Goal: Communication & Community: Answer question/provide support

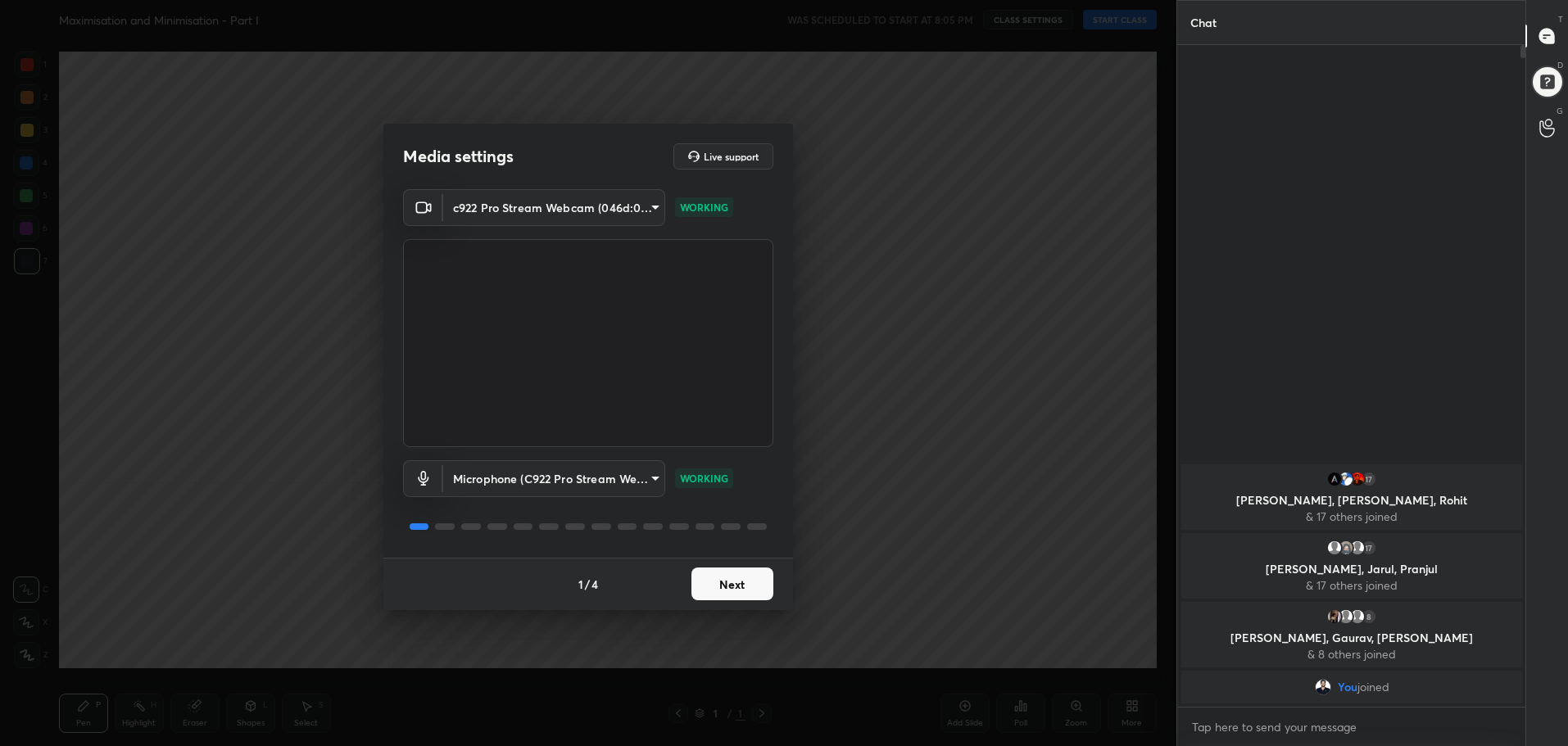
click at [734, 579] on button "Next" at bounding box center [731, 583] width 82 height 32
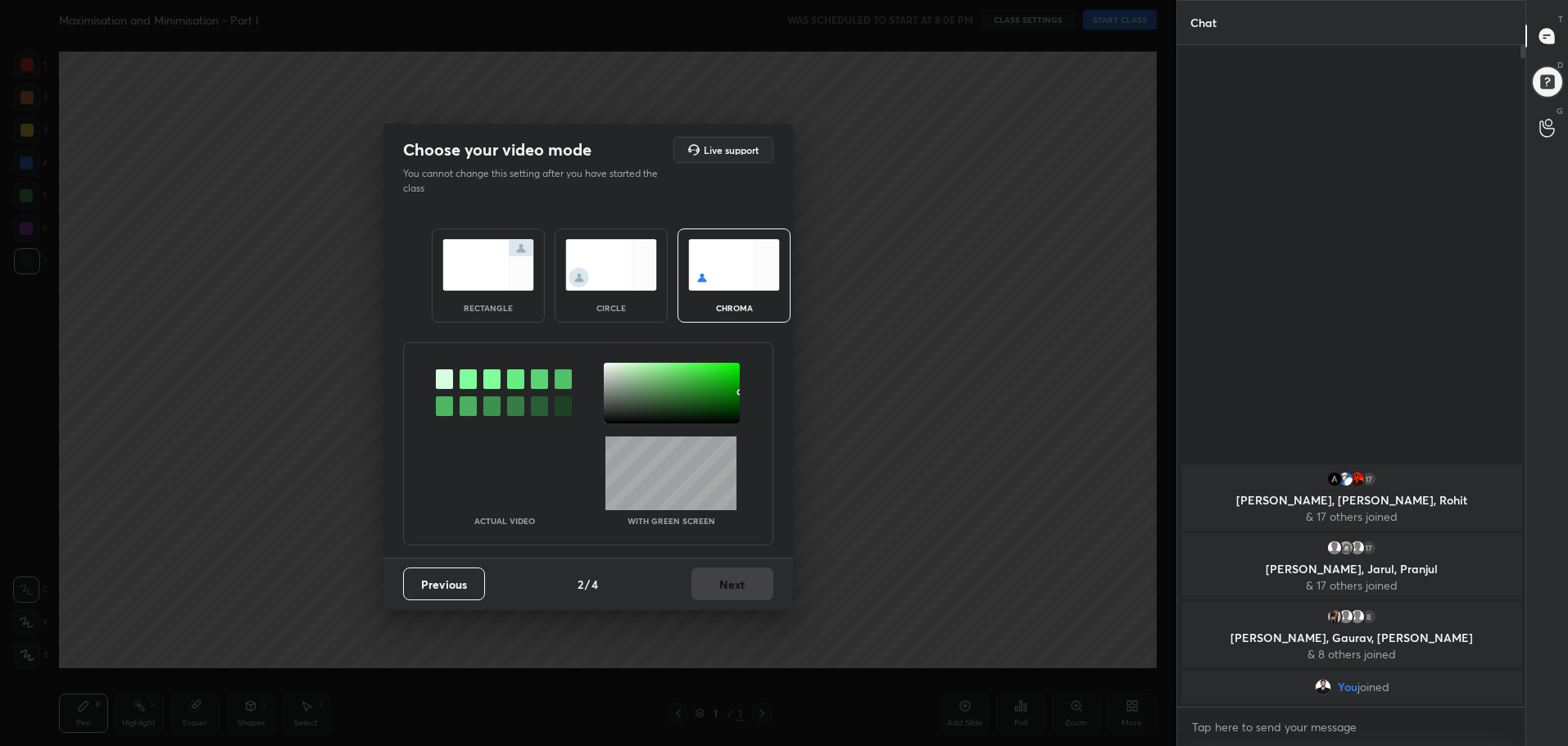
click at [471, 297] on div "rectangle" at bounding box center [488, 275] width 113 height 94
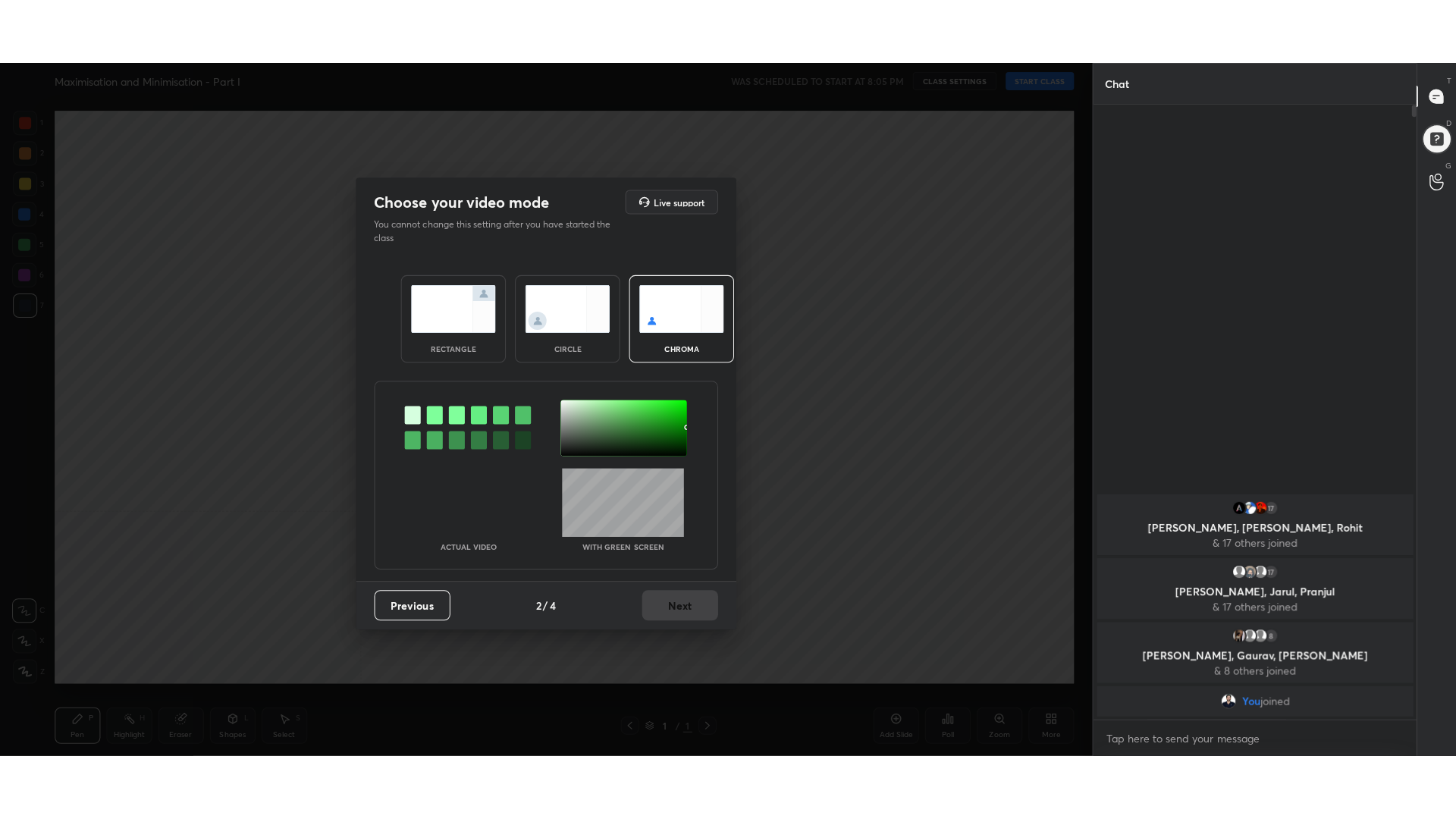
scroll to position [293, 317]
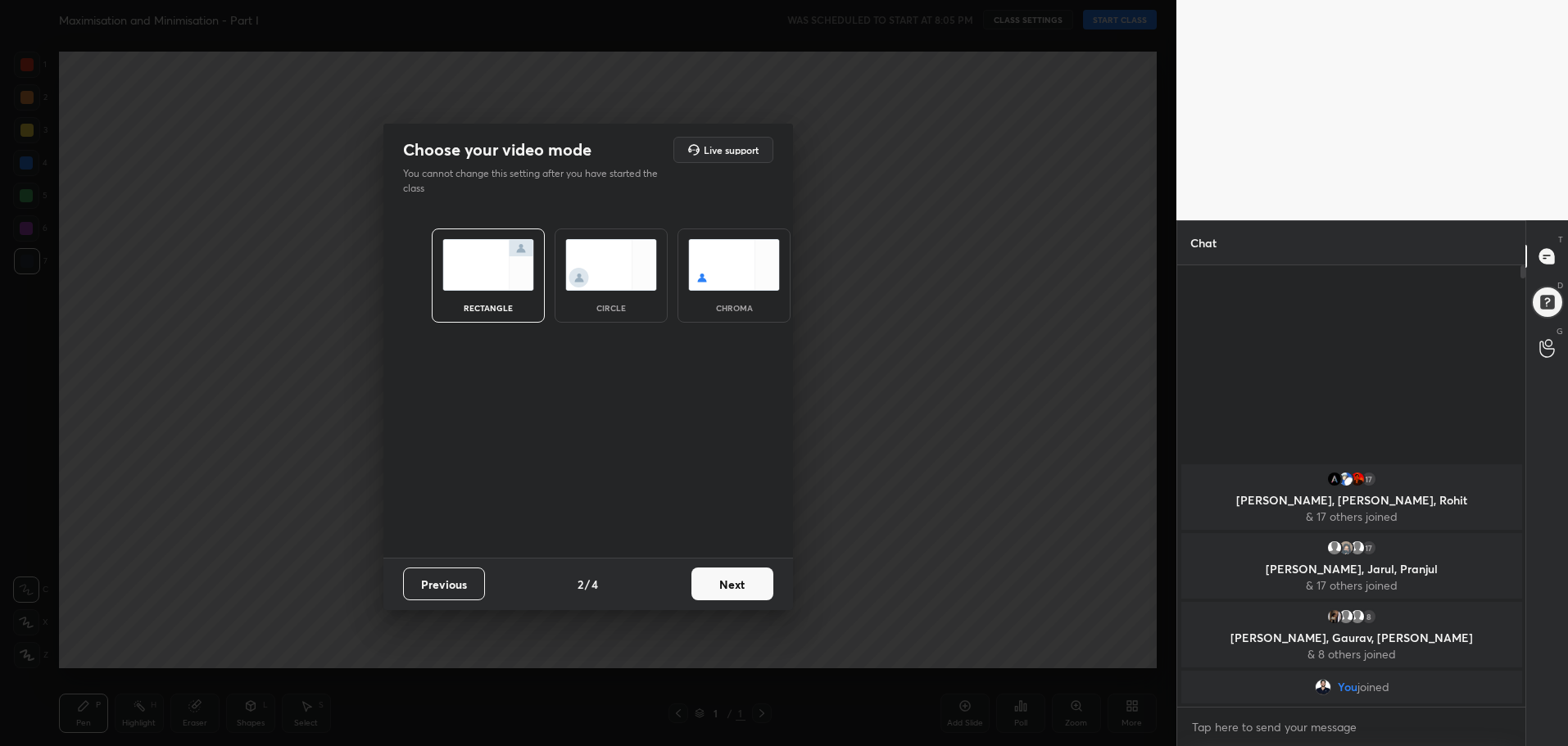
click at [727, 585] on button "Next" at bounding box center [731, 583] width 82 height 32
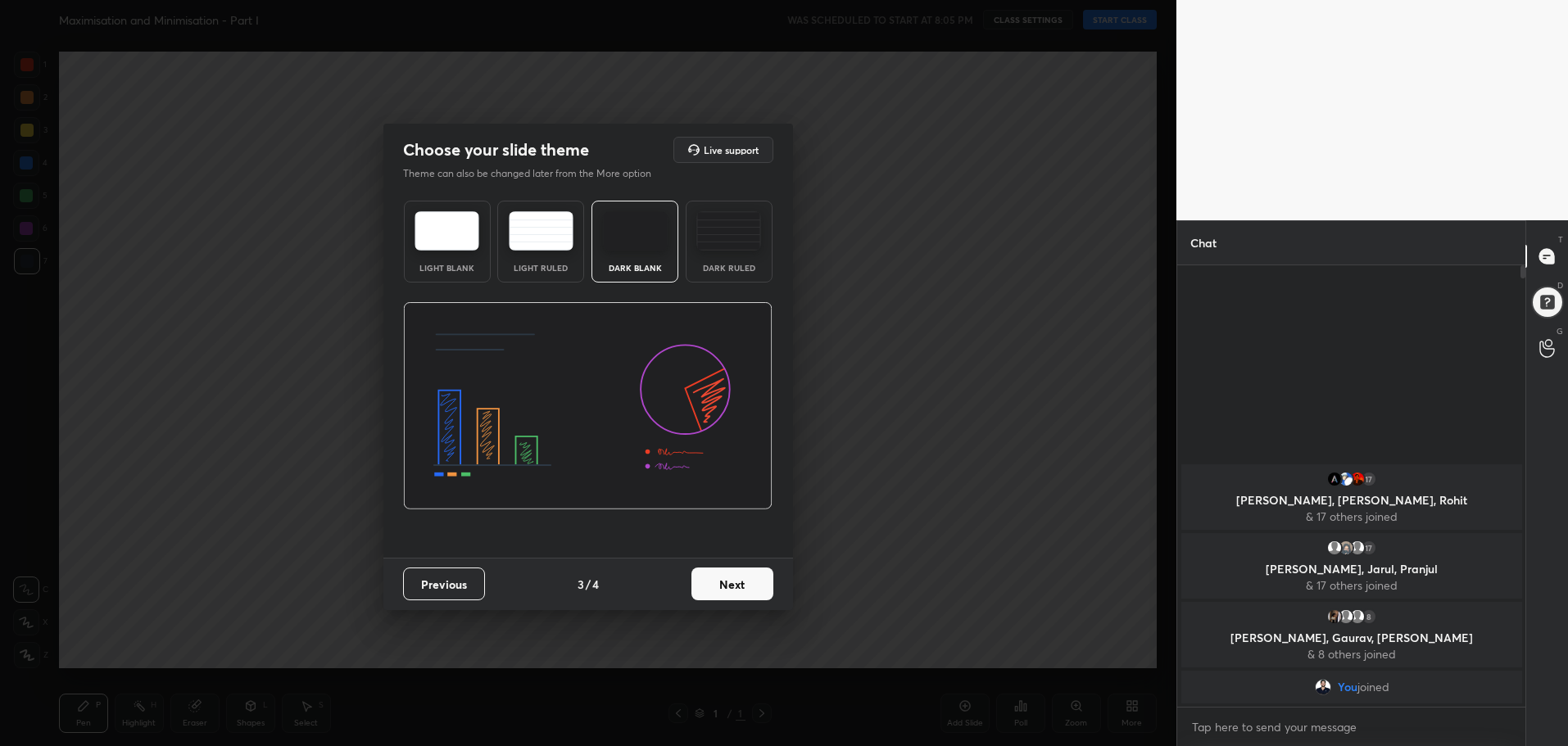
drag, startPoint x: 730, startPoint y: 210, endPoint x: 723, endPoint y: 217, distance: 9.9
click at [727, 212] on img at bounding box center [729, 231] width 65 height 39
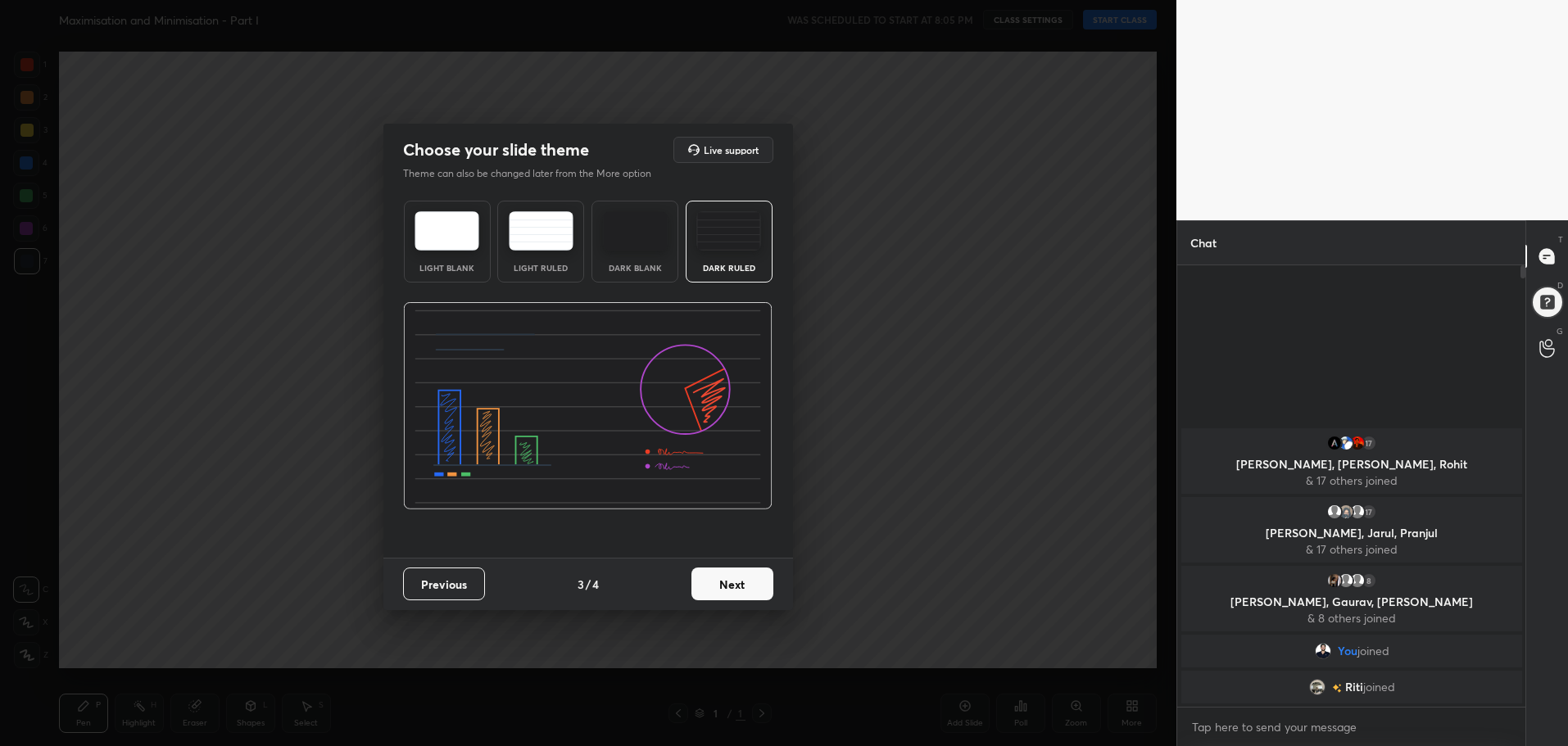
click at [730, 600] on div "Previous 3 / 4 Next" at bounding box center [588, 584] width 410 height 53
click at [741, 579] on button "Next" at bounding box center [731, 583] width 82 height 32
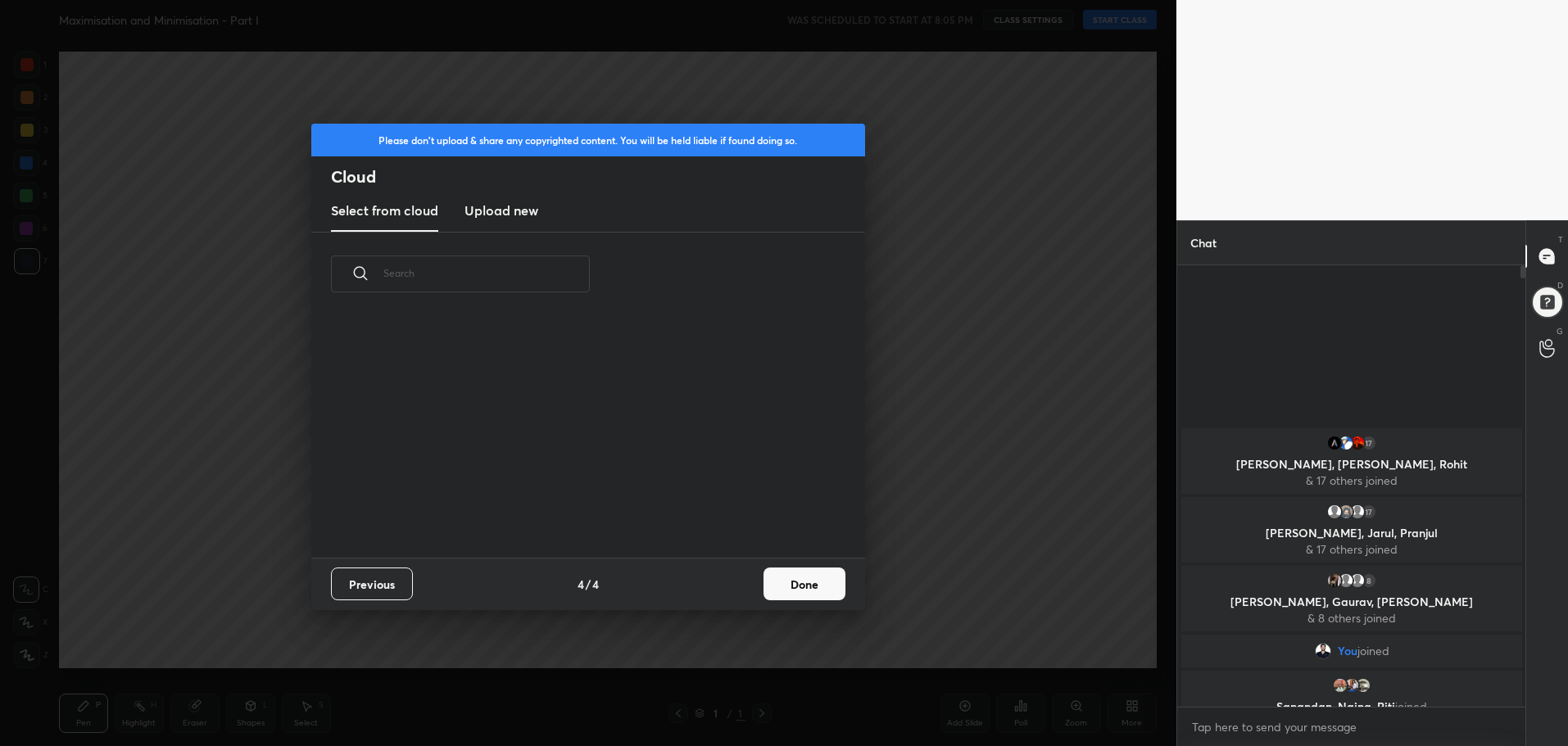
click at [815, 583] on button "Done" at bounding box center [804, 583] width 82 height 32
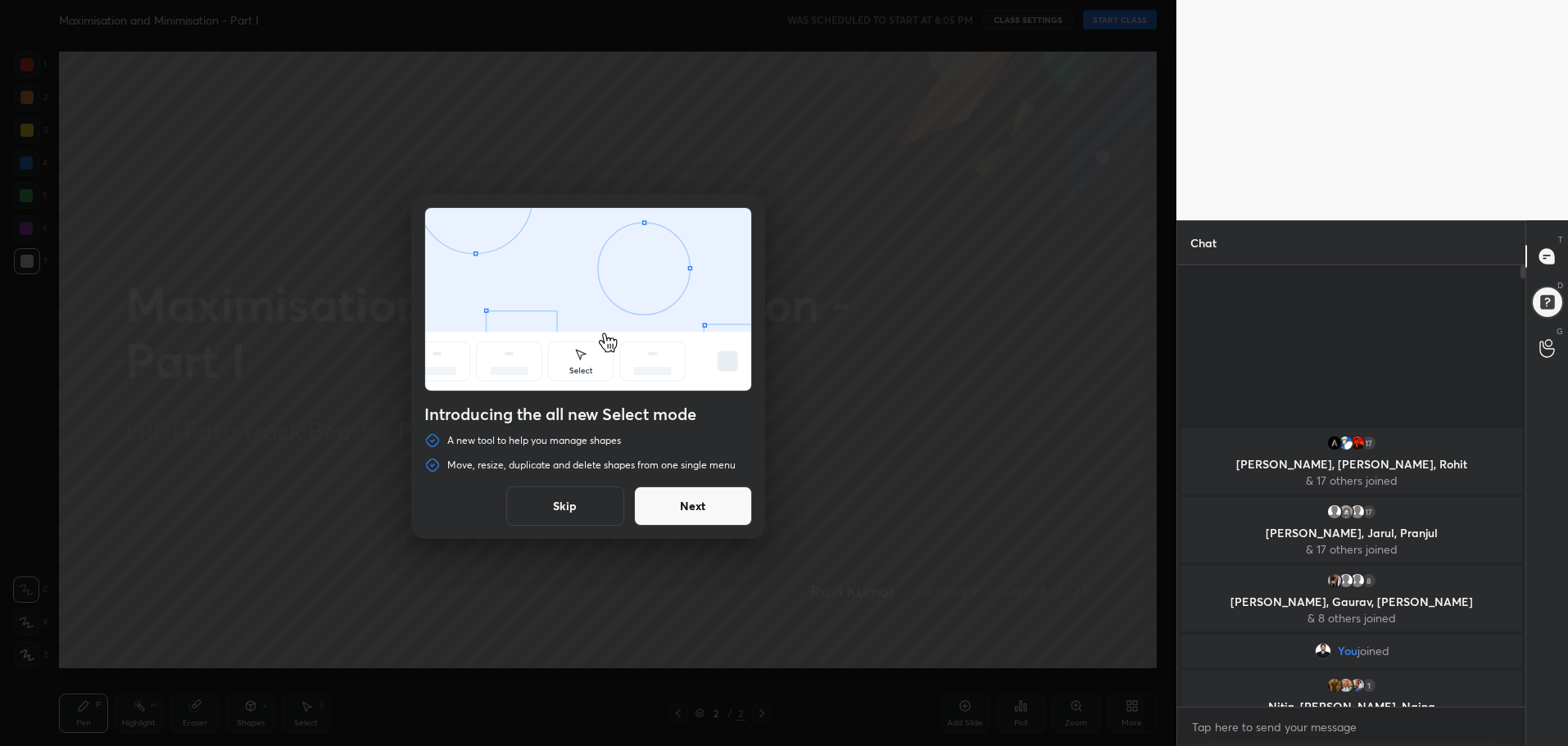
click at [555, 507] on button "Skip" at bounding box center [565, 506] width 118 height 39
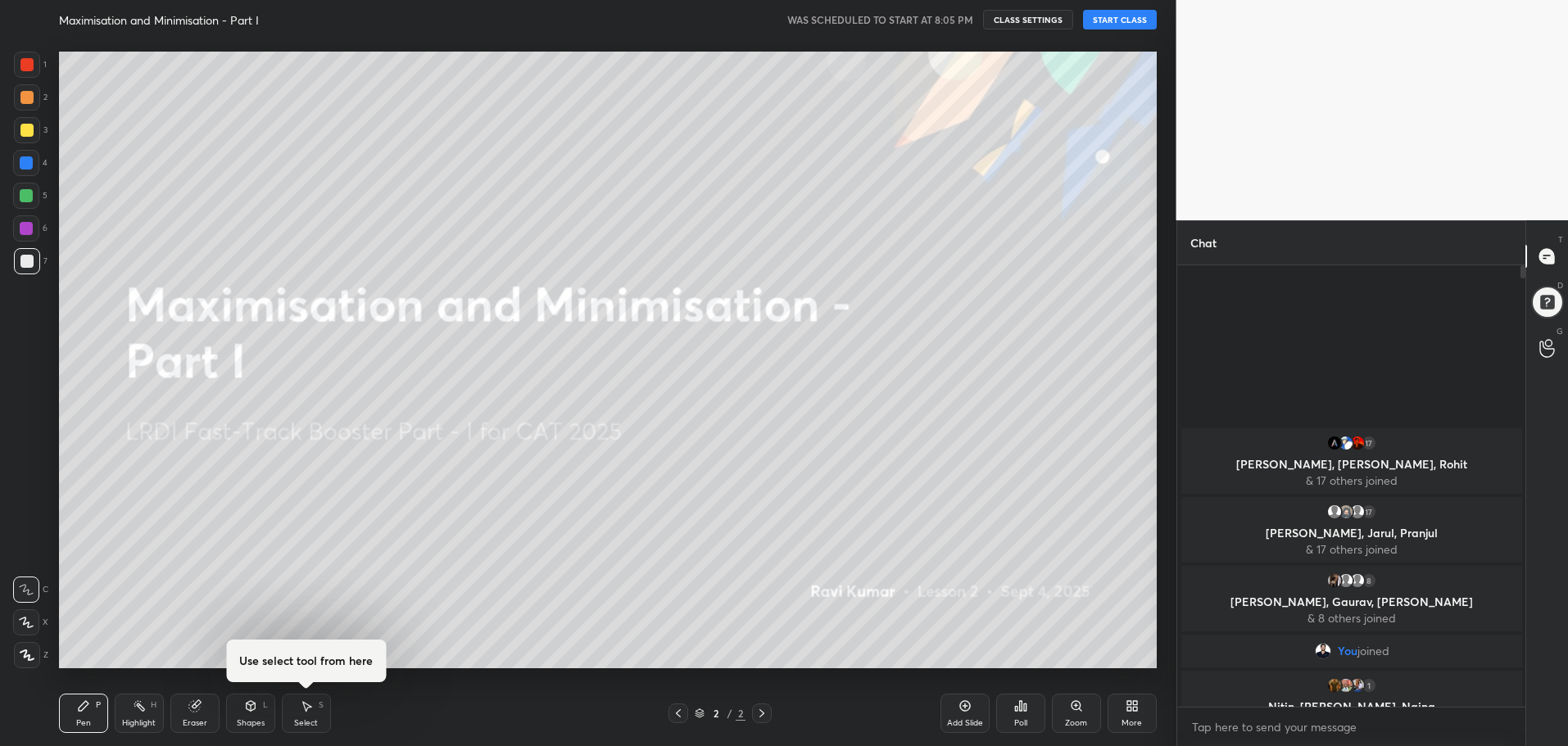
click at [1123, 11] on div "Maximisation and Minimisation - Part I WAS SCHEDULED TO START AT 8:05 PM CLASS …" at bounding box center [608, 19] width 1098 height 39
click at [1123, 18] on button "START CLASS" at bounding box center [1120, 19] width 74 height 19
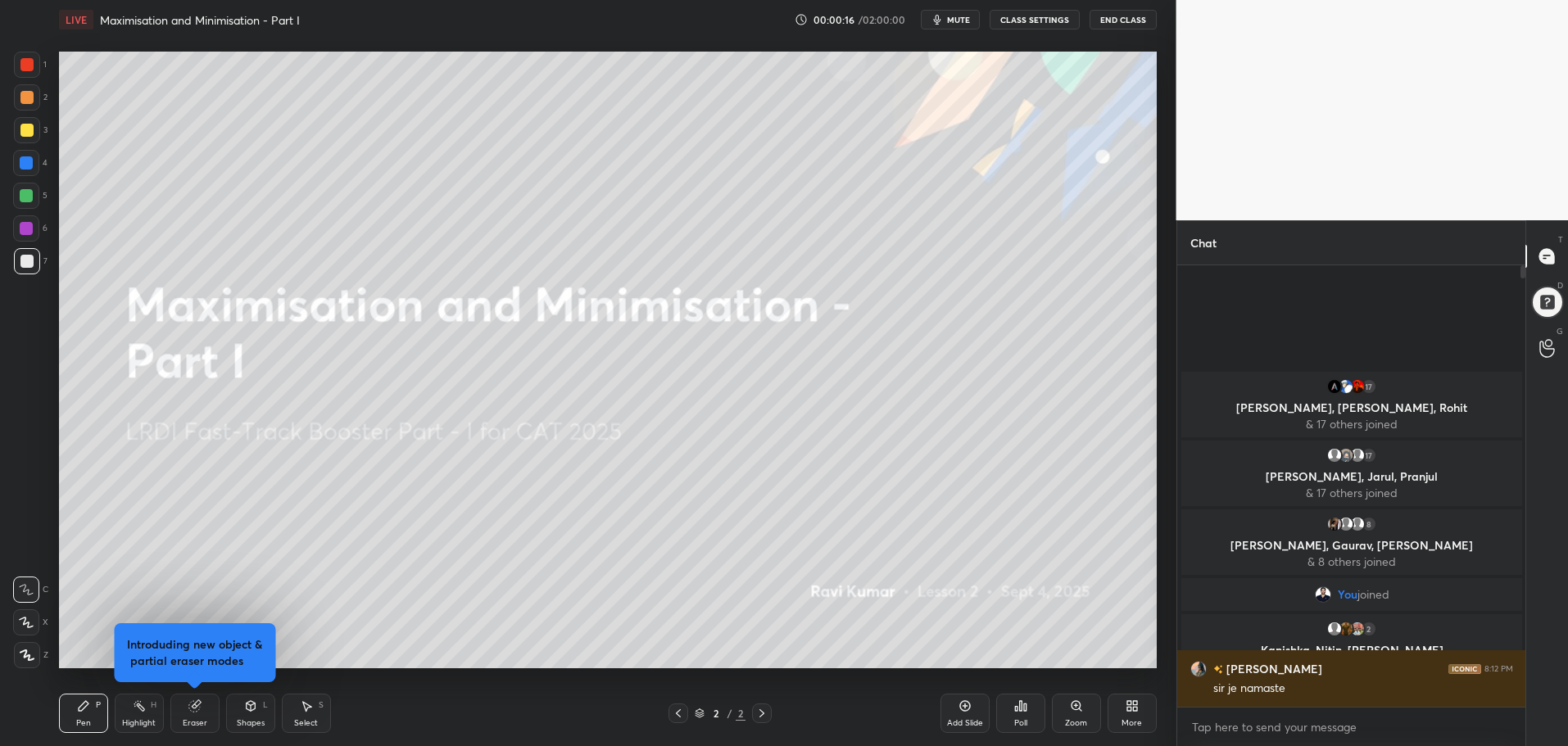
click at [1130, 705] on icon at bounding box center [1129, 703] width 4 height 4
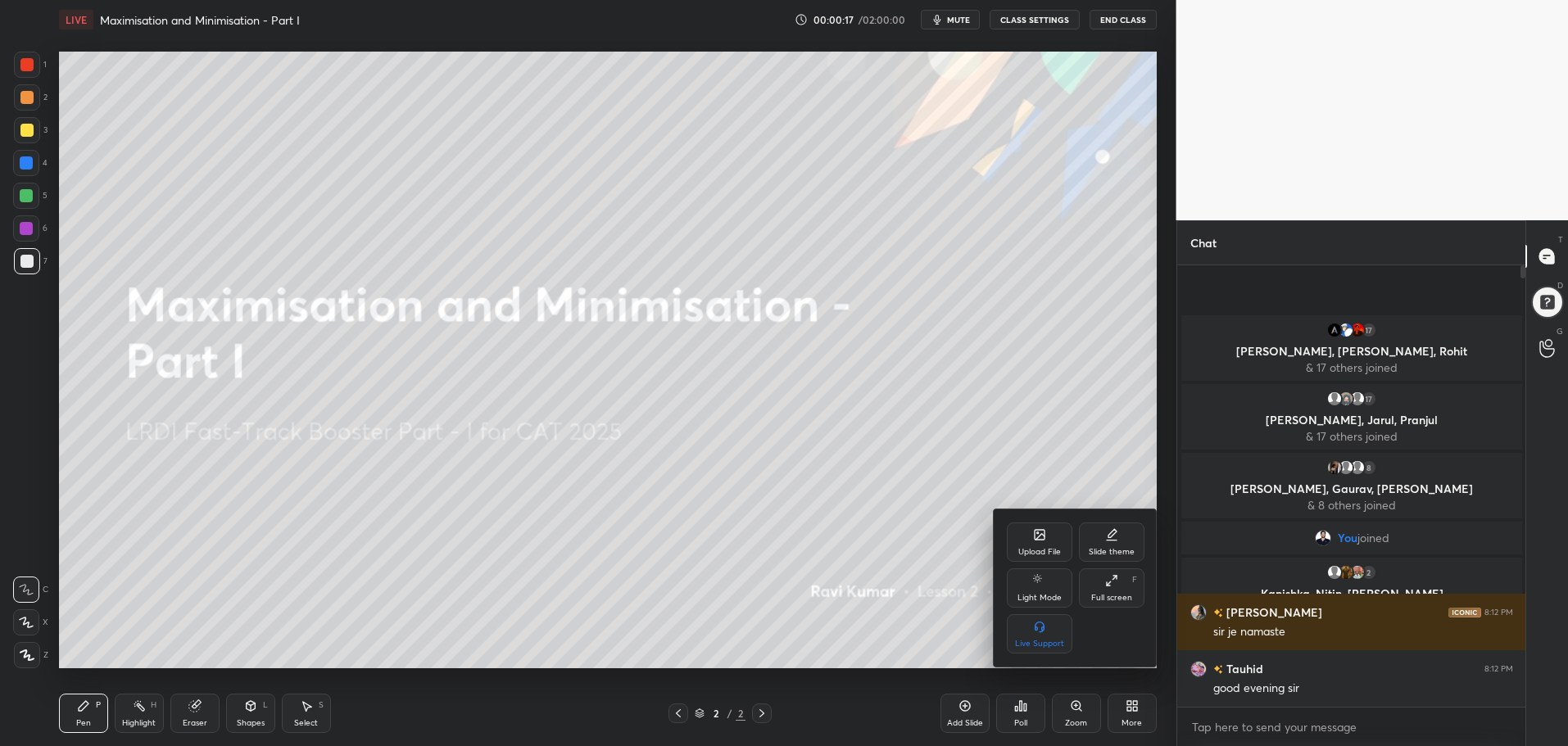
click at [1117, 584] on icon at bounding box center [1111, 580] width 13 height 13
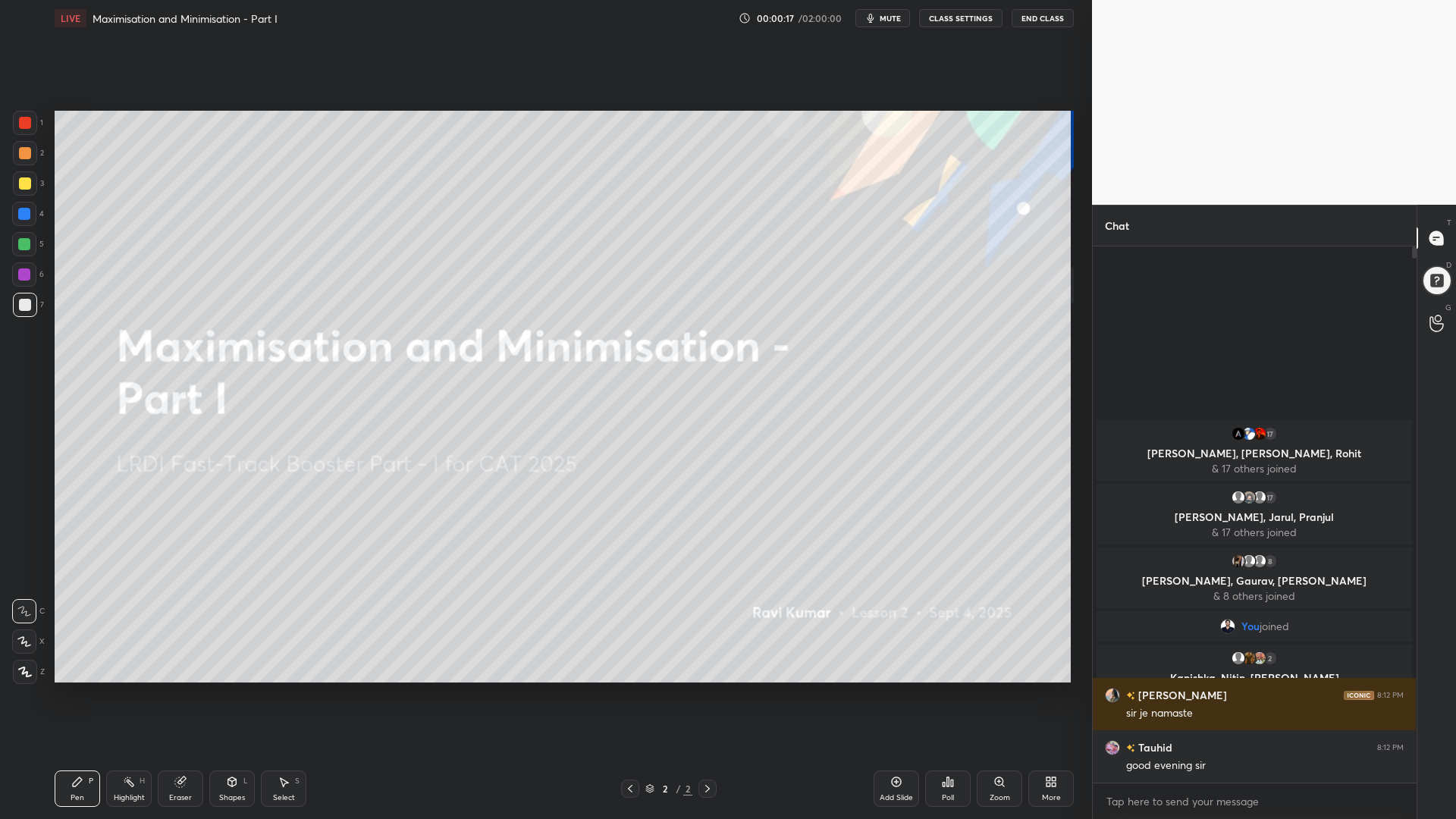
type textarea "x"
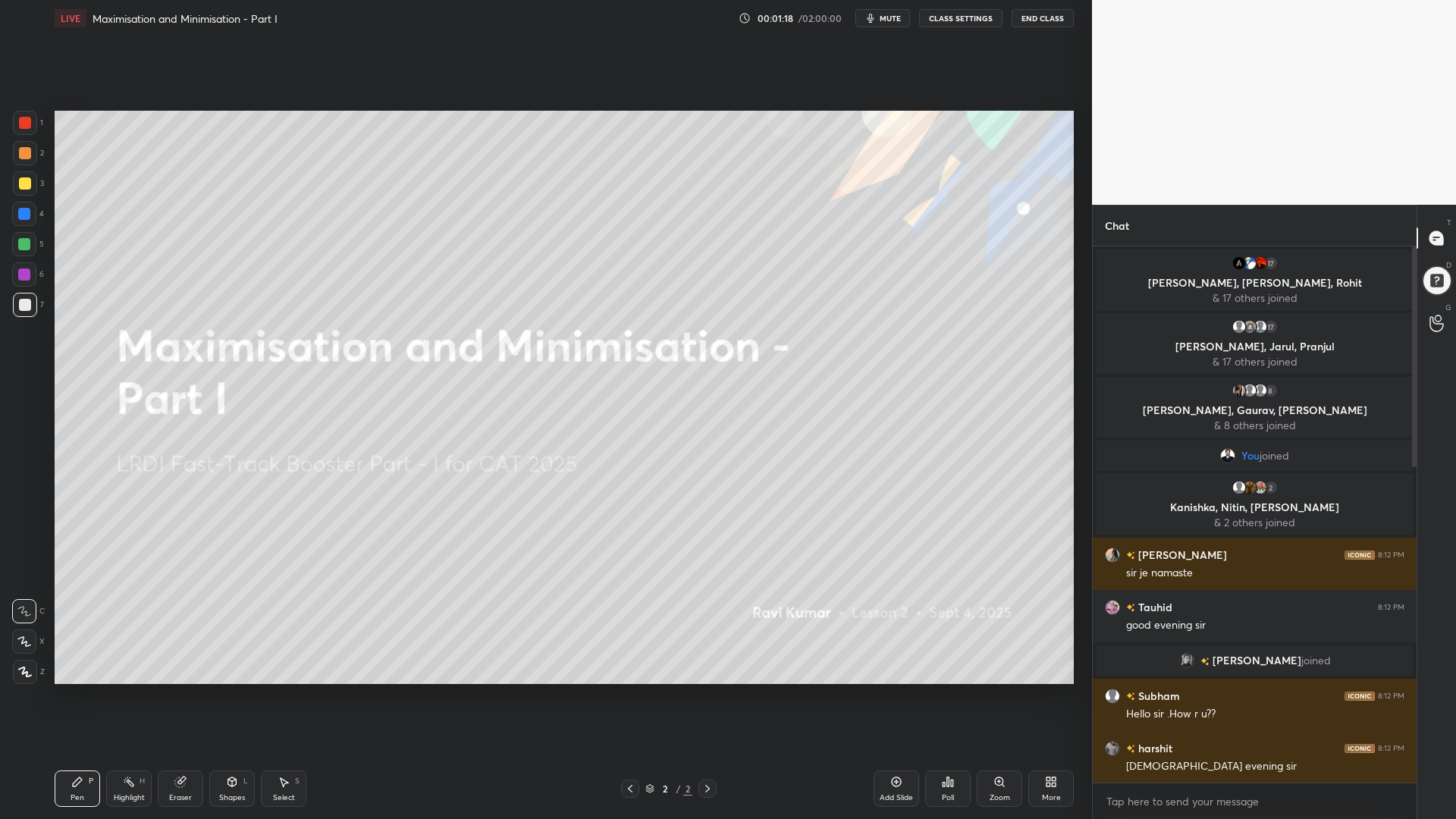
scroll to position [1088, 0]
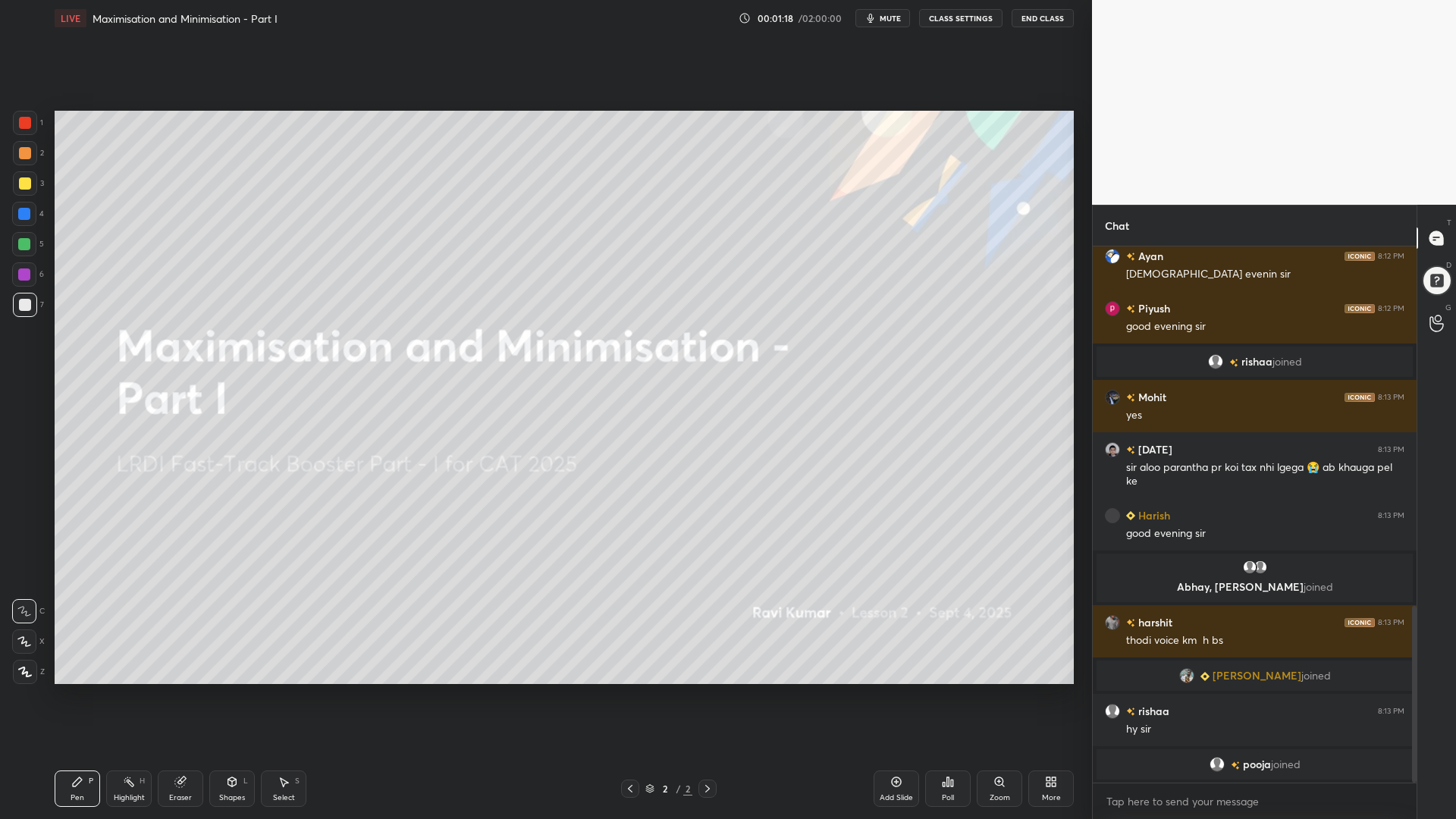
drag, startPoint x: 1414, startPoint y: 414, endPoint x: 1408, endPoint y: 525, distance: 111.2
click at [1408, 531] on div at bounding box center [1411, 515] width 9 height 536
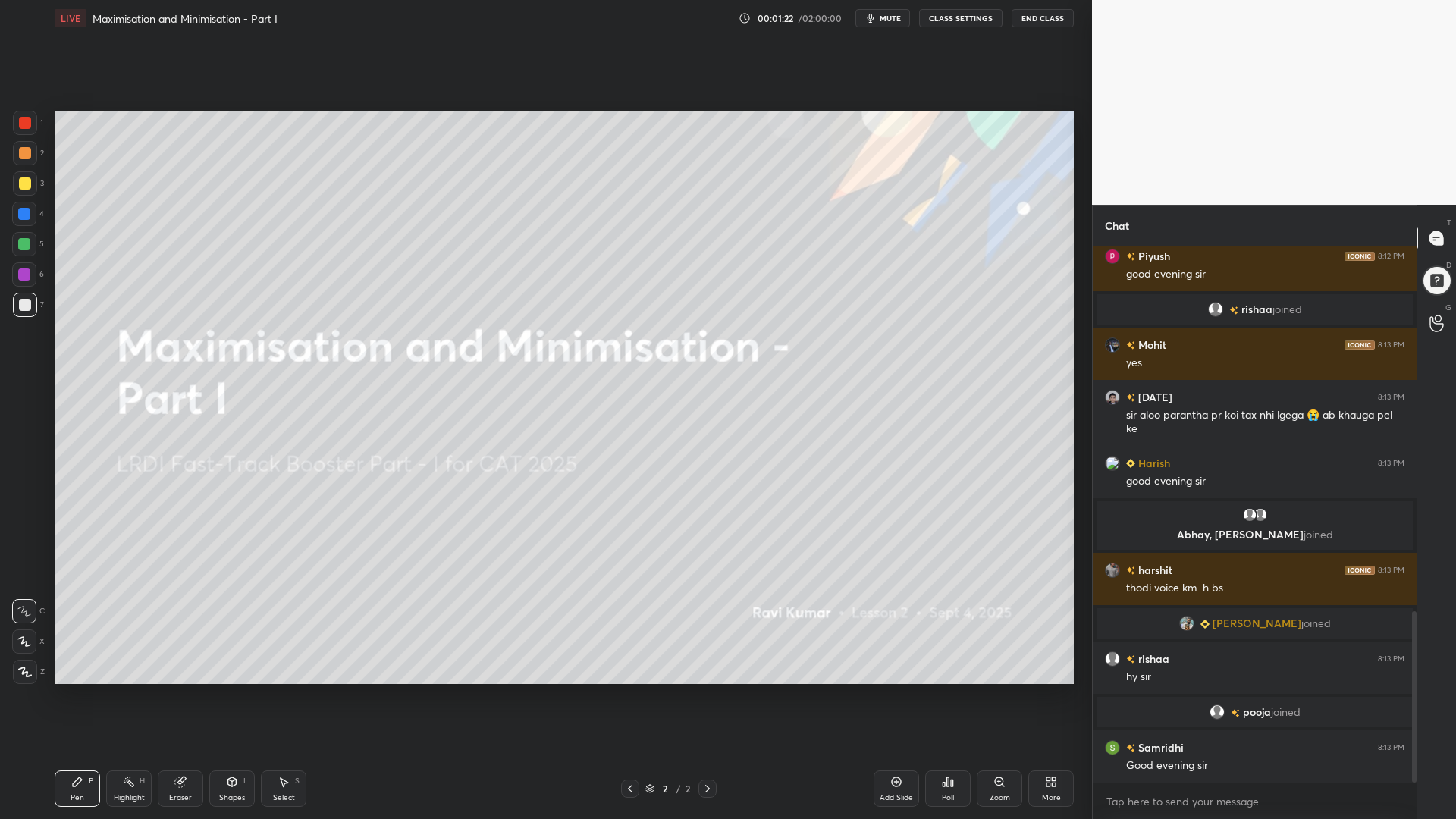
scroll to position [1177, 0]
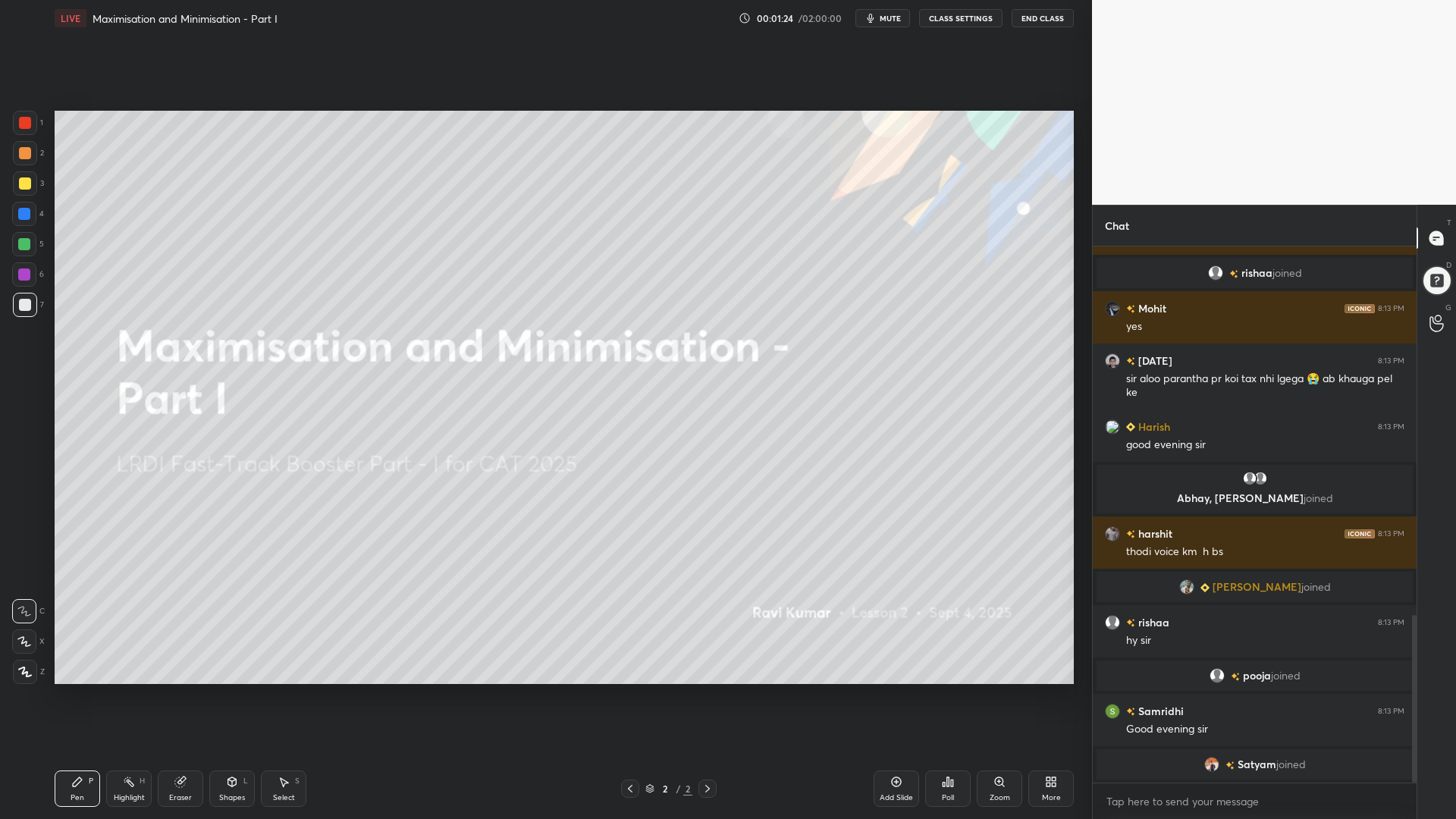
click at [966, 16] on button "CLASS SETTINGS" at bounding box center [960, 18] width 84 height 18
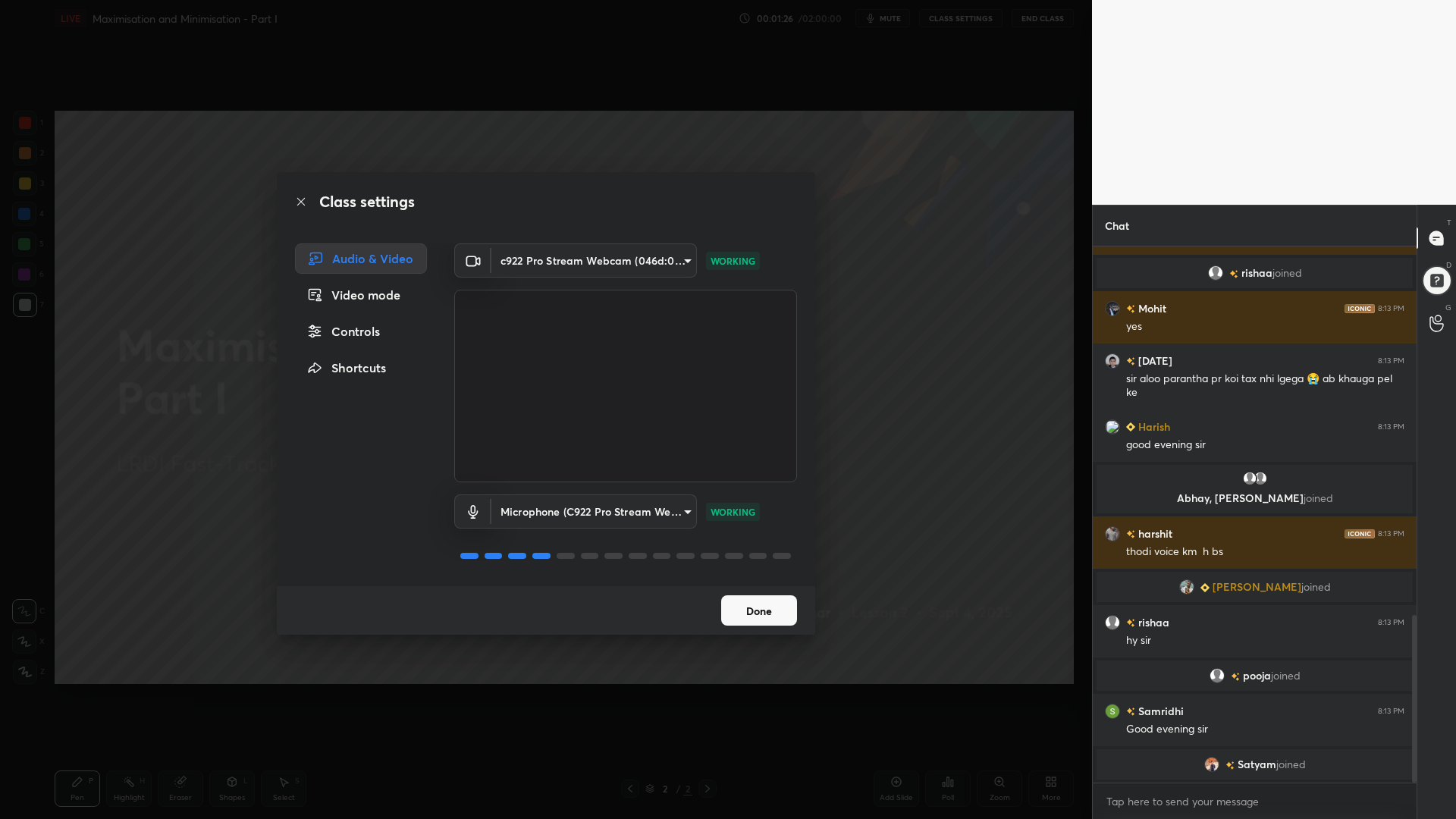
click at [652, 514] on body "1 2 3 4 5 6 7 C X Z C X Z E E Erase all H H LIVE Maximisation and Minimisation …" at bounding box center [728, 409] width 1456 height 819
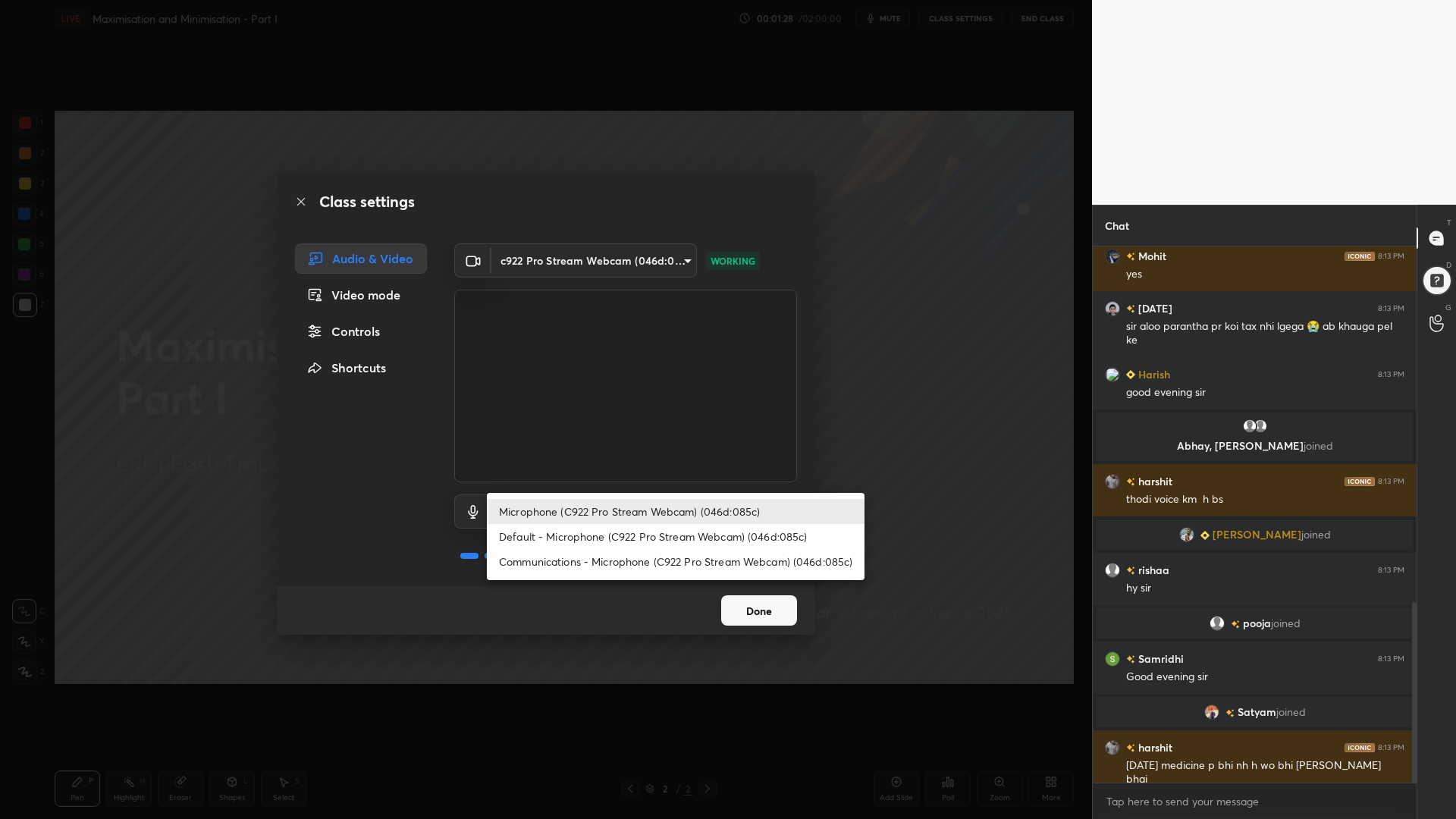
scroll to position [1110, 0]
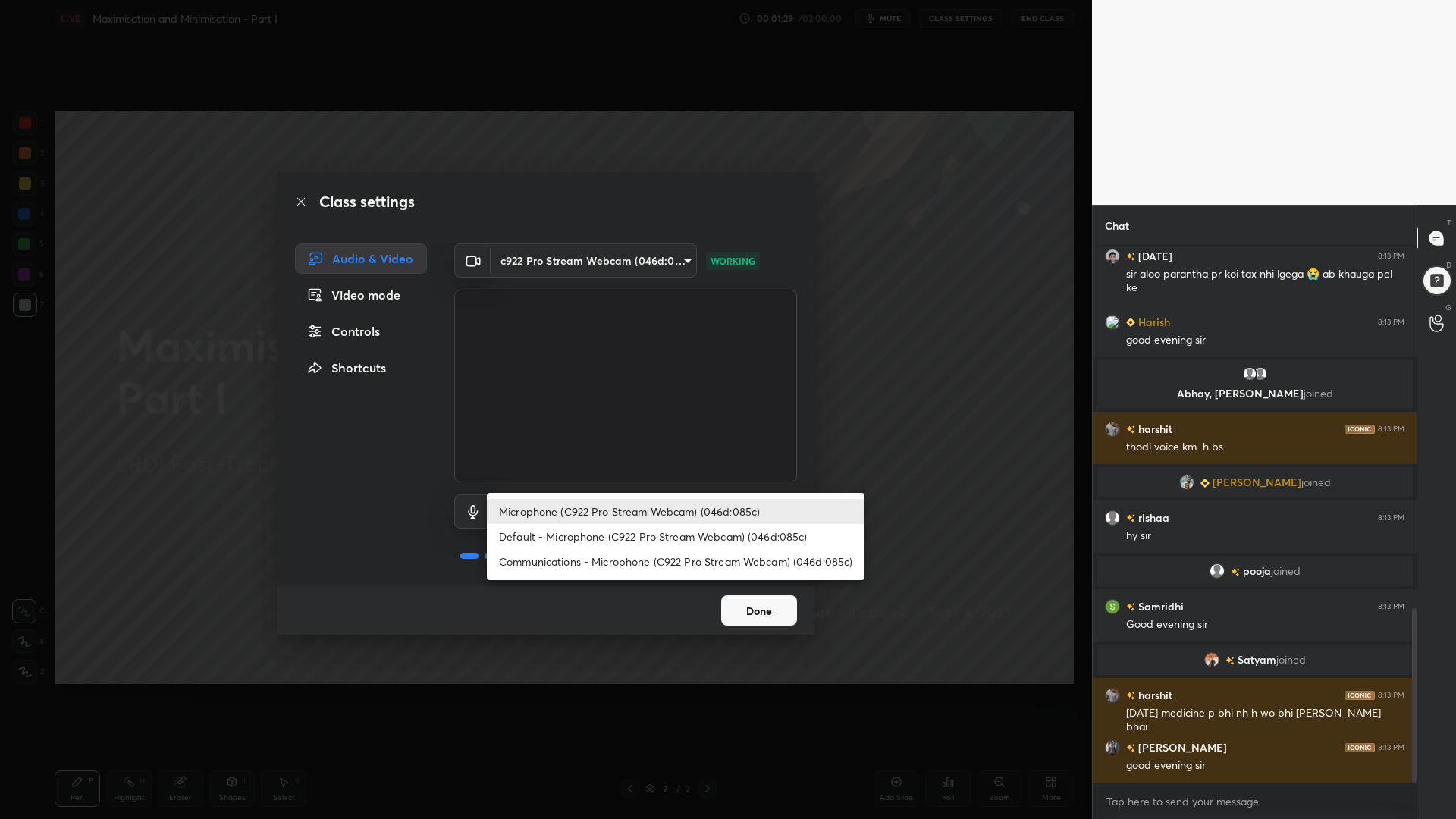
click at [652, 537] on li "Default - Microphone (C922 Pro Stream Webcam) (046d:085c)" at bounding box center [675, 536] width 377 height 25
type input "default"
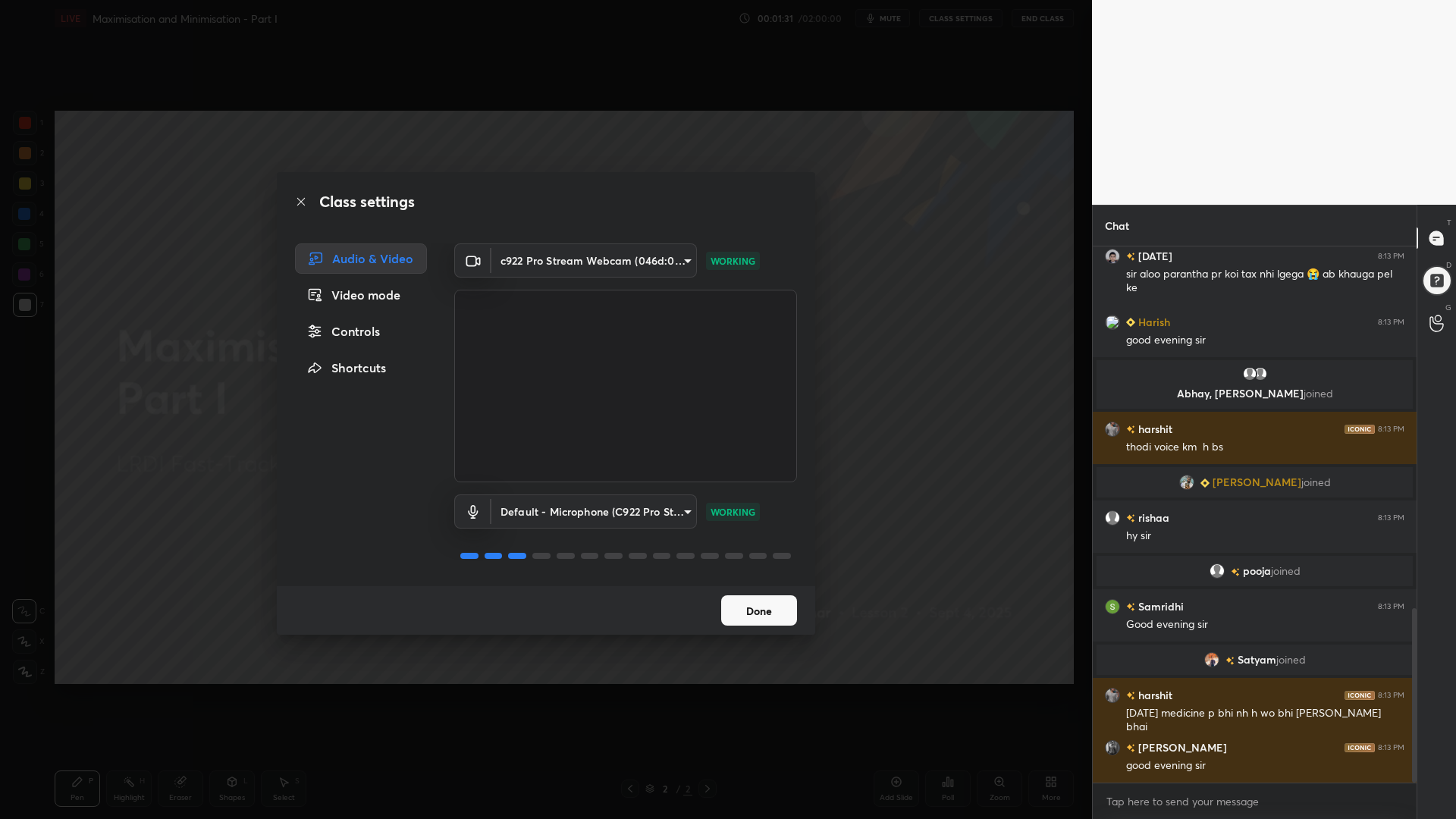
click at [765, 618] on button "Done" at bounding box center [758, 610] width 75 height 30
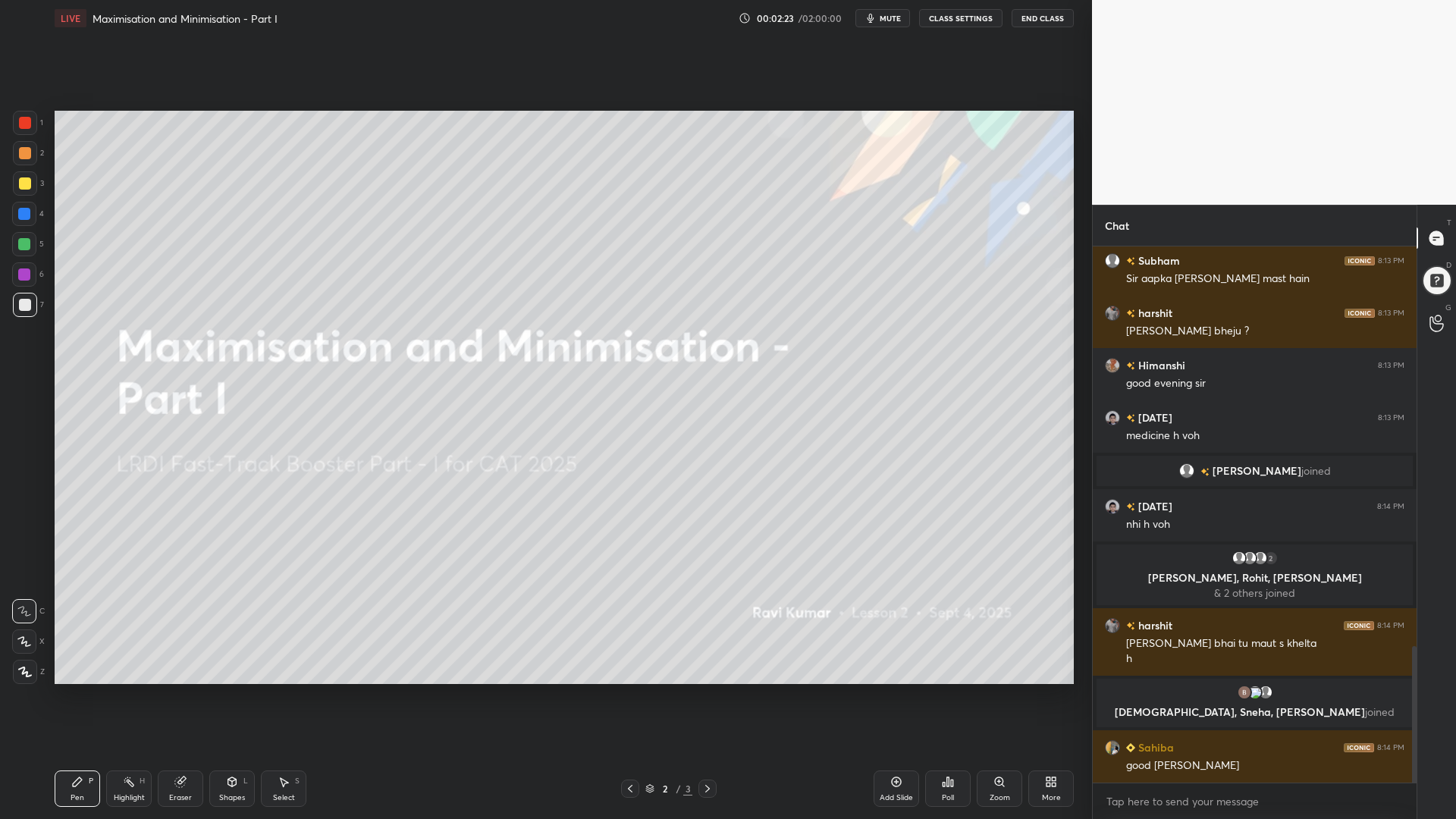
scroll to position [1610, 0]
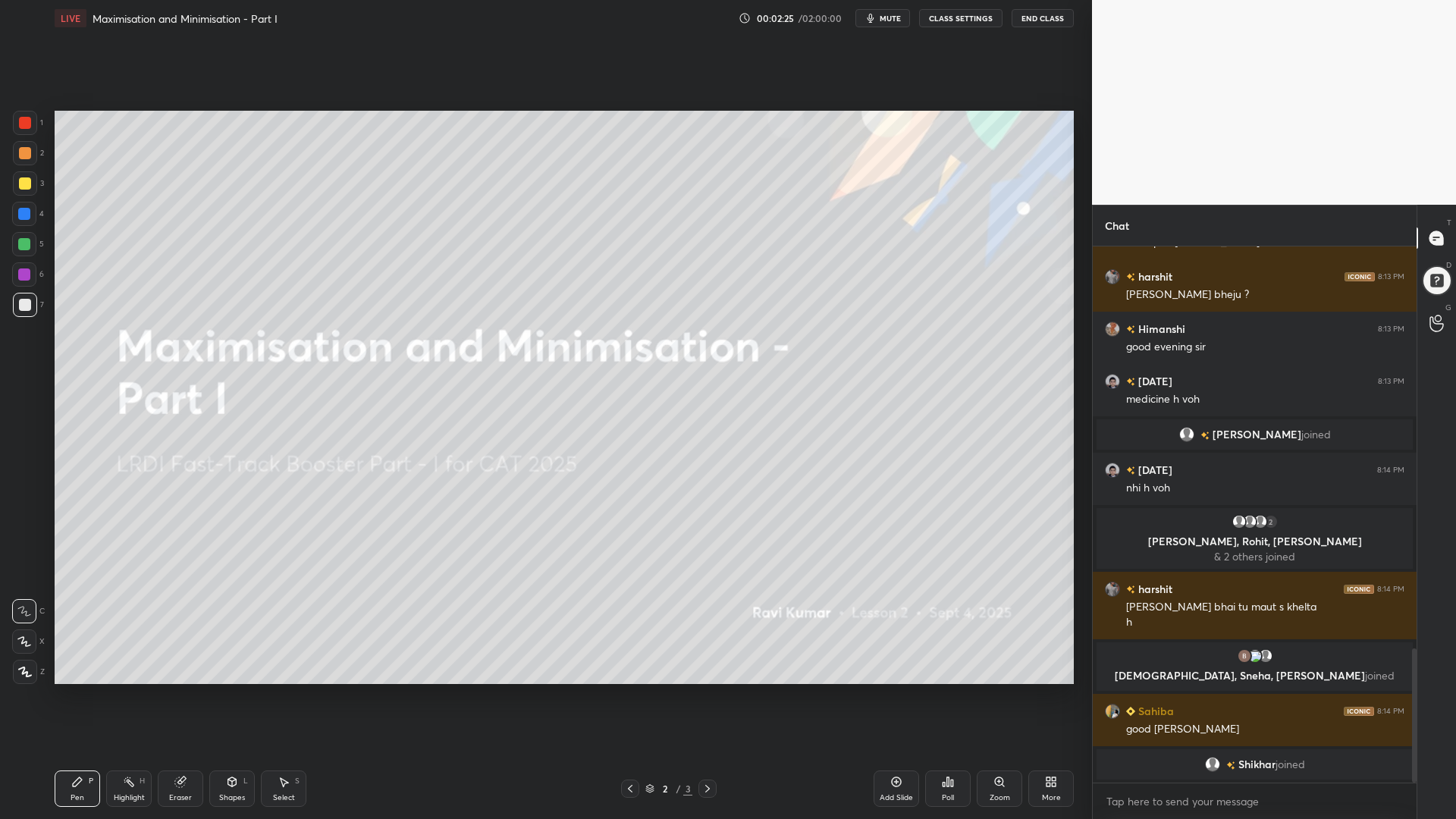
click at [1050, 690] on div "More" at bounding box center [1051, 788] width 45 height 37
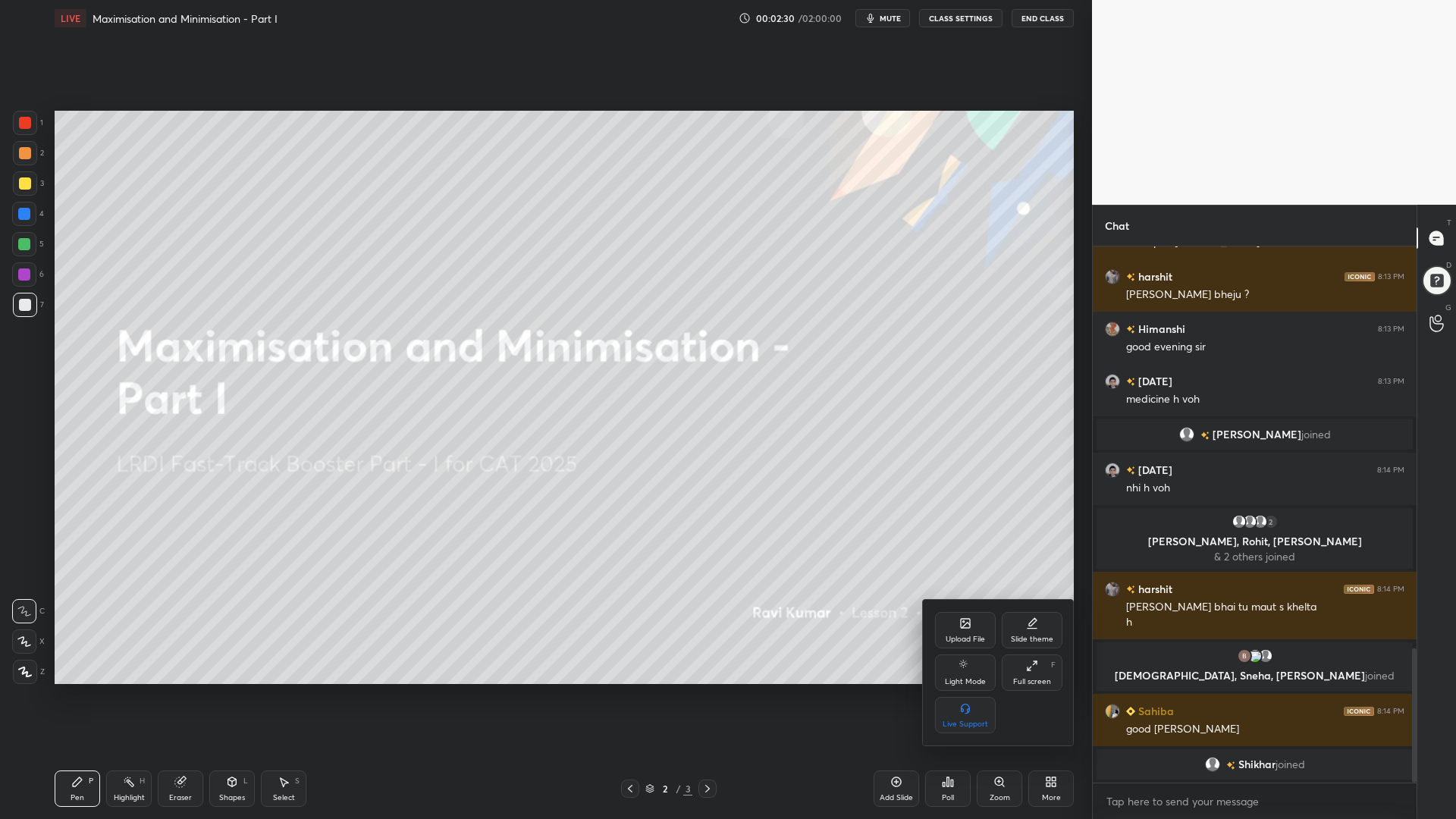
click at [882, 20] on div at bounding box center [728, 409] width 1456 height 819
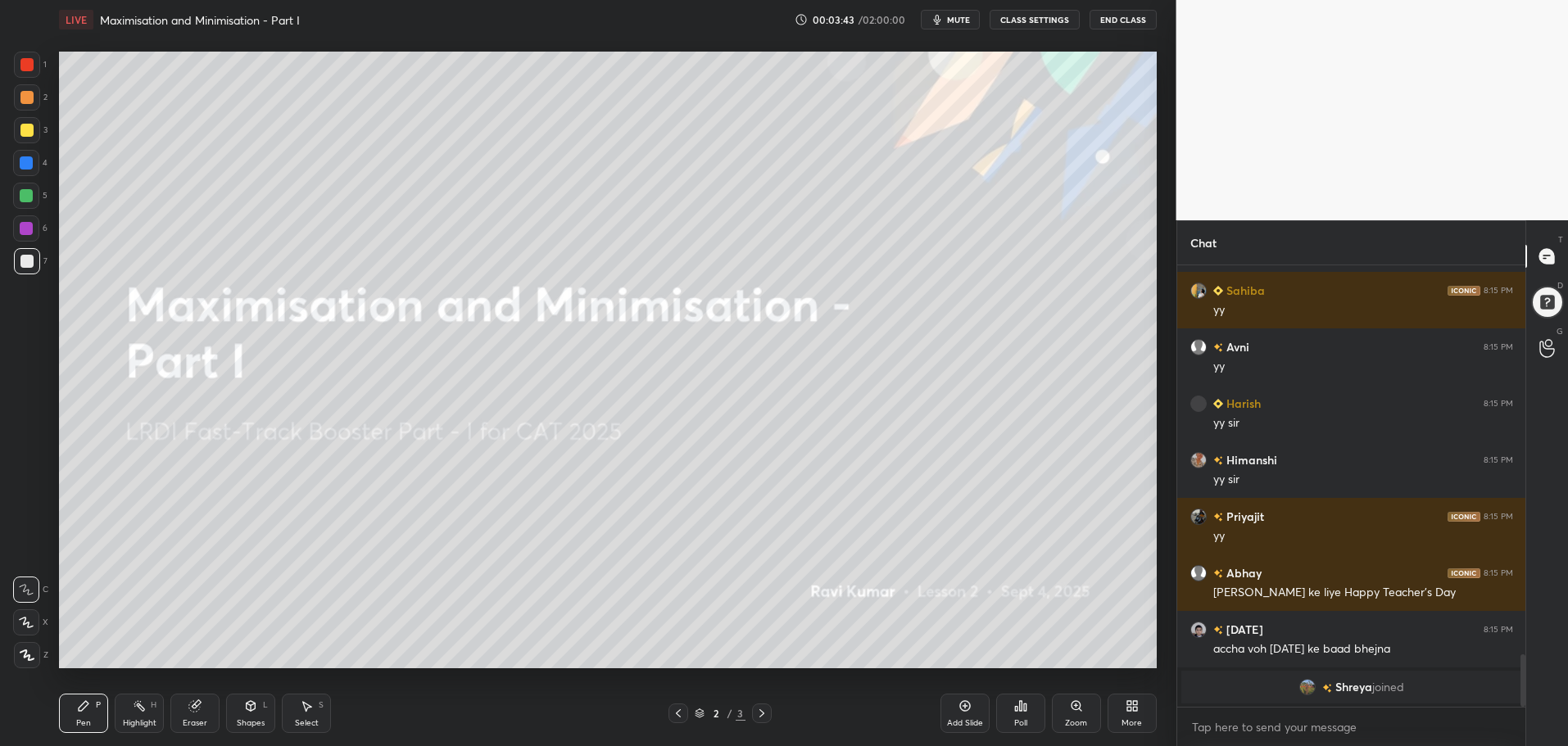
scroll to position [3066, 0]
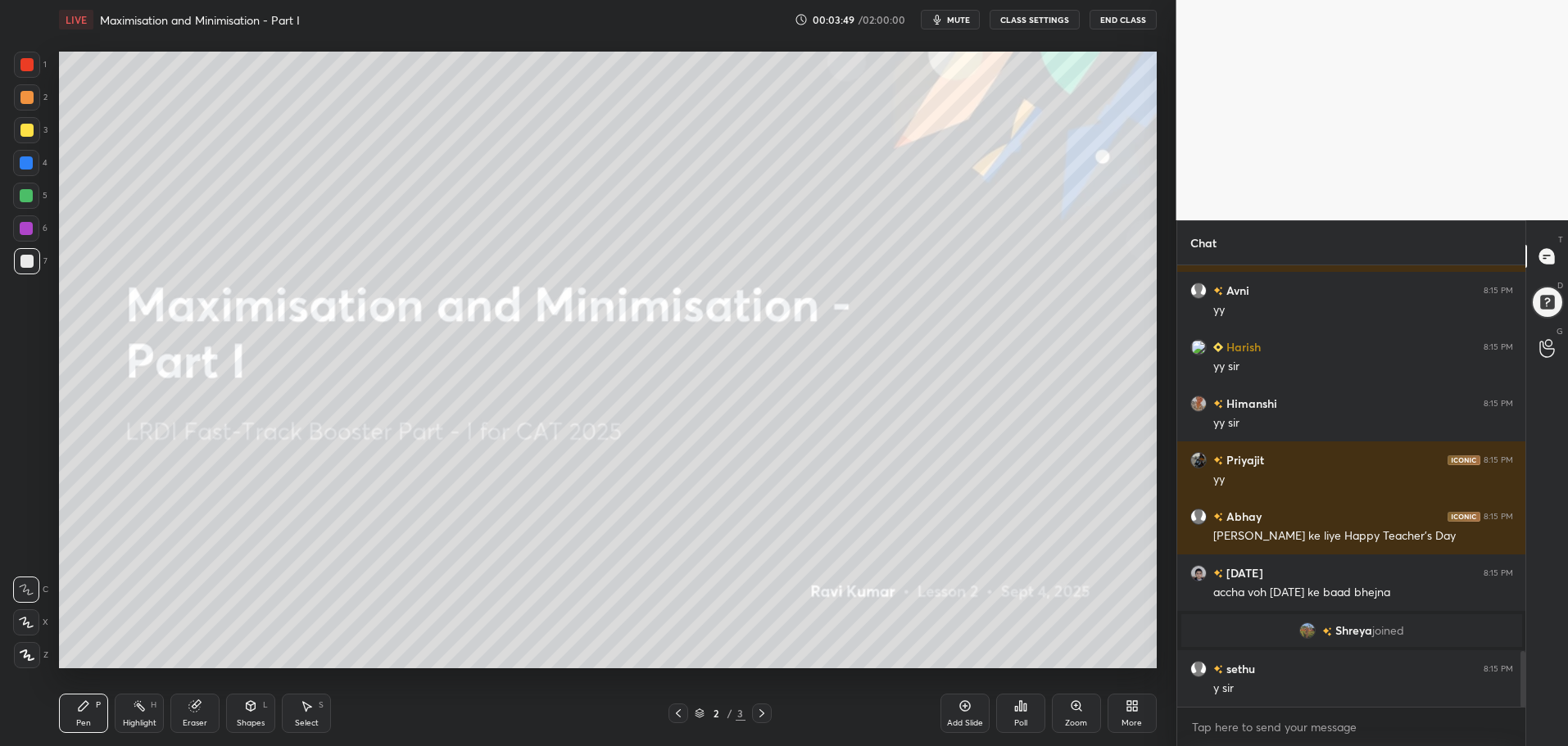
click at [1129, 716] on div "More" at bounding box center [1132, 713] width 49 height 39
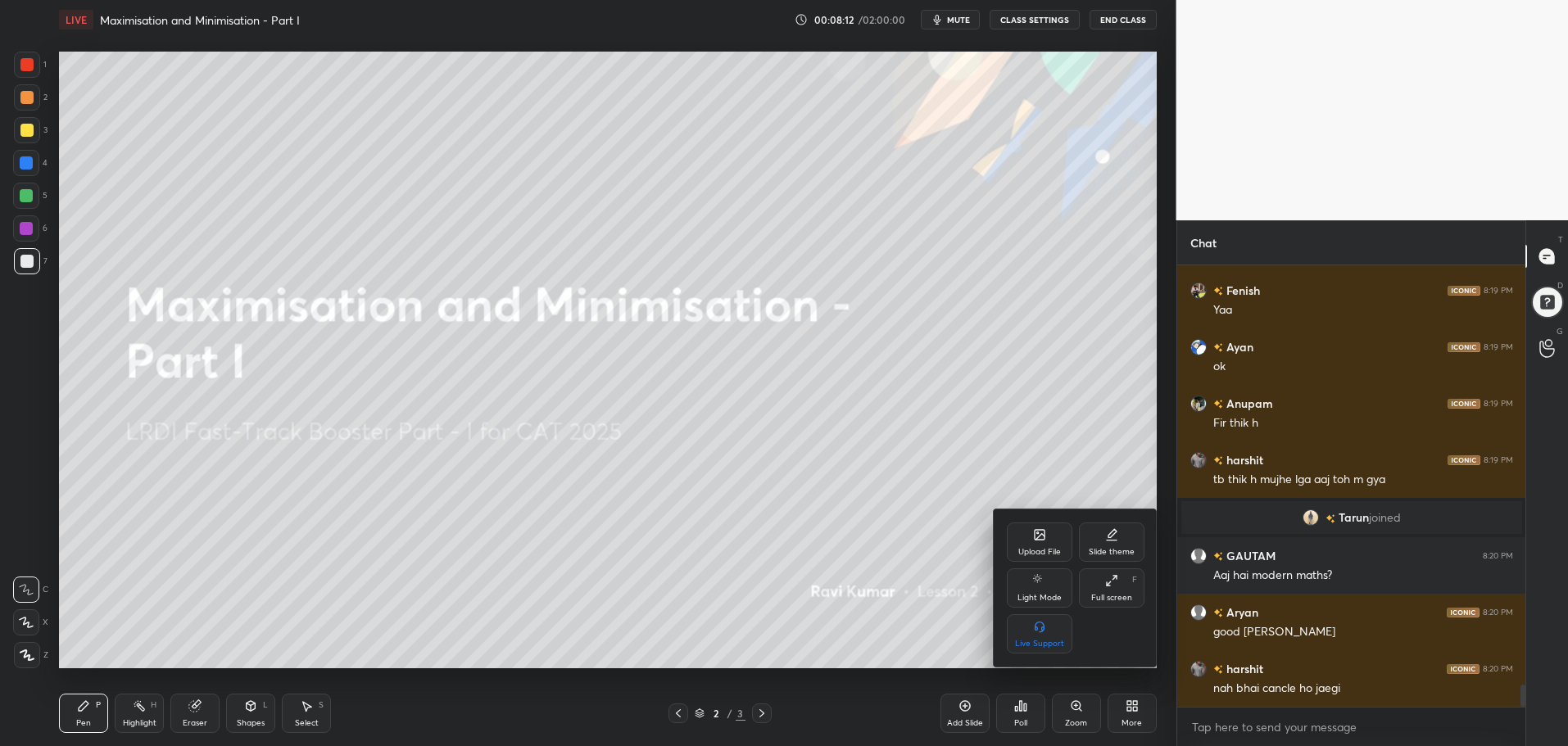
scroll to position [8480, 0]
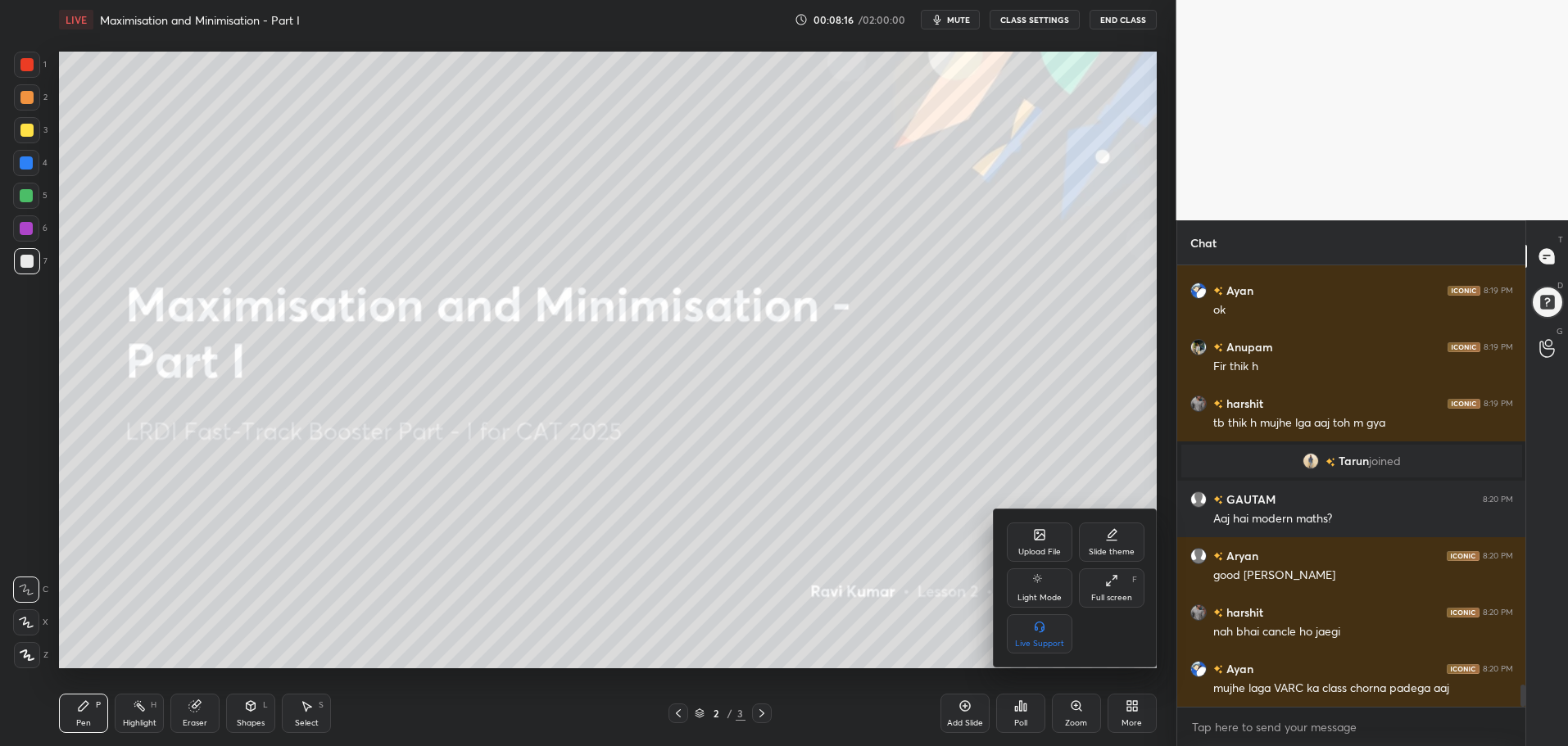
click at [1042, 529] on icon at bounding box center [1039, 534] width 10 height 10
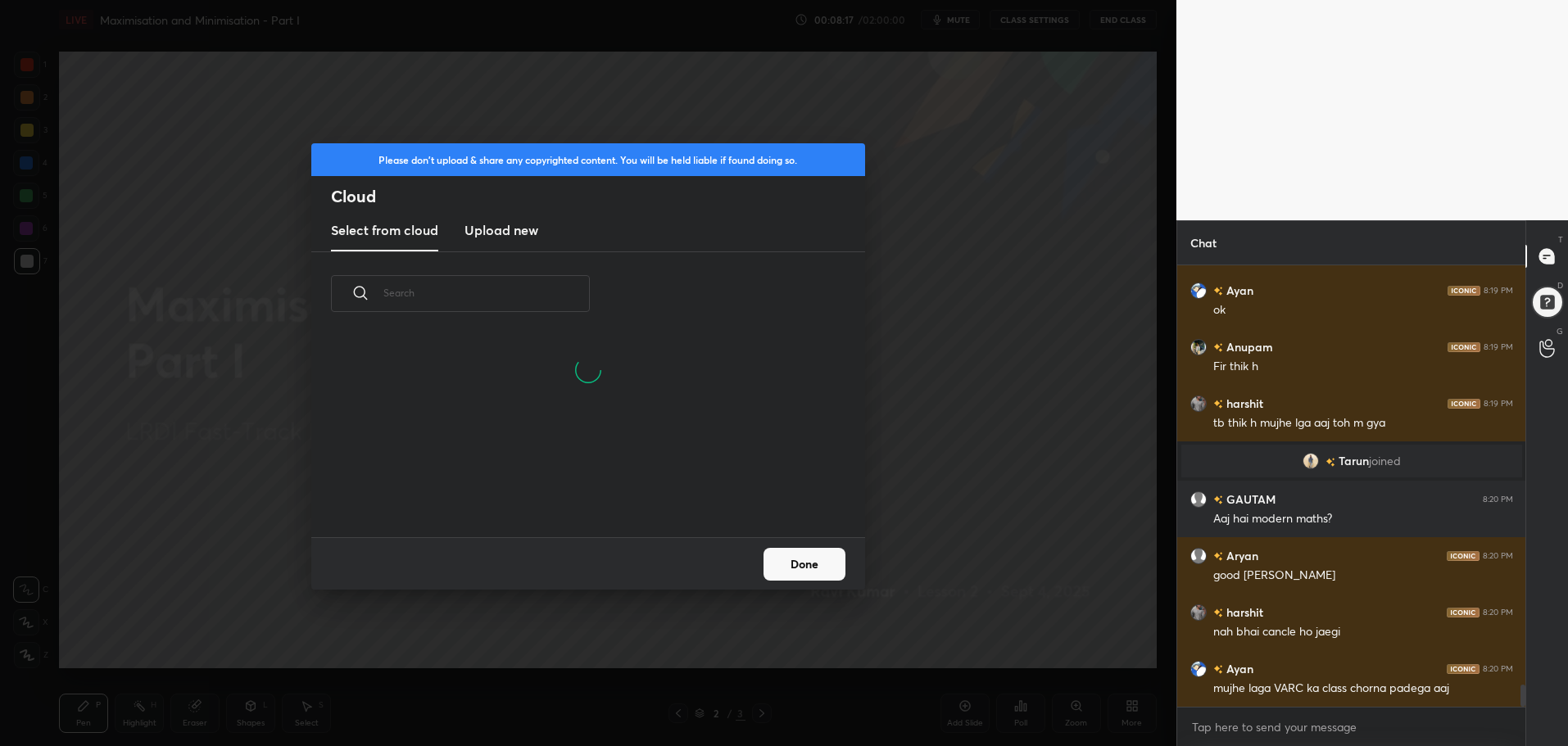
click at [511, 225] on h3 "Upload new" at bounding box center [502, 230] width 74 height 19
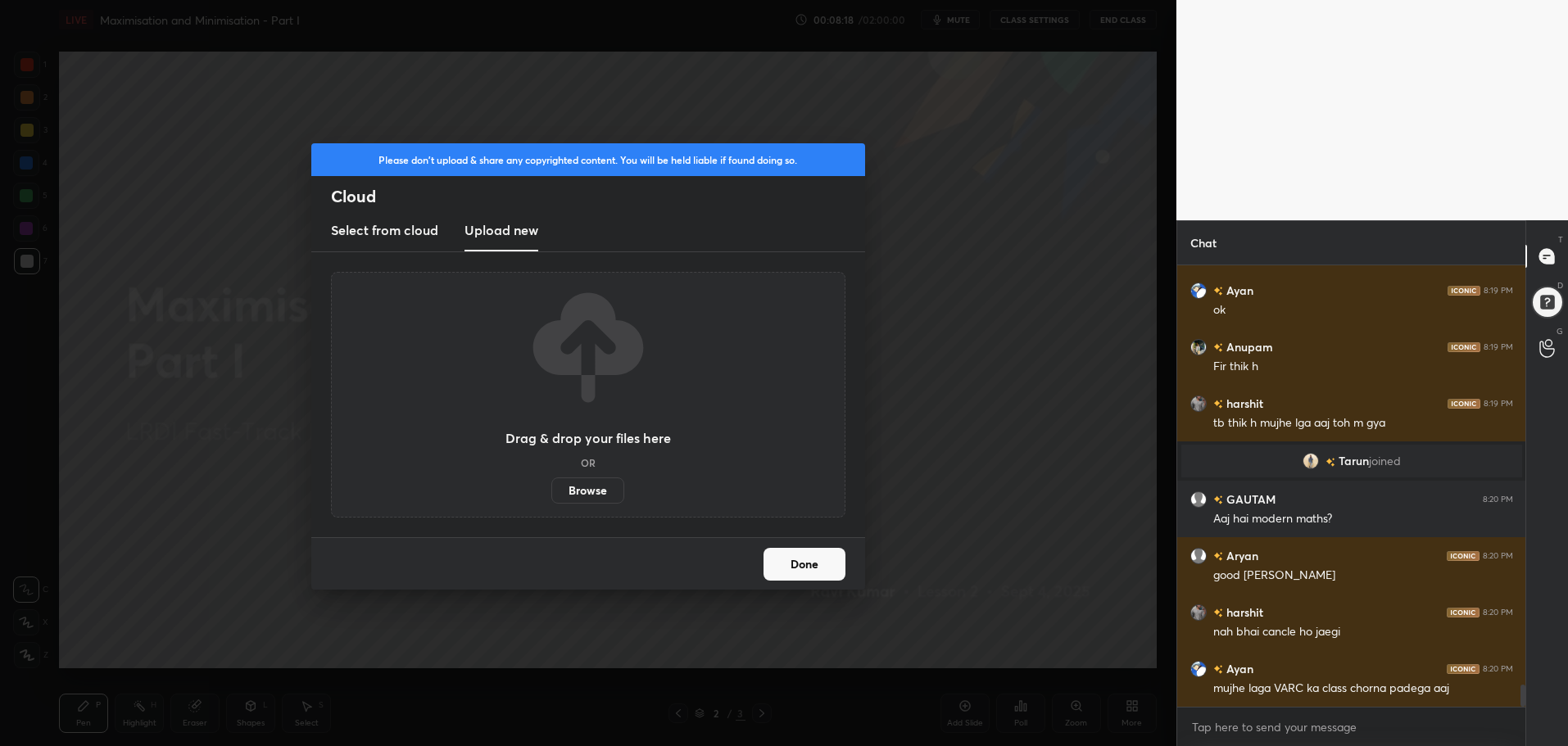
click at [590, 494] on label "Browse" at bounding box center [588, 491] width 73 height 26
click at [552, 494] on input "Browse" at bounding box center [552, 491] width 0 height 26
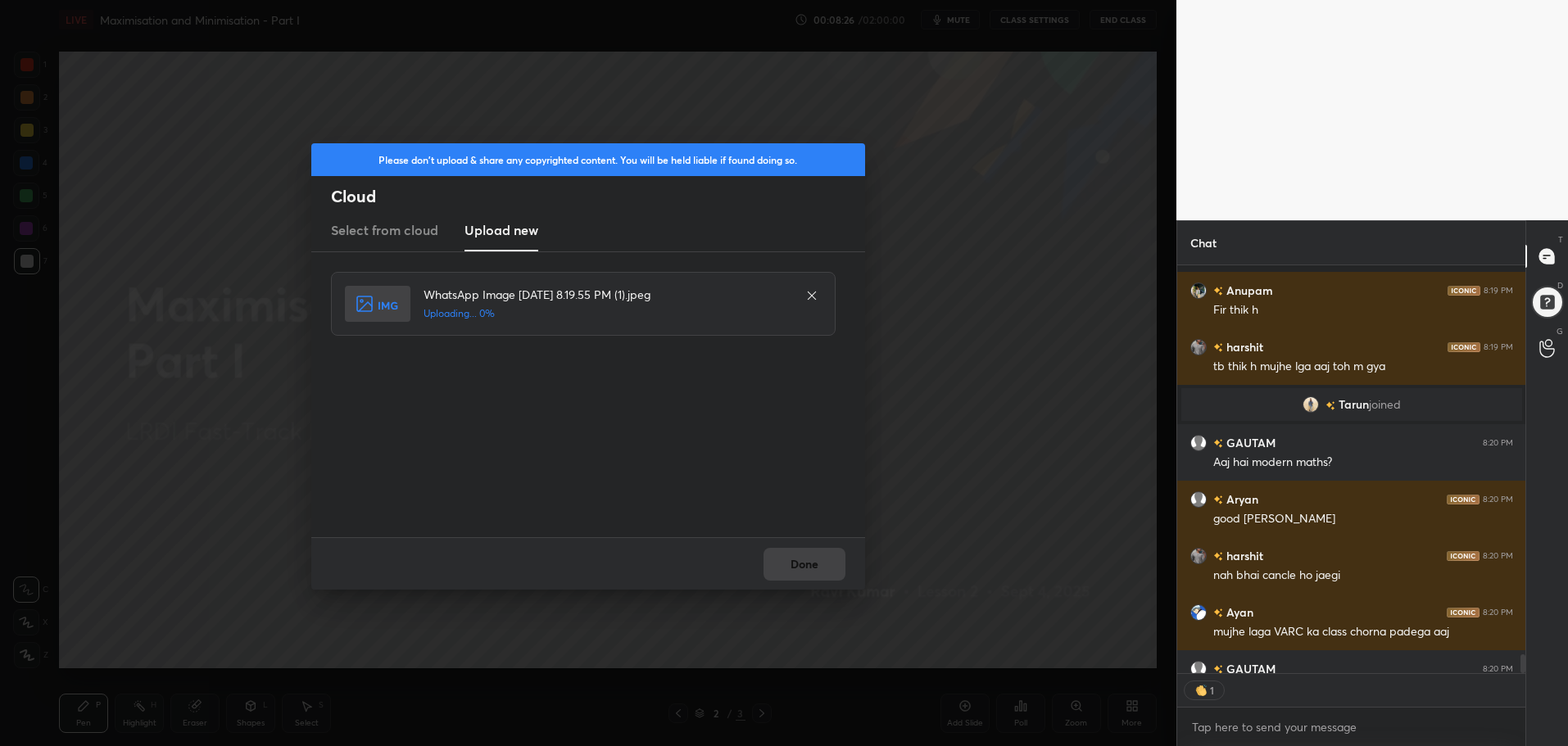
scroll to position [8608, 0]
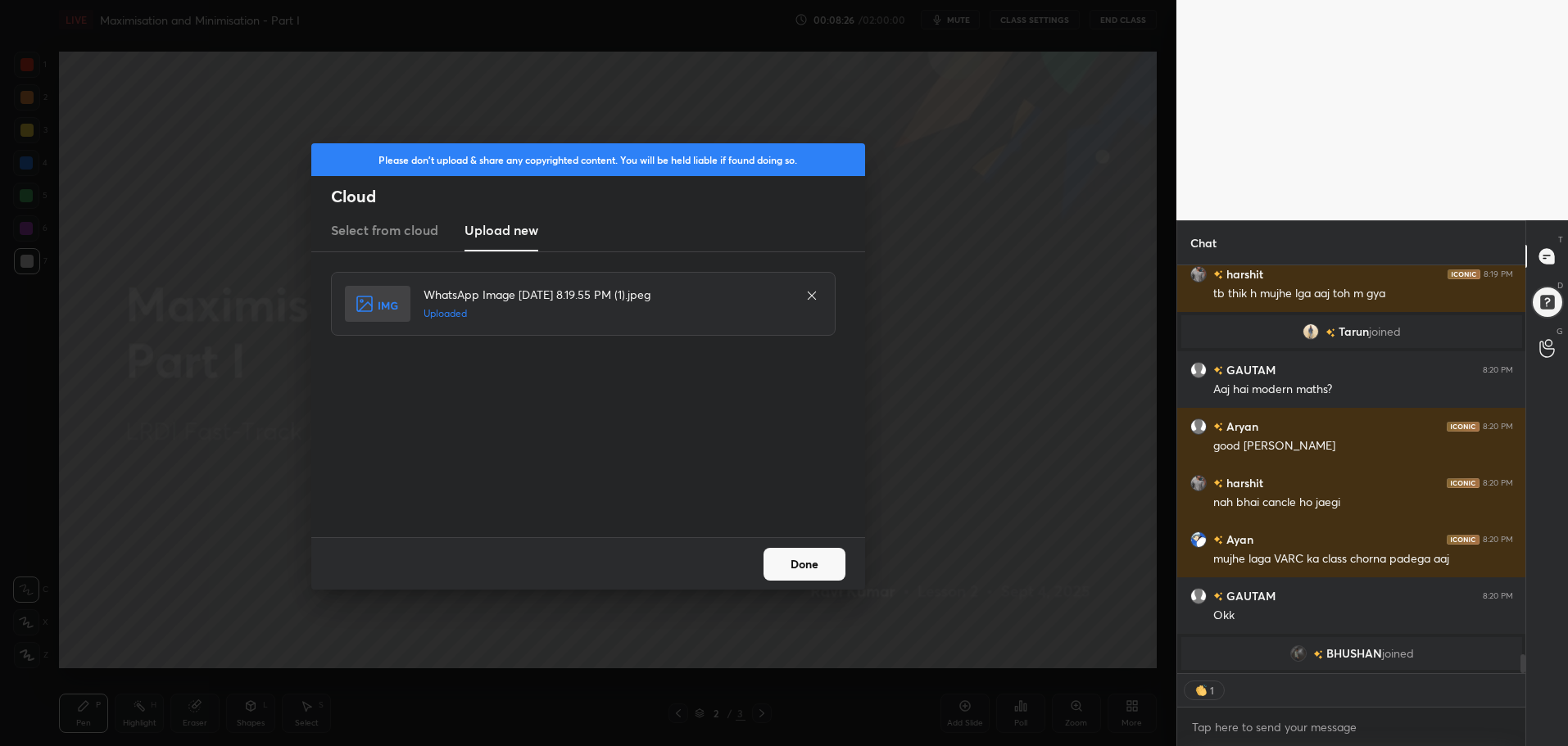
click at [811, 559] on button "Done" at bounding box center [804, 564] width 82 height 32
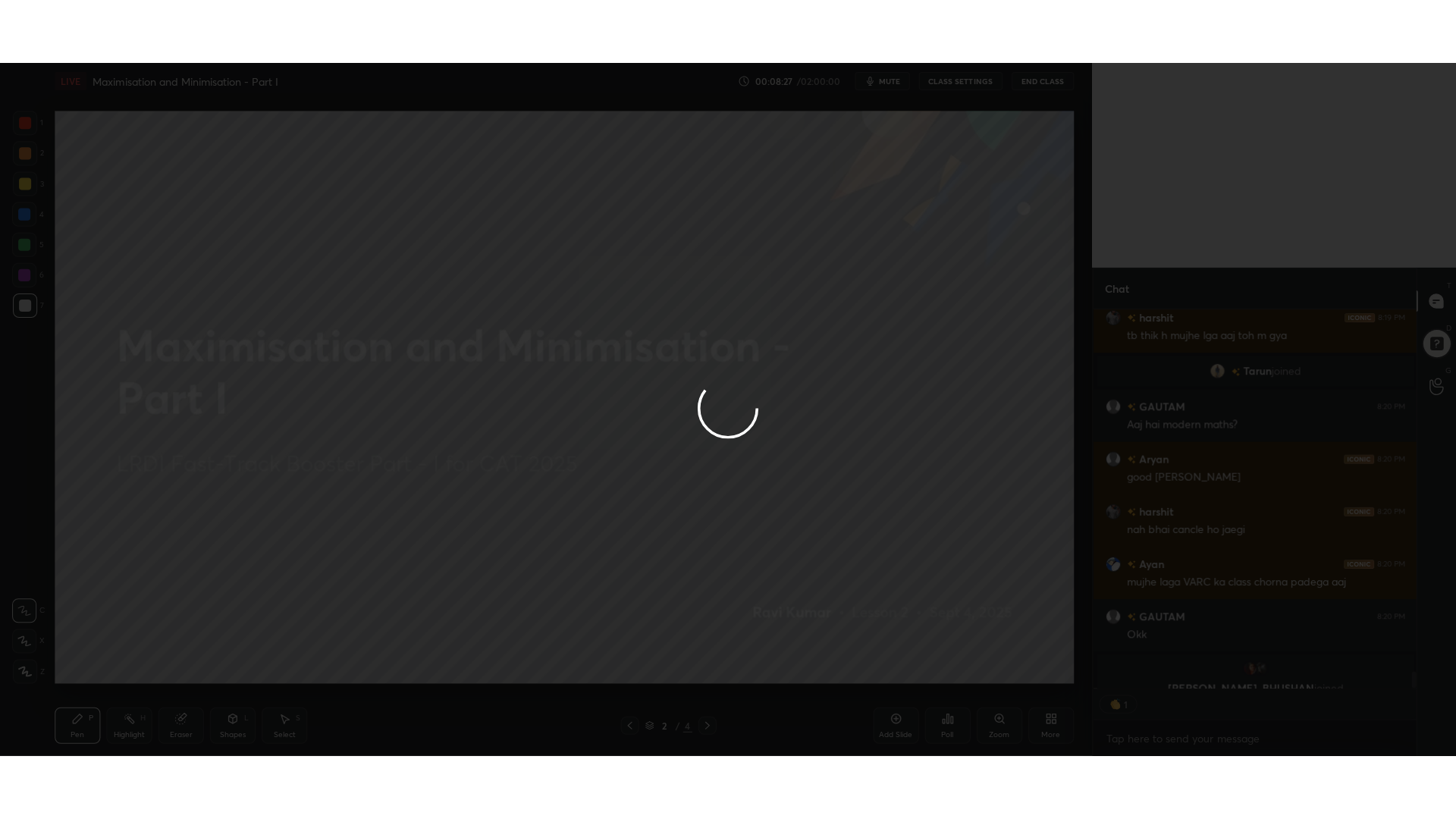
scroll to position [7990, 0]
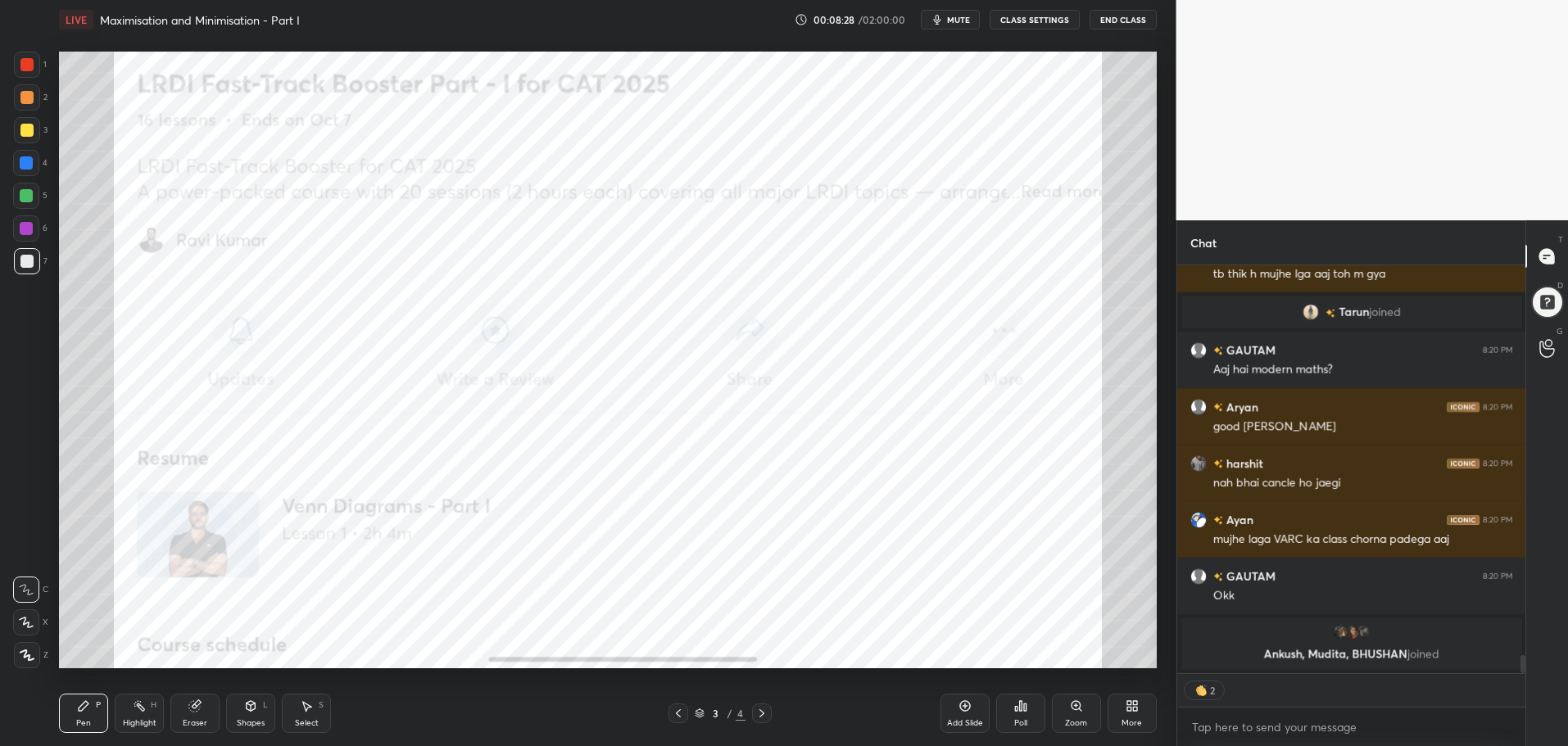
click at [1134, 702] on icon at bounding box center [1135, 703] width 4 height 4
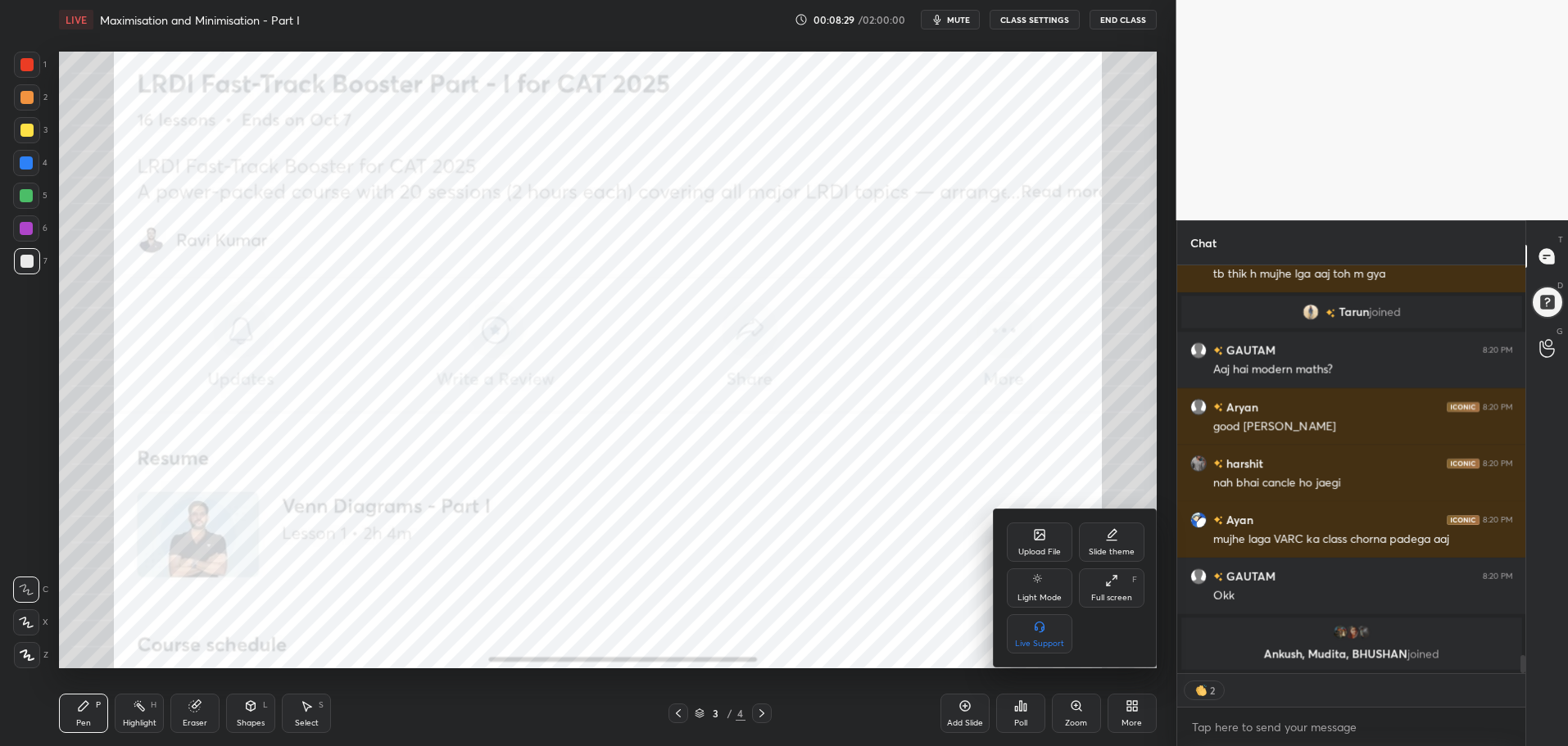
click at [1107, 570] on div "Full screen F" at bounding box center [1111, 587] width 66 height 39
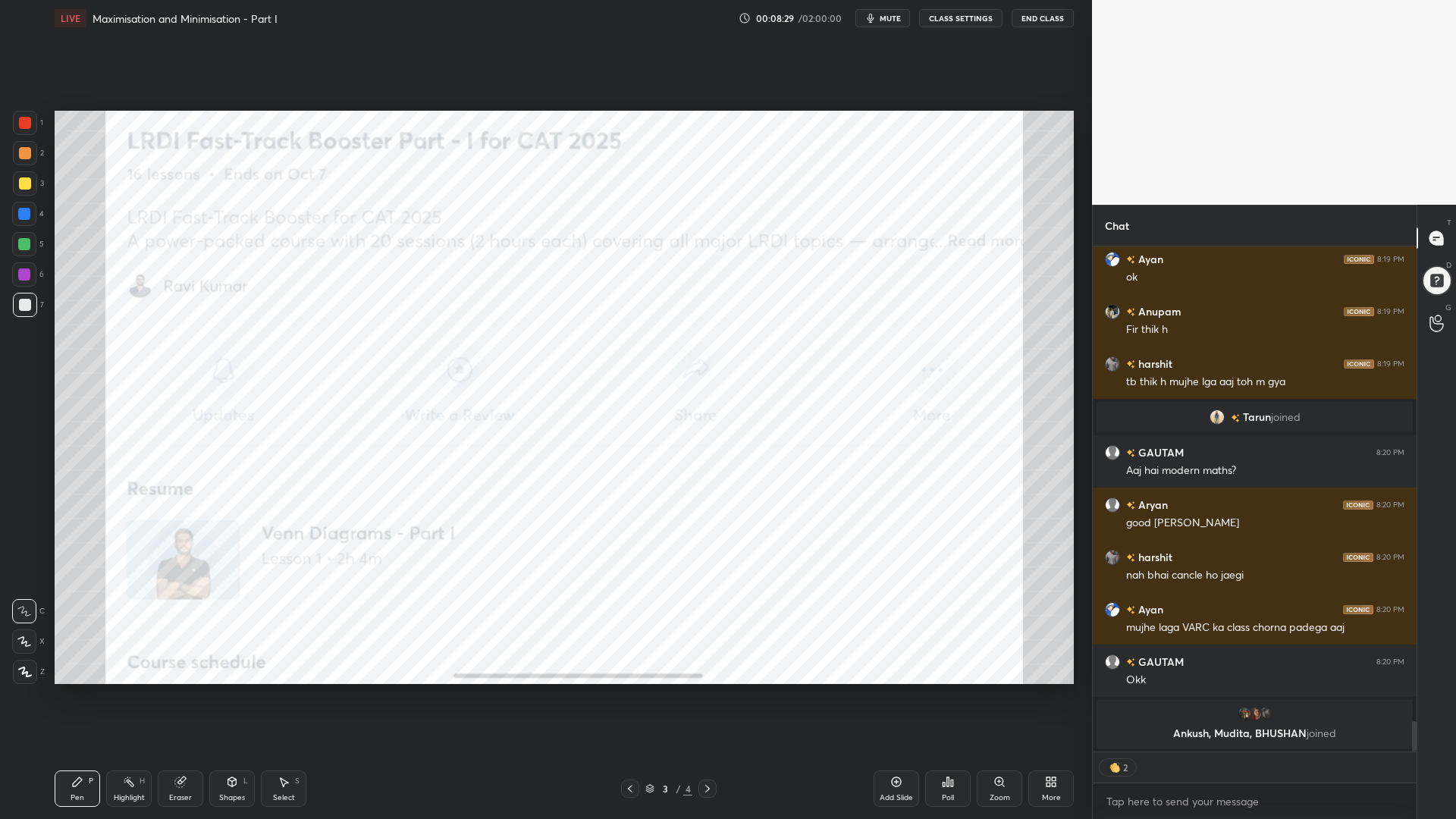
scroll to position [7608, 0]
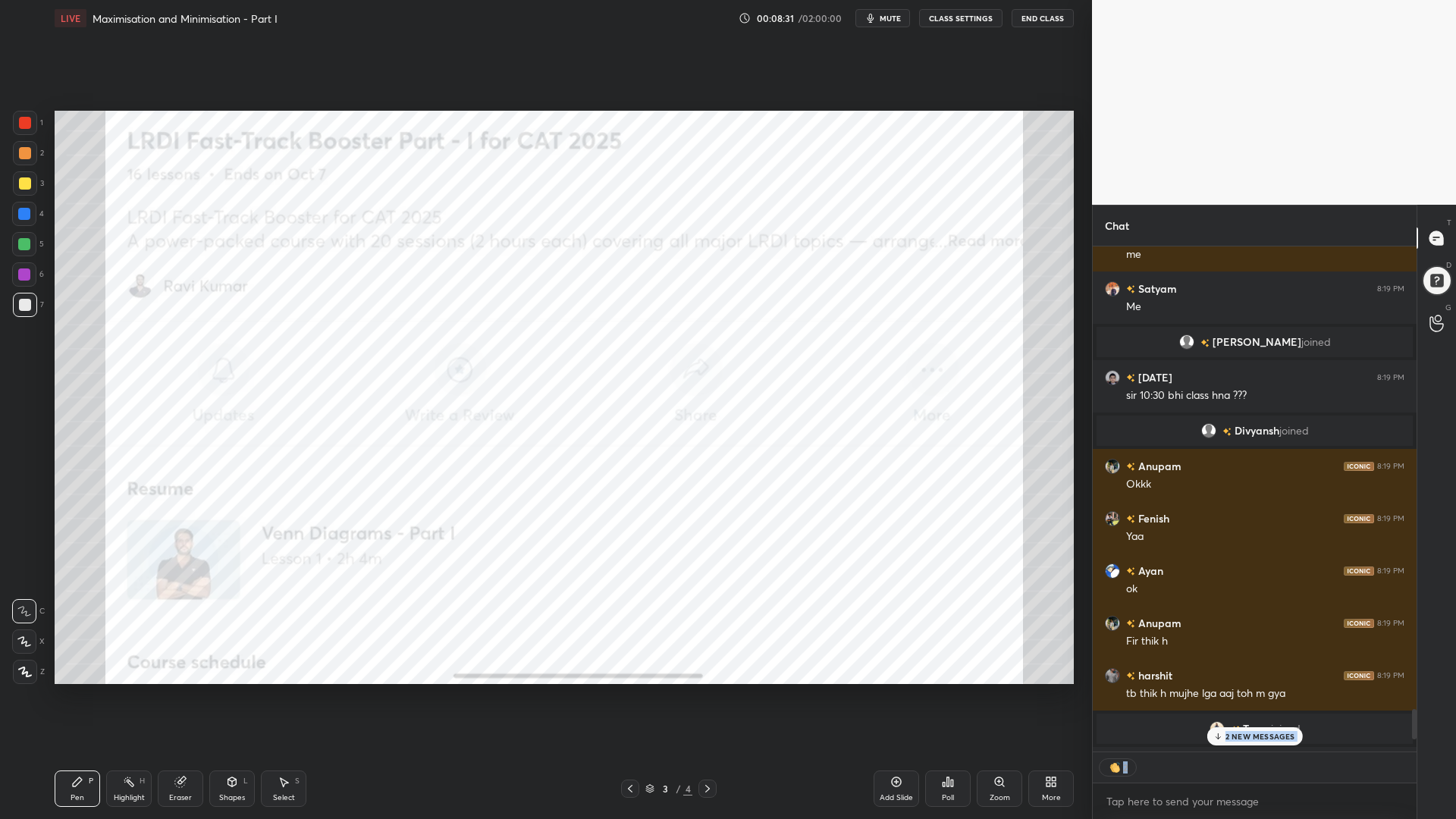
drag, startPoint x: 1411, startPoint y: 713, endPoint x: 1415, endPoint y: 763, distance: 50.2
click at [1413, 690] on div "Radha 8:19 PM yes [PERSON_NAME] 8:19 PM yy [DATE] 8:19 PM sir 10: Radha 8:19 PM…" at bounding box center [1254, 532] width 324 height 572
click at [1271, 690] on p "2 NEW MESSAGES" at bounding box center [1260, 735] width 70 height 9
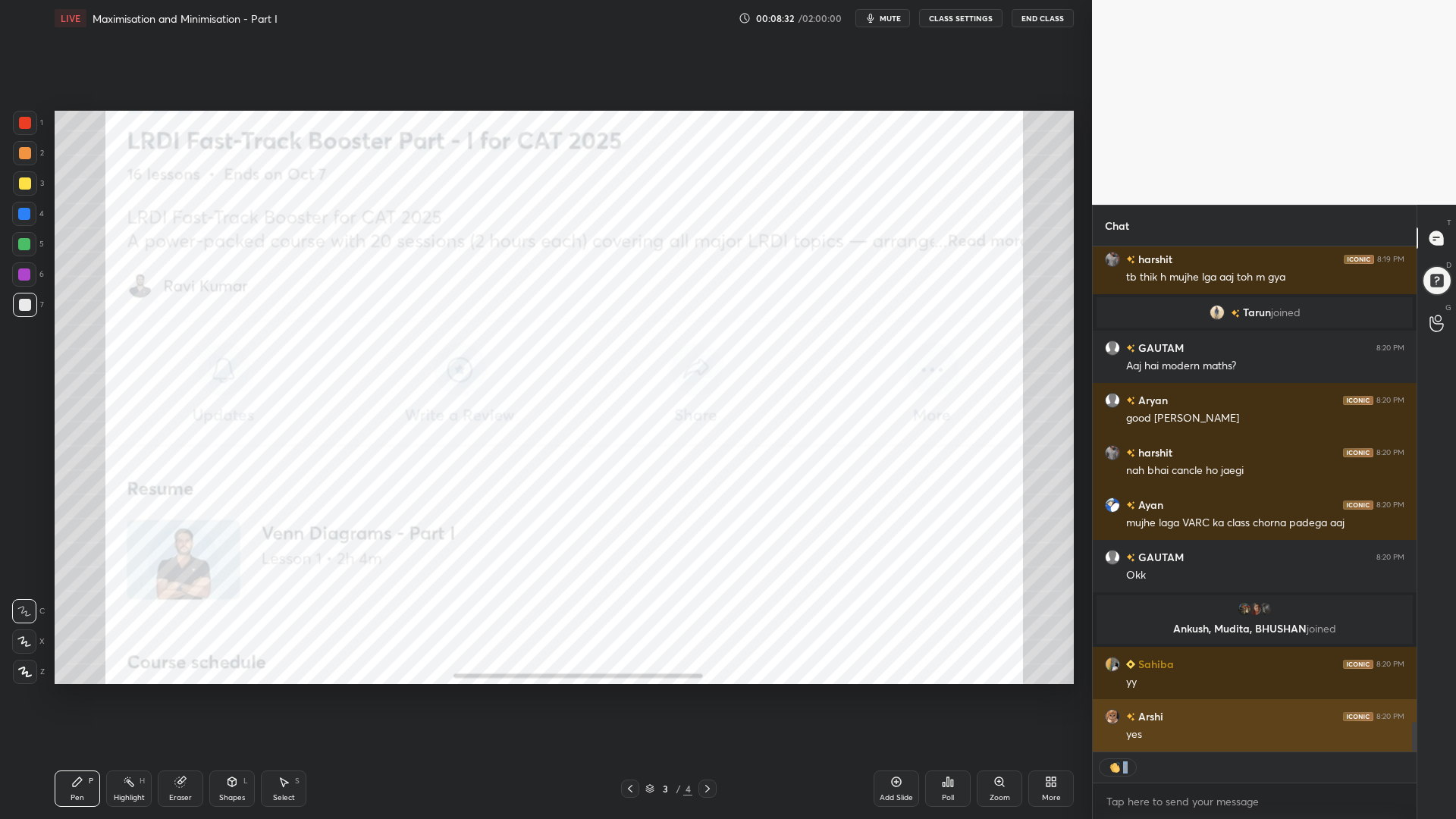
scroll to position [8061, 0]
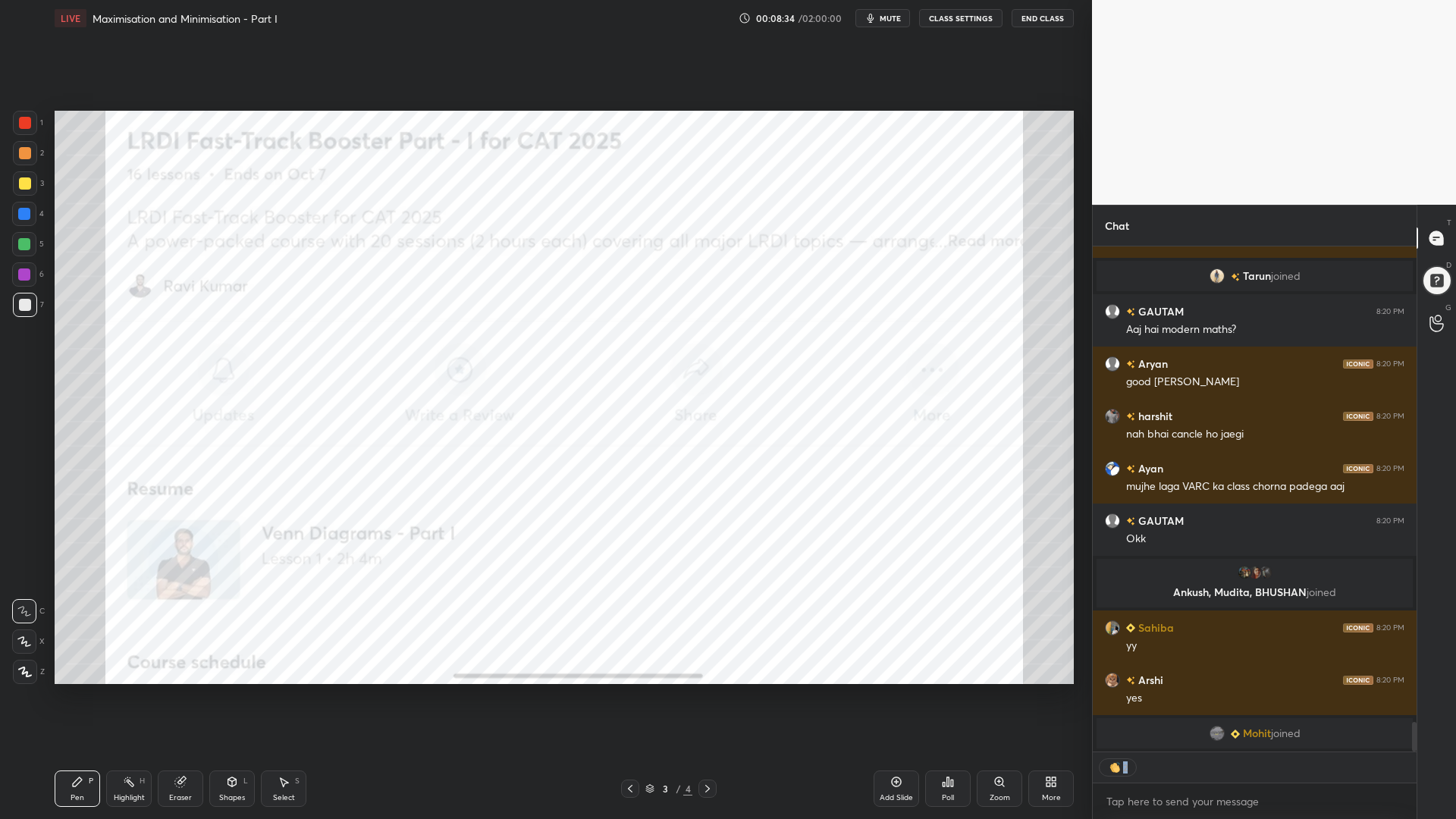
click at [224, 690] on div "Shapes L" at bounding box center [232, 788] width 45 height 37
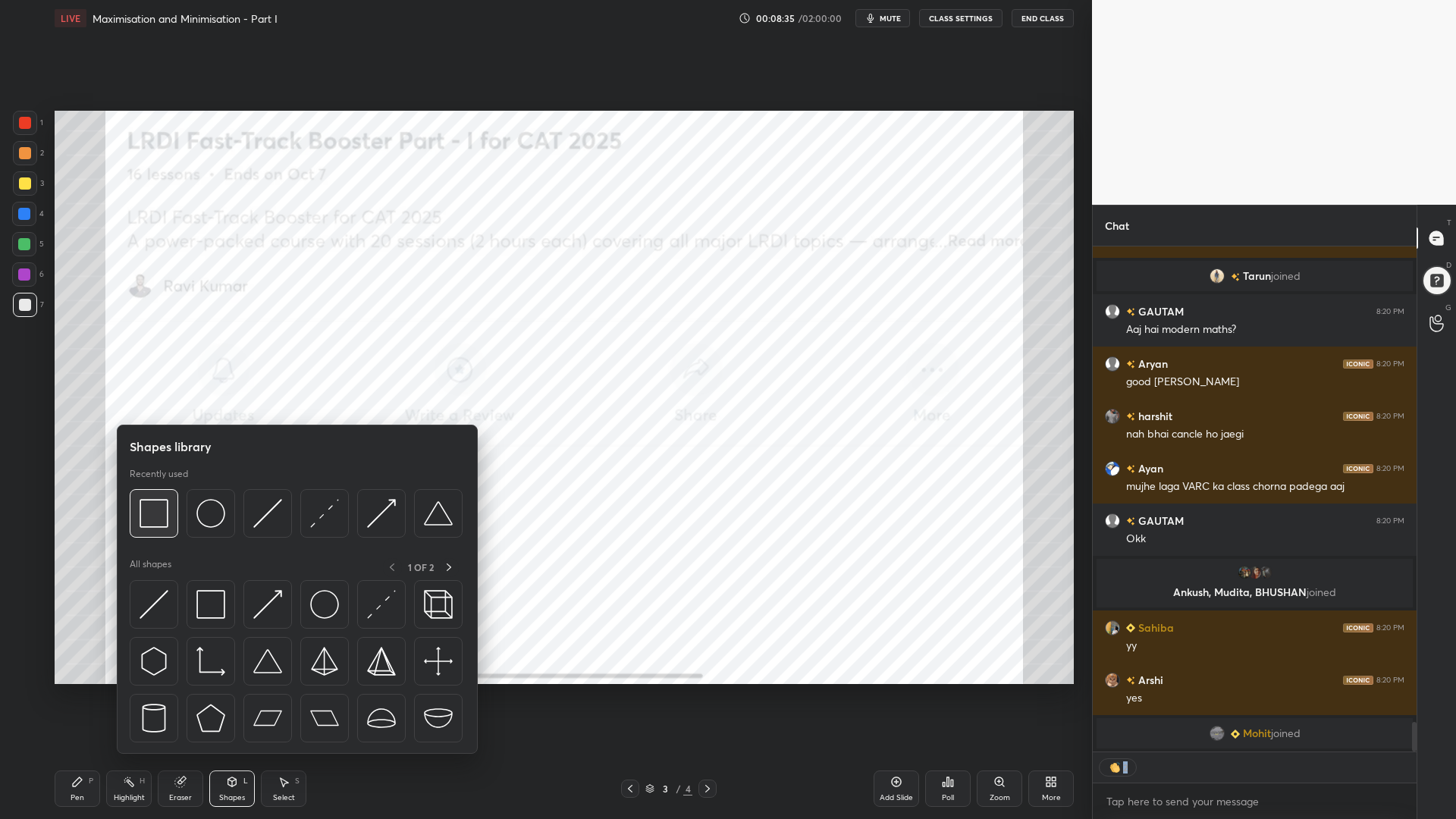
click at [144, 515] on img at bounding box center [153, 513] width 28 height 28
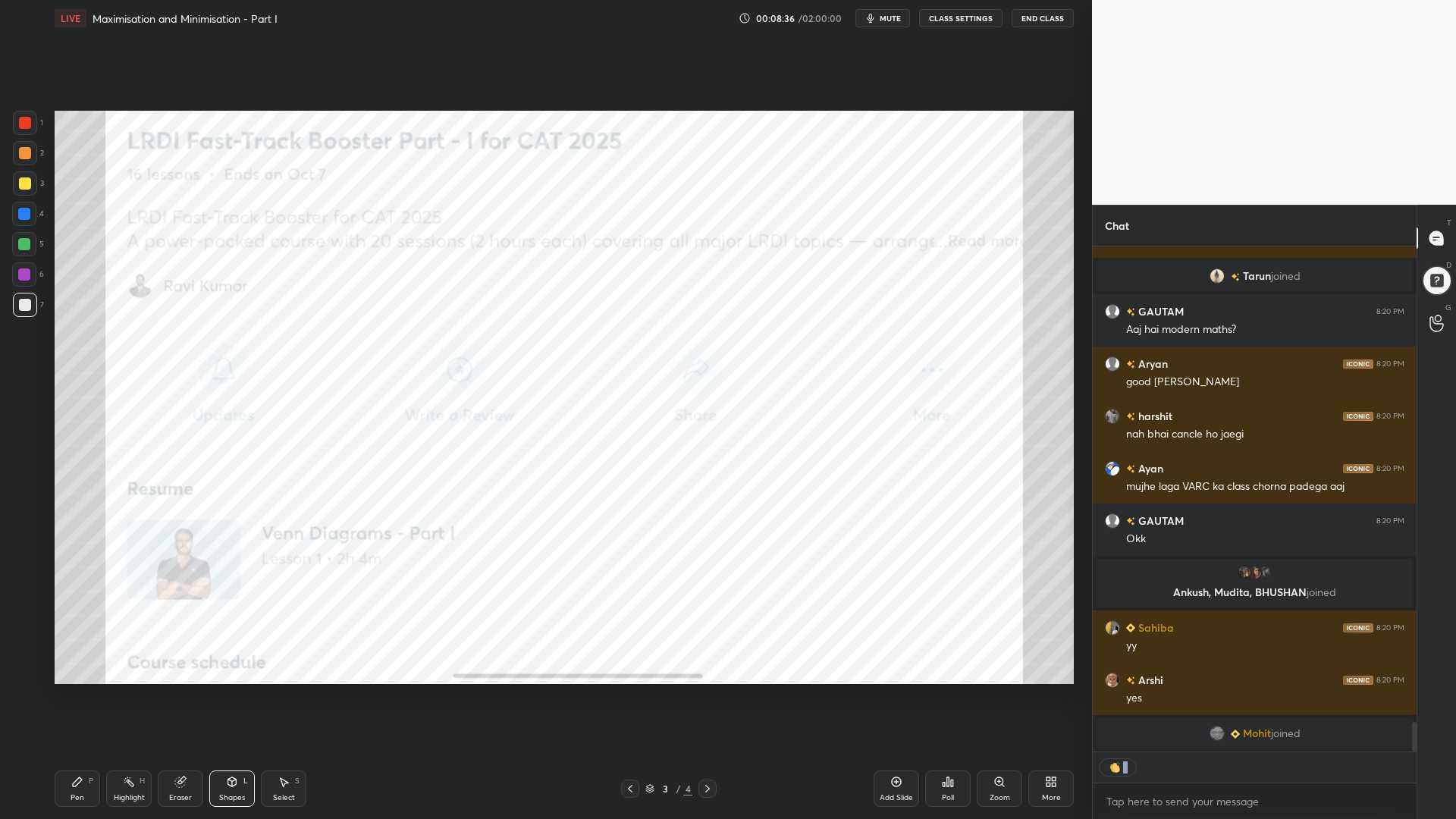
click at [27, 239] on div at bounding box center [24, 244] width 12 height 12
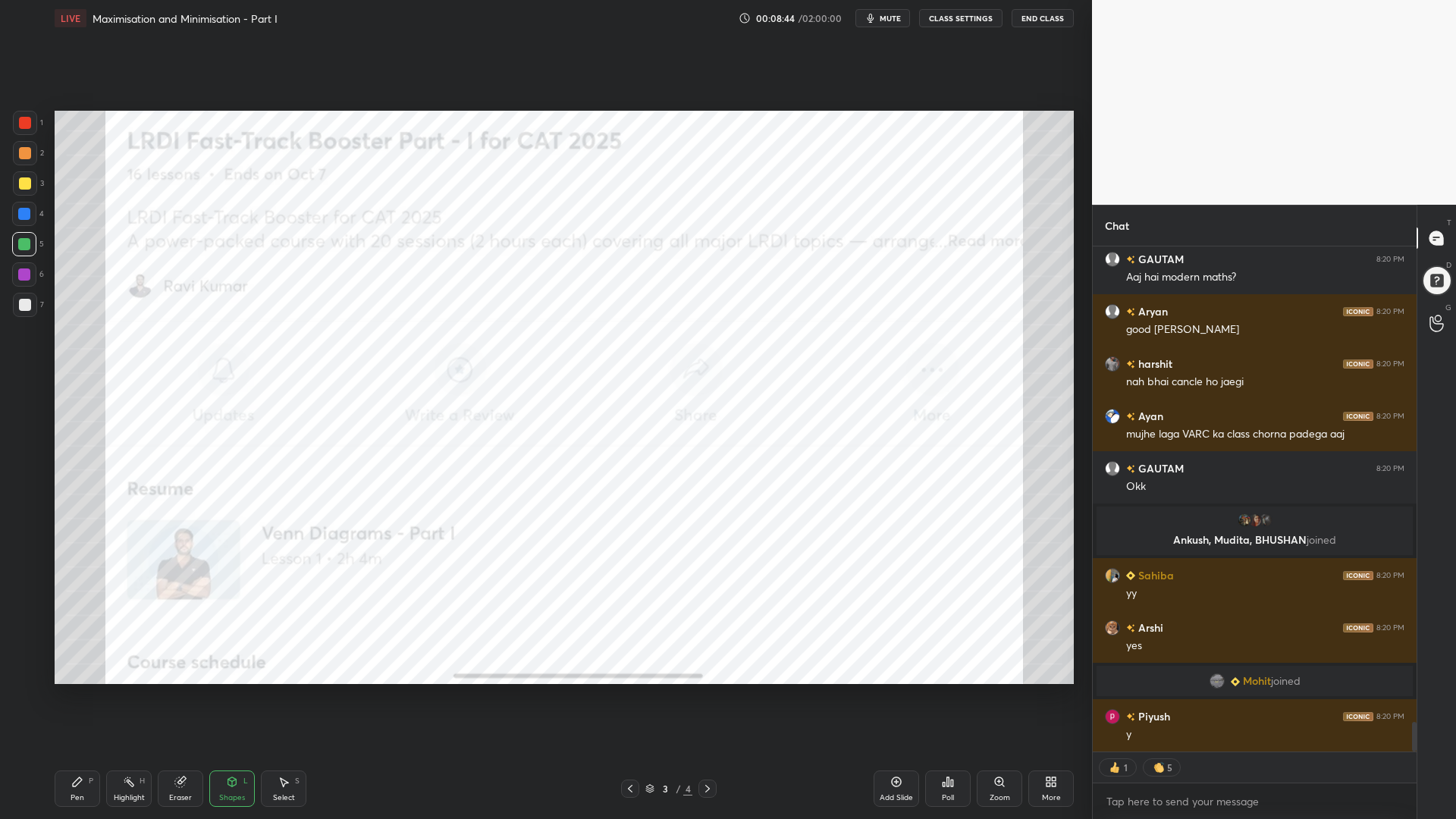
scroll to position [8082, 0]
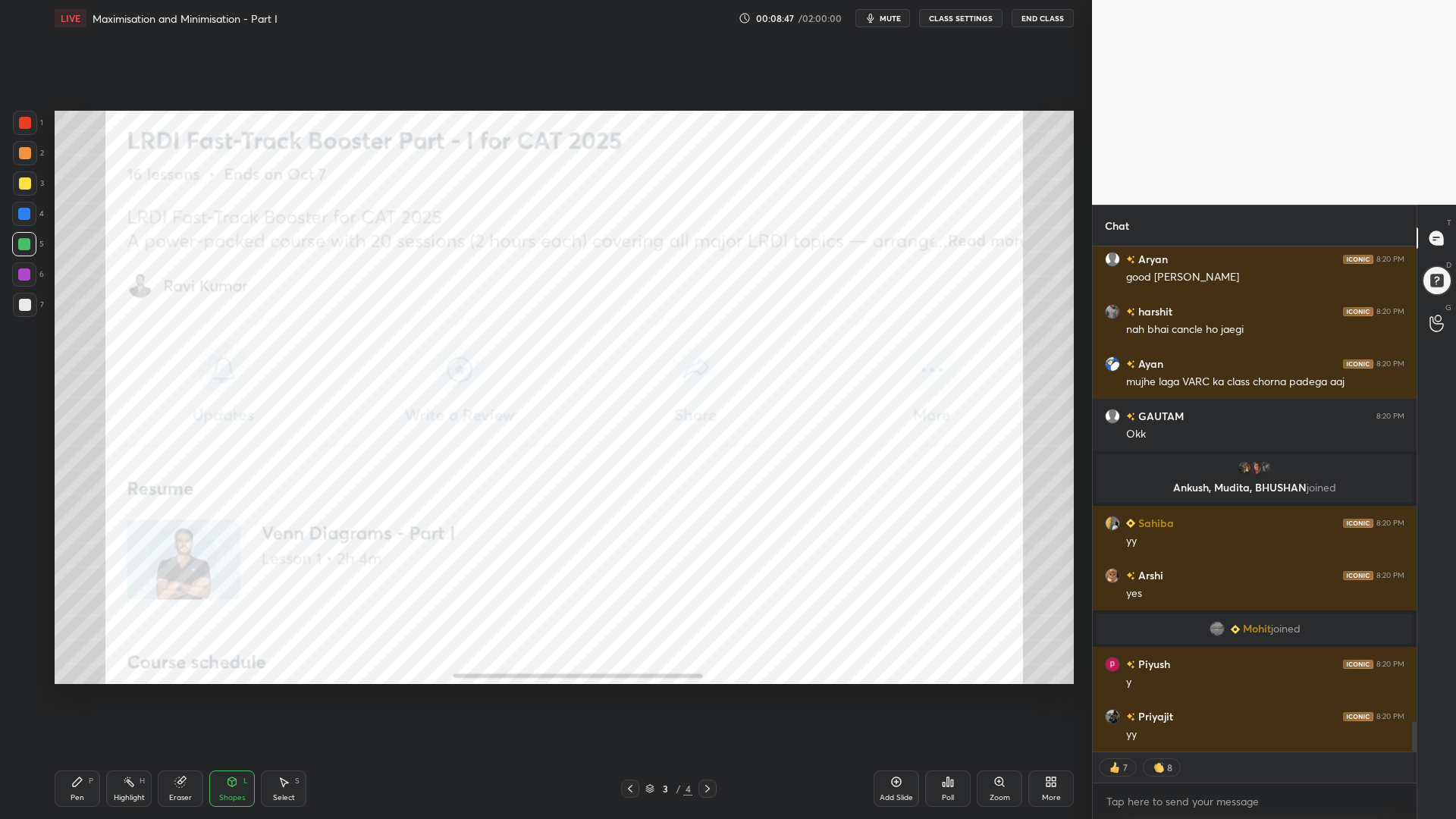
click at [21, 121] on div at bounding box center [24, 123] width 12 height 12
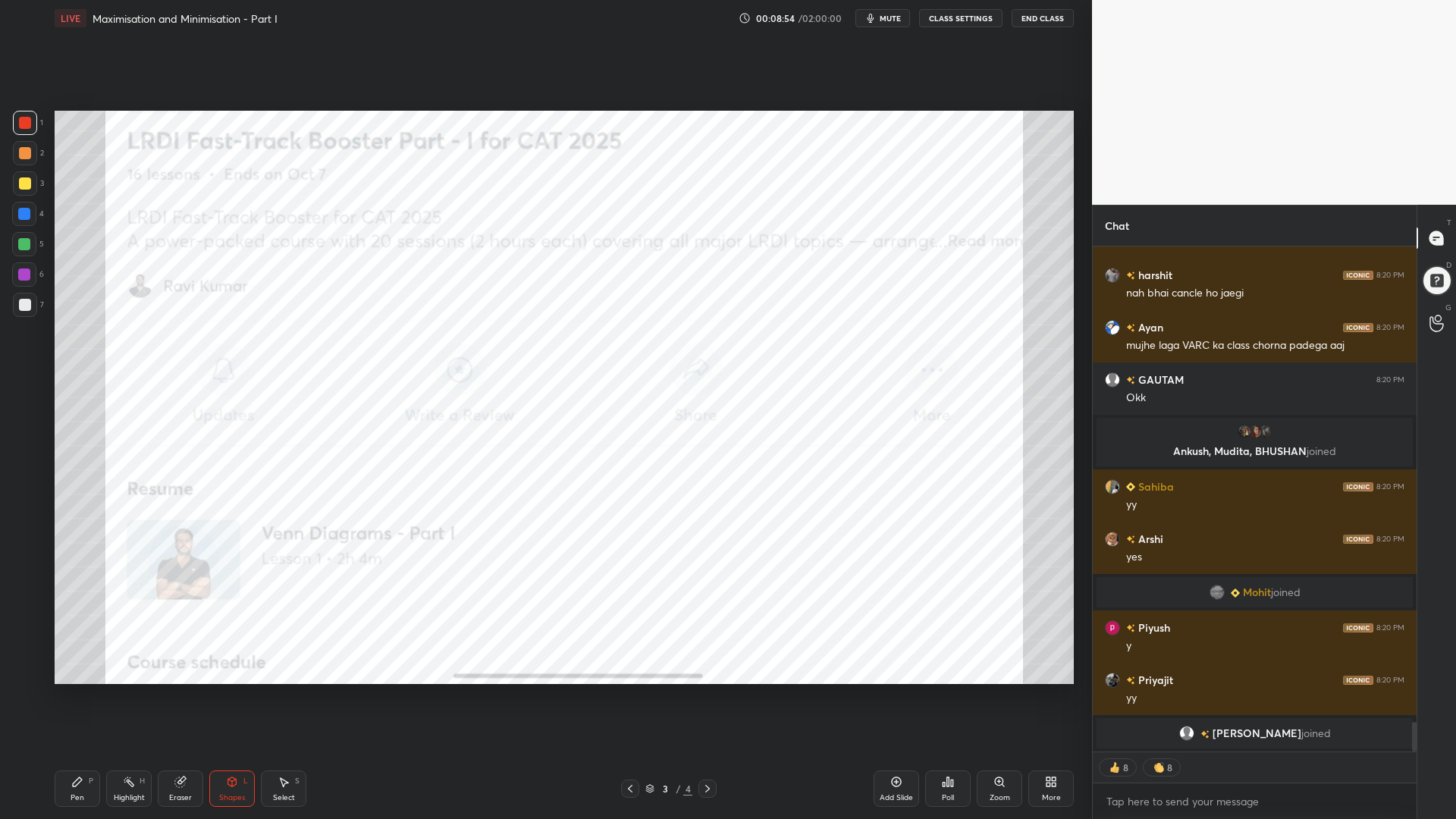
click at [75, 690] on div "Pen P" at bounding box center [77, 788] width 45 height 37
click at [24, 177] on div at bounding box center [25, 183] width 24 height 24
click at [23, 210] on div at bounding box center [24, 213] width 12 height 12
click at [25, 238] on div at bounding box center [24, 244] width 24 height 24
click at [22, 644] on icon at bounding box center [24, 641] width 14 height 11
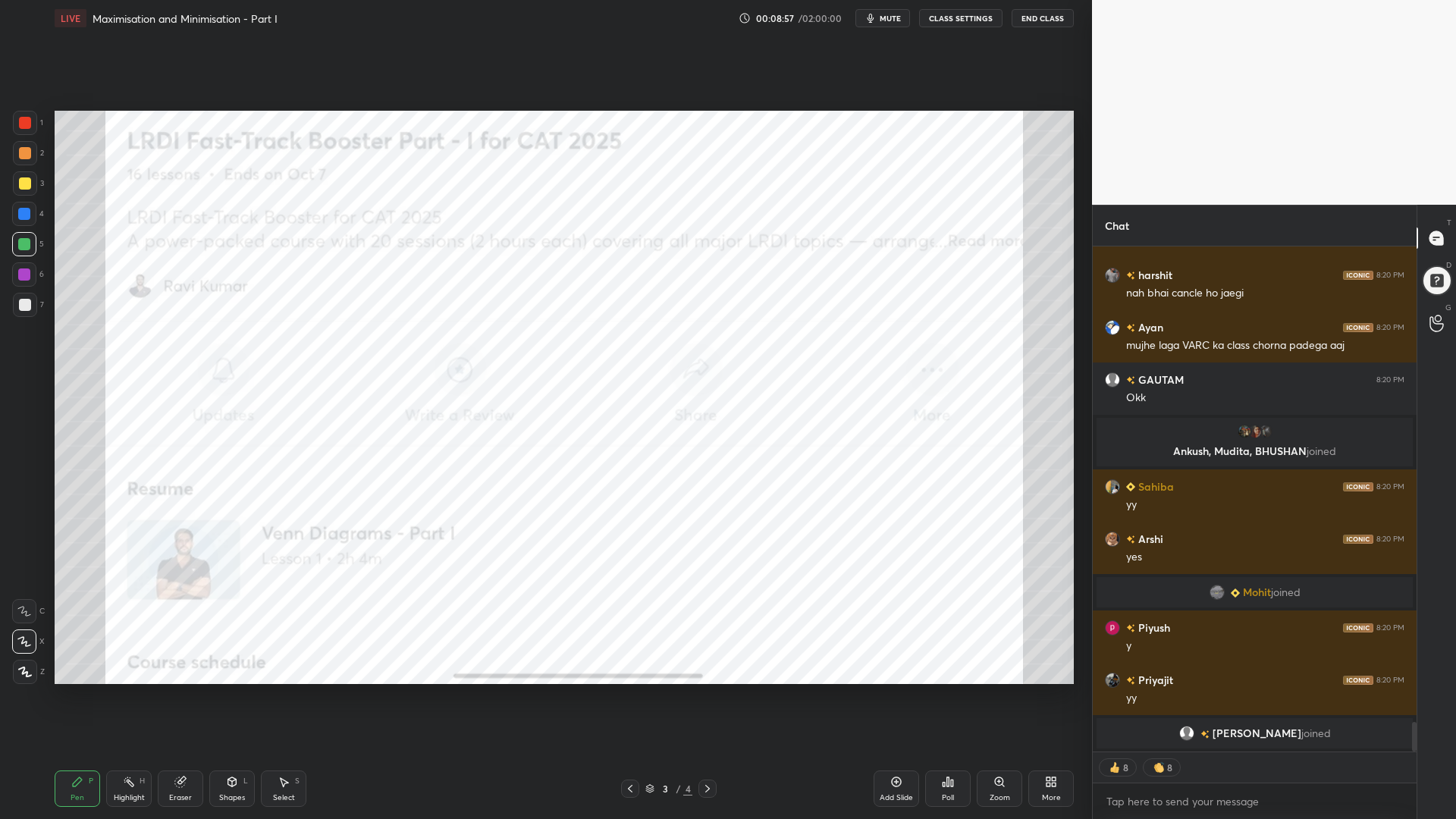
click at [24, 671] on icon at bounding box center [24, 671] width 14 height 11
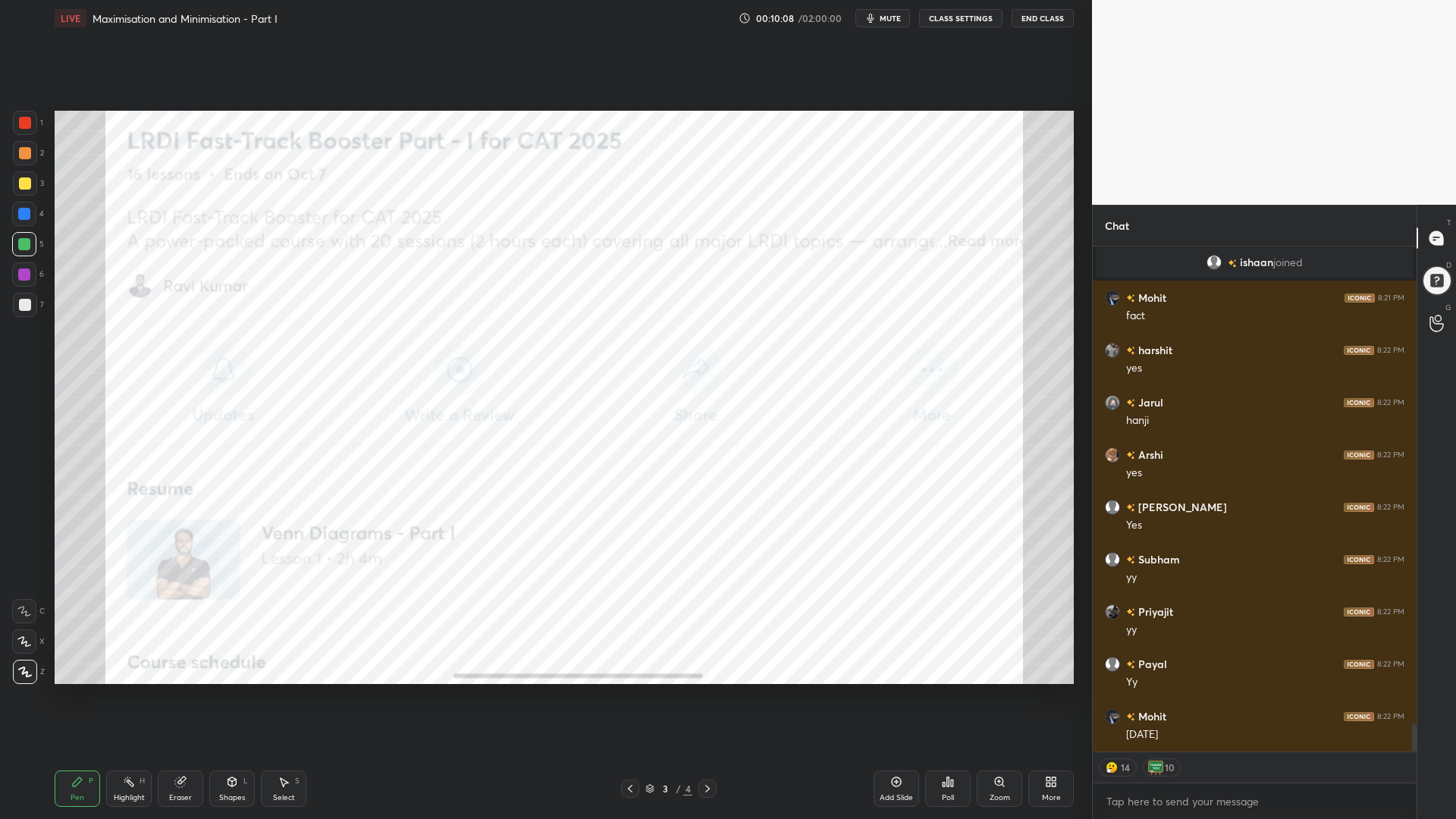
scroll to position [8932, 0]
click at [24, 127] on div at bounding box center [24, 123] width 12 height 12
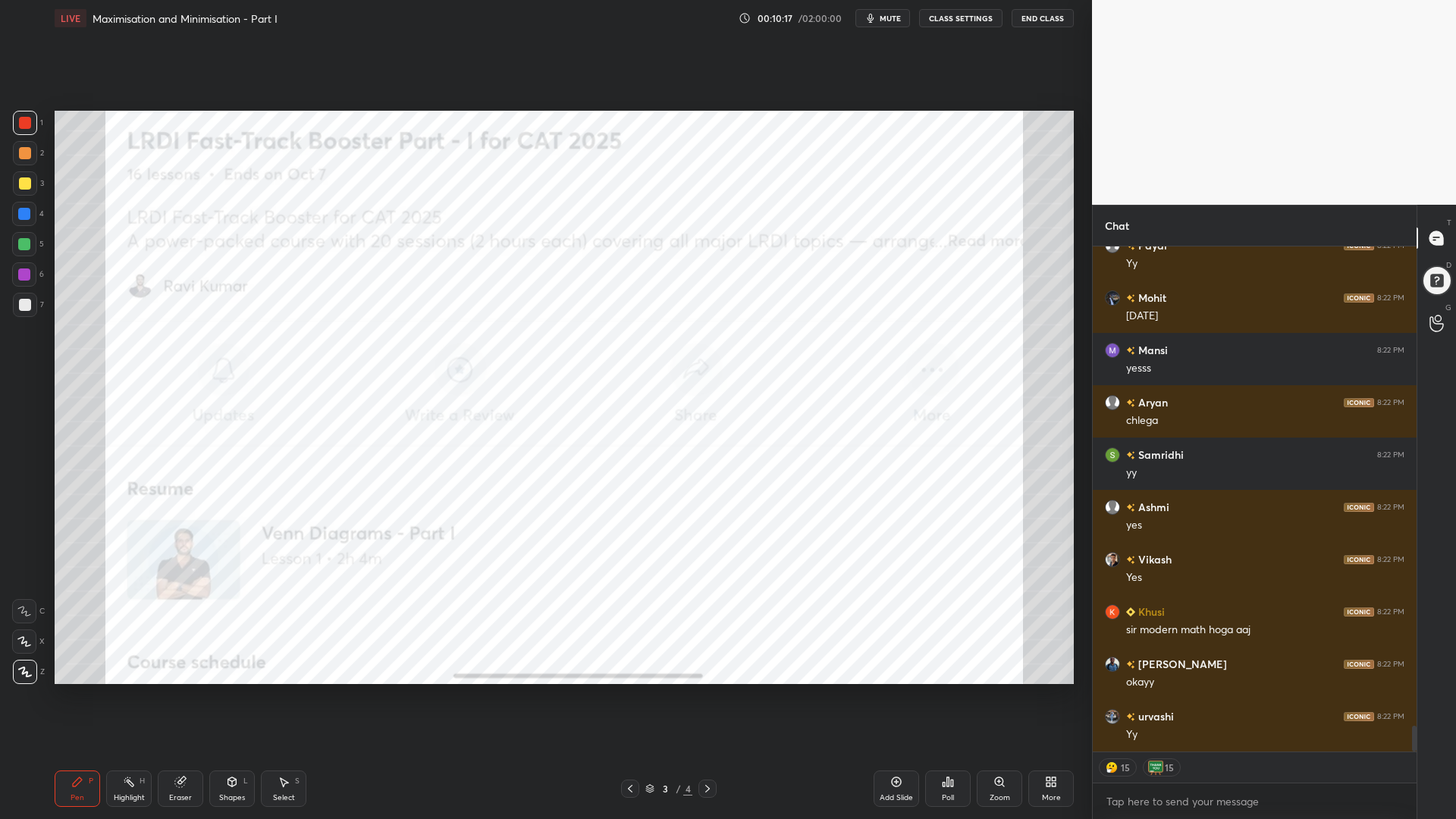
scroll to position [9282, 0]
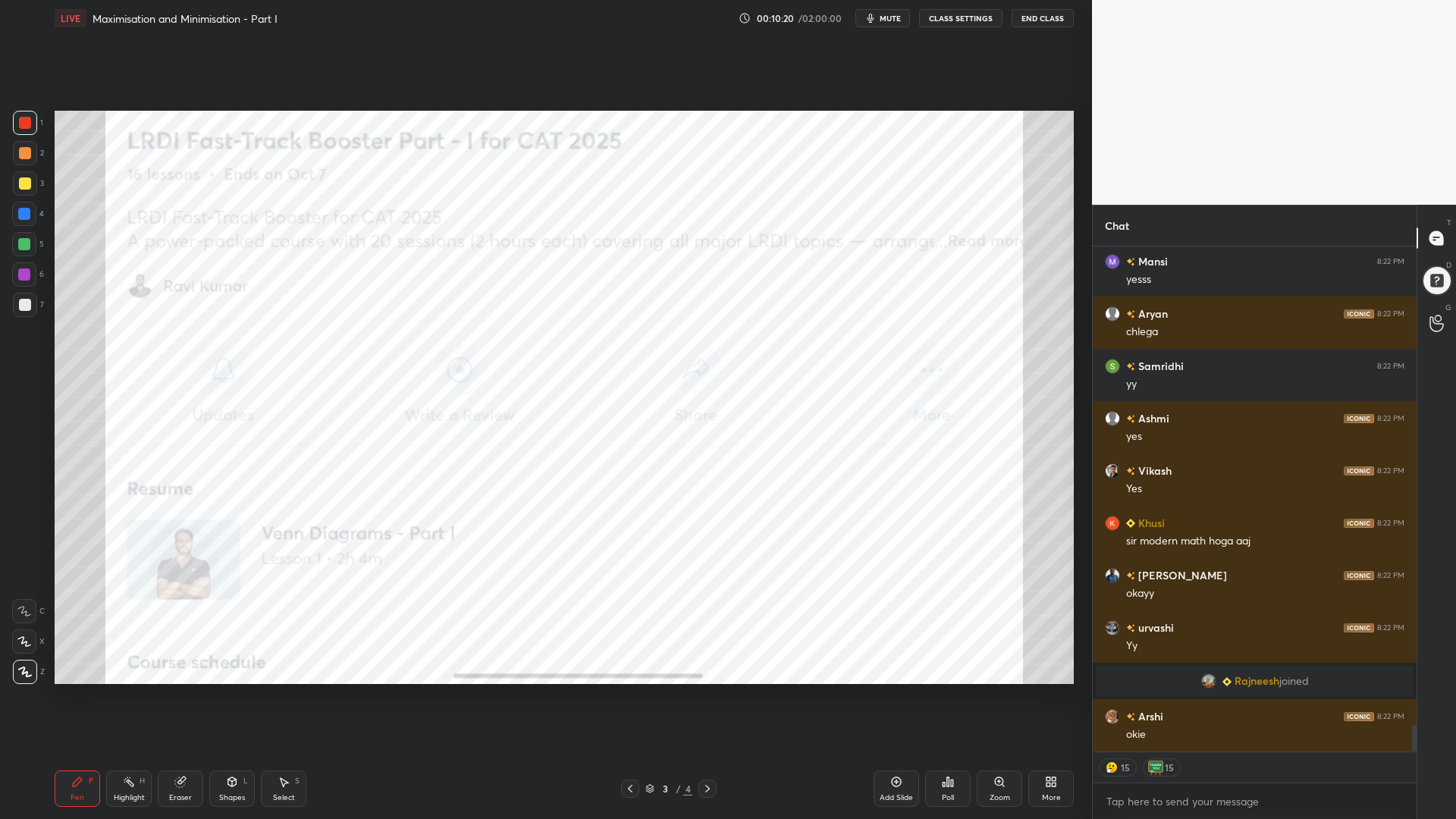
click at [19, 153] on div at bounding box center [24, 153] width 12 height 12
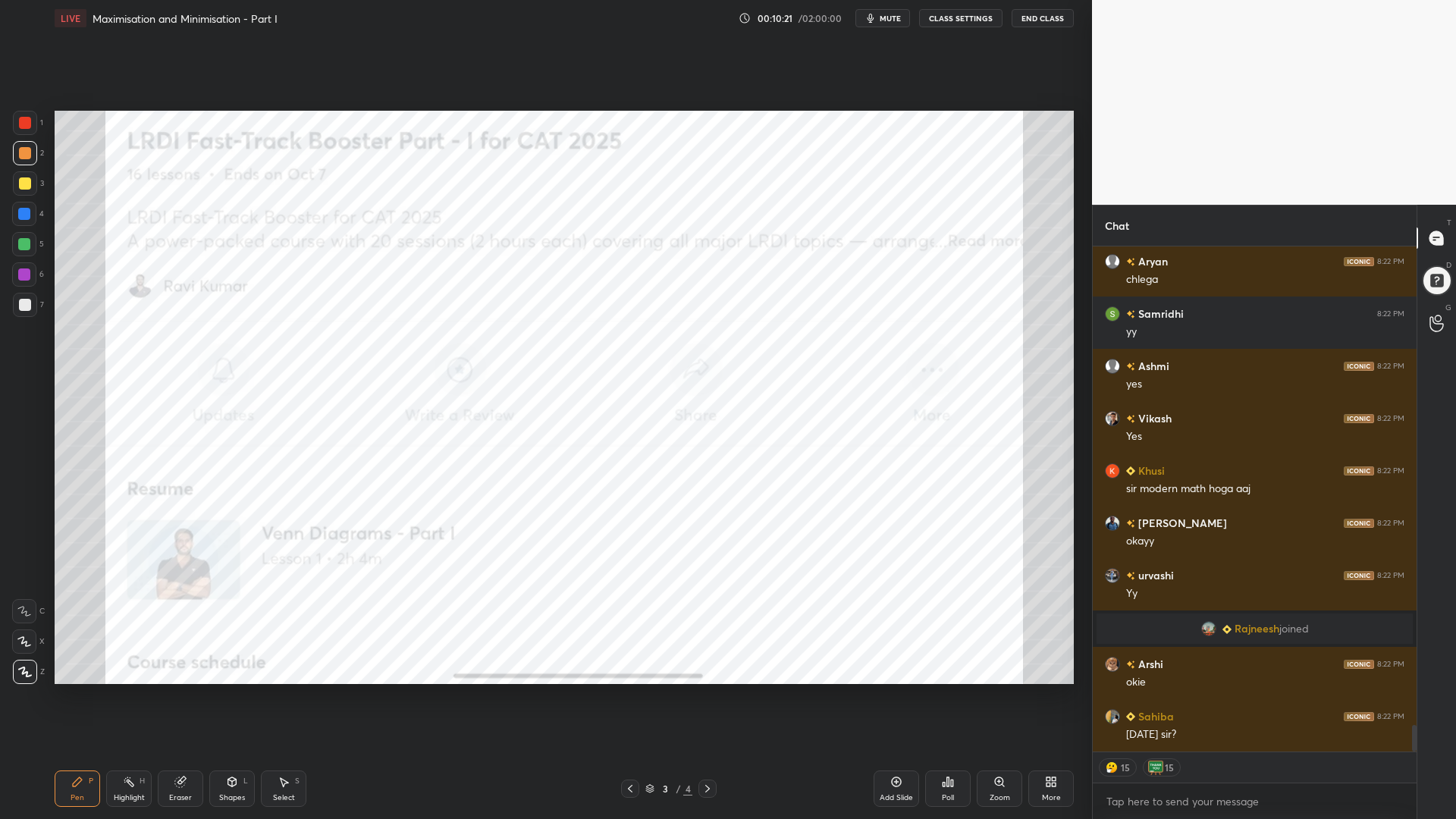
click at [24, 241] on div at bounding box center [24, 244] width 24 height 24
click at [23, 276] on div at bounding box center [24, 274] width 12 height 12
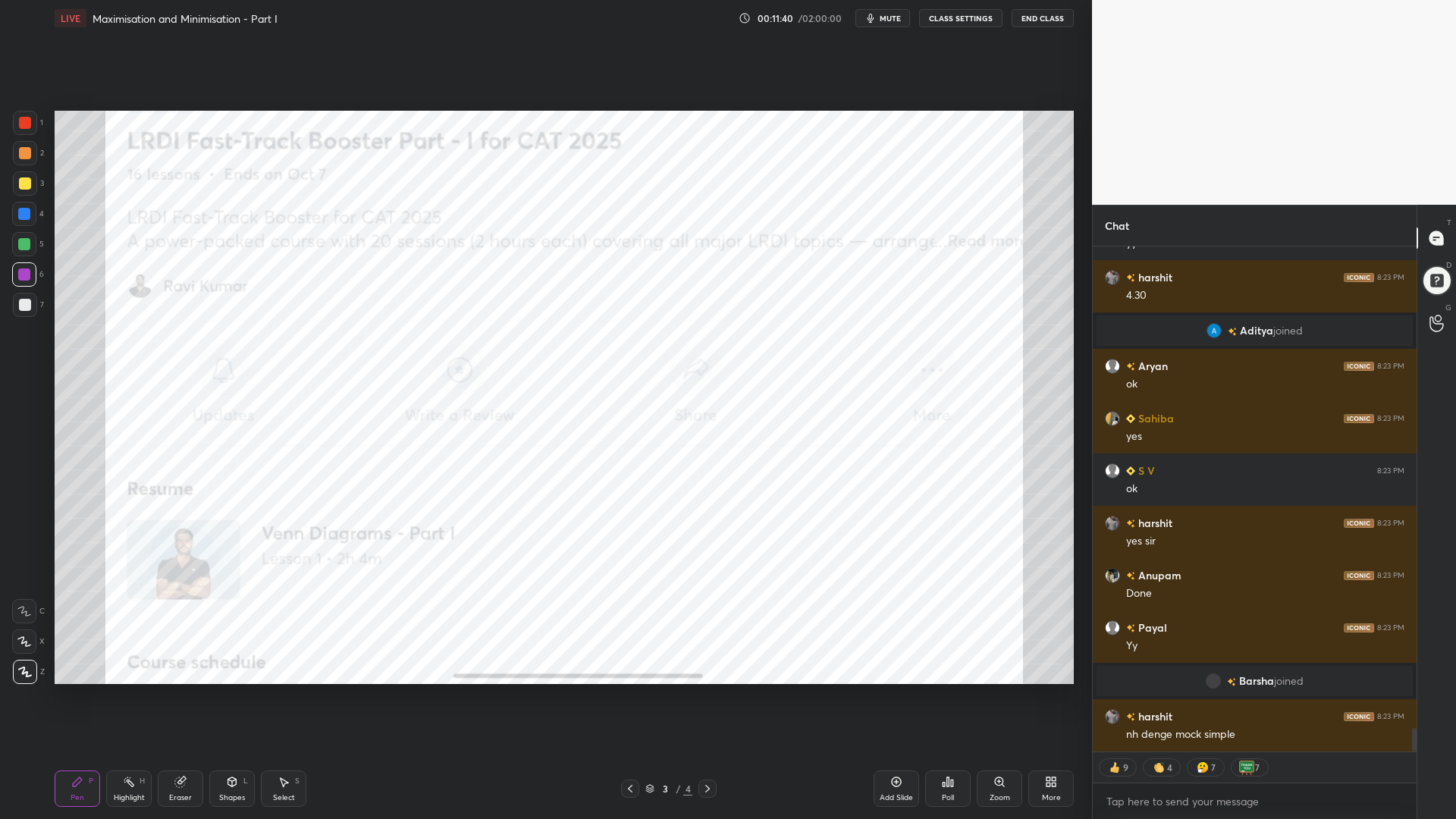
scroll to position [10536, 0]
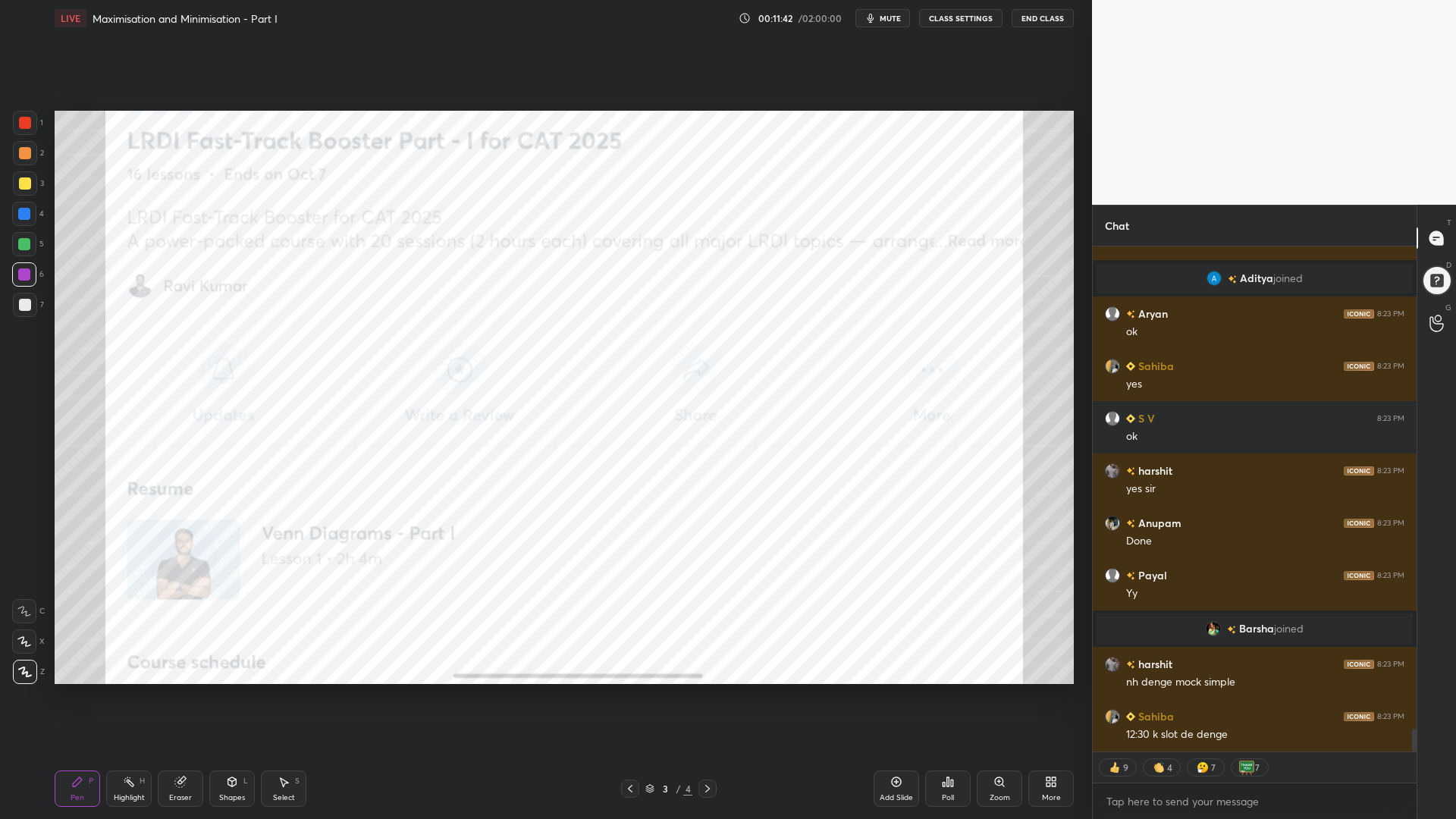
click at [22, 126] on div at bounding box center [24, 123] width 12 height 12
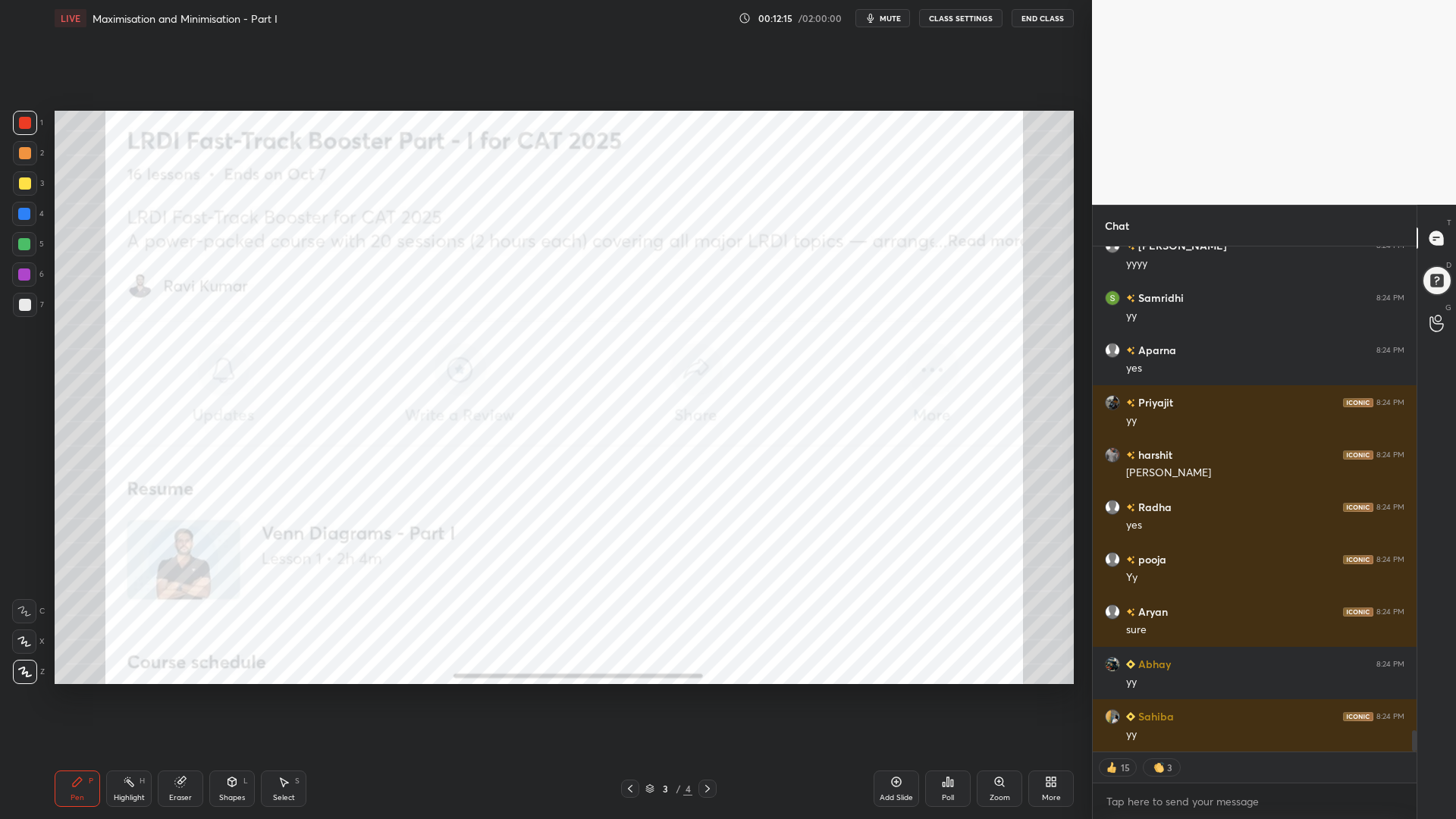
scroll to position [11571, 0]
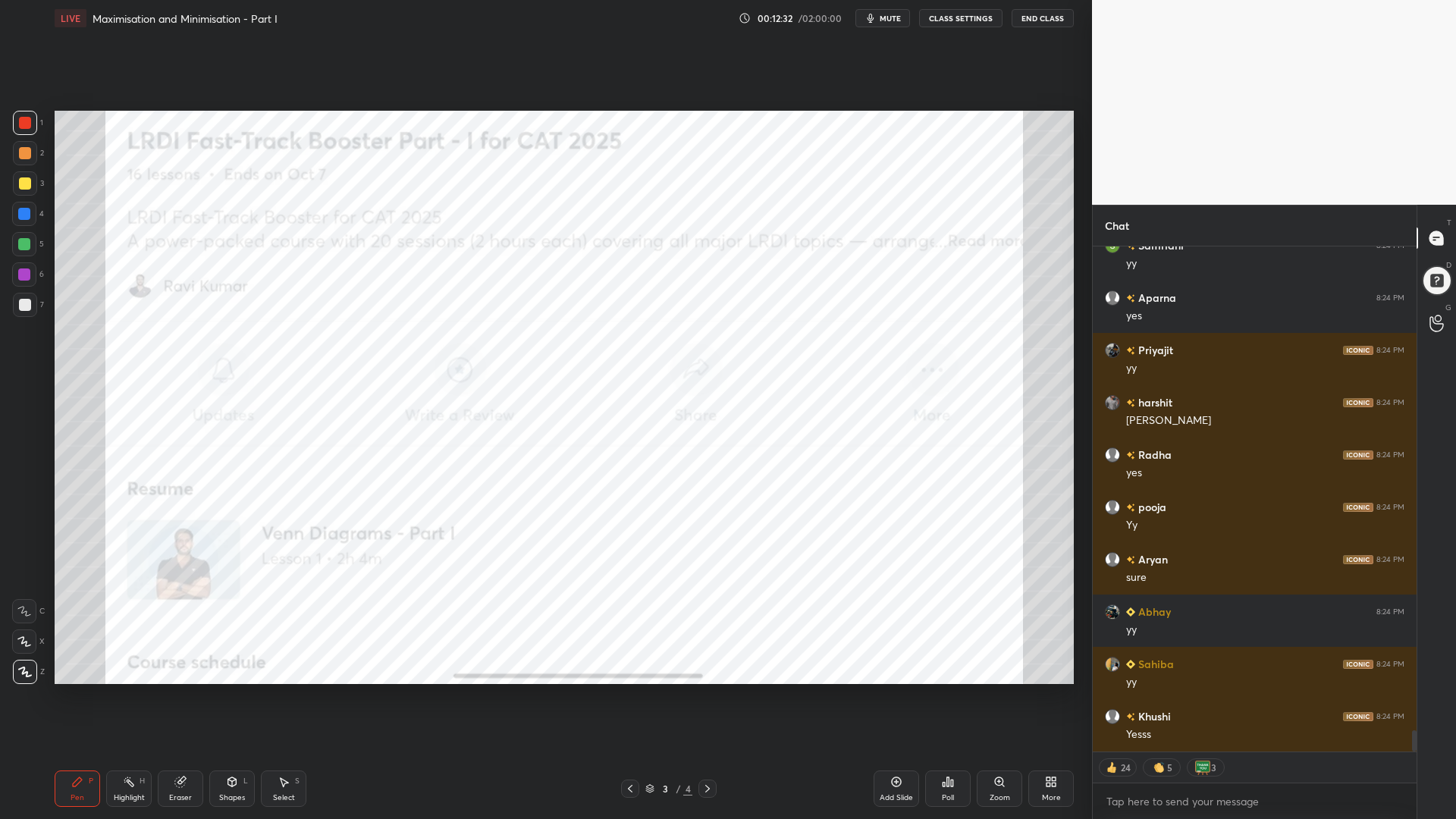
click at [182, 690] on div "Eraser" at bounding box center [180, 788] width 45 height 37
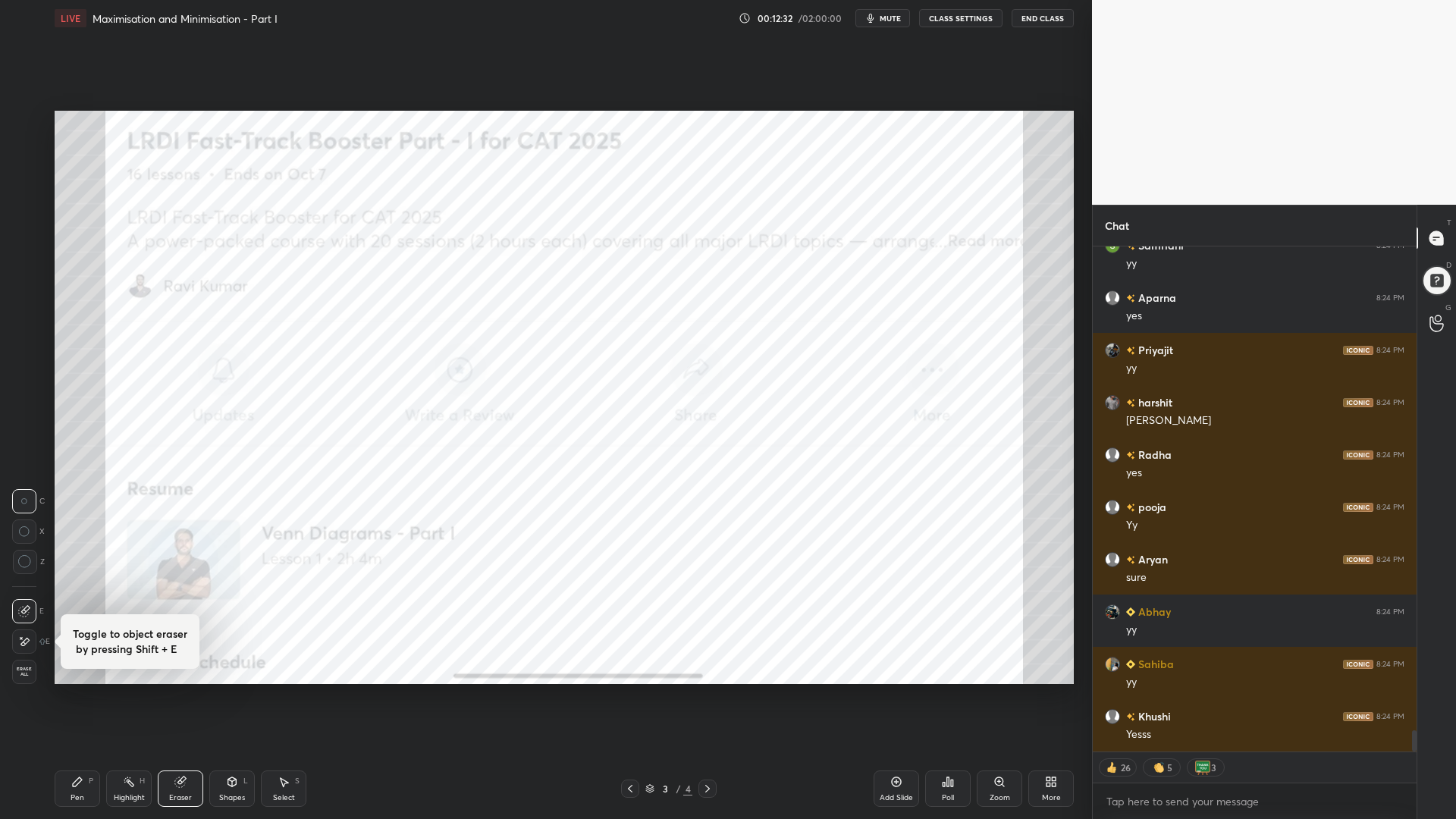
scroll to position [11606, 0]
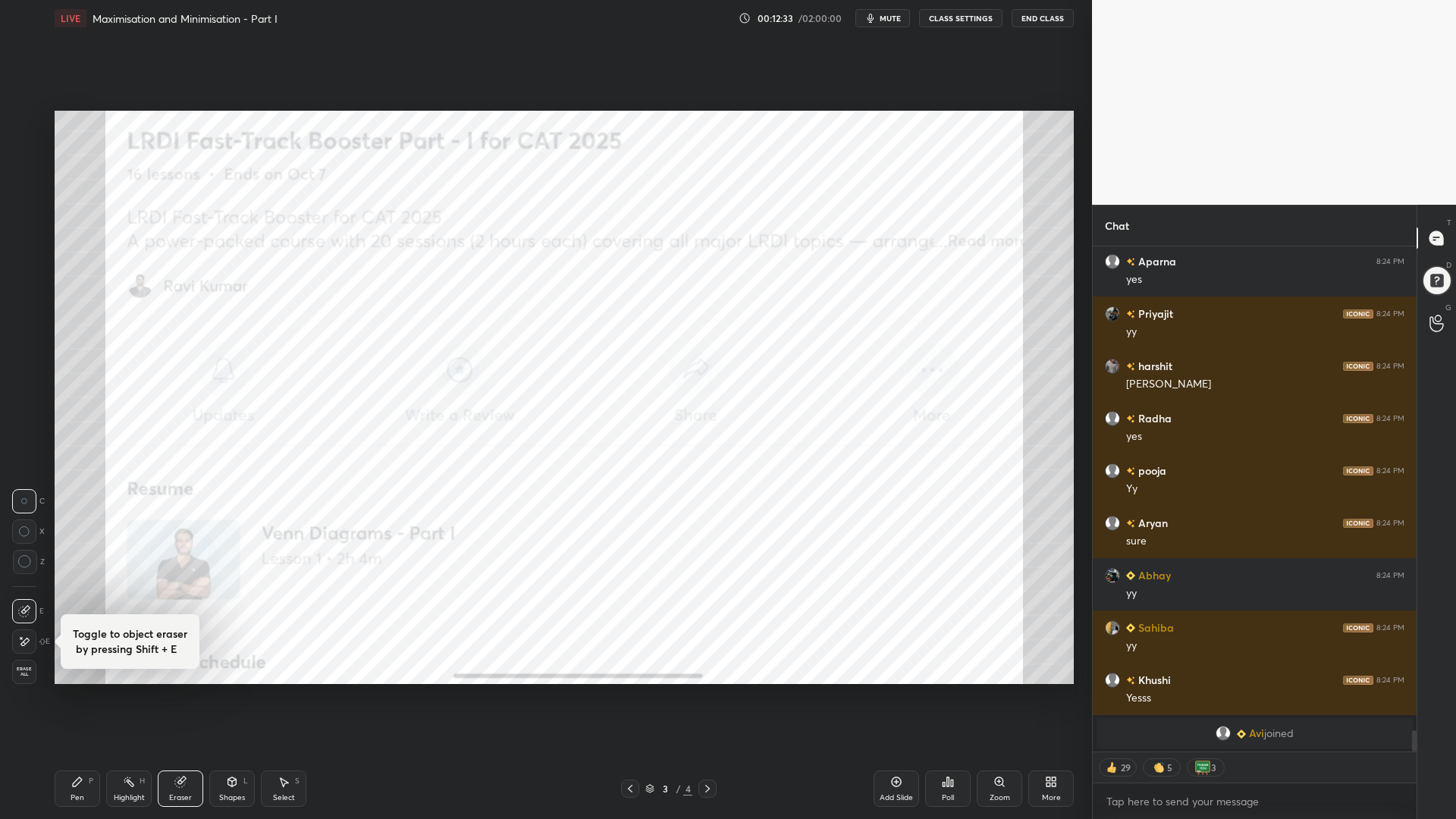
click at [20, 657] on div "Erase all" at bounding box center [26, 668] width 28 height 30
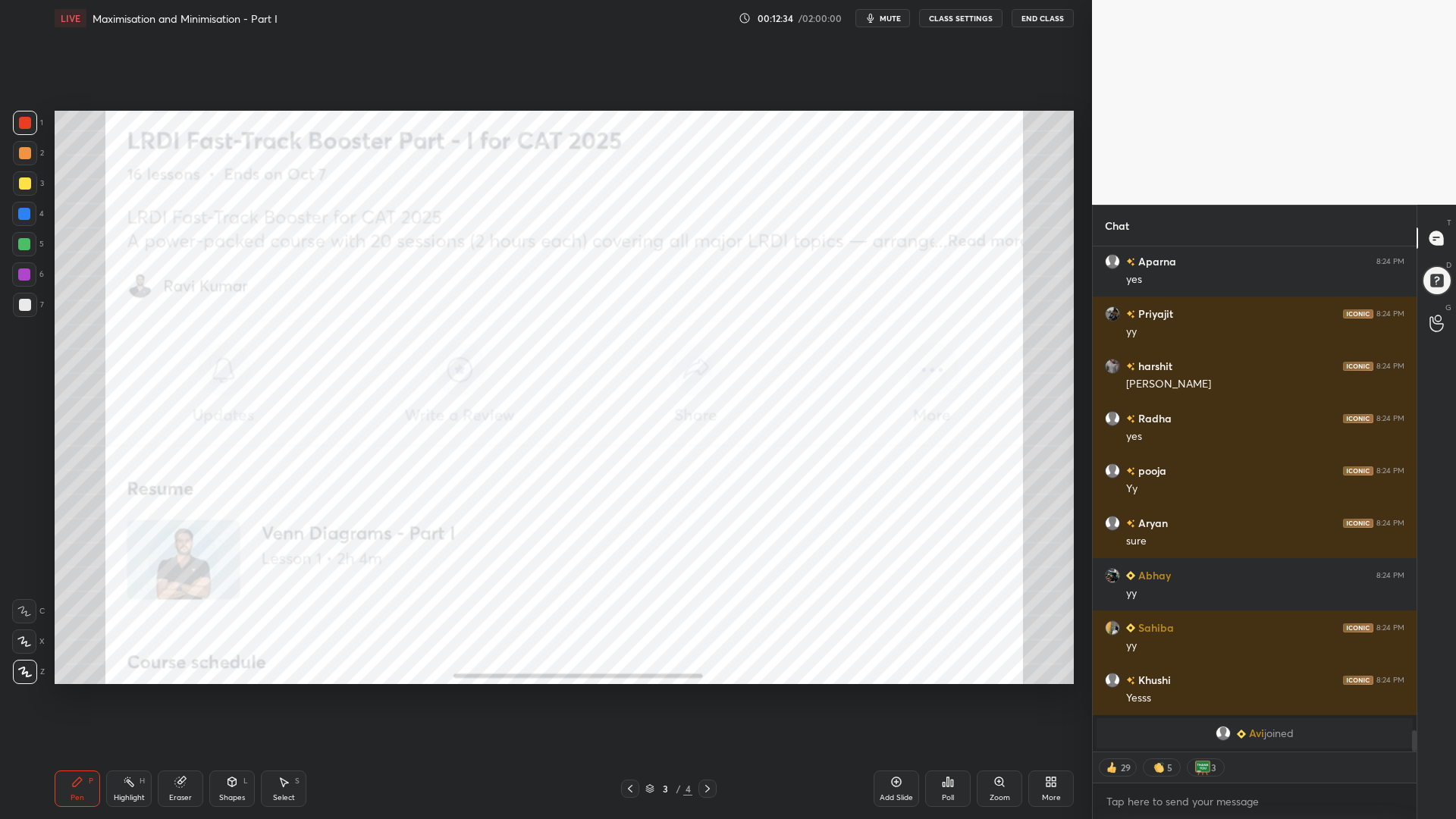
scroll to position [11625, 0]
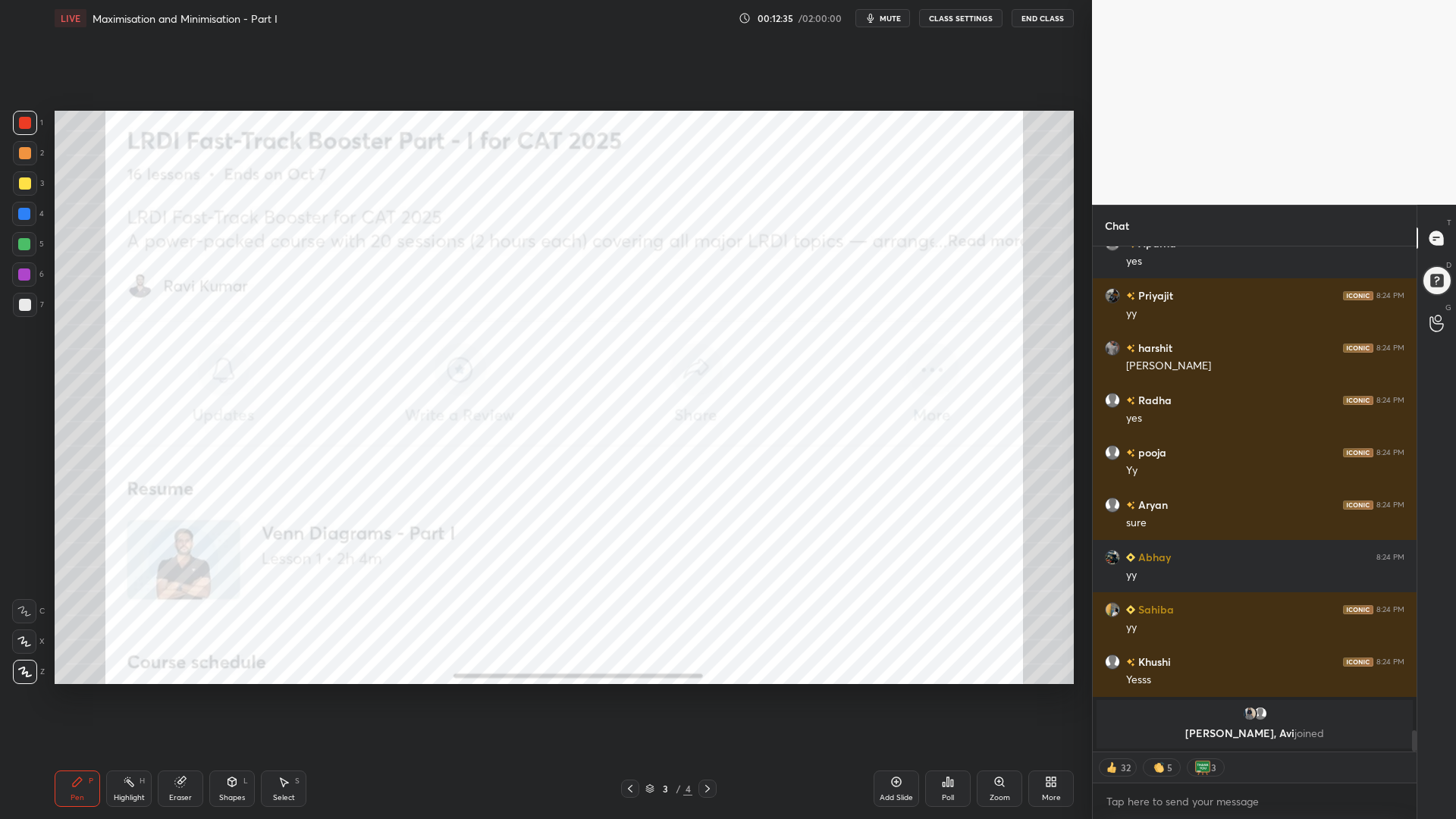
click at [21, 217] on div at bounding box center [24, 213] width 12 height 12
click at [19, 137] on div "1" at bounding box center [28, 125] width 30 height 30
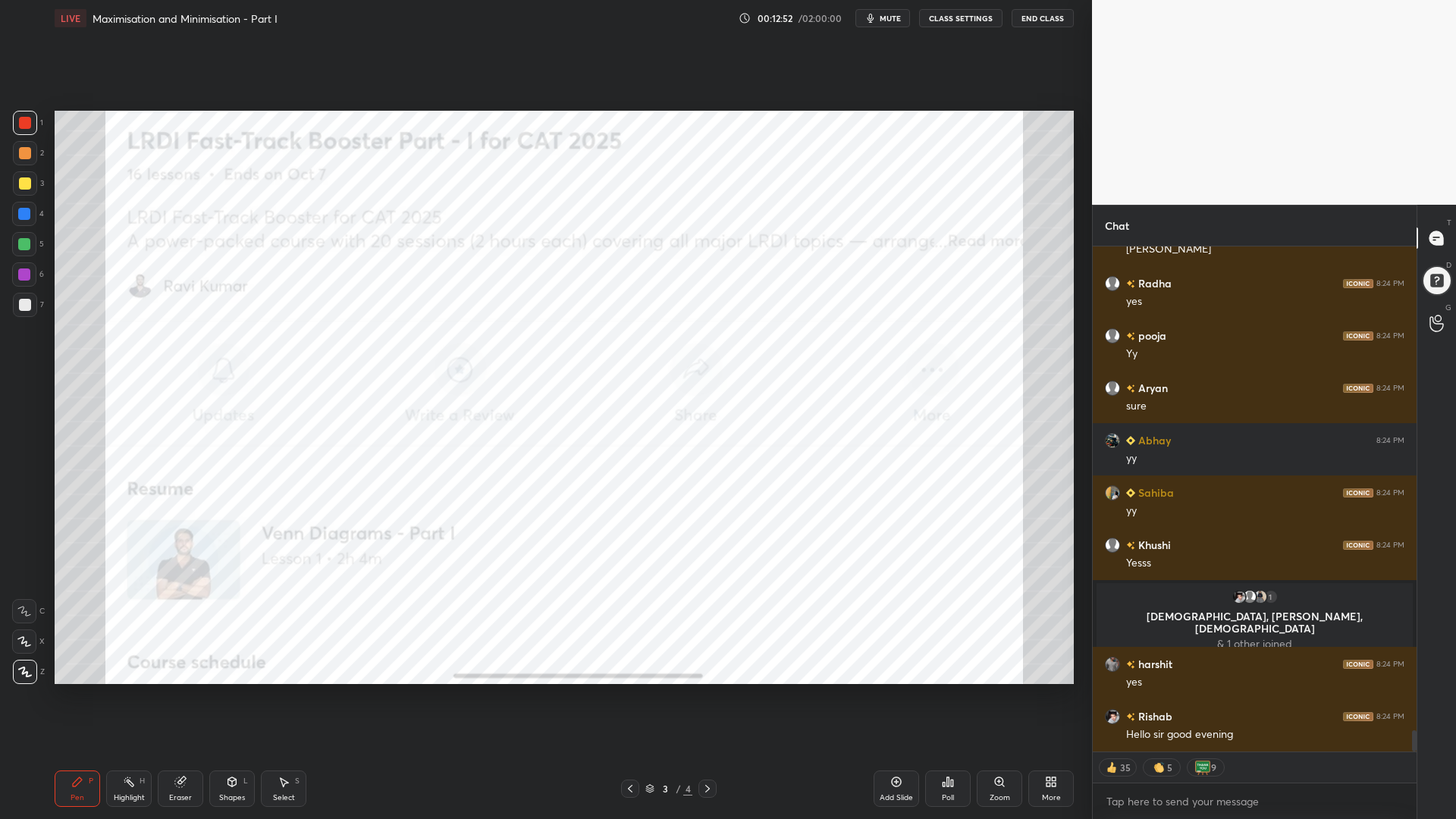
scroll to position [11470, 0]
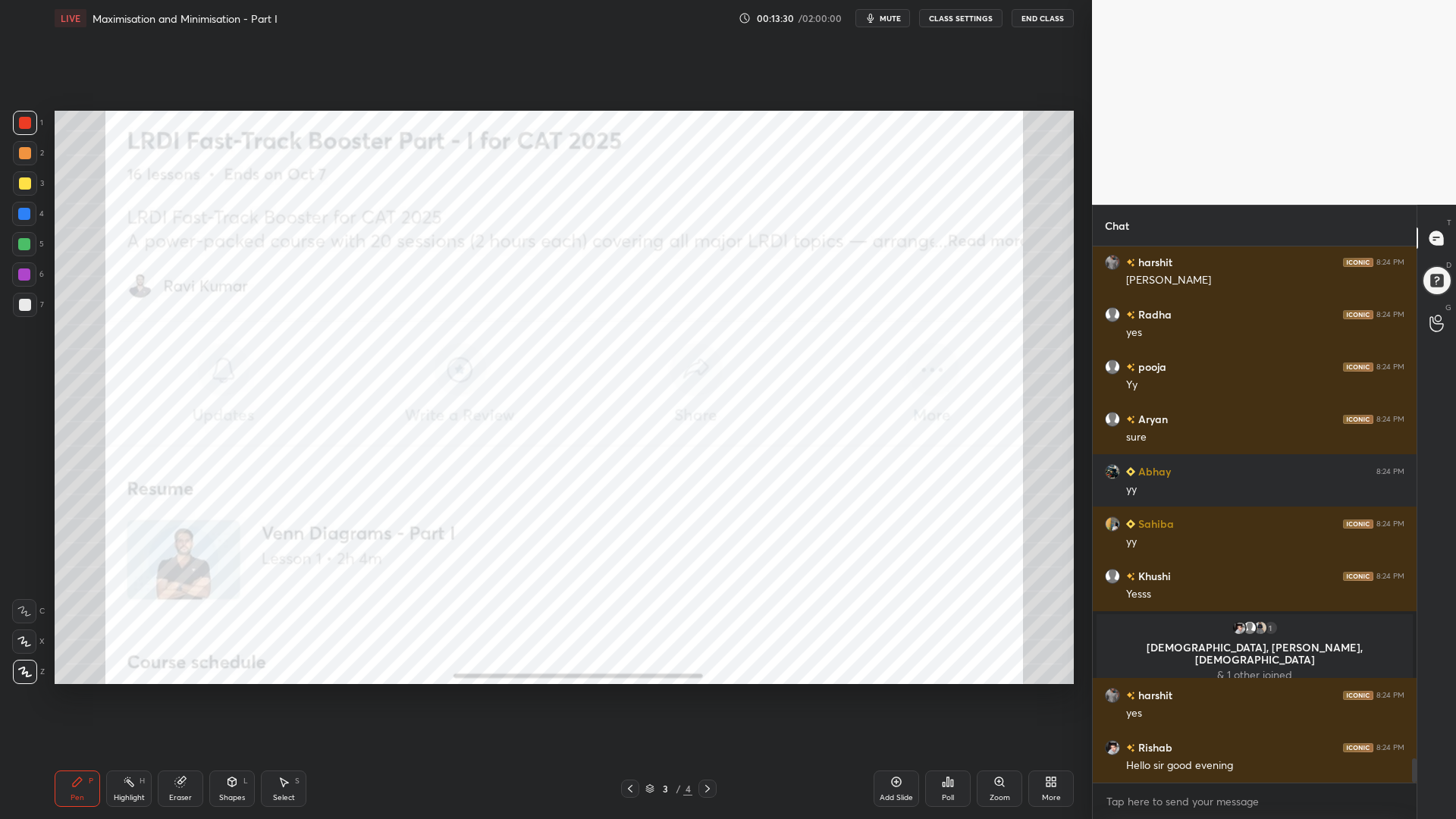
drag, startPoint x: 26, startPoint y: 245, endPoint x: 47, endPoint y: 256, distance: 23.7
click at [27, 244] on div at bounding box center [24, 244] width 12 height 12
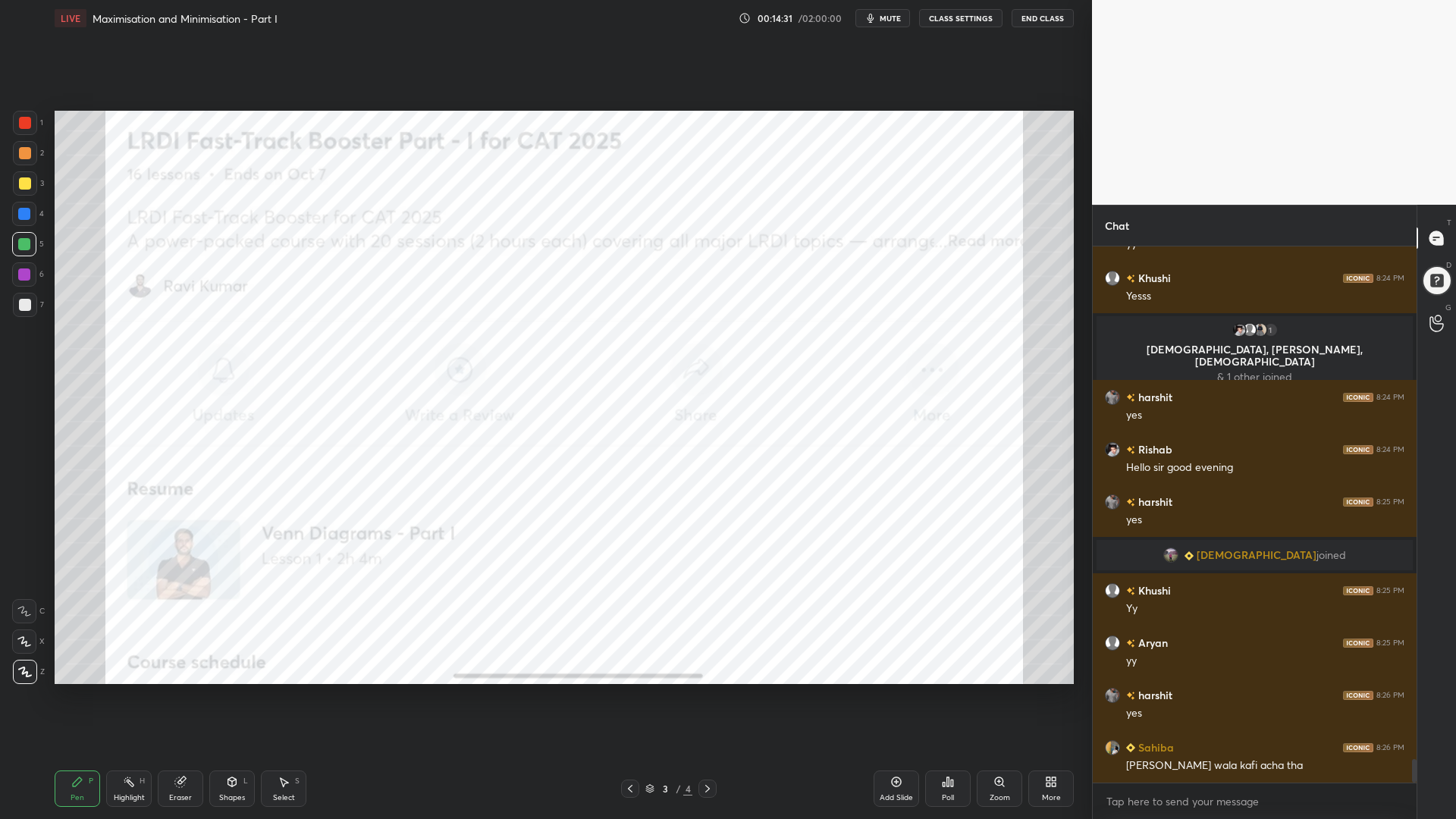
scroll to position [11793, 0]
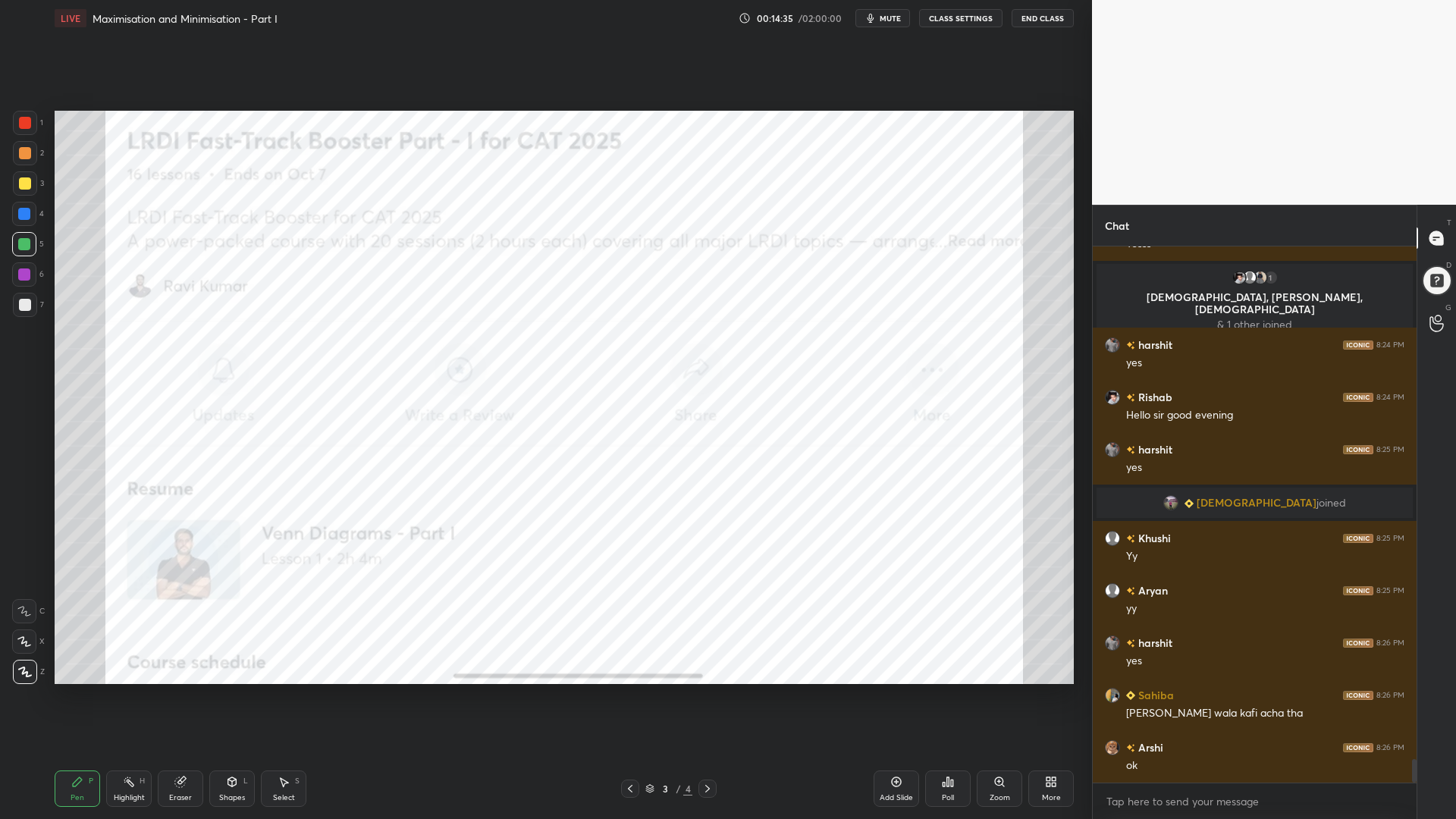
click at [1048, 690] on icon at bounding box center [1048, 778] width 4 height 4
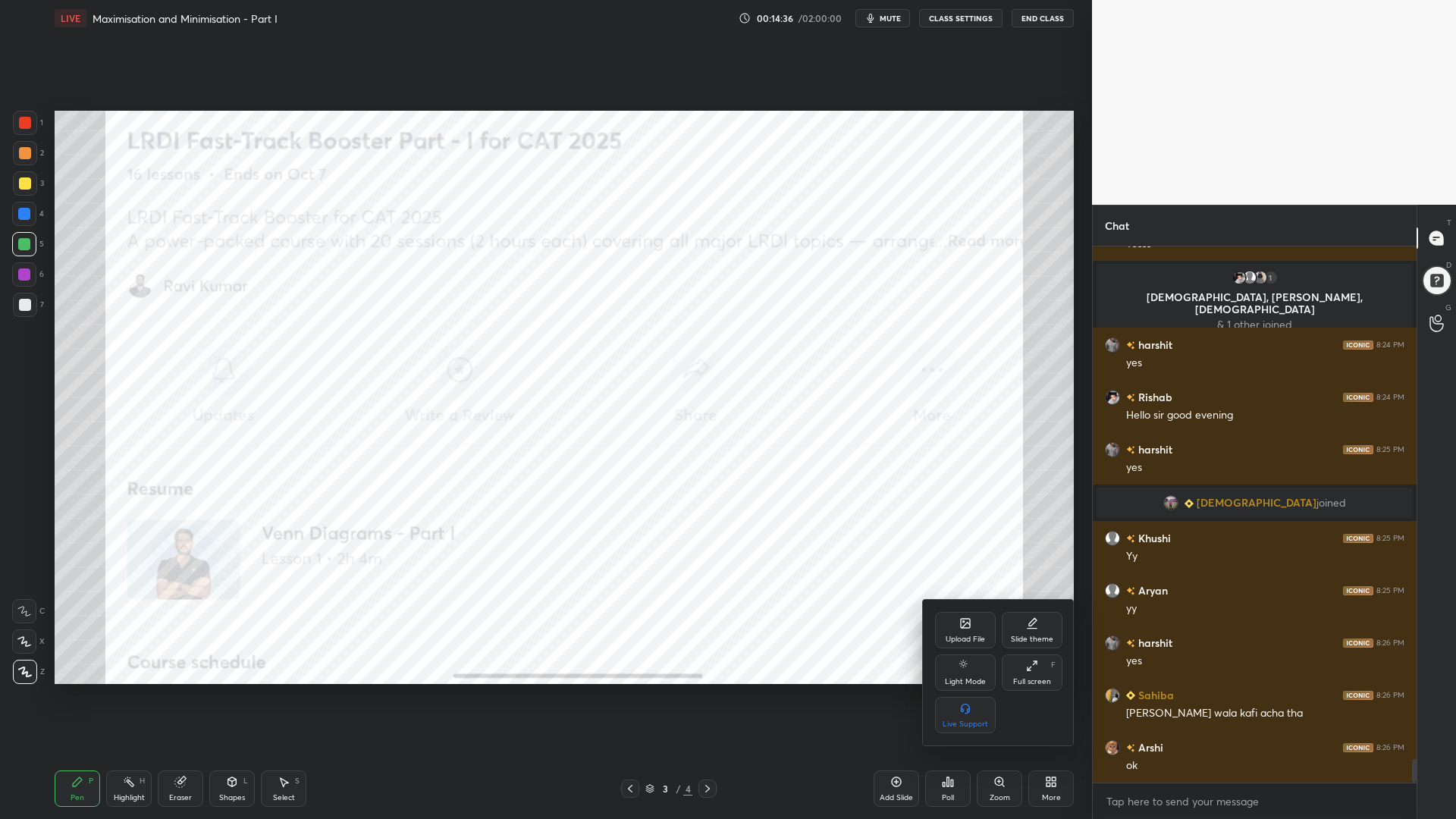
click at [965, 627] on icon at bounding box center [965, 623] width 9 height 9
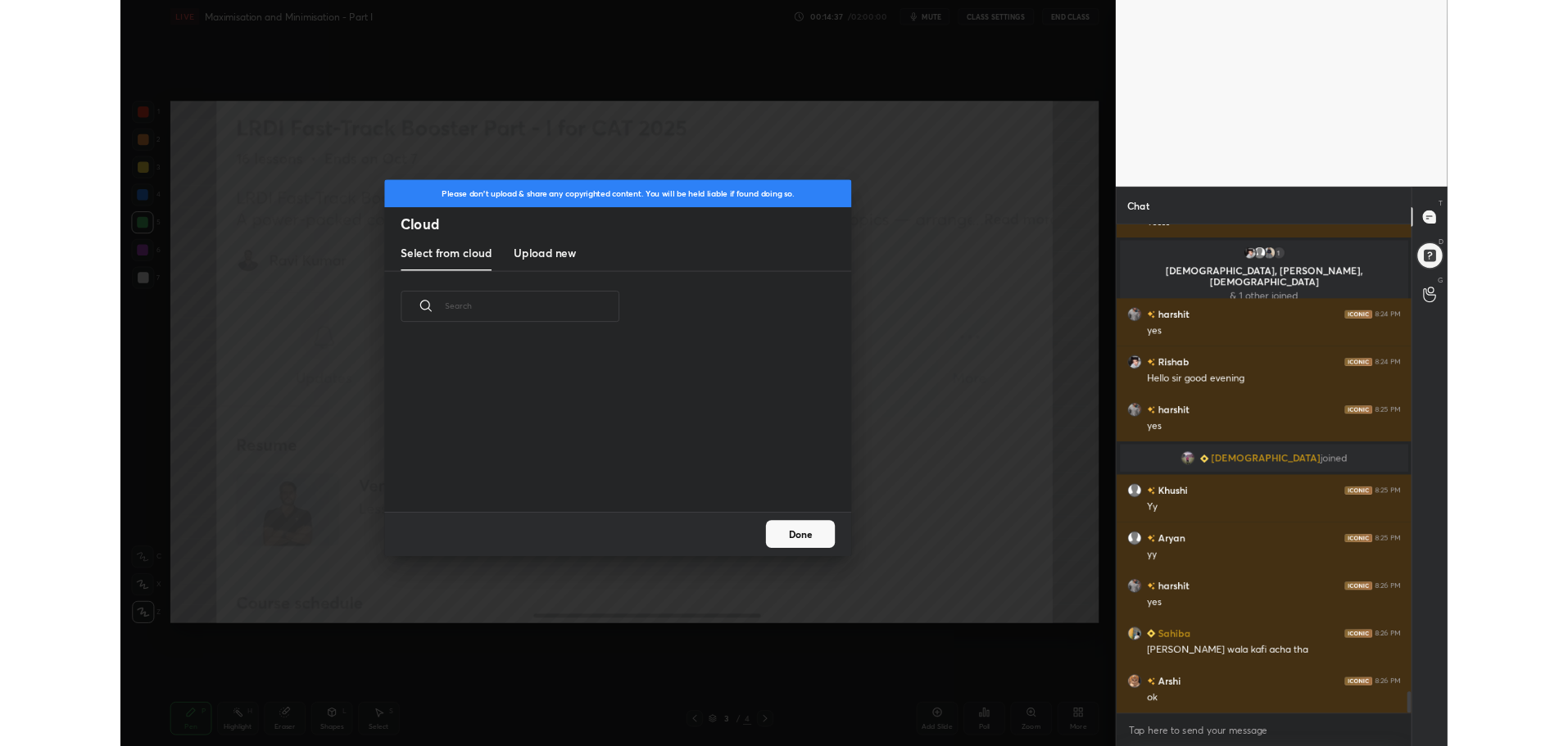
scroll to position [202, 526]
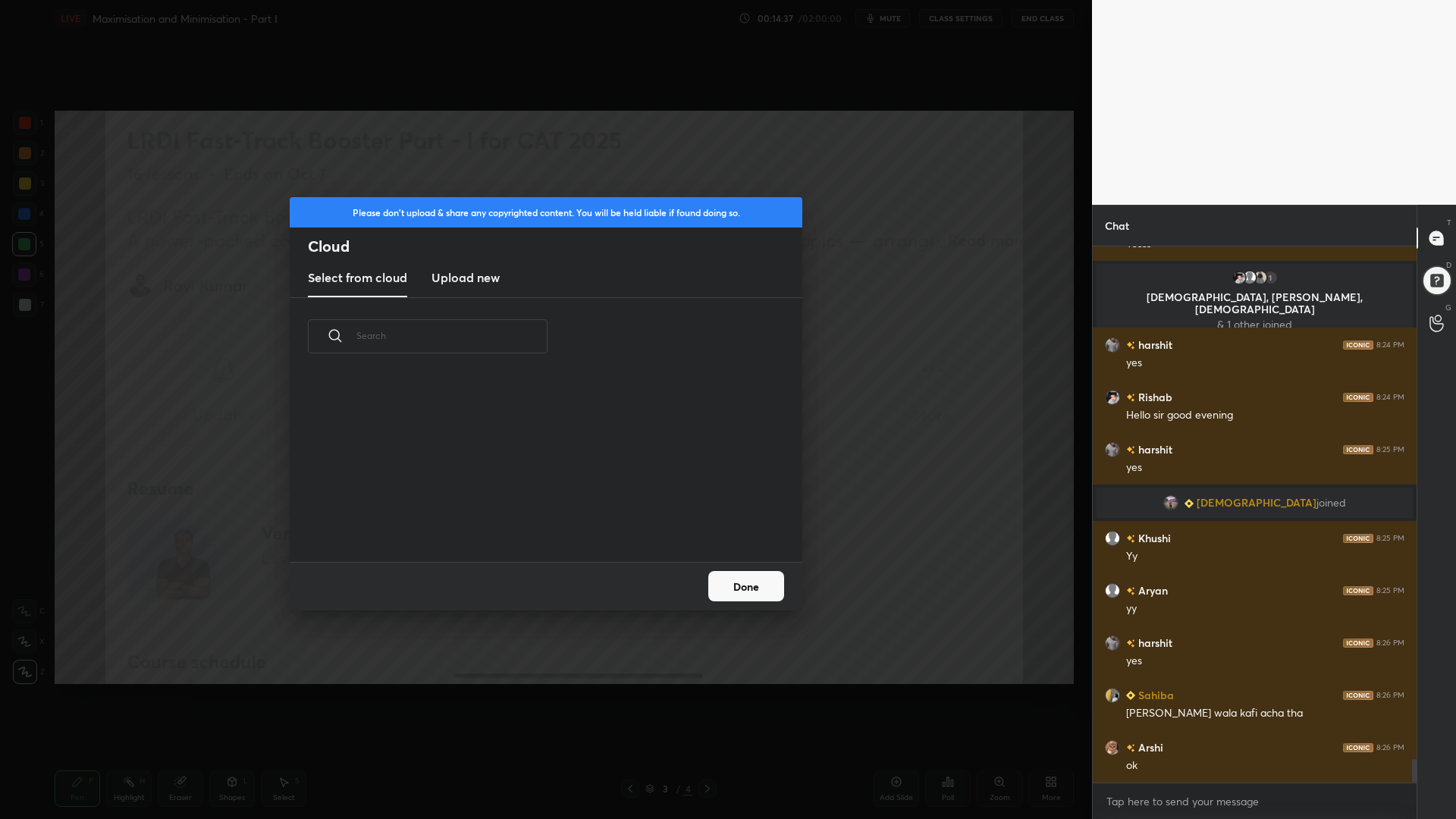
click at [445, 276] on h3 "Upload new" at bounding box center [466, 278] width 68 height 18
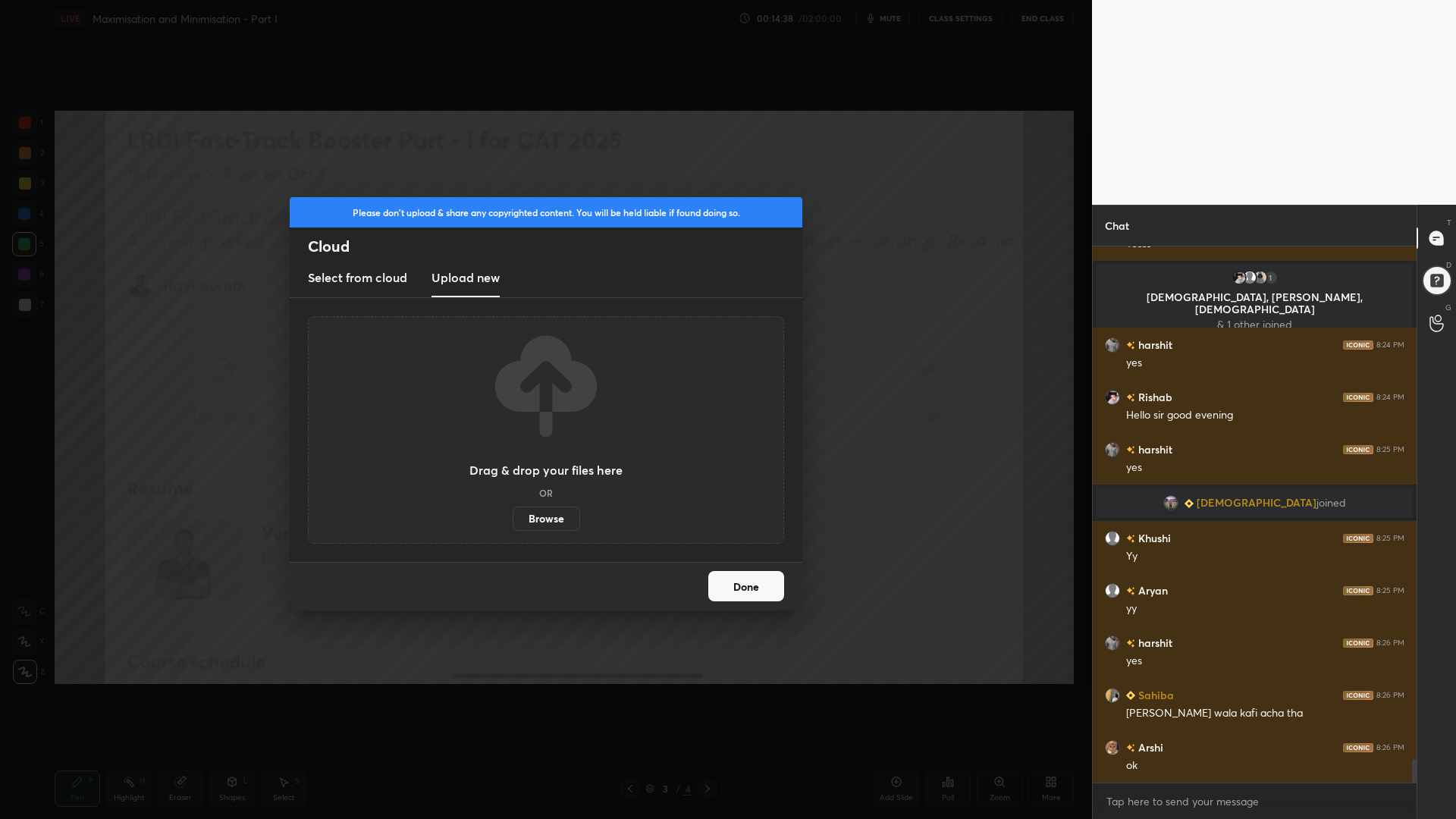
click at [549, 515] on label "Browse" at bounding box center [545, 519] width 67 height 24
click at [512, 515] on input "Browse" at bounding box center [512, 519] width 0 height 24
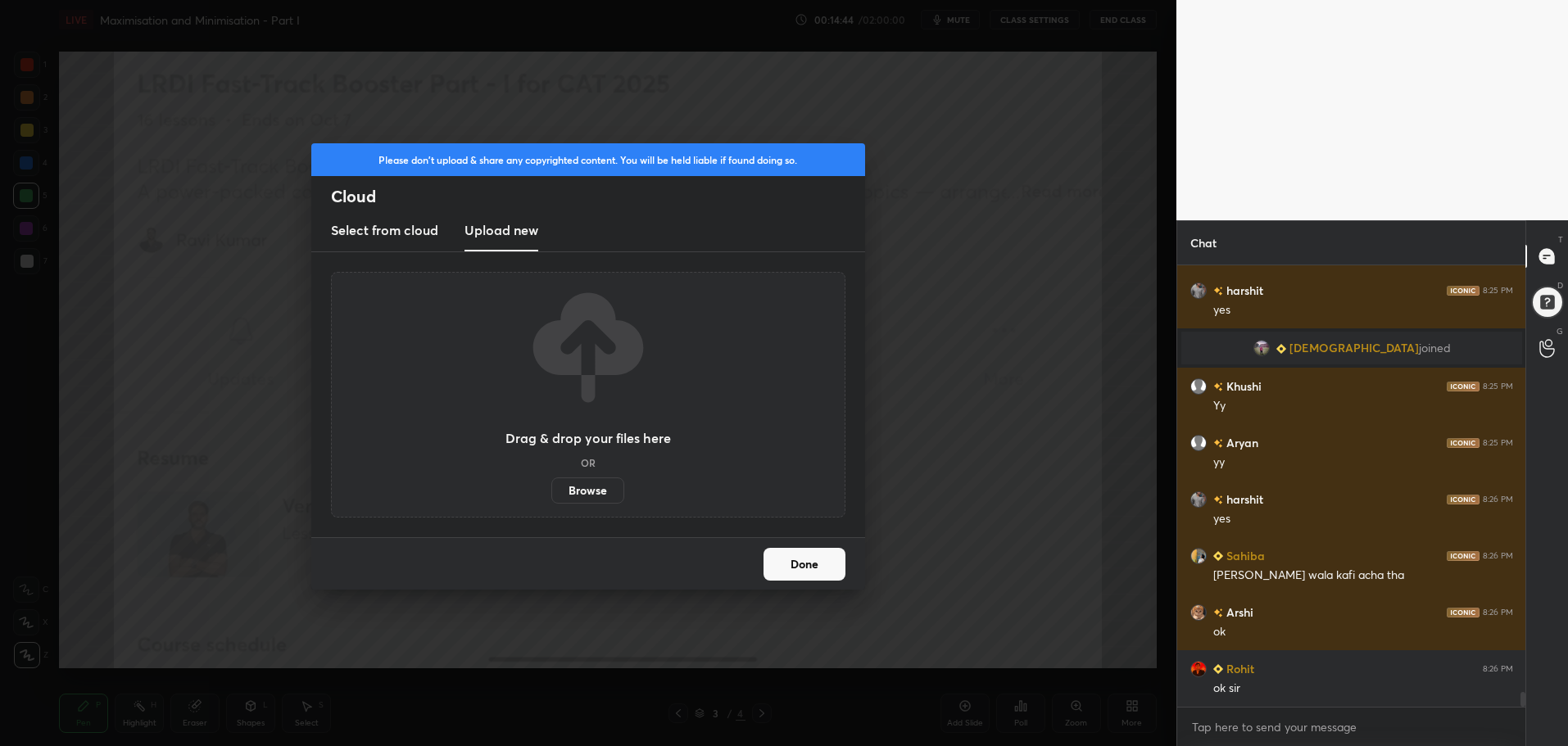
scroll to position [12907, 0]
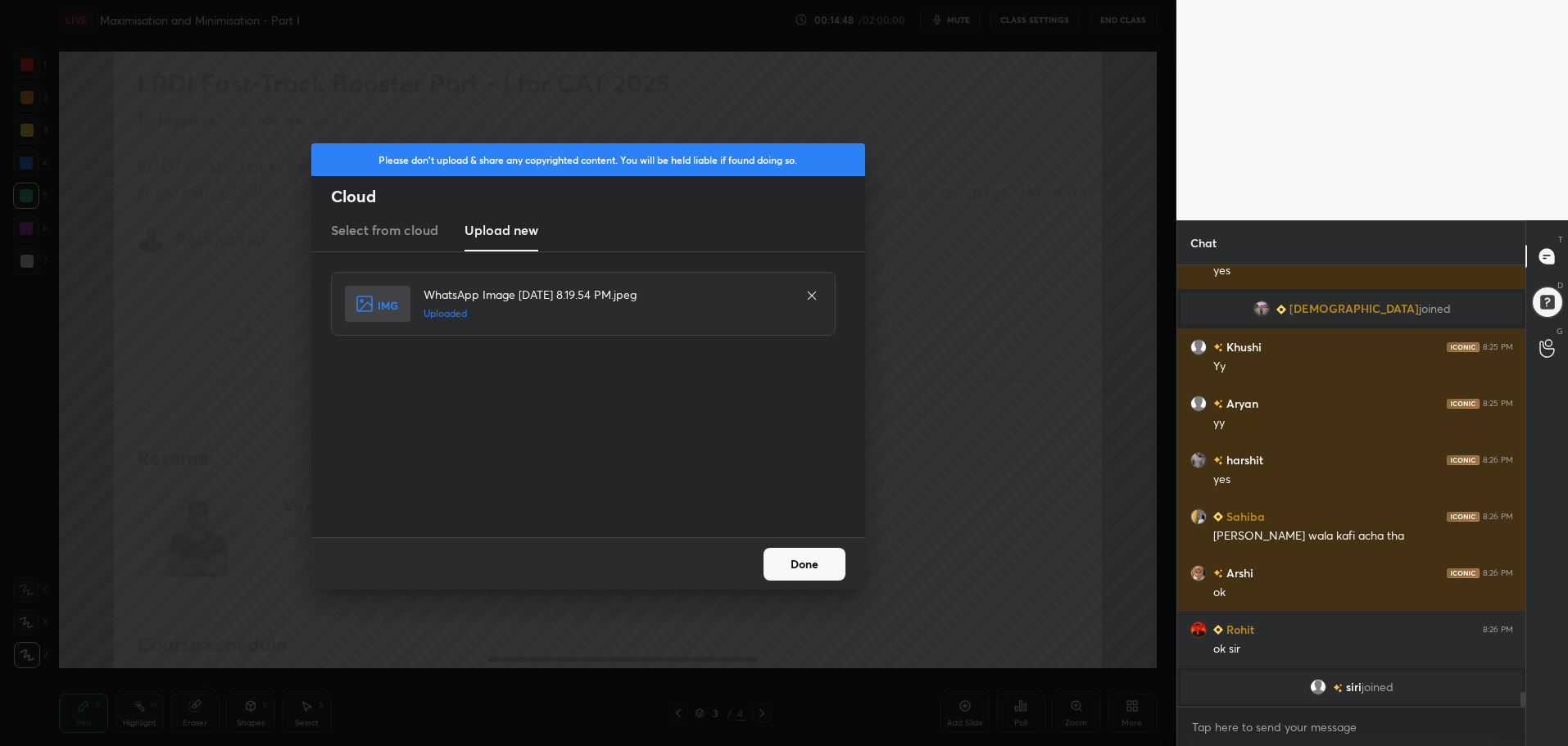
click at [810, 562] on button "Done" at bounding box center [804, 564] width 82 height 32
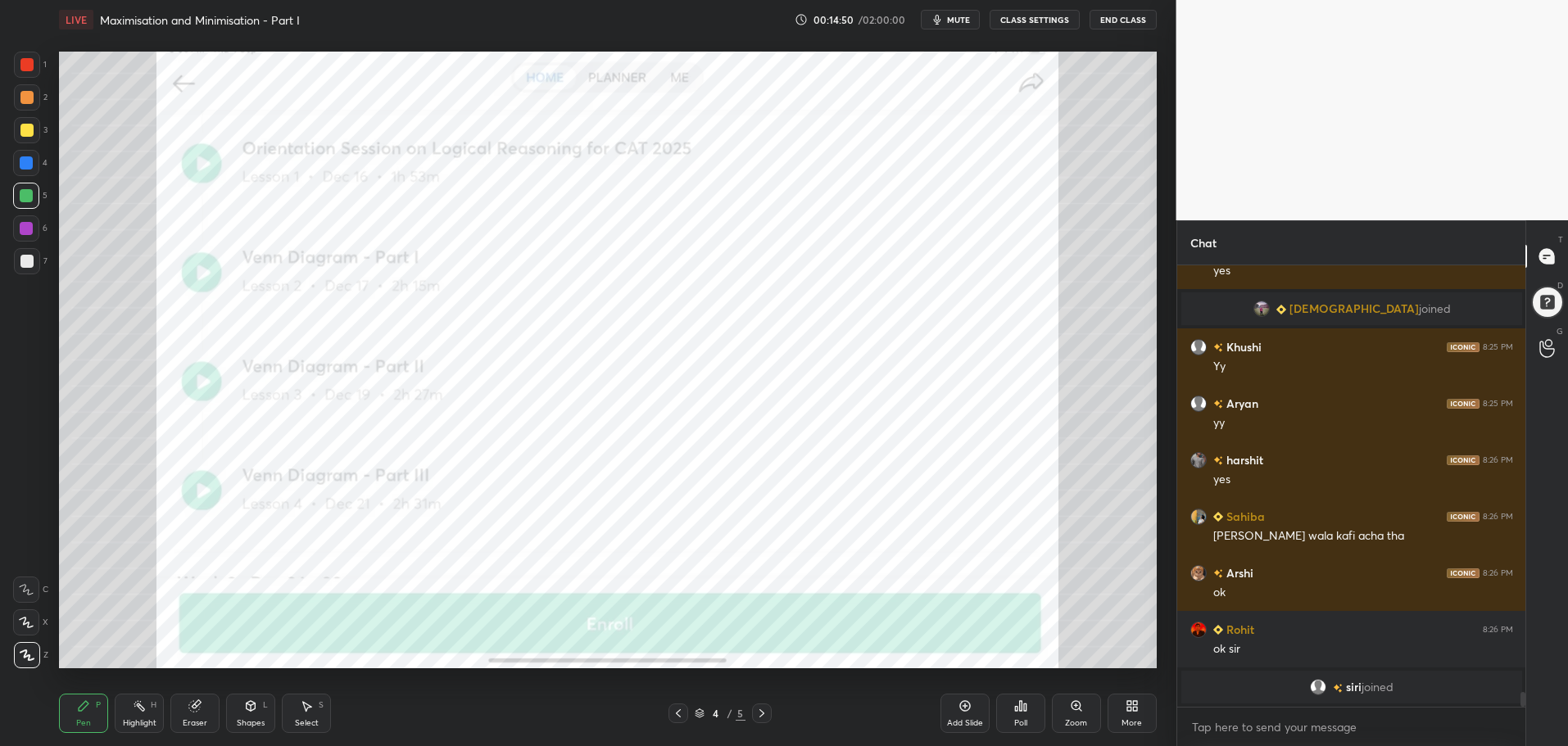
click at [20, 60] on div at bounding box center [26, 64] width 13 height 13
click at [29, 199] on div at bounding box center [25, 195] width 13 height 13
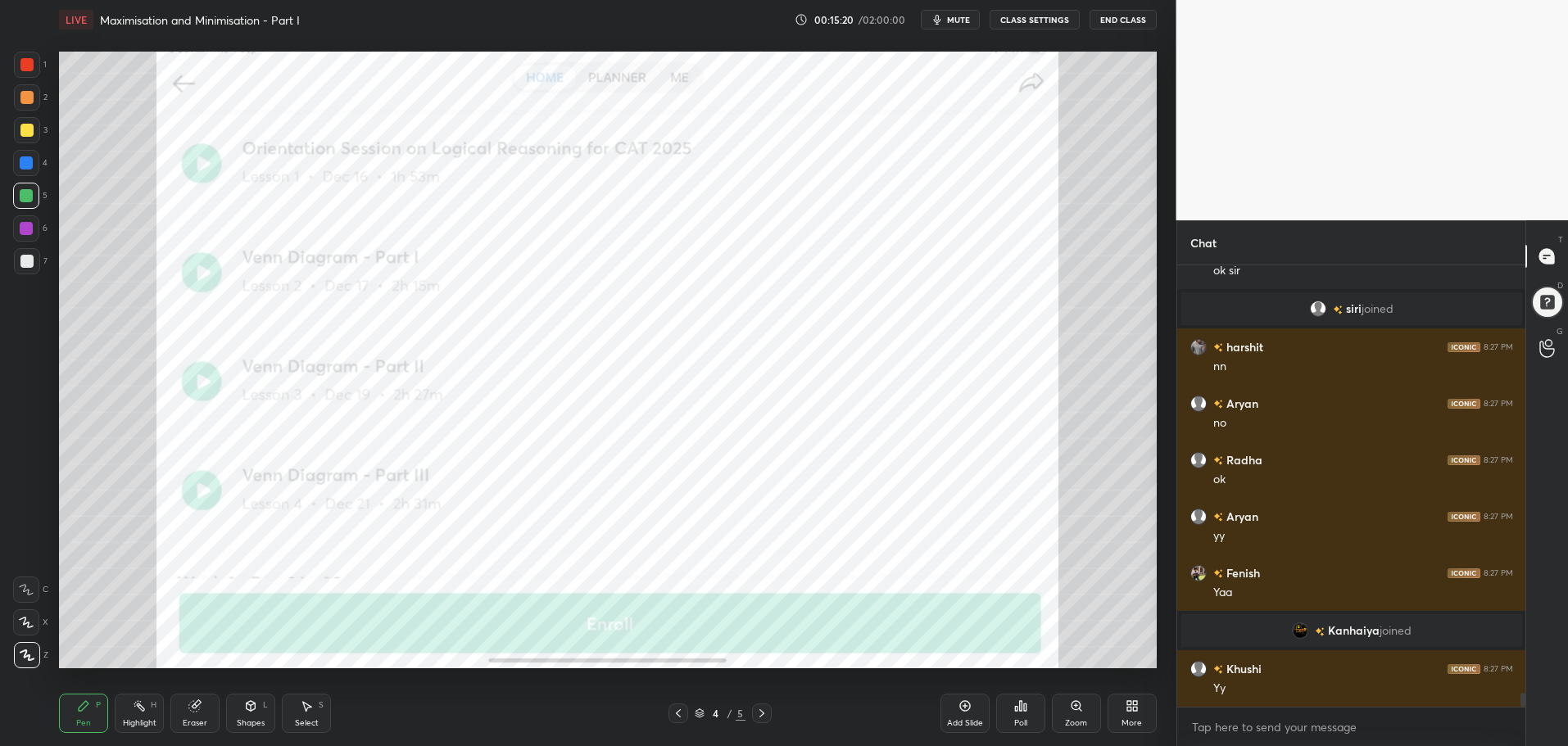
scroll to position [13171, 0]
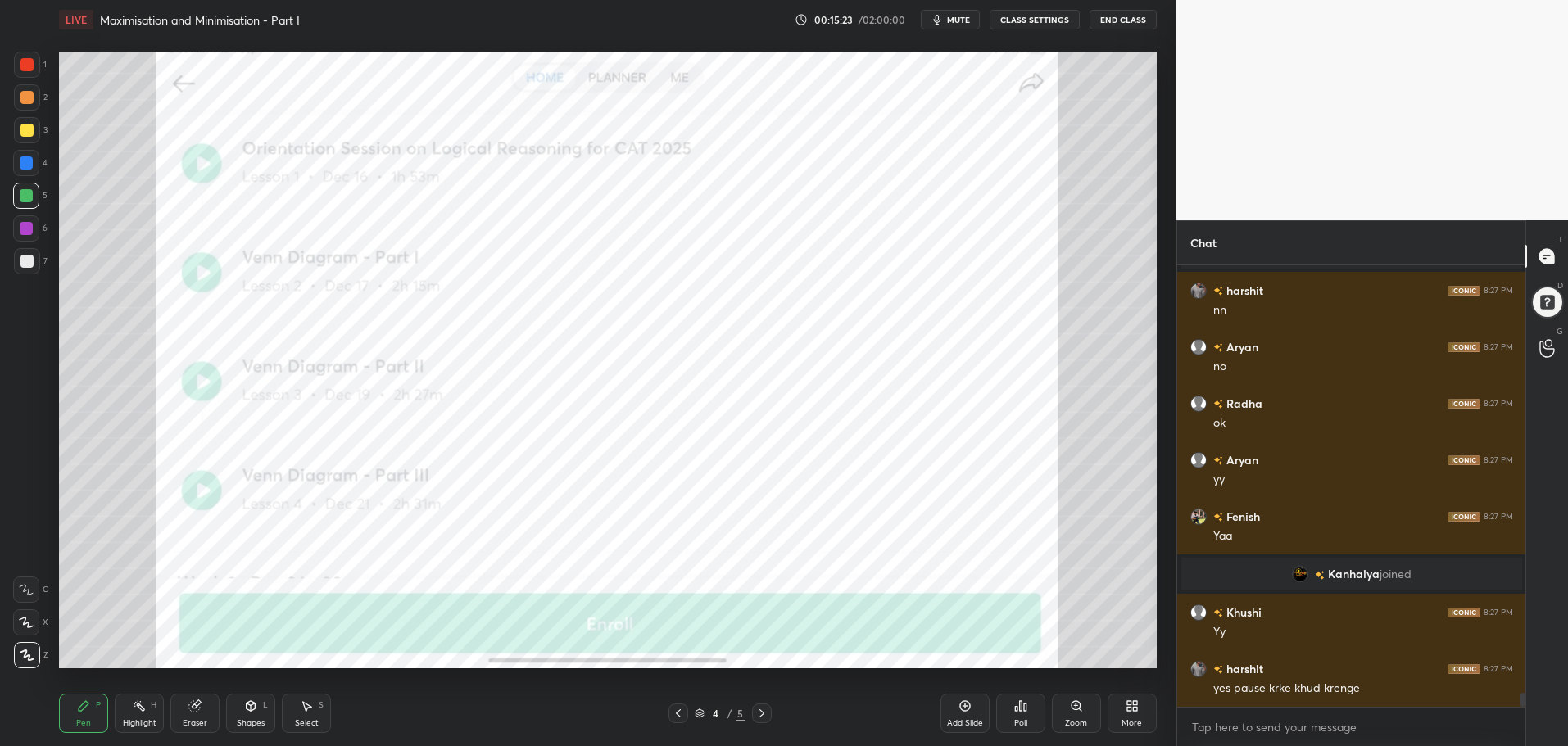
click at [22, 59] on div at bounding box center [27, 65] width 26 height 26
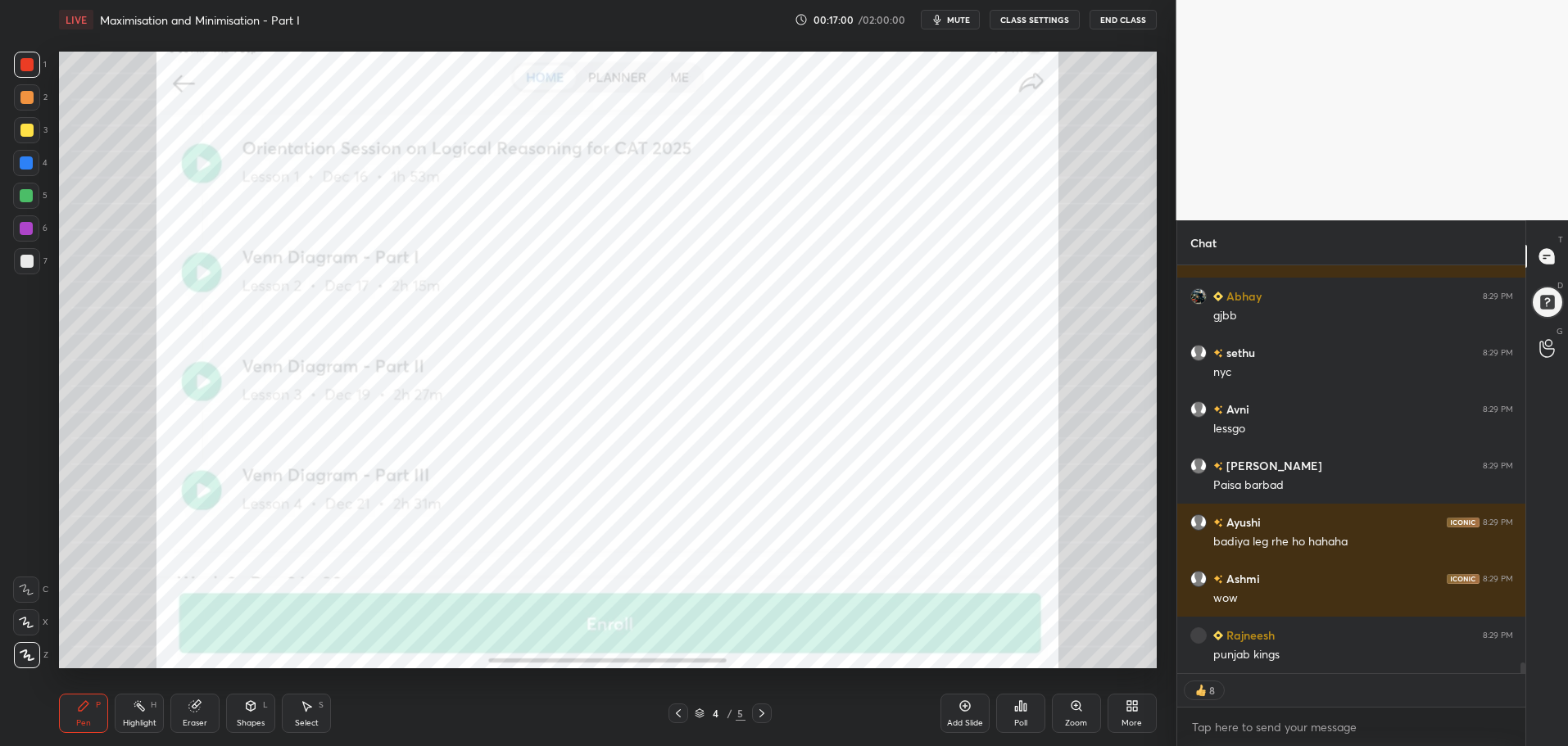
scroll to position [15876, 0]
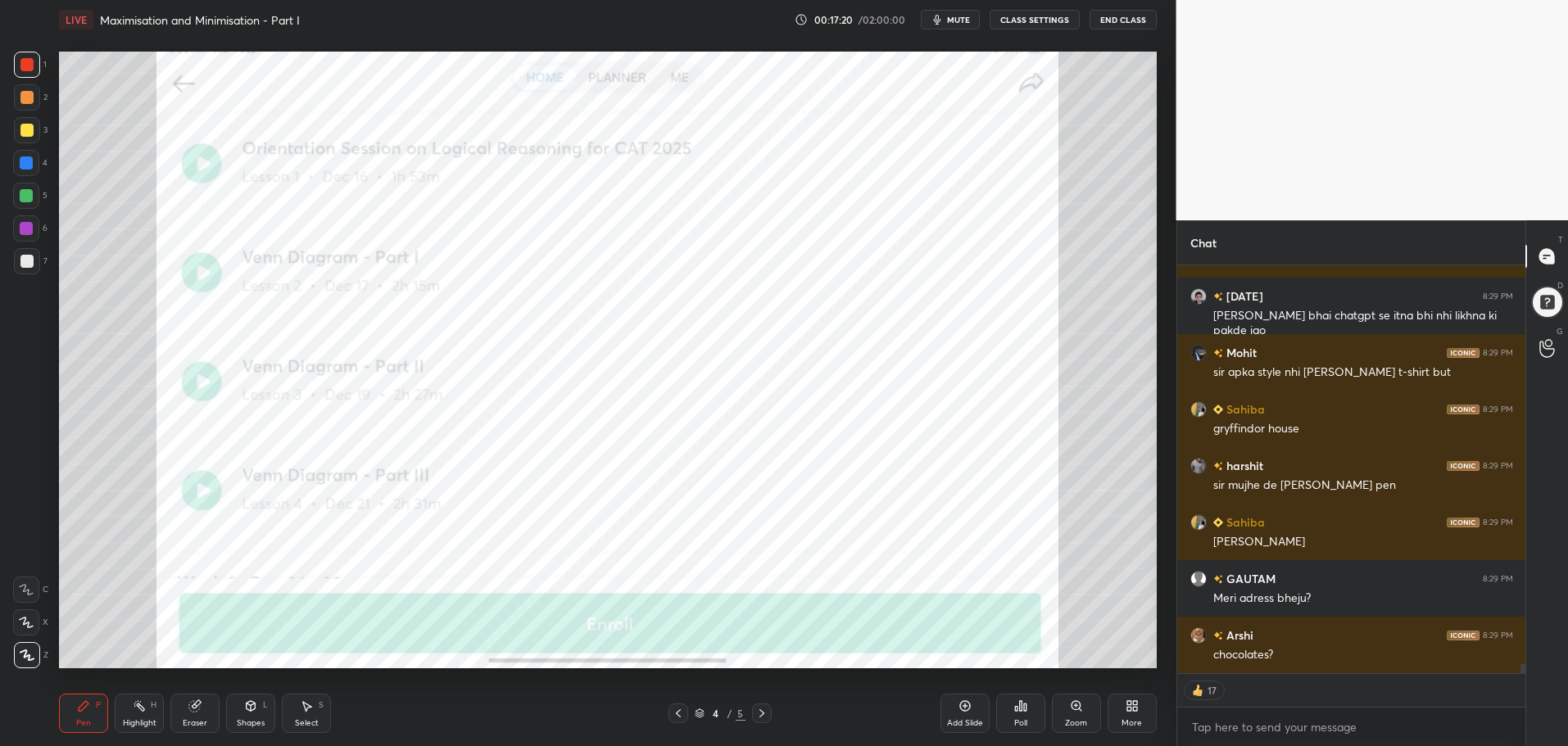
click at [1131, 713] on div "More" at bounding box center [1132, 713] width 49 height 39
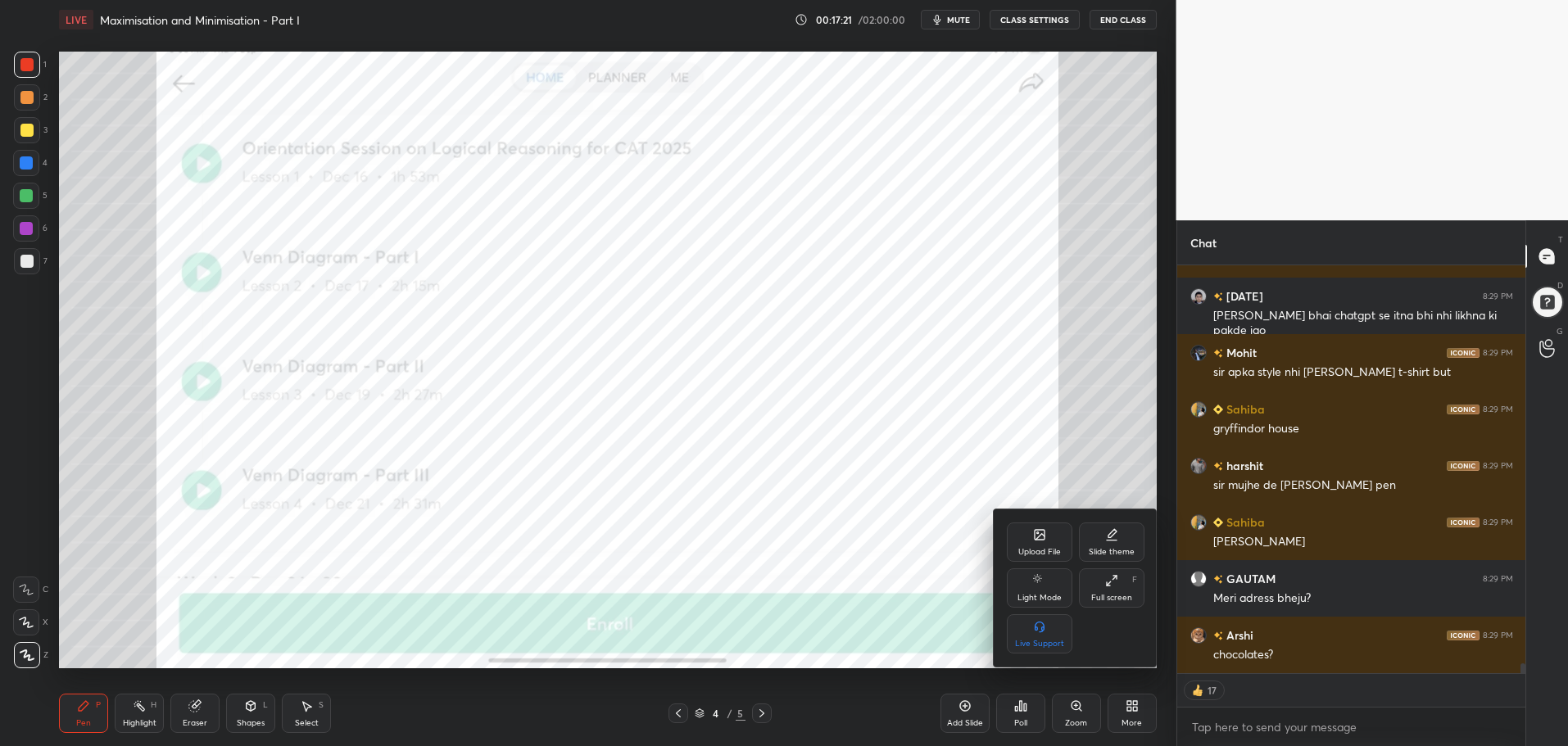
click at [1039, 529] on icon at bounding box center [1039, 535] width 13 height 13
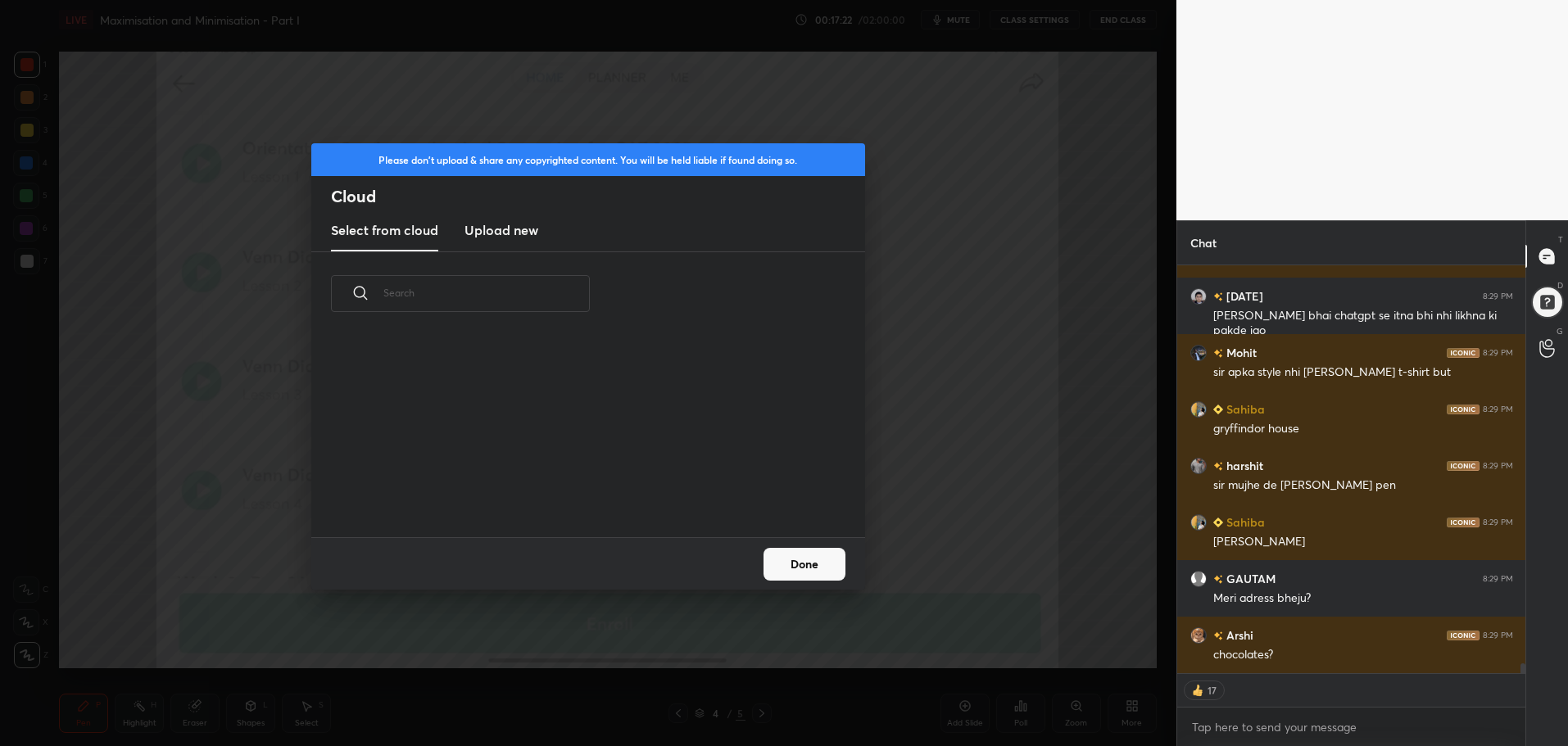
click at [486, 220] on h3 "Upload new" at bounding box center [502, 230] width 74 height 19
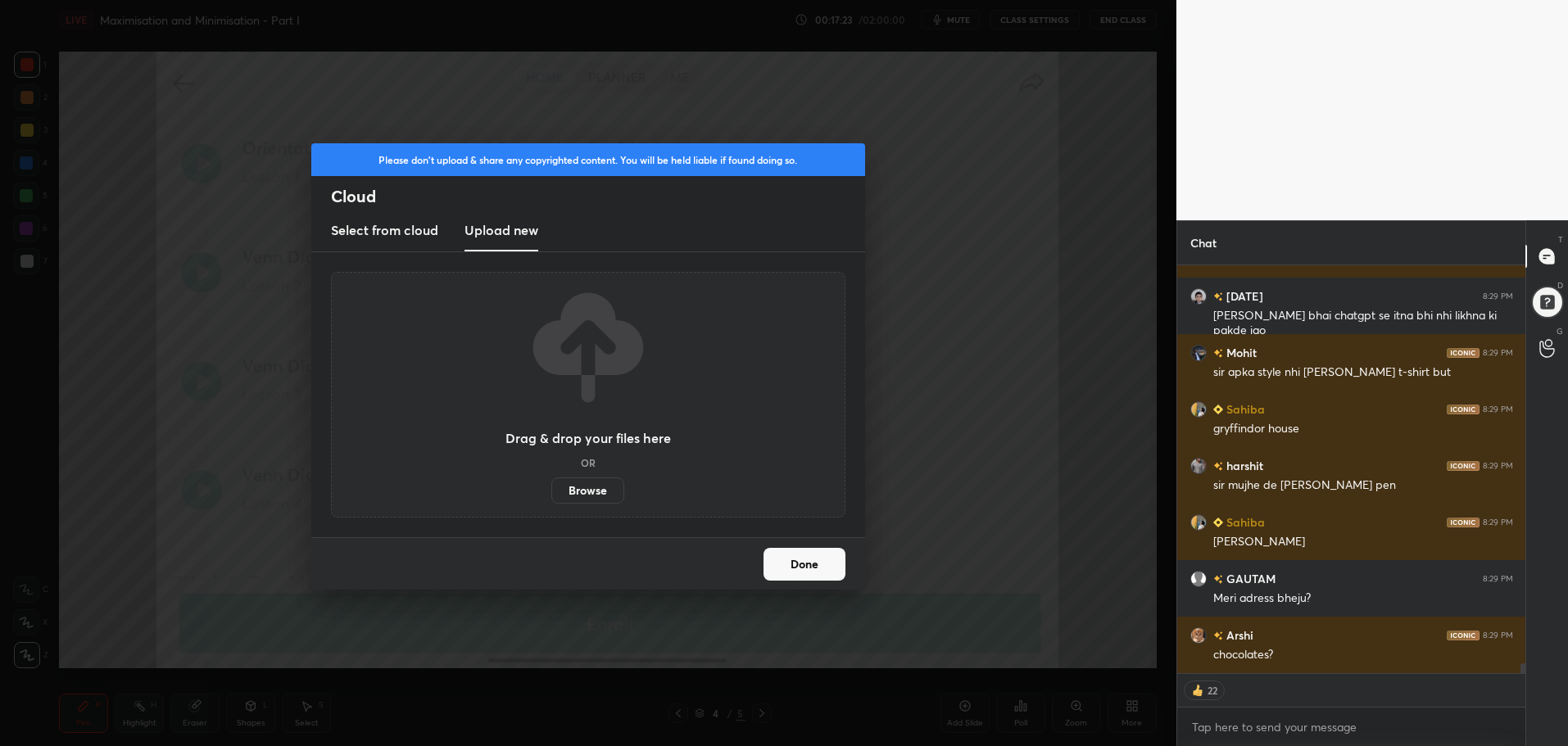
click at [593, 491] on label "Browse" at bounding box center [588, 491] width 73 height 26
click at [552, 491] on input "Browse" at bounding box center [552, 491] width 0 height 26
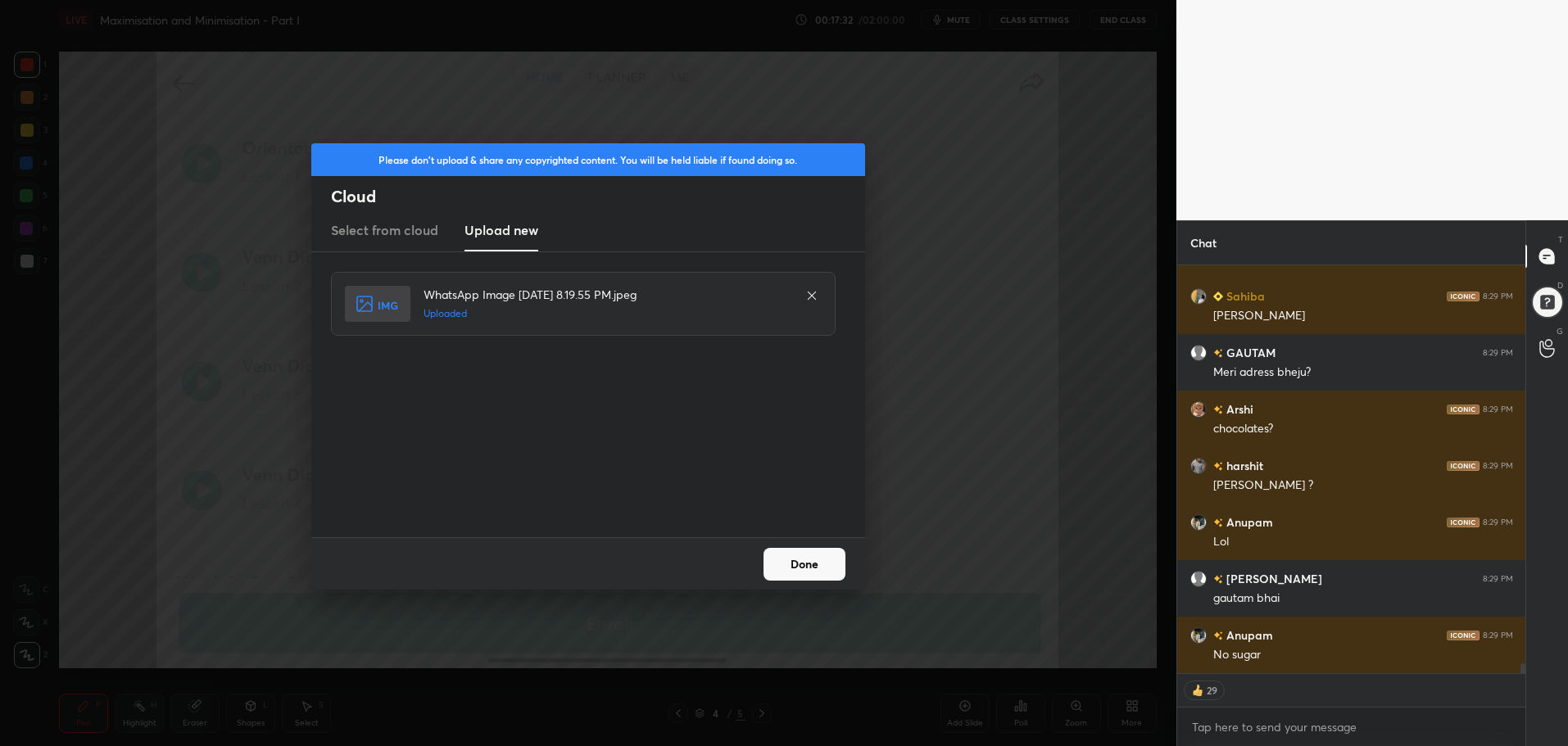
click at [792, 552] on button "Done" at bounding box center [804, 564] width 82 height 32
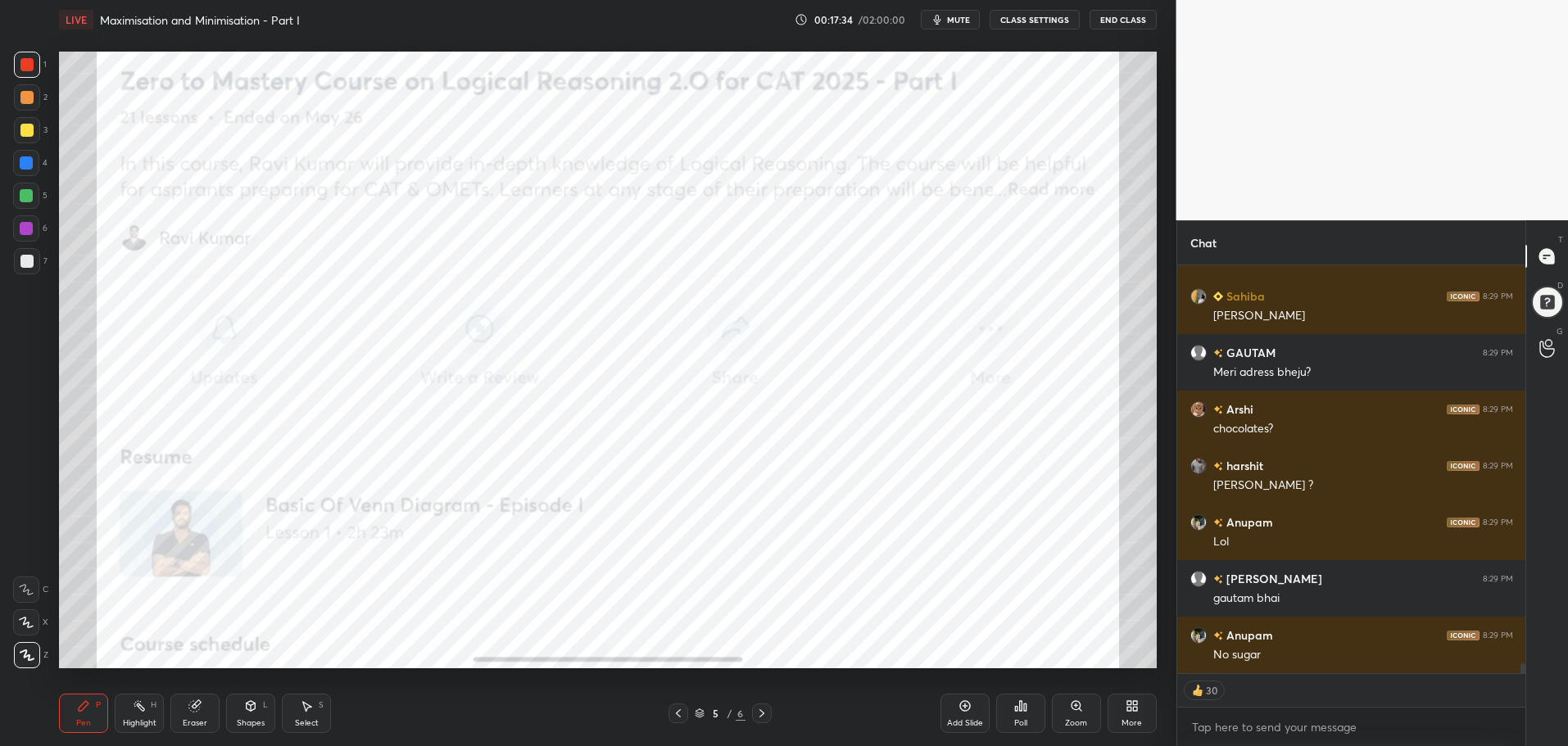
click at [253, 720] on div "Shapes" at bounding box center [251, 722] width 28 height 8
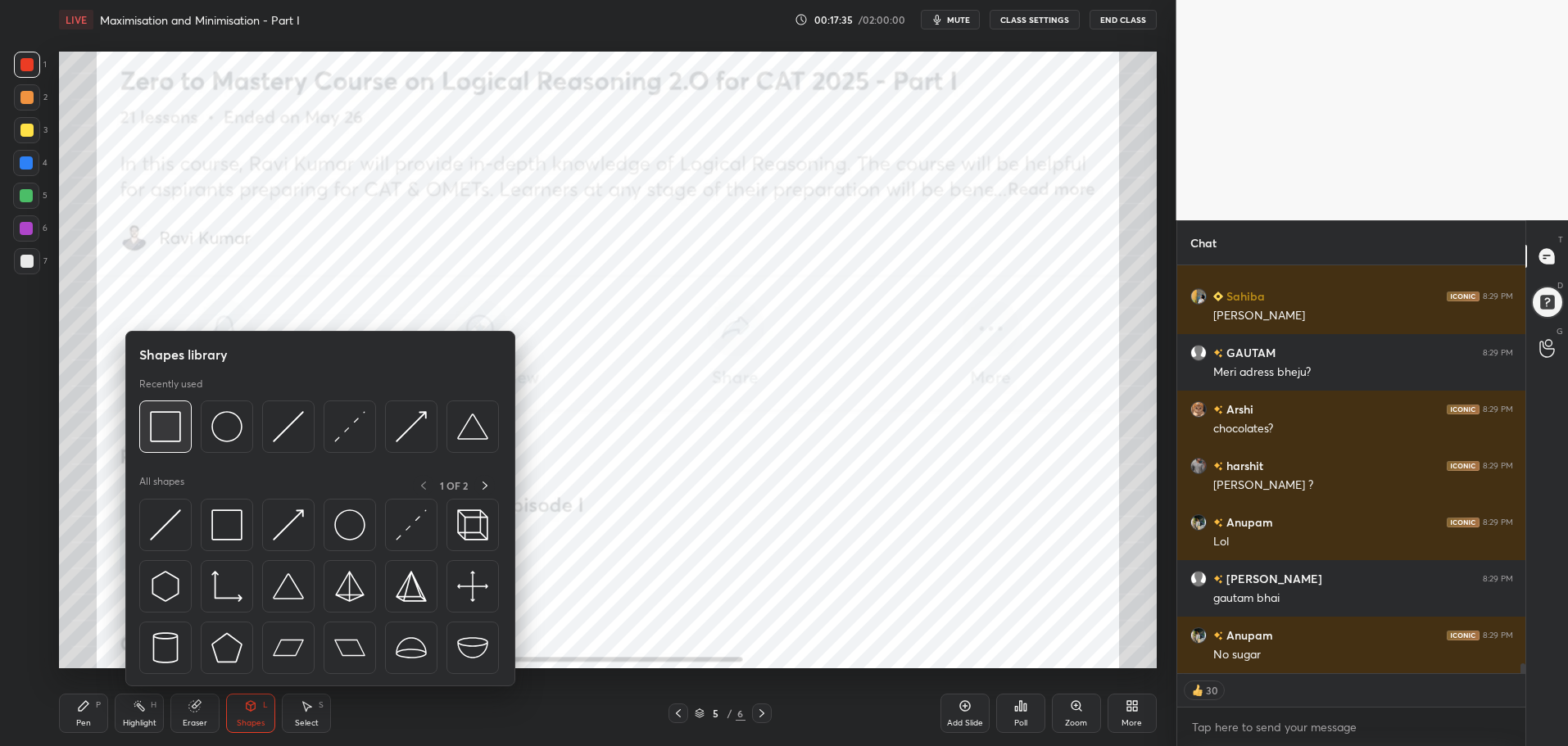
click at [166, 433] on img at bounding box center [165, 426] width 31 height 31
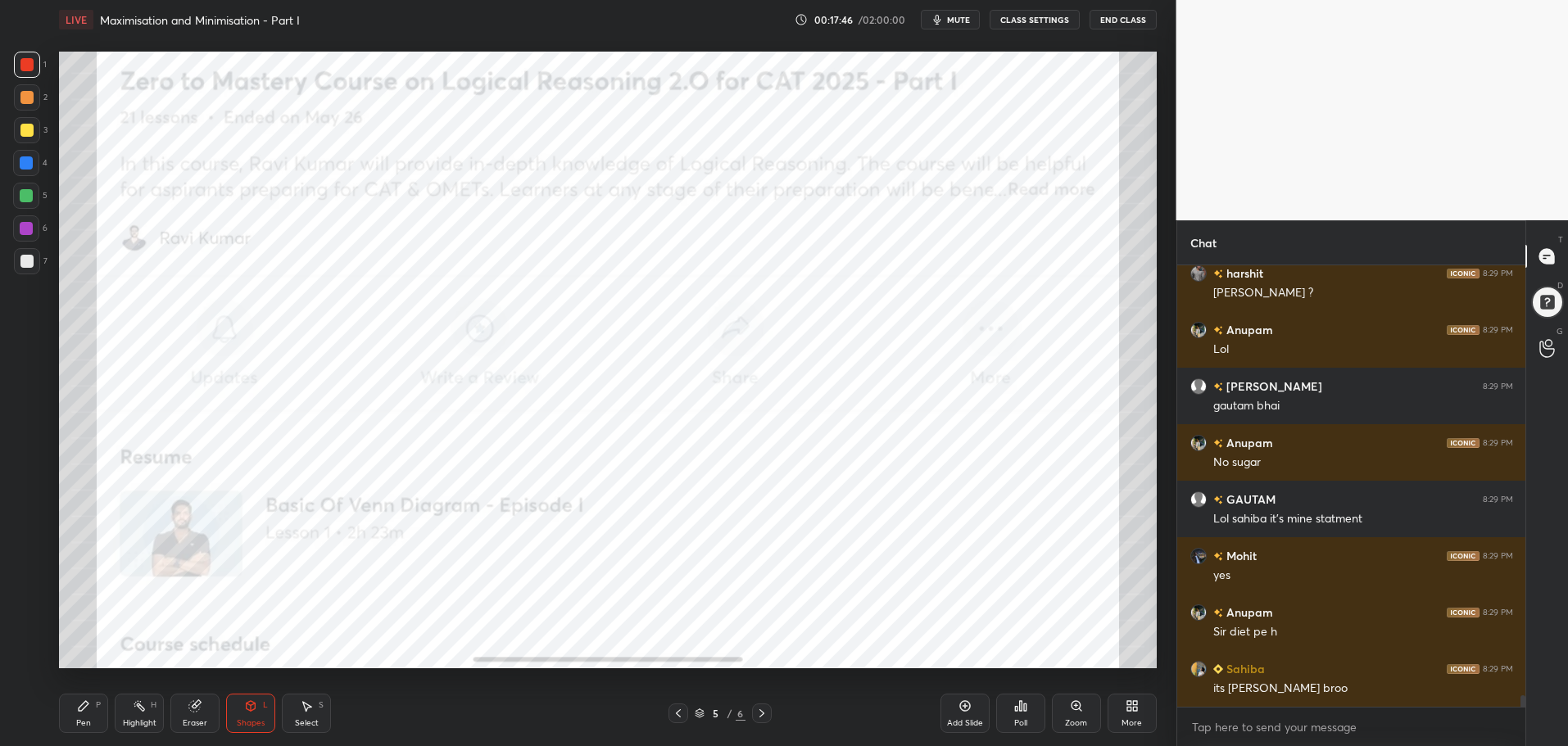
click at [680, 712] on icon at bounding box center [678, 713] width 13 height 13
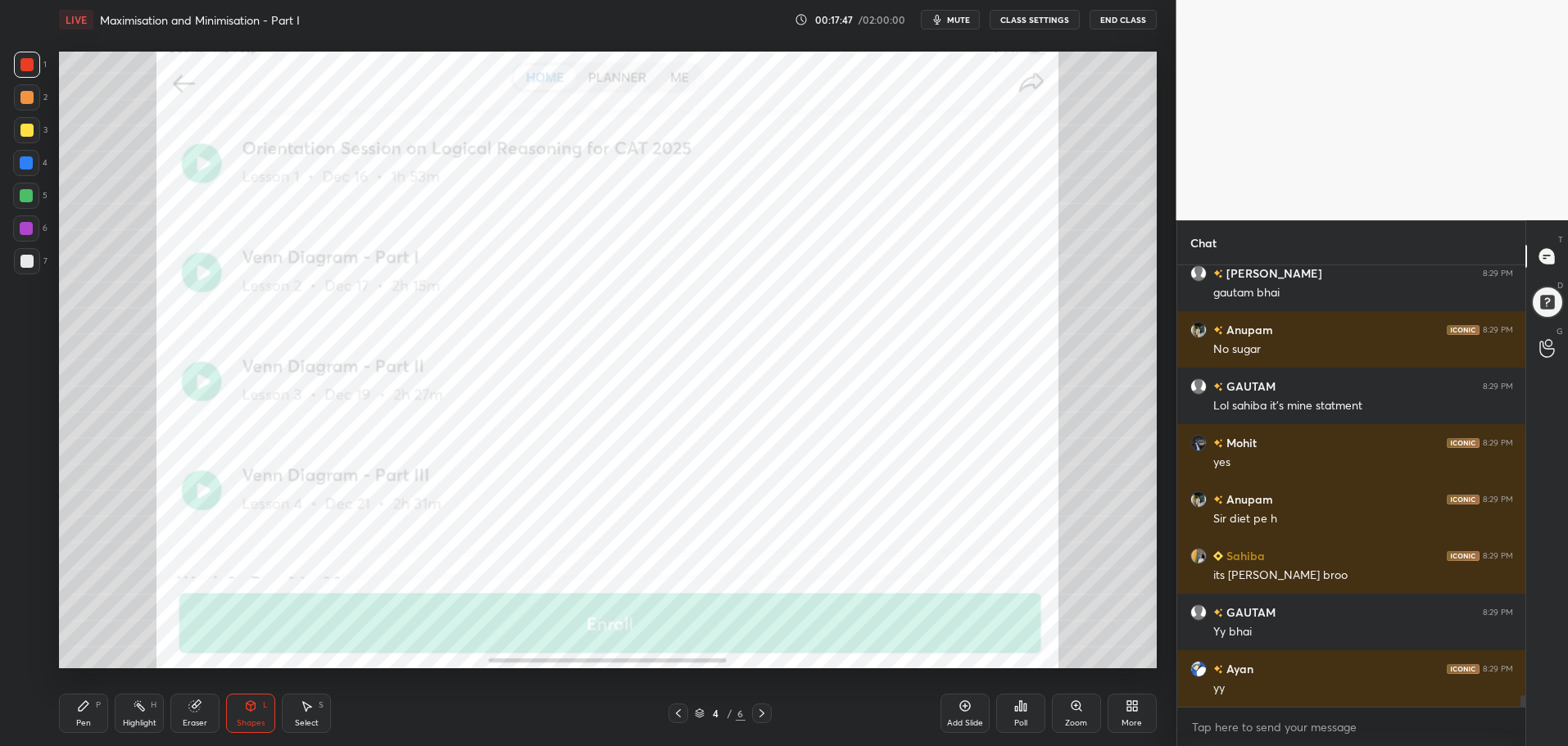
click at [680, 714] on icon at bounding box center [678, 713] width 13 height 13
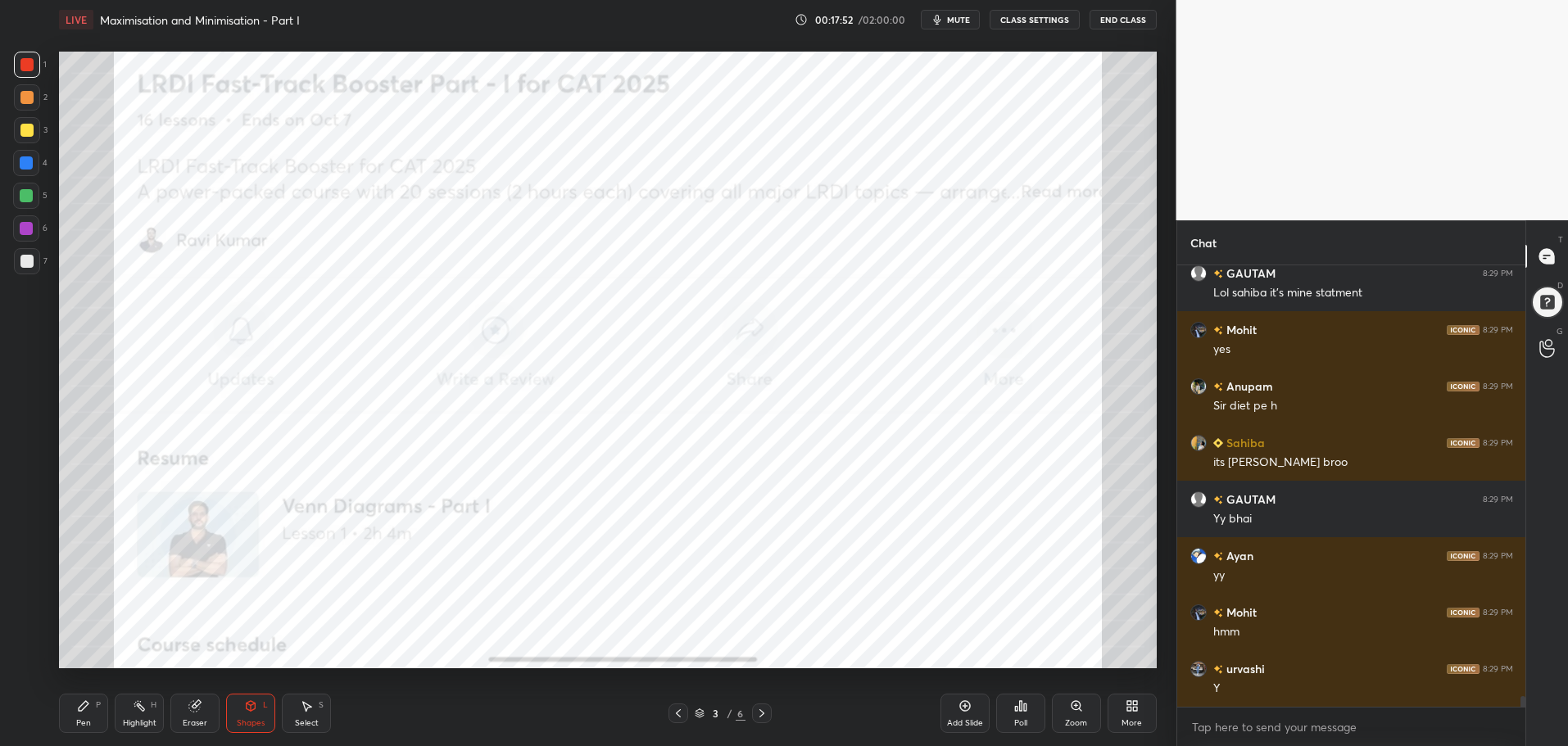
click at [25, 205] on div at bounding box center [26, 195] width 26 height 26
click at [82, 710] on icon at bounding box center [83, 706] width 10 height 10
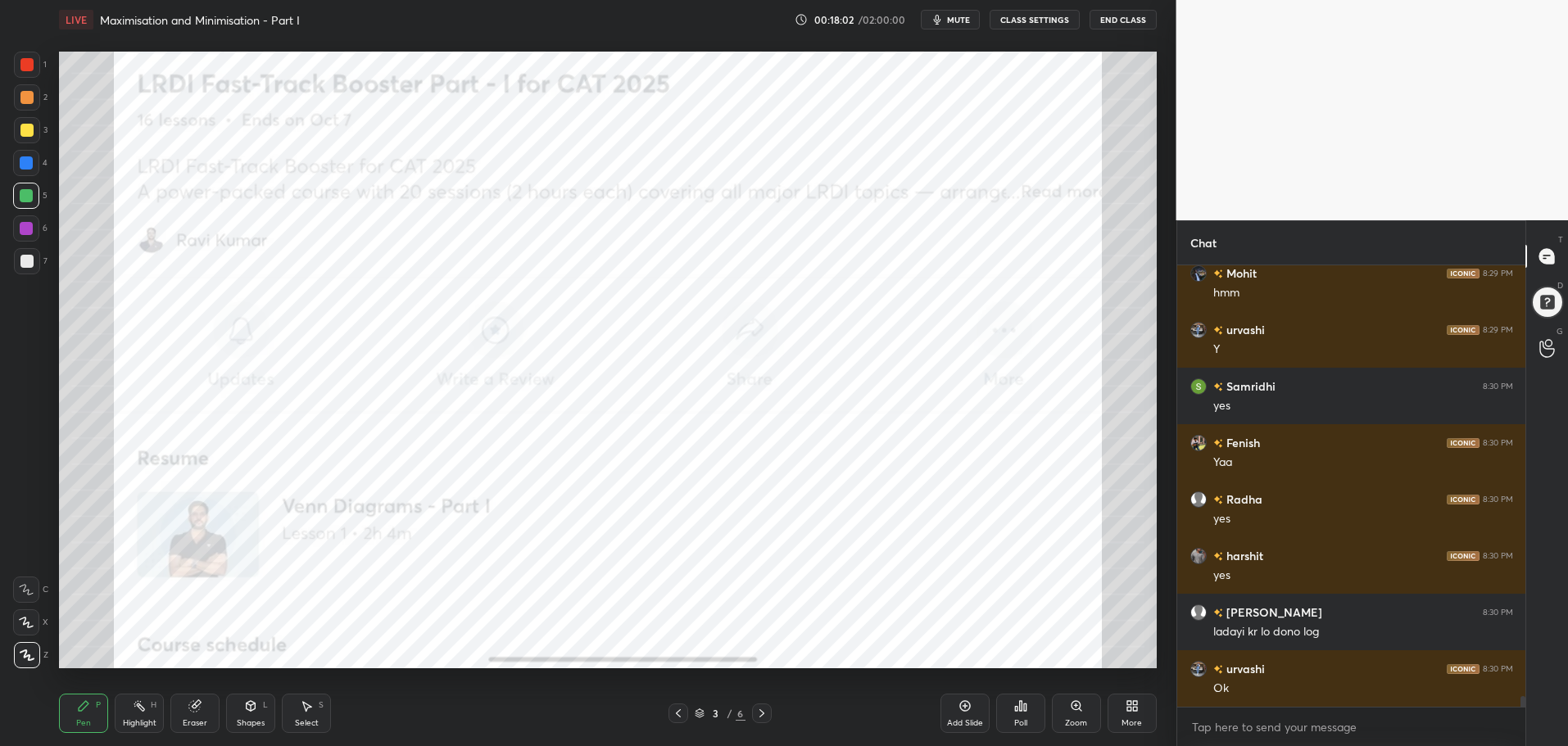
scroll to position [17650, 0]
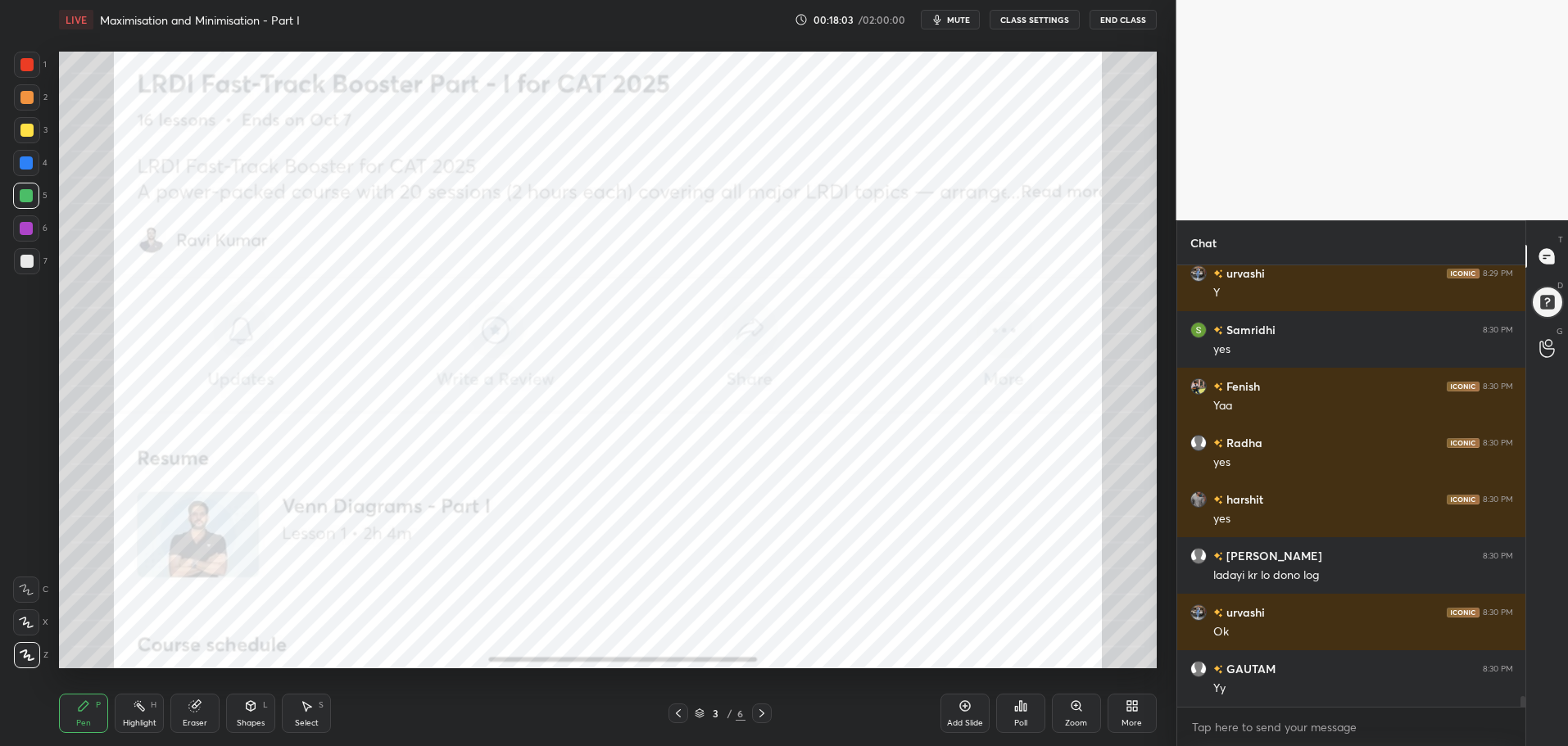
click at [762, 714] on icon at bounding box center [761, 713] width 13 height 13
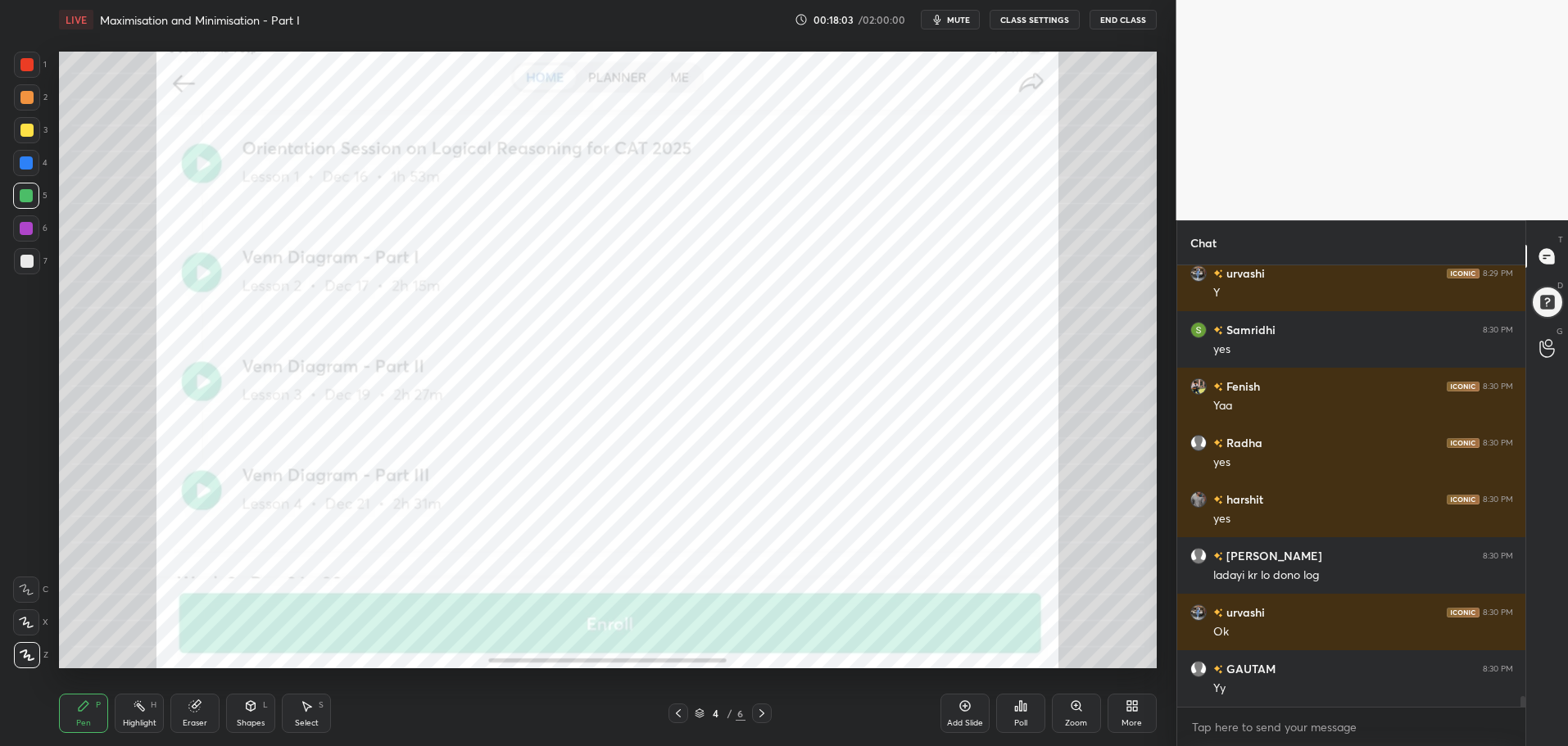
click at [766, 711] on icon at bounding box center [761, 713] width 13 height 13
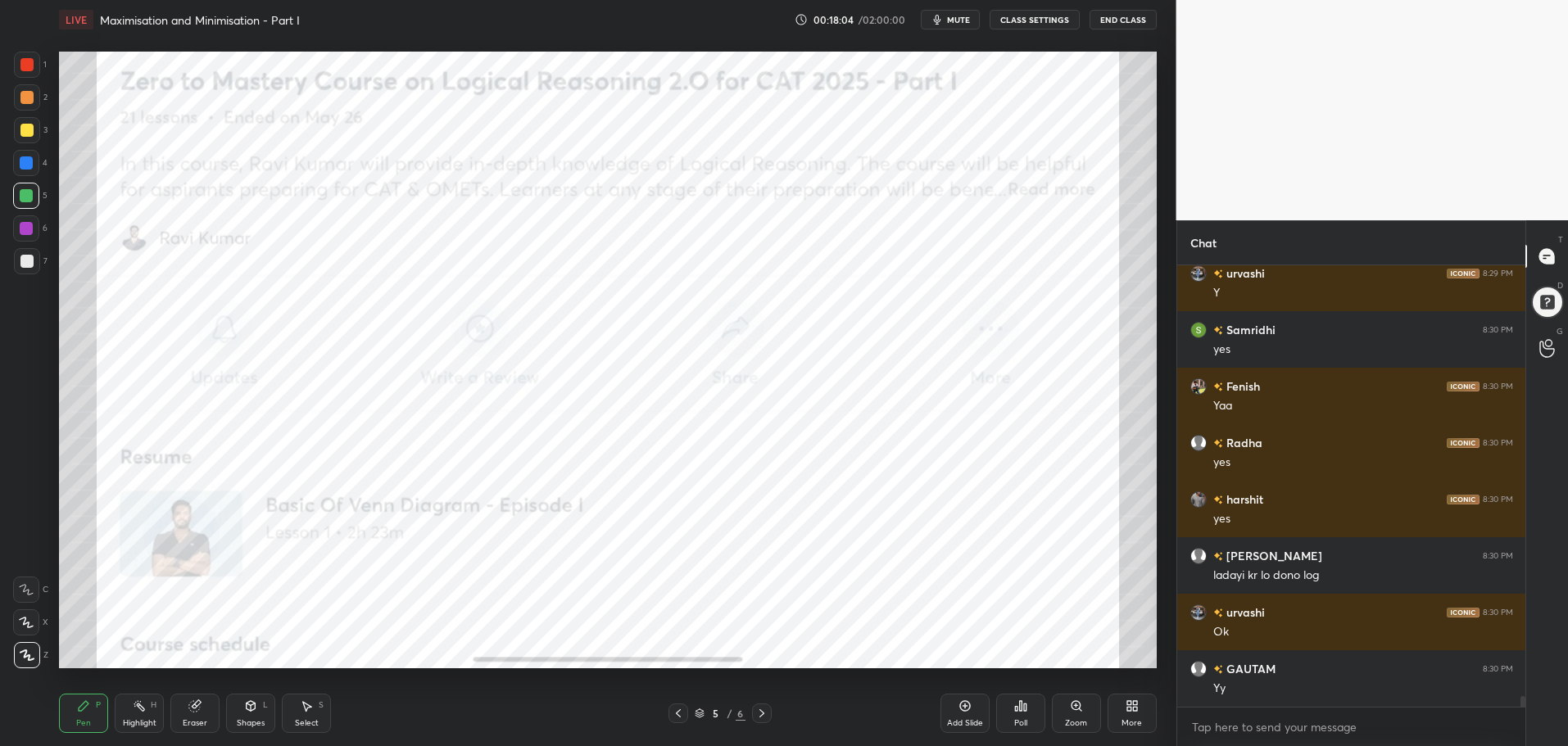
scroll to position [17834, 0]
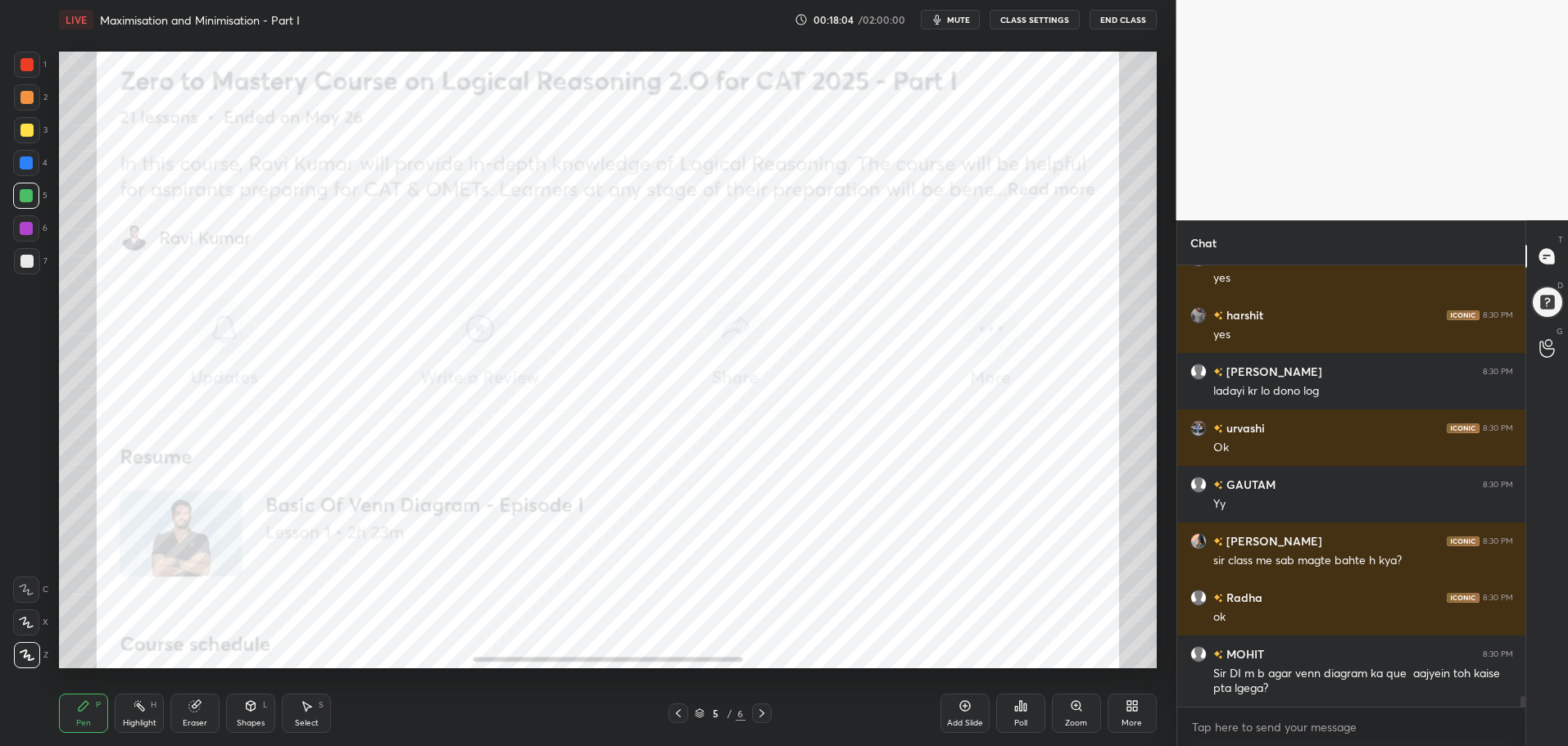
click at [763, 714] on icon at bounding box center [761, 713] width 13 height 13
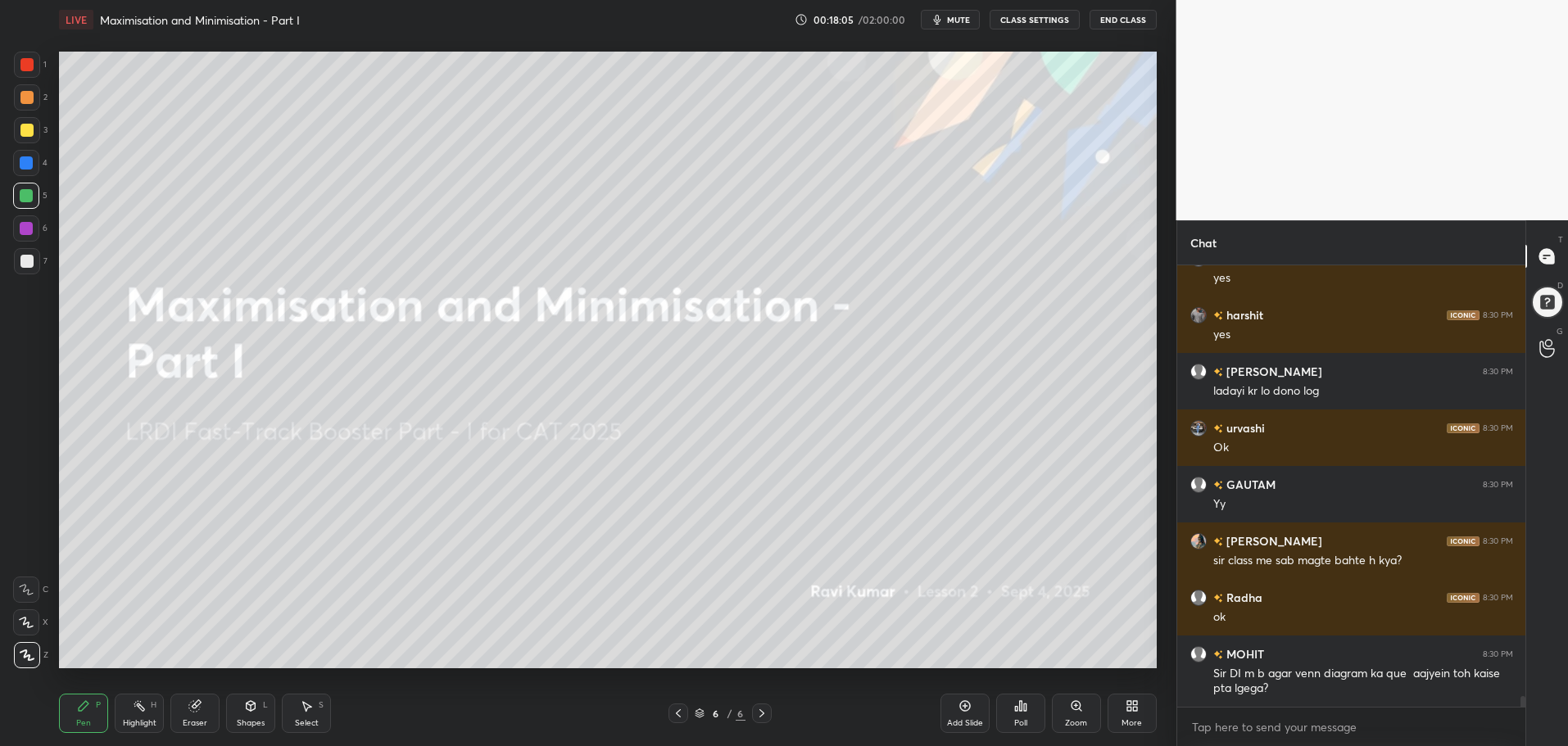
scroll to position [17891, 0]
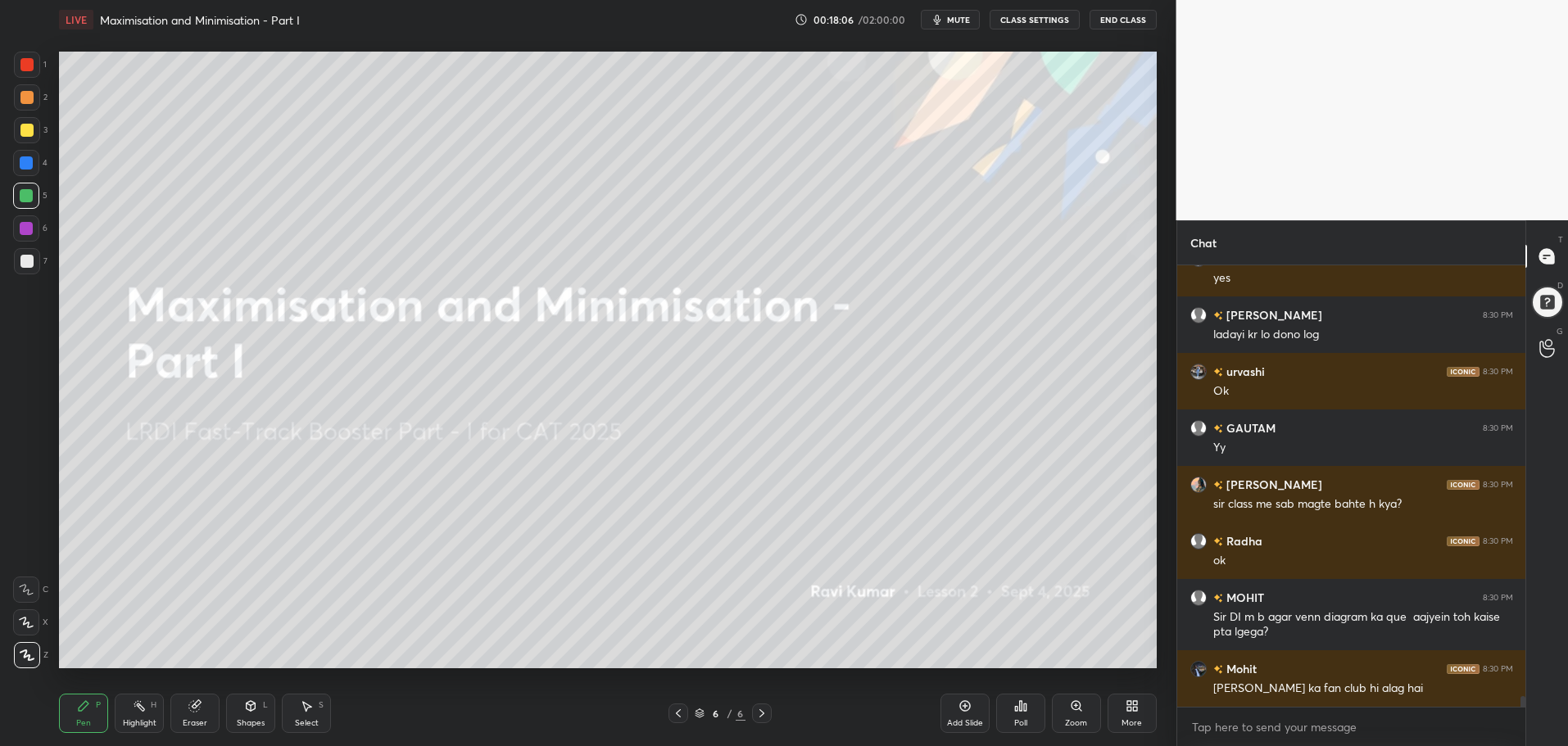
click at [764, 708] on icon at bounding box center [761, 713] width 13 height 13
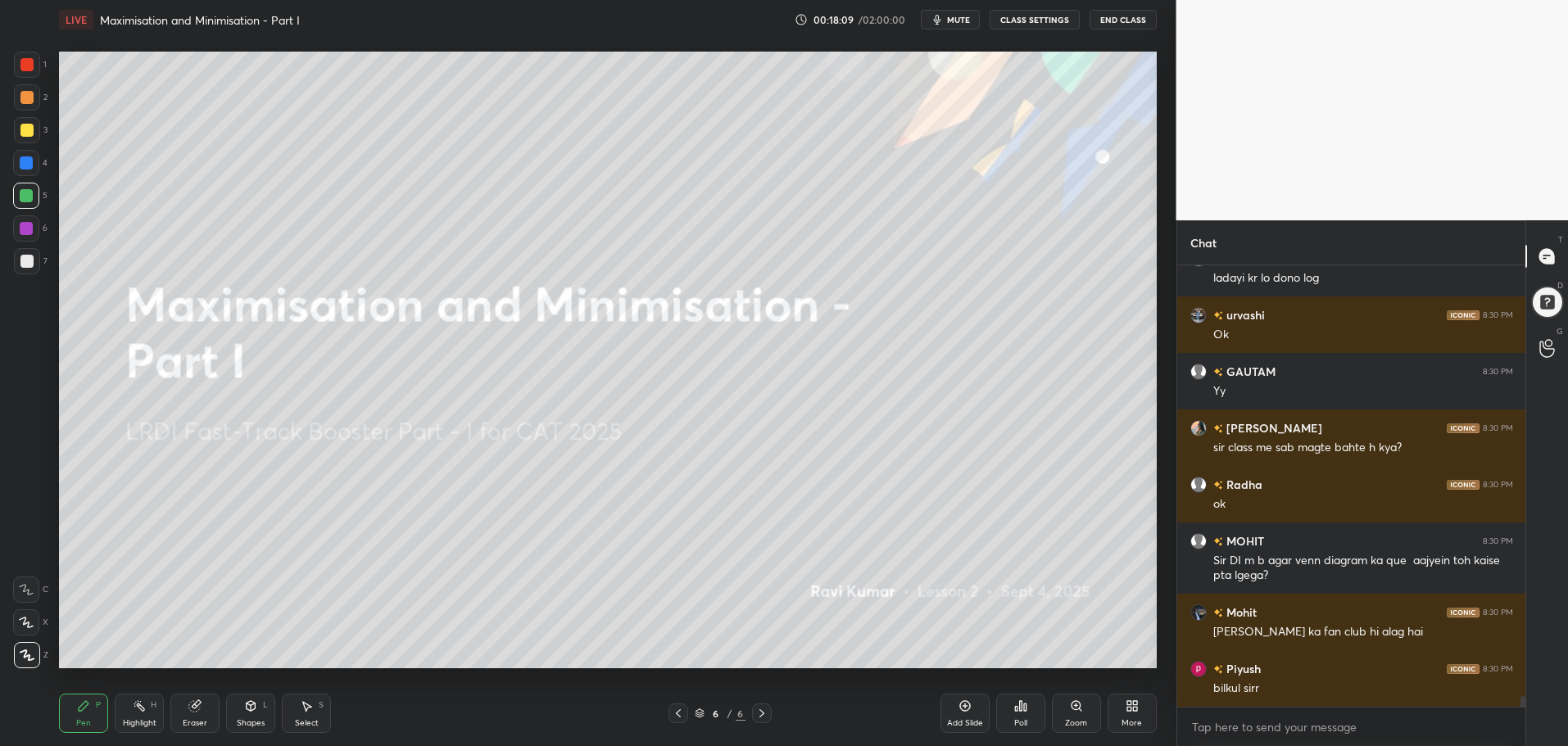
click at [1140, 704] on div "More" at bounding box center [1132, 713] width 49 height 39
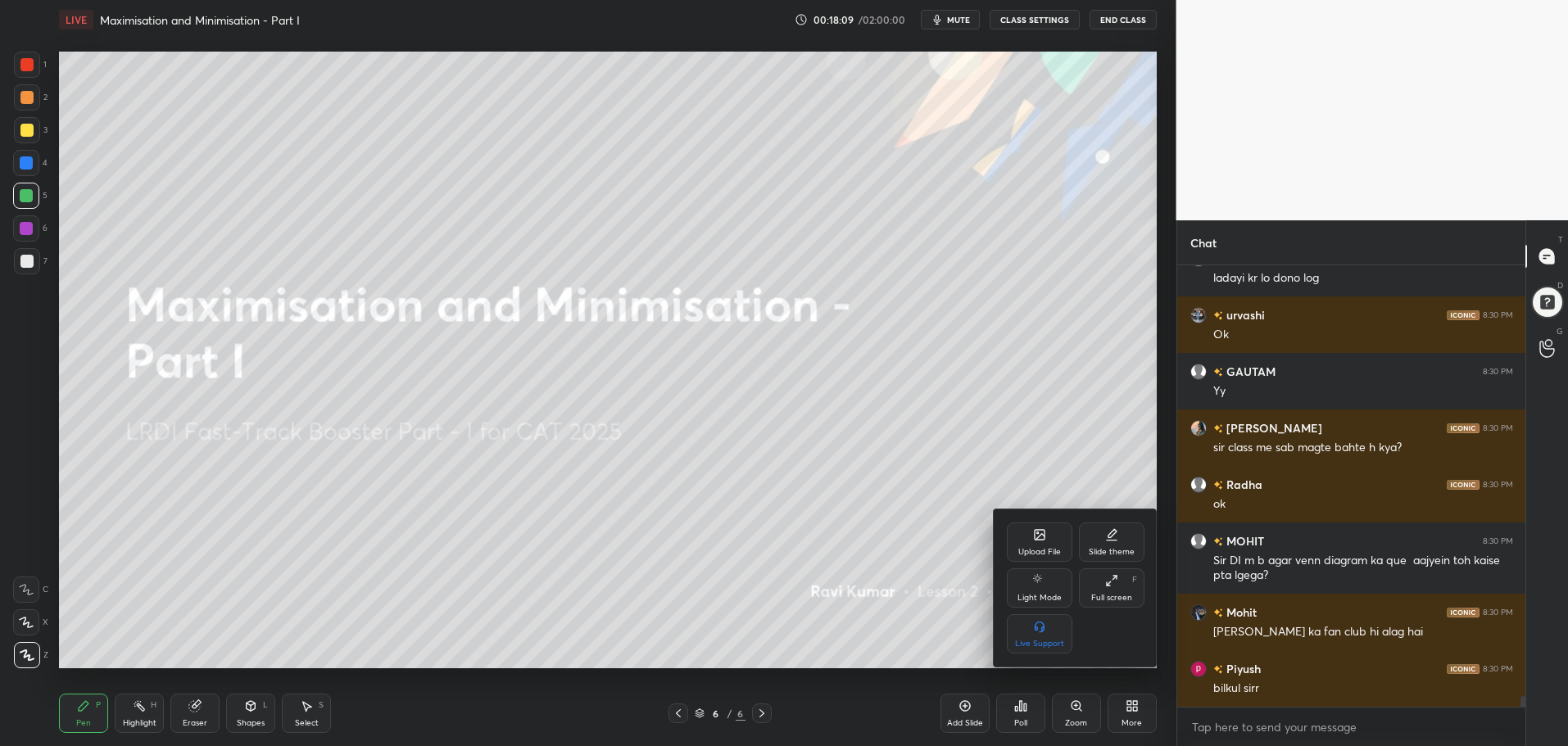
click at [1036, 535] on icon at bounding box center [1039, 534] width 10 height 10
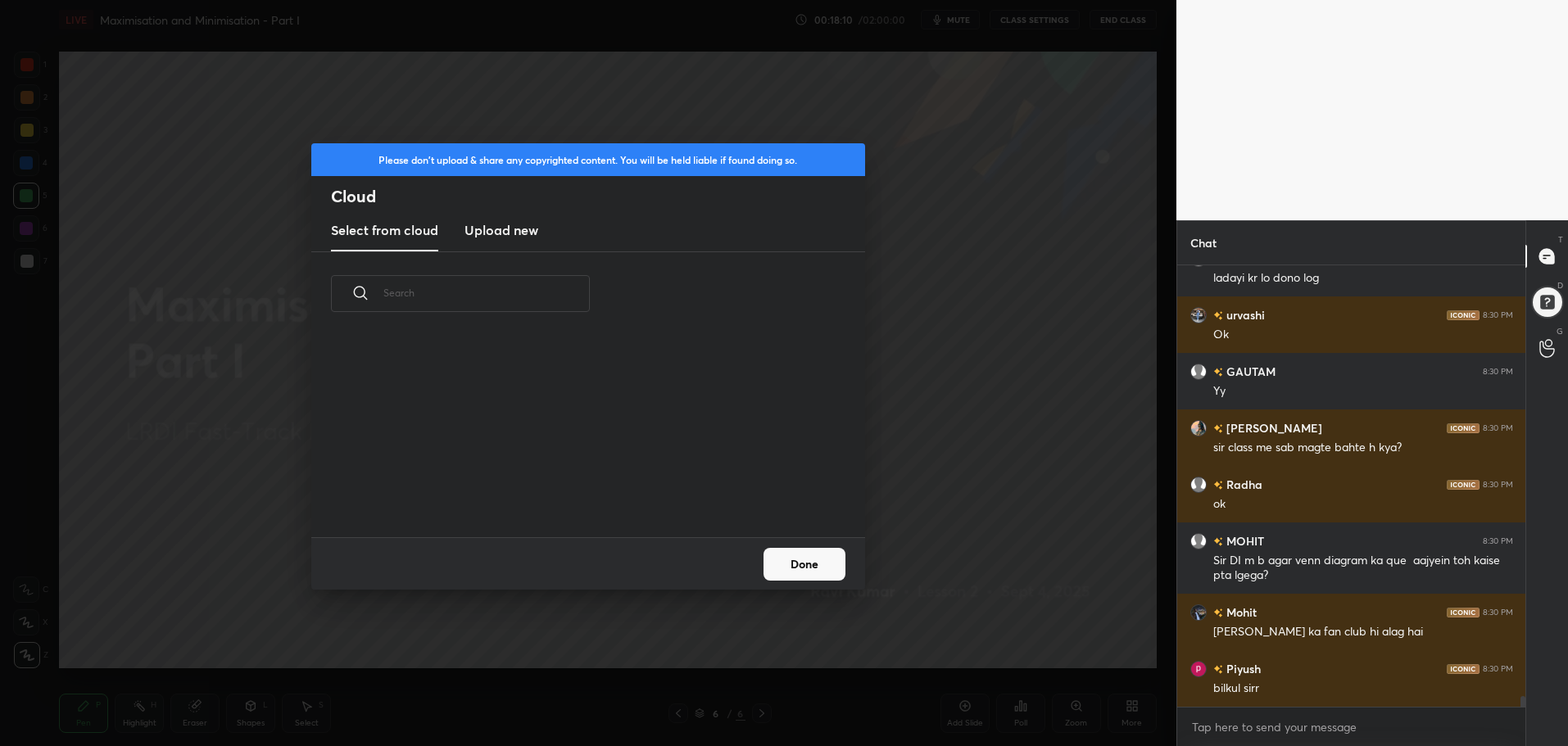
scroll to position [202, 526]
click at [503, 230] on h3 "Upload new" at bounding box center [502, 230] width 74 height 19
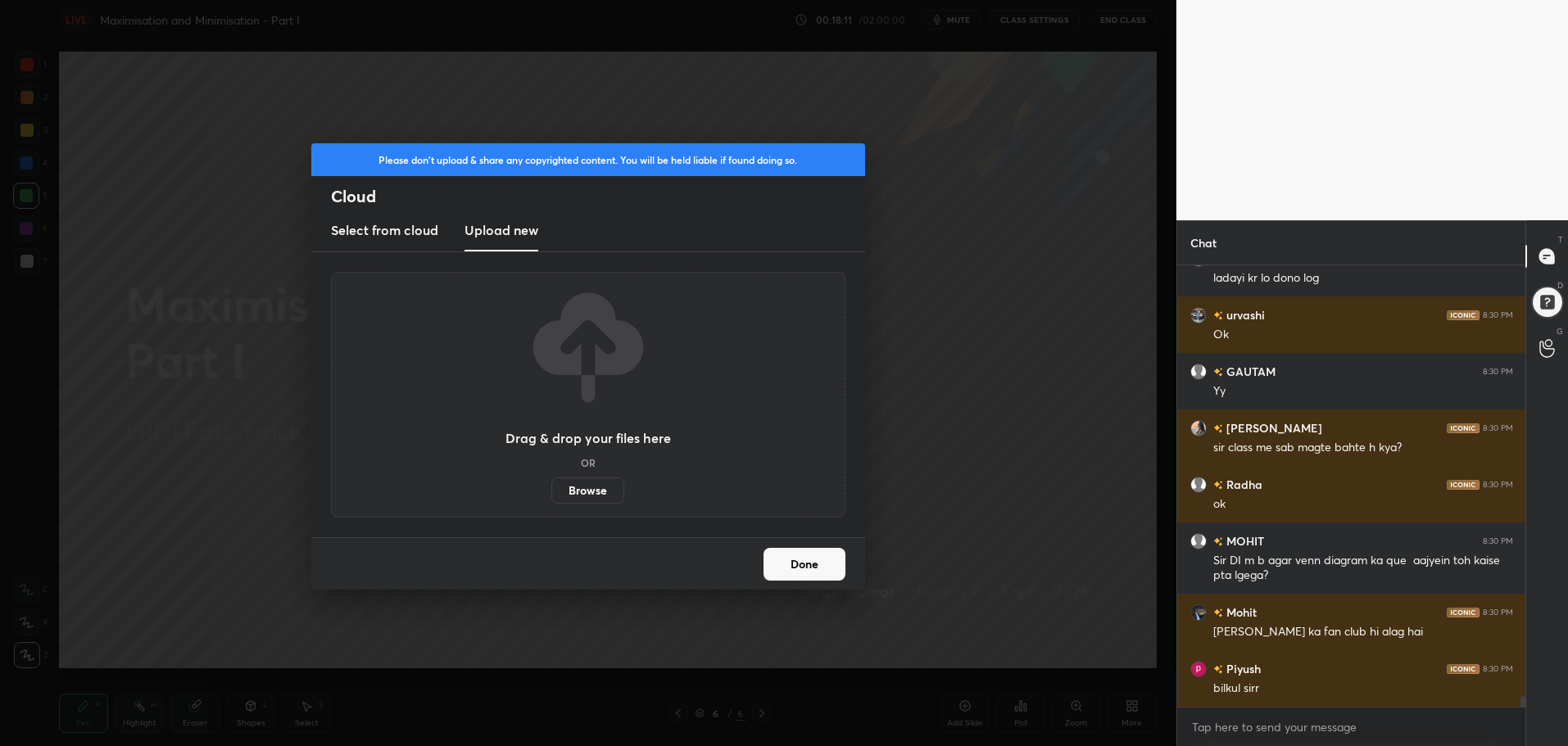
scroll to position [18003, 0]
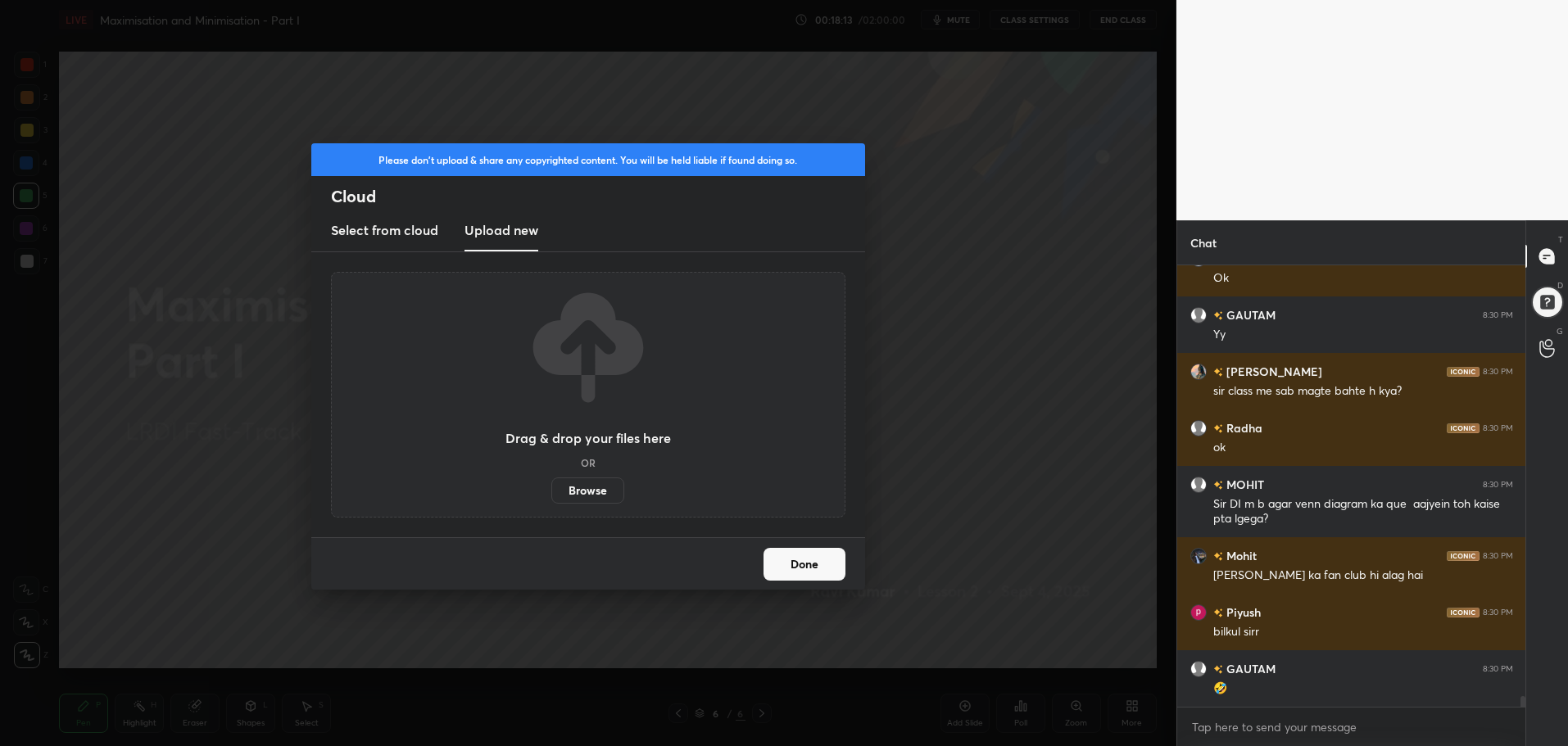
click at [590, 490] on label "Browse" at bounding box center [588, 491] width 73 height 26
click at [552, 490] on input "Browse" at bounding box center [552, 491] width 0 height 26
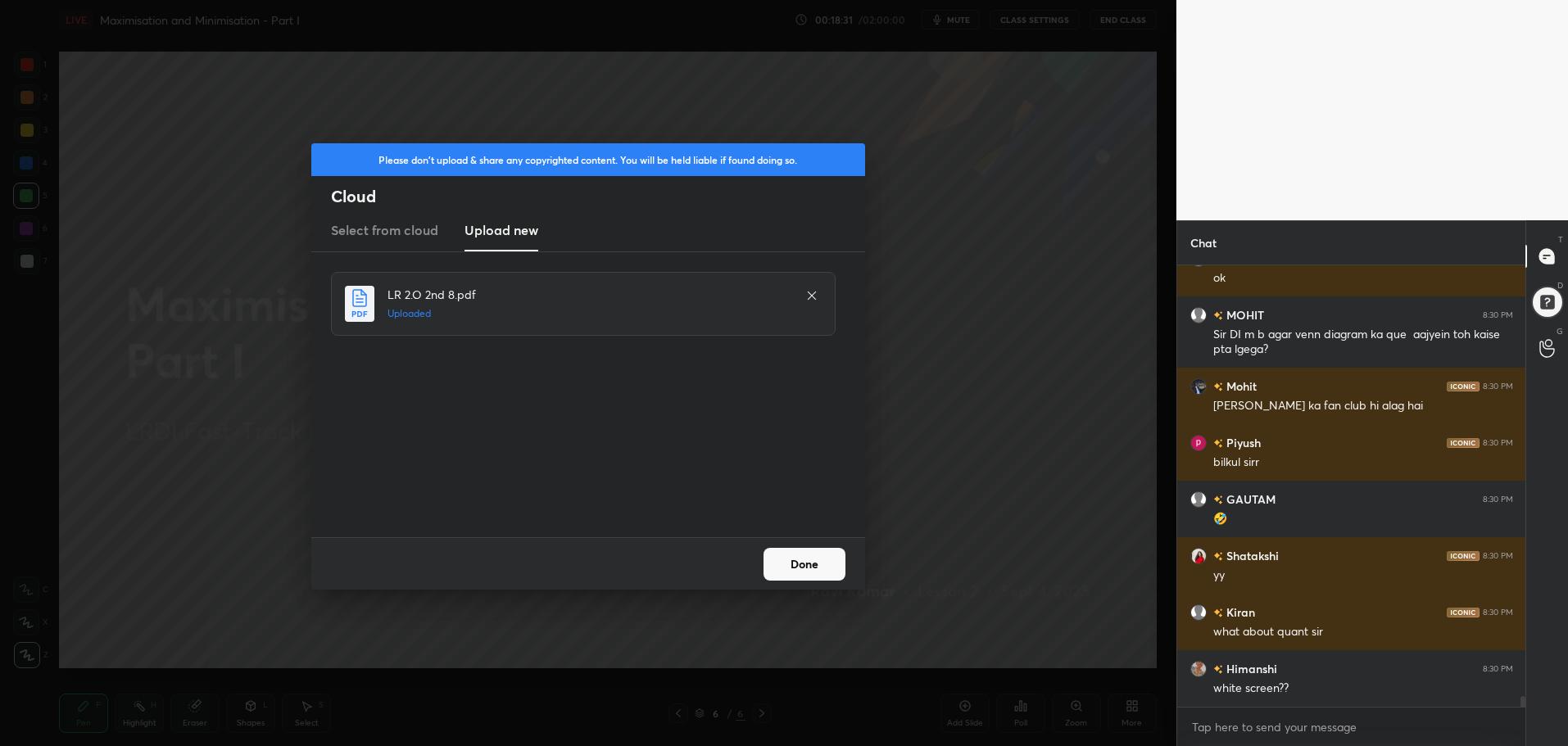
scroll to position [18229, 0]
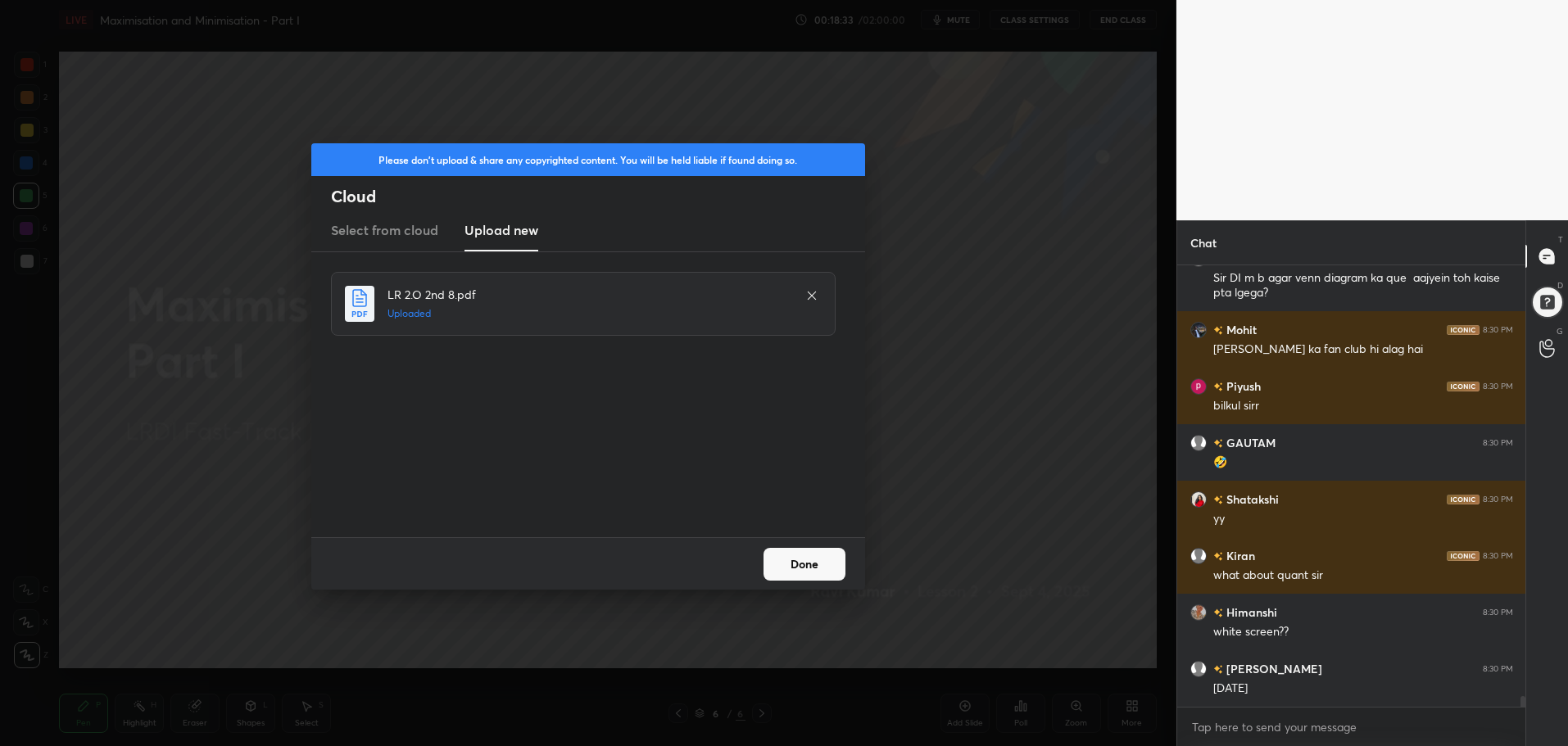
click at [830, 559] on button "Done" at bounding box center [804, 564] width 82 height 32
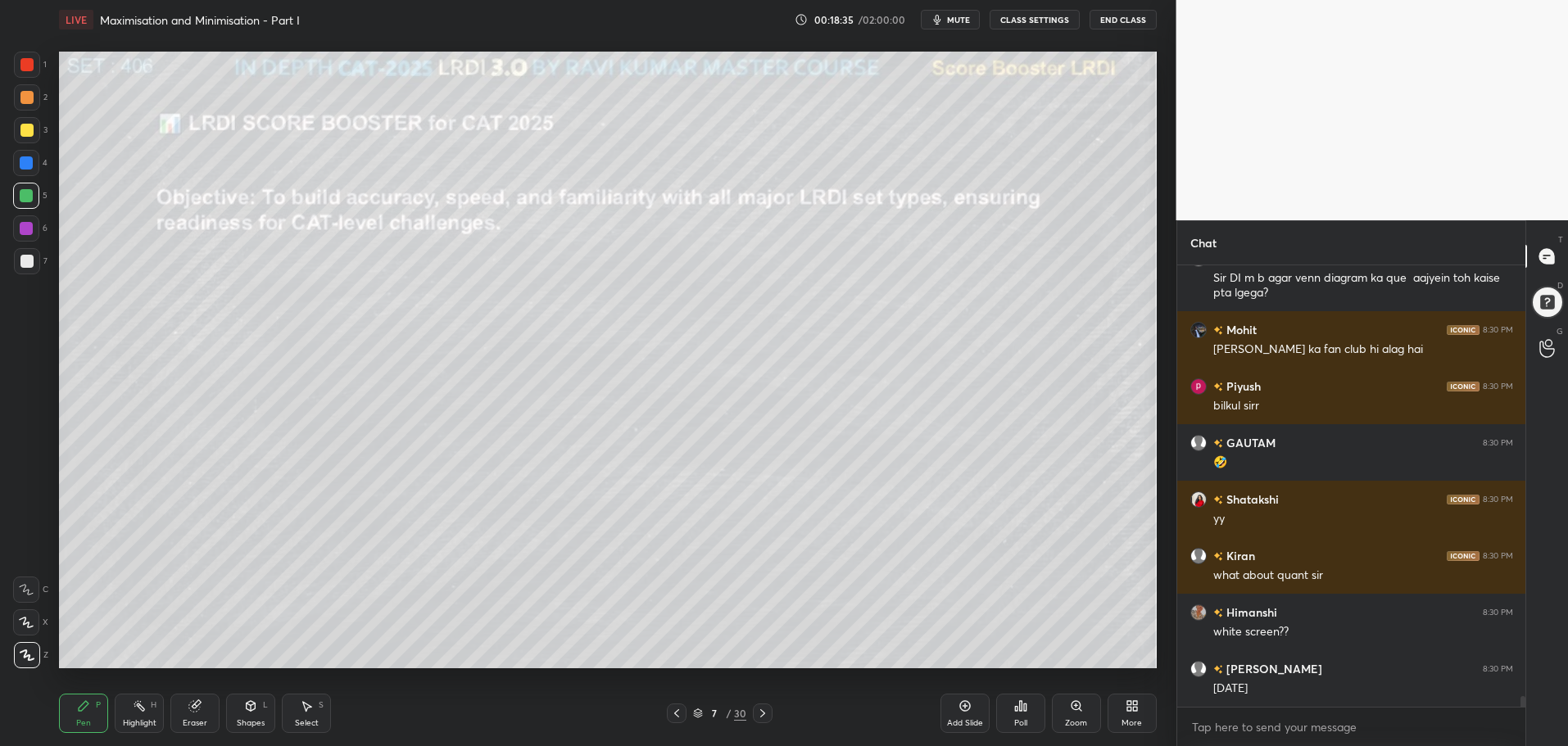
click at [763, 716] on icon at bounding box center [762, 713] width 13 height 13
click at [765, 714] on icon at bounding box center [762, 713] width 13 height 13
click at [765, 714] on icon at bounding box center [763, 713] width 5 height 8
click at [765, 709] on icon at bounding box center [762, 713] width 13 height 13
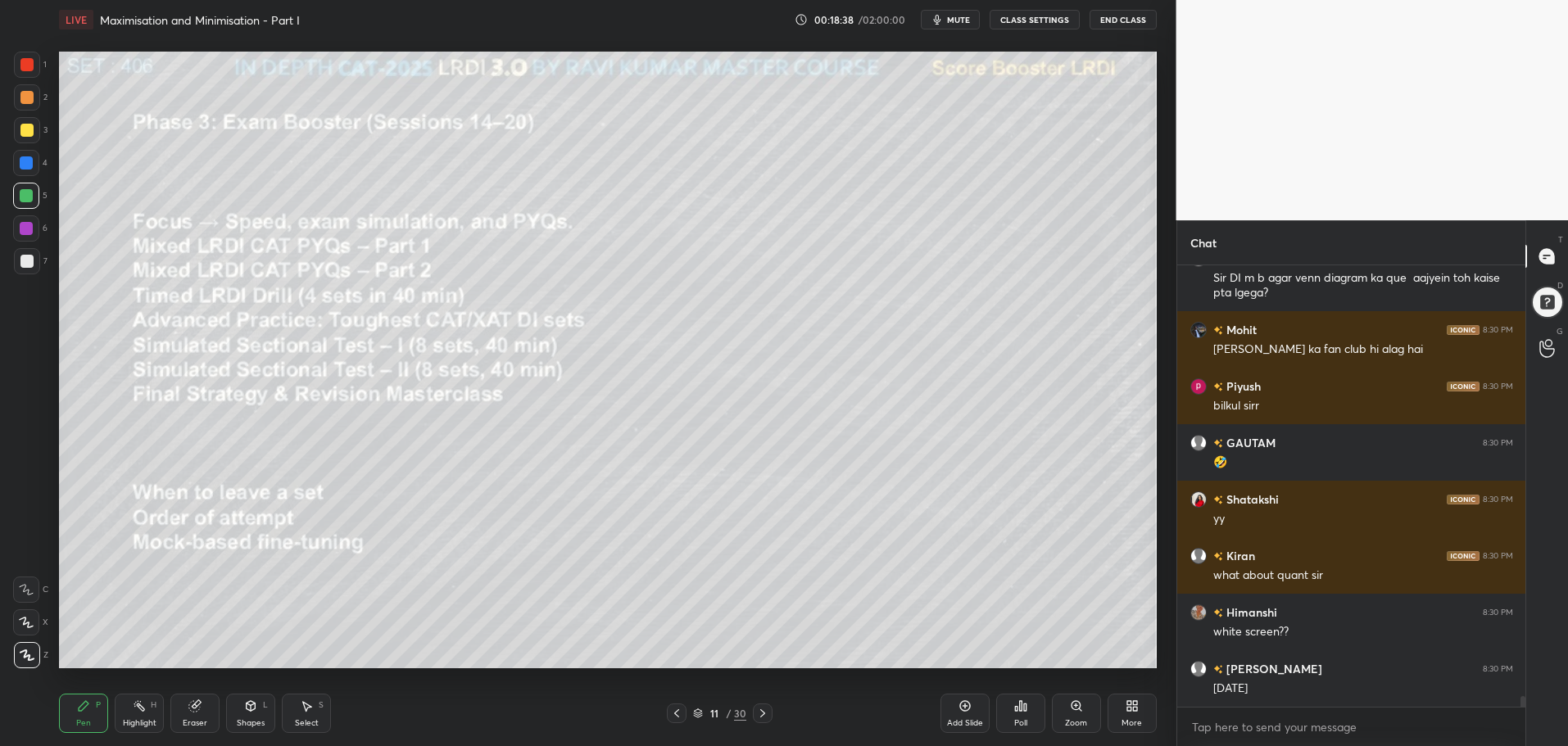
click at [766, 708] on icon at bounding box center [762, 713] width 13 height 13
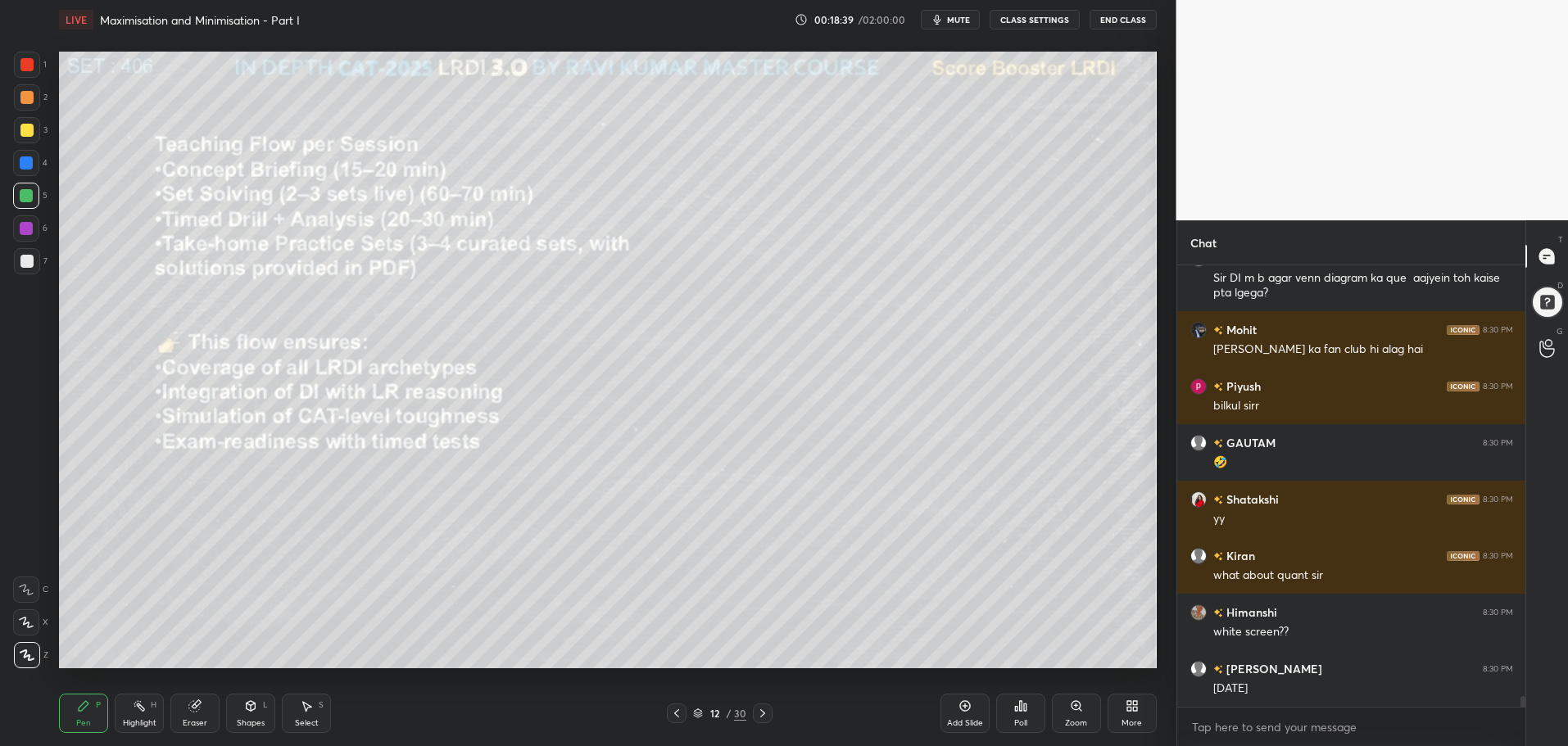
click at [767, 707] on icon at bounding box center [762, 713] width 13 height 13
click at [766, 707] on icon at bounding box center [762, 713] width 13 height 13
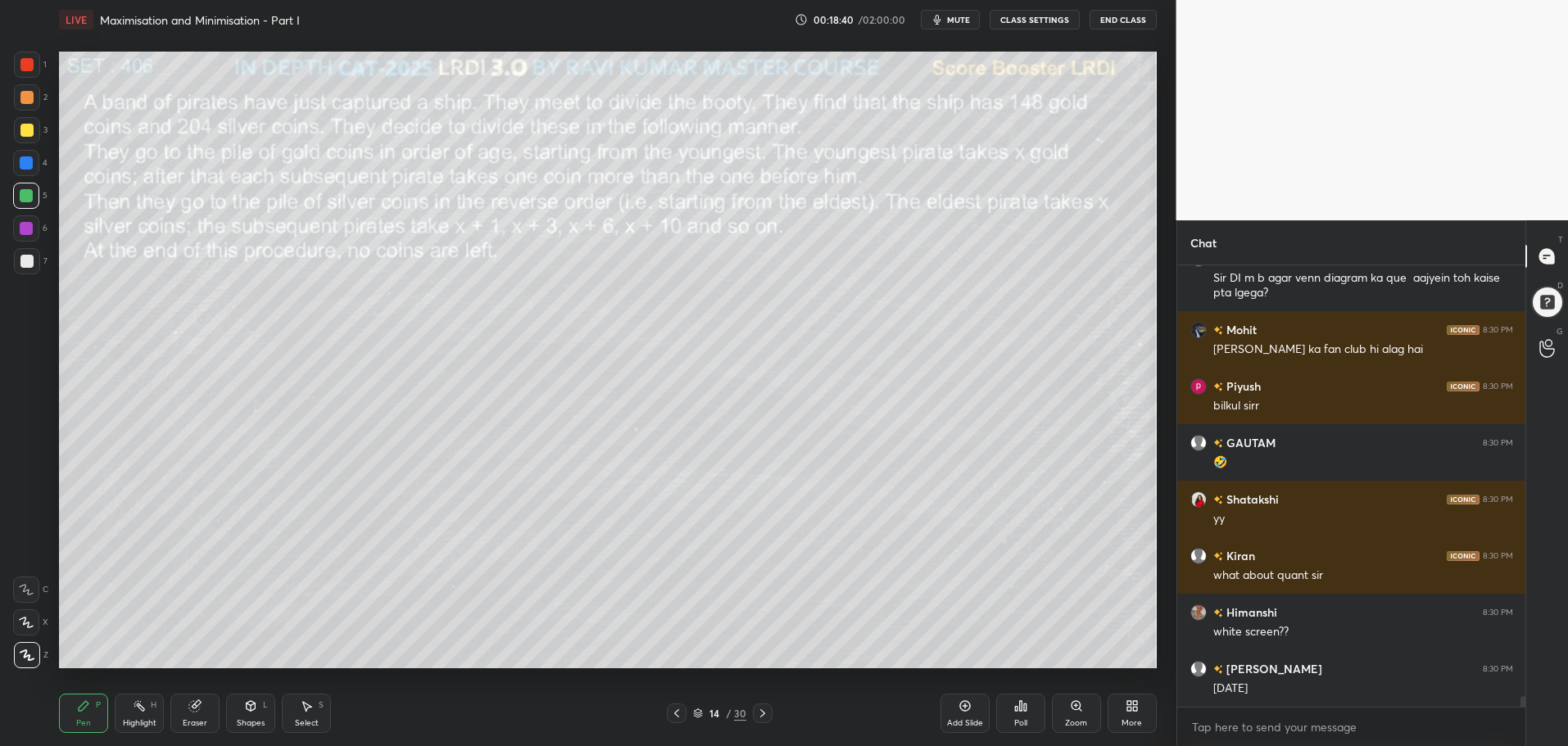
scroll to position [18286, 0]
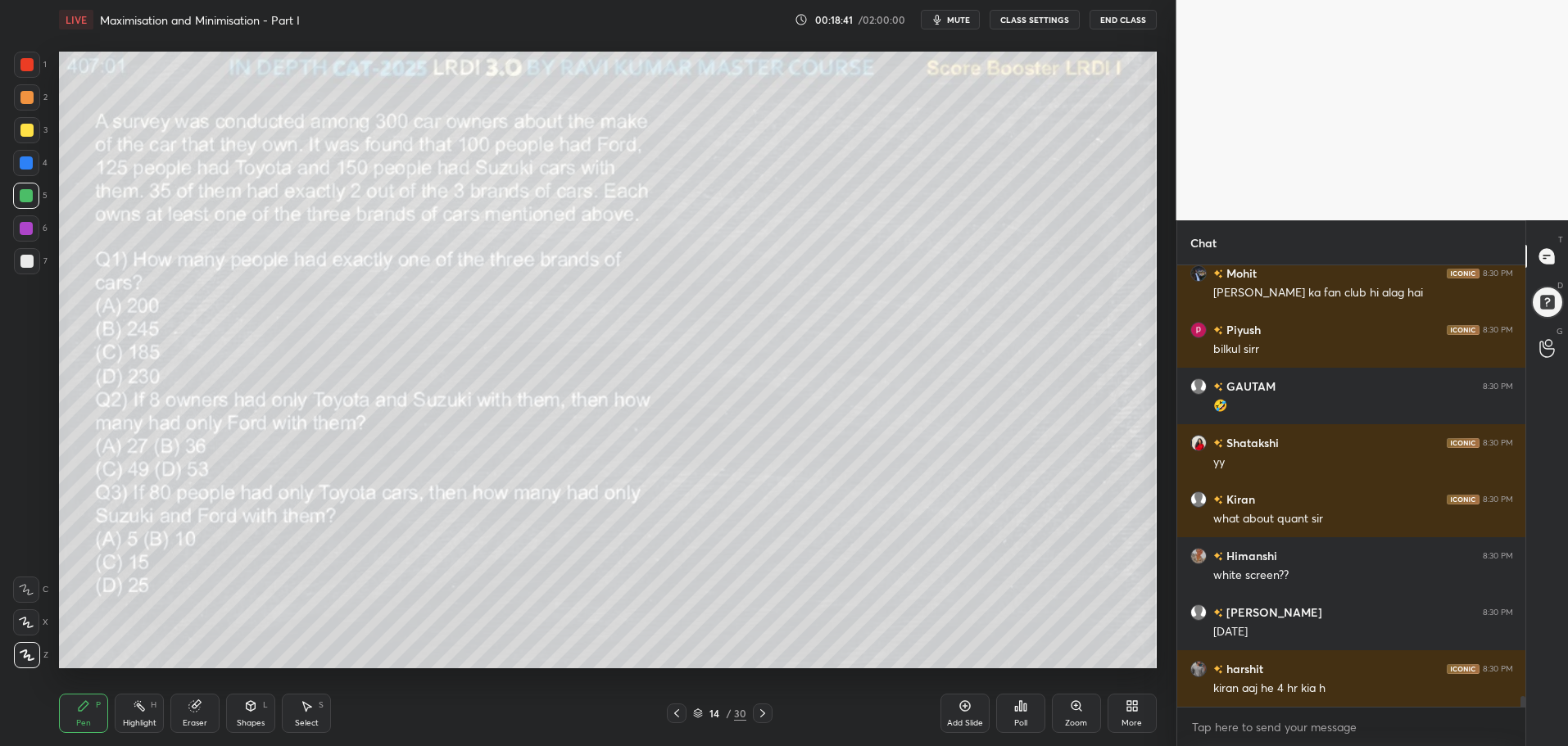
click at [767, 708] on icon at bounding box center [762, 713] width 13 height 13
click at [766, 714] on icon at bounding box center [762, 713] width 13 height 13
click at [765, 710] on icon at bounding box center [762, 713] width 13 height 13
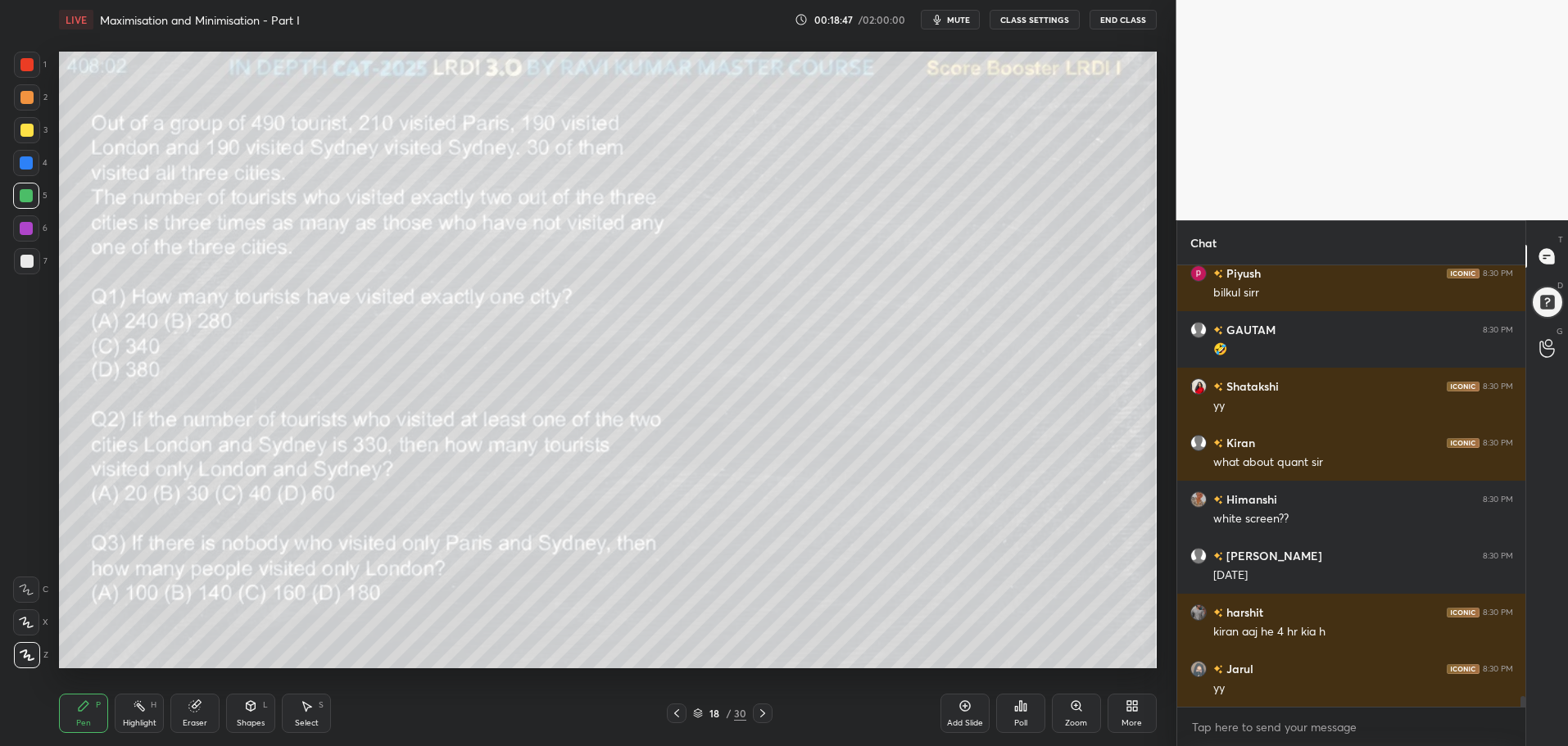
click at [765, 710] on icon at bounding box center [762, 713] width 13 height 13
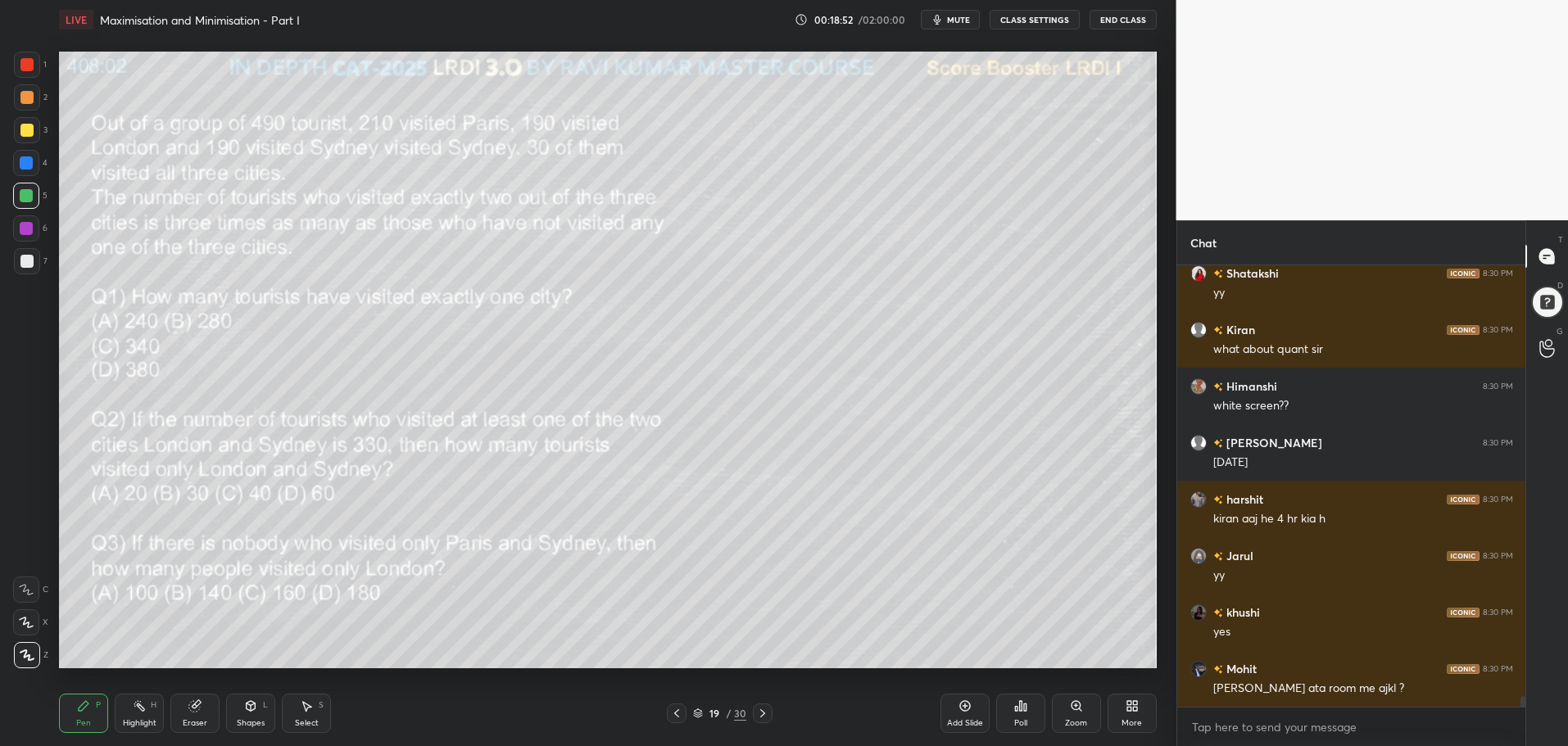
scroll to position [18512, 0]
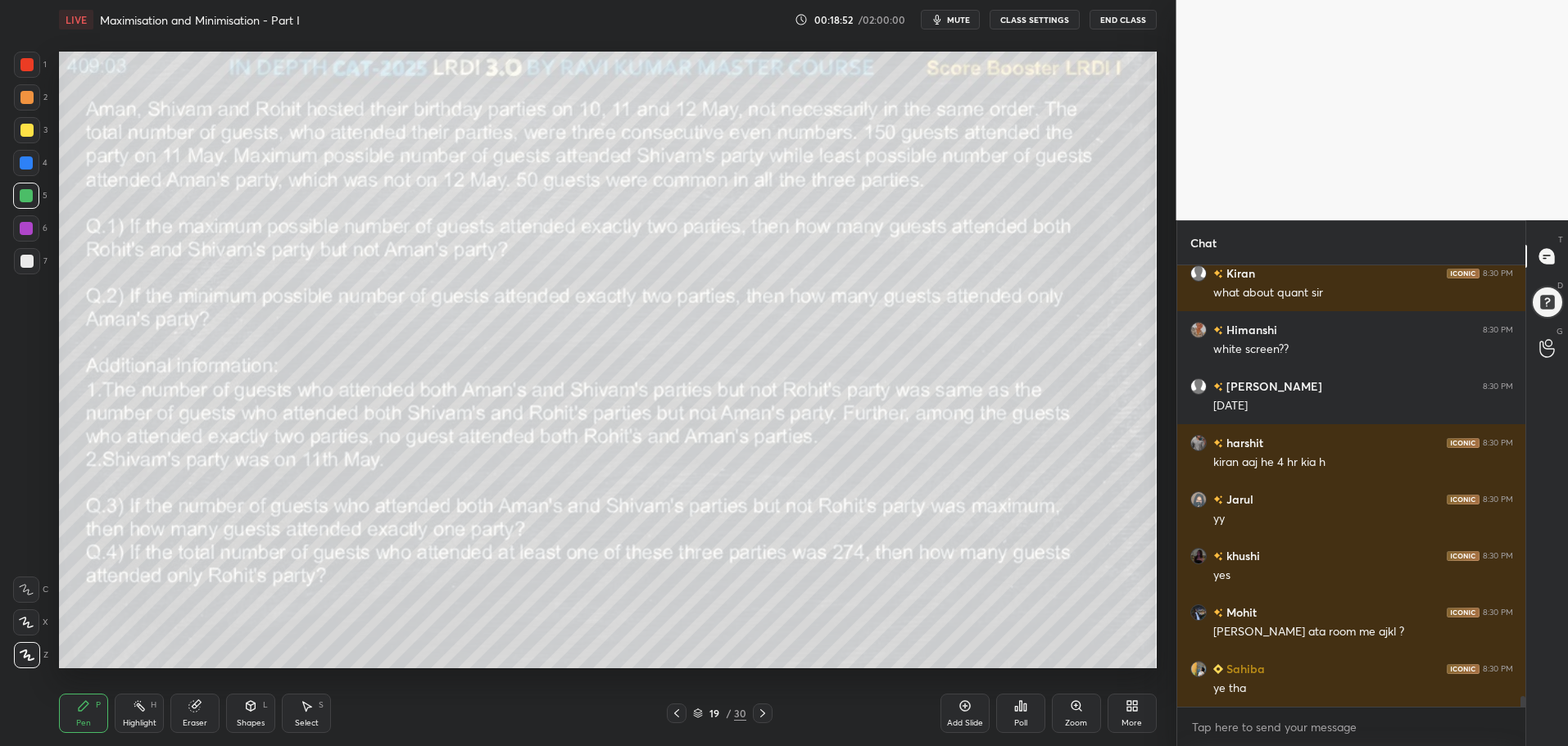
click at [1137, 710] on div "More" at bounding box center [1132, 713] width 49 height 39
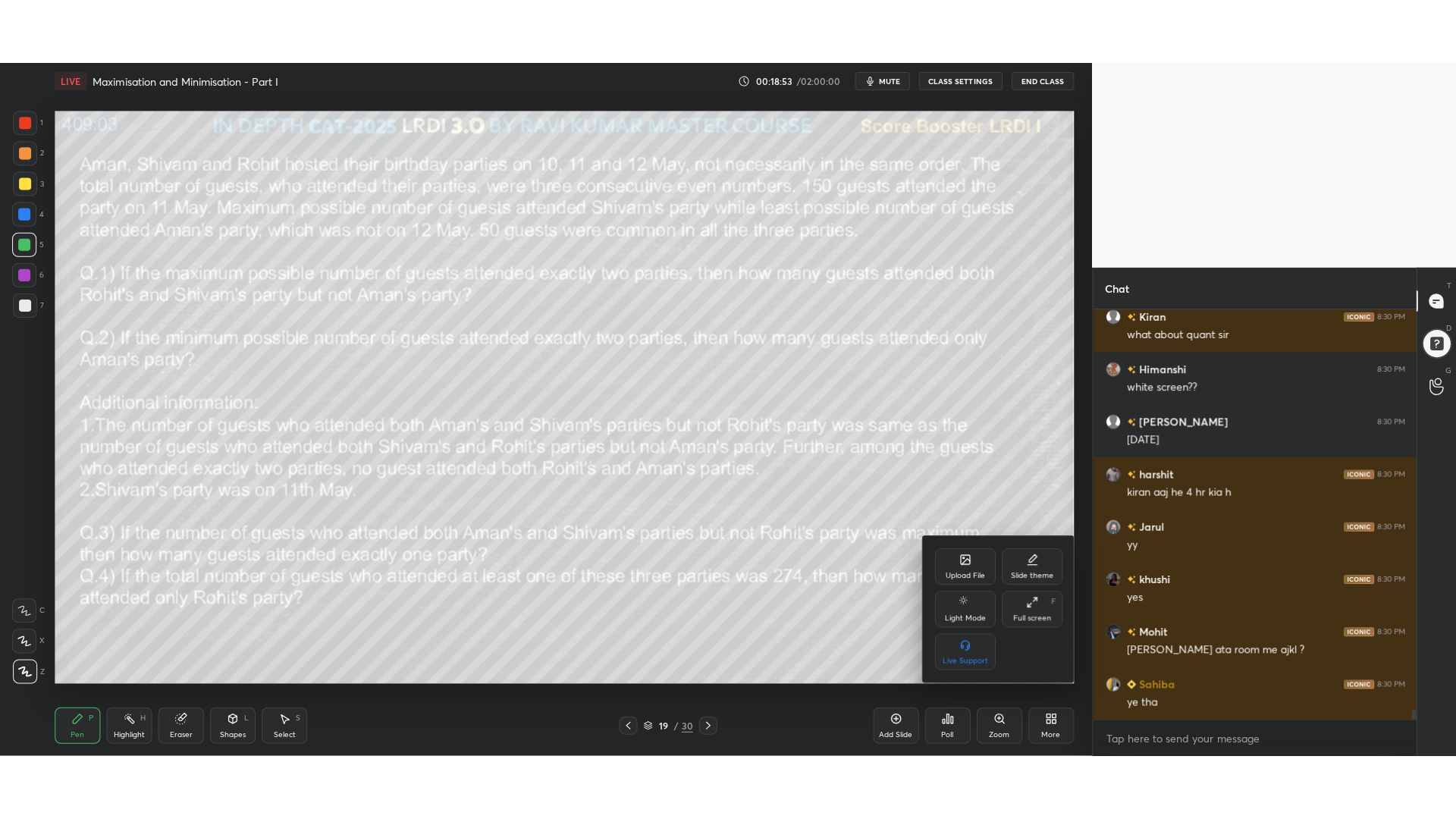
scroll to position [17193, 0]
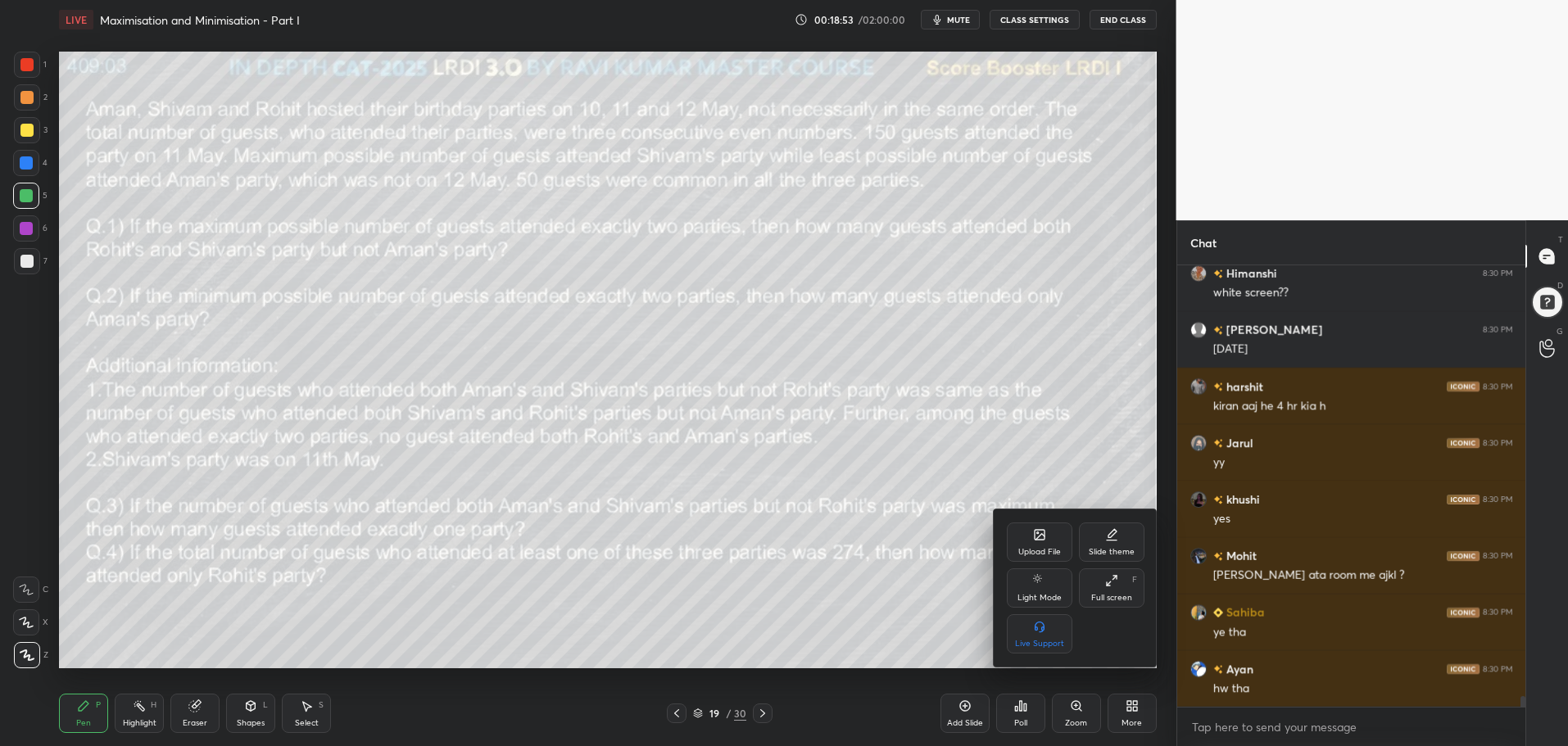
click at [1107, 578] on icon at bounding box center [1111, 580] width 13 height 13
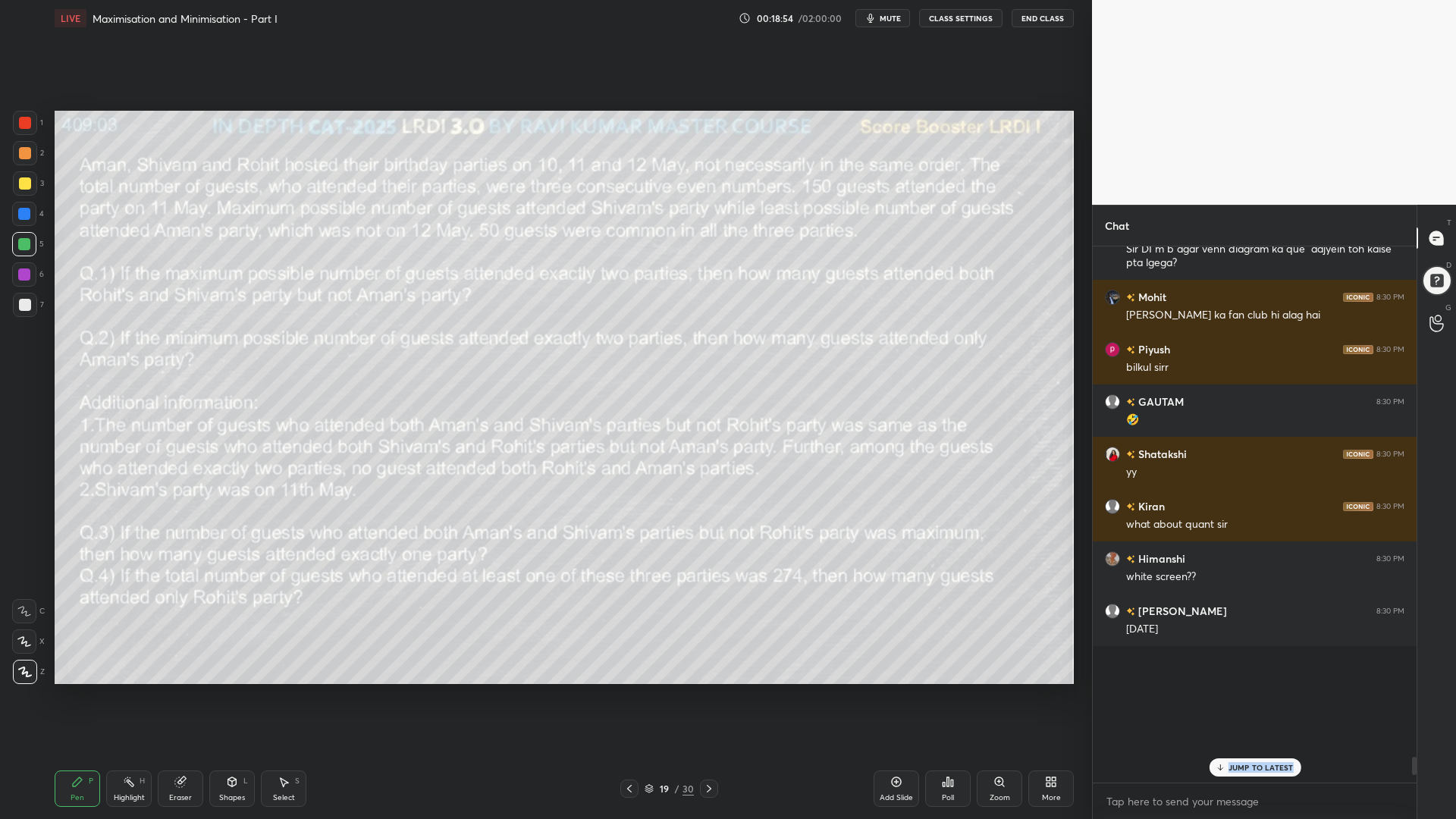
scroll to position [15386, 0]
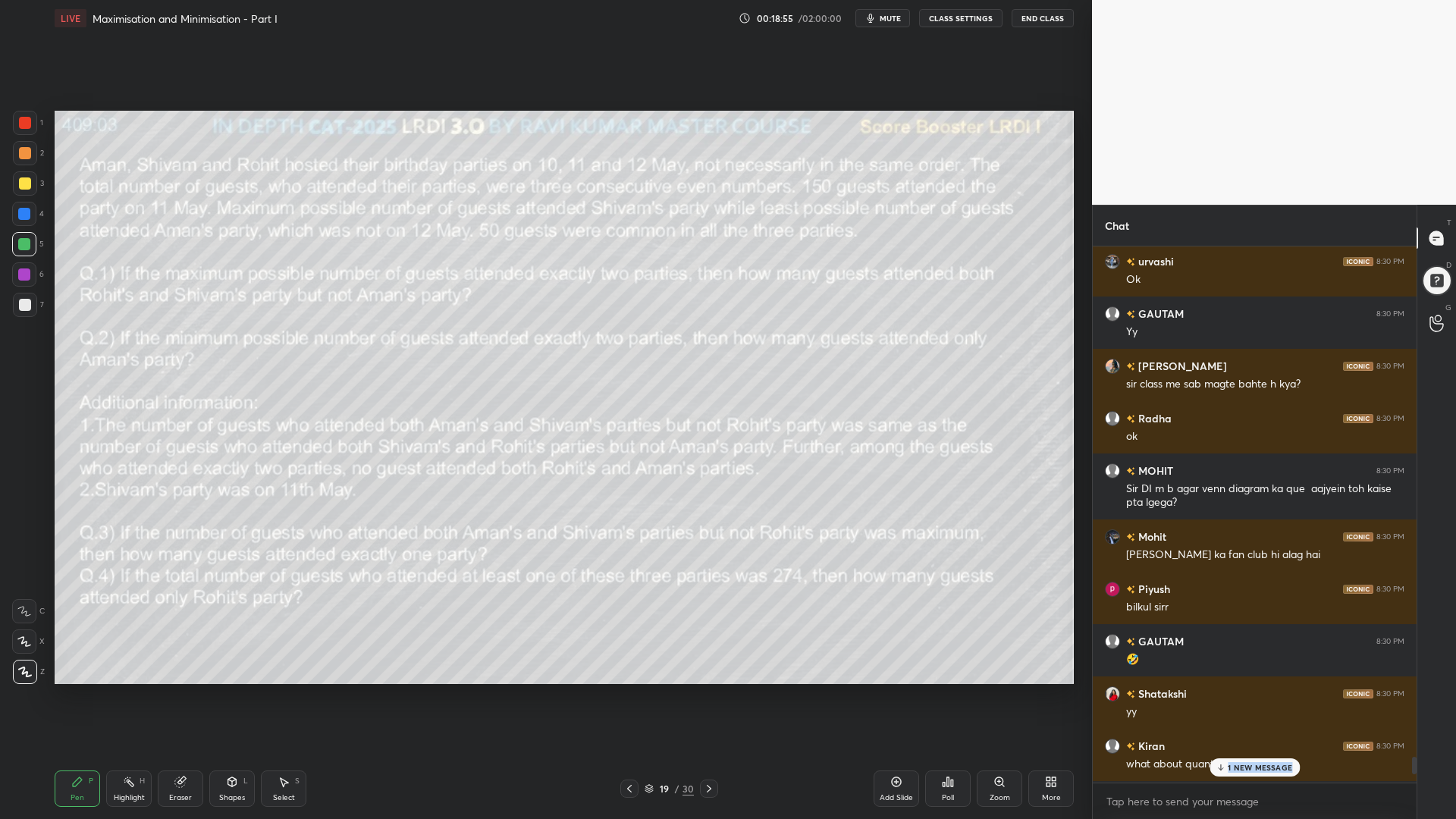
click at [1261, 690] on p "1 NEW MESSAGE" at bounding box center [1259, 767] width 64 height 9
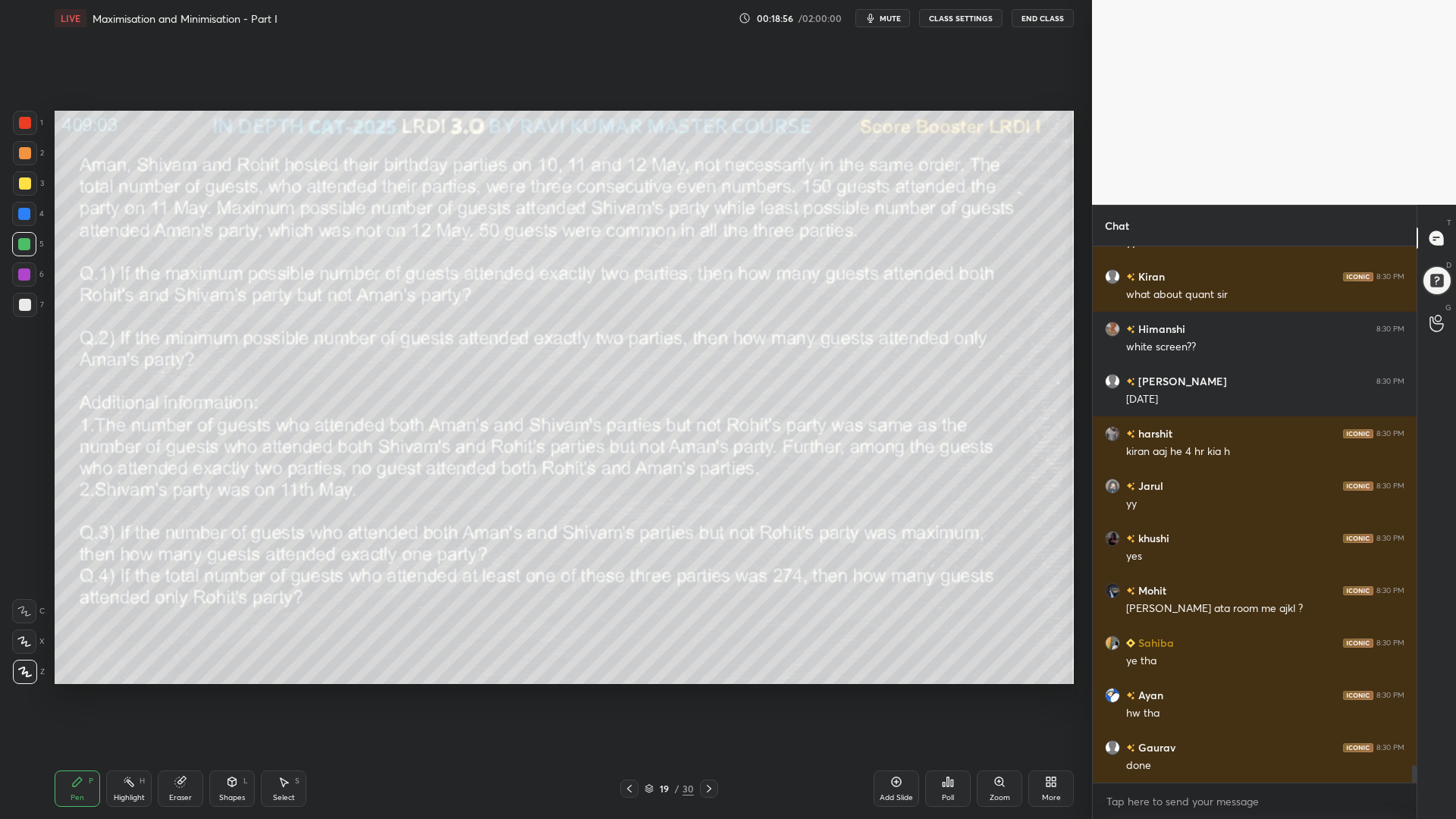
click at [1197, 690] on body "1 2 3 4 5 6 7 C X Z C X Z E E Erase all H H LIVE Maximisation and Minimisation …" at bounding box center [728, 409] width 1456 height 819
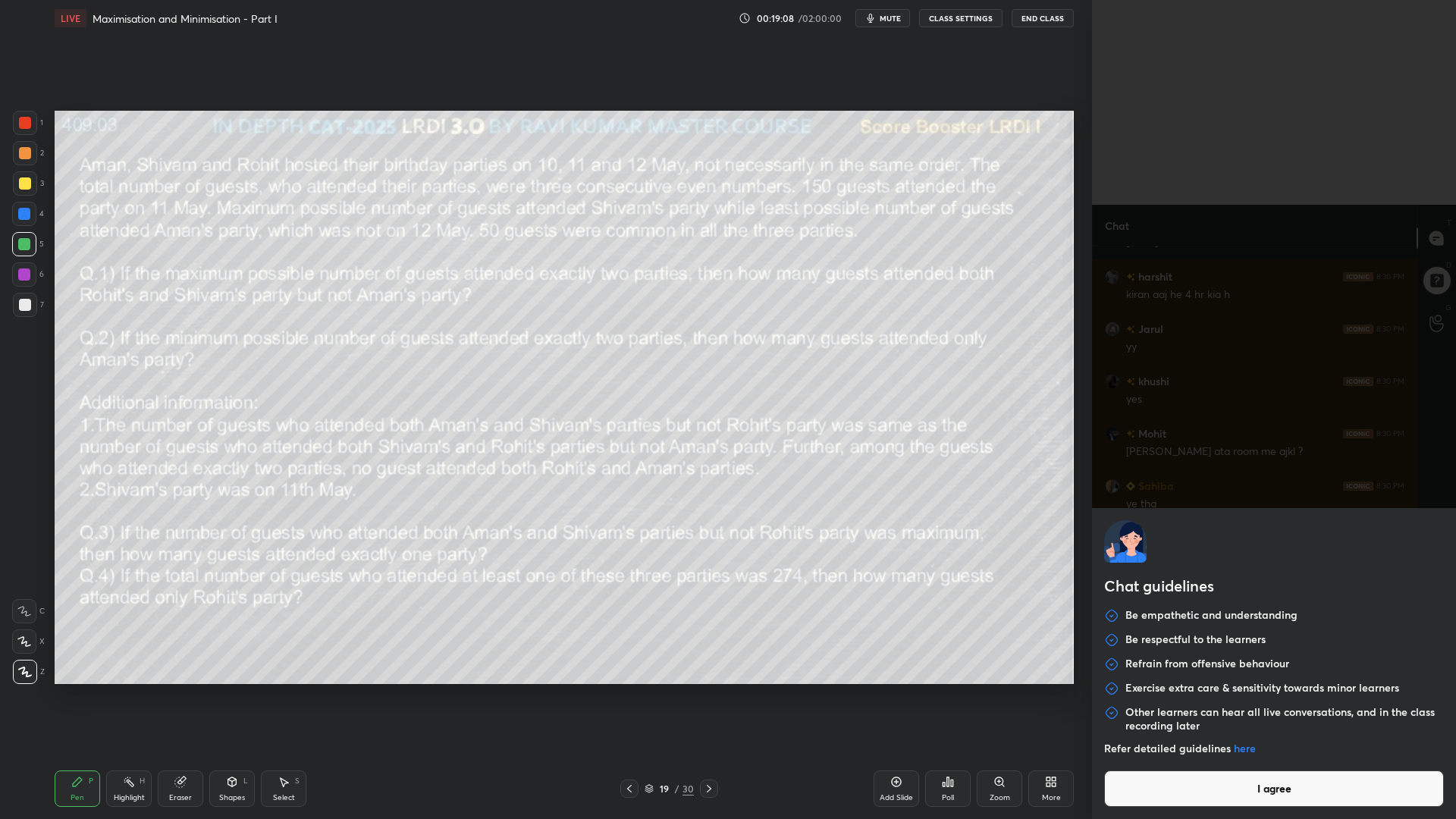
scroll to position [16065, 0]
click at [1238, 690] on button "I agree" at bounding box center [1273, 788] width 339 height 37
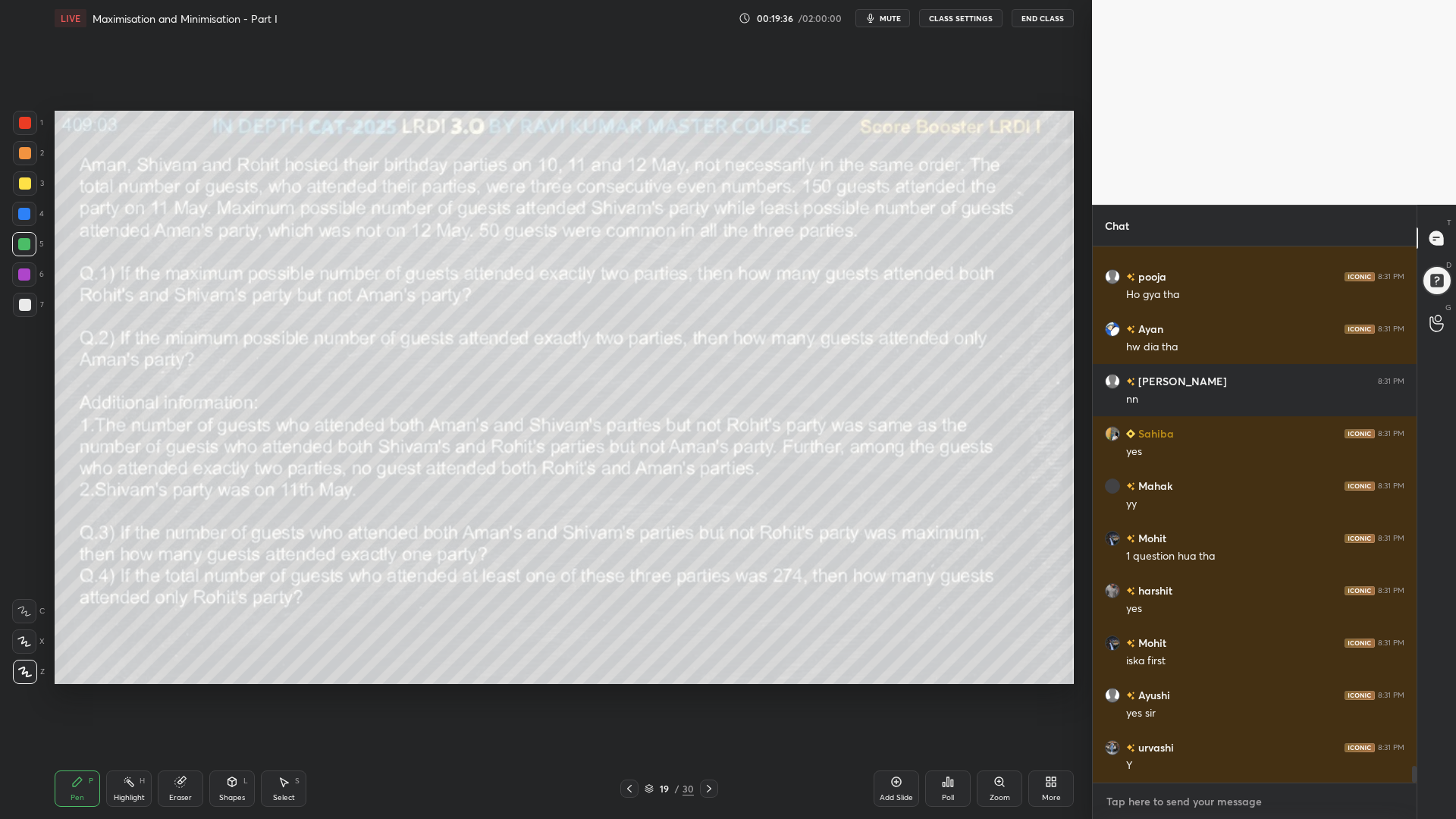
scroll to position [16589, 0]
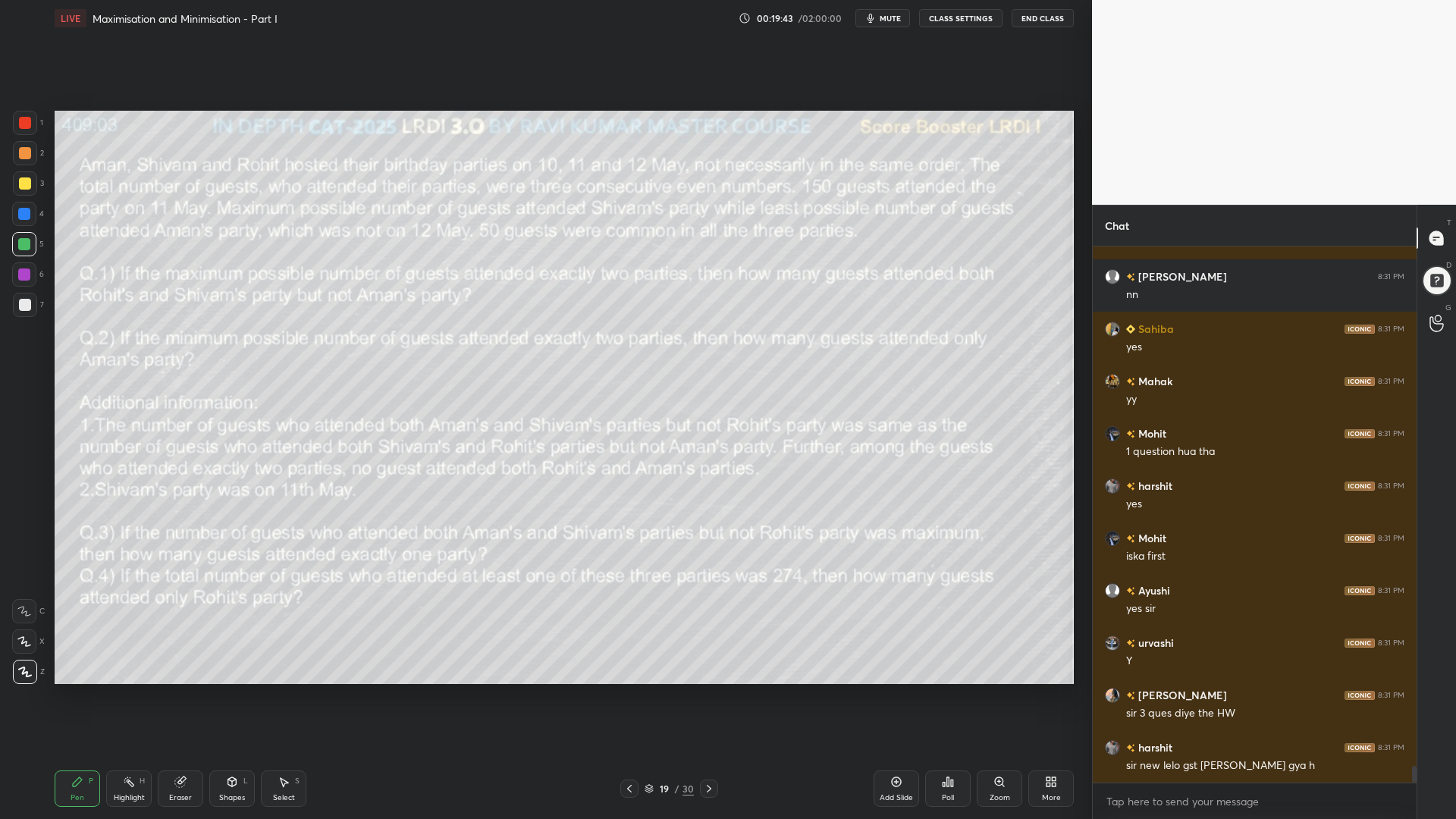
click at [704, 690] on icon at bounding box center [709, 788] width 12 height 12
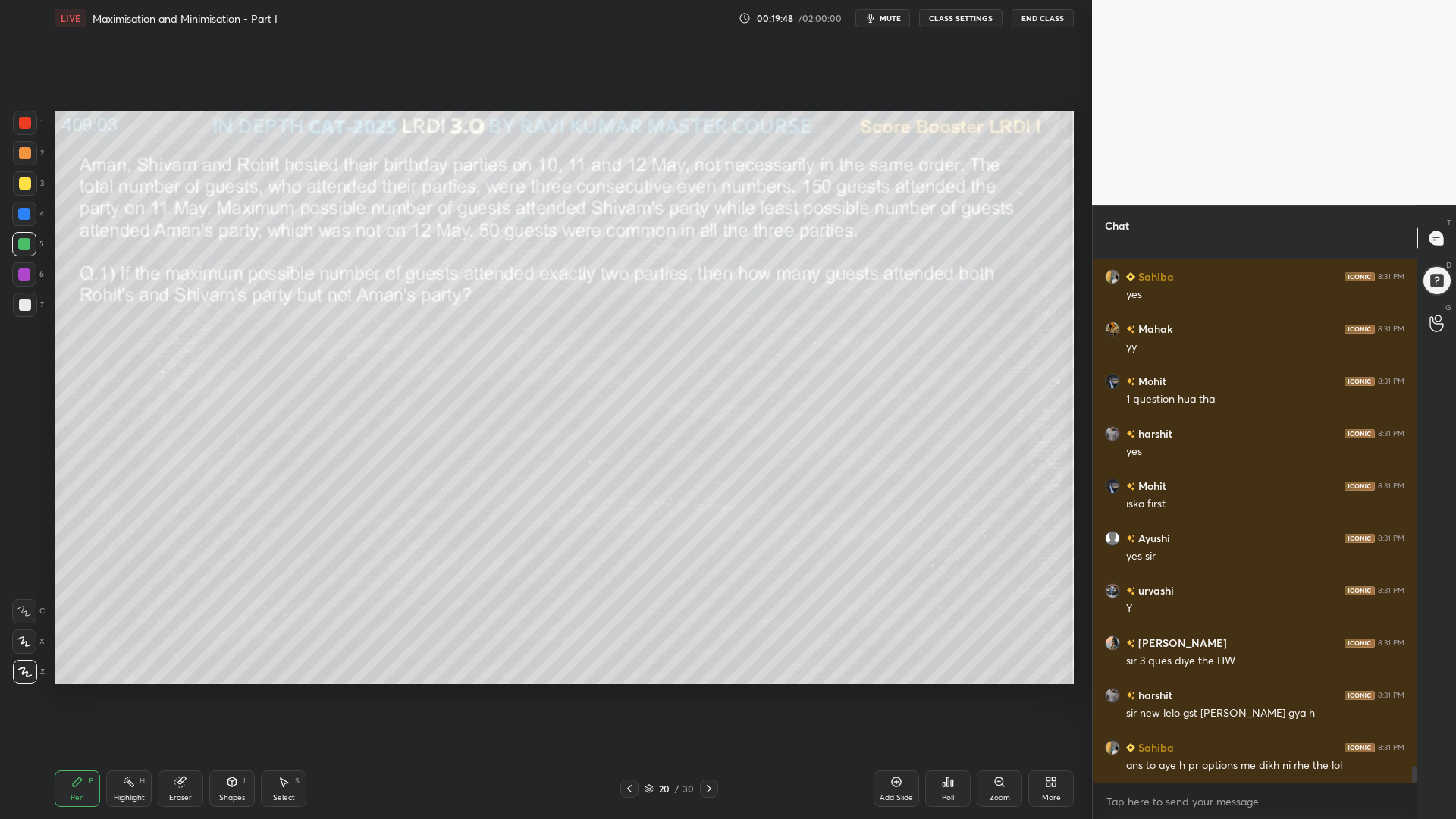
click at [25, 126] on div at bounding box center [24, 123] width 12 height 12
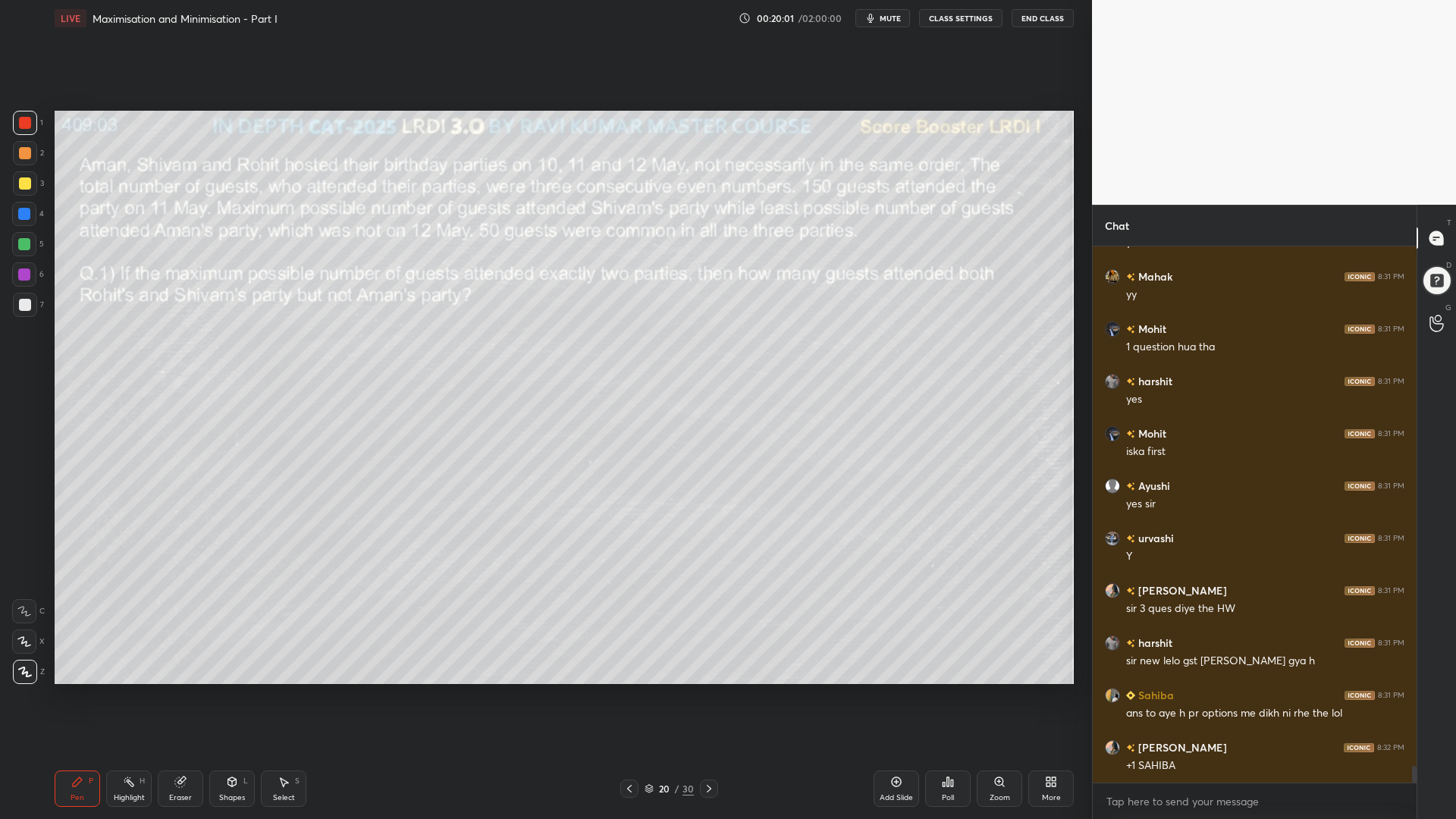
drag, startPoint x: 24, startPoint y: 215, endPoint x: 38, endPoint y: 222, distance: 15.7
click at [24, 216] on div at bounding box center [24, 213] width 12 height 12
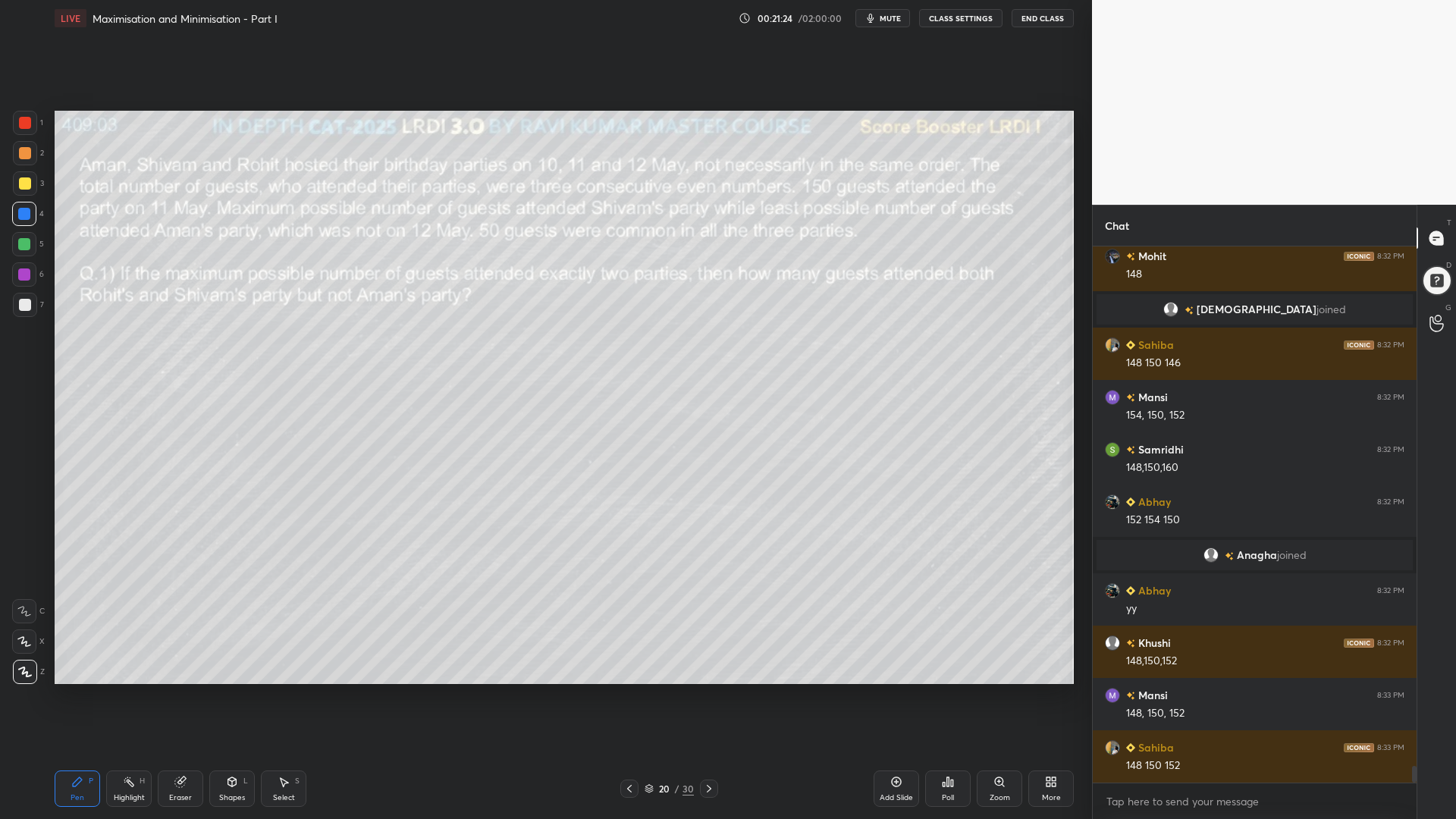
scroll to position [17138, 0]
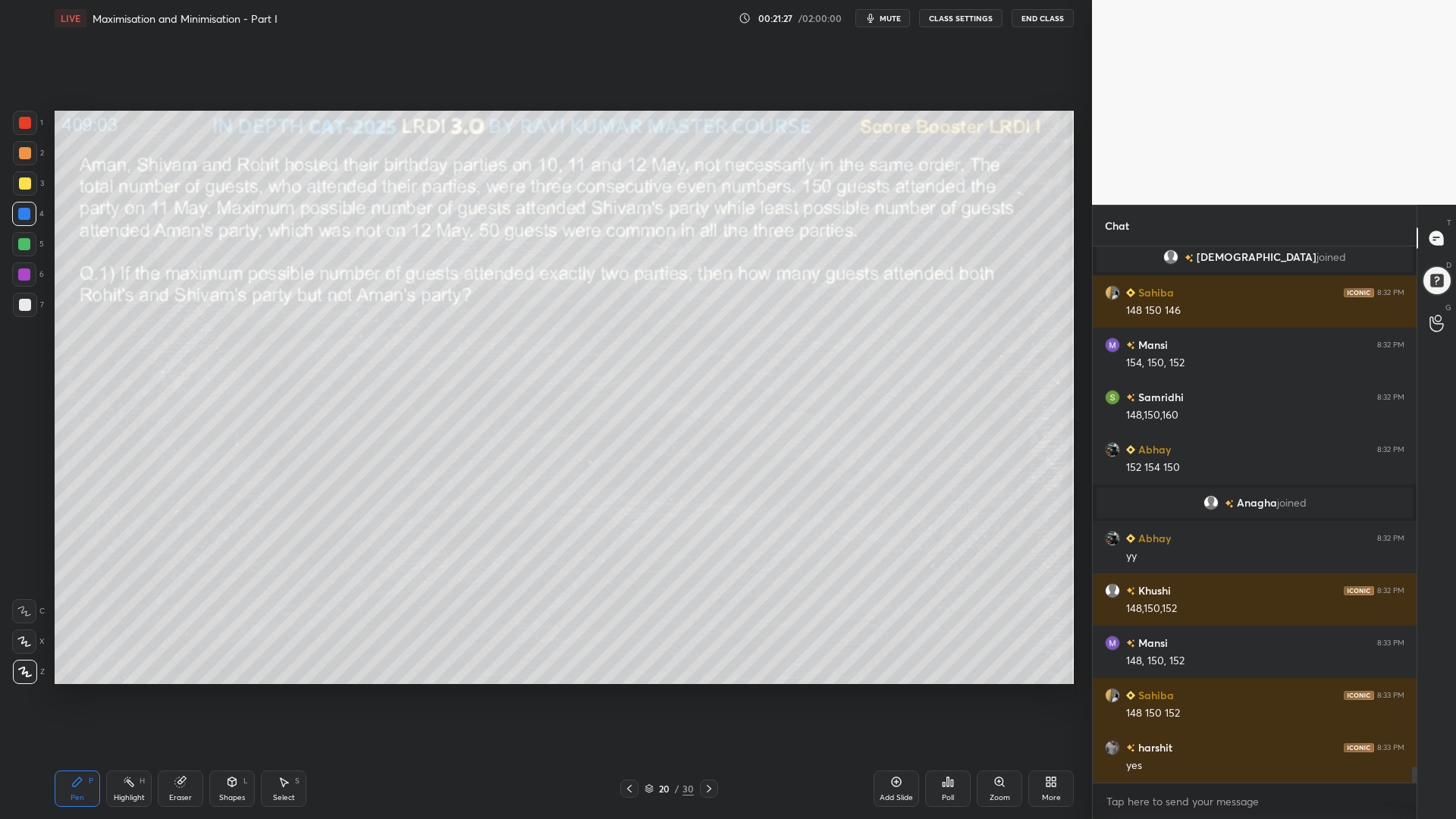
click at [24, 275] on div at bounding box center [24, 274] width 12 height 12
click at [179, 690] on div "Eraser" at bounding box center [180, 797] width 23 height 7
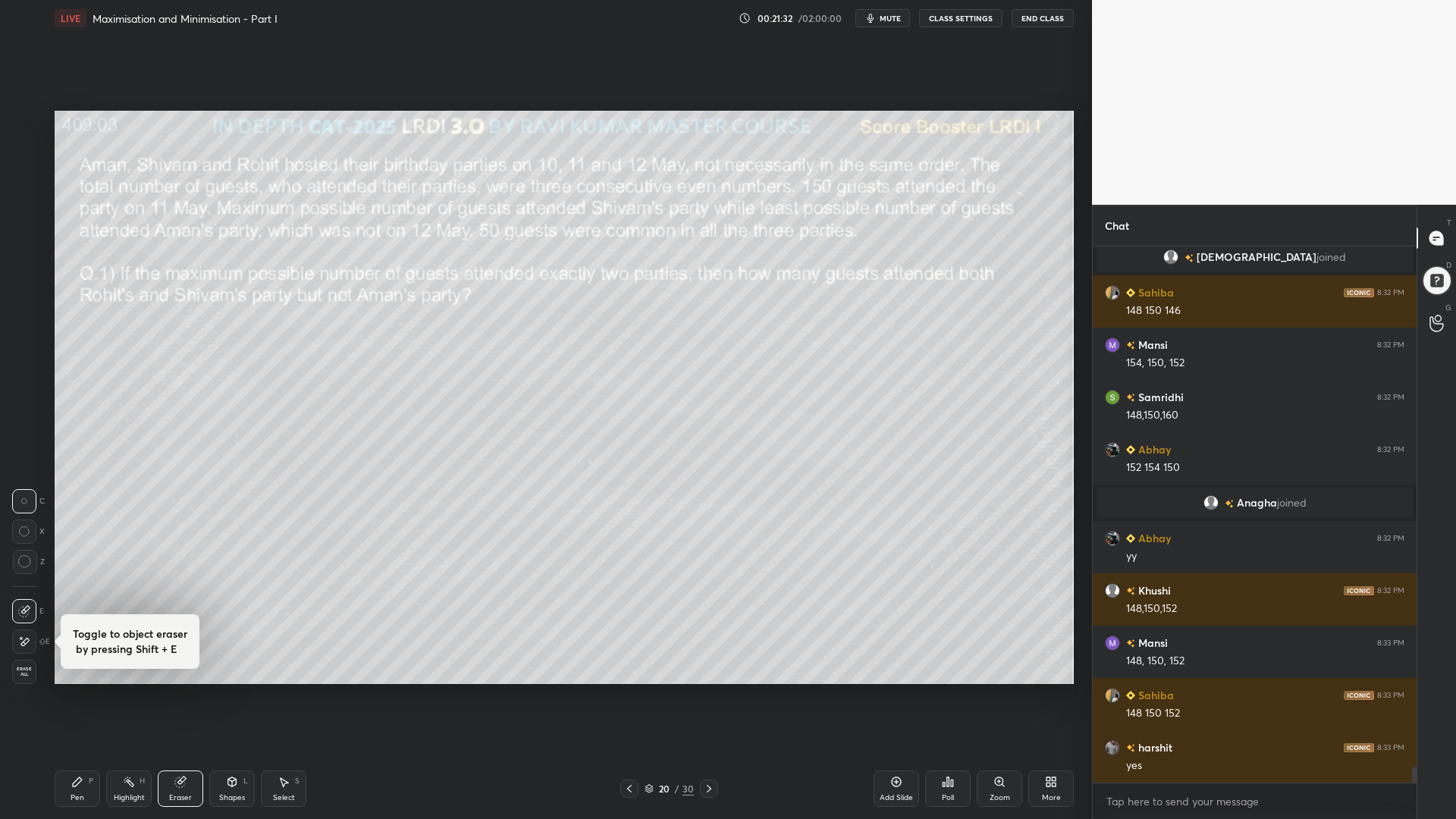
scroll to position [17190, 0]
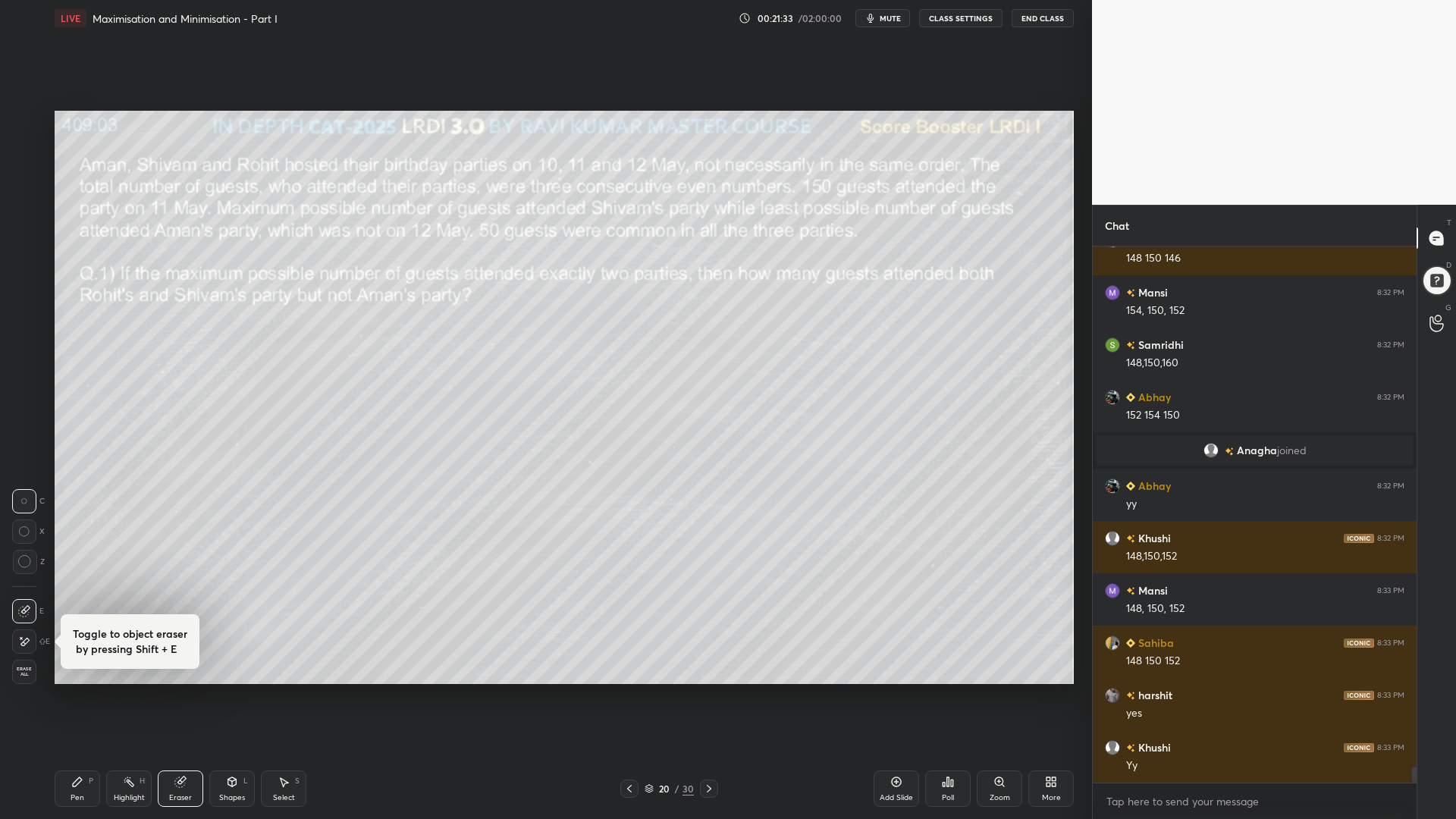
click at [22, 555] on div at bounding box center [25, 562] width 24 height 24
click at [66, 690] on div "Pen P" at bounding box center [77, 788] width 45 height 37
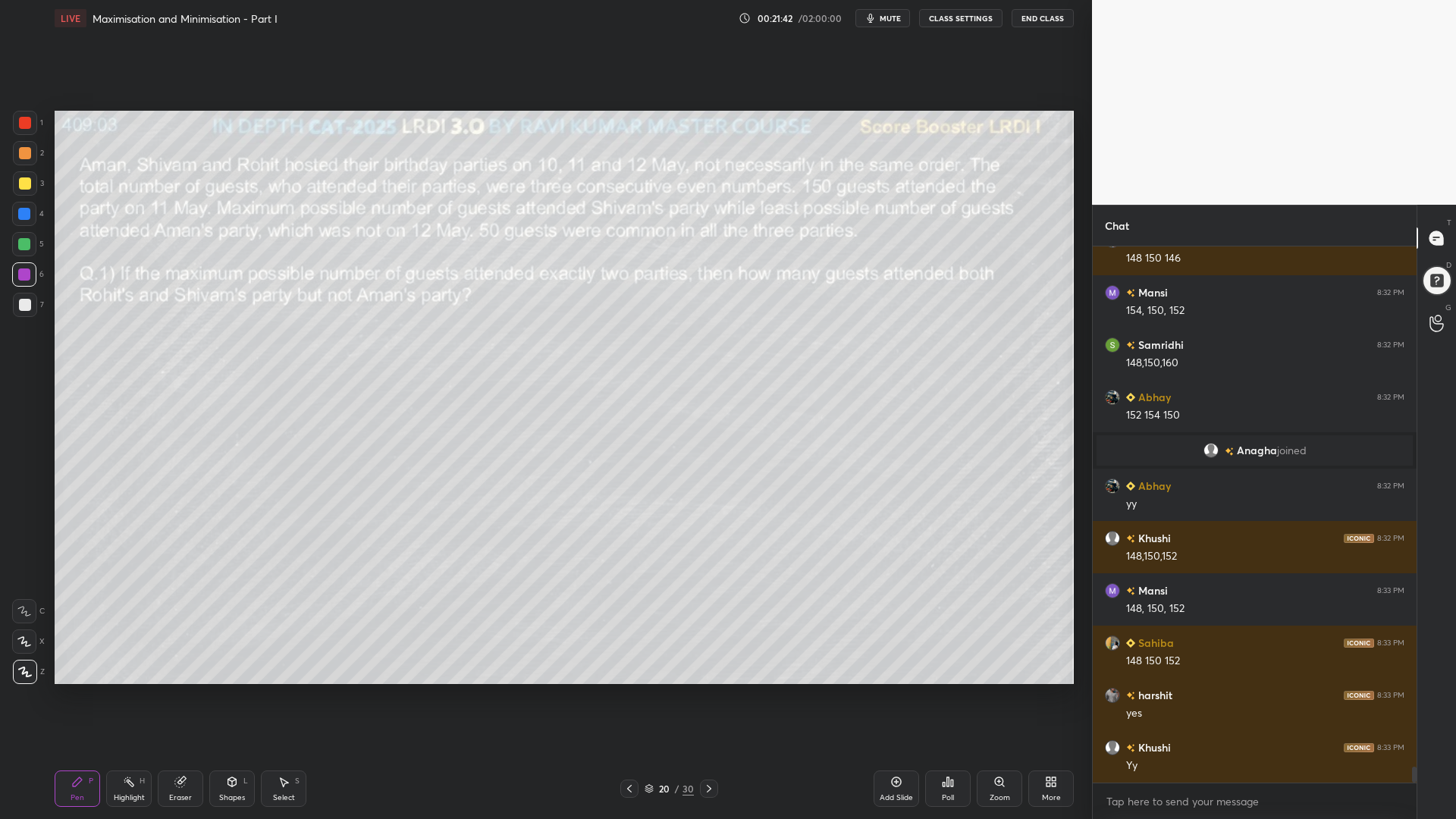
click at [711, 690] on icon at bounding box center [709, 788] width 12 height 12
click at [23, 123] on div at bounding box center [24, 123] width 12 height 12
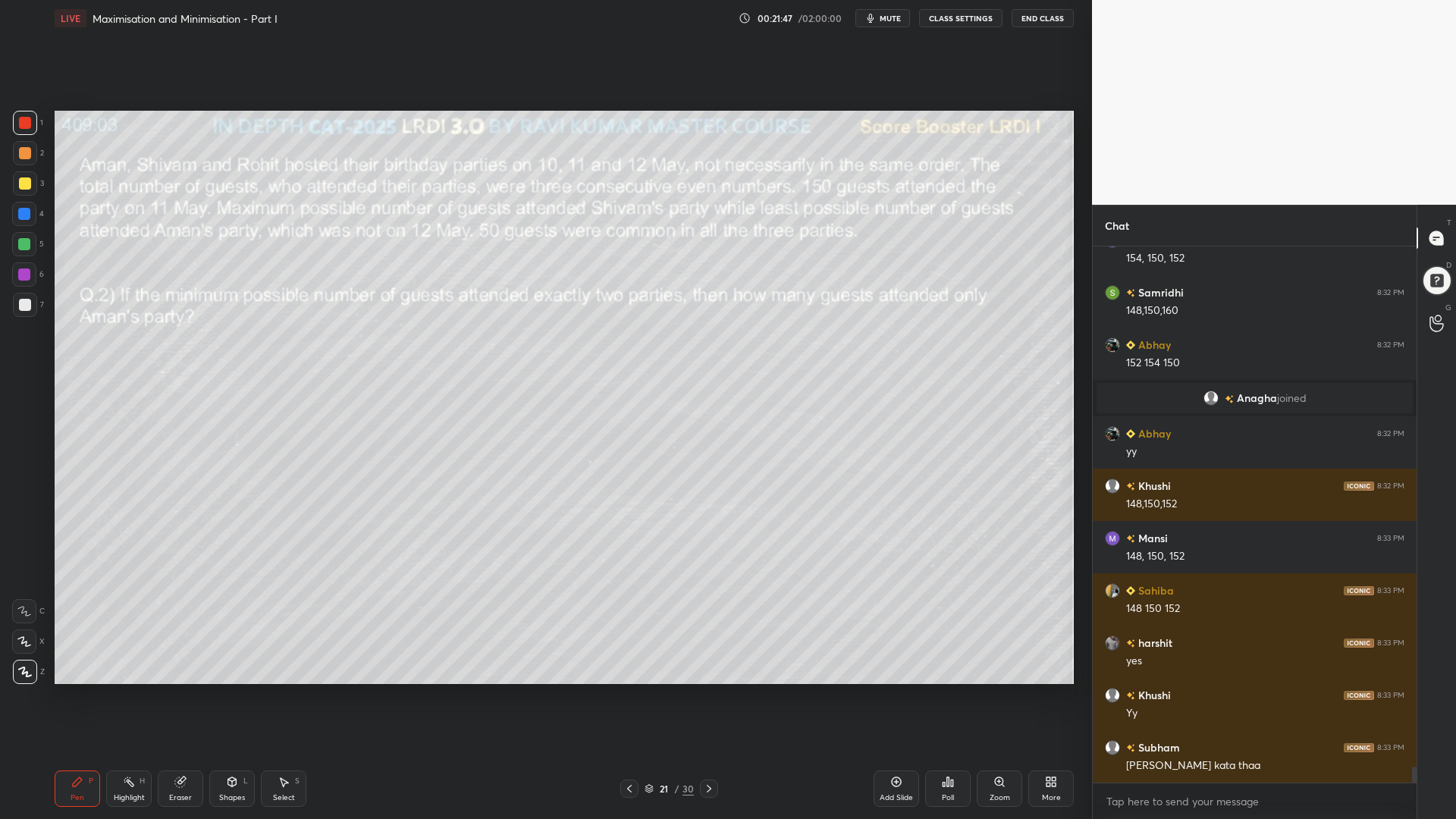
click at [631, 690] on icon at bounding box center [629, 788] width 12 height 12
click at [17, 220] on div at bounding box center [24, 213] width 24 height 24
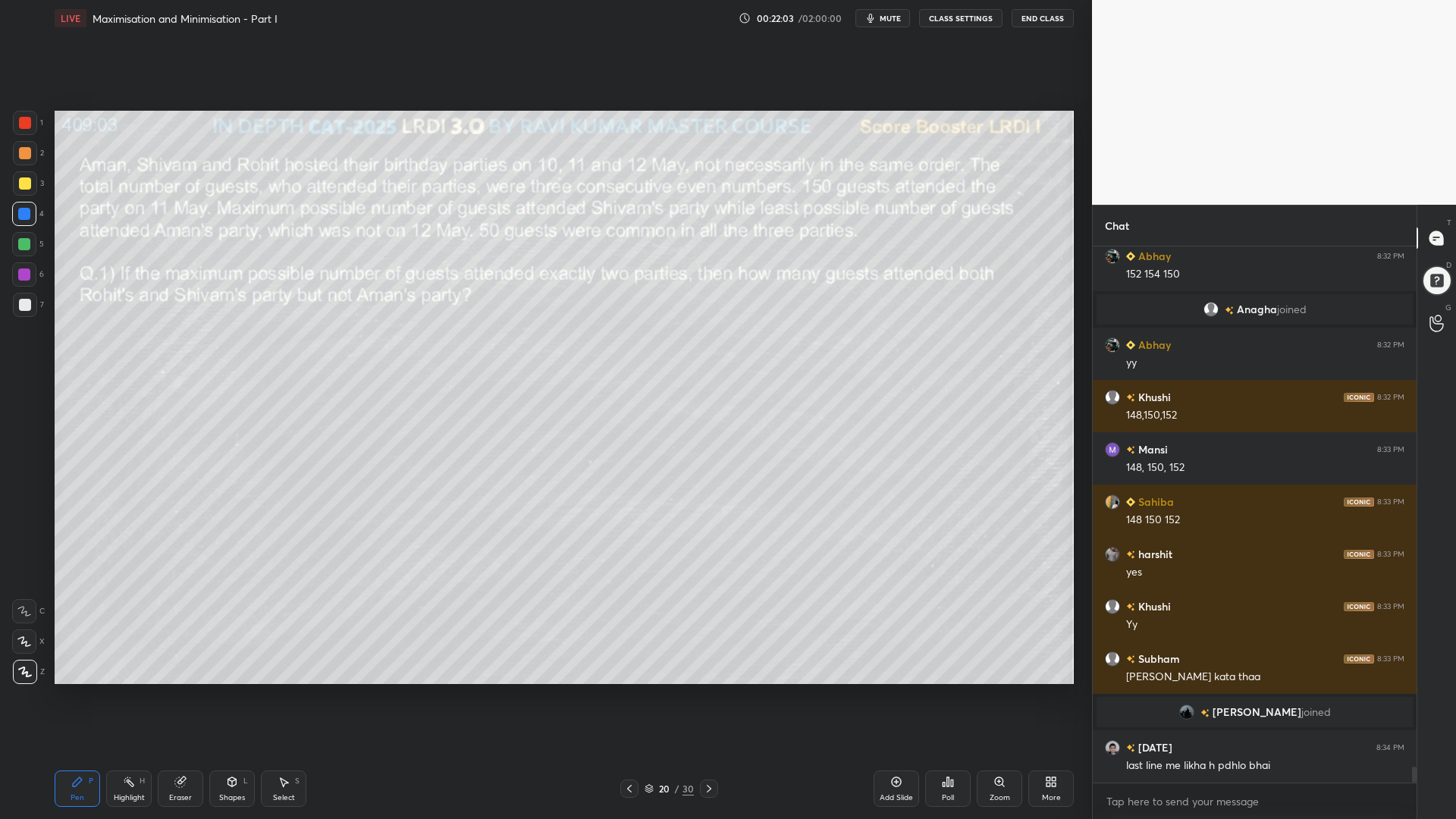
scroll to position [17268, 0]
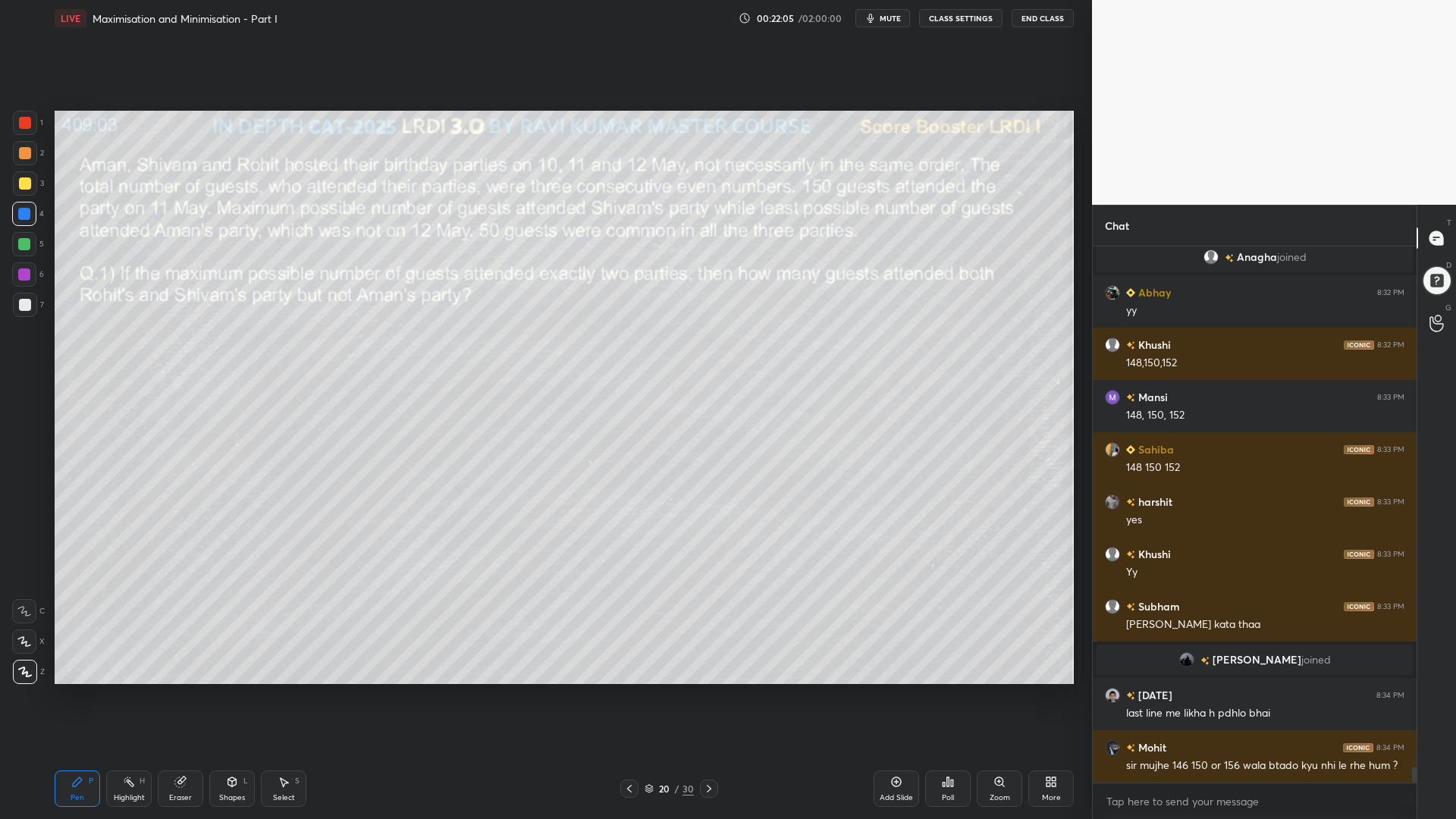
click at [709, 690] on icon at bounding box center [709, 788] width 5 height 7
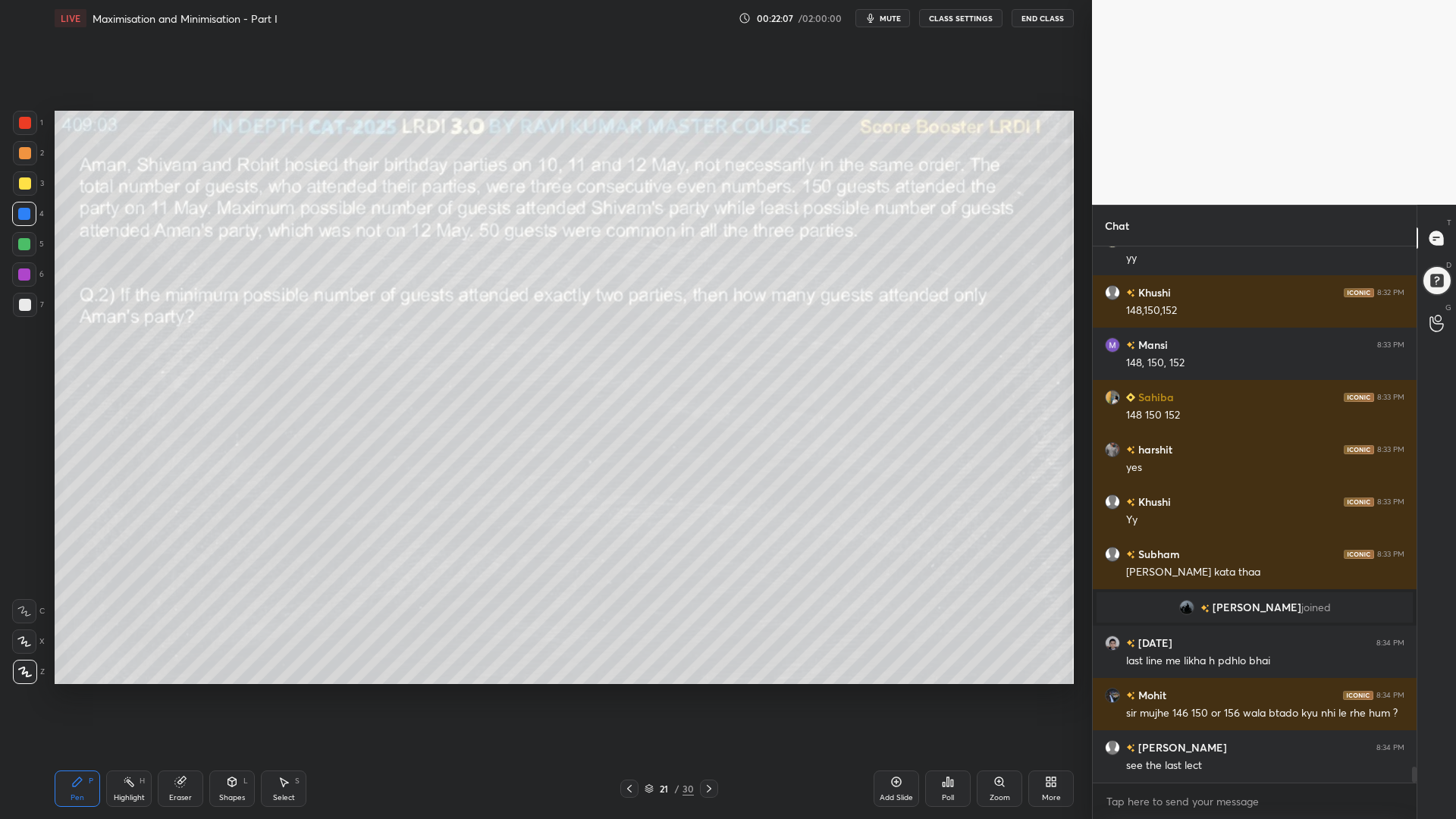
click at [23, 121] on div at bounding box center [24, 123] width 12 height 12
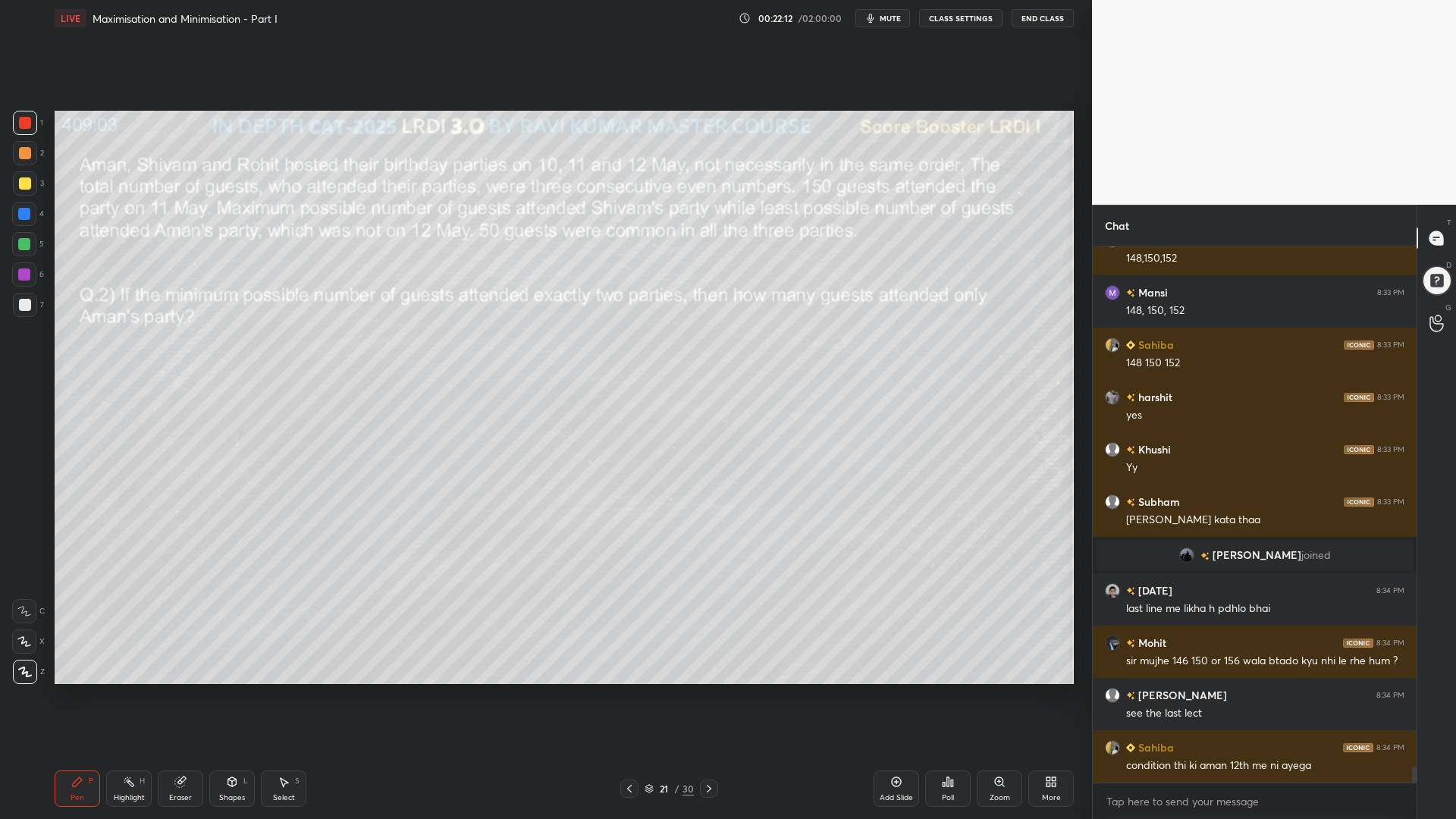
click at [232, 690] on icon at bounding box center [231, 782] width 12 height 12
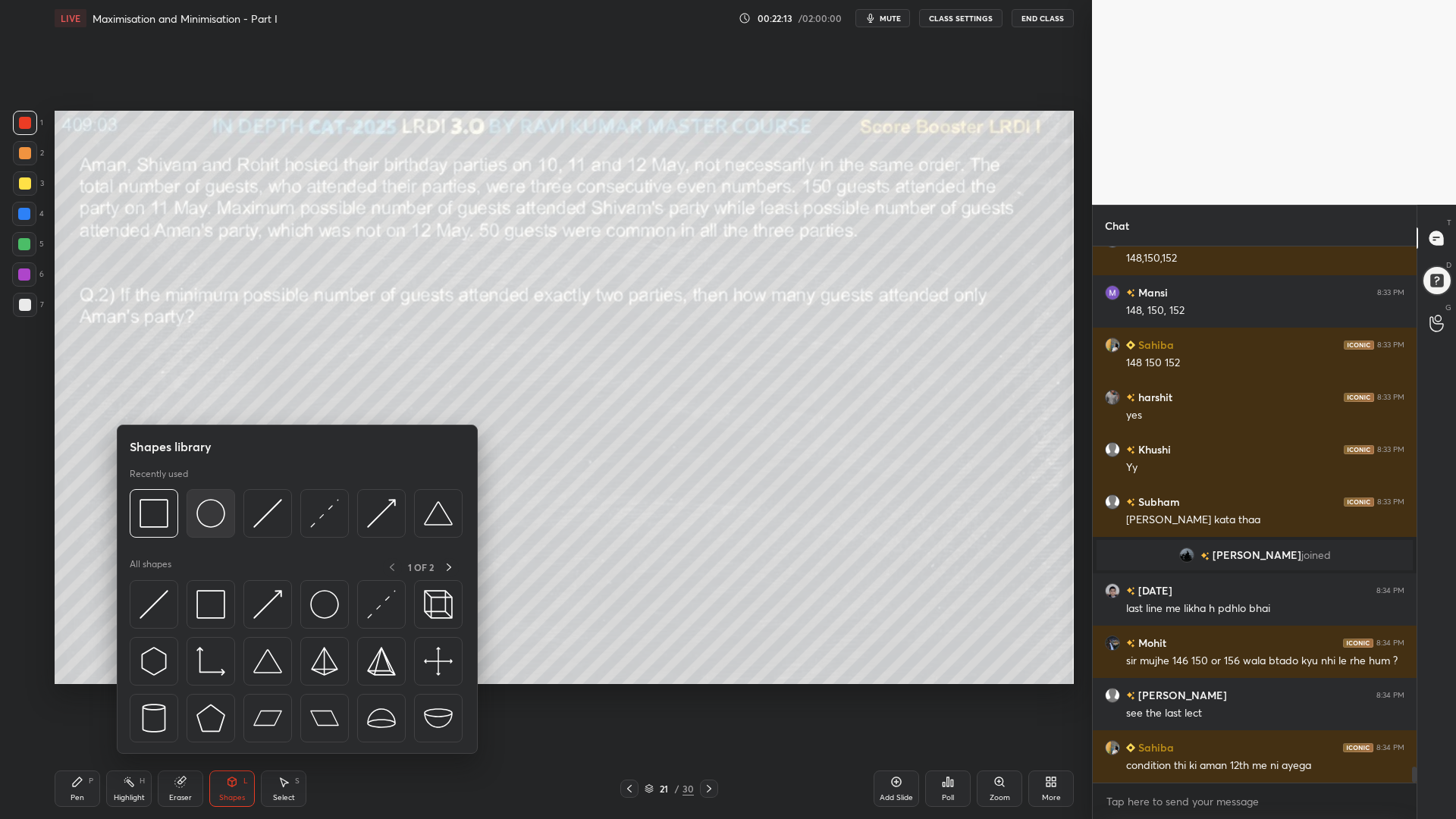
click at [207, 492] on div at bounding box center [211, 514] width 49 height 49
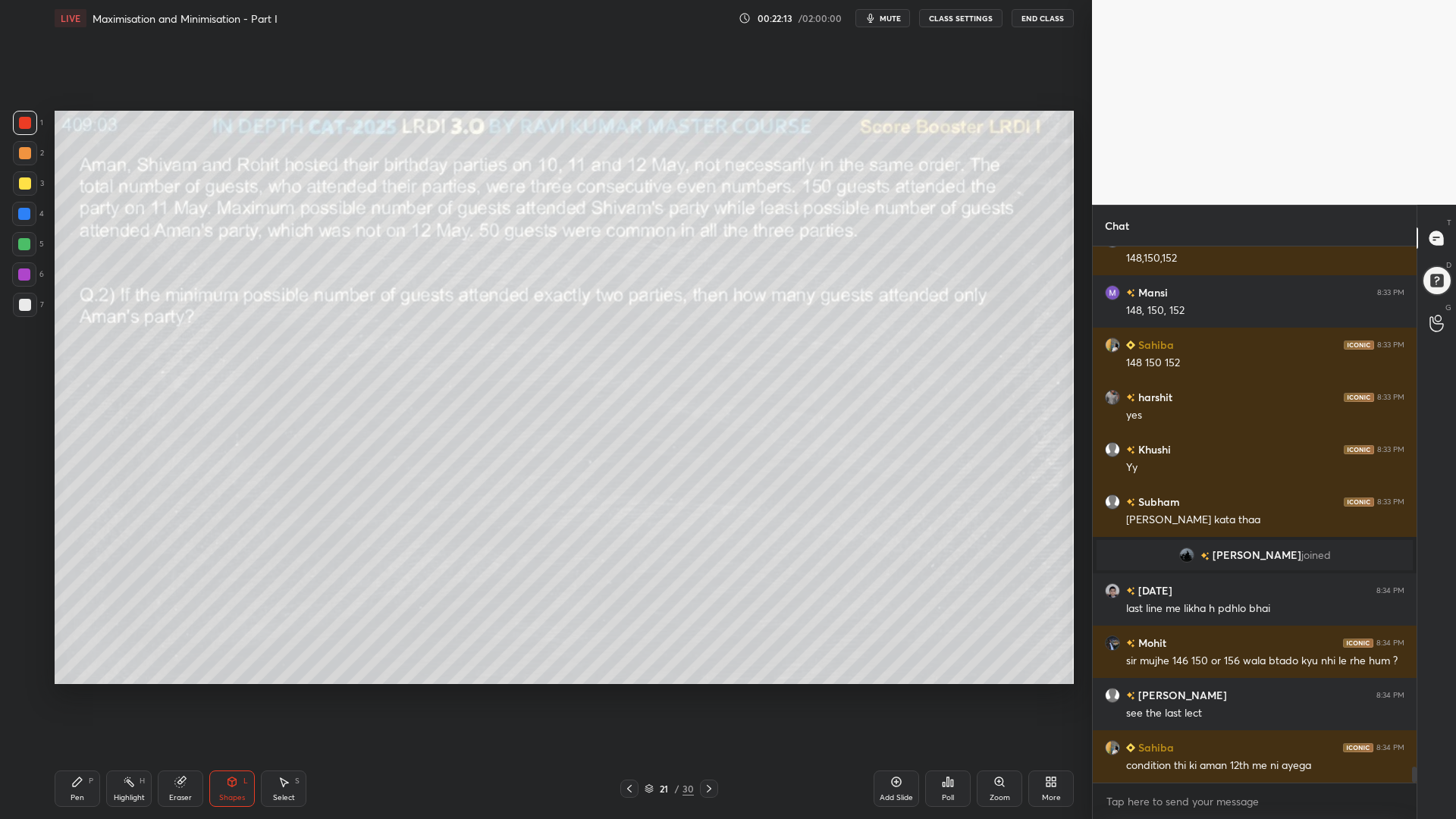
click at [76, 690] on icon at bounding box center [77, 782] width 12 height 12
click at [25, 615] on icon at bounding box center [24, 610] width 14 height 11
click at [234, 690] on icon at bounding box center [232, 780] width 8 height 2
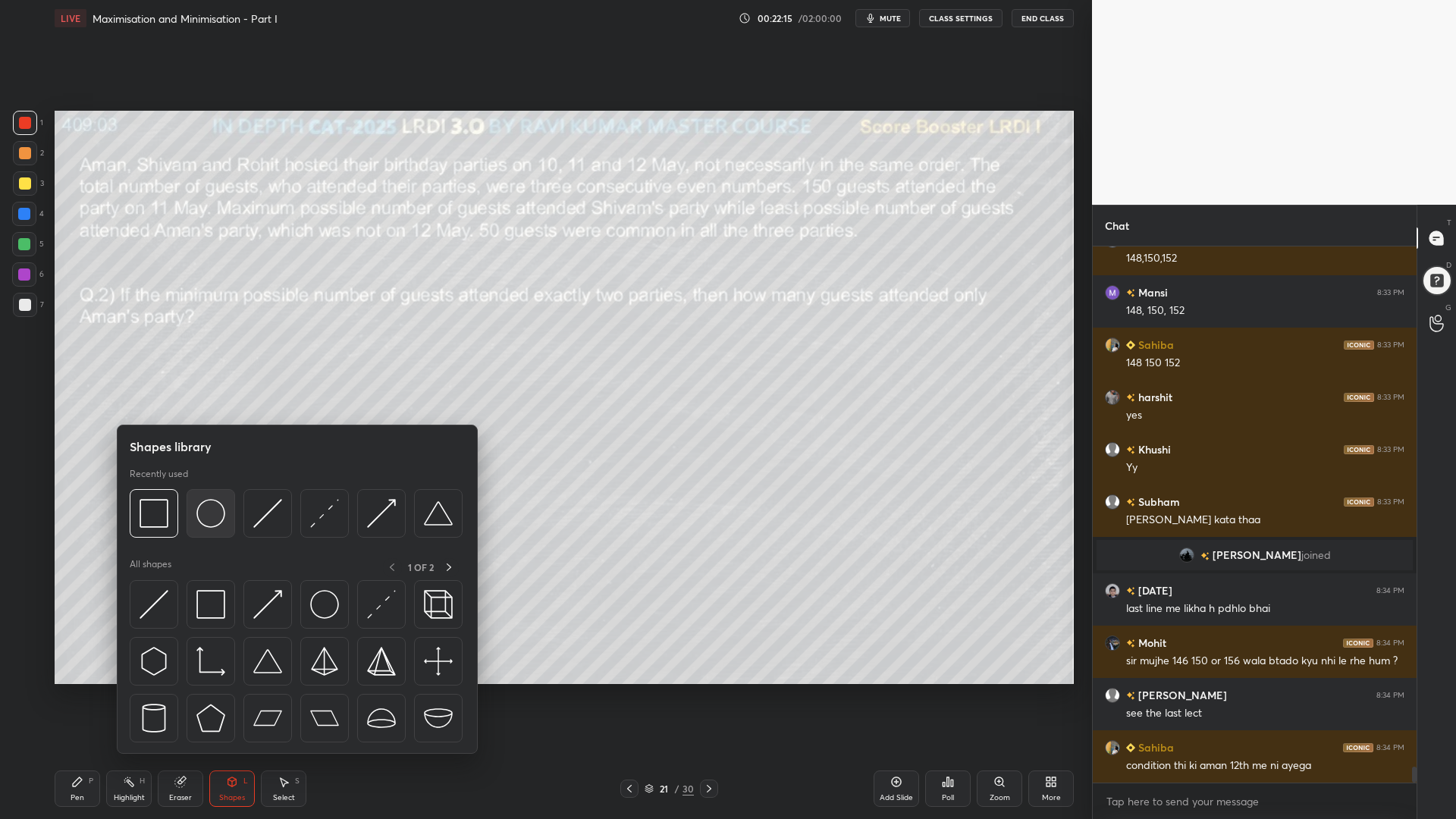
click at [205, 524] on img at bounding box center [210, 513] width 28 height 28
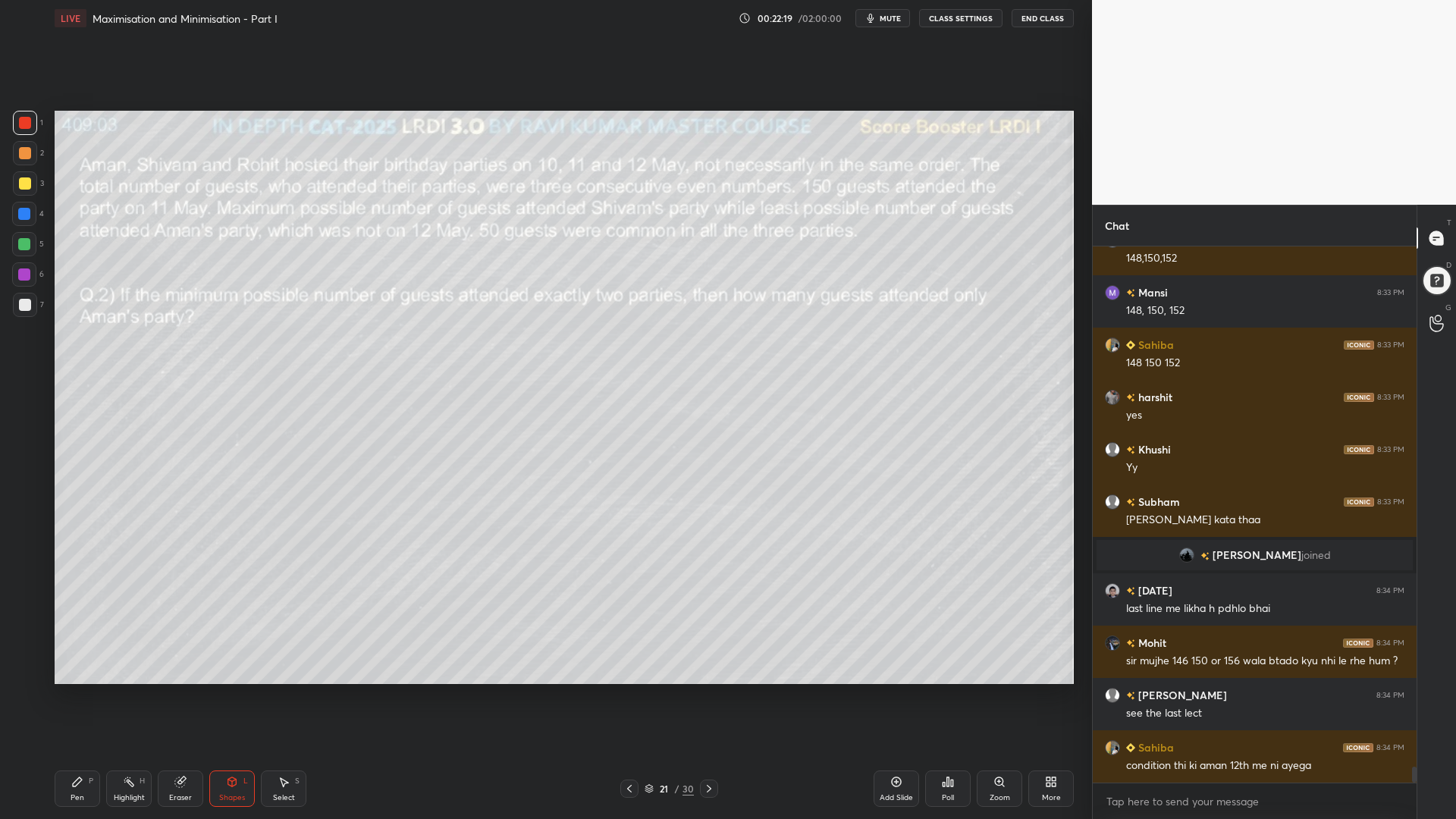
scroll to position [17409, 0]
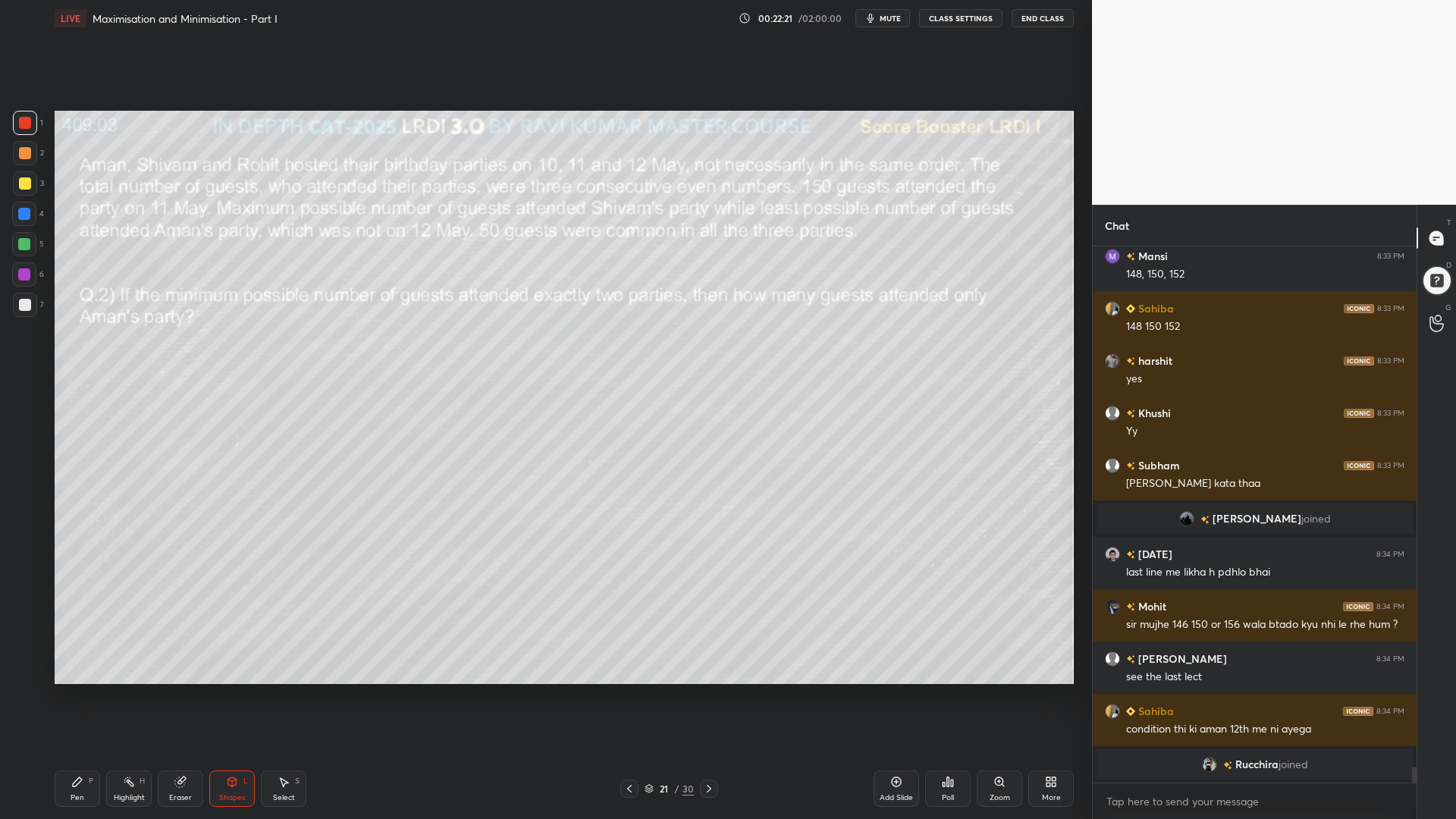
click at [63, 690] on div "Pen P" at bounding box center [77, 788] width 45 height 37
click at [20, 274] on div at bounding box center [24, 274] width 12 height 12
click at [20, 124] on div at bounding box center [24, 123] width 12 height 12
click at [180, 690] on div "Eraser" at bounding box center [180, 797] width 23 height 7
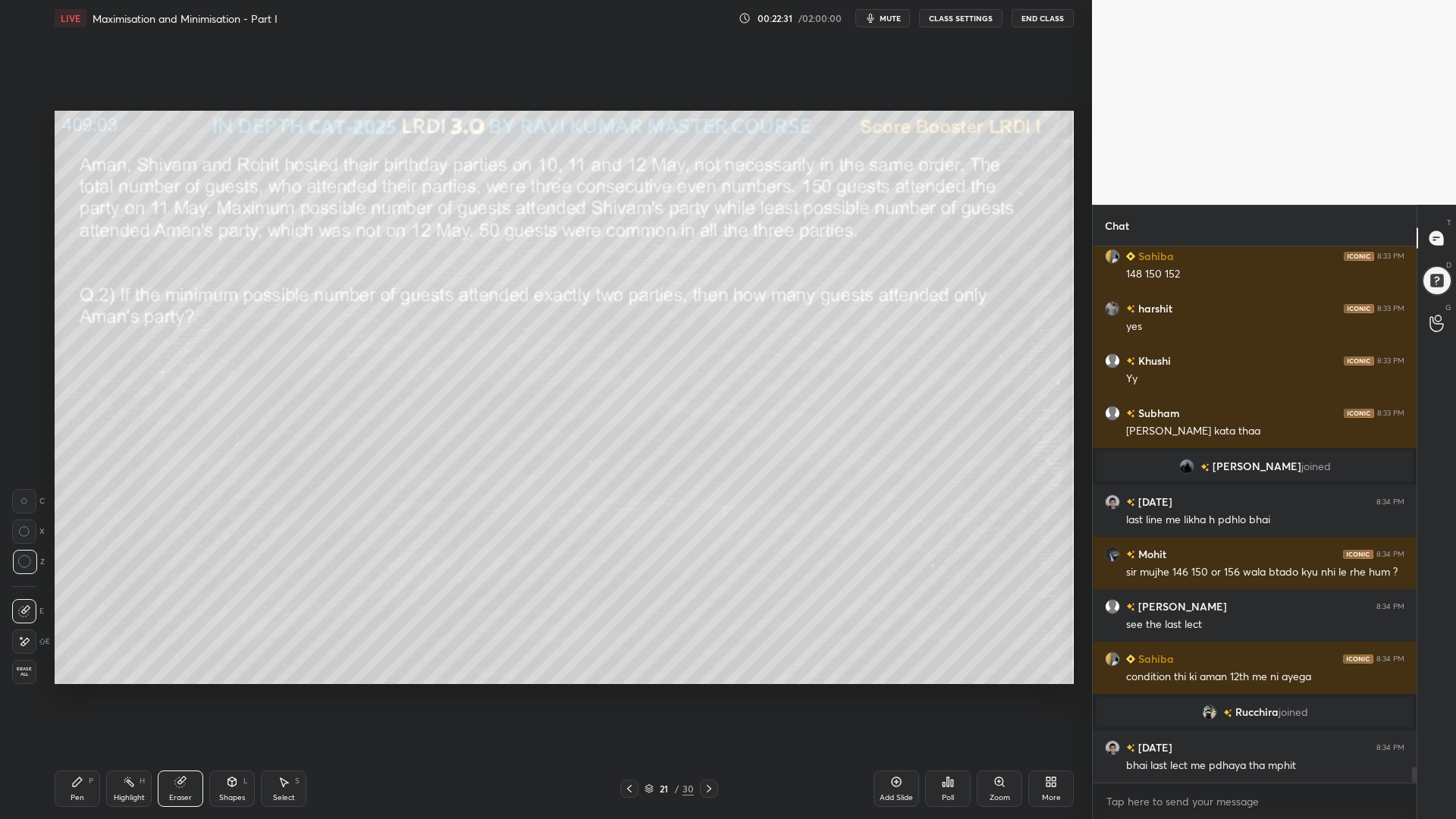
scroll to position [17361, 0]
click at [80, 690] on div "Pen" at bounding box center [77, 797] width 14 height 7
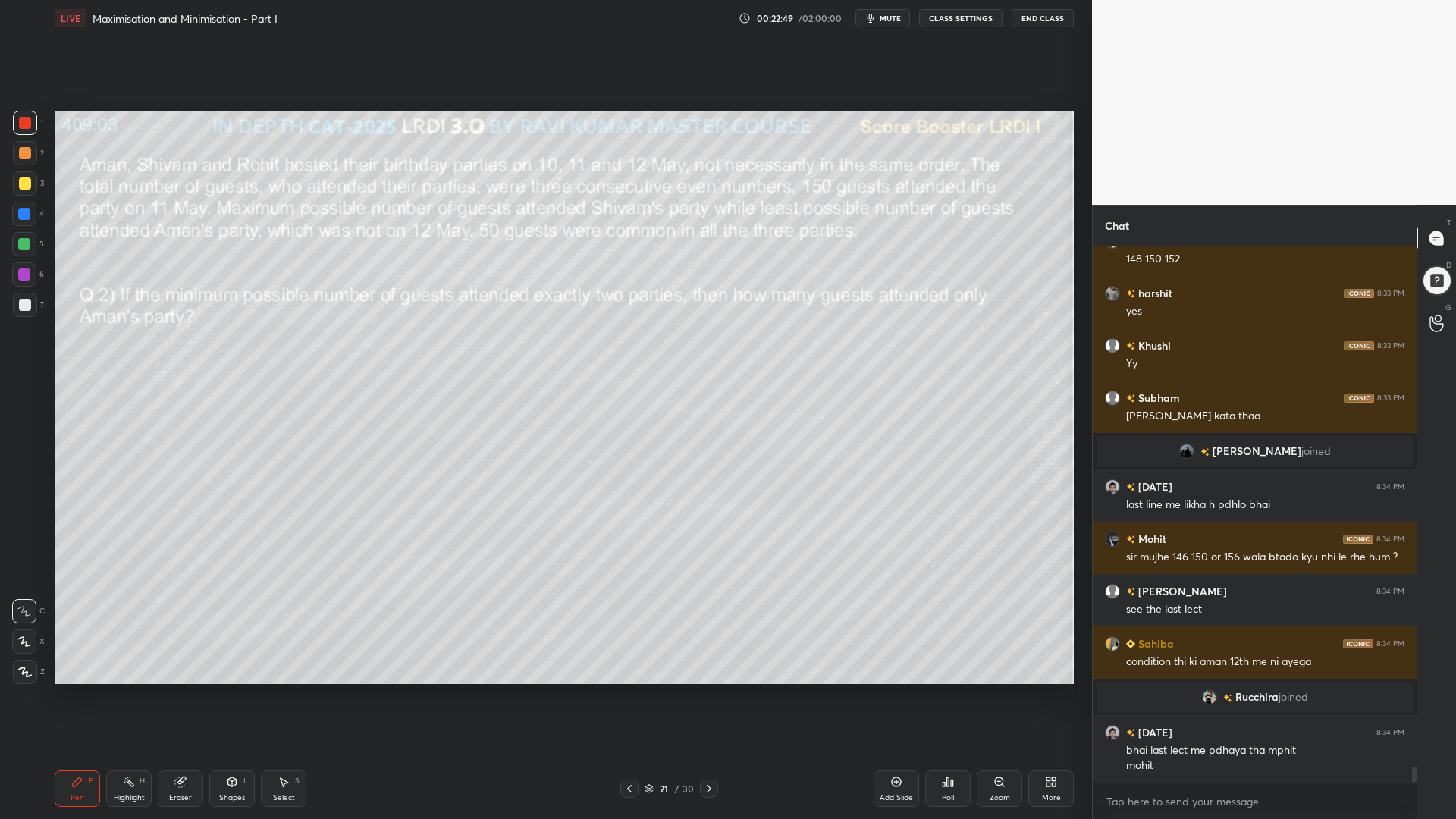
drag, startPoint x: 19, startPoint y: 240, endPoint x: 43, endPoint y: 266, distance: 35.4
click at [19, 240] on div at bounding box center [24, 244] width 12 height 12
click at [23, 301] on div at bounding box center [24, 304] width 12 height 12
click at [34, 632] on div at bounding box center [24, 641] width 24 height 24
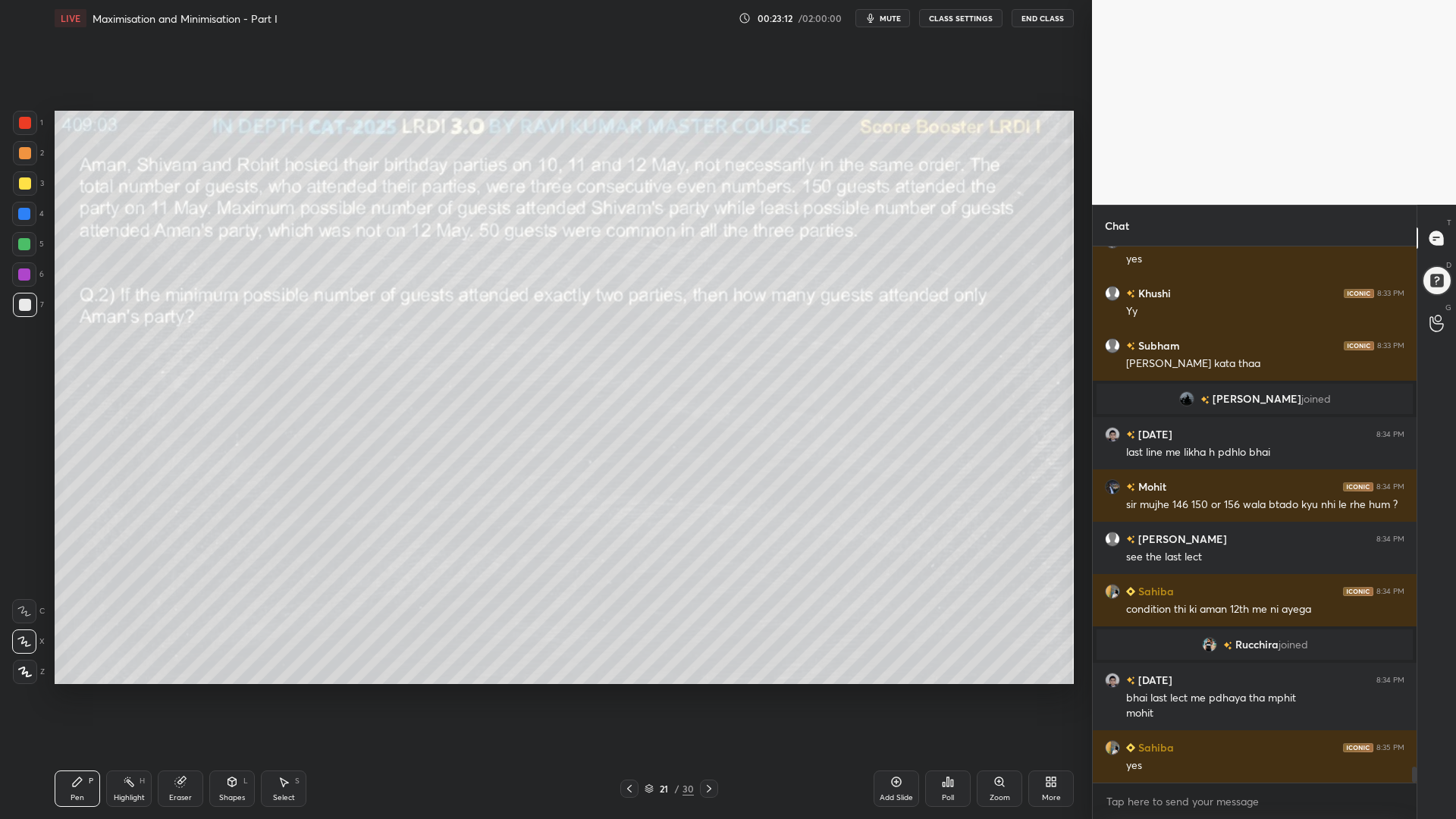
scroll to position [17480, 0]
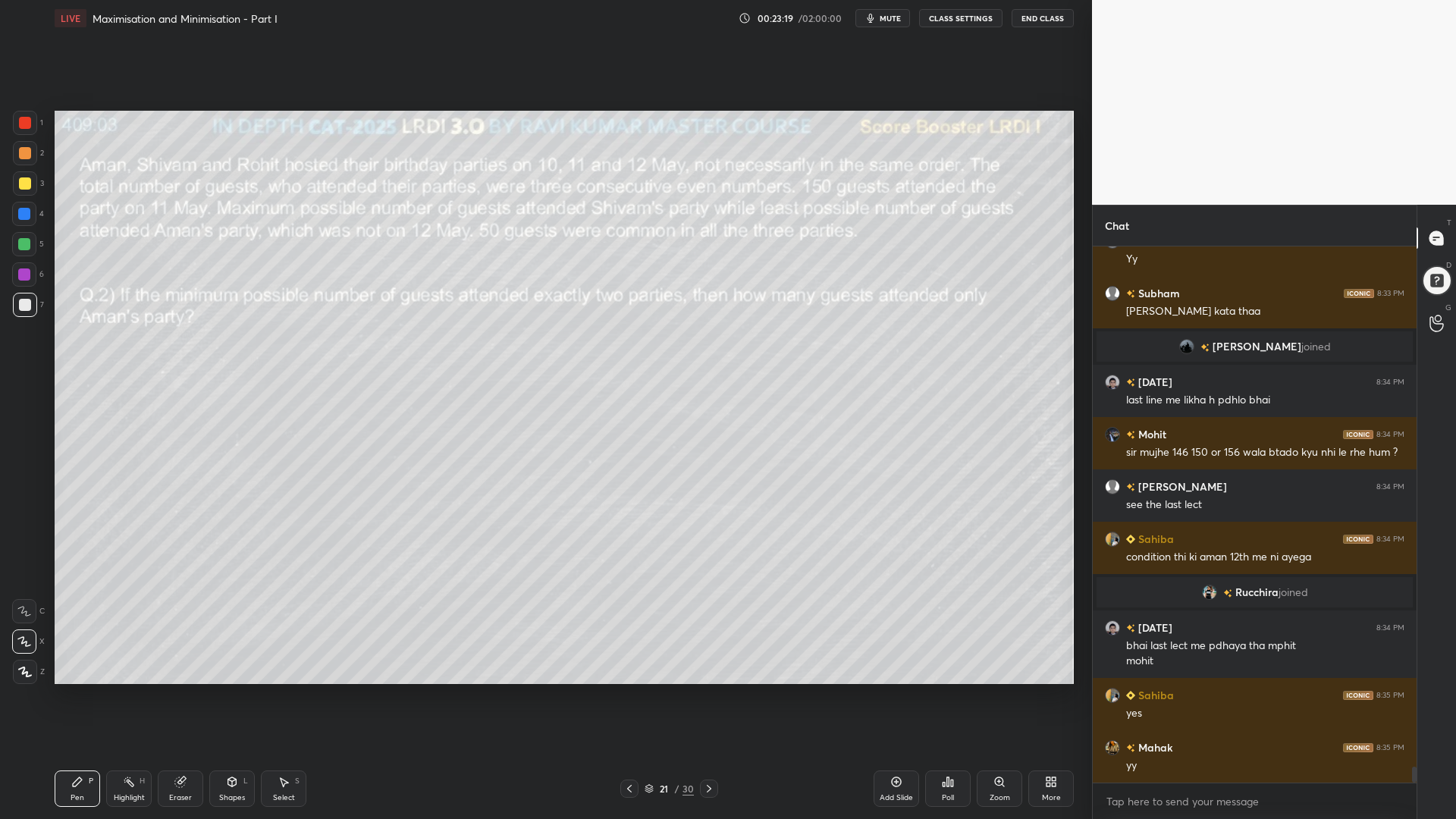
click at [25, 153] on div at bounding box center [24, 153] width 12 height 12
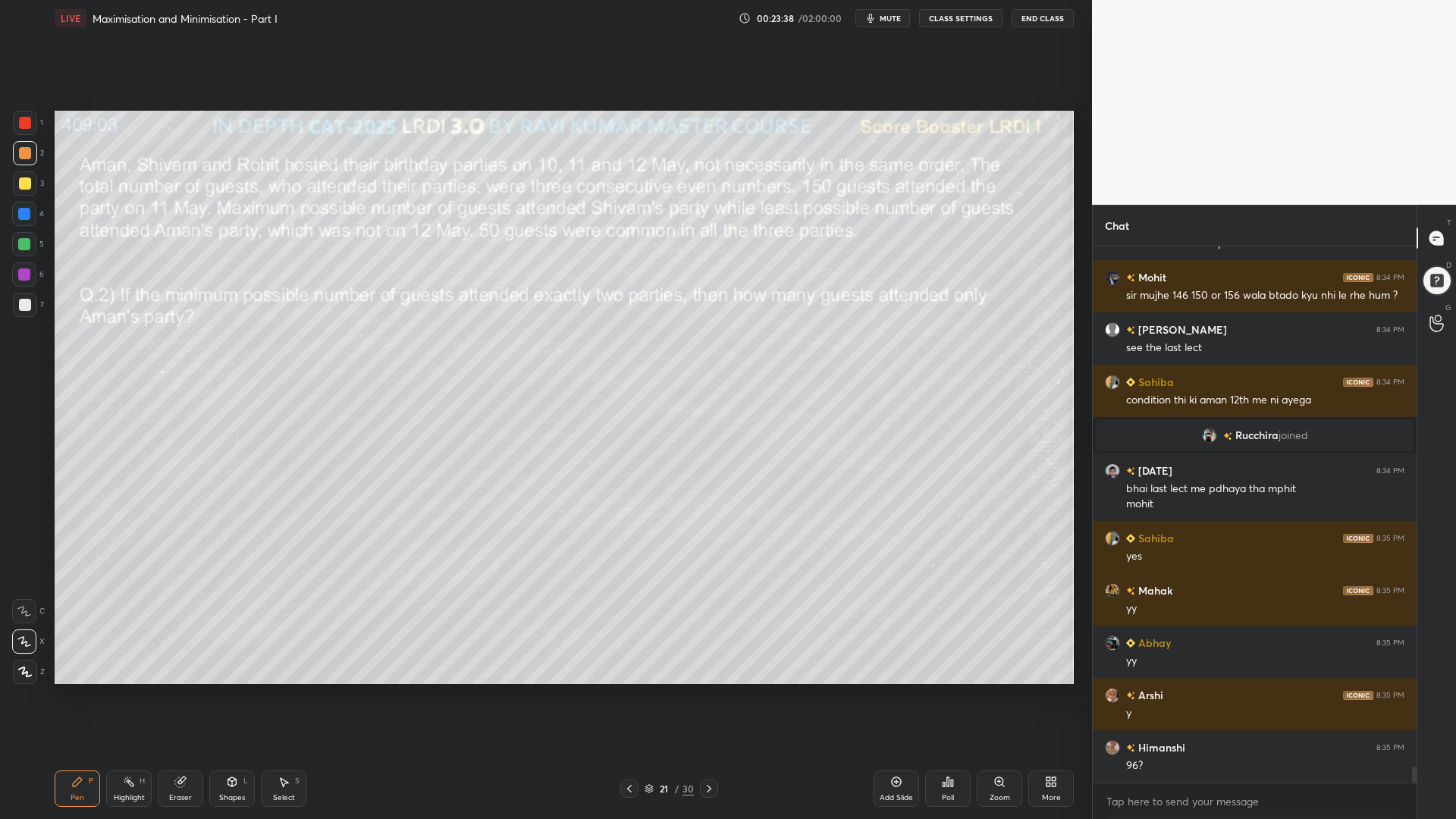
scroll to position [17689, 0]
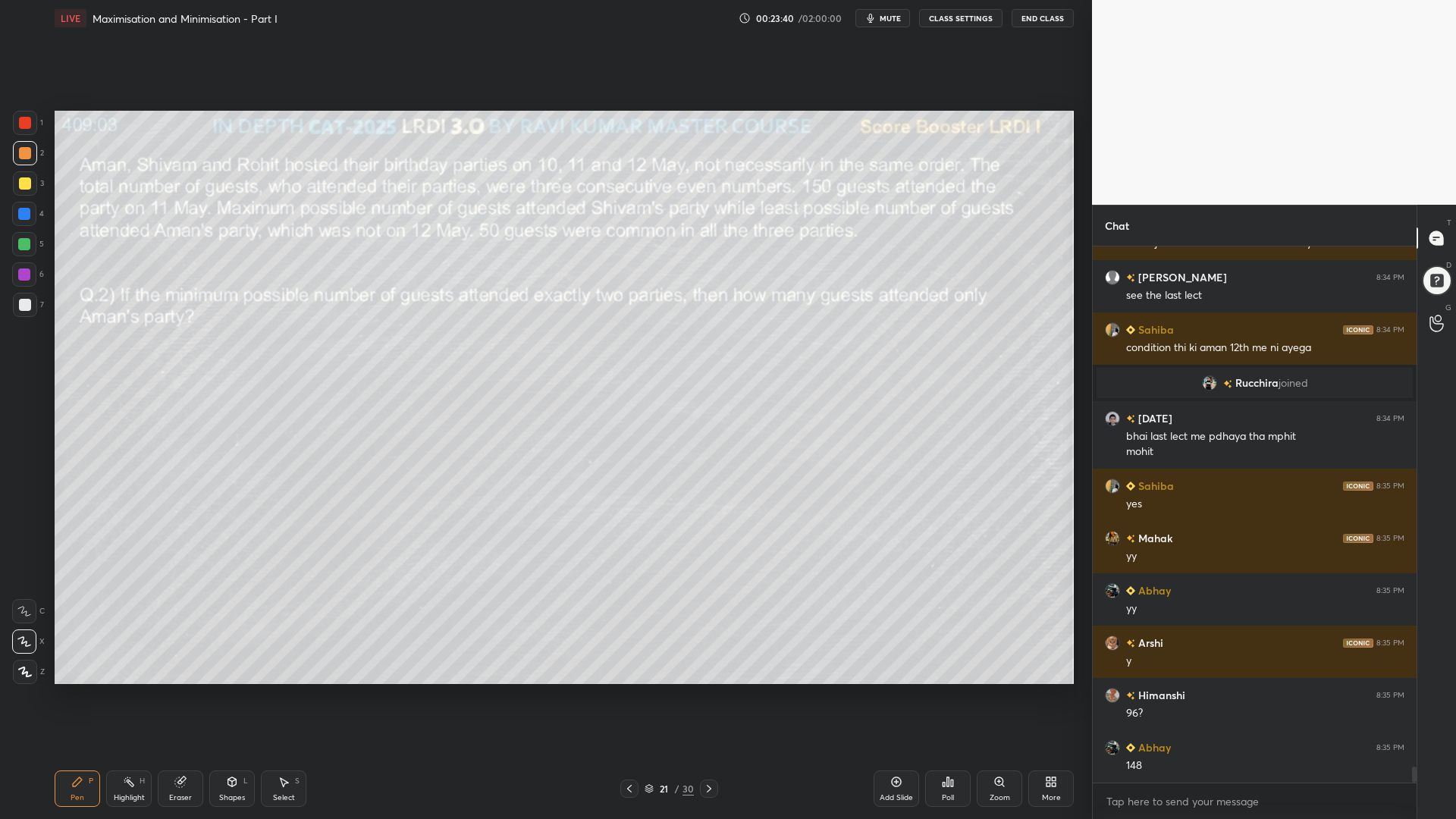
click at [635, 690] on icon at bounding box center [629, 788] width 12 height 12
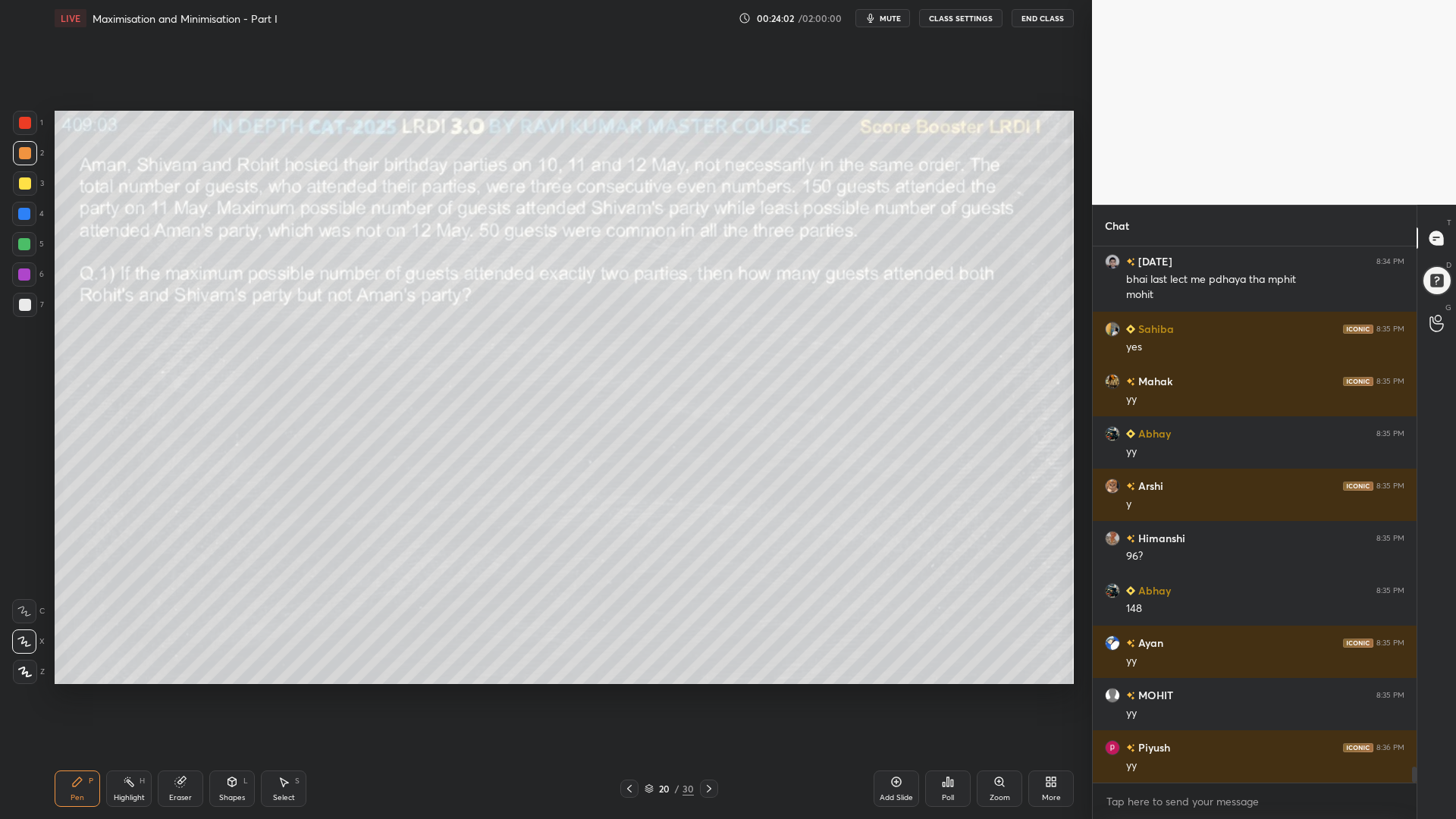
scroll to position [17899, 0]
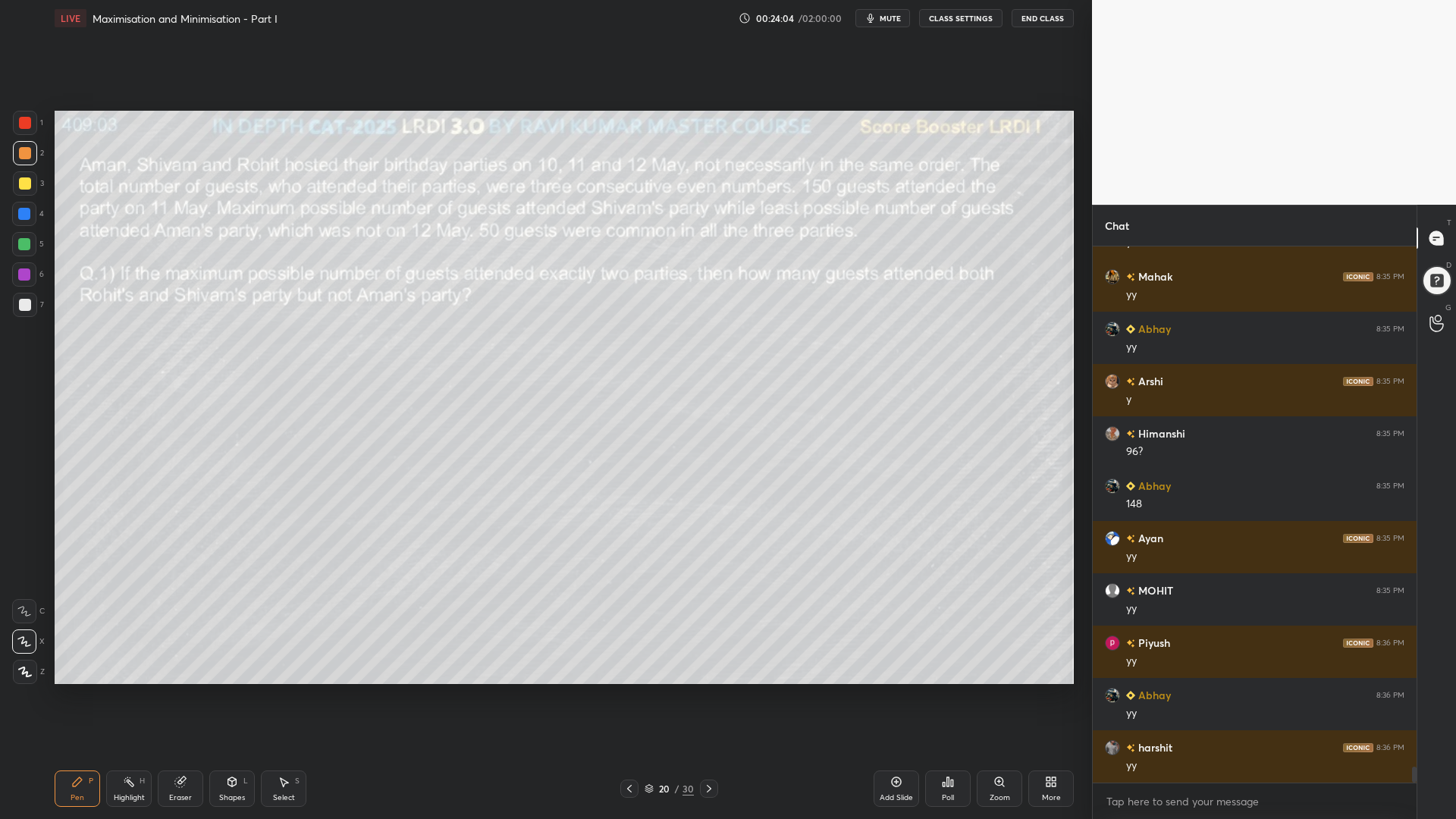
click at [700, 690] on div at bounding box center [709, 788] width 18 height 18
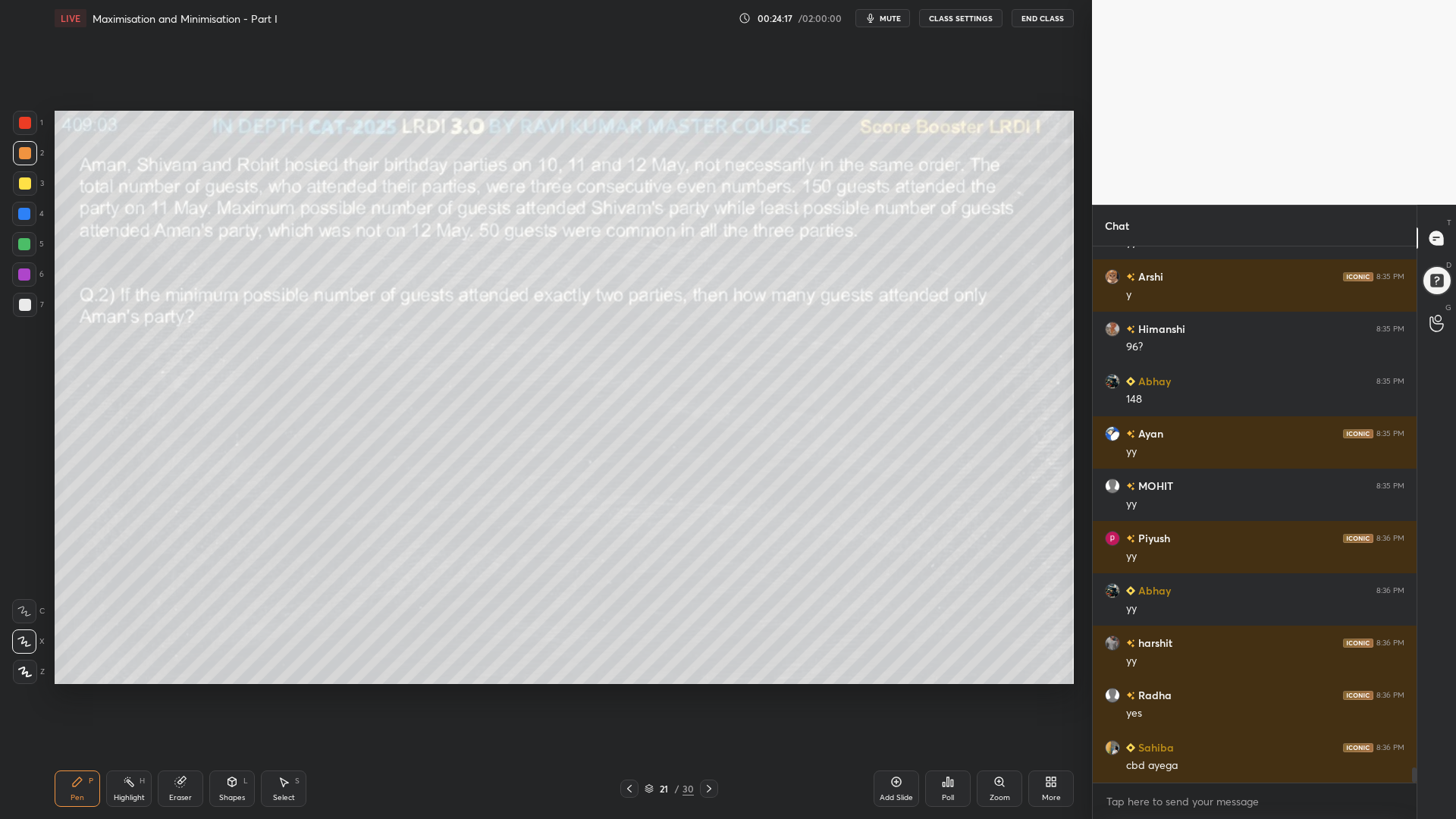
scroll to position [18108, 0]
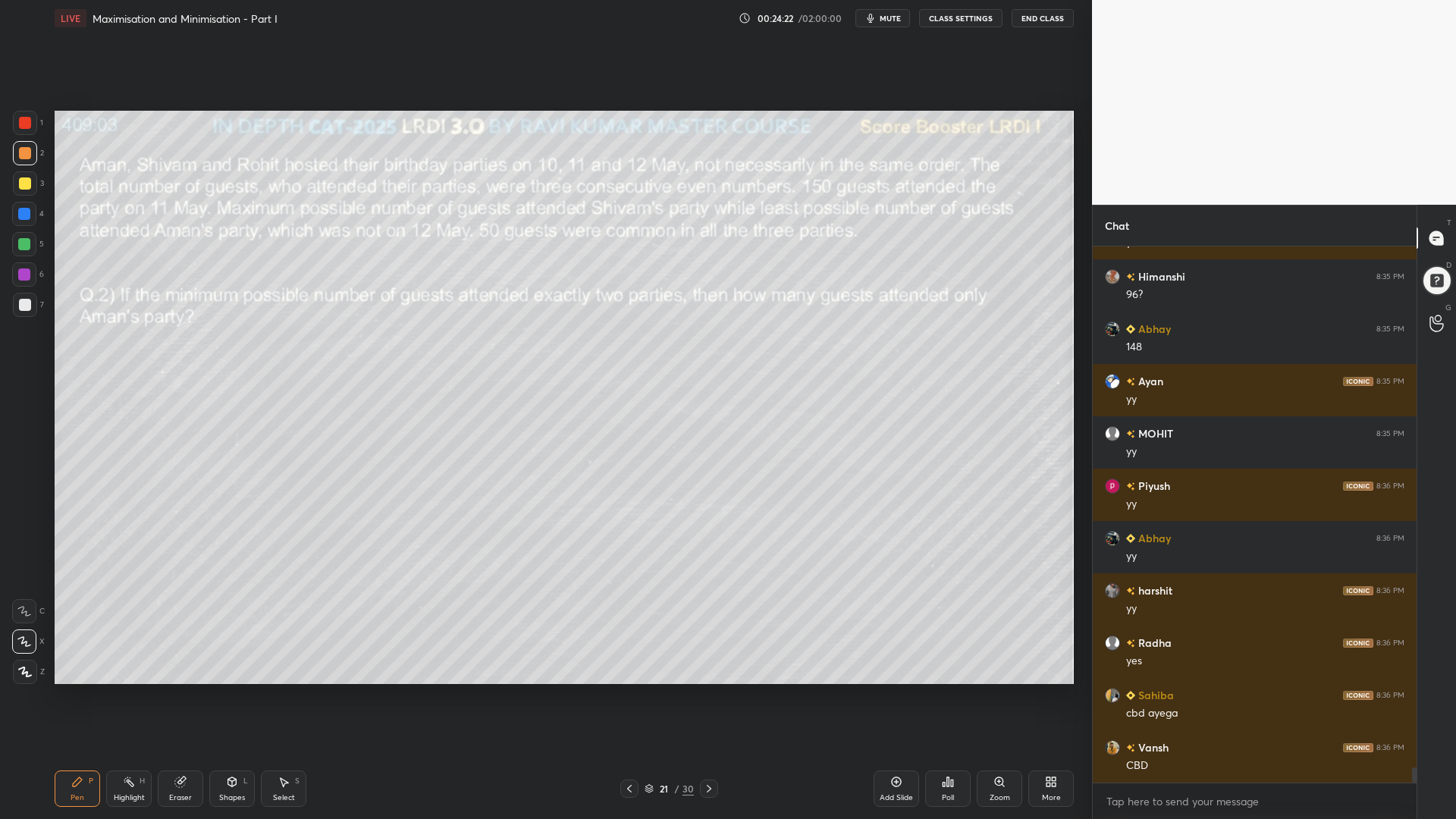
click at [19, 188] on div at bounding box center [24, 183] width 12 height 12
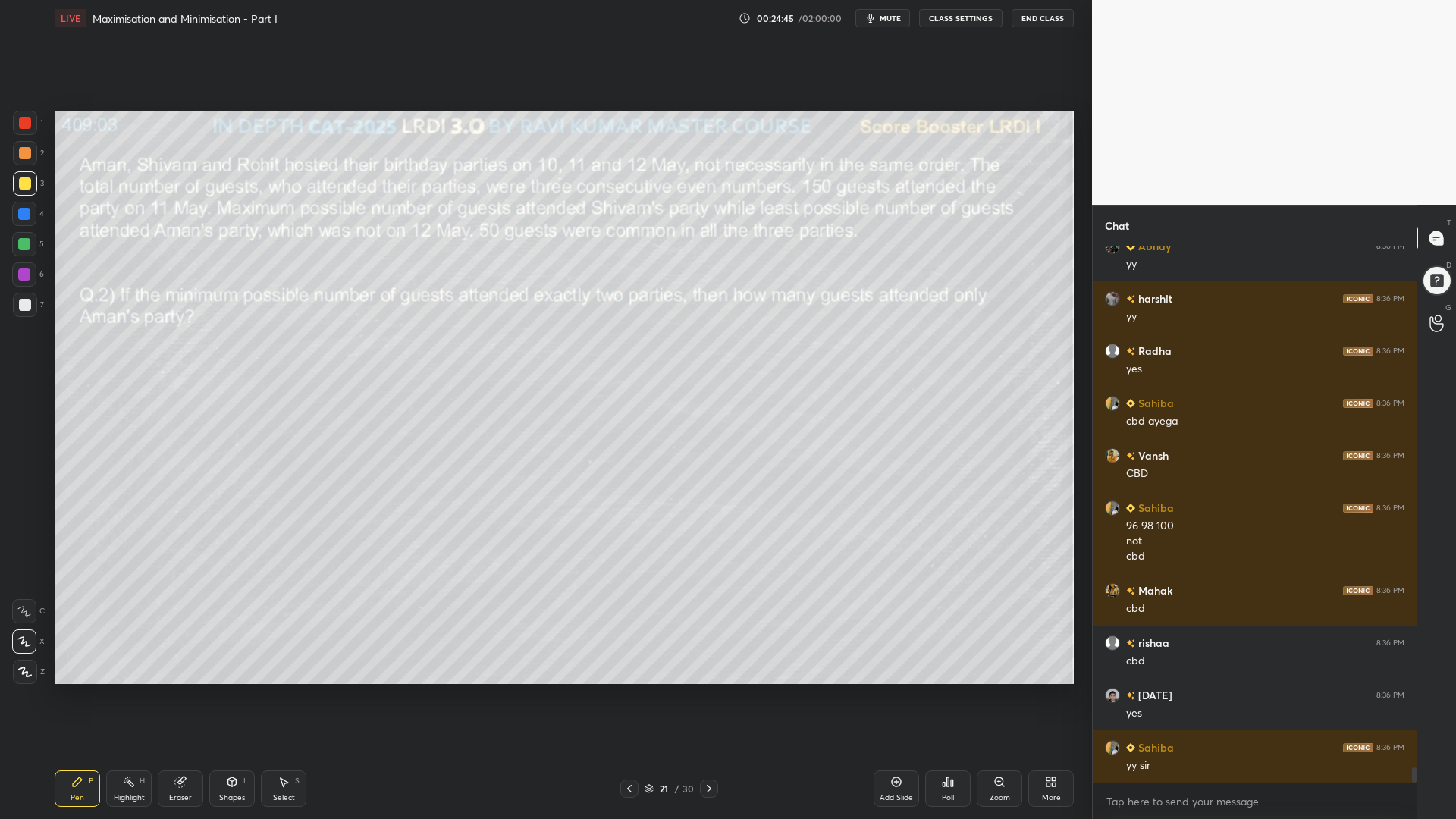
scroll to position [18557, 0]
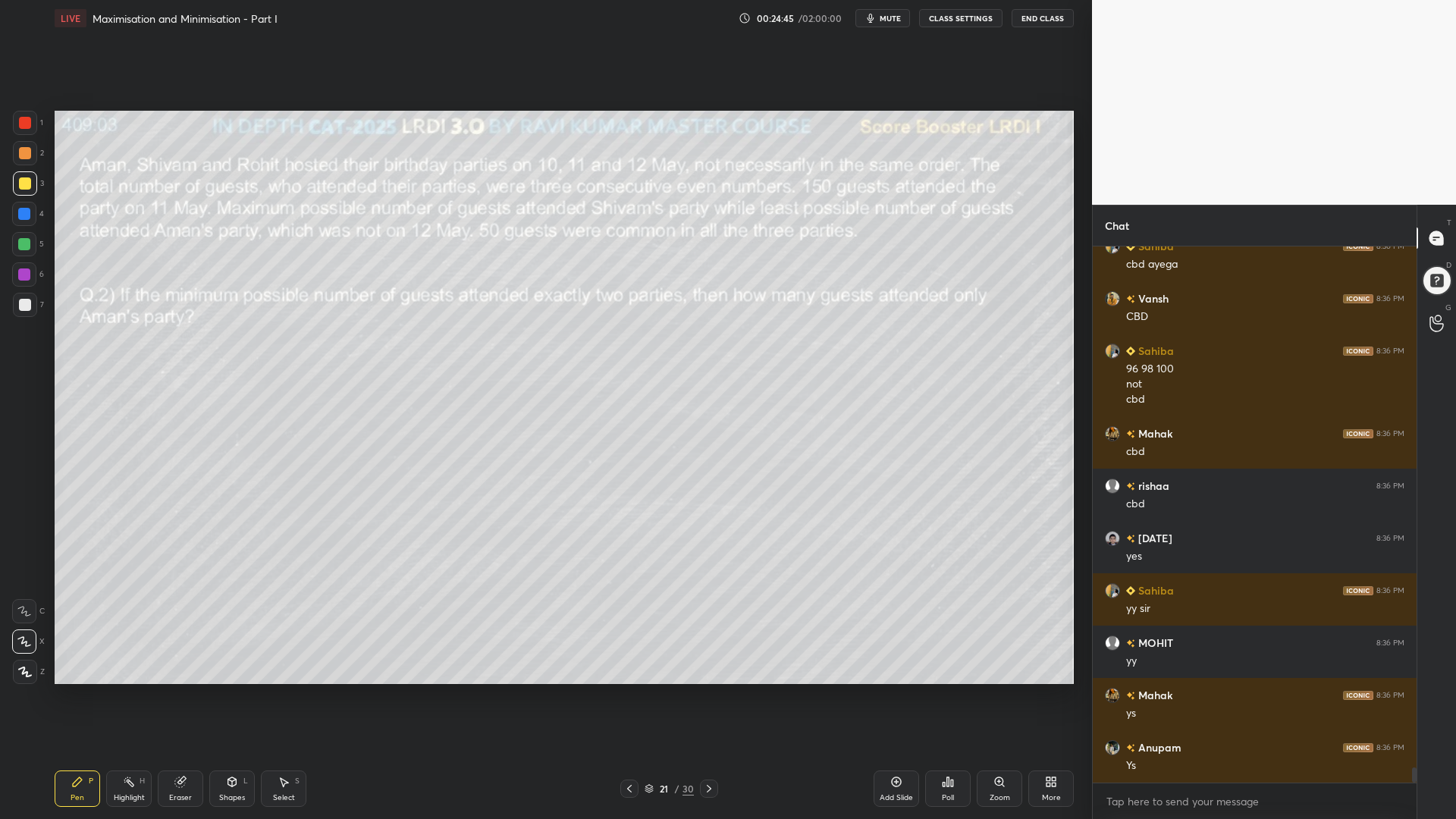
drag, startPoint x: 24, startPoint y: 214, endPoint x: 37, endPoint y: 216, distance: 13.2
click at [24, 213] on div at bounding box center [24, 213] width 12 height 12
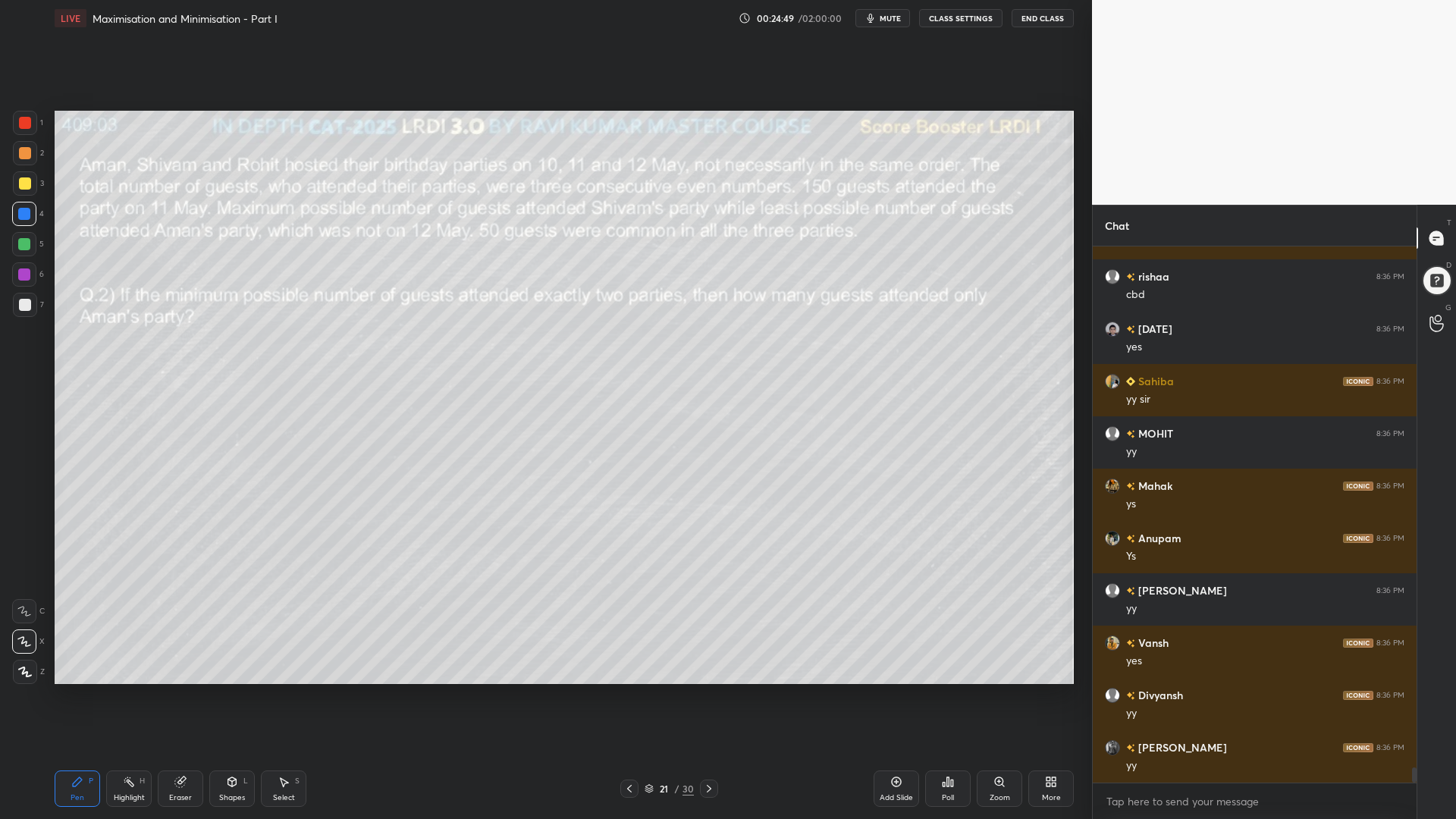
scroll to position [18818, 0]
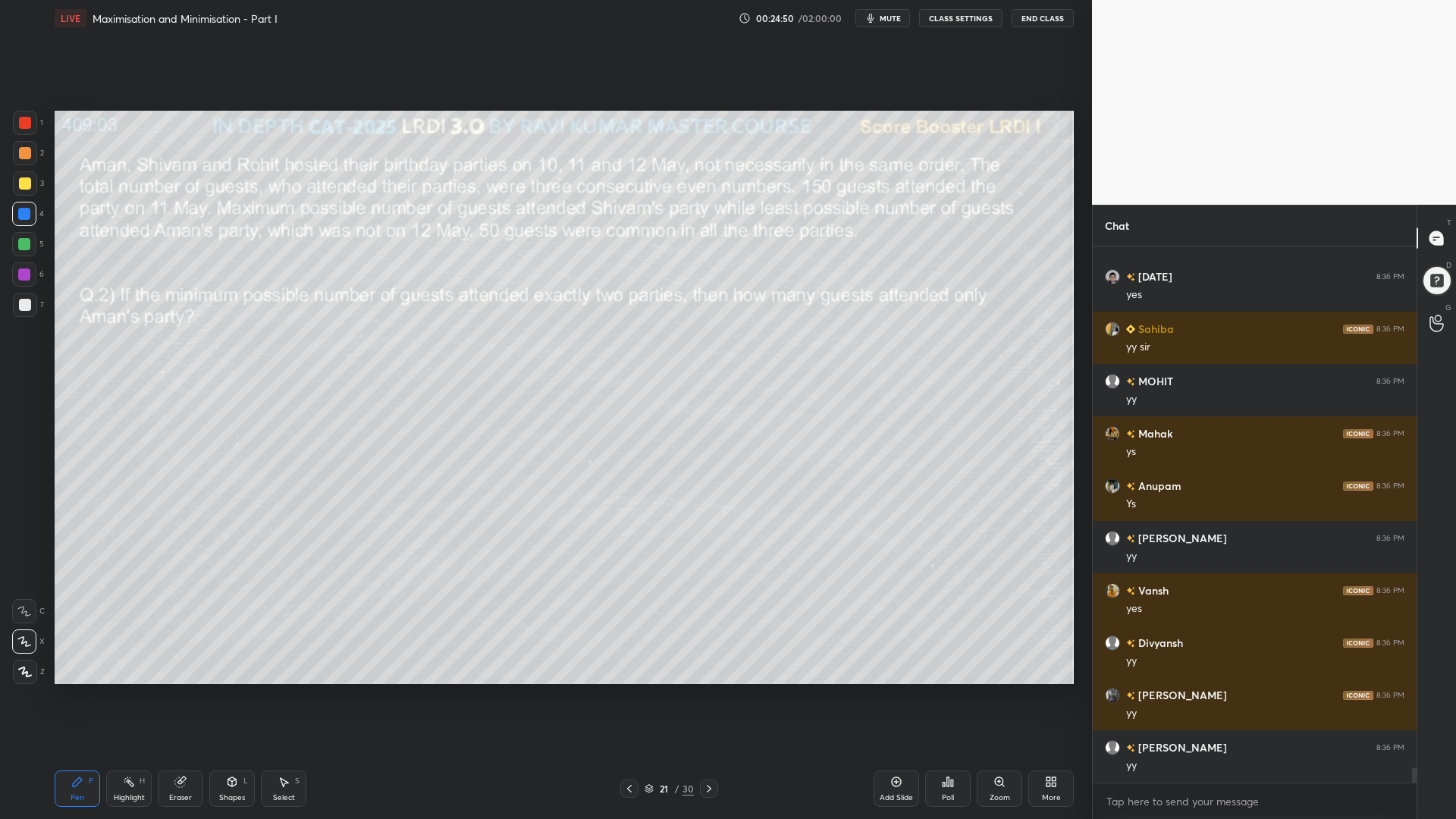
click at [631, 690] on div at bounding box center [629, 788] width 18 height 18
click at [714, 690] on icon at bounding box center [709, 788] width 12 height 12
click at [706, 690] on icon at bounding box center [709, 788] width 12 height 12
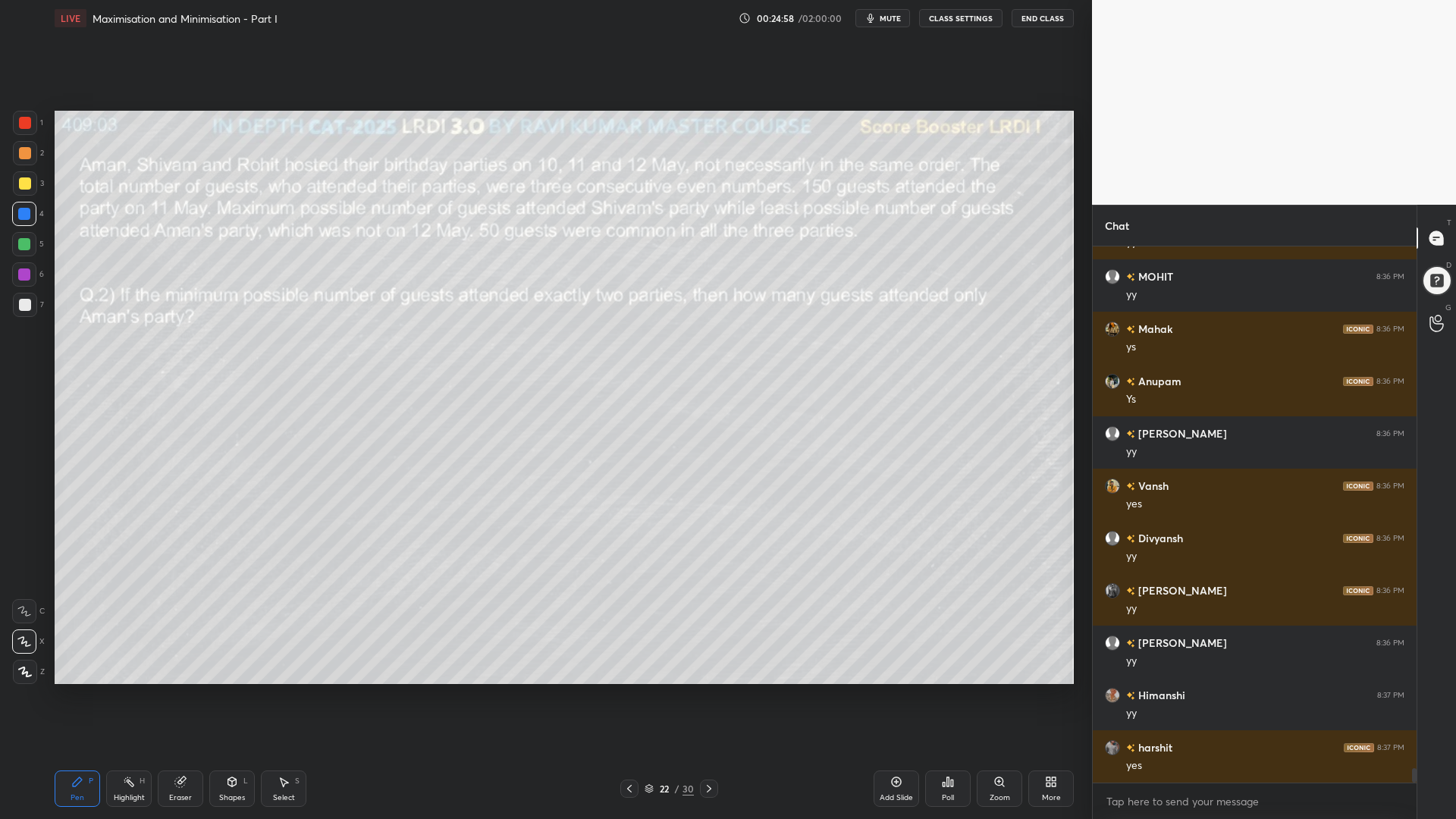
scroll to position [18975, 0]
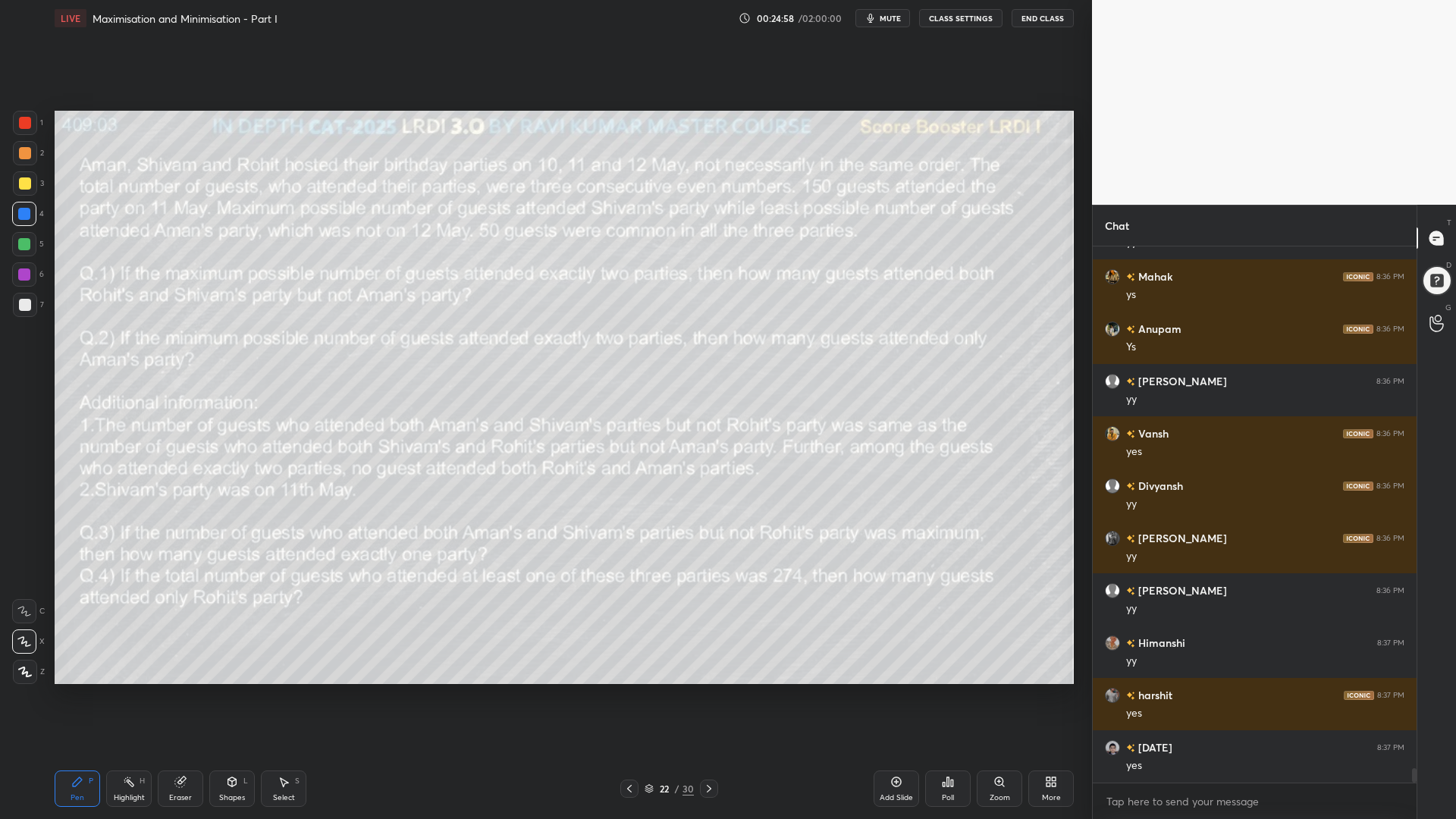
click at [702, 690] on div at bounding box center [709, 788] width 18 height 18
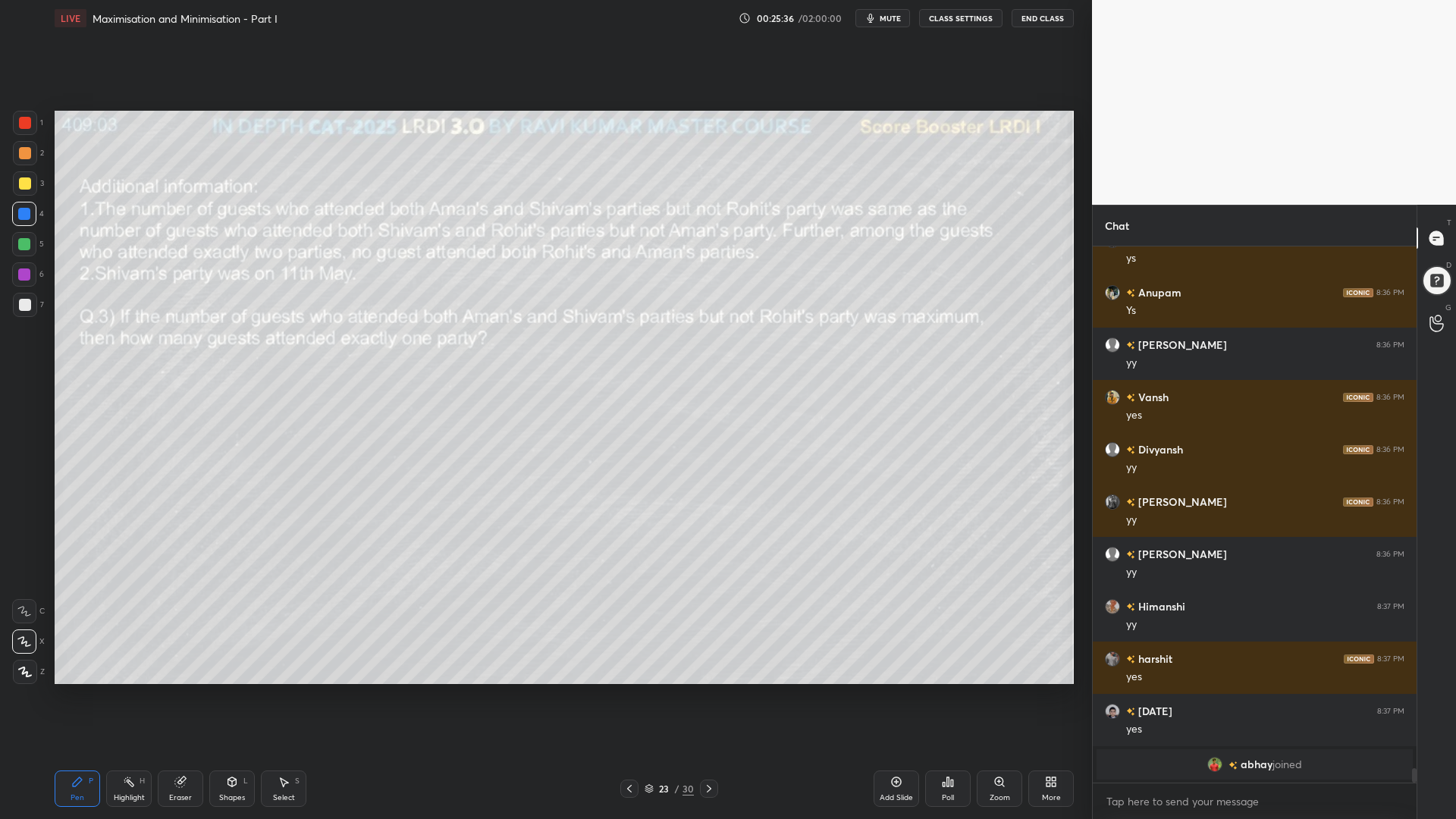
click at [222, 690] on div "Shapes" at bounding box center [232, 797] width 26 height 7
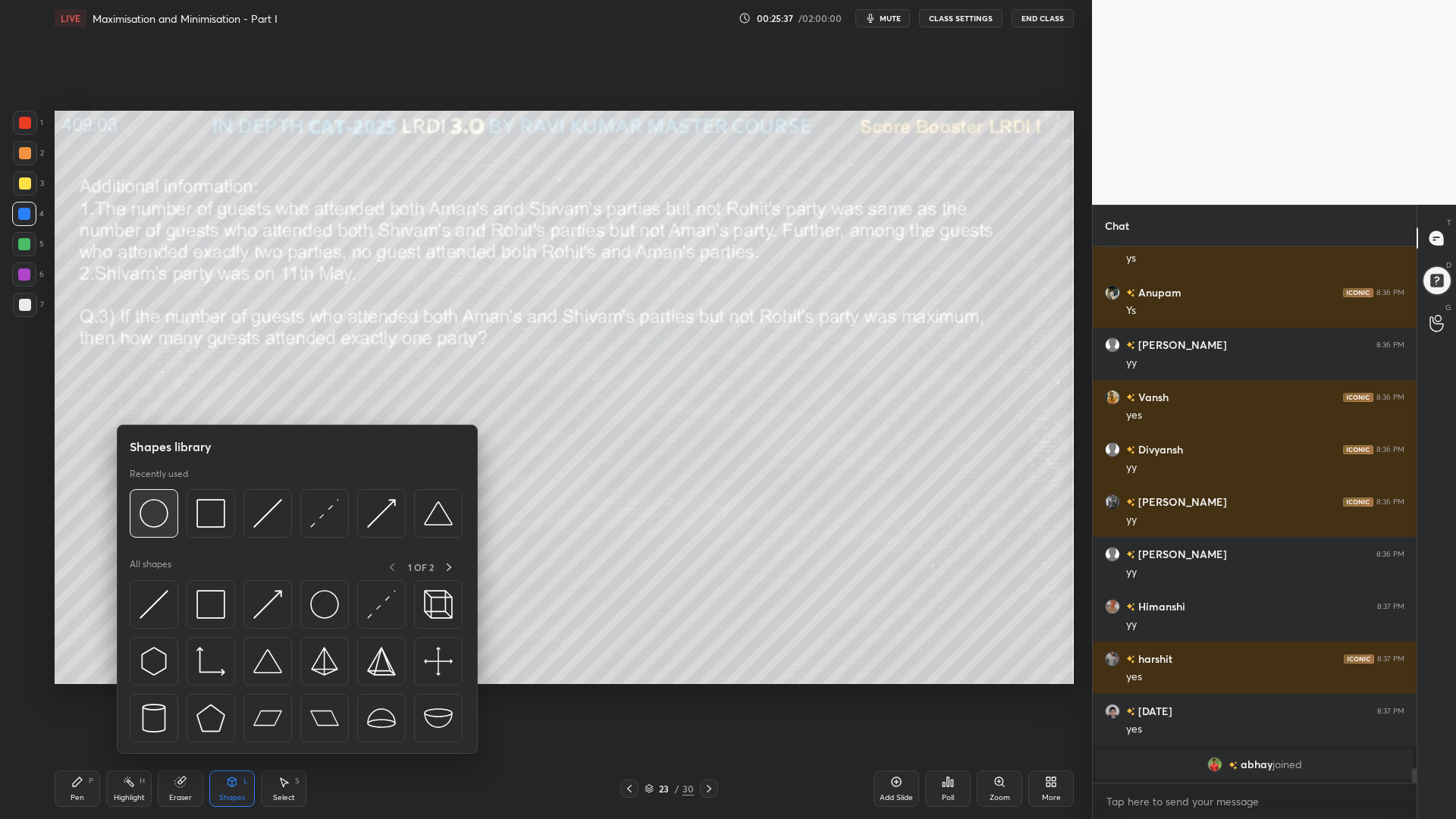
click at [149, 515] on img at bounding box center [153, 513] width 28 height 28
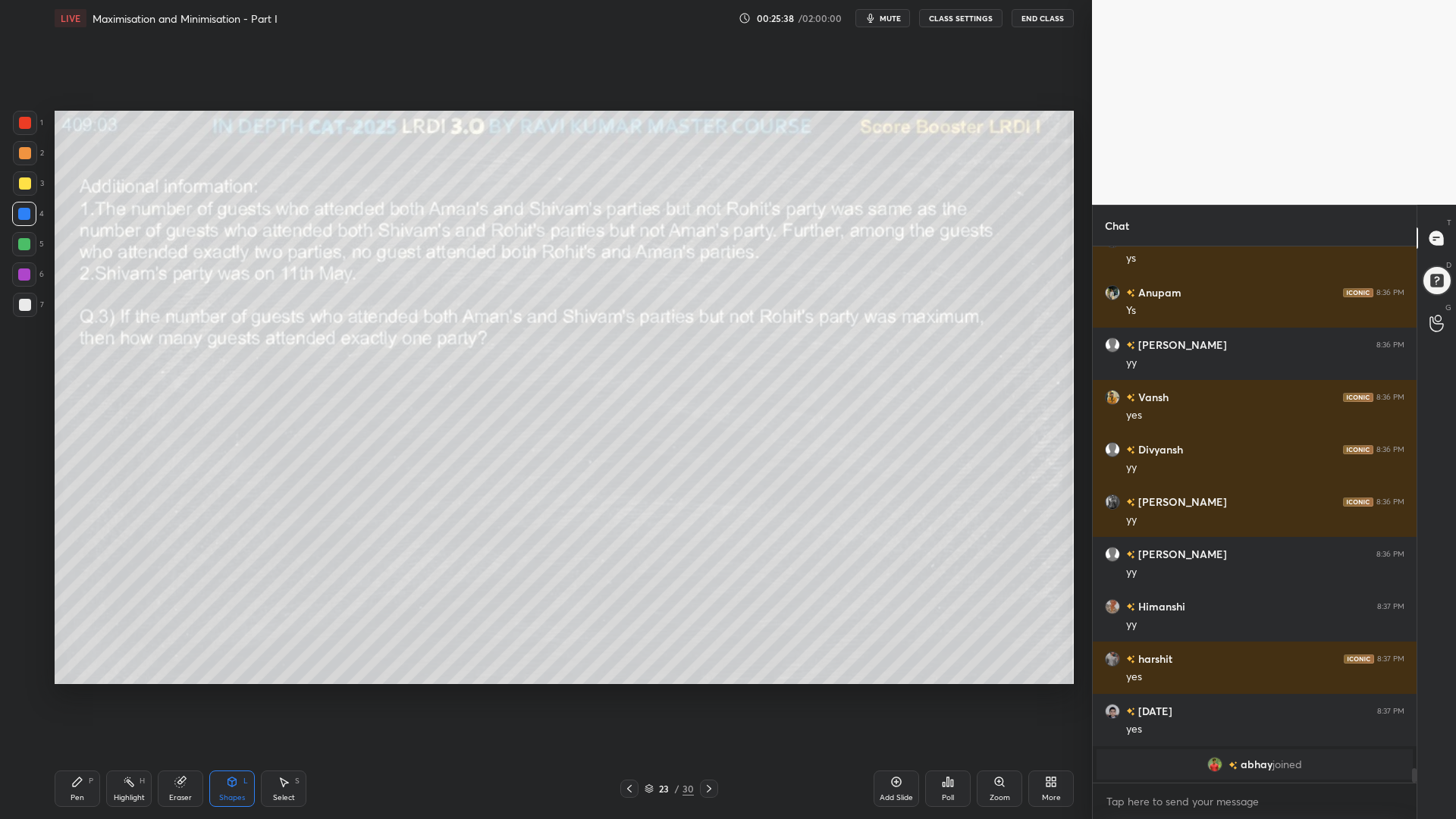
click at [24, 245] on div at bounding box center [24, 244] width 12 height 12
click at [24, 119] on div at bounding box center [24, 123] width 12 height 12
click at [230, 690] on div "Shapes" at bounding box center [232, 797] width 26 height 7
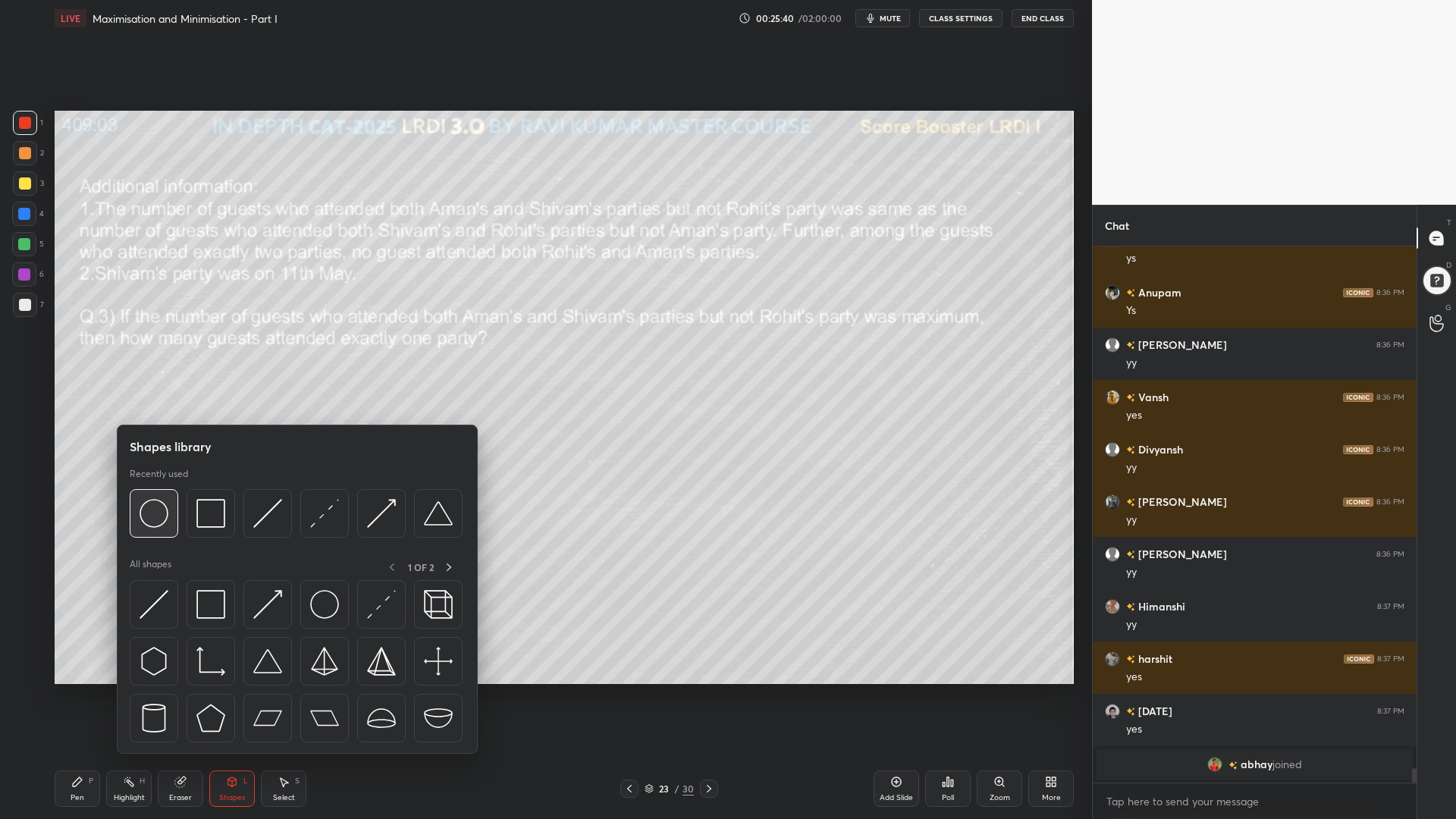
click at [146, 516] on img at bounding box center [153, 513] width 28 height 28
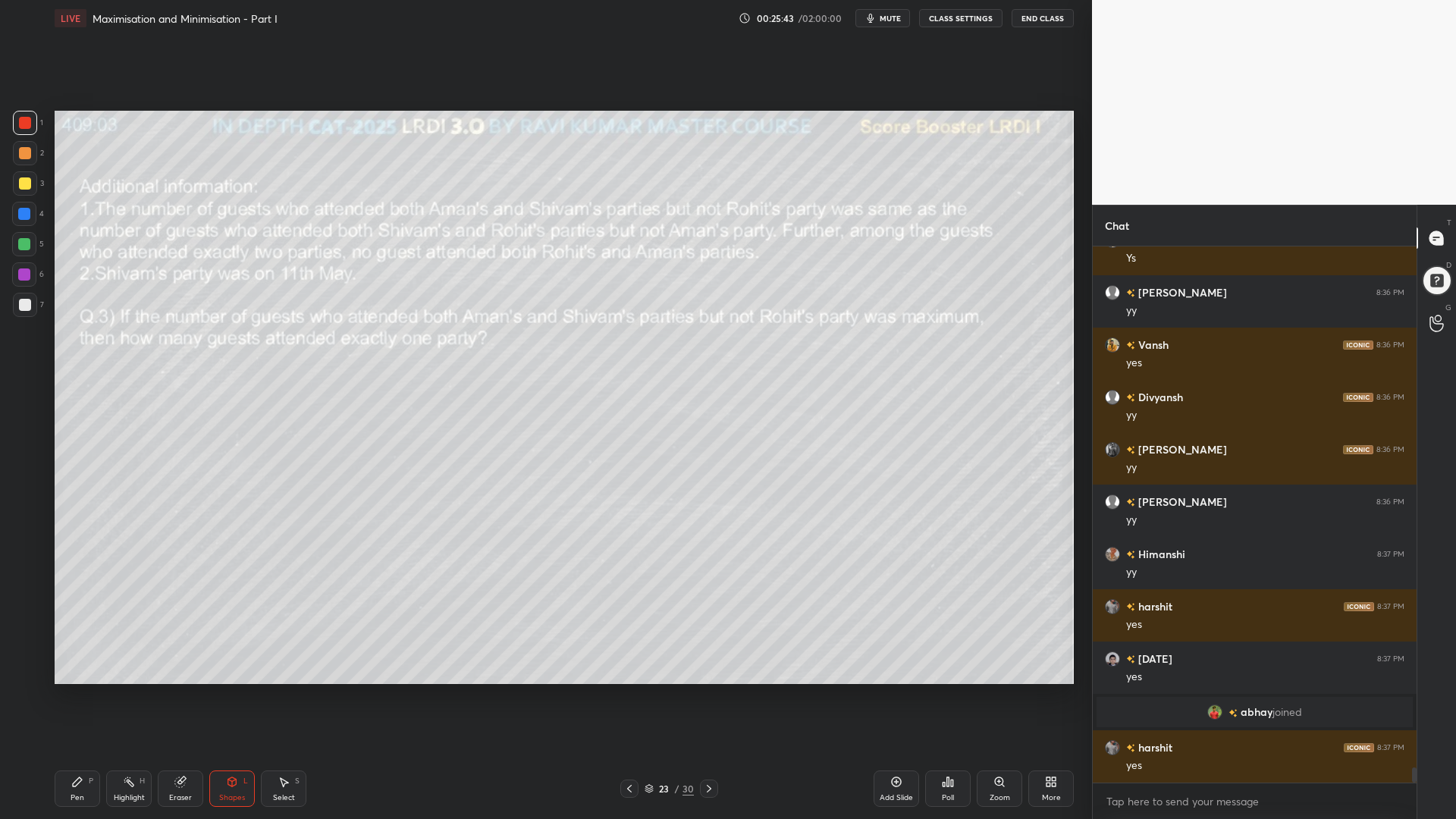
scroll to position [18718, 0]
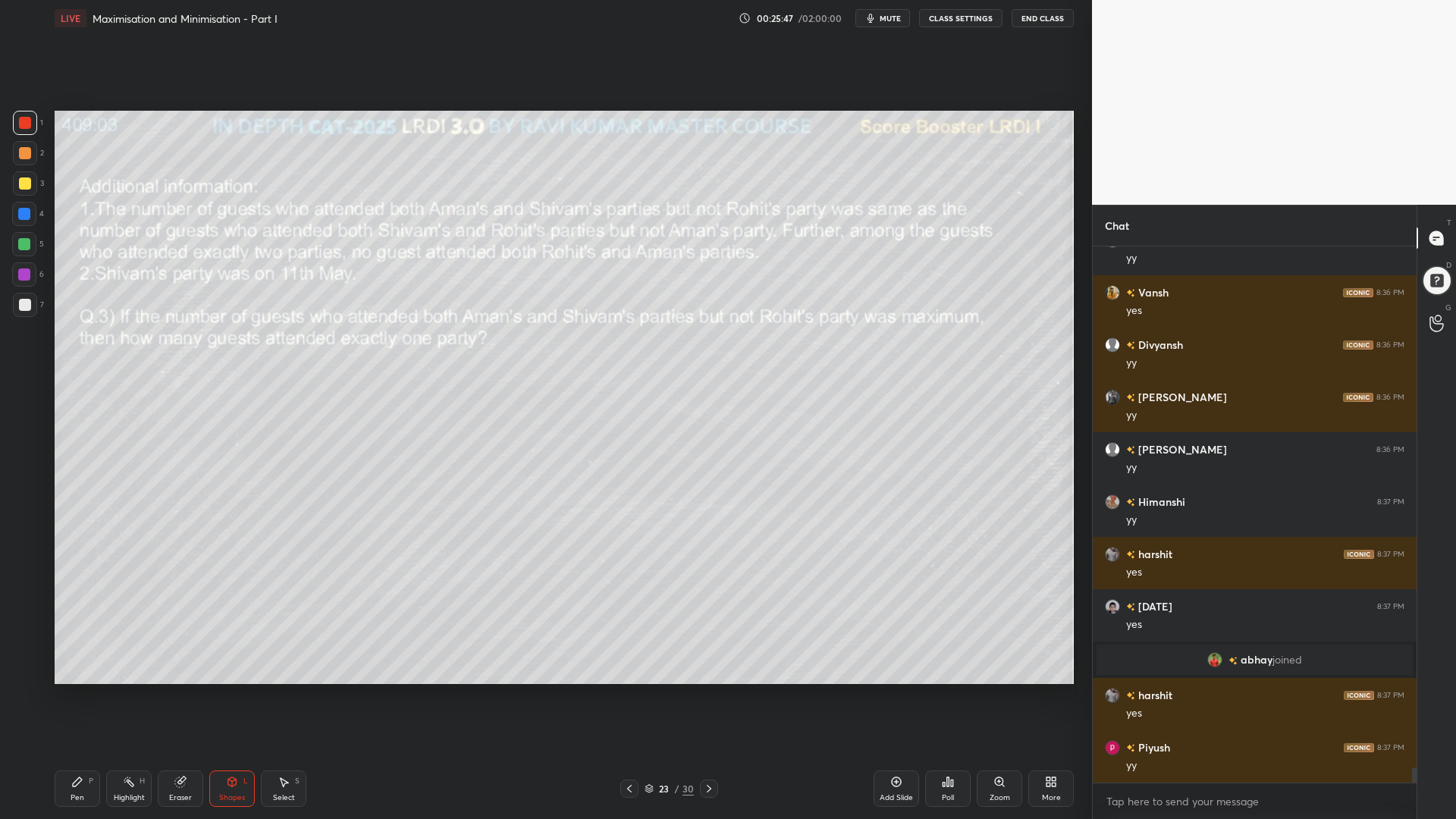
click at [77, 690] on div "Pen" at bounding box center [77, 797] width 14 height 7
drag, startPoint x: 25, startPoint y: 241, endPoint x: 41, endPoint y: 266, distance: 29.7
click at [24, 242] on div at bounding box center [24, 244] width 12 height 12
click at [31, 123] on div at bounding box center [24, 123] width 12 height 12
click at [19, 244] on div at bounding box center [24, 244] width 12 height 12
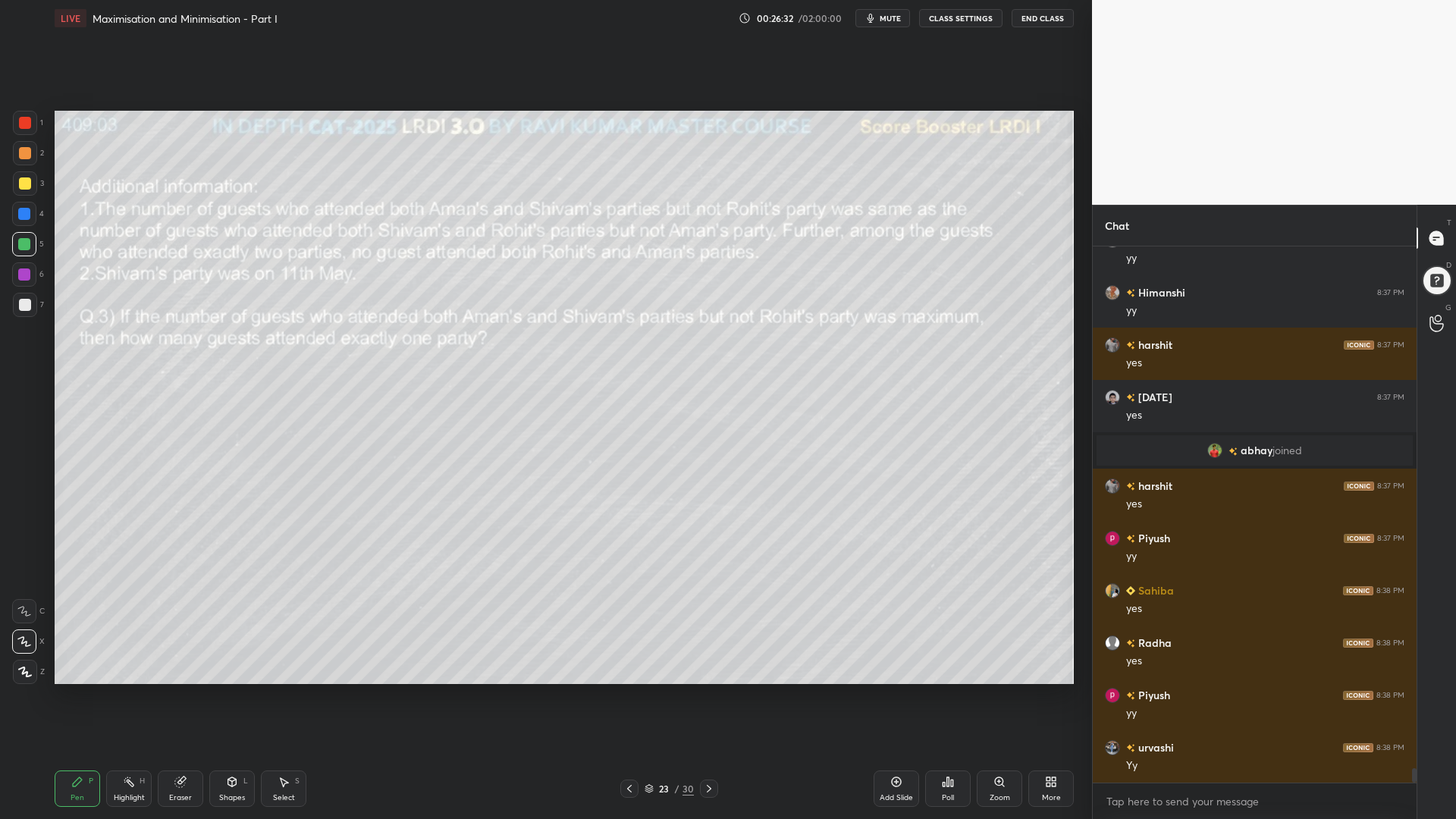
scroll to position [18980, 0]
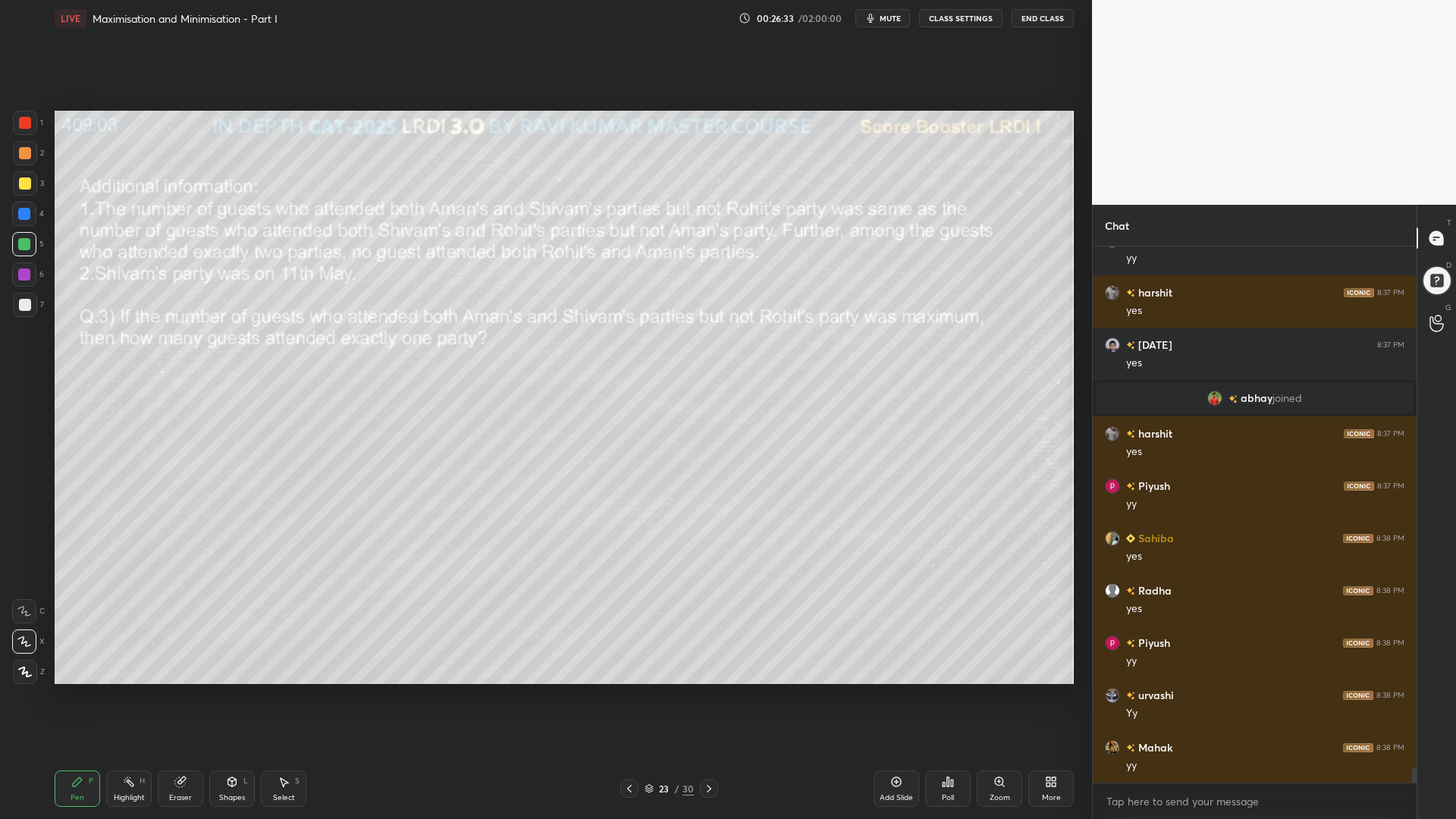
click at [26, 302] on div at bounding box center [24, 304] width 12 height 12
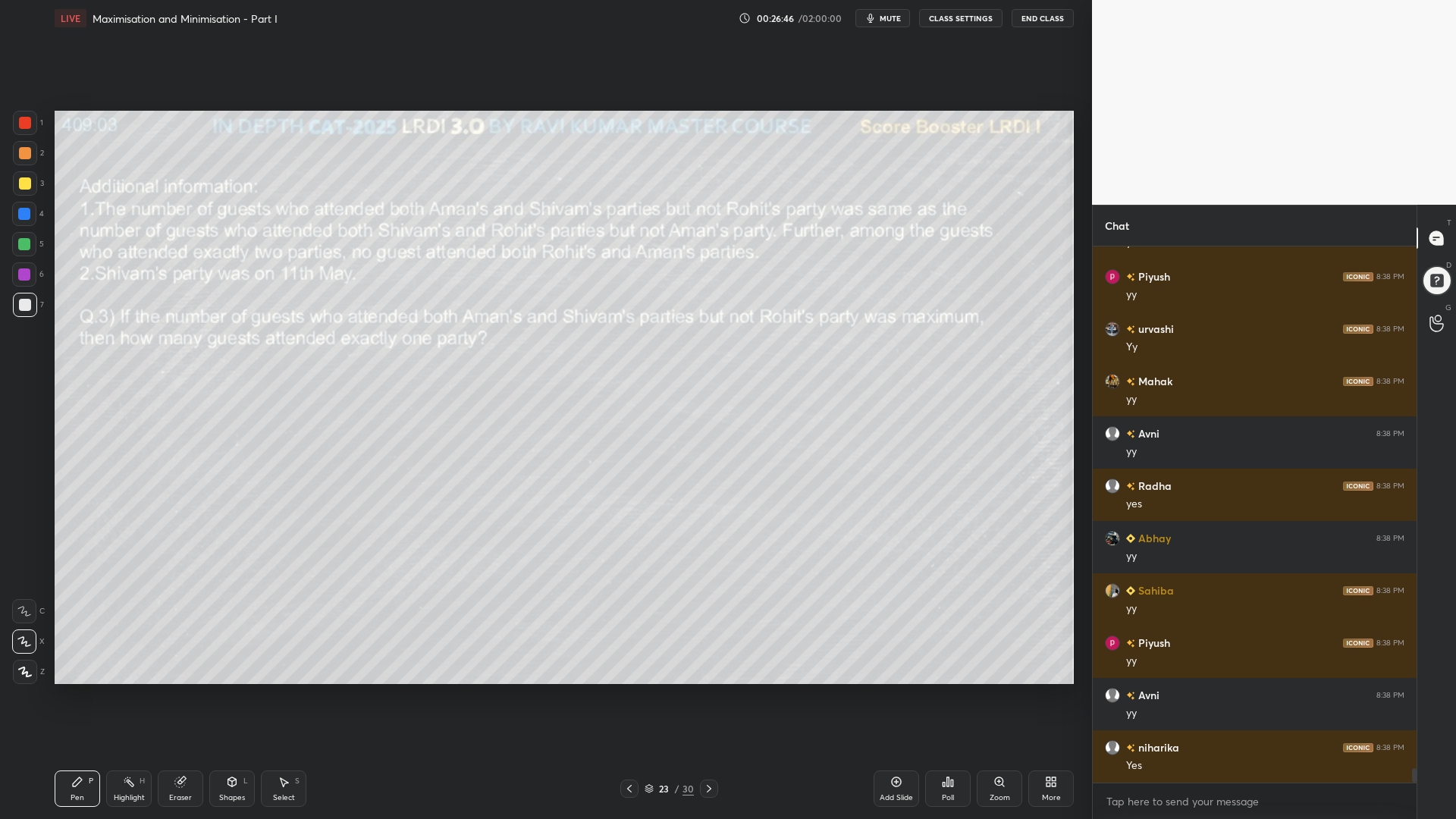
scroll to position [19398, 0]
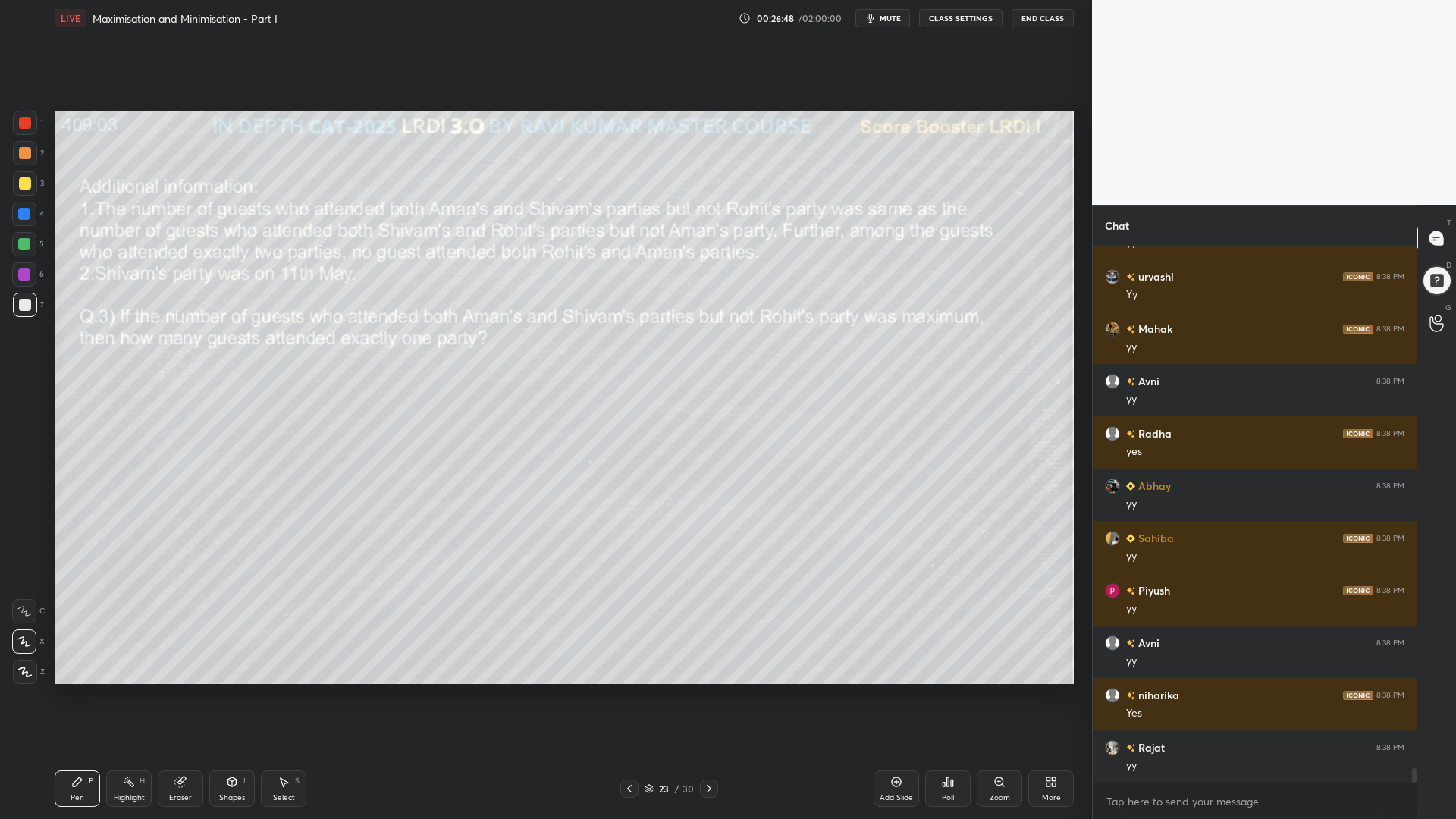
click at [627, 690] on icon at bounding box center [630, 788] width 5 height 7
click at [630, 690] on icon at bounding box center [629, 788] width 12 height 12
click at [631, 690] on icon at bounding box center [629, 788] width 12 height 12
click at [274, 690] on div "Select S" at bounding box center [283, 788] width 45 height 37
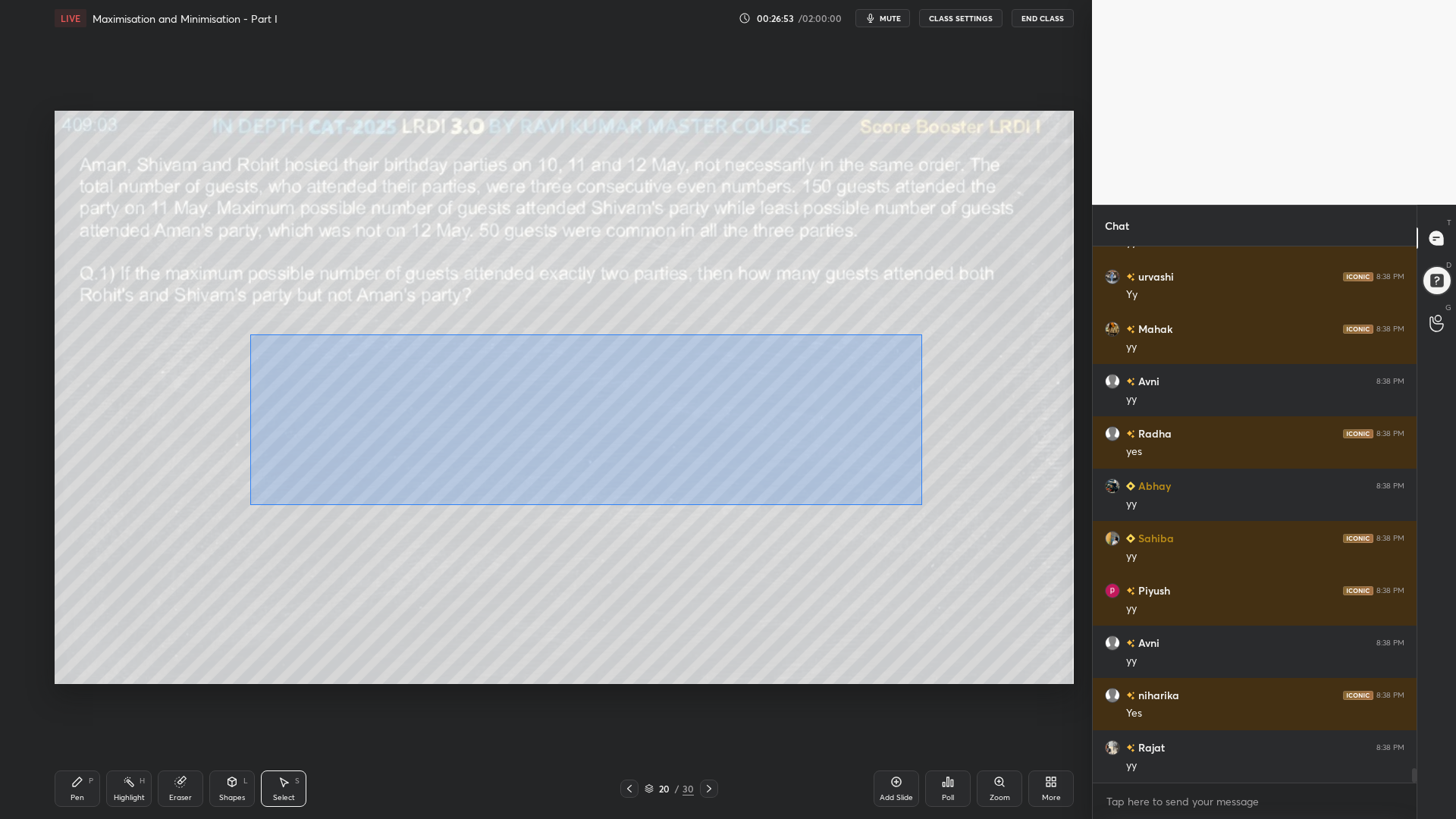
drag, startPoint x: 919, startPoint y: 505, endPoint x: 249, endPoint y: 333, distance: 691.7
click at [250, 334] on div "0 ° Undo Copy Duplicate Duplicate to new slide Delete" at bounding box center [563, 397] width 1019 height 573
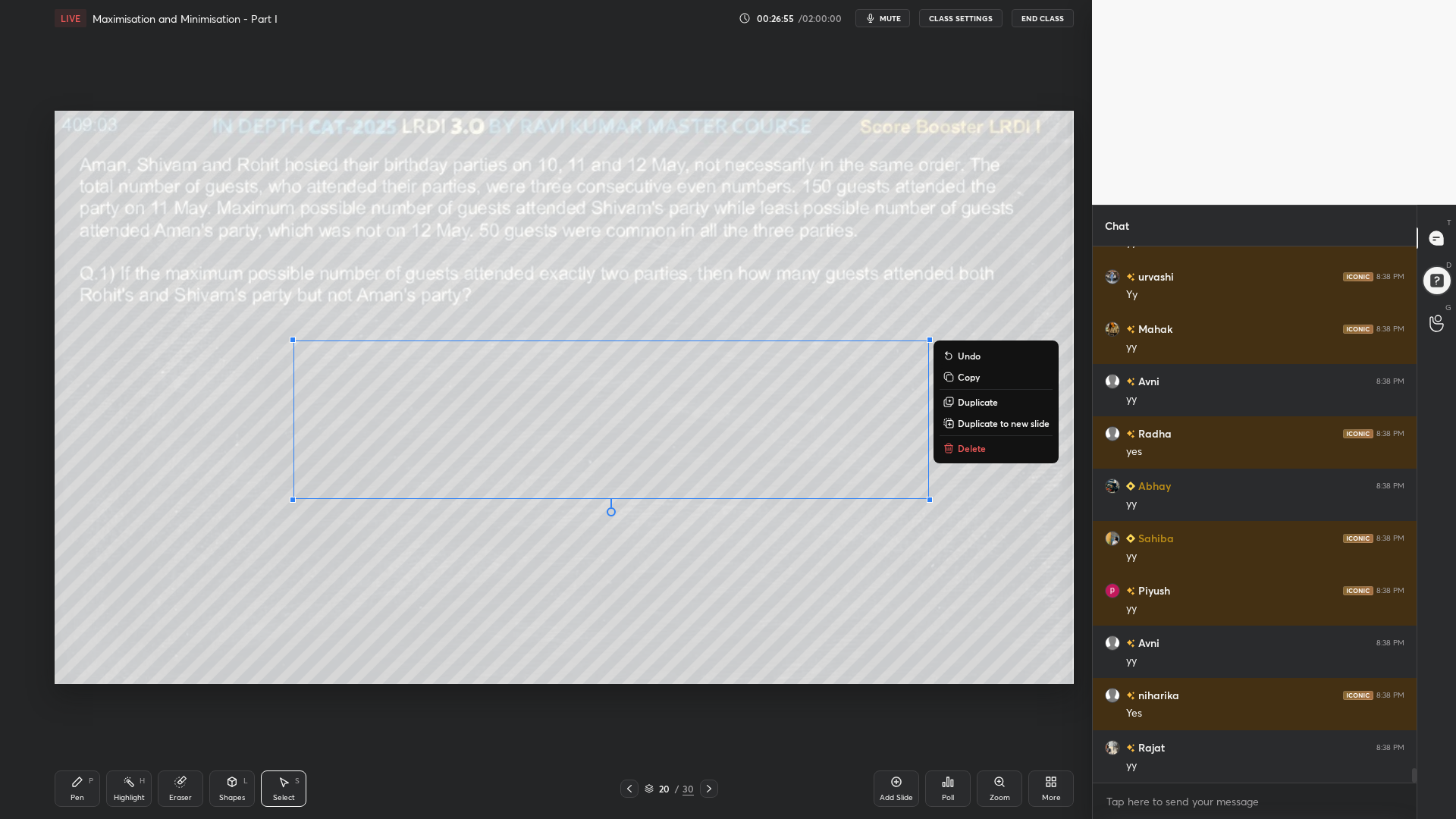
click at [970, 377] on p "Copy" at bounding box center [968, 377] width 22 height 12
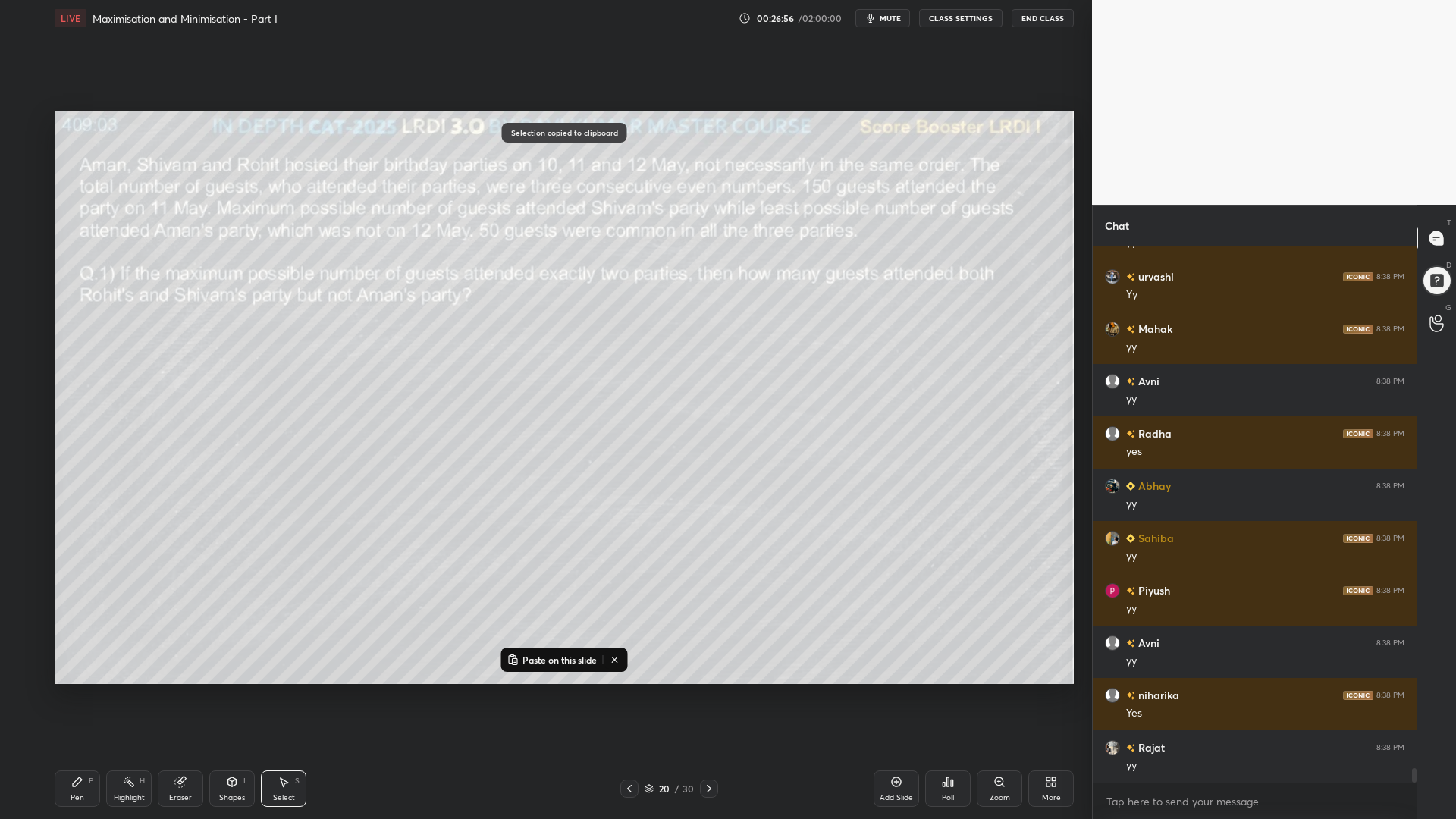
click at [707, 690] on icon at bounding box center [709, 788] width 12 height 12
click at [706, 690] on icon at bounding box center [709, 788] width 12 height 12
click at [625, 690] on icon at bounding box center [629, 788] width 12 height 12
click at [573, 660] on p "Paste on this slide" at bounding box center [560, 659] width 75 height 12
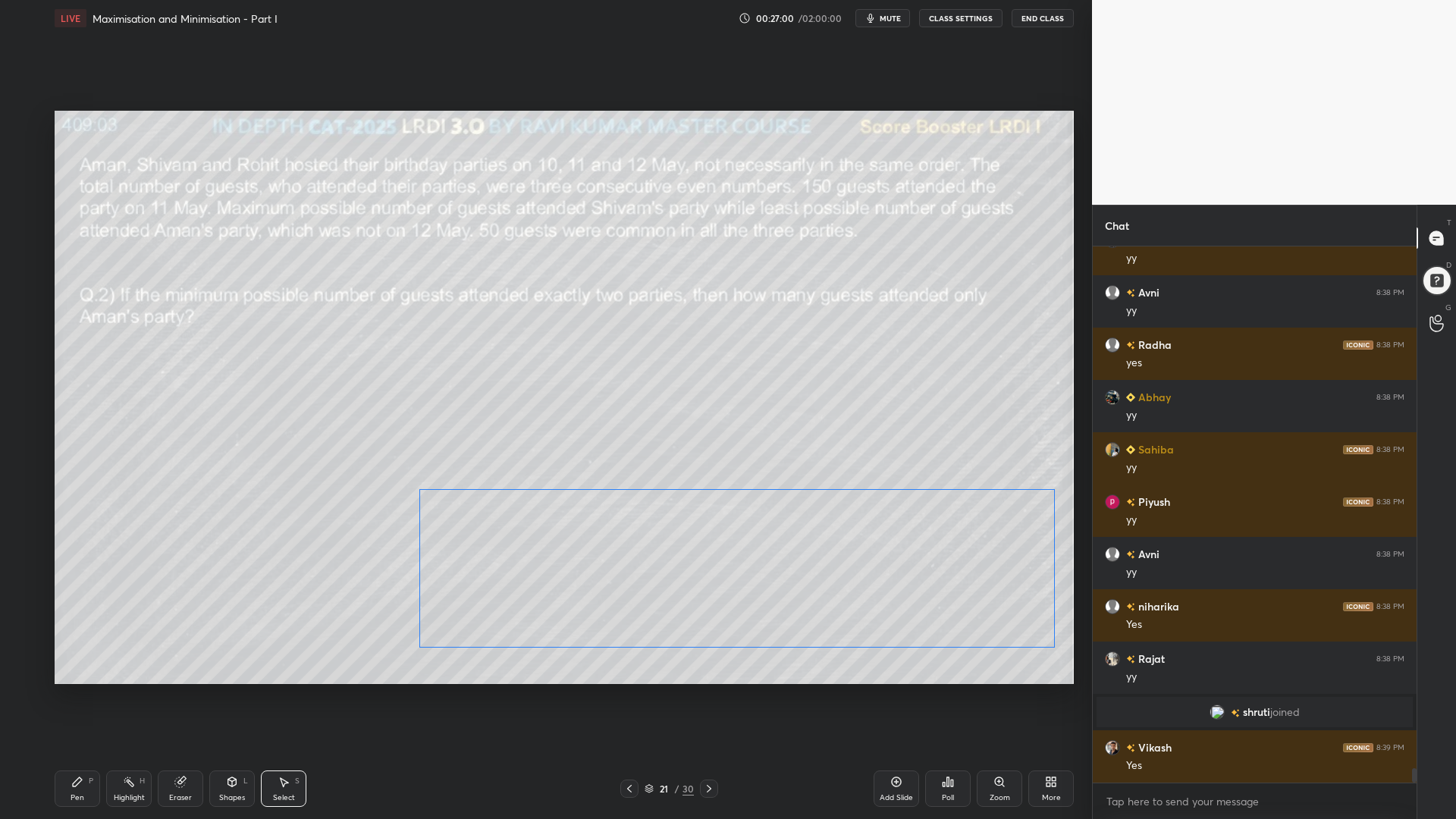
scroll to position [19212, 0]
drag, startPoint x: 830, startPoint y: 546, endPoint x: 862, endPoint y: 600, distance: 62.8
click at [864, 602] on div "0 ° Undo Copy Paste here Duplicate Duplicate to new slide Delete" at bounding box center [563, 397] width 1019 height 573
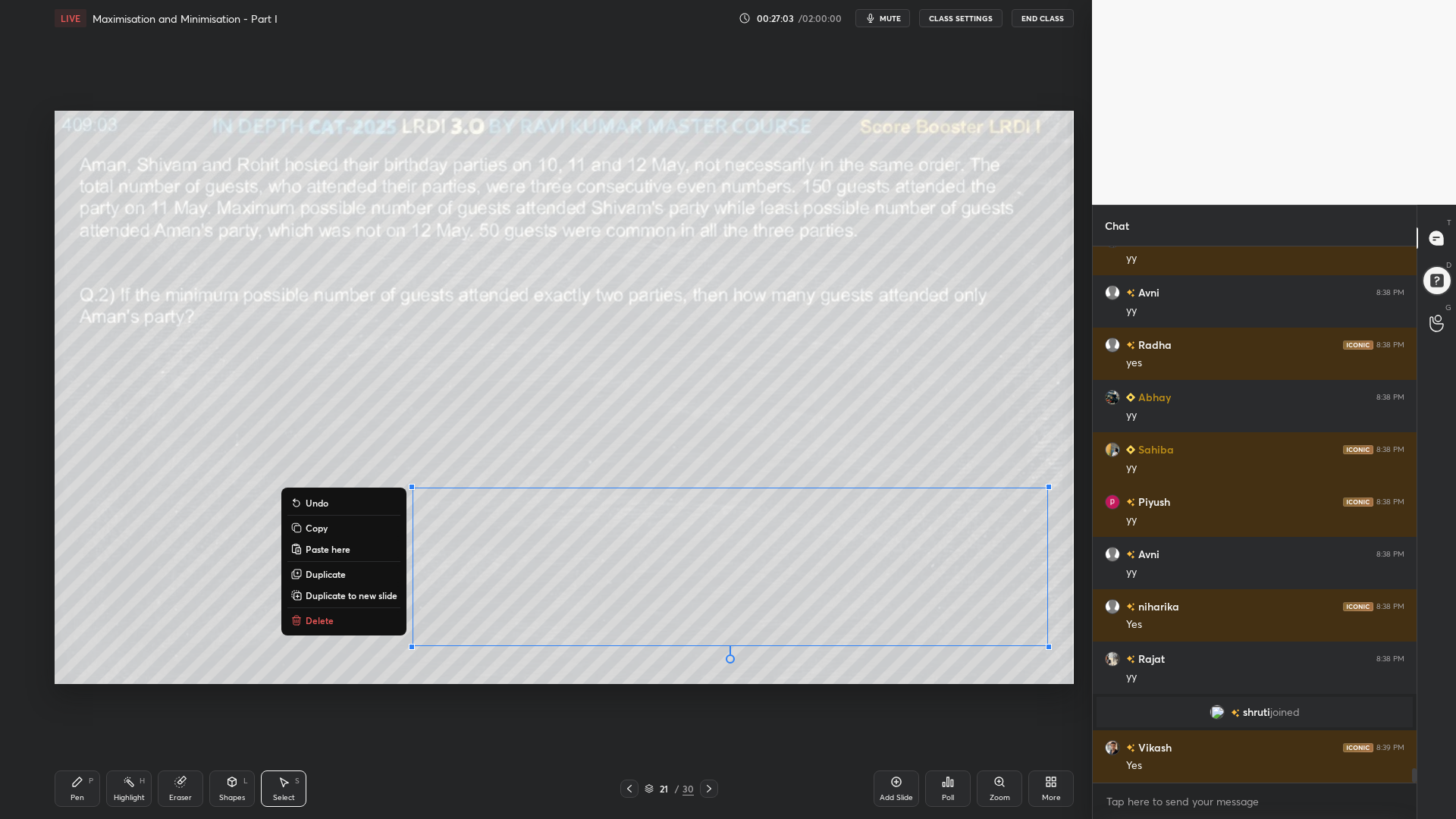
click at [317, 619] on p "Delete" at bounding box center [319, 620] width 28 height 12
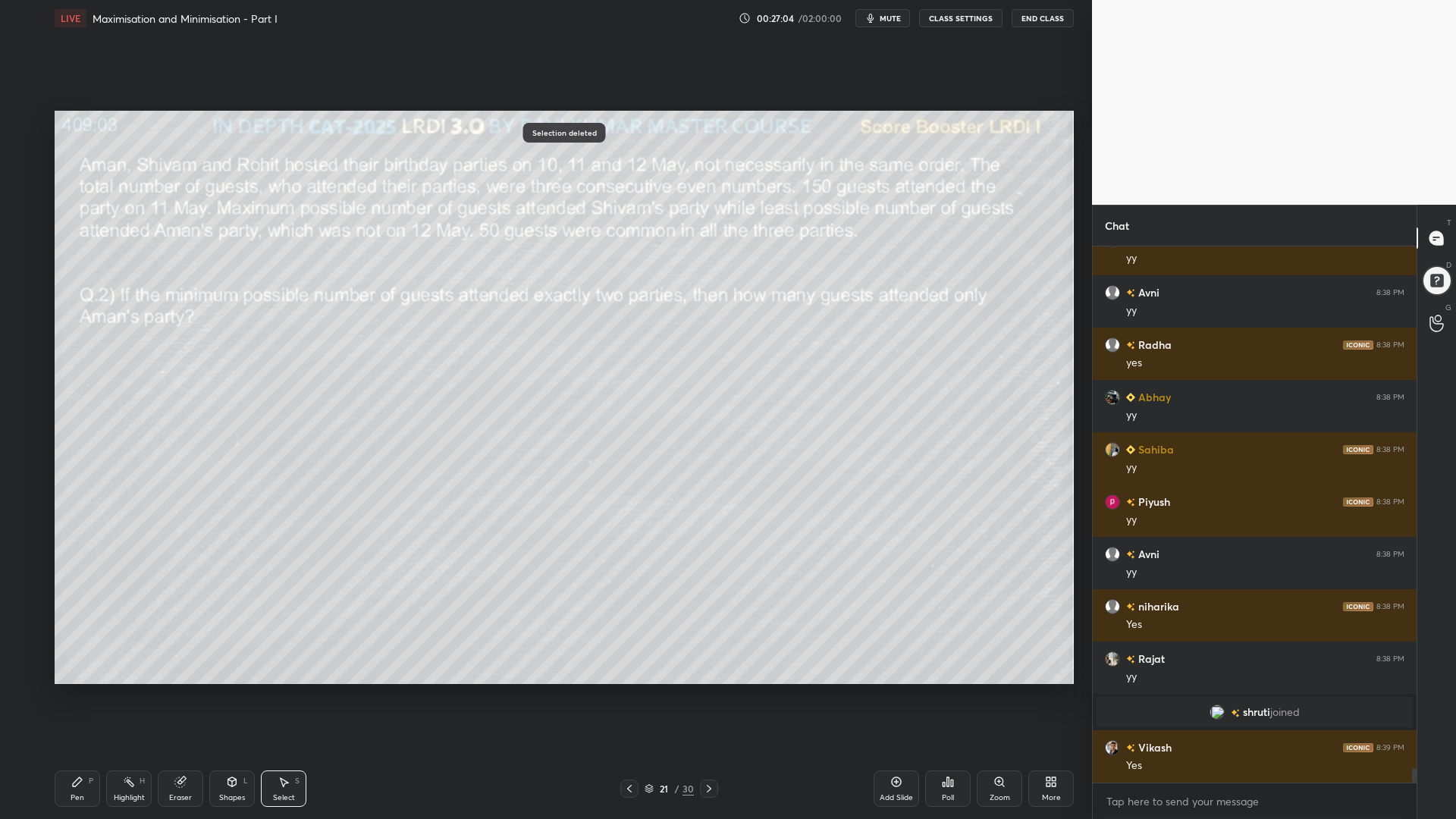
click at [630, 690] on icon at bounding box center [629, 788] width 12 height 12
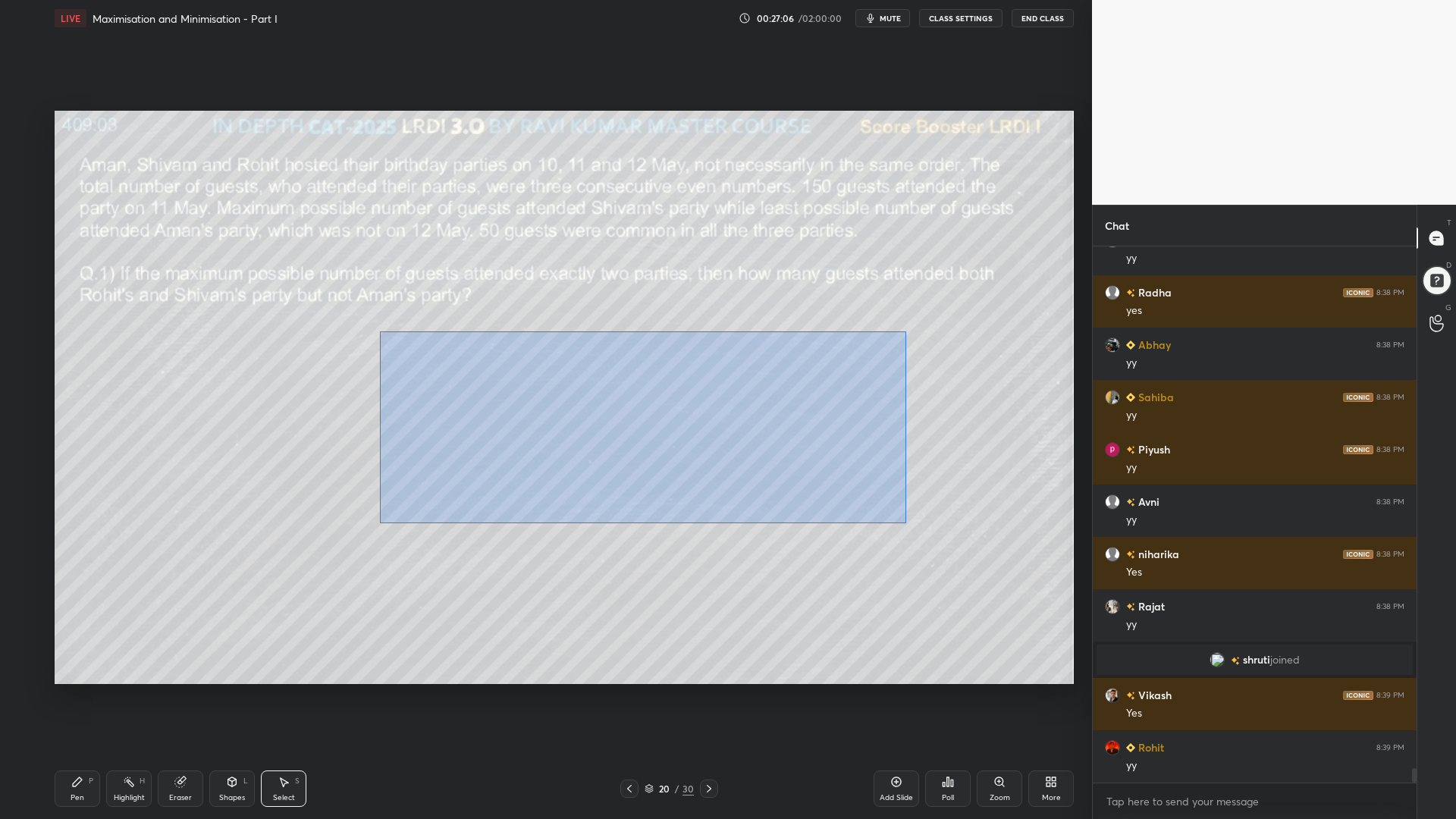
drag, startPoint x: 901, startPoint y: 524, endPoint x: 386, endPoint y: 331, distance: 550.0
click at [386, 331] on div "0 ° Undo Copy Paste here Duplicate Duplicate to new slide Delete" at bounding box center [563, 397] width 1019 height 573
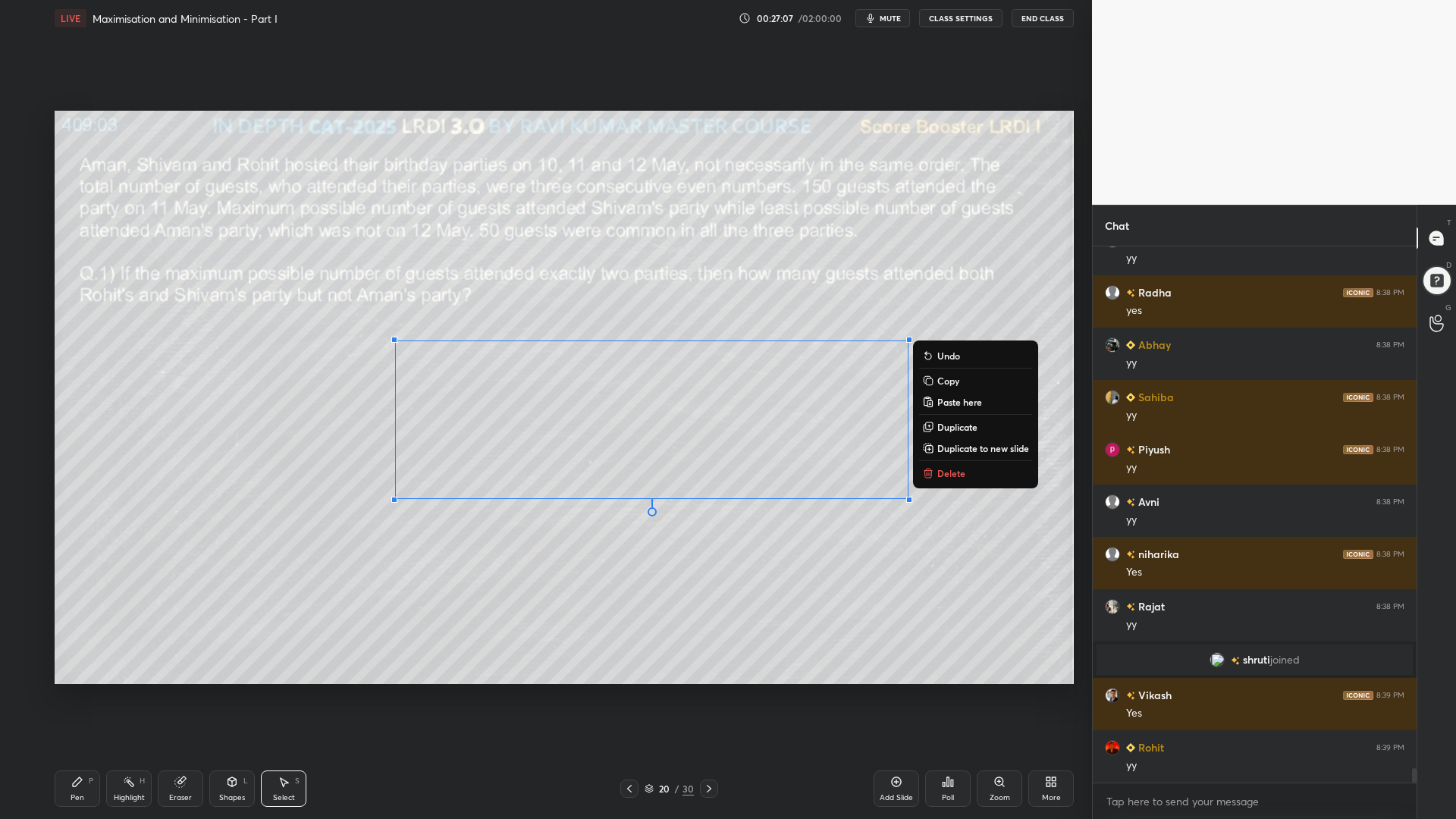
click at [950, 386] on p "Copy" at bounding box center [948, 380] width 22 height 12
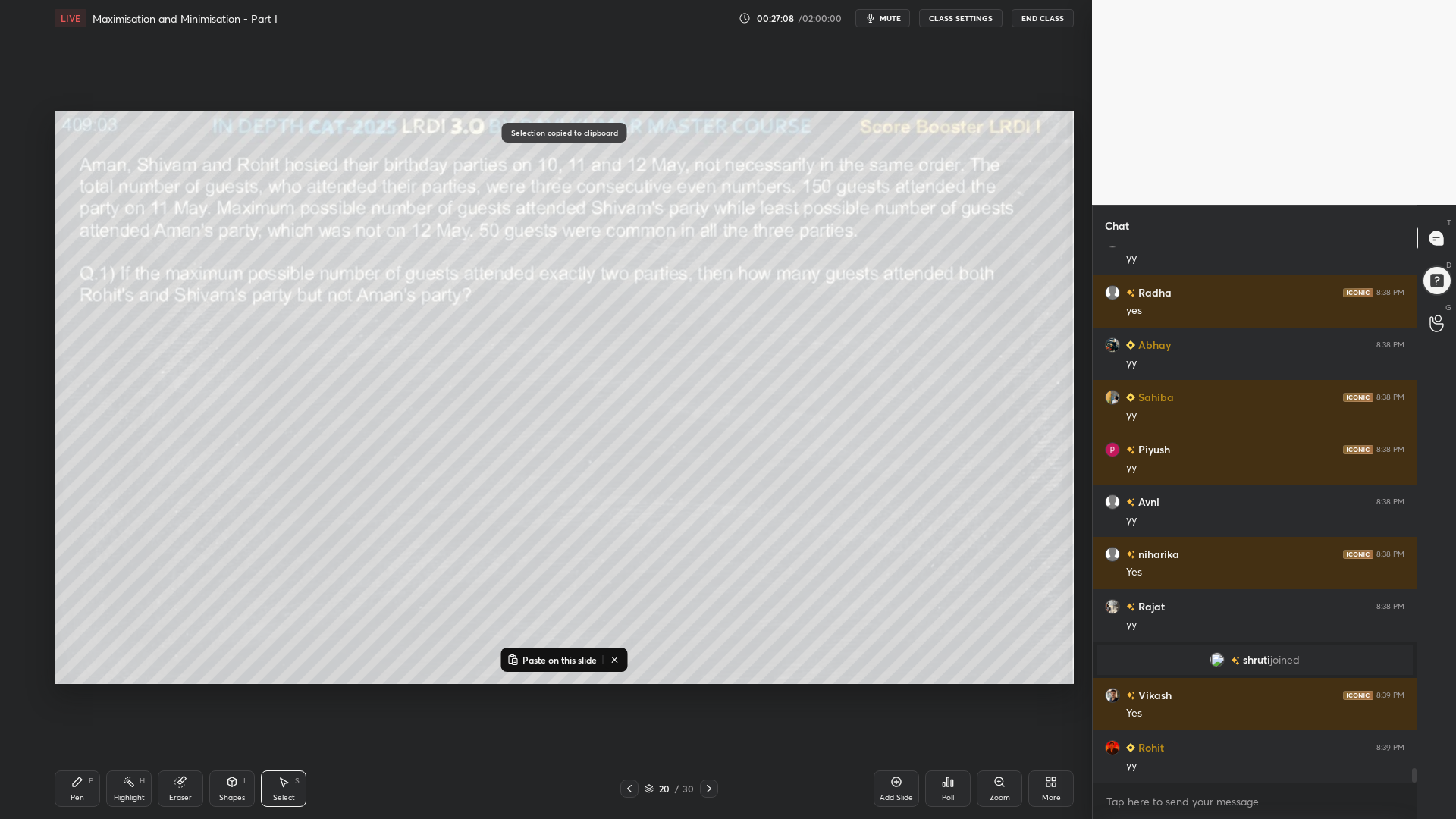
click at [707, 690] on icon at bounding box center [709, 788] width 12 height 12
click at [708, 690] on icon at bounding box center [709, 788] width 12 height 12
click at [575, 658] on p "Paste on this slide" at bounding box center [560, 659] width 75 height 12
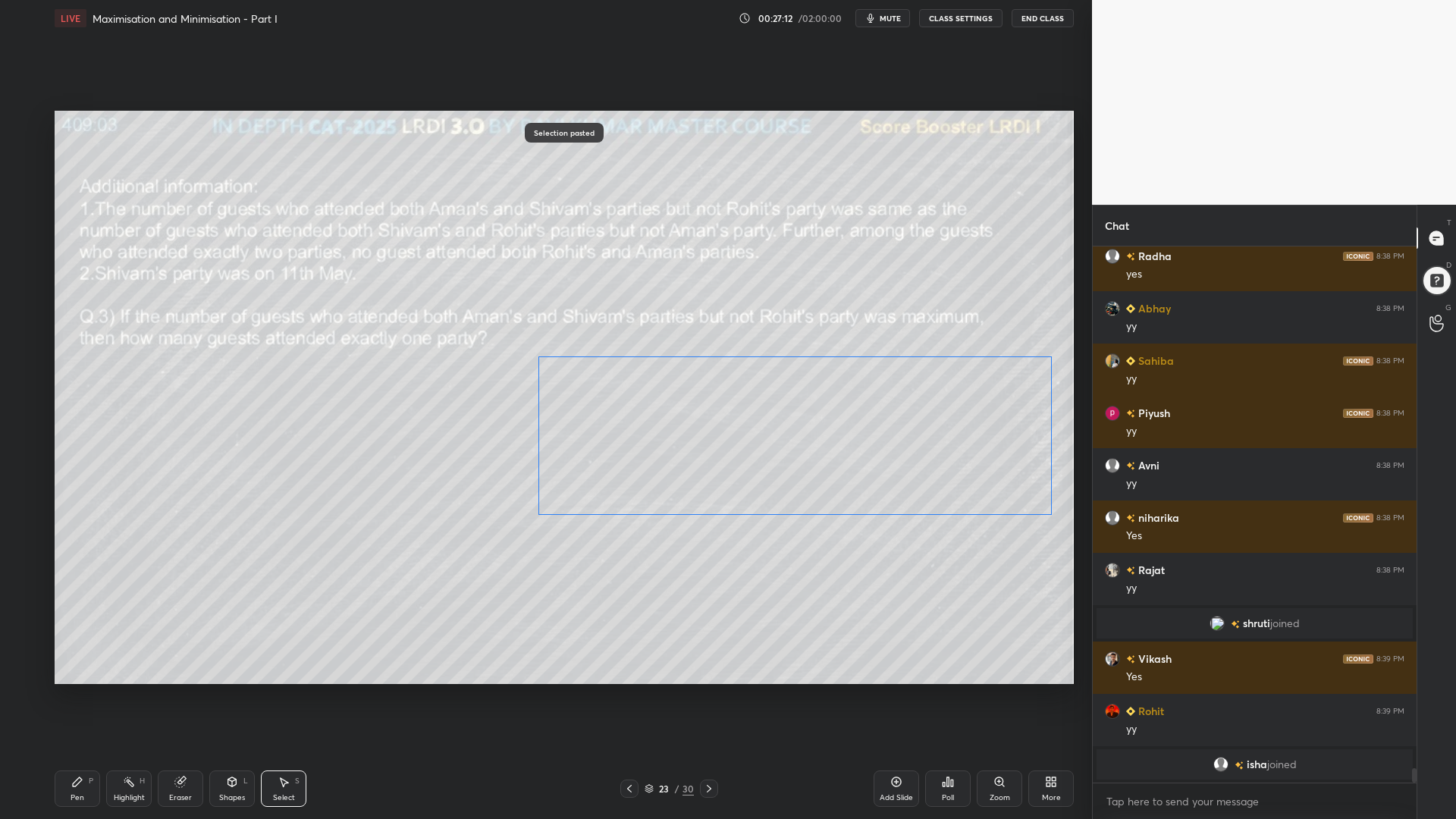
drag, startPoint x: 932, startPoint y: 439, endPoint x: 937, endPoint y: 455, distance: 16.8
click at [937, 455] on div "0 ° Undo Copy Paste here Duplicate Duplicate to new slide Delete" at bounding box center [563, 397] width 1019 height 573
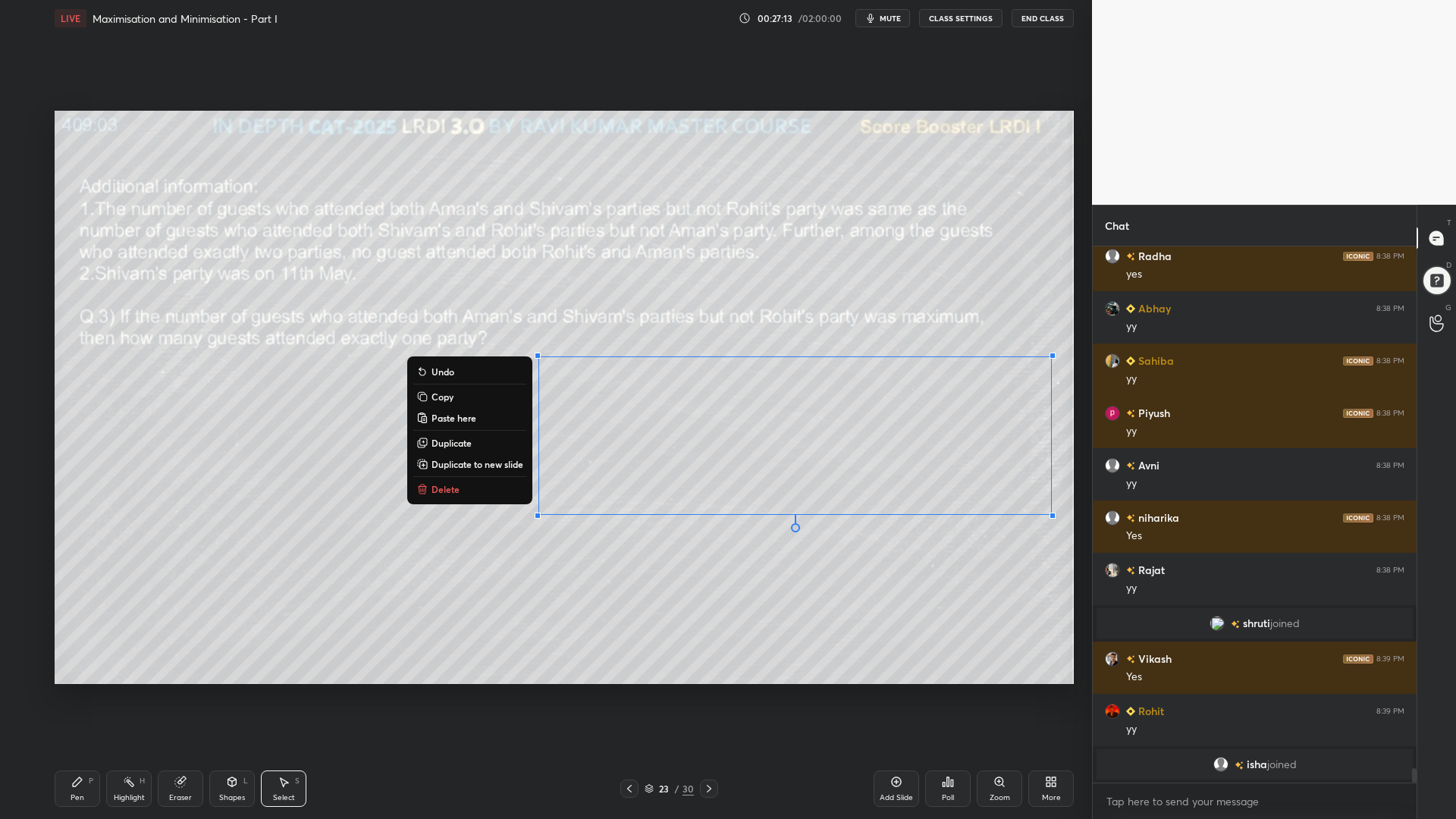
click at [653, 604] on div "0 ° Undo Copy Paste here Duplicate Duplicate to new slide Delete" at bounding box center [563, 397] width 1019 height 573
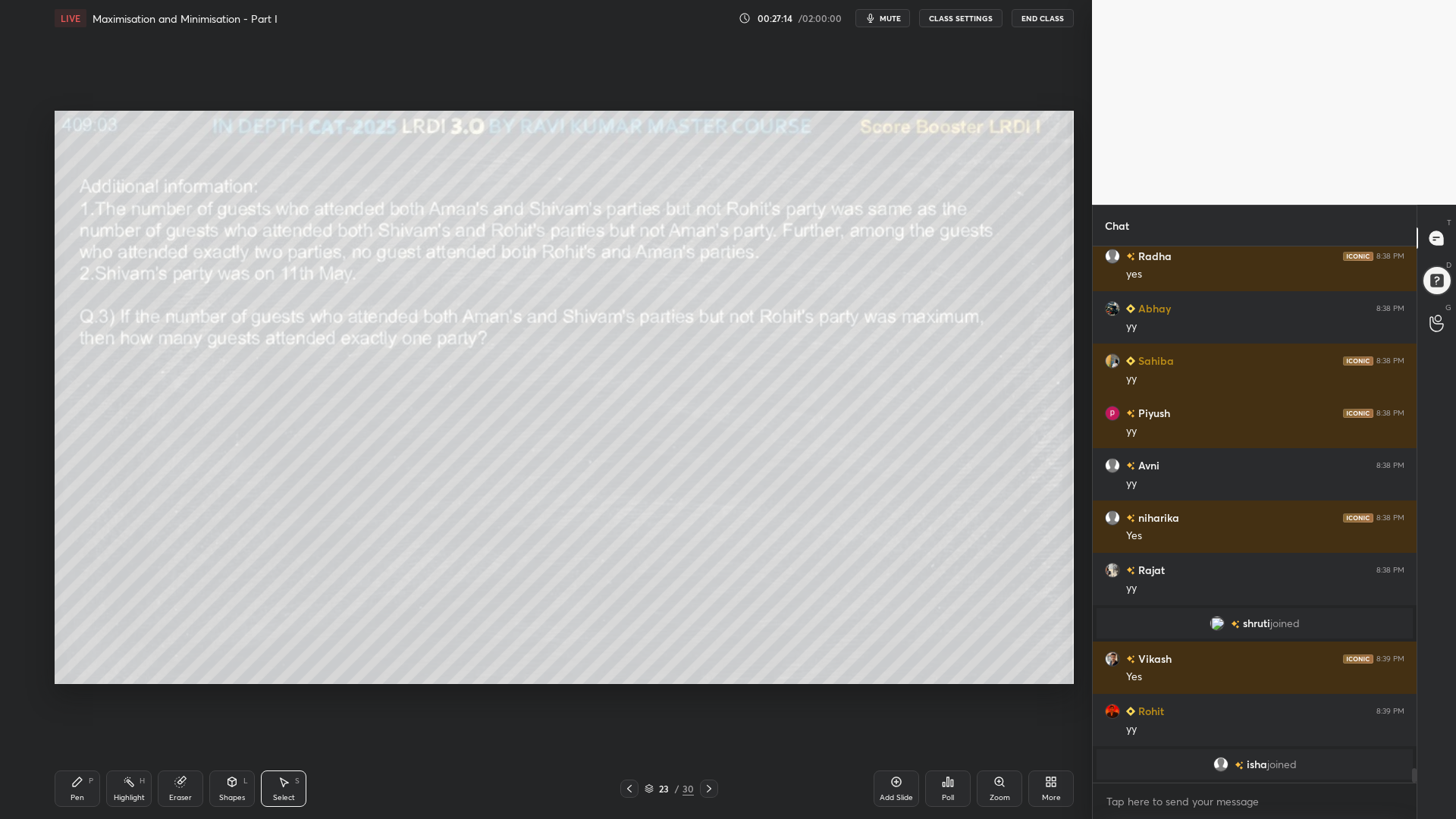
click at [85, 690] on div "Pen P" at bounding box center [77, 788] width 45 height 37
drag, startPoint x: 16, startPoint y: 276, endPoint x: 24, endPoint y: 289, distance: 15.3
click at [17, 277] on div at bounding box center [24, 274] width 24 height 24
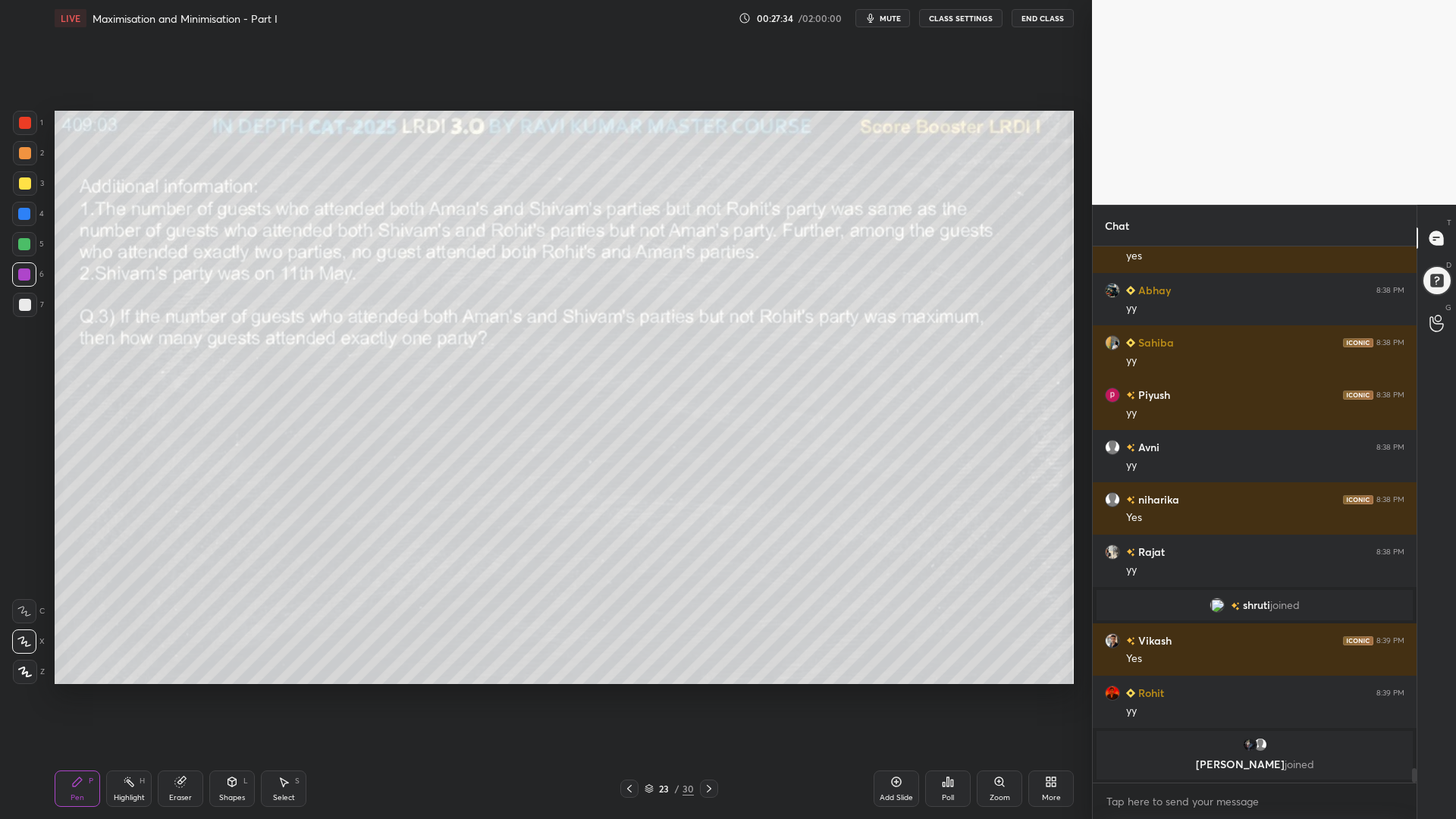
click at [23, 243] on div at bounding box center [24, 244] width 12 height 12
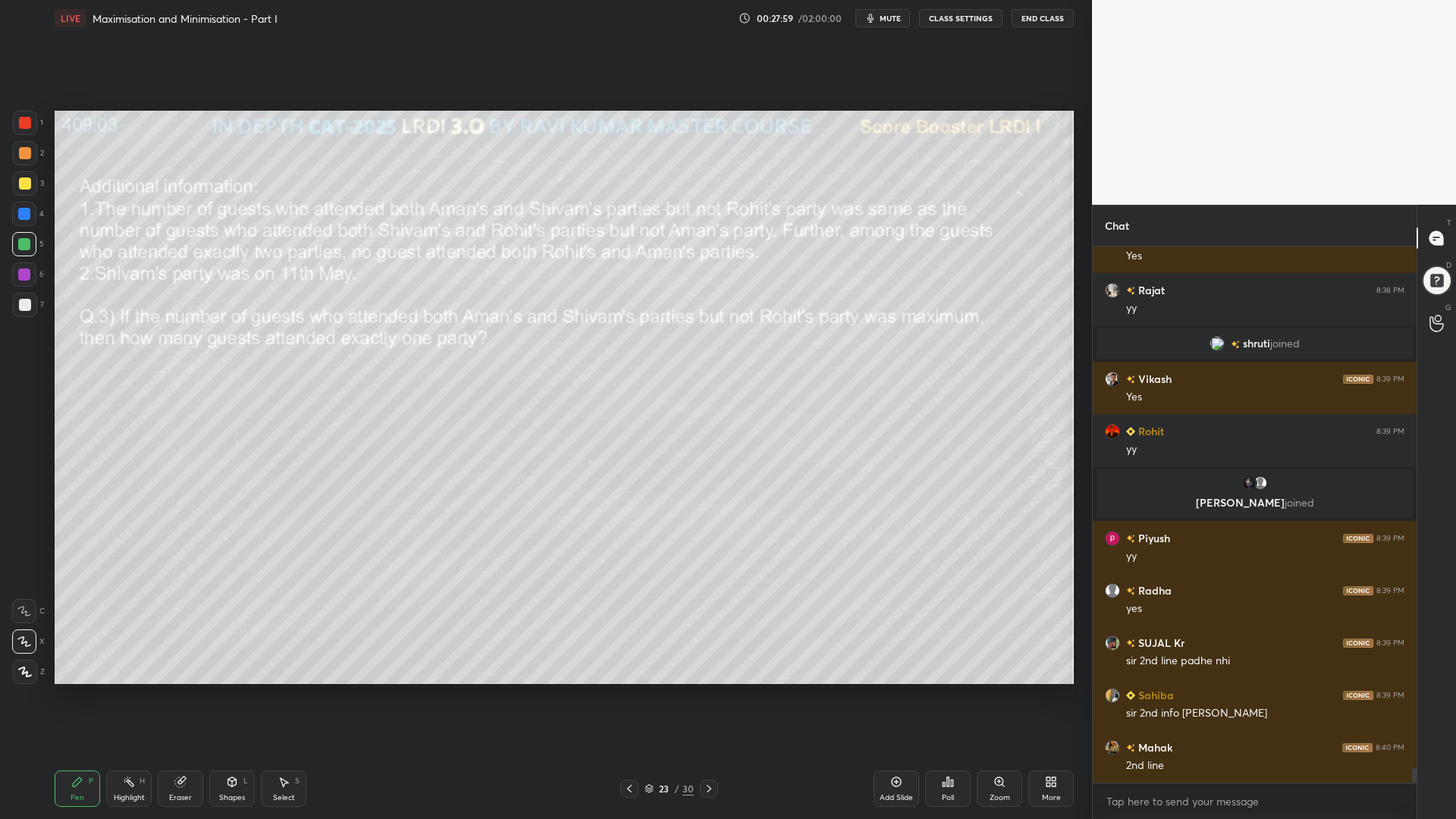
scroll to position [19589, 0]
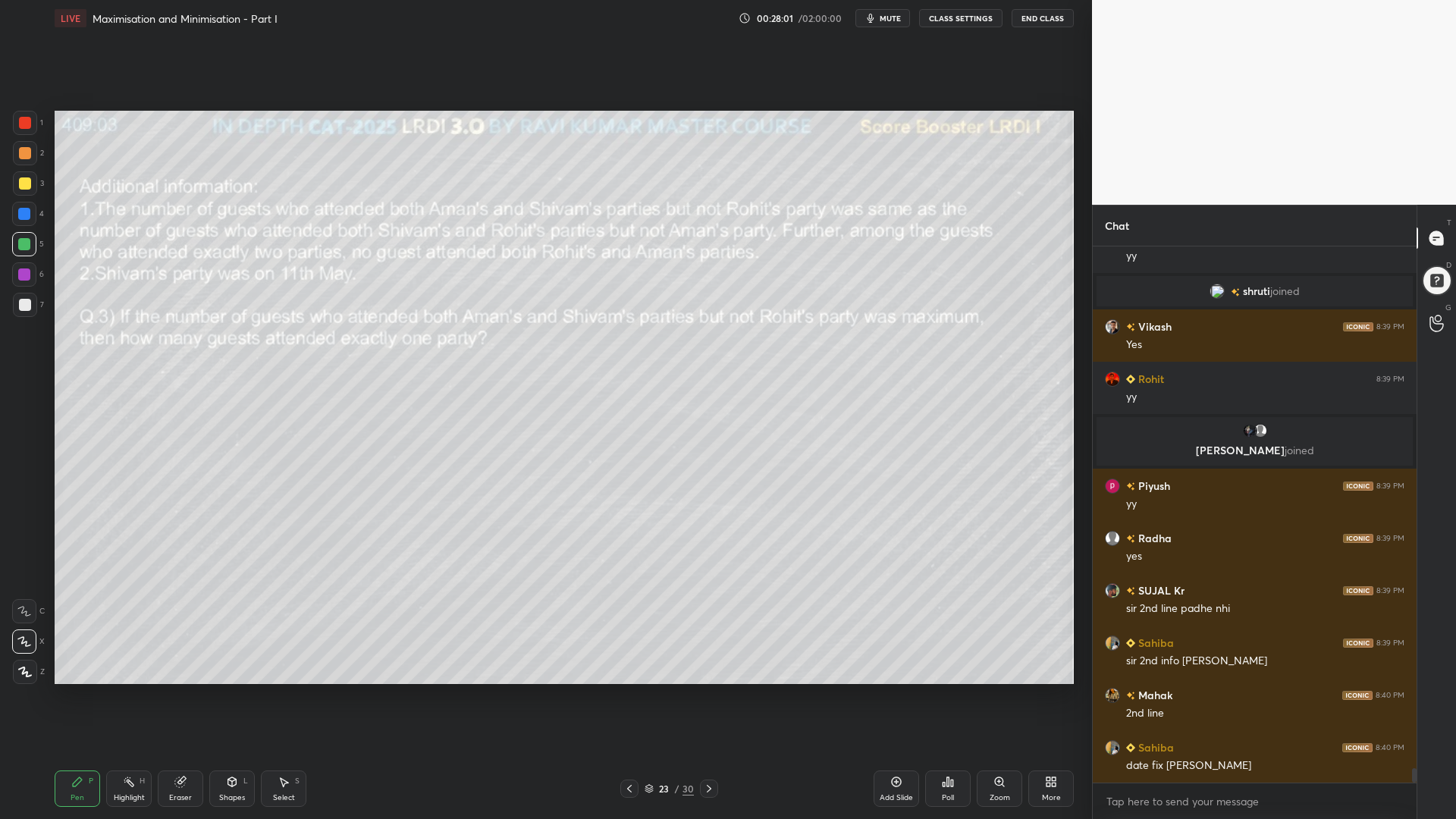
click at [182, 690] on icon at bounding box center [180, 782] width 10 height 10
click at [75, 690] on icon at bounding box center [77, 781] width 9 height 9
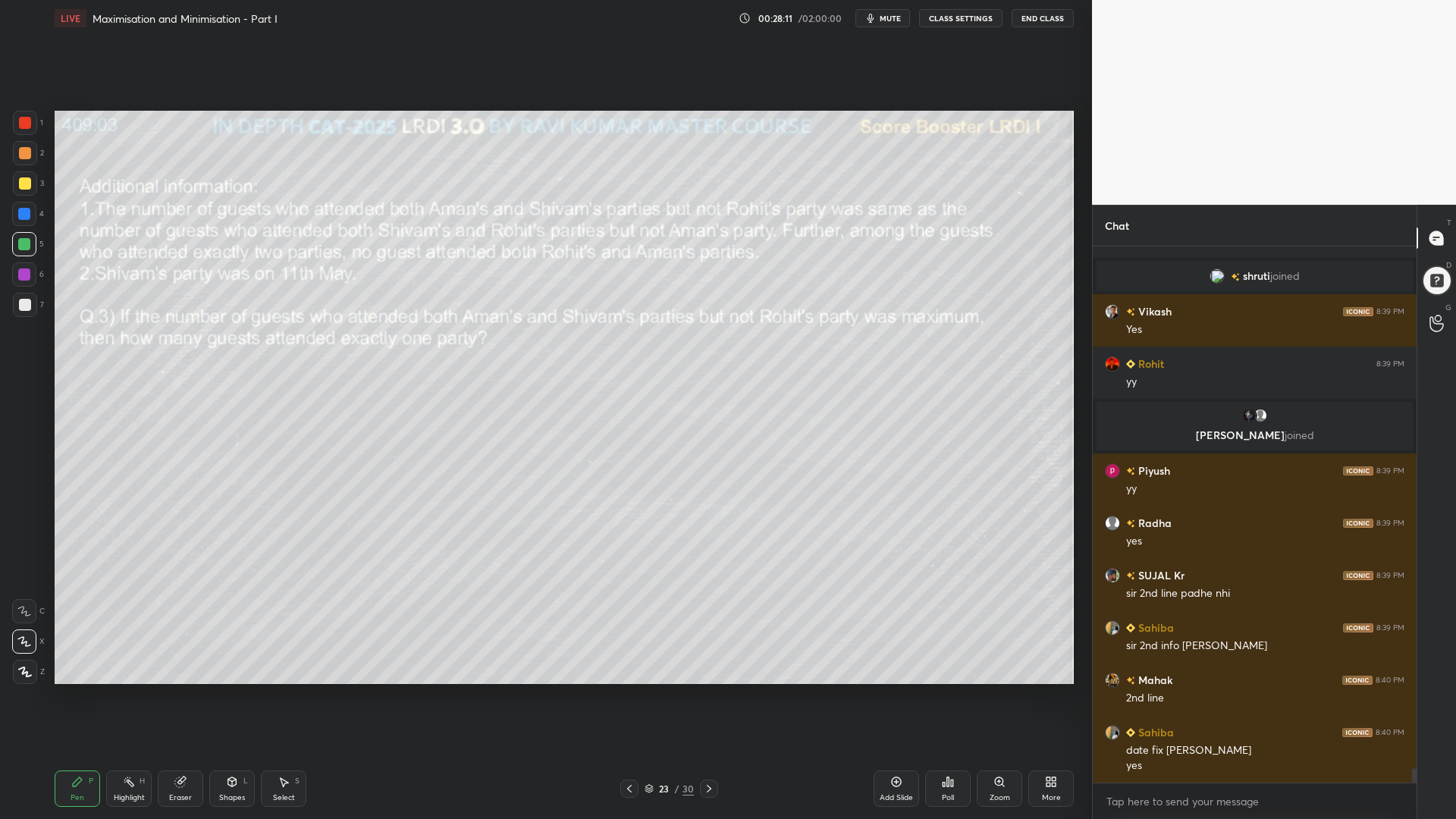
click at [19, 311] on div at bounding box center [25, 305] width 24 height 24
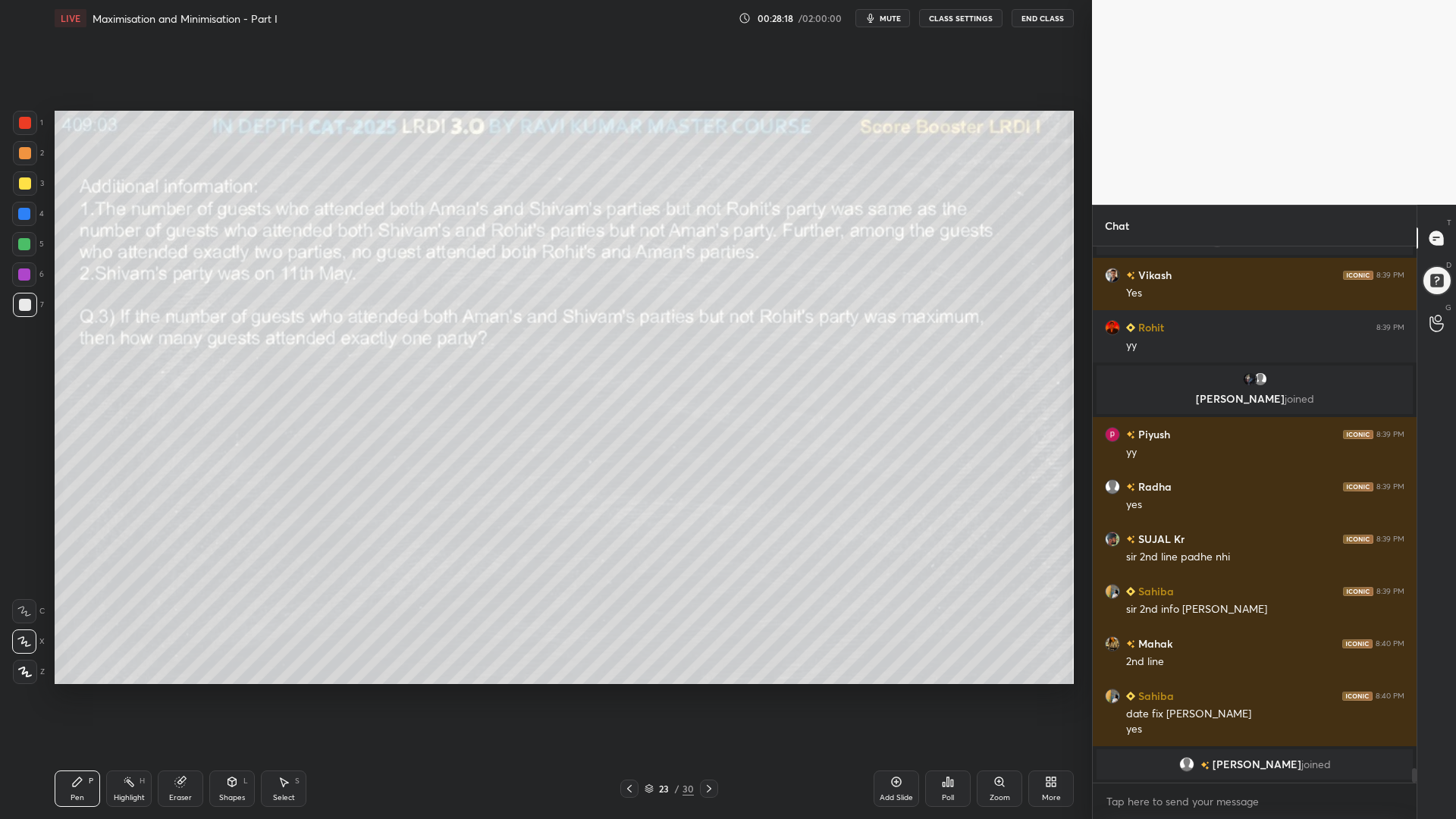
click at [20, 123] on div at bounding box center [24, 123] width 12 height 12
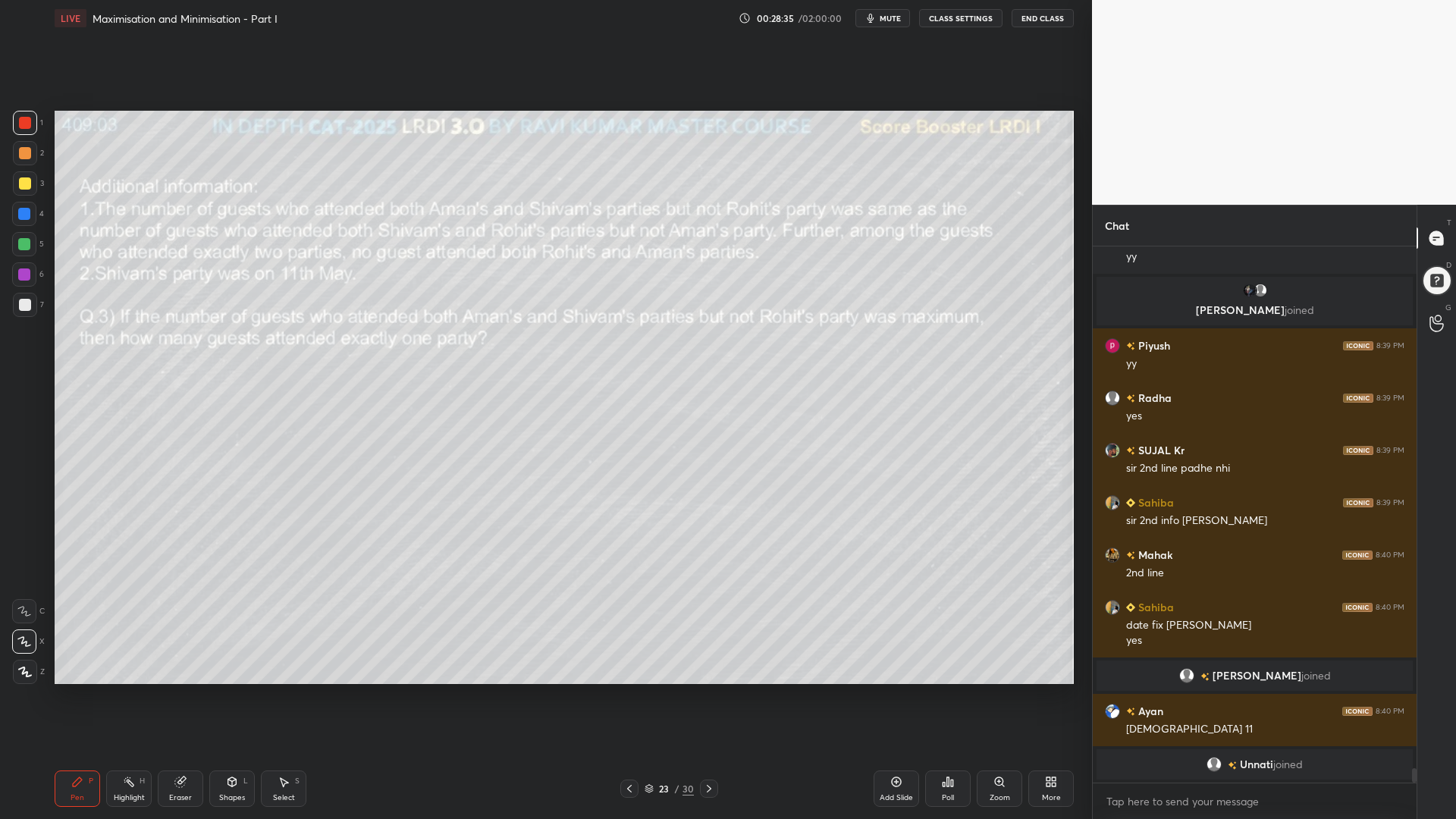
scroll to position [19668, 0]
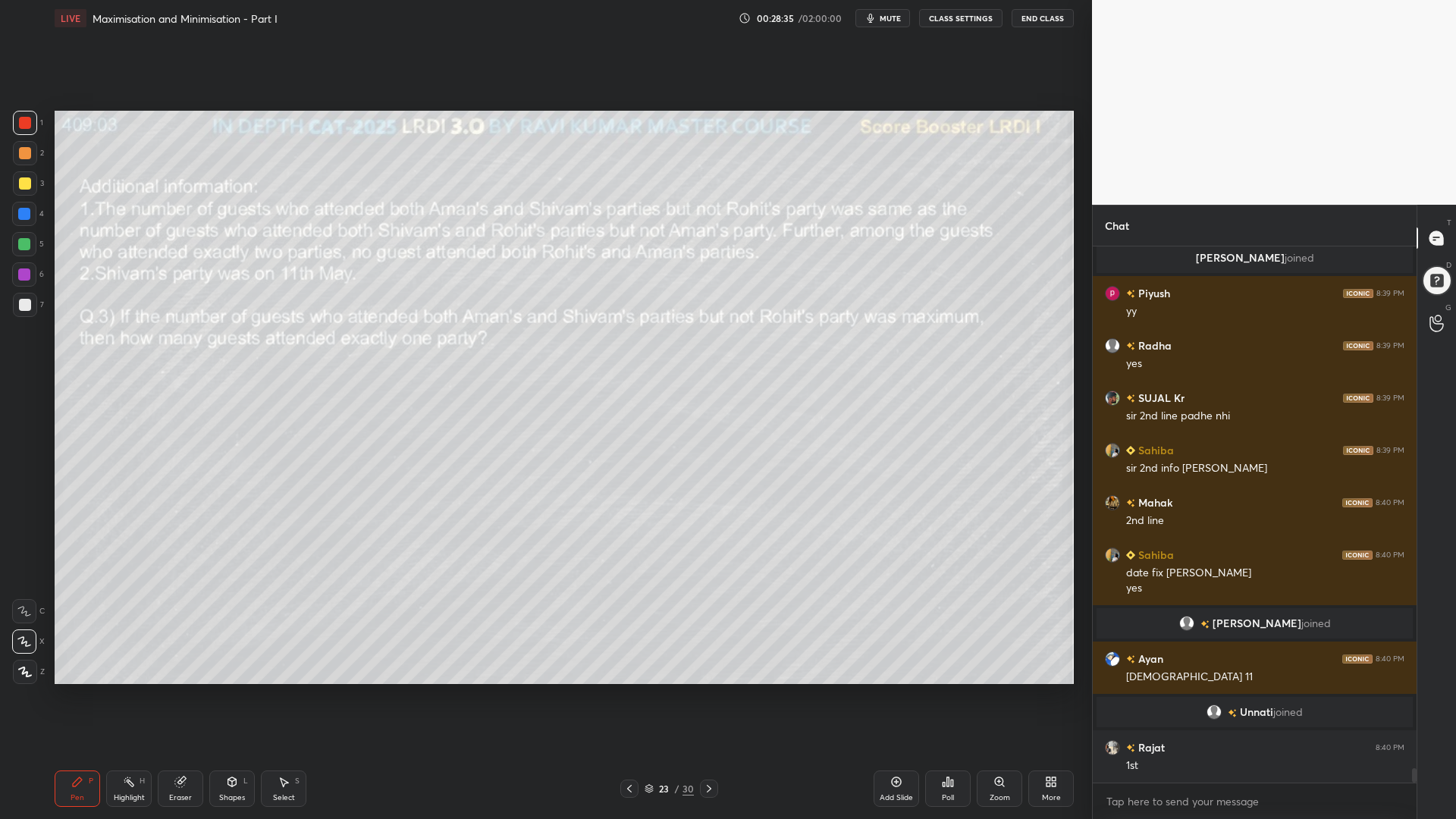
click at [21, 180] on div at bounding box center [24, 183] width 12 height 12
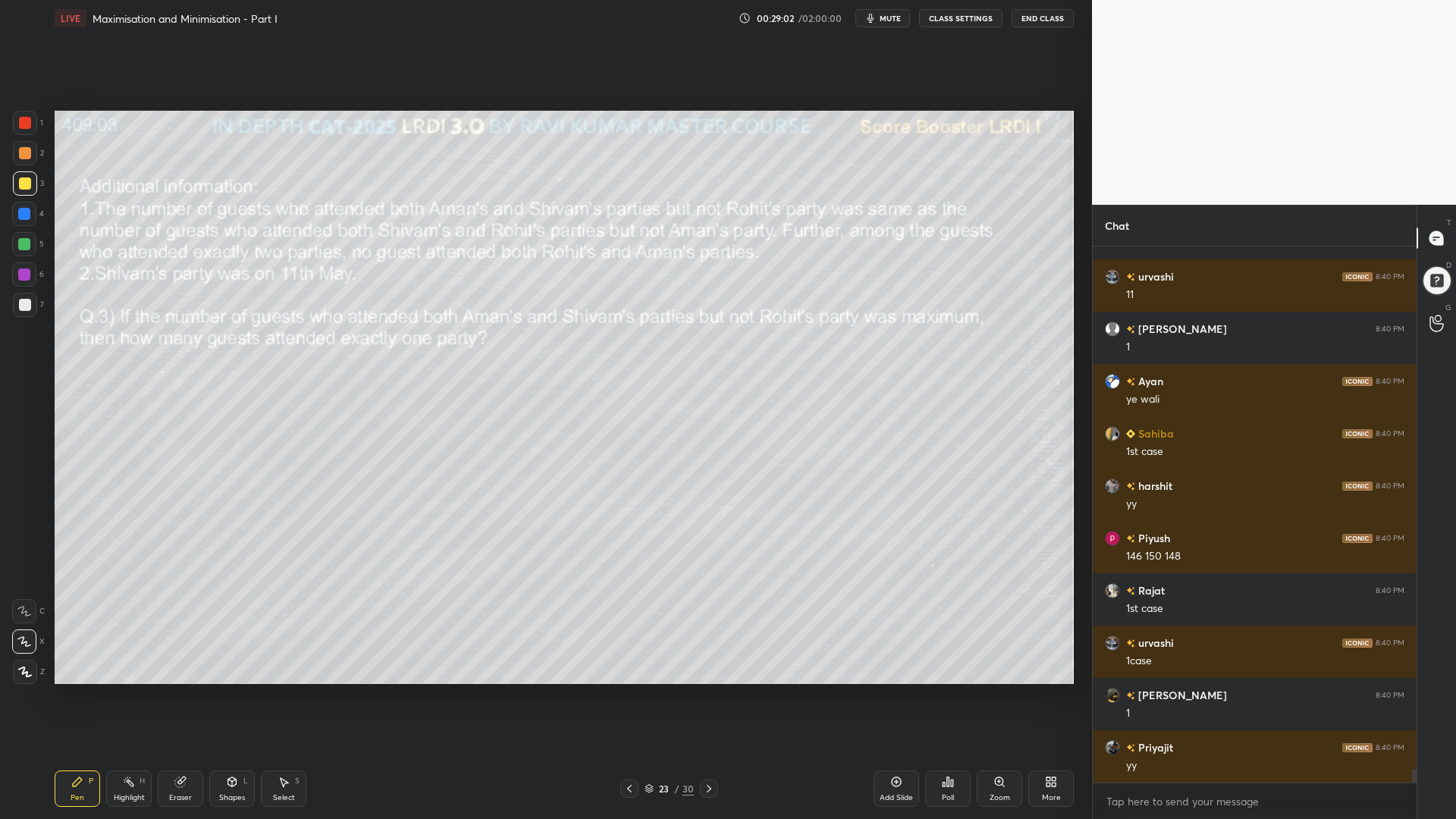
scroll to position [20244, 0]
click at [22, 273] on div at bounding box center [24, 274] width 12 height 12
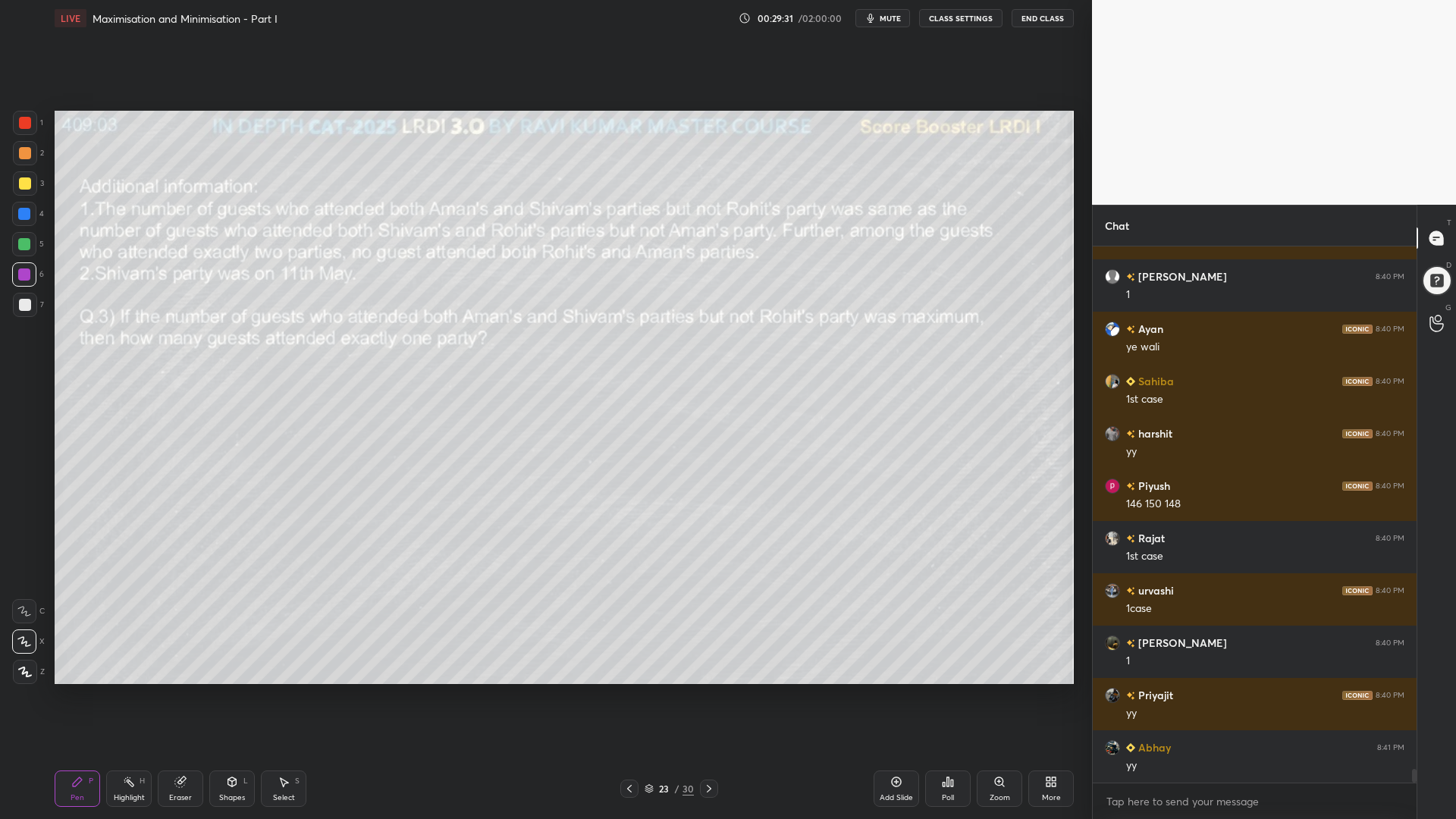
click at [24, 302] on div at bounding box center [24, 304] width 12 height 12
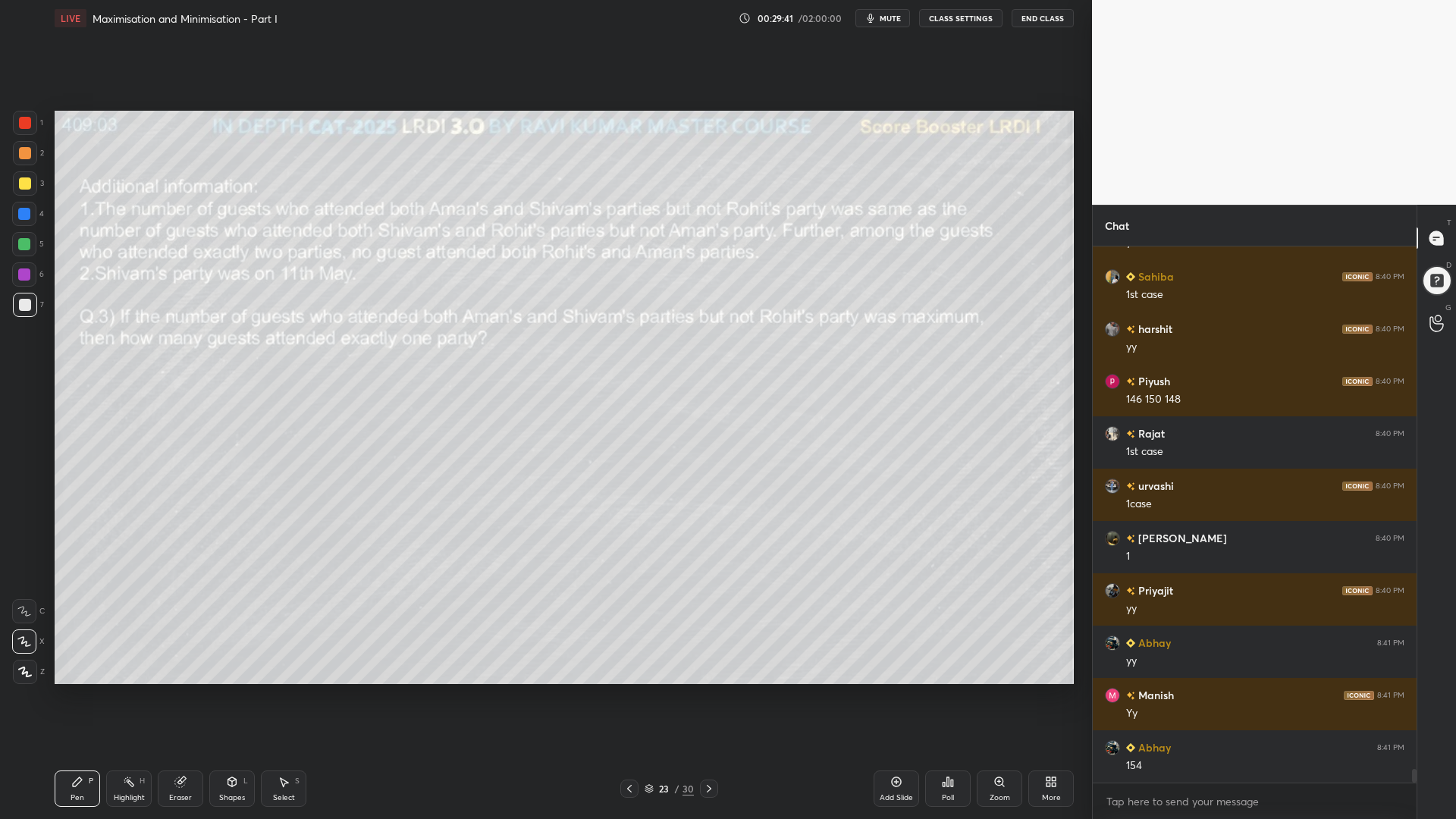
scroll to position [20453, 0]
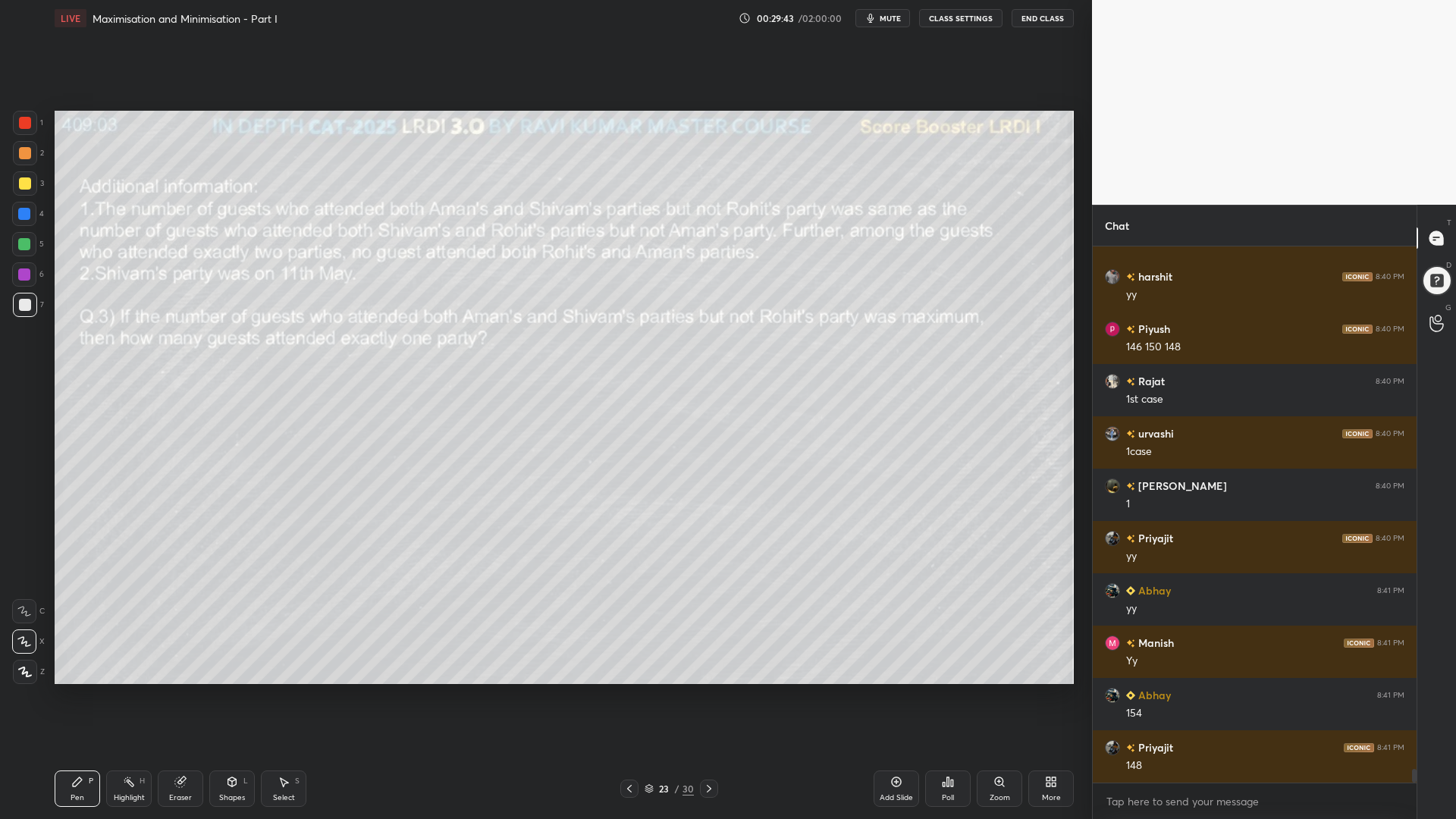
click at [20, 243] on div at bounding box center [24, 244] width 12 height 12
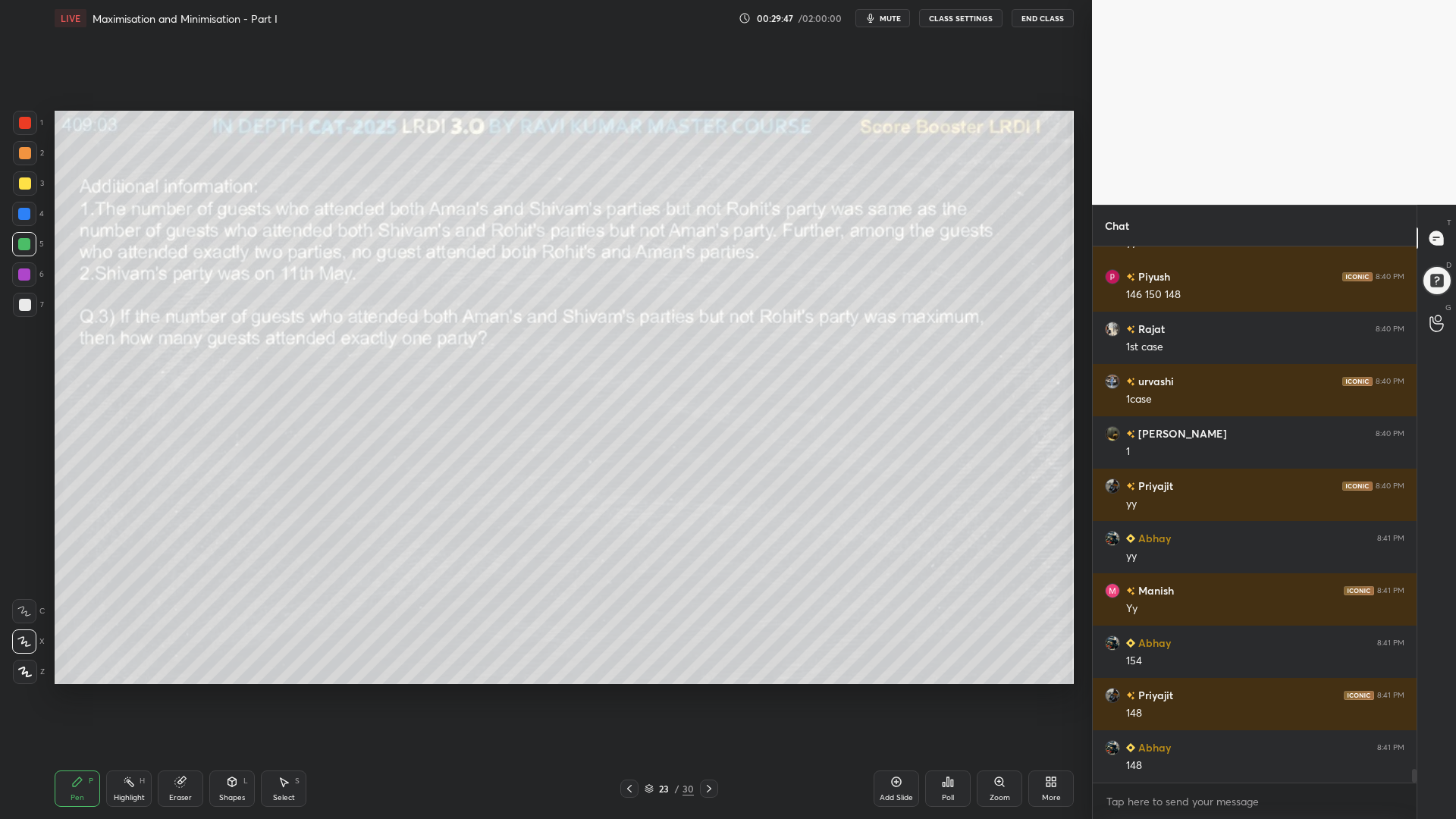
click at [126, 690] on circle at bounding box center [125, 782] width 2 height 2
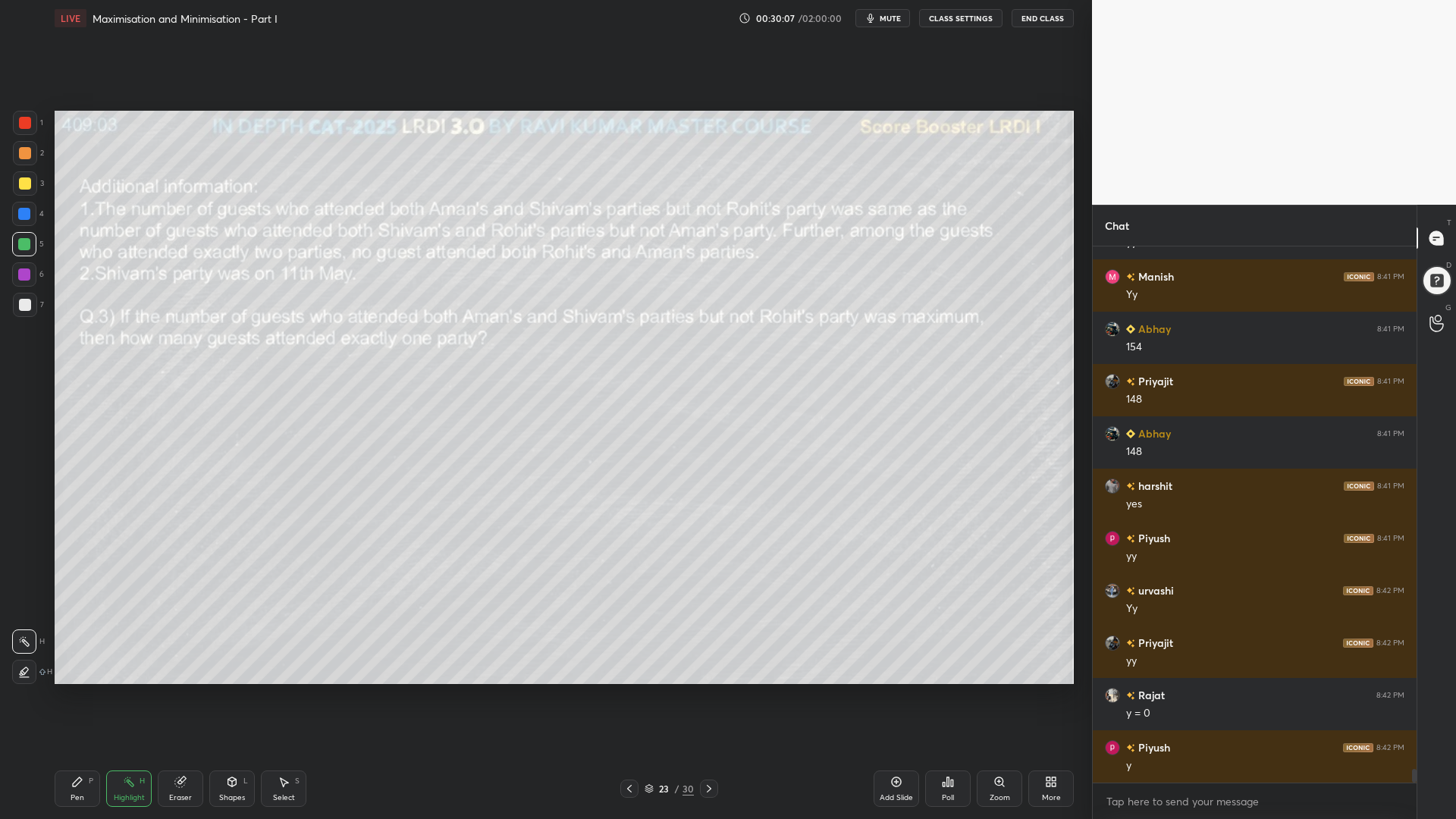
scroll to position [20871, 0]
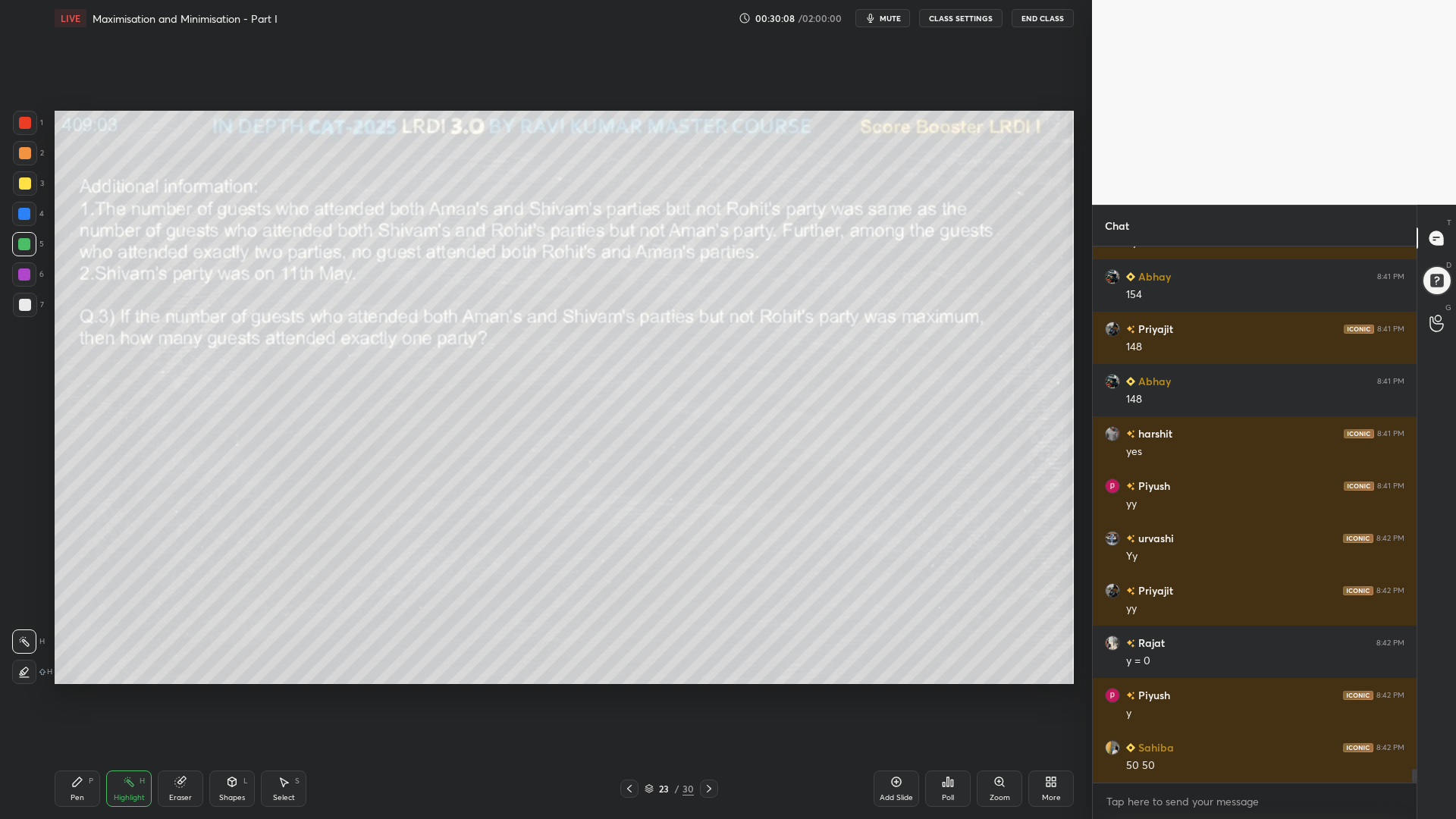
click at [69, 690] on div "Pen P" at bounding box center [77, 788] width 45 height 37
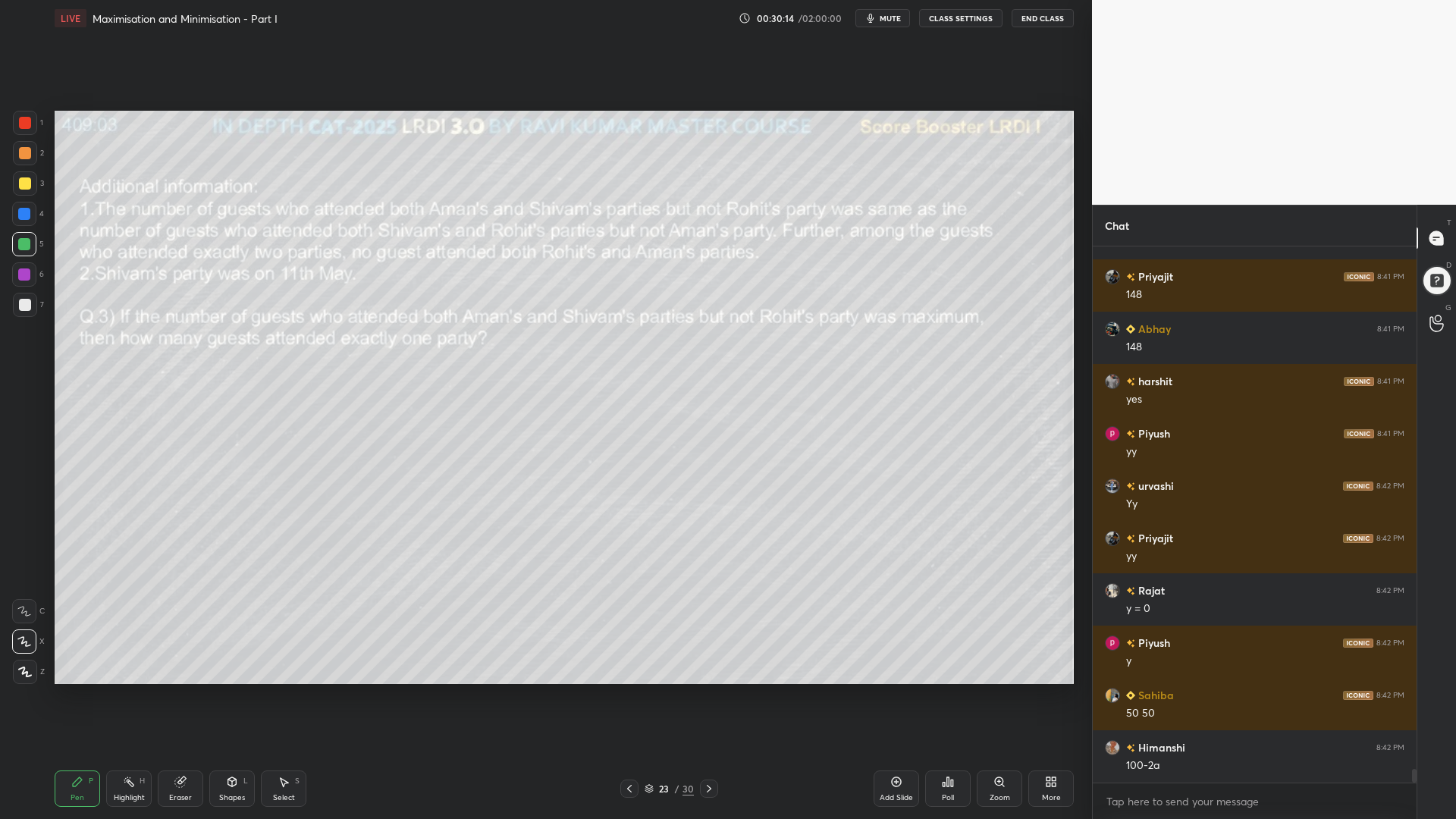
scroll to position [20976, 0]
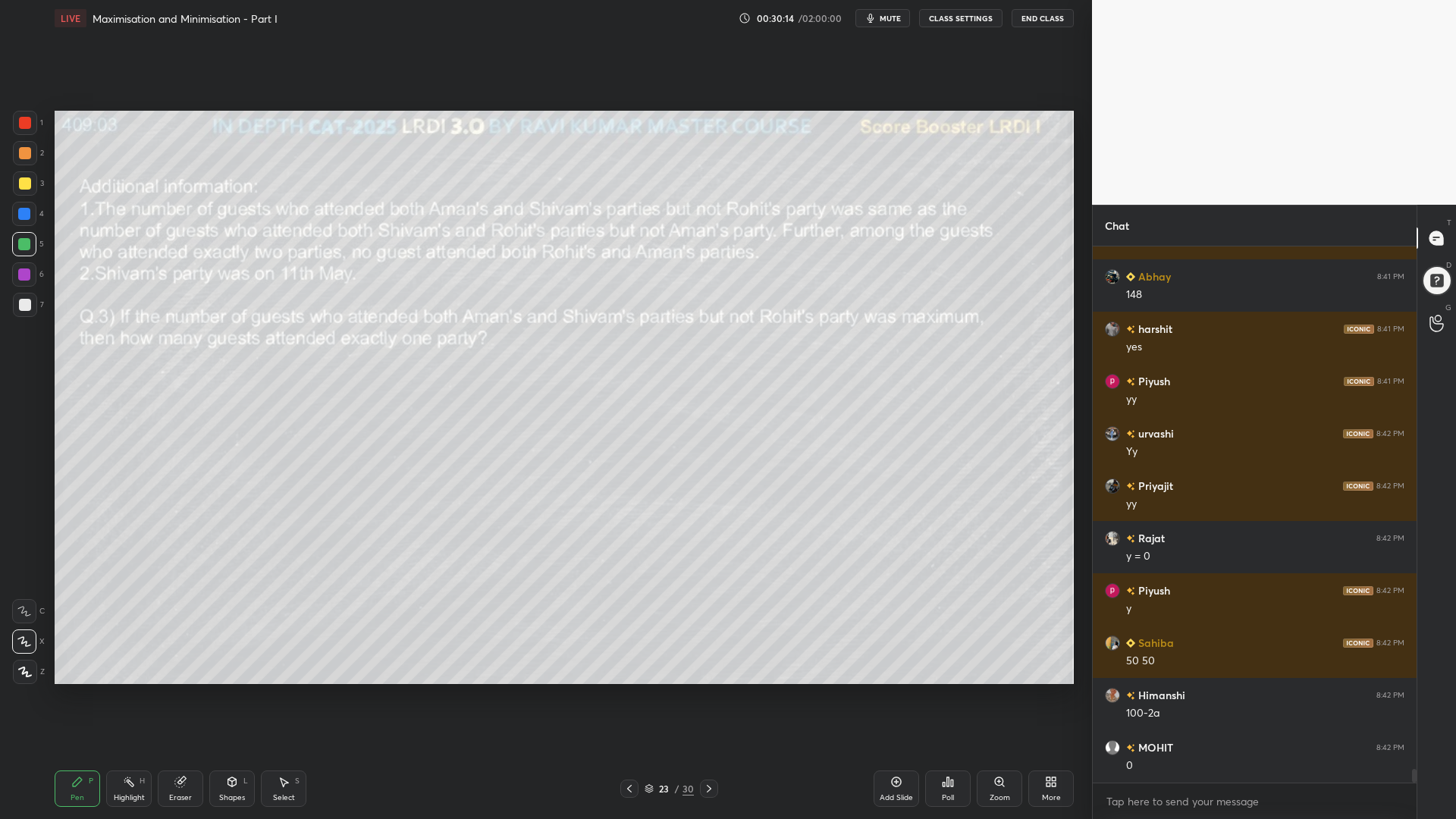
drag, startPoint x: 23, startPoint y: 188, endPoint x: 53, endPoint y: 215, distance: 40.4
click at [23, 188] on div at bounding box center [24, 183] width 12 height 12
click at [132, 690] on icon at bounding box center [128, 782] width 12 height 12
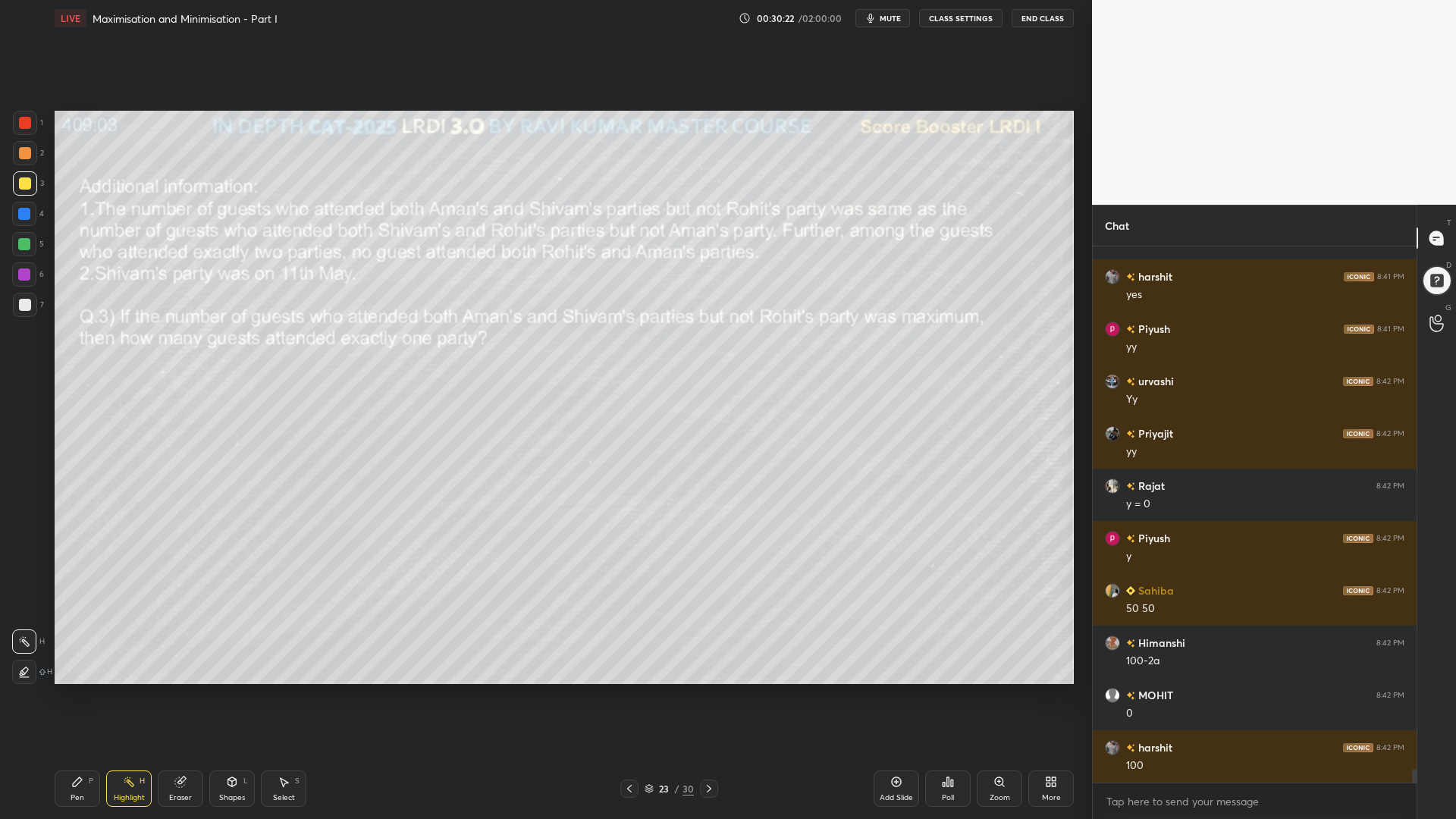
click at [72, 690] on div "Pen P" at bounding box center [77, 788] width 45 height 37
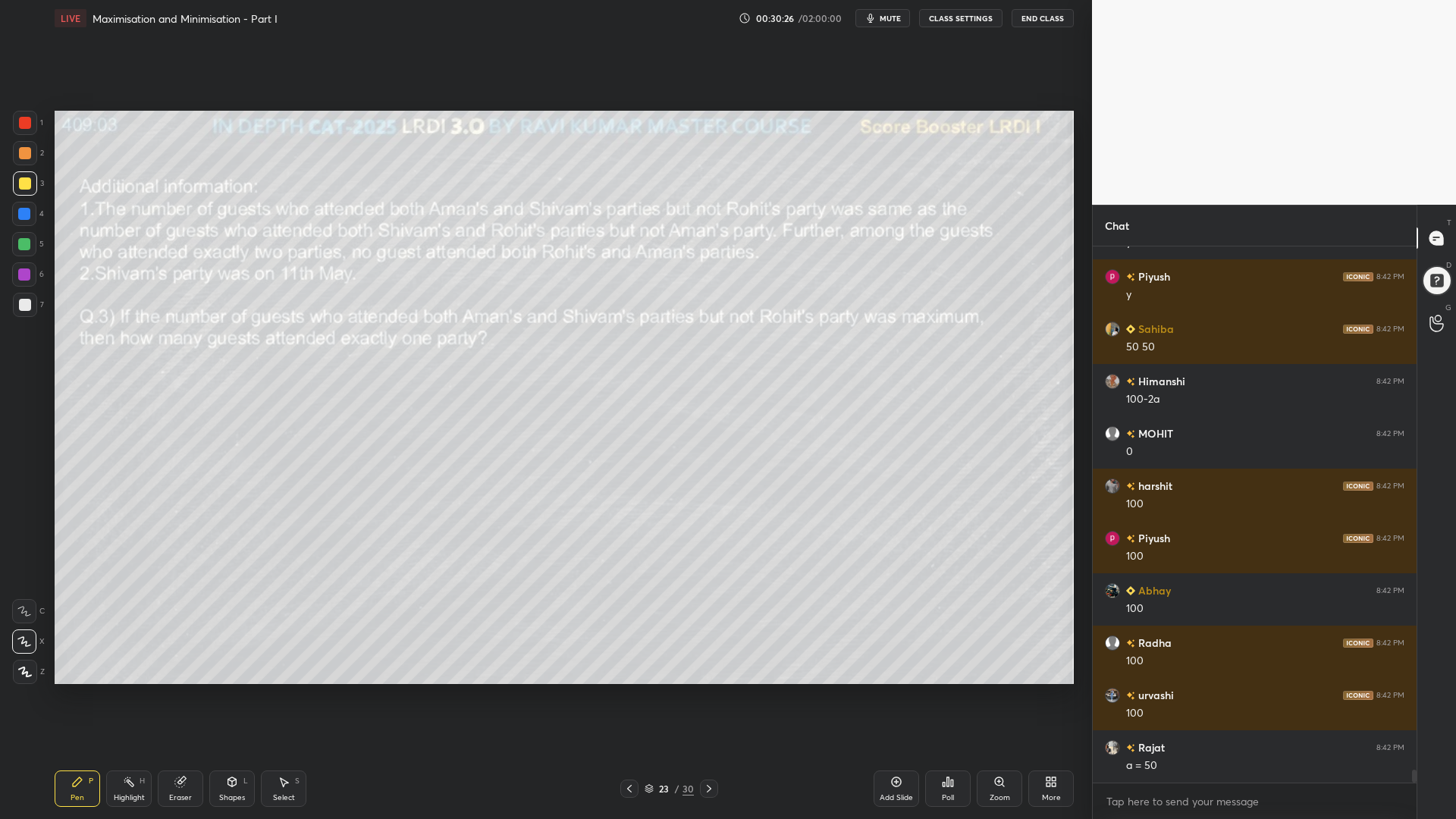
scroll to position [21342, 0]
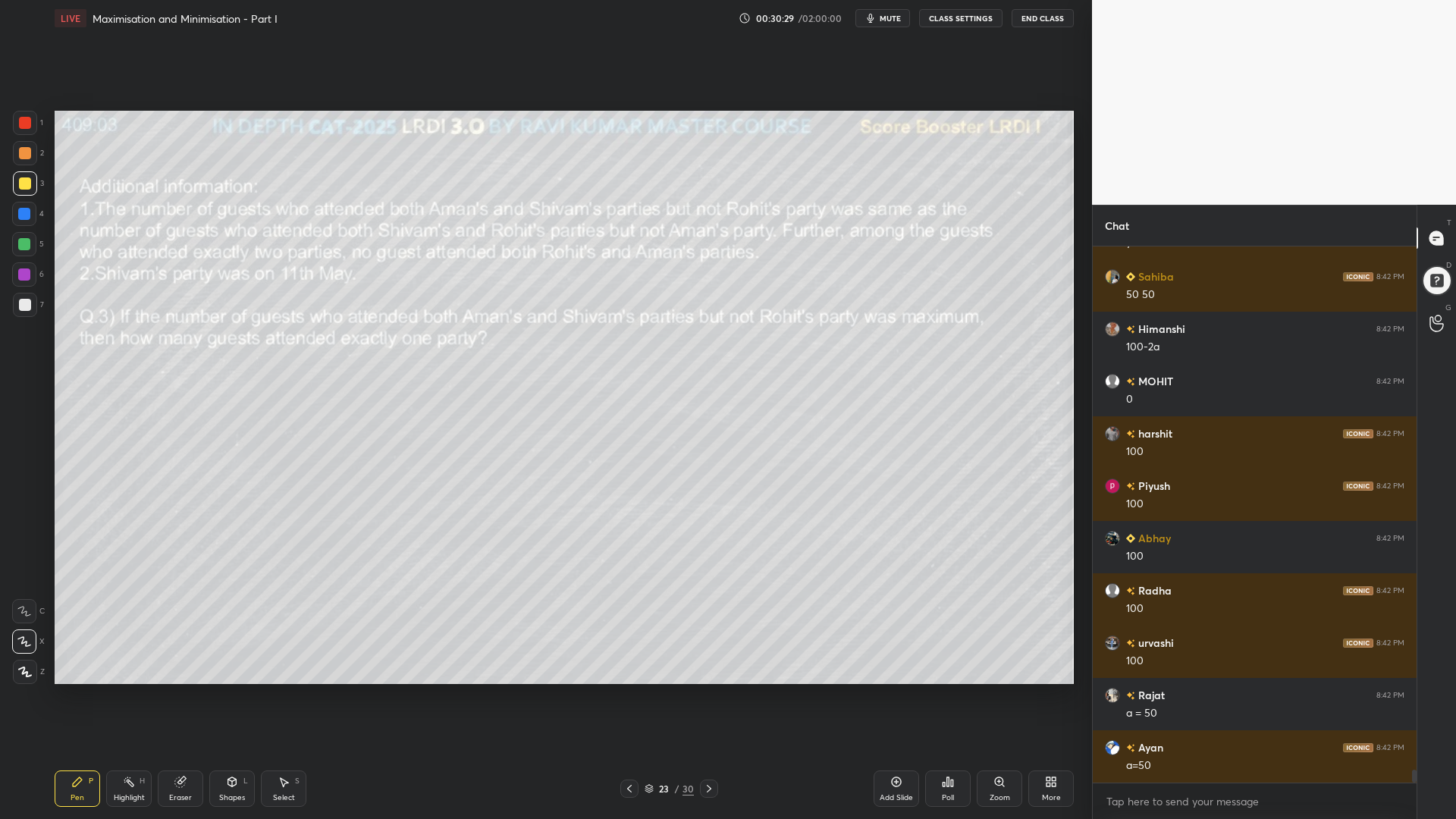
click at [177, 690] on icon at bounding box center [180, 782] width 12 height 12
drag, startPoint x: 19, startPoint y: 499, endPoint x: 48, endPoint y: 506, distance: 29.8
click at [20, 499] on div at bounding box center [24, 502] width 24 height 24
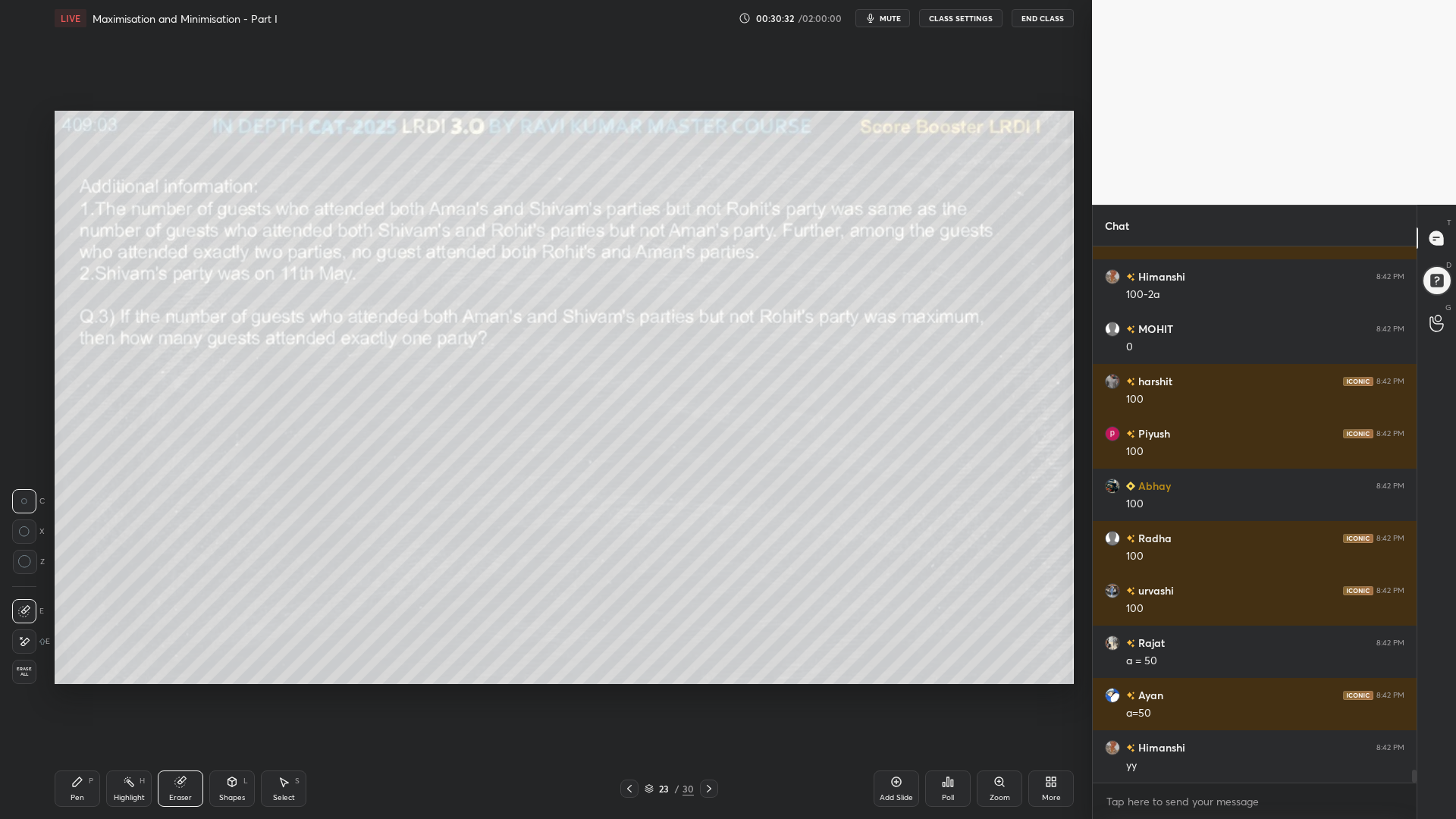
click at [75, 690] on icon at bounding box center [77, 781] width 9 height 9
click at [20, 300] on div at bounding box center [24, 304] width 12 height 12
drag, startPoint x: 17, startPoint y: 179, endPoint x: 33, endPoint y: 204, distance: 29.7
click at [19, 179] on div at bounding box center [25, 183] width 24 height 24
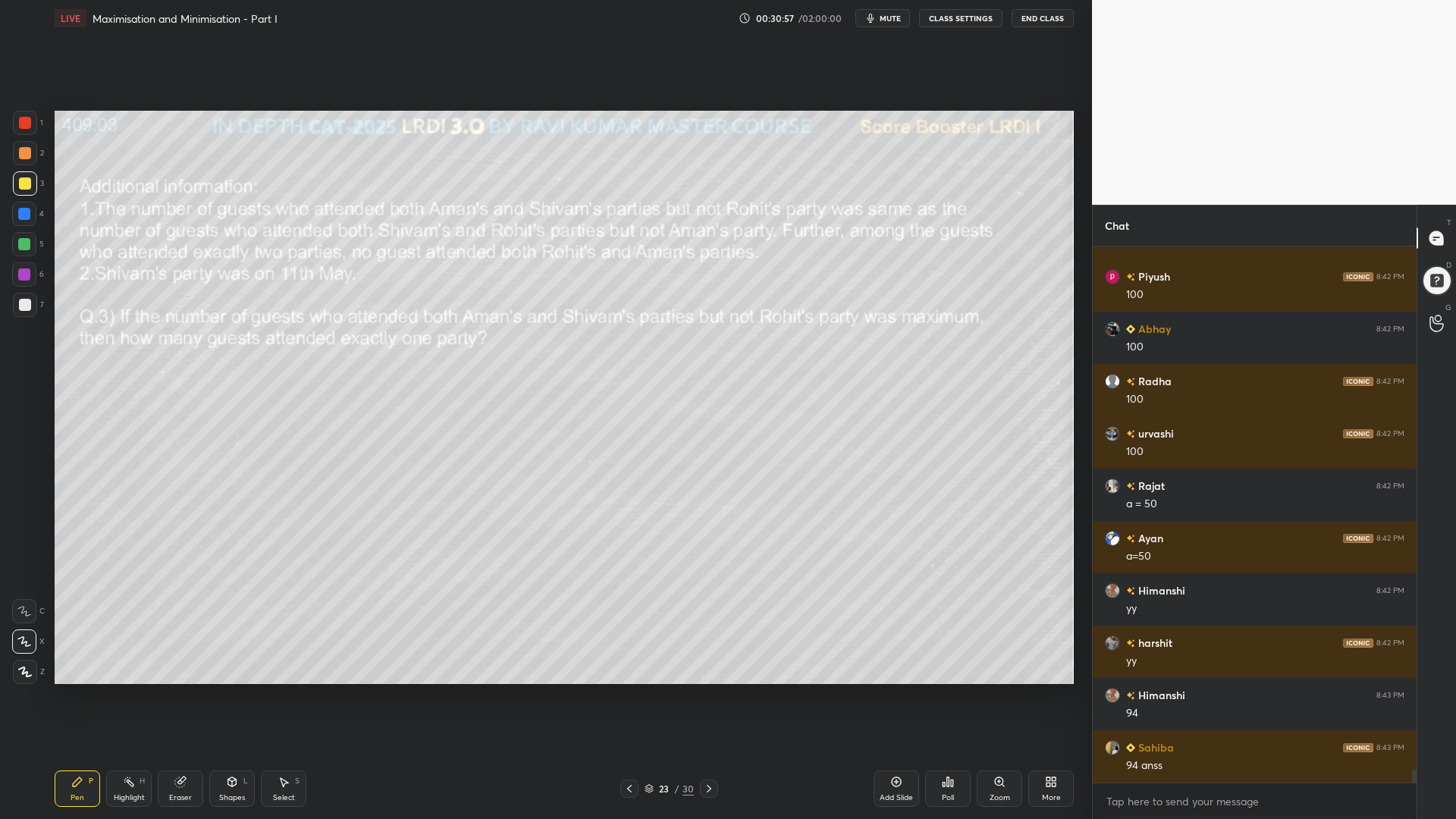
scroll to position [21604, 0]
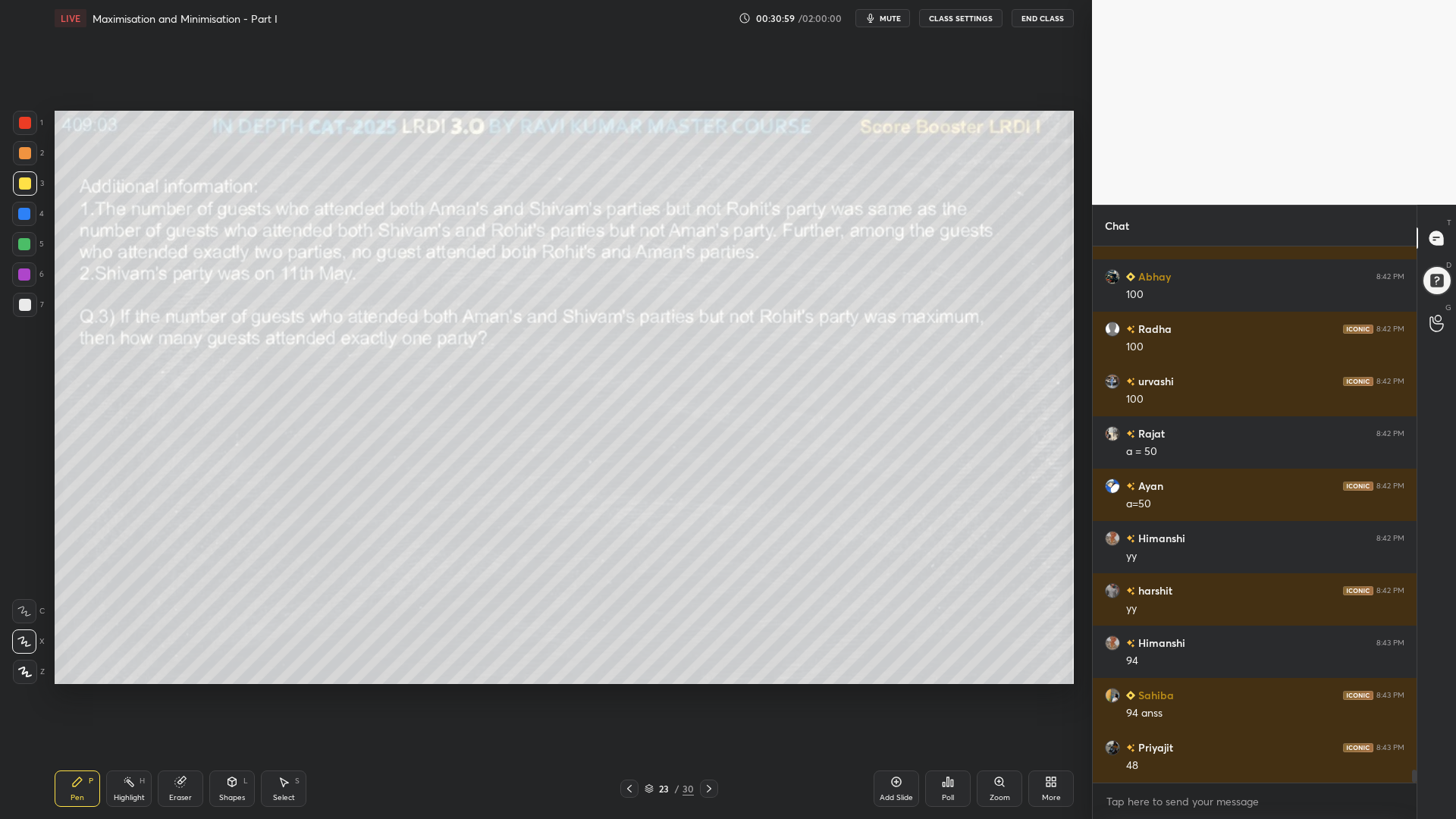
click at [25, 274] on div at bounding box center [24, 274] width 12 height 12
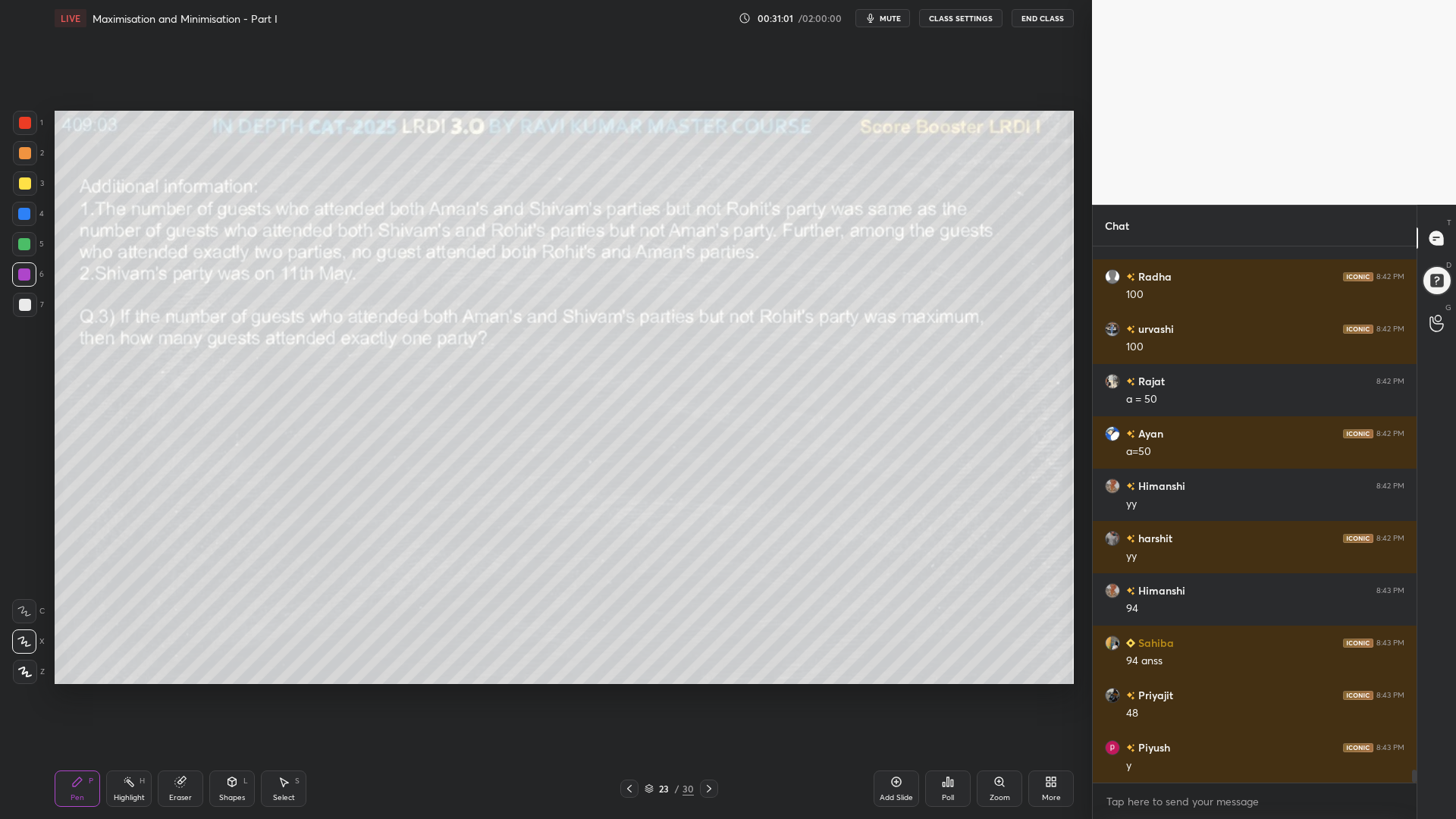
click at [28, 204] on div at bounding box center [24, 213] width 24 height 24
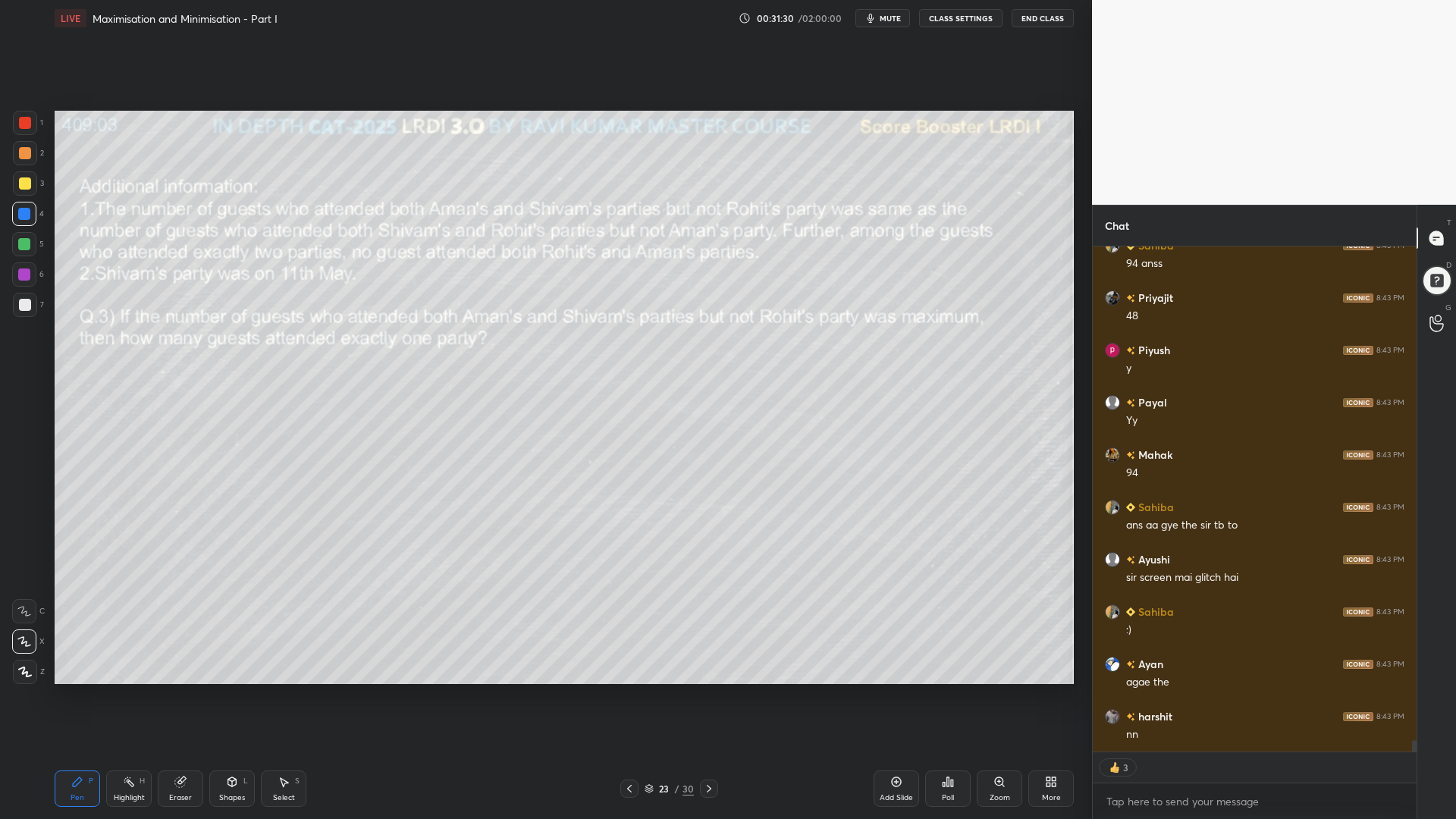
scroll to position [22106, 0]
click at [617, 690] on div "23 / 30" at bounding box center [669, 788] width 409 height 18
click at [704, 690] on icon at bounding box center [709, 788] width 12 height 12
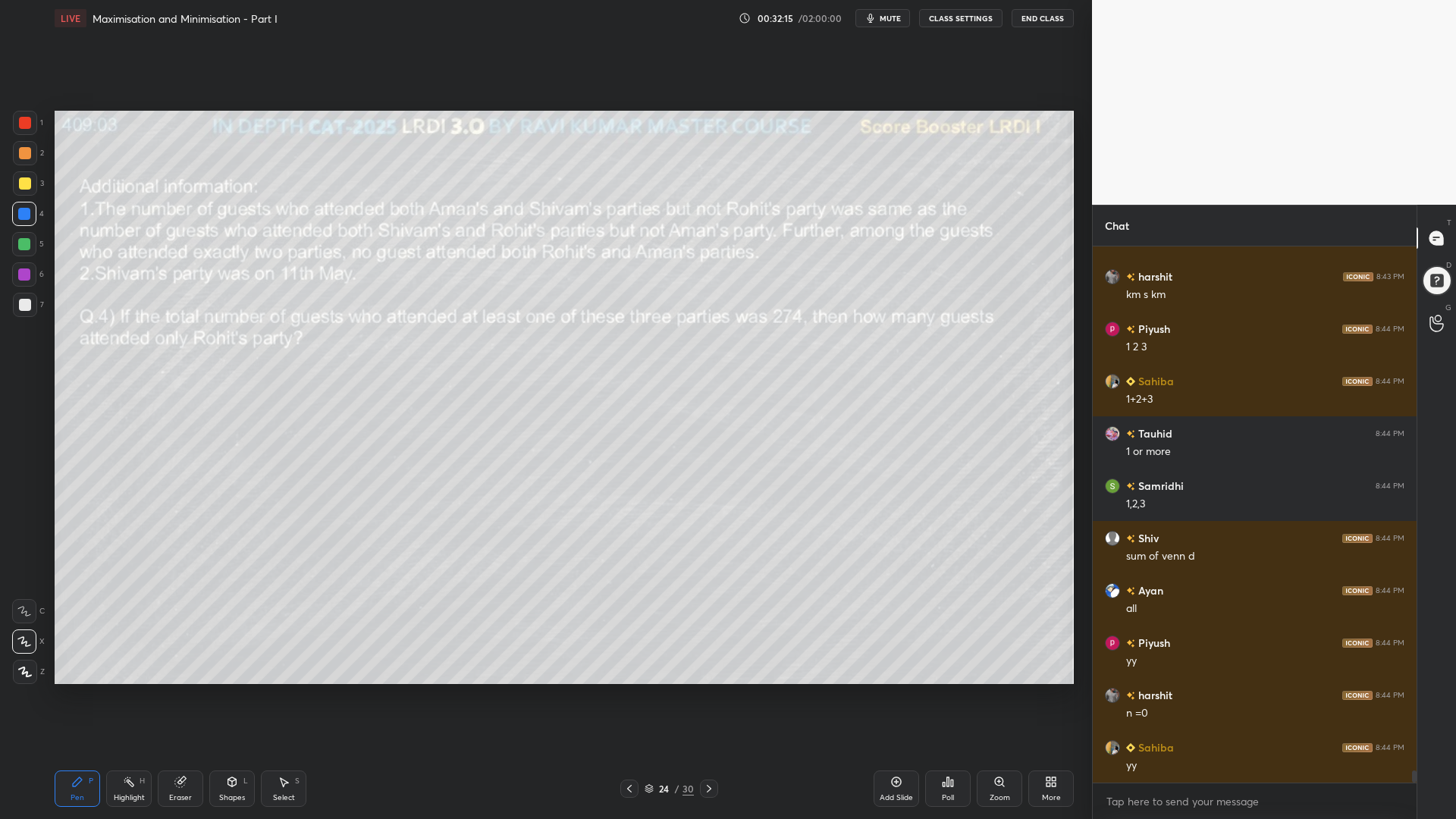
scroll to position [22702, 0]
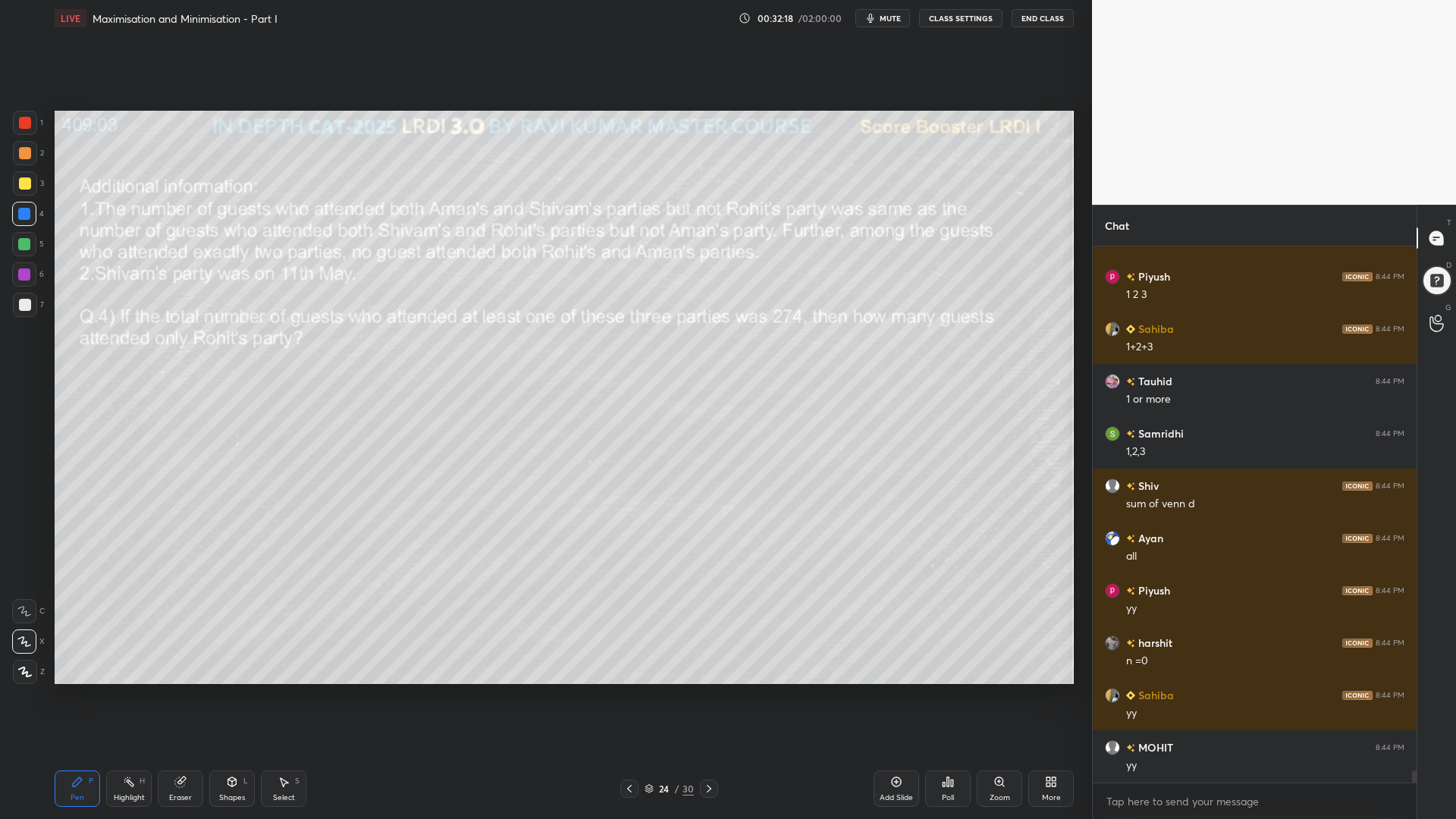
click at [226, 690] on div "Shapes L" at bounding box center [232, 788] width 45 height 37
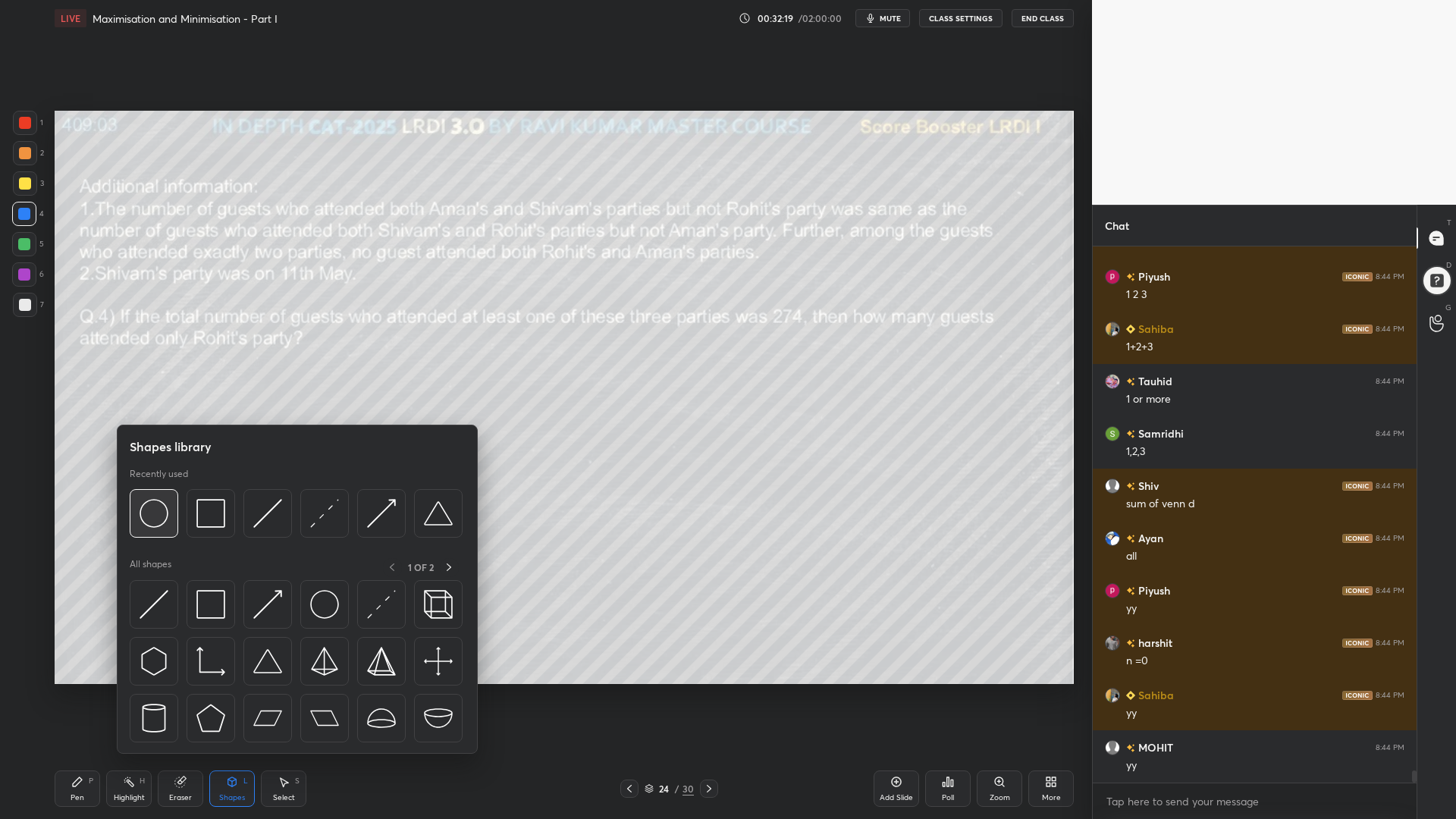
click at [150, 524] on img at bounding box center [153, 513] width 28 height 28
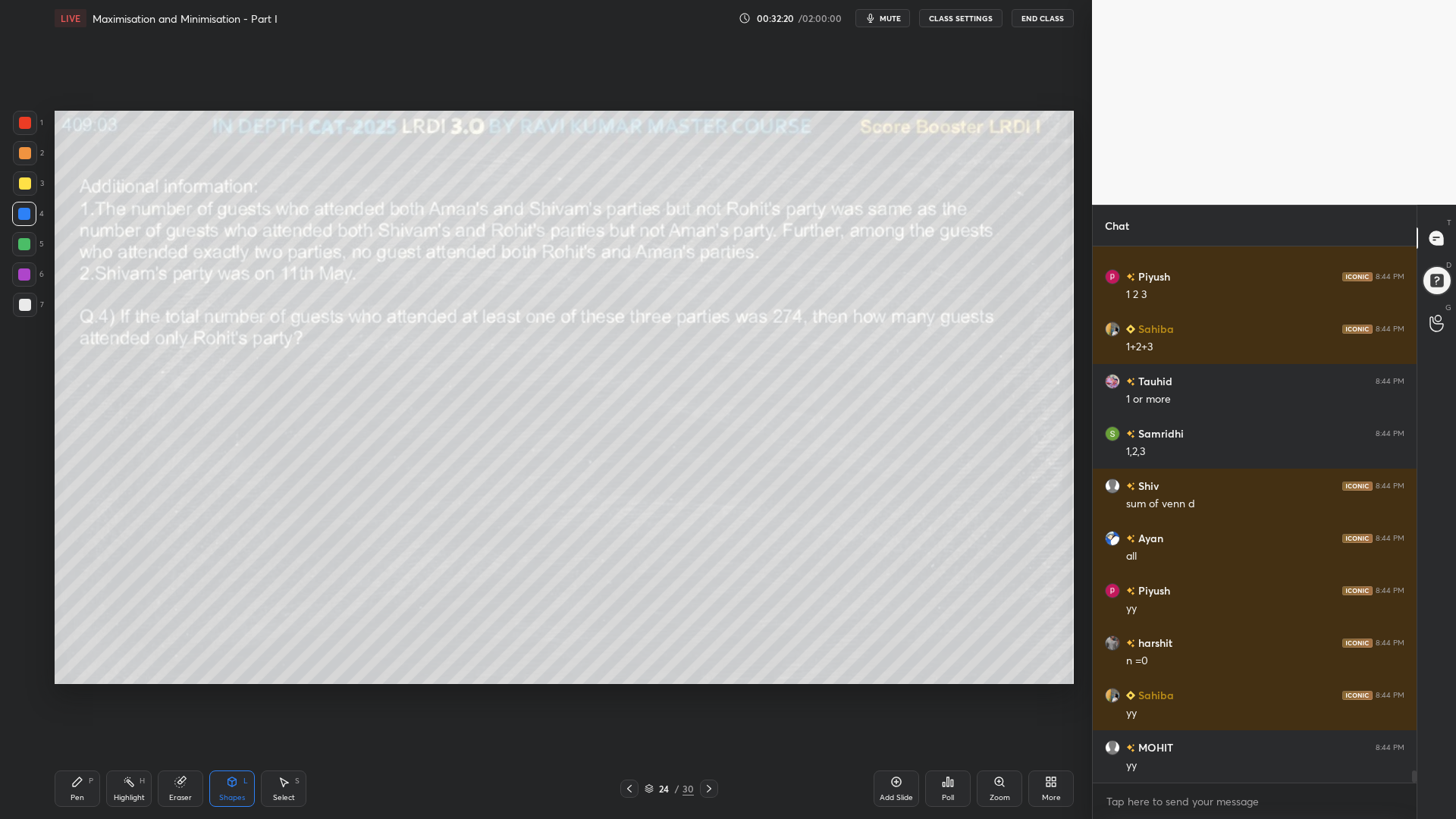
click at [24, 121] on div at bounding box center [24, 123] width 12 height 12
click at [72, 690] on icon at bounding box center [77, 782] width 12 height 12
click at [26, 244] on div at bounding box center [24, 244] width 12 height 12
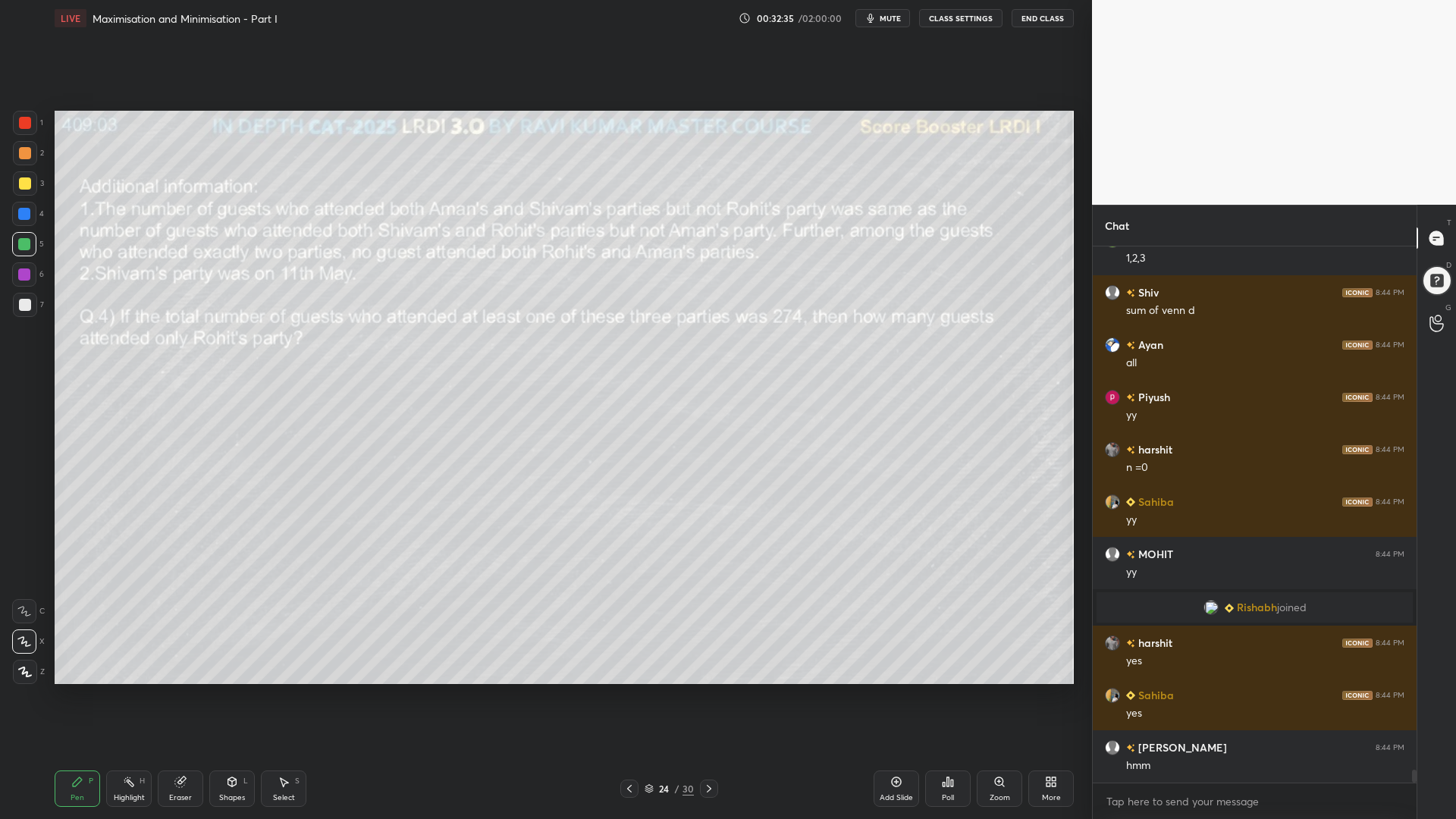
scroll to position [22128, 0]
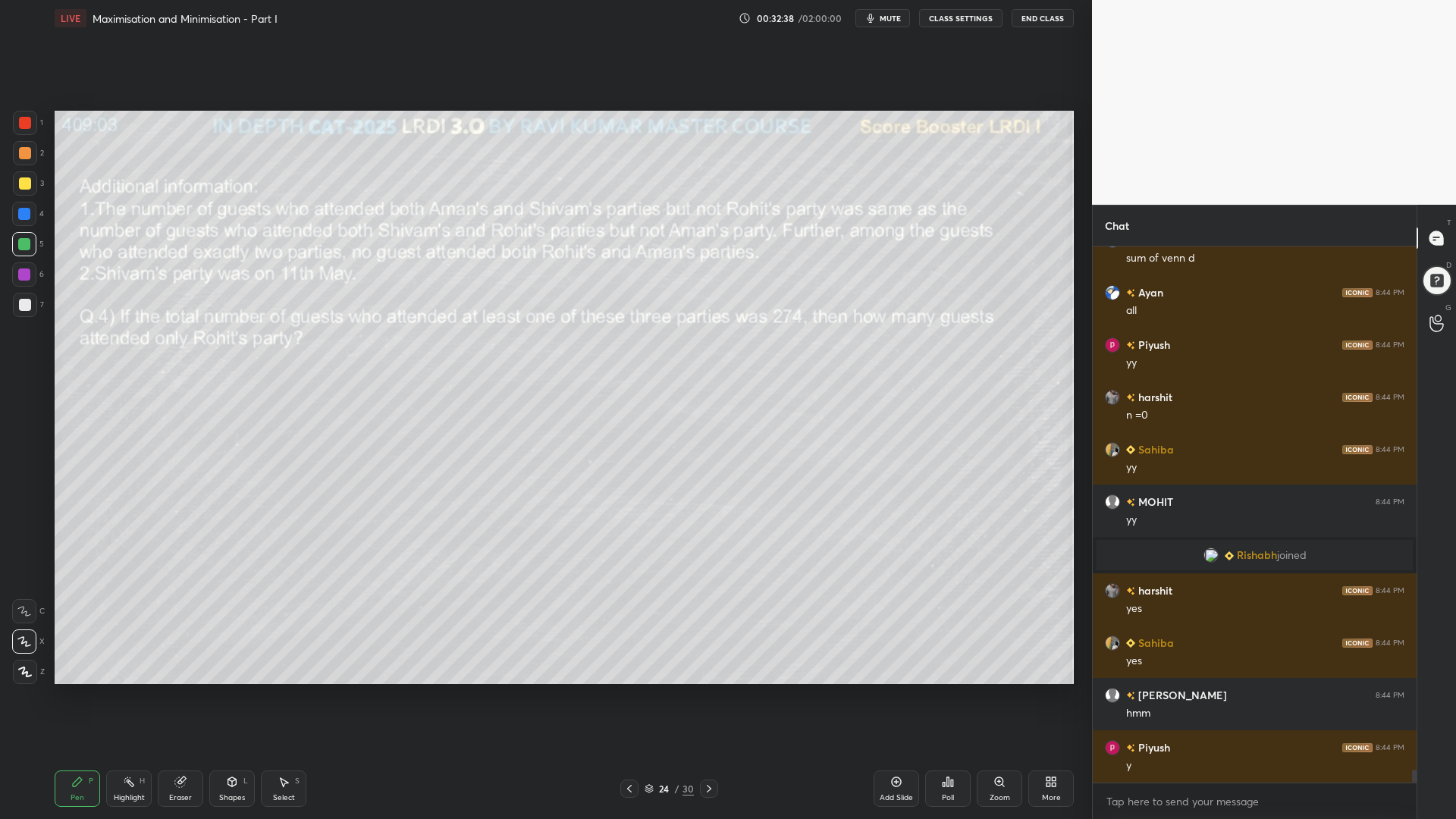
click at [19, 155] on div at bounding box center [24, 153] width 12 height 12
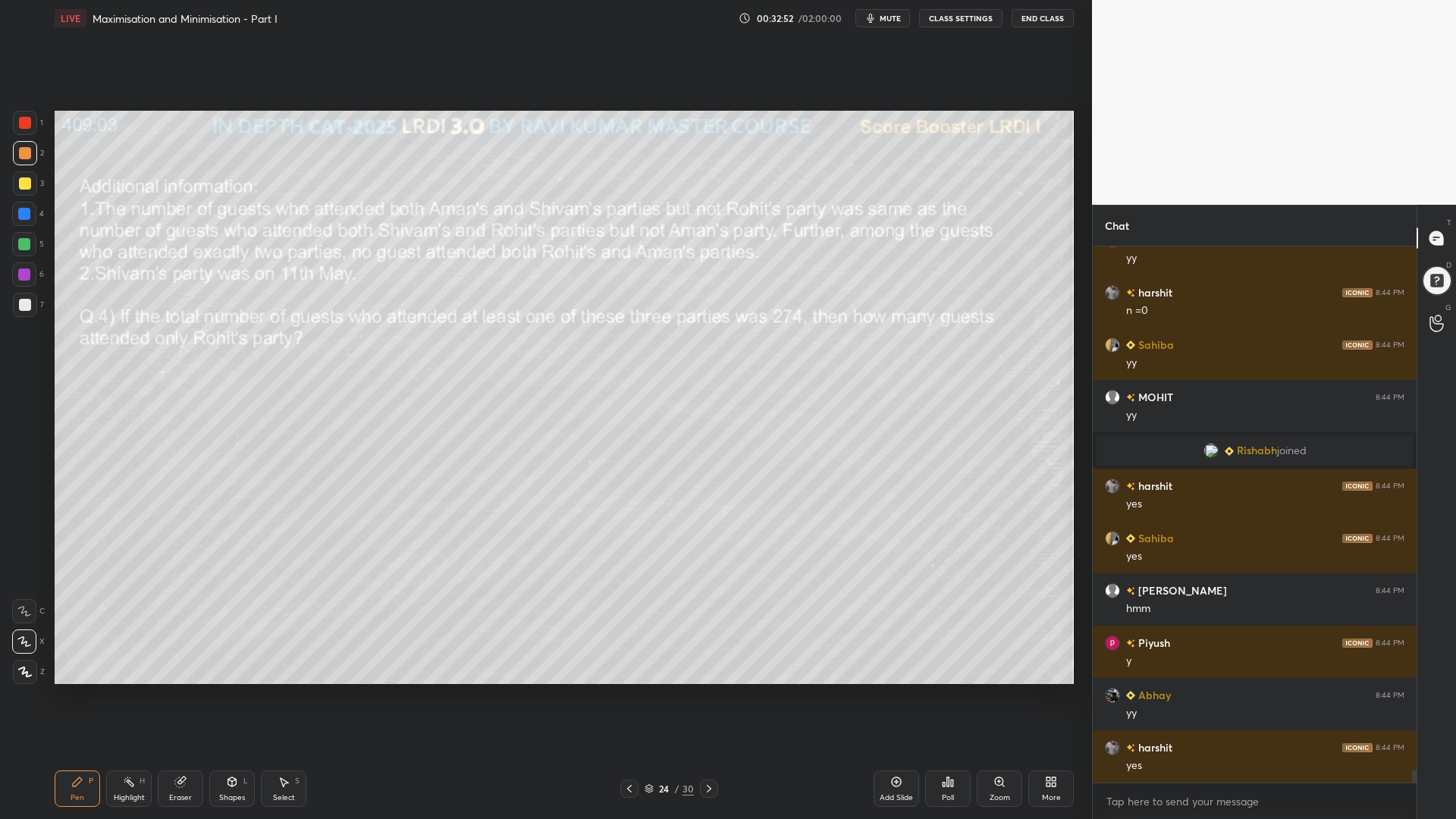
scroll to position [22286, 0]
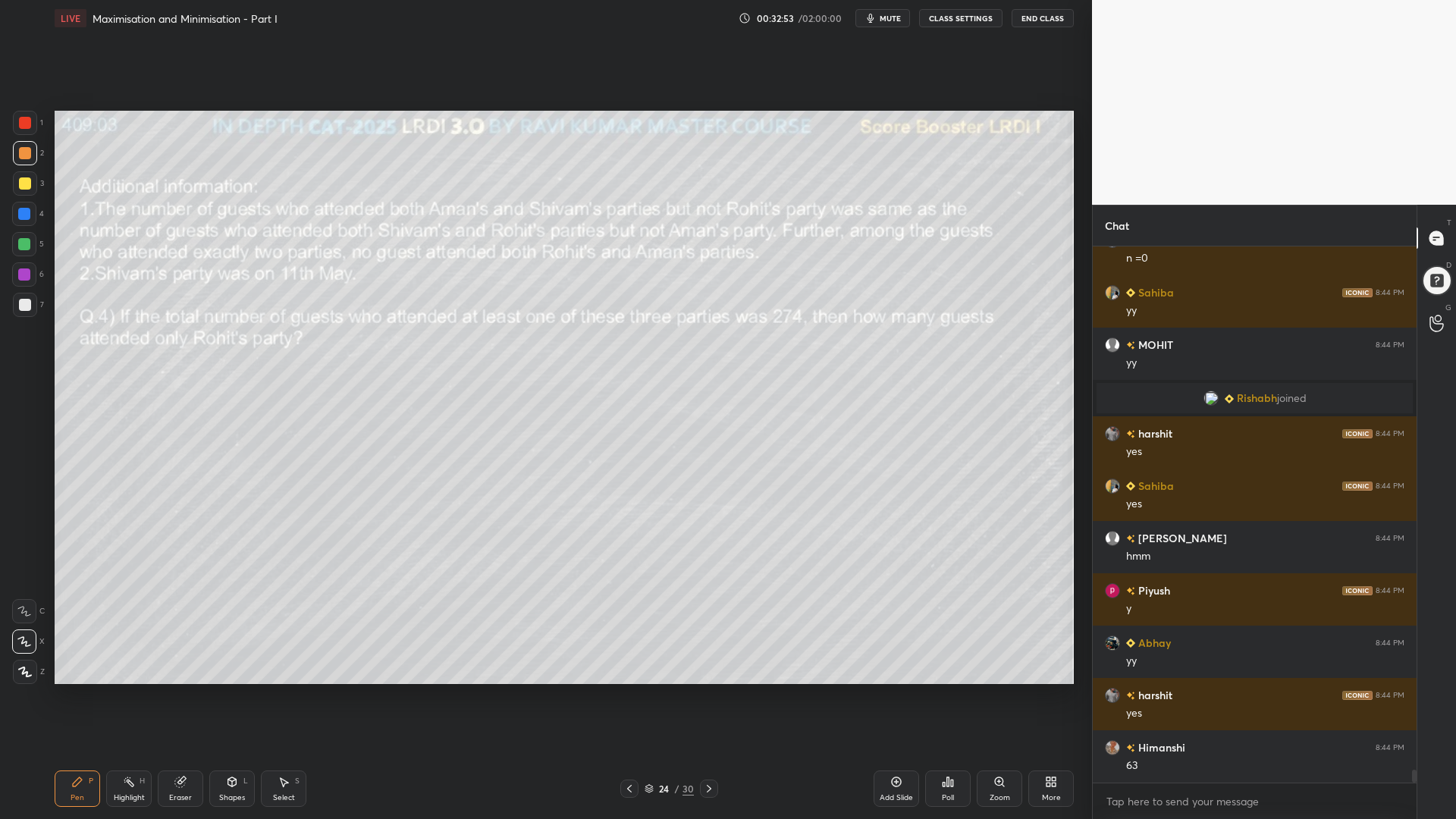
click at [19, 212] on div at bounding box center [24, 213] width 12 height 12
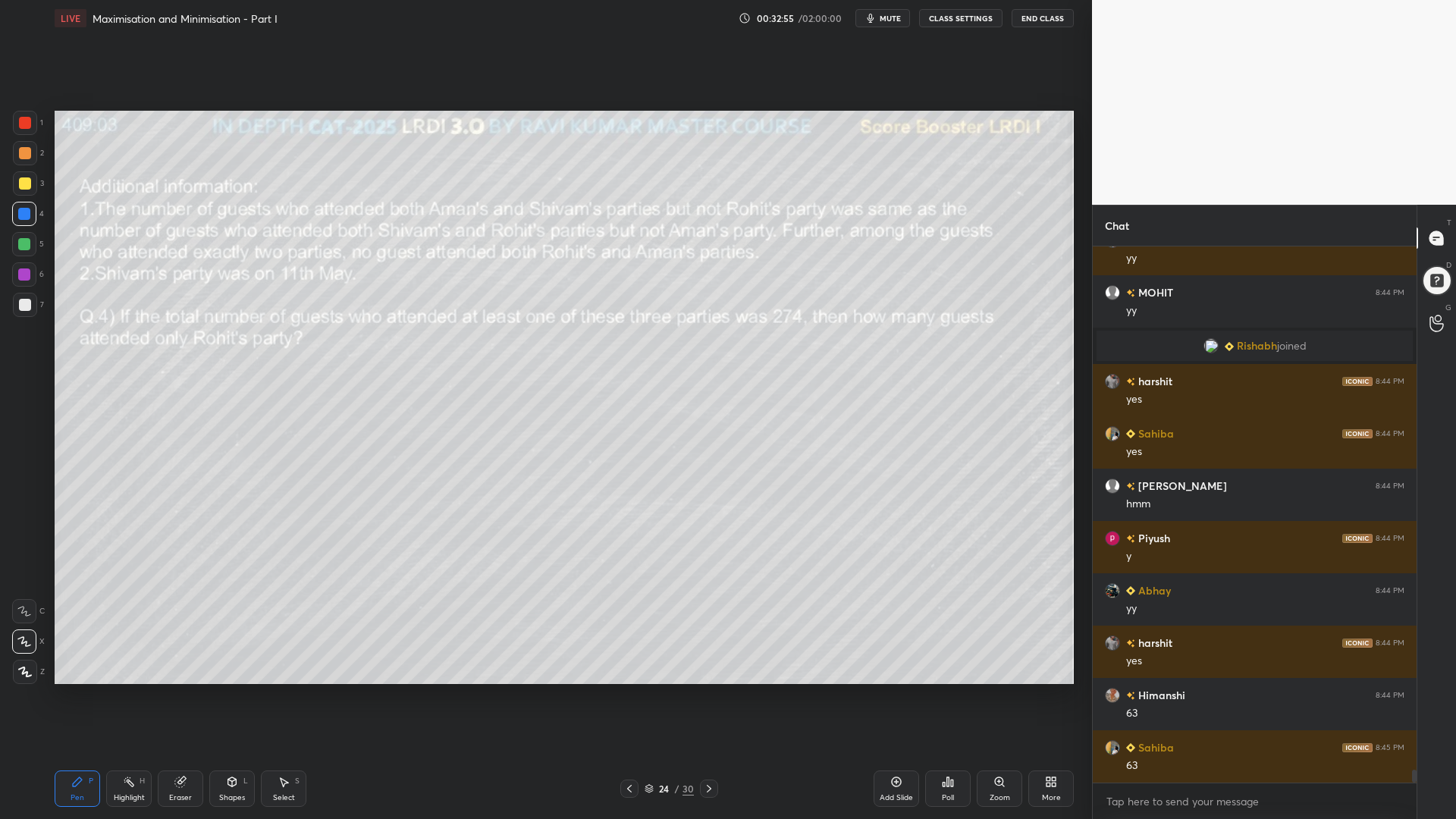
drag, startPoint x: 25, startPoint y: 244, endPoint x: 53, endPoint y: 261, distance: 32.8
click at [27, 244] on div at bounding box center [24, 244] width 12 height 12
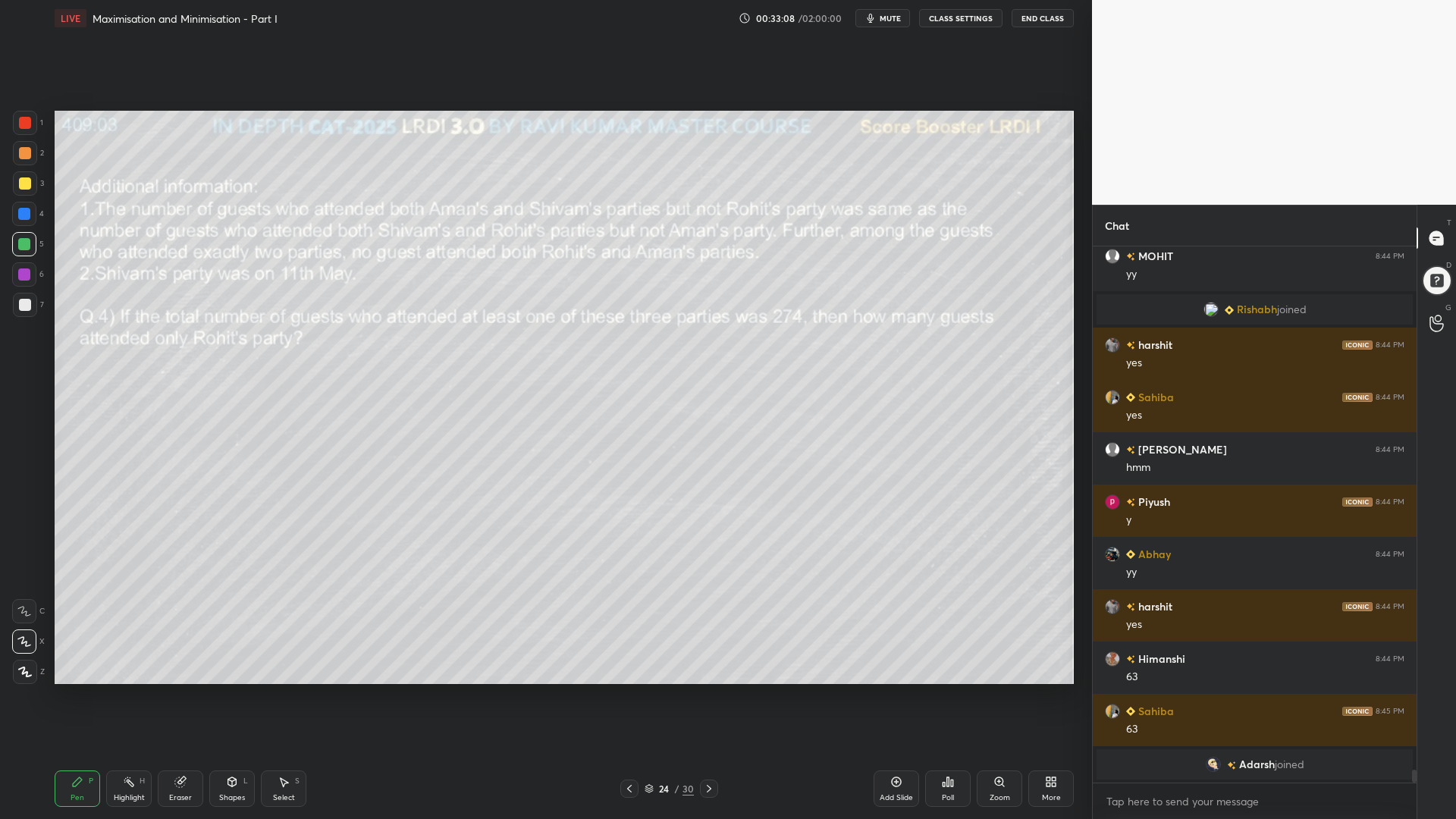
click at [20, 274] on div at bounding box center [24, 274] width 12 height 12
drag, startPoint x: 25, startPoint y: 304, endPoint x: 38, endPoint y: 319, distance: 19.8
click at [28, 305] on div at bounding box center [24, 304] width 12 height 12
drag, startPoint x: 126, startPoint y: 783, endPoint x: 139, endPoint y: 782, distance: 13.0
click at [131, 690] on icon at bounding box center [128, 782] width 12 height 12
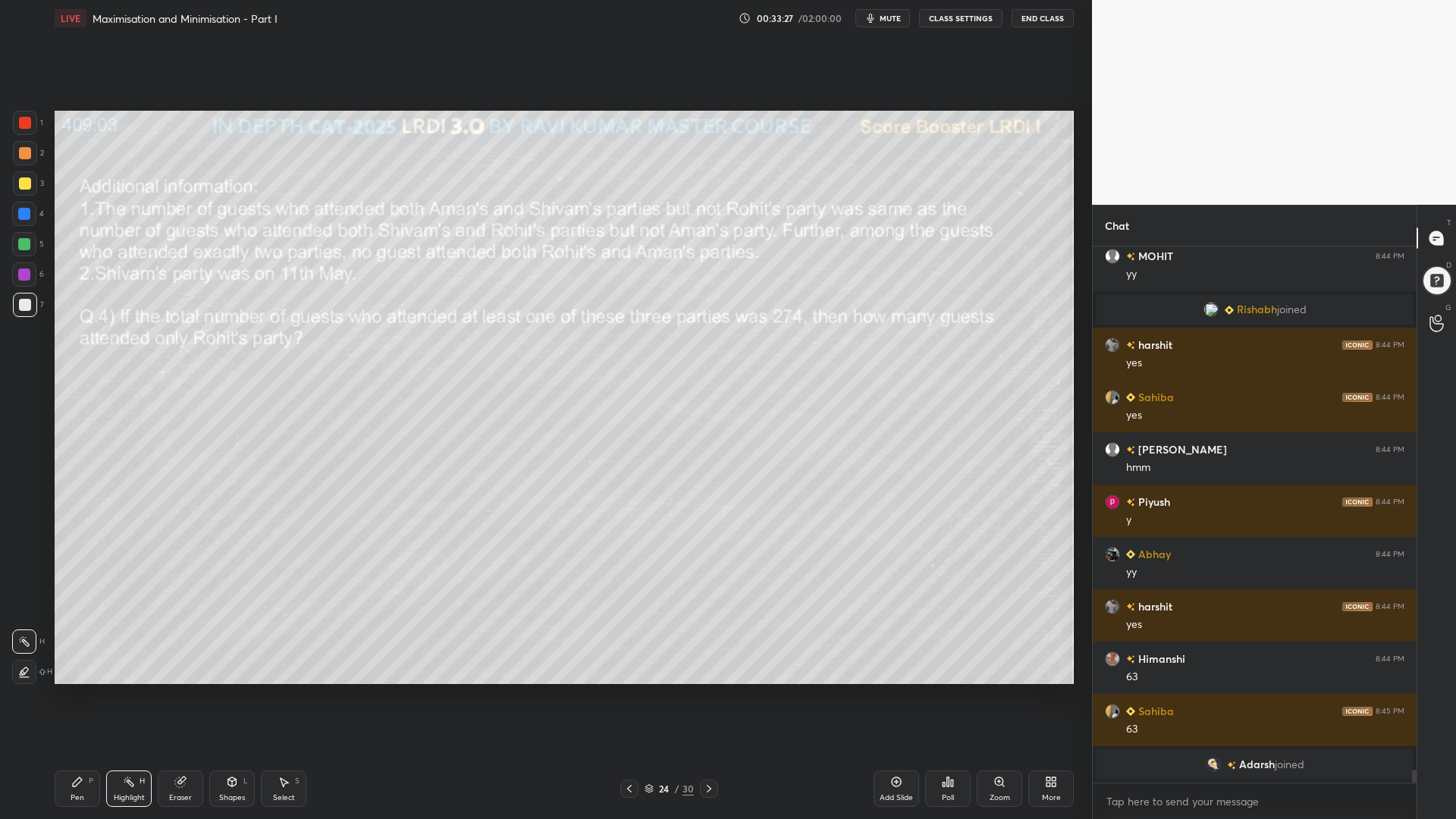
scroll to position [22297, 0]
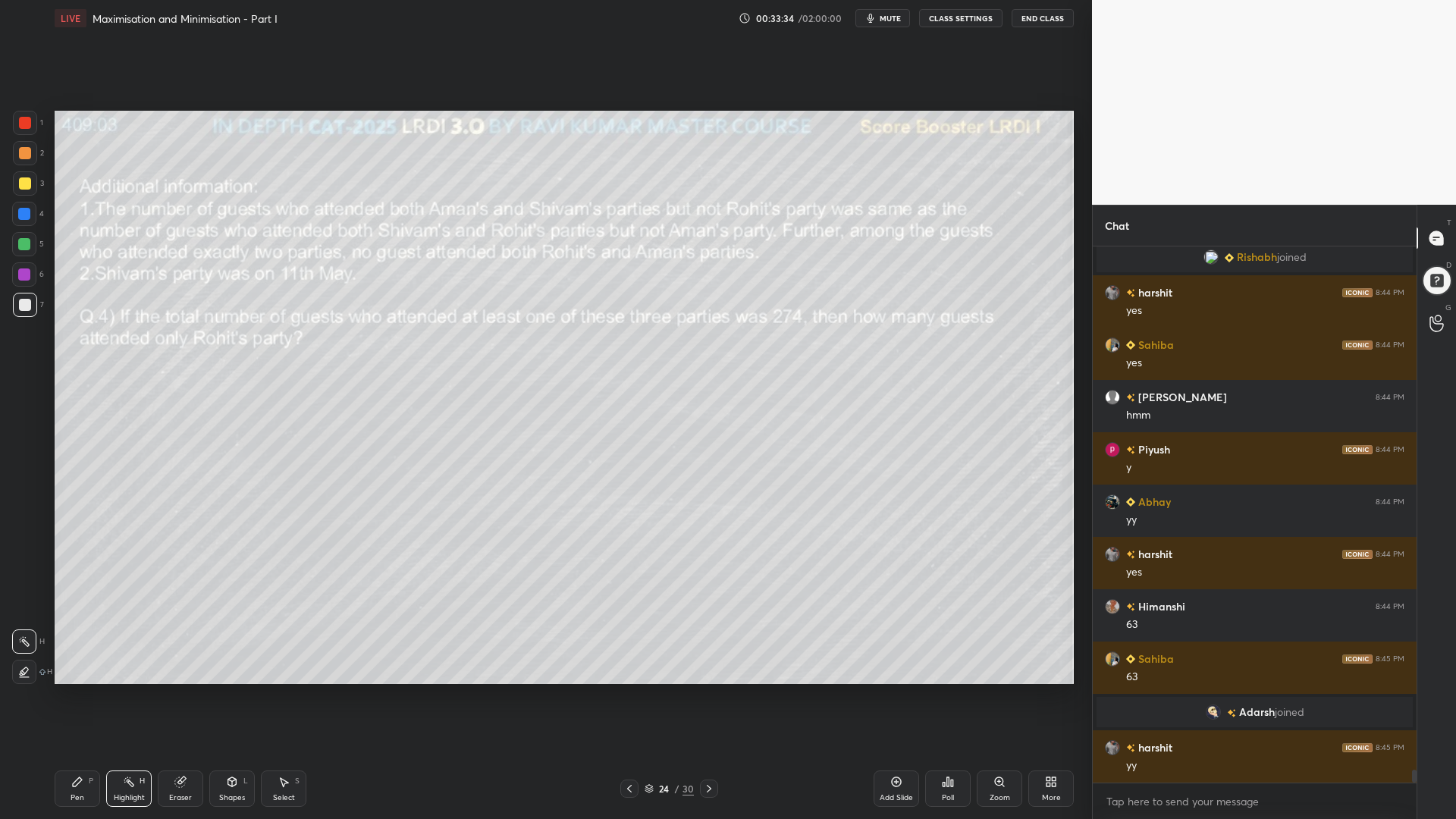
click at [75, 690] on div "Pen" at bounding box center [77, 797] width 14 height 7
click at [136, 690] on div "Highlight H" at bounding box center [129, 788] width 45 height 37
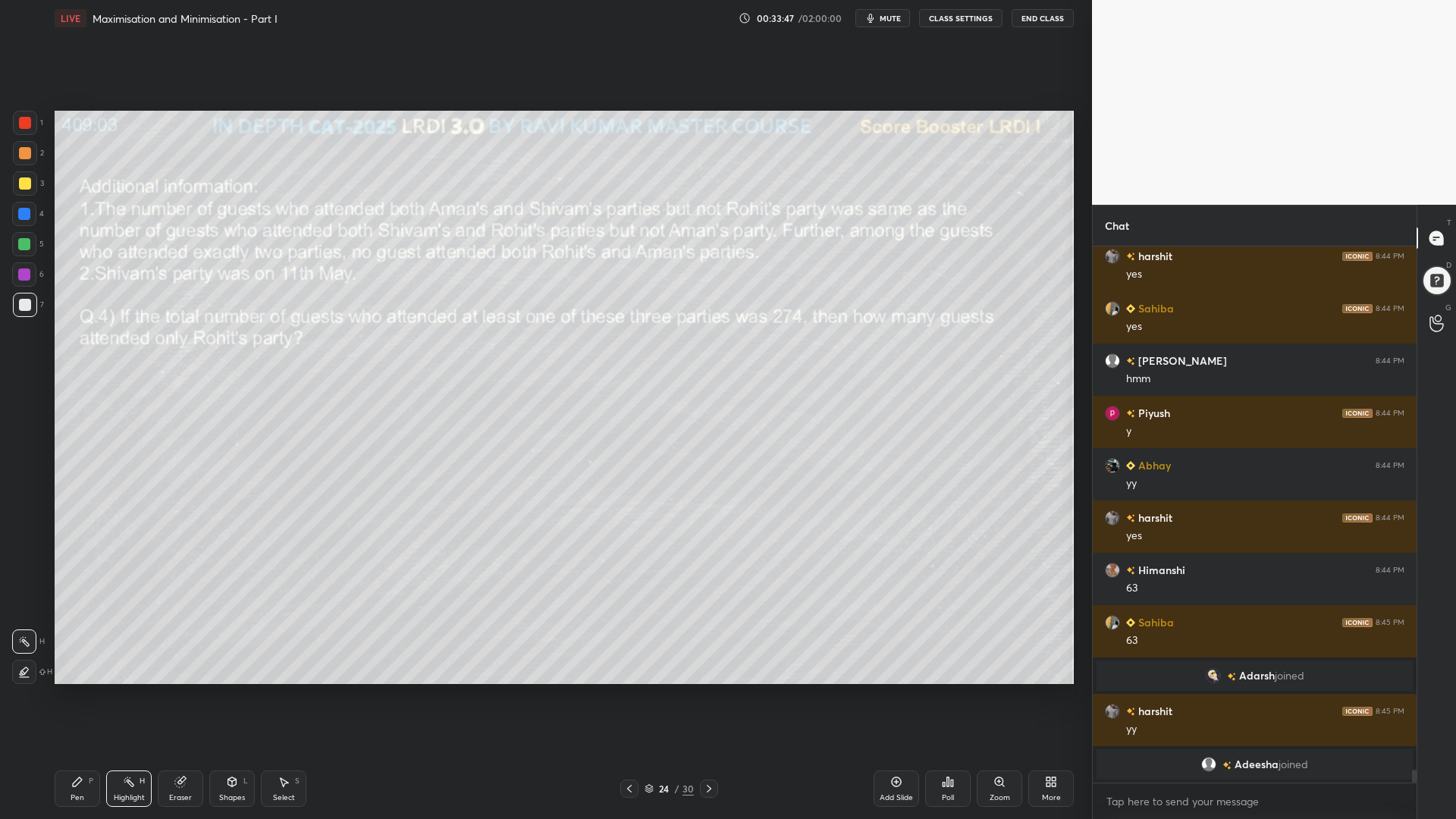
click at [84, 690] on div "Pen P" at bounding box center [77, 788] width 45 height 37
click at [23, 182] on div at bounding box center [24, 183] width 12 height 12
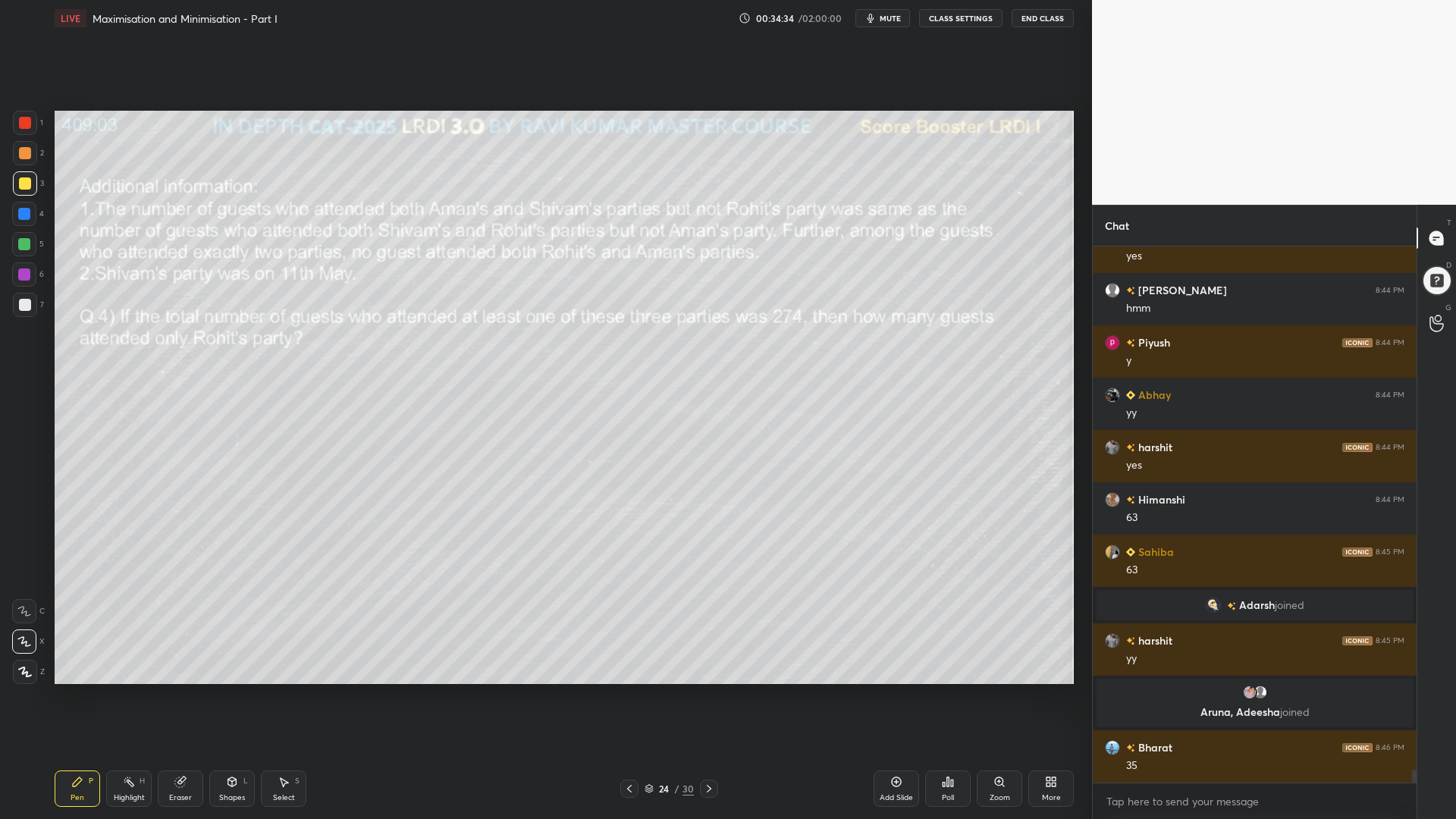
scroll to position [22427, 0]
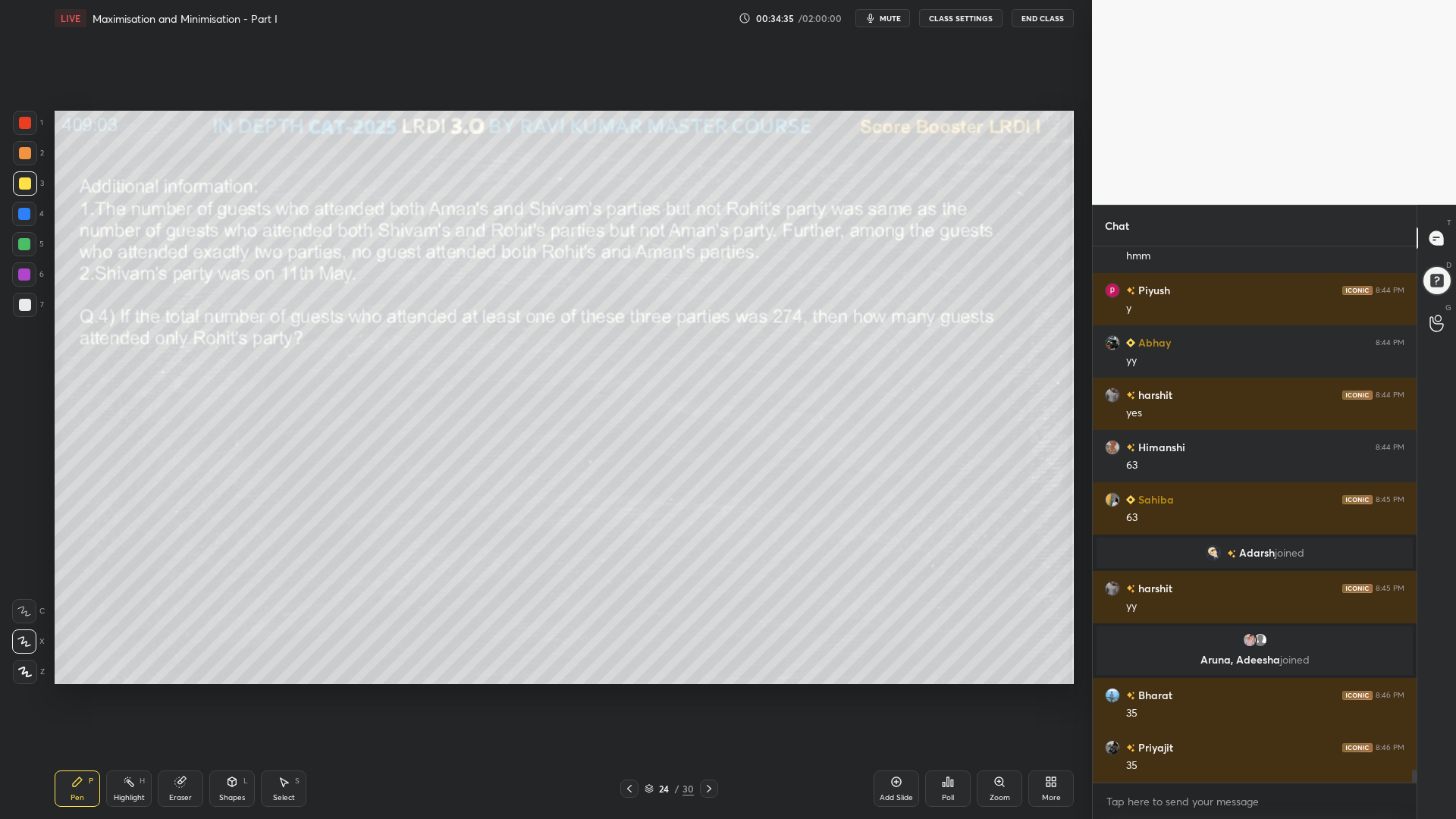
click at [19, 295] on div at bounding box center [25, 305] width 24 height 24
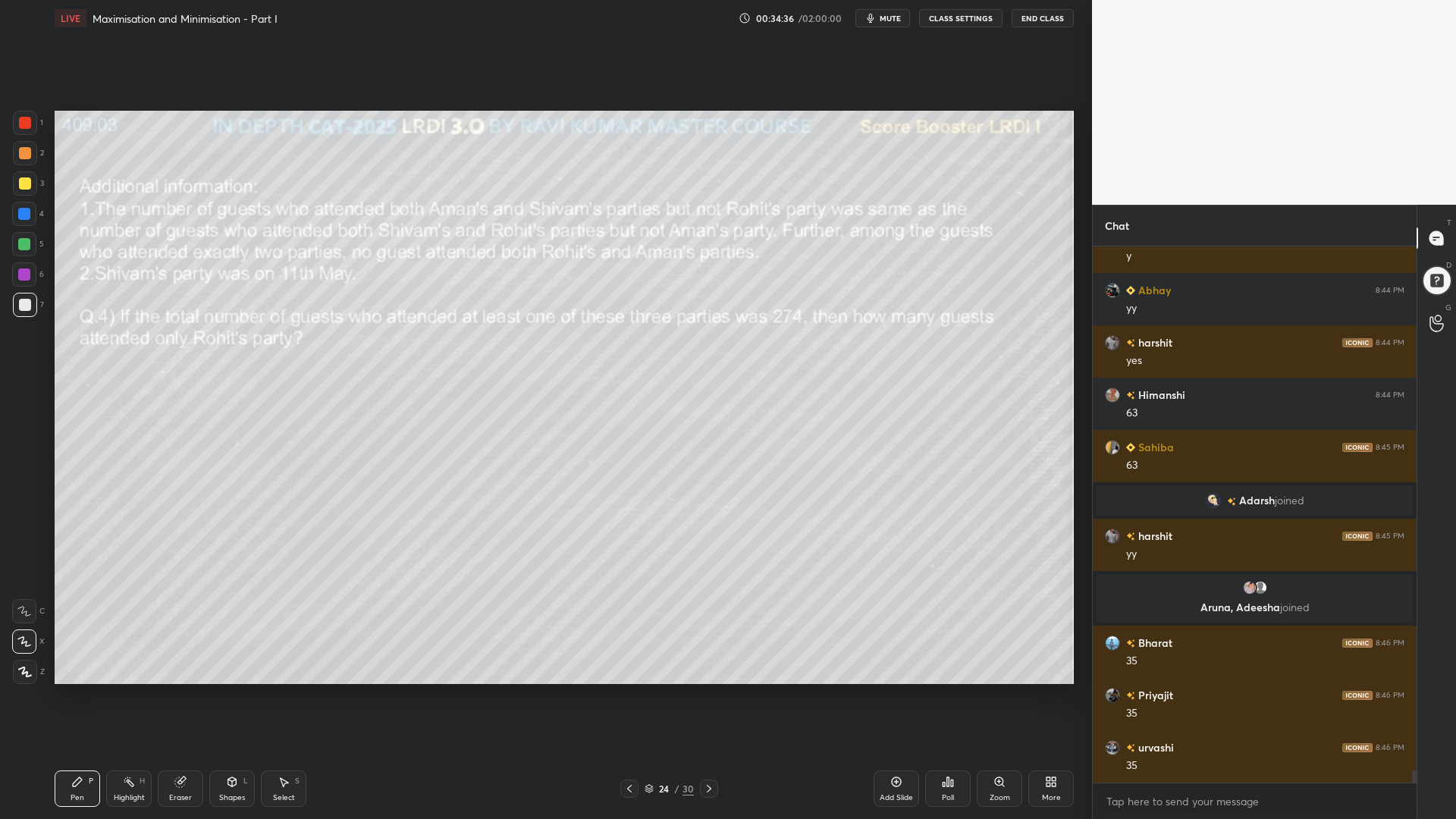
click at [25, 244] on div at bounding box center [24, 244] width 12 height 12
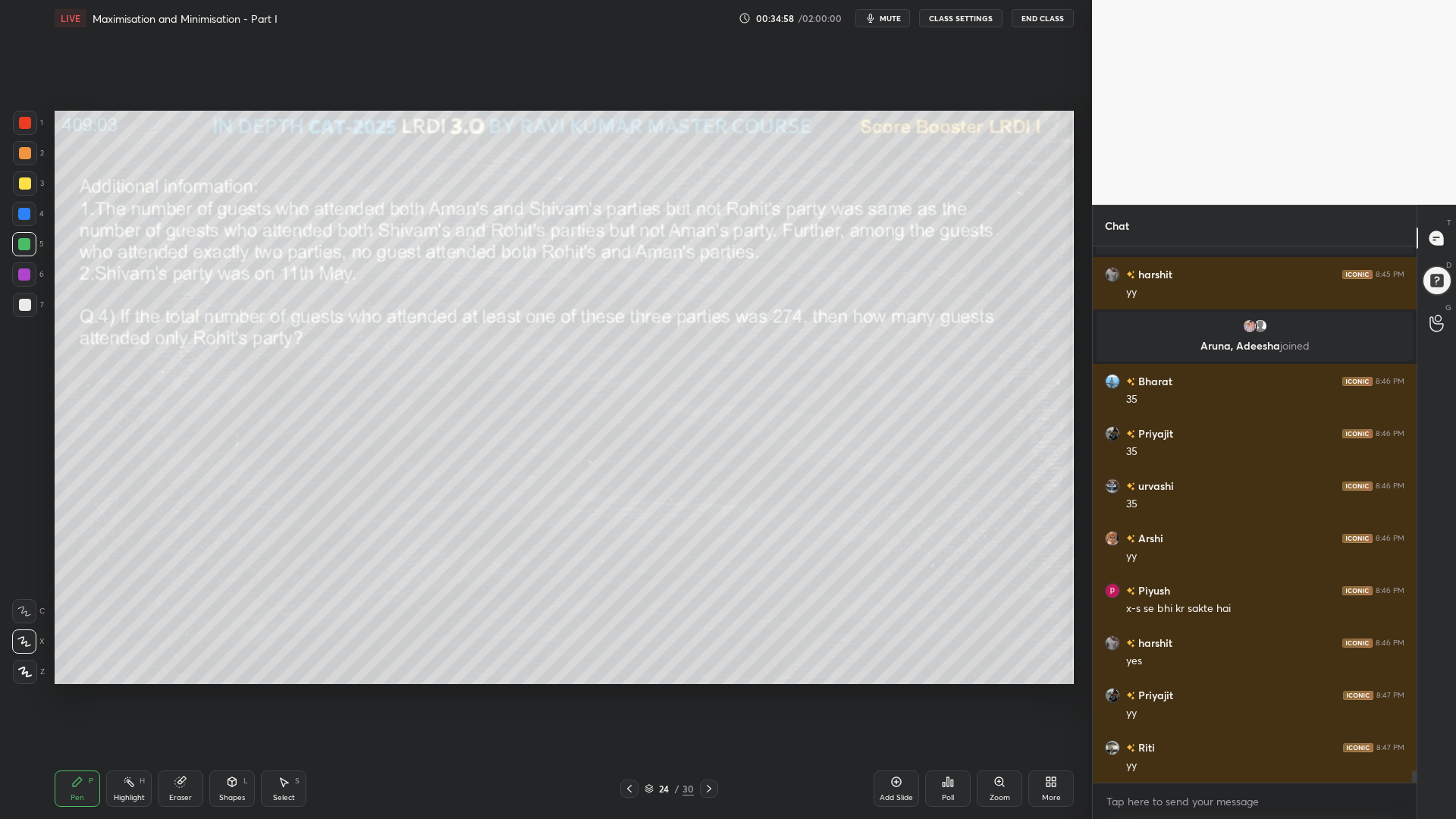
scroll to position [22793, 0]
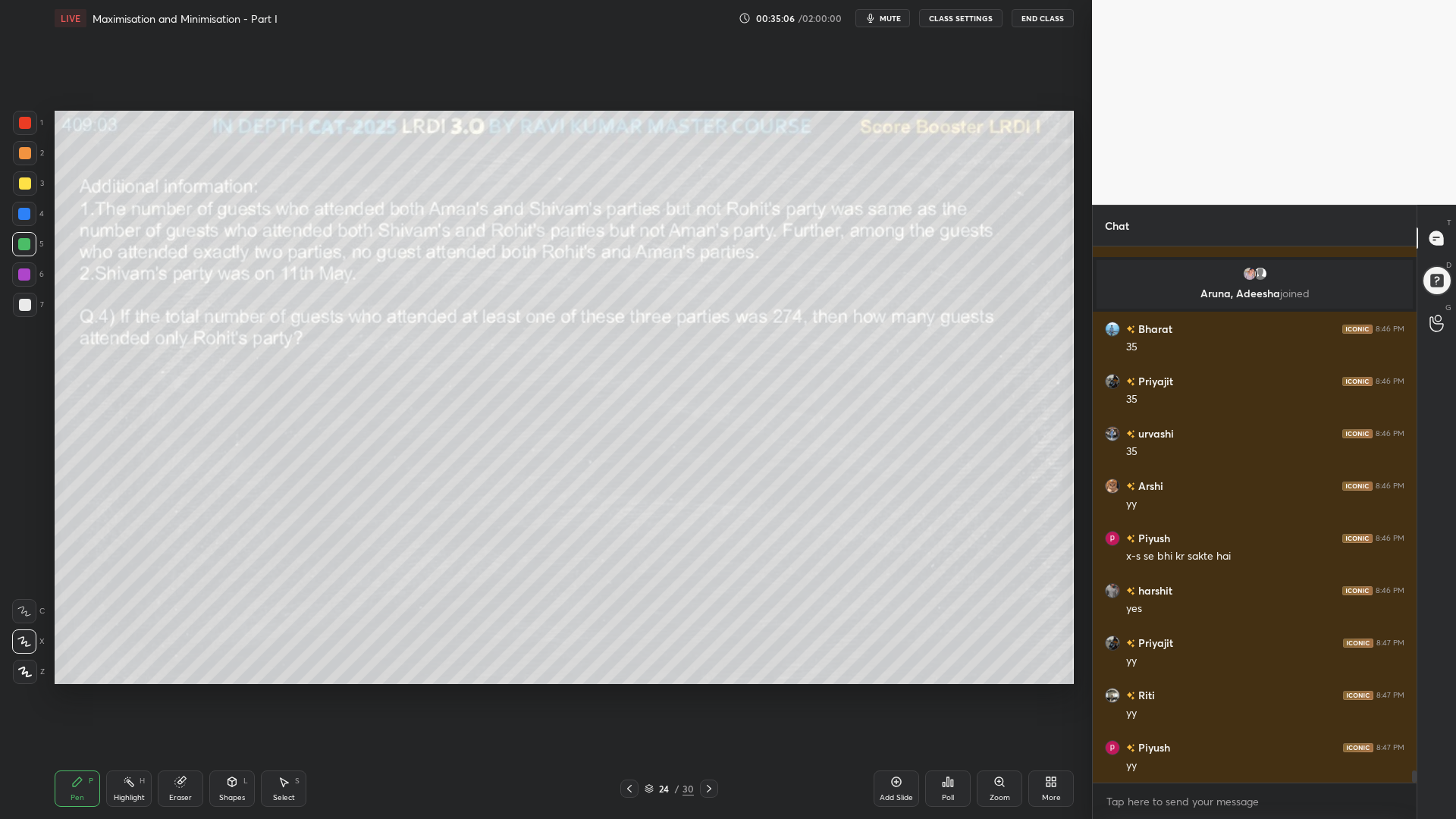
click at [245, 690] on div "Setting up your live class Poll for secs No correct answer Start poll" at bounding box center [564, 397] width 1031 height 722
click at [171, 690] on div "Eraser" at bounding box center [180, 788] width 45 height 37
click at [22, 563] on icon at bounding box center [24, 562] width 14 height 14
click at [81, 690] on div "Pen P" at bounding box center [77, 788] width 45 height 37
click at [176, 690] on icon at bounding box center [180, 782] width 10 height 10
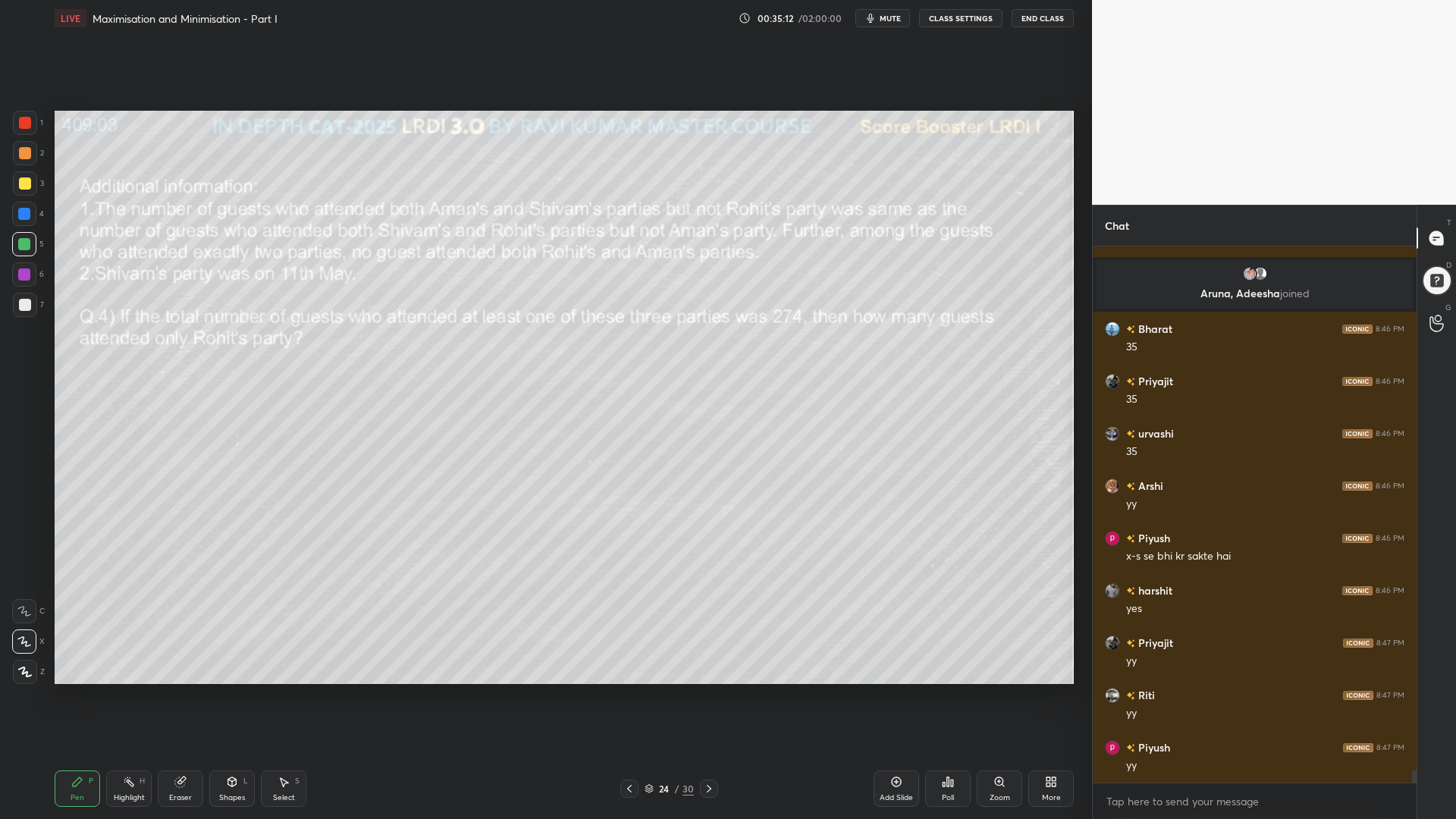
scroll to position [22846, 0]
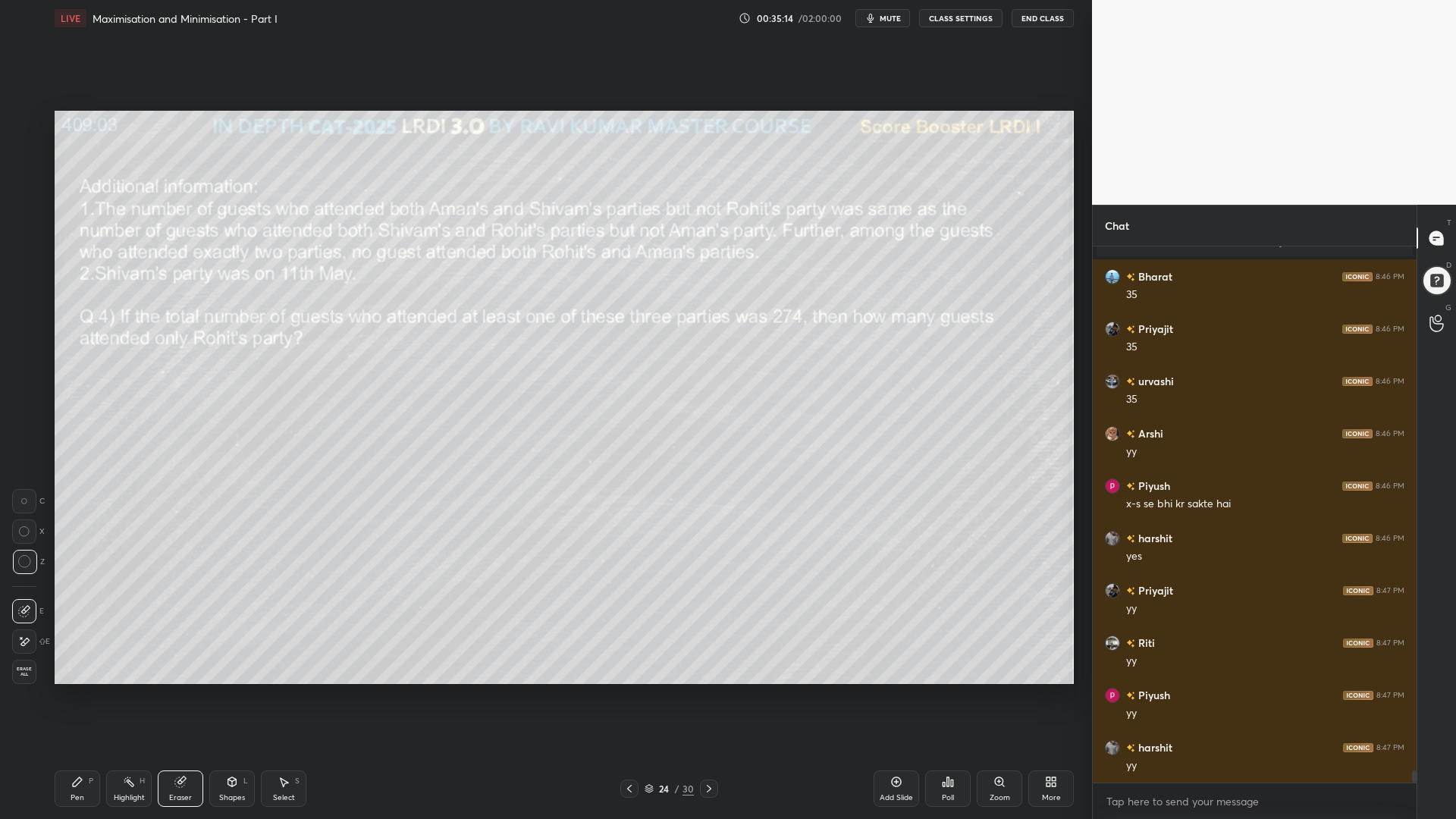
click at [80, 690] on div "Pen" at bounding box center [77, 797] width 14 height 7
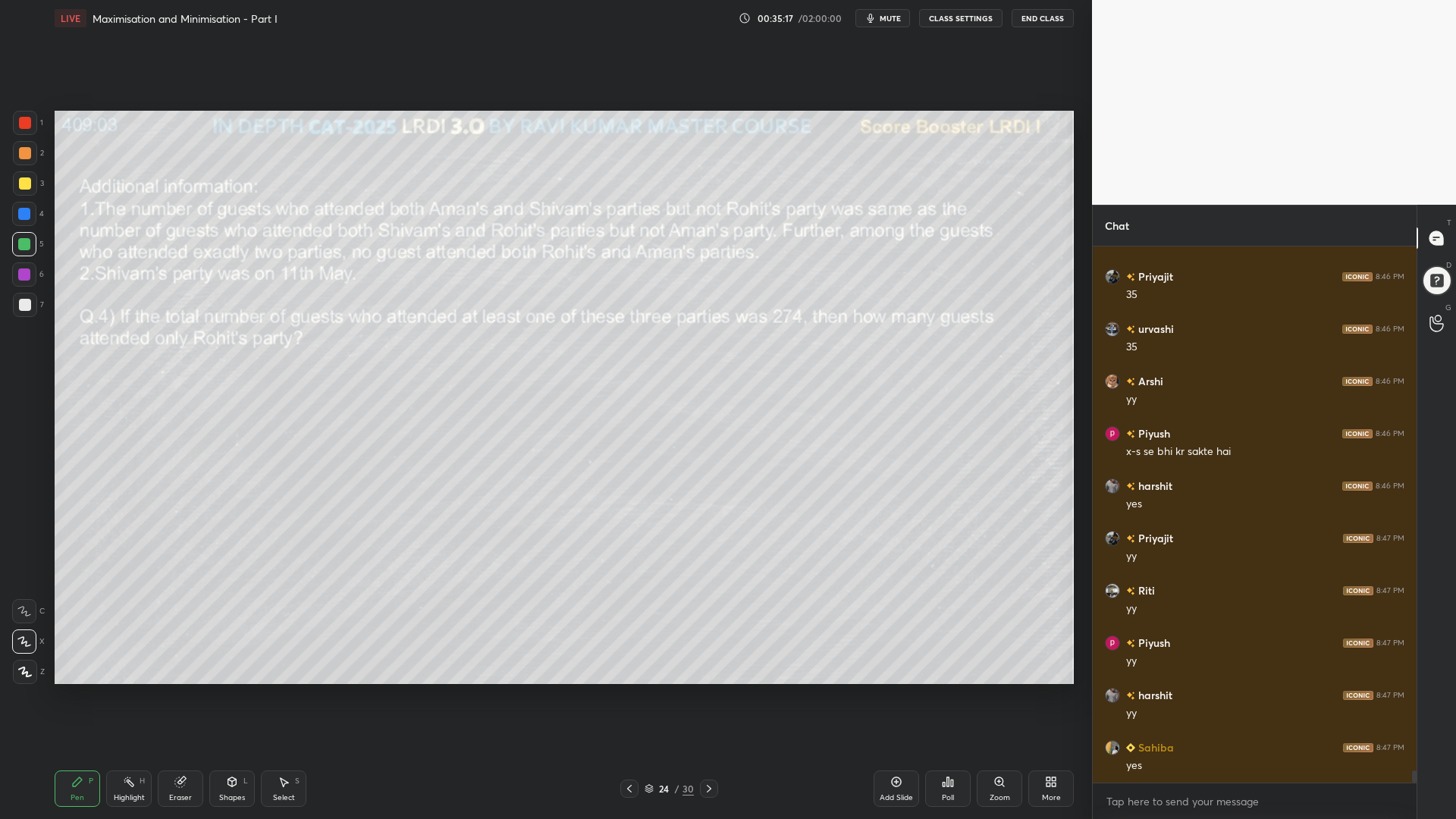
scroll to position [22951, 0]
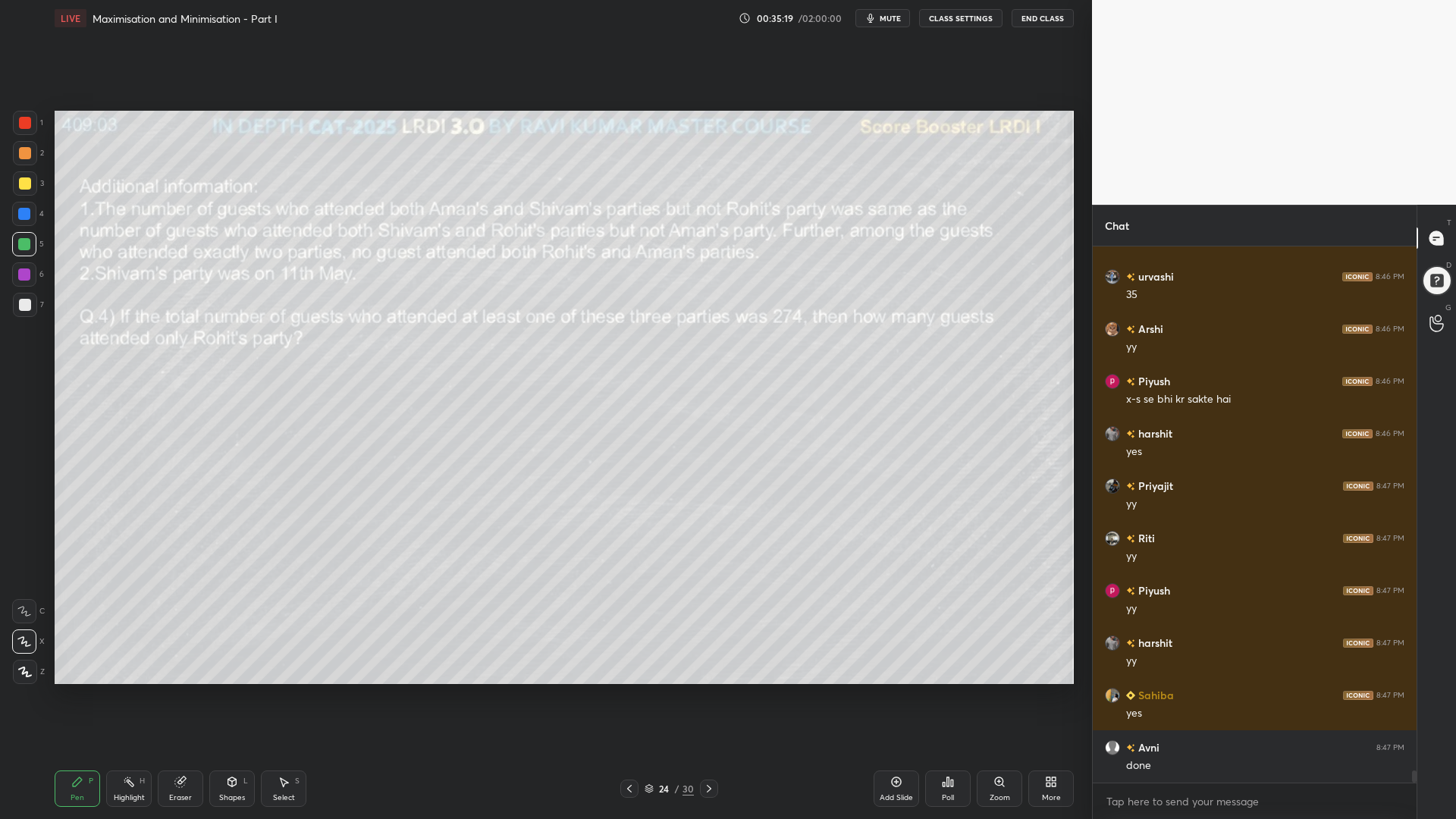
click at [20, 121] on div at bounding box center [24, 123] width 12 height 12
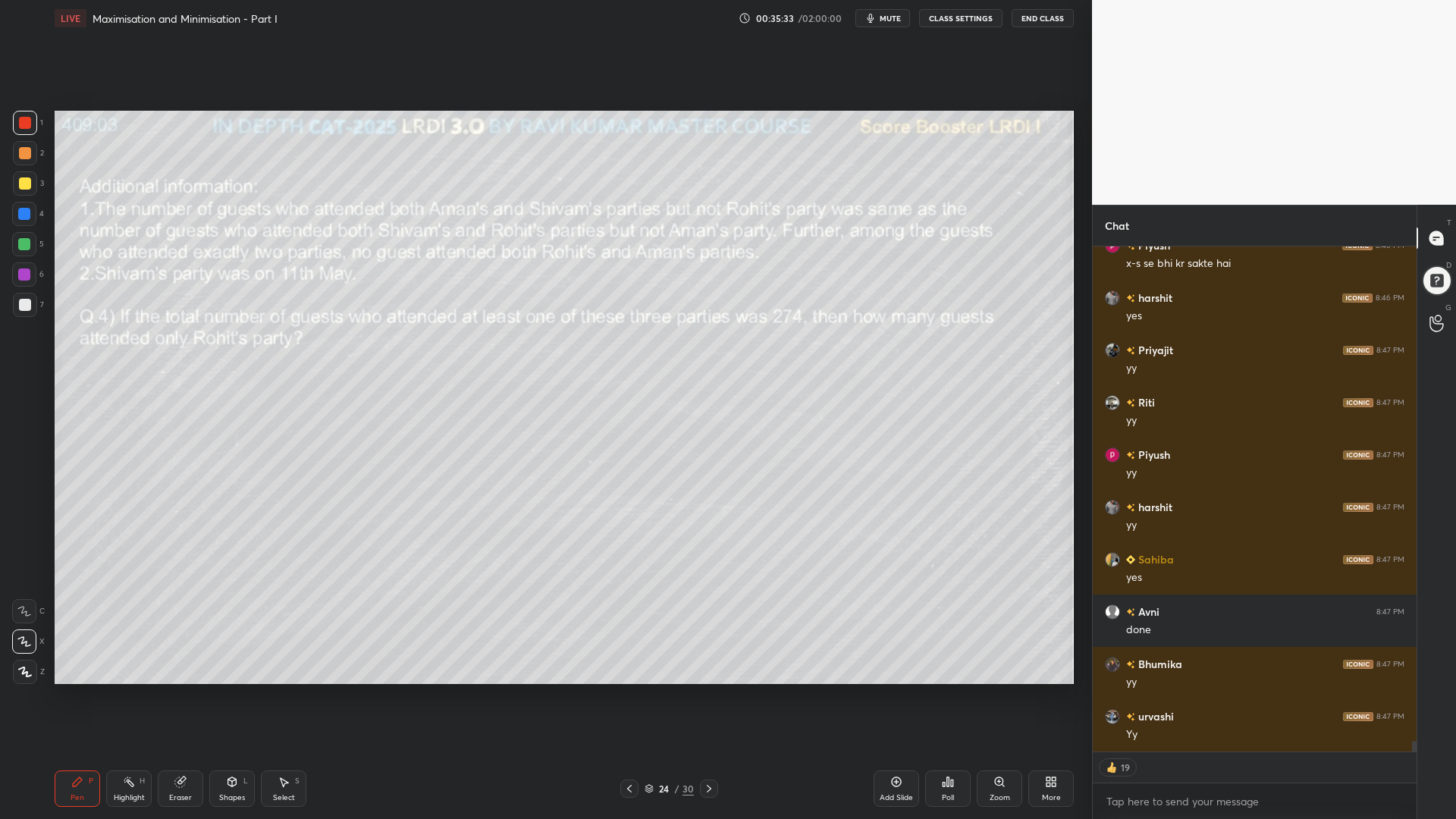
scroll to position [23138, 0]
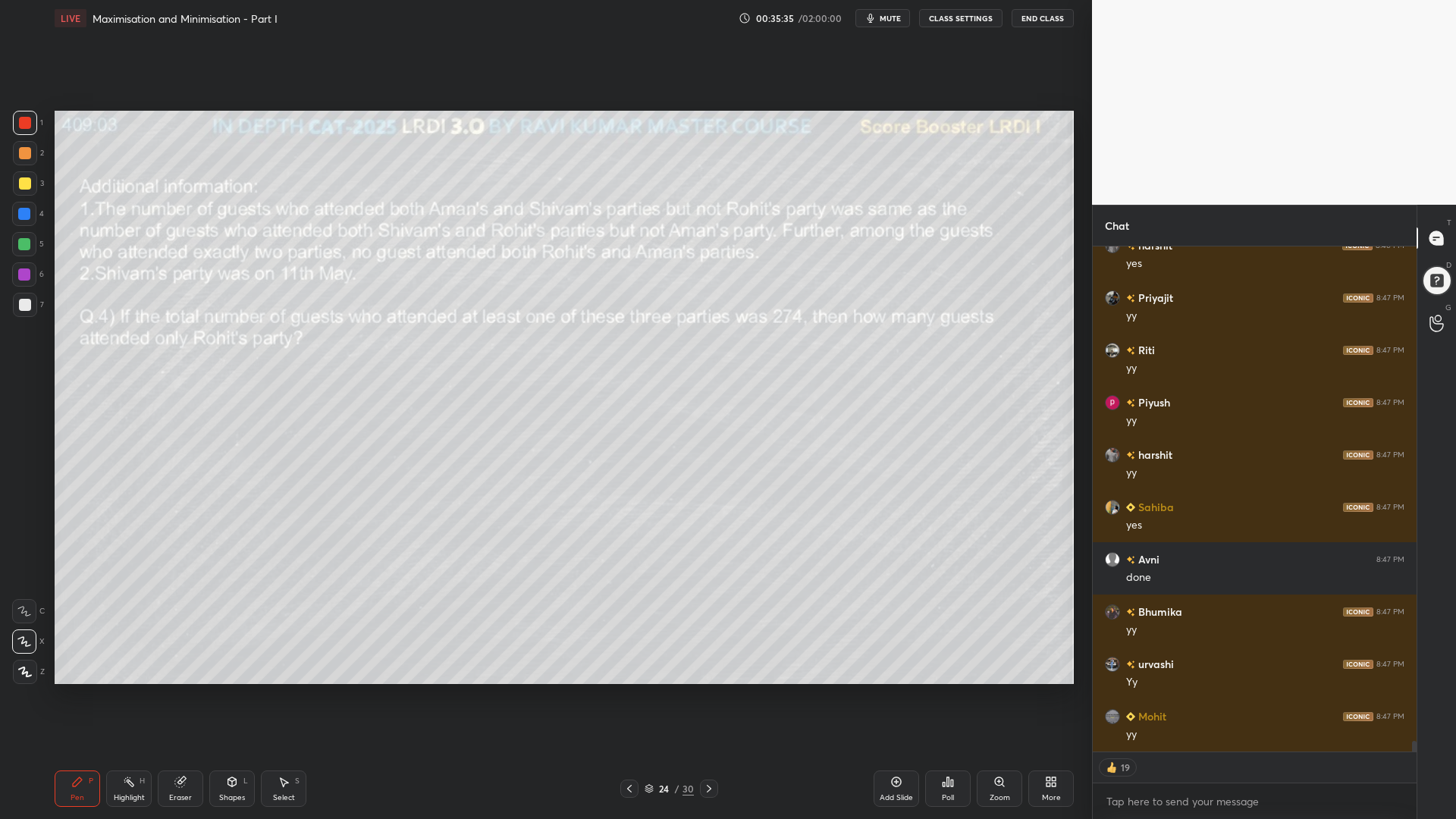
click at [709, 690] on icon at bounding box center [709, 788] width 12 height 12
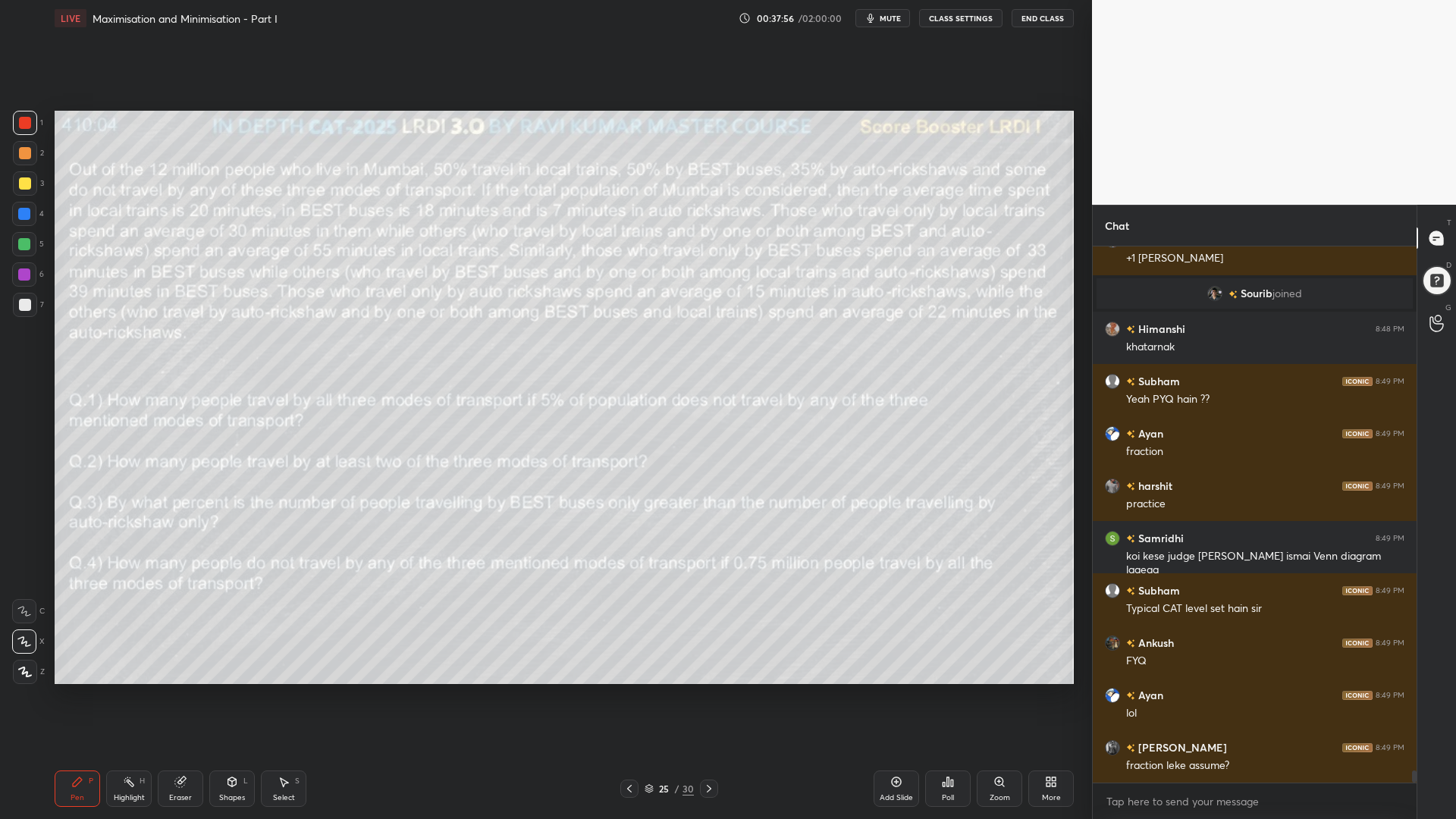
scroll to position [23551, 0]
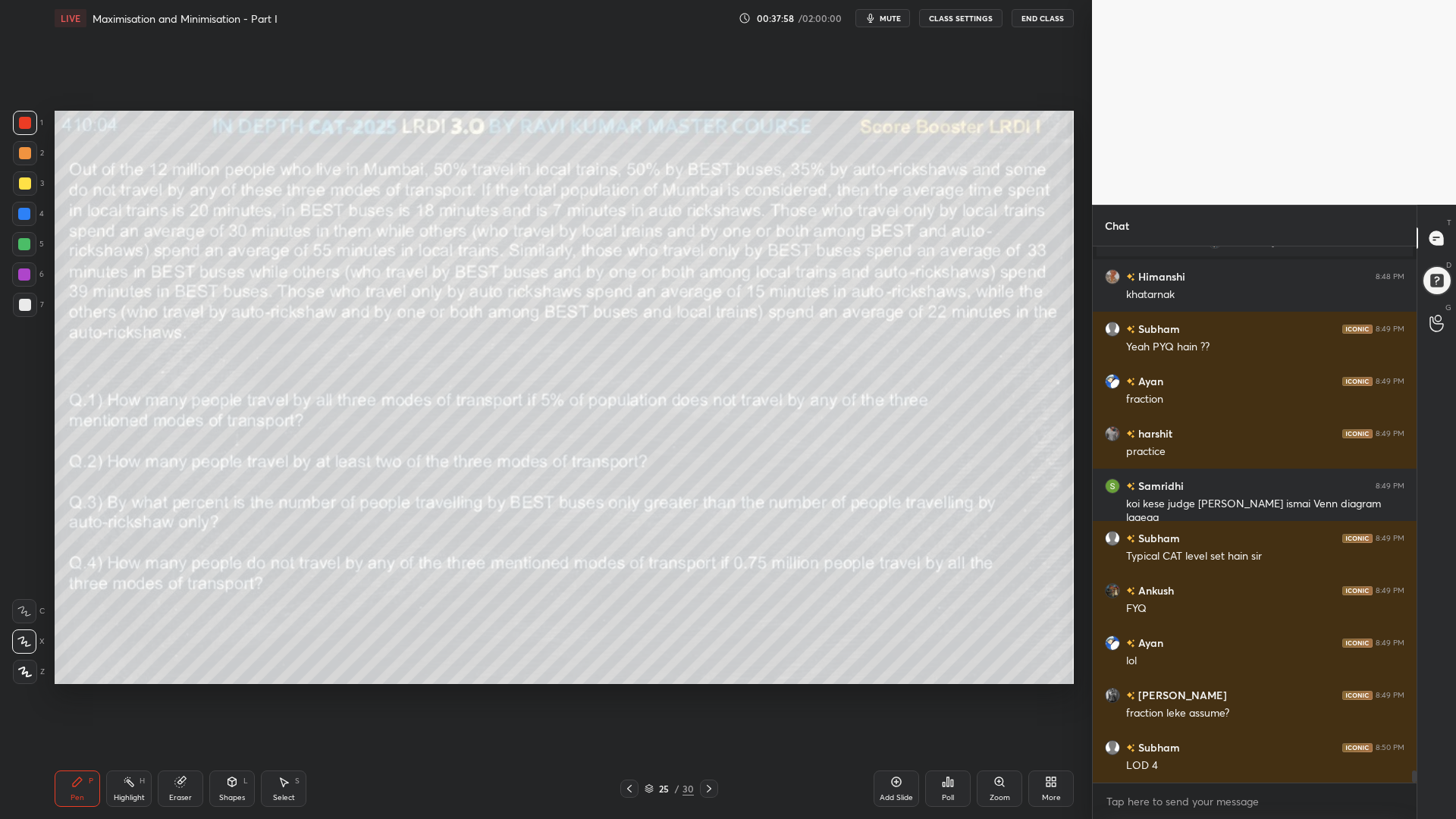
click at [703, 690] on icon at bounding box center [709, 788] width 12 height 12
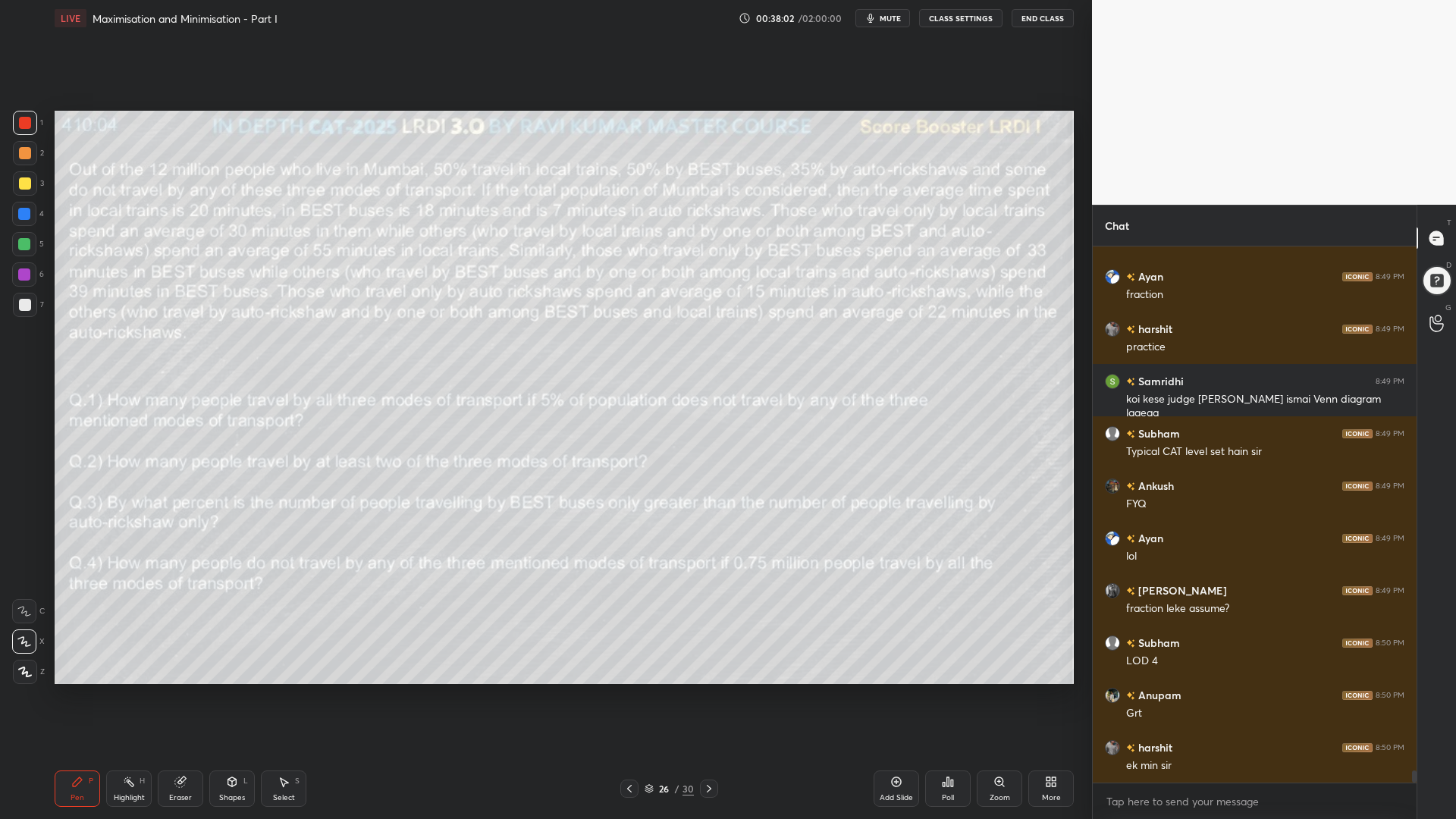
scroll to position [23709, 0]
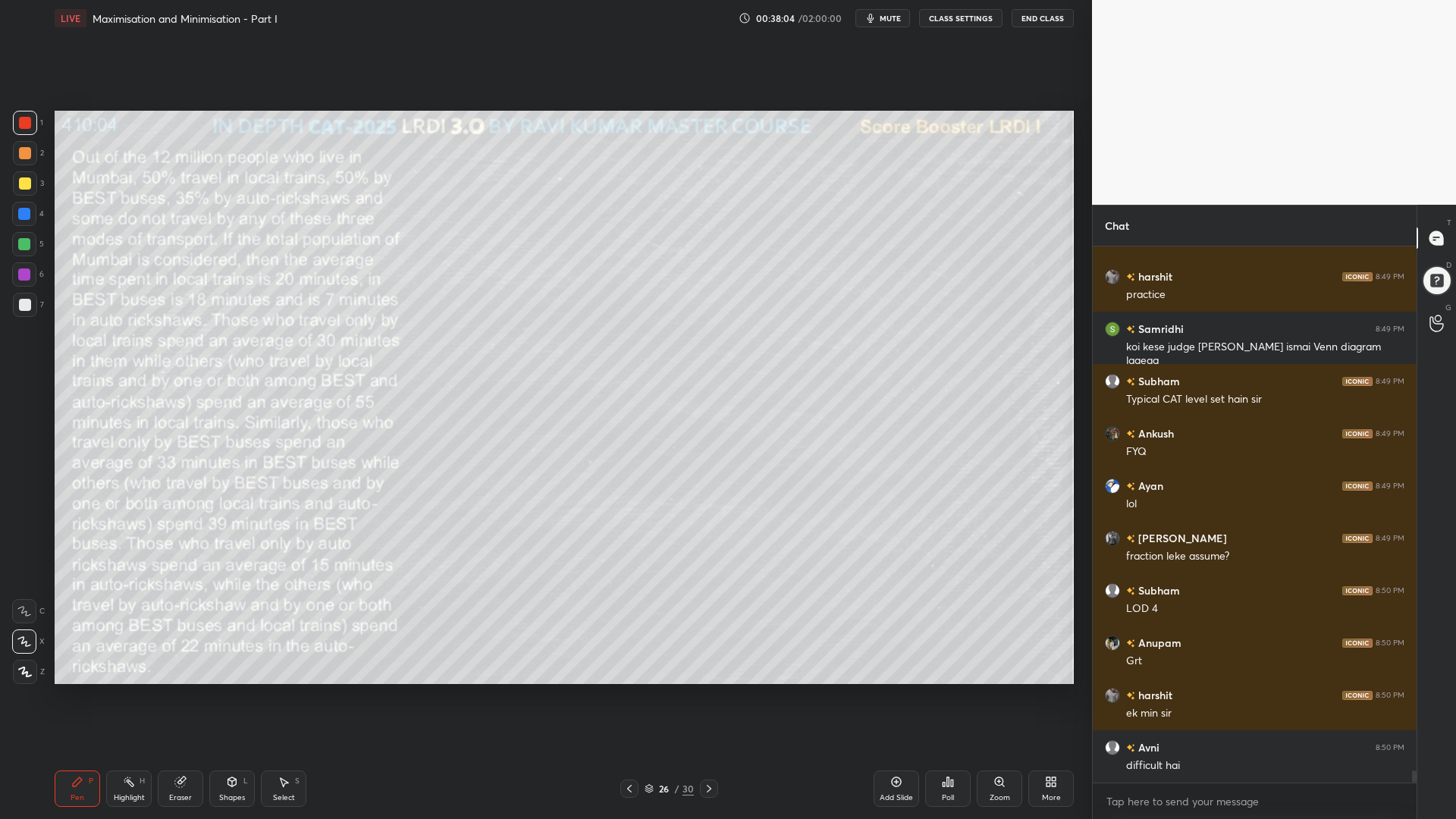
drag, startPoint x: 19, startPoint y: 153, endPoint x: 20, endPoint y: 183, distance: 30.0
click at [19, 155] on div at bounding box center [24, 153] width 12 height 12
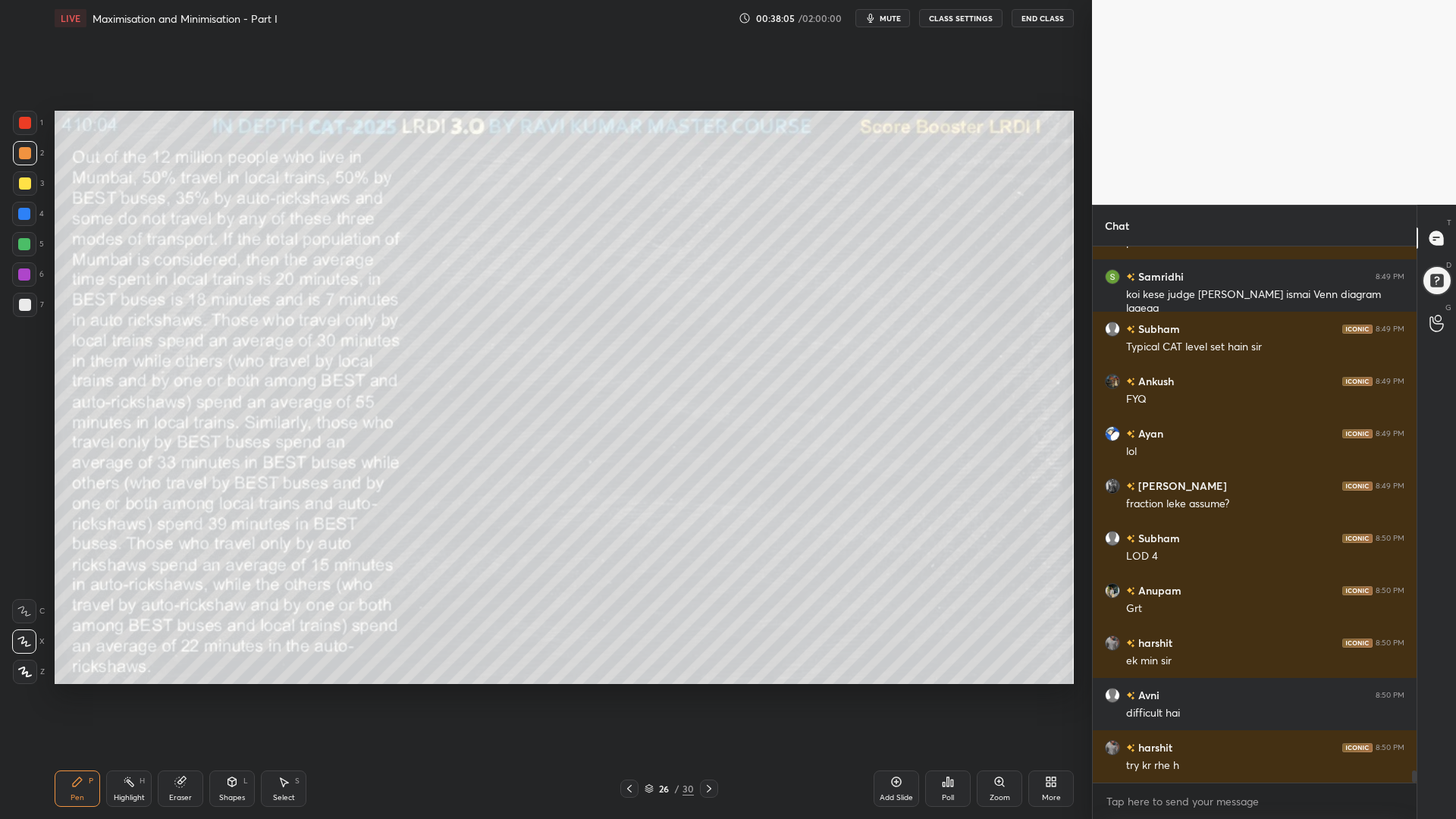
click at [24, 224] on div at bounding box center [24, 213] width 24 height 24
click at [710, 690] on icon at bounding box center [709, 788] width 12 height 12
click at [704, 690] on icon at bounding box center [709, 788] width 12 height 12
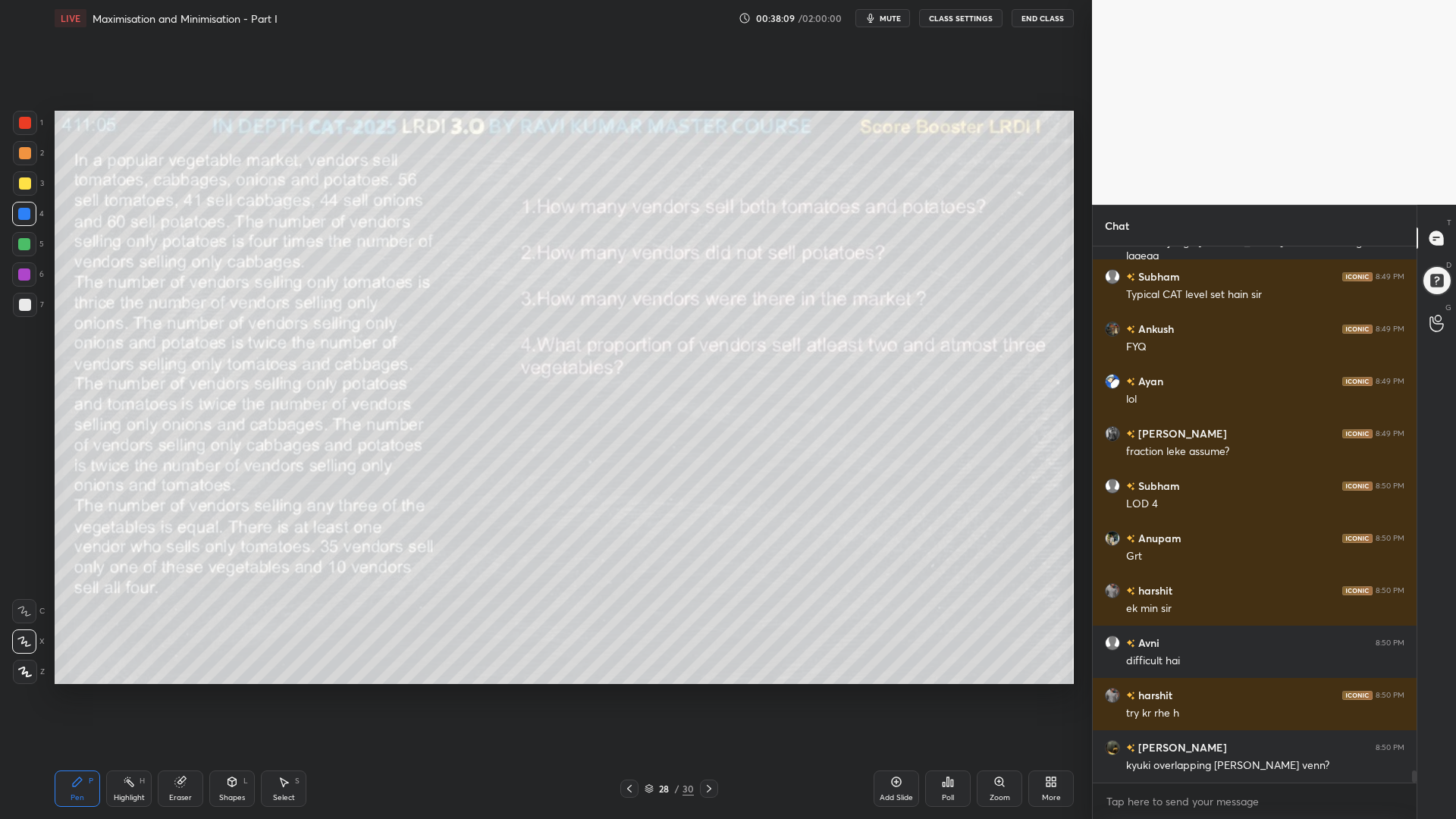
scroll to position [23879, 0]
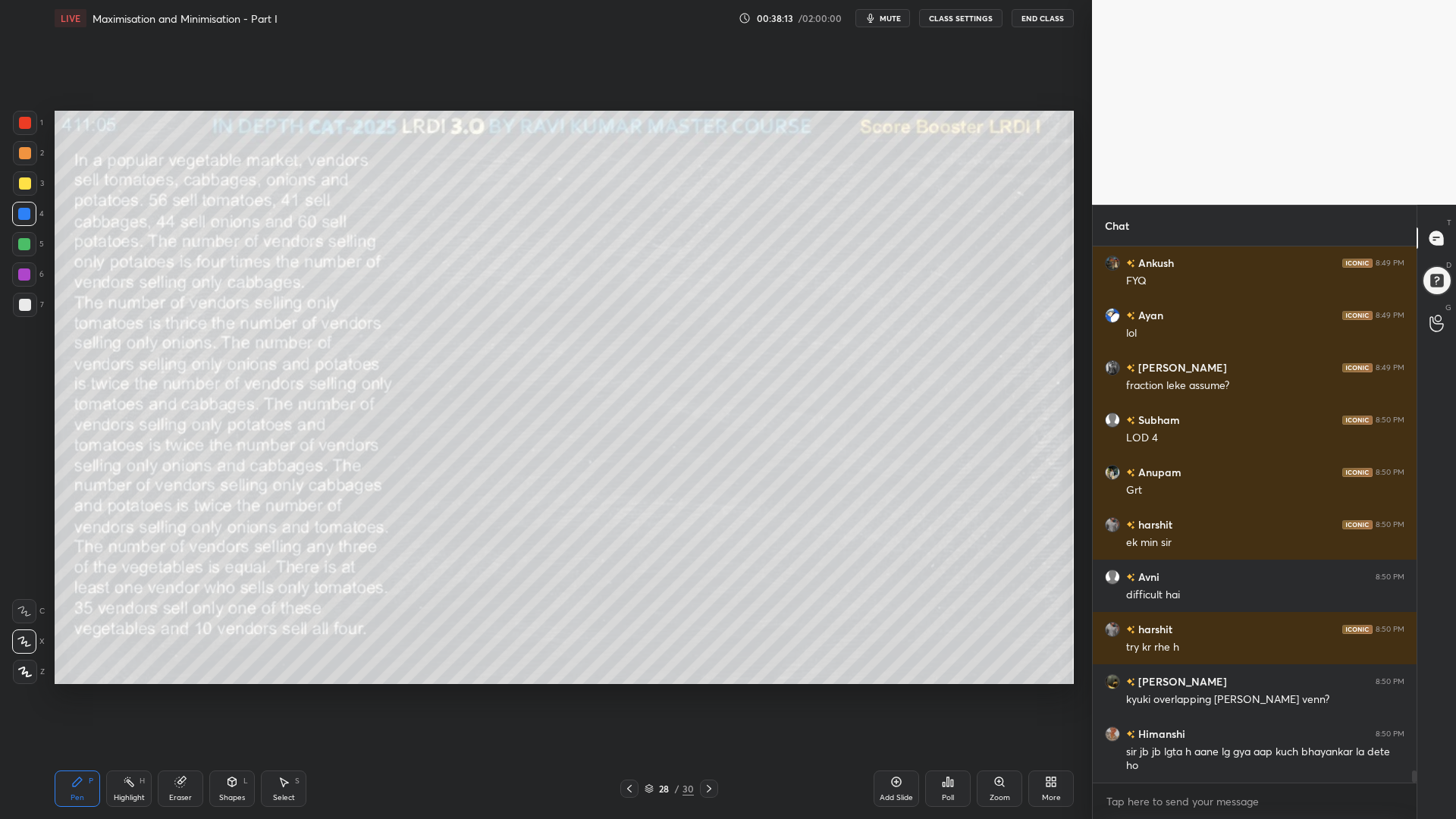
click at [707, 690] on icon at bounding box center [709, 788] width 12 height 12
click at [627, 690] on icon at bounding box center [630, 788] width 5 height 7
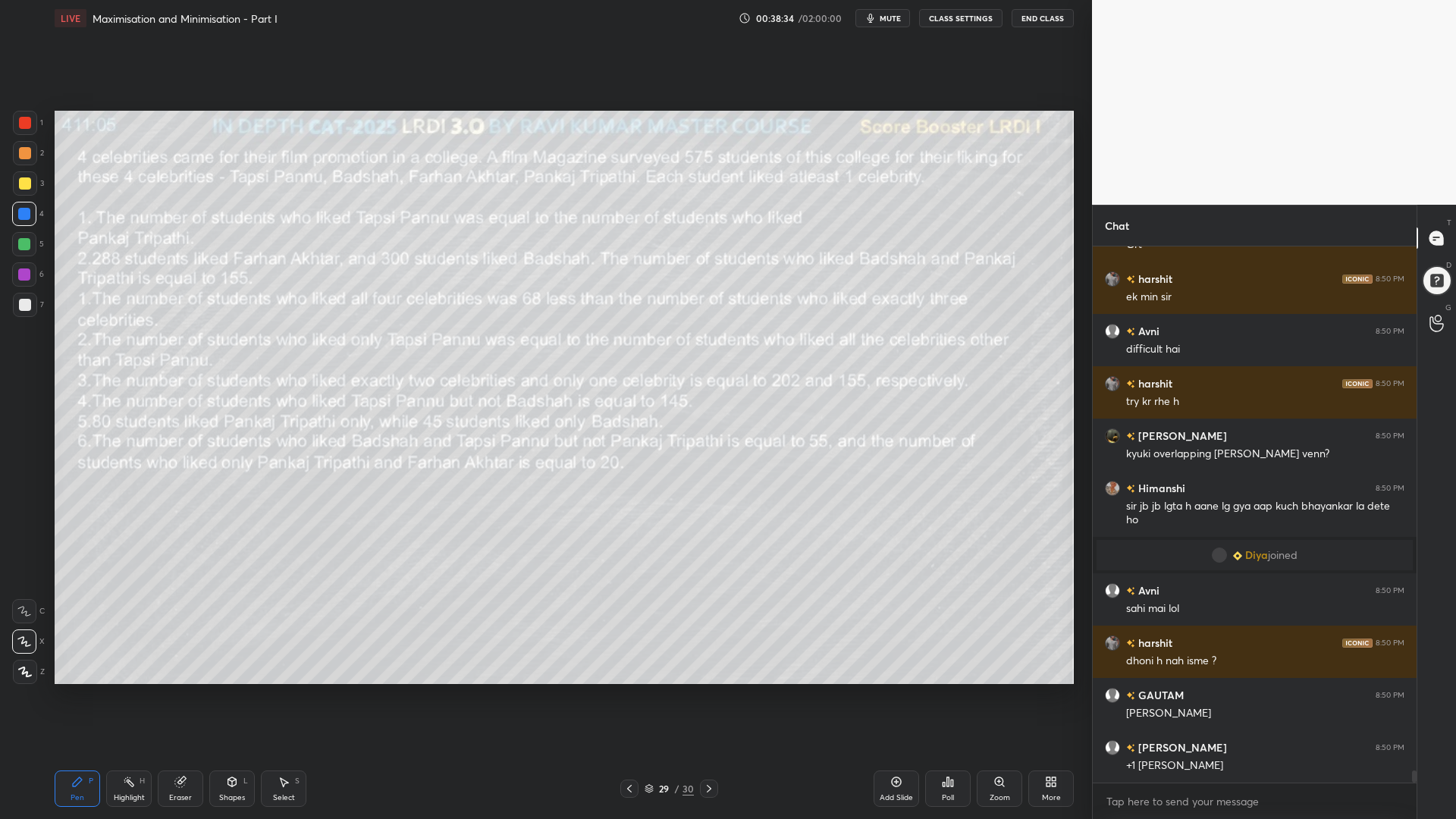
scroll to position [23946, 0]
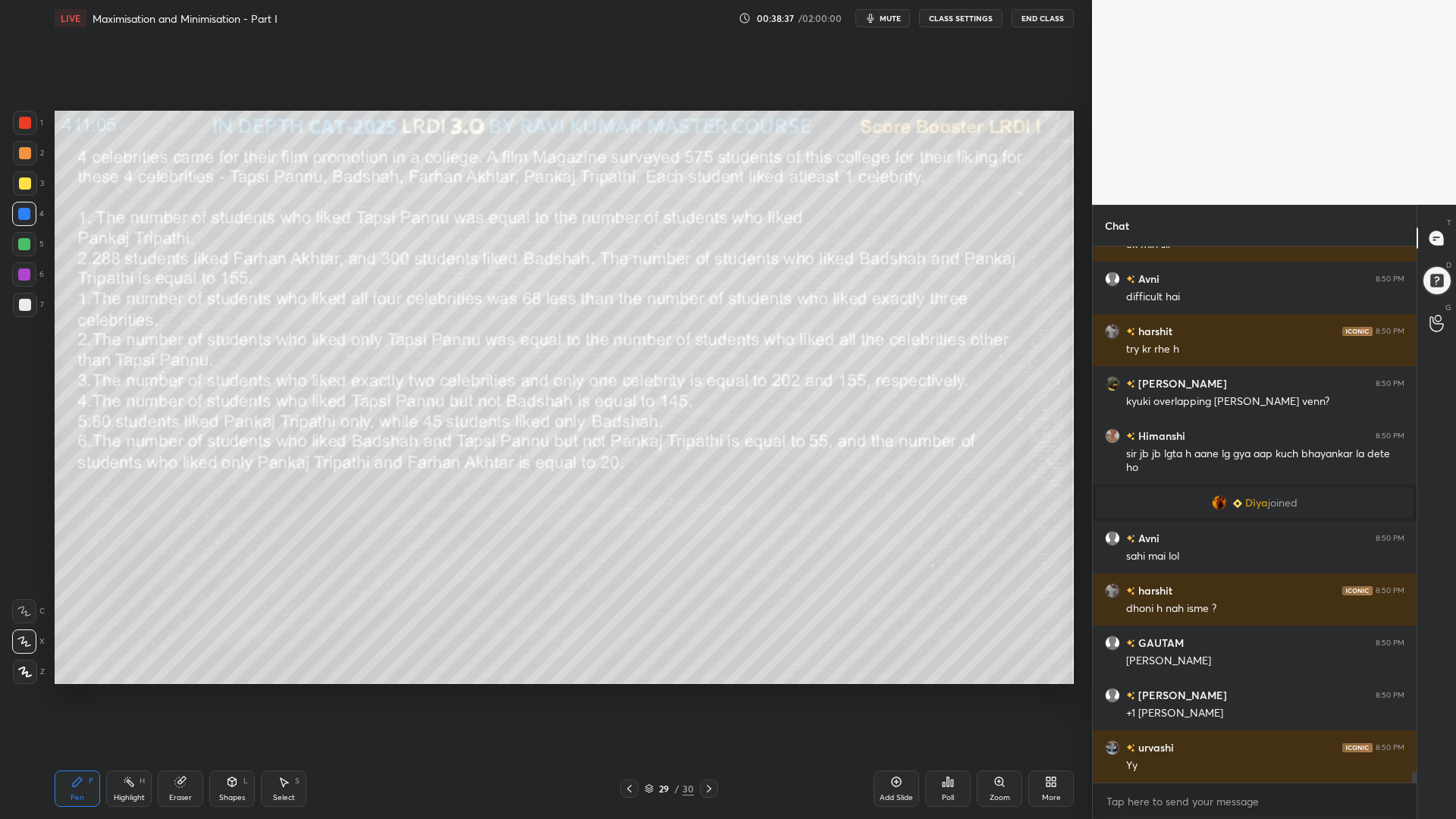
click at [705, 690] on icon at bounding box center [709, 788] width 12 height 12
click at [704, 690] on icon at bounding box center [709, 788] width 12 height 12
click at [704, 690] on icon at bounding box center [709, 788] width 12 height 12
click at [630, 690] on icon at bounding box center [629, 788] width 12 height 12
click at [629, 690] on icon at bounding box center [630, 788] width 5 height 7
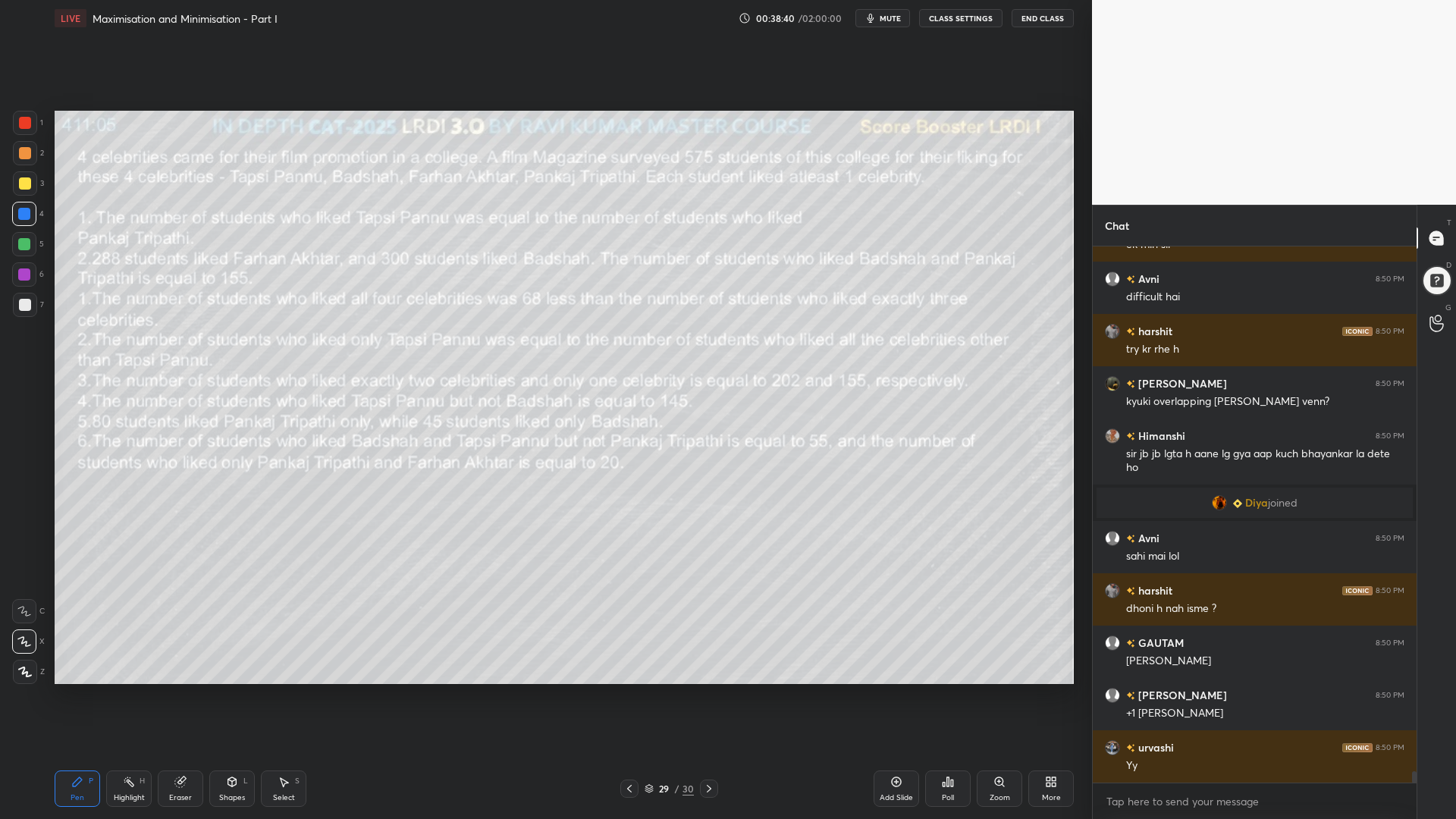
click at [629, 690] on icon at bounding box center [630, 788] width 5 height 7
click at [627, 690] on icon at bounding box center [629, 788] width 12 height 12
click at [629, 690] on div at bounding box center [629, 788] width 18 height 18
click at [628, 690] on icon at bounding box center [629, 788] width 12 height 12
click at [700, 690] on div at bounding box center [709, 788] width 18 height 18
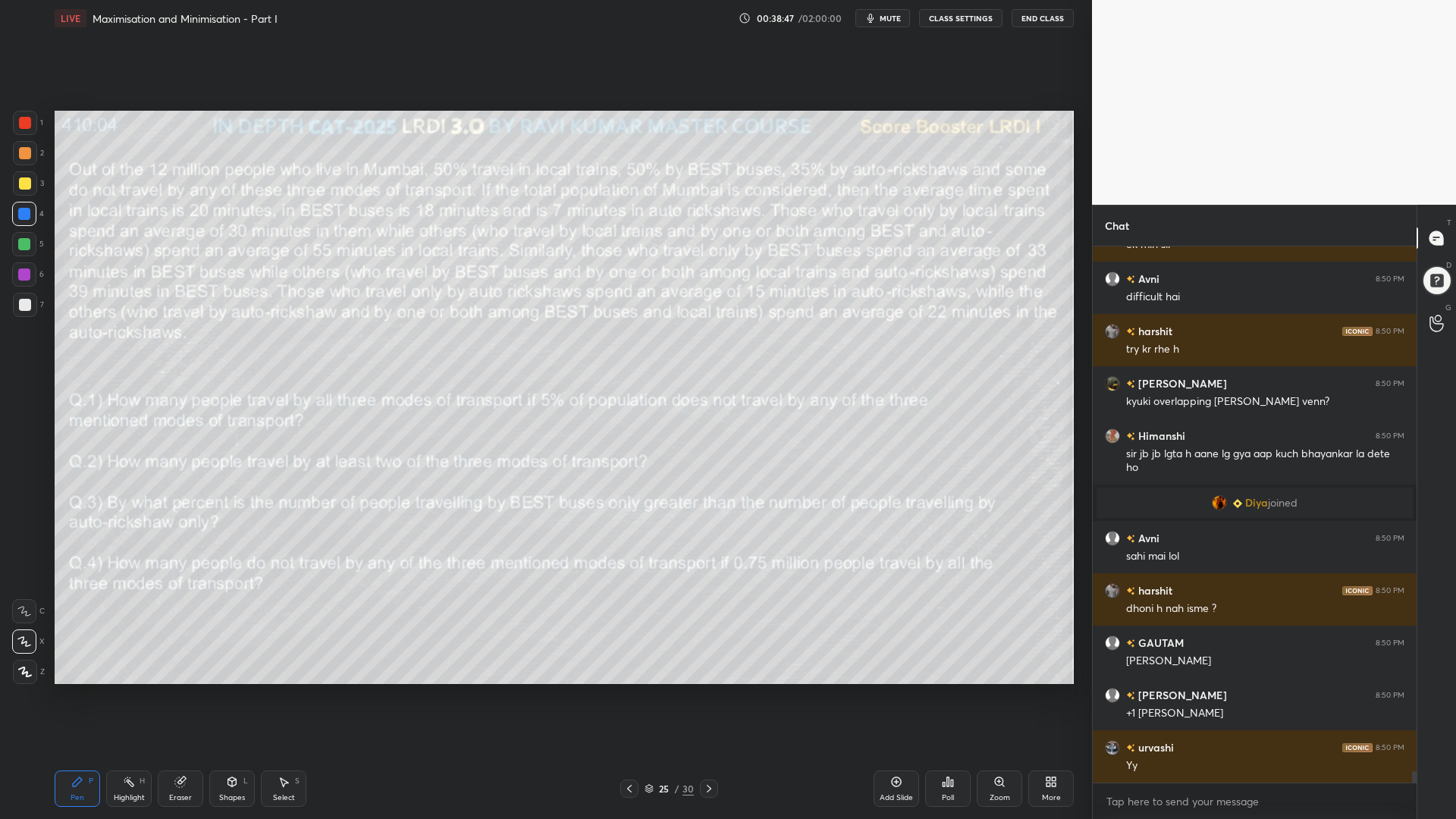
click at [705, 690] on icon at bounding box center [709, 788] width 12 height 12
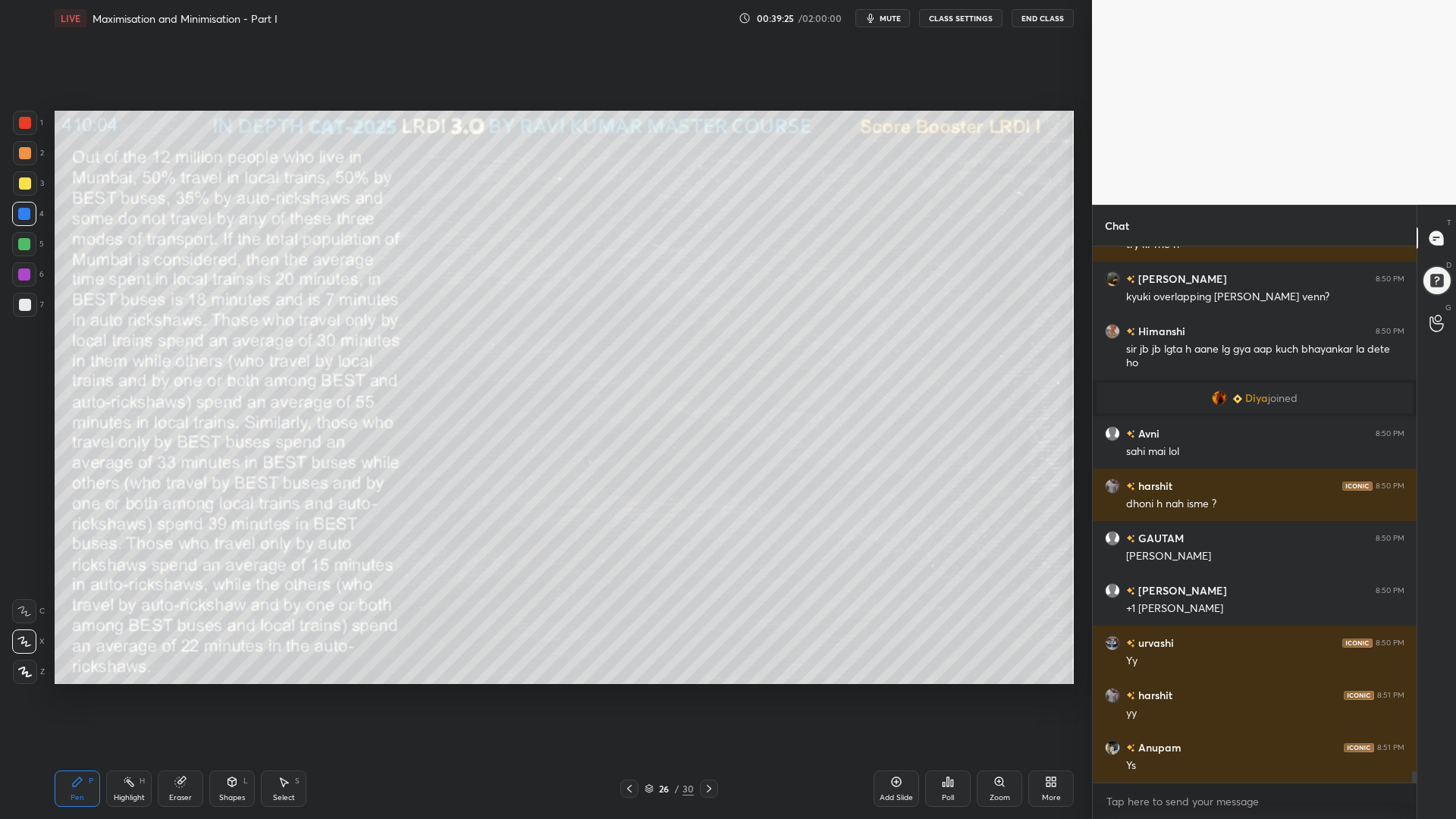
scroll to position [24103, 0]
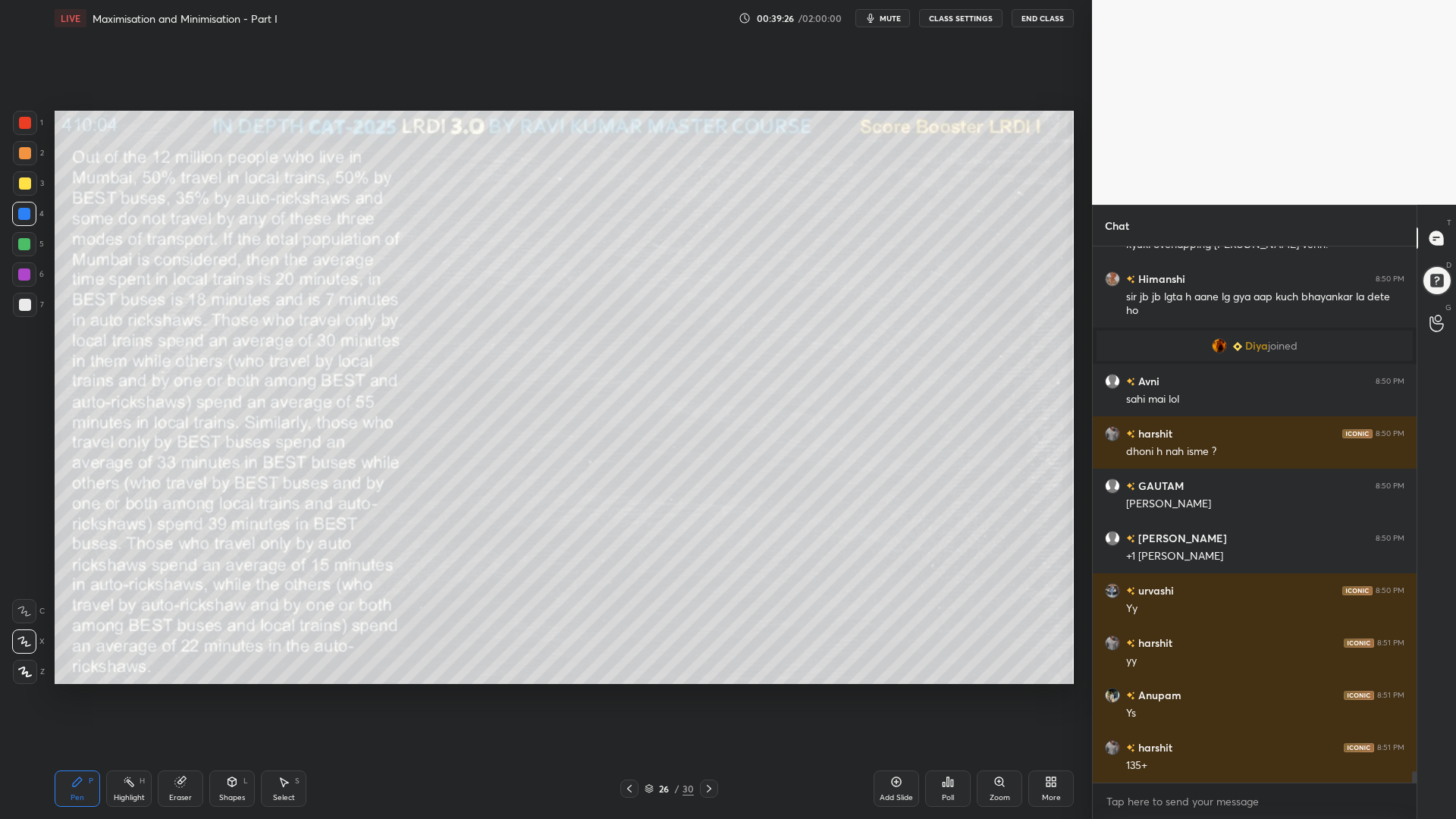
click at [174, 690] on div "Eraser" at bounding box center [180, 788] width 45 height 37
click at [84, 690] on div "Pen P" at bounding box center [77, 788] width 45 height 37
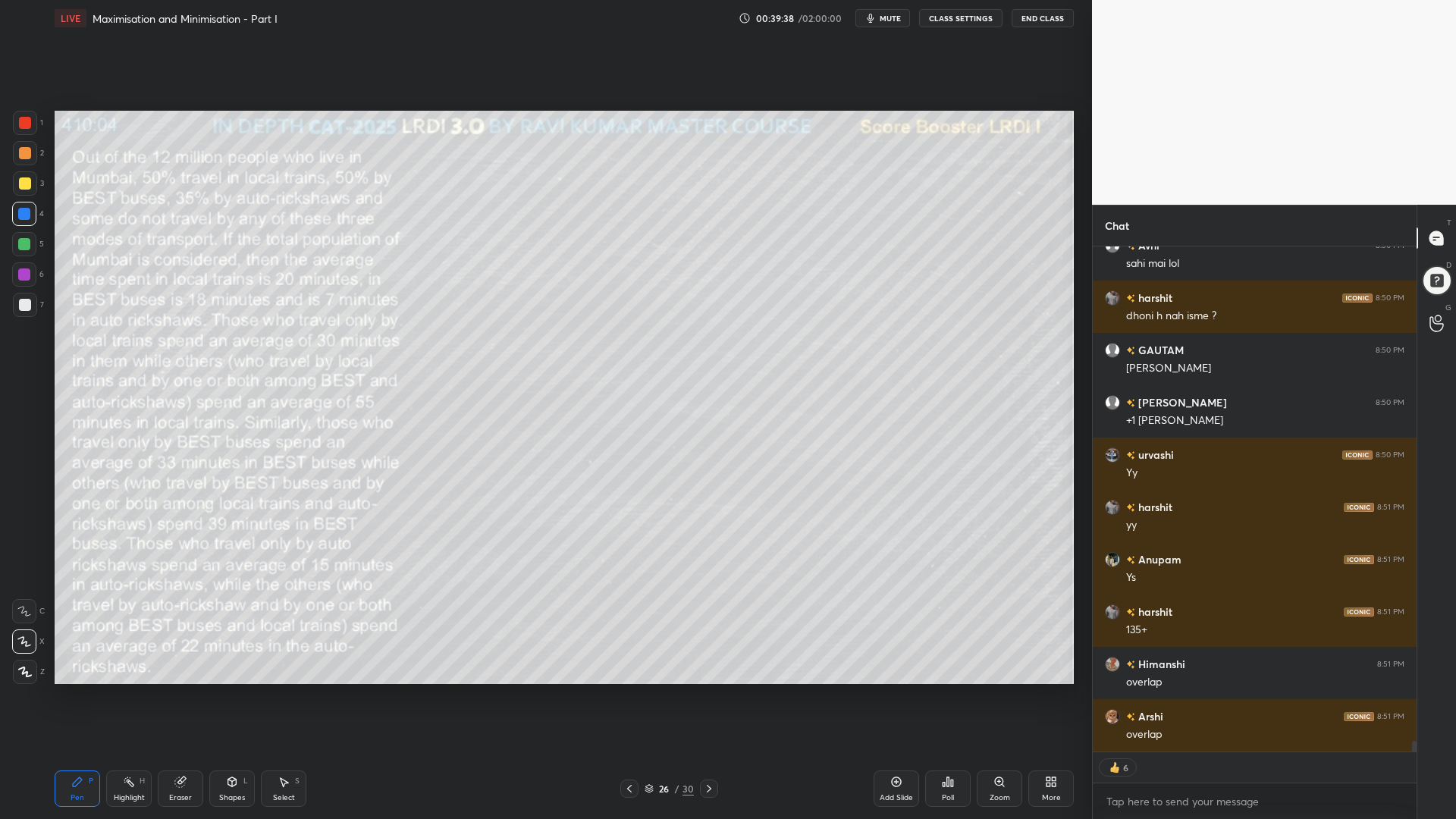
scroll to position [24291, 0]
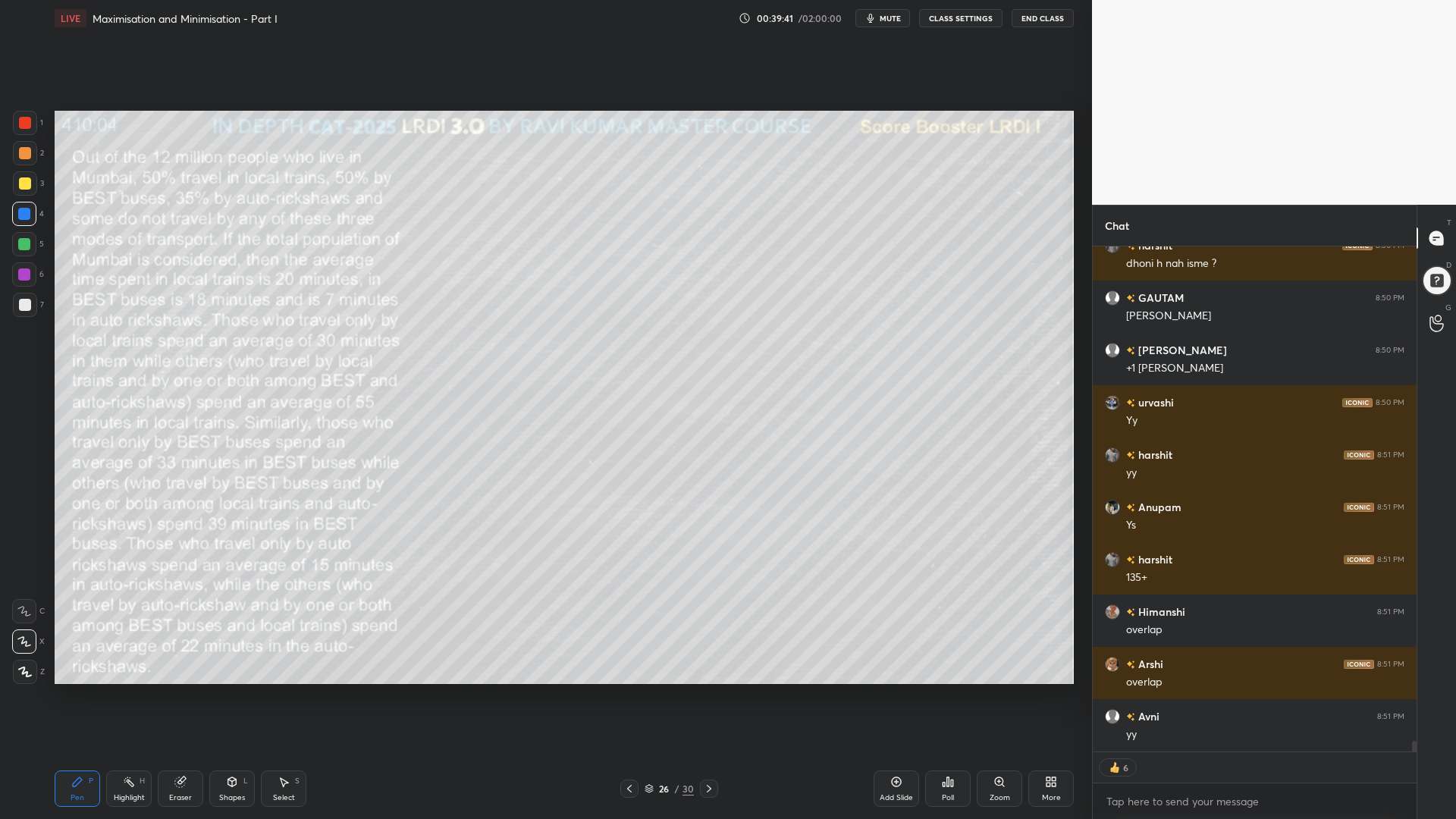
click at [23, 131] on div at bounding box center [25, 123] width 24 height 24
click at [226, 690] on div "Shapes" at bounding box center [232, 797] width 26 height 7
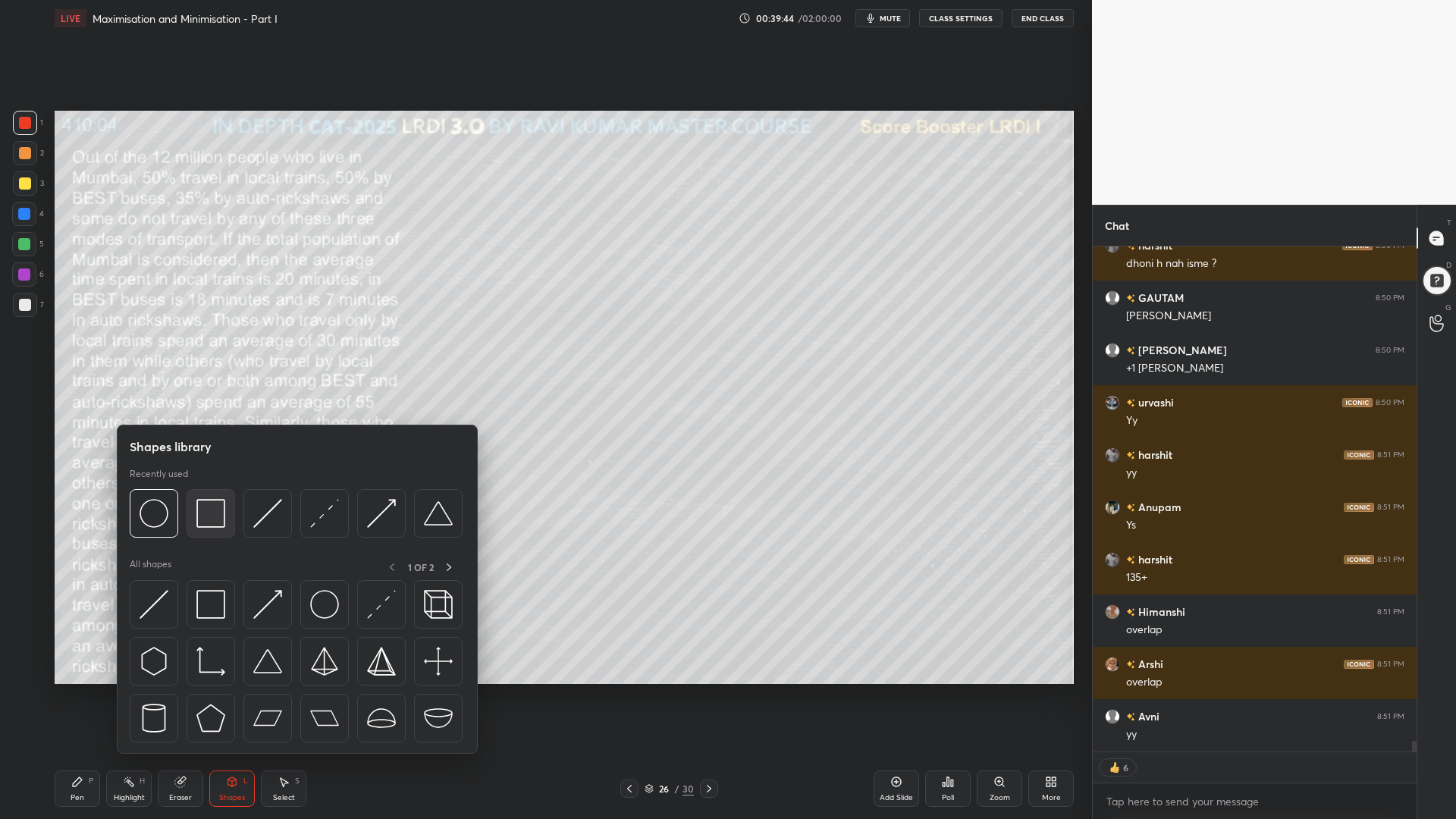
click at [205, 511] on img at bounding box center [210, 513] width 28 height 28
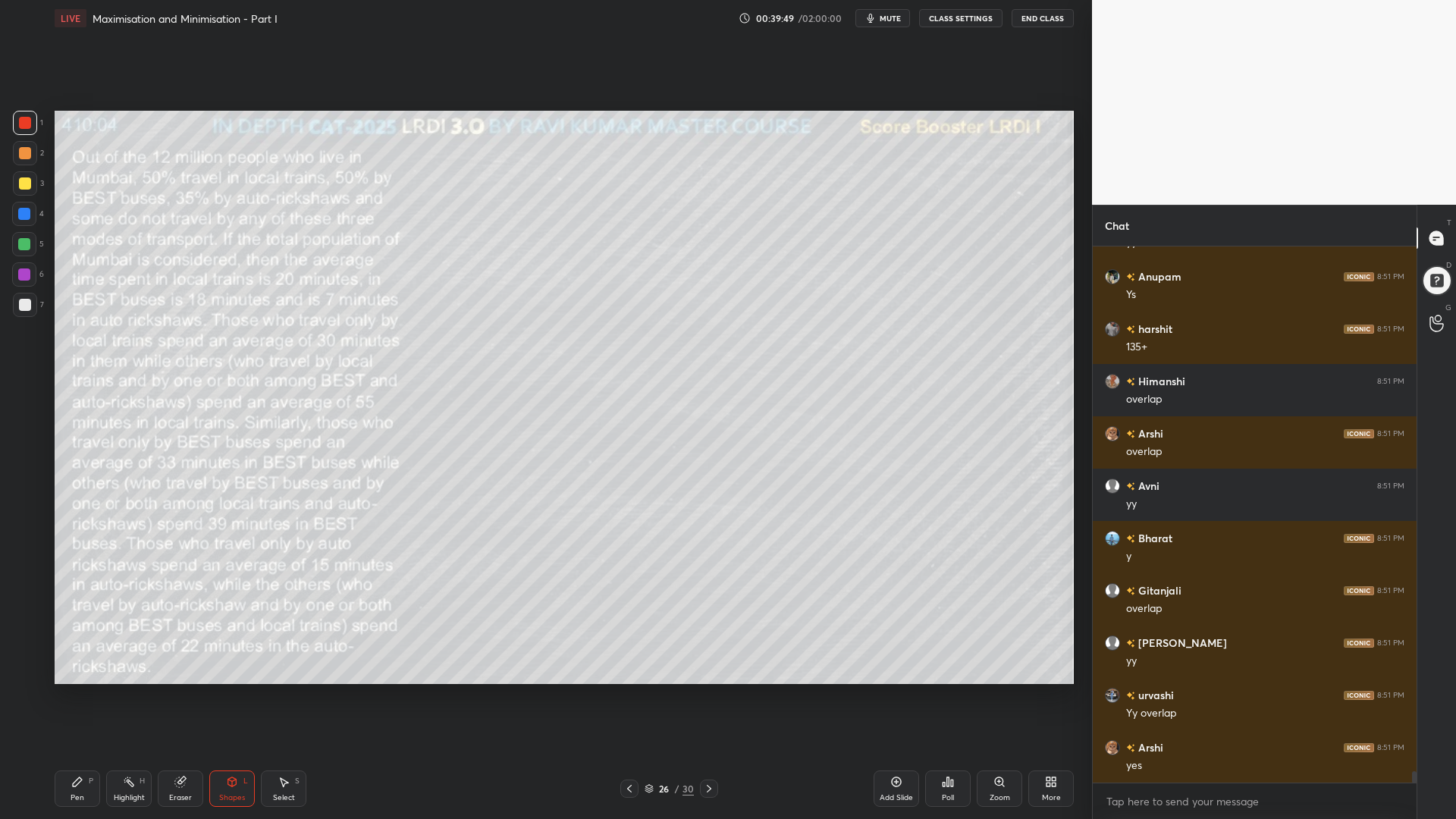
scroll to position [24574, 0]
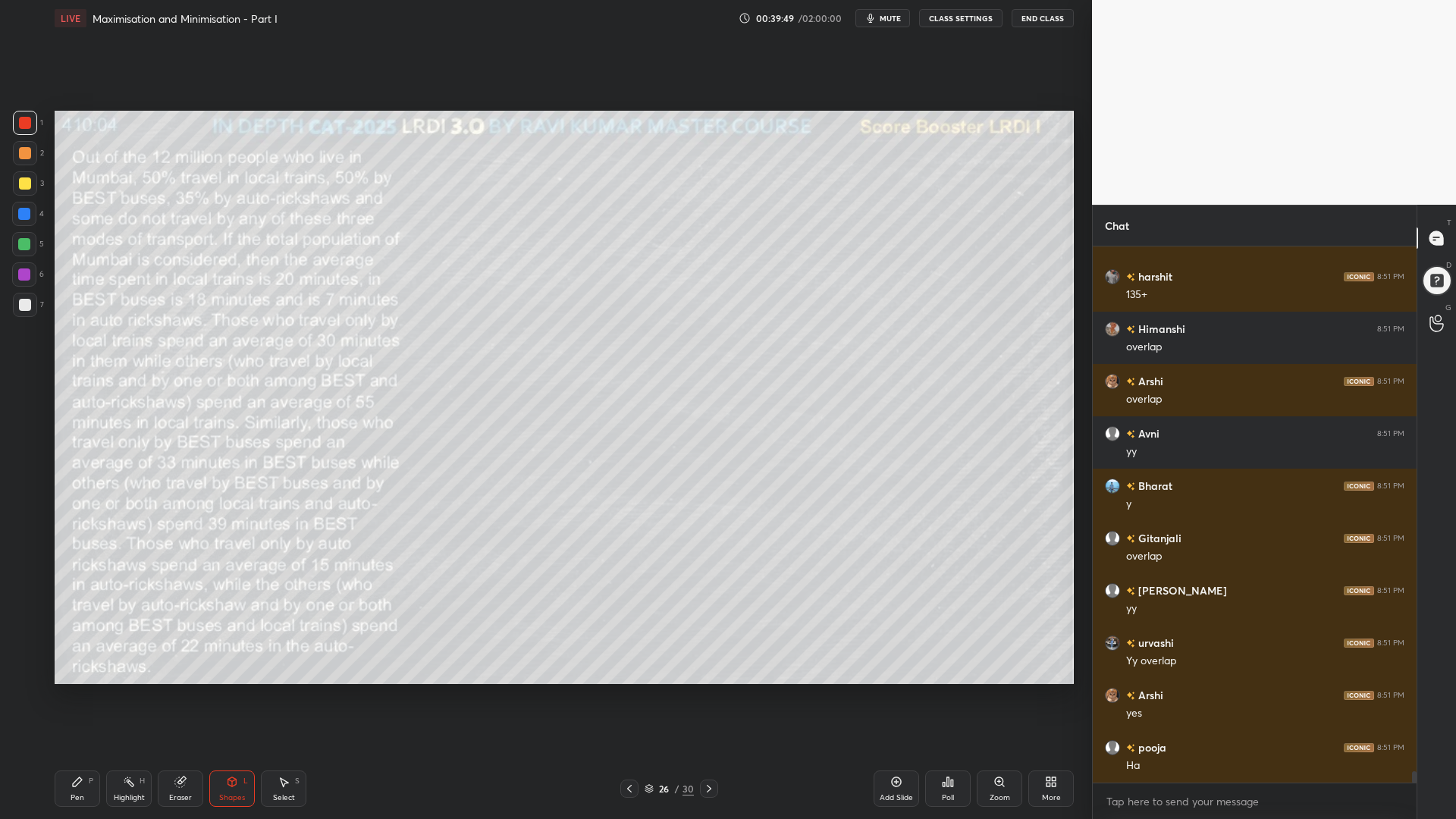
click at [238, 690] on div "Shapes" at bounding box center [232, 797] width 26 height 7
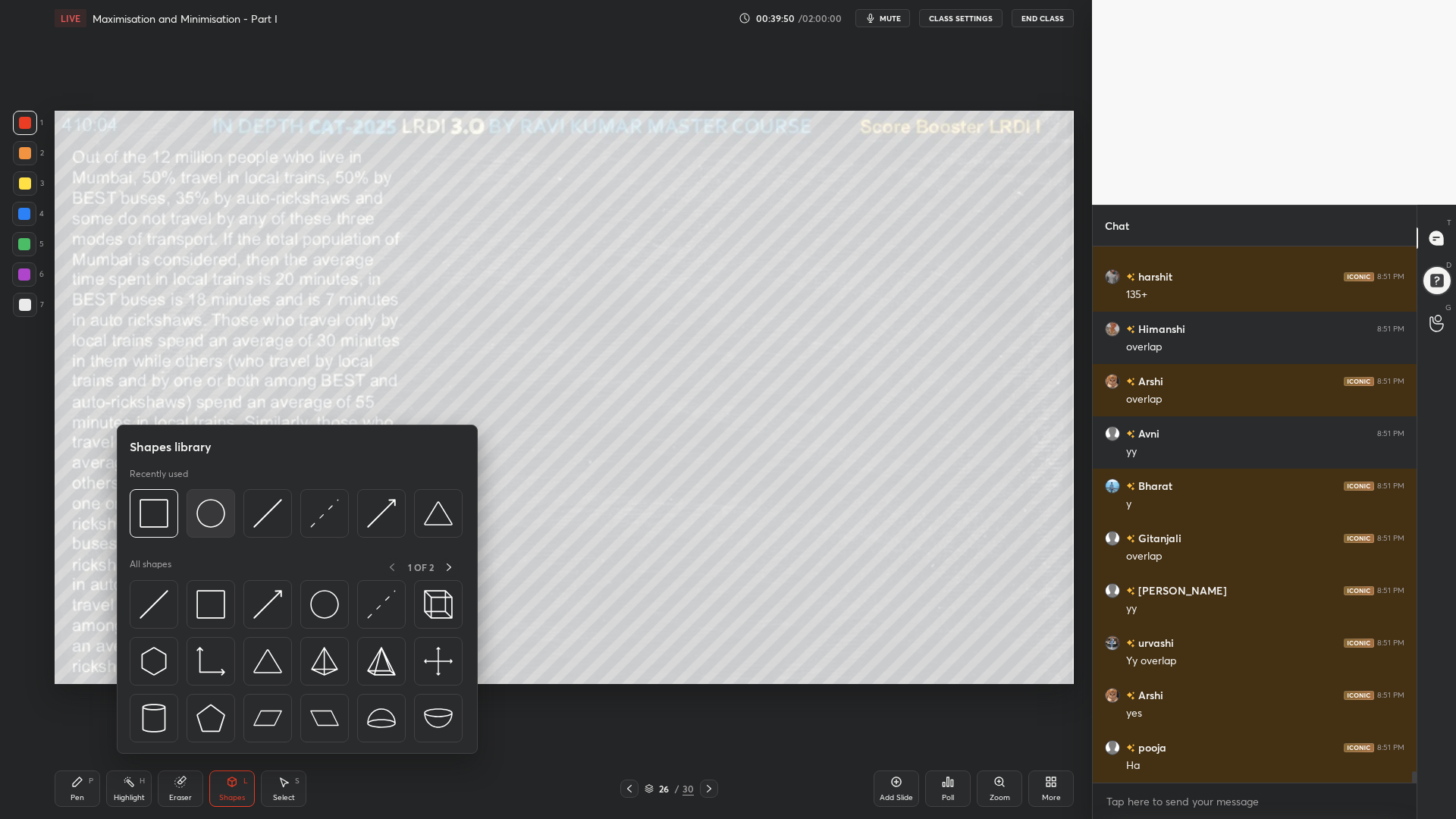
click at [210, 509] on img at bounding box center [210, 513] width 28 height 28
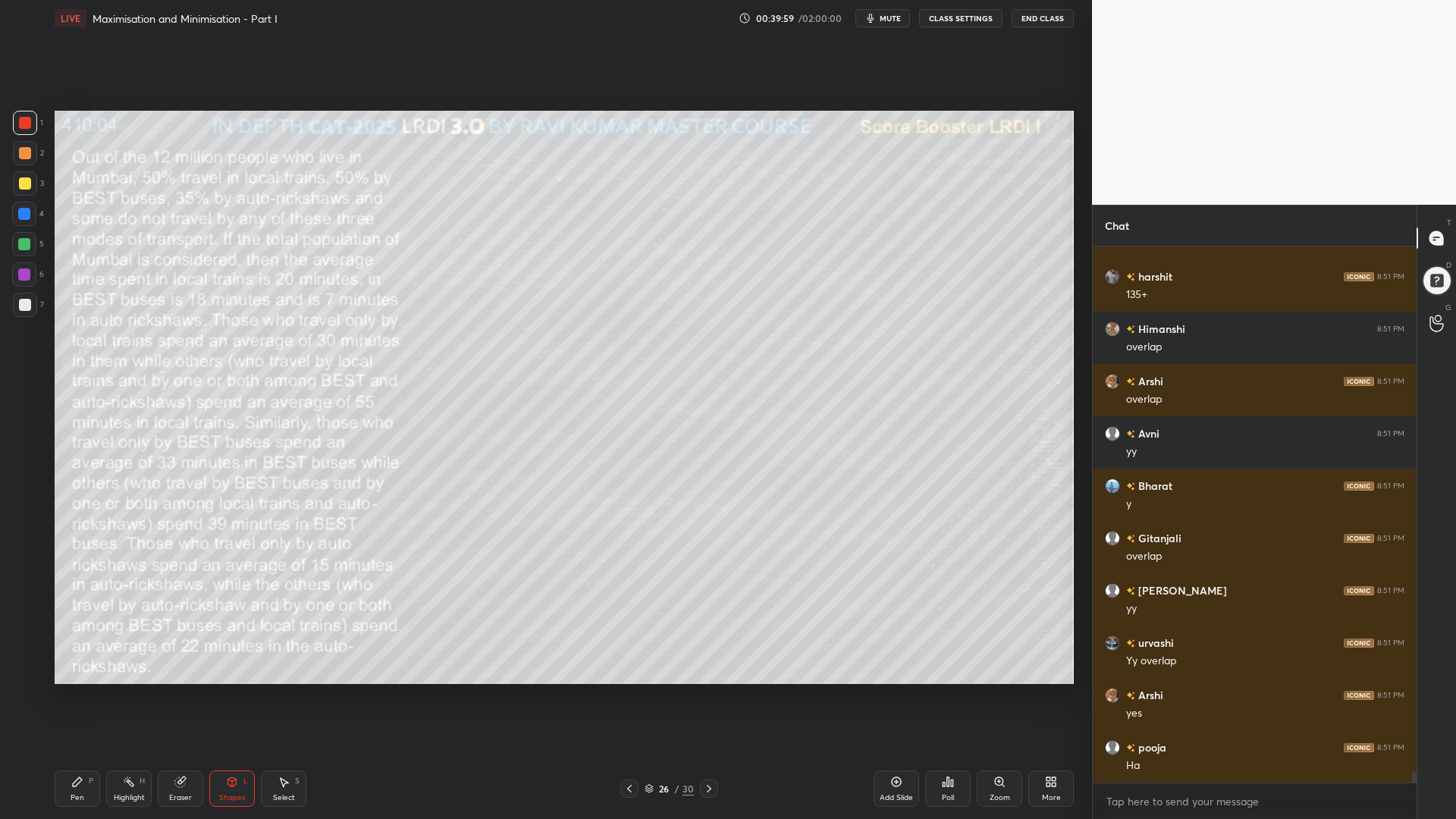
click at [82, 690] on icon at bounding box center [77, 782] width 12 height 12
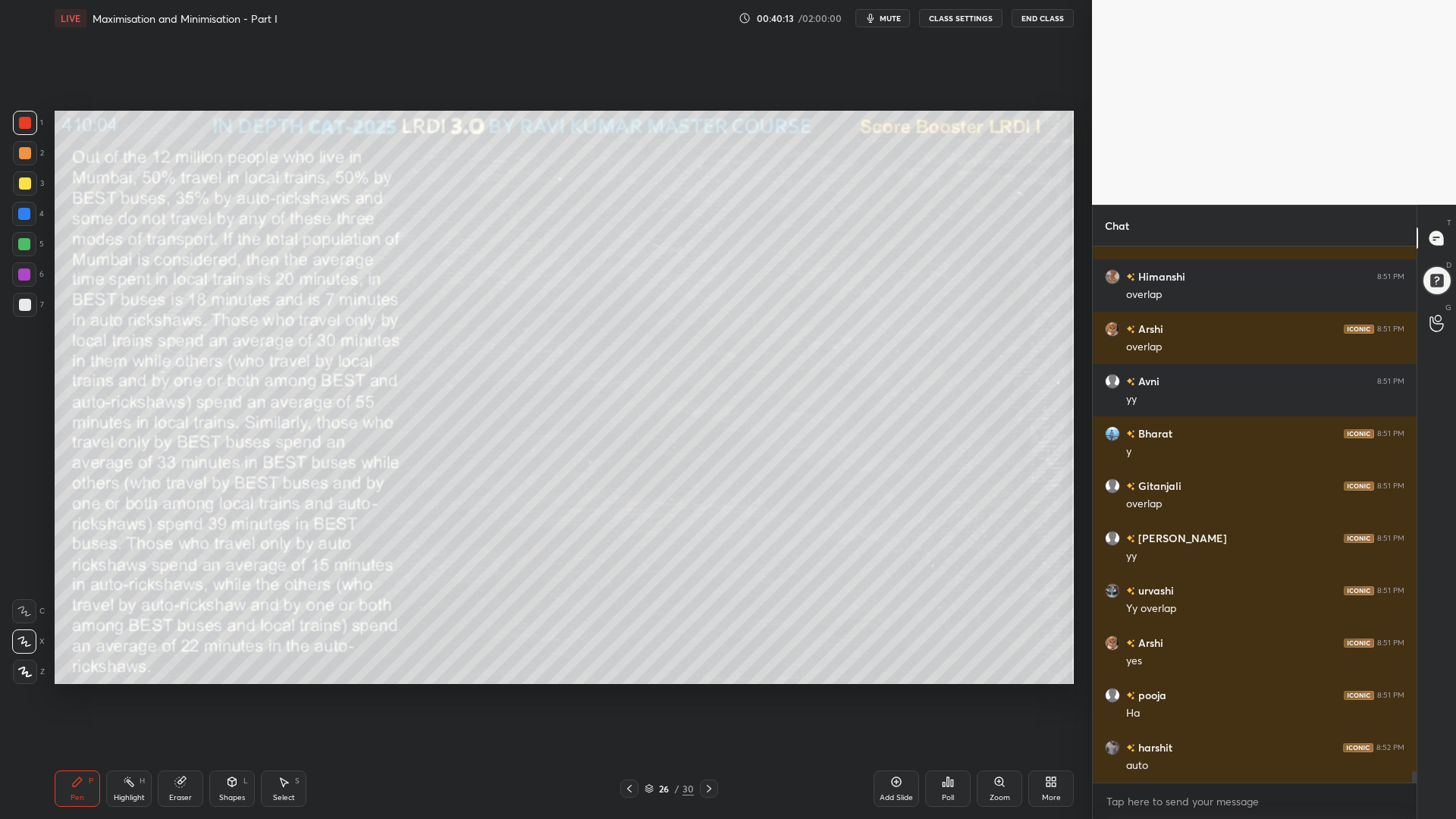
click at [25, 246] on div at bounding box center [24, 244] width 12 height 12
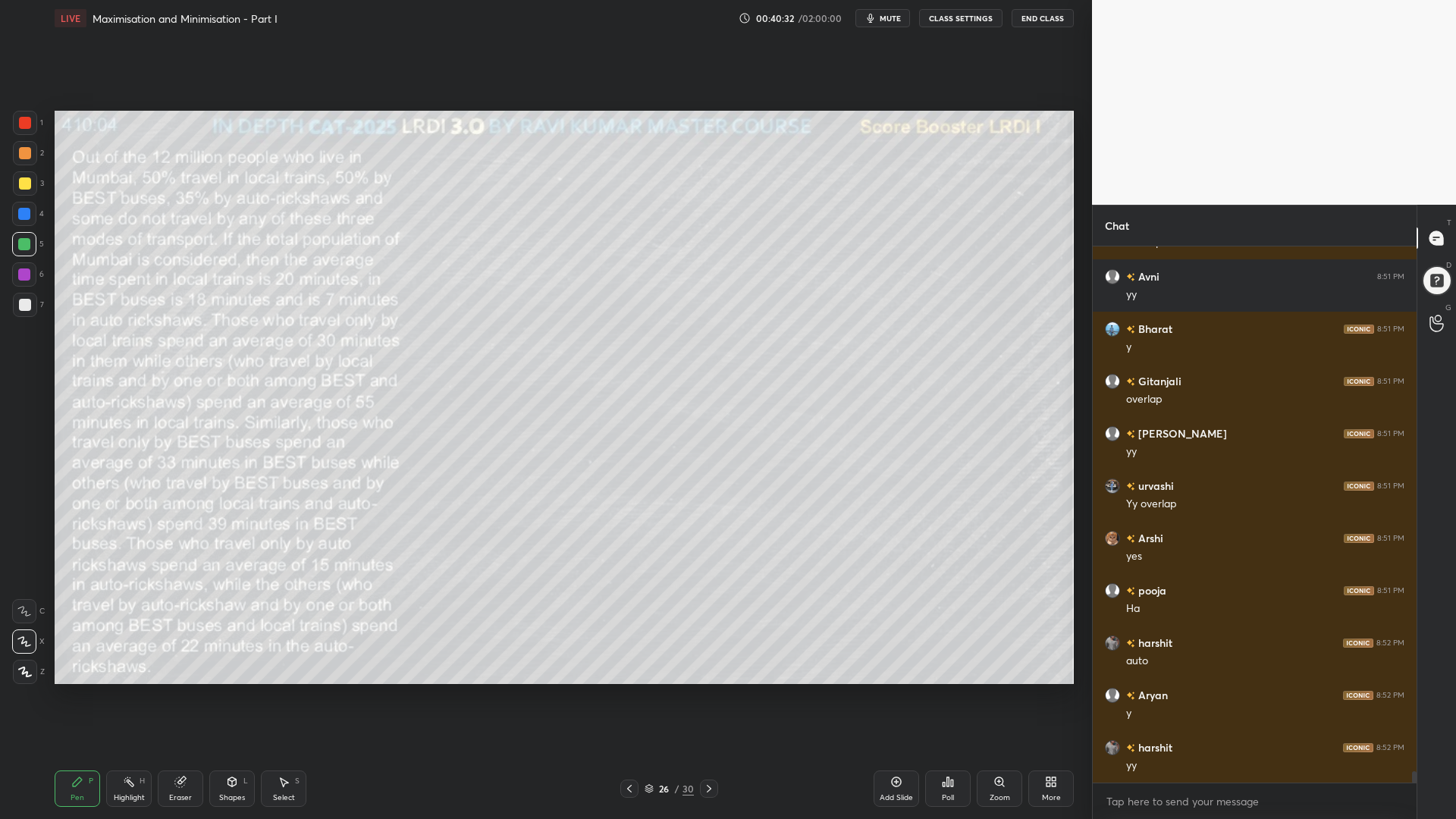
scroll to position [24783, 0]
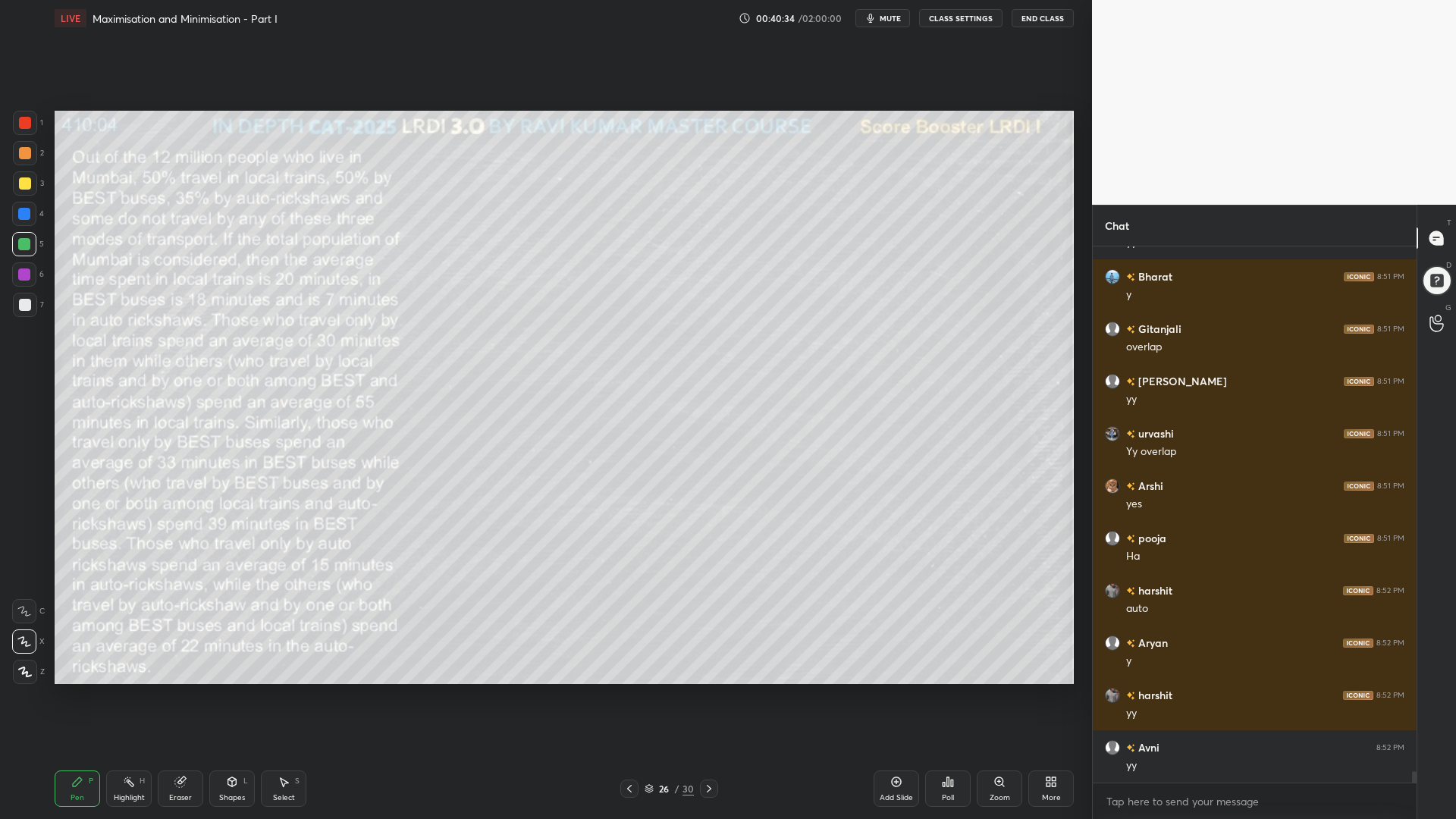
click at [24, 127] on div at bounding box center [24, 123] width 12 height 12
click at [19, 153] on div at bounding box center [24, 153] width 12 height 12
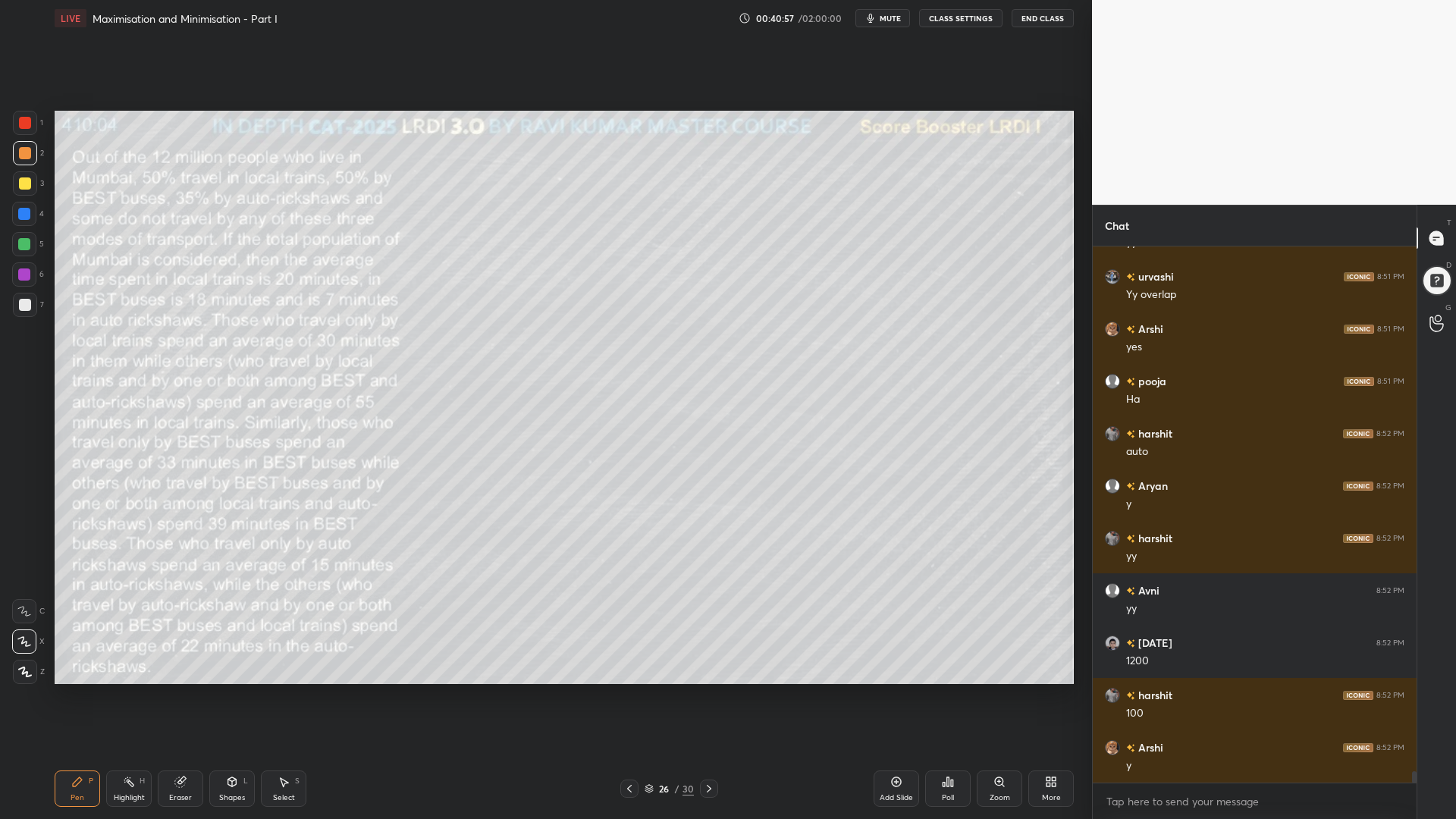
scroll to position [24992, 0]
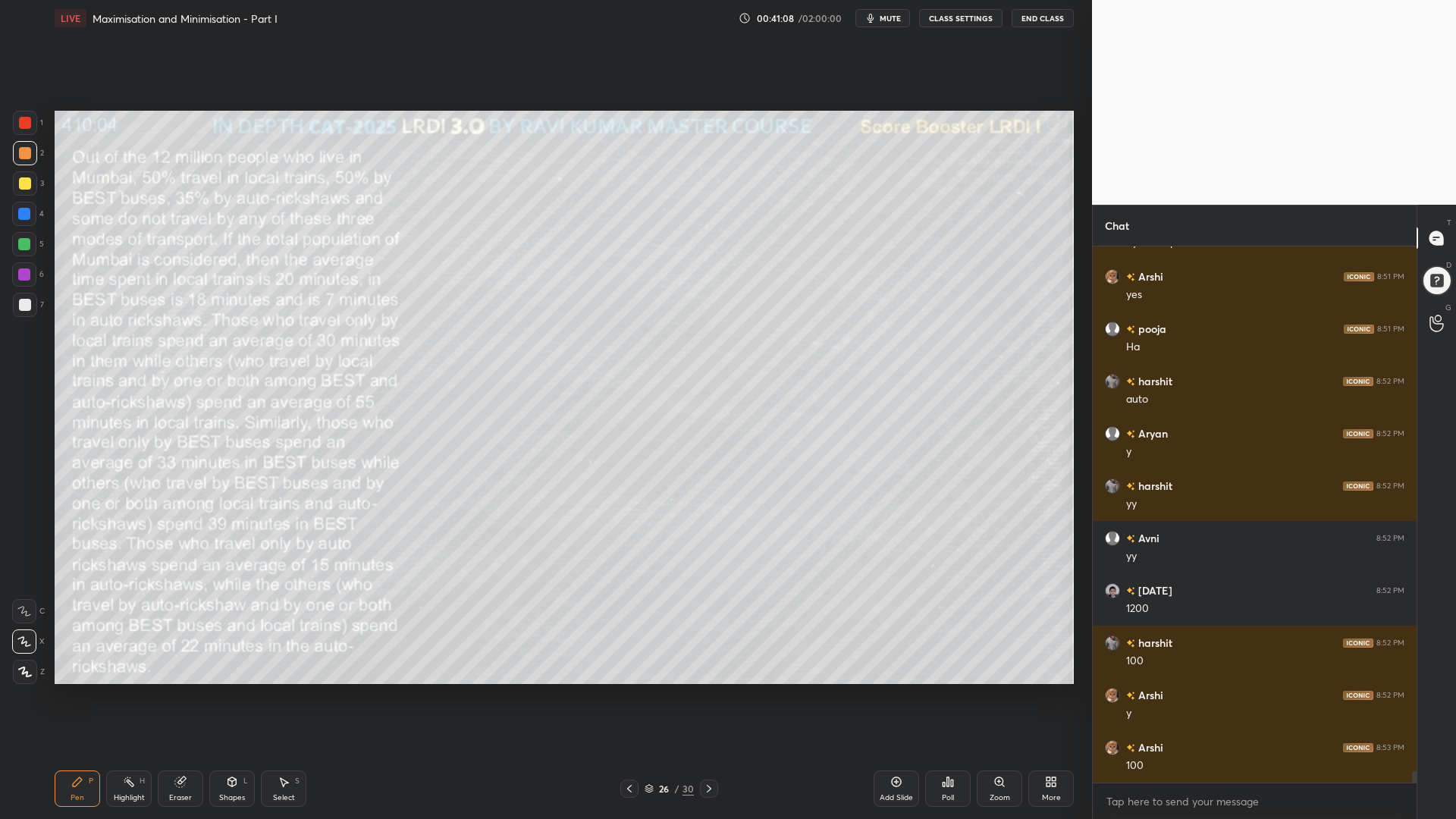
click at [22, 247] on div at bounding box center [24, 244] width 12 height 12
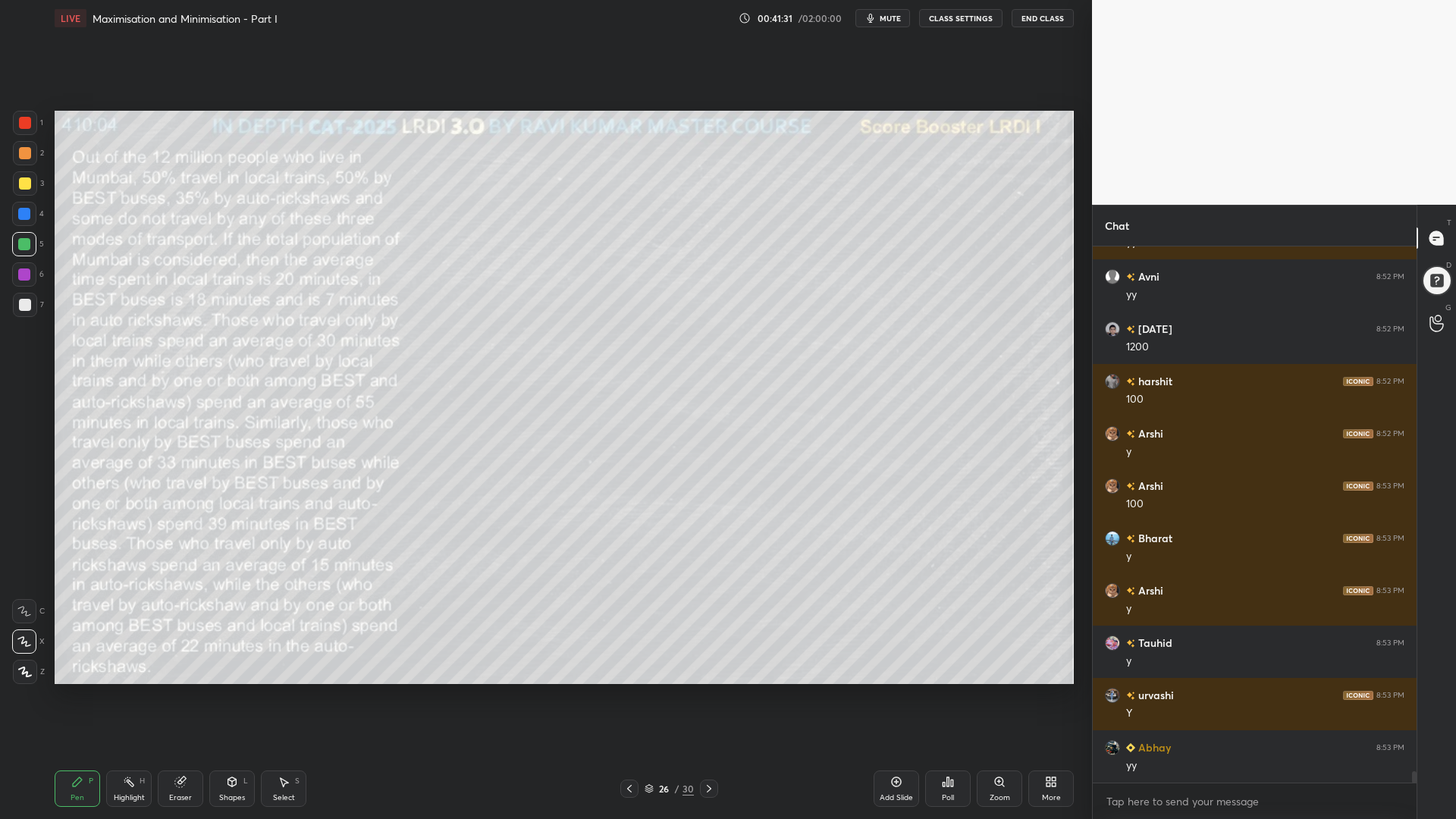
scroll to position [25306, 0]
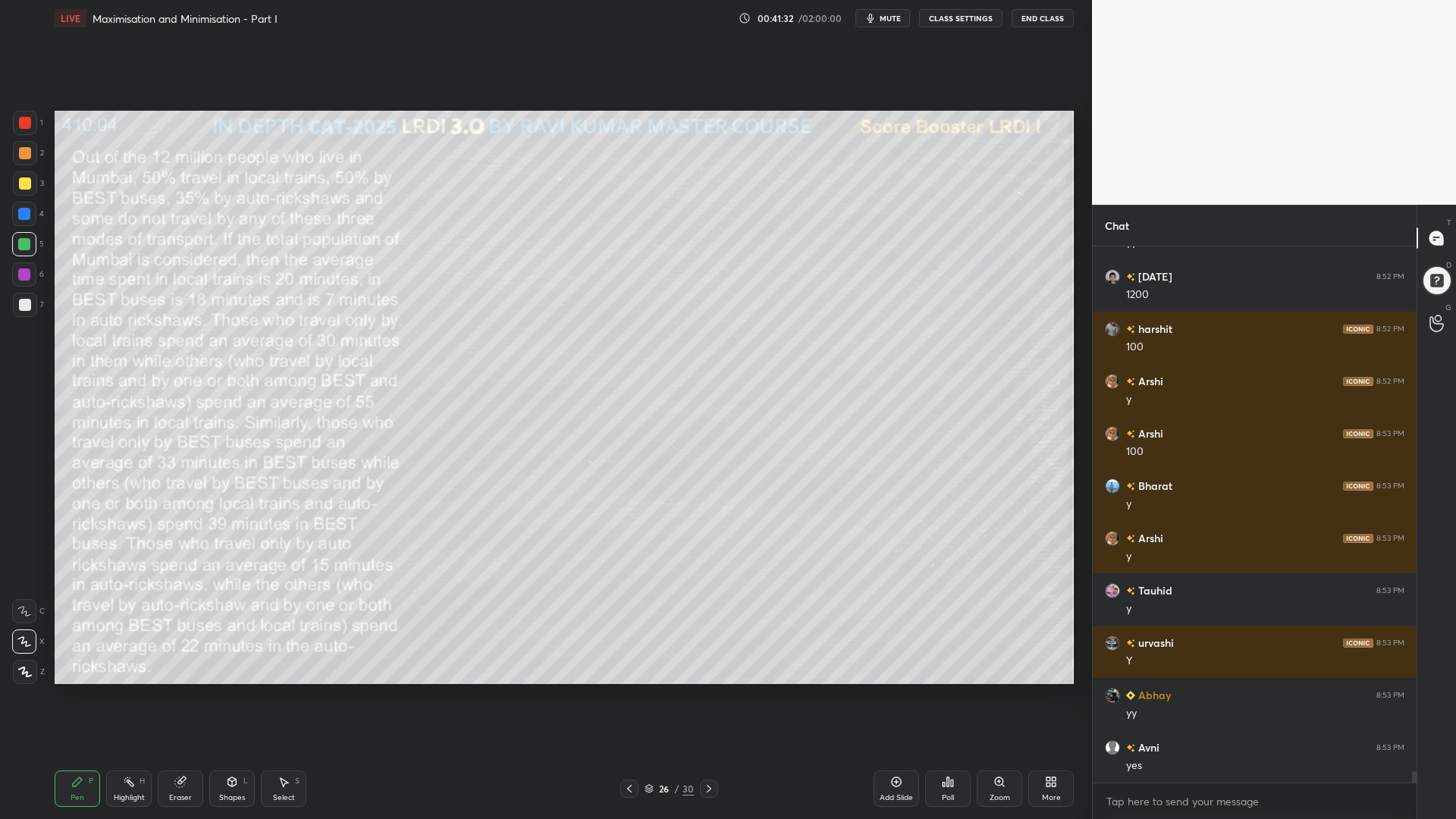
click at [132, 690] on div "Highlight H" at bounding box center [129, 788] width 45 height 37
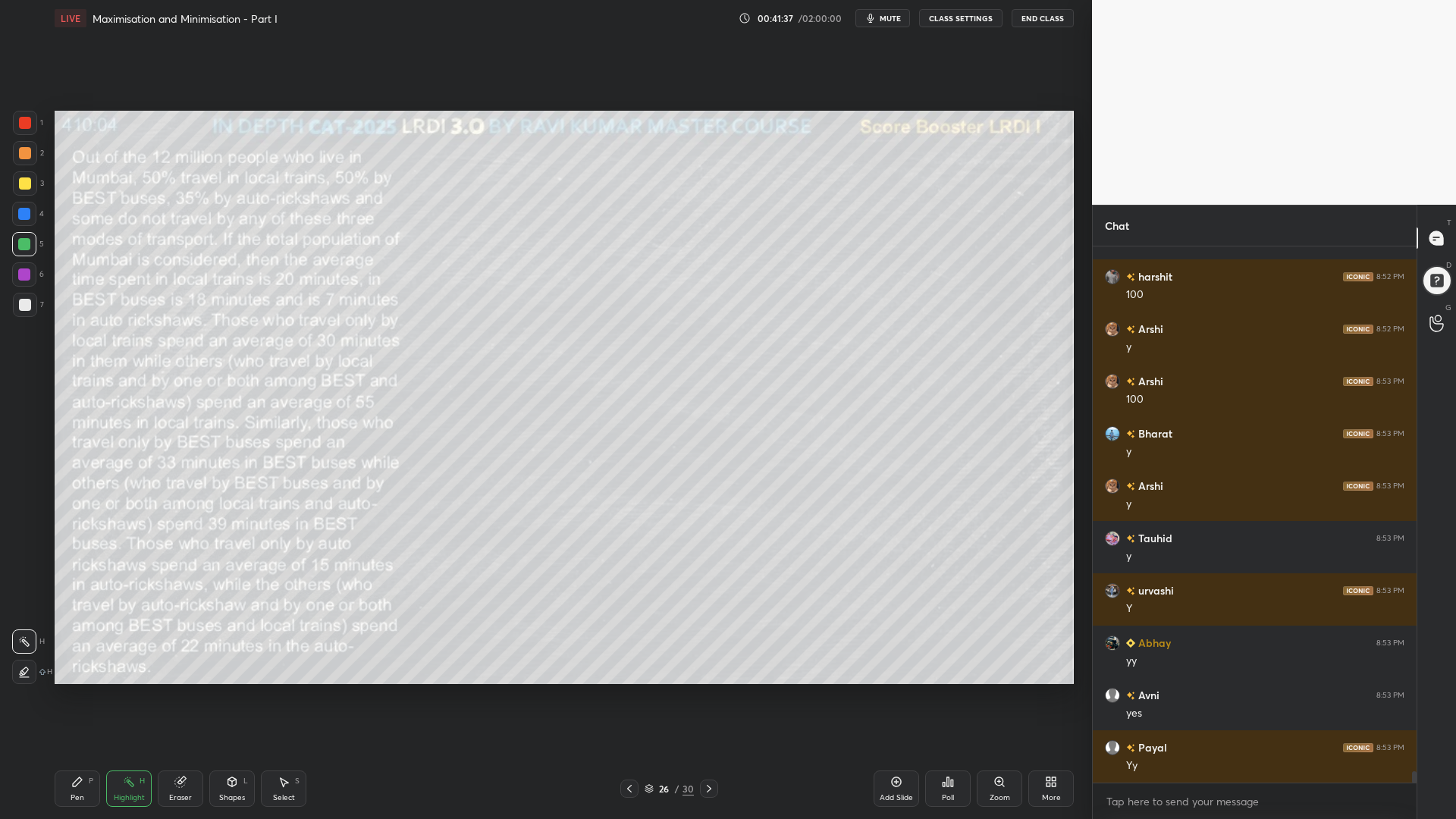
click at [84, 690] on div "Pen P" at bounding box center [77, 788] width 45 height 37
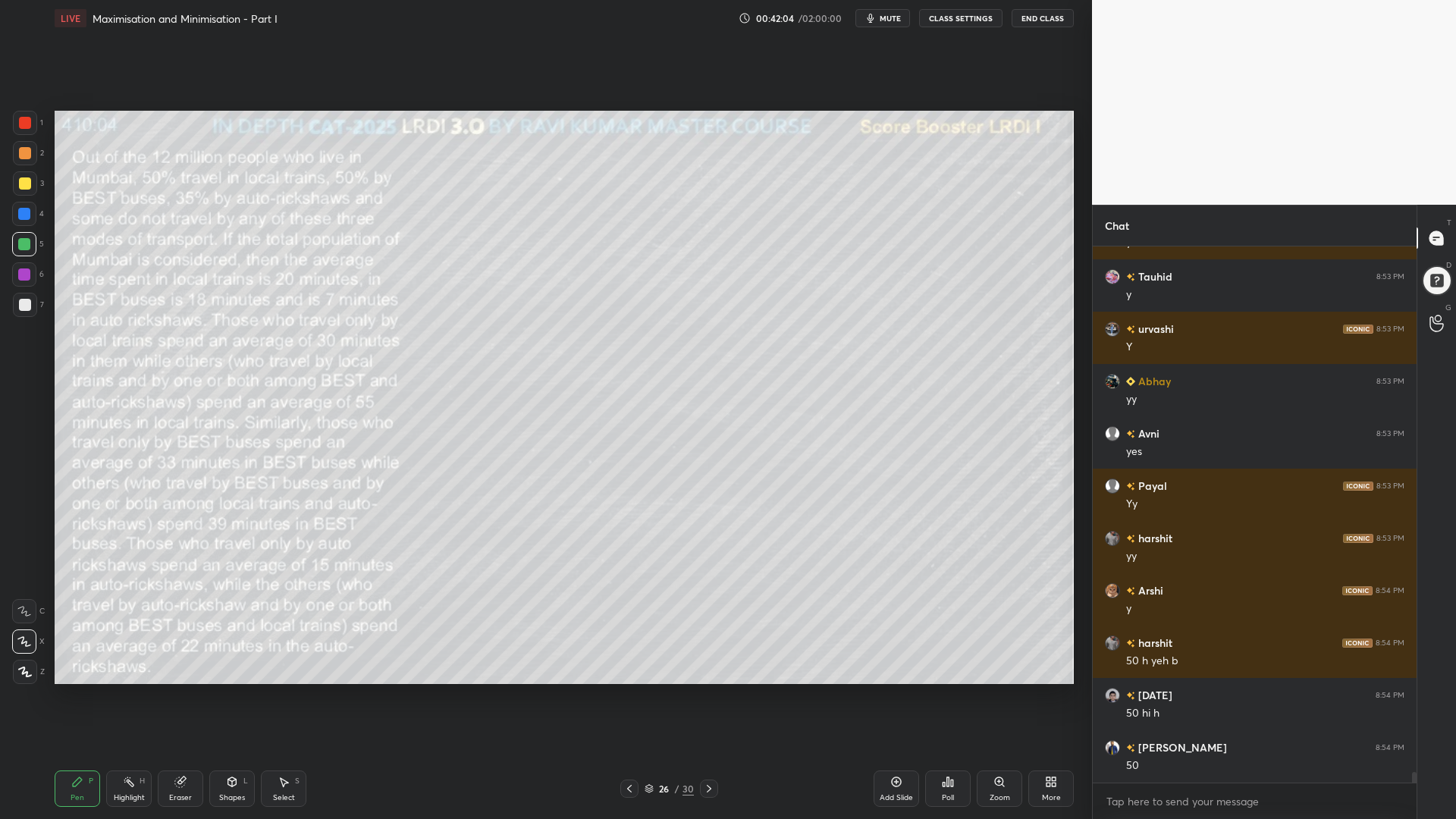
scroll to position [25672, 0]
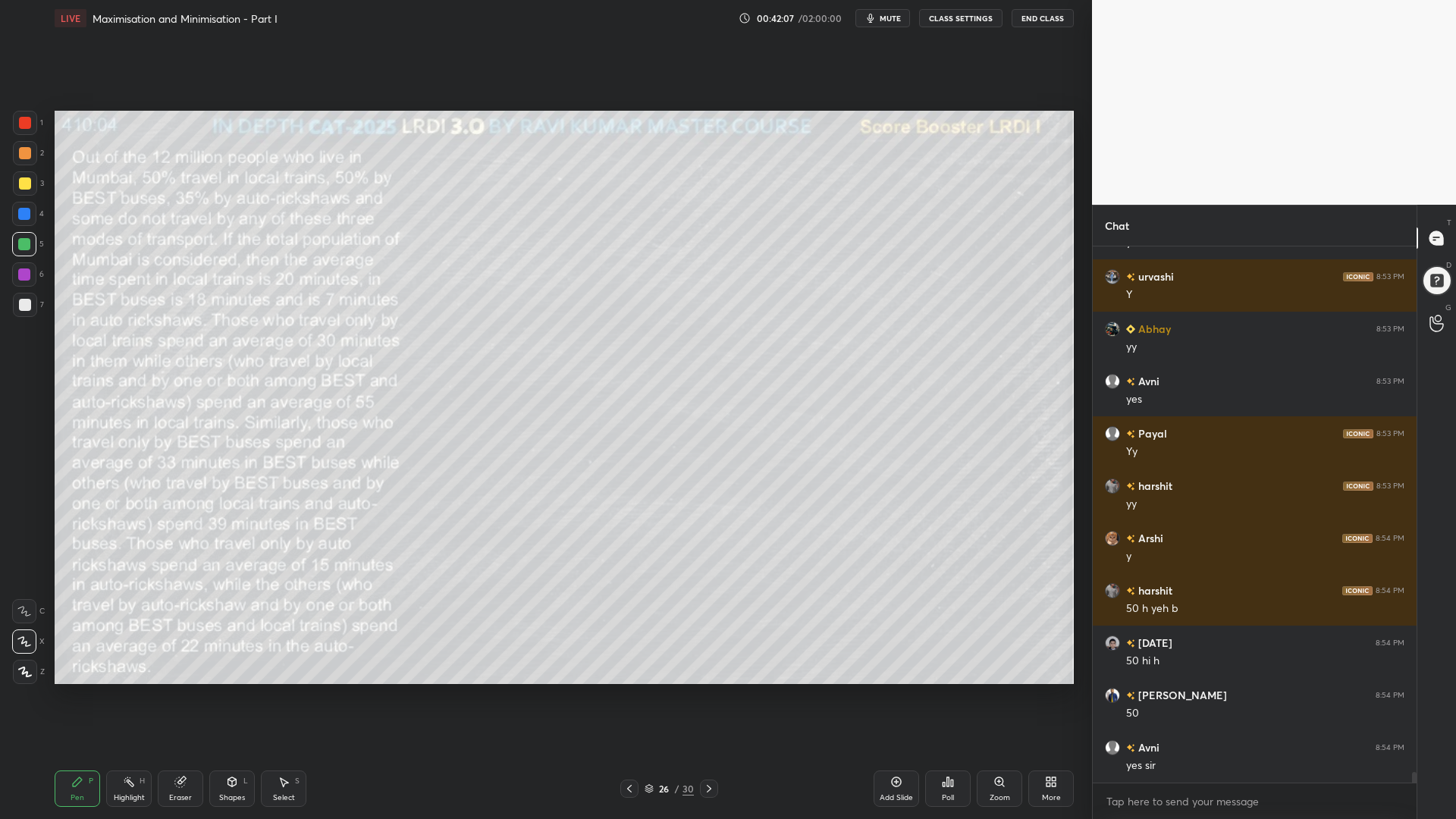
click at [183, 690] on icon at bounding box center [180, 782] width 10 height 10
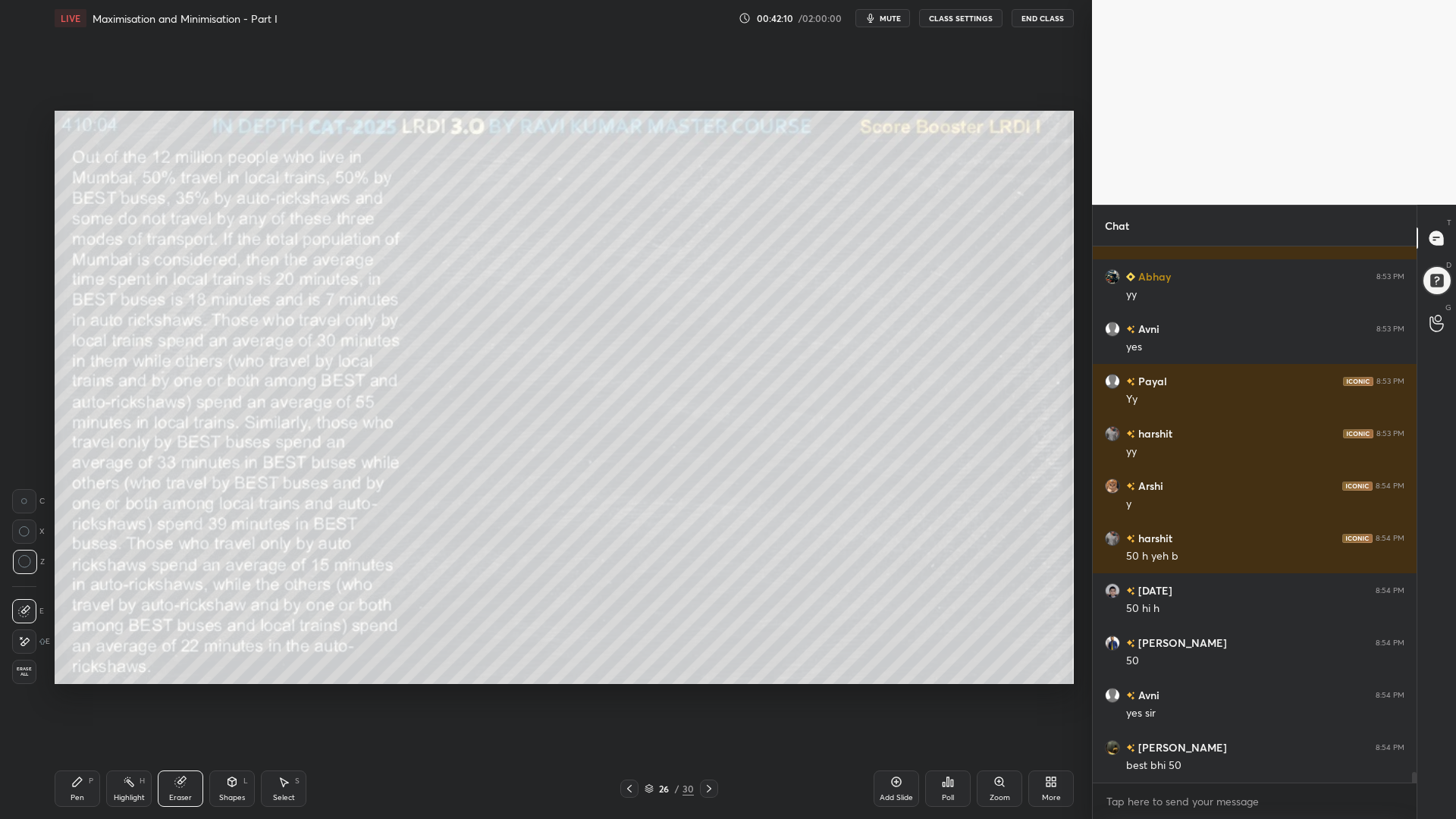
click at [83, 690] on div "Pen P" at bounding box center [77, 788] width 45 height 37
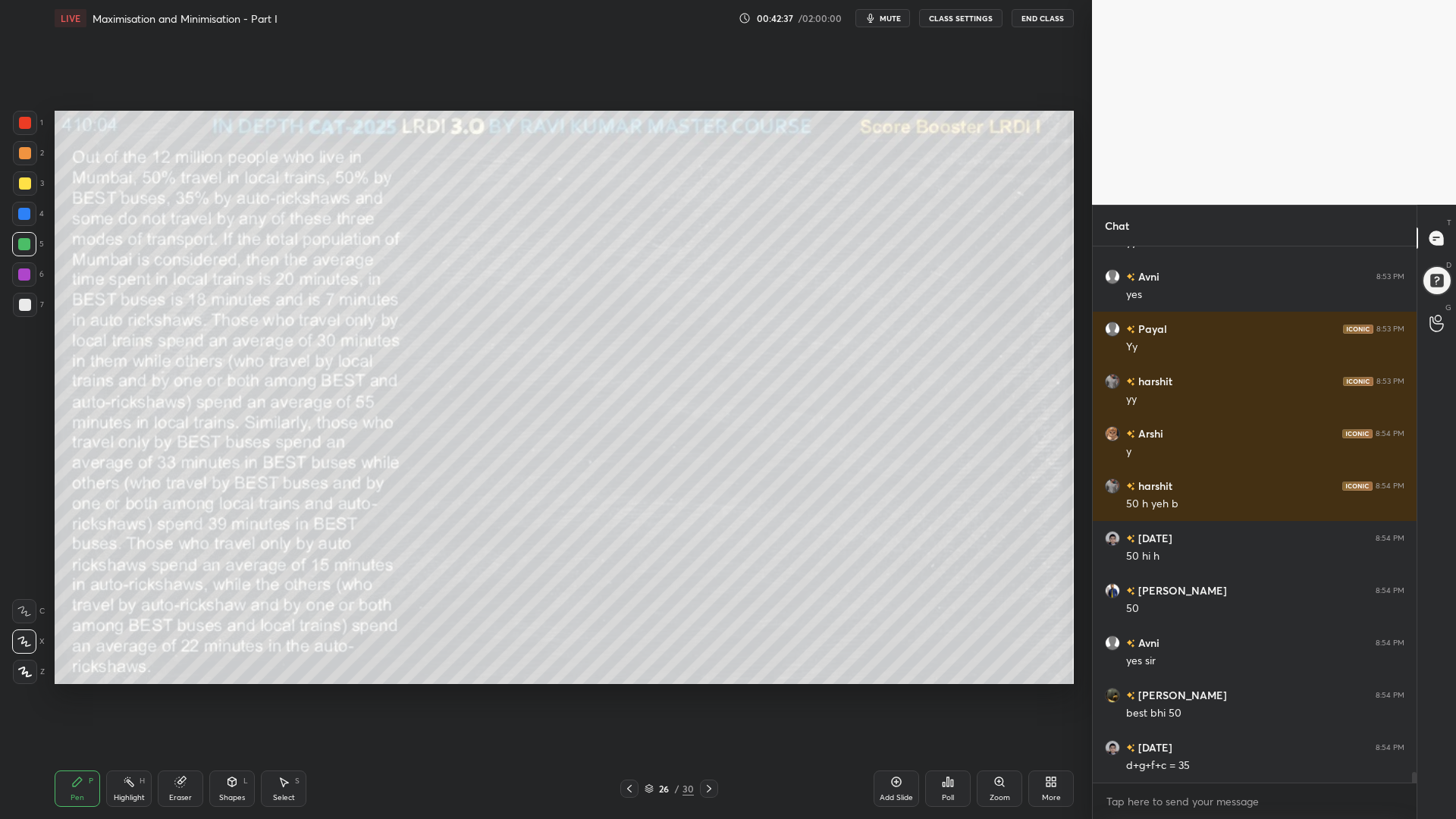
click at [21, 122] on div at bounding box center [24, 123] width 12 height 12
click at [19, 152] on div at bounding box center [24, 153] width 12 height 12
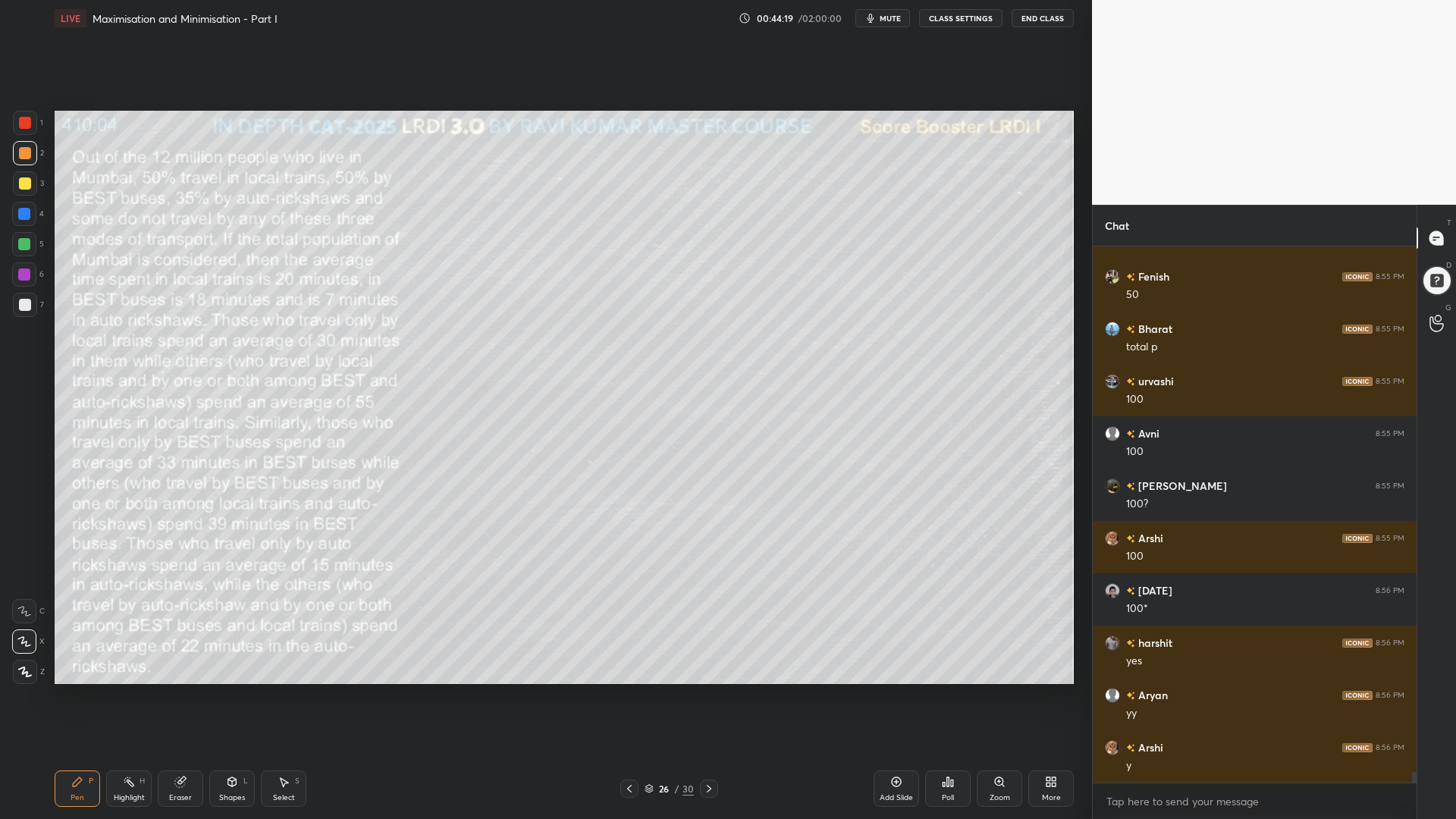
scroll to position [27226, 0]
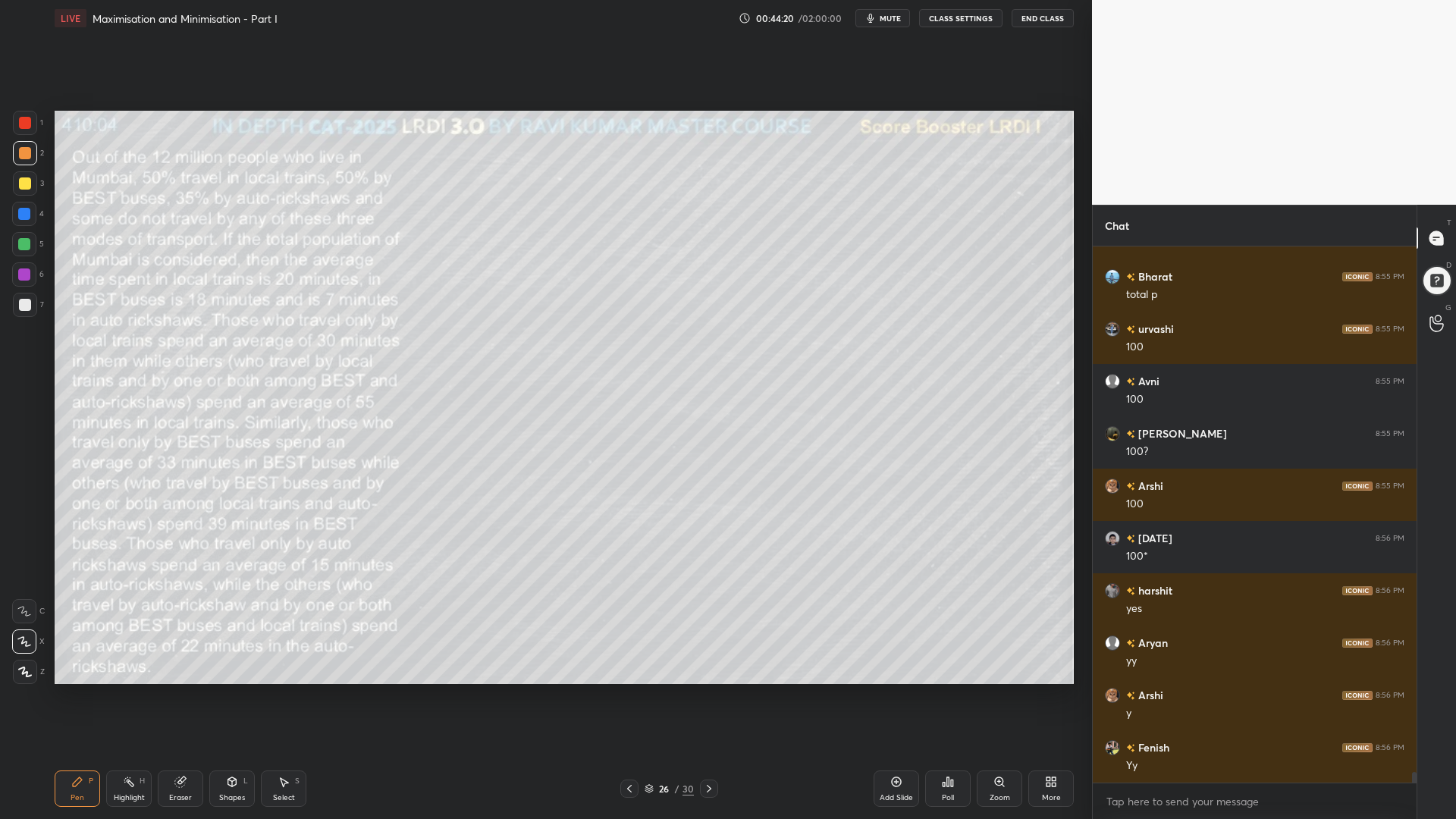
click at [24, 124] on div at bounding box center [24, 123] width 12 height 12
click at [22, 157] on div at bounding box center [24, 153] width 12 height 12
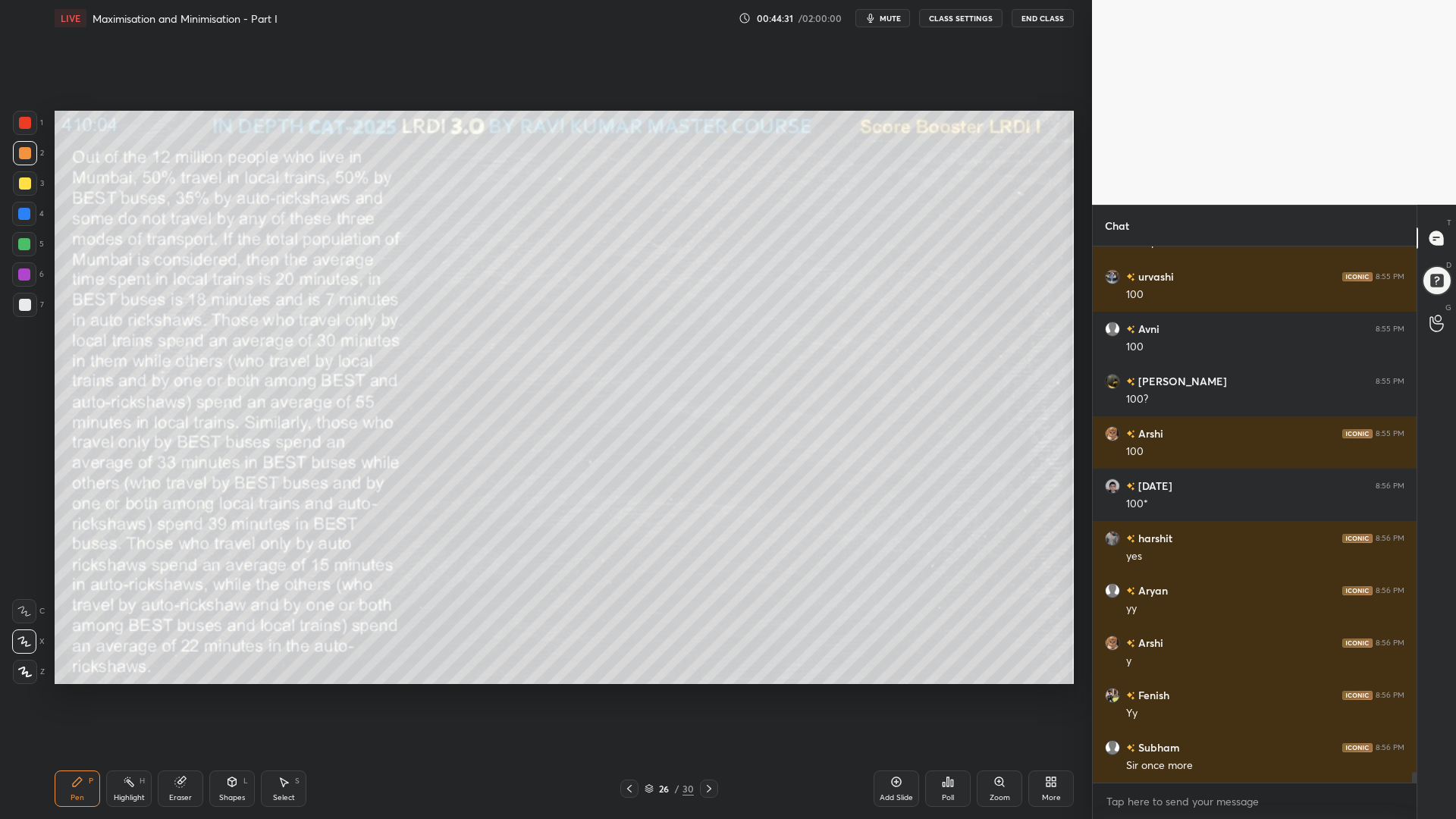
click at [22, 246] on div at bounding box center [24, 244] width 12 height 12
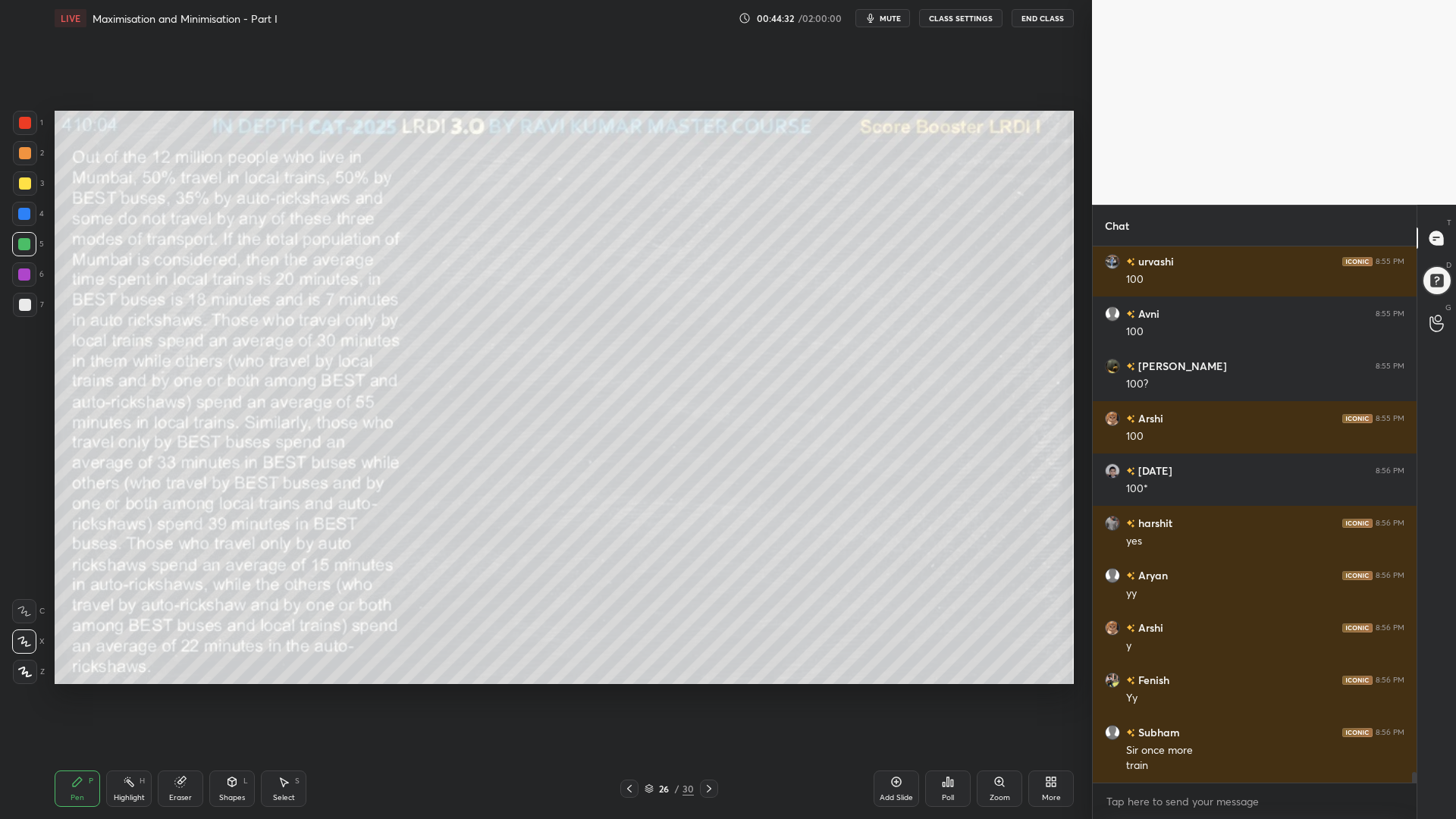
drag, startPoint x: 21, startPoint y: 209, endPoint x: 19, endPoint y: 242, distance: 33.1
click at [21, 212] on div at bounding box center [24, 213] width 12 height 12
click at [13, 264] on div "6" at bounding box center [28, 274] width 32 height 24
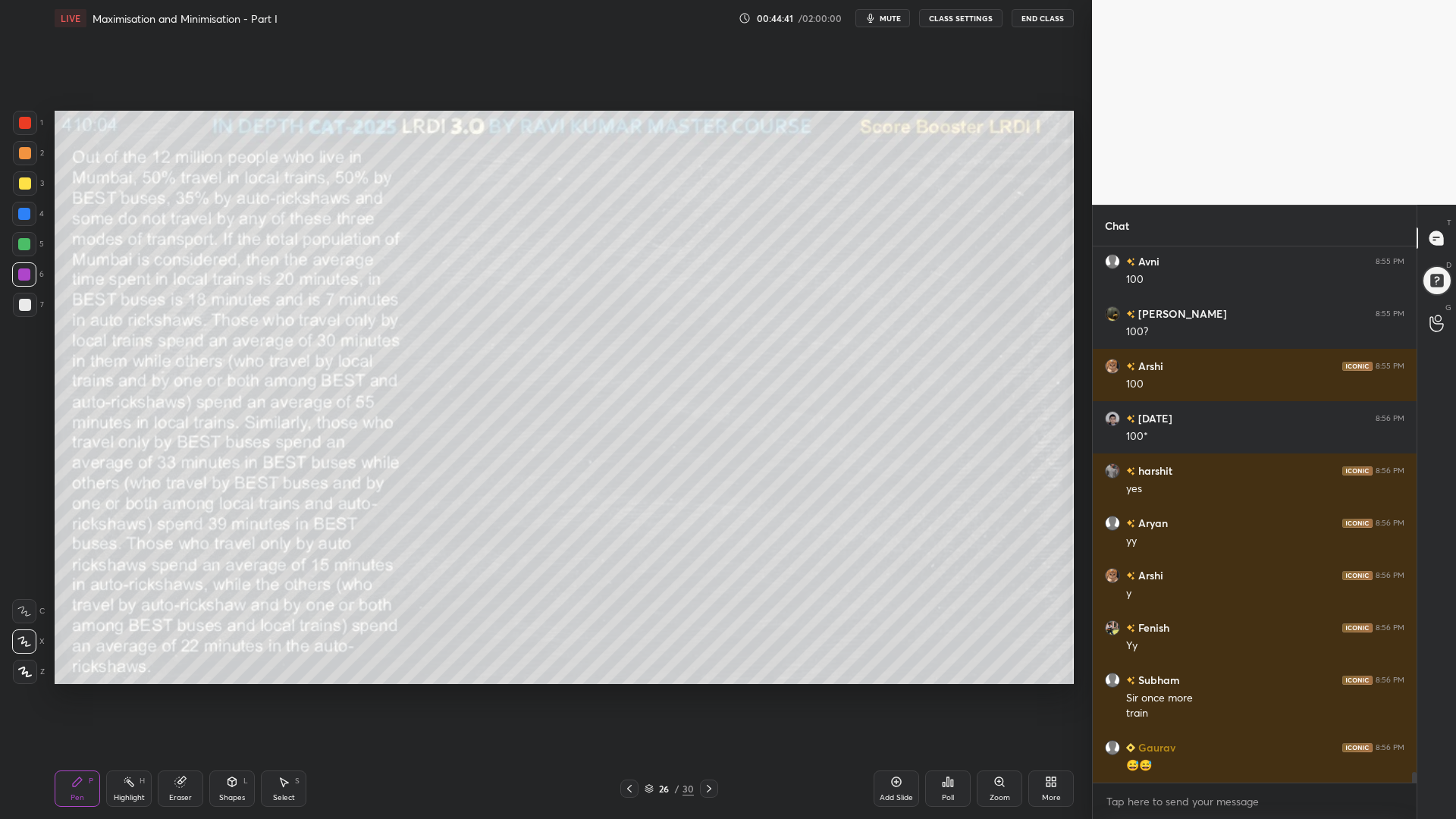
click at [627, 690] on icon at bounding box center [630, 788] width 5 height 7
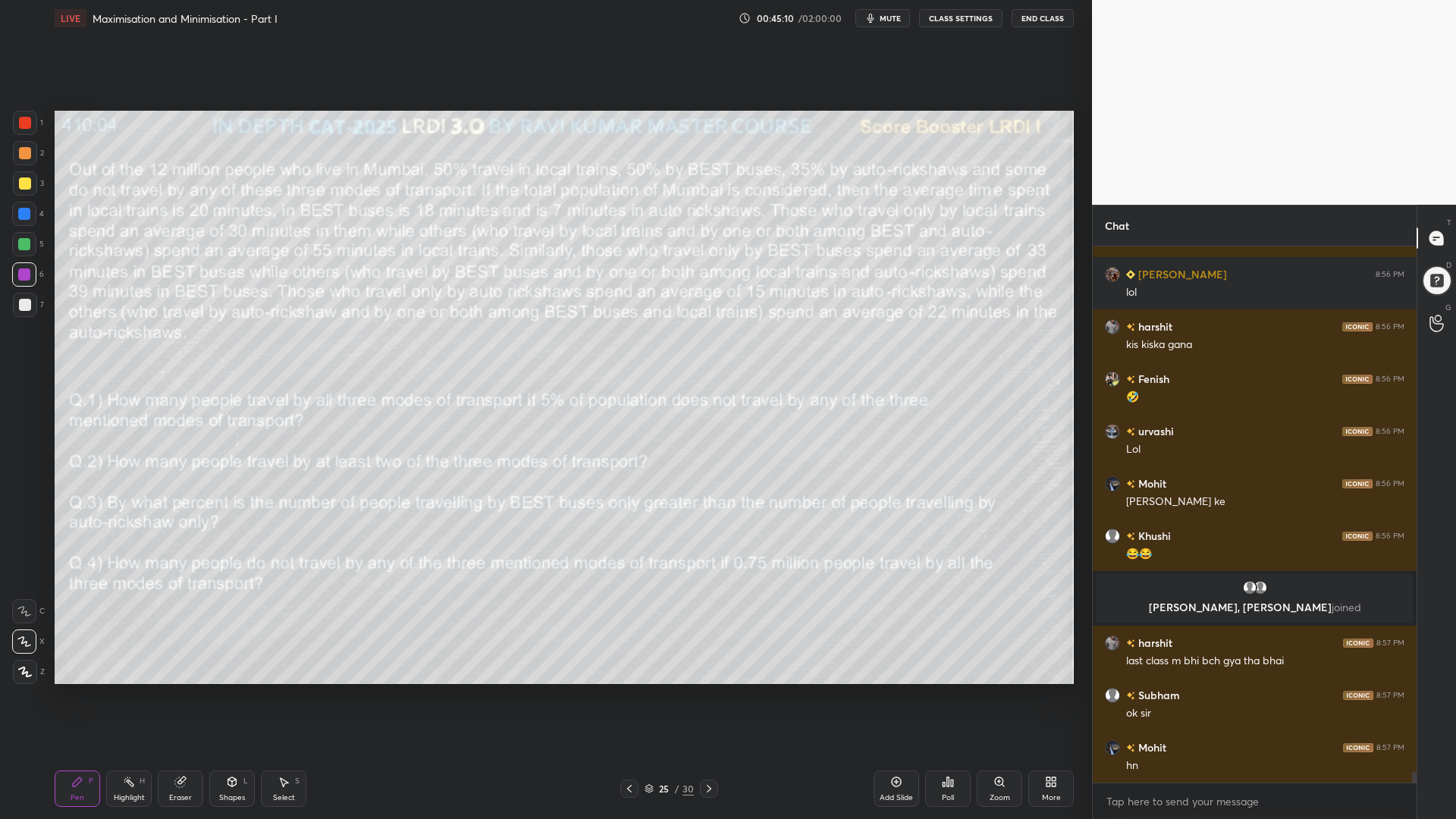
scroll to position [27015, 0]
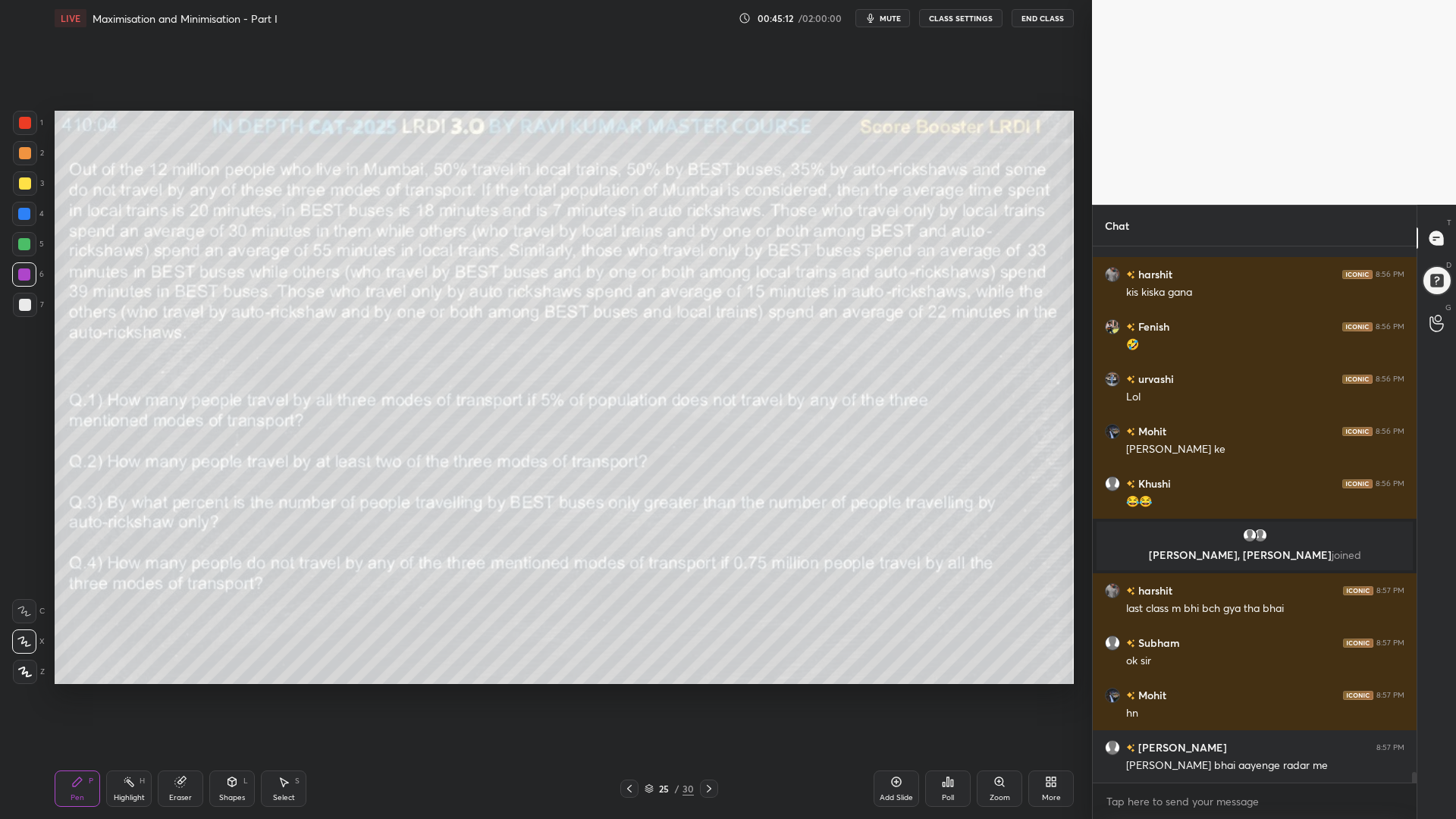
click at [708, 690] on icon at bounding box center [709, 788] width 12 height 12
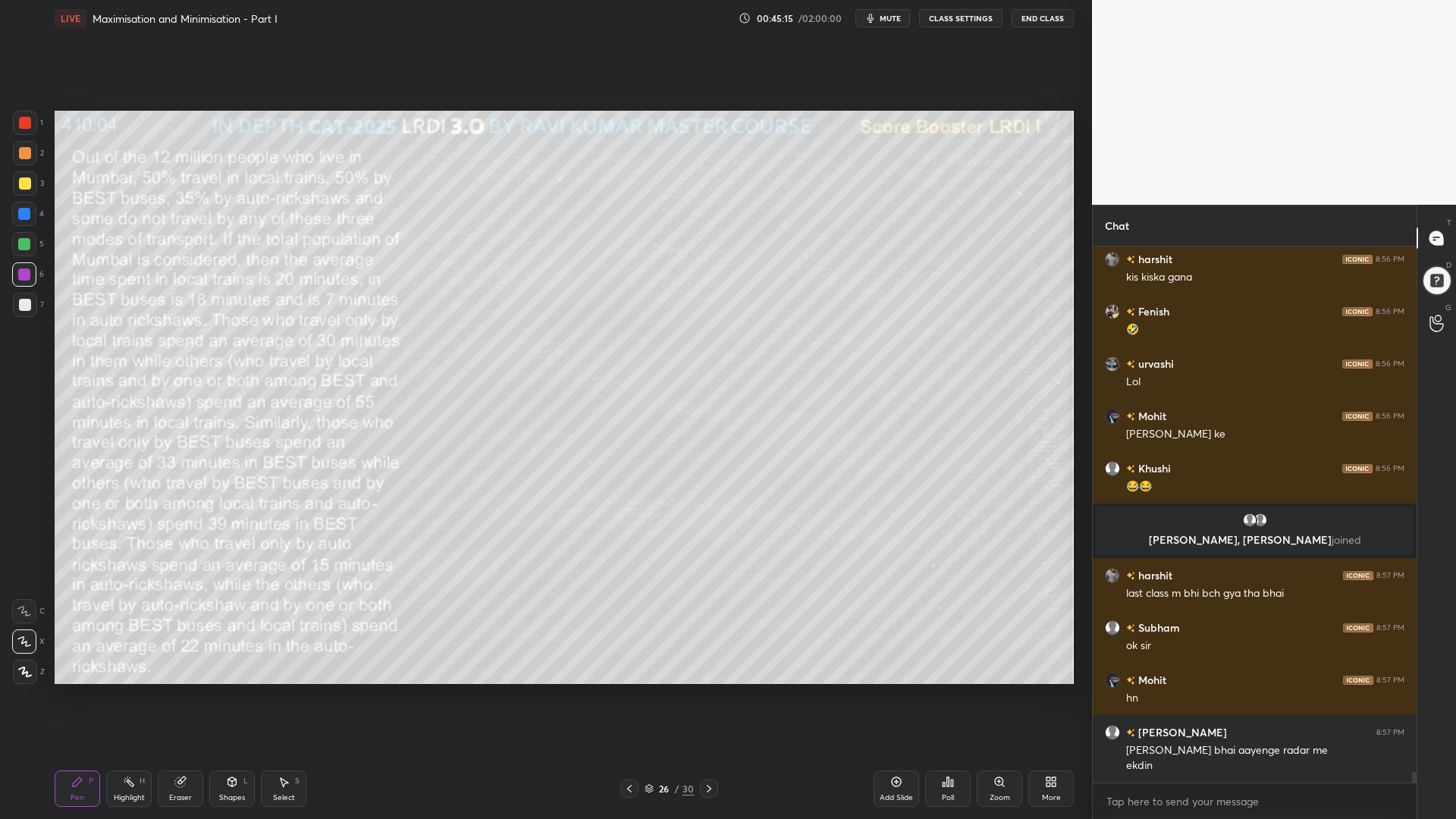
click at [28, 213] on div at bounding box center [24, 213] width 12 height 12
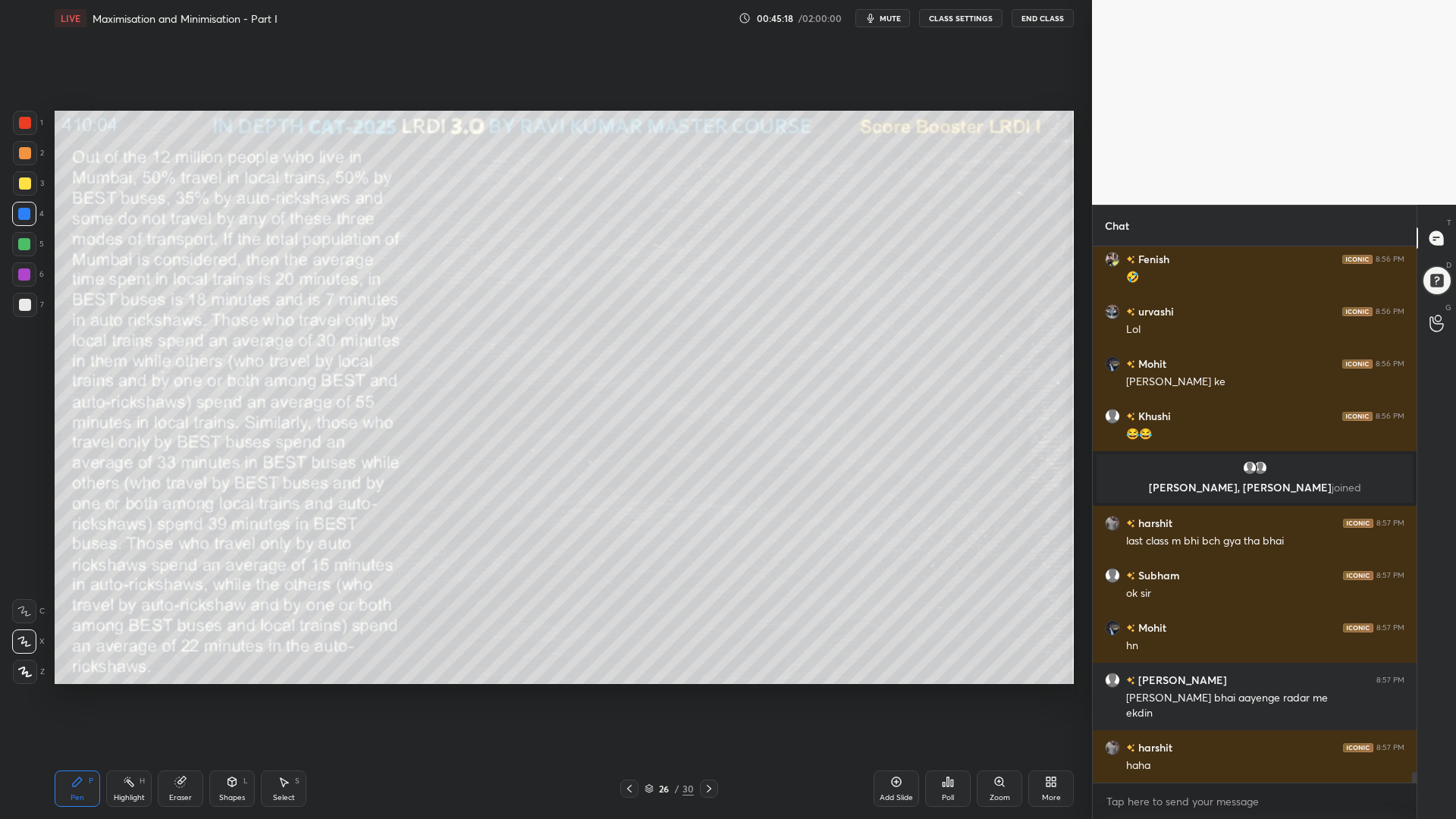
scroll to position [27134, 0]
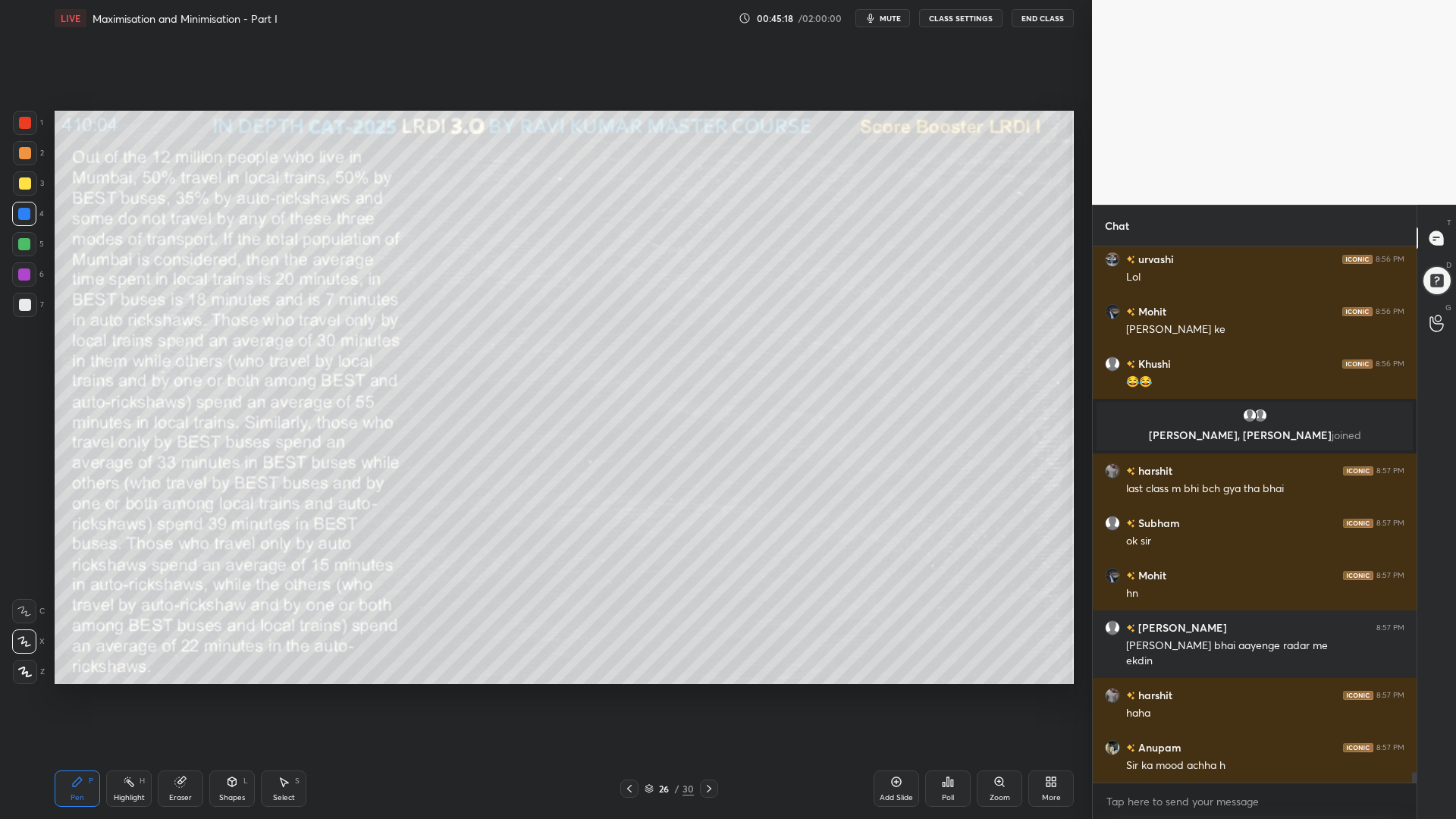
click at [23, 162] on div at bounding box center [25, 153] width 24 height 24
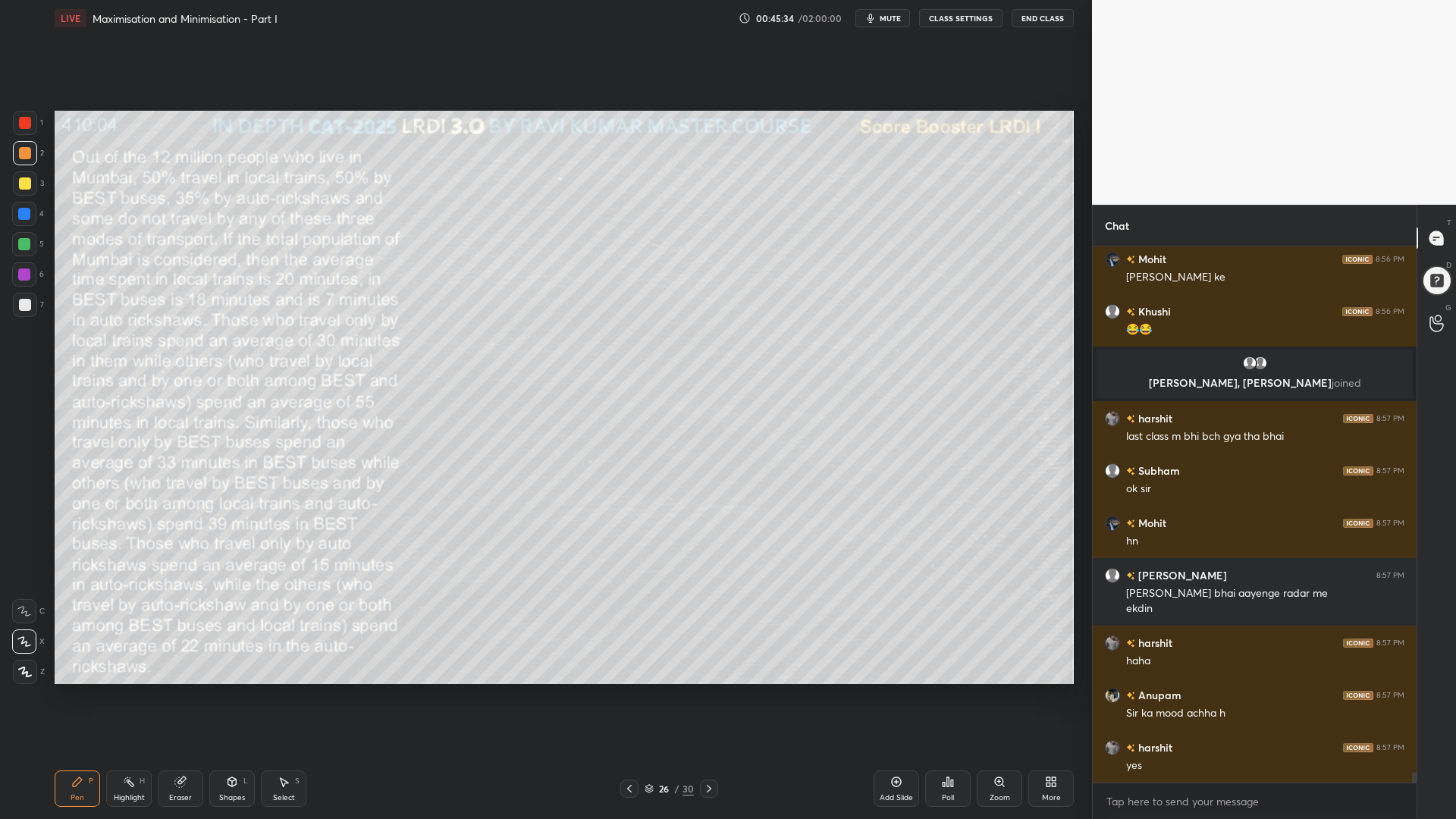
click at [20, 247] on div at bounding box center [24, 244] width 12 height 12
click at [23, 179] on div at bounding box center [24, 183] width 12 height 12
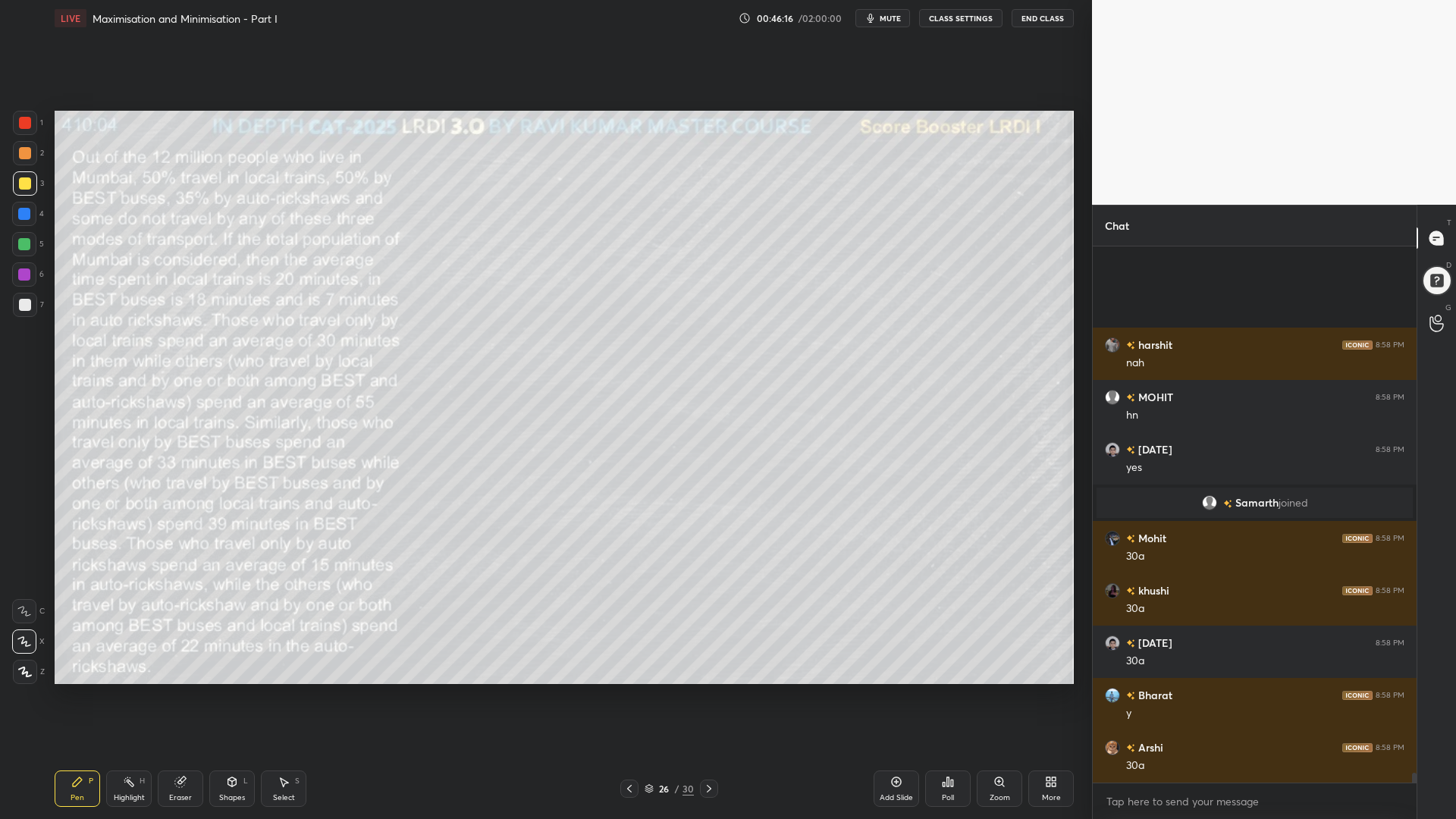
scroll to position [27701, 0]
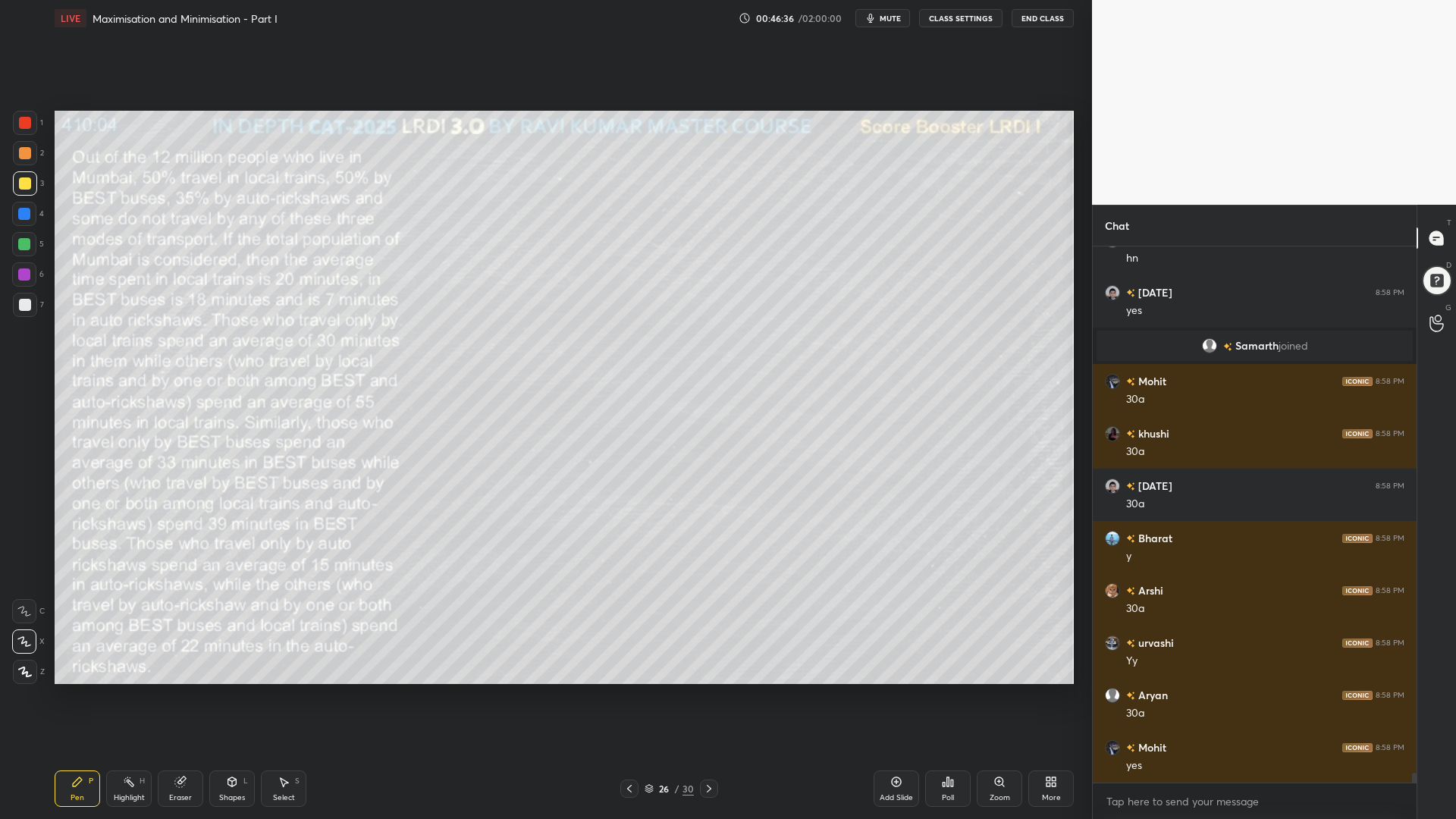
drag, startPoint x: 125, startPoint y: 786, endPoint x: 153, endPoint y: 748, distance: 47.2
click at [125, 690] on icon at bounding box center [128, 782] width 12 height 12
click at [76, 690] on div "Pen" at bounding box center [77, 797] width 14 height 7
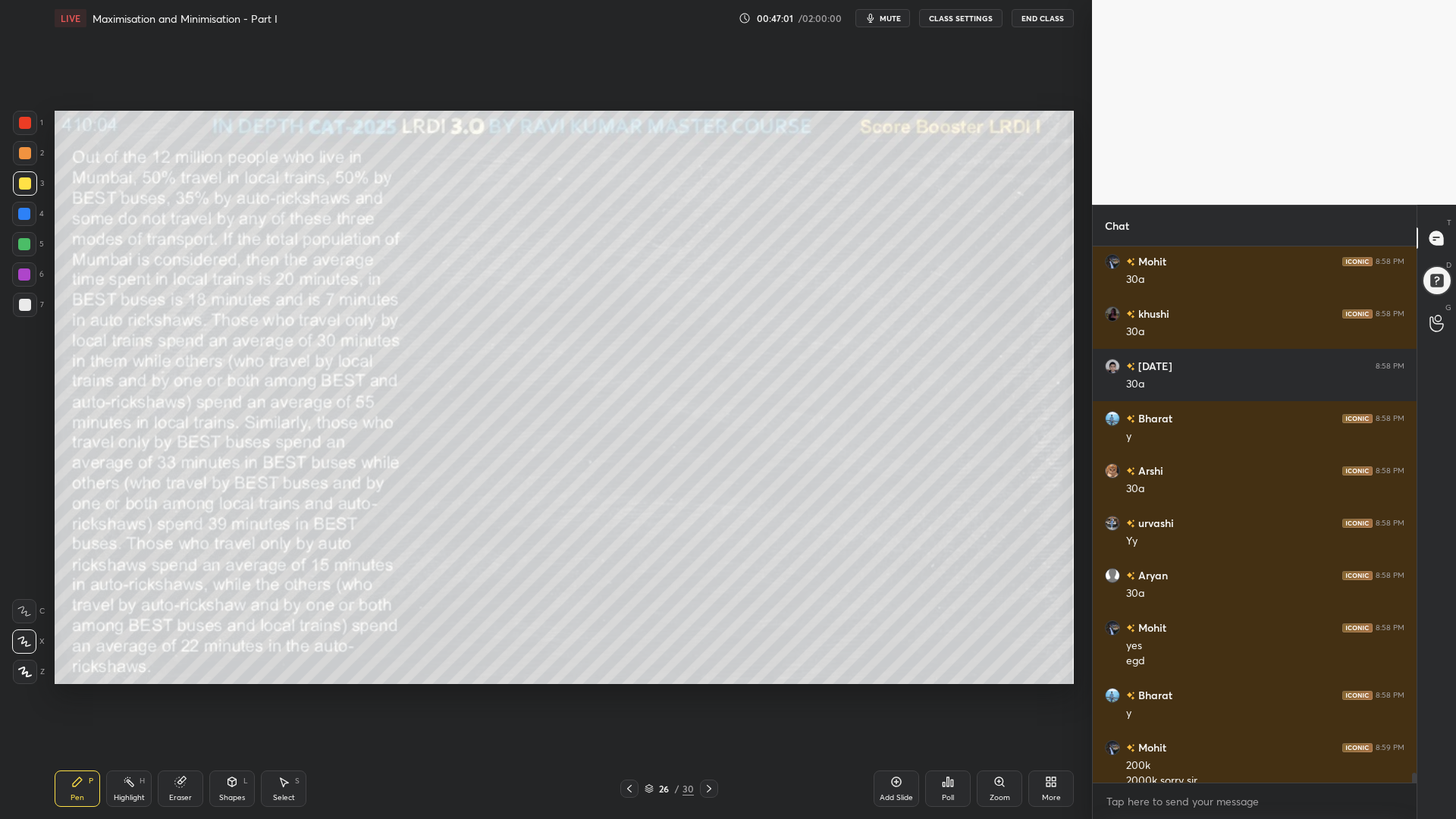
scroll to position [27835, 0]
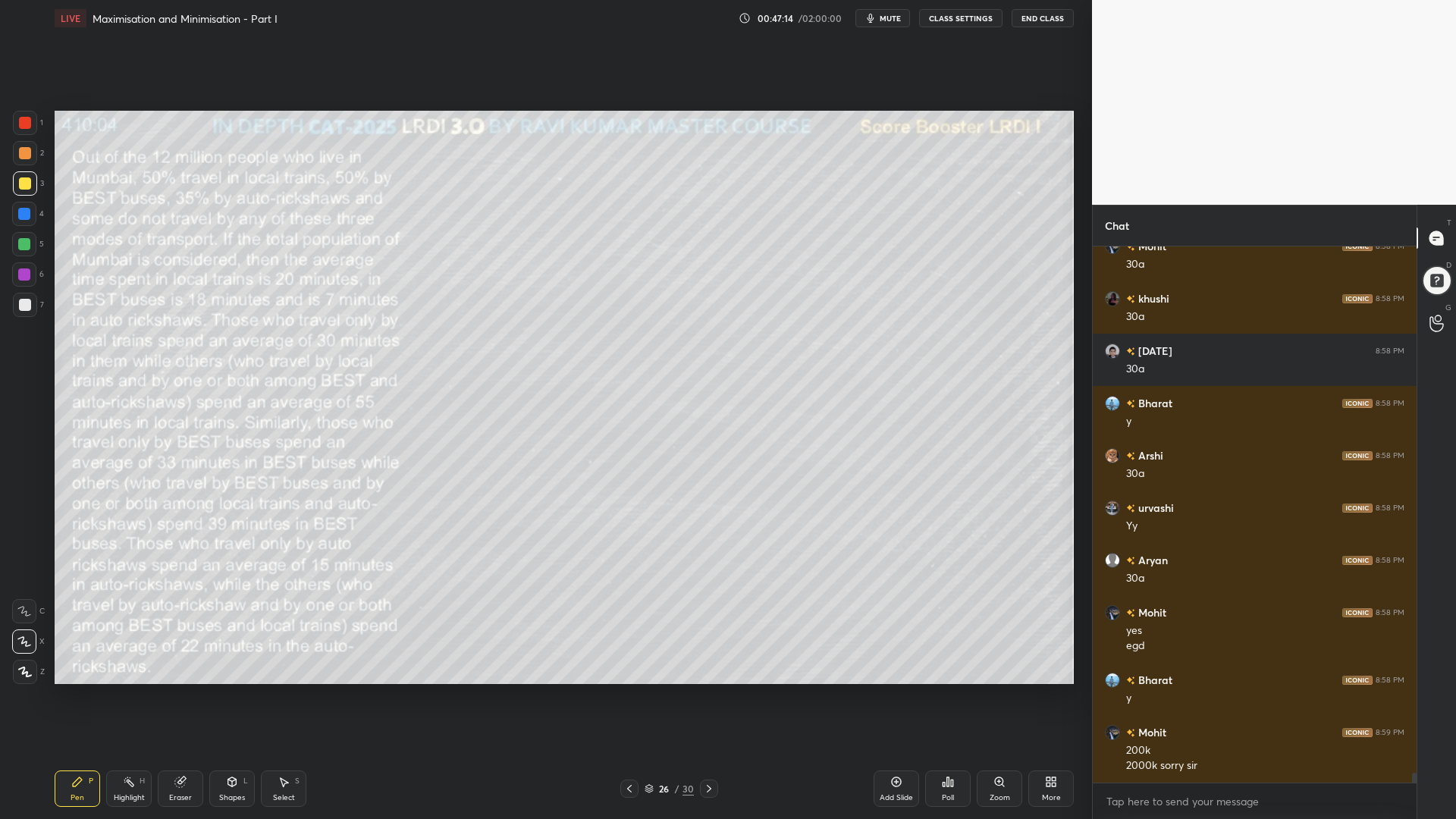
click at [16, 221] on div at bounding box center [24, 213] width 24 height 24
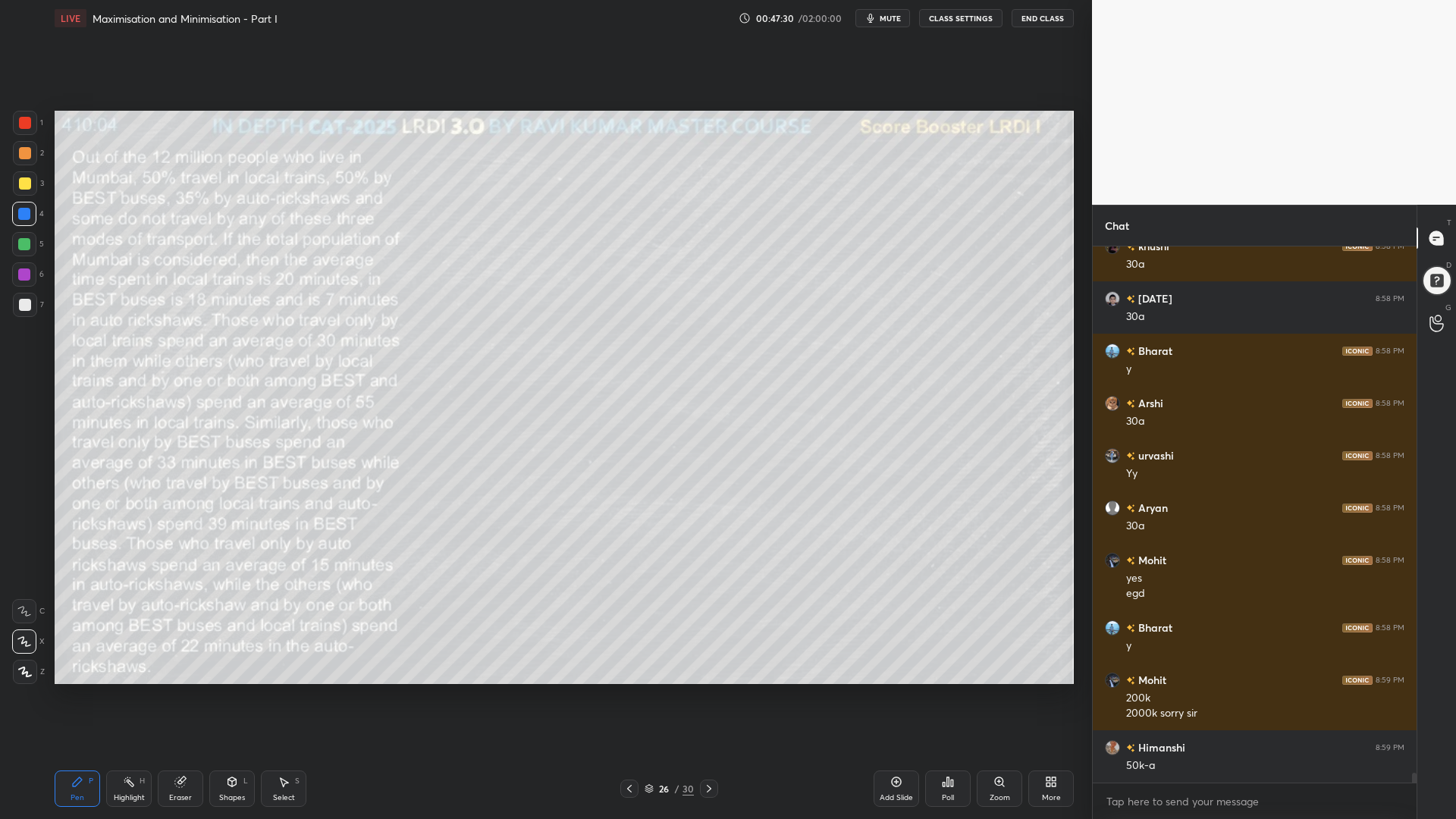
scroll to position [27925, 0]
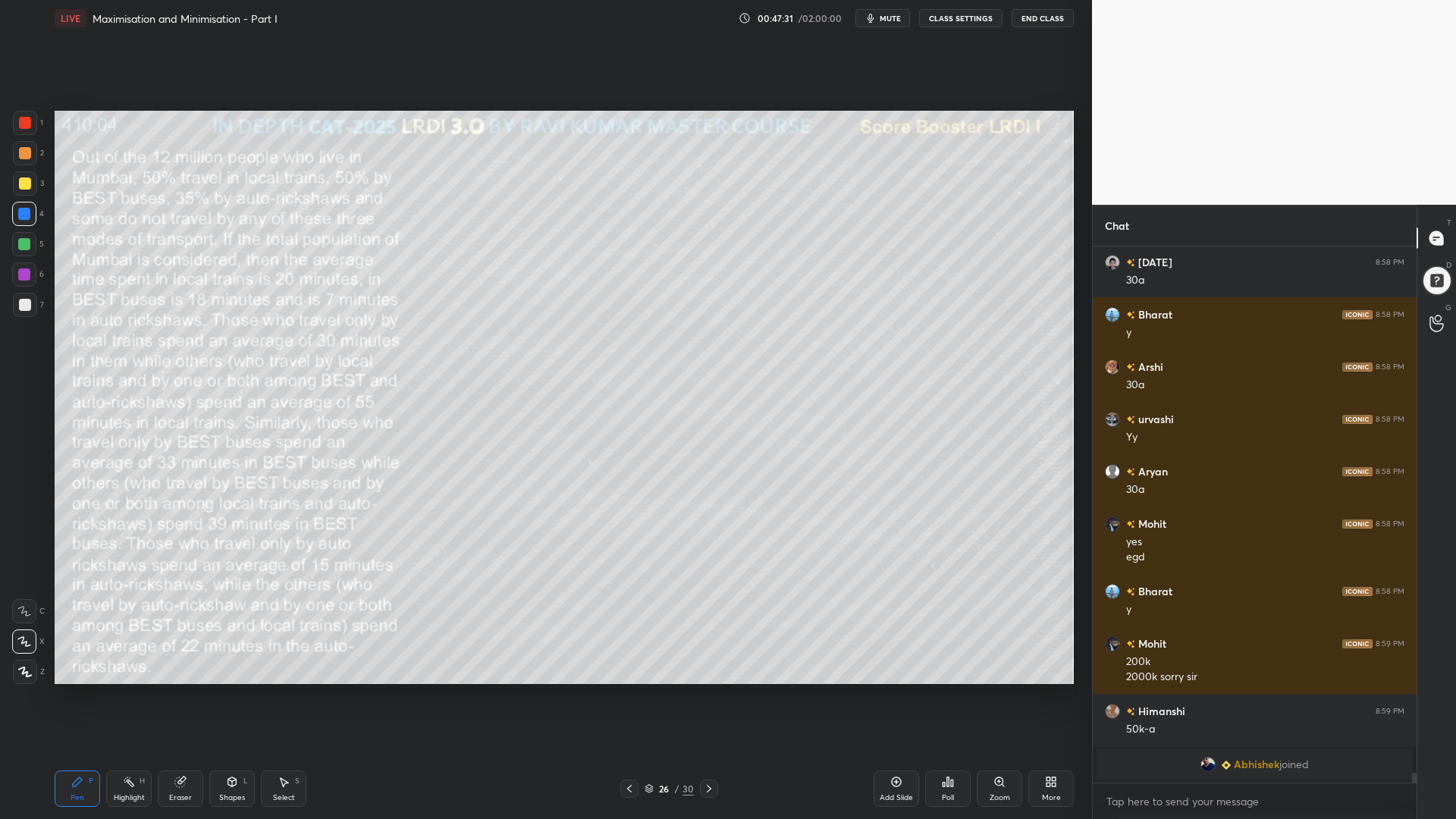
click at [20, 147] on div at bounding box center [24, 153] width 12 height 12
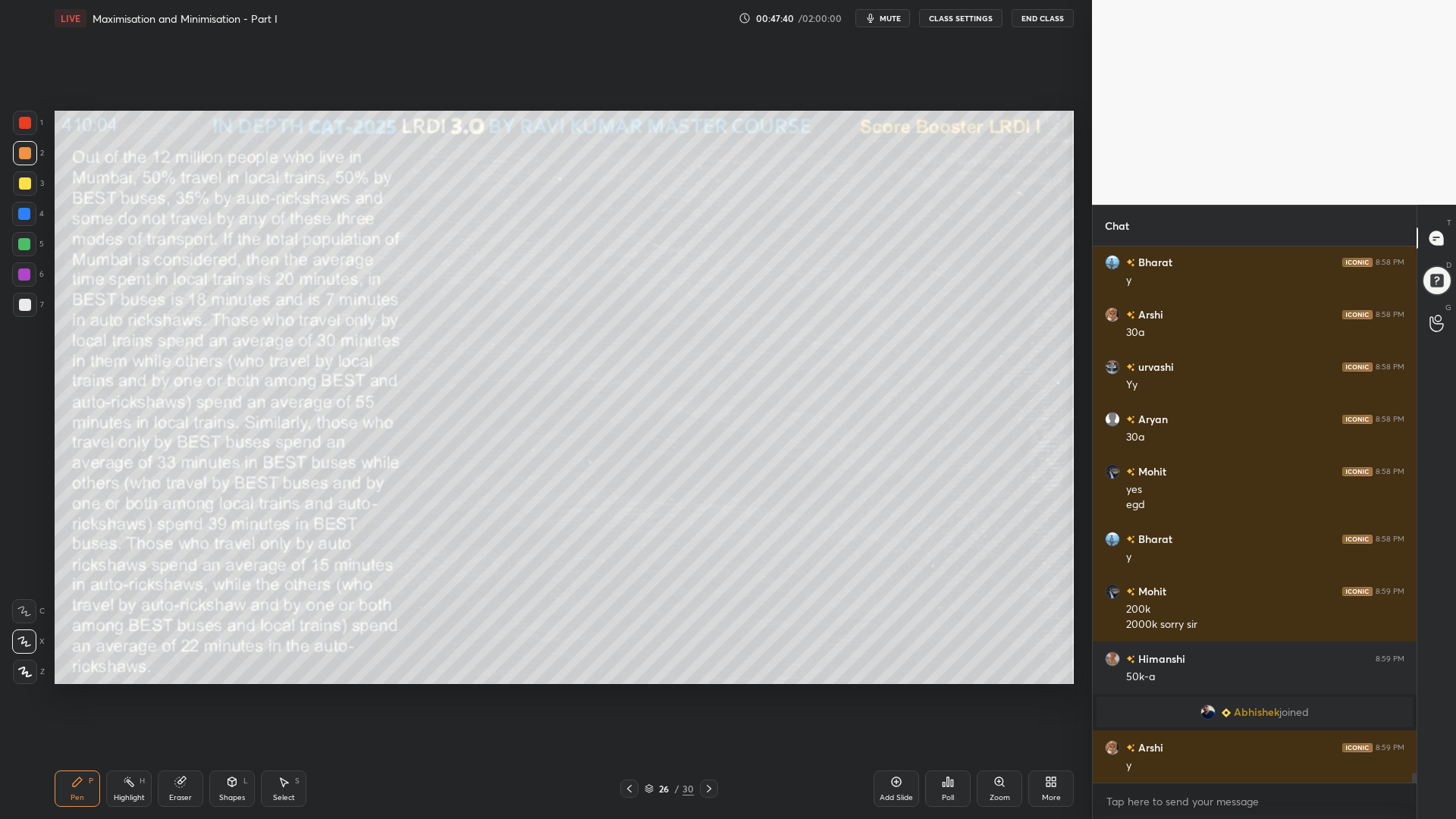
scroll to position [27840, 0]
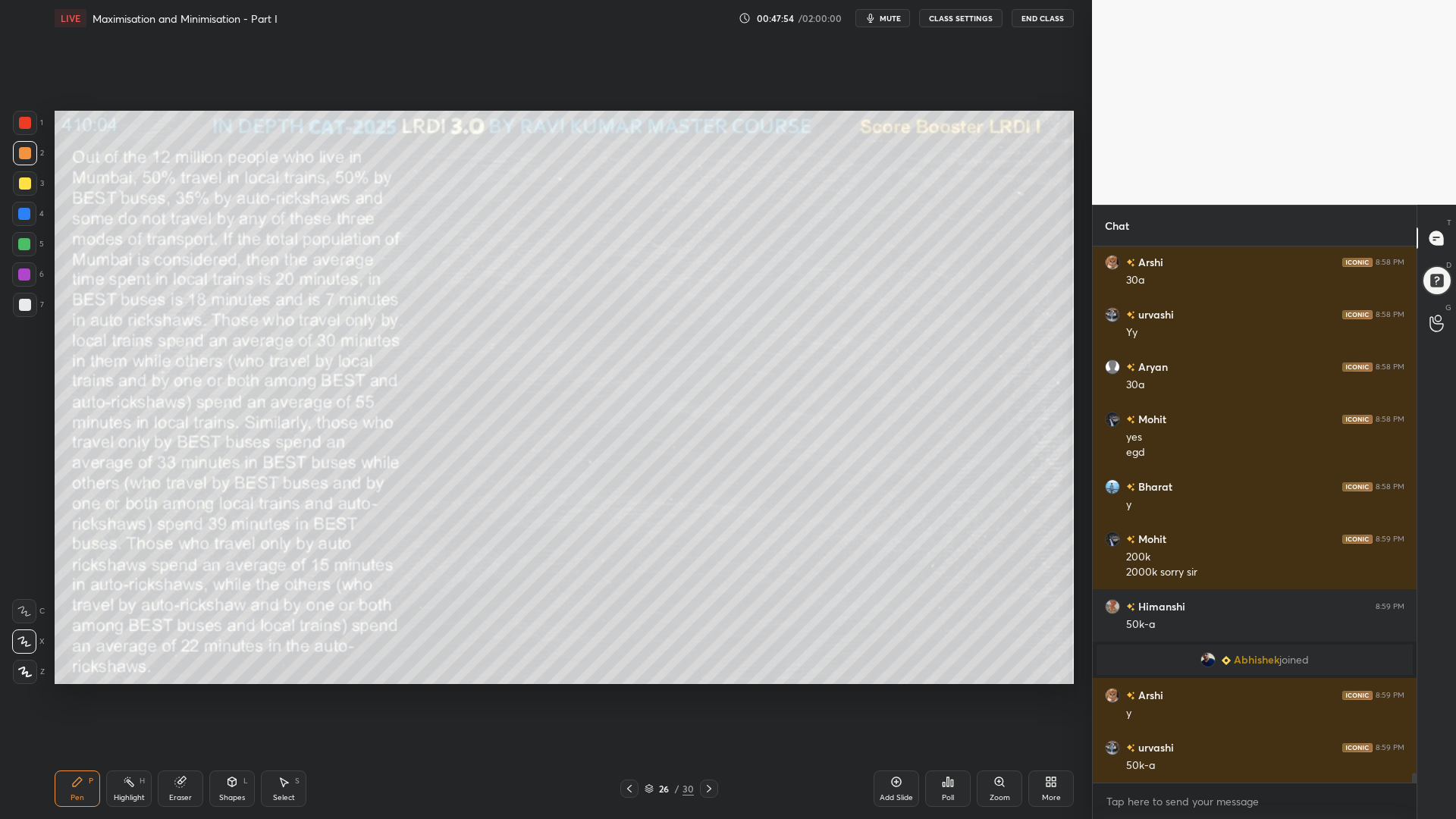
click at [126, 690] on div "Highlight H" at bounding box center [129, 788] width 45 height 37
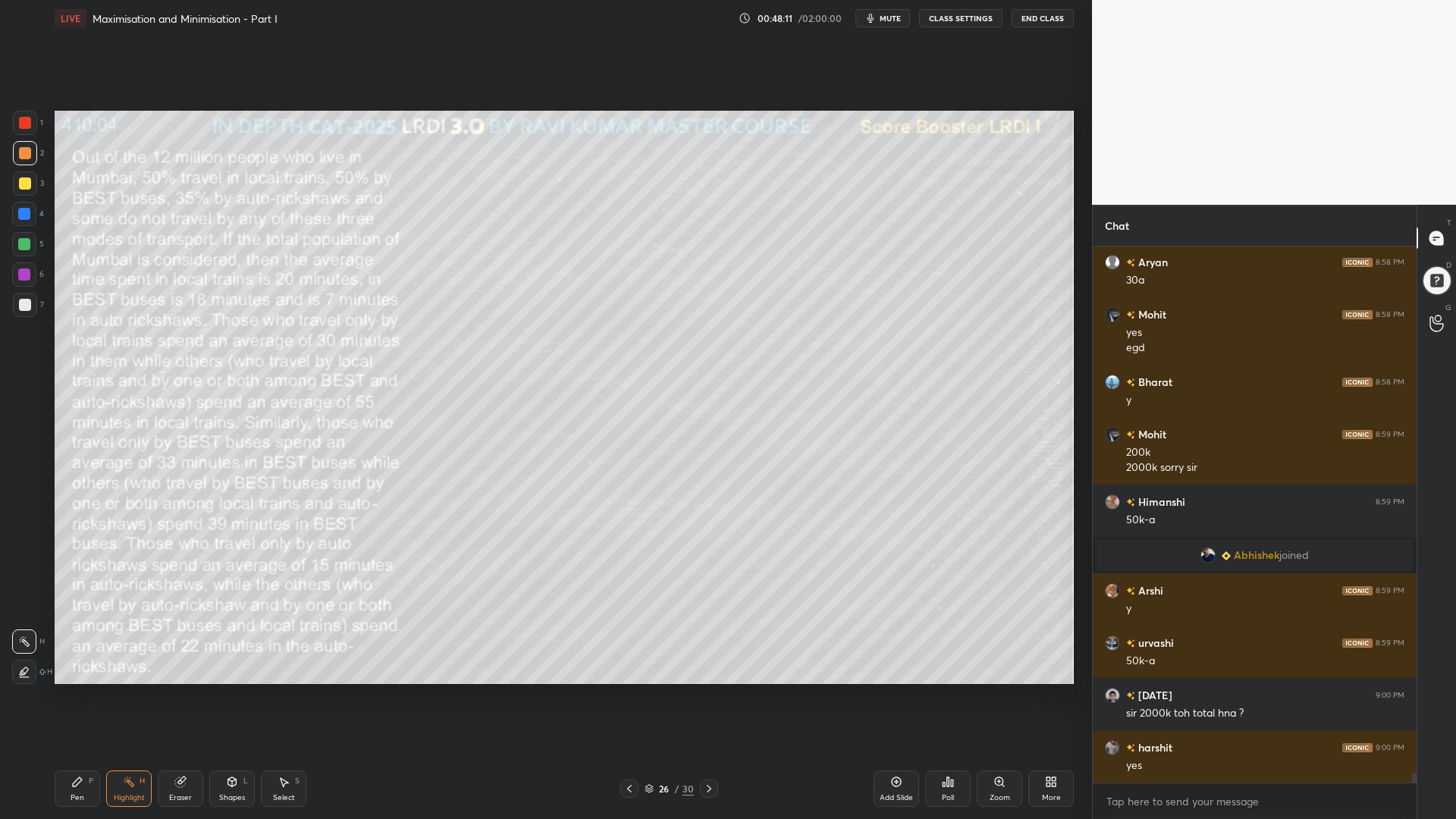
scroll to position [27996, 0]
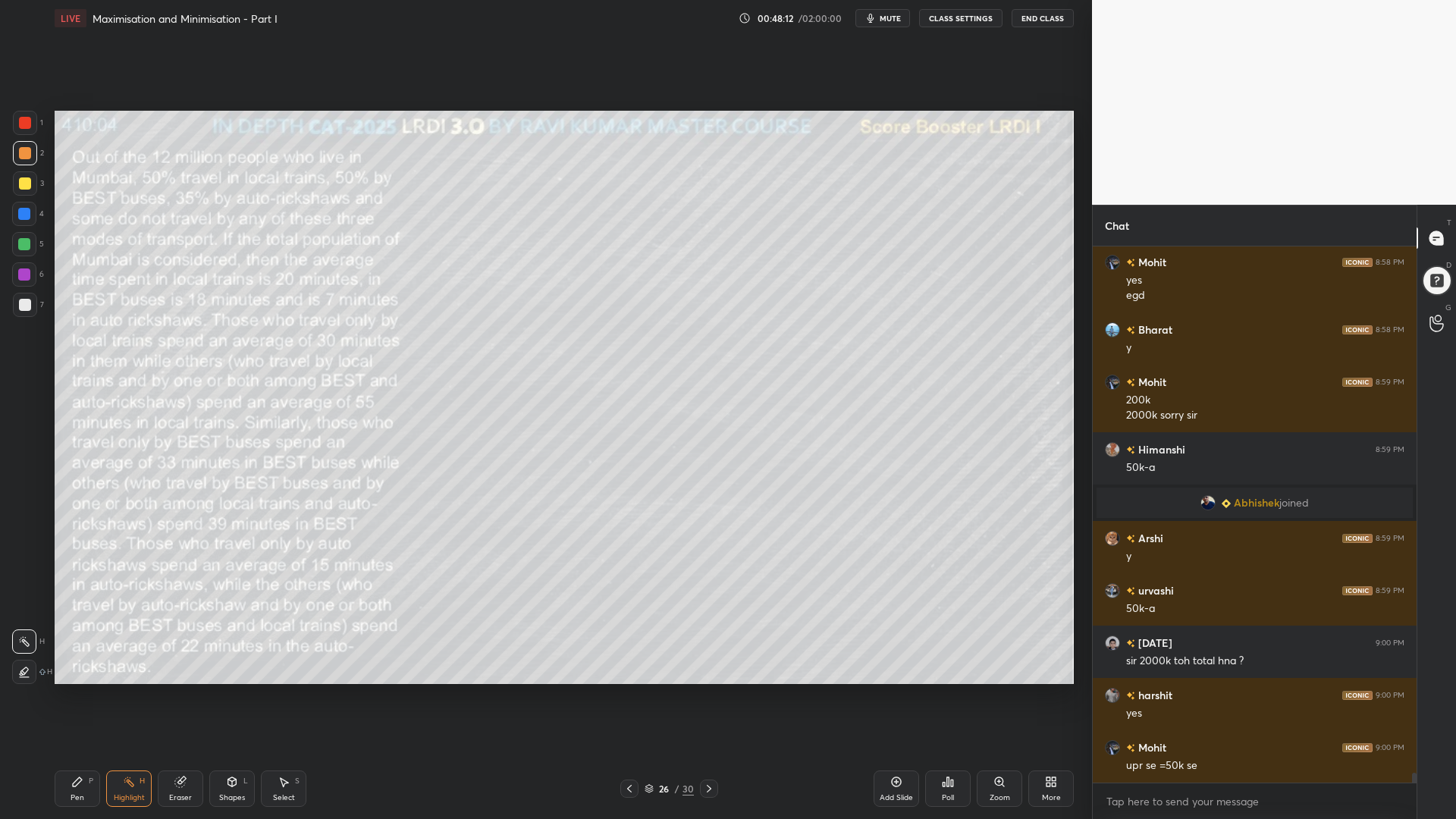
click at [22, 213] on div at bounding box center [24, 213] width 12 height 12
drag, startPoint x: 72, startPoint y: 790, endPoint x: 233, endPoint y: 707, distance: 181.1
click at [74, 690] on div "Pen P" at bounding box center [77, 788] width 45 height 37
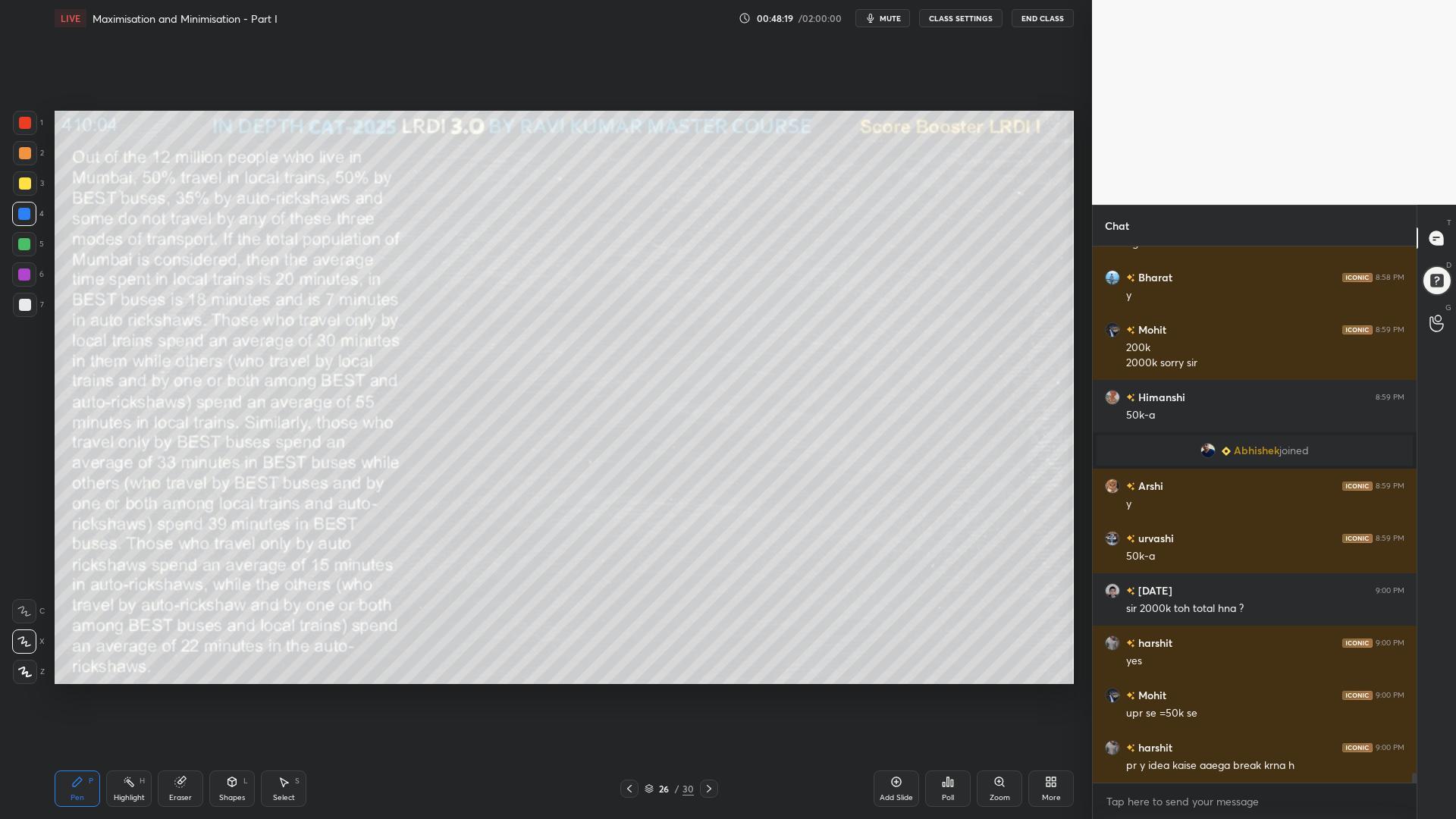
click at [17, 236] on div at bounding box center [24, 244] width 24 height 24
click at [19, 306] on div at bounding box center [24, 304] width 12 height 12
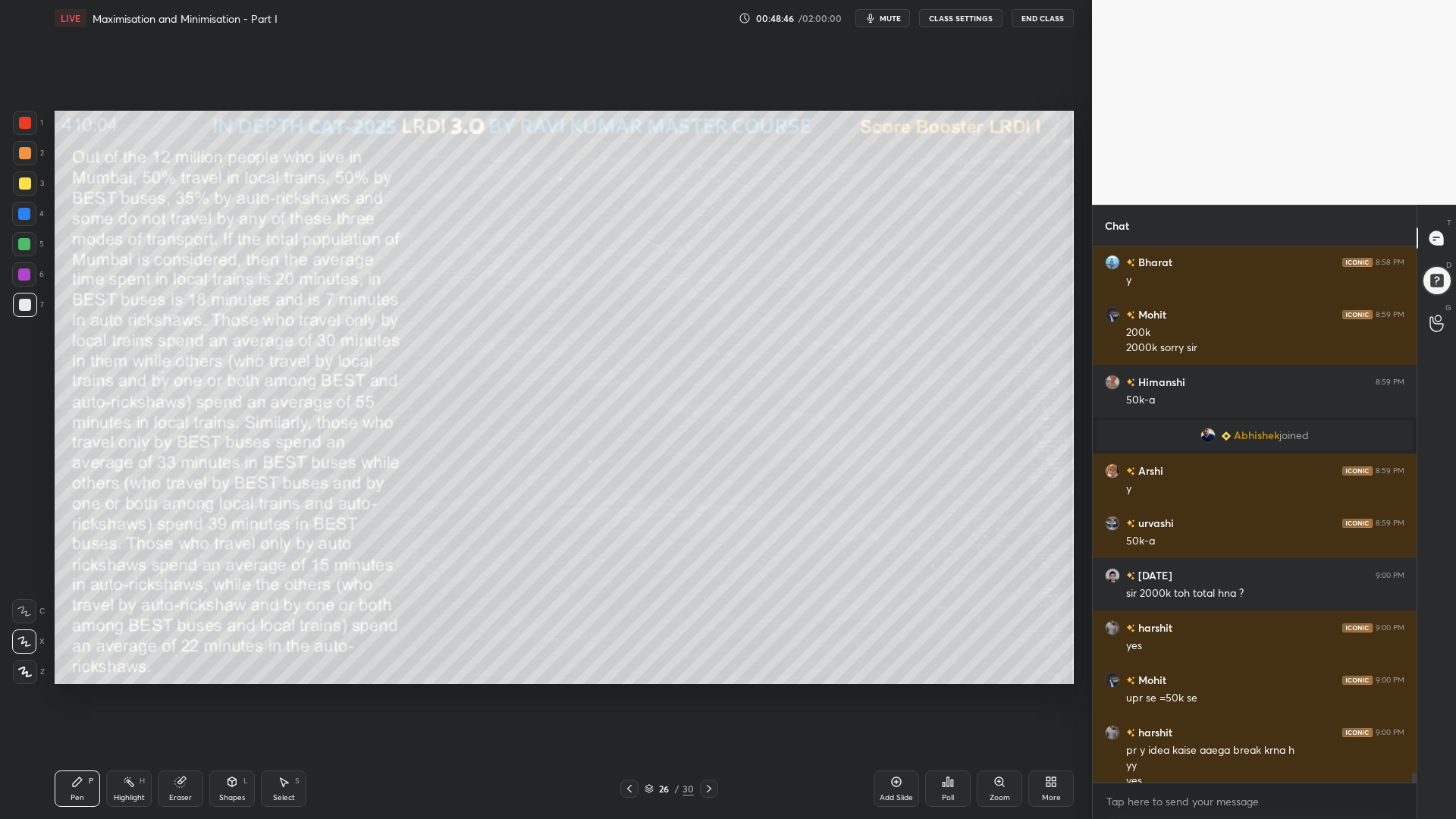
scroll to position [28079, 0]
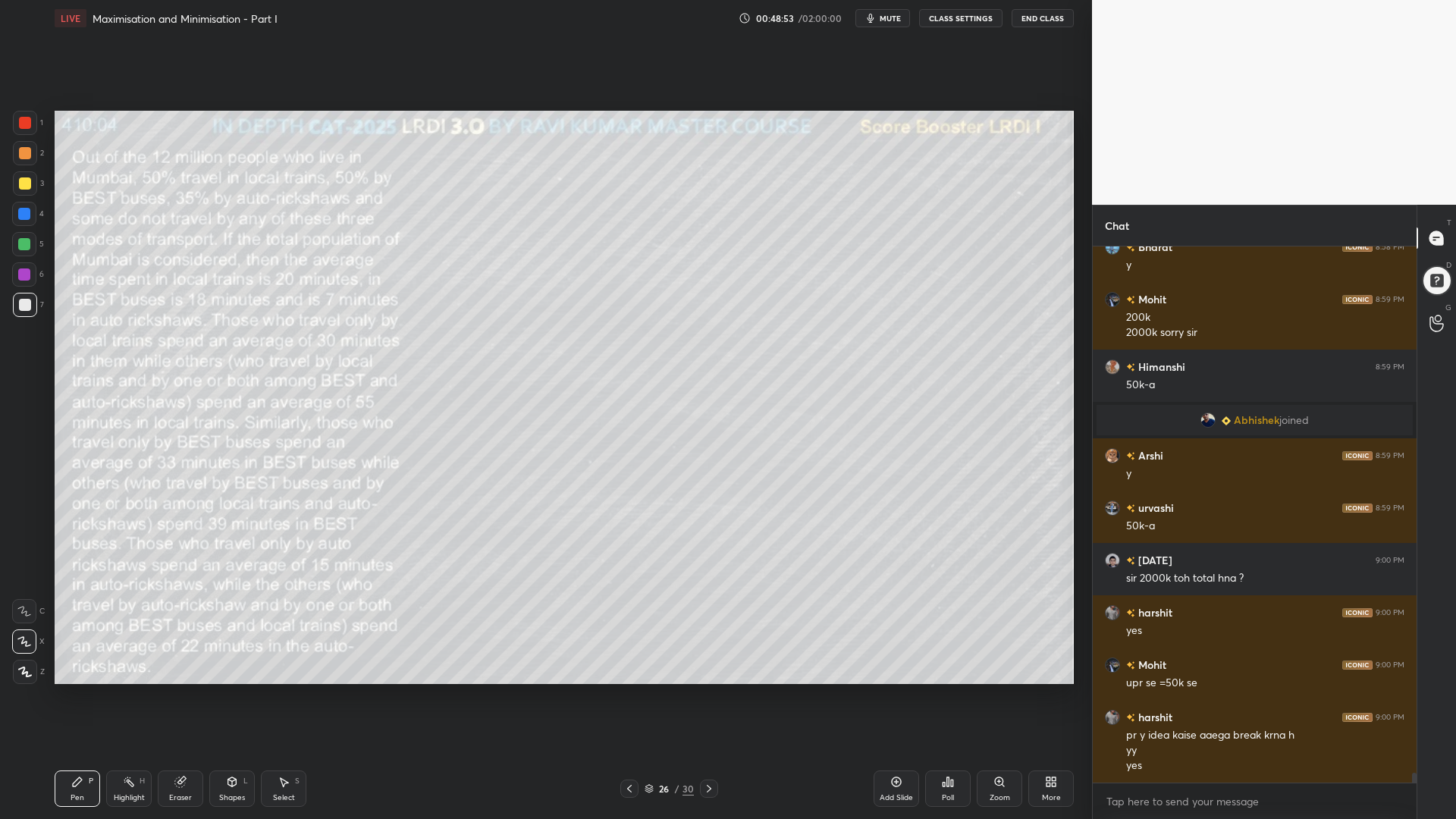
click at [24, 215] on div at bounding box center [24, 213] width 12 height 12
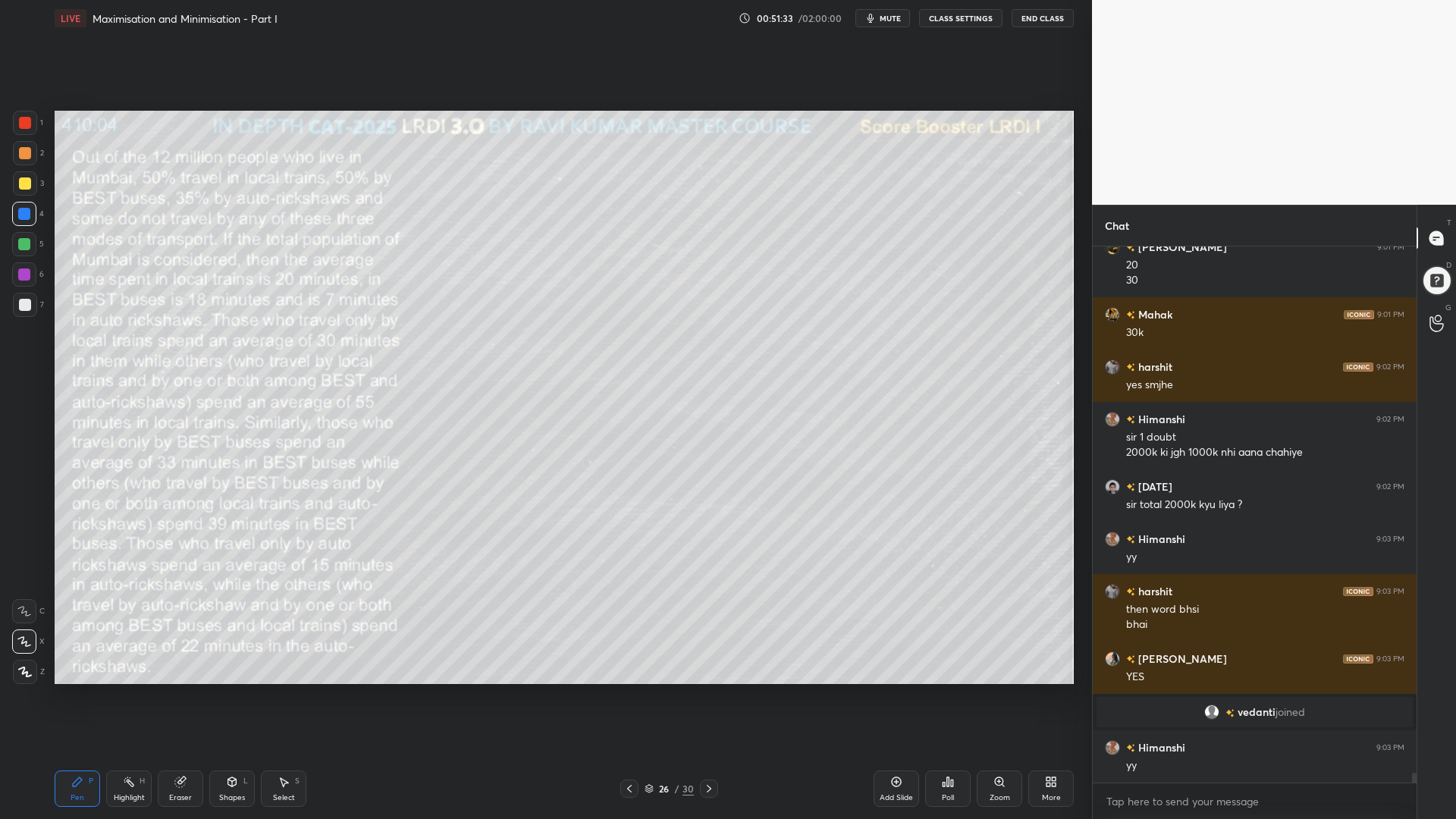
scroll to position [28583, 0]
click at [126, 690] on icon at bounding box center [128, 782] width 12 height 12
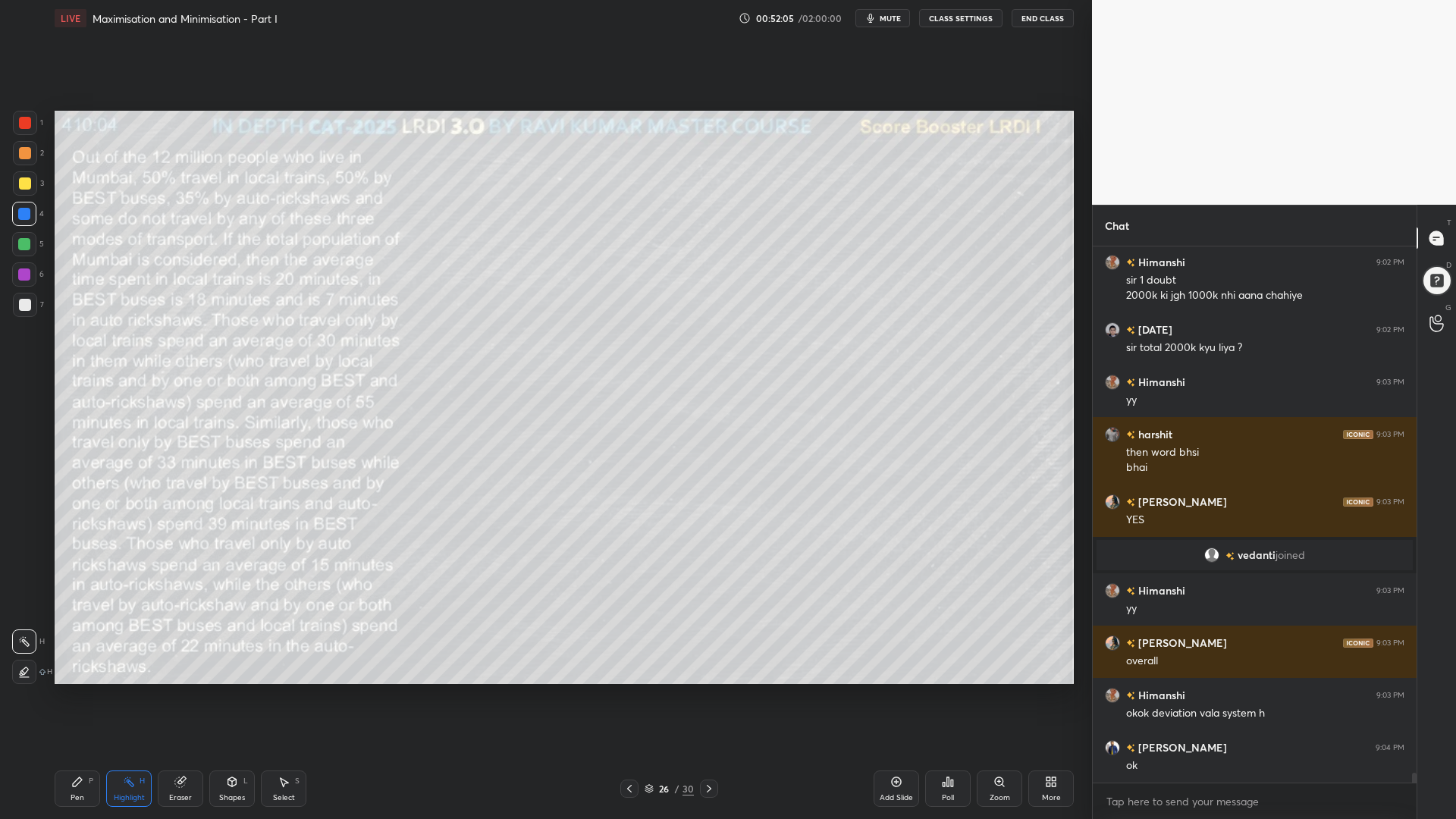
scroll to position [28792, 0]
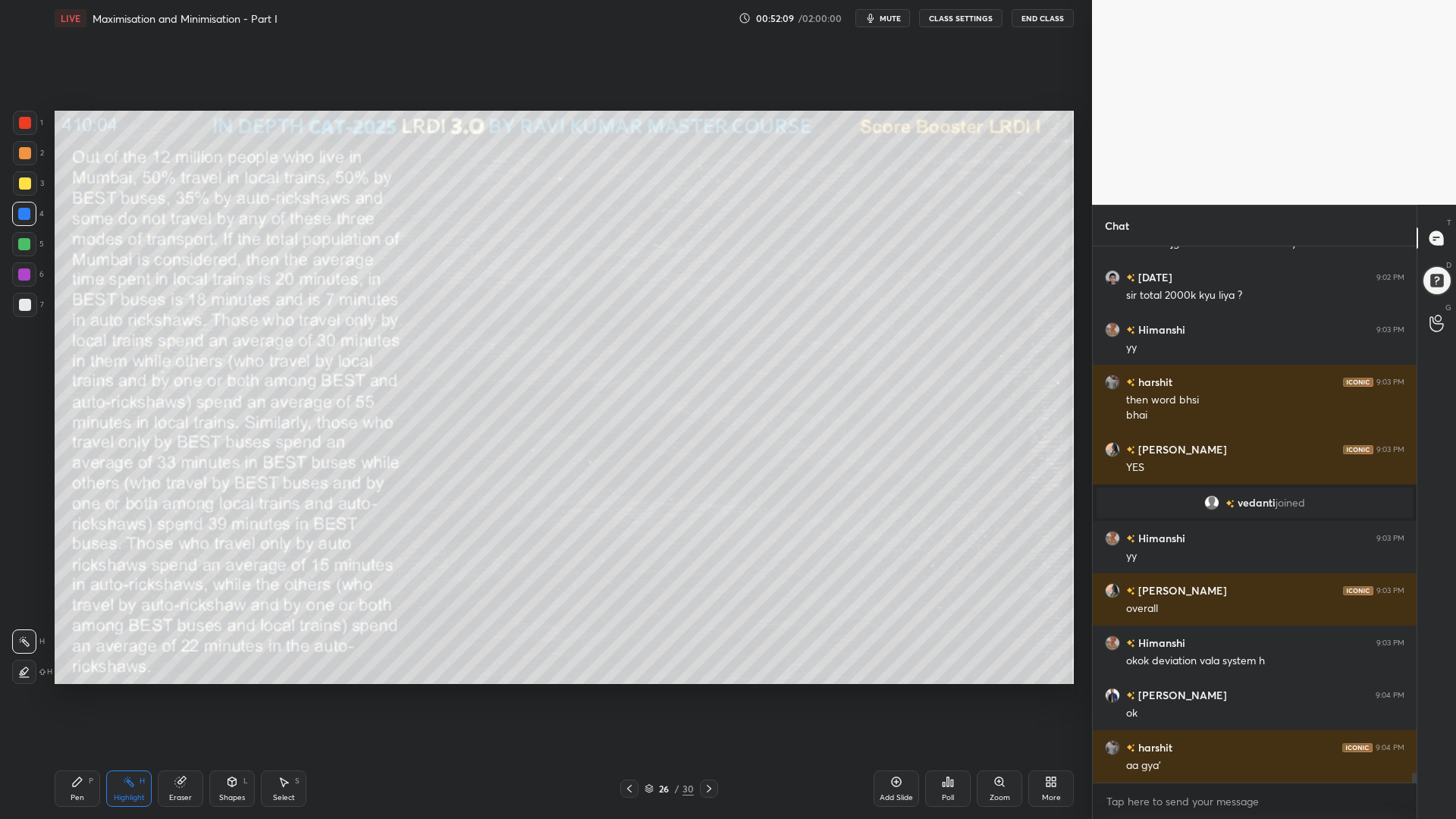
click at [76, 690] on div "Pen" at bounding box center [77, 797] width 14 height 7
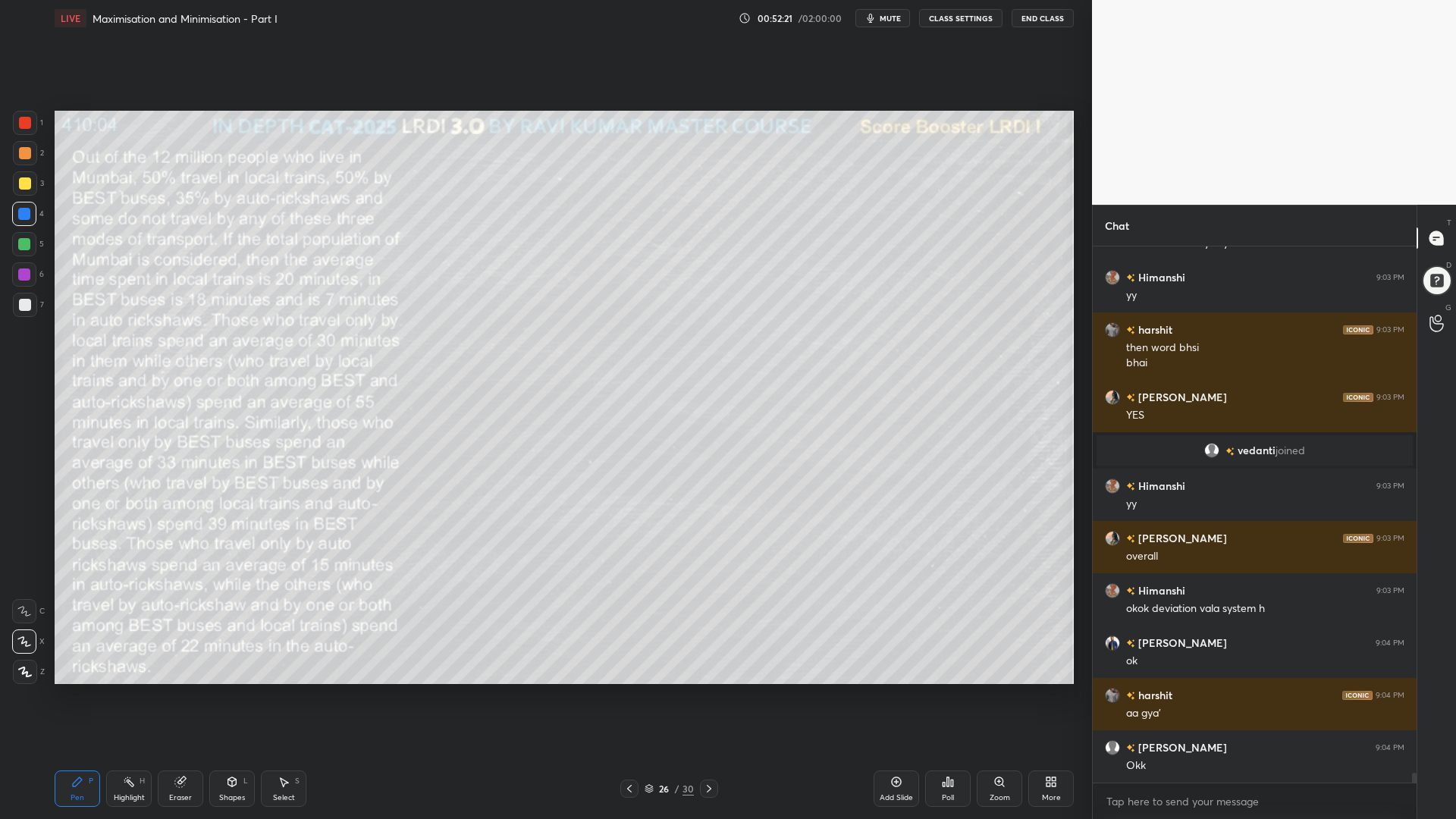
click at [169, 690] on div "Eraser" at bounding box center [180, 788] width 45 height 37
click at [55, 690] on div "Pen P" at bounding box center [77, 788] width 45 height 37
click at [22, 121] on div at bounding box center [24, 123] width 12 height 12
click at [232, 690] on icon at bounding box center [232, 783] width 0 height 6
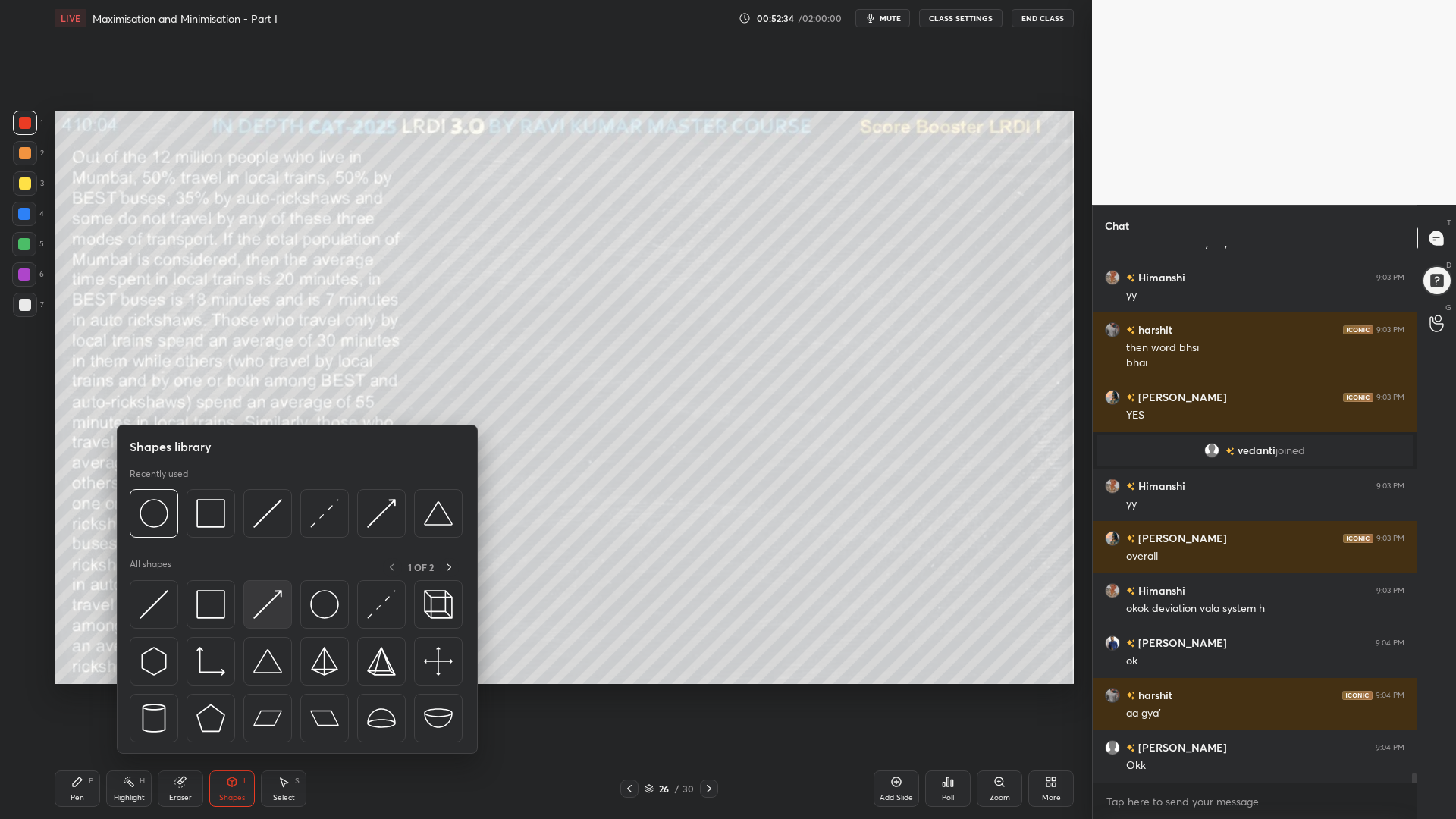
scroll to position [28897, 0]
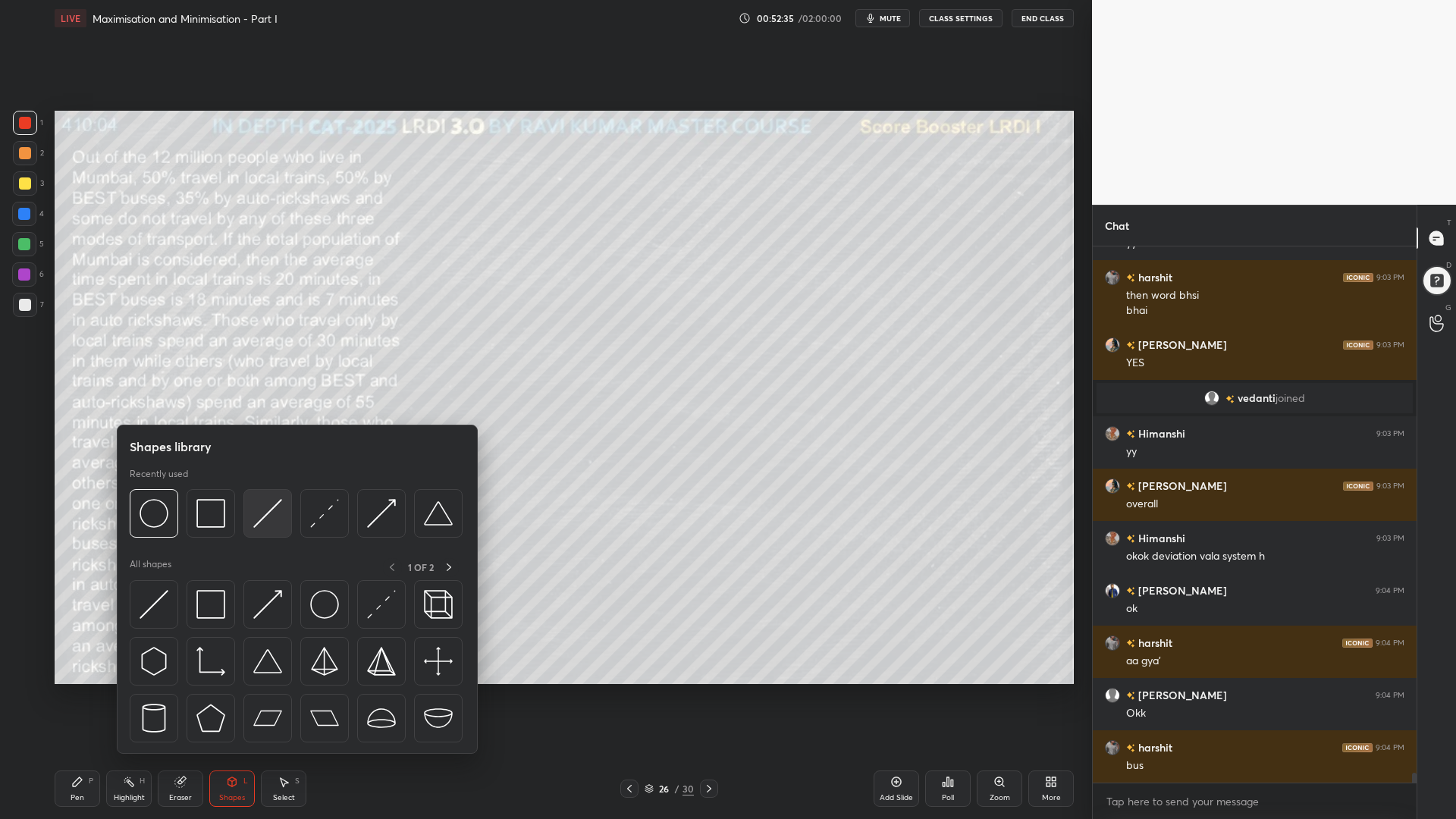
click at [259, 520] on img at bounding box center [267, 513] width 28 height 28
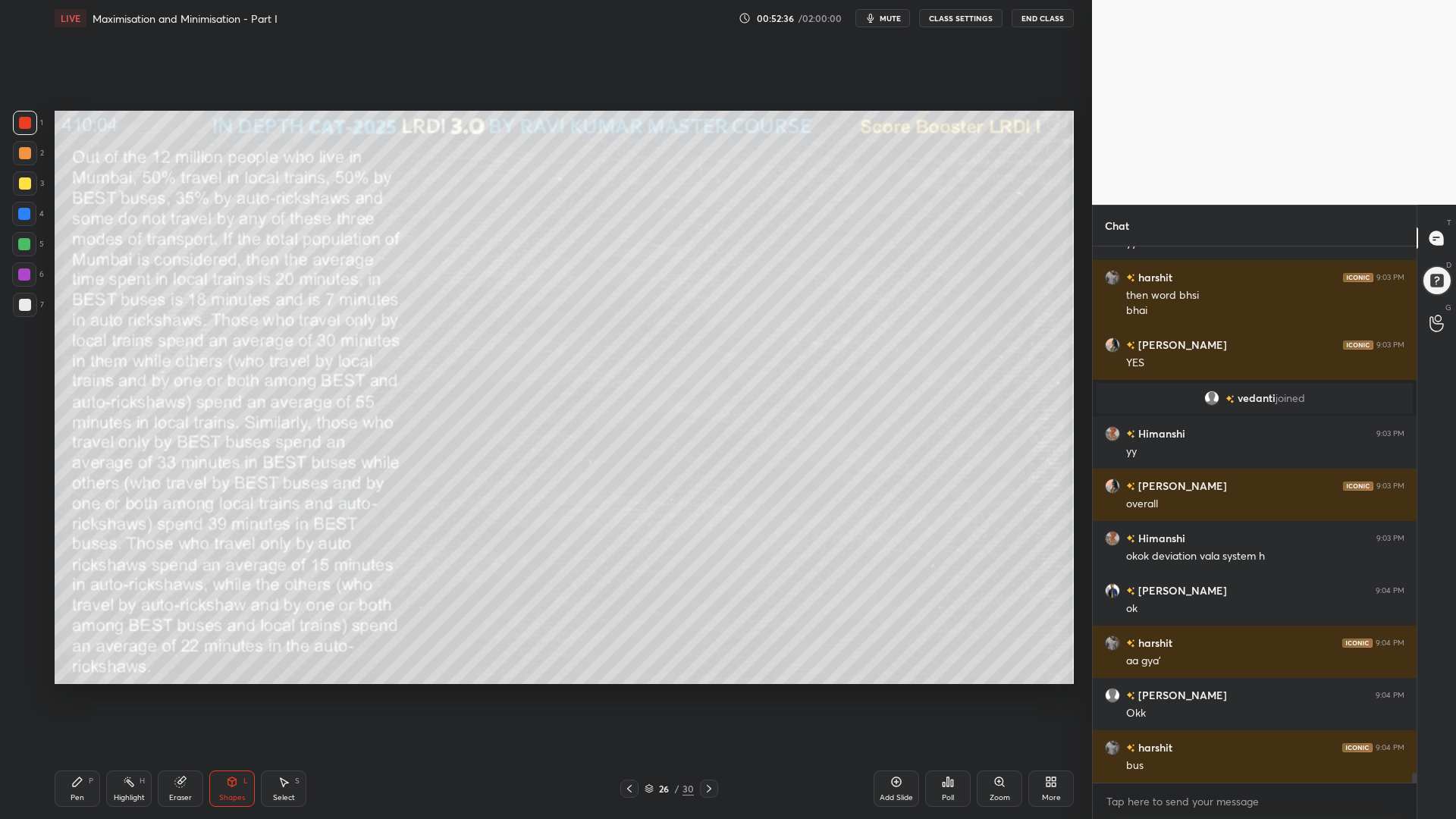
scroll to position [28949, 0]
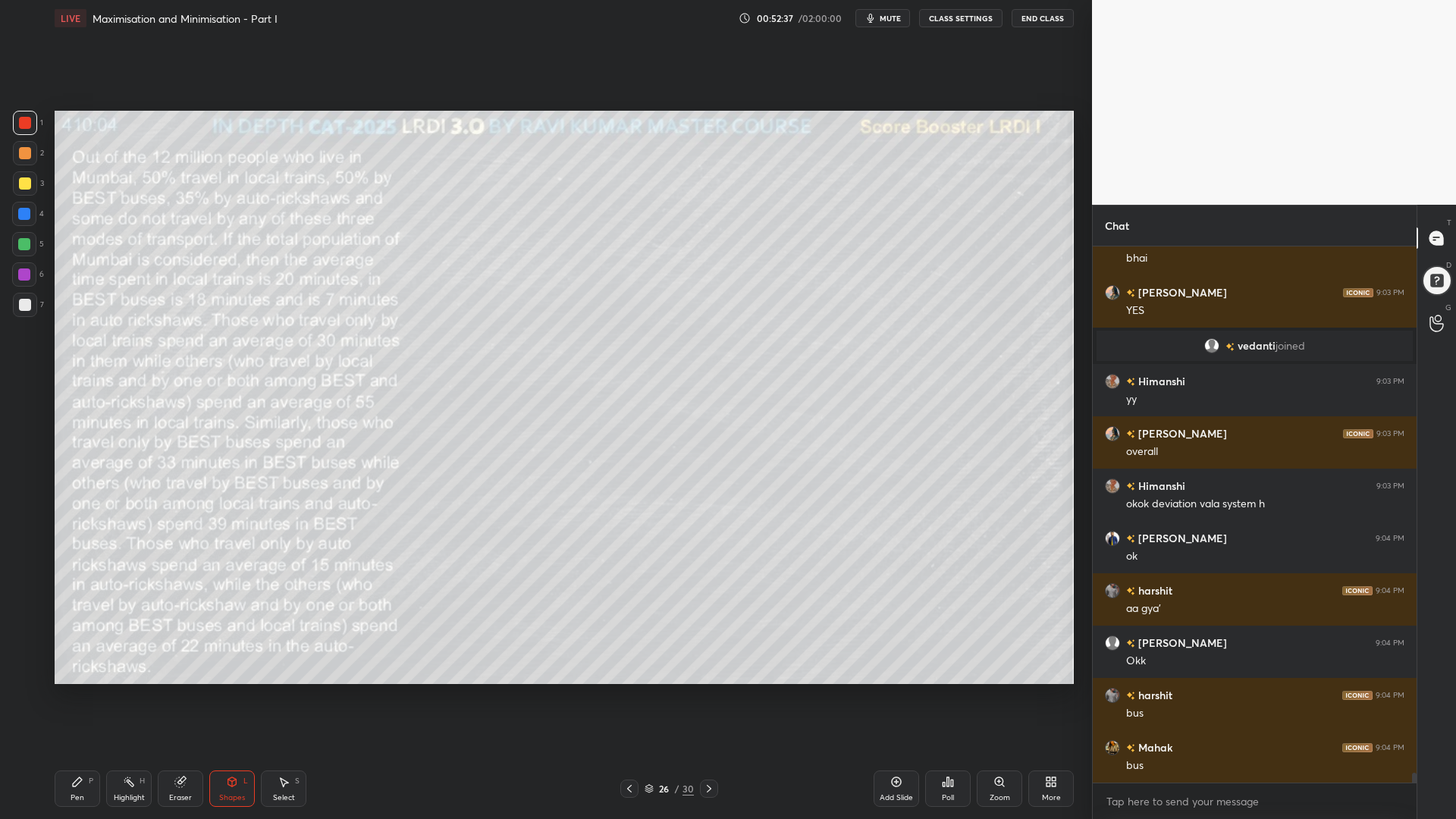
click at [65, 690] on div "Pen P" at bounding box center [77, 788] width 45 height 37
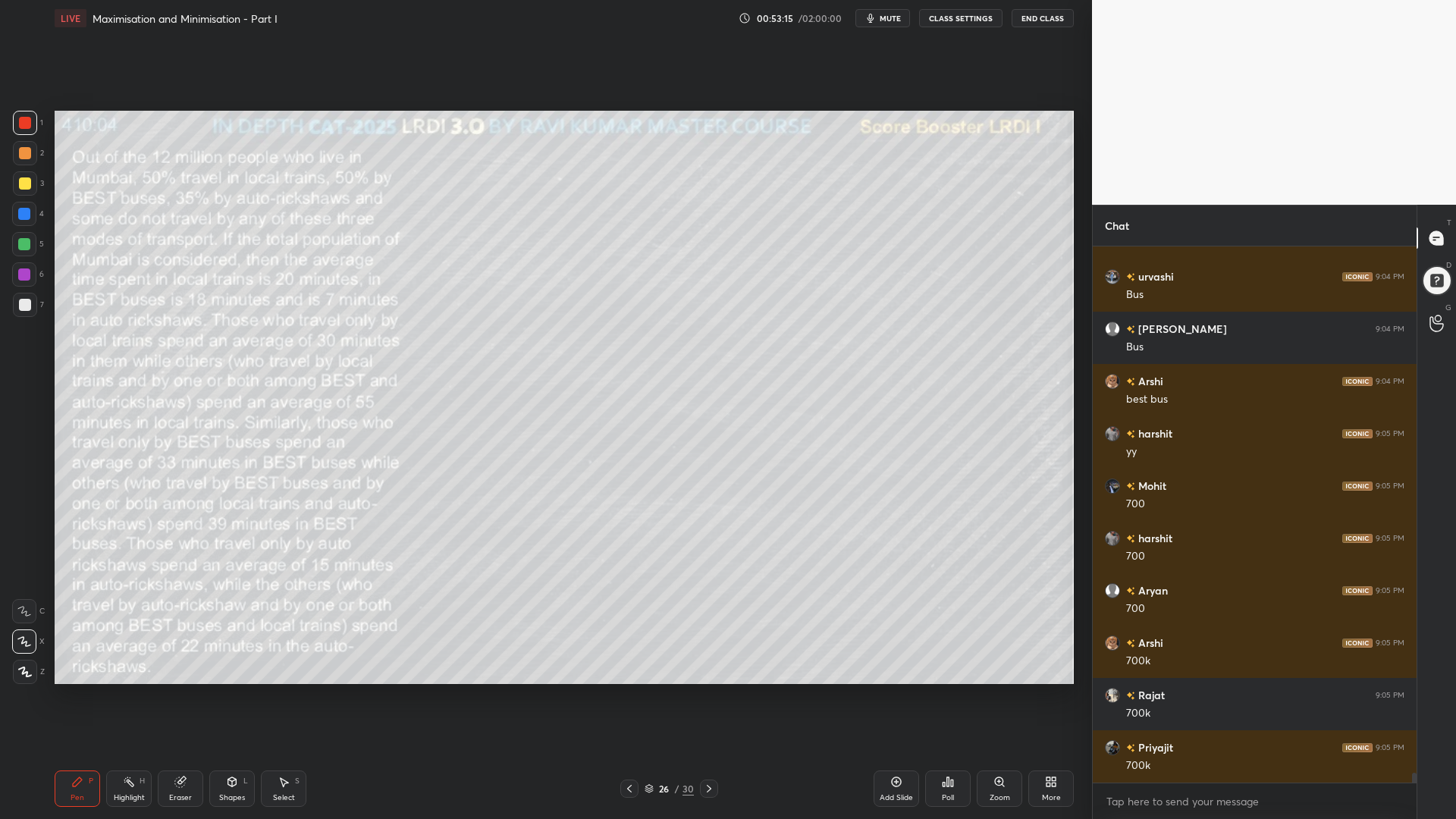
scroll to position [29629, 0]
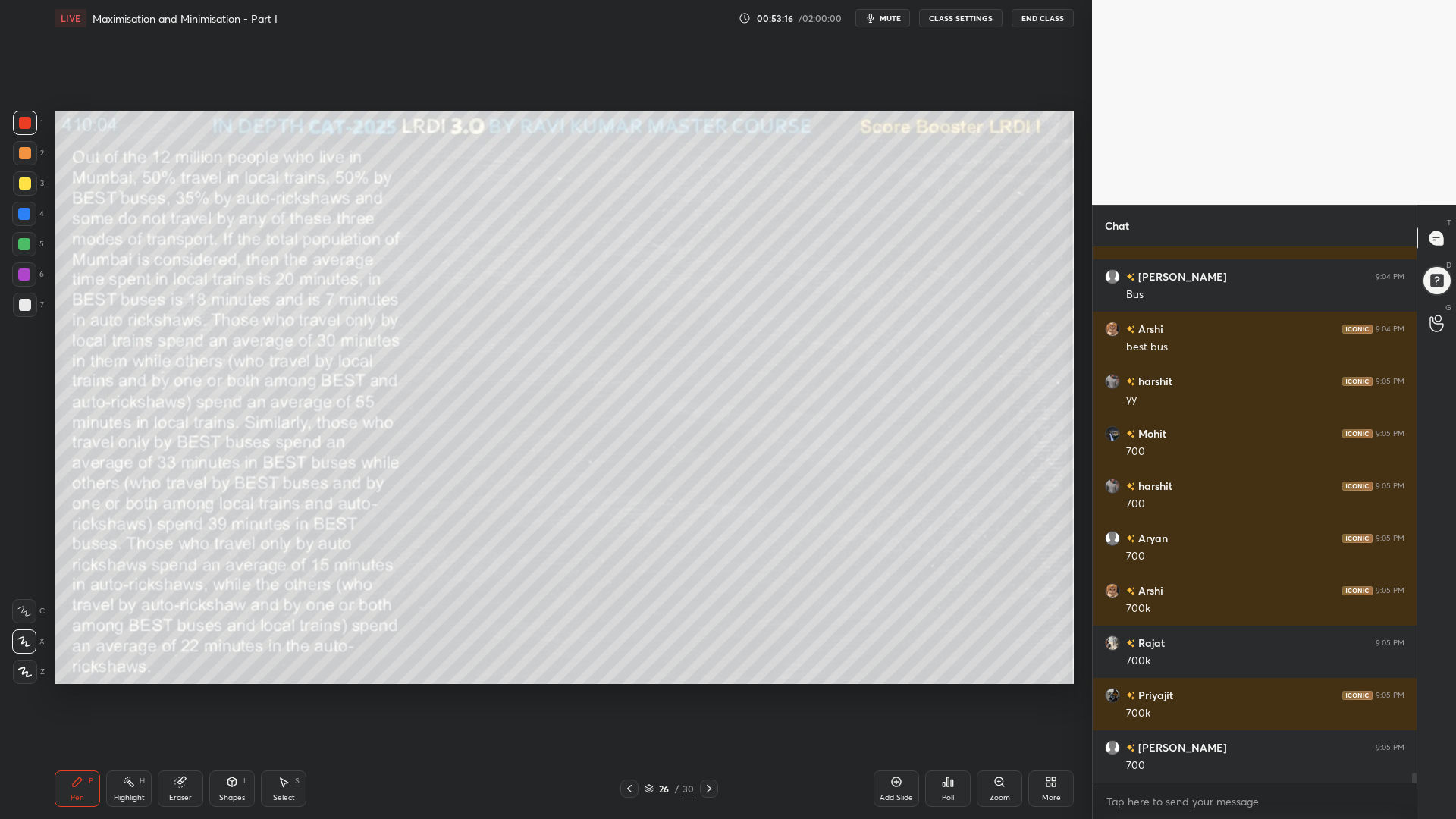
drag, startPoint x: 15, startPoint y: 224, endPoint x: 24, endPoint y: 237, distance: 15.8
click at [16, 224] on div at bounding box center [24, 213] width 24 height 24
click at [20, 248] on div at bounding box center [24, 244] width 12 height 12
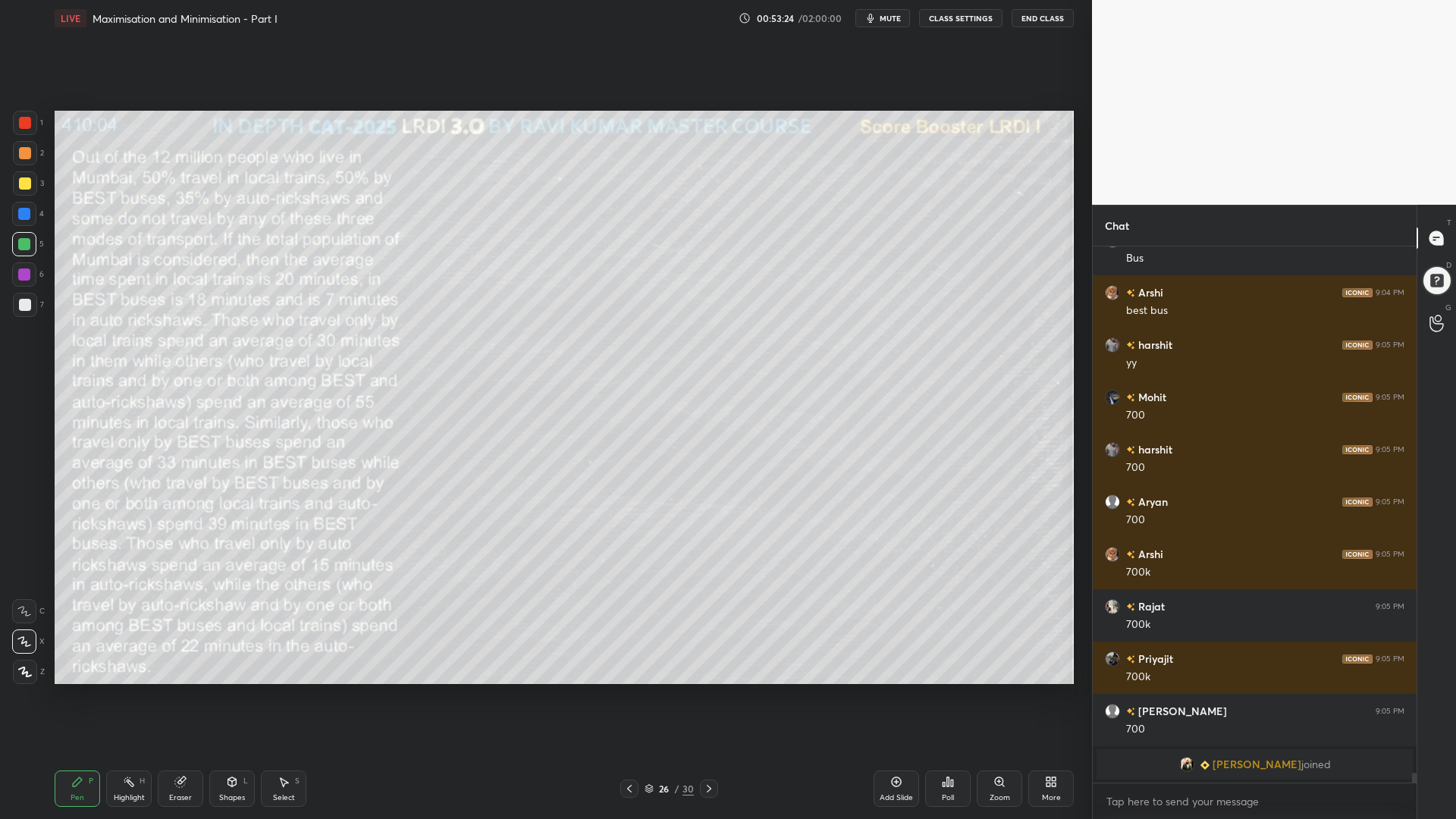
click at [49, 177] on div "Setting up your live class Poll for secs No correct answer Start poll" at bounding box center [564, 397] width 1031 height 722
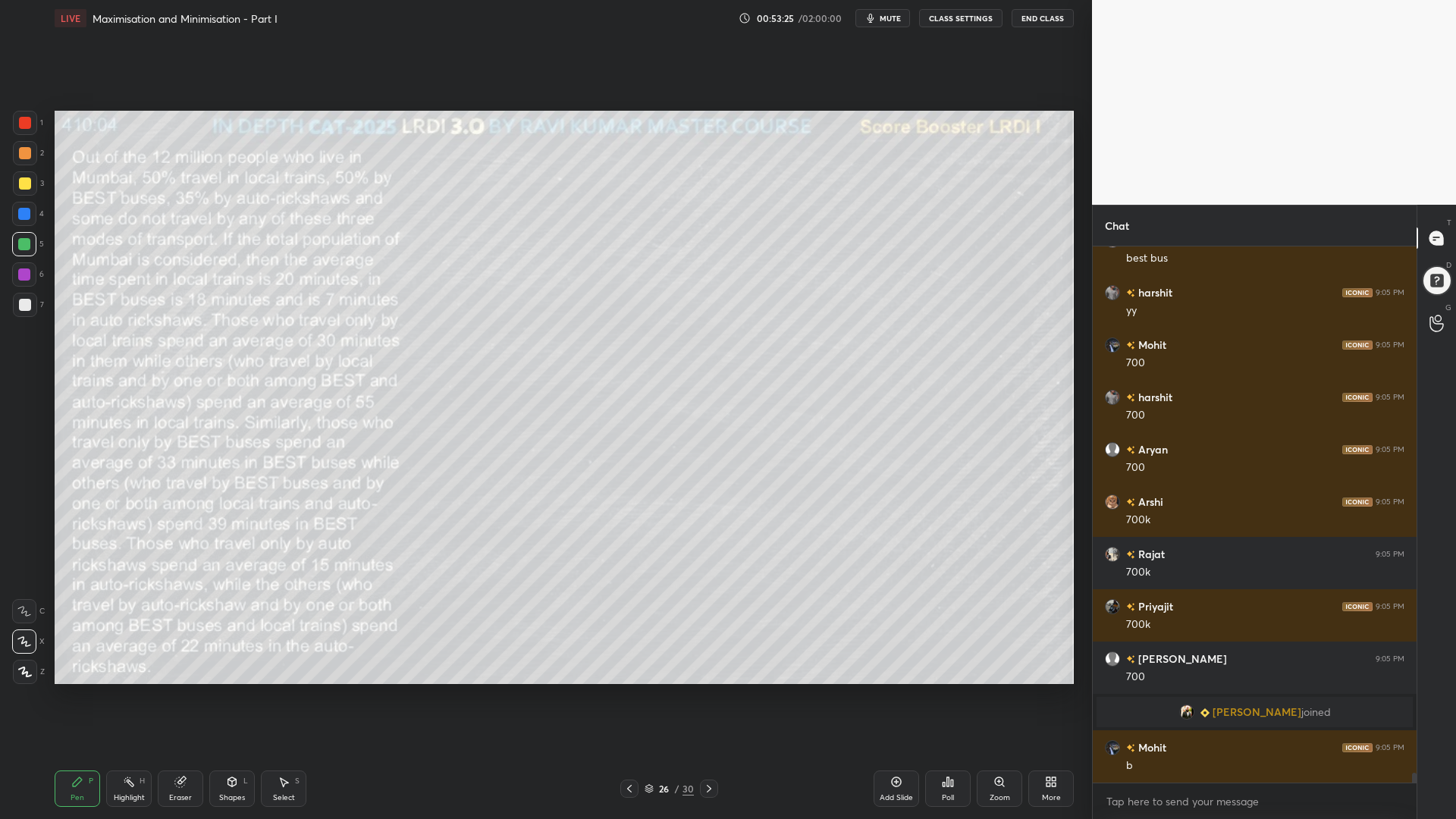
click at [19, 180] on div at bounding box center [24, 183] width 12 height 12
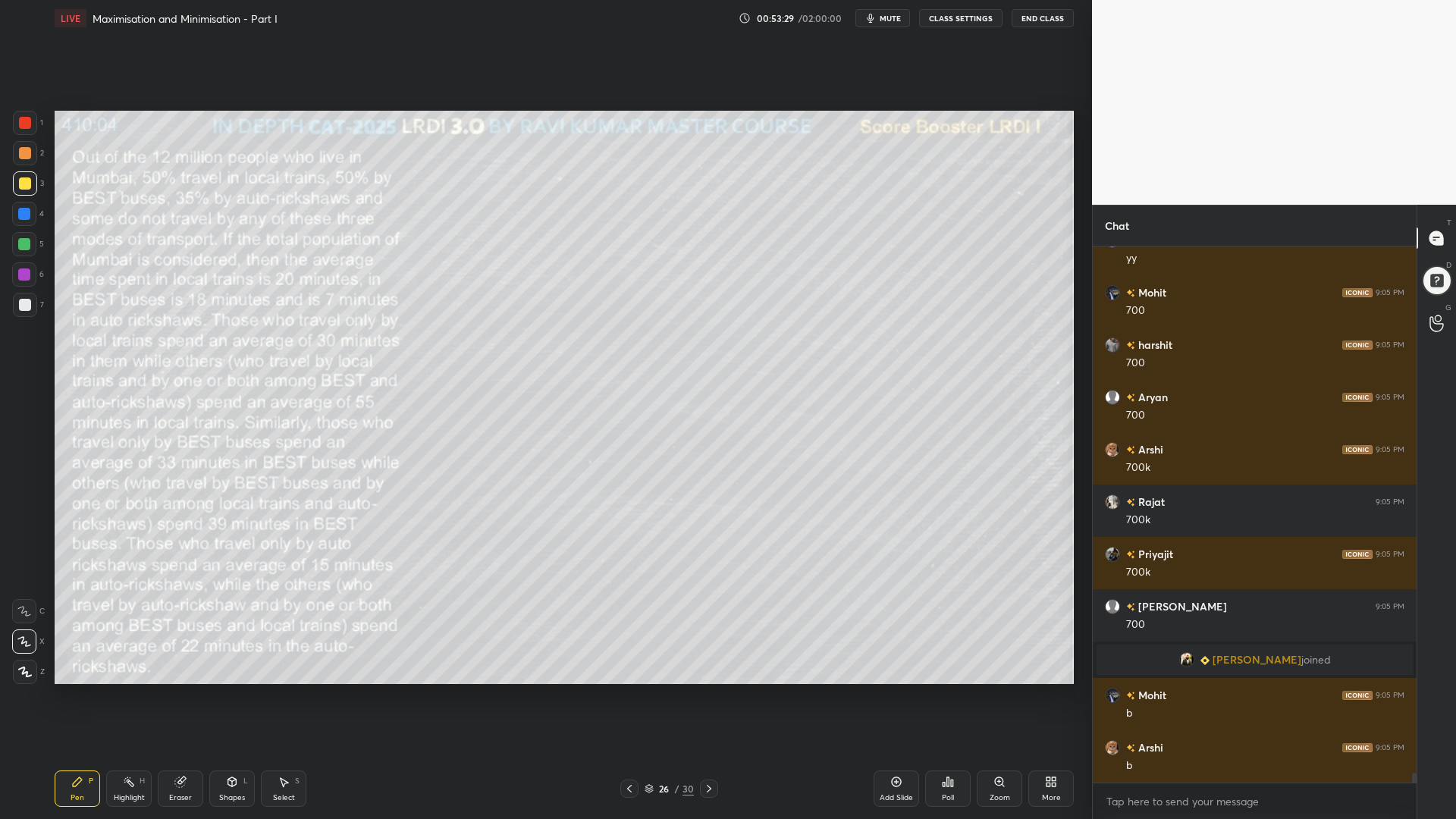
click at [897, 690] on icon at bounding box center [896, 782] width 12 height 12
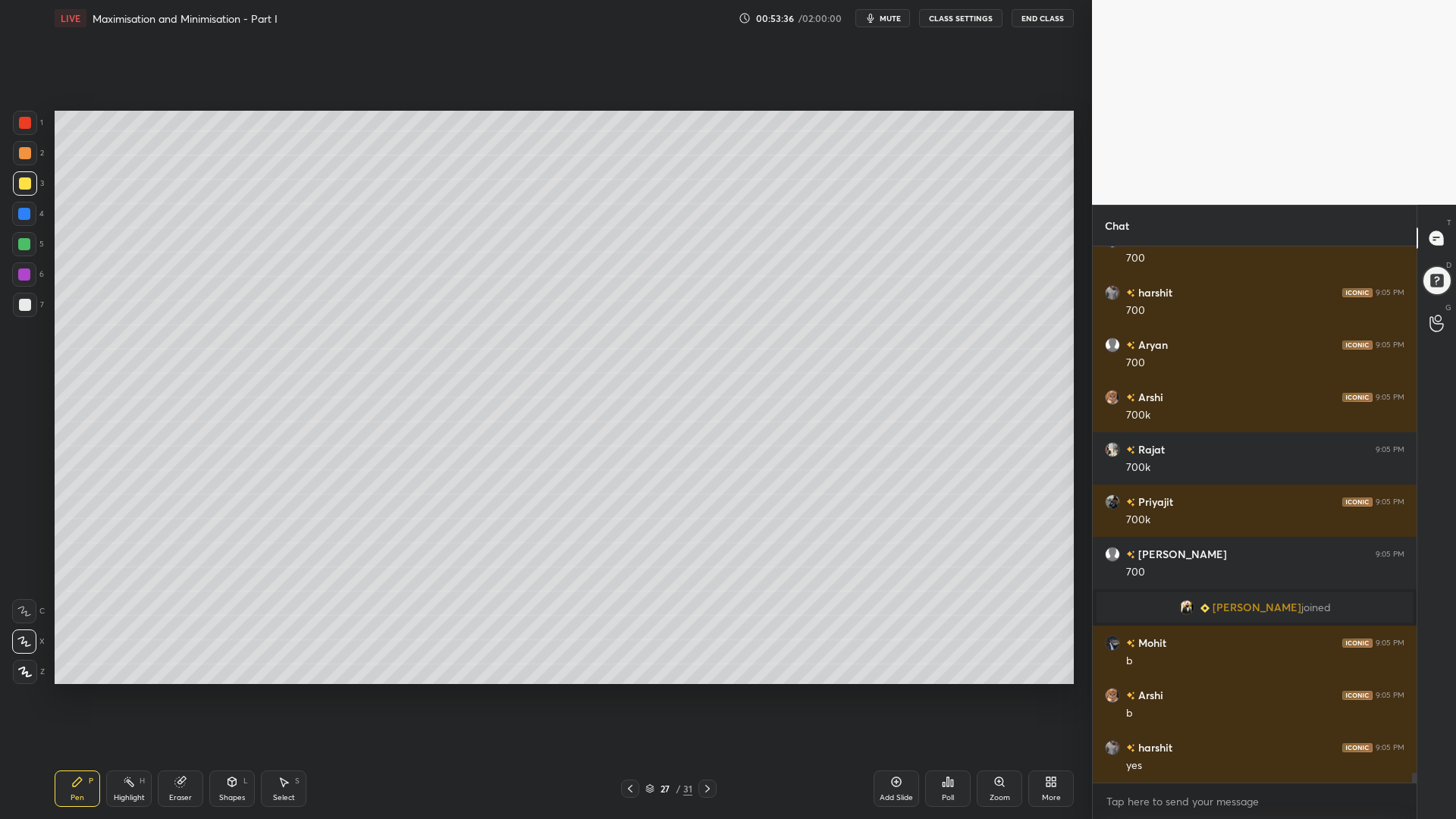
click at [629, 690] on icon at bounding box center [630, 788] width 12 height 12
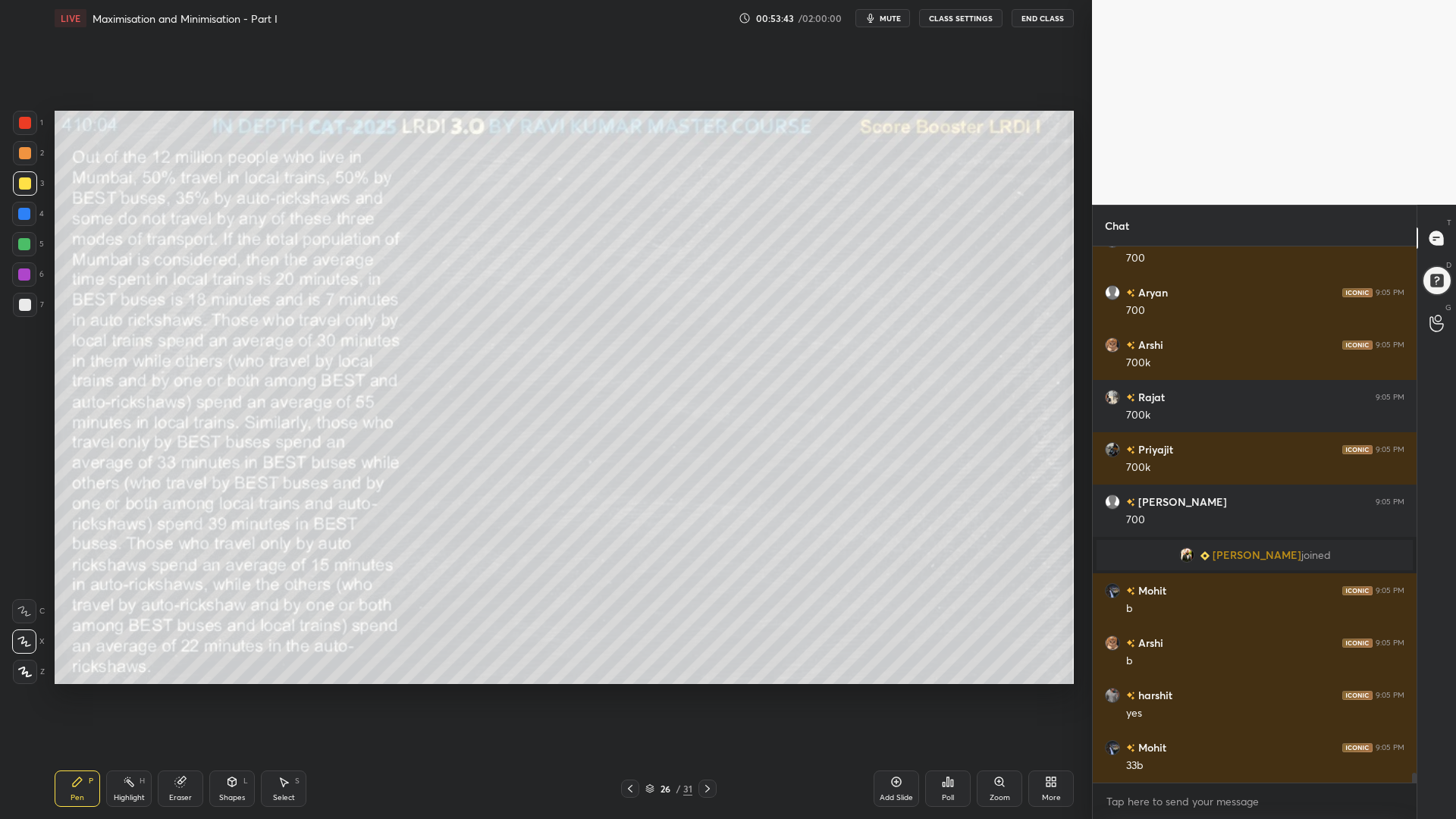
click at [706, 690] on icon at bounding box center [707, 788] width 12 height 12
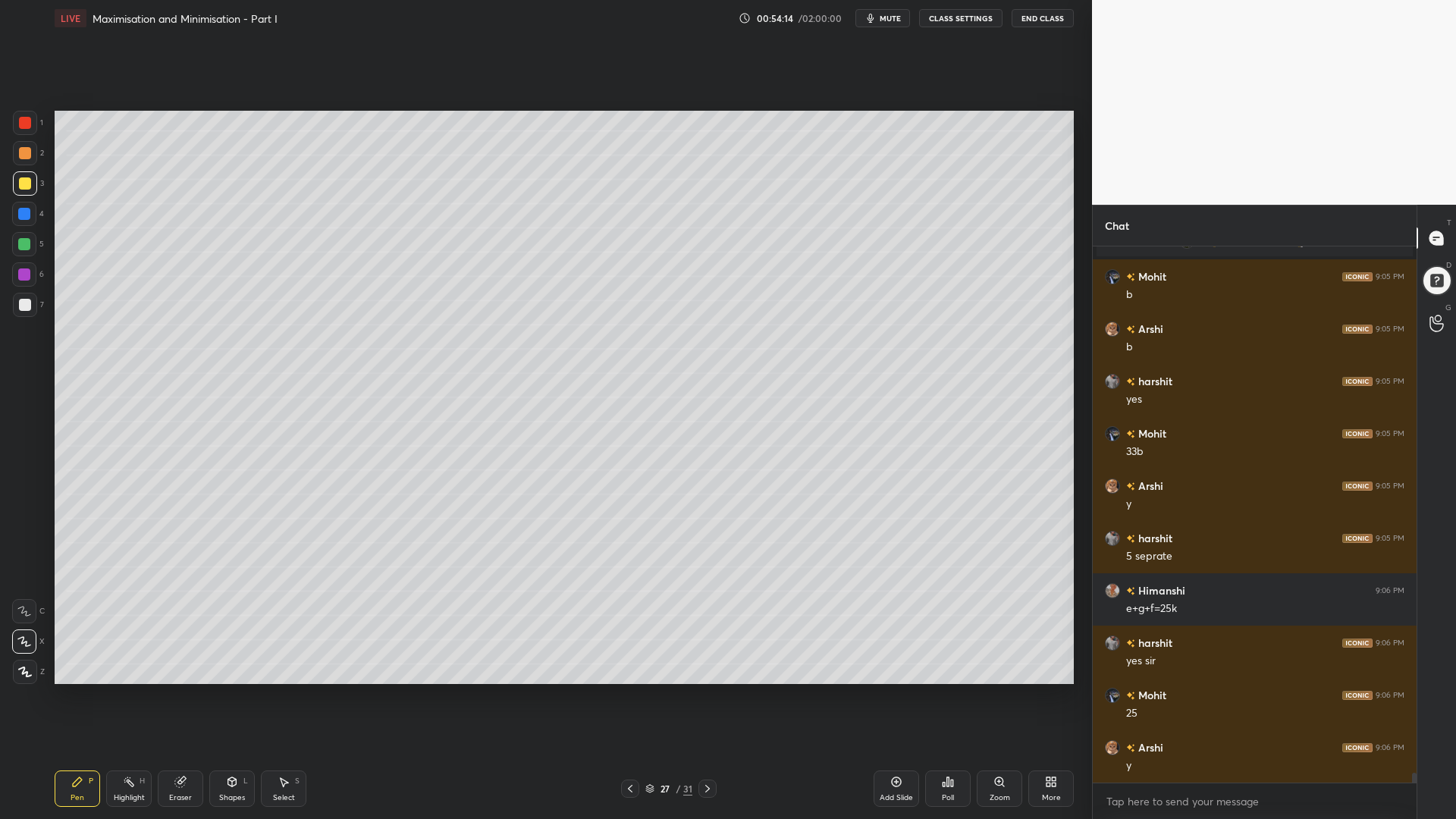
scroll to position [29834, 0]
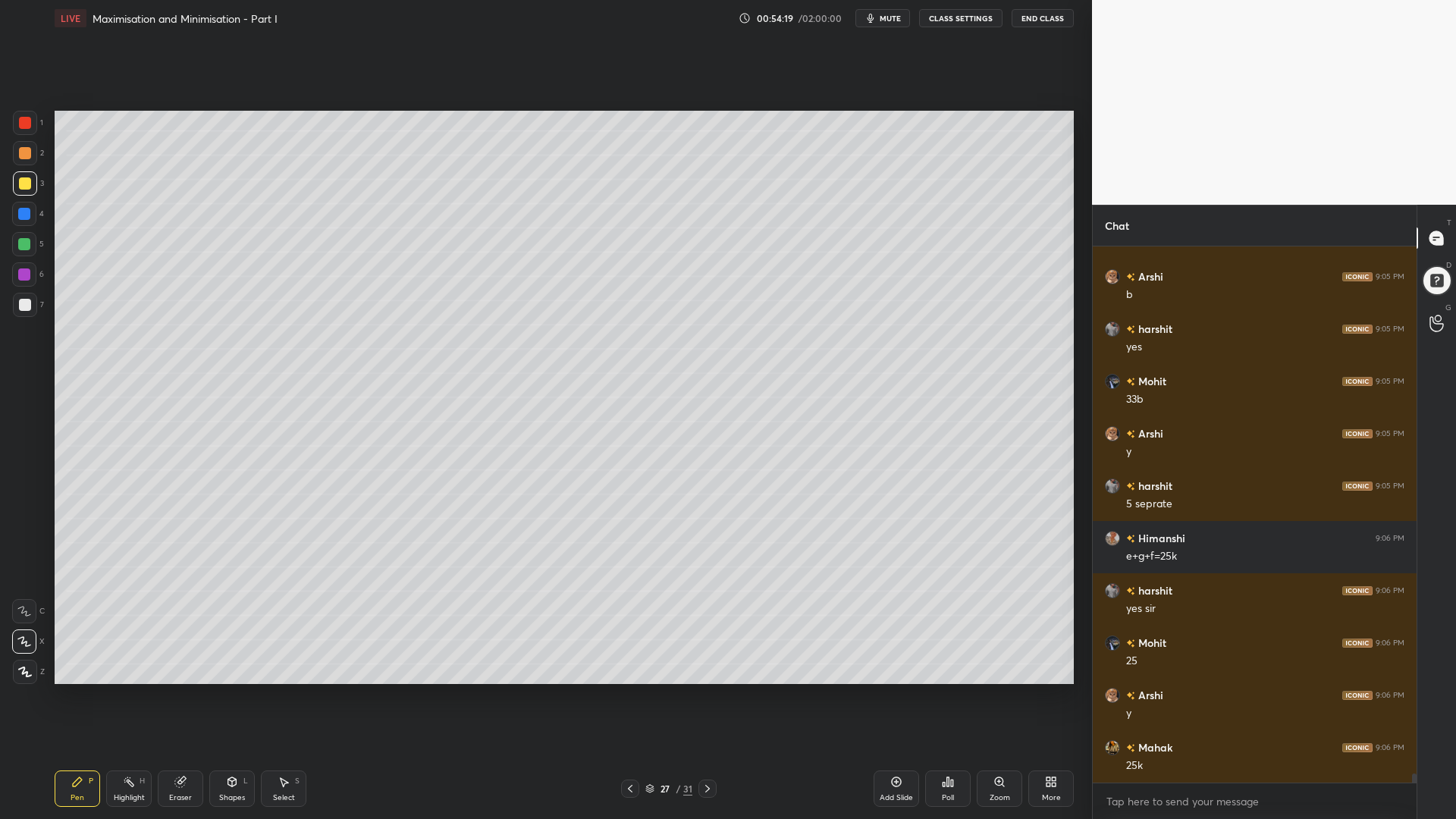
click at [25, 244] on div at bounding box center [24, 244] width 12 height 12
click at [627, 690] on icon at bounding box center [630, 788] width 12 height 12
drag, startPoint x: 710, startPoint y: 782, endPoint x: 700, endPoint y: 782, distance: 10.0
click at [710, 690] on icon at bounding box center [707, 788] width 12 height 12
click at [24, 212] on div at bounding box center [24, 213] width 12 height 12
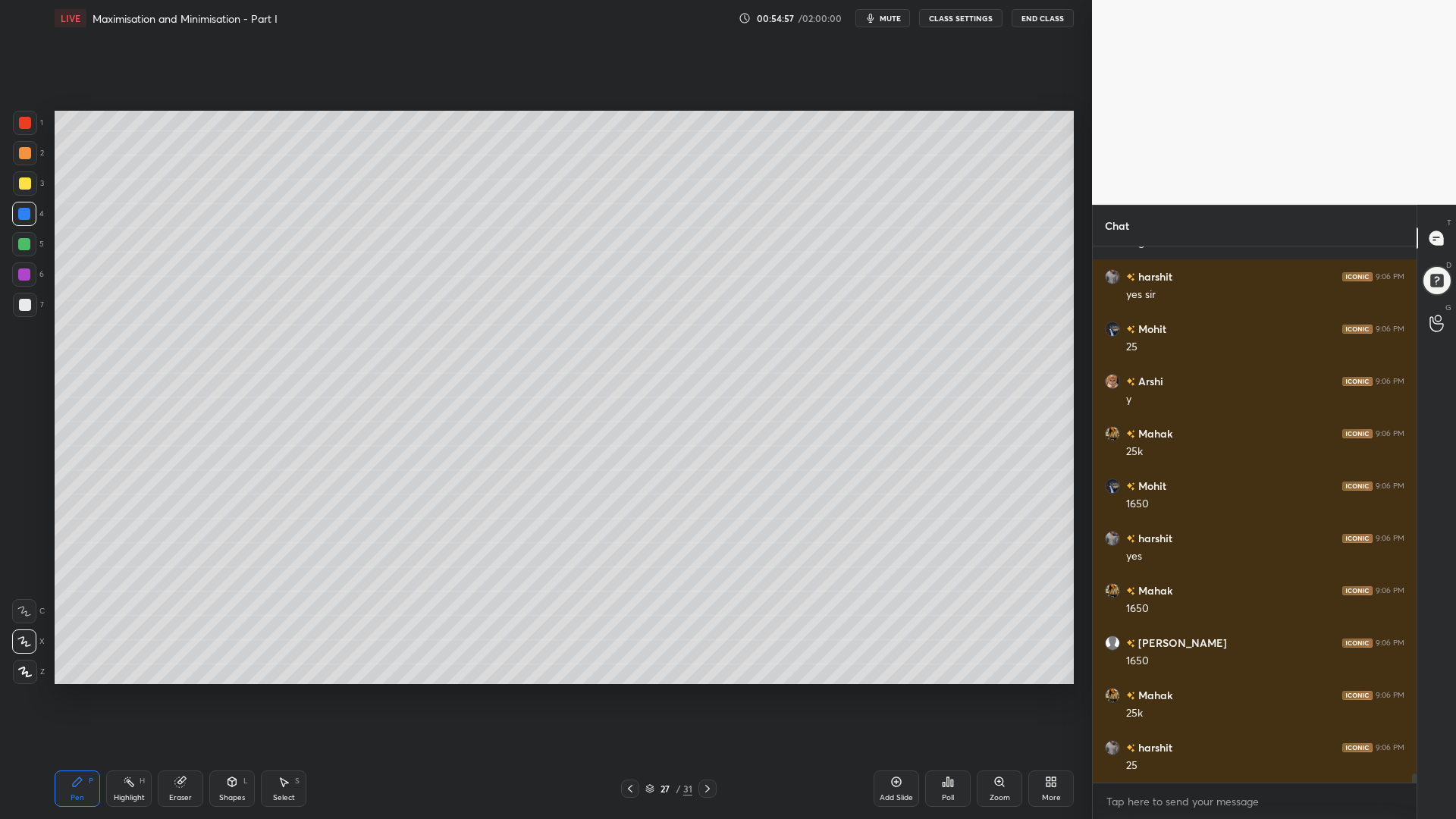
scroll to position [30200, 0]
click at [625, 690] on icon at bounding box center [630, 788] width 12 height 12
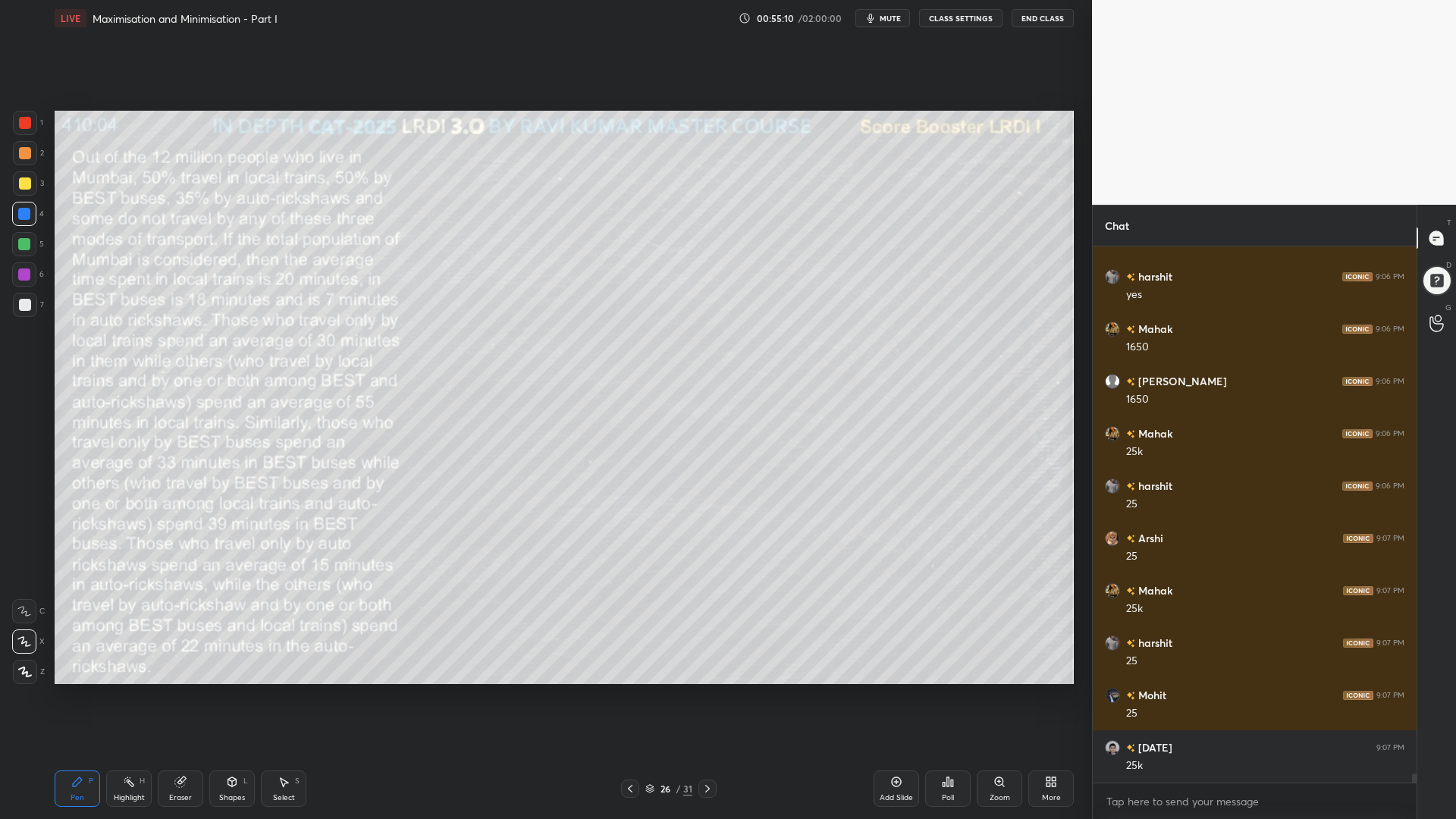
click at [716, 690] on div "26 / 31" at bounding box center [669, 788] width 409 height 18
click at [703, 690] on icon at bounding box center [707, 788] width 12 height 12
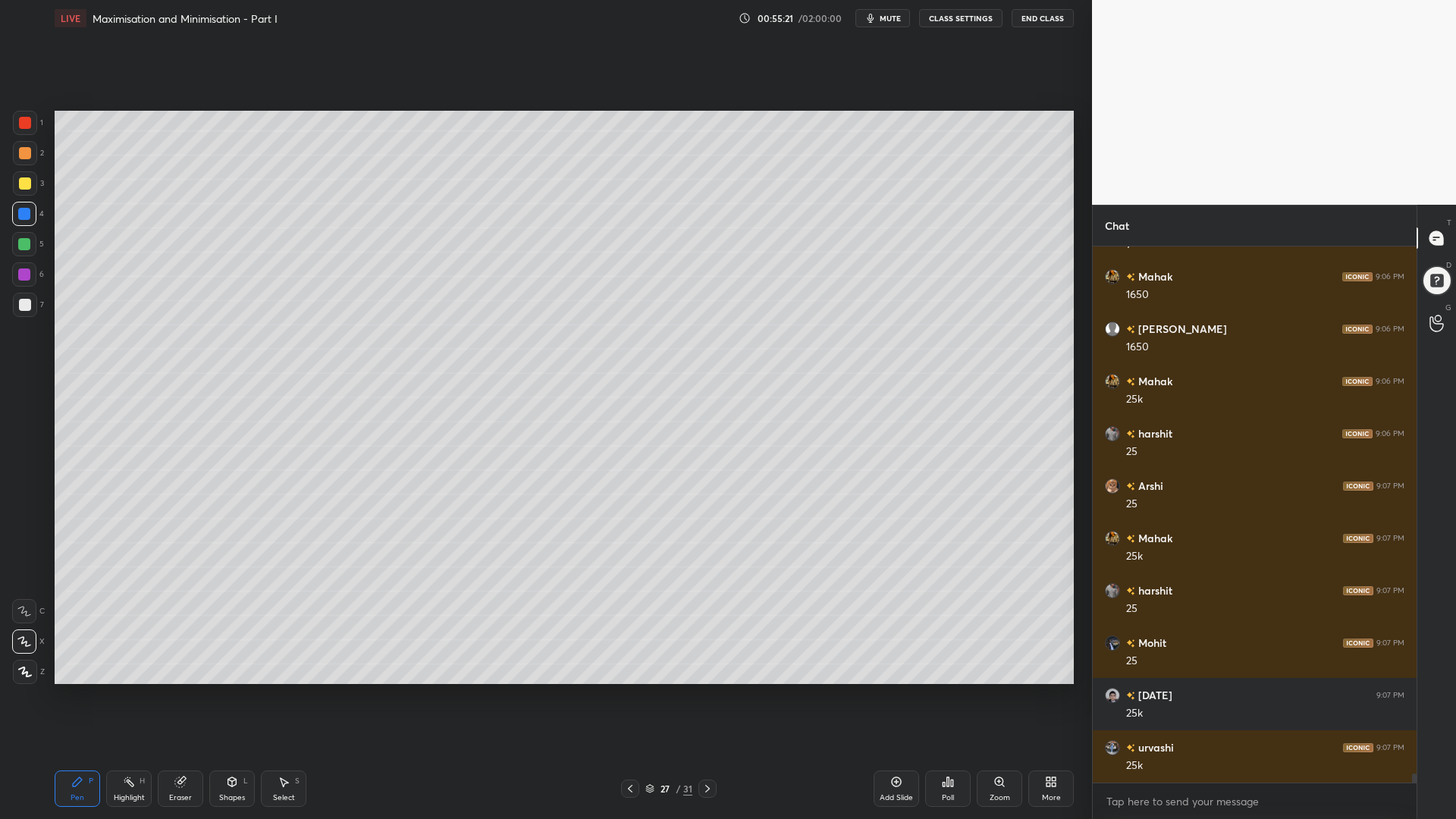
click at [19, 156] on div at bounding box center [24, 153] width 12 height 12
drag, startPoint x: 20, startPoint y: 123, endPoint x: 43, endPoint y: 133, distance: 25.1
click at [19, 125] on div at bounding box center [24, 123] width 12 height 12
click at [231, 690] on div "Shapes L" at bounding box center [232, 788] width 45 height 37
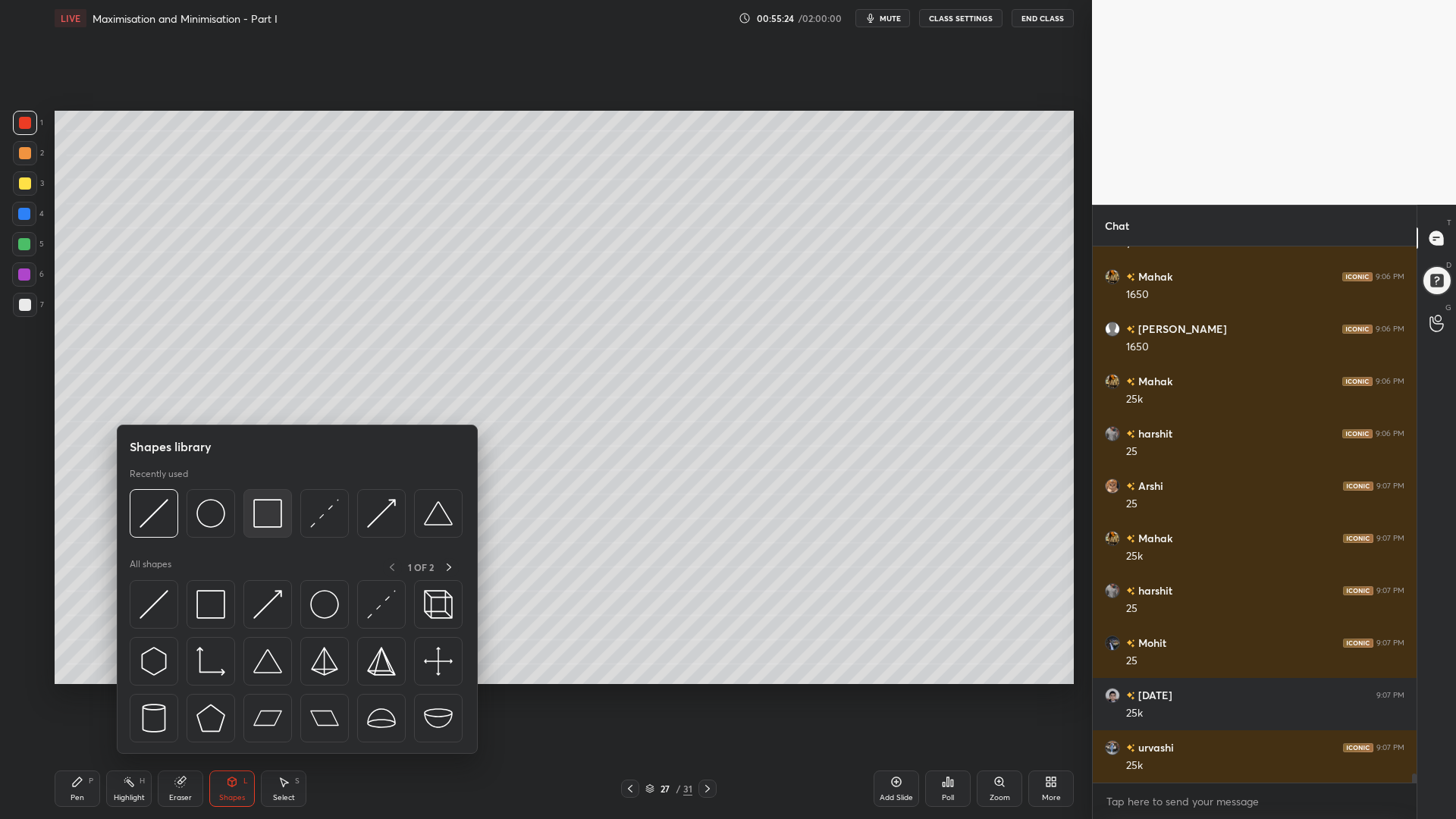
click at [272, 514] on img at bounding box center [267, 513] width 28 height 28
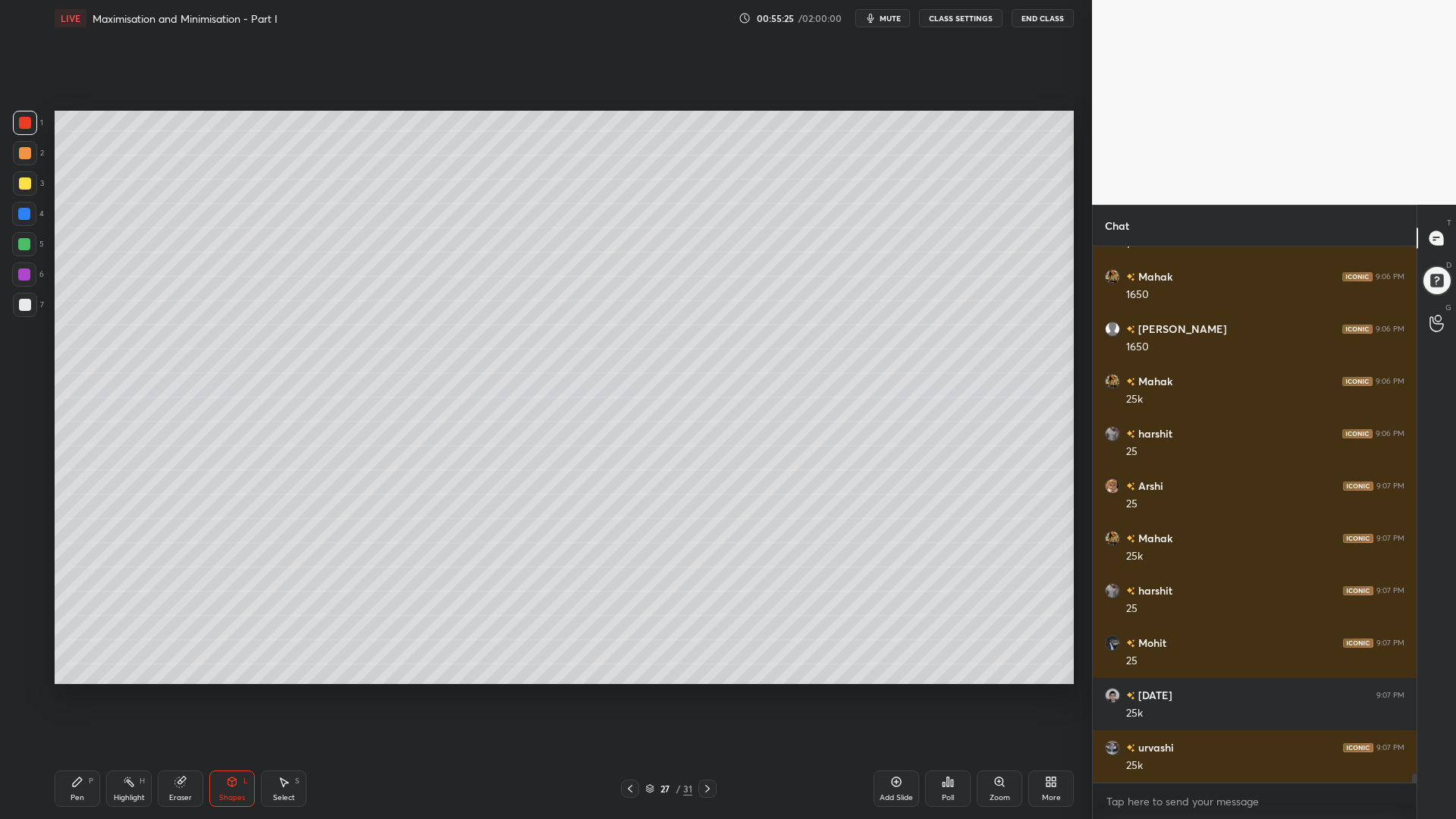
scroll to position [30514, 0]
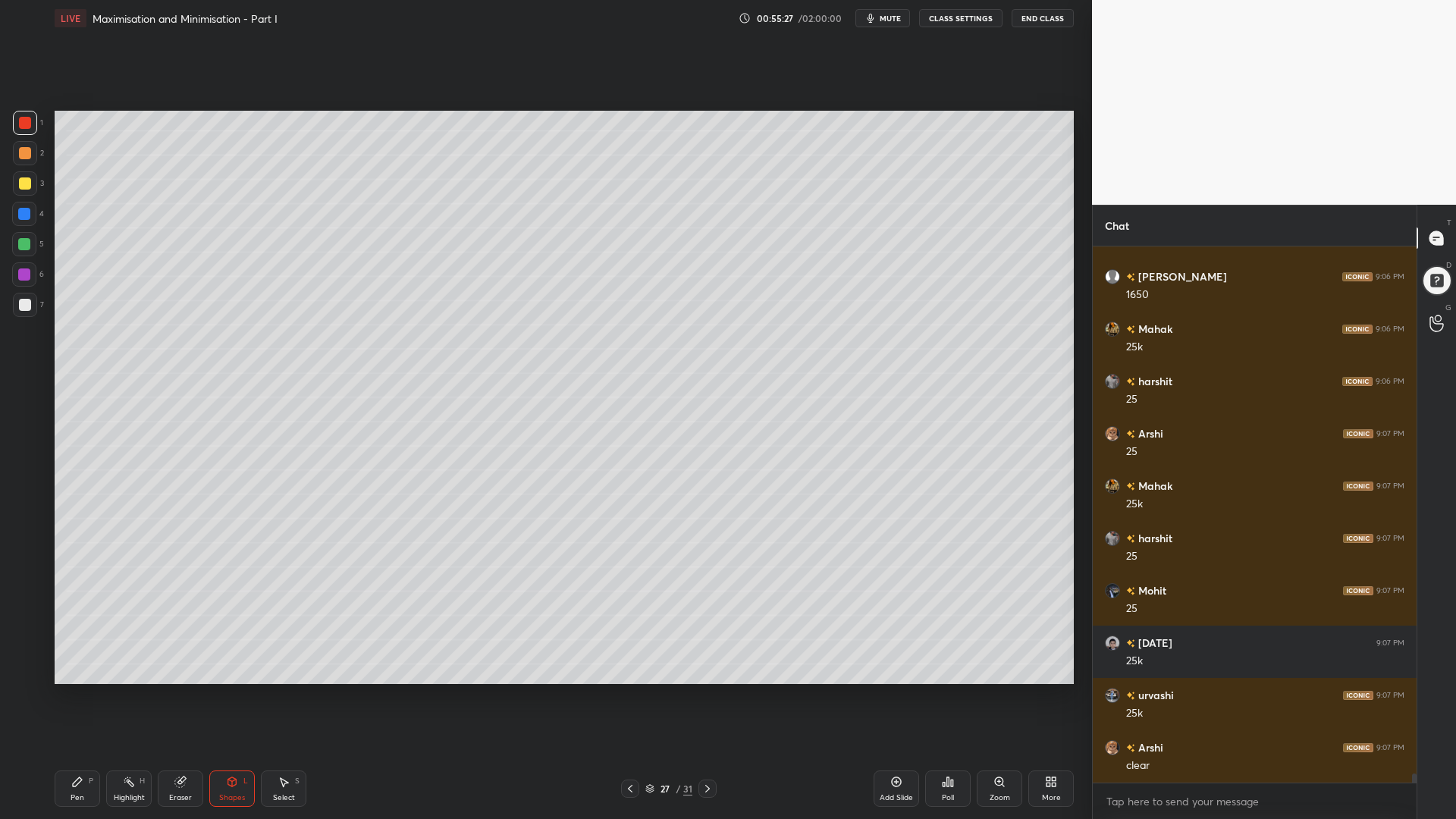
click at [628, 690] on icon at bounding box center [630, 788] width 12 height 12
click at [702, 690] on icon at bounding box center [707, 788] width 12 height 12
click at [24, 256] on div at bounding box center [24, 244] width 24 height 24
click at [622, 690] on div at bounding box center [630, 788] width 18 height 18
click at [75, 690] on icon at bounding box center [77, 781] width 9 height 9
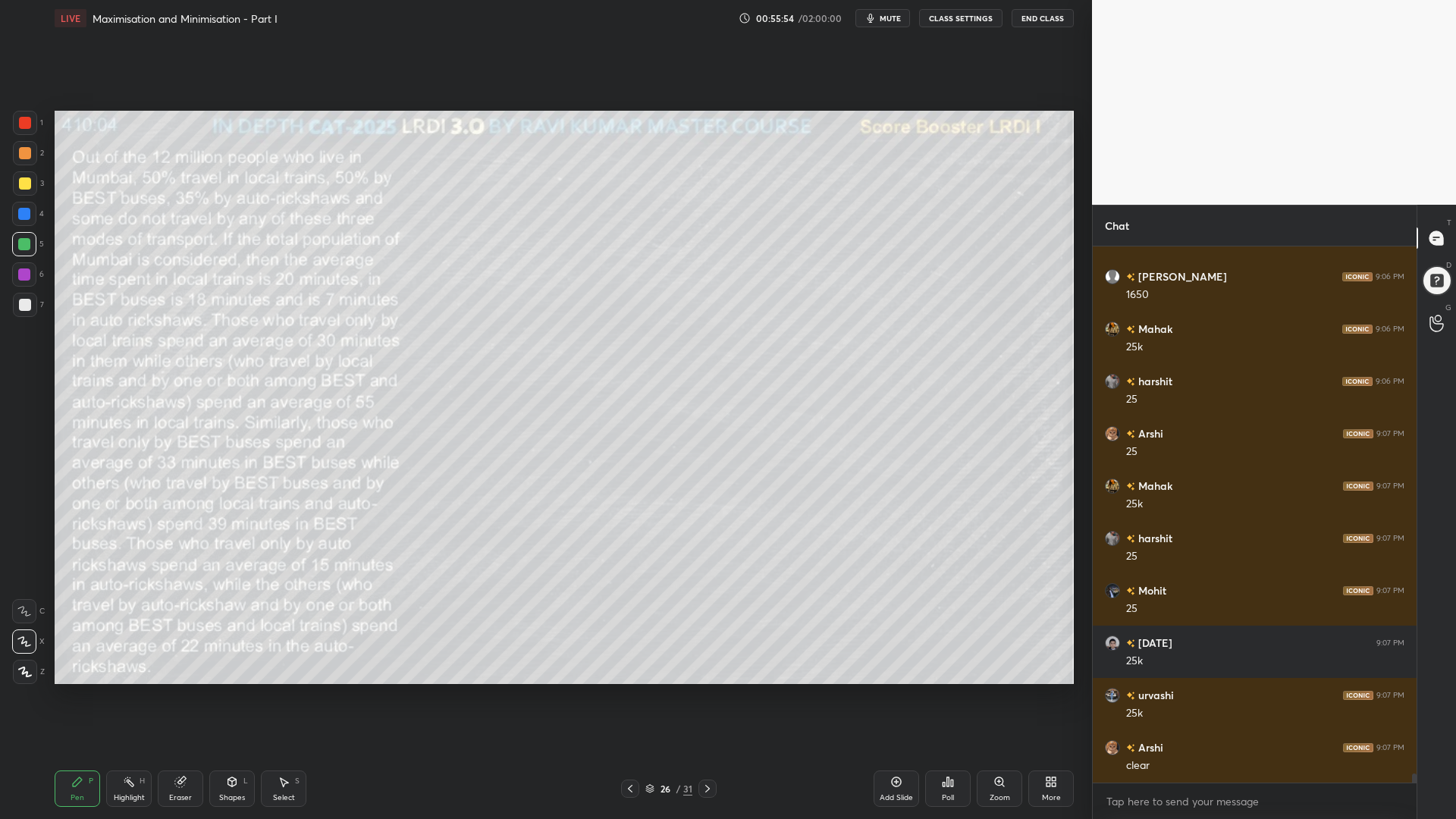
scroll to position [30550, 0]
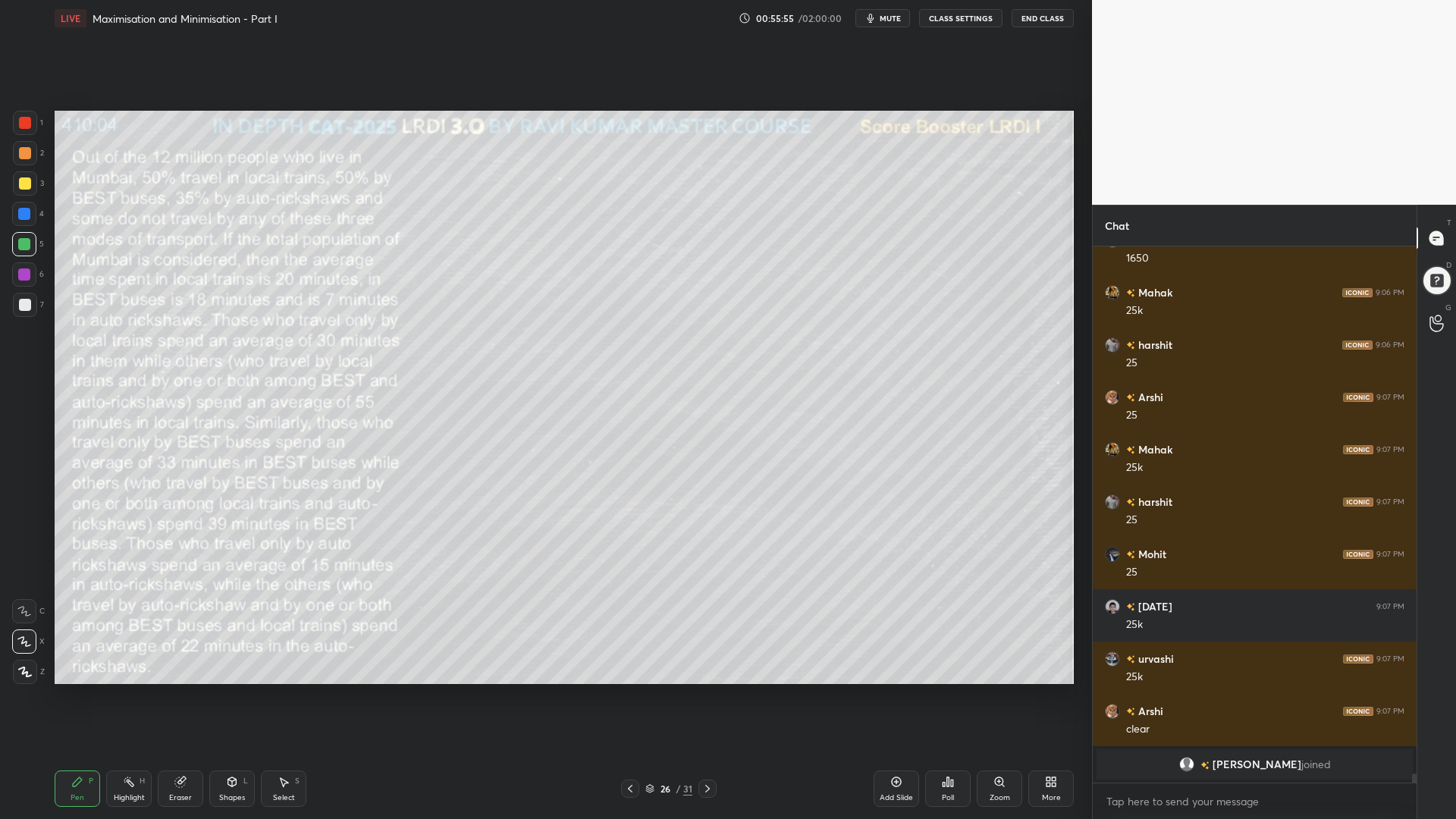
click at [706, 690] on icon at bounding box center [707, 788] width 12 height 12
click at [19, 175] on div at bounding box center [25, 183] width 24 height 24
click at [629, 690] on icon at bounding box center [630, 788] width 12 height 12
click at [705, 690] on icon at bounding box center [707, 788] width 12 height 12
click at [631, 690] on icon at bounding box center [630, 788] width 12 height 12
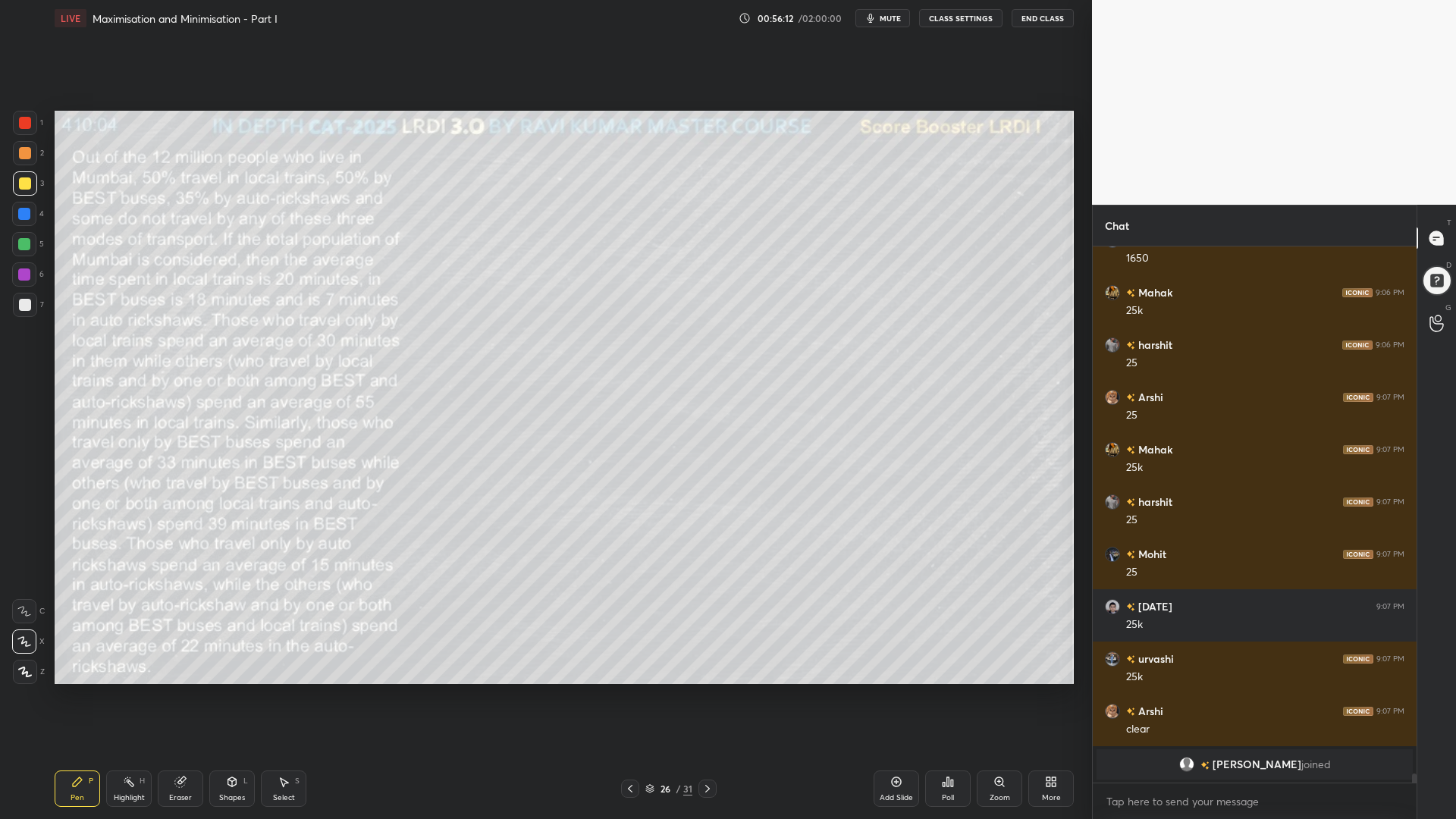
click at [708, 690] on icon at bounding box center [708, 788] width 5 height 7
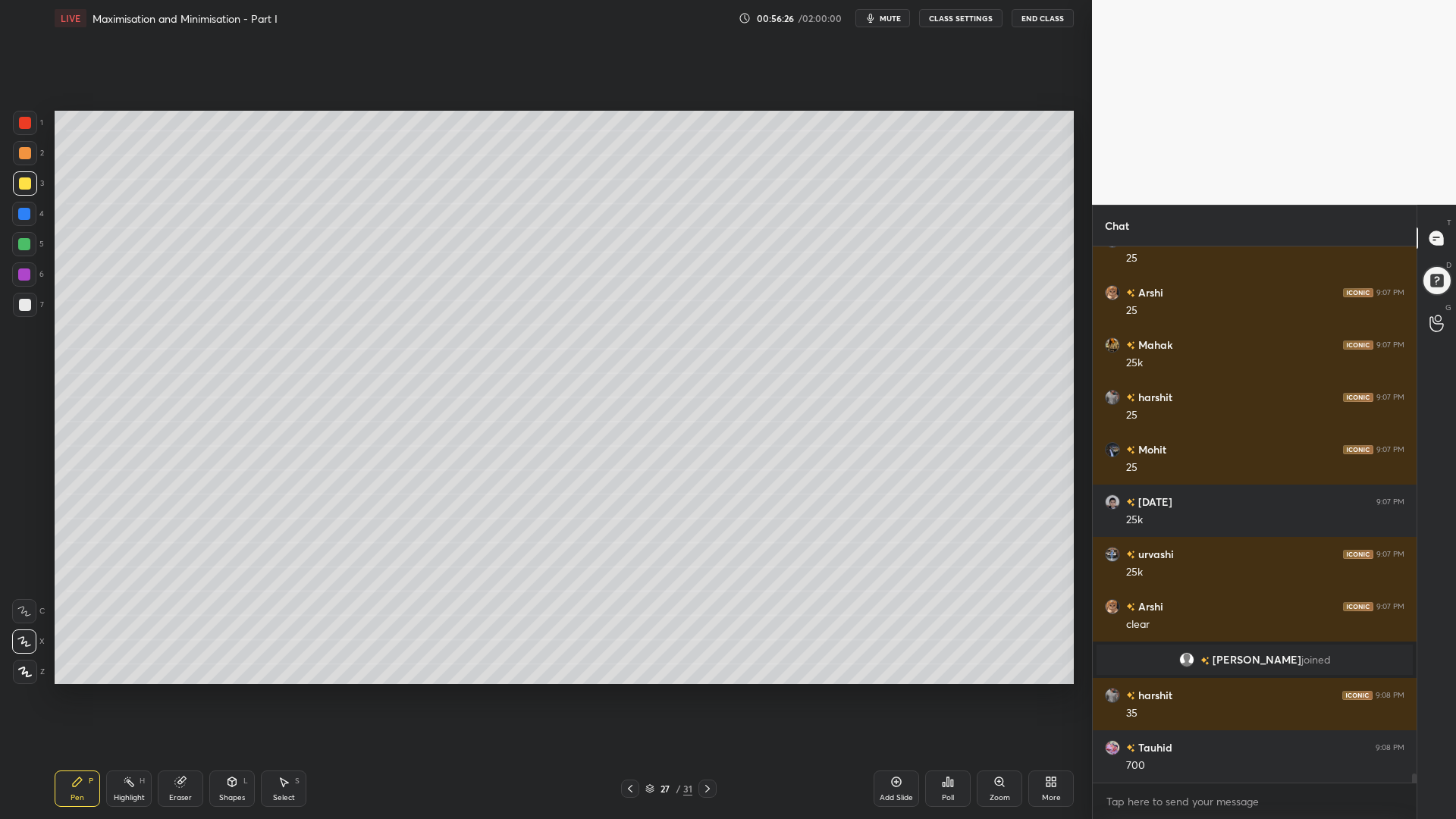
scroll to position [30378, 0]
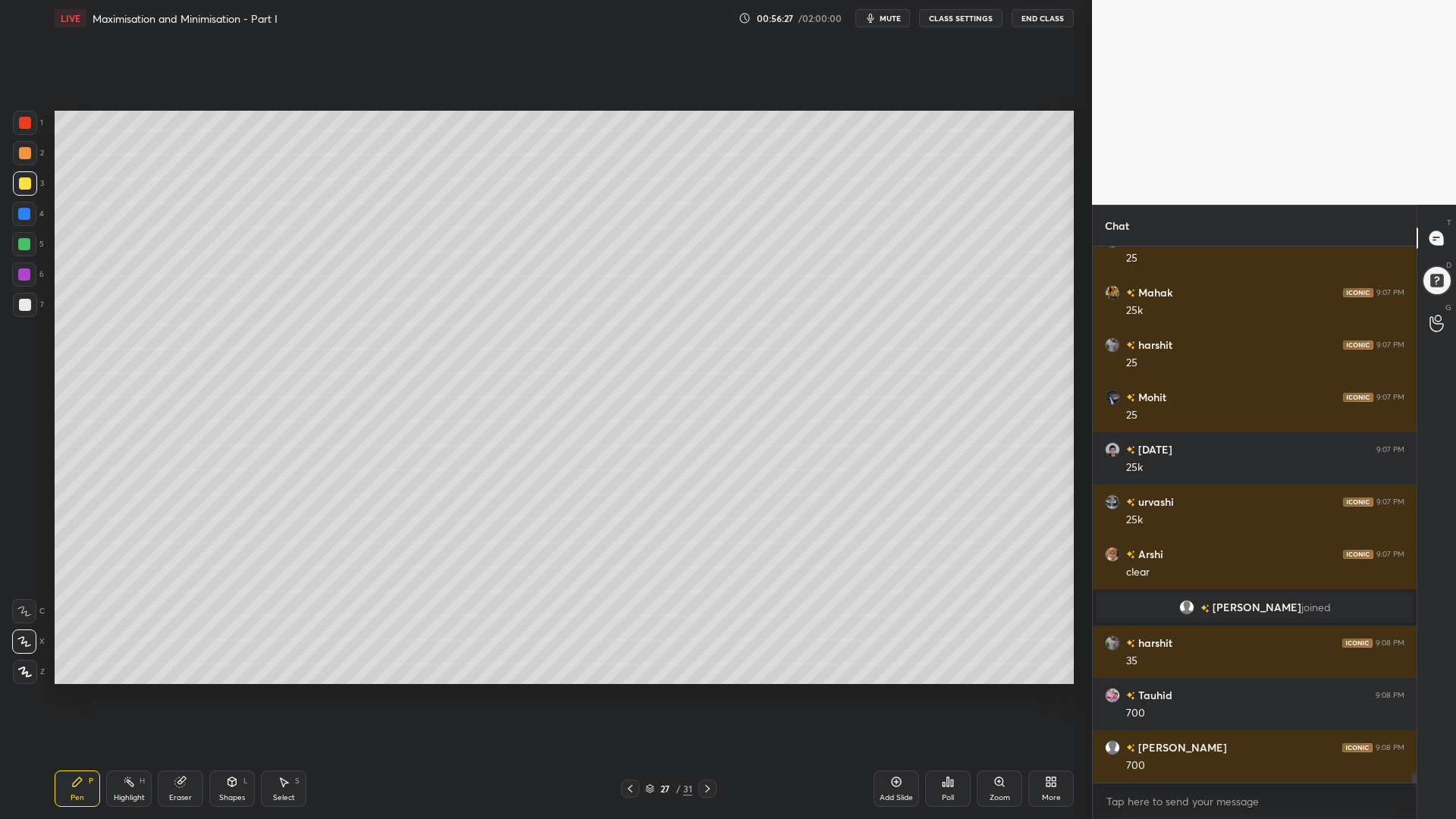
click at [26, 243] on div at bounding box center [24, 244] width 12 height 12
click at [629, 690] on icon at bounding box center [630, 788] width 12 height 12
click at [708, 690] on icon at bounding box center [707, 788] width 12 height 12
click at [22, 312] on div at bounding box center [25, 305] width 24 height 24
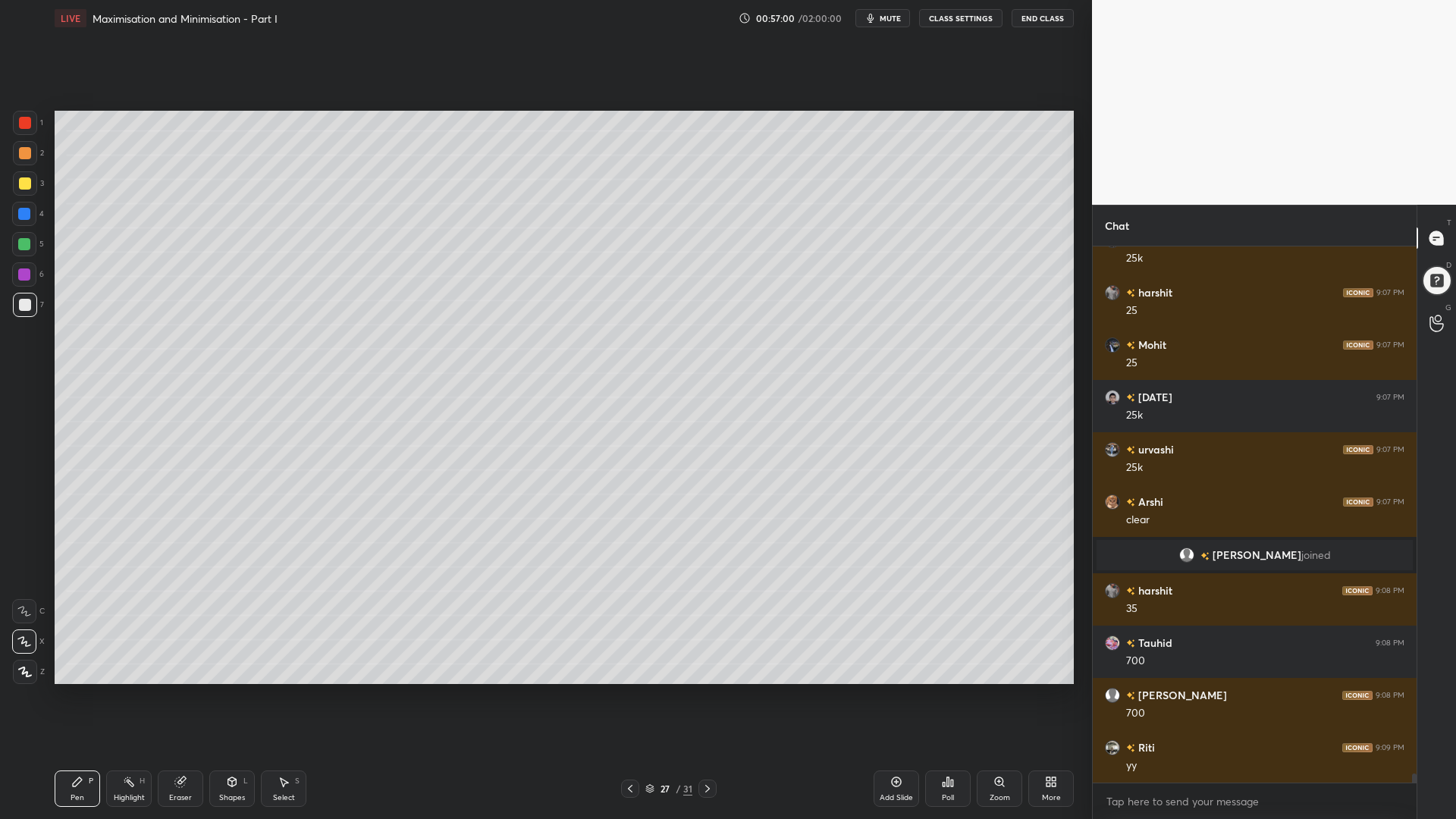
click at [178, 690] on icon at bounding box center [180, 782] width 12 height 12
click at [71, 690] on div "Pen P" at bounding box center [77, 788] width 45 height 37
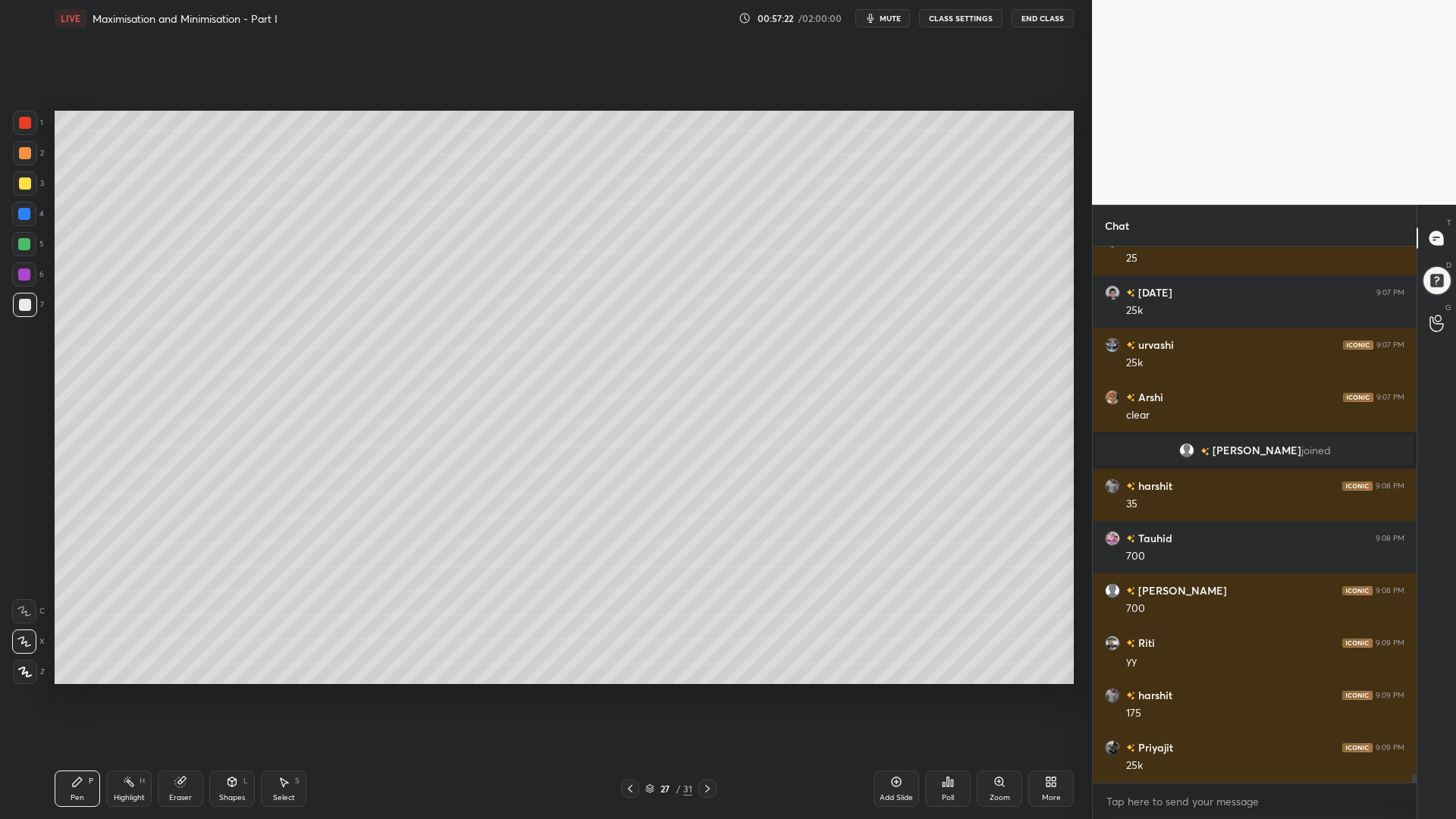
scroll to position [30588, 0]
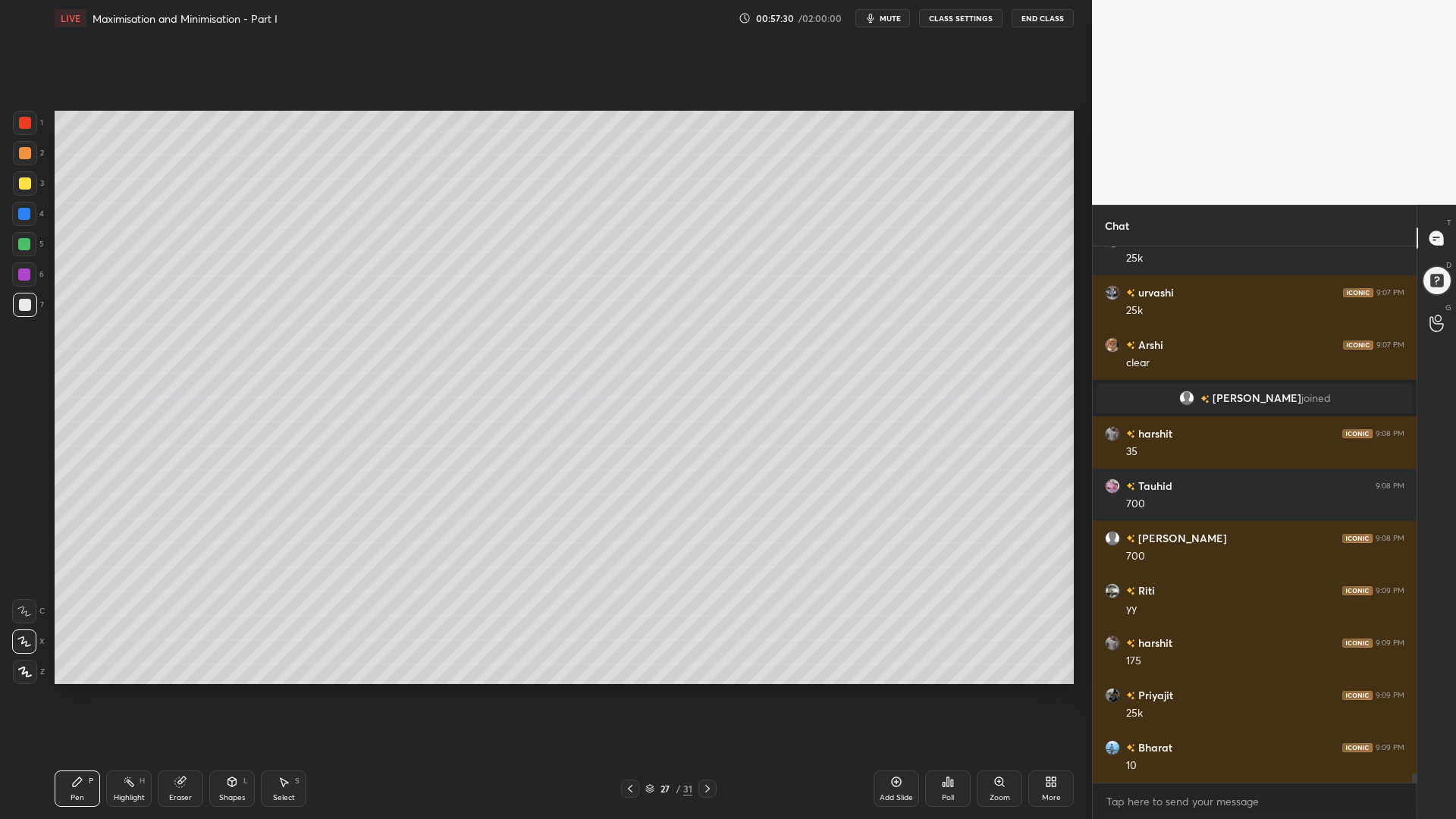
click at [631, 690] on icon at bounding box center [630, 788] width 12 height 12
click at [22, 224] on div at bounding box center [24, 213] width 24 height 24
click at [21, 134] on div at bounding box center [25, 123] width 24 height 24
click at [709, 690] on icon at bounding box center [707, 788] width 12 height 12
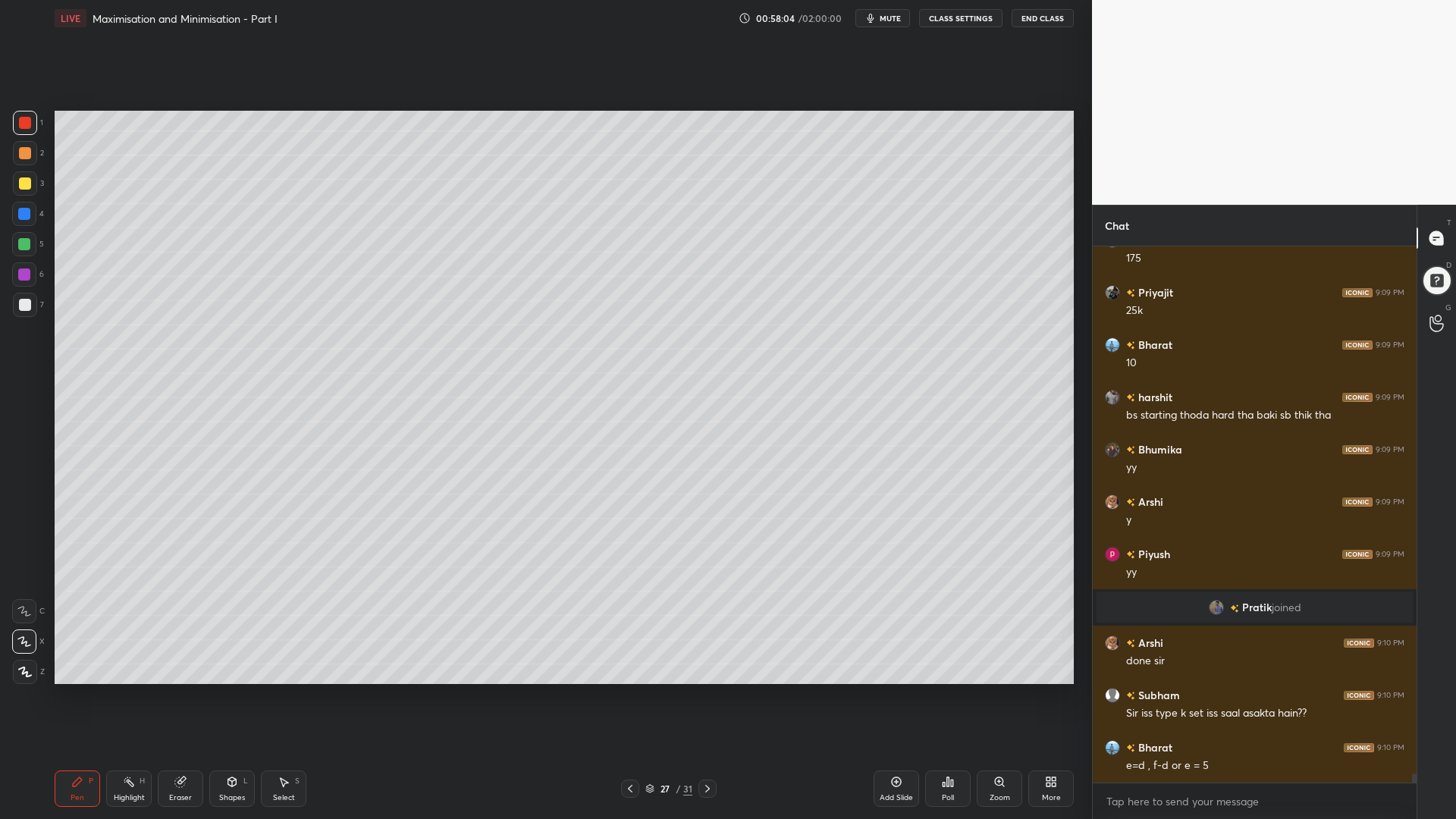
scroll to position [30870, 0]
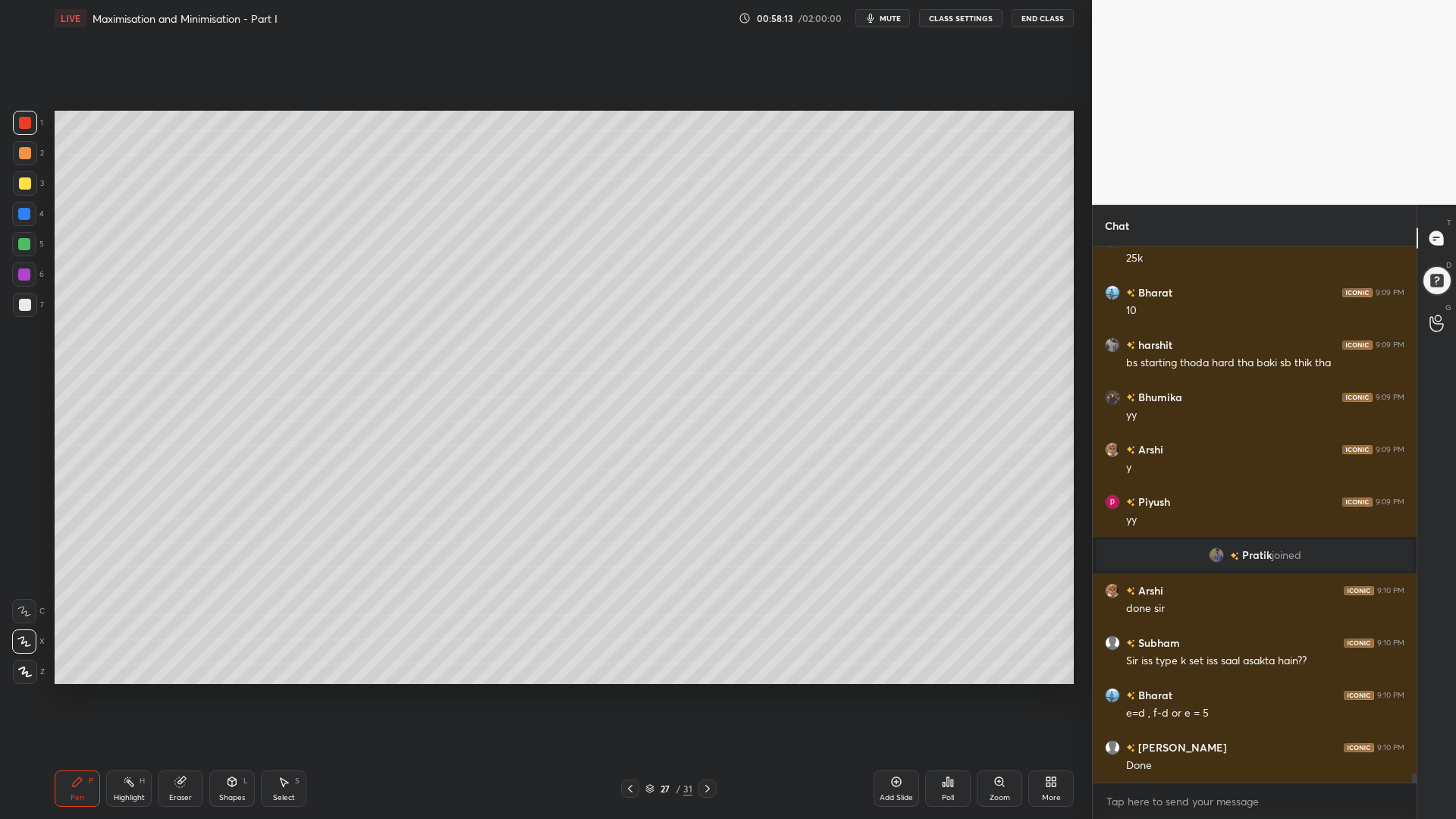
drag, startPoint x: 32, startPoint y: 312, endPoint x: 41, endPoint y: 309, distance: 9.5
click at [32, 311] on div at bounding box center [25, 305] width 24 height 24
click at [21, 183] on div at bounding box center [24, 183] width 12 height 12
click at [631, 690] on icon at bounding box center [630, 788] width 12 height 12
click at [707, 690] on icon at bounding box center [707, 788] width 12 height 12
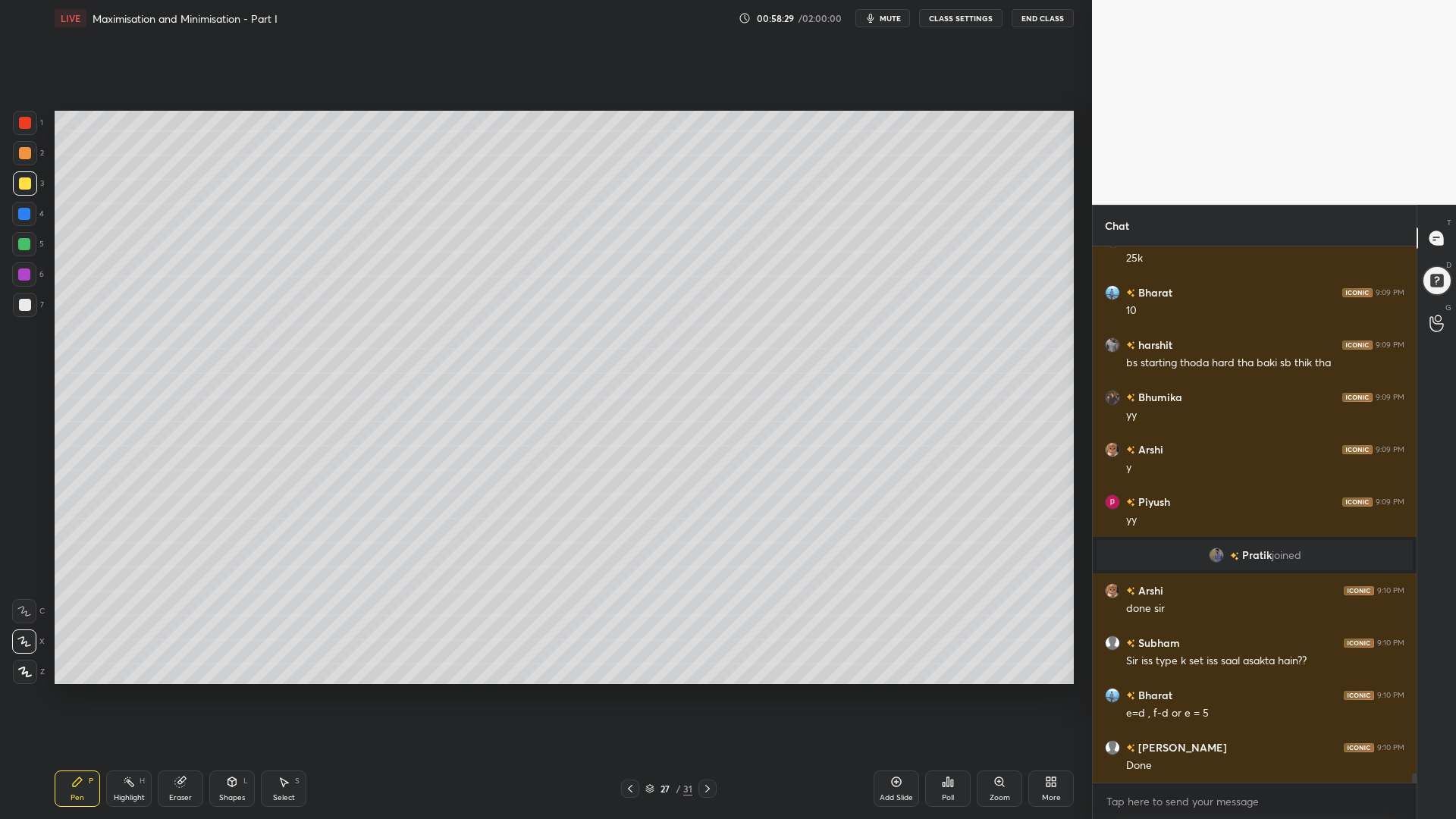
click at [629, 690] on icon at bounding box center [630, 788] width 12 height 12
click at [704, 690] on icon at bounding box center [707, 788] width 12 height 12
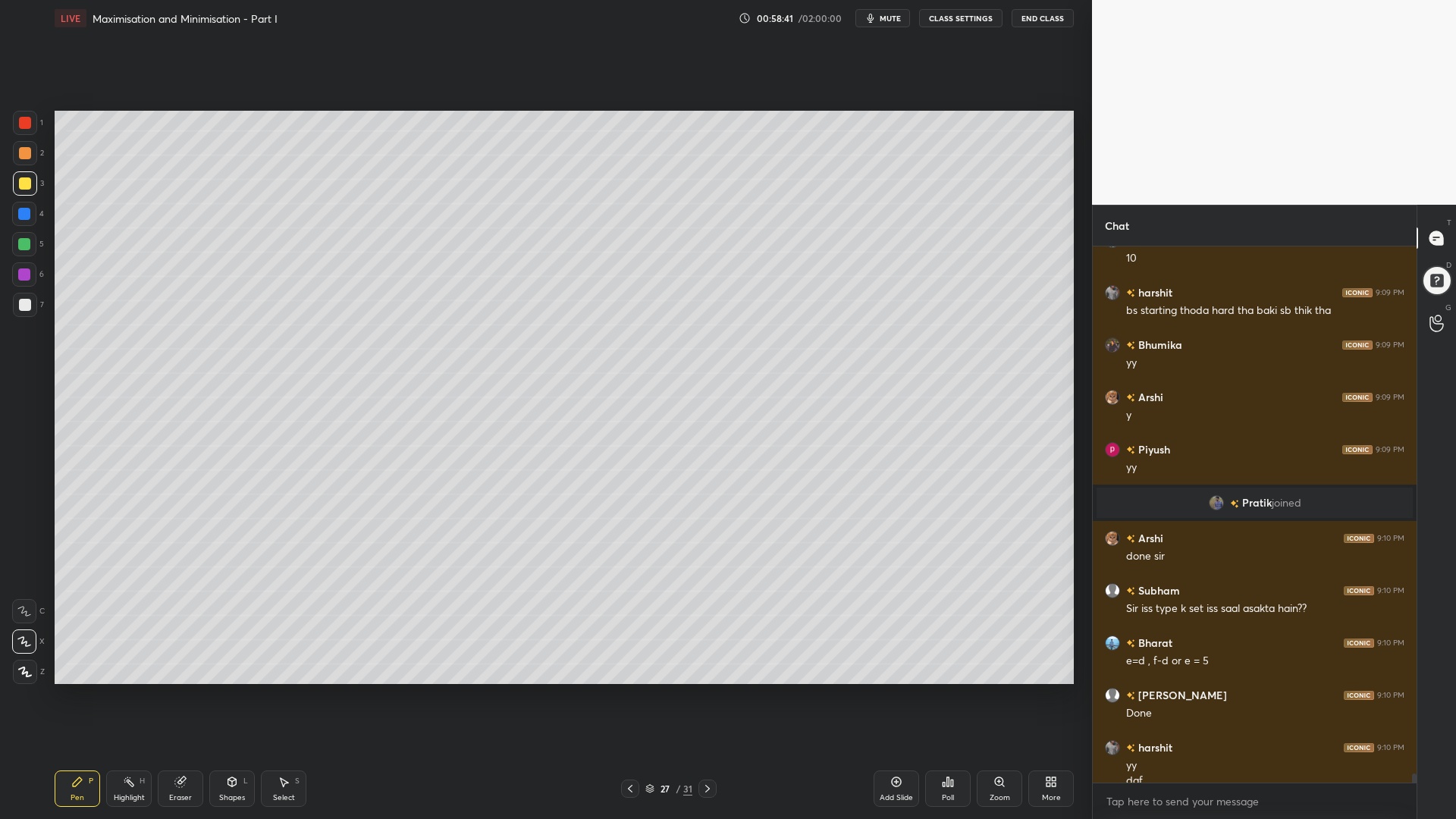
scroll to position [30938, 0]
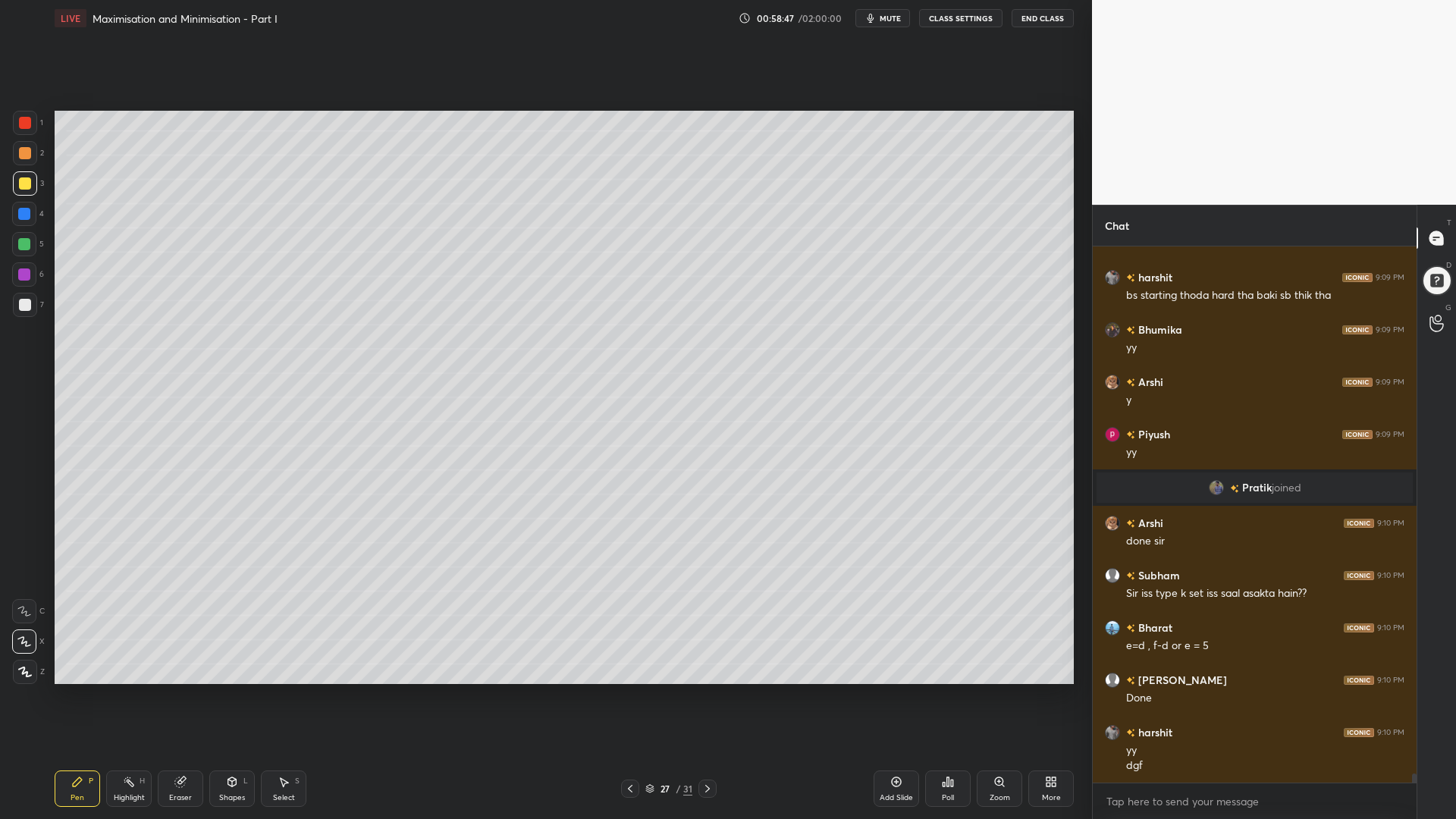
click at [23, 243] on div at bounding box center [24, 244] width 12 height 12
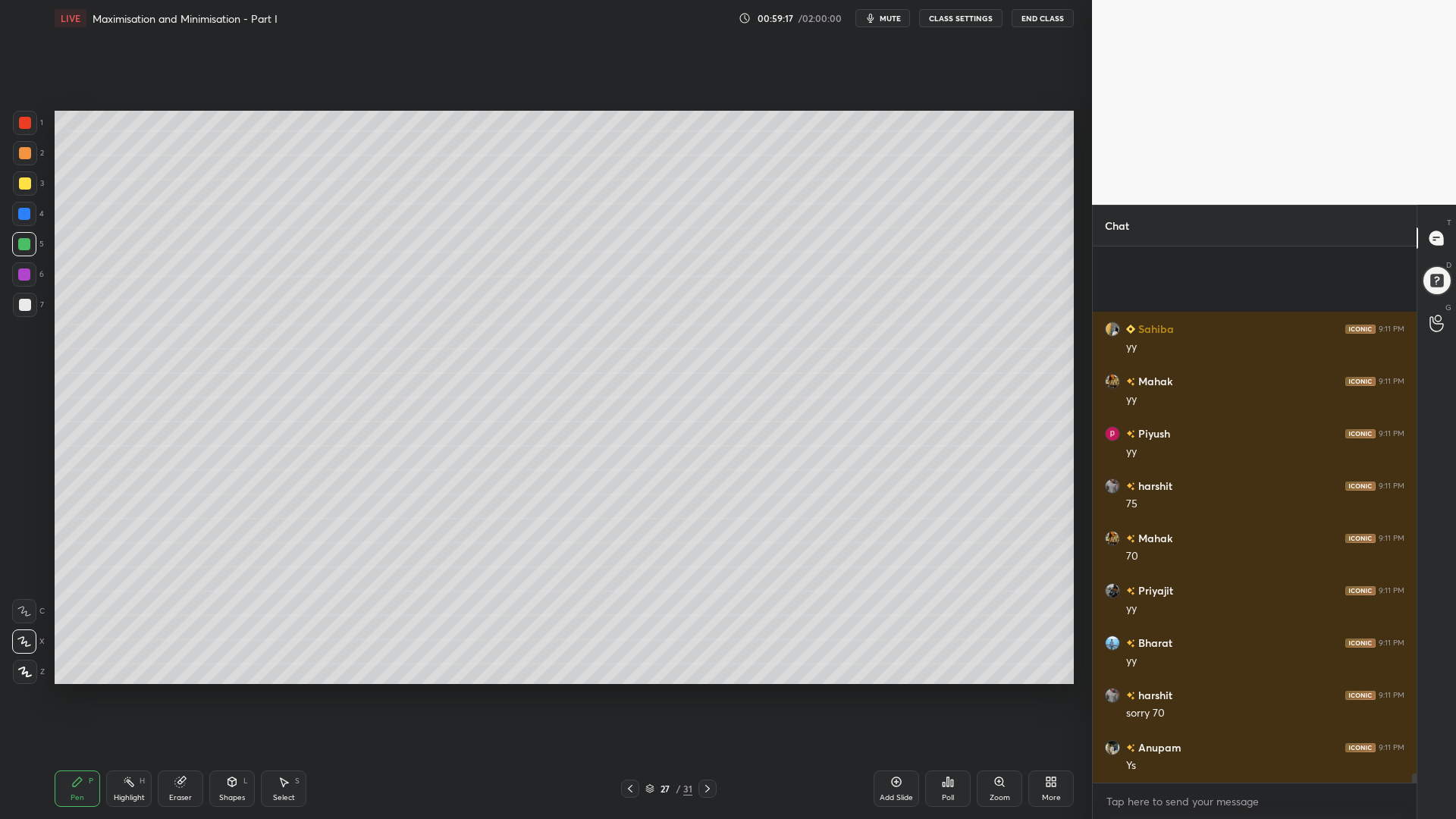
scroll to position [31565, 0]
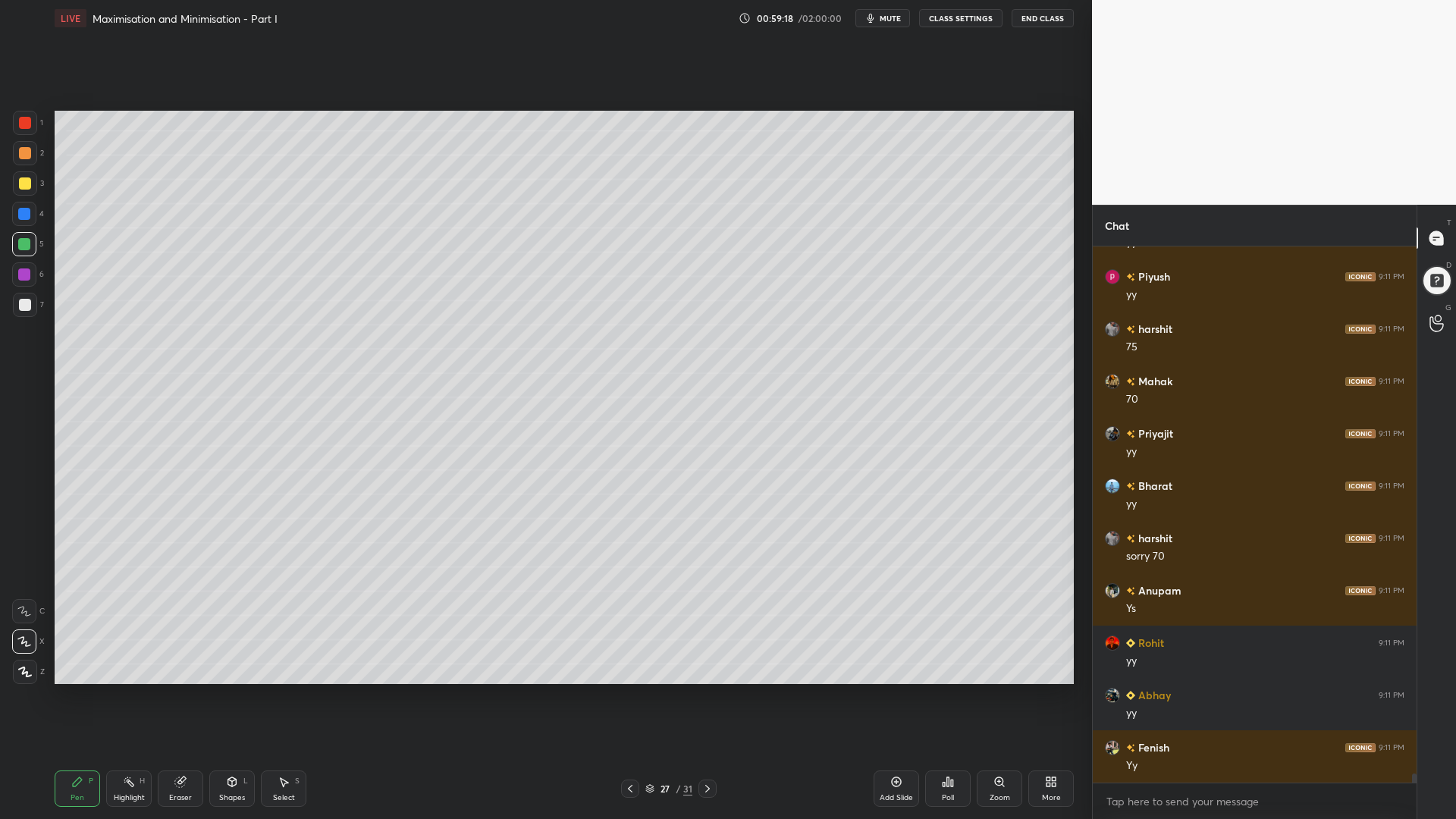
click at [19, 303] on div at bounding box center [24, 304] width 12 height 12
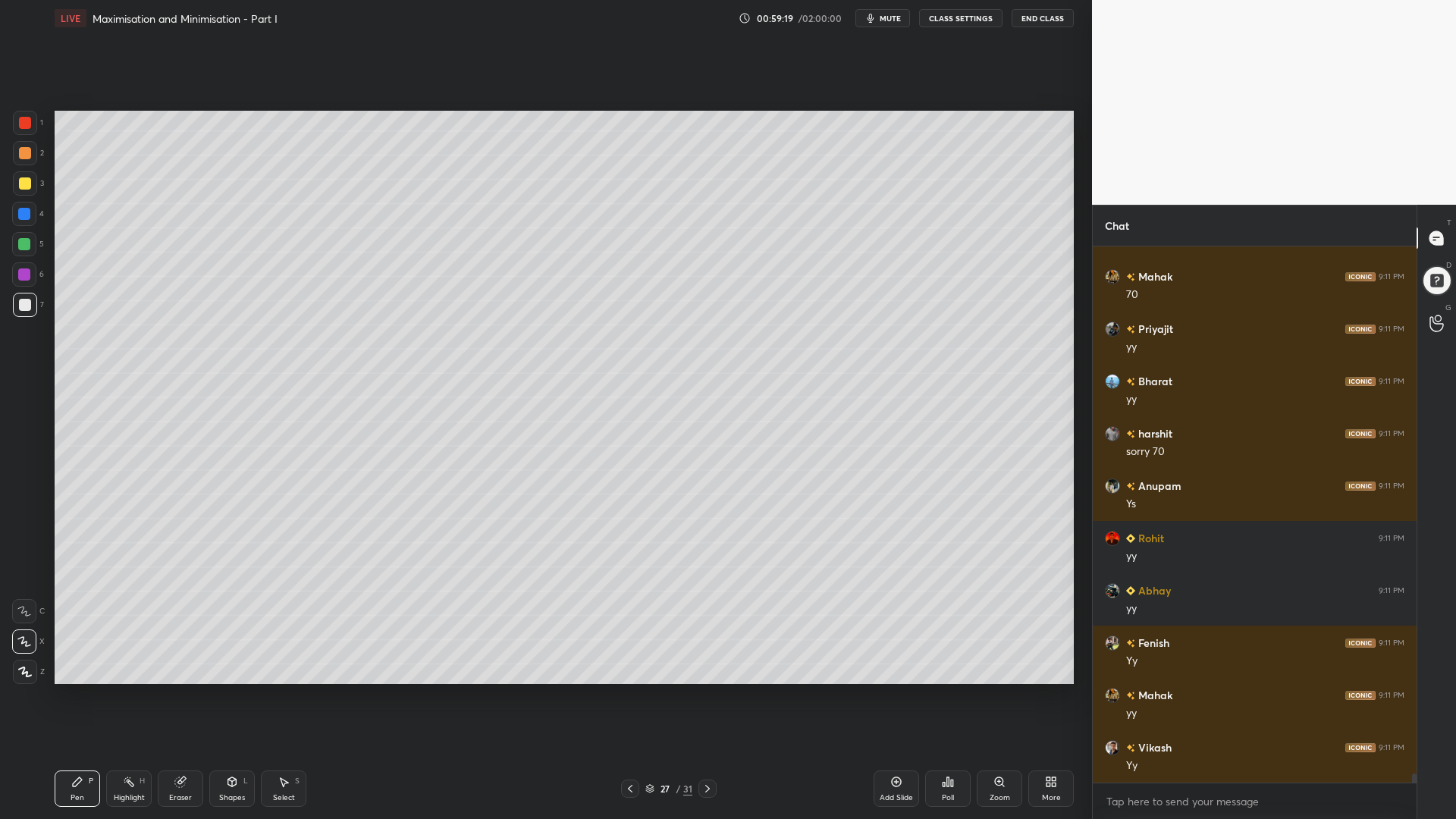
drag, startPoint x: 27, startPoint y: 124, endPoint x: 41, endPoint y: 130, distance: 15.2
click at [28, 125] on div at bounding box center [24, 123] width 12 height 12
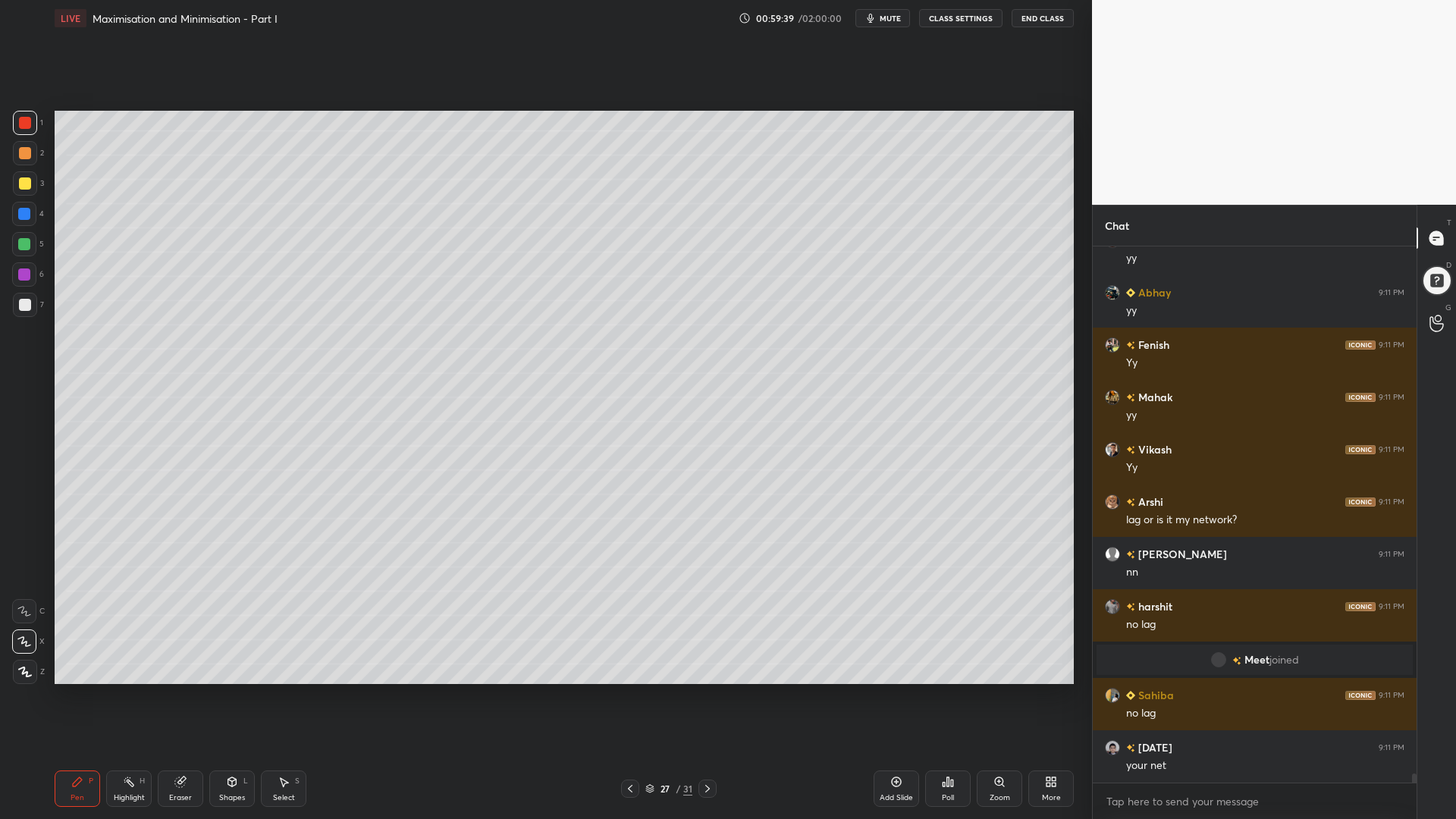
scroll to position [32021, 0]
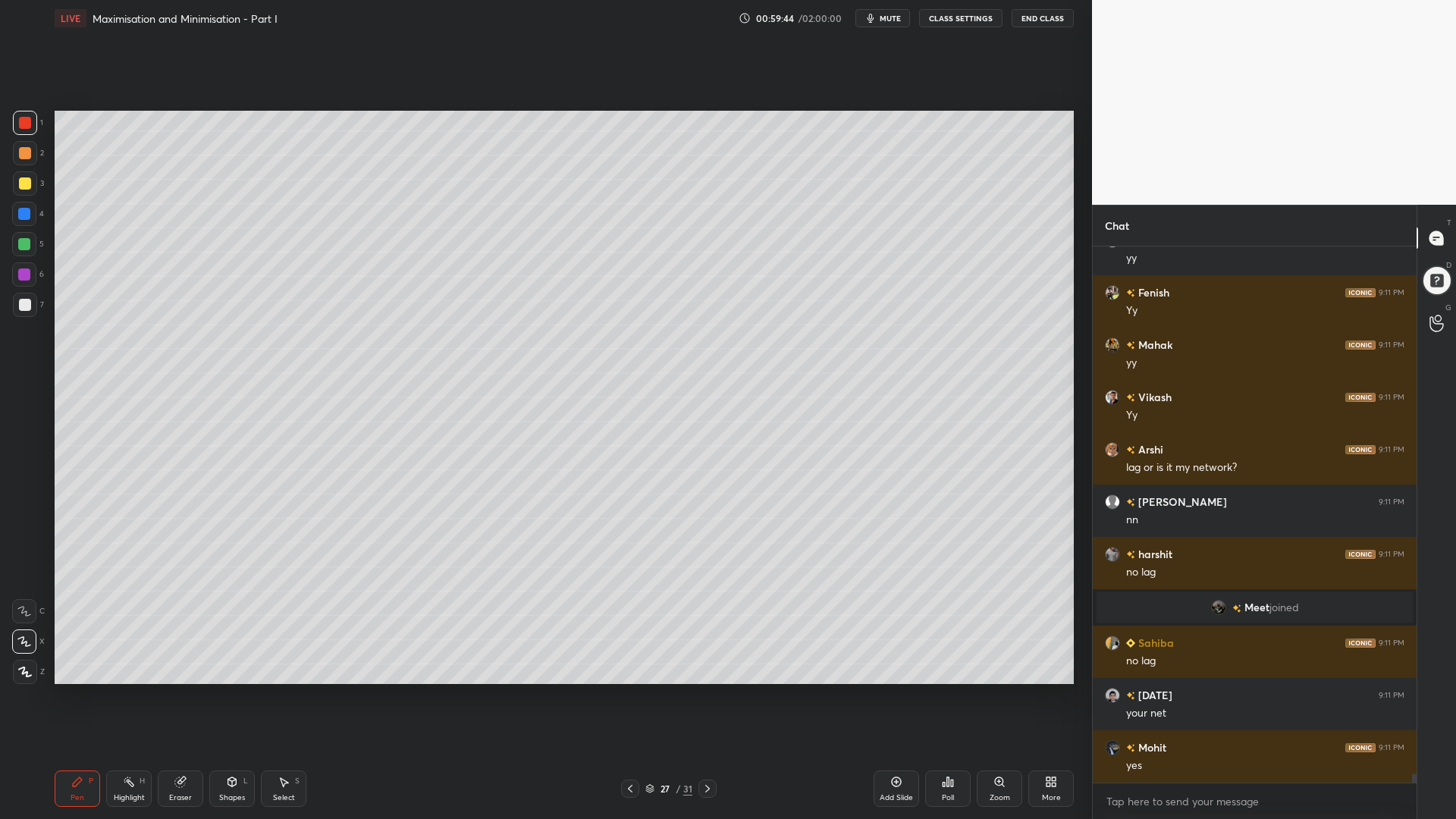
click at [19, 218] on div at bounding box center [24, 213] width 12 height 12
click at [24, 264] on div "1 2 3 4 5 6 7" at bounding box center [28, 217] width 32 height 213
click at [627, 690] on icon at bounding box center [630, 788] width 12 height 12
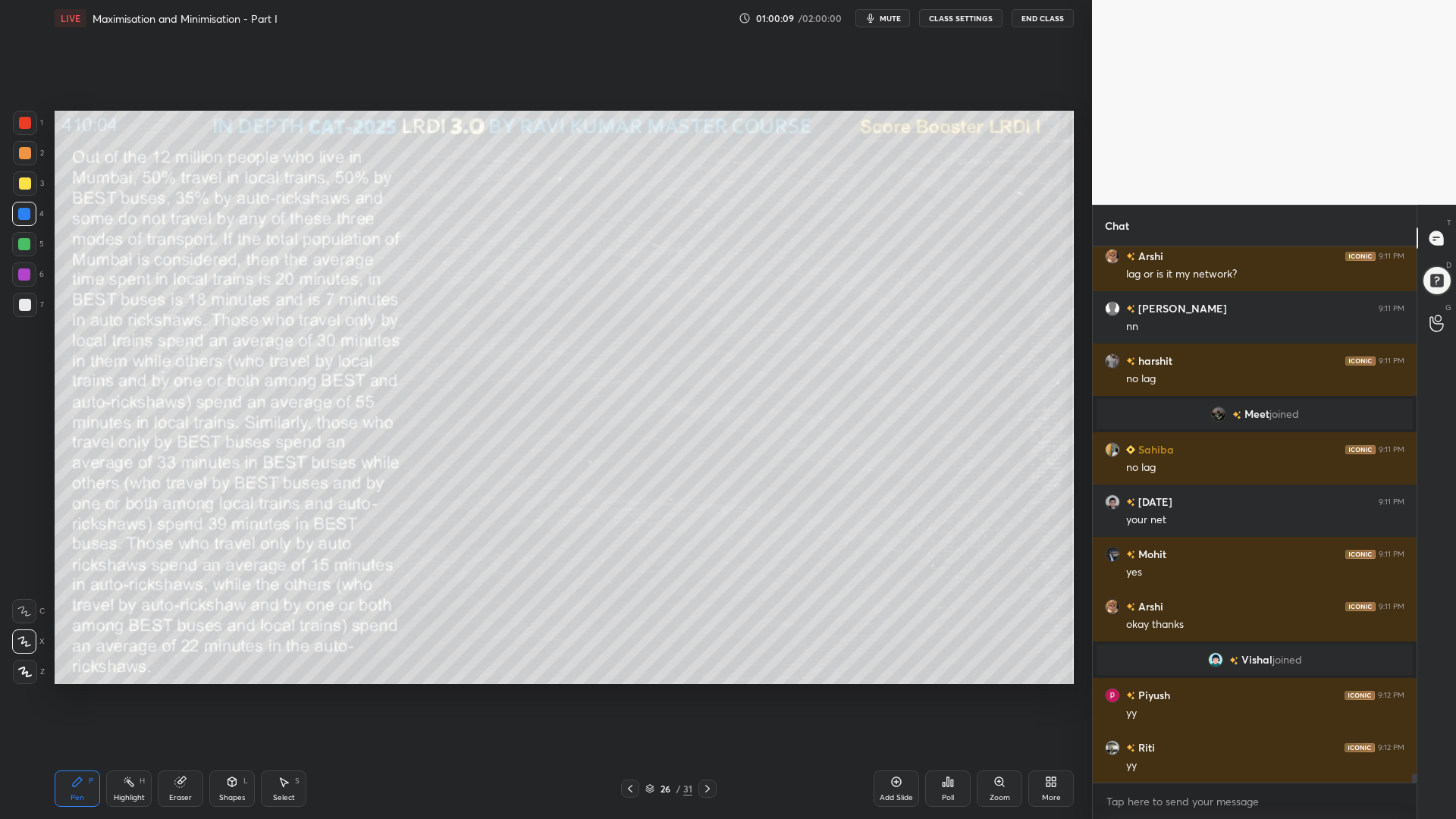
scroll to position [31879, 0]
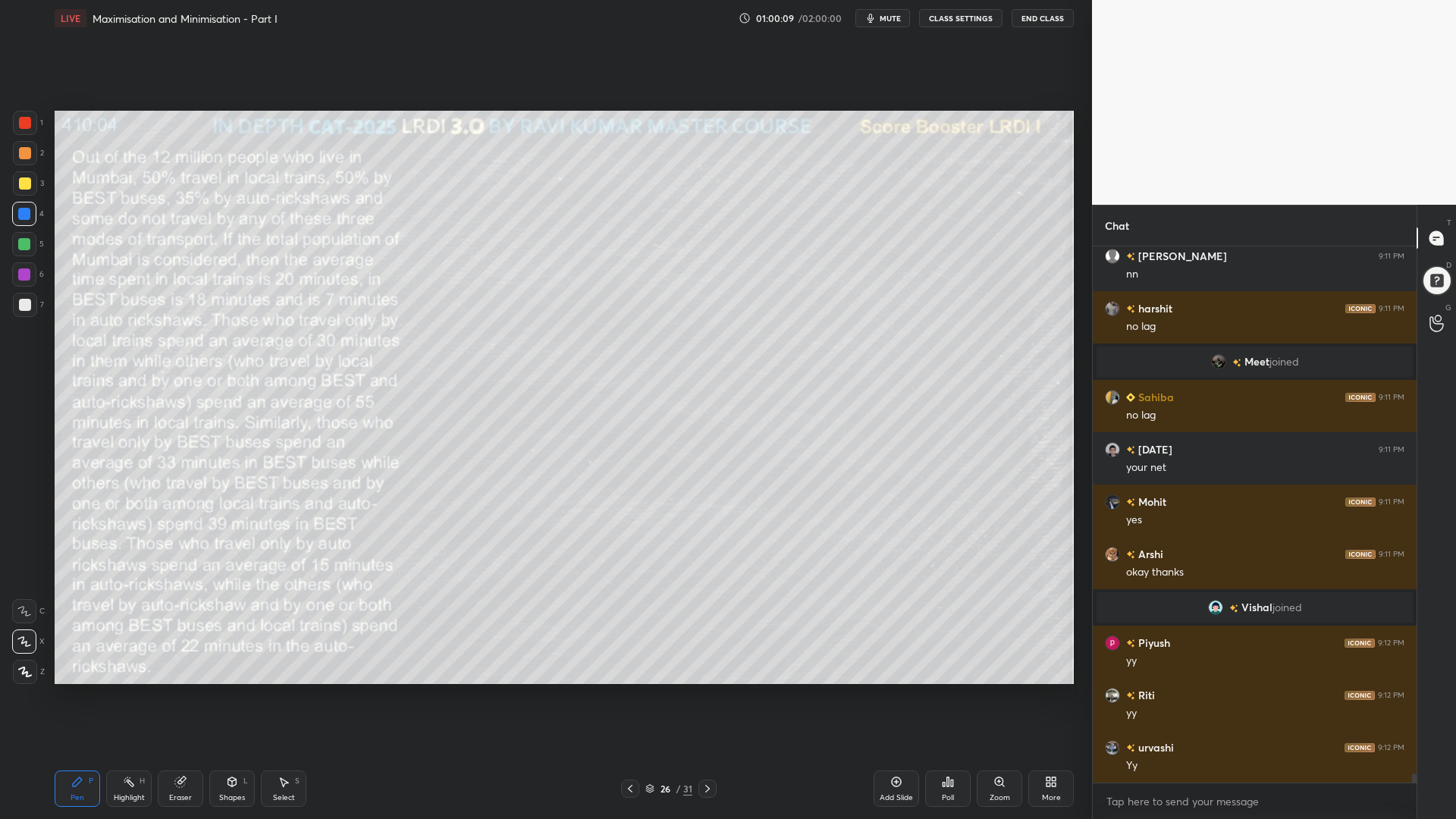
click at [709, 690] on icon at bounding box center [707, 788] width 12 height 12
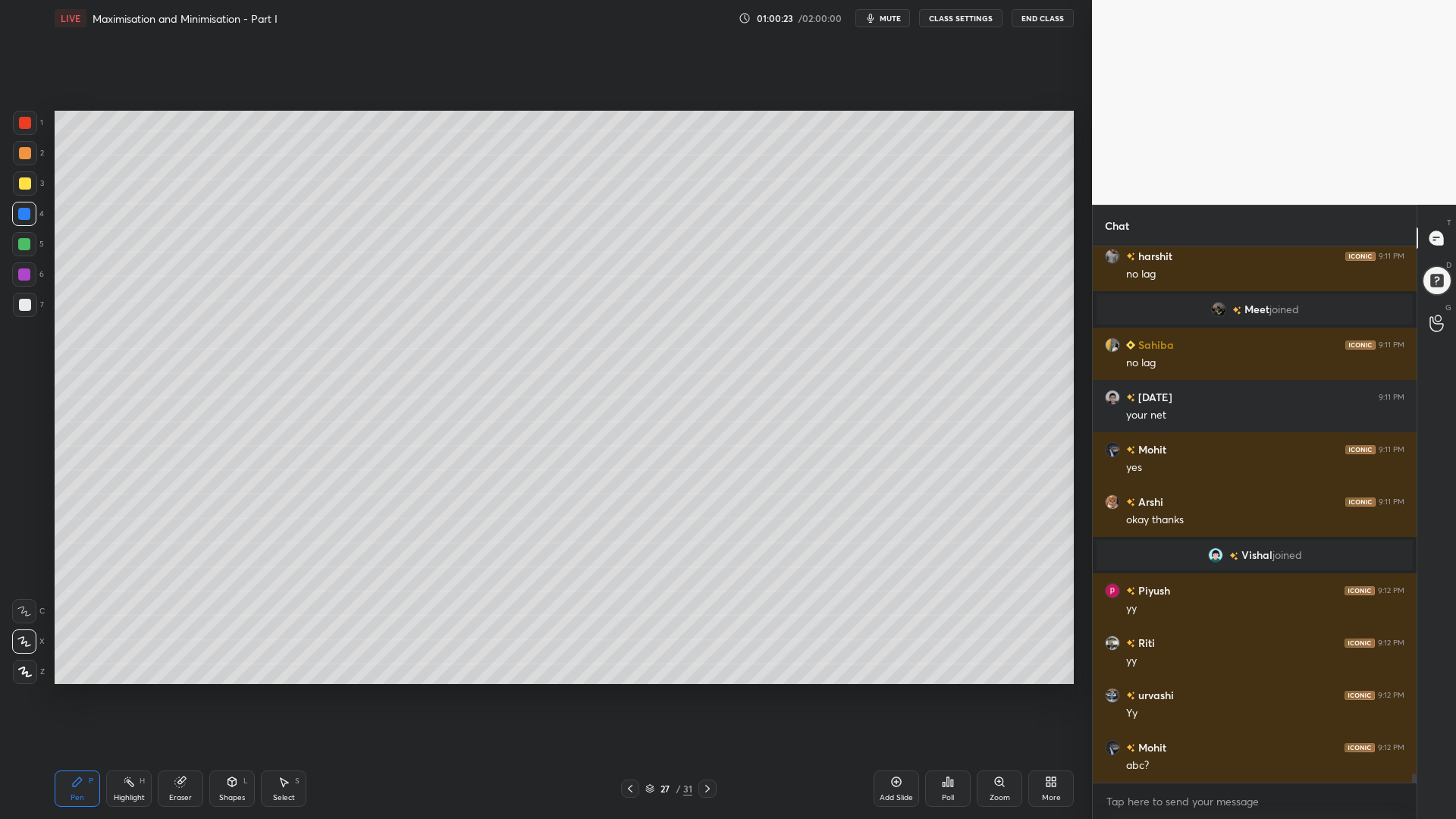
click at [20, 274] on div at bounding box center [24, 274] width 12 height 12
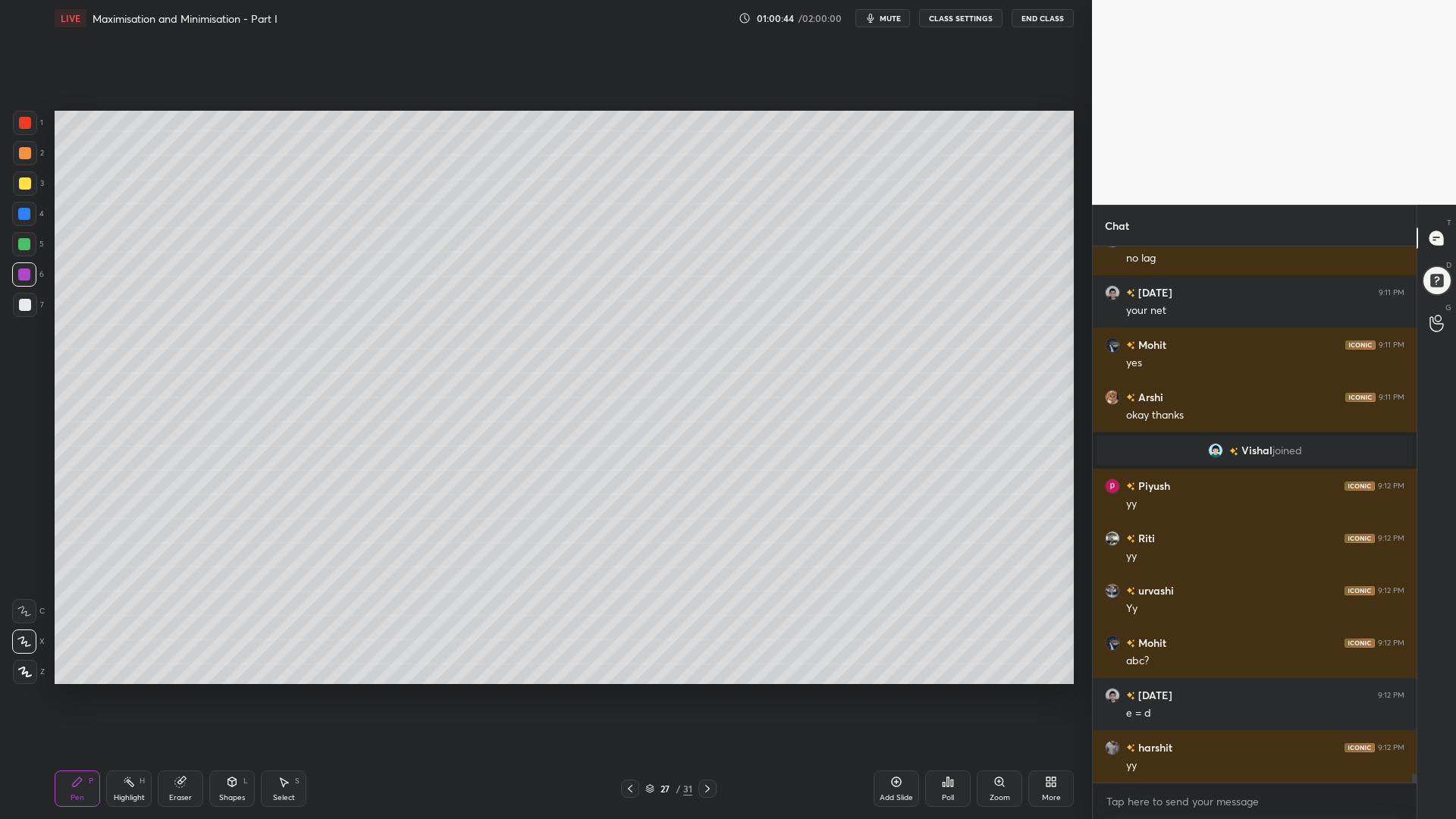
scroll to position [32089, 0]
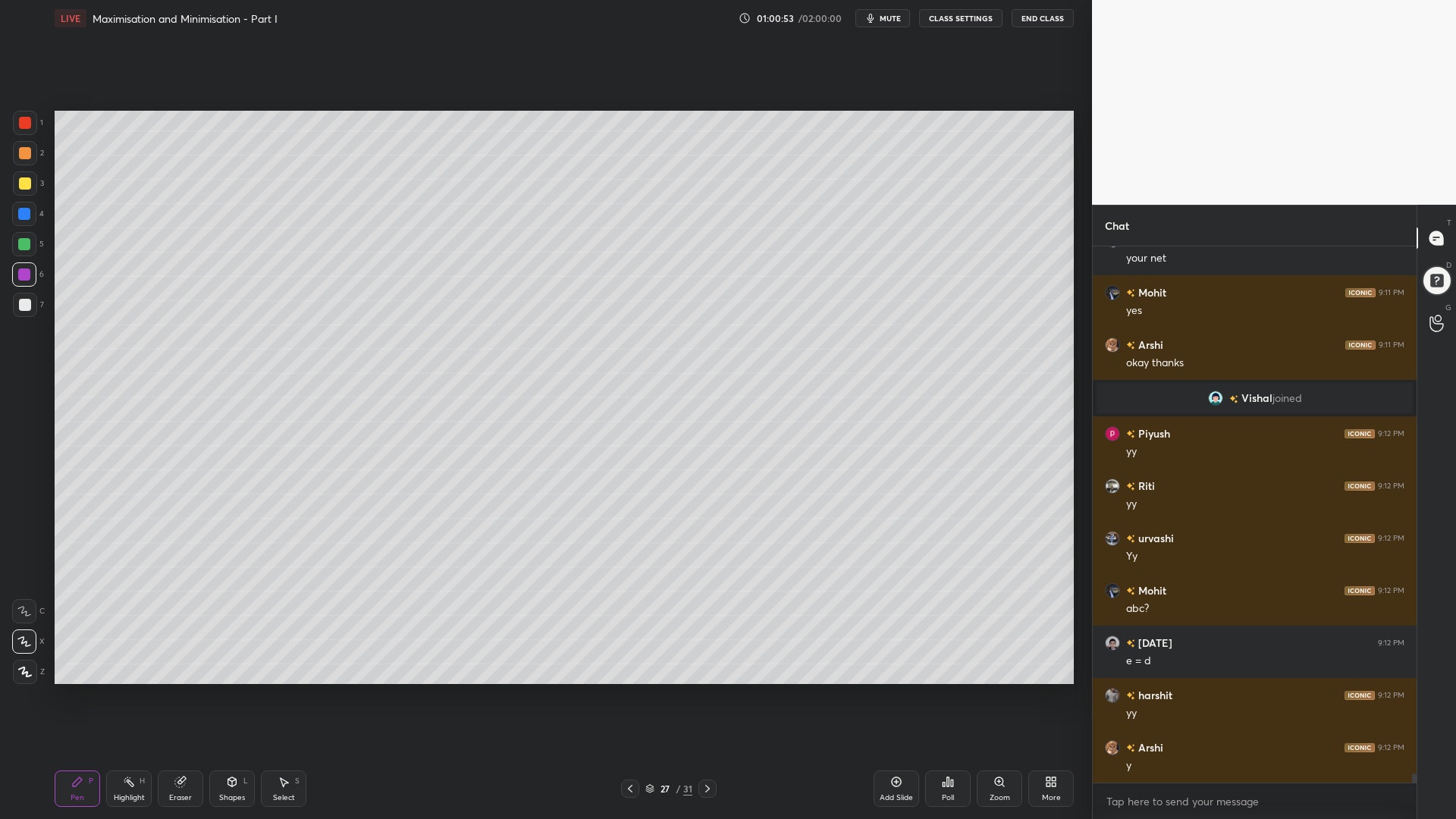
click at [183, 690] on icon at bounding box center [180, 782] width 10 height 10
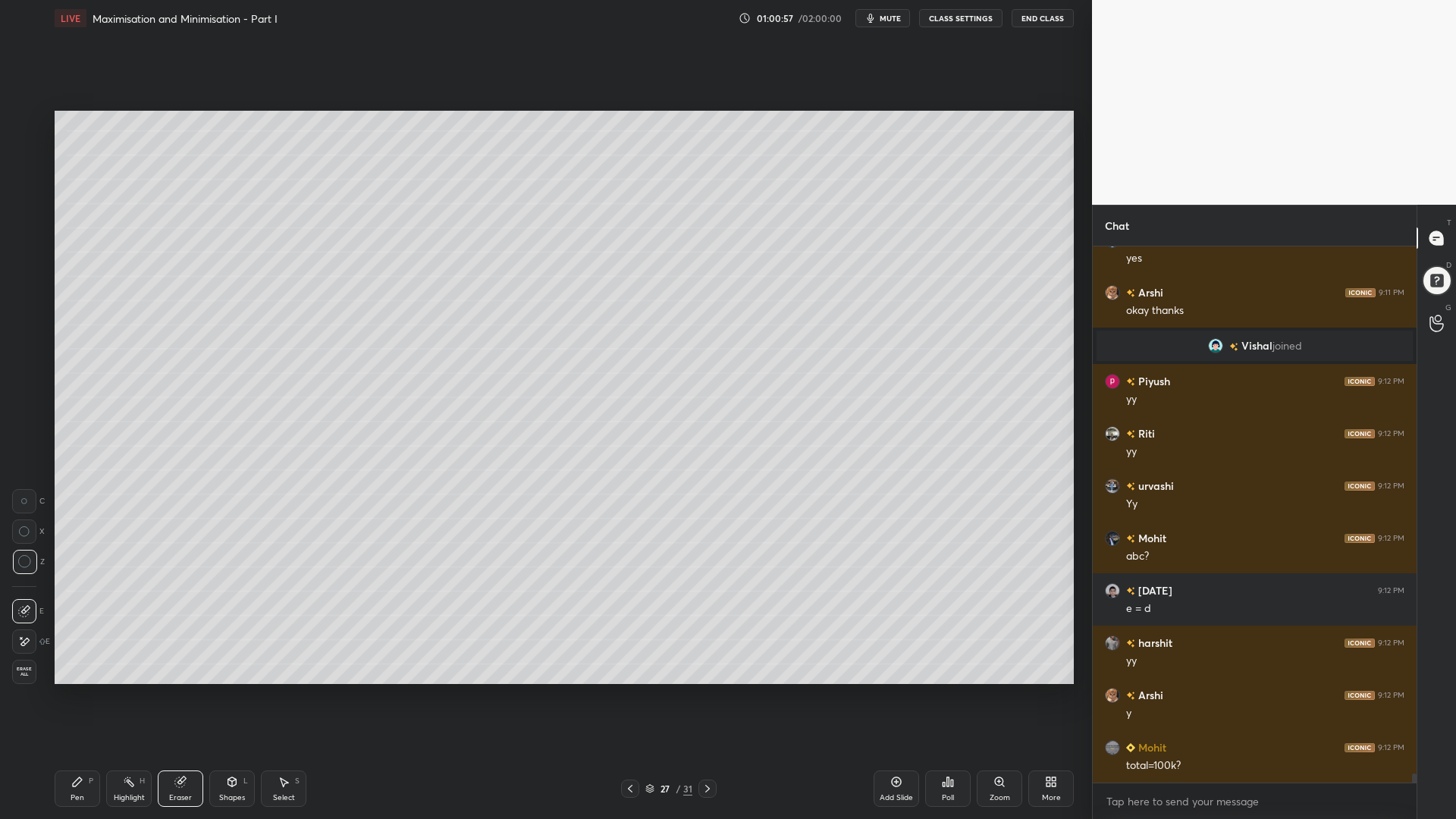
click at [90, 690] on div "P" at bounding box center [91, 780] width 5 height 7
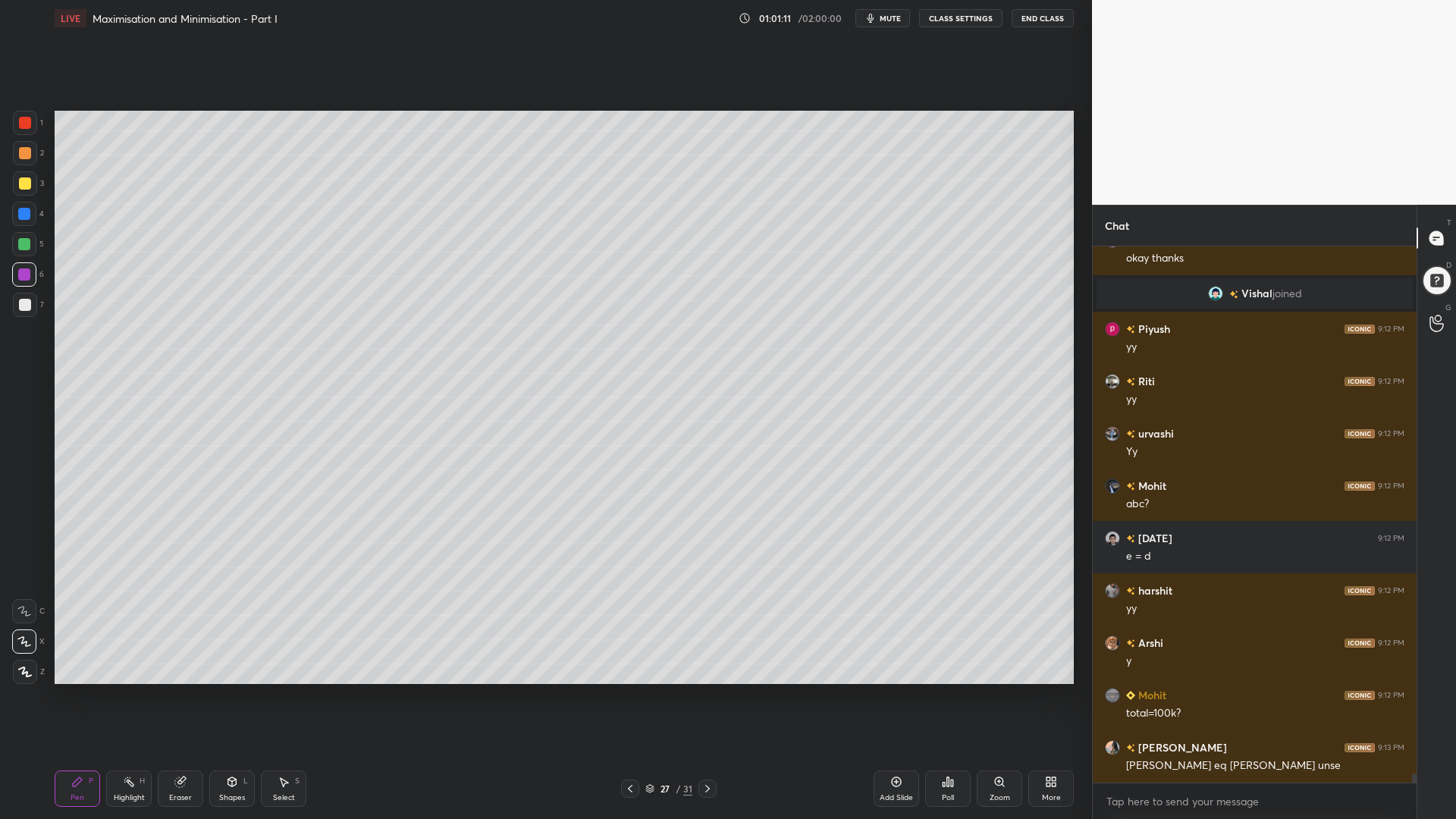
drag, startPoint x: 26, startPoint y: 215, endPoint x: 37, endPoint y: 217, distance: 11.2
click at [26, 216] on div at bounding box center [24, 213] width 12 height 12
click at [627, 690] on icon at bounding box center [630, 788] width 12 height 12
click at [701, 690] on icon at bounding box center [707, 788] width 12 height 12
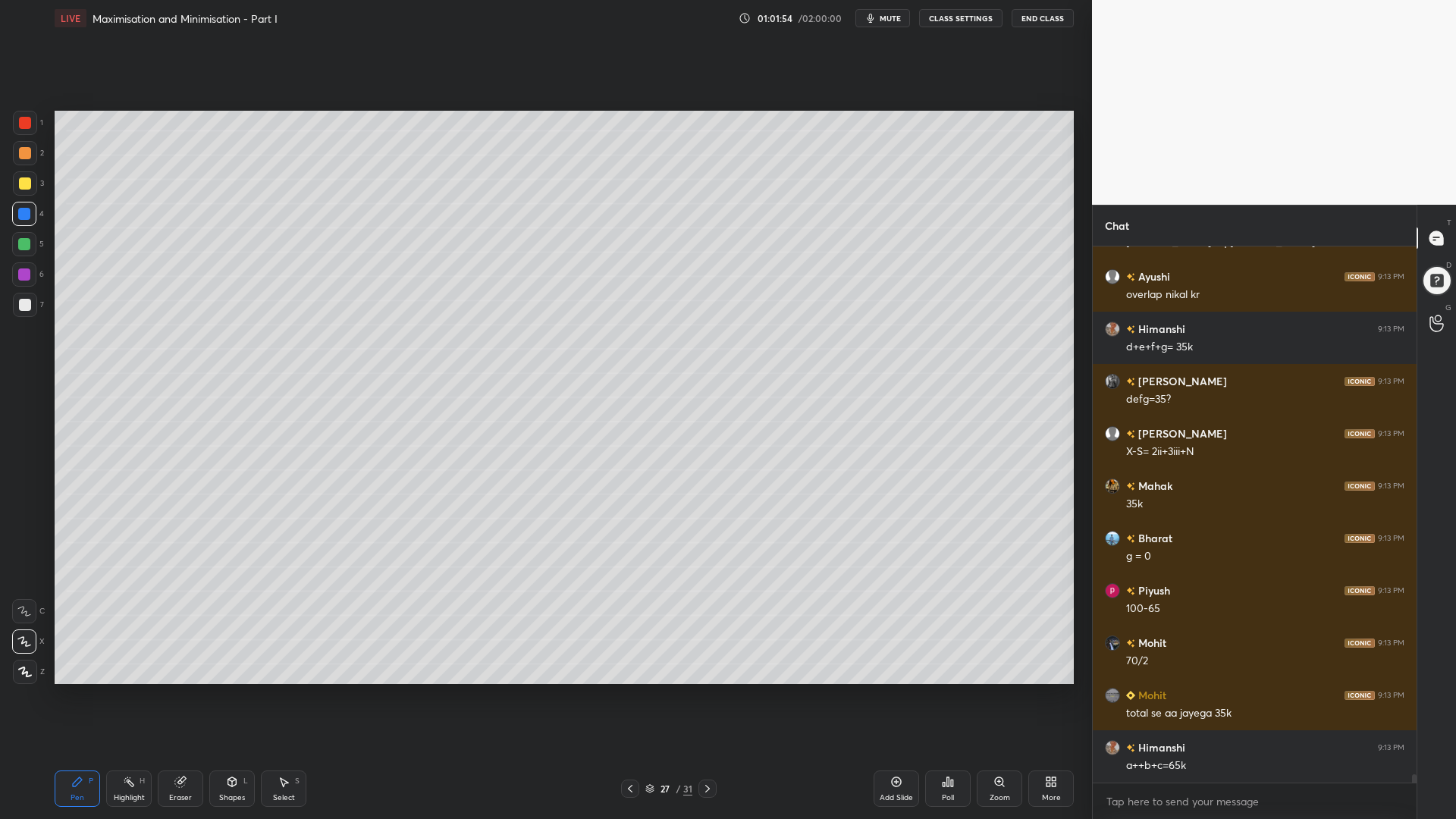
scroll to position [32769, 0]
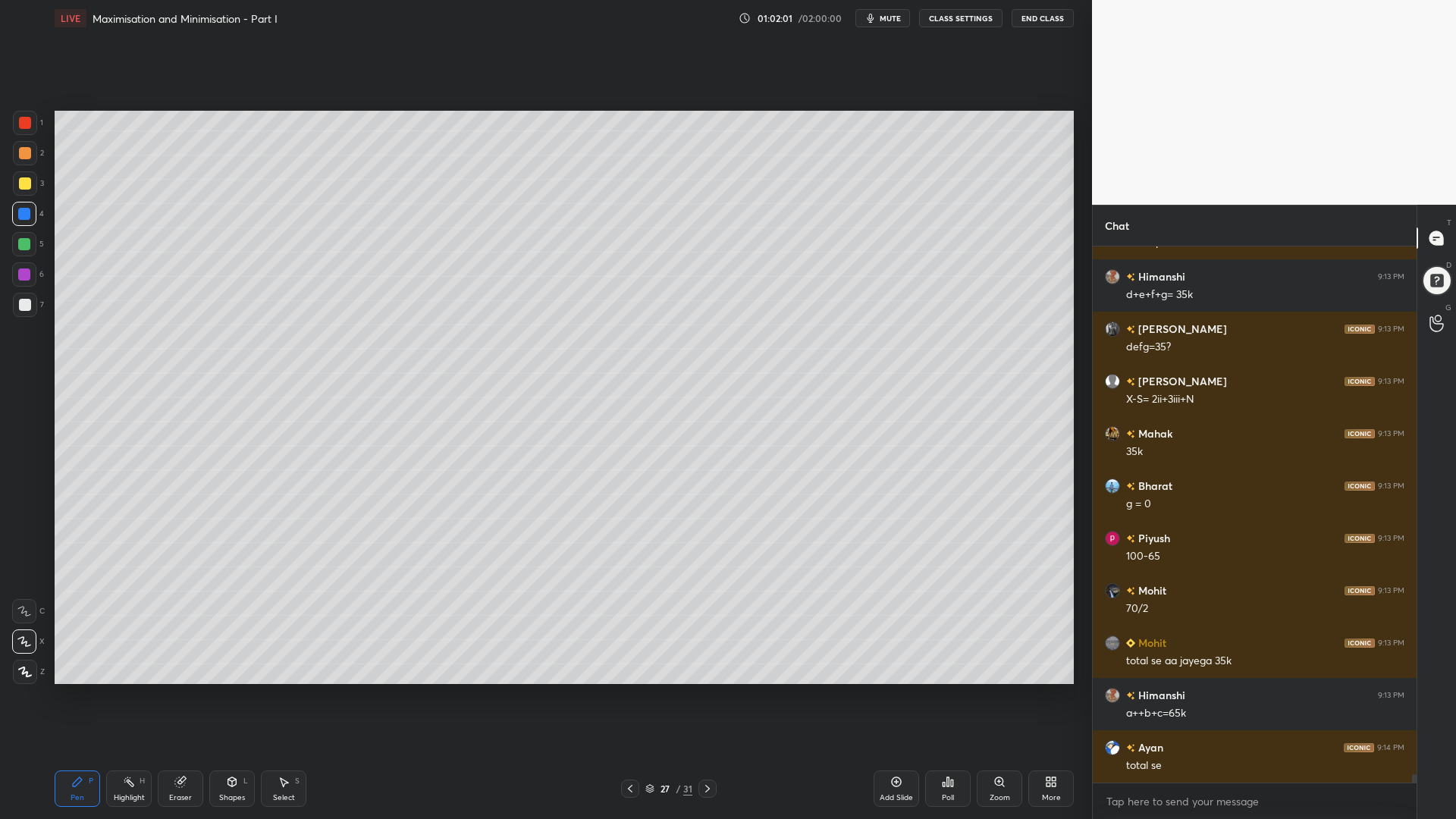
click at [622, 690] on div at bounding box center [630, 788] width 18 height 18
click at [708, 690] on icon at bounding box center [707, 788] width 12 height 12
click at [25, 242] on div at bounding box center [24, 244] width 12 height 12
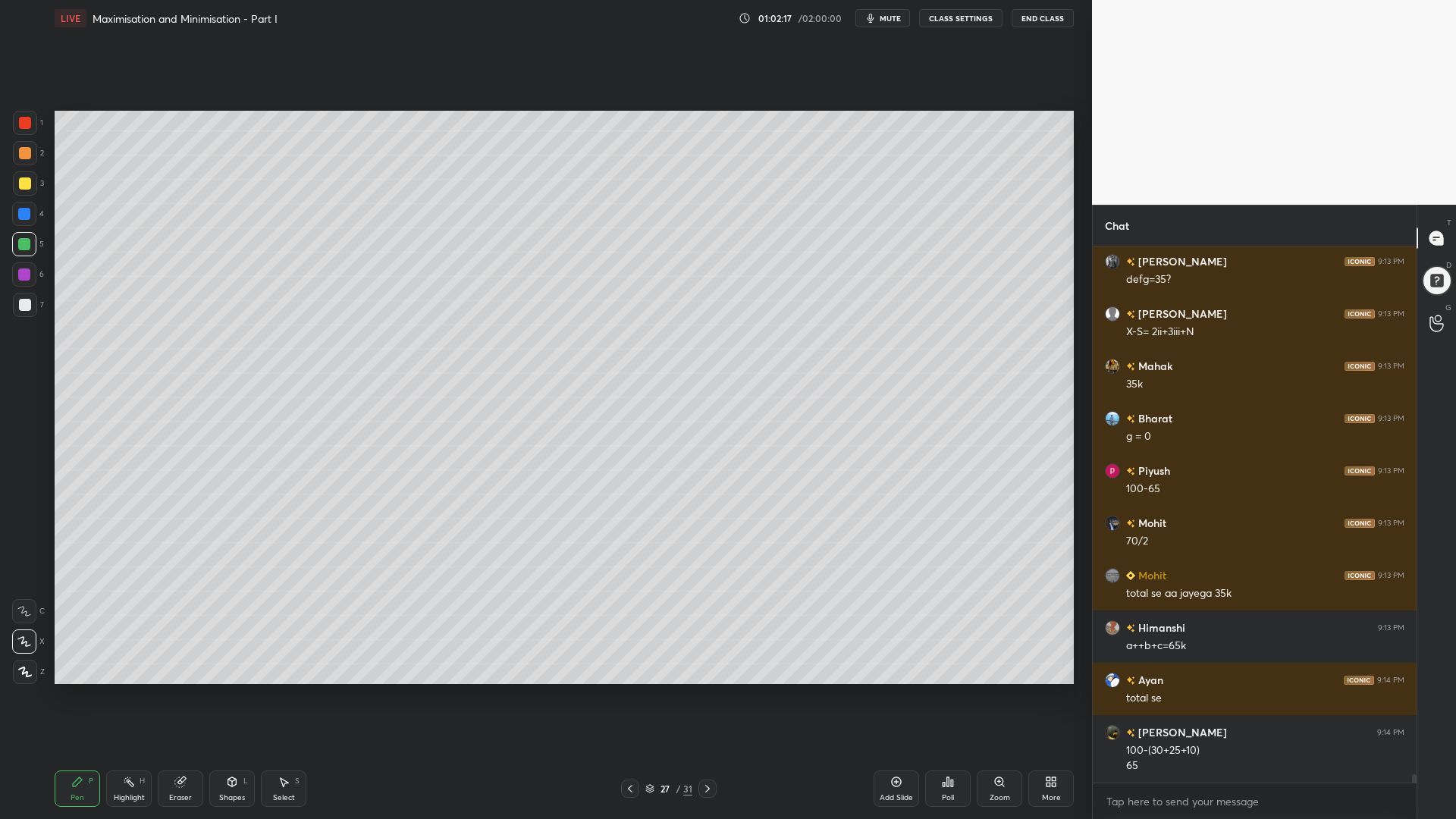
scroll to position [32888, 0]
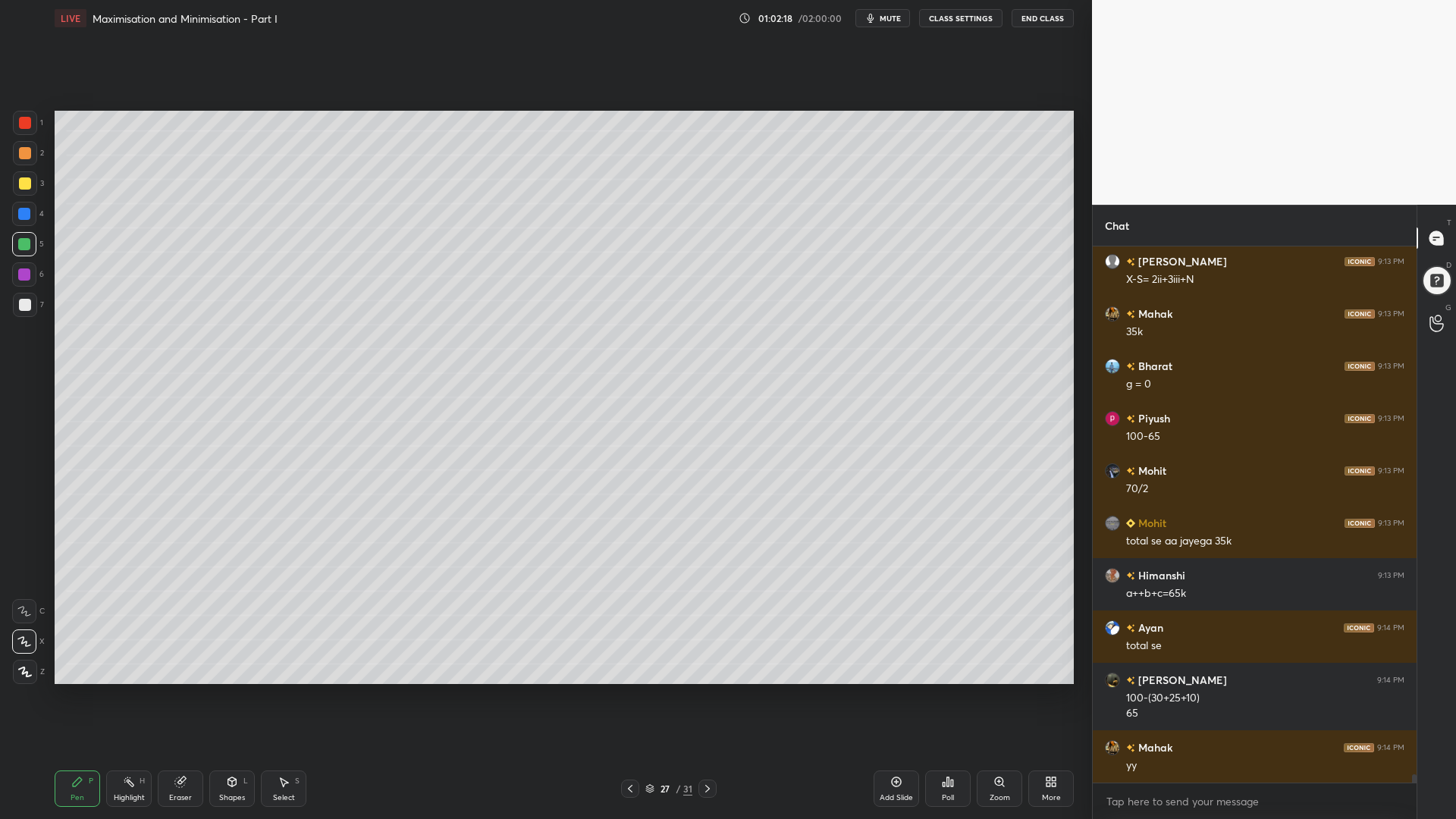
drag, startPoint x: 12, startPoint y: 212, endPoint x: 16, endPoint y: 196, distance: 16.5
click at [12, 211] on div at bounding box center [24, 213] width 24 height 24
click at [25, 183] on div at bounding box center [24, 183] width 12 height 12
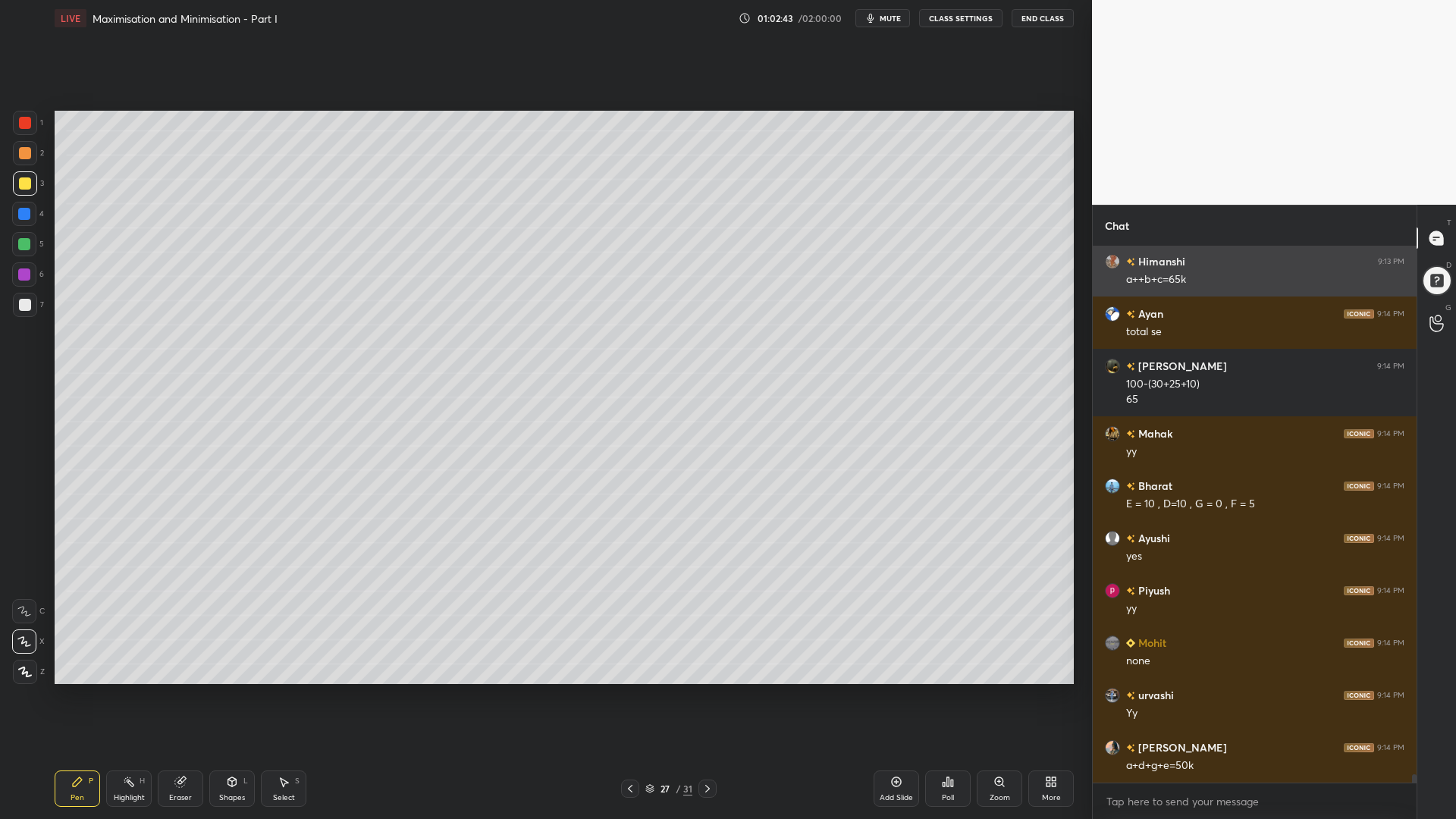
scroll to position [33254, 0]
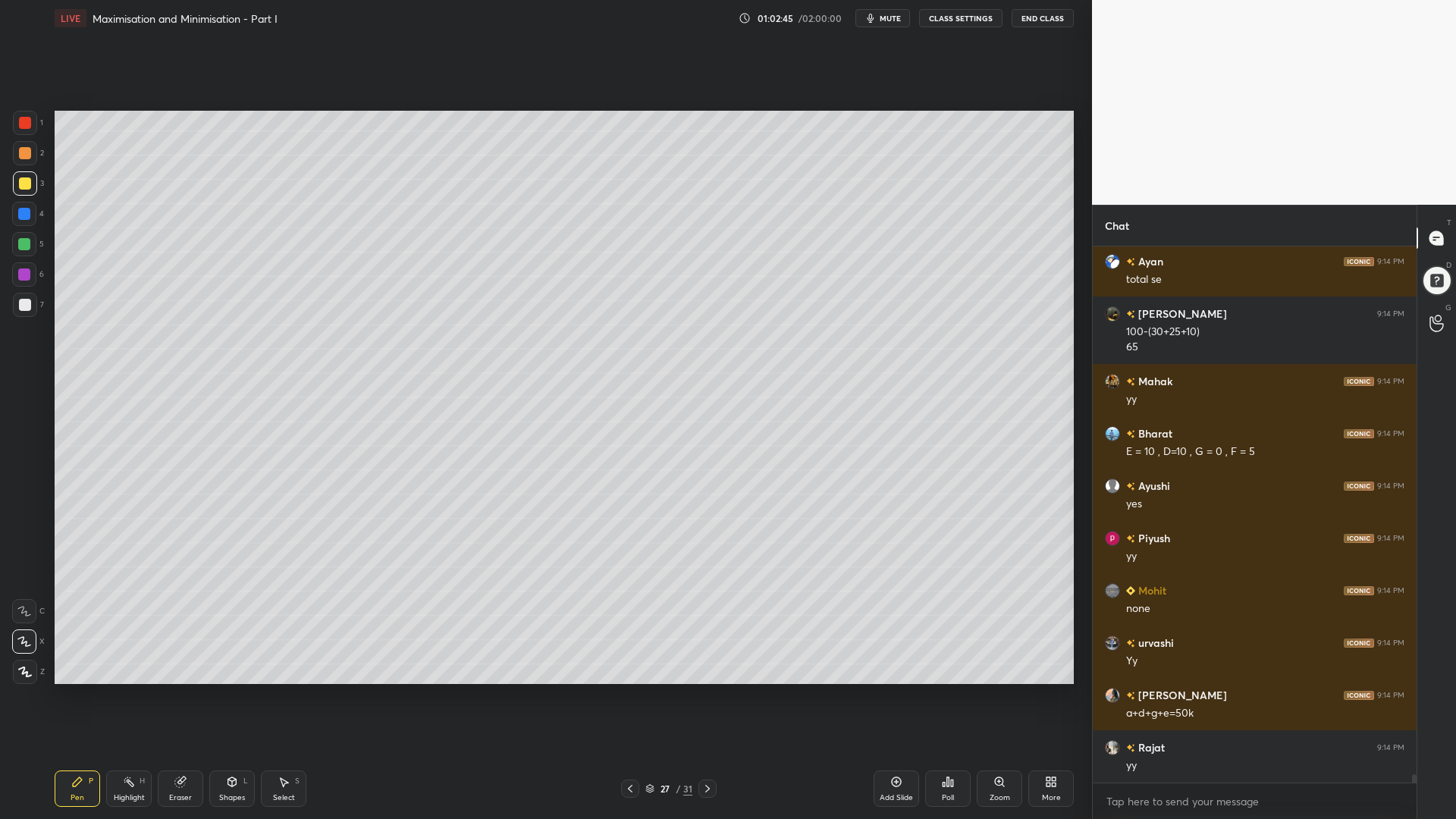
click at [631, 690] on icon at bounding box center [630, 788] width 12 height 12
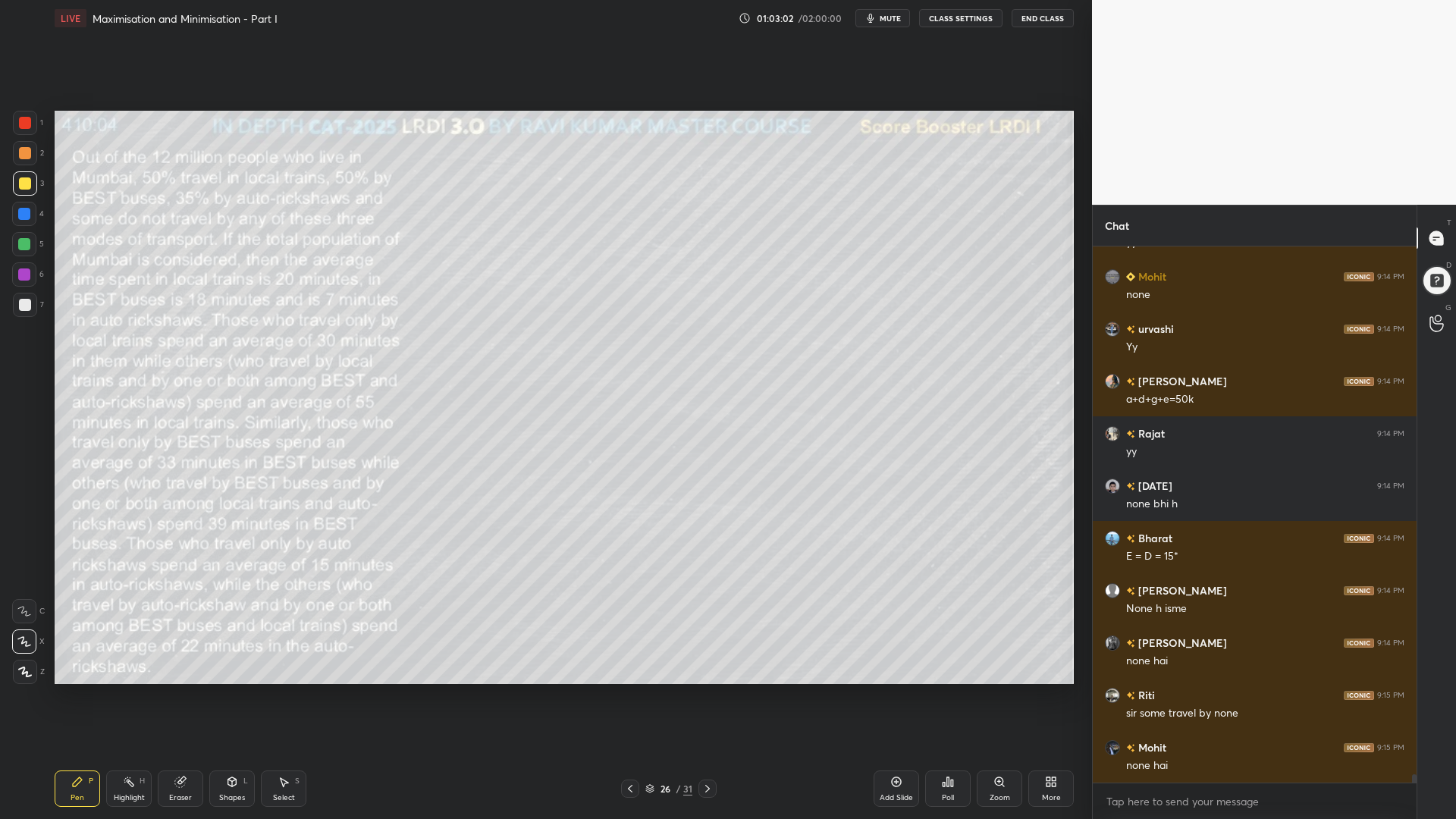
scroll to position [33621, 0]
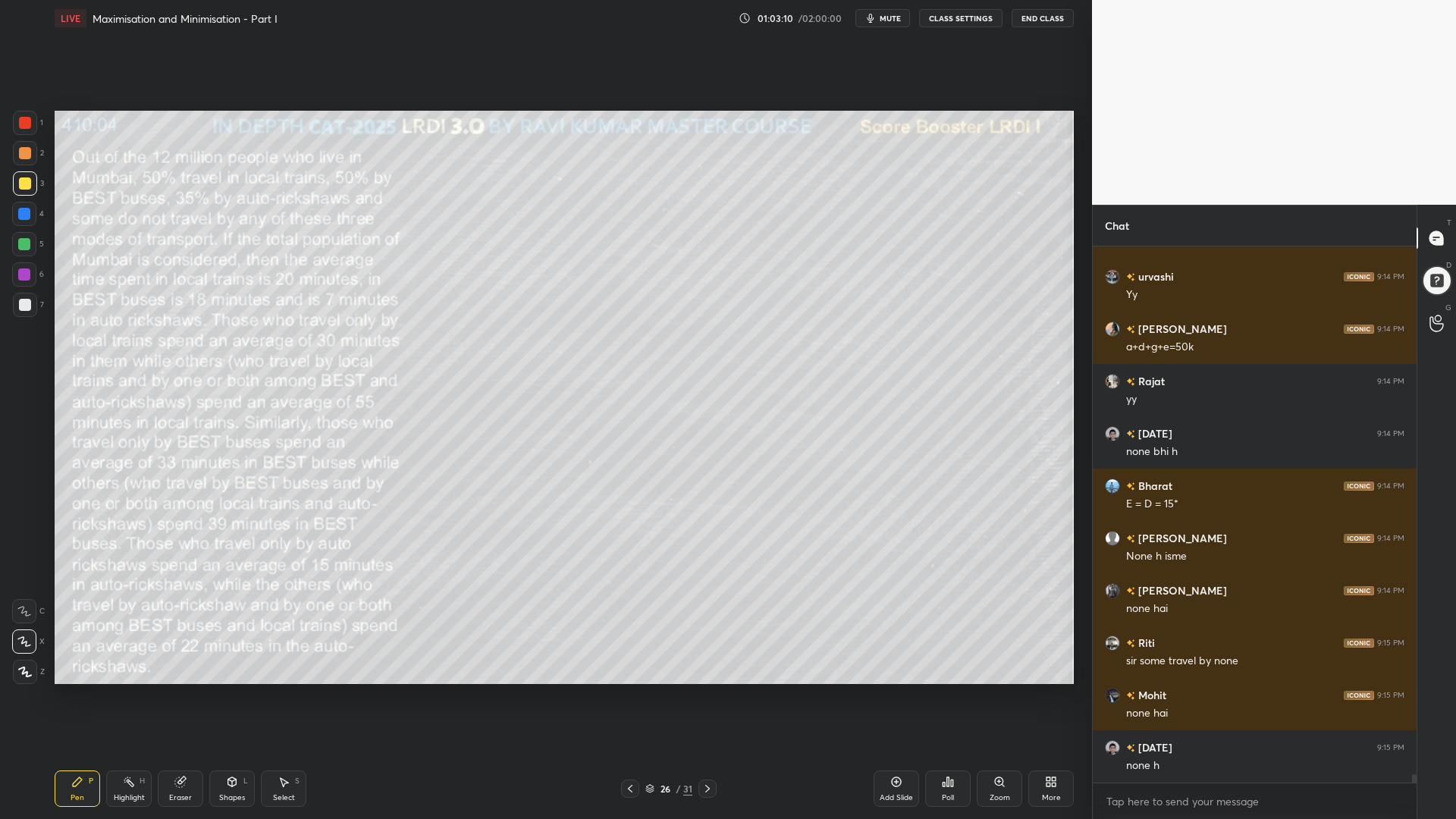
click at [708, 690] on icon at bounding box center [707, 788] width 12 height 12
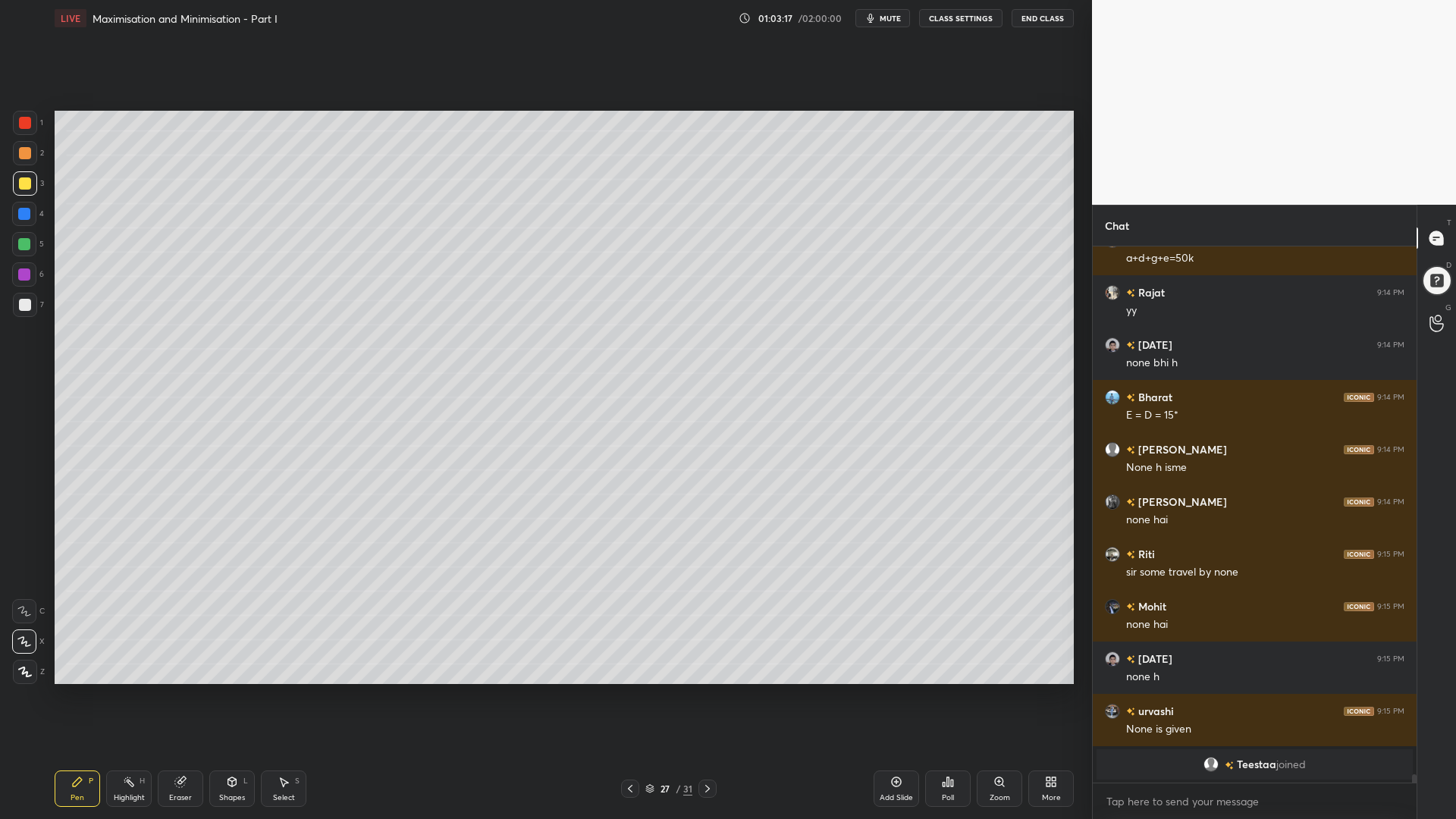
scroll to position [33246, 0]
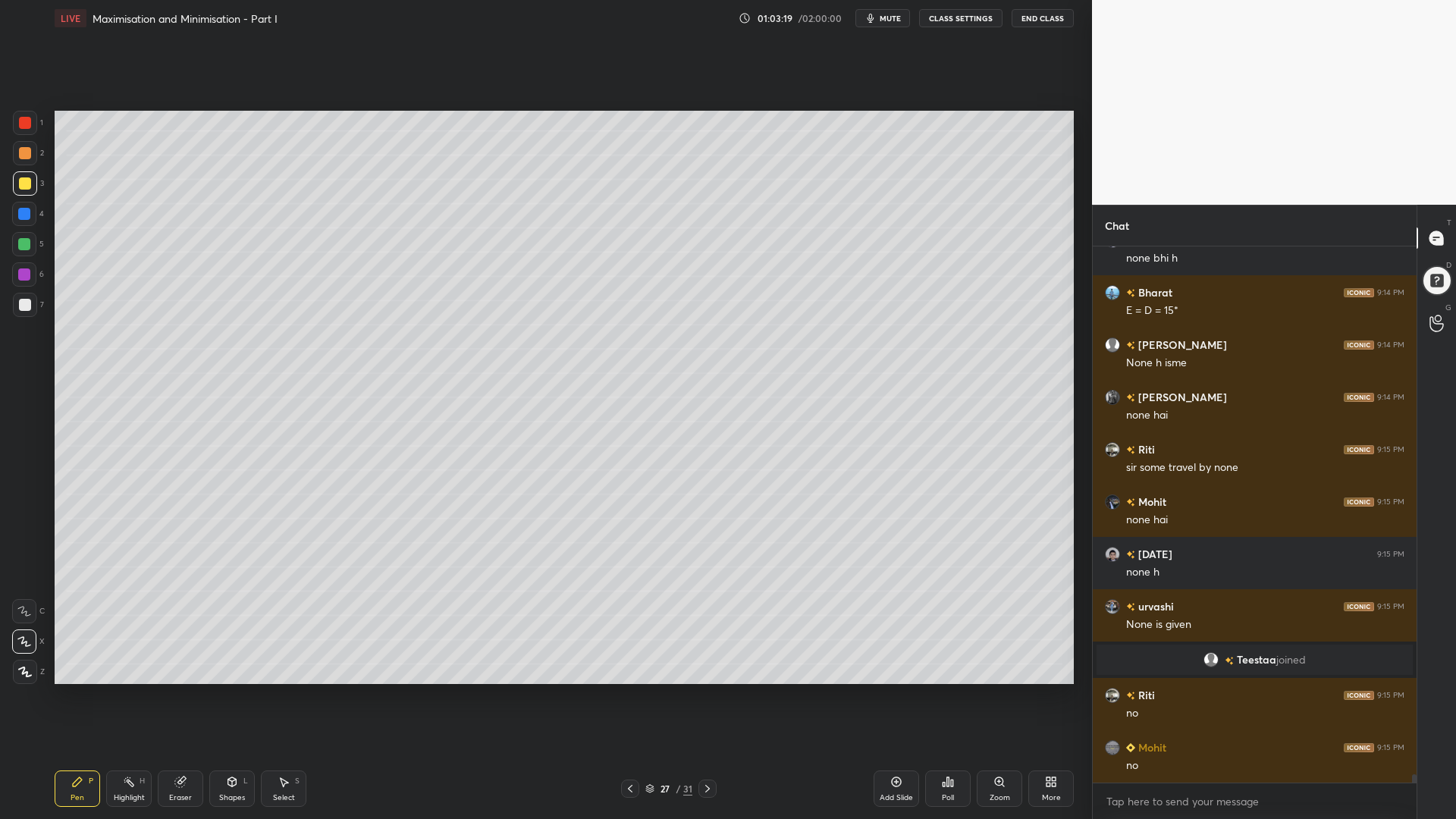
click at [633, 690] on icon at bounding box center [630, 788] width 12 height 12
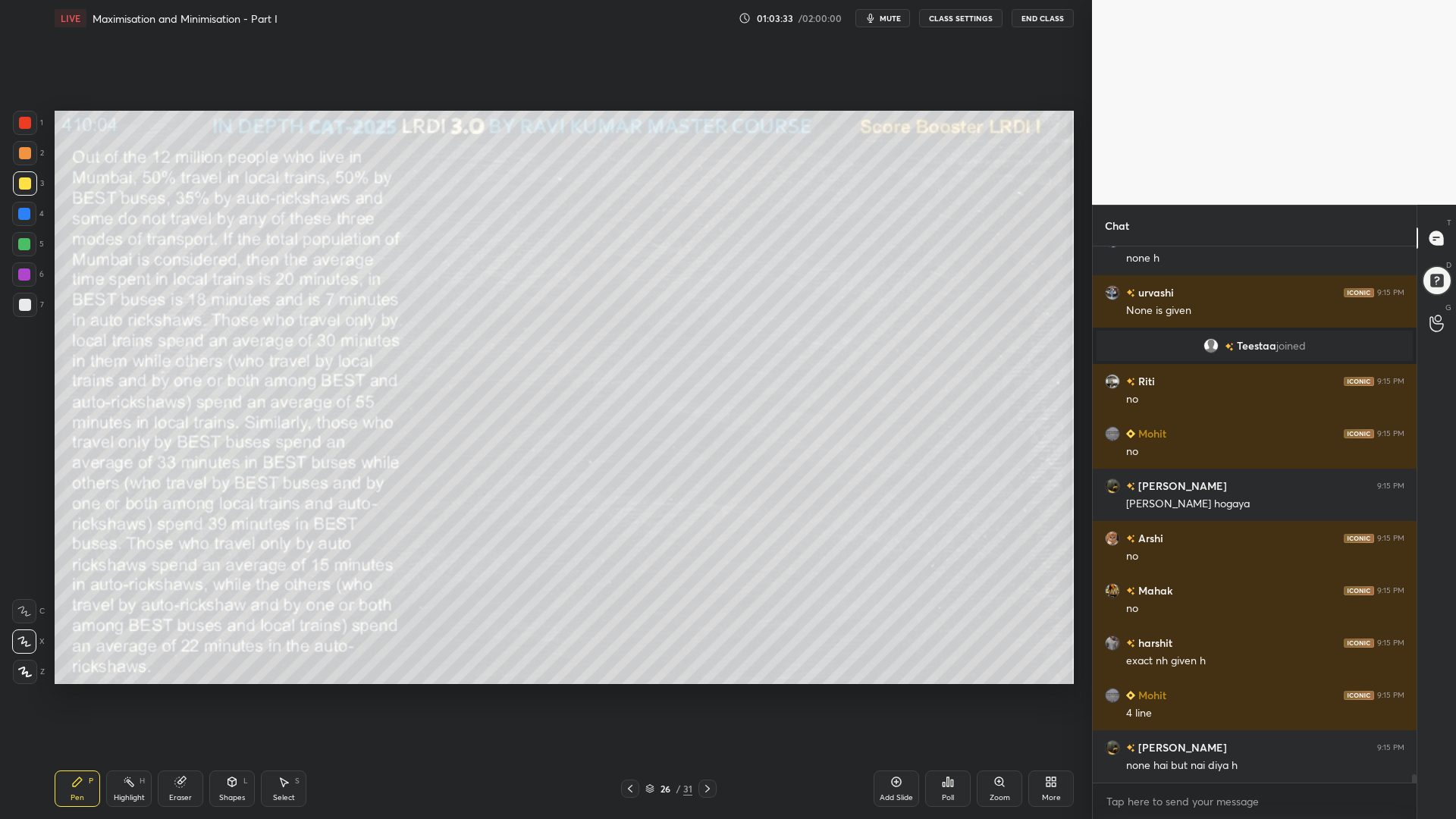
scroll to position [33628, 0]
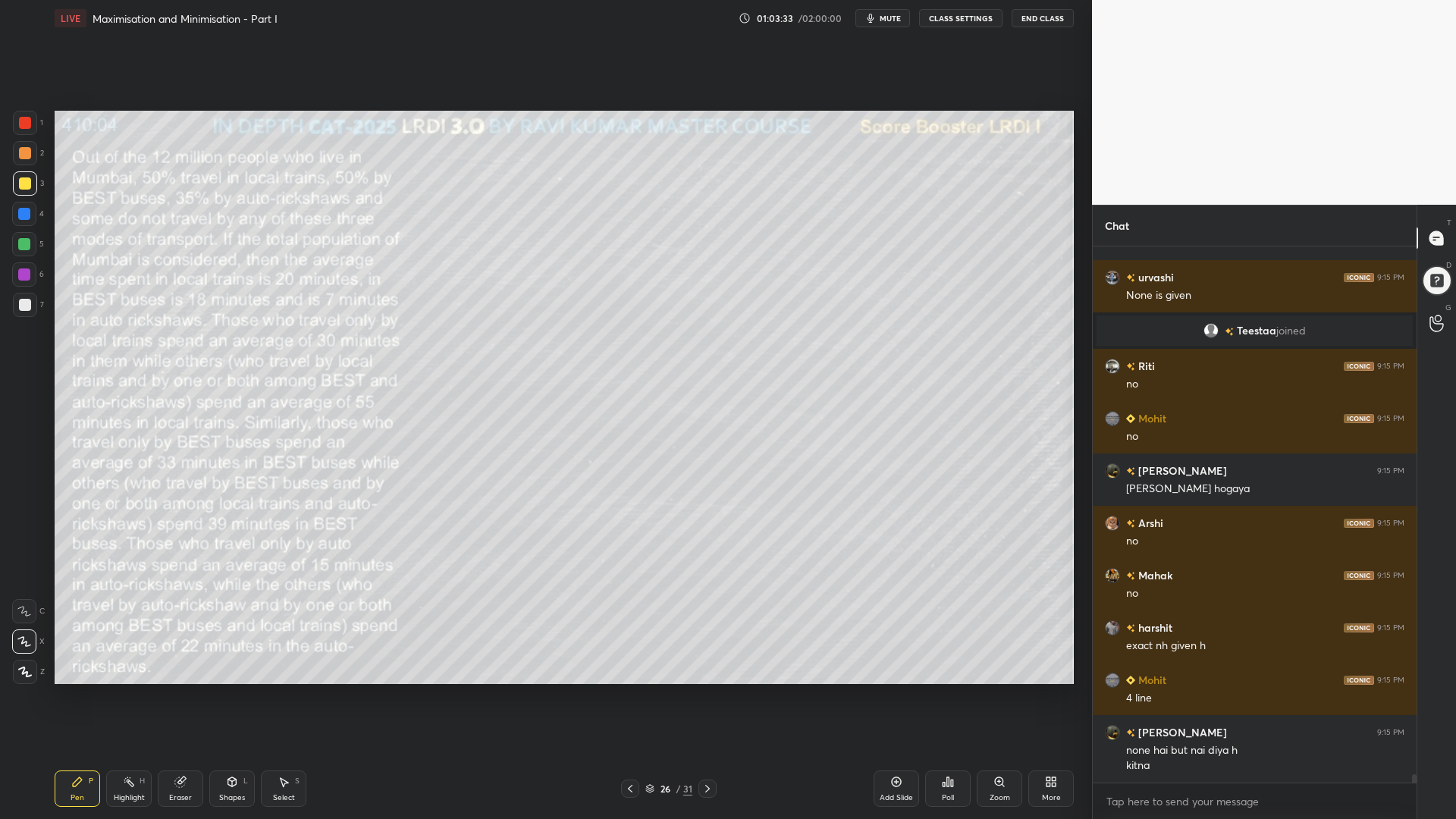
click at [174, 690] on div "Eraser" at bounding box center [180, 788] width 45 height 37
click at [87, 690] on div "Pen P" at bounding box center [77, 788] width 45 height 37
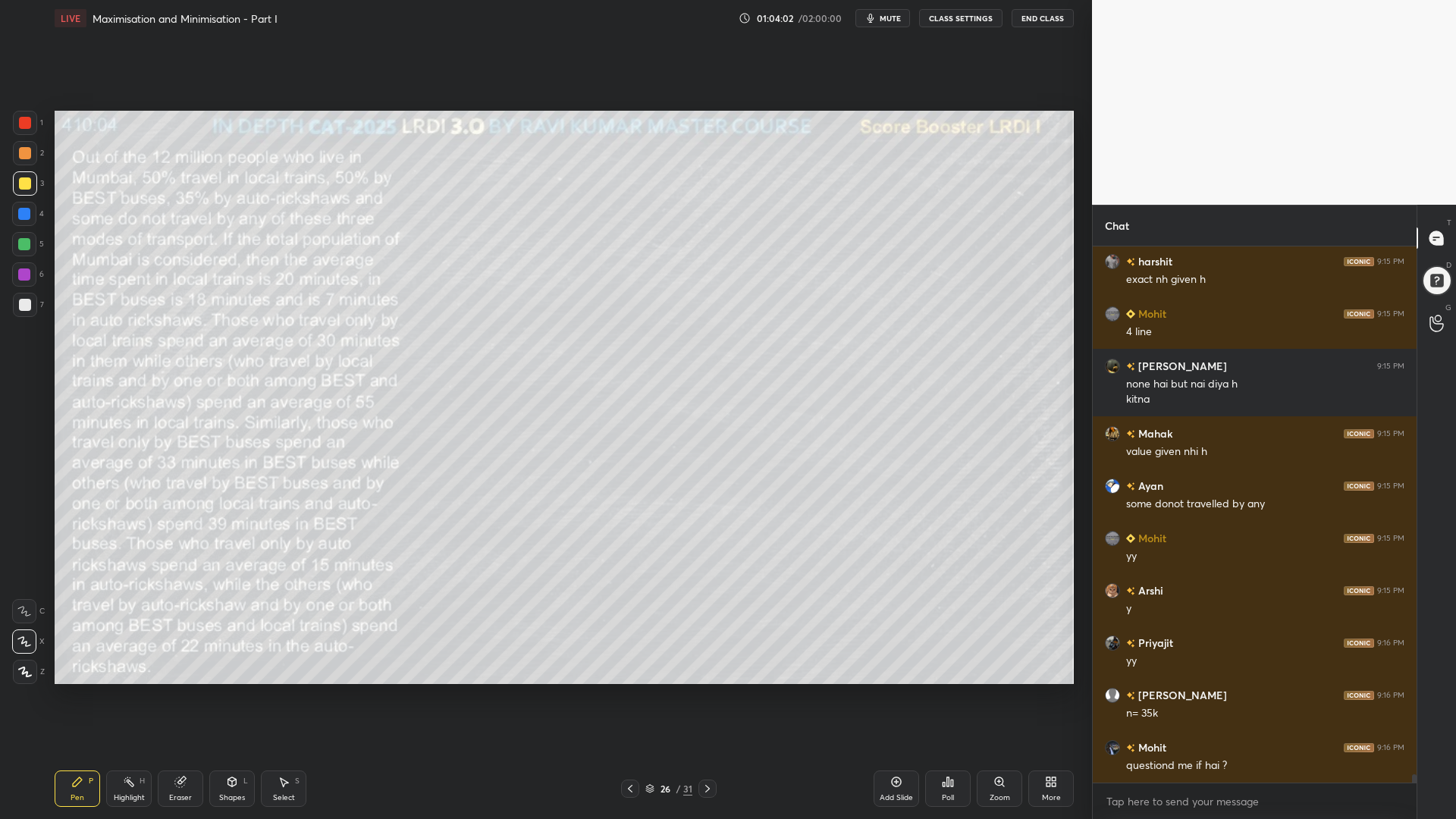
scroll to position [34047, 0]
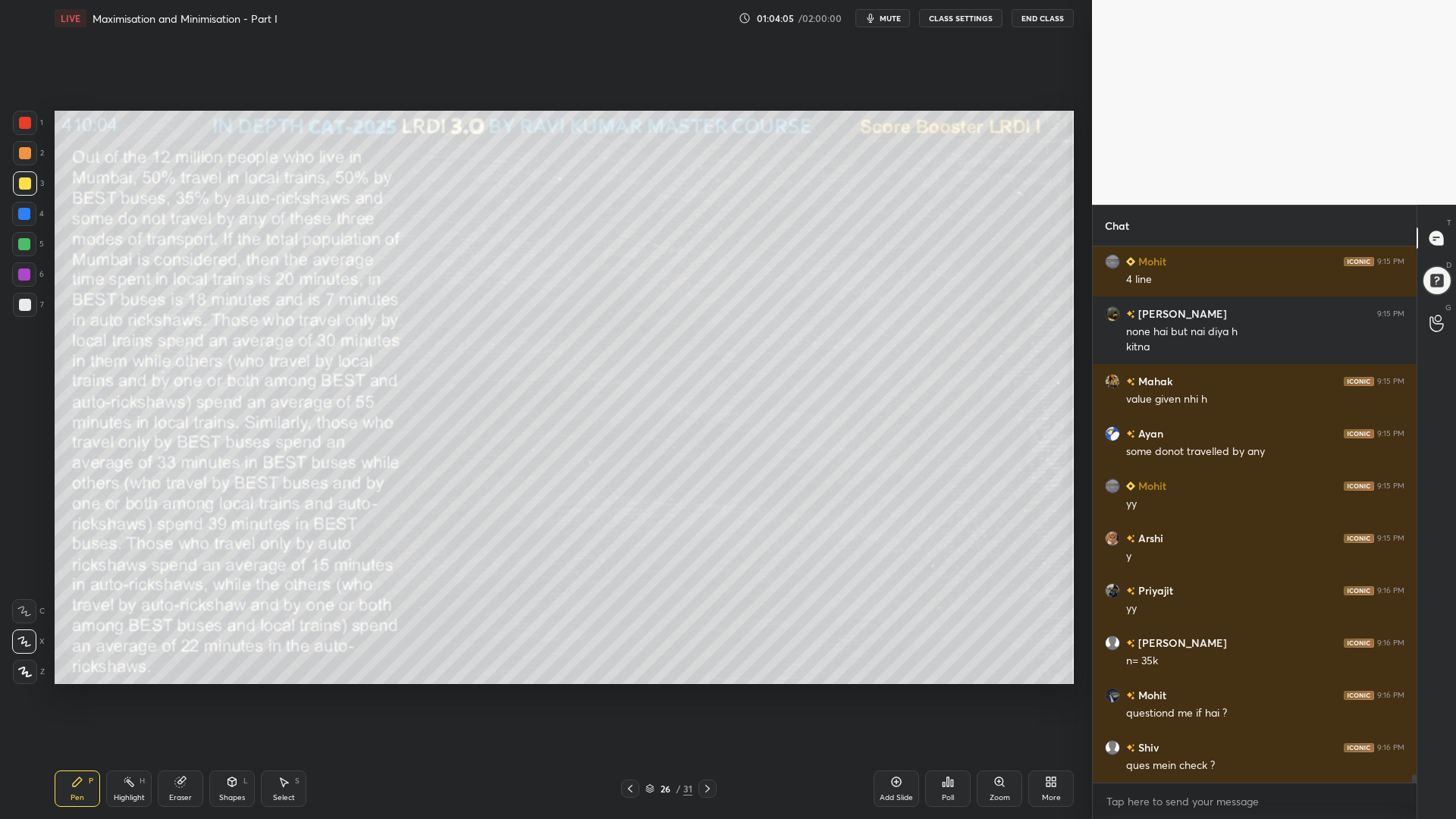
click at [709, 690] on icon at bounding box center [707, 788] width 12 height 12
click at [706, 690] on icon at bounding box center [707, 788] width 12 height 12
click at [631, 690] on div at bounding box center [630, 788] width 18 height 18
click at [633, 690] on div at bounding box center [630, 788] width 18 height 18
click at [628, 690] on icon at bounding box center [630, 788] width 12 height 12
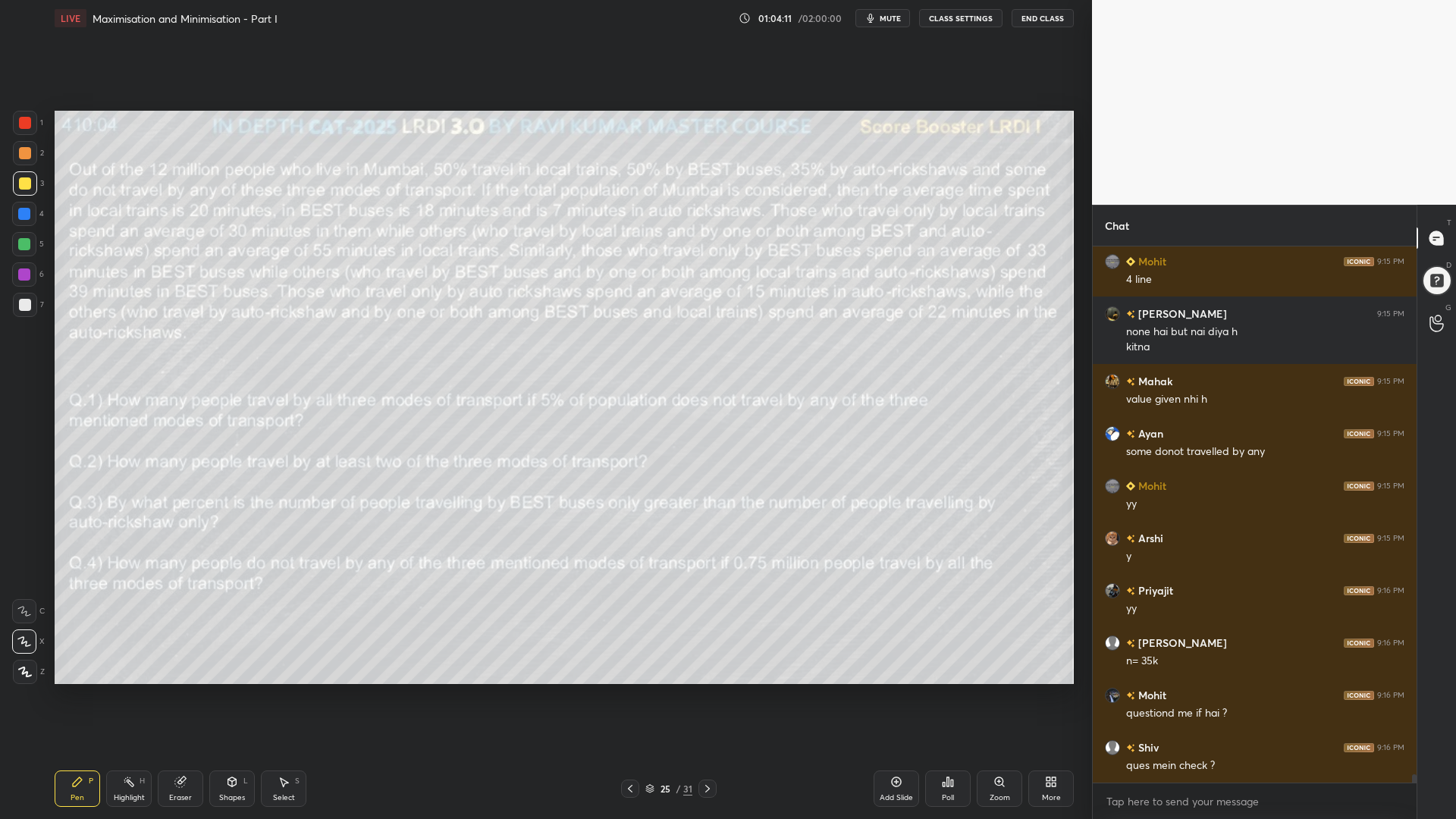
click at [708, 690] on icon at bounding box center [707, 788] width 12 height 12
click at [704, 690] on icon at bounding box center [707, 788] width 12 height 12
click at [631, 690] on icon at bounding box center [630, 788] width 12 height 12
click at [248, 690] on div "Setting up your live class Poll for secs No correct answer Start poll" at bounding box center [564, 397] width 1031 height 722
click at [176, 690] on icon at bounding box center [180, 782] width 12 height 12
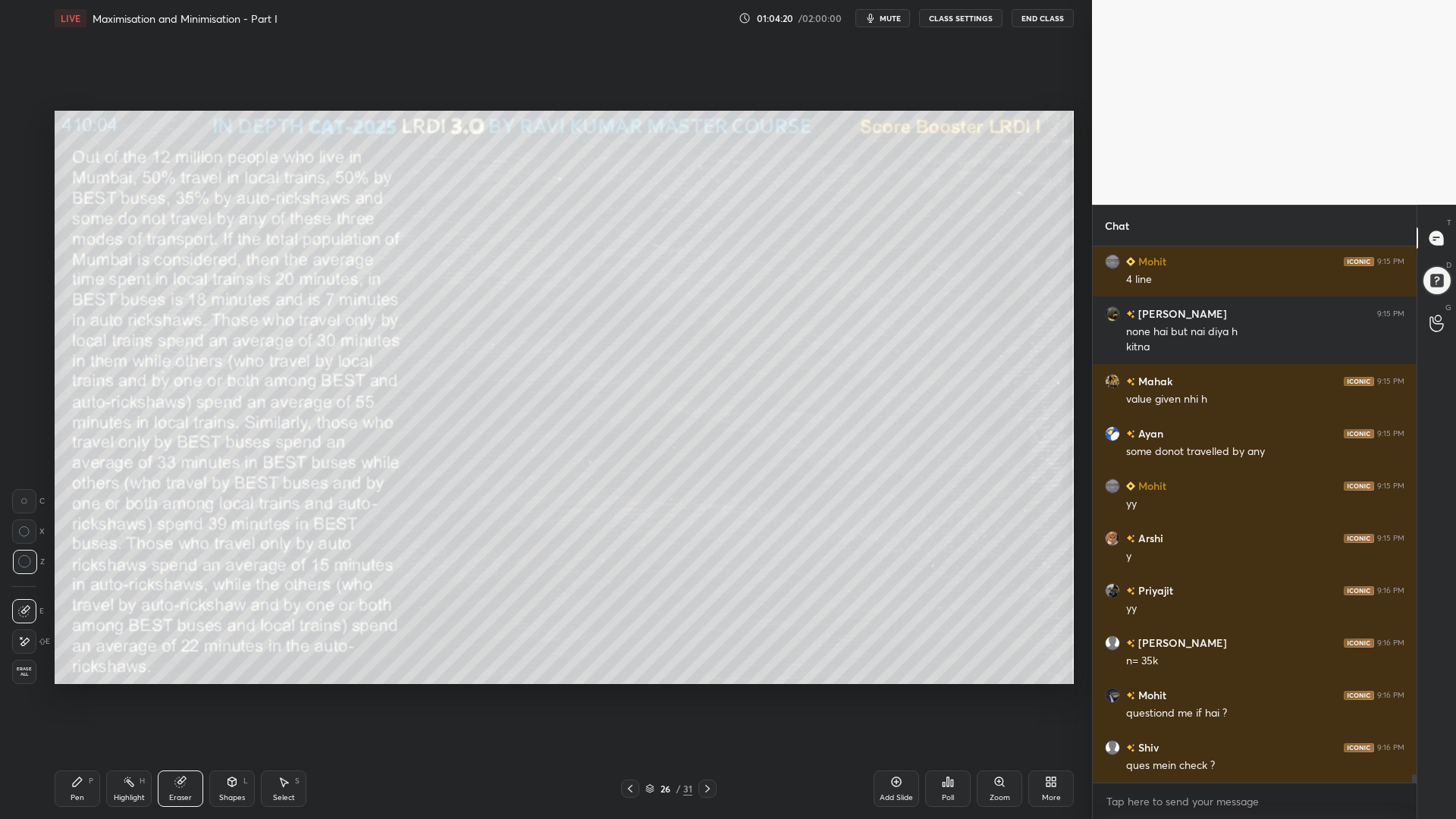
click at [77, 690] on div "Pen P" at bounding box center [77, 788] width 45 height 37
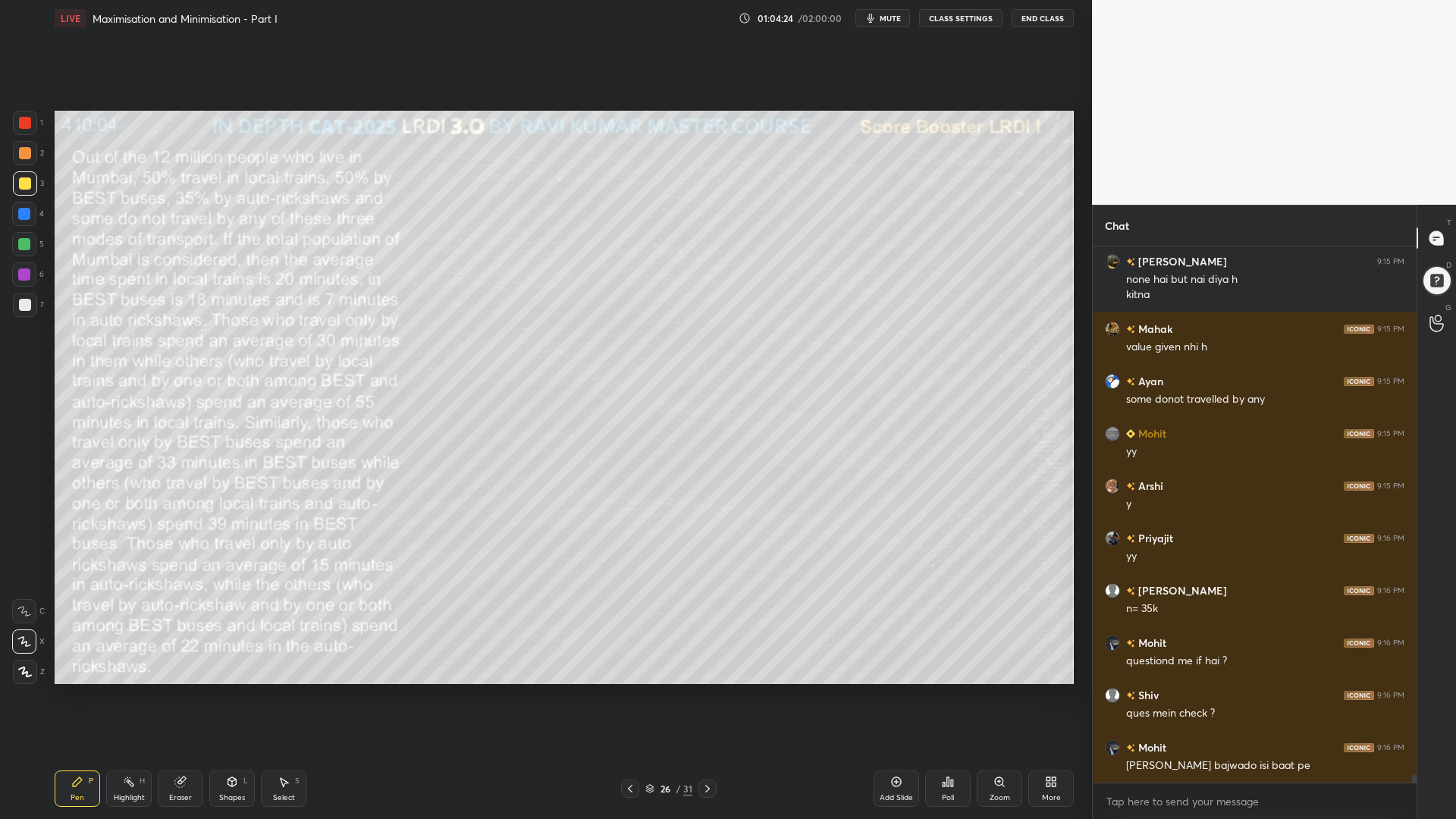
click at [628, 690] on icon at bounding box center [630, 788] width 12 height 12
click at [628, 690] on icon at bounding box center [630, 788] width 5 height 7
click at [705, 690] on icon at bounding box center [707, 788] width 12 height 12
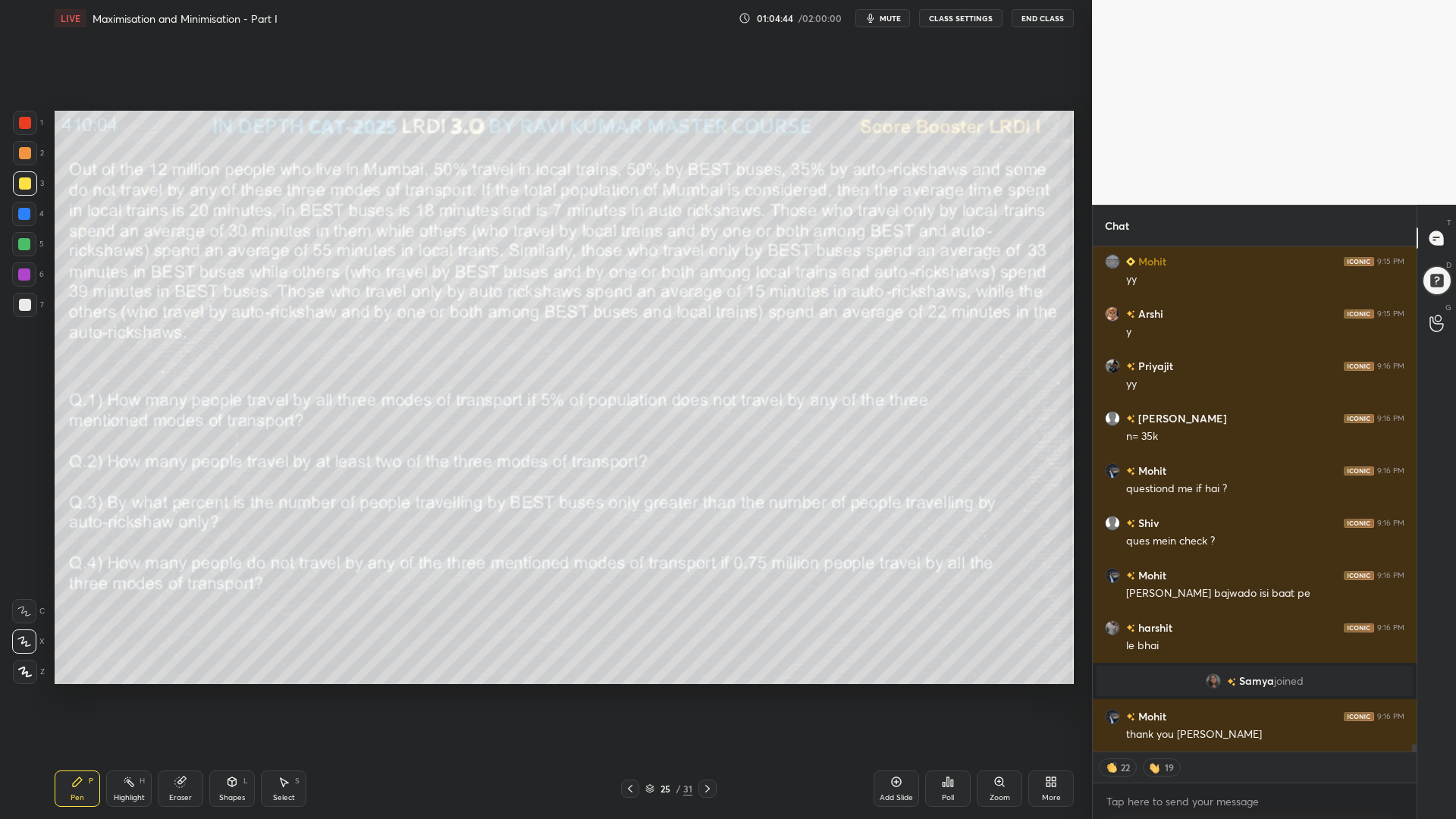
scroll to position [34020, 0]
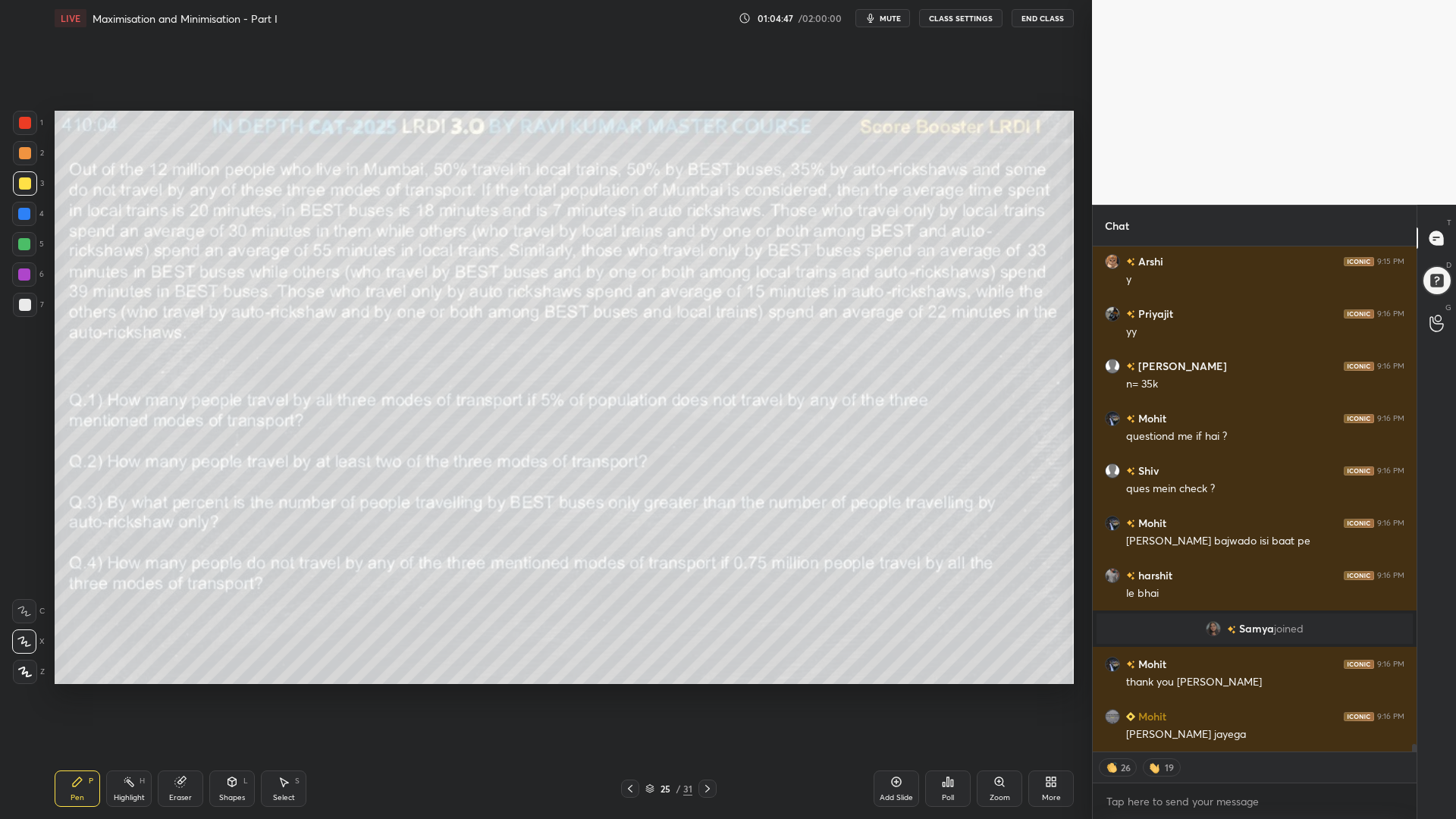
click at [701, 690] on icon at bounding box center [707, 788] width 12 height 12
click at [706, 690] on icon at bounding box center [707, 788] width 12 height 12
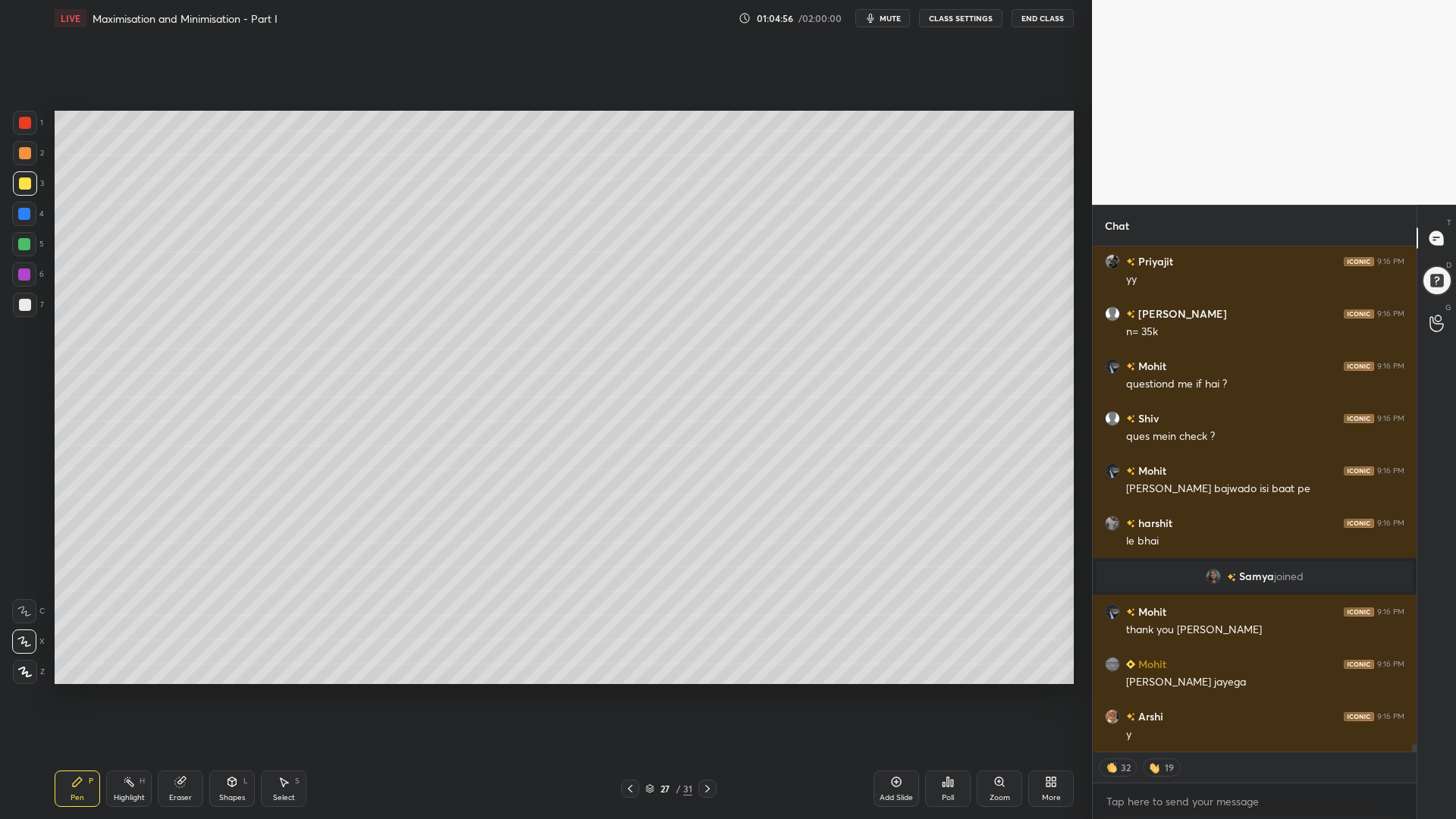
scroll to position [34124, 0]
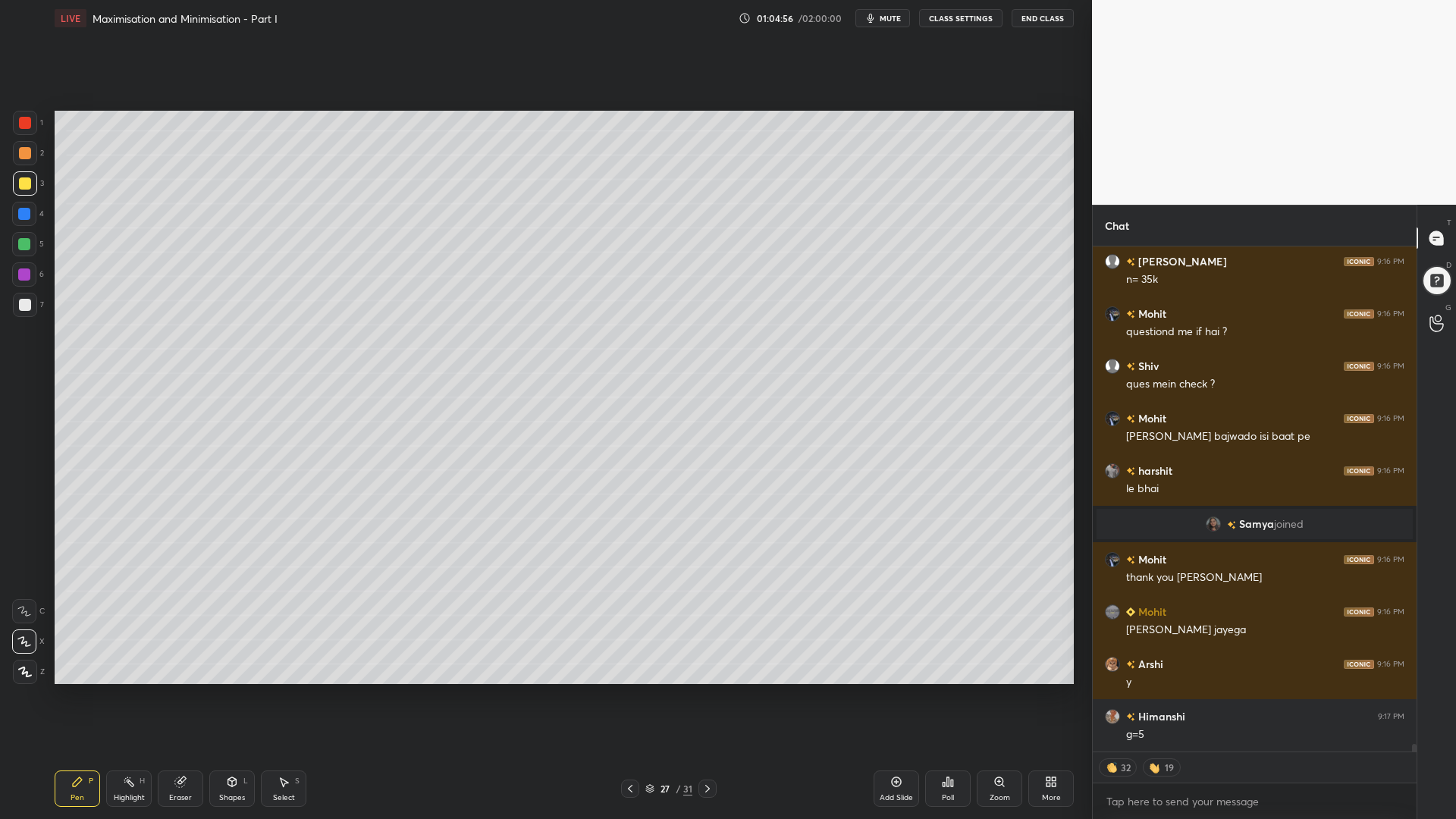
click at [22, 244] on div at bounding box center [24, 244] width 12 height 12
click at [19, 305] on div at bounding box center [24, 304] width 12 height 12
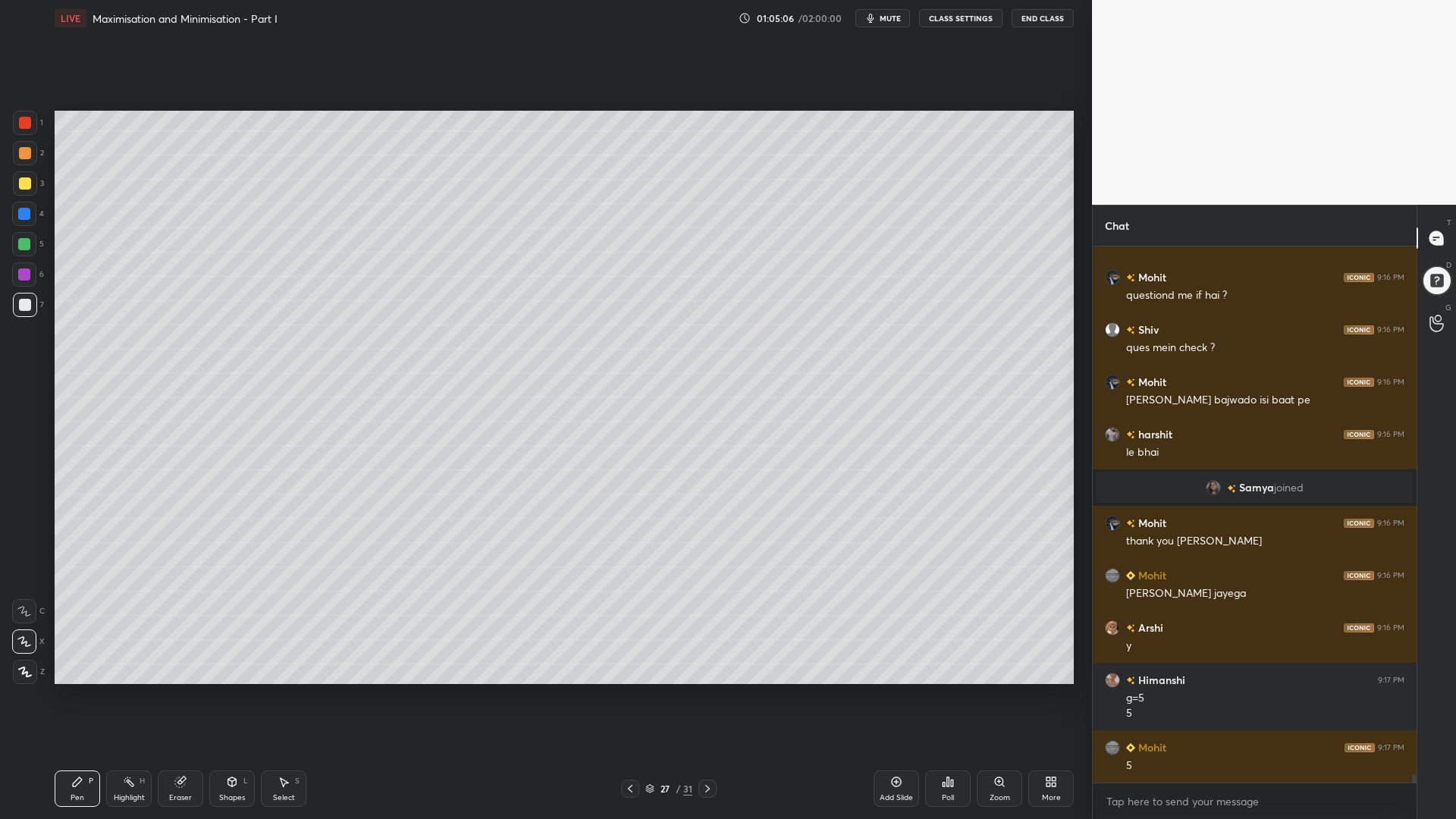
scroll to position [34161, 0]
click at [627, 690] on icon at bounding box center [630, 788] width 12 height 12
drag, startPoint x: 702, startPoint y: 786, endPoint x: 735, endPoint y: 749, distance: 49.6
click at [702, 690] on icon at bounding box center [707, 788] width 12 height 12
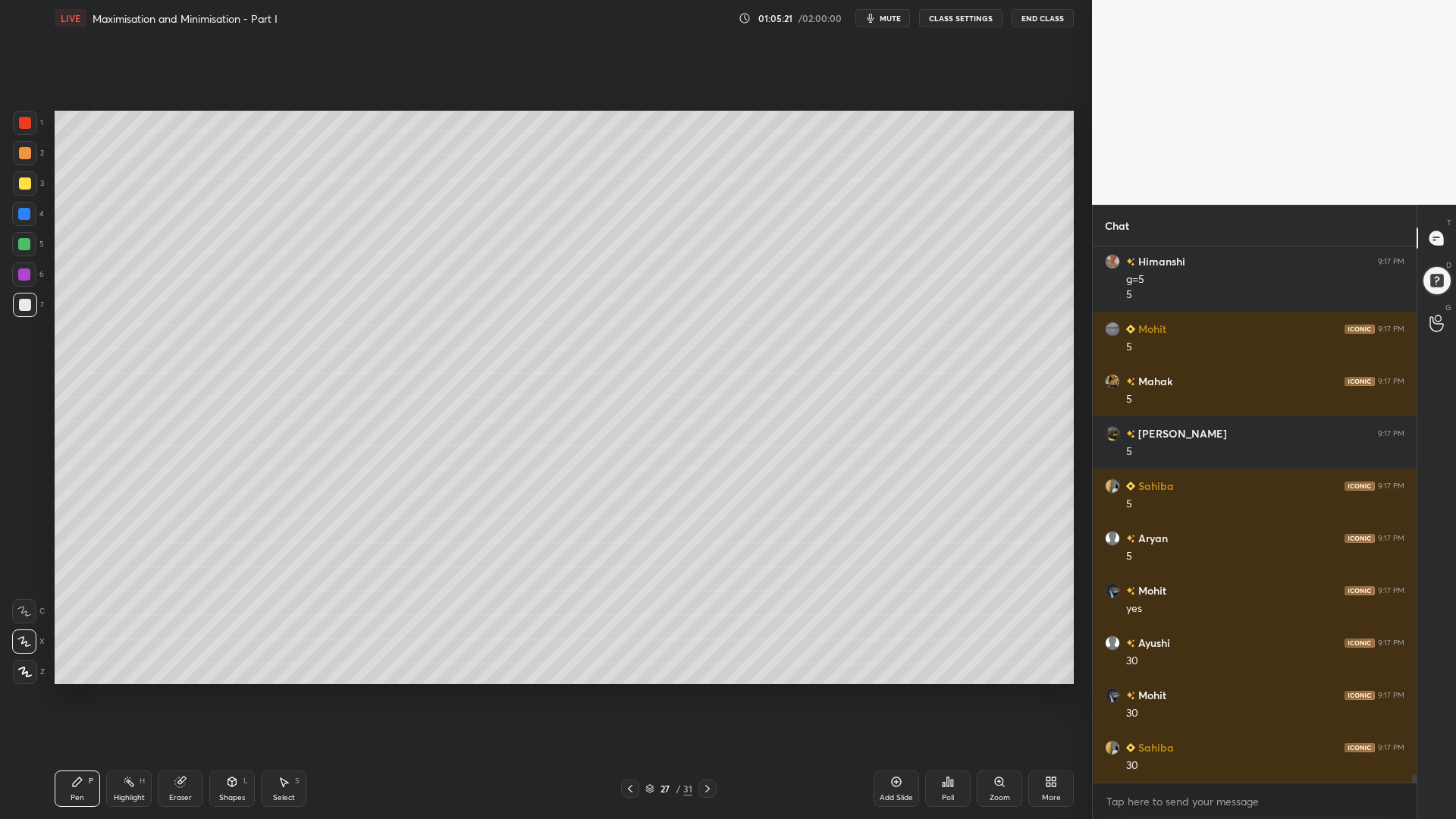
scroll to position [34632, 0]
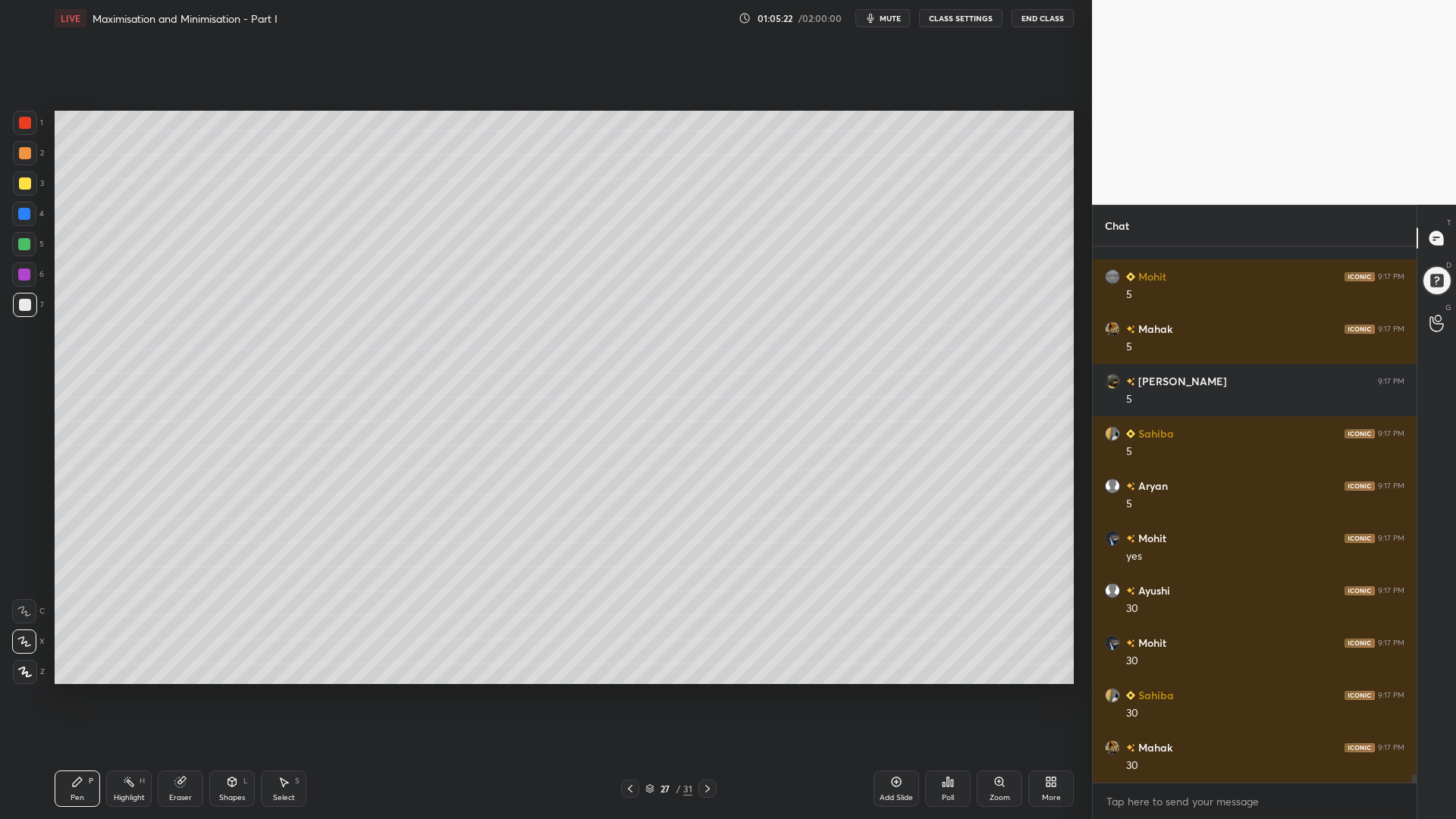
click at [23, 218] on div at bounding box center [24, 213] width 12 height 12
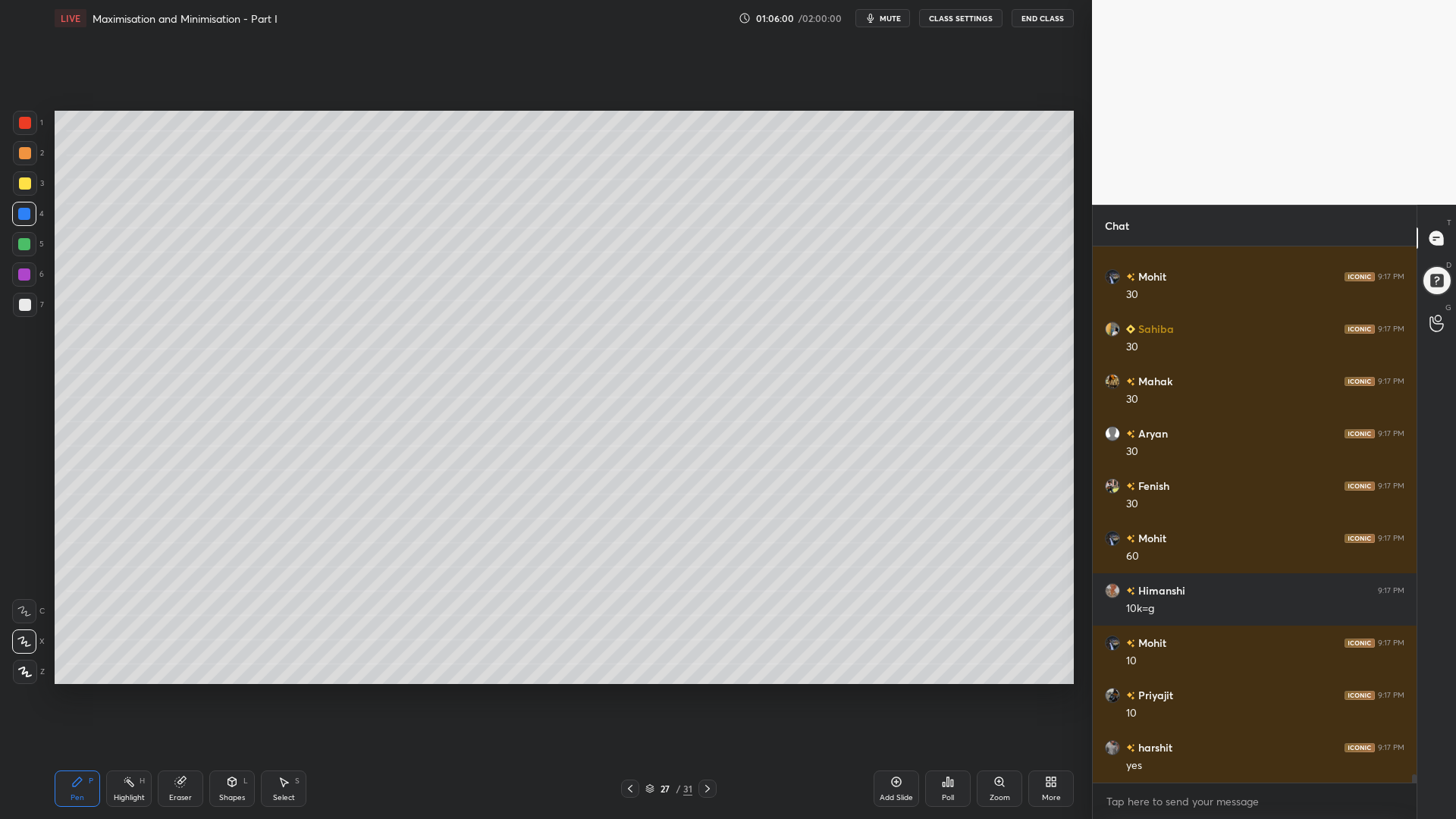
scroll to position [35050, 0]
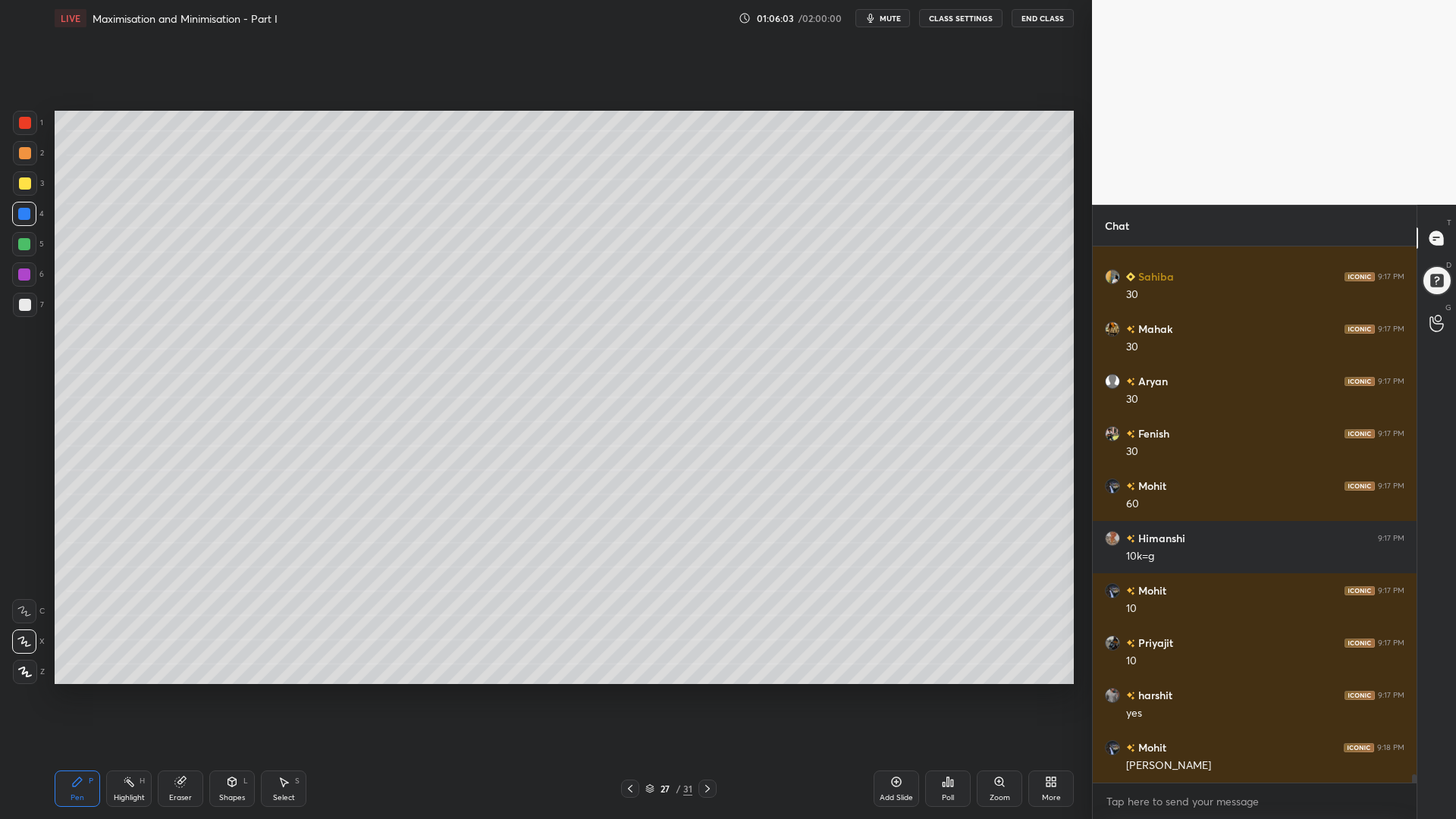
click at [627, 690] on icon at bounding box center [630, 788] width 12 height 12
click at [630, 690] on icon at bounding box center [630, 788] width 12 height 12
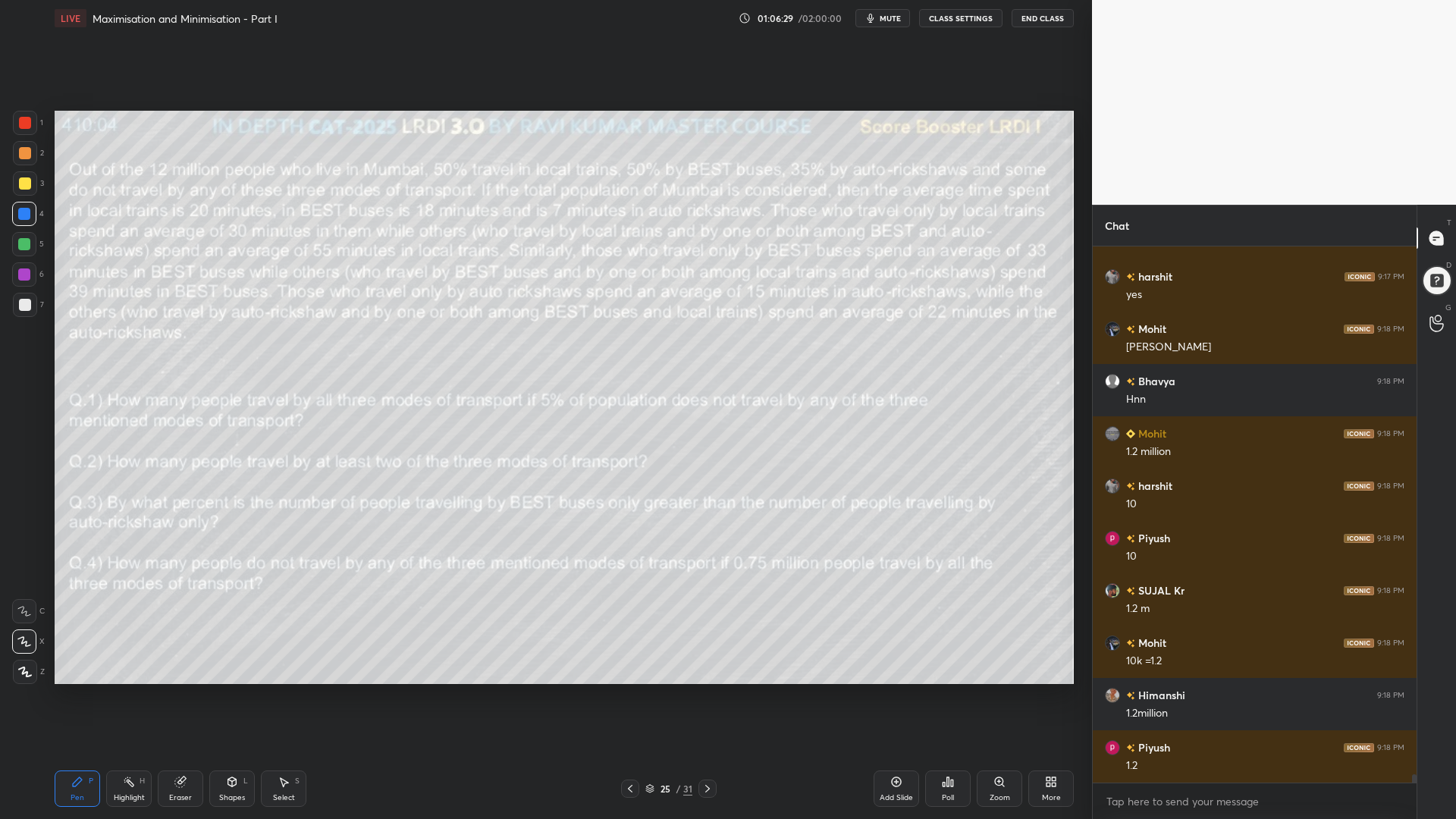
scroll to position [35521, 0]
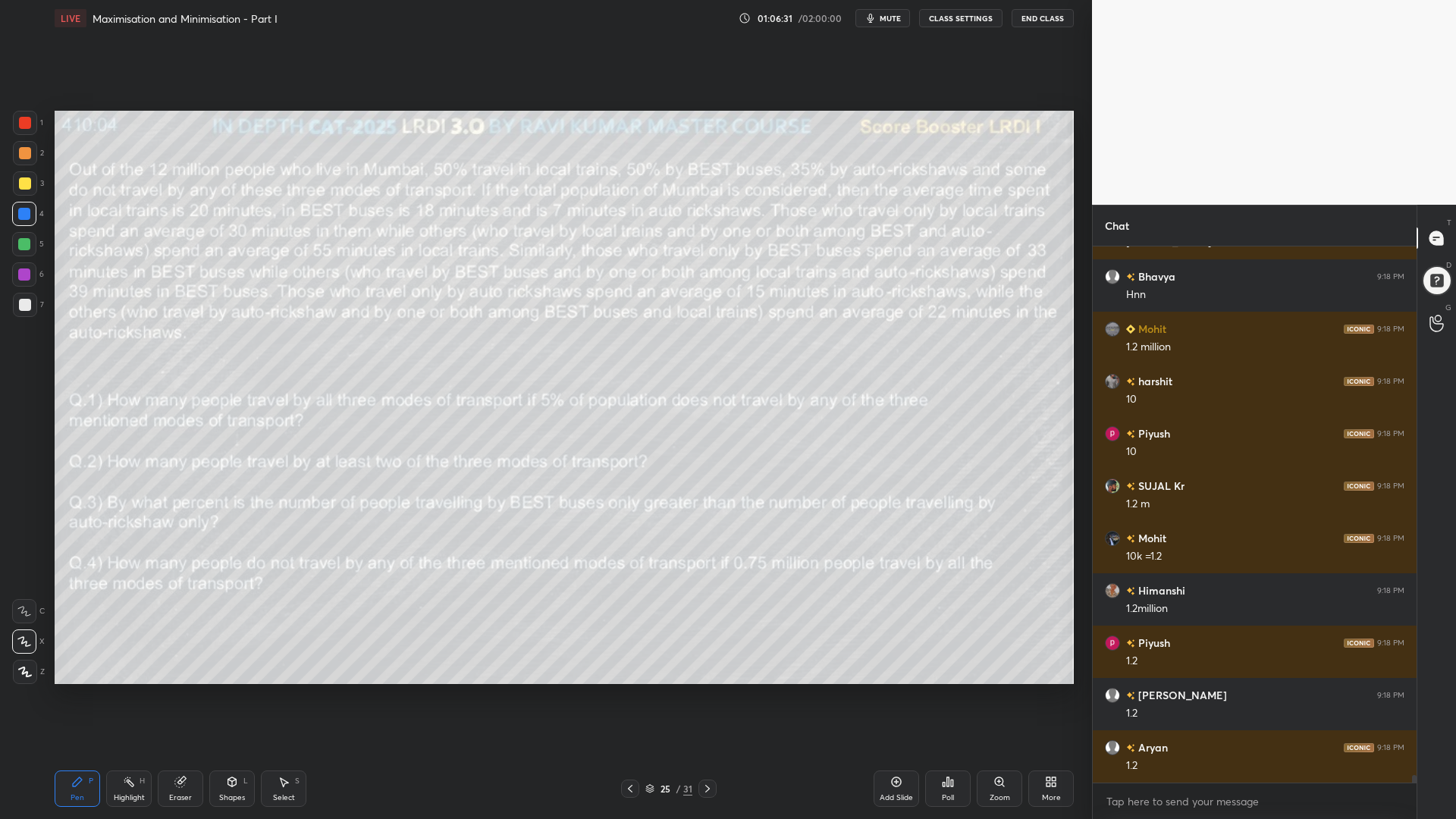
drag, startPoint x: 22, startPoint y: 161, endPoint x: 52, endPoint y: 182, distance: 36.6
click at [23, 161] on div at bounding box center [25, 153] width 24 height 24
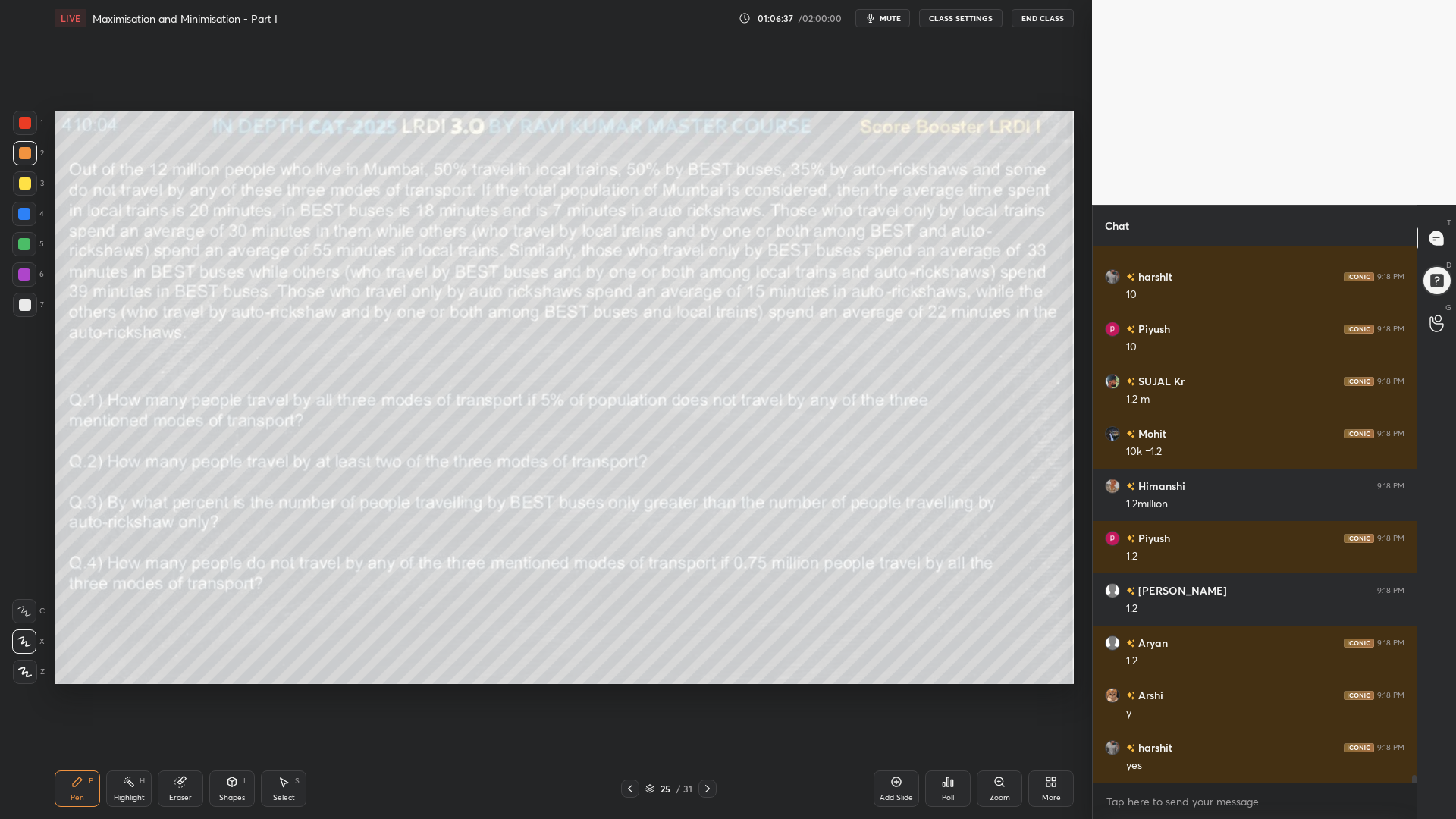
scroll to position [35715, 0]
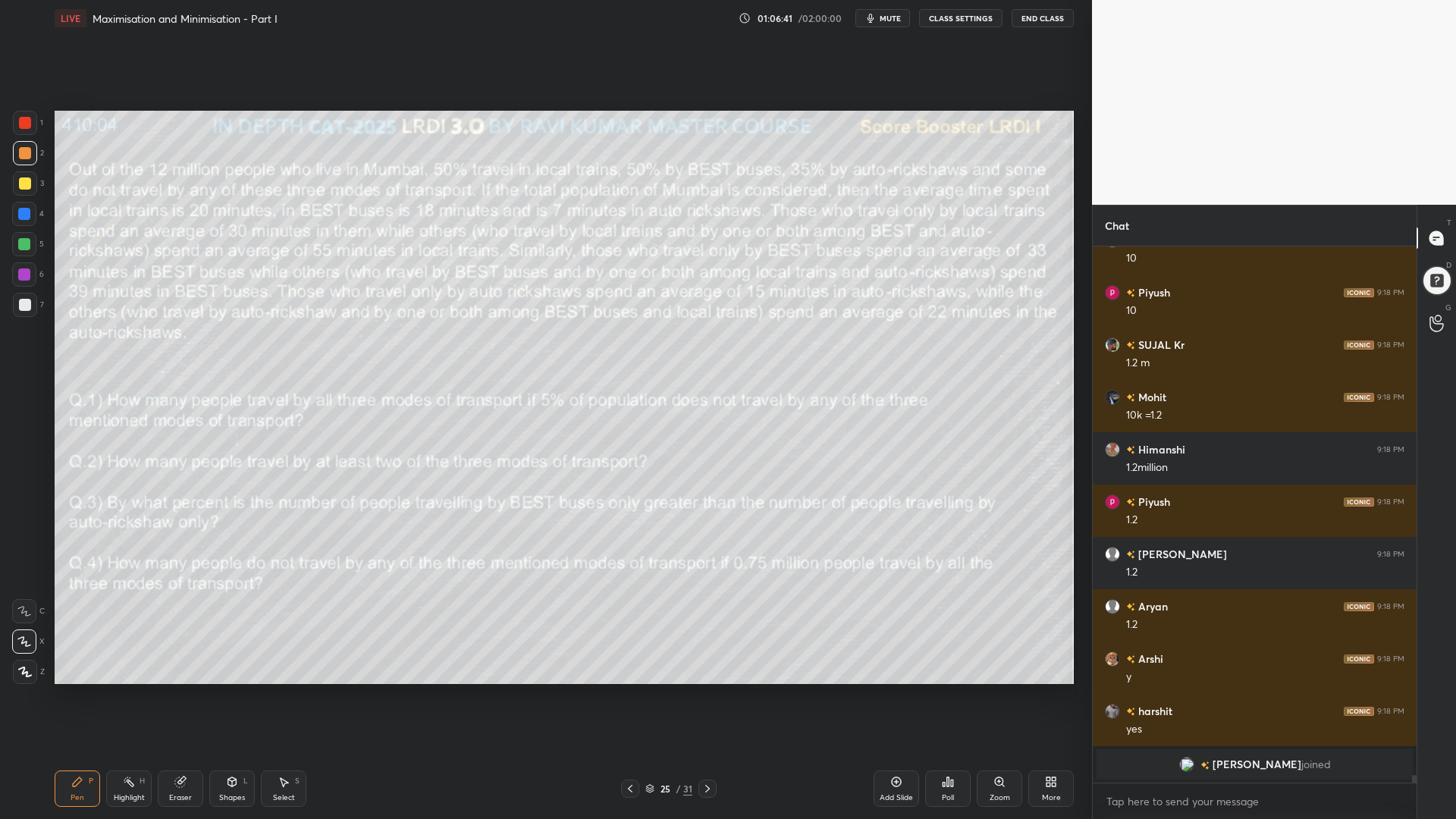
click at [21, 125] on div at bounding box center [24, 123] width 12 height 12
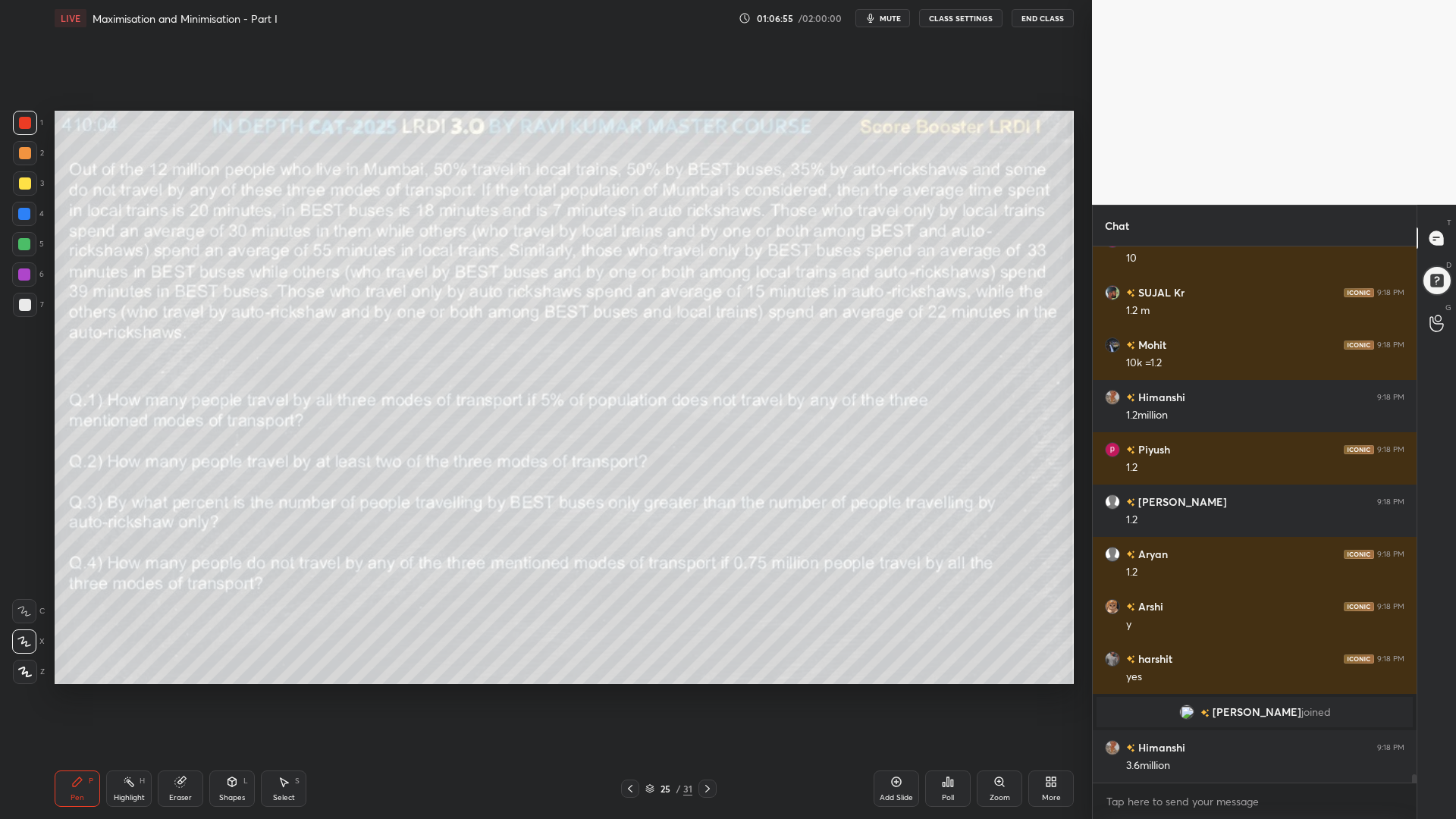
scroll to position [35331, 0]
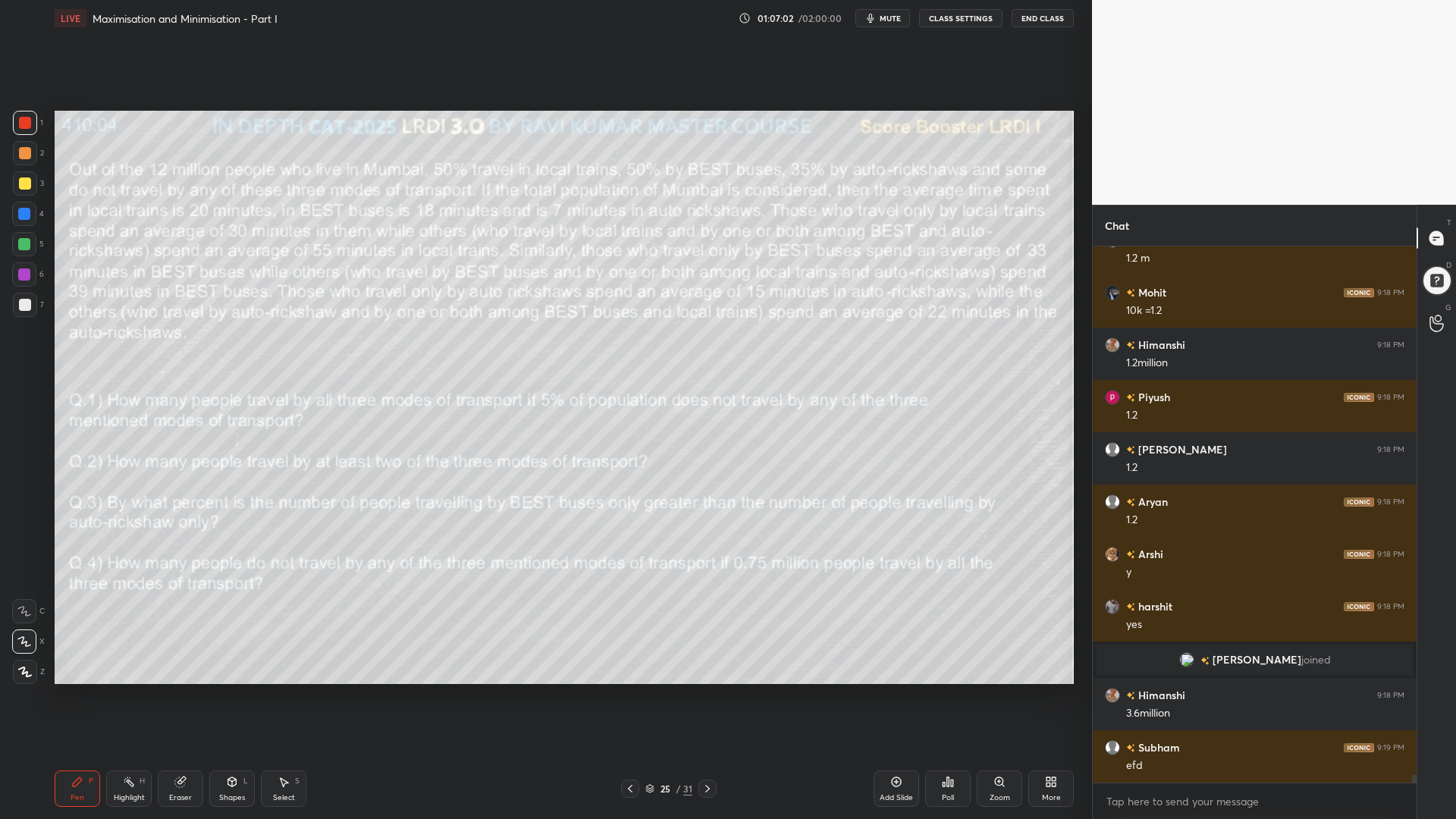
click at [709, 690] on icon at bounding box center [707, 788] width 12 height 12
click at [710, 690] on icon at bounding box center [707, 788] width 12 height 12
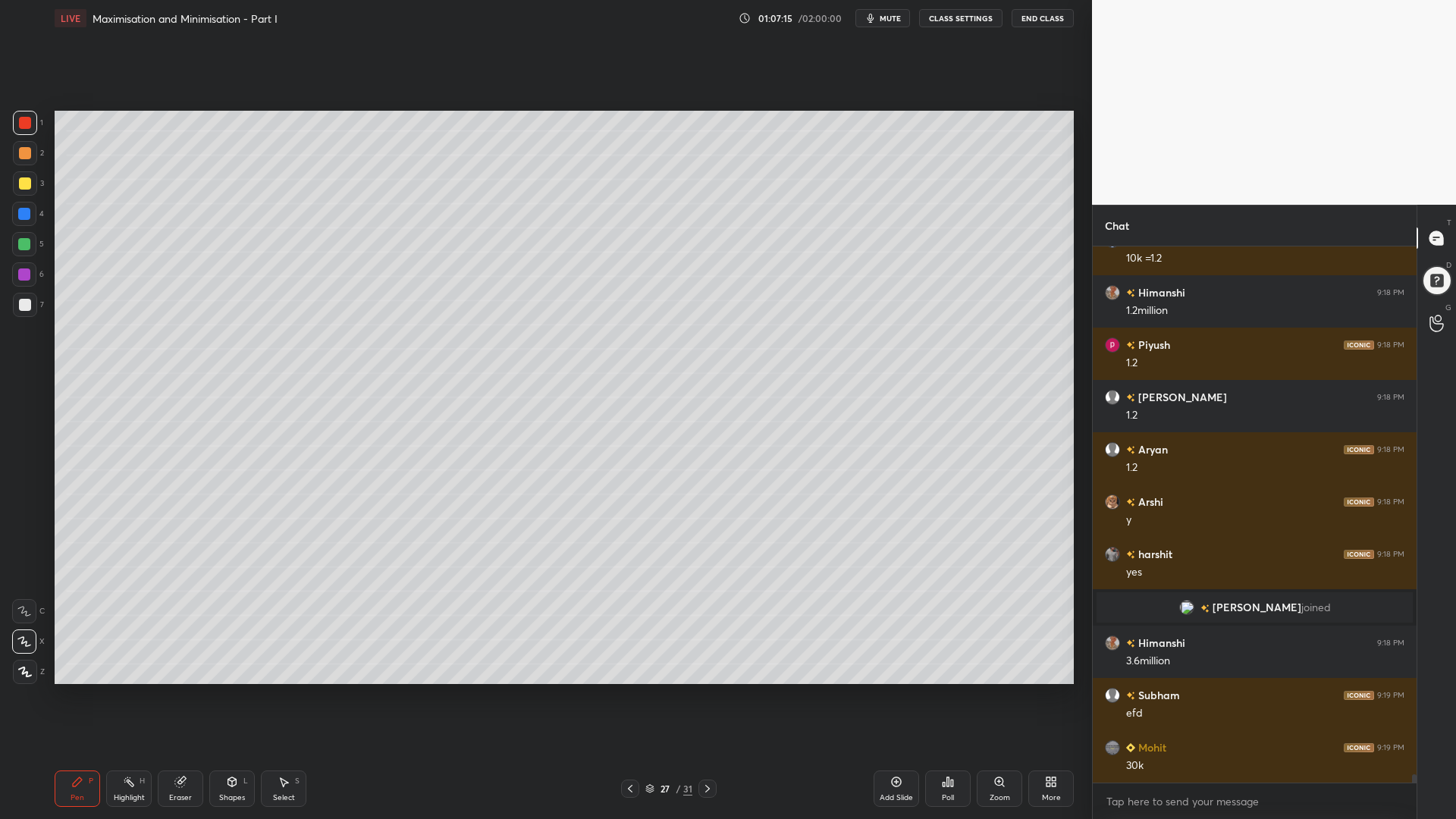
scroll to position [35435, 0]
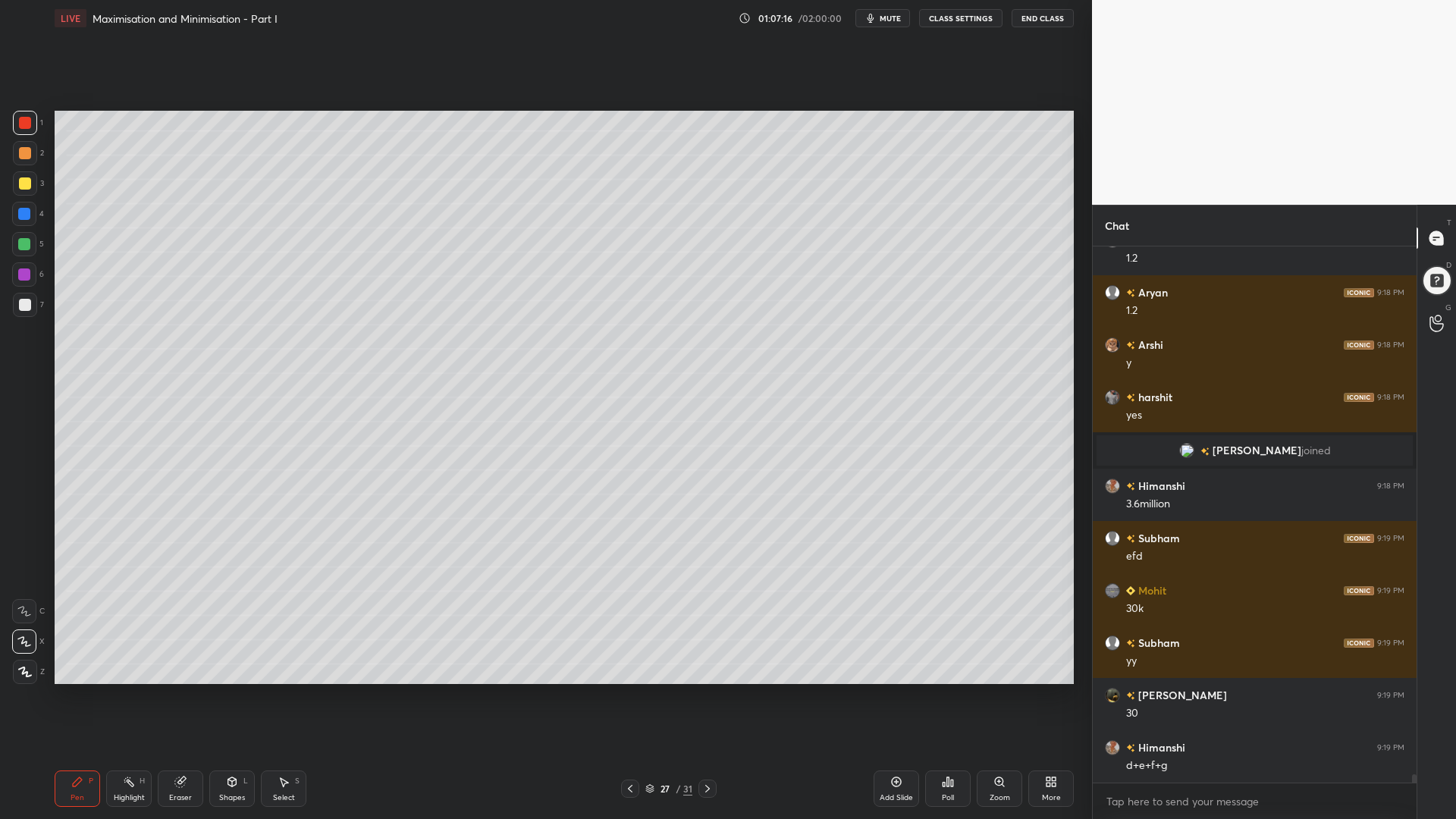
click at [627, 690] on icon at bounding box center [630, 788] width 12 height 12
click at [628, 690] on icon at bounding box center [630, 788] width 12 height 12
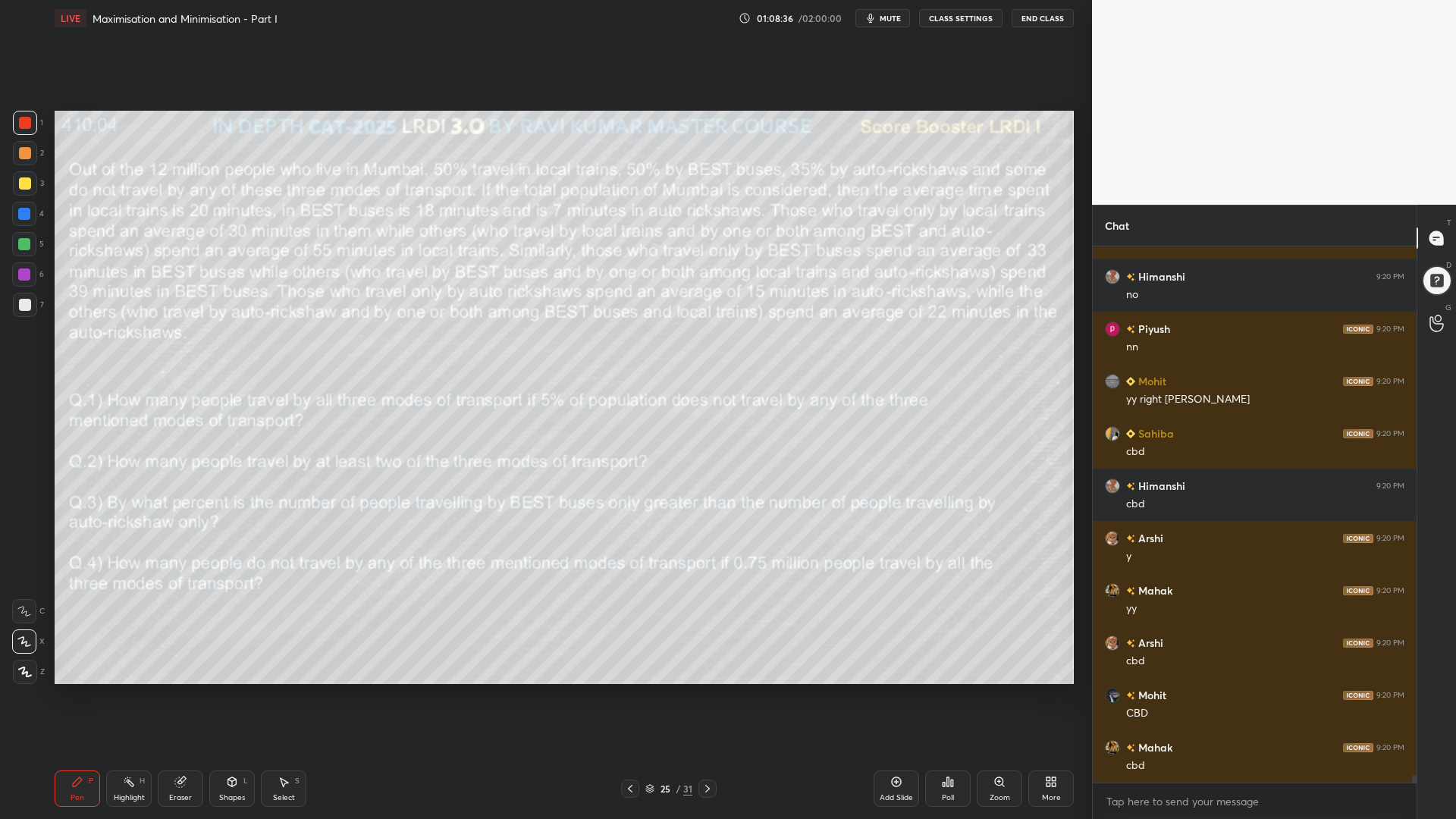
scroll to position [36926, 0]
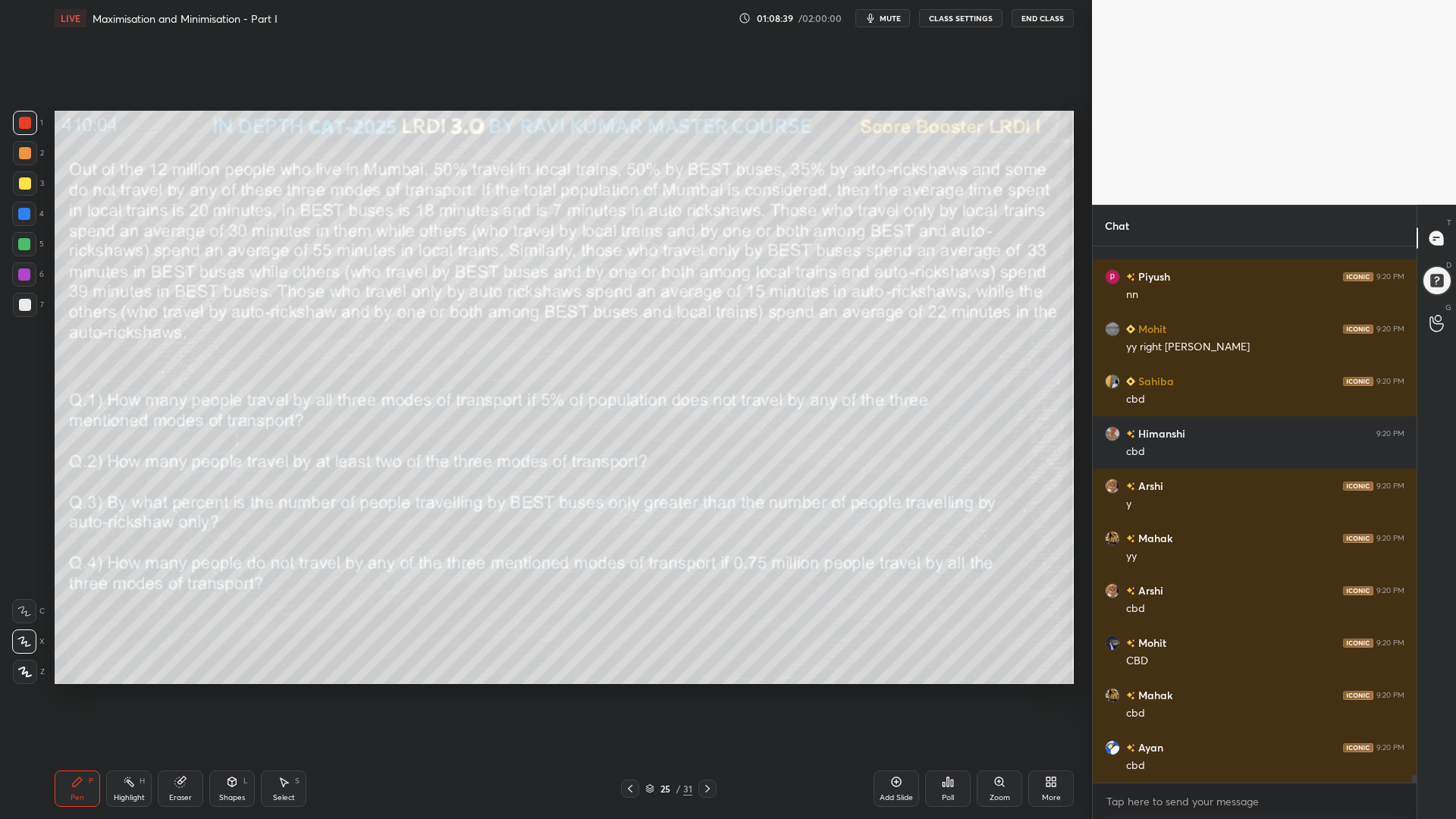
click at [17, 244] on div at bounding box center [24, 244] width 24 height 24
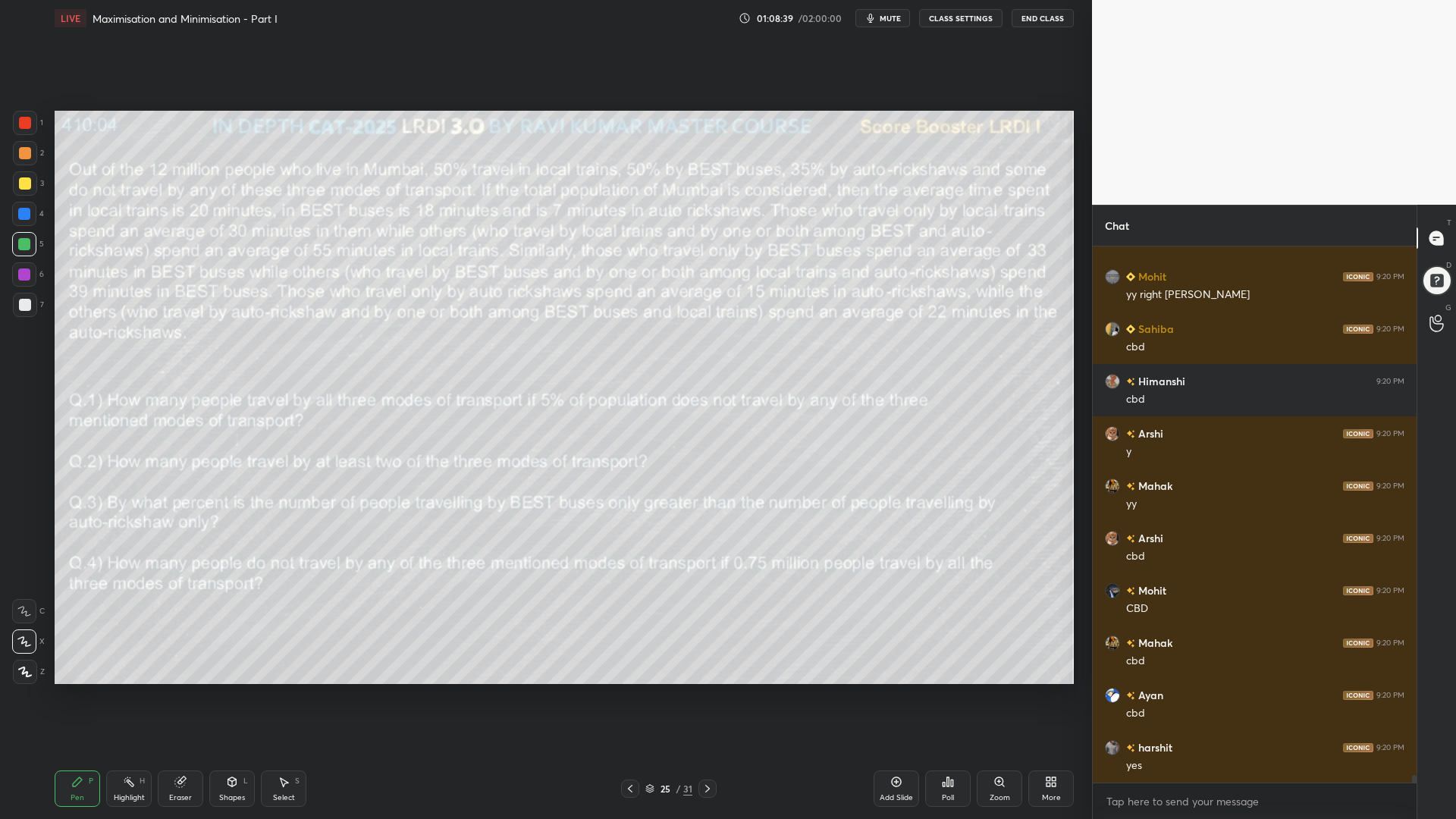
click at [24, 155] on div at bounding box center [24, 153] width 12 height 12
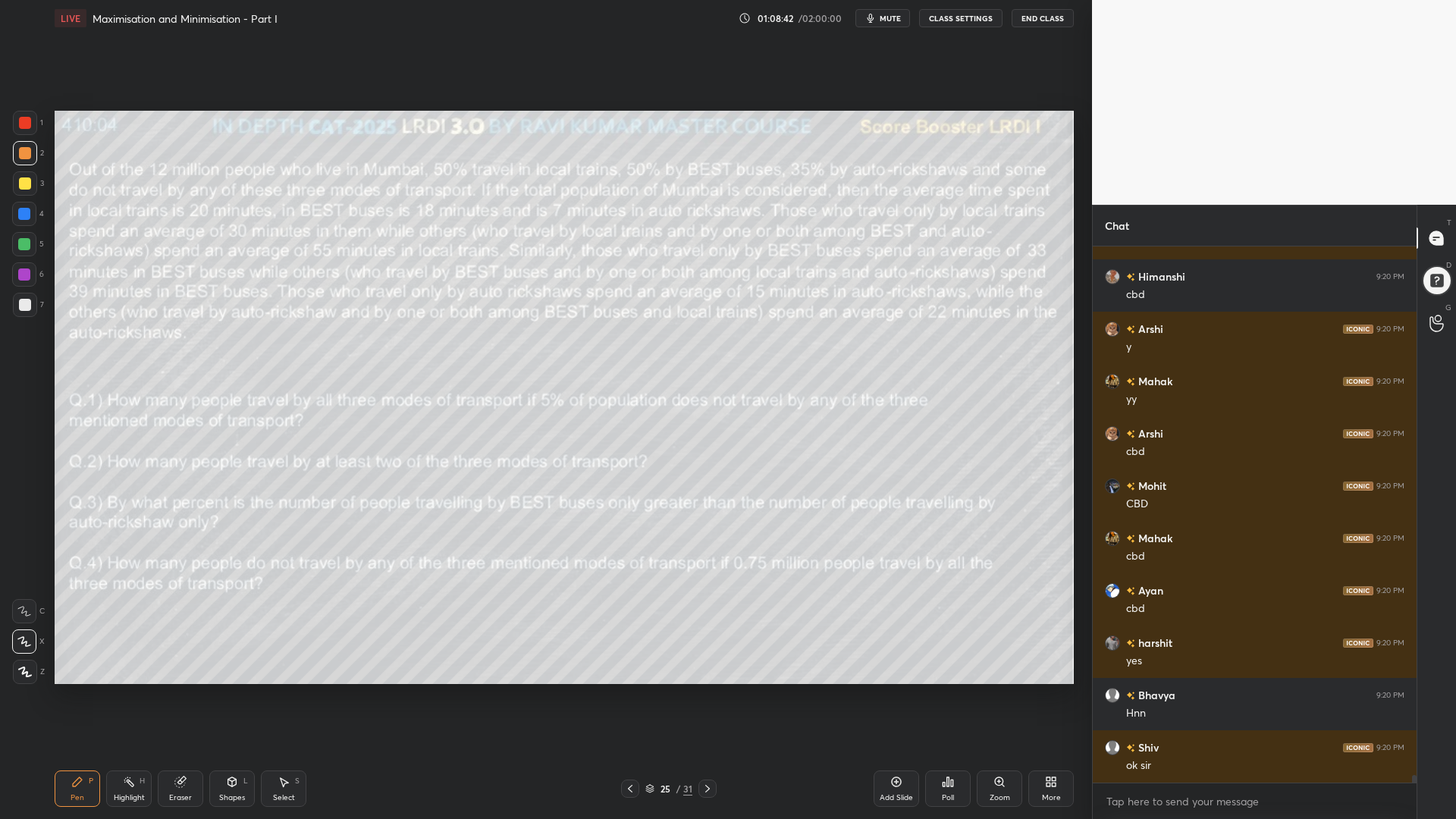
click at [18, 243] on div at bounding box center [24, 244] width 12 height 12
click at [709, 690] on icon at bounding box center [708, 788] width 5 height 7
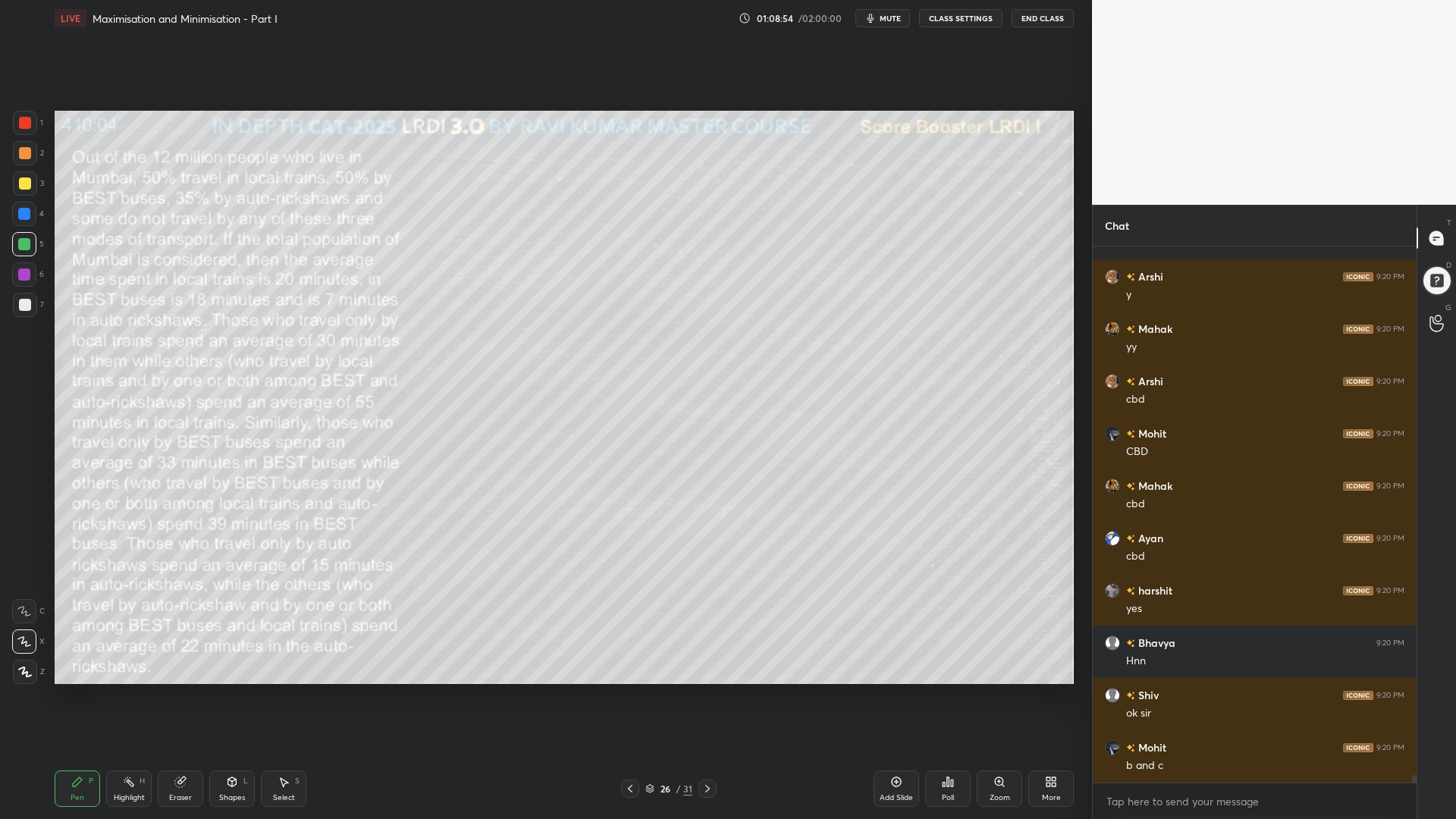
click at [630, 690] on div at bounding box center [630, 788] width 18 height 18
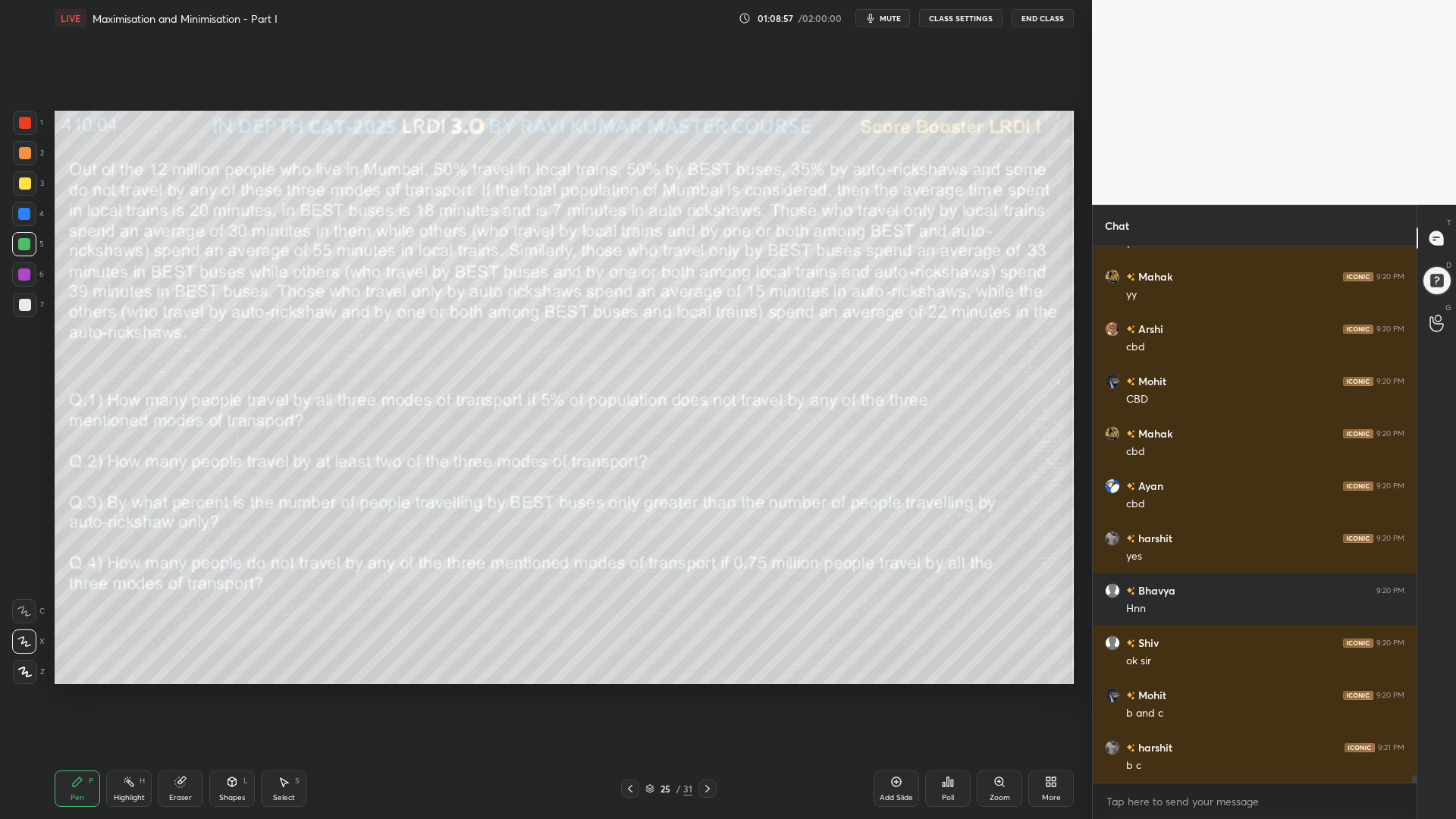
click at [707, 690] on icon at bounding box center [707, 788] width 12 height 12
click at [709, 690] on icon at bounding box center [707, 788] width 12 height 12
click at [627, 690] on icon at bounding box center [630, 788] width 12 height 12
click at [627, 690] on icon at bounding box center [630, 788] width 12 height 12
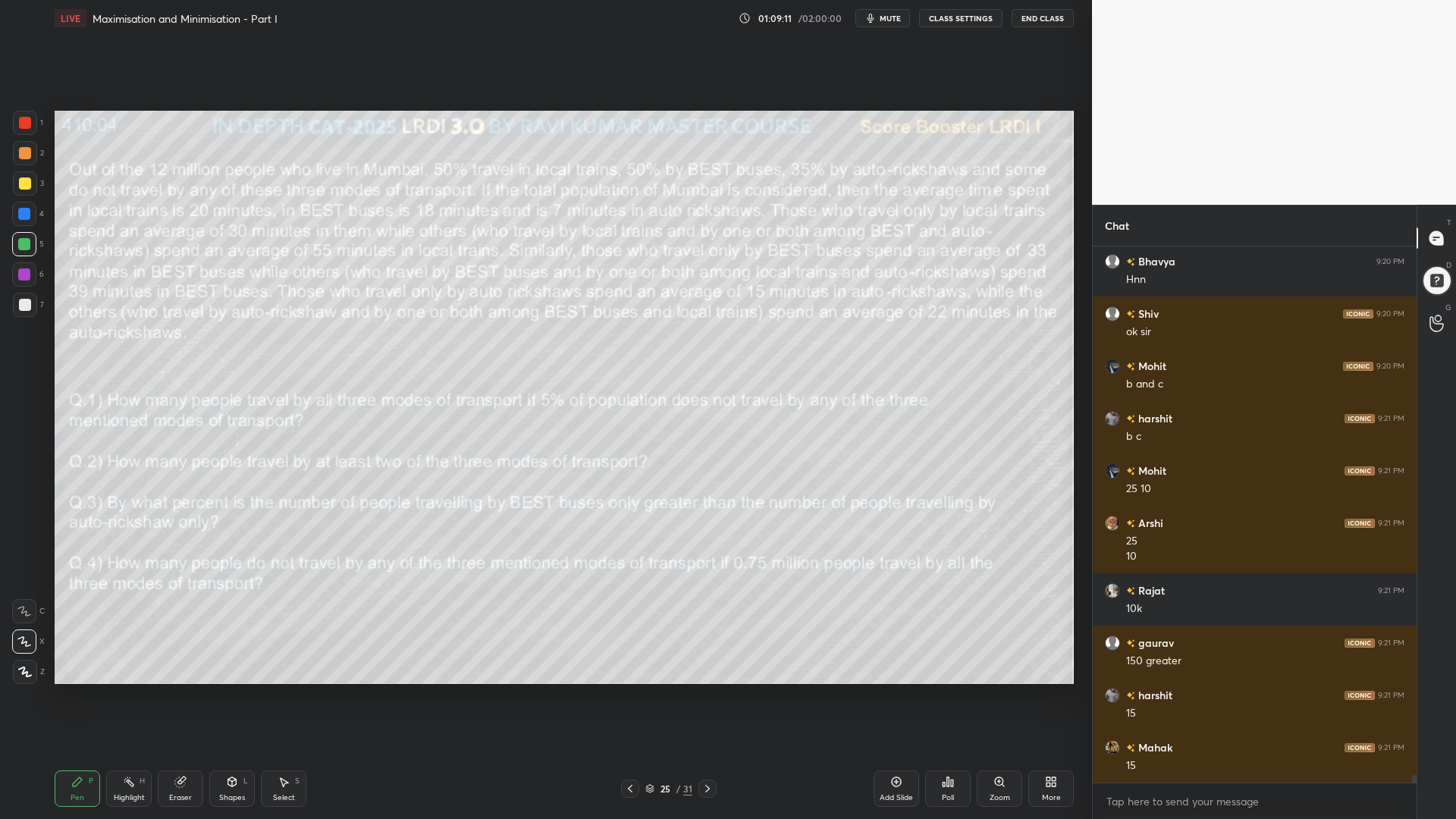
scroll to position [37621, 0]
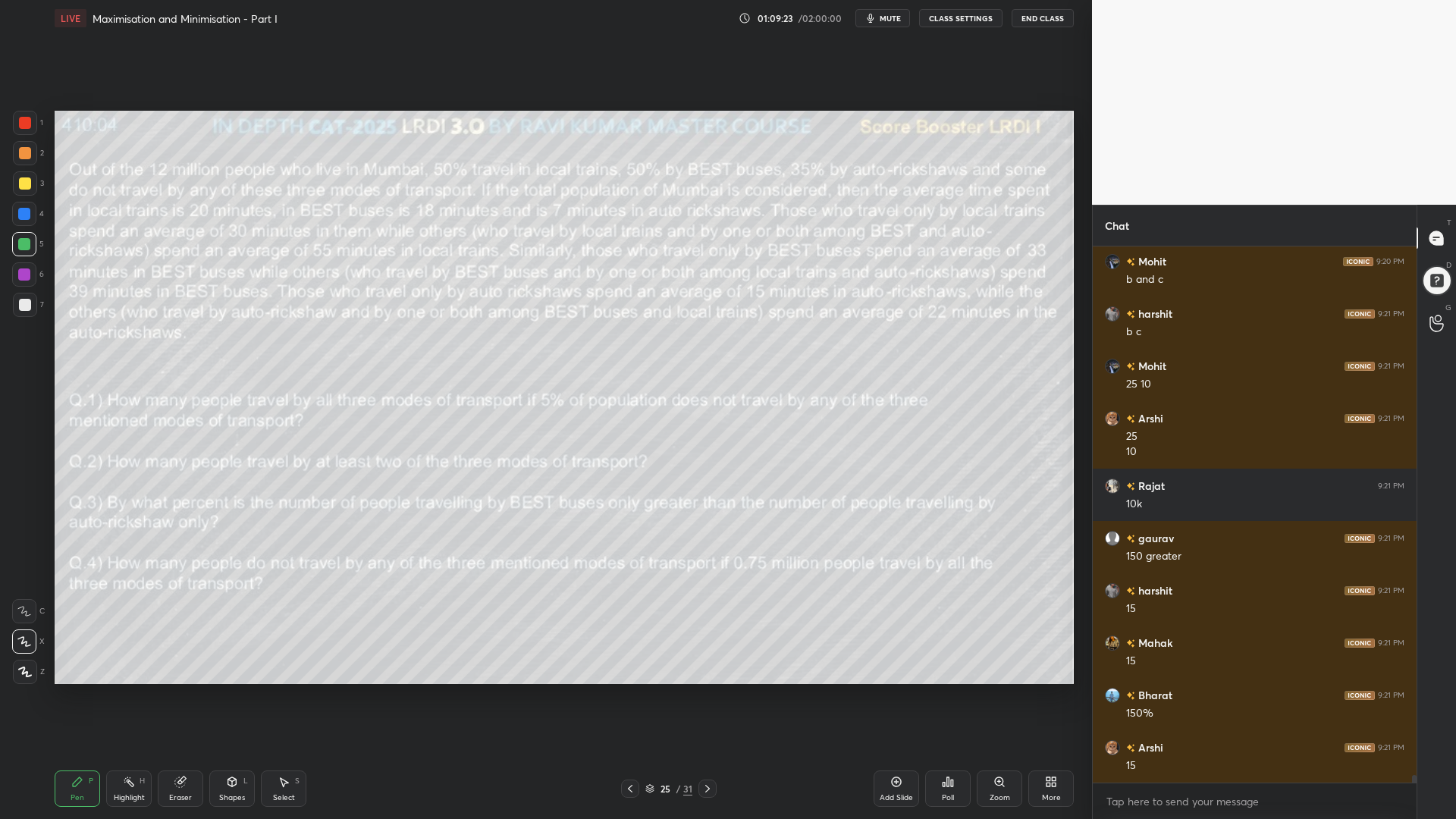
click at [172, 690] on div "Eraser" at bounding box center [180, 788] width 45 height 37
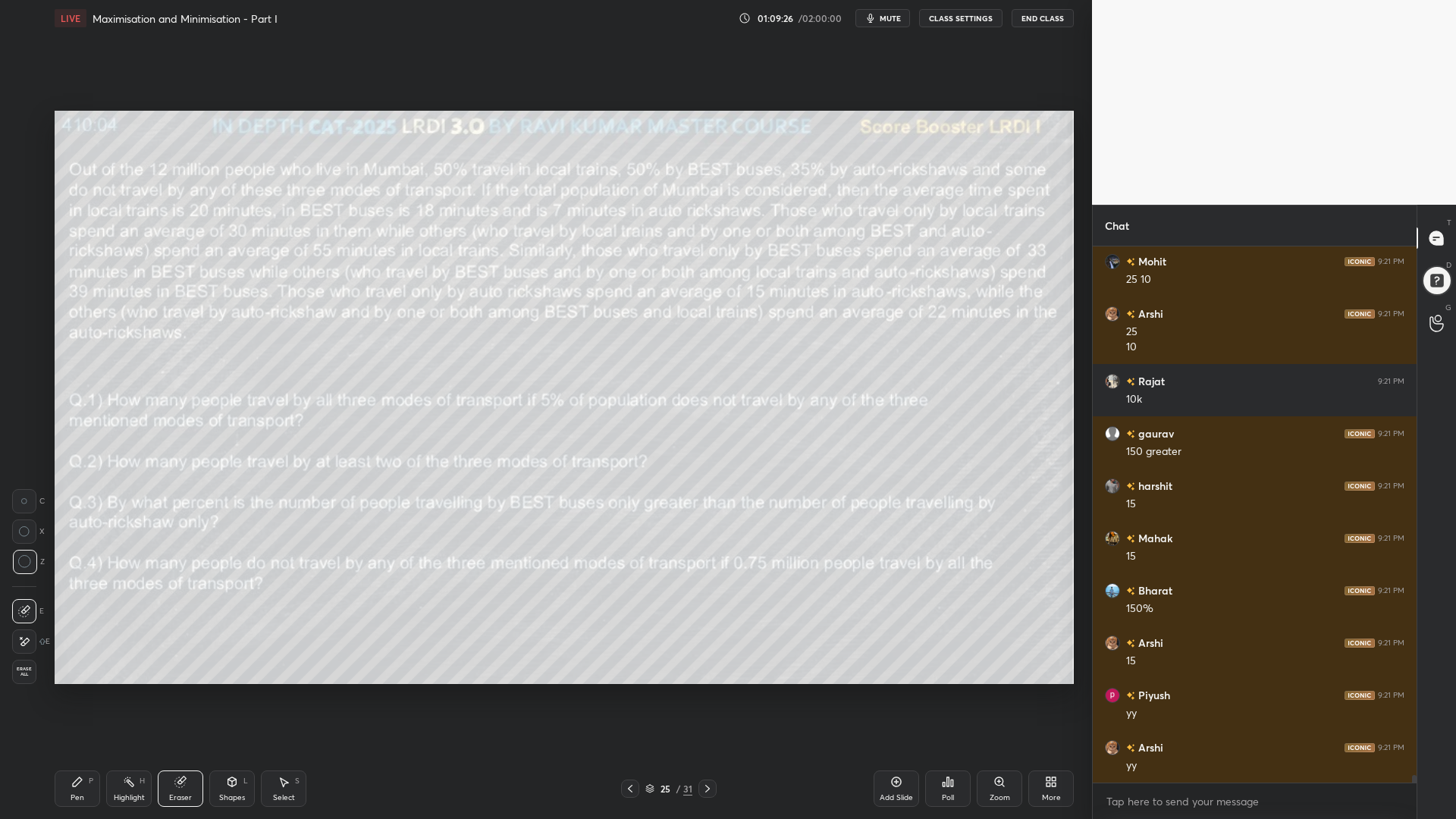
scroll to position [37778, 0]
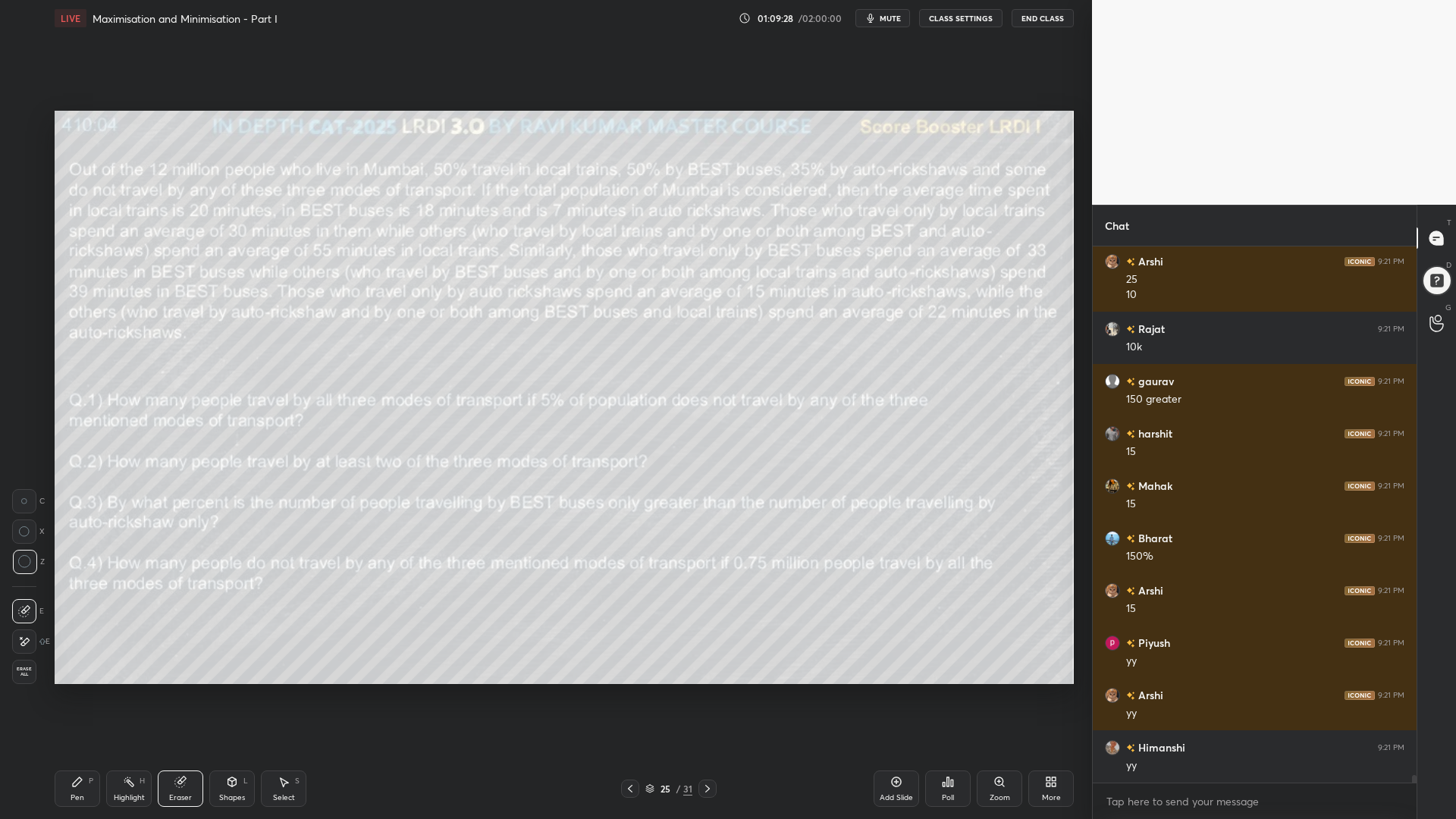
click at [79, 690] on icon at bounding box center [77, 782] width 12 height 12
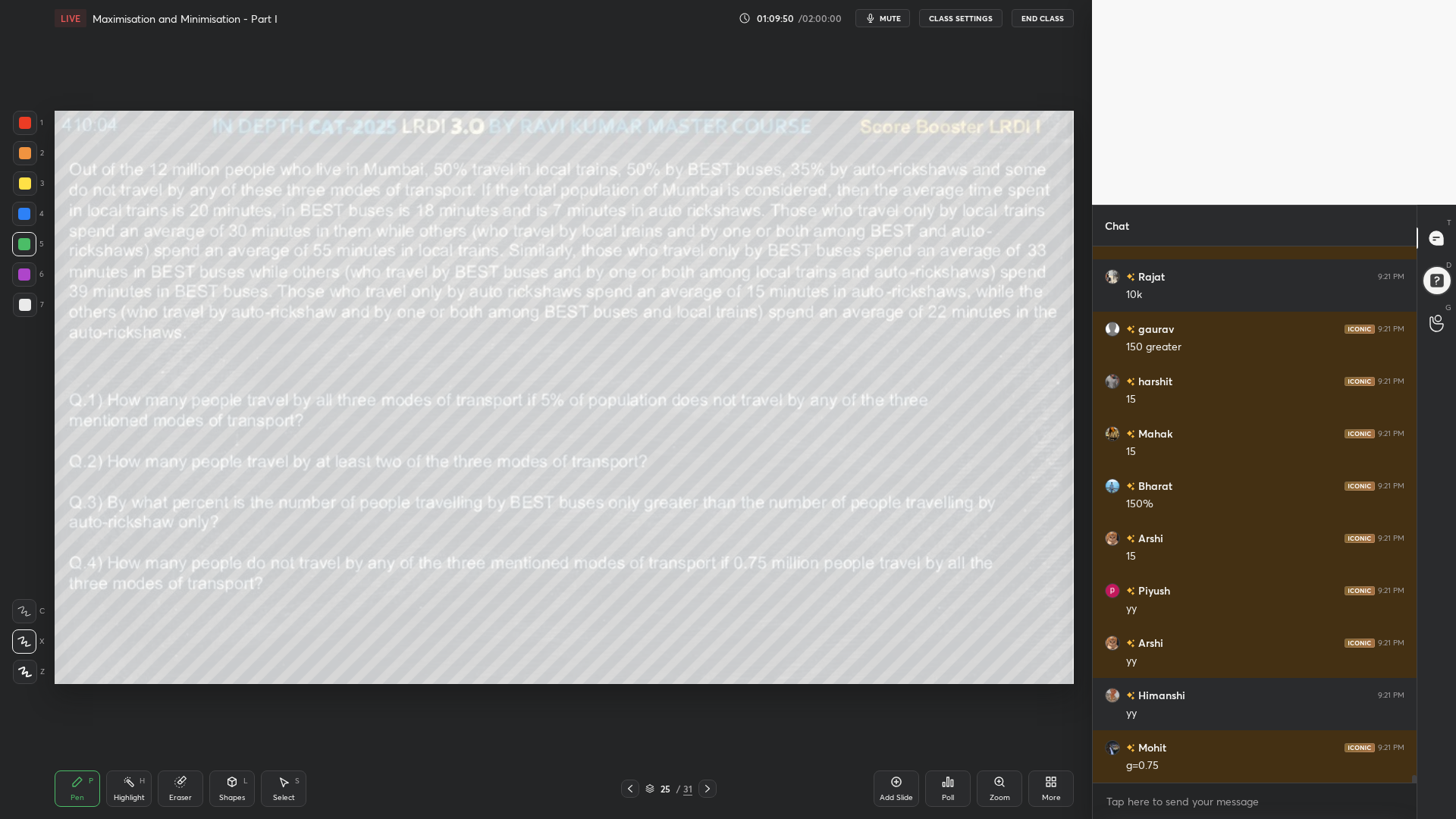
scroll to position [37883, 0]
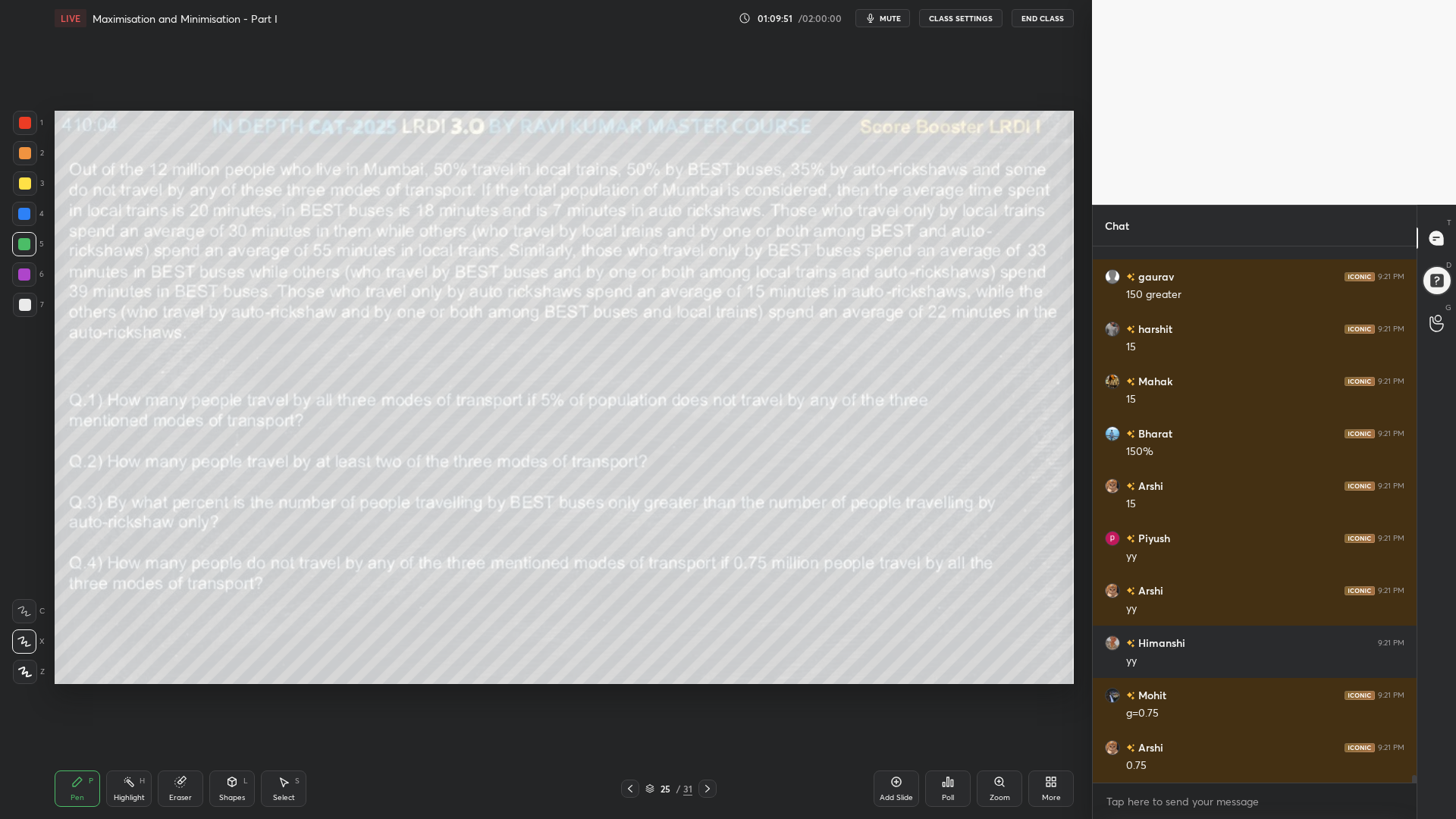
drag, startPoint x: 22, startPoint y: 211, endPoint x: 45, endPoint y: 222, distance: 25.5
click at [22, 210] on div at bounding box center [24, 213] width 12 height 12
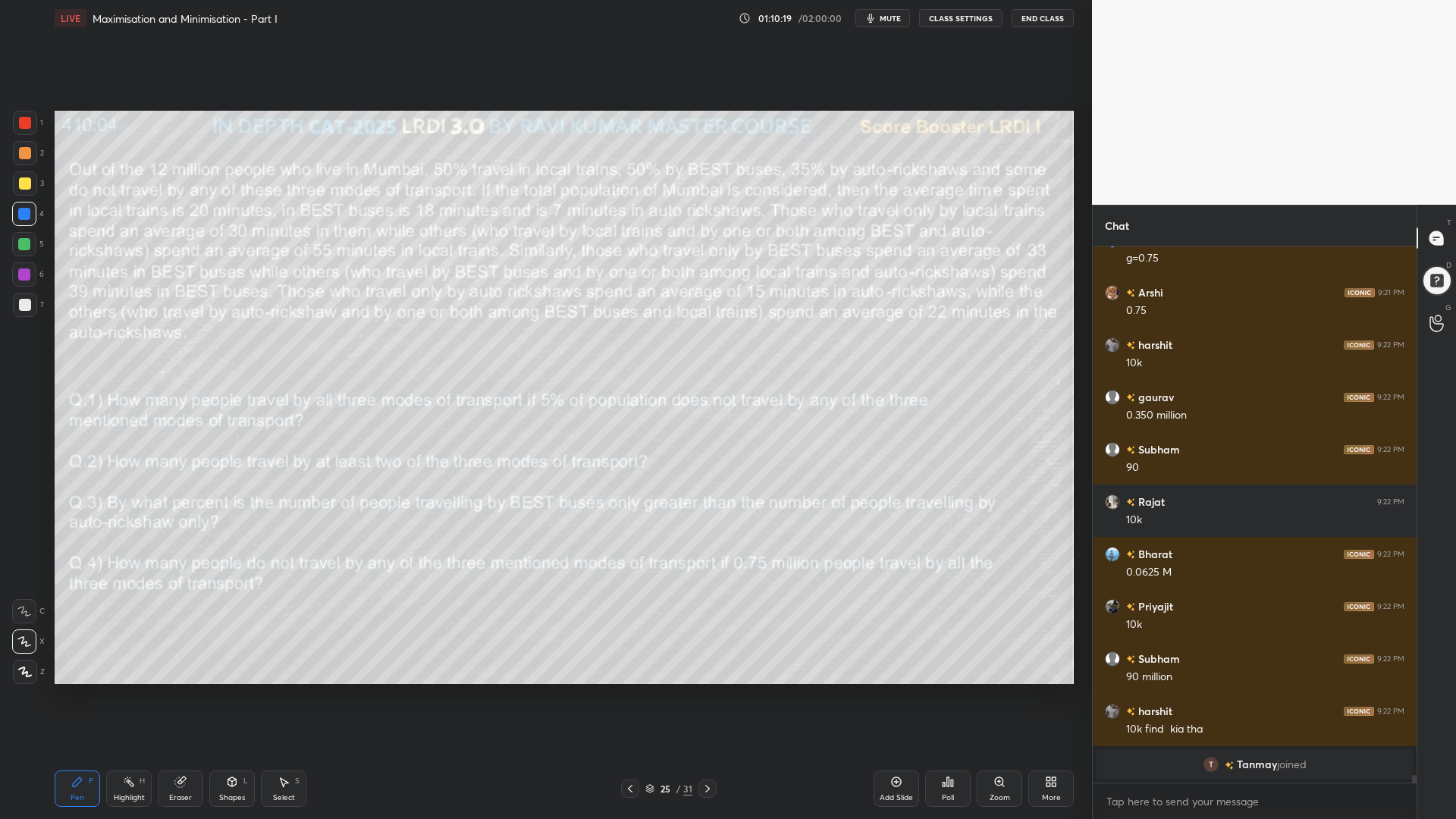
scroll to position [37644, 0]
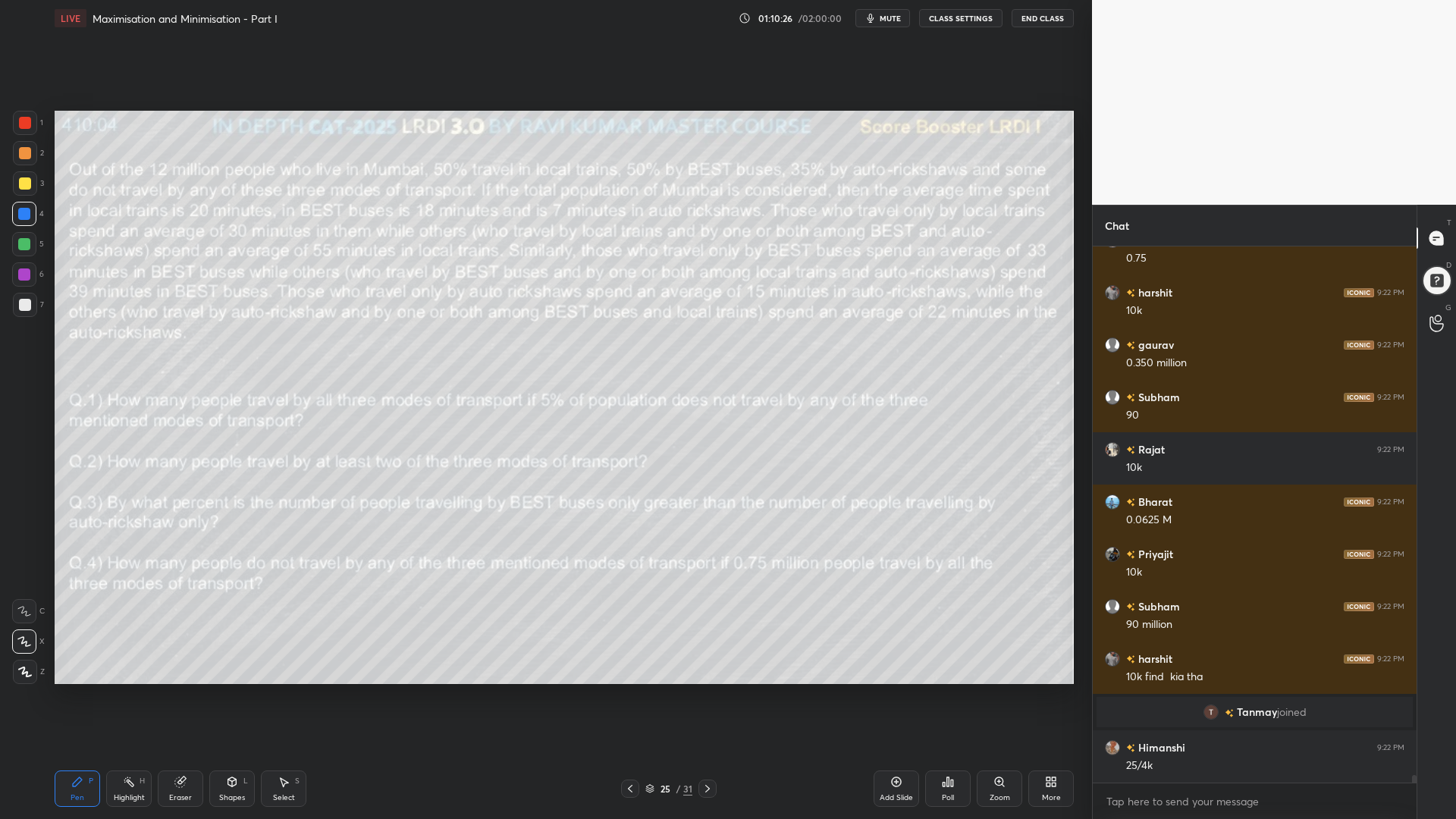
drag, startPoint x: 183, startPoint y: 790, endPoint x: 201, endPoint y: 787, distance: 18.2
click at [183, 690] on div "Eraser" at bounding box center [180, 788] width 45 height 37
click at [75, 690] on icon at bounding box center [77, 782] width 12 height 12
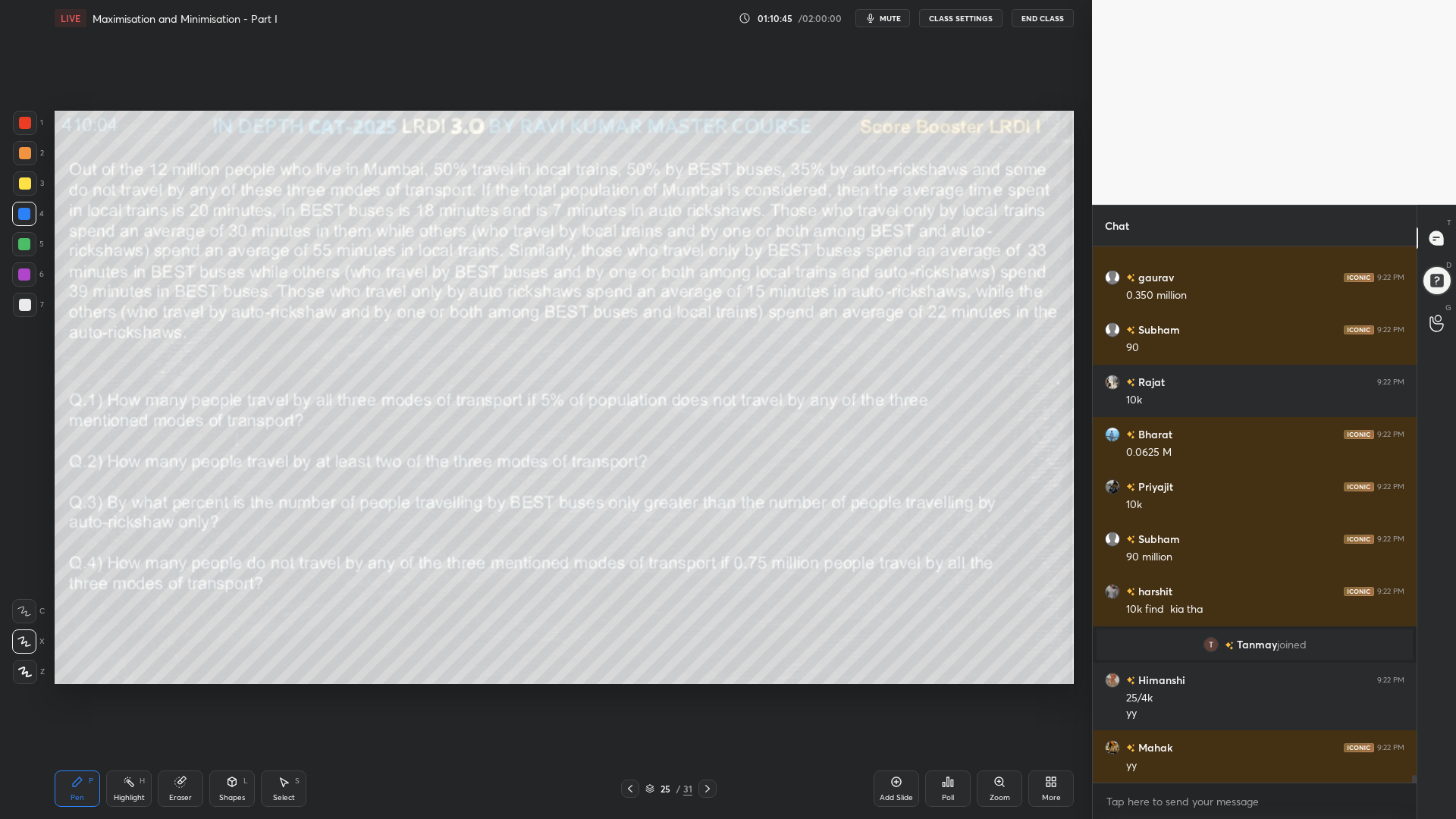
scroll to position [37764, 0]
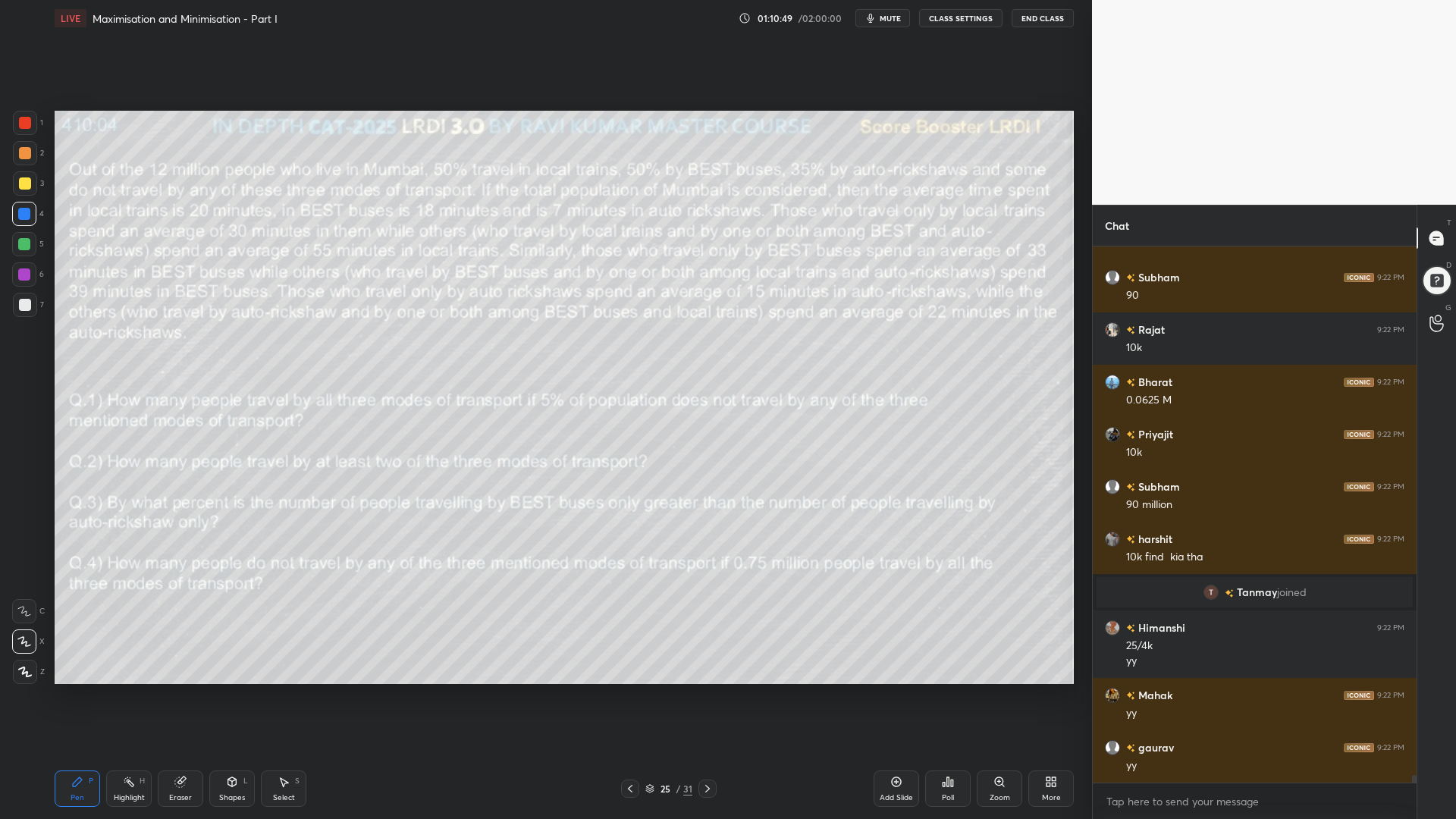
click at [885, 19] on span "mute" at bounding box center [890, 18] width 21 height 11
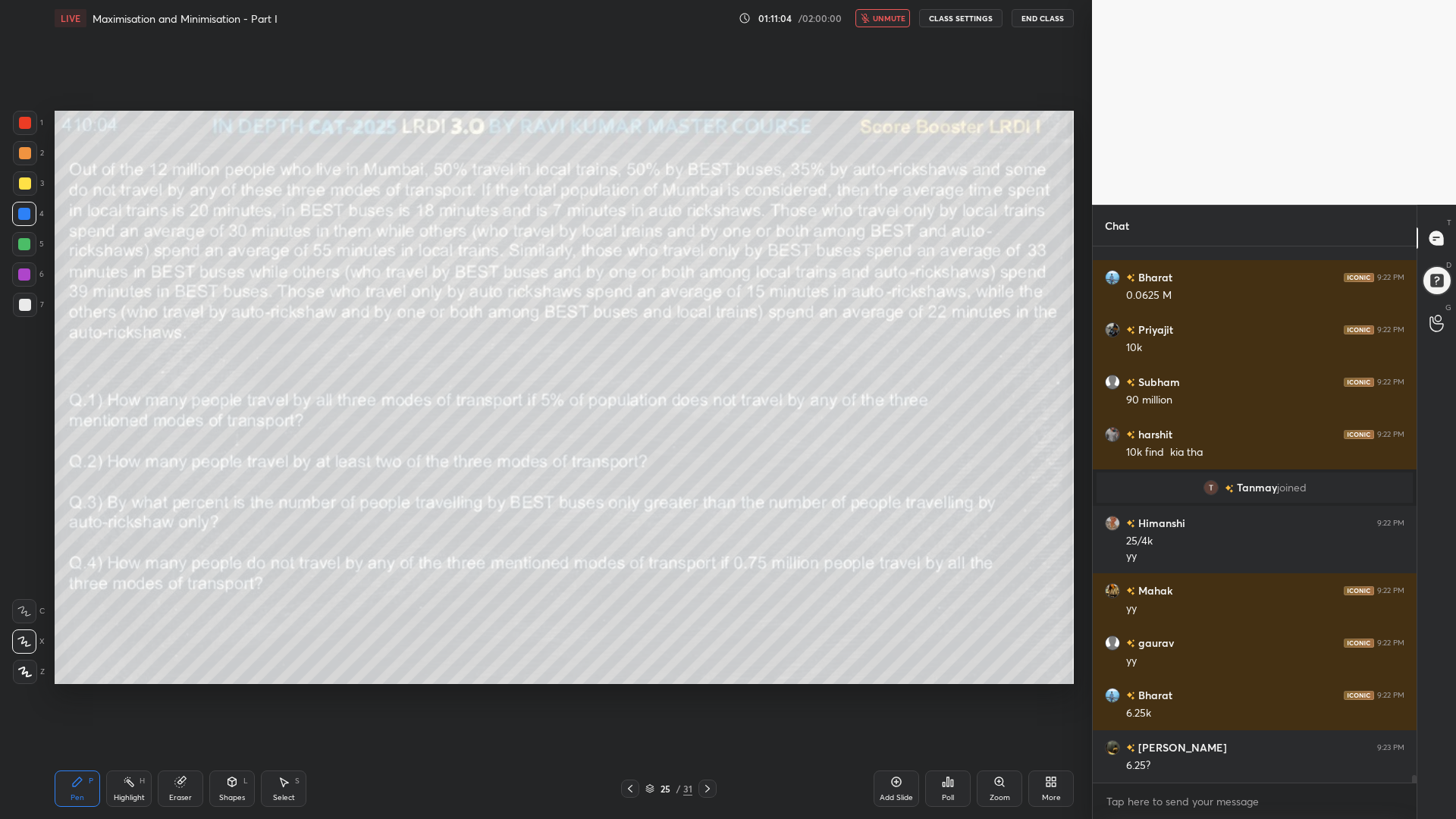
scroll to position [37921, 0]
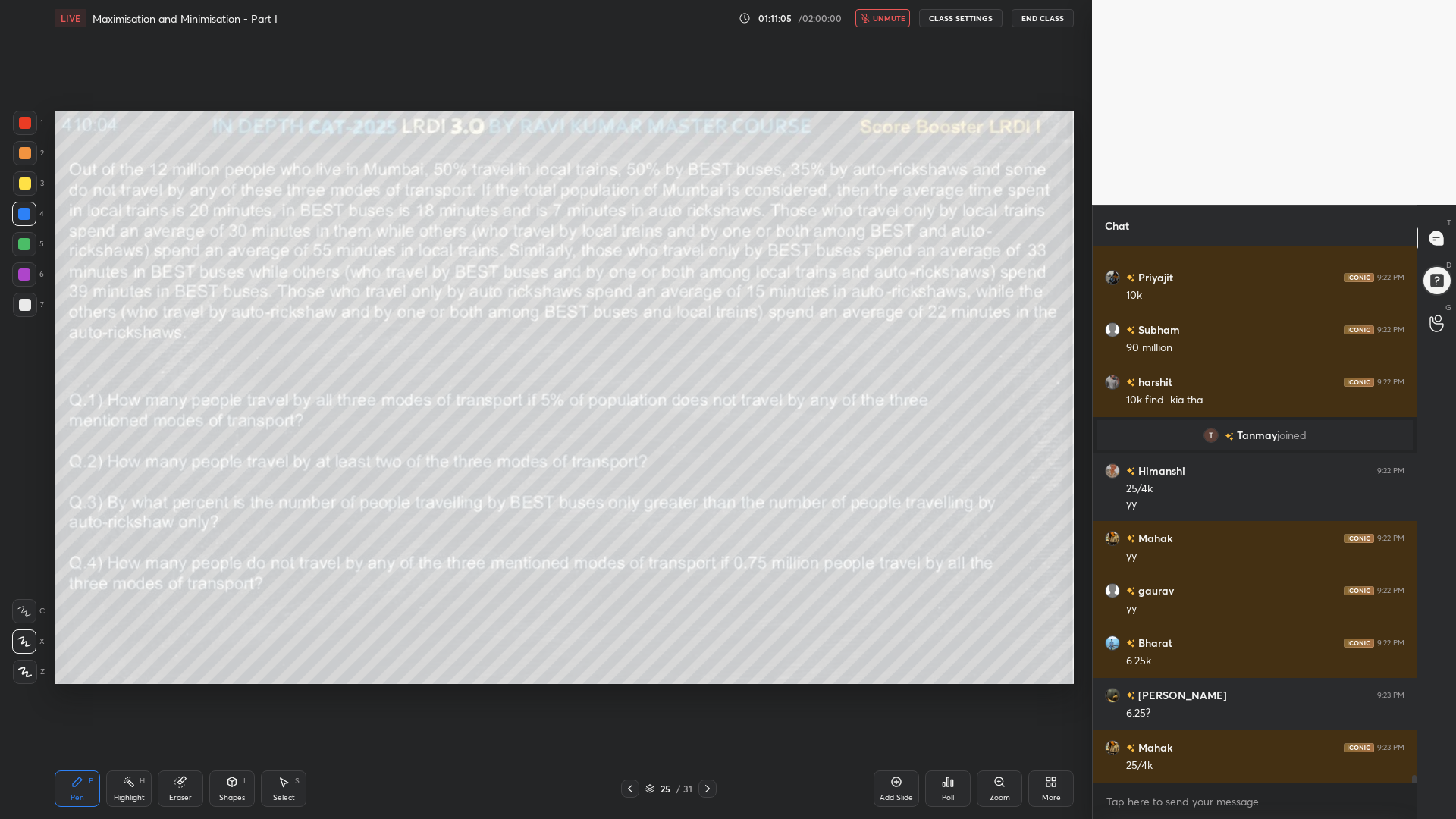
click at [888, 21] on span "unmute" at bounding box center [889, 18] width 32 height 11
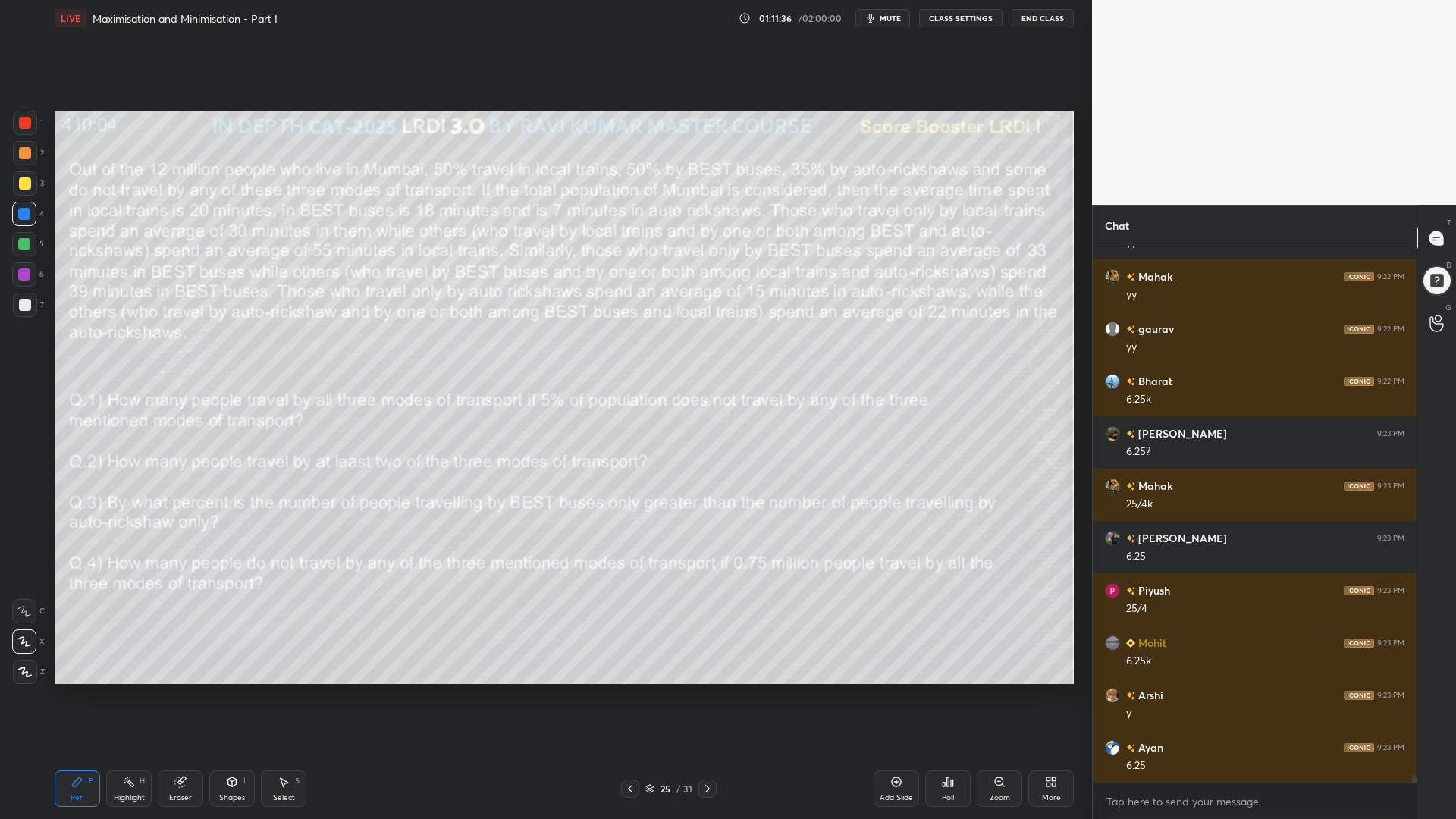
scroll to position [38235, 0]
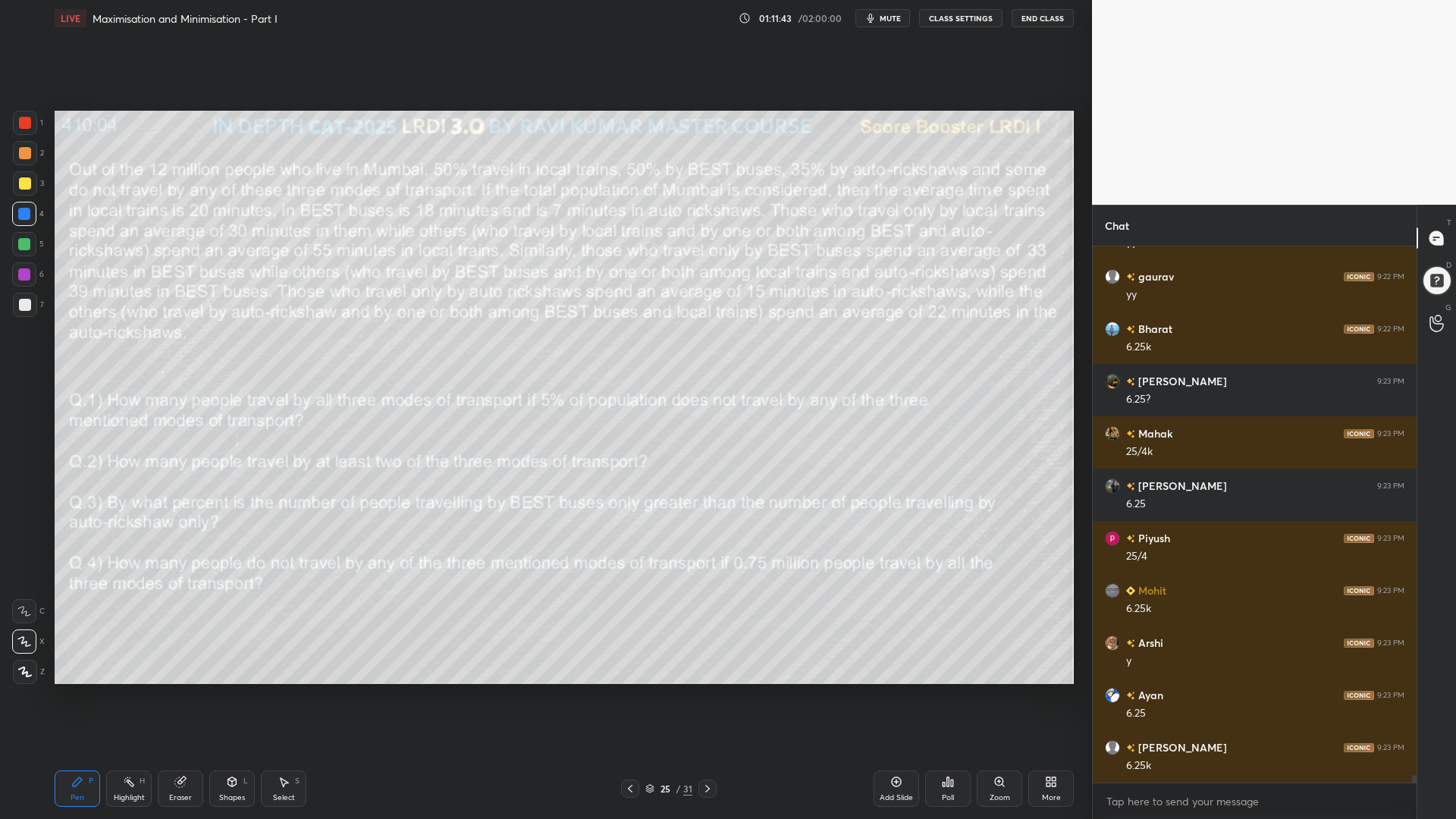
click at [704, 690] on icon at bounding box center [707, 788] width 12 height 12
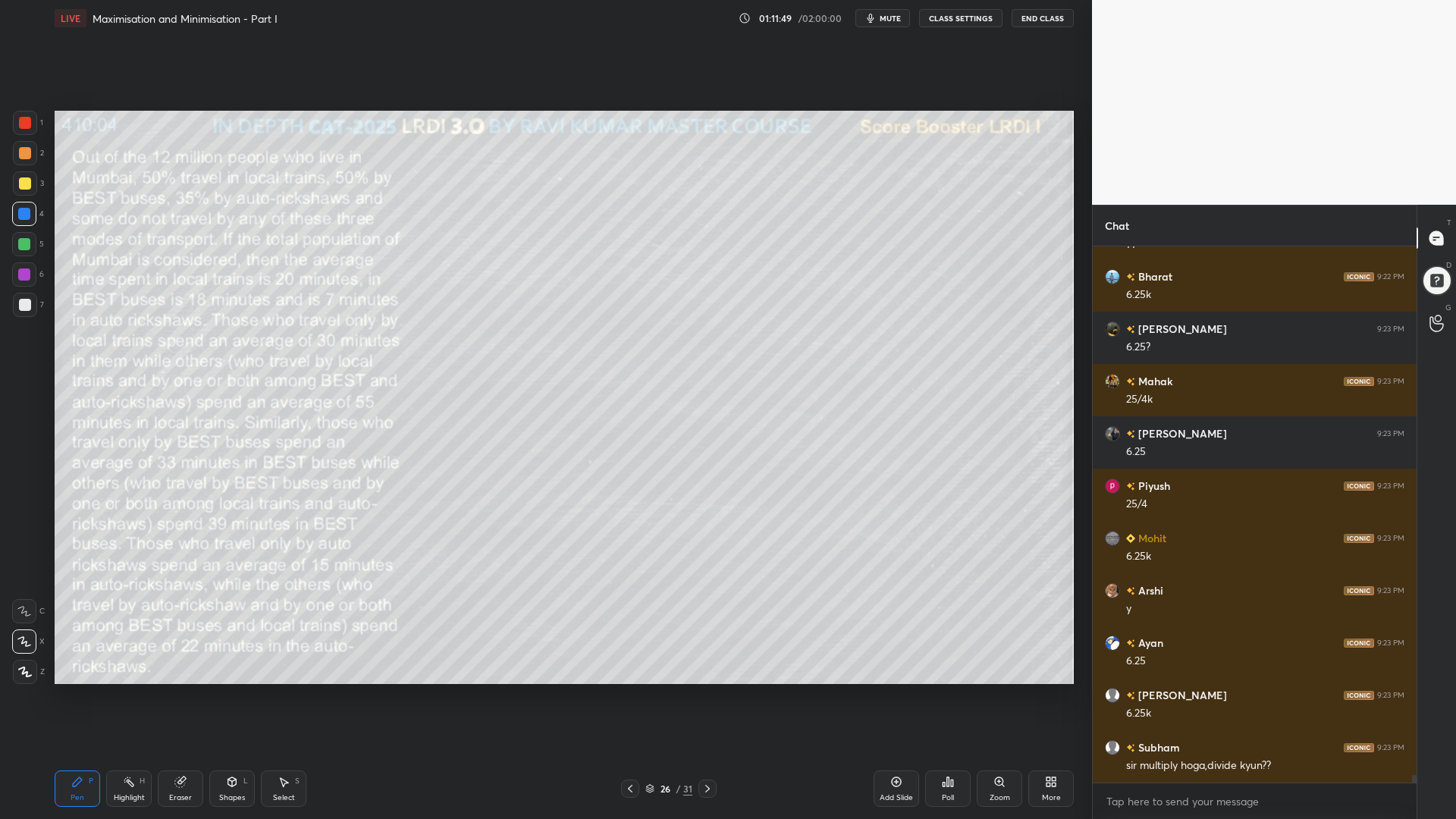
scroll to position [38323, 0]
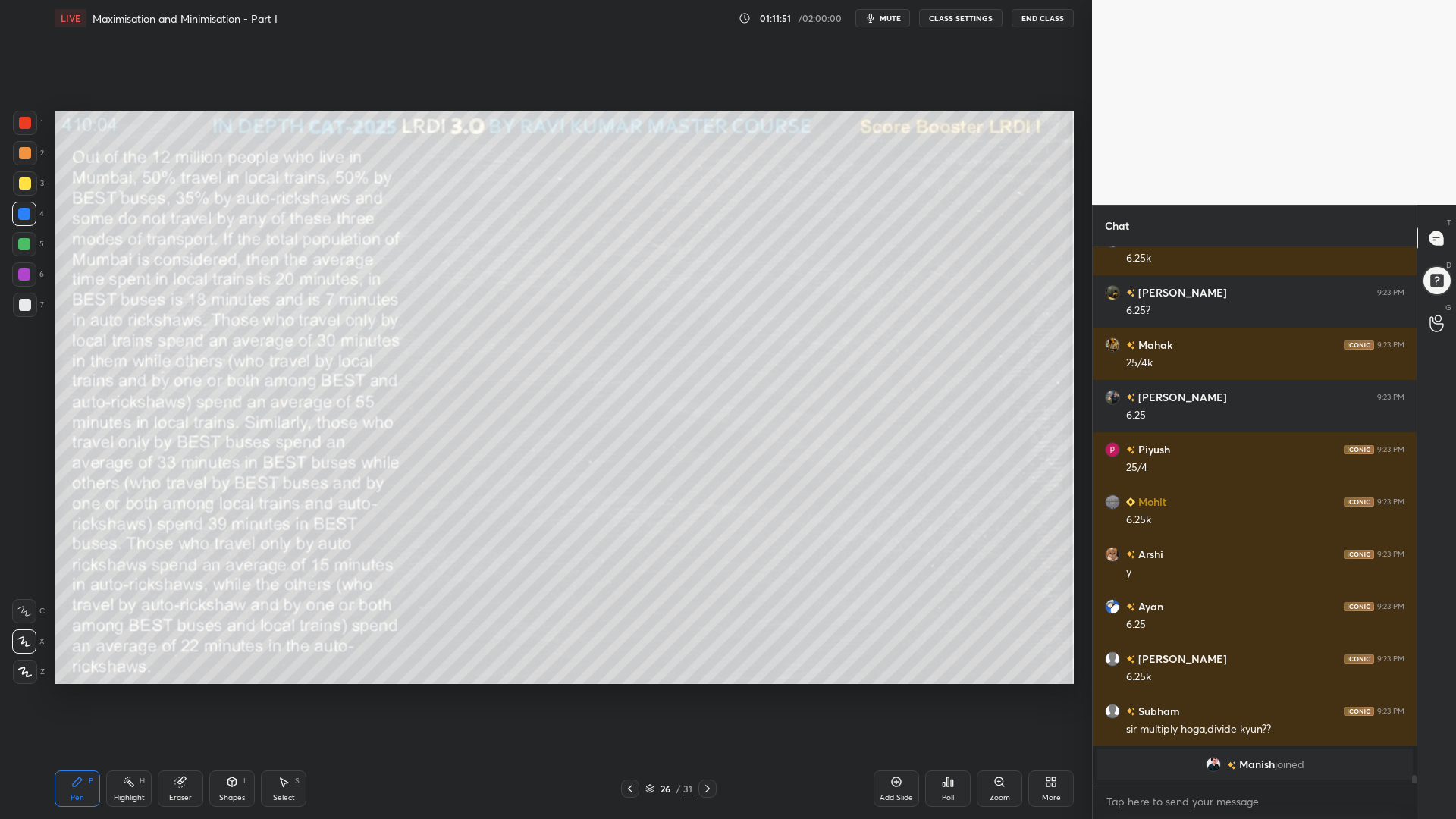
click at [179, 690] on icon at bounding box center [180, 782] width 10 height 10
click at [627, 690] on icon at bounding box center [630, 788] width 12 height 12
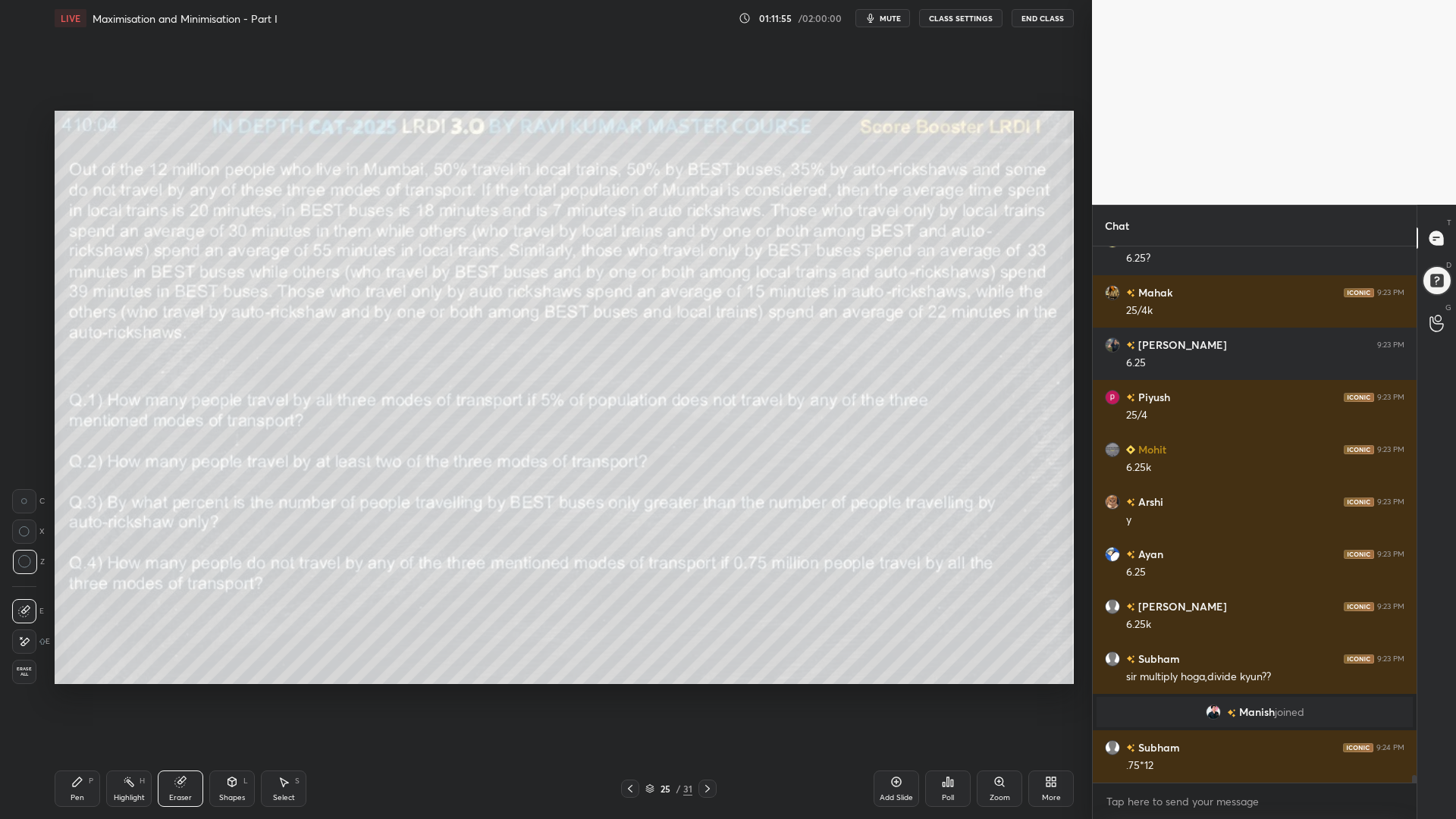
scroll to position [38159, 0]
click at [182, 690] on g at bounding box center [181, 782] width 11 height 11
click at [63, 690] on div "Pen P" at bounding box center [77, 788] width 45 height 37
click at [15, 239] on div at bounding box center [24, 244] width 24 height 24
click at [25, 129] on div at bounding box center [25, 123] width 24 height 24
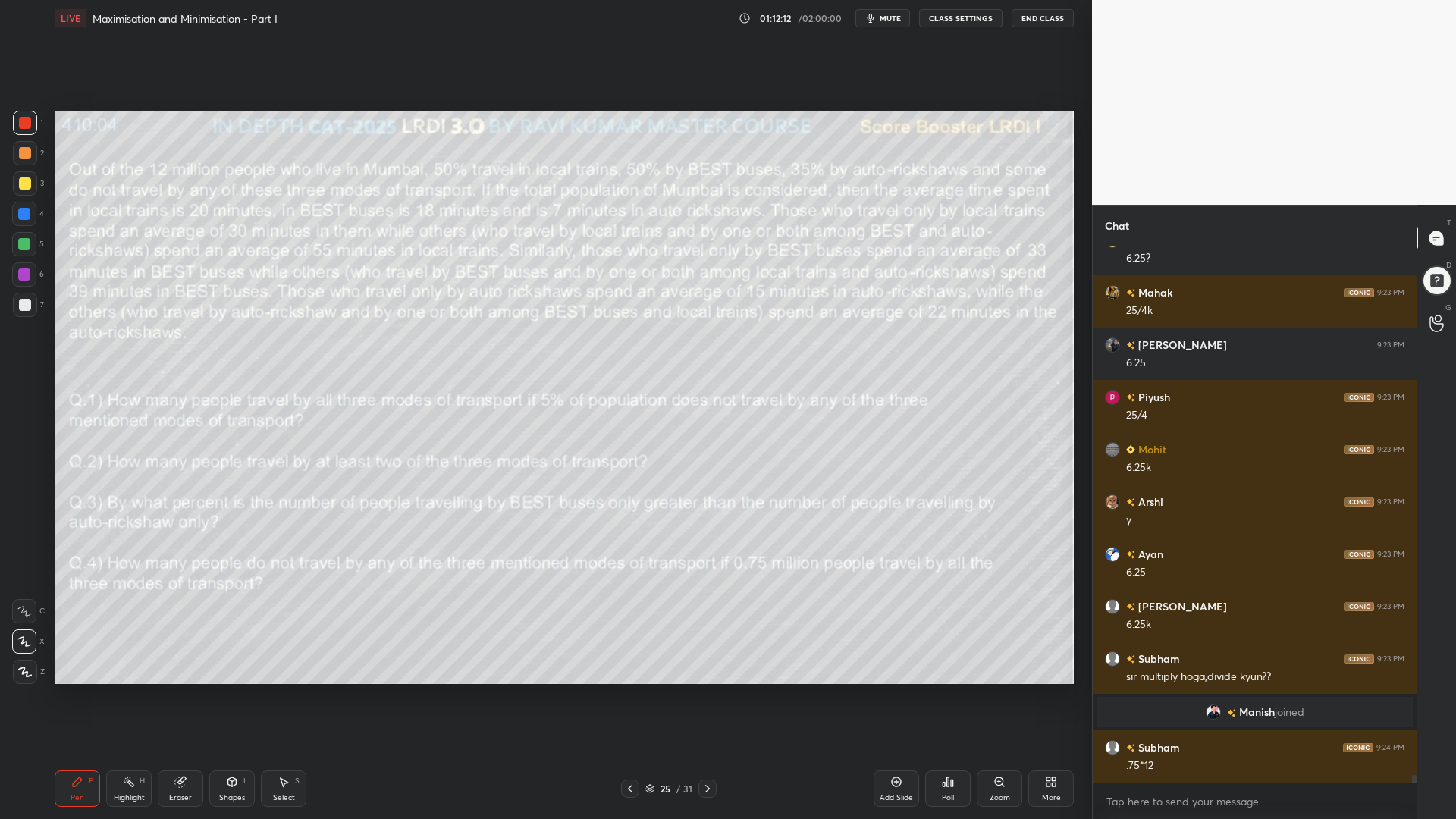
scroll to position [38211, 0]
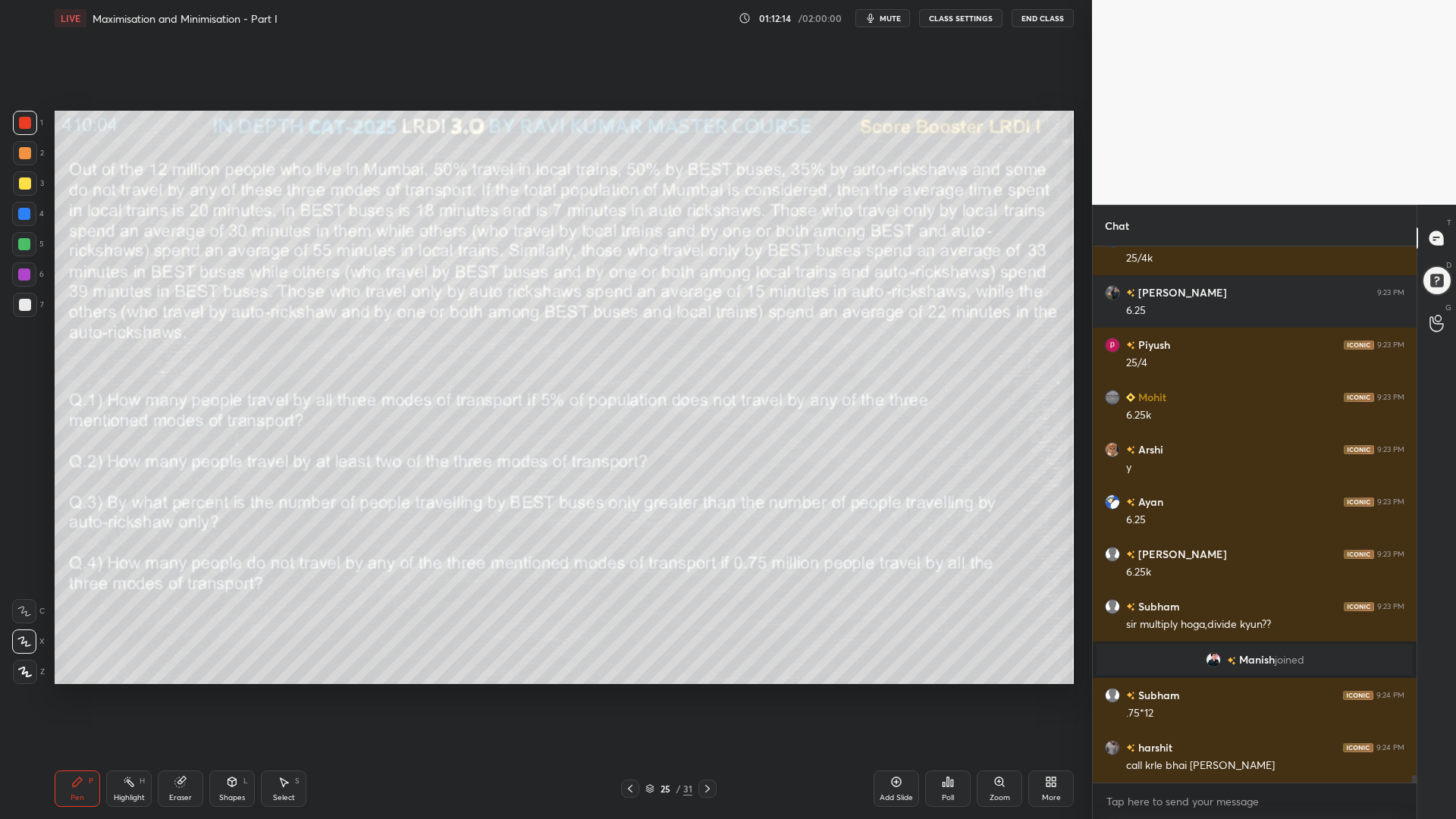
click at [220, 690] on div "Shapes L" at bounding box center [232, 788] width 45 height 37
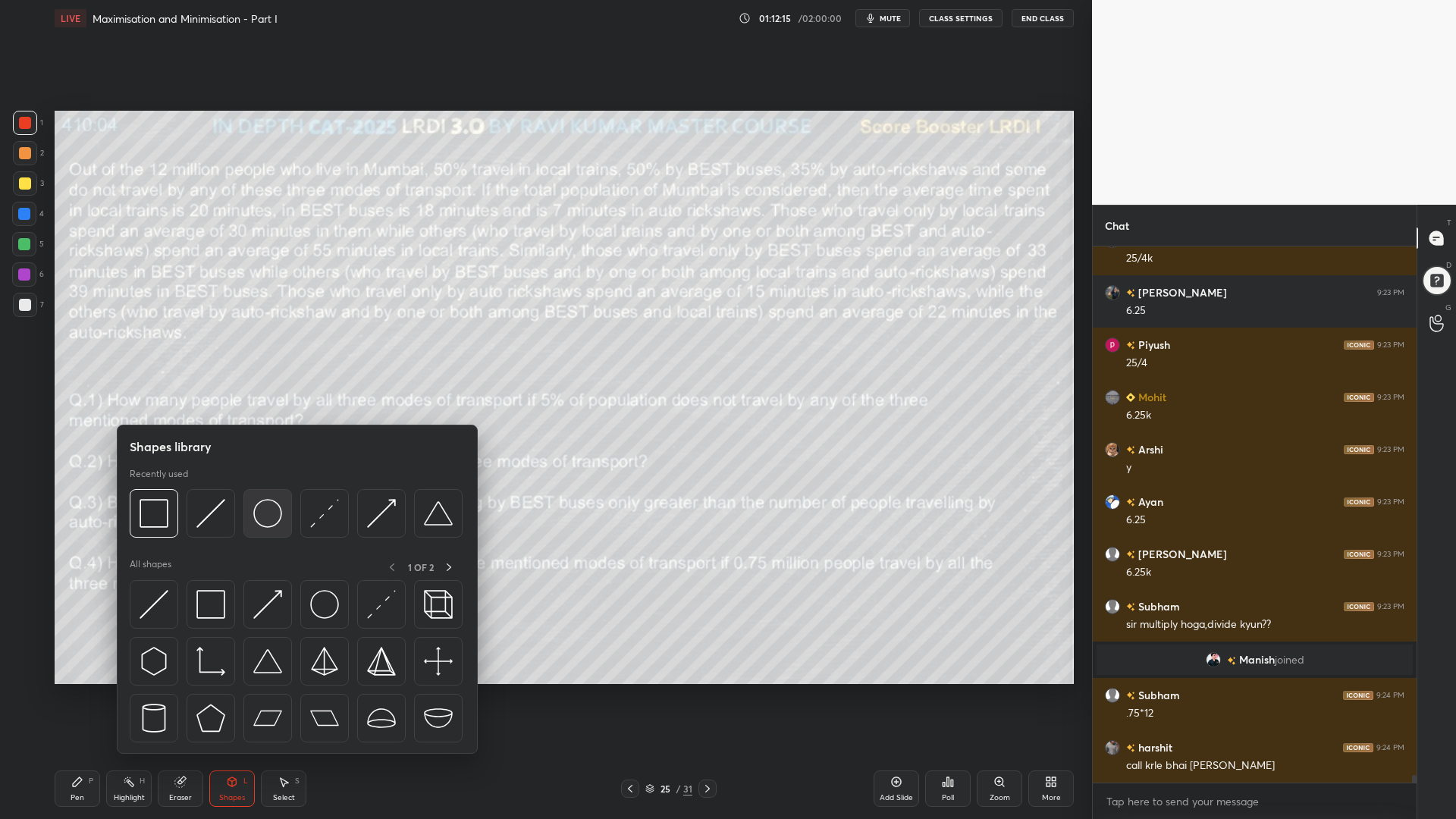
click at [265, 515] on img at bounding box center [267, 513] width 28 height 28
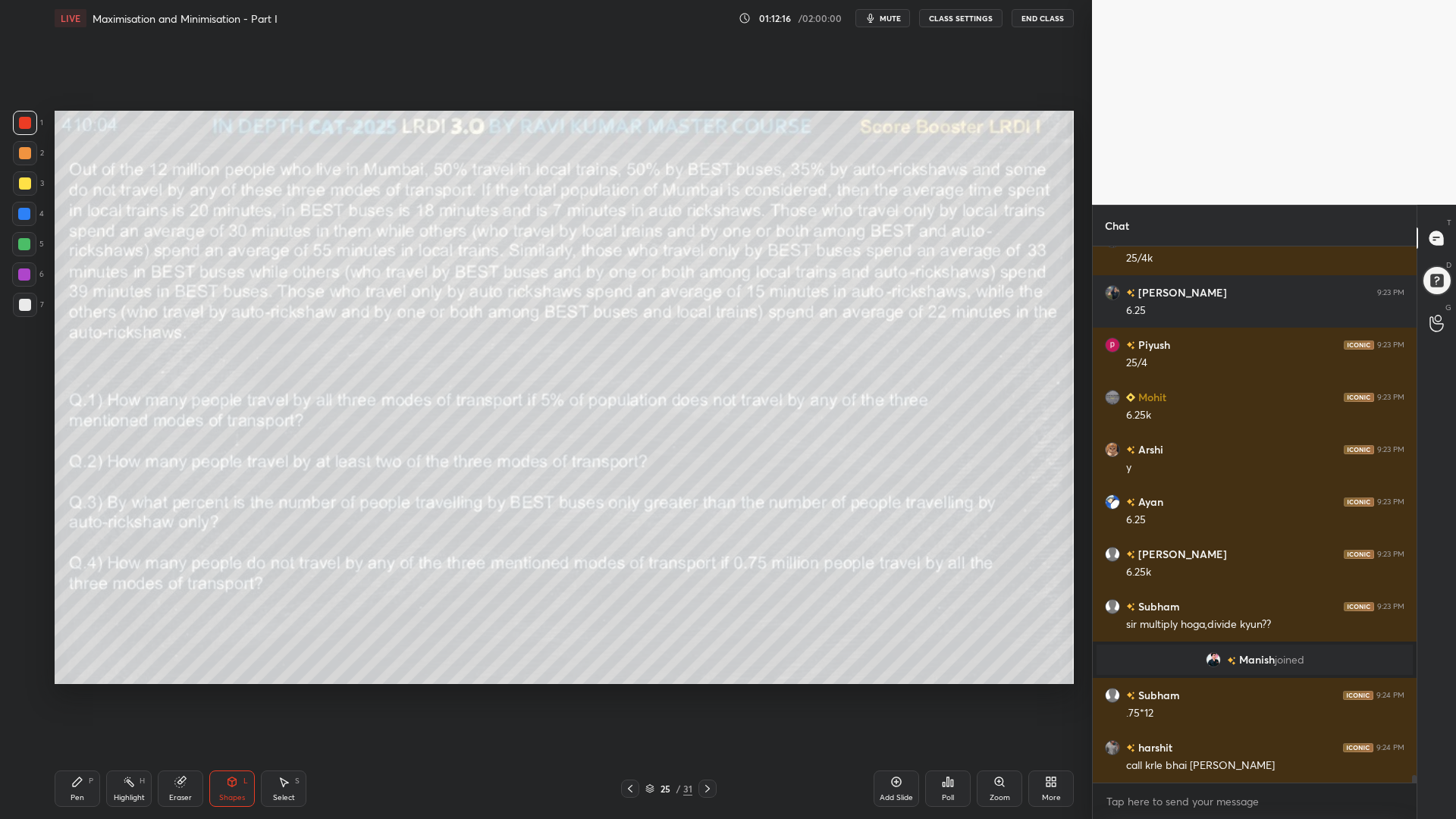
click at [17, 244] on div at bounding box center [24, 244] width 24 height 24
click at [81, 690] on icon at bounding box center [77, 782] width 12 height 12
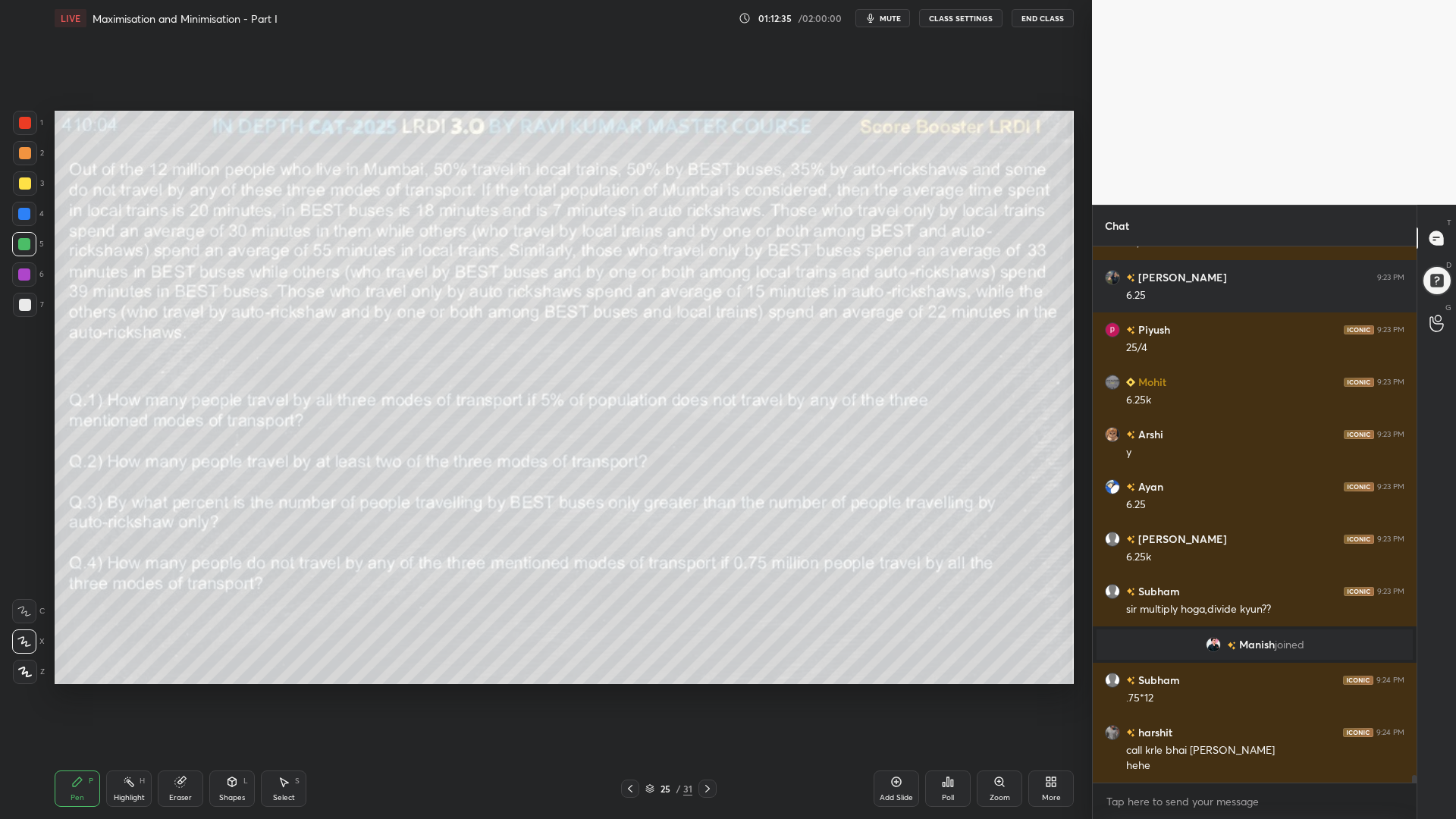
click at [186, 690] on icon at bounding box center [180, 782] width 12 height 12
drag, startPoint x: 66, startPoint y: 792, endPoint x: 75, endPoint y: 787, distance: 10.3
click at [66, 690] on div "Pen P" at bounding box center [77, 788] width 45 height 37
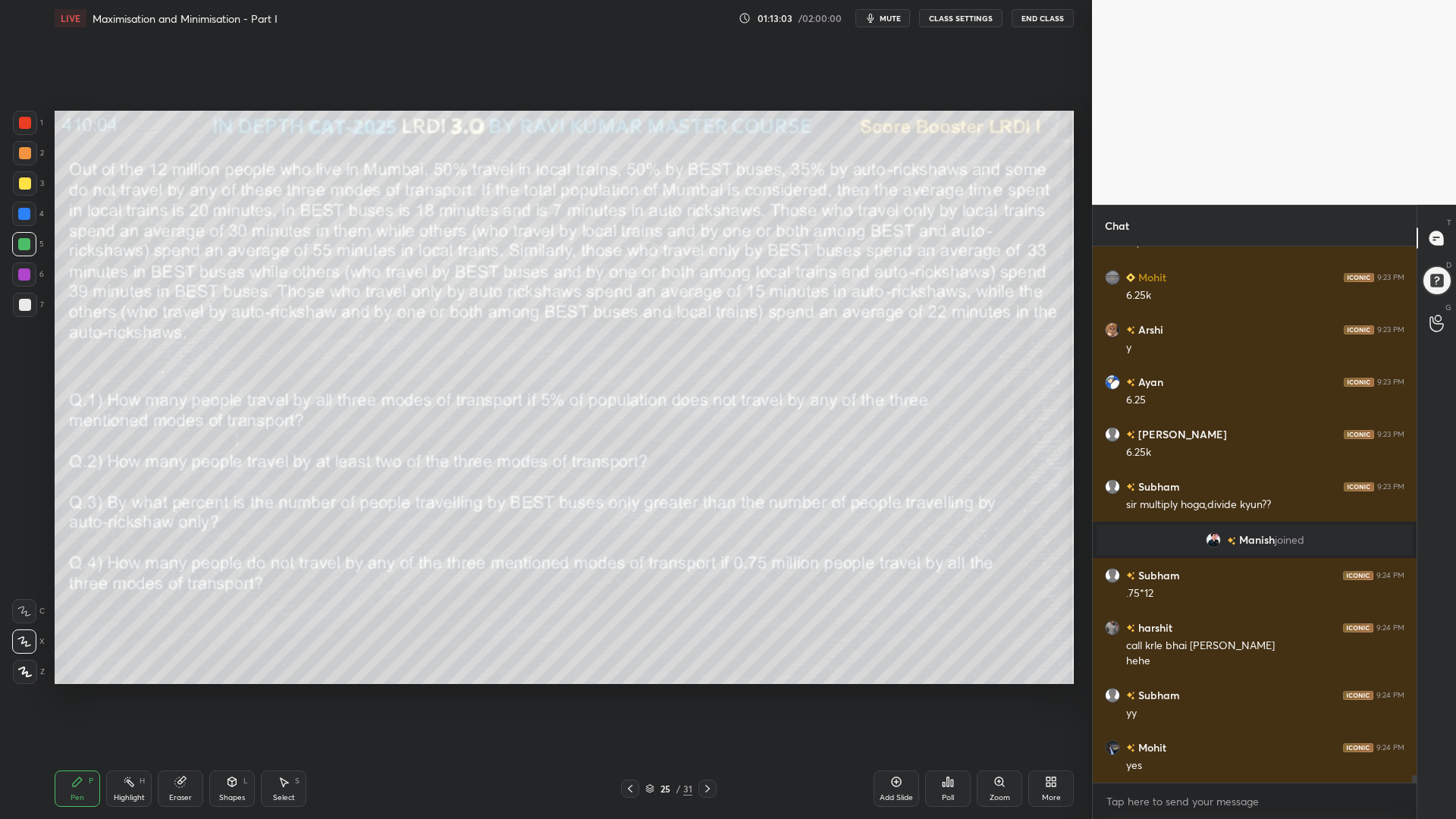
scroll to position [38383, 0]
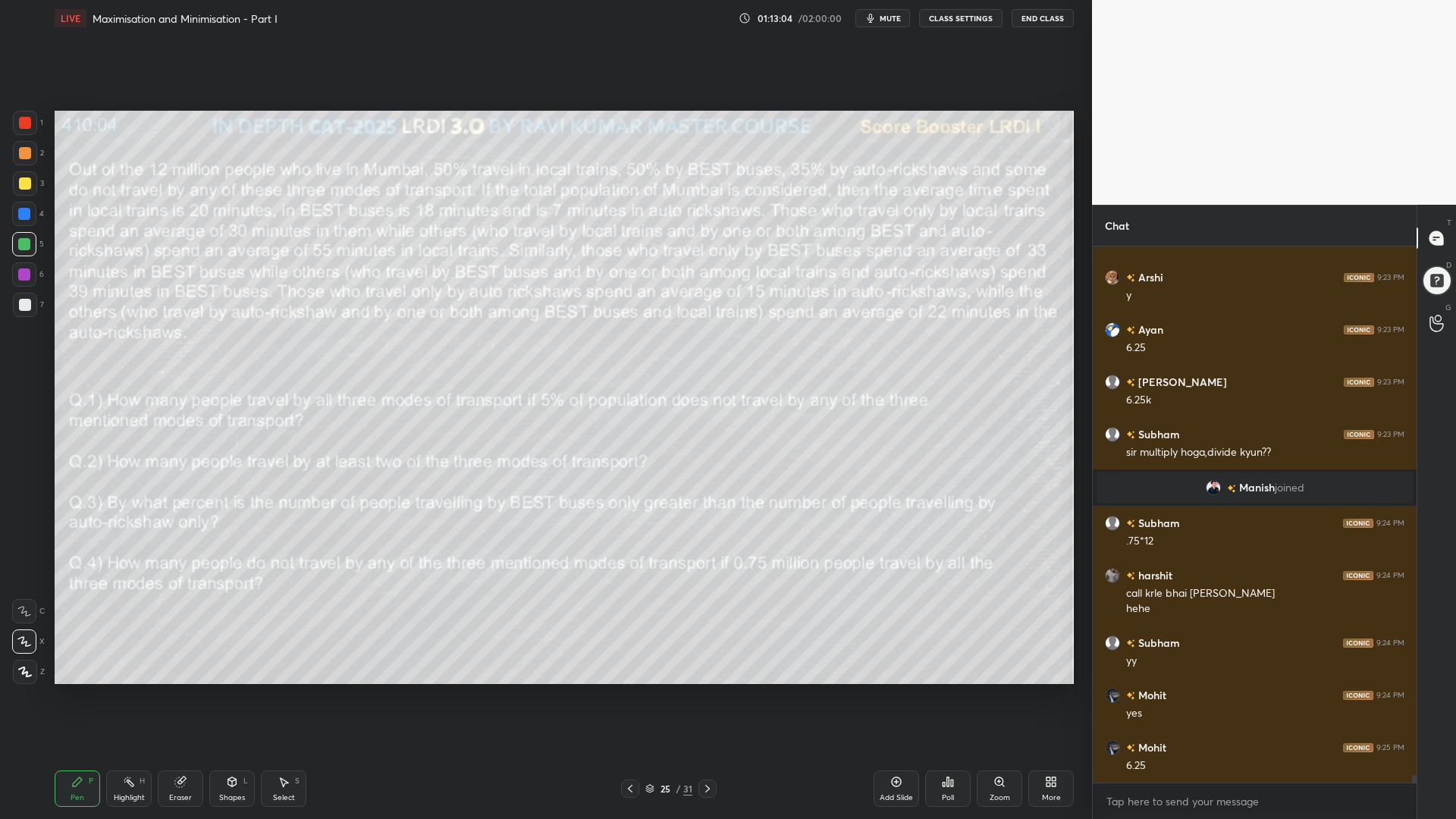
click at [703, 690] on icon at bounding box center [707, 788] width 12 height 12
click at [708, 690] on icon at bounding box center [708, 788] width 5 height 7
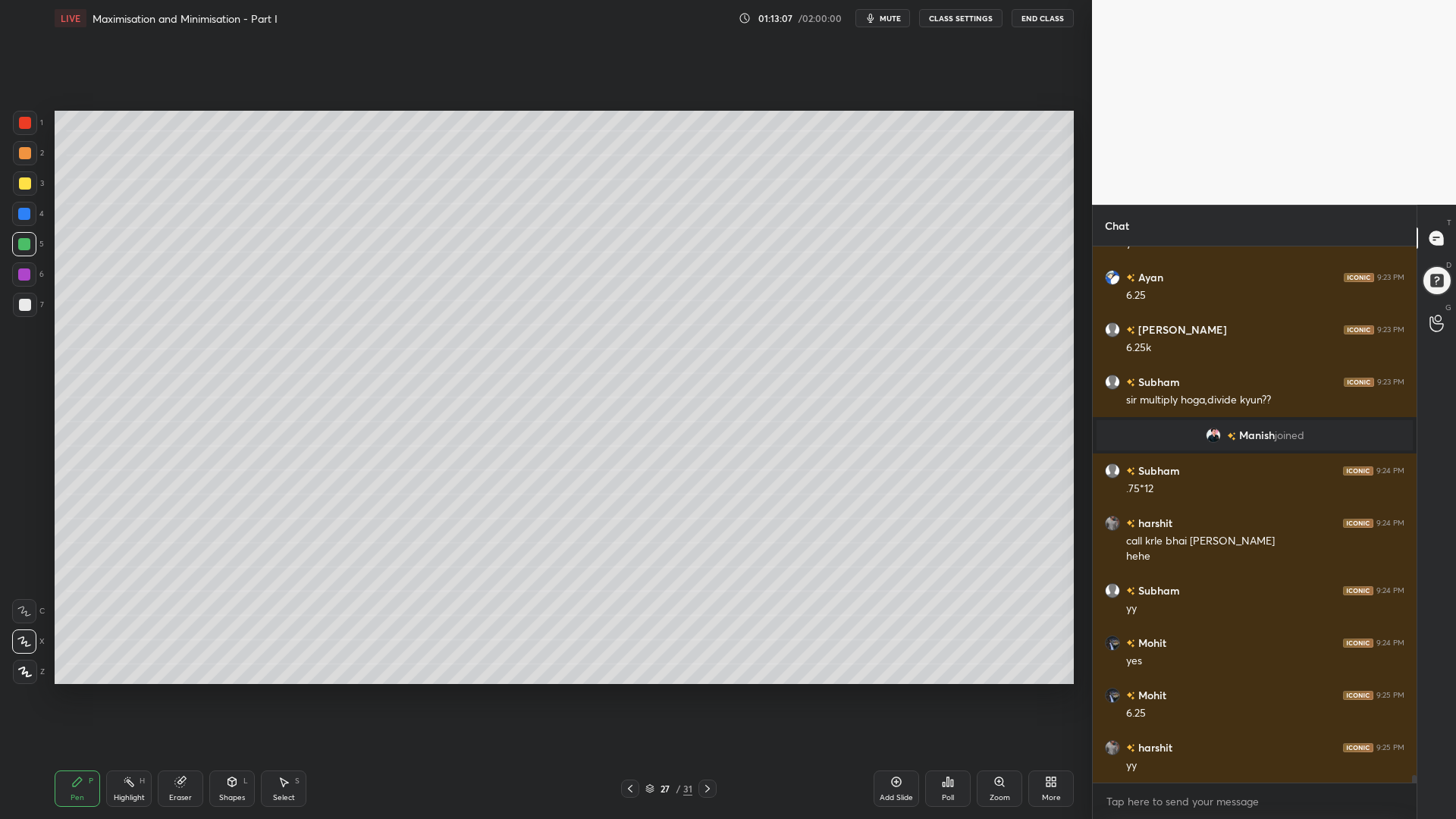
click at [19, 304] on div at bounding box center [24, 304] width 12 height 12
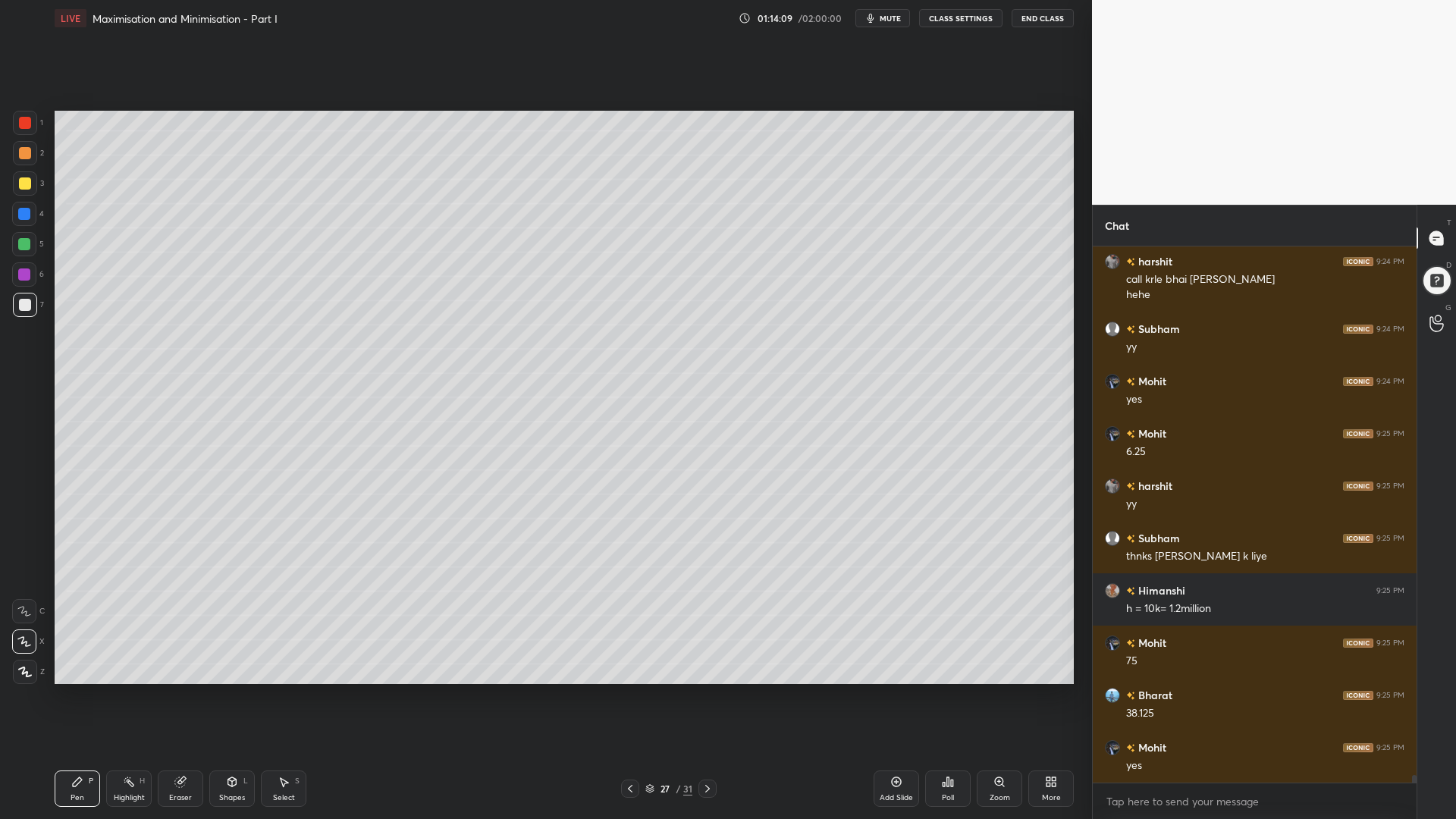
scroll to position [38749, 0]
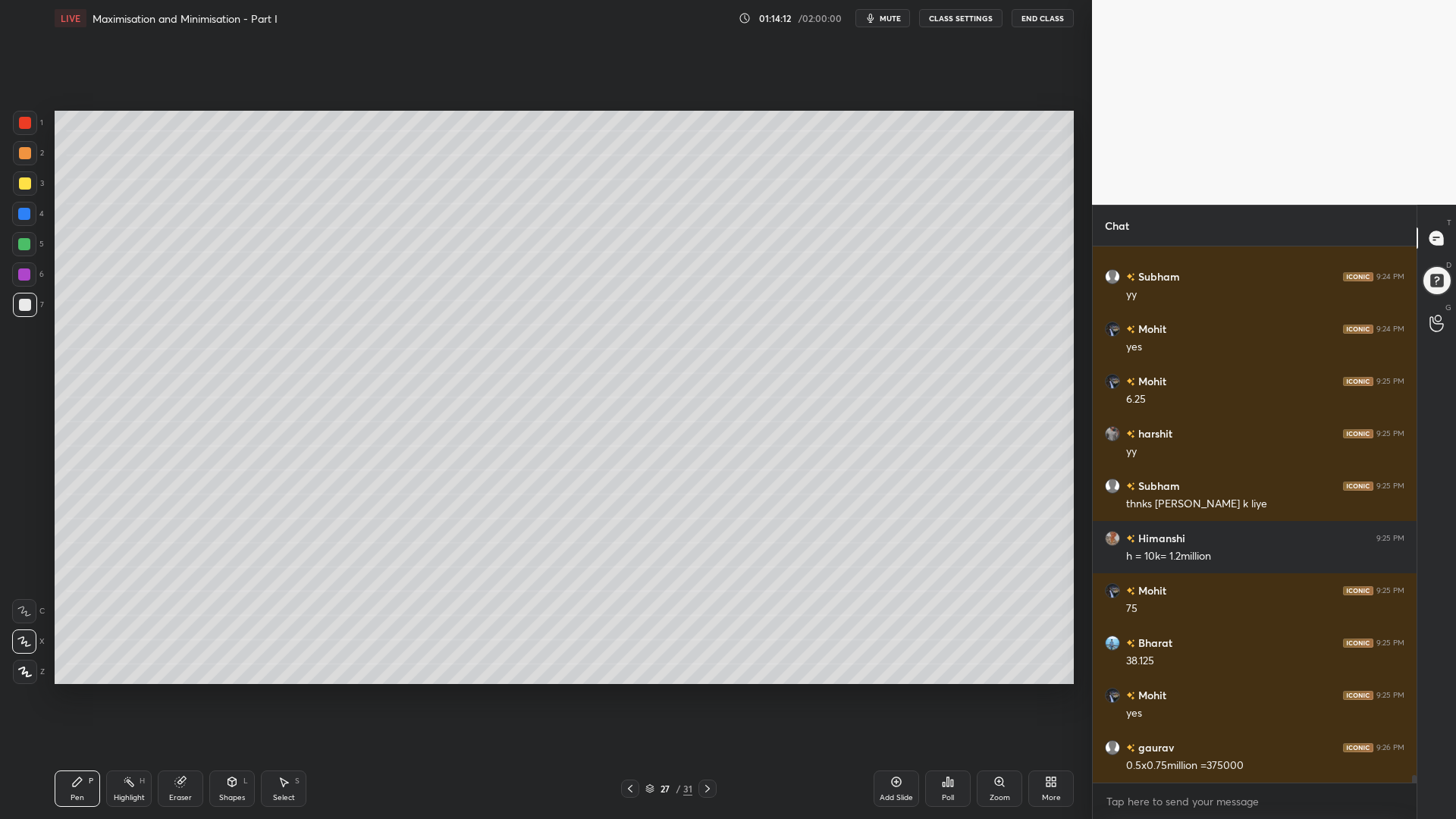
click at [630, 690] on icon at bounding box center [630, 788] width 12 height 12
click at [631, 690] on icon at bounding box center [630, 788] width 12 height 12
click at [24, 176] on div at bounding box center [25, 183] width 24 height 24
drag, startPoint x: 22, startPoint y: 151, endPoint x: 50, endPoint y: 225, distance: 79.1
click at [22, 152] on div at bounding box center [24, 153] width 12 height 12
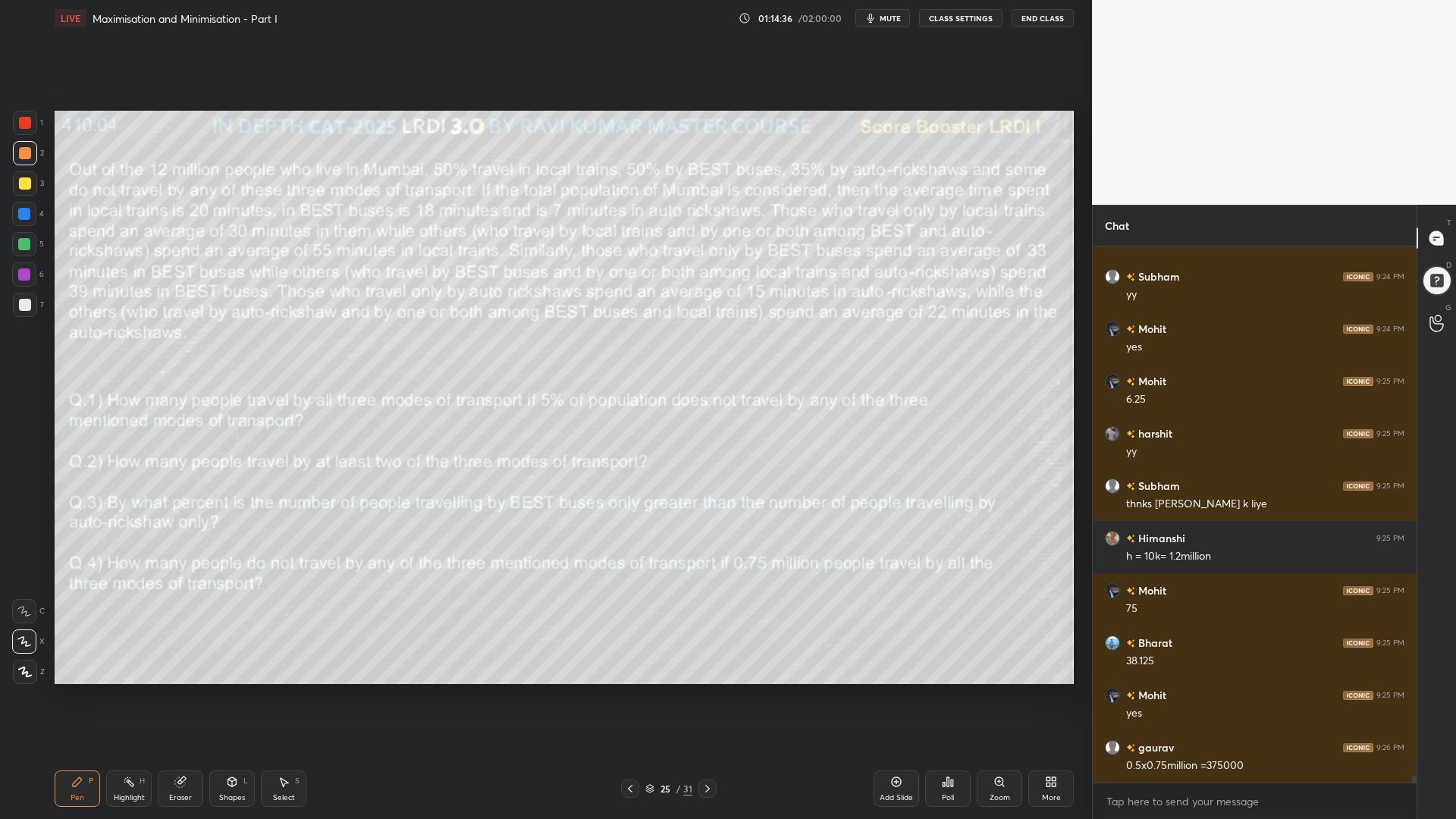
scroll to position [38801, 0]
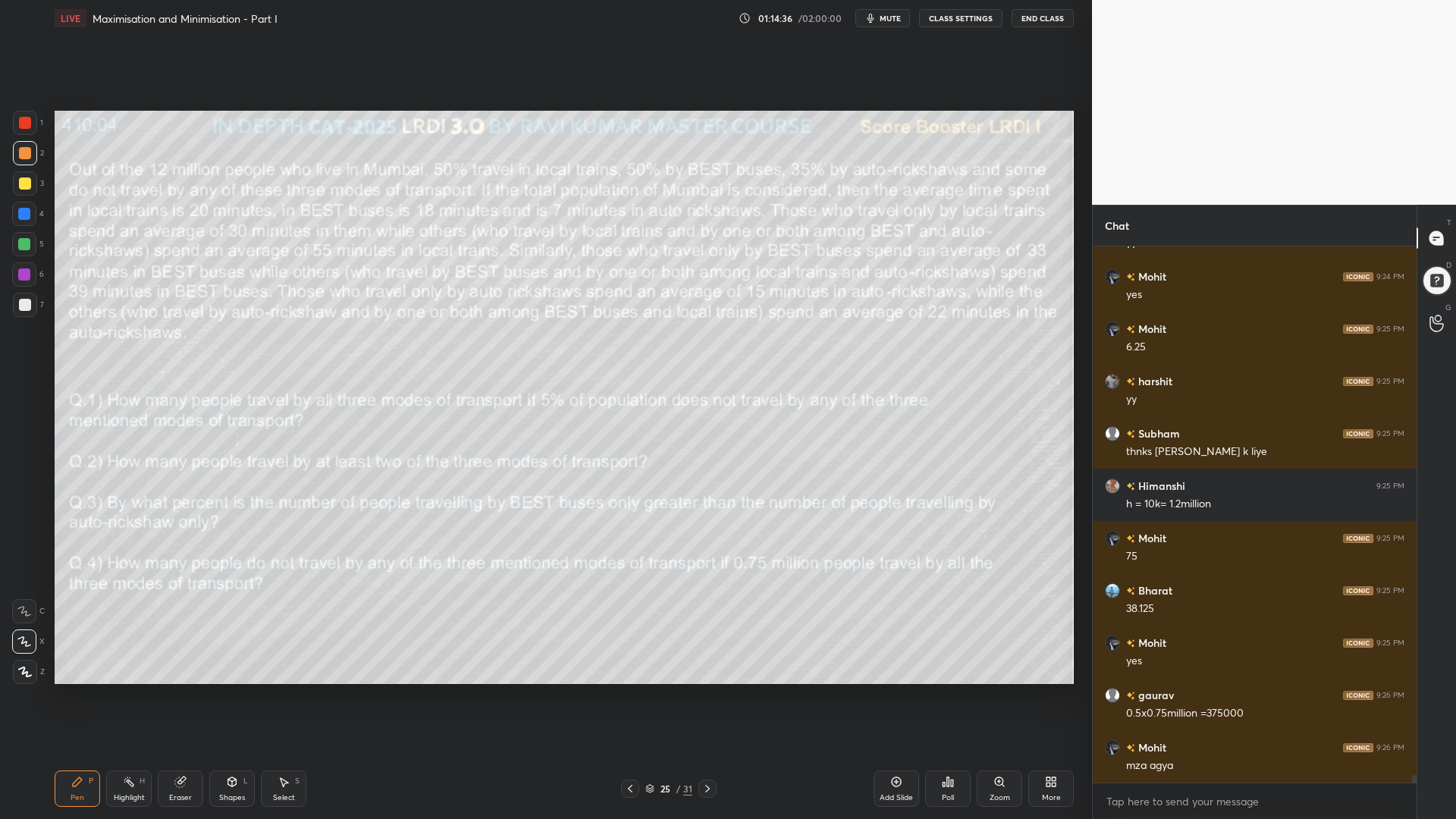
click at [702, 690] on icon at bounding box center [707, 788] width 12 height 12
click at [712, 690] on div at bounding box center [707, 788] width 18 height 18
click at [709, 690] on icon at bounding box center [707, 788] width 12 height 12
drag, startPoint x: 624, startPoint y: 785, endPoint x: 676, endPoint y: 786, distance: 52.0
click at [624, 690] on icon at bounding box center [630, 788] width 12 height 12
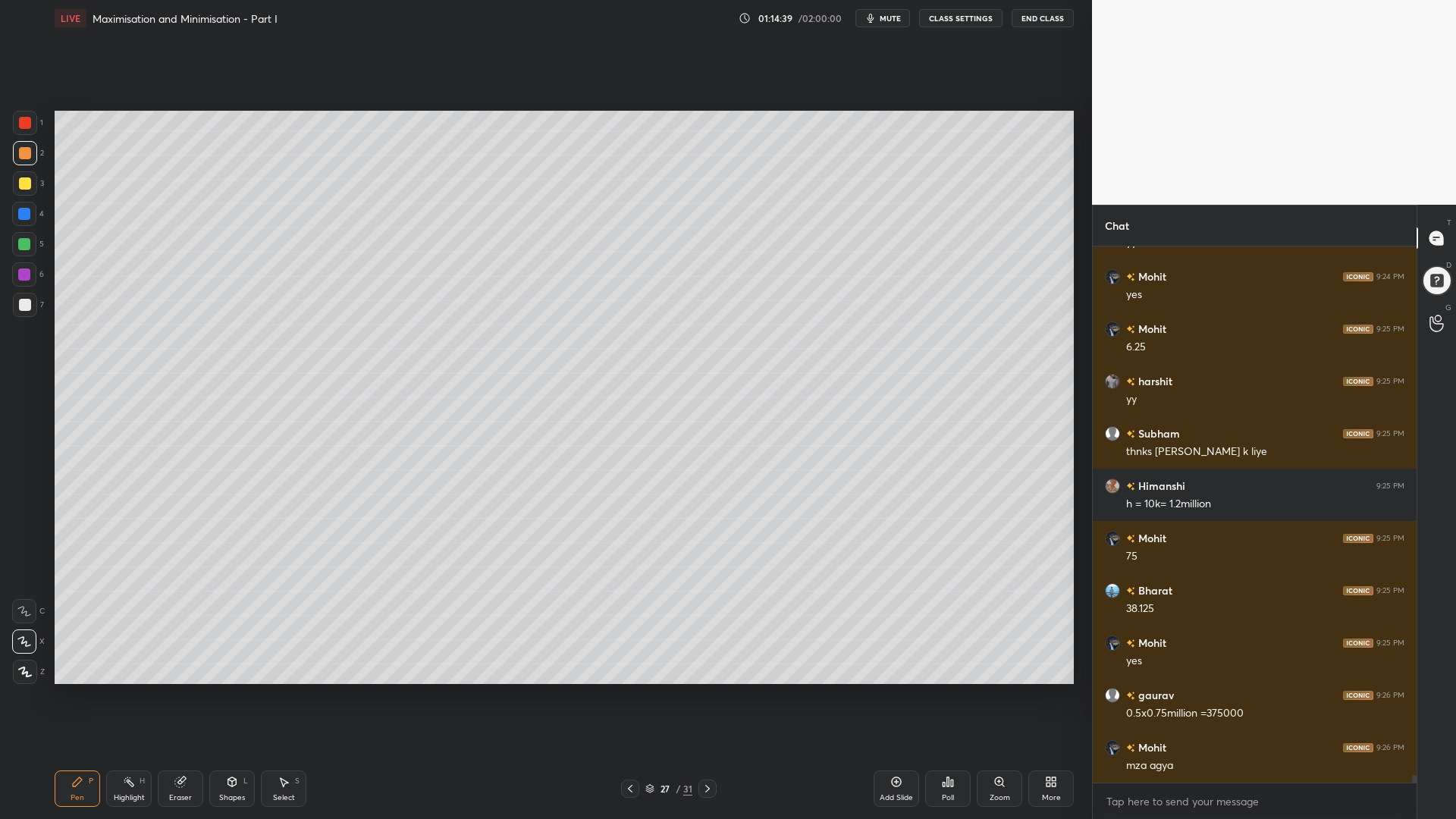
click at [894, 690] on icon at bounding box center [896, 782] width 12 height 12
drag, startPoint x: 25, startPoint y: 121, endPoint x: 52, endPoint y: 127, distance: 27.7
click at [24, 121] on div at bounding box center [24, 123] width 12 height 12
drag, startPoint x: 630, startPoint y: 777, endPoint x: 631, endPoint y: 788, distance: 11.0
click at [631, 690] on div "Pen P Highlight H Eraser Shapes L Select S 28 / 32 Add Slide Poll Zoom More" at bounding box center [563, 788] width 1019 height 61
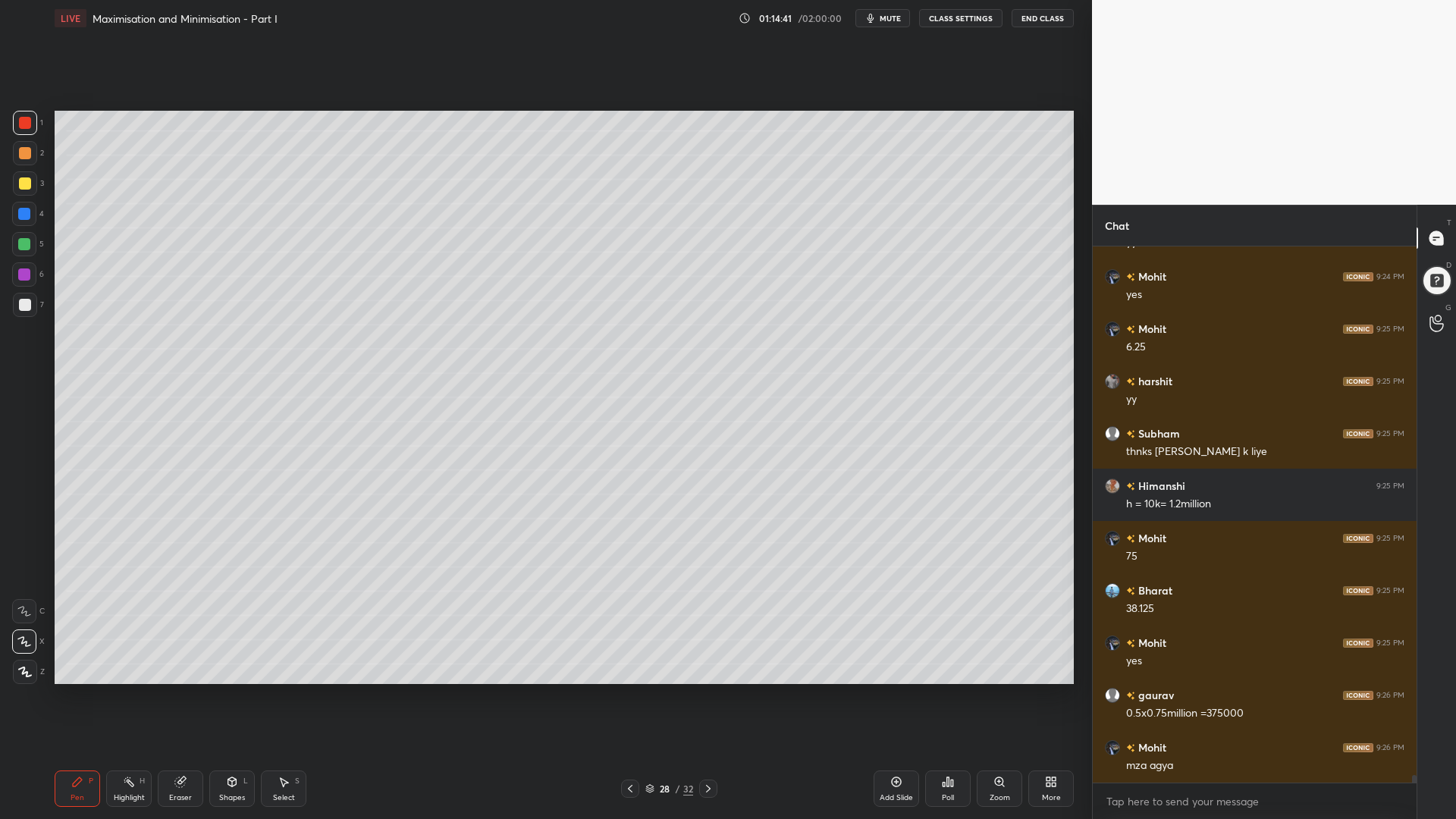
click at [630, 690] on icon at bounding box center [630, 788] width 12 height 12
click at [703, 690] on div at bounding box center [708, 788] width 18 height 18
click at [634, 690] on icon at bounding box center [630, 788] width 12 height 12
drag, startPoint x: 704, startPoint y: 795, endPoint x: 724, endPoint y: 755, distance: 44.7
click at [706, 690] on div at bounding box center [708, 788] width 18 height 18
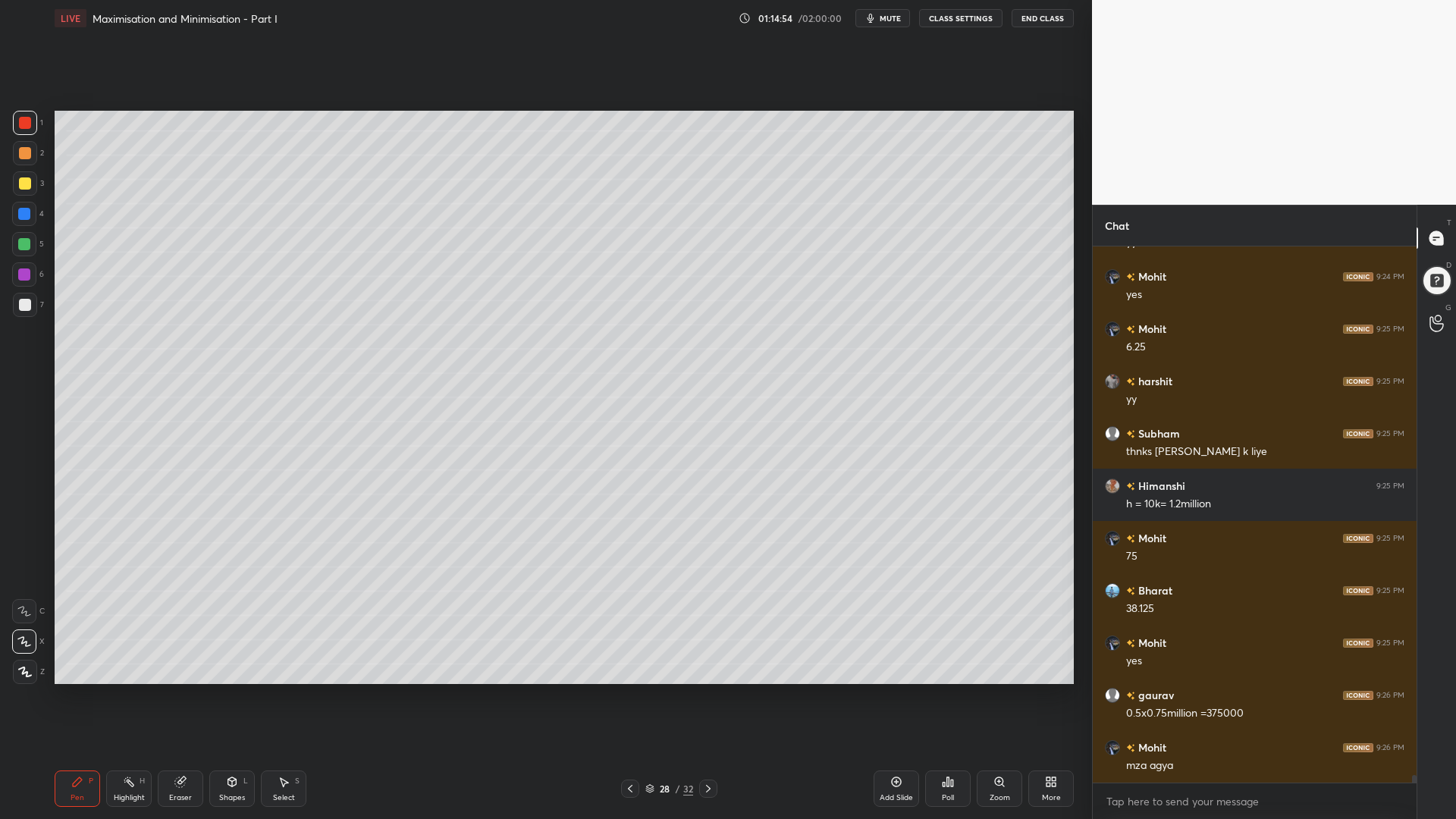
click at [17, 242] on div at bounding box center [24, 244] width 24 height 24
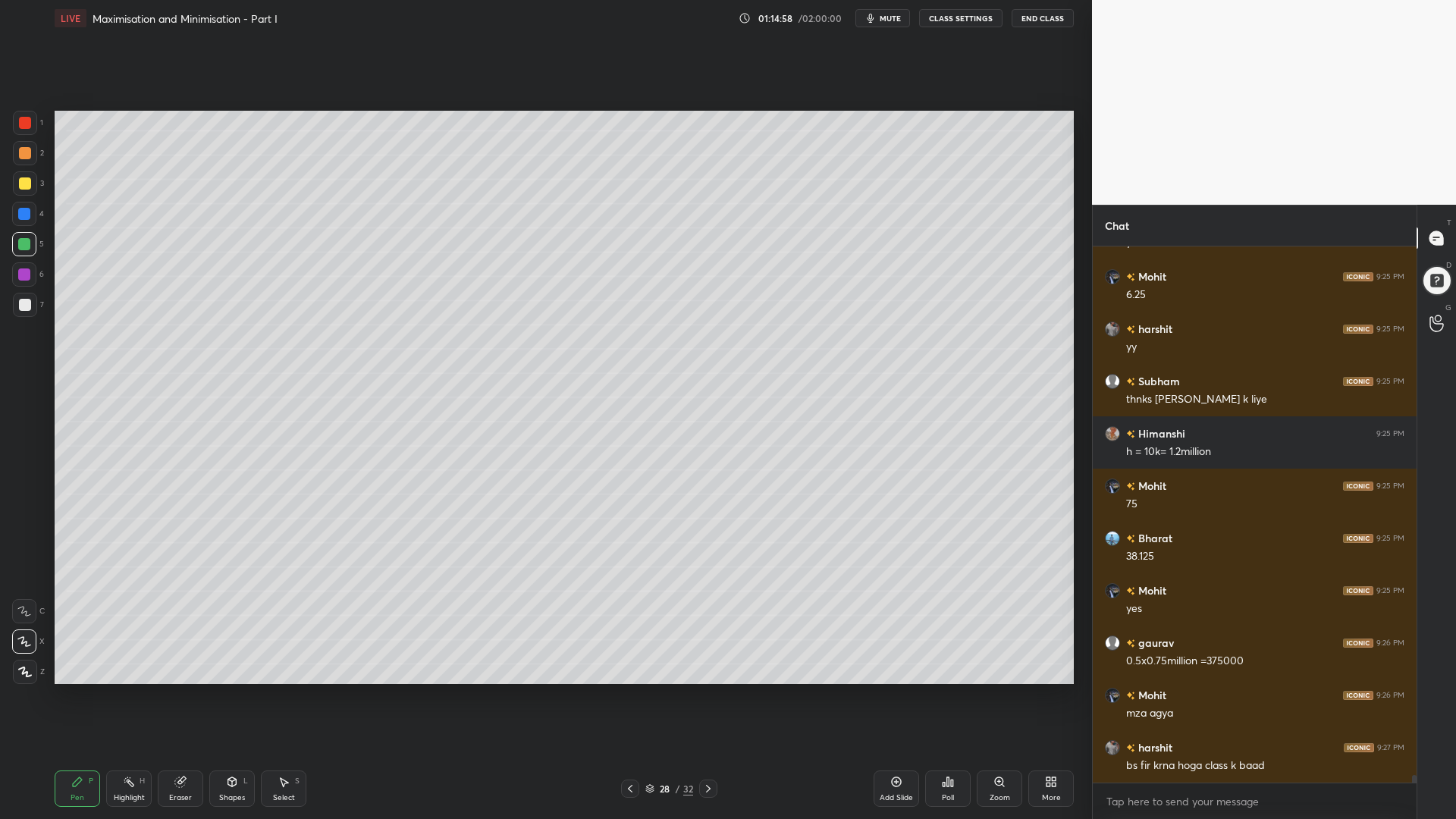
drag, startPoint x: 24, startPoint y: 210, endPoint x: 30, endPoint y: 192, distance: 19.0
click at [24, 209] on div at bounding box center [24, 213] width 12 height 12
drag, startPoint x: 27, startPoint y: 145, endPoint x: 54, endPoint y: 157, distance: 29.5
click at [27, 146] on div at bounding box center [25, 153] width 24 height 24
click at [627, 690] on icon at bounding box center [630, 788] width 12 height 12
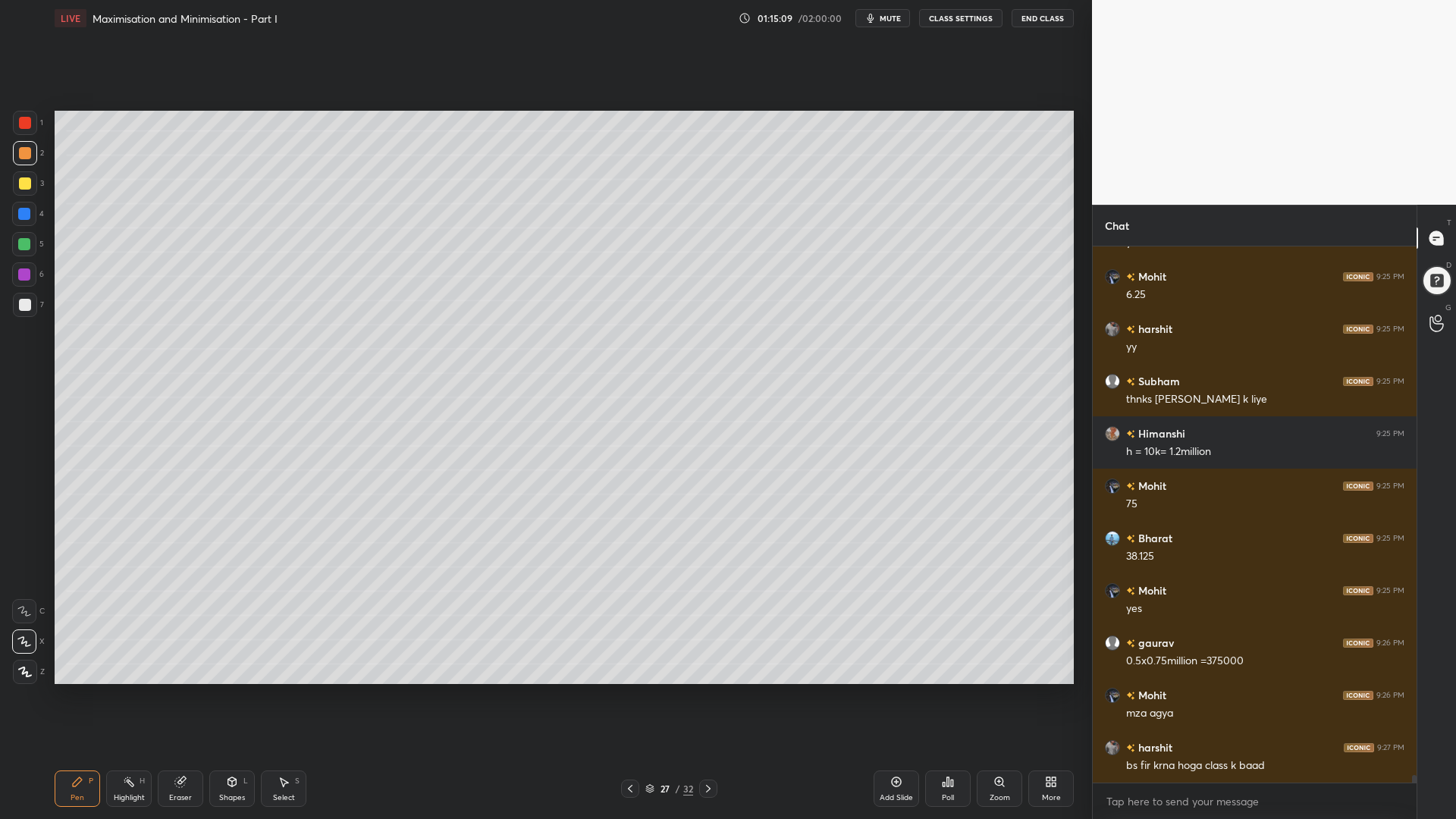
click at [707, 690] on icon at bounding box center [708, 788] width 12 height 12
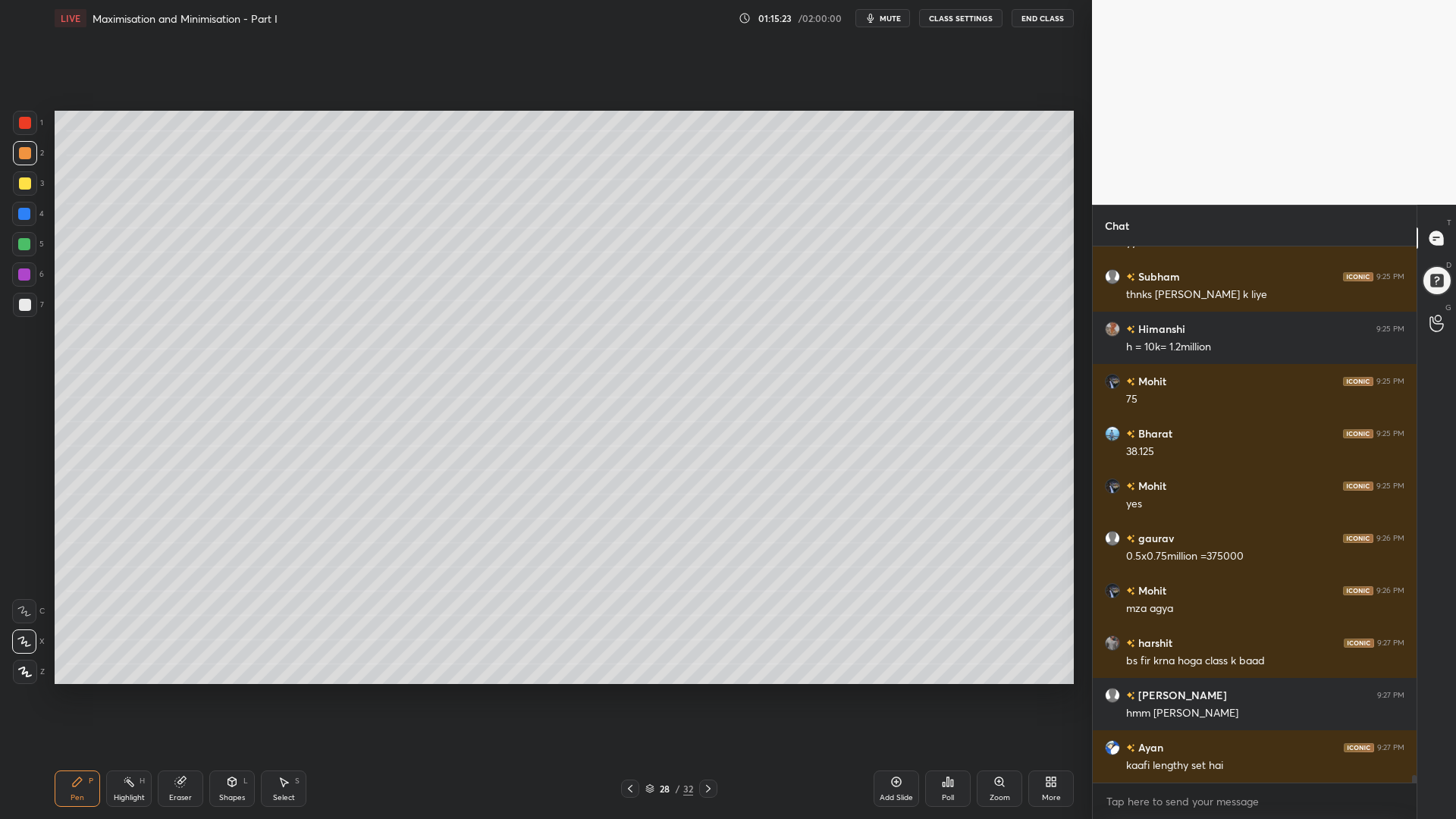
scroll to position [38974, 0]
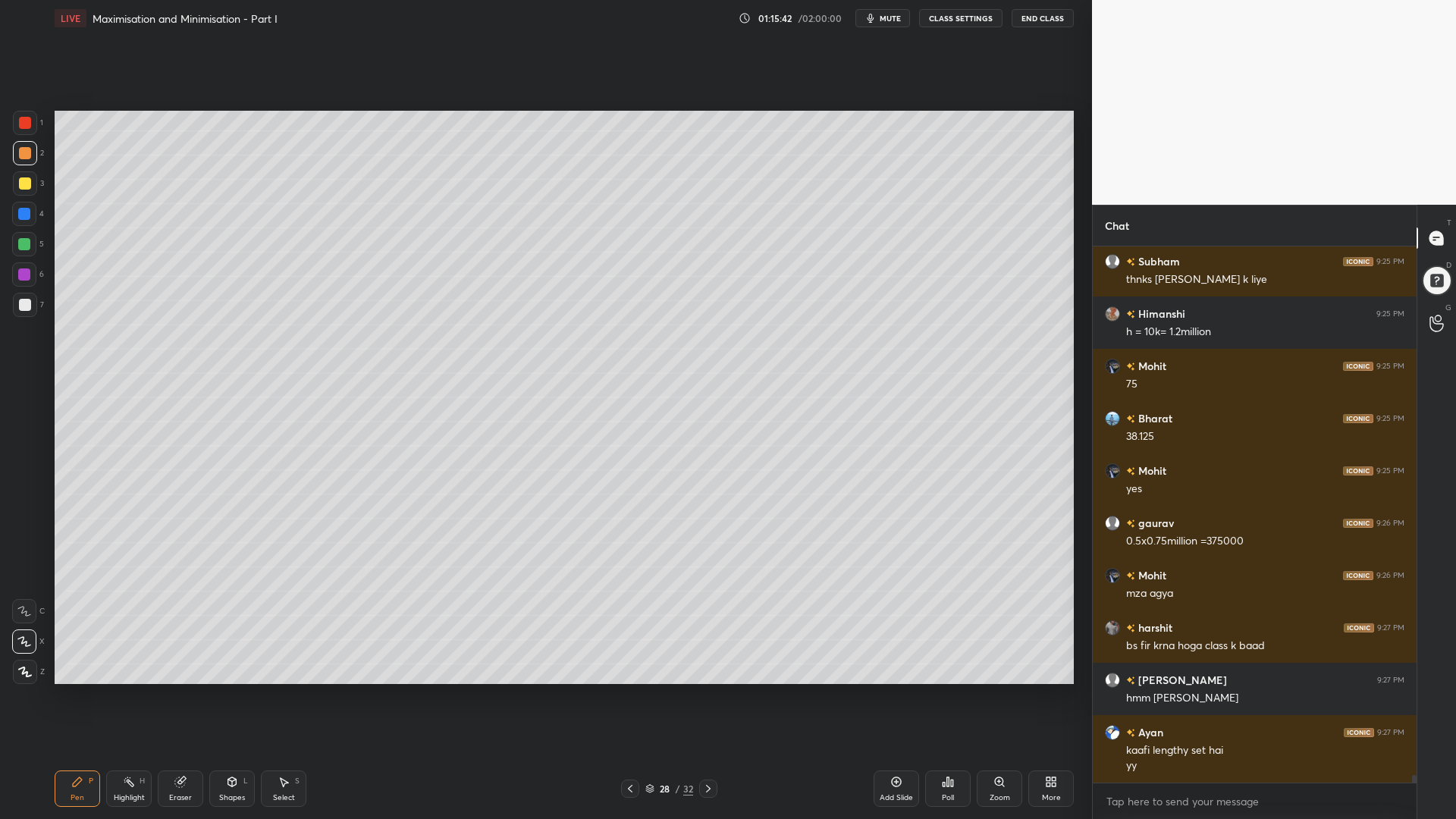
drag, startPoint x: 15, startPoint y: 246, endPoint x: 24, endPoint y: 239, distance: 11.4
click at [15, 245] on div at bounding box center [24, 244] width 24 height 24
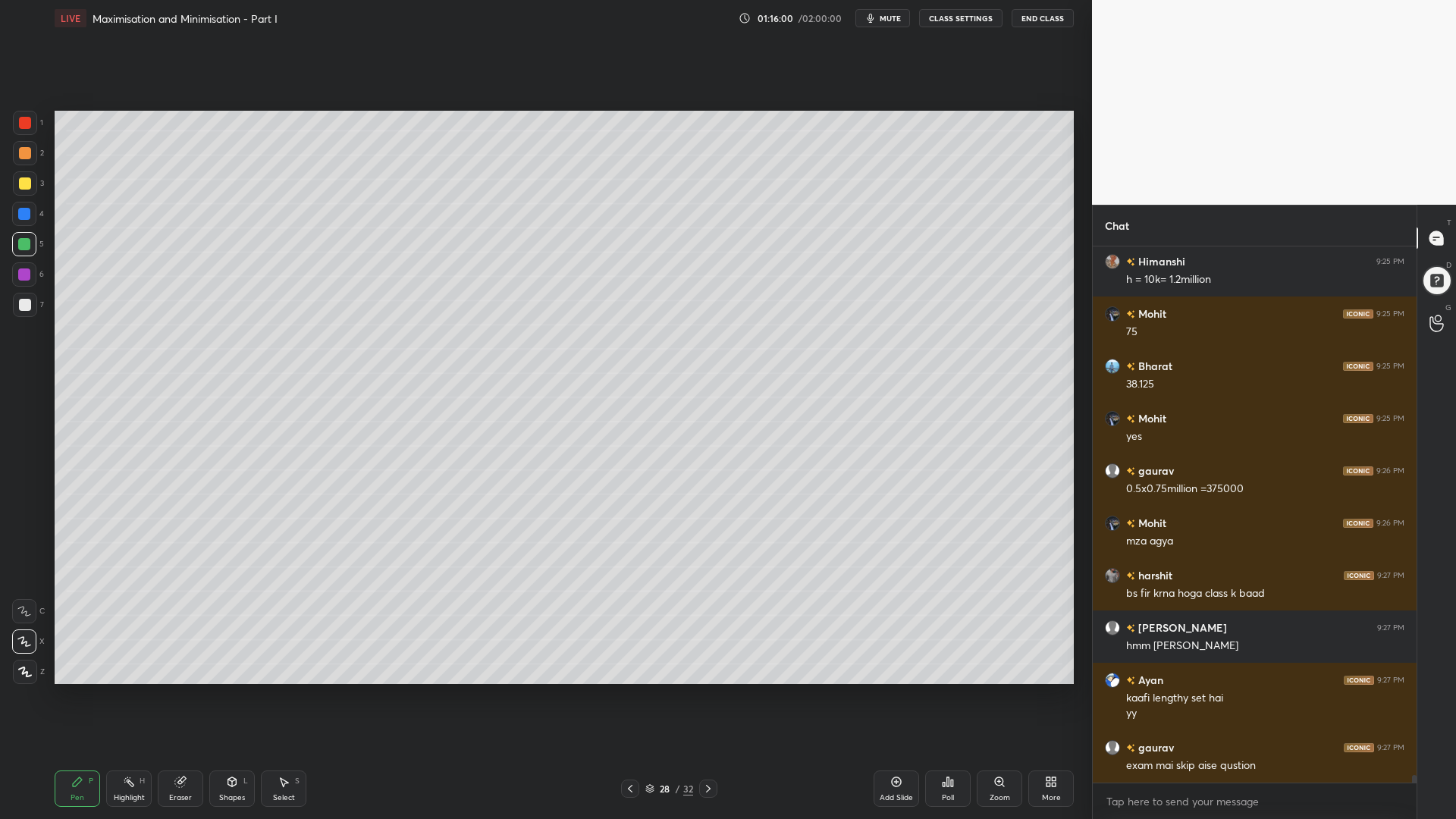
click at [627, 690] on icon at bounding box center [630, 788] width 12 height 12
click at [630, 690] on icon at bounding box center [630, 788] width 12 height 12
click at [630, 690] on div at bounding box center [630, 788] width 18 height 18
drag, startPoint x: 183, startPoint y: 788, endPoint x: 312, endPoint y: 737, distance: 138.7
click at [186, 690] on div "Eraser" at bounding box center [180, 788] width 45 height 37
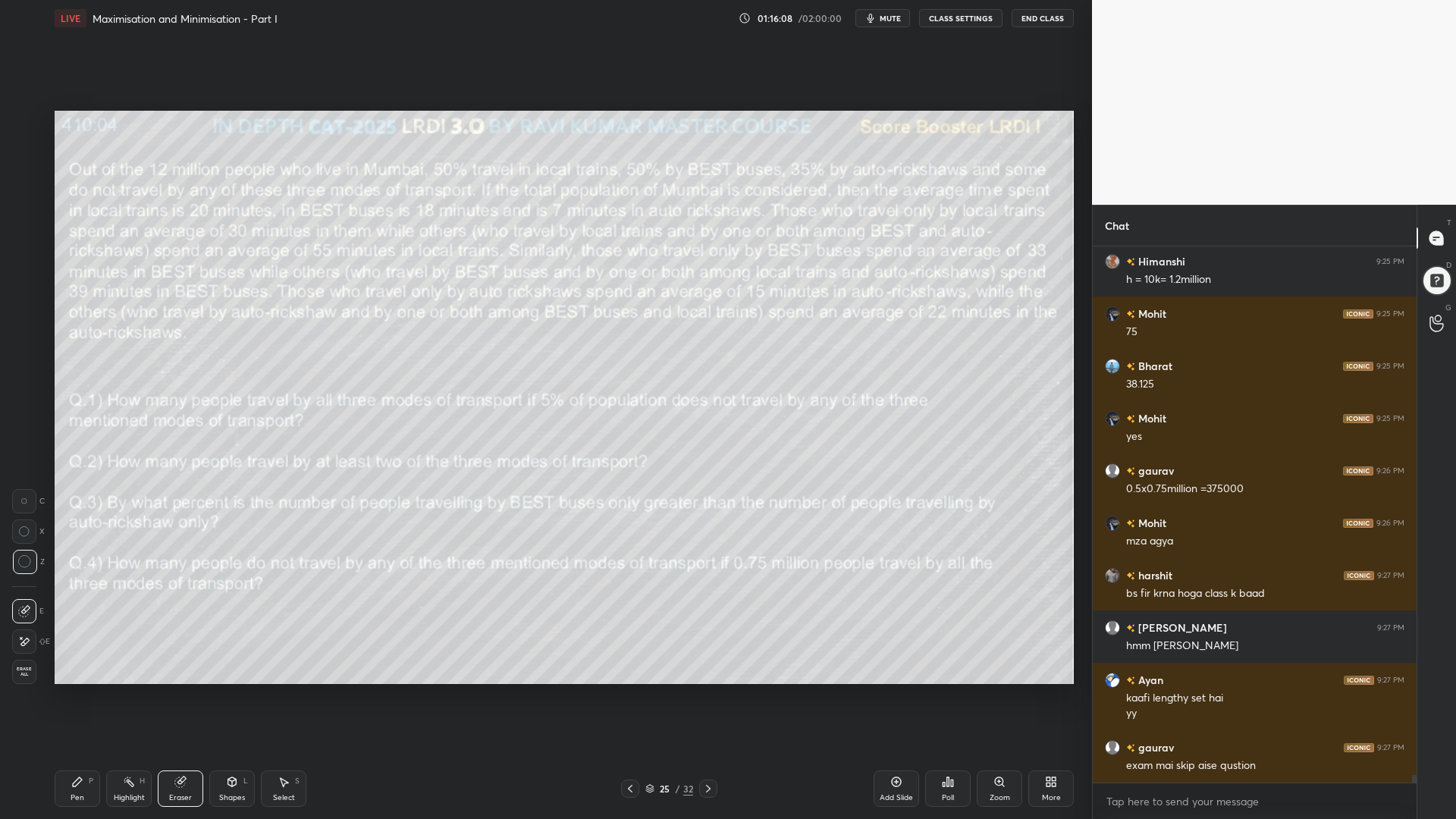
click at [75, 690] on div "Pen P" at bounding box center [77, 788] width 45 height 37
click at [30, 602] on div at bounding box center [24, 611] width 24 height 24
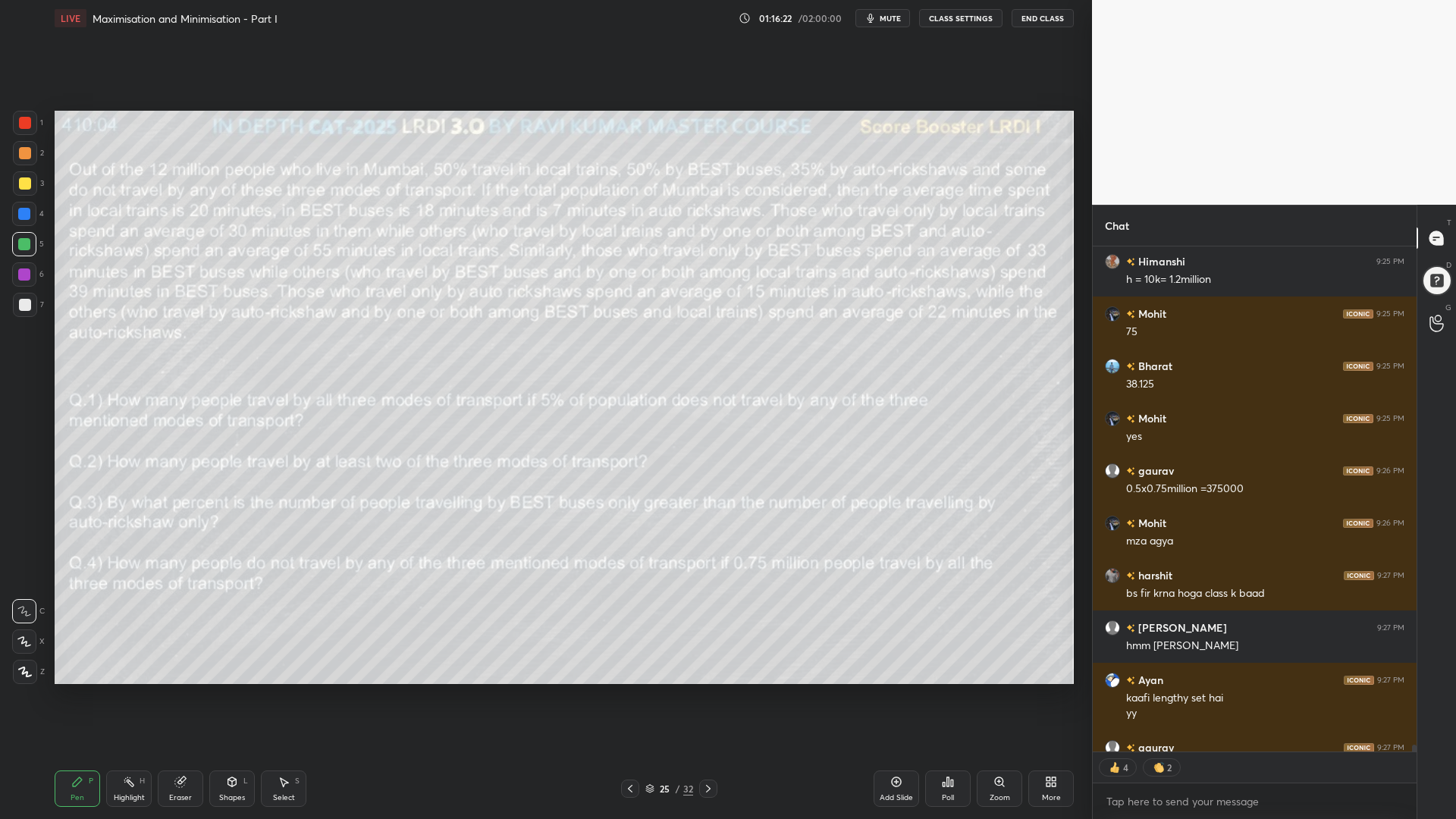
click at [20, 269] on div at bounding box center [24, 274] width 12 height 12
click at [23, 209] on div at bounding box center [24, 213] width 12 height 12
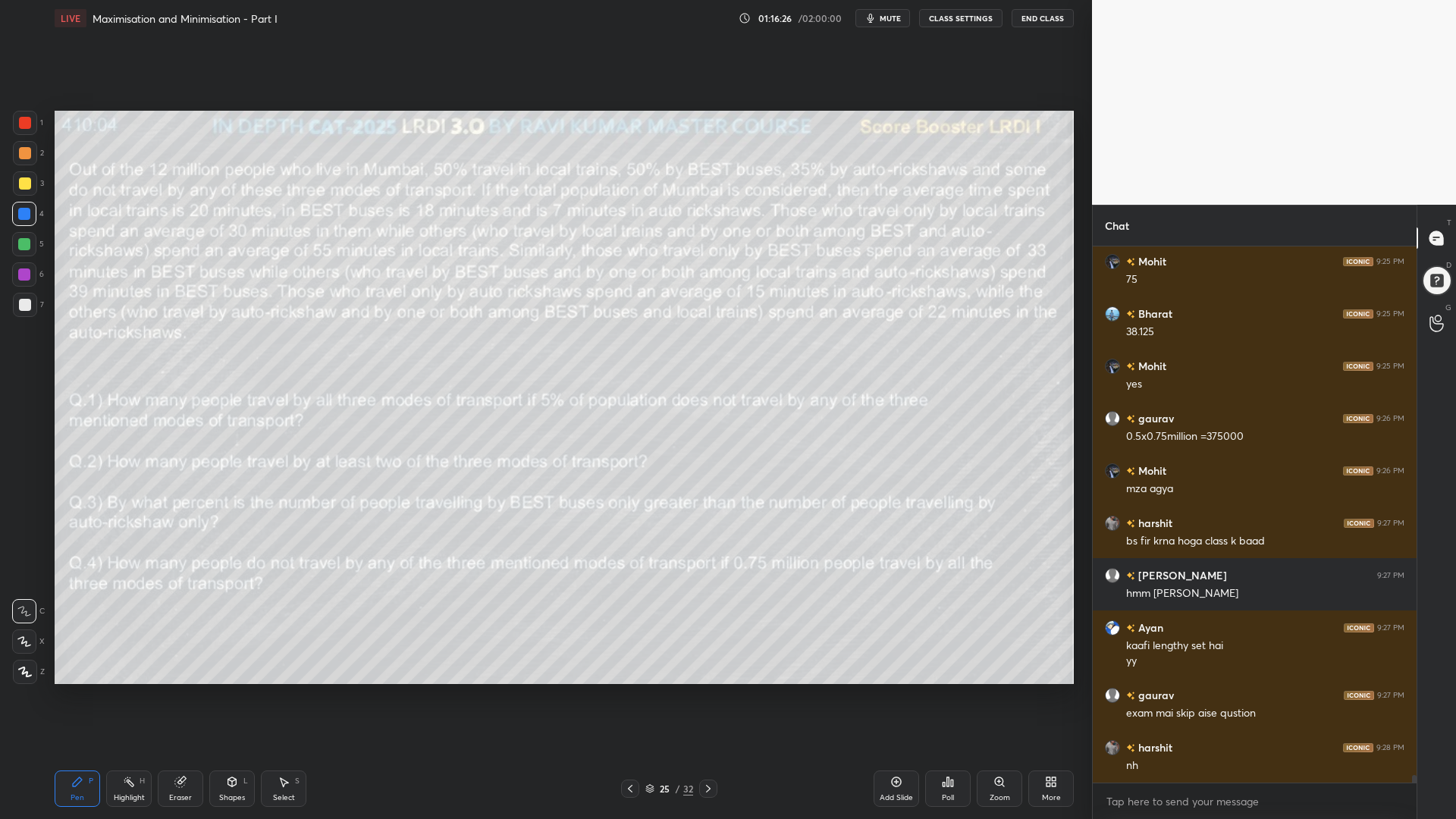
scroll to position [39131, 0]
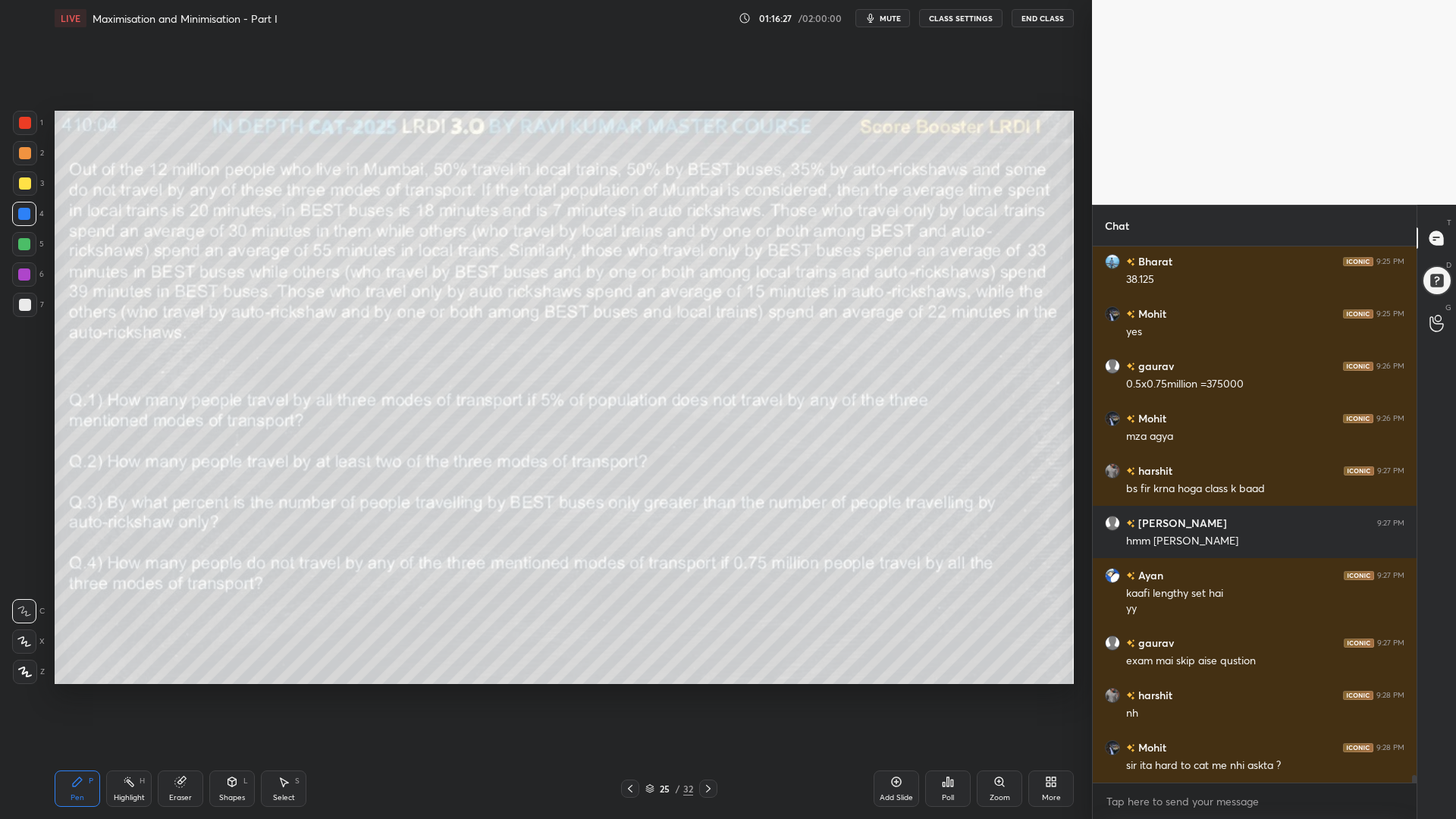
click at [704, 690] on icon at bounding box center [708, 788] width 12 height 12
click at [710, 690] on icon at bounding box center [708, 788] width 12 height 12
click at [721, 690] on div "27 / 32" at bounding box center [669, 788] width 409 height 18
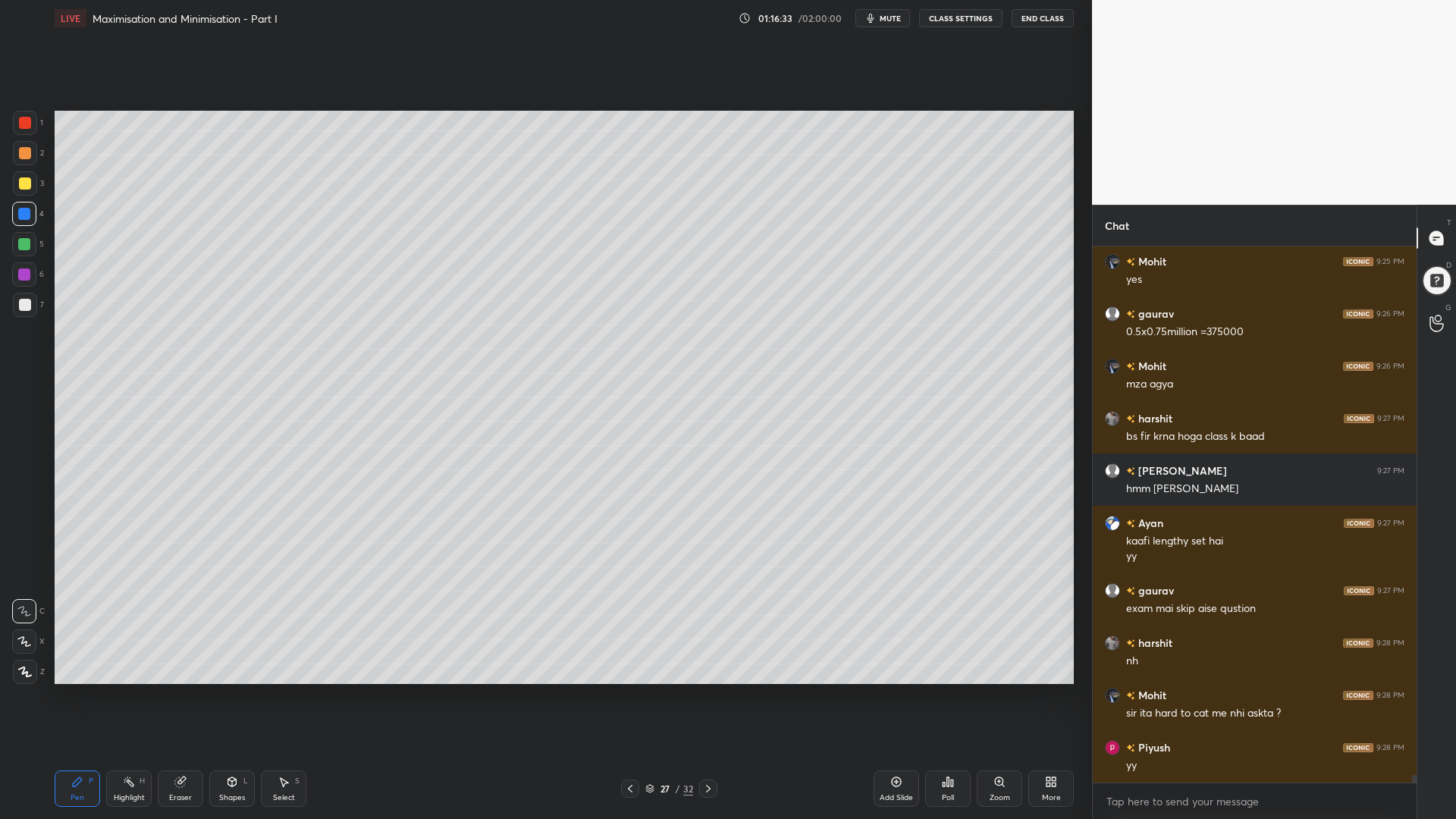
click at [704, 690] on icon at bounding box center [708, 788] width 12 height 12
click at [634, 690] on icon at bounding box center [630, 788] width 12 height 12
click at [631, 690] on icon at bounding box center [630, 788] width 12 height 12
click at [631, 690] on icon at bounding box center [630, 788] width 12 height 12
click at [631, 690] on icon at bounding box center [630, 788] width 5 height 7
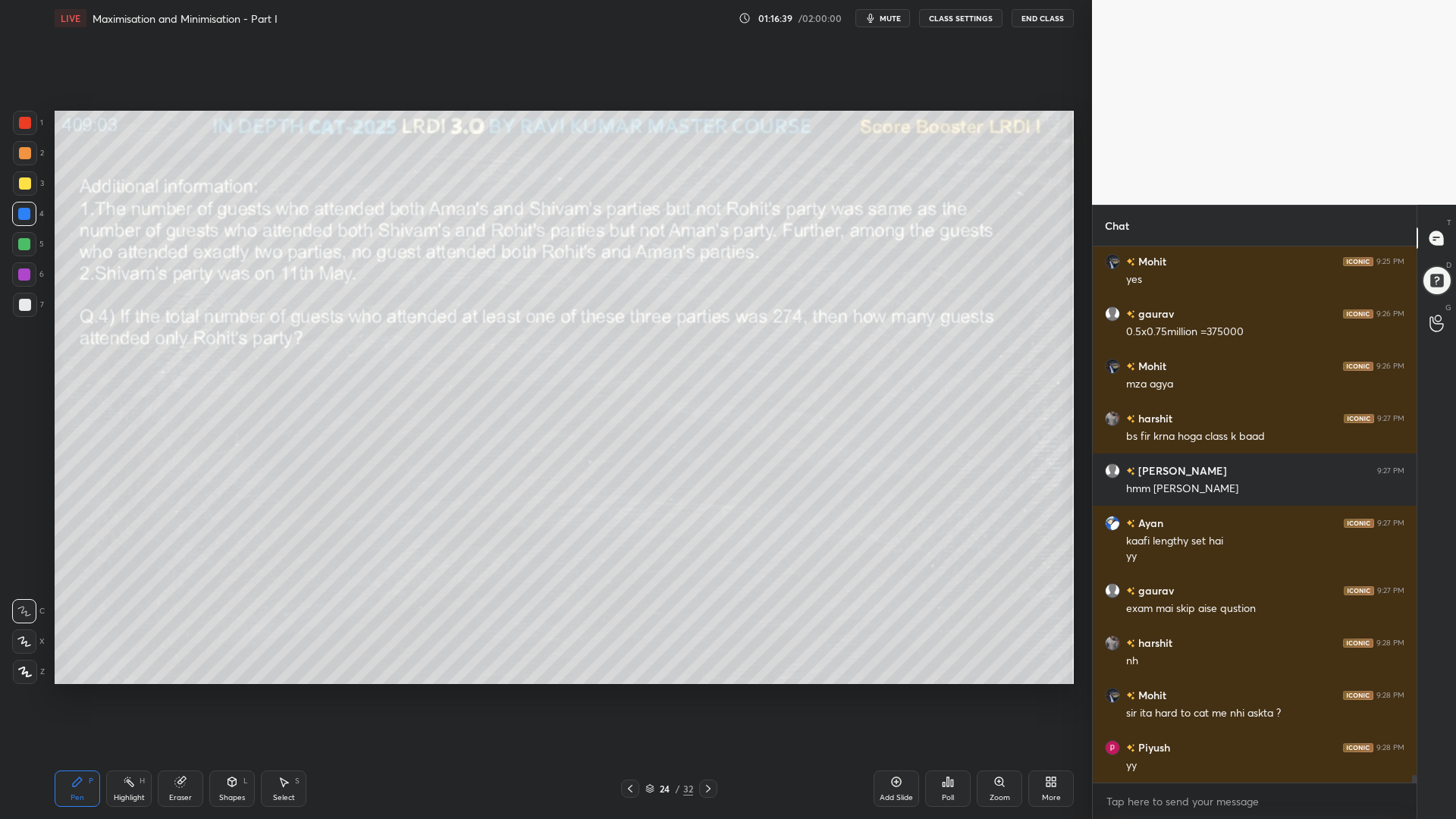
click at [706, 690] on icon at bounding box center [708, 788] width 12 height 12
click at [22, 245] on div at bounding box center [24, 244] width 12 height 12
click at [20, 145] on div at bounding box center [25, 153] width 24 height 24
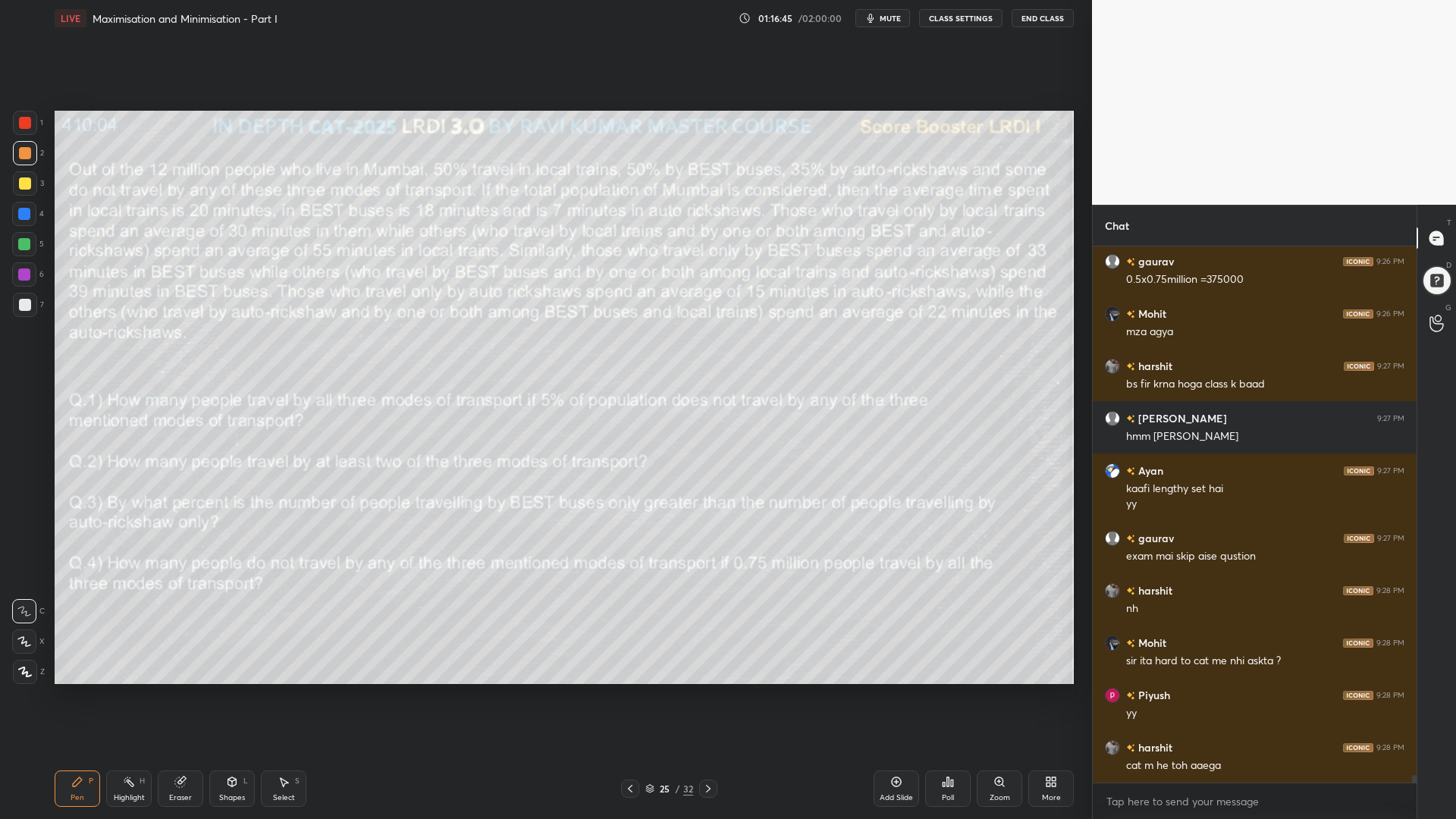
scroll to position [39301, 0]
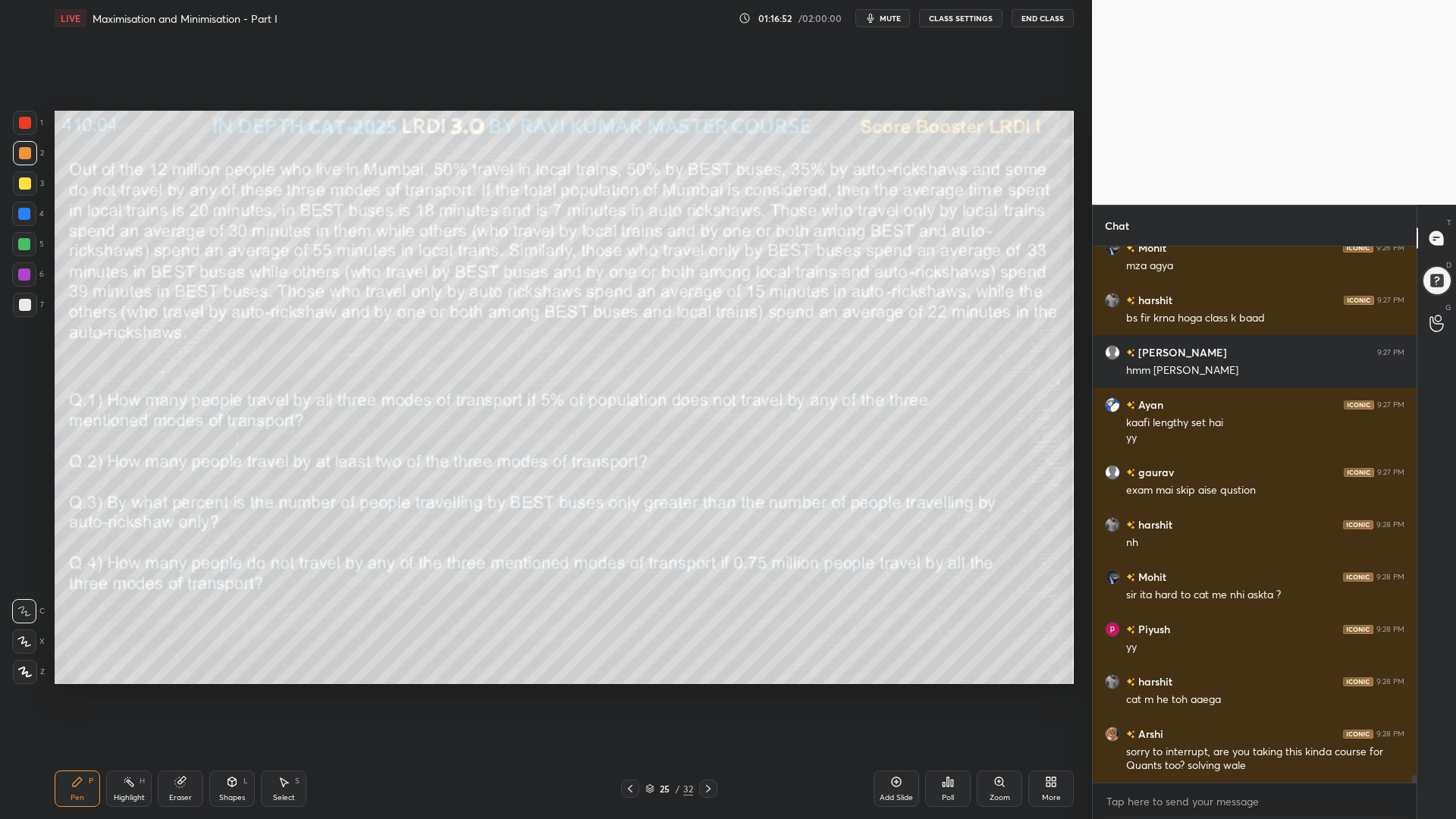
click at [705, 690] on icon at bounding box center [708, 788] width 12 height 12
click at [713, 690] on icon at bounding box center [708, 788] width 12 height 12
click at [707, 690] on icon at bounding box center [709, 788] width 5 height 7
click at [708, 690] on icon at bounding box center [708, 788] width 12 height 12
click at [235, 690] on icon at bounding box center [232, 781] width 8 height 9
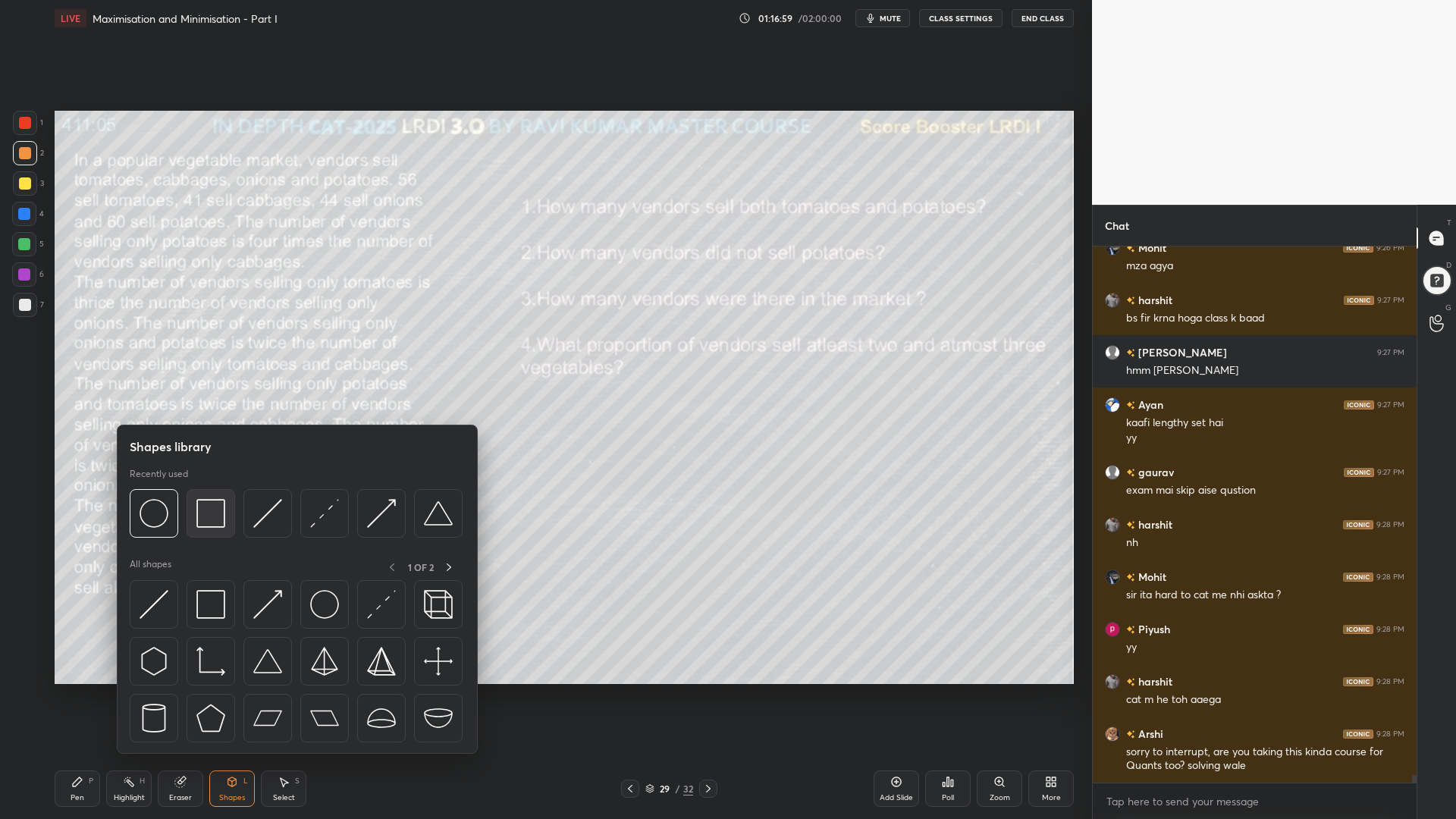
click at [203, 512] on img at bounding box center [210, 513] width 28 height 28
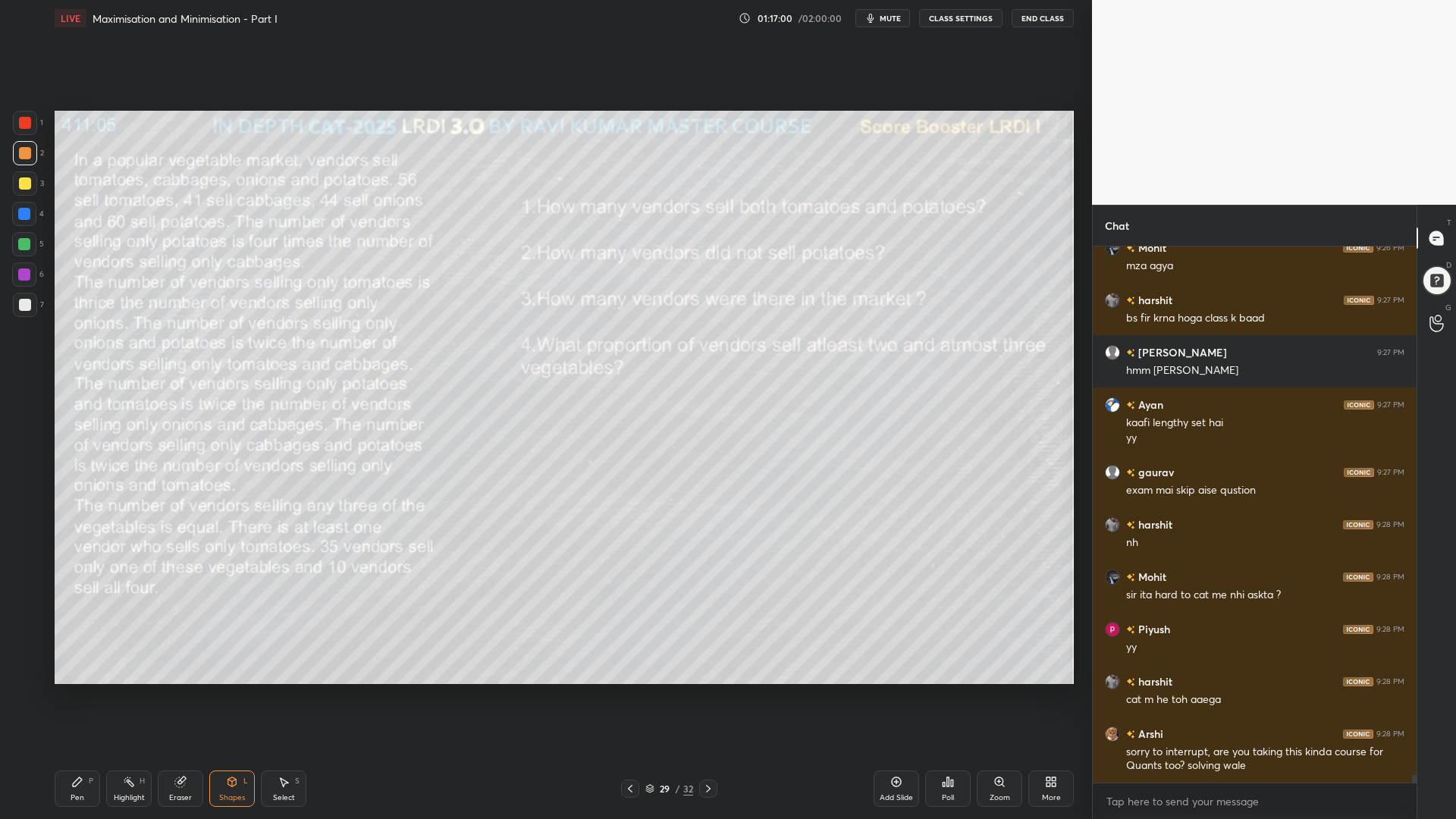
click at [20, 121] on div at bounding box center [24, 123] width 12 height 12
click at [21, 237] on div at bounding box center [24, 244] width 24 height 24
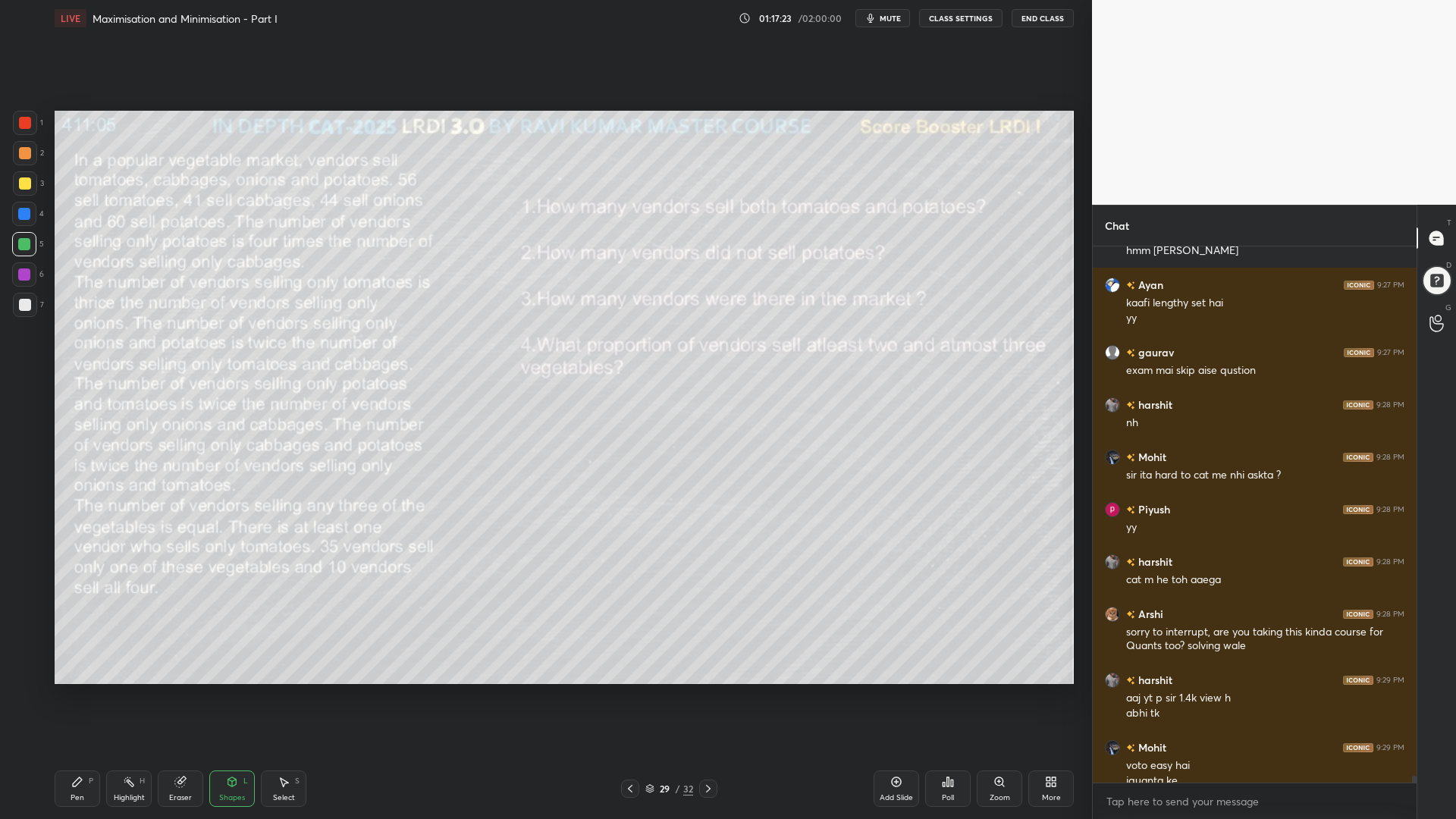
scroll to position [39436, 0]
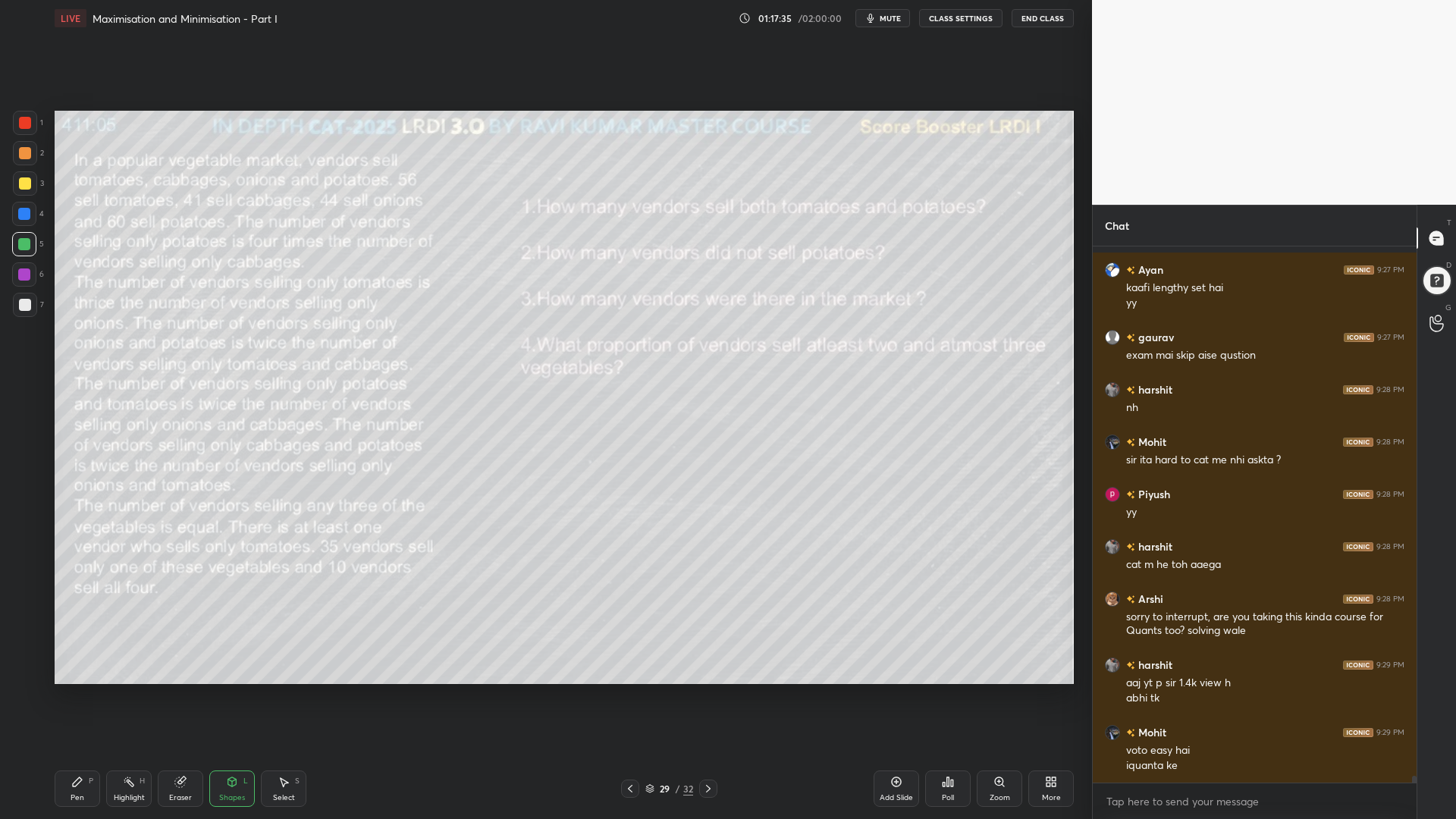
click at [170, 690] on div "Eraser" at bounding box center [180, 797] width 23 height 7
click at [27, 673] on span "Erase all" at bounding box center [24, 671] width 23 height 11
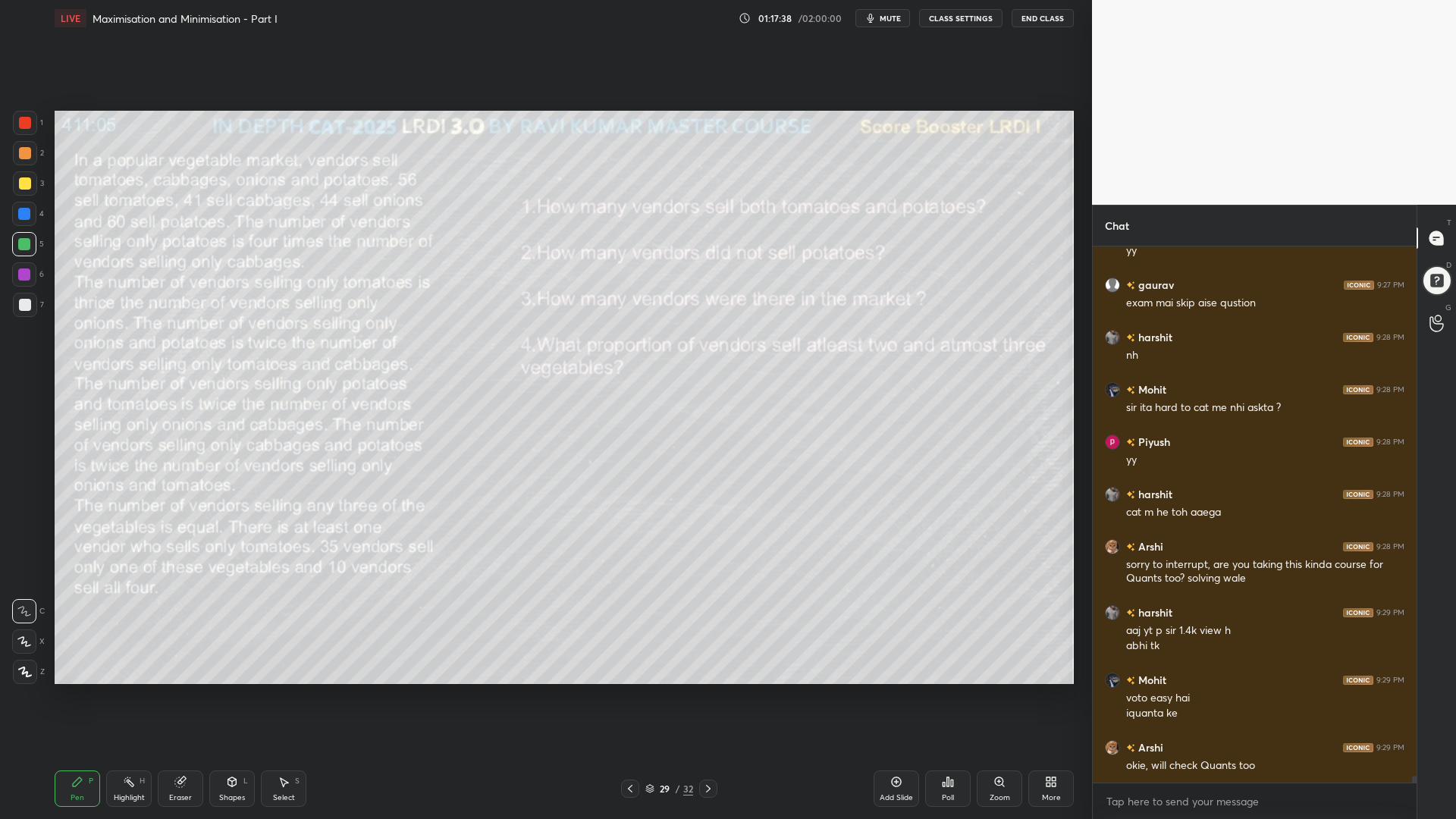
click at [16, 120] on div at bounding box center [25, 123] width 24 height 24
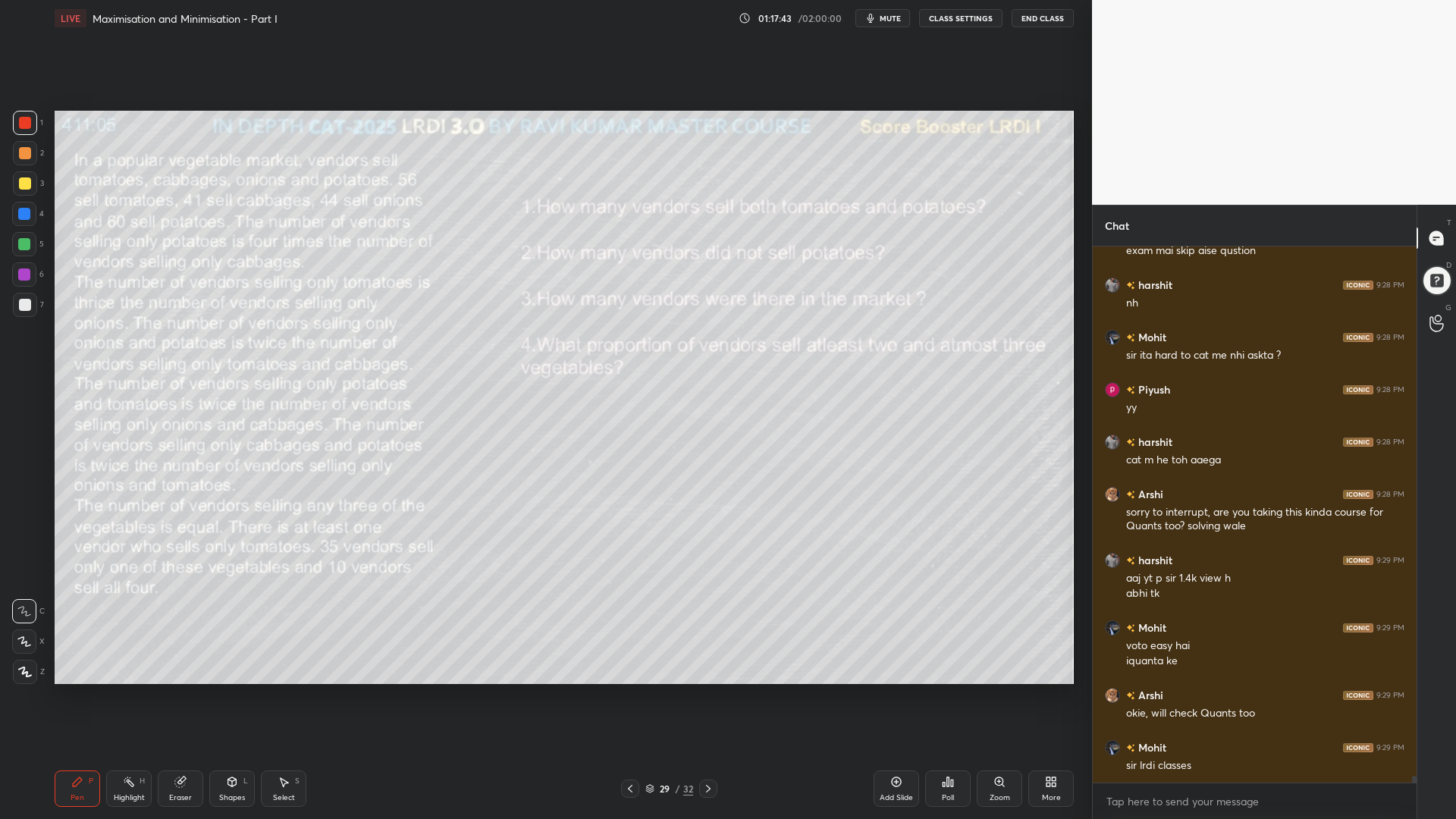
scroll to position [39556, 0]
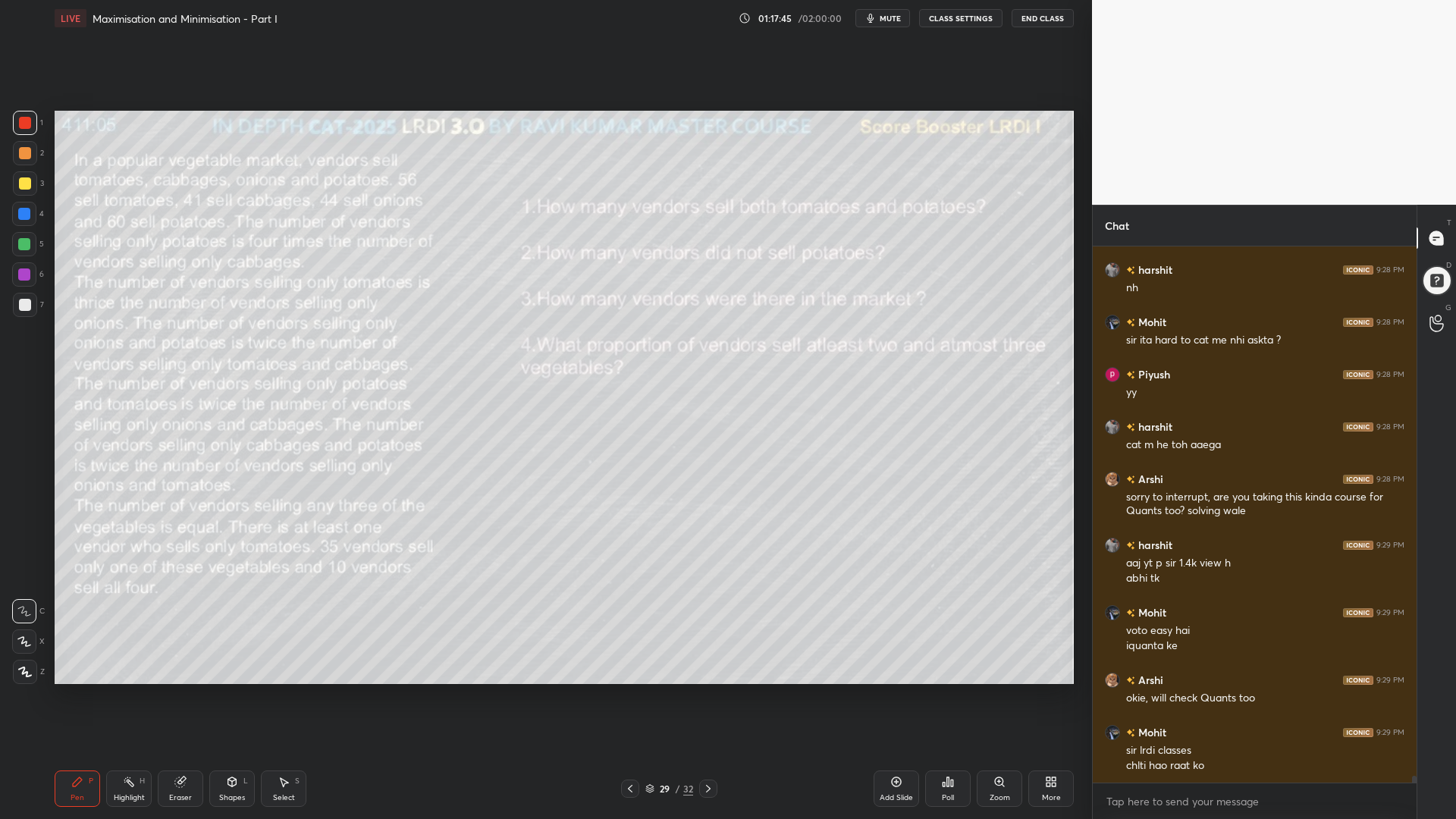
click at [231, 690] on icon at bounding box center [232, 781] width 8 height 9
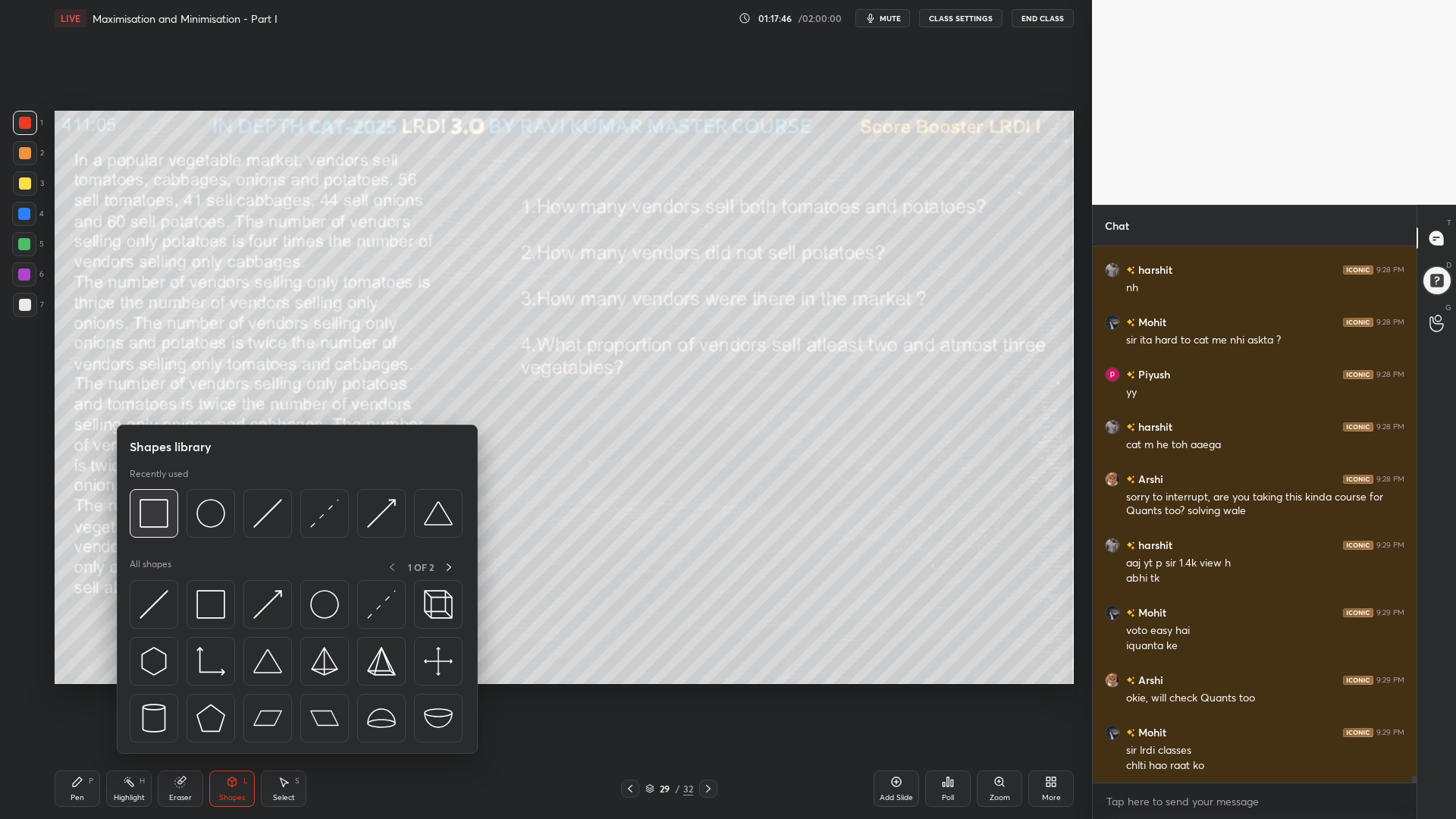
click at [162, 511] on img at bounding box center [153, 513] width 28 height 28
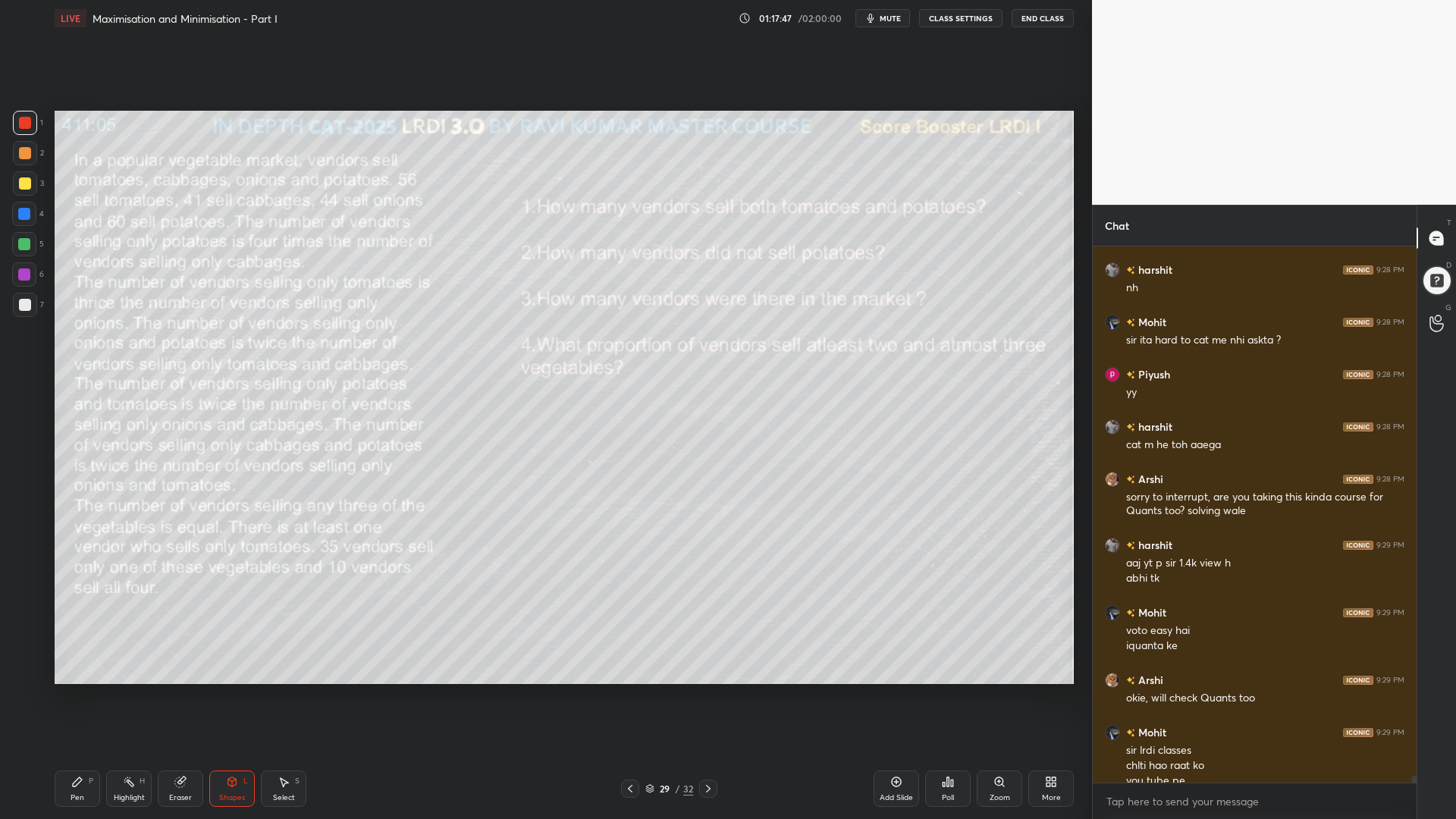
scroll to position [39571, 0]
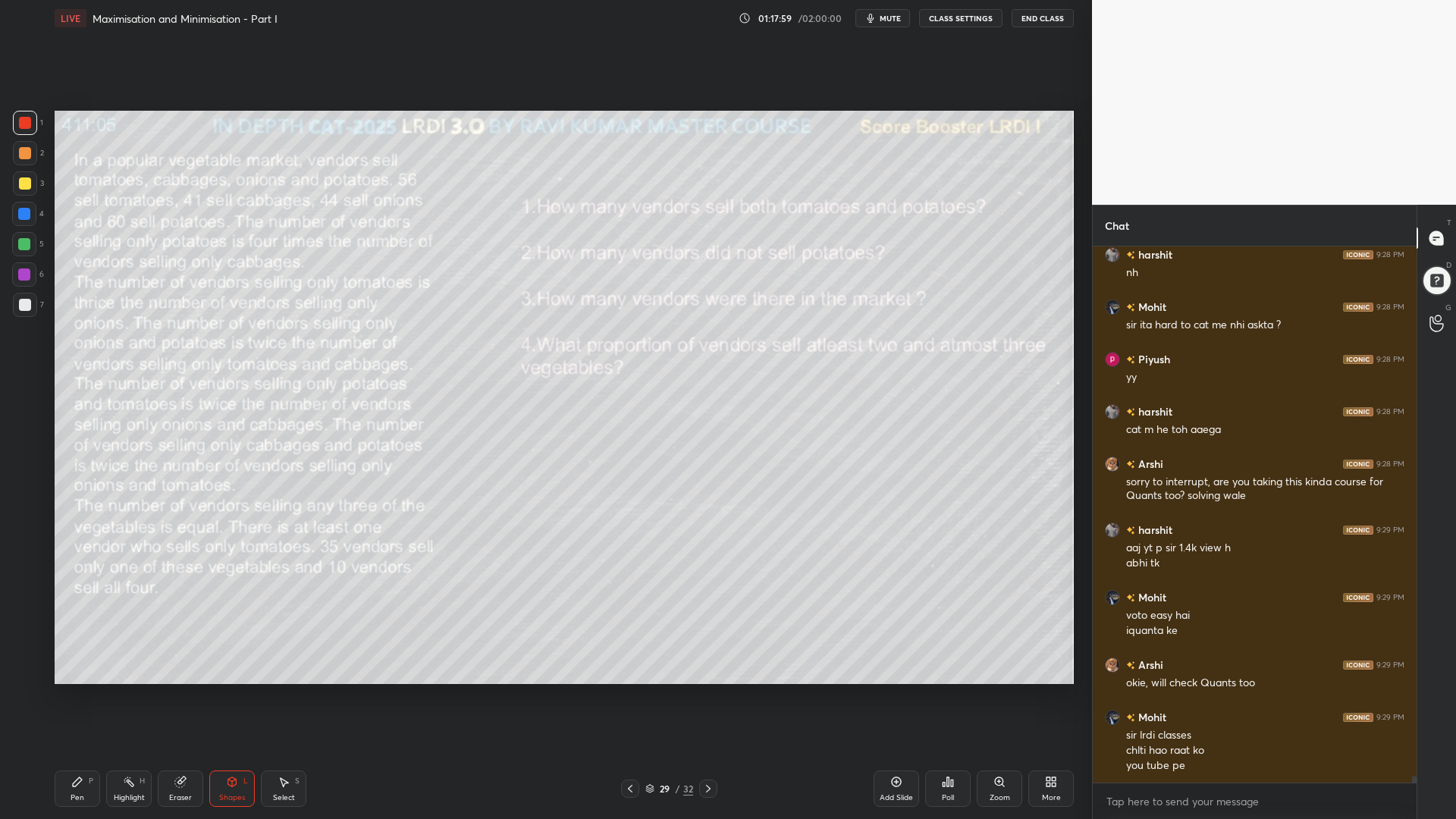
click at [67, 690] on div "Pen P" at bounding box center [77, 788] width 45 height 37
click at [23, 239] on div at bounding box center [24, 244] width 12 height 12
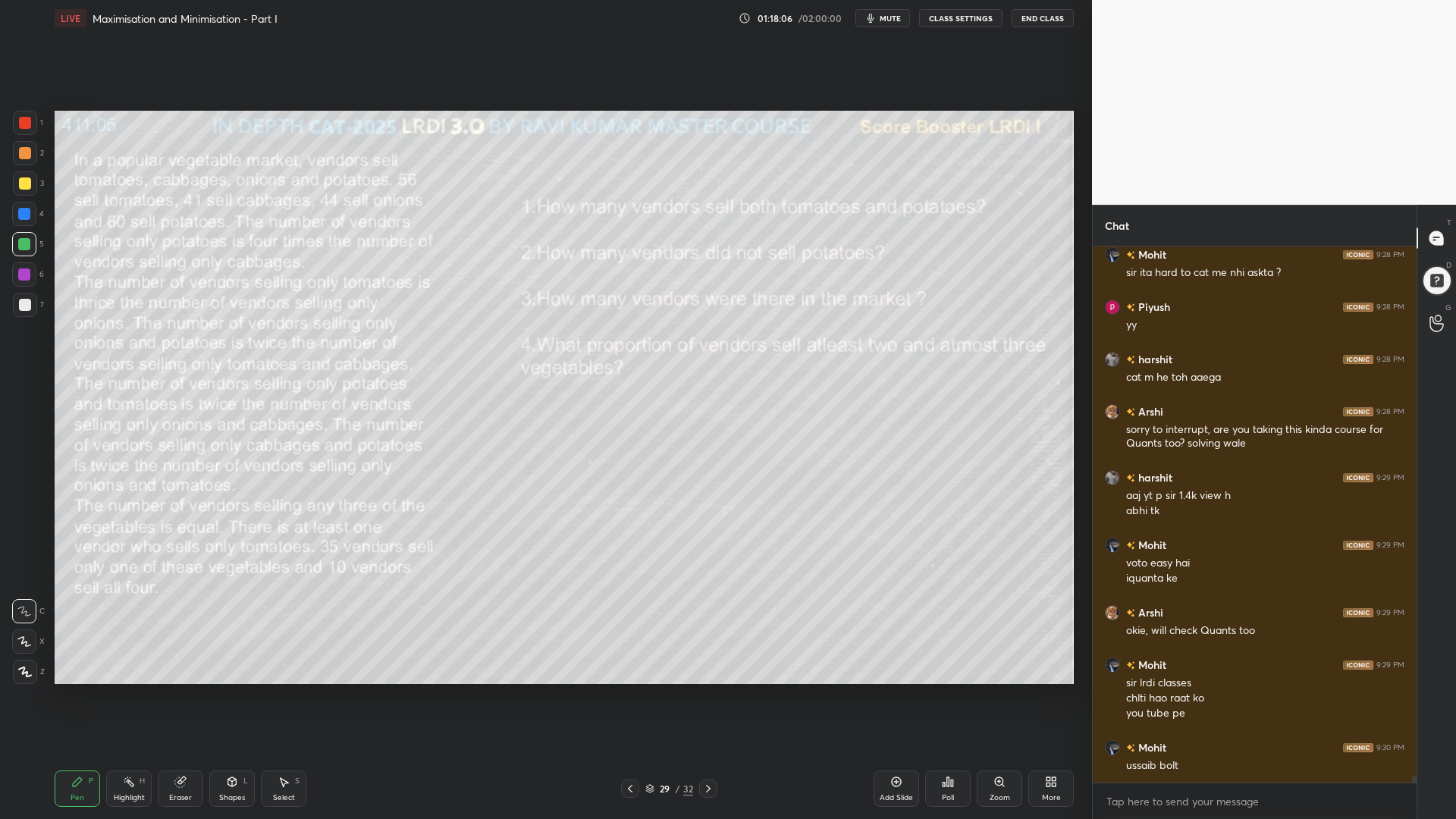
scroll to position [39676, 0]
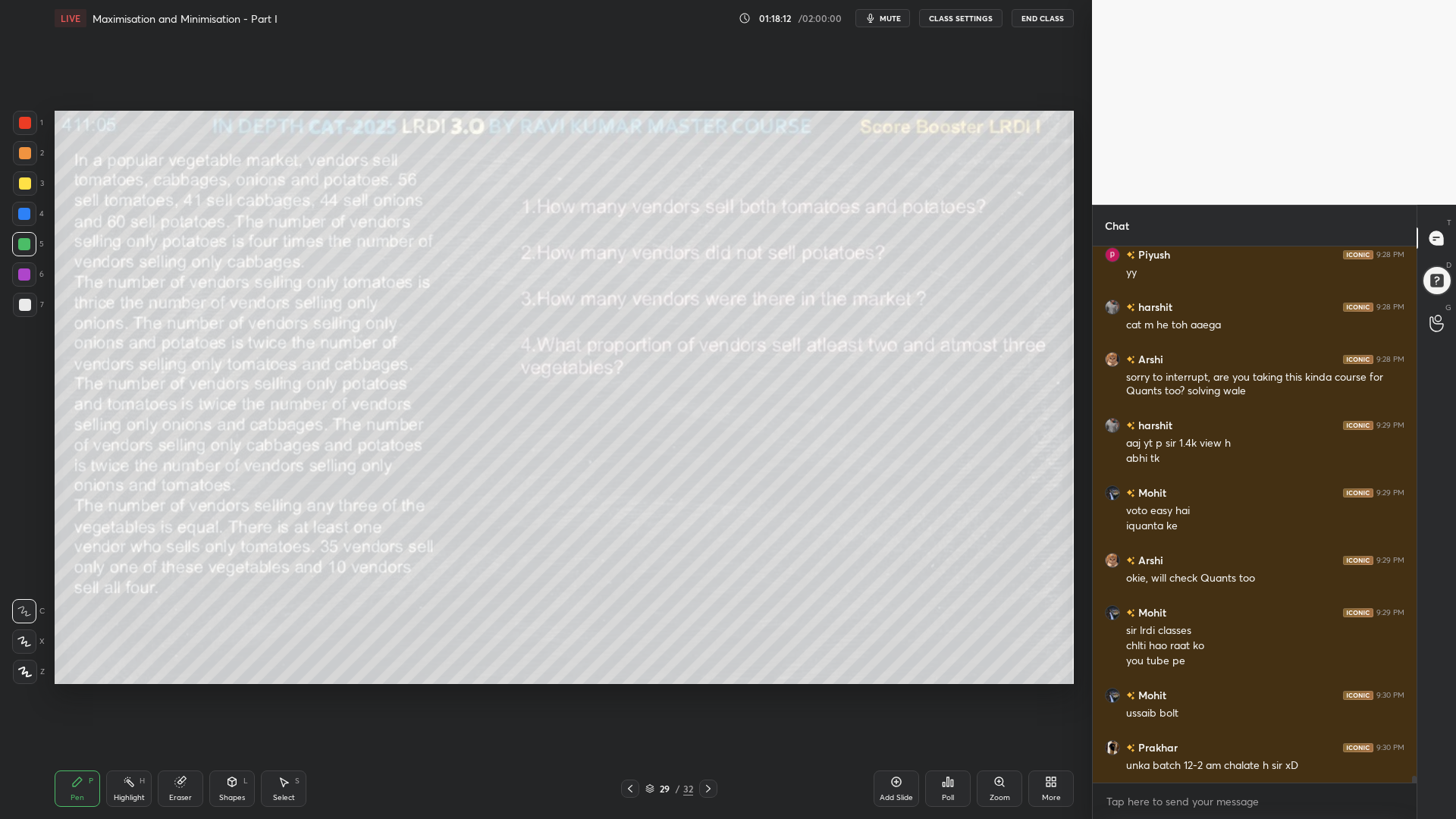
click at [21, 270] on div at bounding box center [24, 274] width 12 height 12
click at [29, 189] on div at bounding box center [25, 183] width 24 height 24
click at [27, 273] on div at bounding box center [24, 274] width 12 height 12
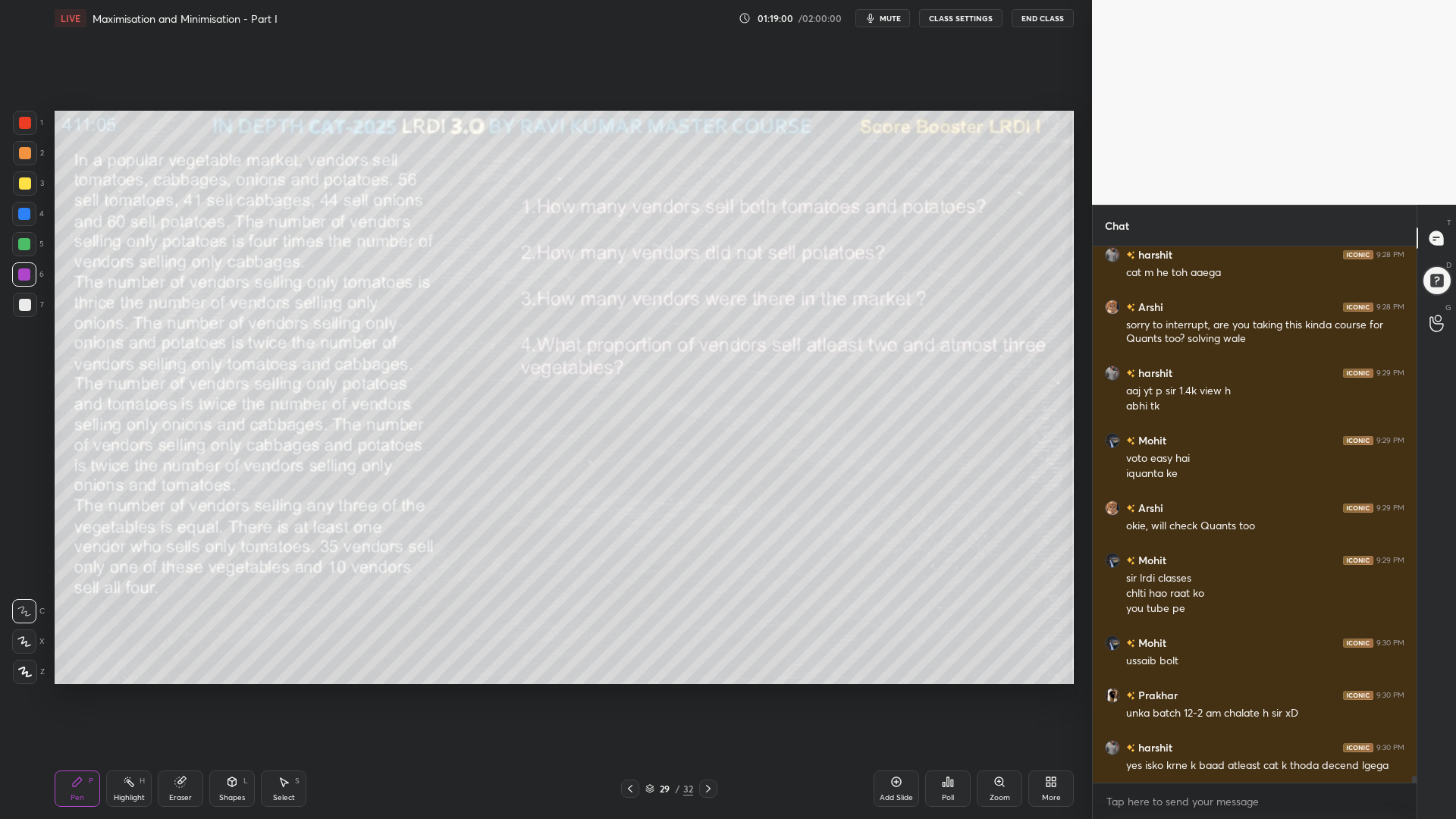
drag, startPoint x: 13, startPoint y: 242, endPoint x: 28, endPoint y: 221, distance: 25.8
click at [14, 242] on div at bounding box center [24, 244] width 24 height 24
click at [26, 153] on div at bounding box center [24, 153] width 12 height 12
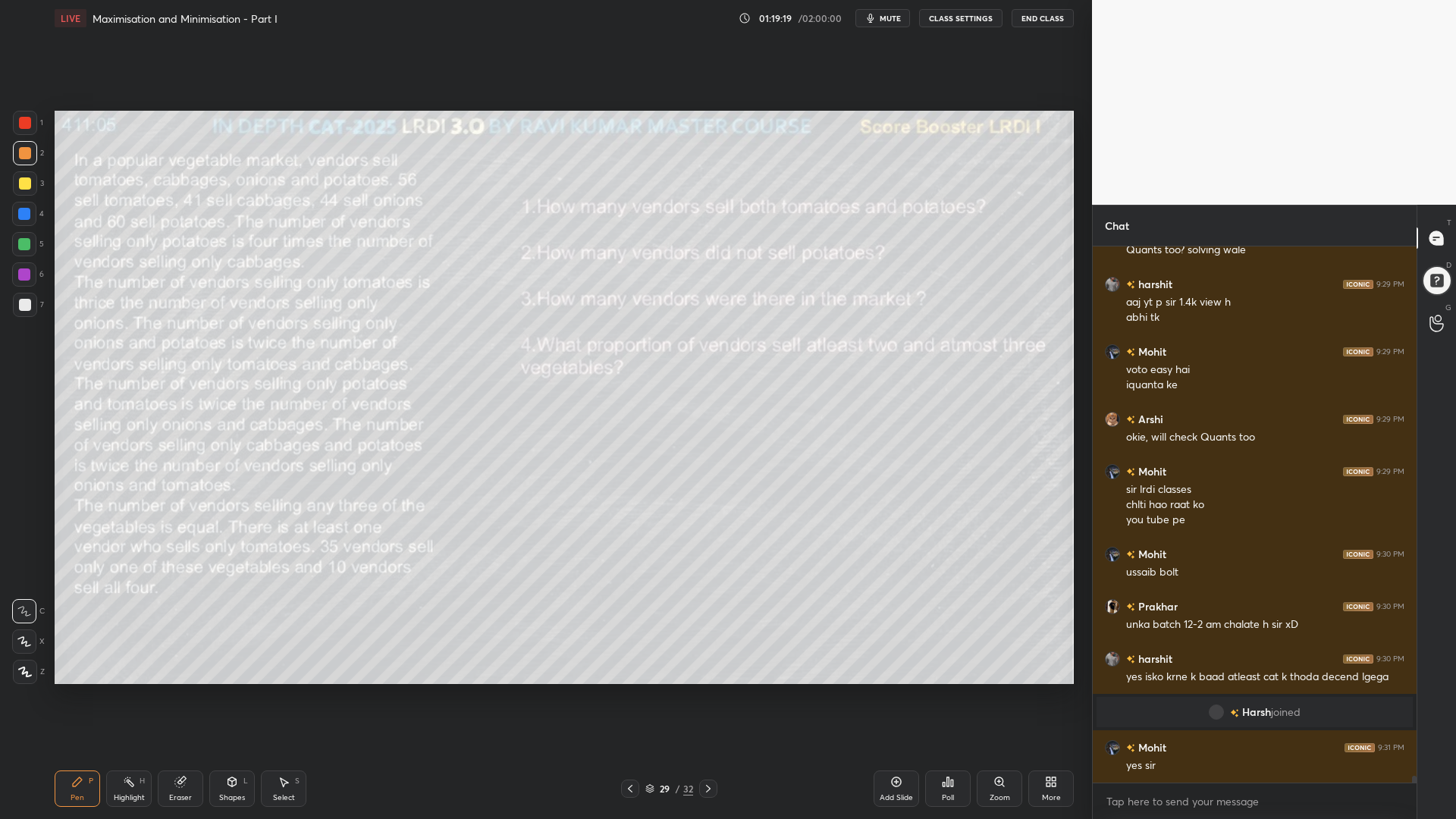
scroll to position [39424, 0]
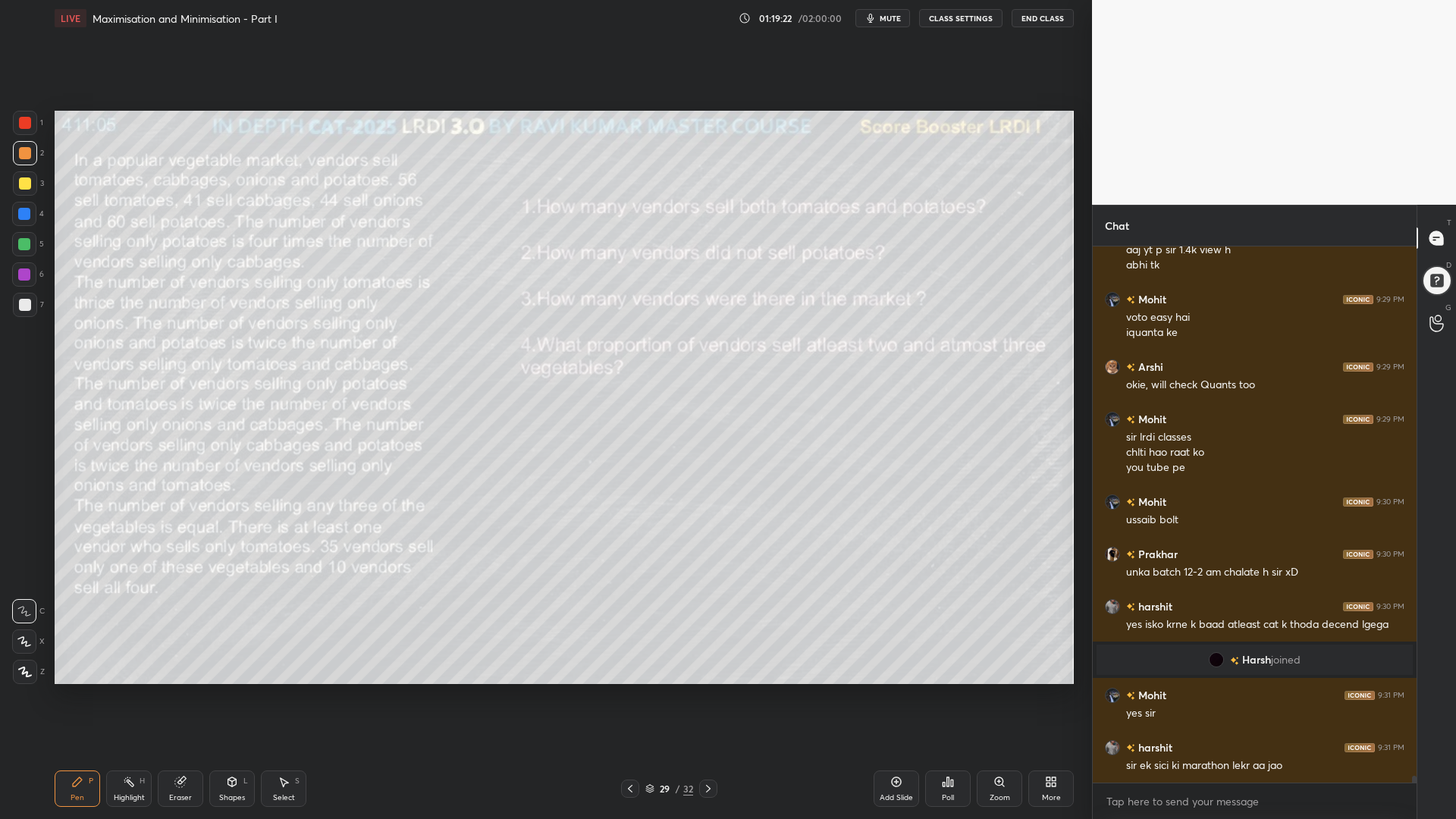
click at [179, 690] on icon at bounding box center [180, 782] width 10 height 10
click at [19, 670] on span "Erase all" at bounding box center [24, 671] width 23 height 11
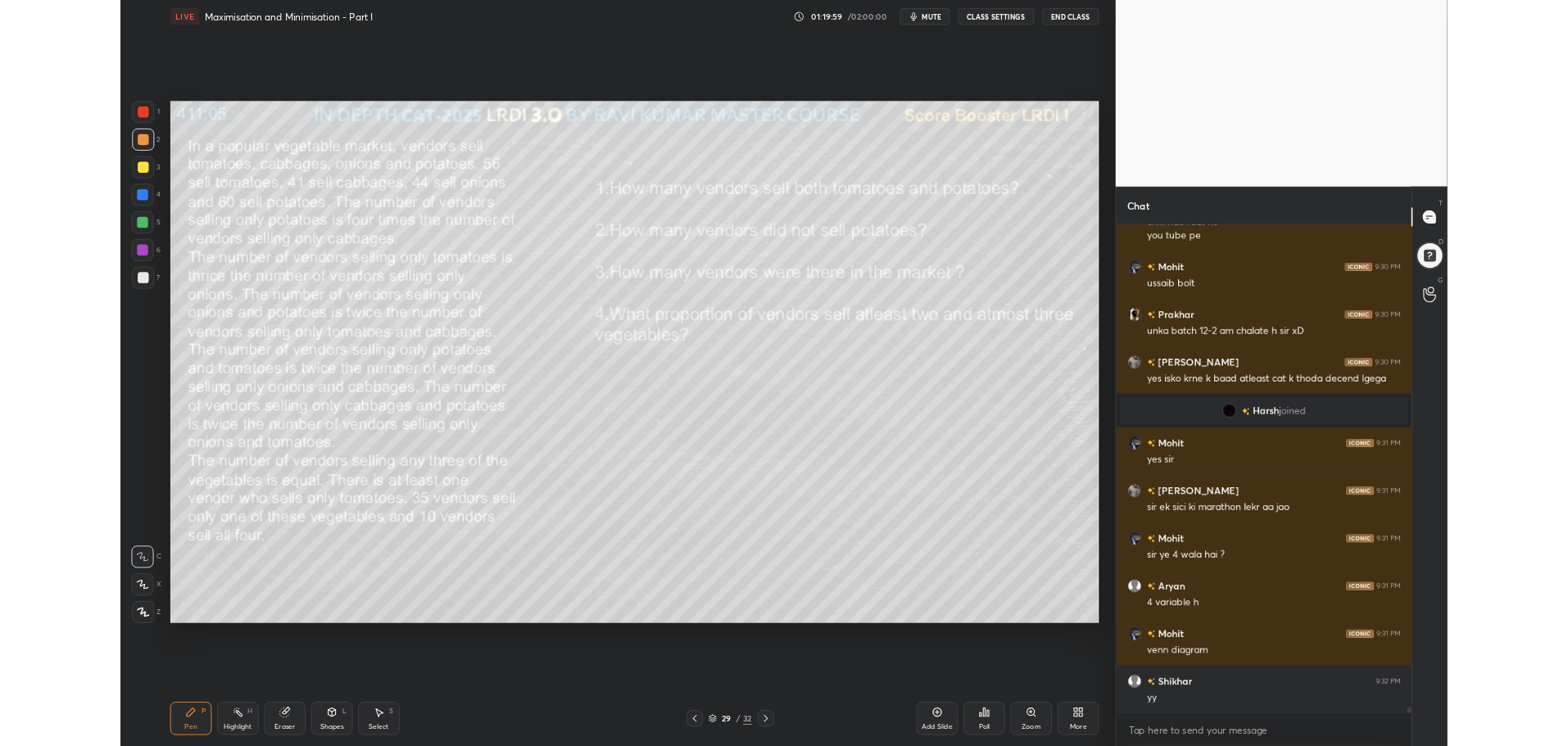
scroll to position [42860, 0]
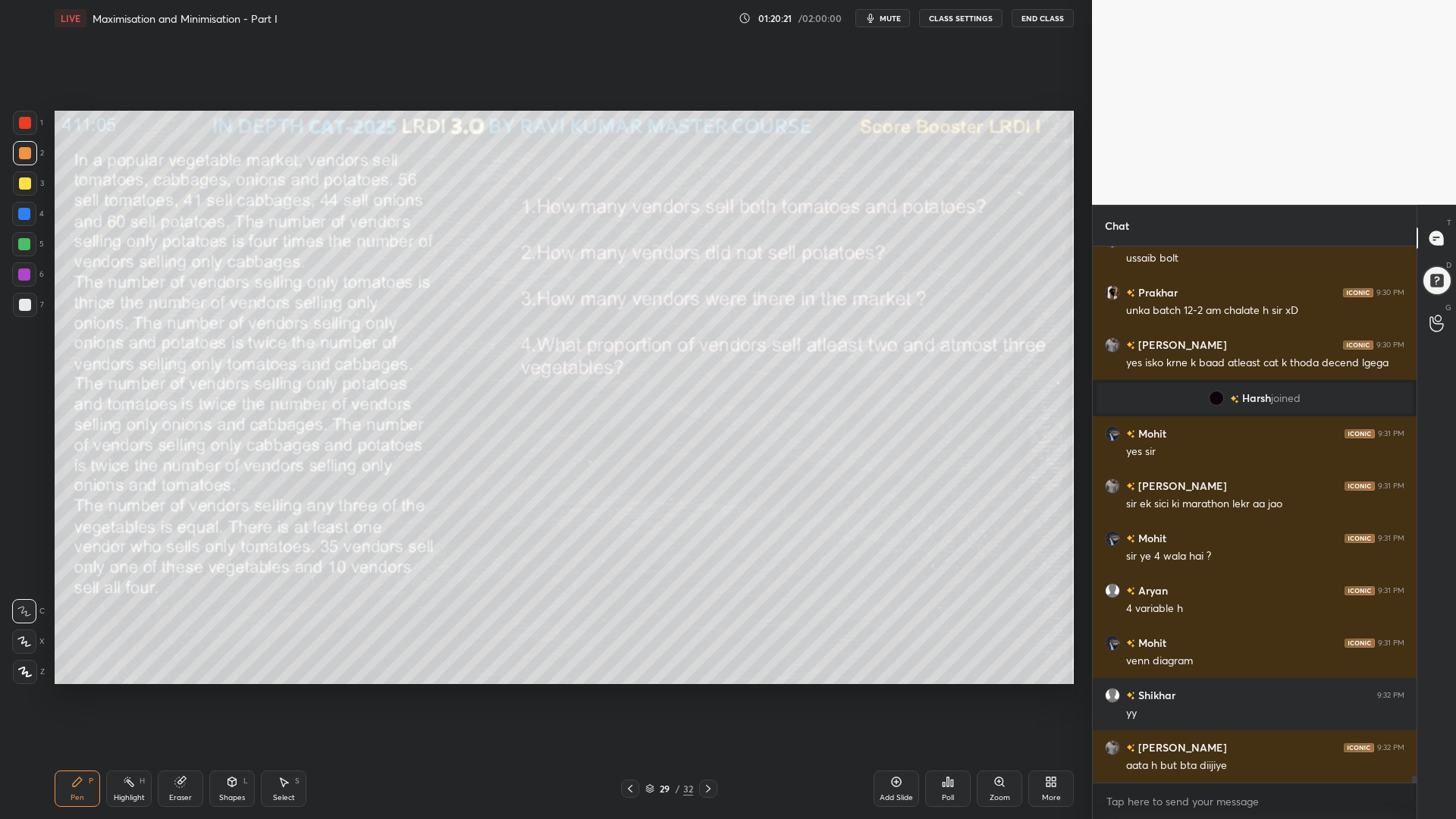
click at [1052, 690] on div "More" at bounding box center [1051, 788] width 45 height 37
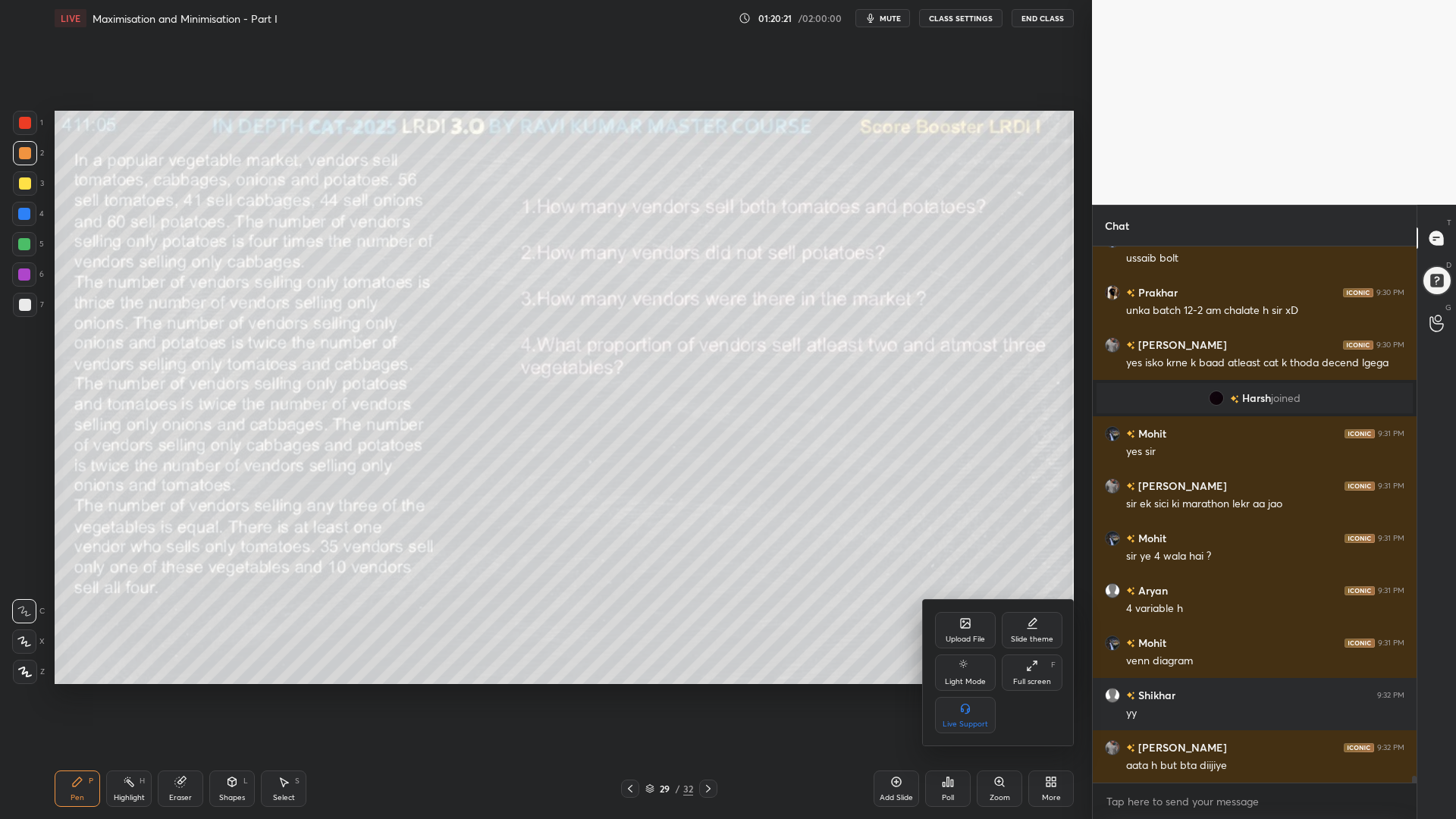
click at [1030, 673] on div "Full screen F" at bounding box center [1032, 672] width 61 height 37
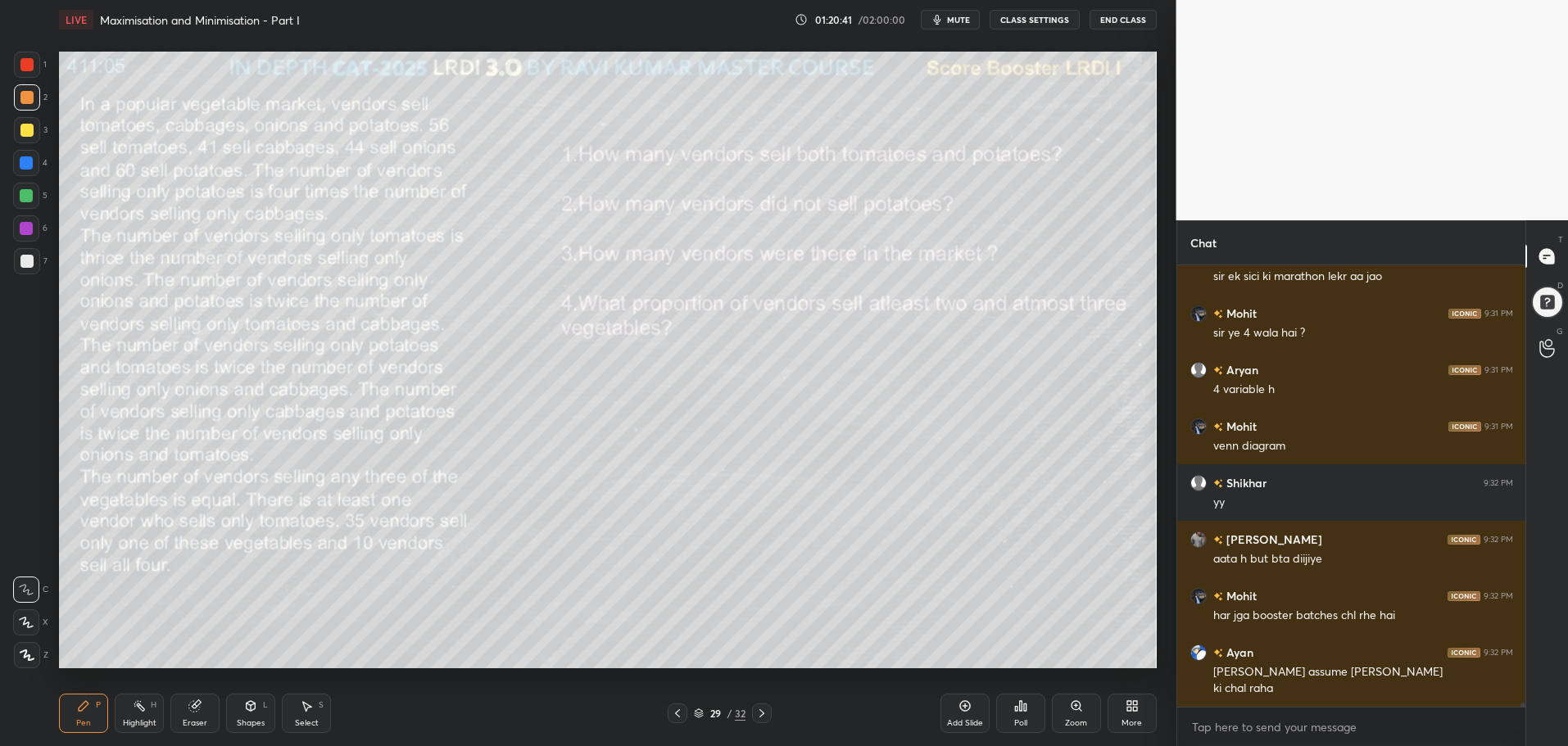
scroll to position [43122, 0]
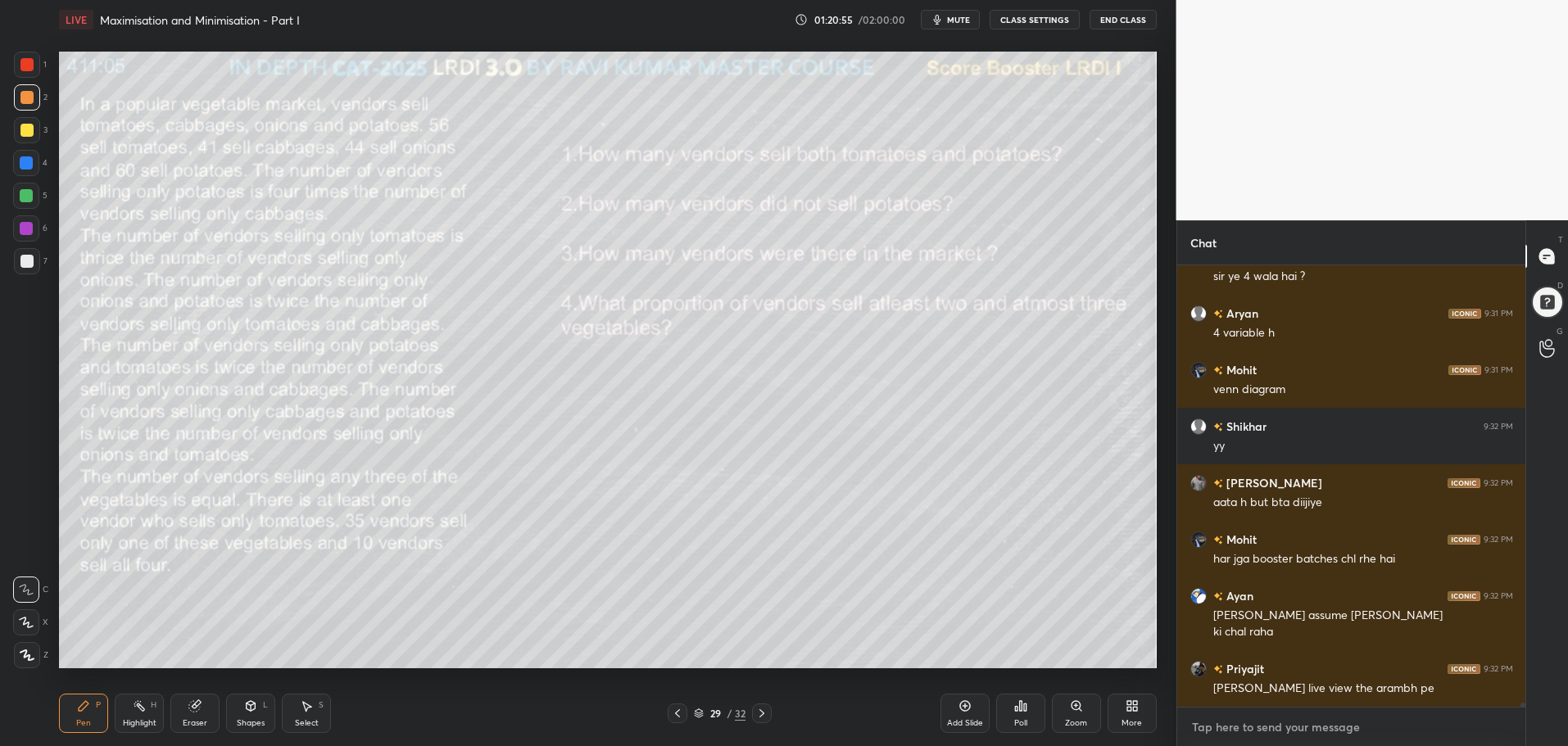
type textarea "x"
click at [1271, 727] on textarea at bounding box center [1351, 728] width 323 height 26
paste textarea "[URL][DOMAIN_NAME]"
type textarea "[URL][DOMAIN_NAME]"
type textarea "x"
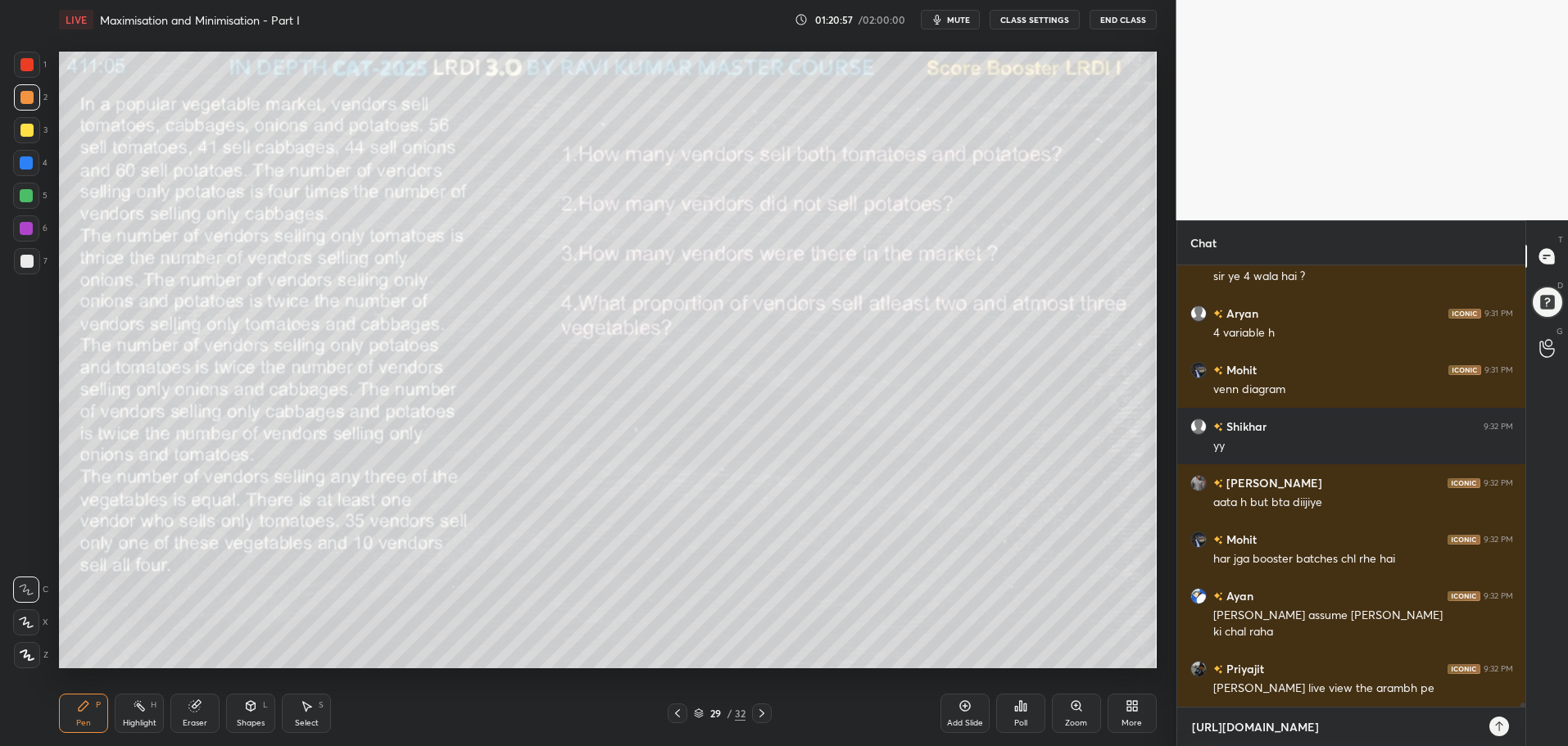
scroll to position [316, 343]
type textarea "[URL][DOMAIN_NAME]"
type textarea "x"
click at [1497, 723] on icon at bounding box center [1499, 726] width 13 height 13
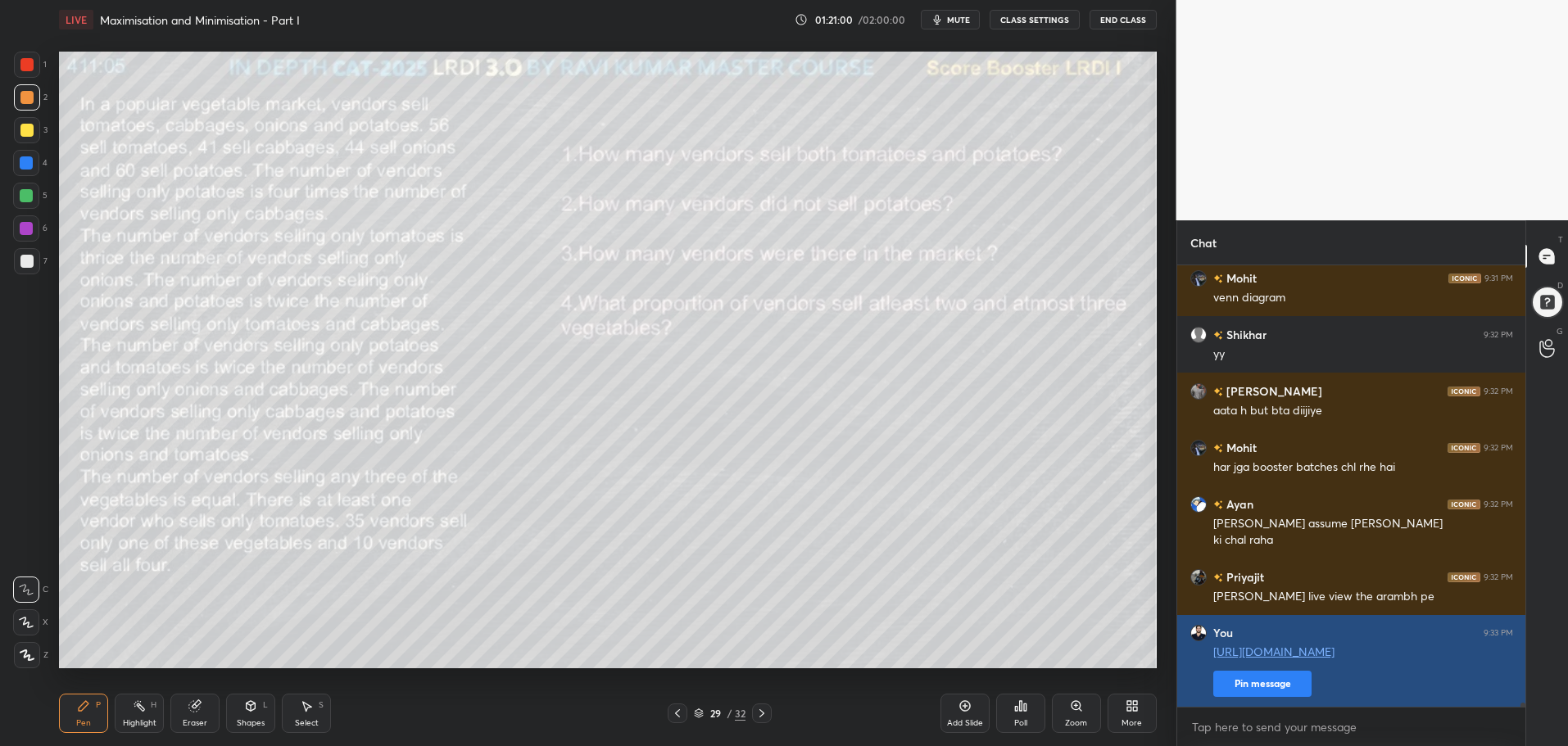
click at [1249, 680] on button "Pin message" at bounding box center [1262, 684] width 98 height 26
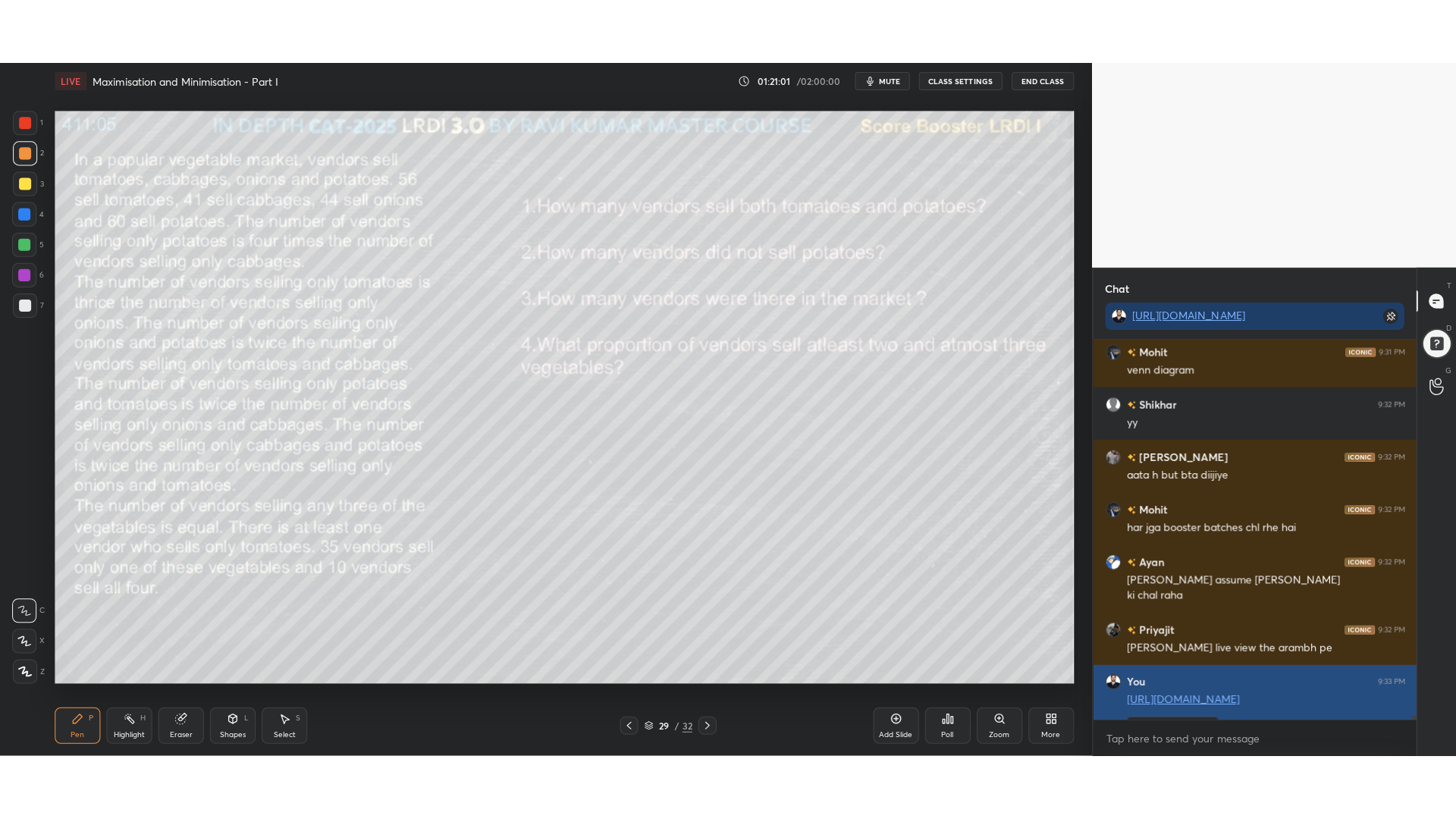
scroll to position [40095, 0]
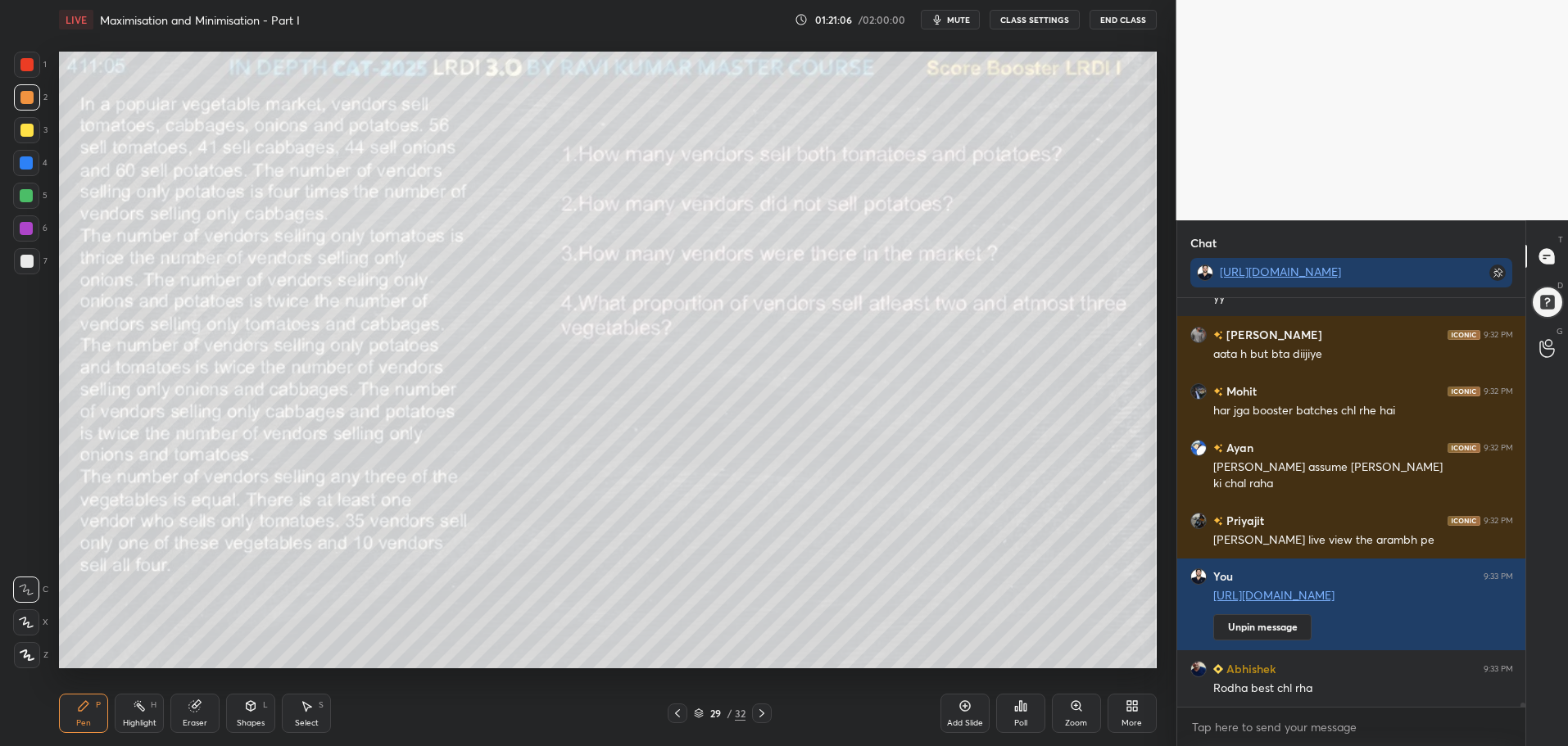
drag, startPoint x: 188, startPoint y: 704, endPoint x: 205, endPoint y: 707, distance: 17.3
click at [189, 705] on div "Eraser" at bounding box center [195, 713] width 49 height 39
click at [89, 713] on div "Pen P" at bounding box center [83, 713] width 49 height 39
click at [1123, 719] on div "More" at bounding box center [1131, 722] width 20 height 8
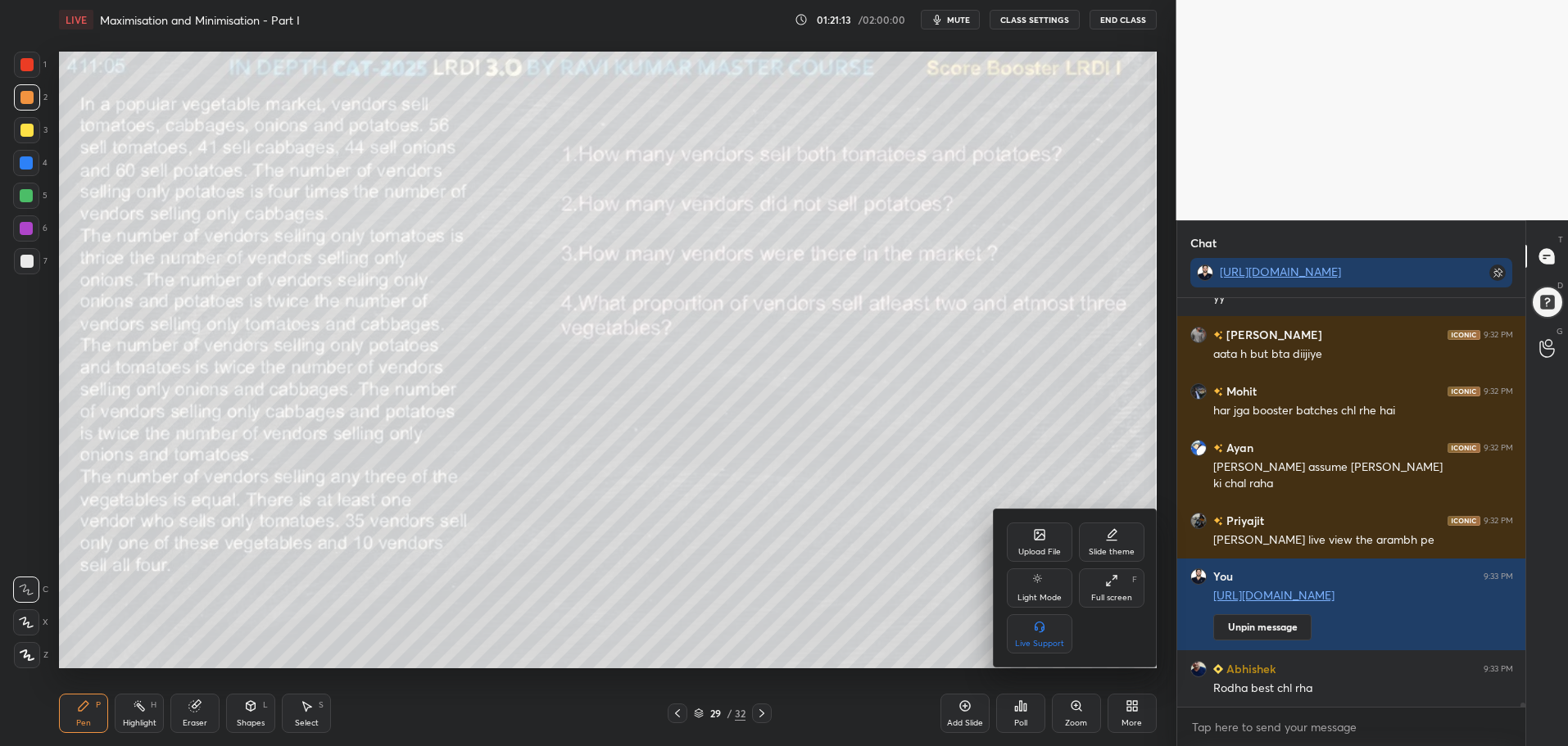
click at [1109, 579] on icon at bounding box center [1111, 580] width 13 height 13
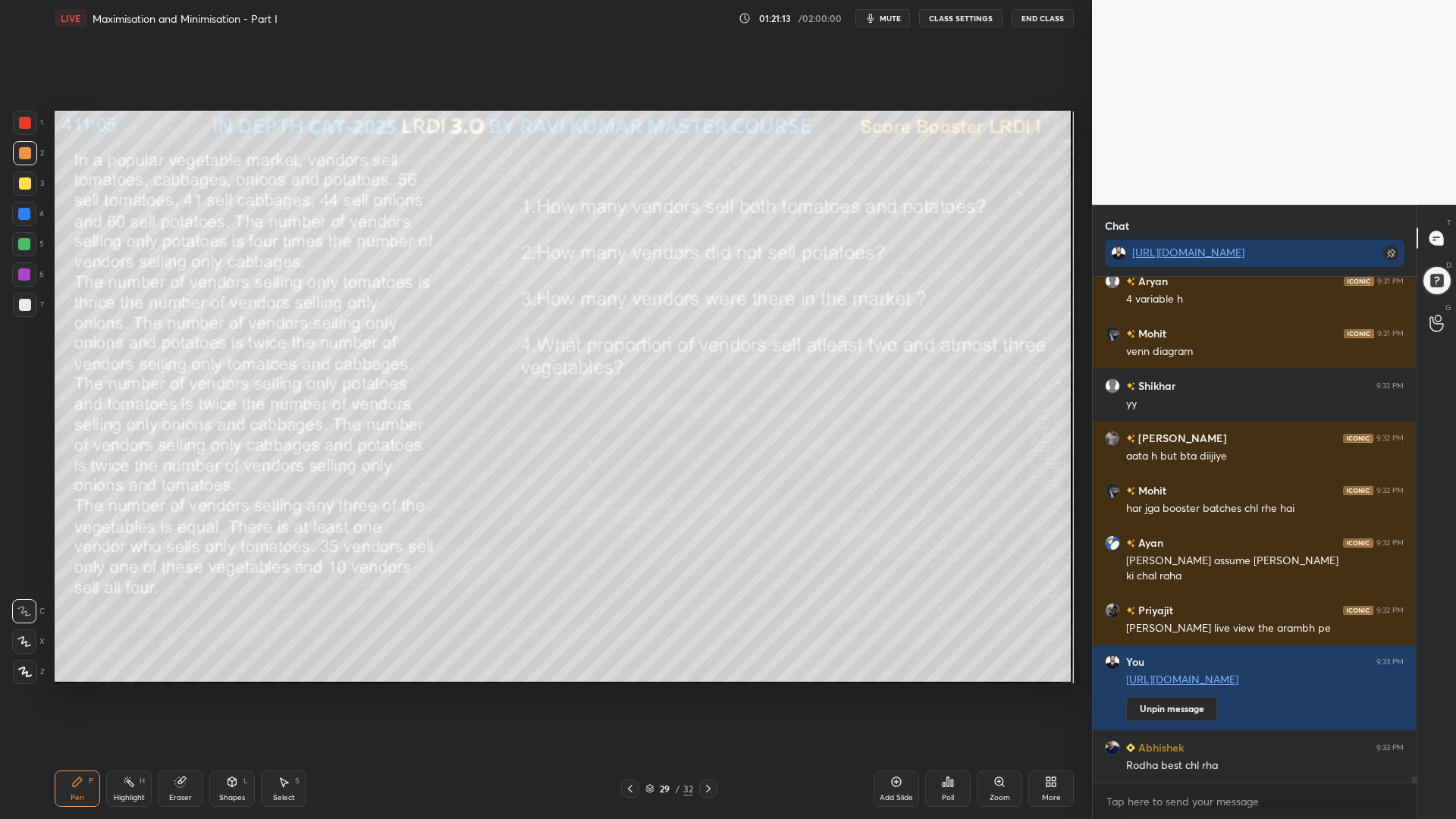
scroll to position [6, 6]
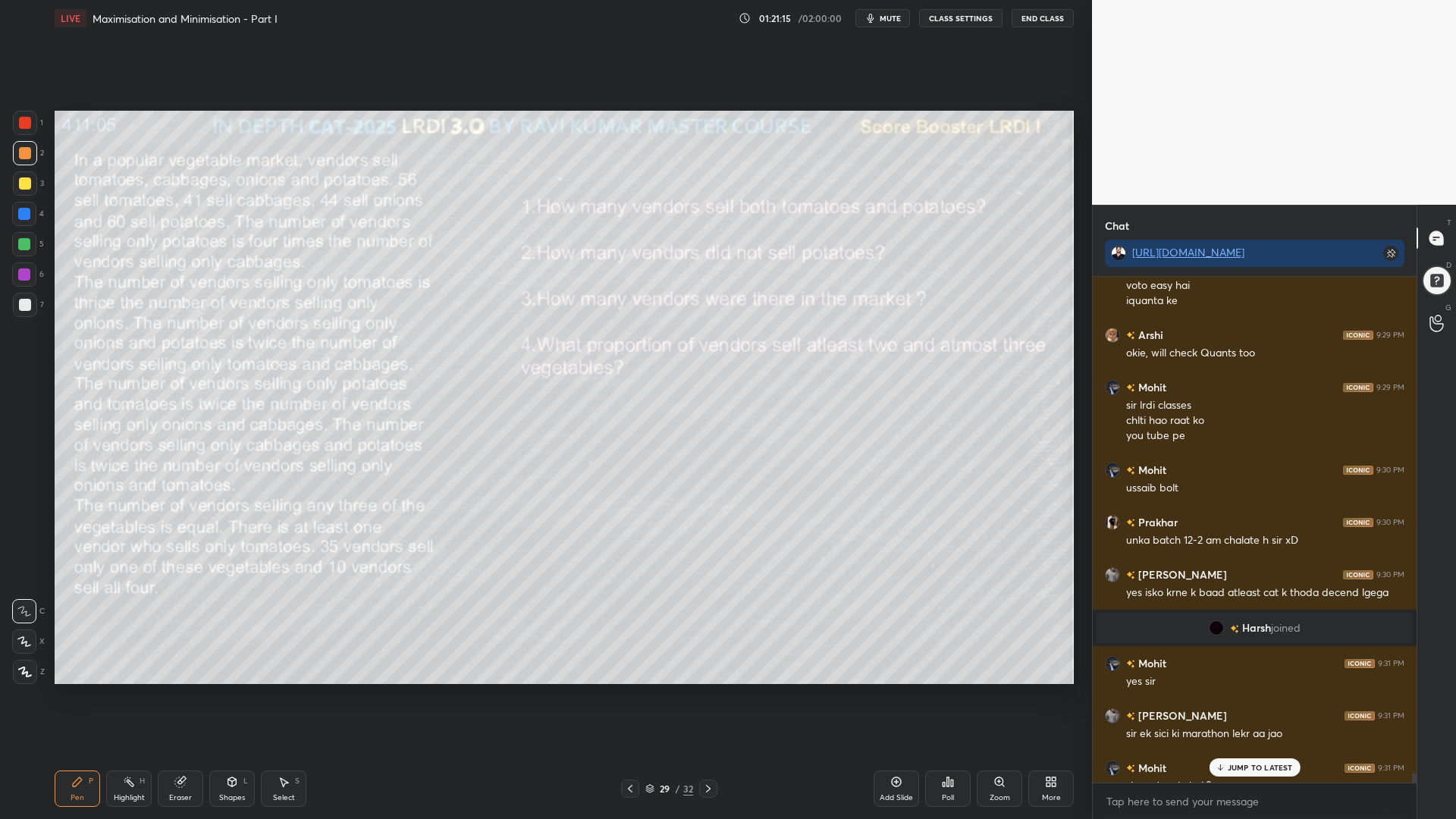
click at [1261, 690] on p "JUMP TO LATEST" at bounding box center [1260, 767] width 65 height 9
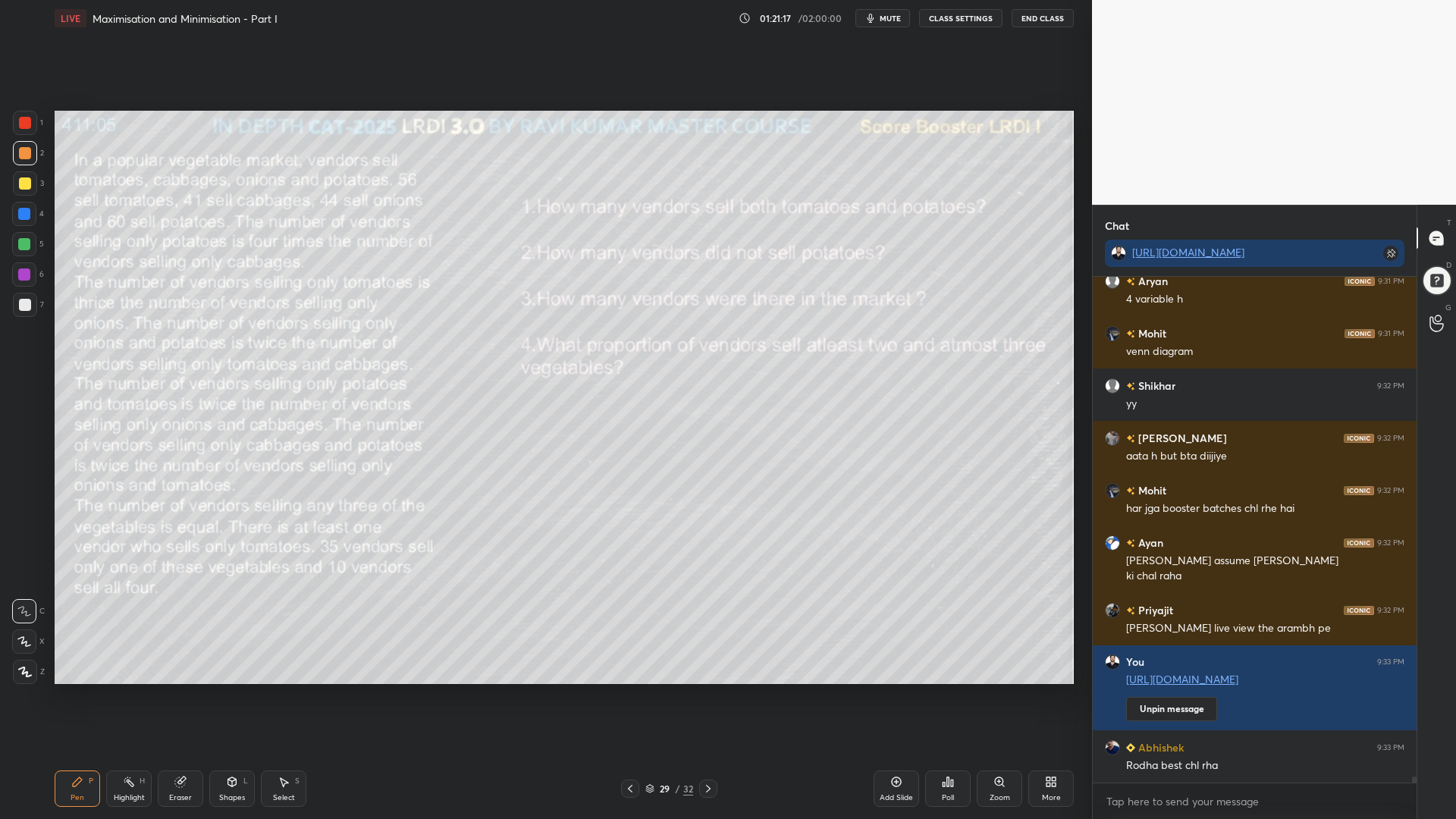
click at [233, 690] on icon at bounding box center [232, 781] width 8 height 9
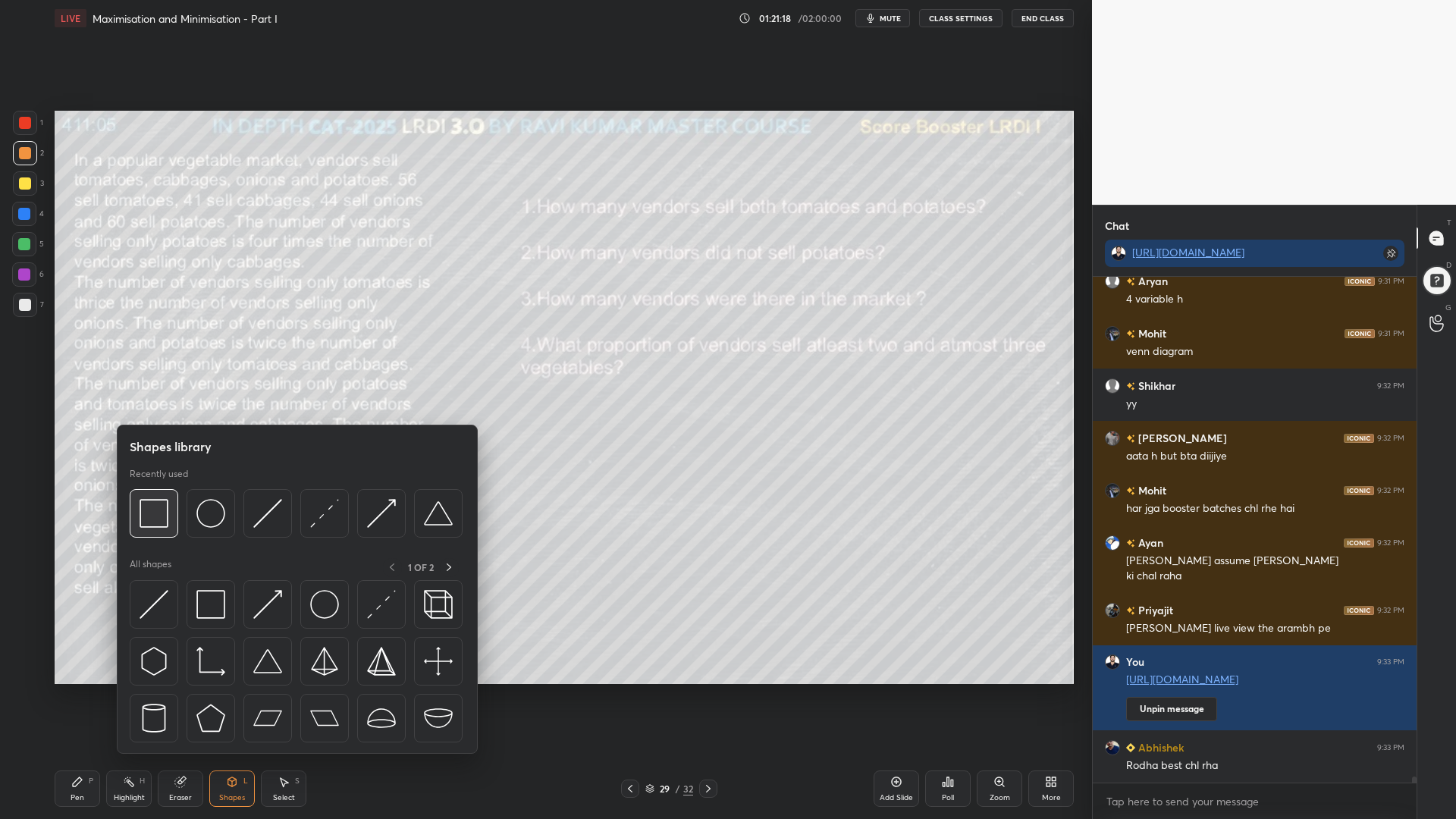
click at [157, 514] on img at bounding box center [153, 513] width 28 height 28
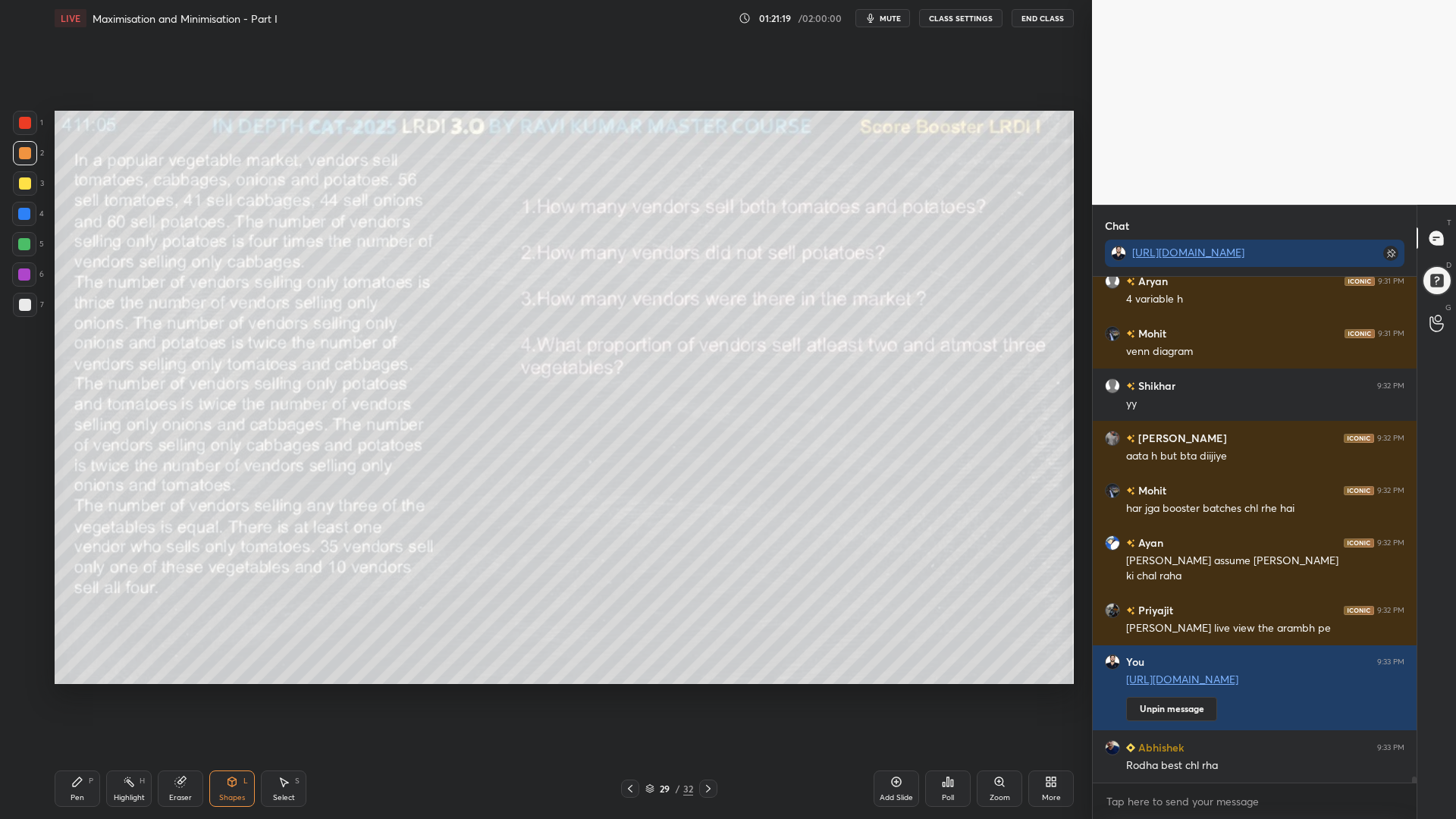
click at [21, 232] on div "1 2 3 4 5 6 7" at bounding box center [28, 217] width 32 height 213
click at [18, 245] on div at bounding box center [24, 244] width 12 height 12
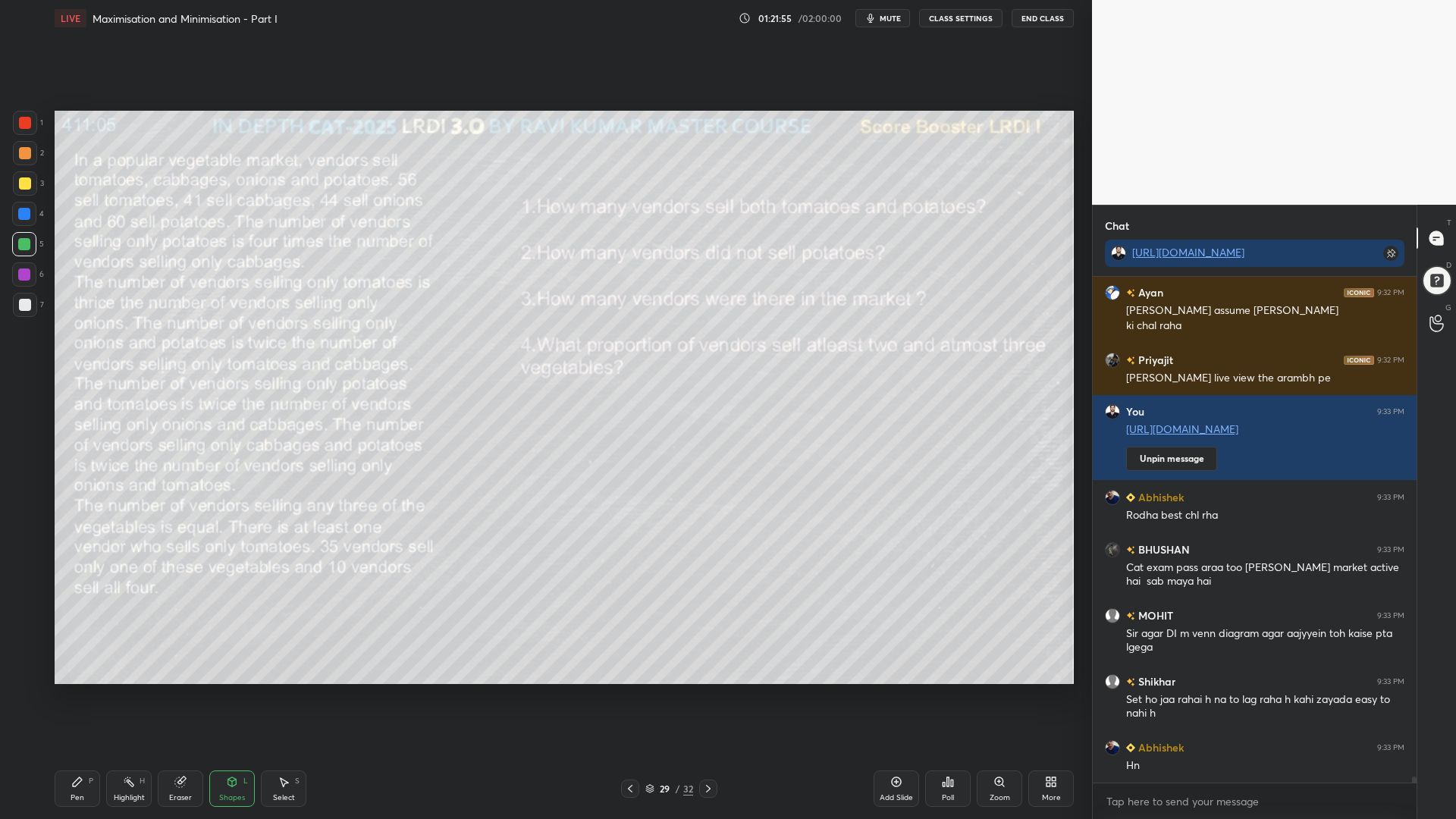
scroll to position [40270, 0]
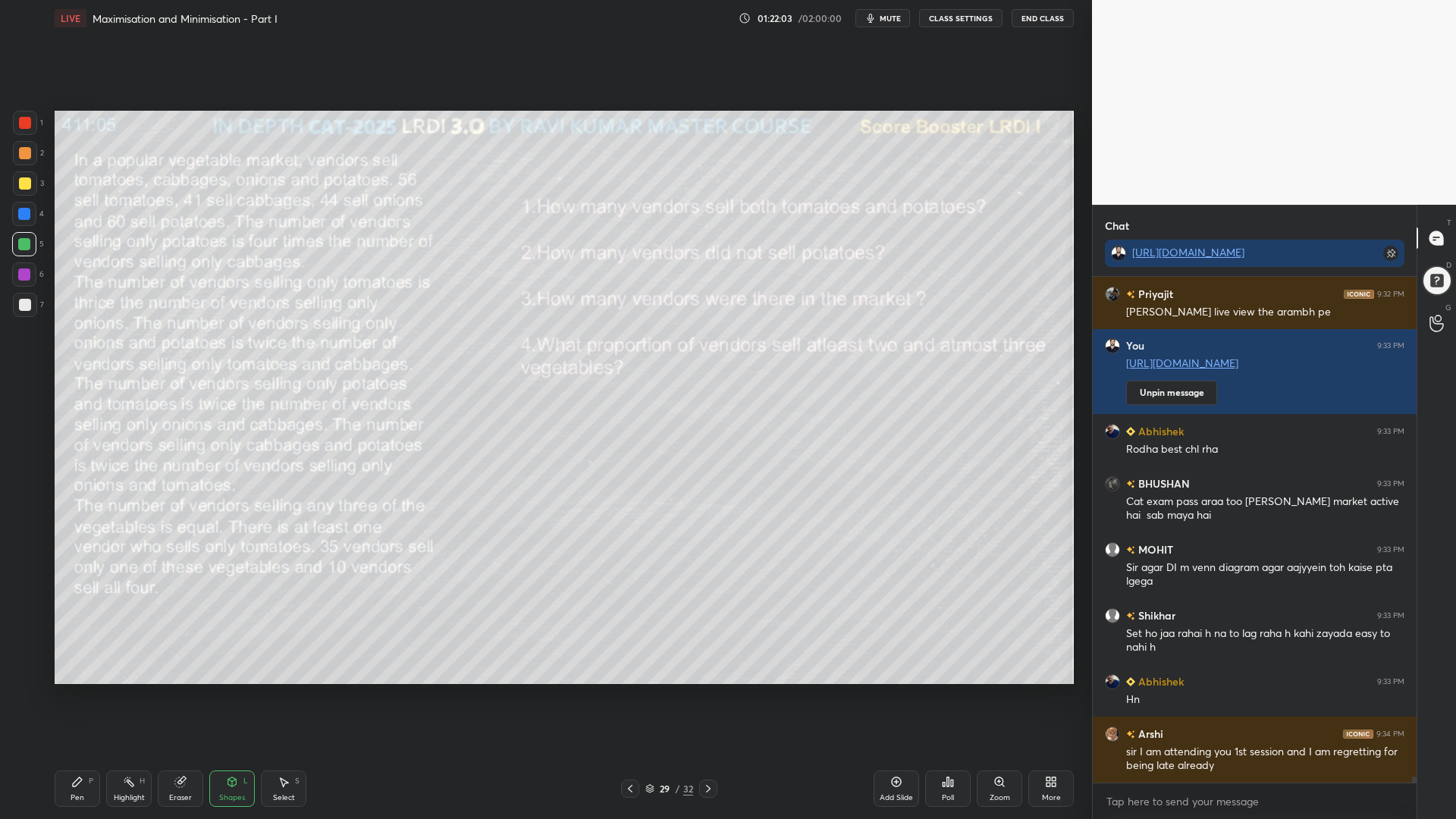
click at [623, 690] on div at bounding box center [630, 788] width 18 height 18
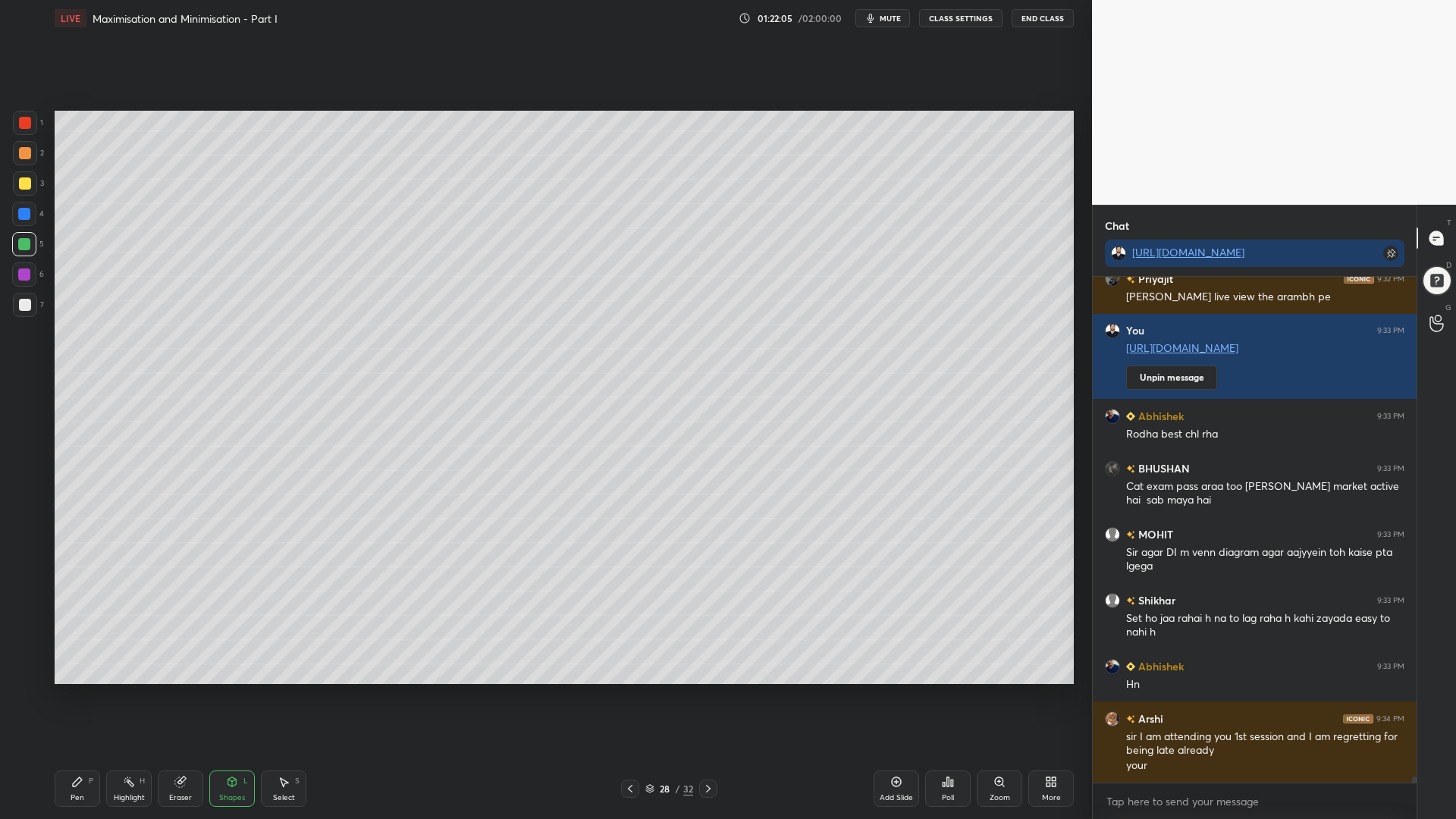
click at [895, 690] on icon at bounding box center [896, 782] width 12 height 12
click at [27, 124] on div at bounding box center [24, 123] width 12 height 12
click at [79, 690] on div "Pen P" at bounding box center [77, 788] width 45 height 37
drag, startPoint x: 15, startPoint y: 242, endPoint x: 47, endPoint y: 225, distance: 36.2
click at [15, 241] on div at bounding box center [24, 244] width 24 height 24
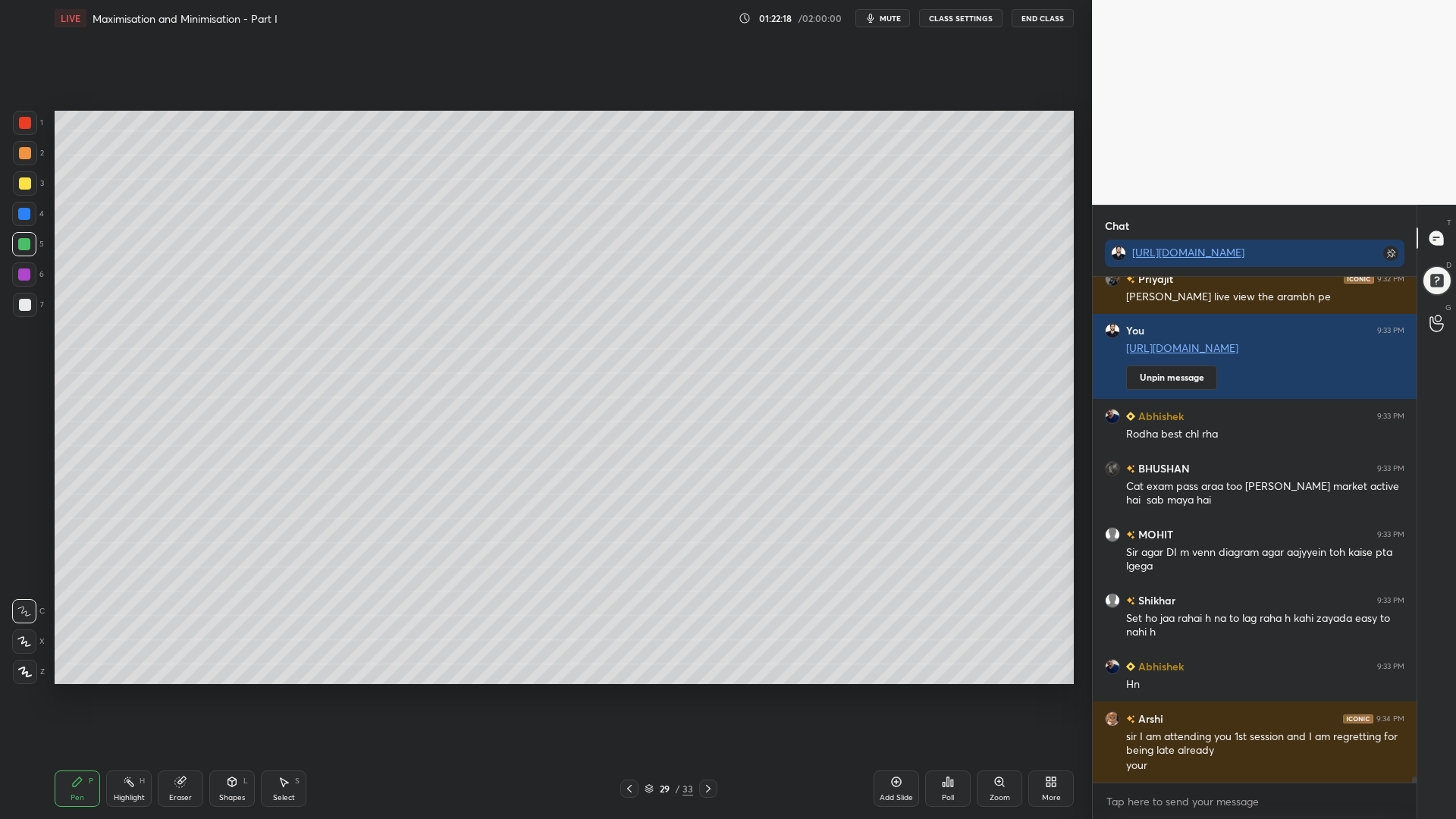
scroll to position [40337, 0]
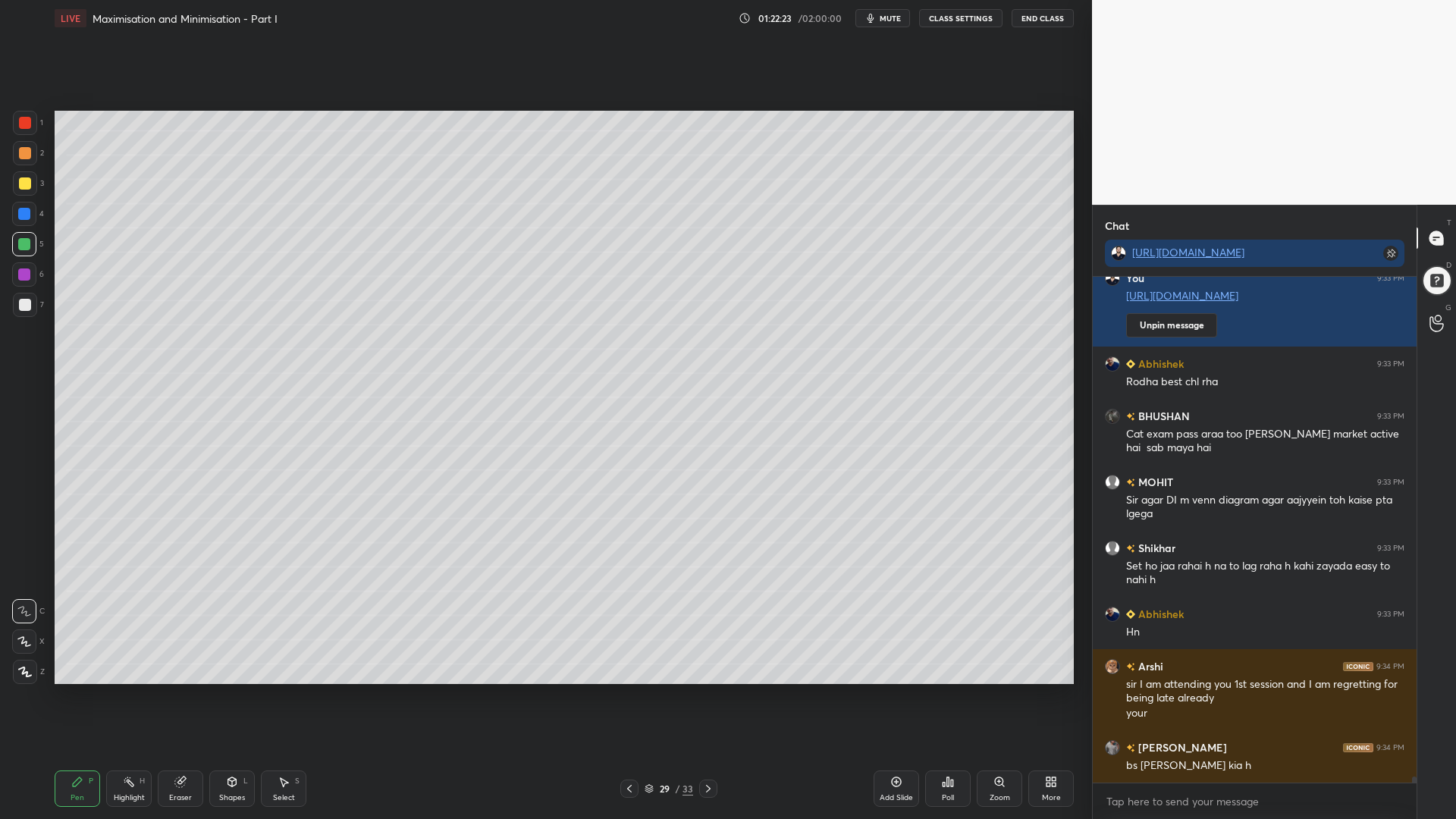
click at [236, 690] on div "Shapes" at bounding box center [232, 797] width 26 height 7
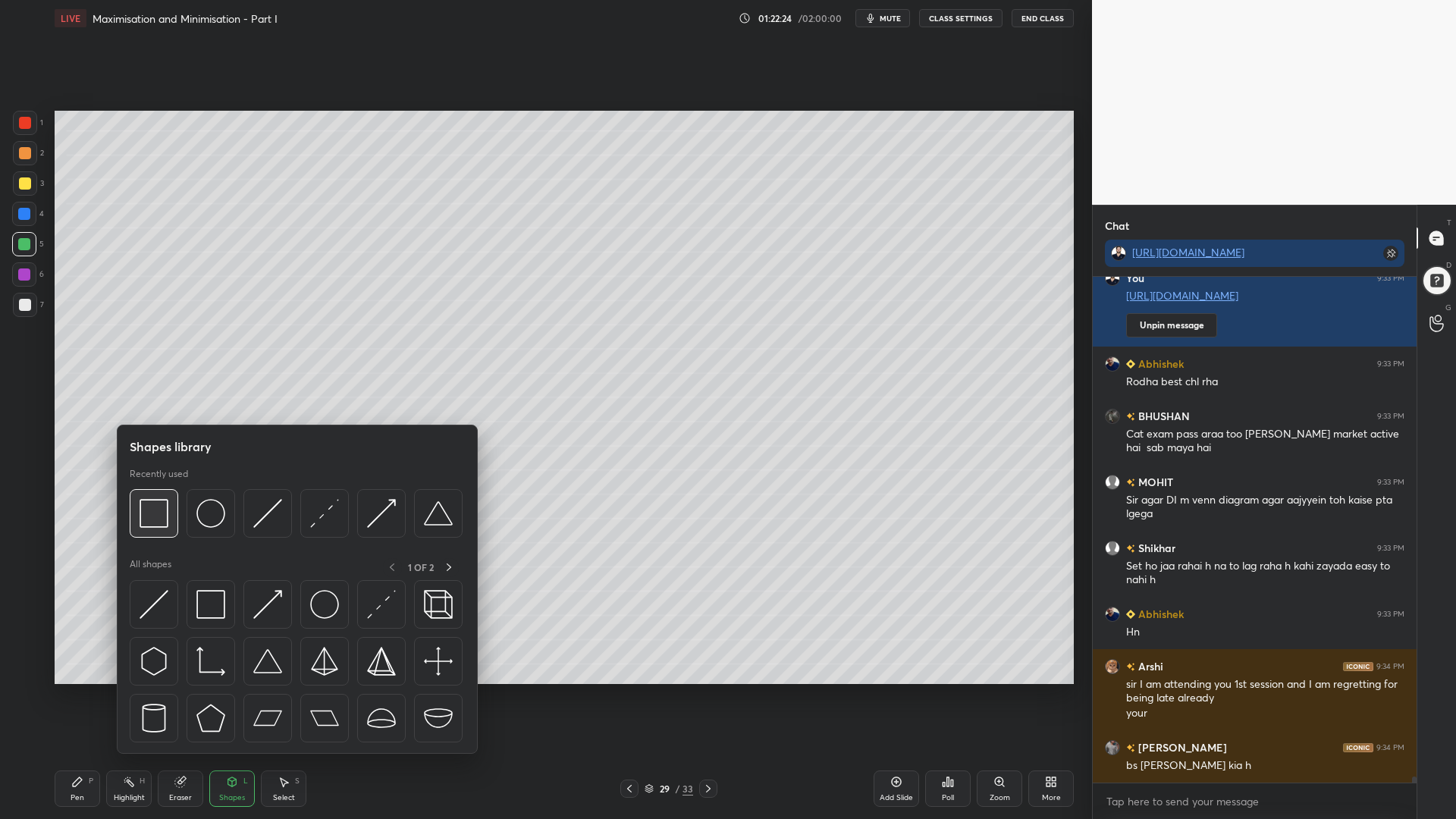
click at [155, 514] on img at bounding box center [153, 513] width 28 height 28
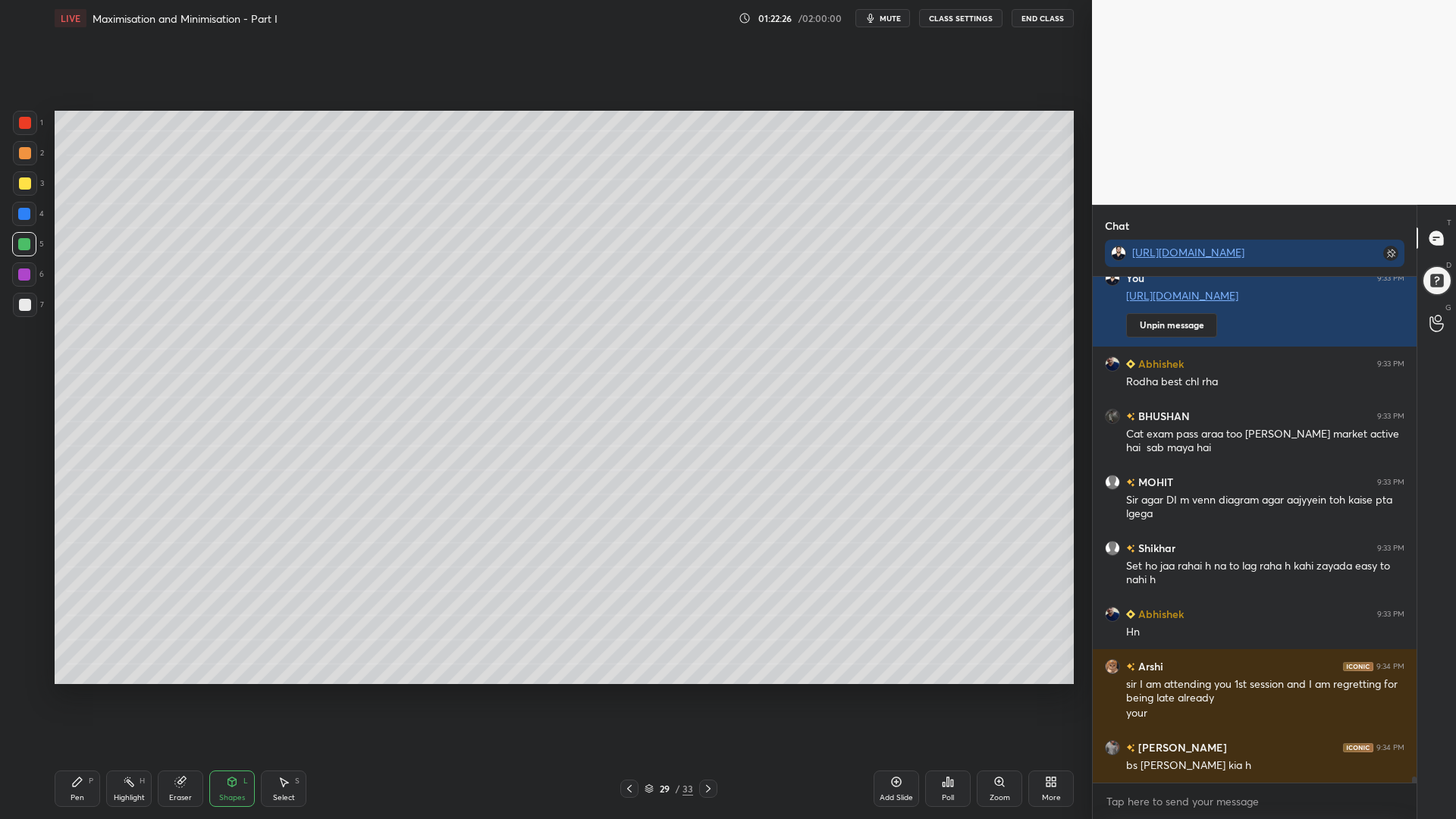
click at [19, 123] on div at bounding box center [24, 123] width 12 height 12
click at [230, 690] on icon at bounding box center [231, 782] width 12 height 12
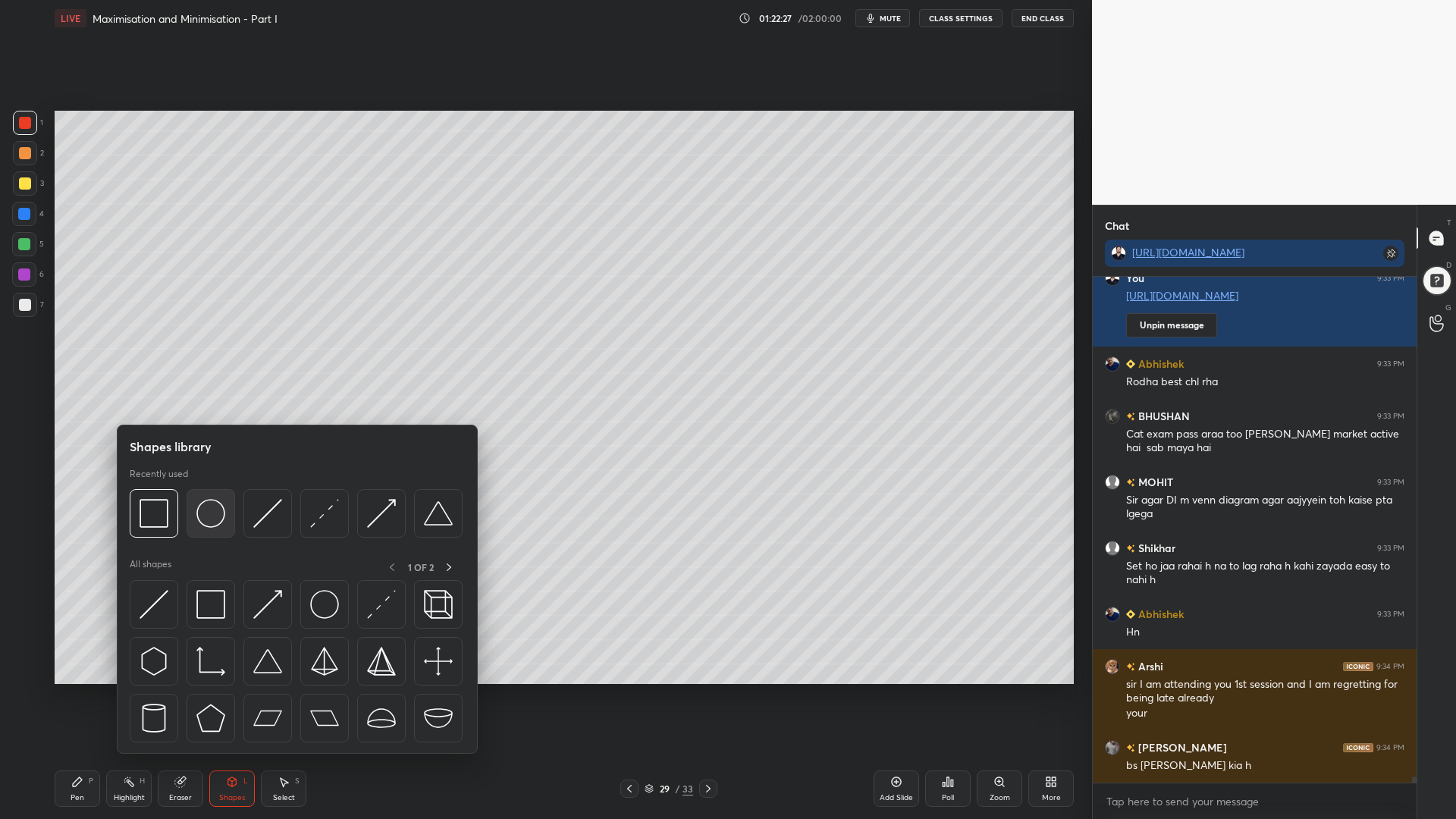
click at [217, 516] on img at bounding box center [210, 513] width 28 height 28
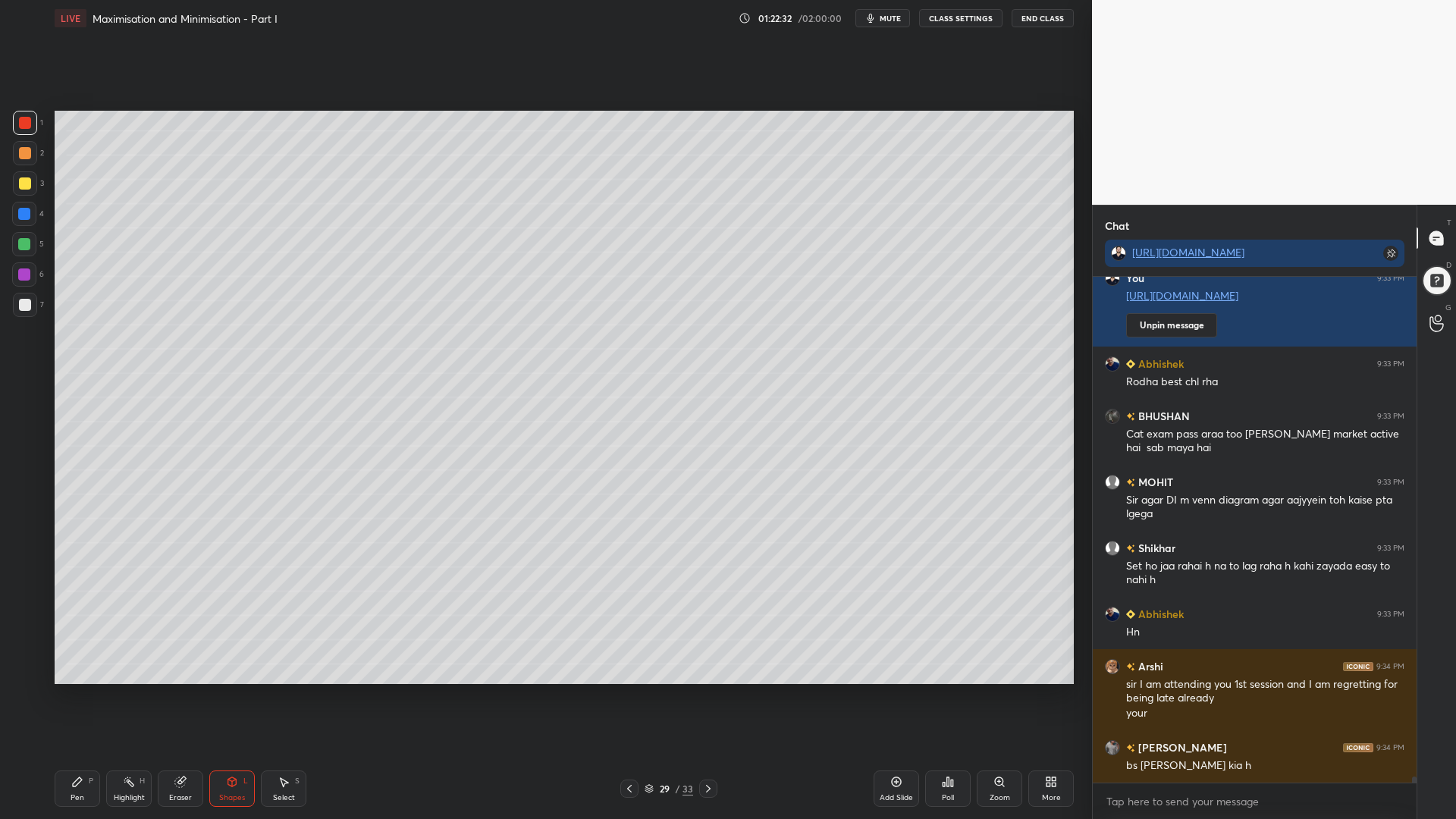
scroll to position [40389, 0]
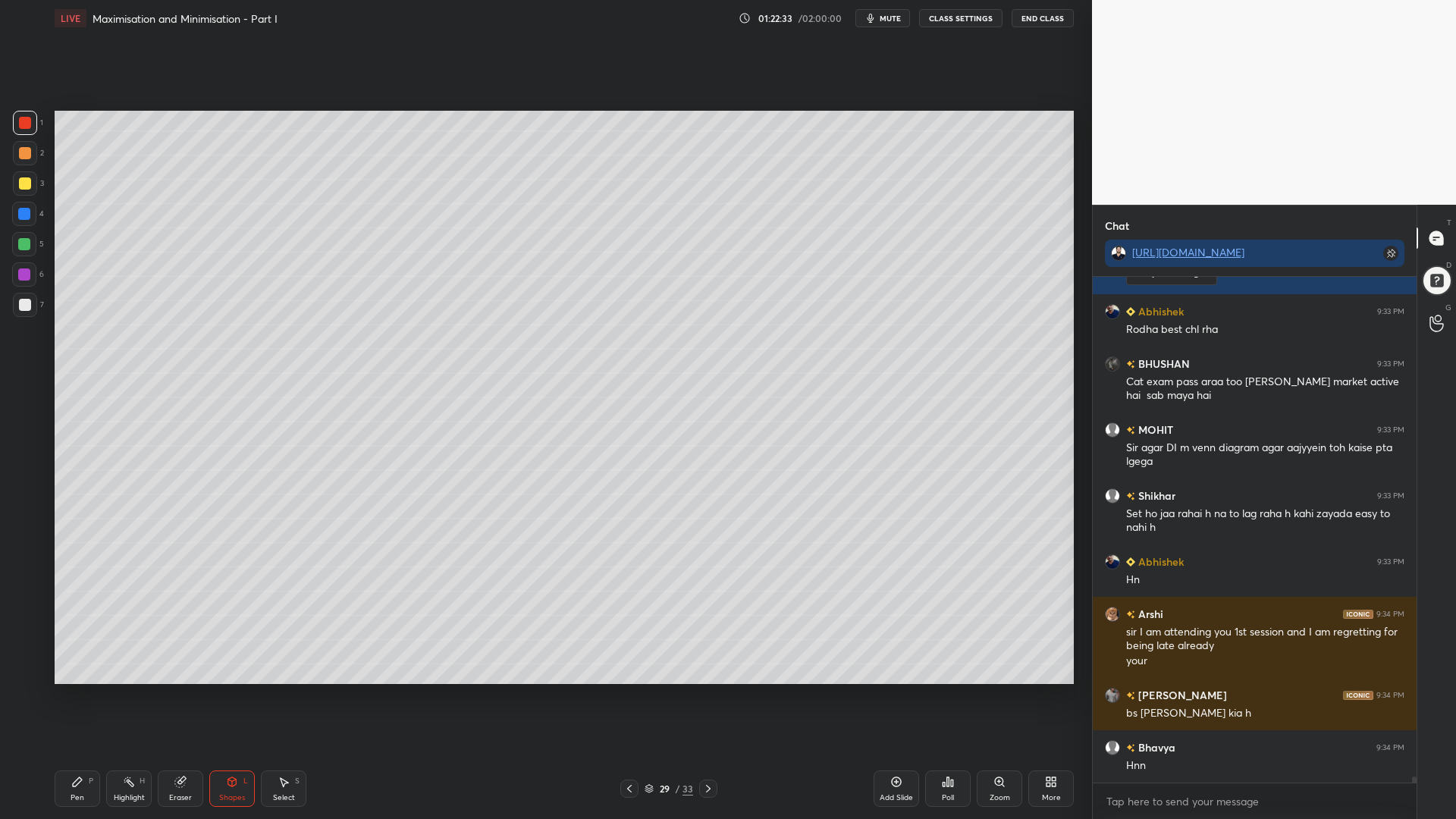
click at [20, 307] on div at bounding box center [24, 304] width 12 height 12
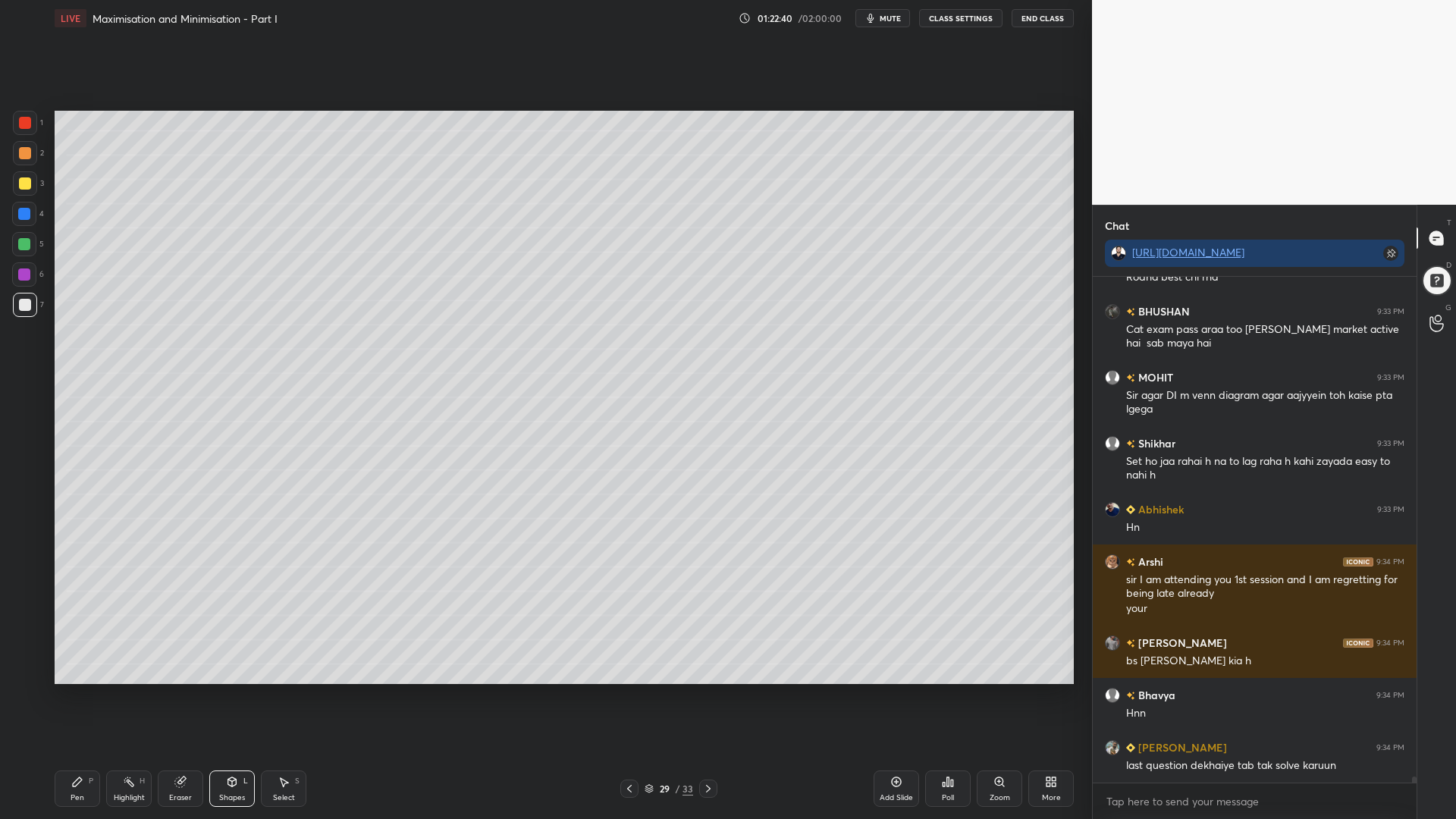
click at [19, 273] on div at bounding box center [24, 274] width 12 height 12
click at [82, 690] on div "Pen P" at bounding box center [77, 788] width 45 height 37
click at [24, 238] on div at bounding box center [24, 244] width 12 height 12
click at [24, 652] on div at bounding box center [24, 641] width 24 height 24
click at [24, 667] on icon at bounding box center [24, 671] width 12 height 9
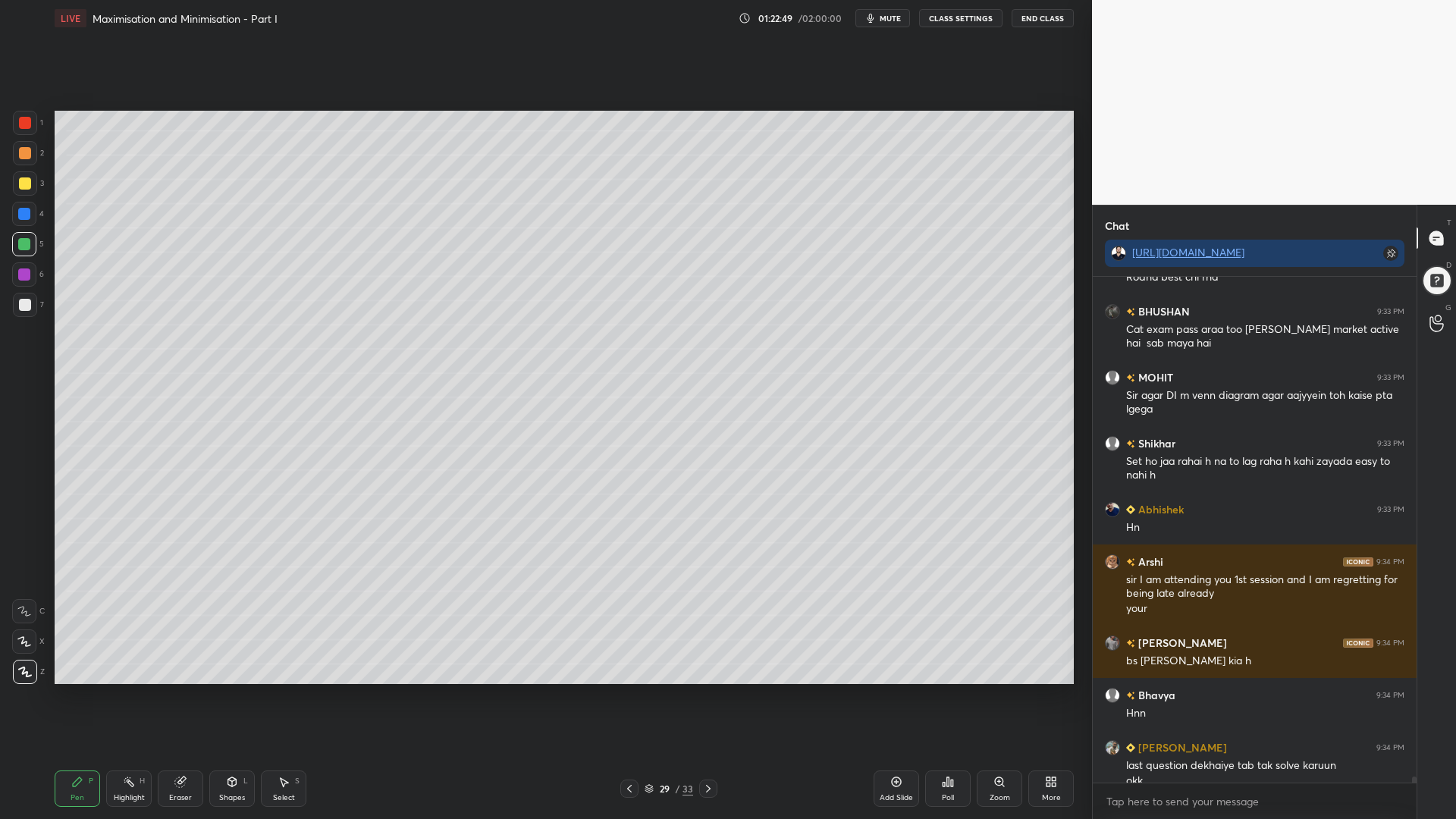
scroll to position [40457, 0]
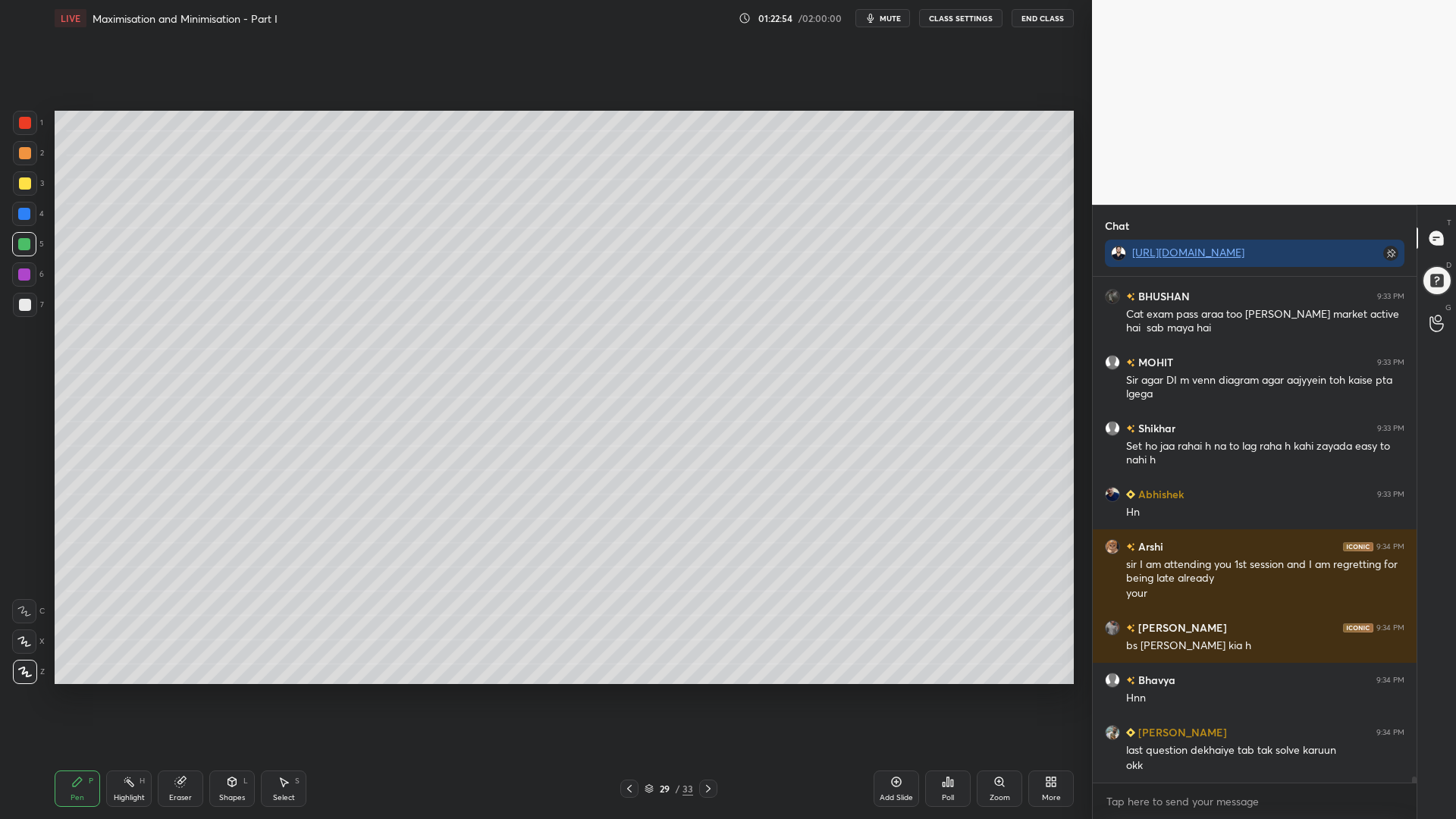
click at [19, 123] on div at bounding box center [24, 123] width 12 height 12
click at [20, 153] on div at bounding box center [24, 153] width 12 height 12
click at [232, 690] on div "Shapes L" at bounding box center [232, 788] width 45 height 37
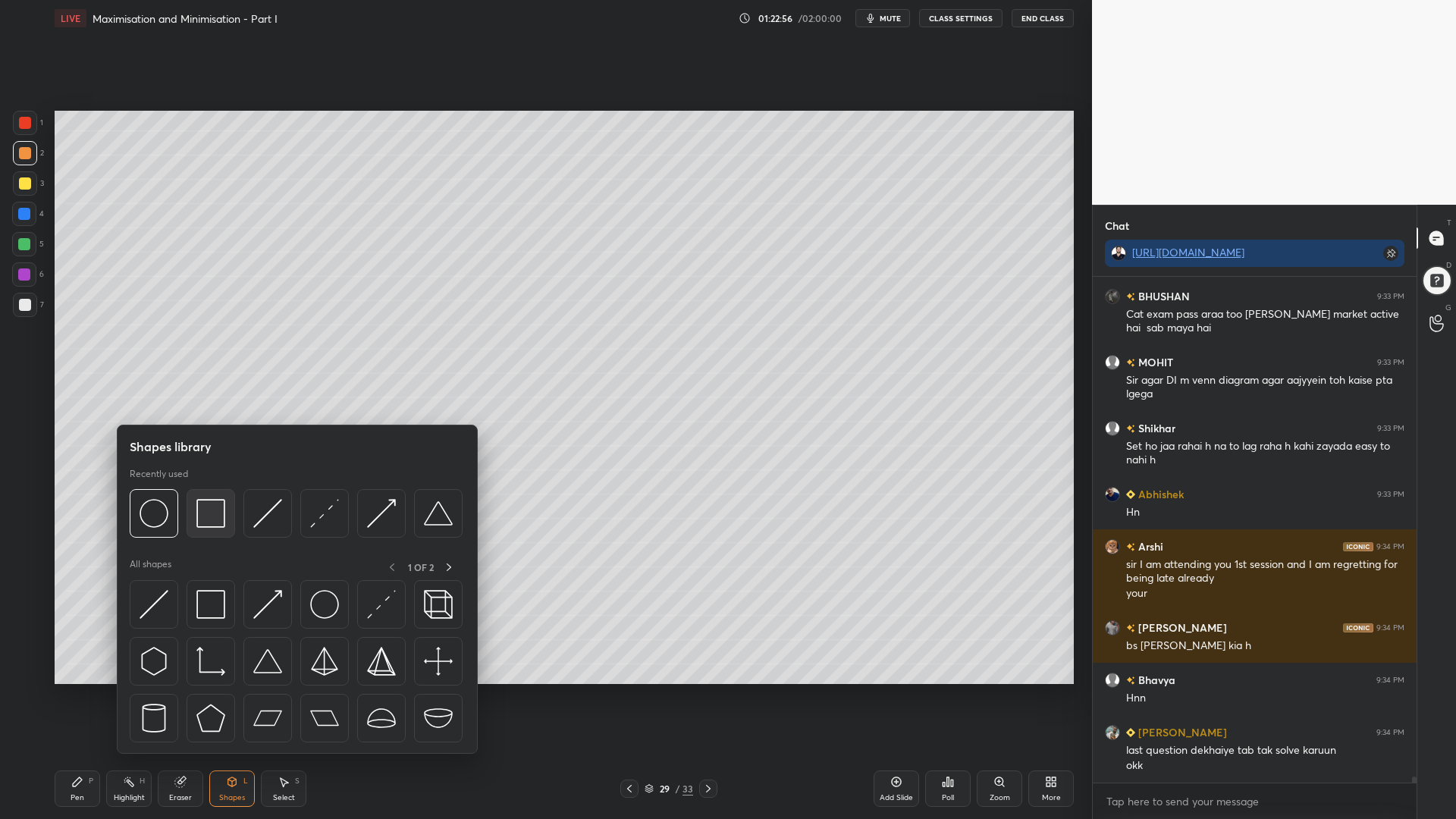
click at [214, 510] on img at bounding box center [210, 513] width 28 height 28
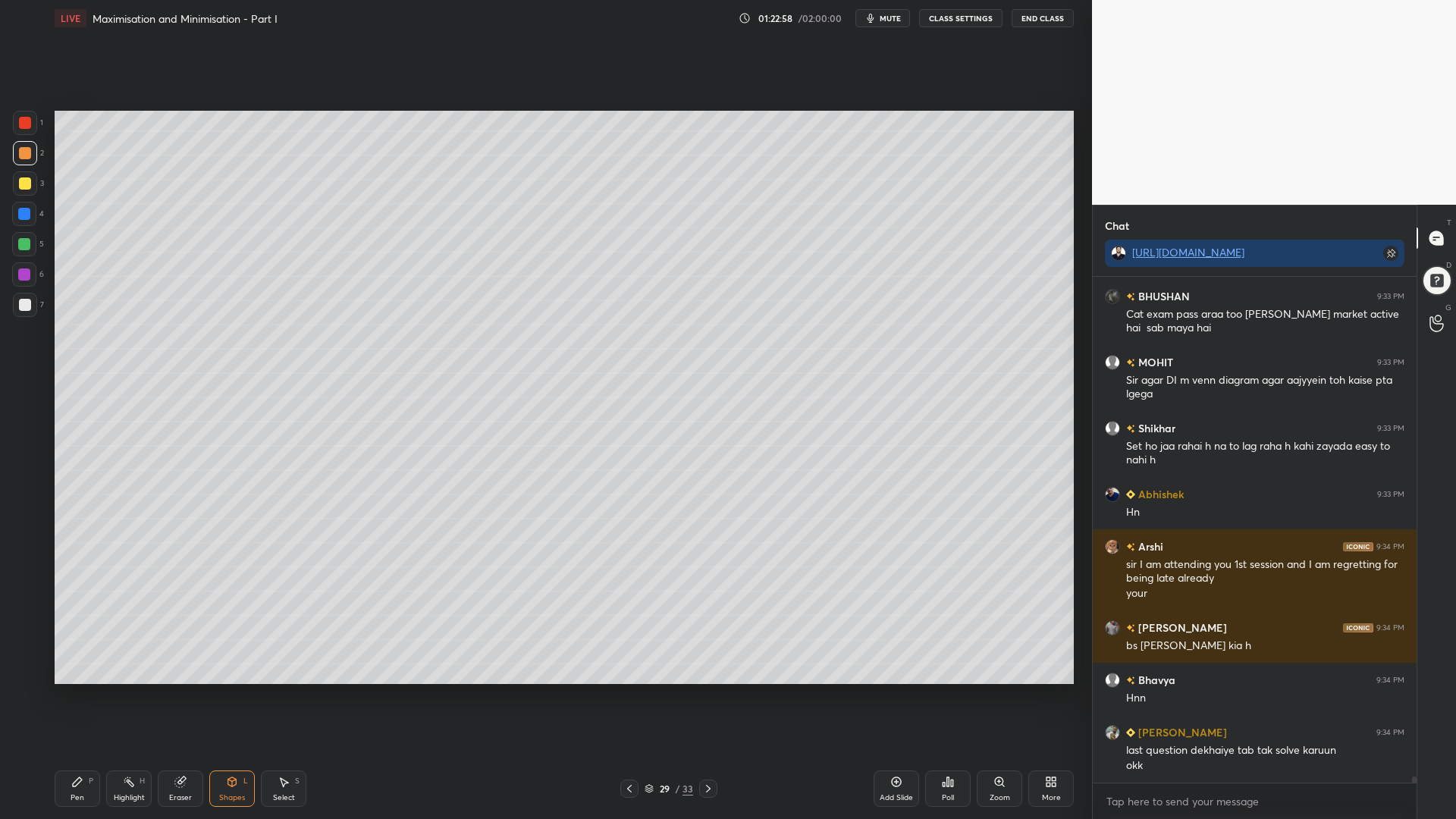
click at [236, 690] on div "Shapes L" at bounding box center [232, 788] width 45 height 37
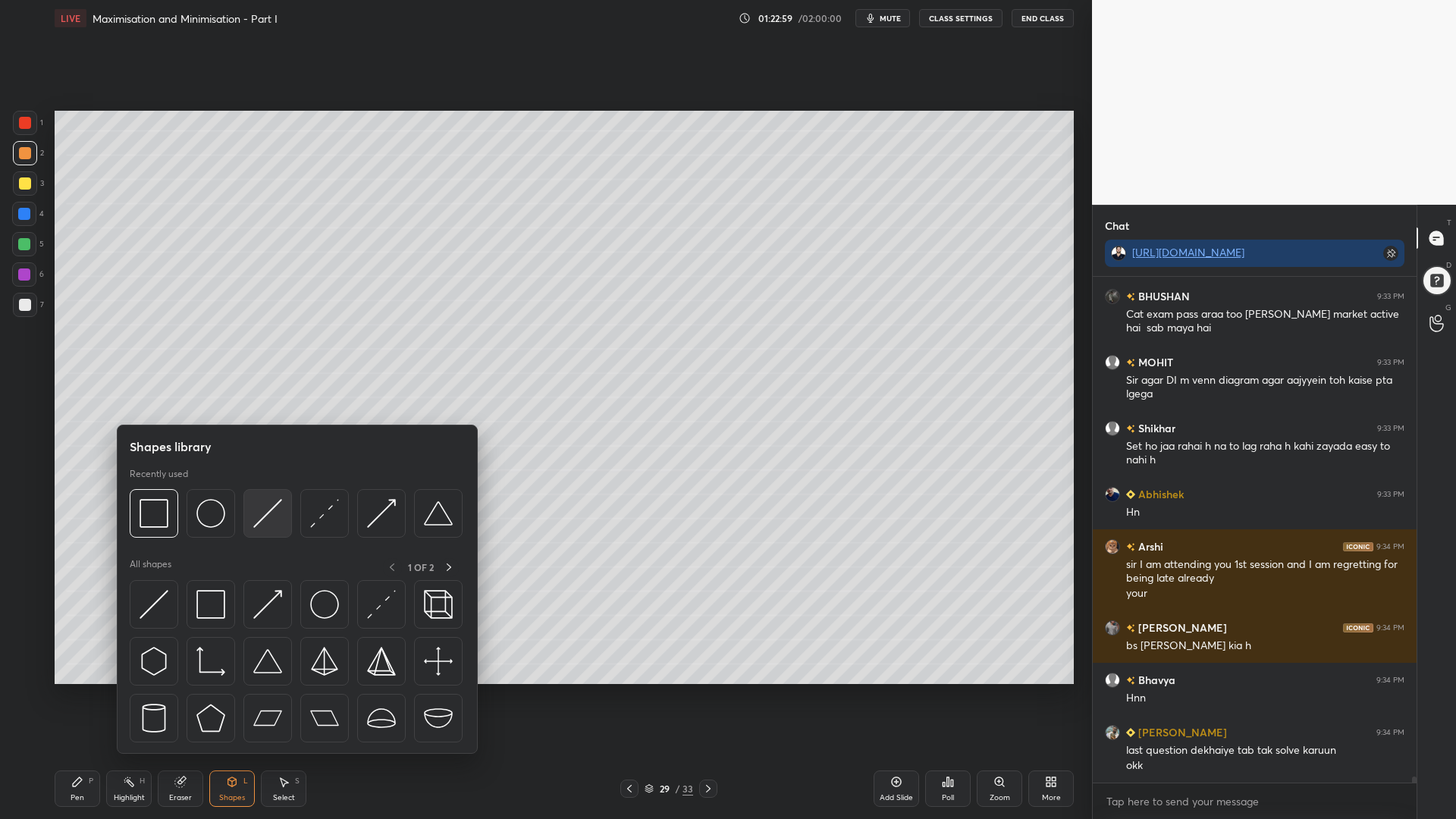
click at [274, 517] on img at bounding box center [267, 513] width 28 height 28
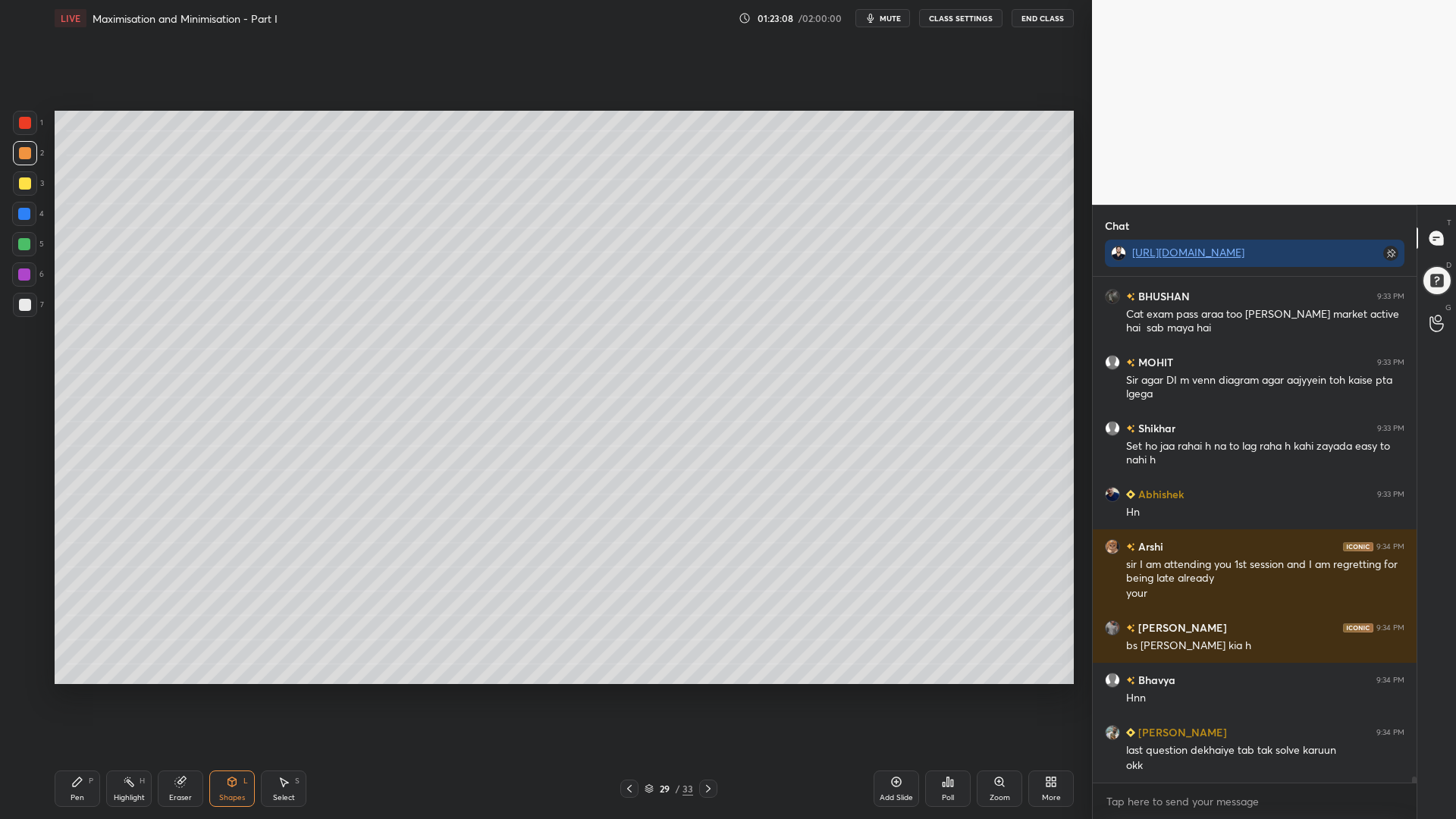
drag, startPoint x: 67, startPoint y: 796, endPoint x: 75, endPoint y: 794, distance: 8.2
click at [68, 690] on div "Pen P" at bounding box center [77, 788] width 45 height 37
click at [22, 309] on div at bounding box center [24, 304] width 12 height 12
click at [22, 241] on div at bounding box center [24, 244] width 12 height 12
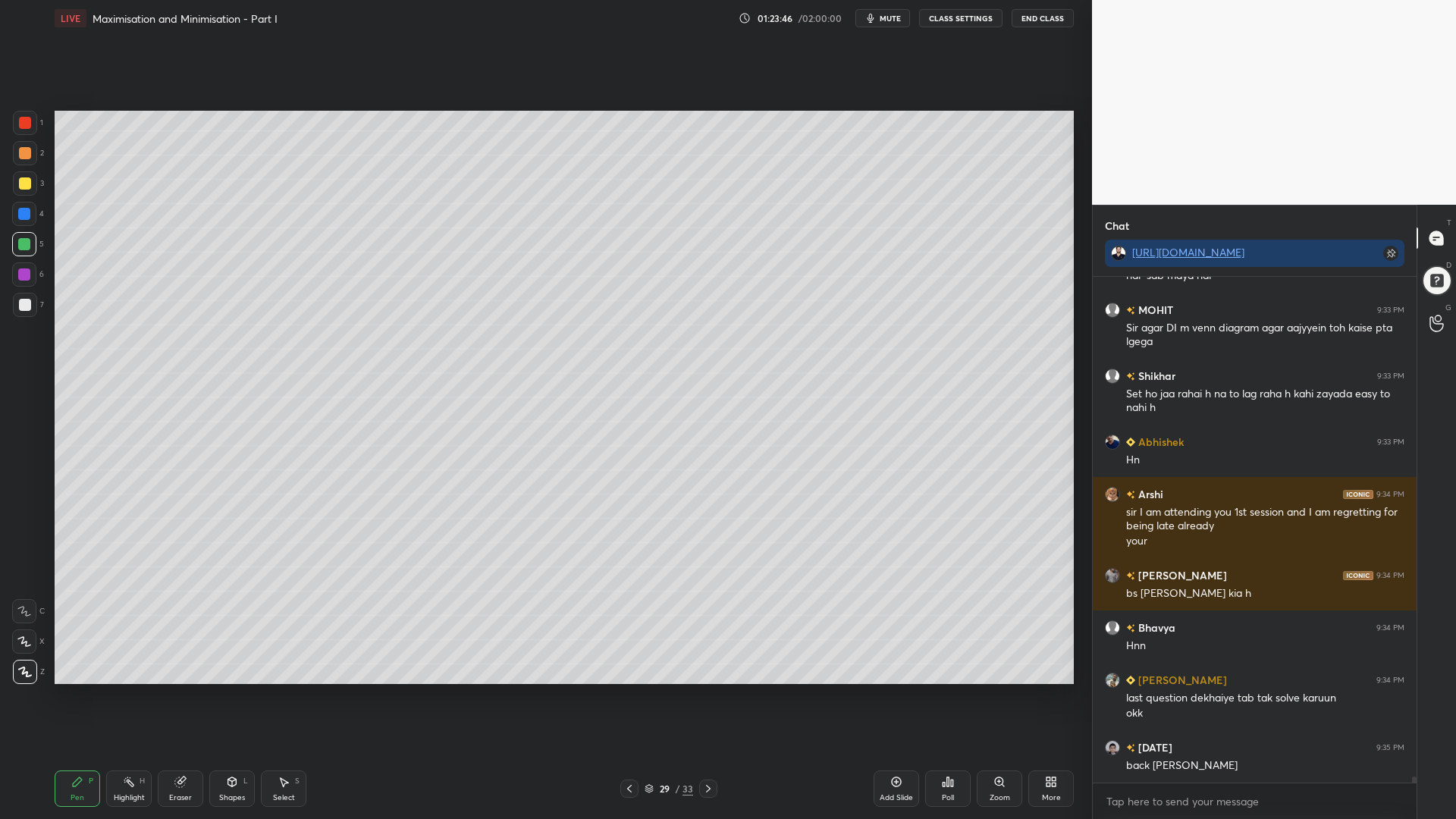
click at [30, 123] on div at bounding box center [24, 123] width 12 height 12
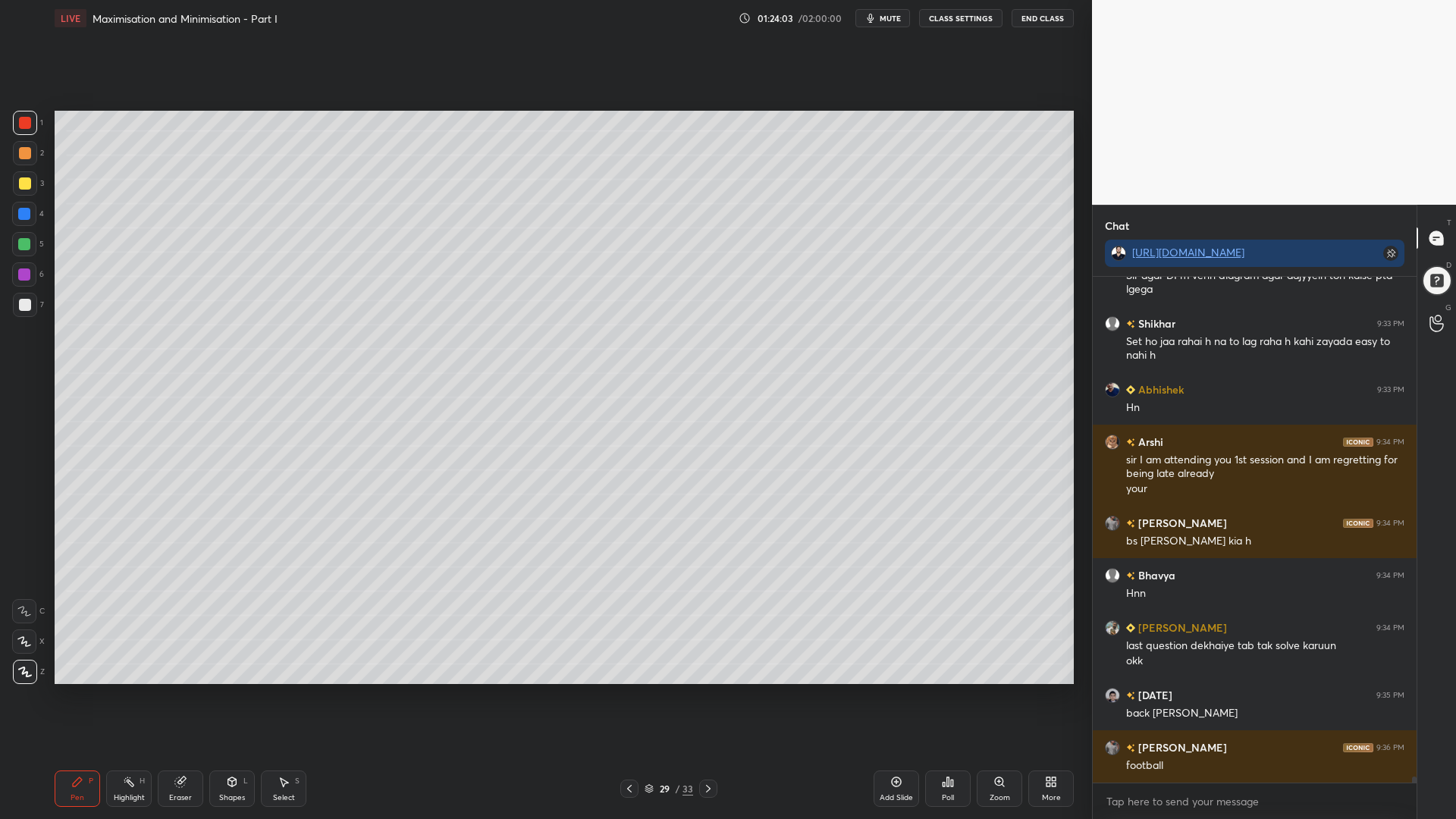
click at [24, 275] on div at bounding box center [24, 274] width 12 height 12
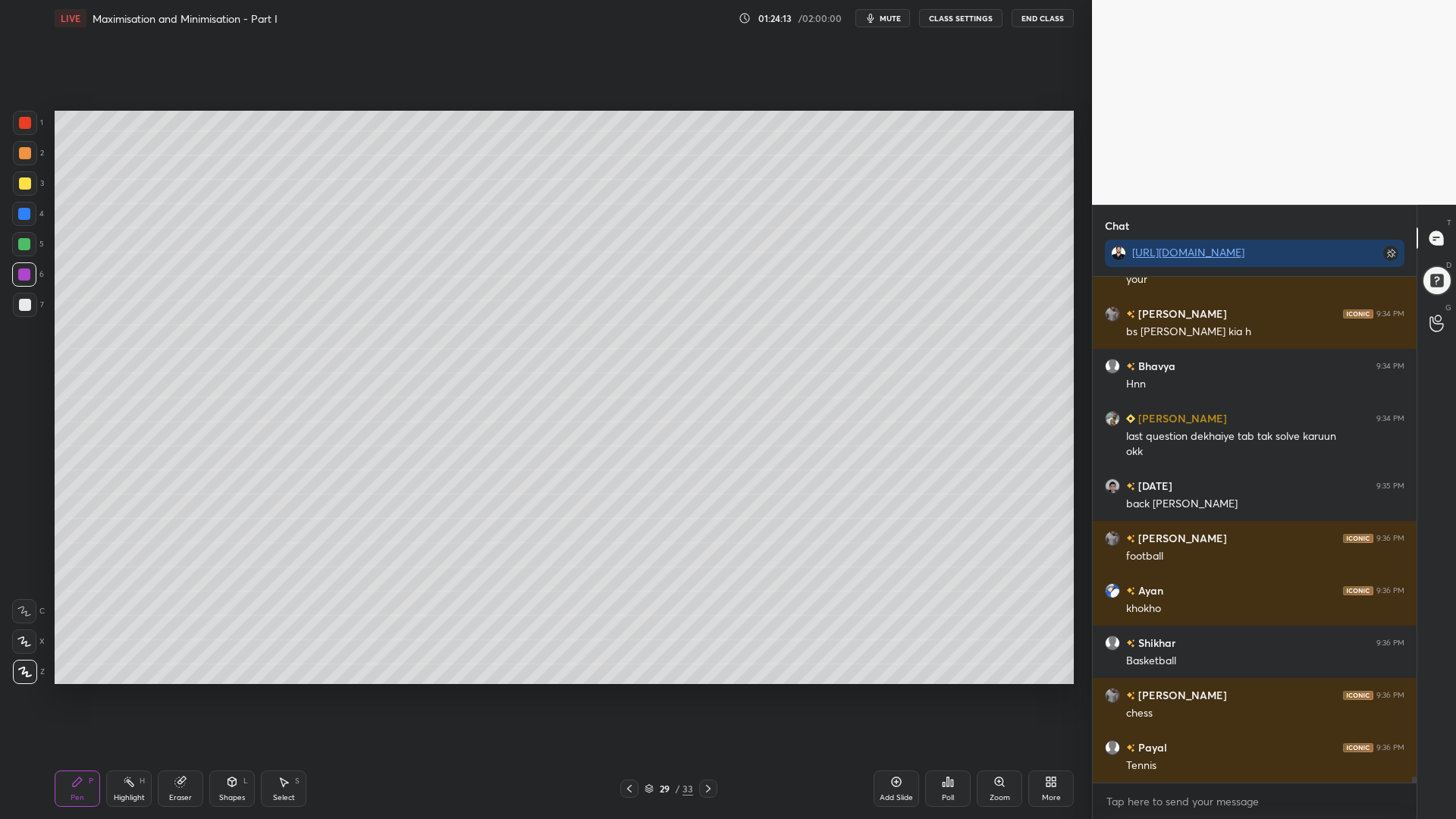
scroll to position [40875, 0]
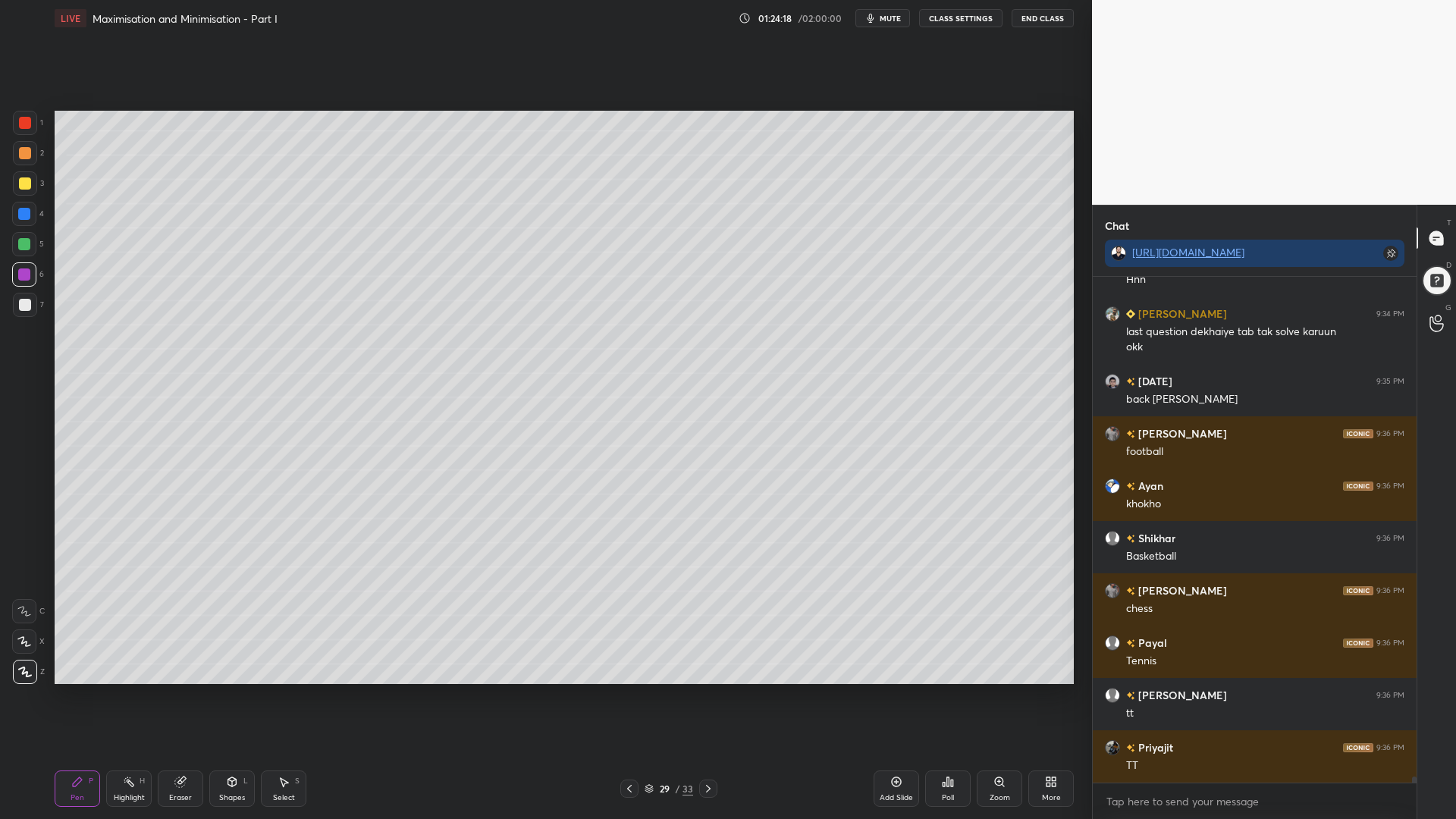
click at [23, 245] on div at bounding box center [24, 244] width 12 height 12
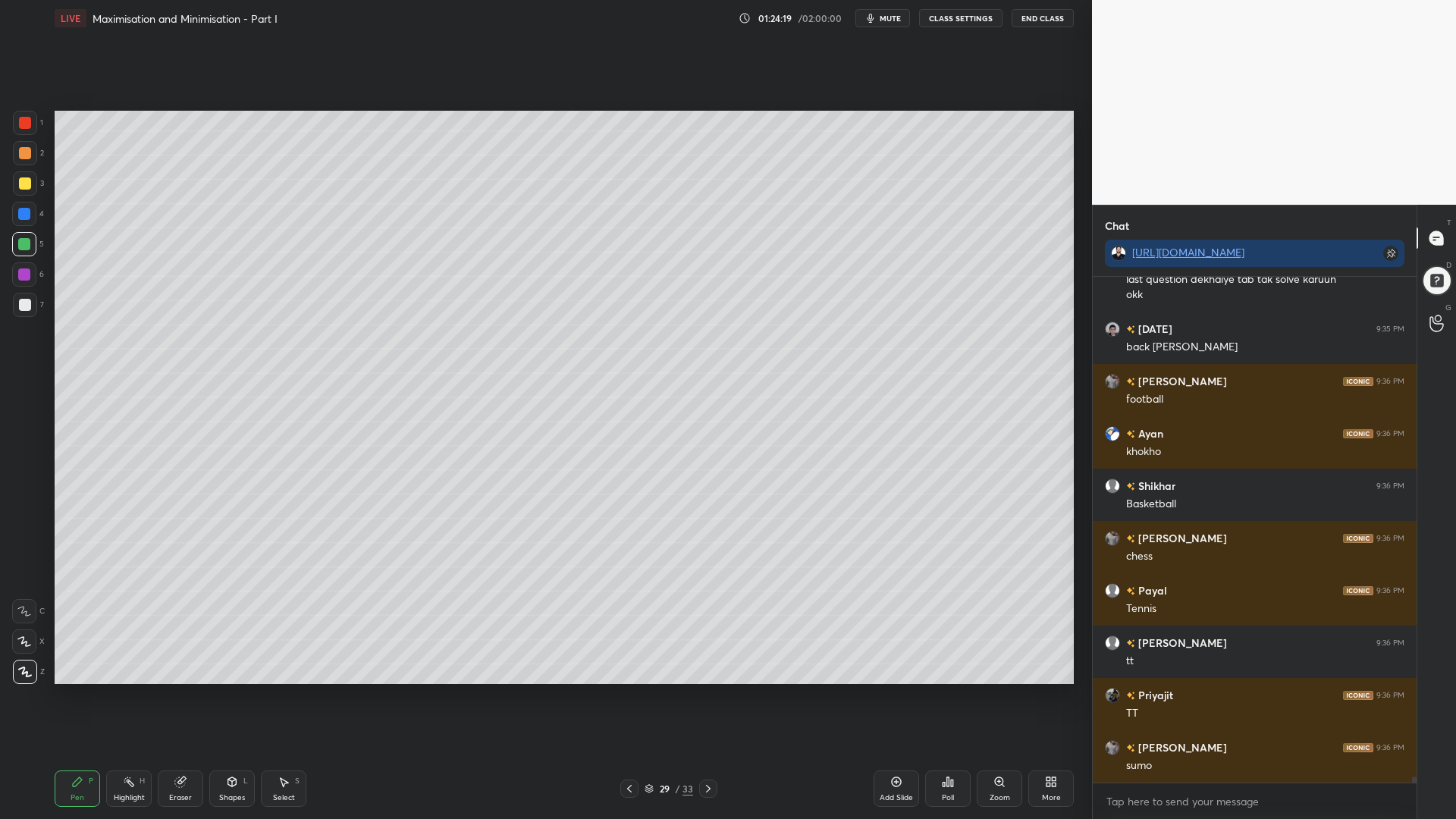
click at [20, 156] on div at bounding box center [24, 153] width 12 height 12
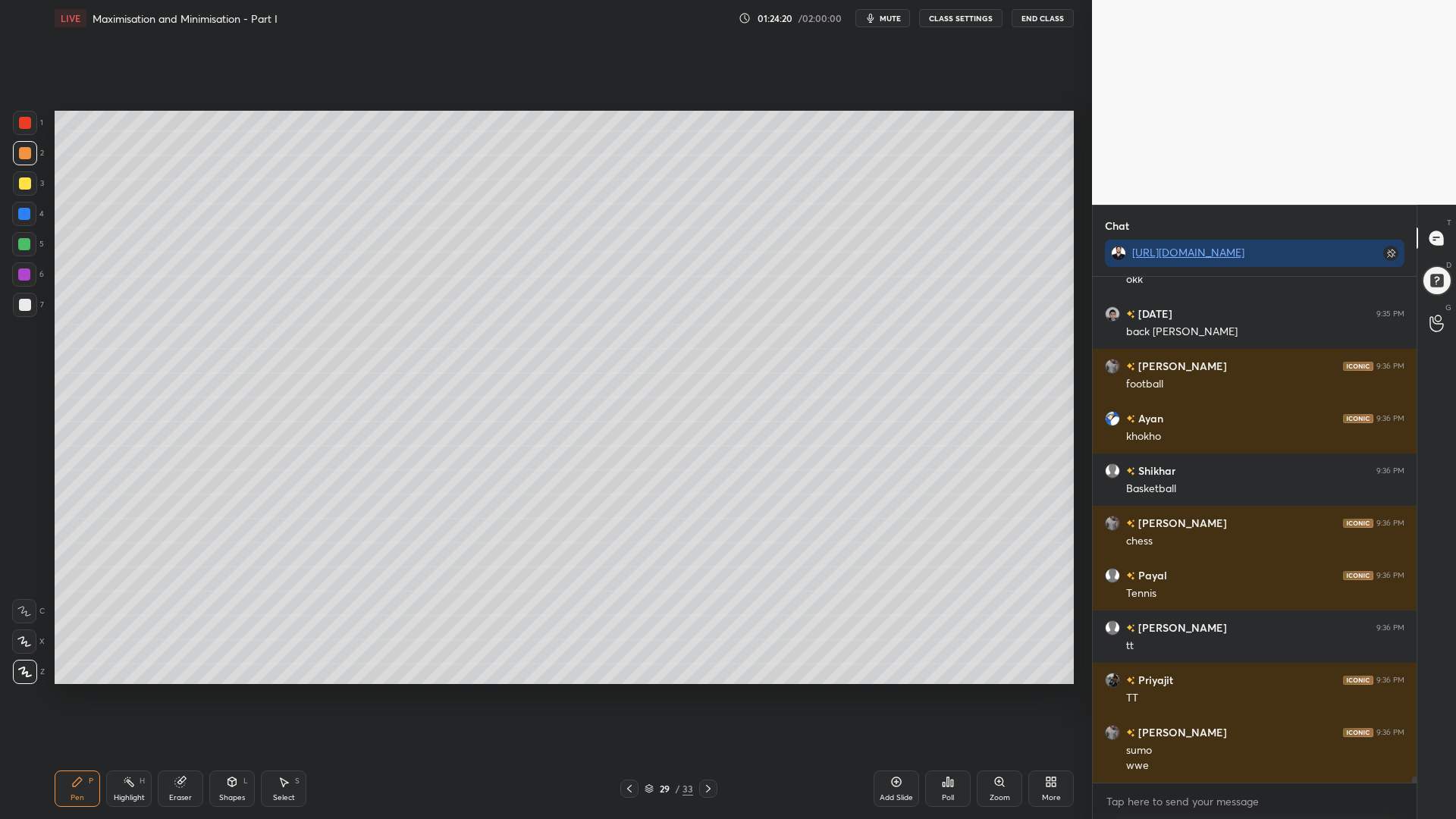
click at [21, 306] on div at bounding box center [24, 304] width 12 height 12
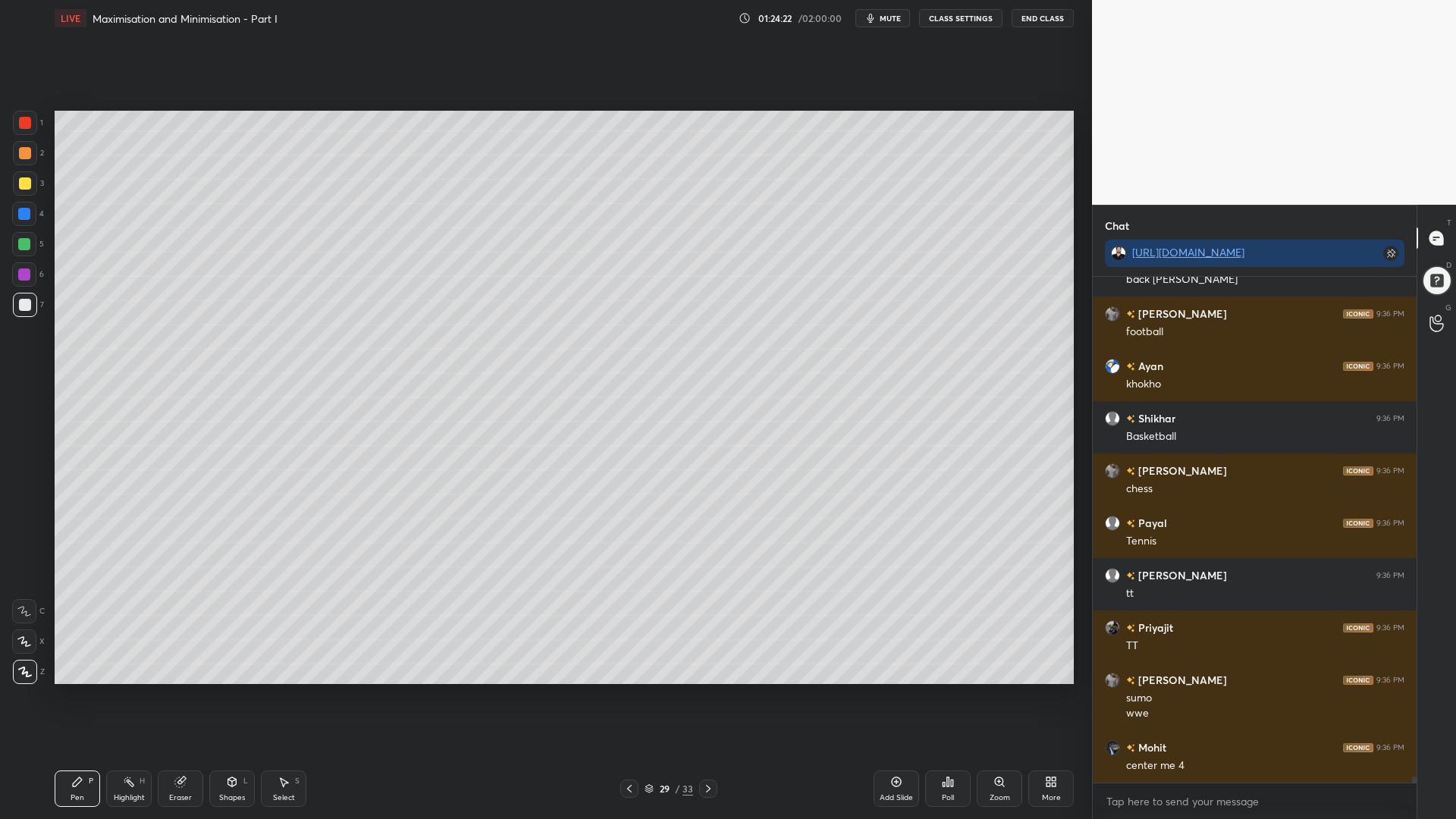
click at [24, 214] on div at bounding box center [24, 213] width 12 height 12
click at [129, 690] on div "Highlight H" at bounding box center [129, 788] width 45 height 37
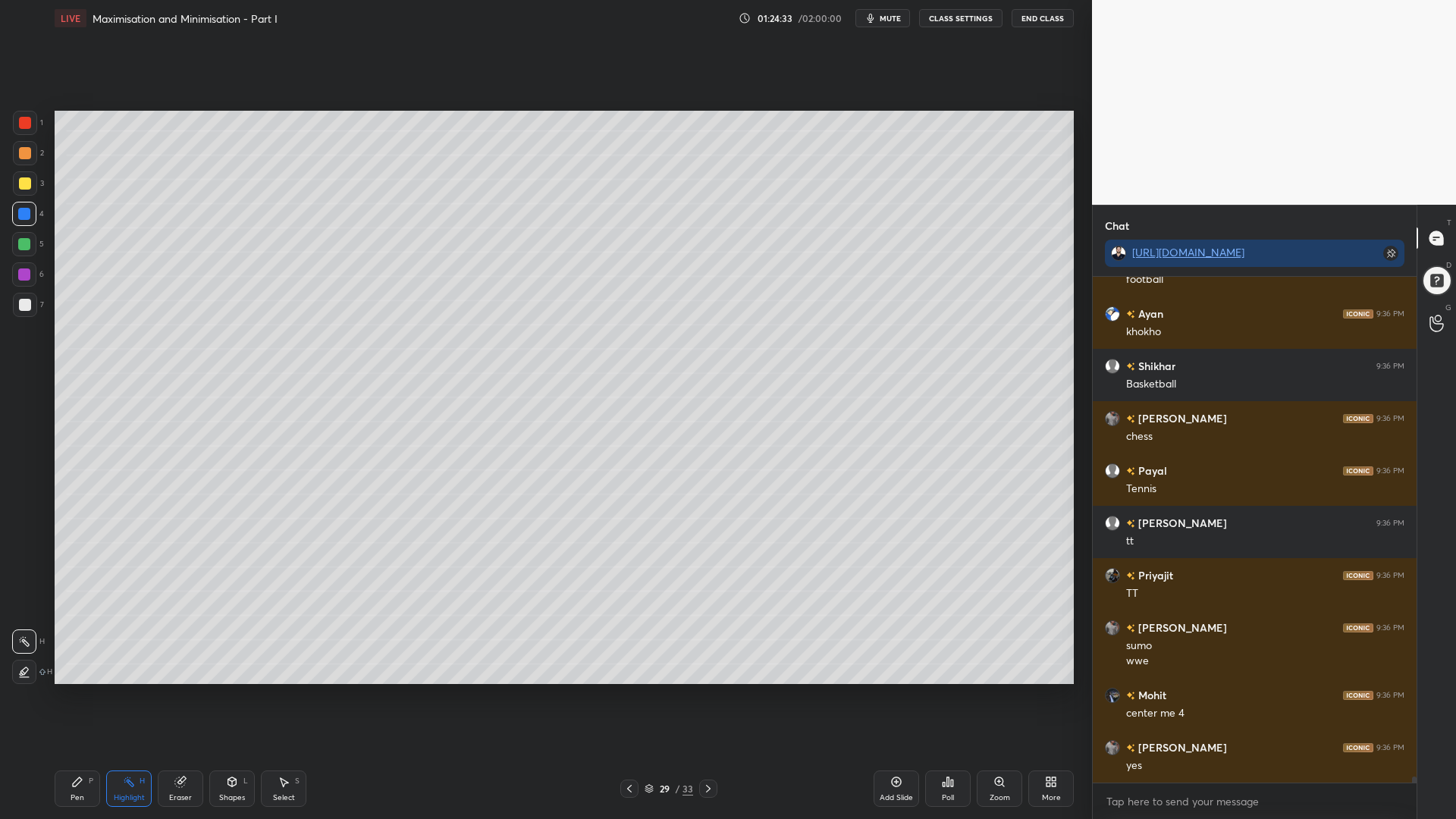
click at [83, 690] on div "Pen P" at bounding box center [77, 788] width 45 height 37
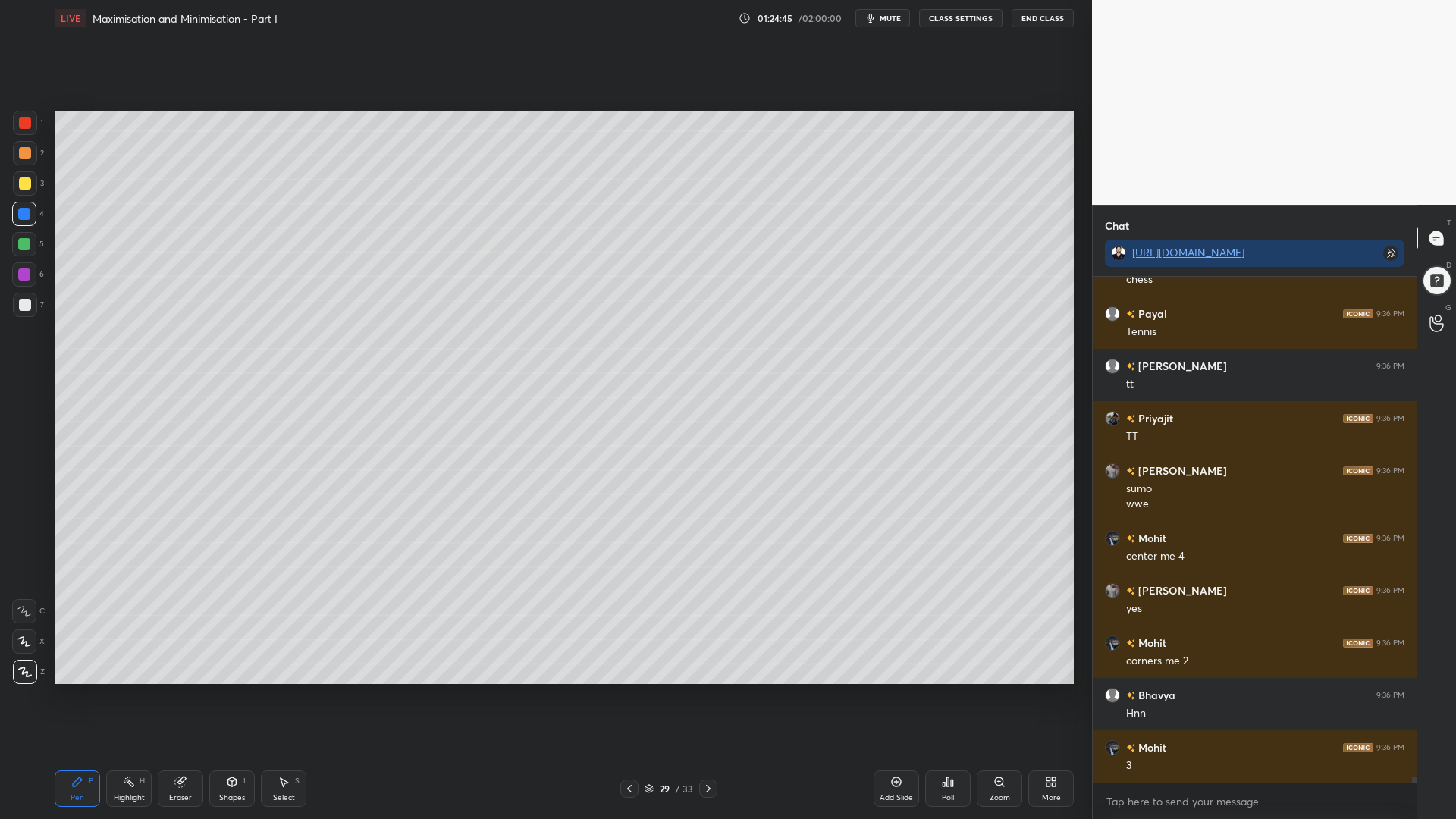
scroll to position [41257, 0]
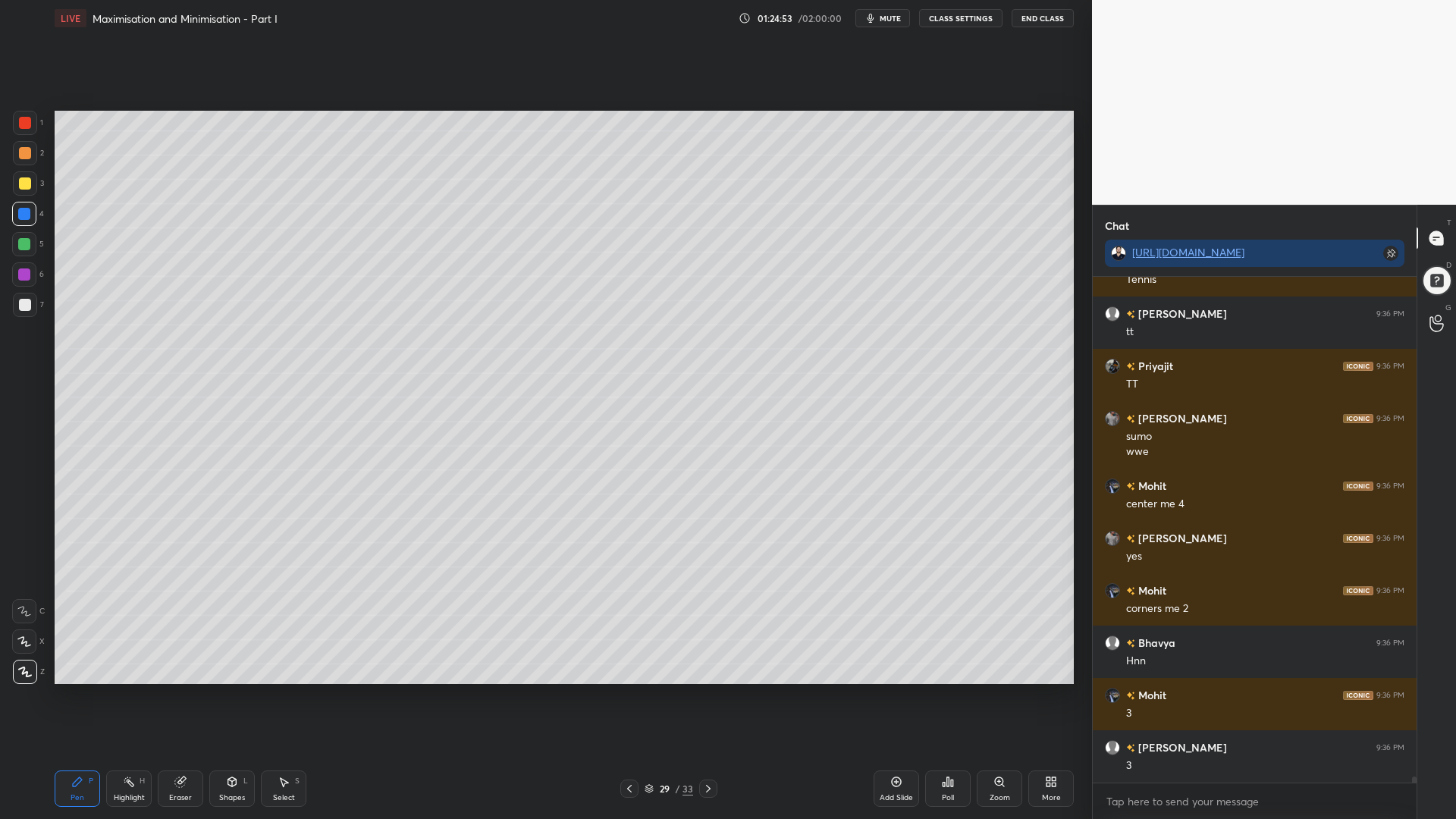
click at [21, 278] on div at bounding box center [24, 274] width 12 height 12
click at [13, 306] on div at bounding box center [25, 305] width 24 height 24
click at [24, 152] on div at bounding box center [24, 153] width 12 height 12
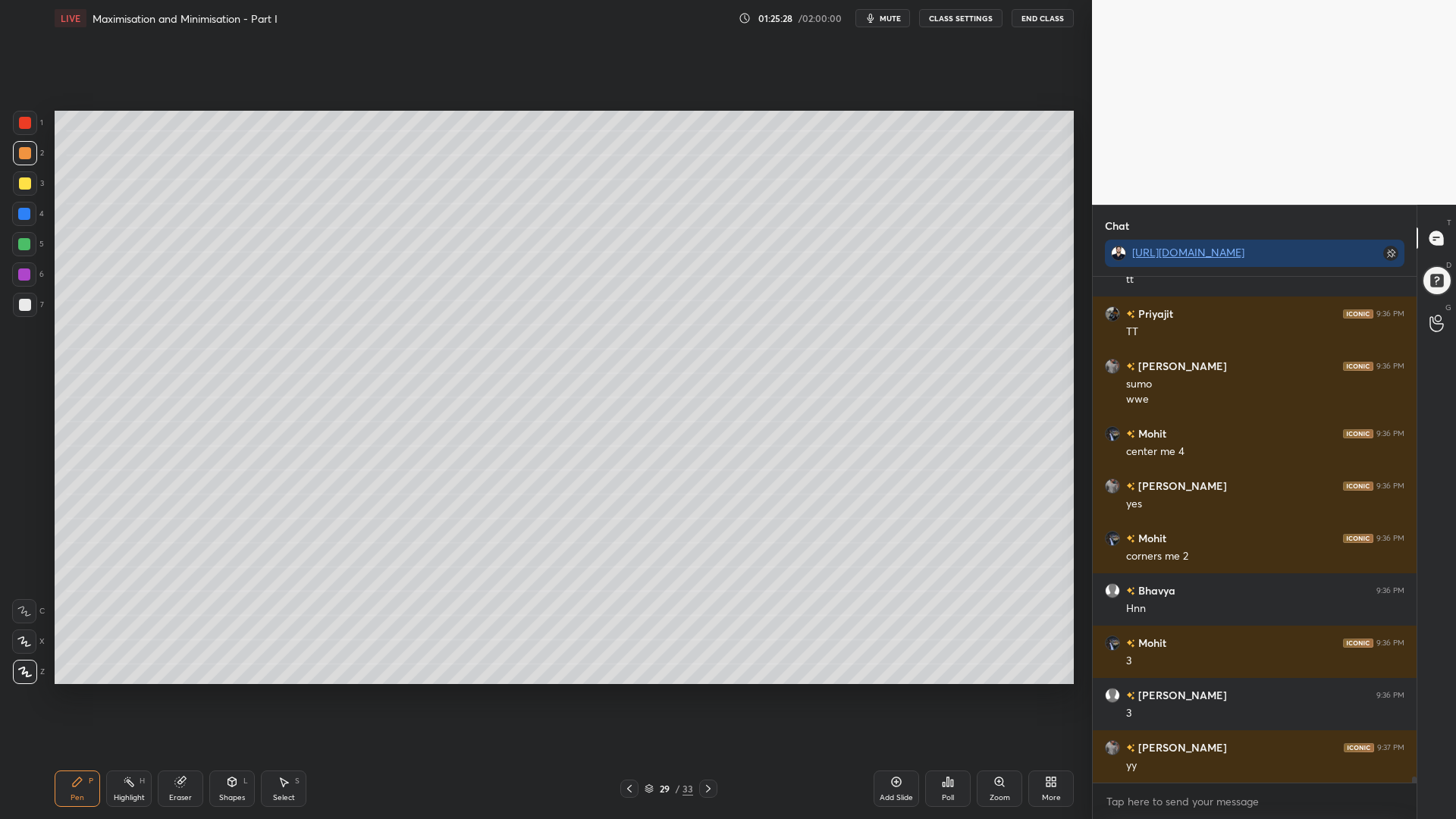
scroll to position [41324, 0]
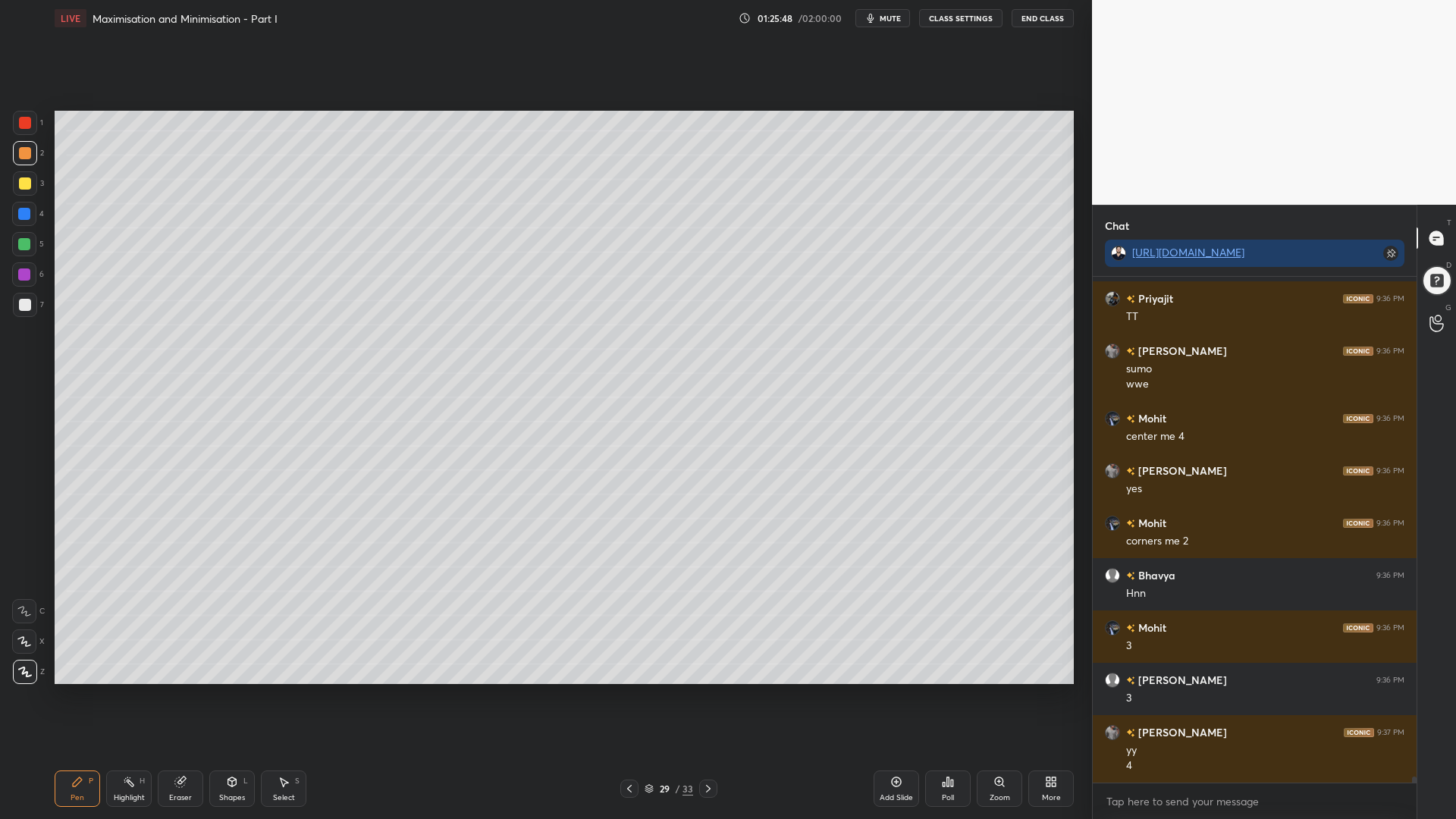
drag, startPoint x: 15, startPoint y: 214, endPoint x: 27, endPoint y: 194, distance: 23.3
click at [17, 214] on div at bounding box center [24, 213] width 24 height 24
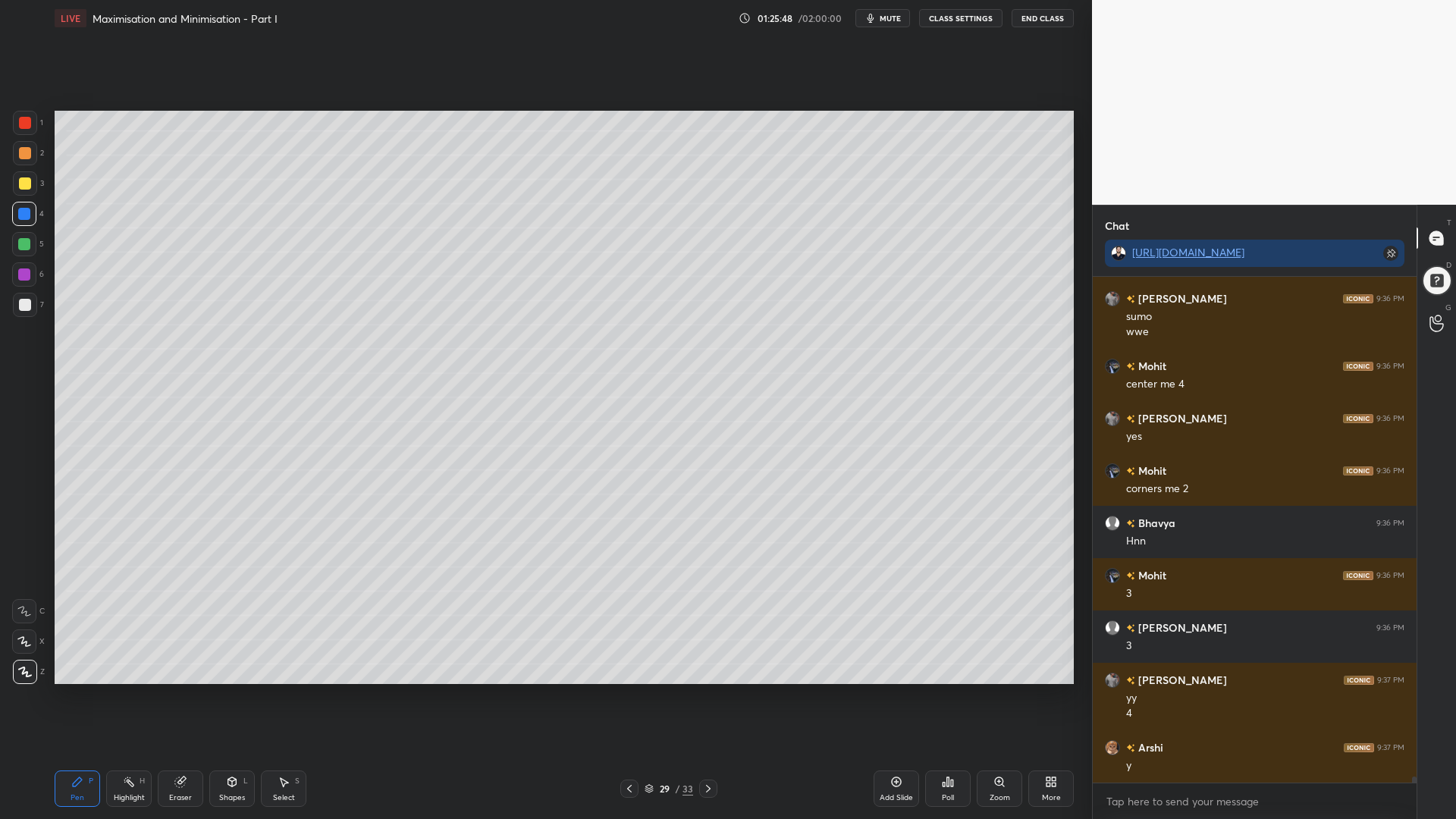
click at [30, 123] on div at bounding box center [24, 123] width 12 height 12
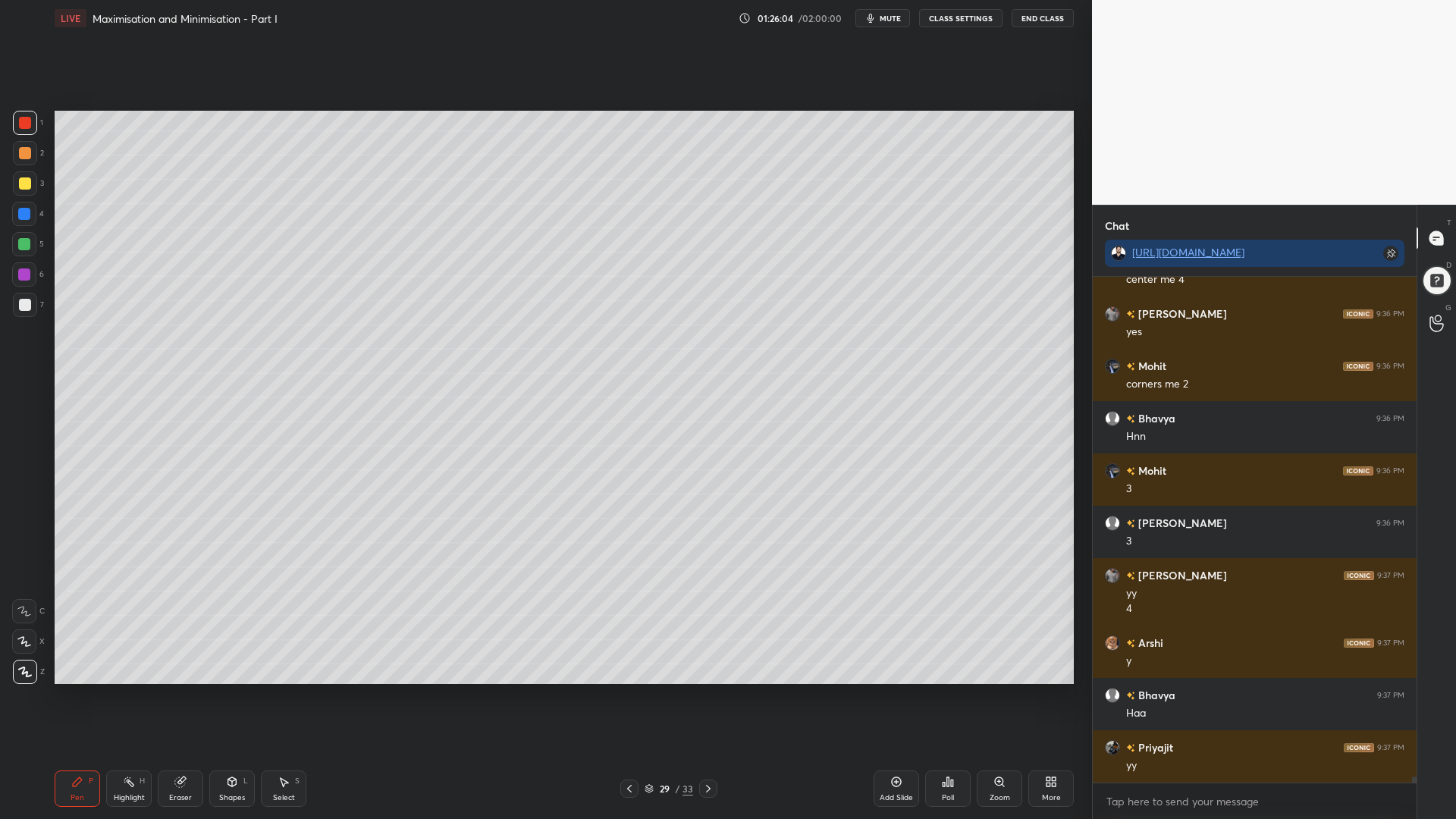
scroll to position [41534, 0]
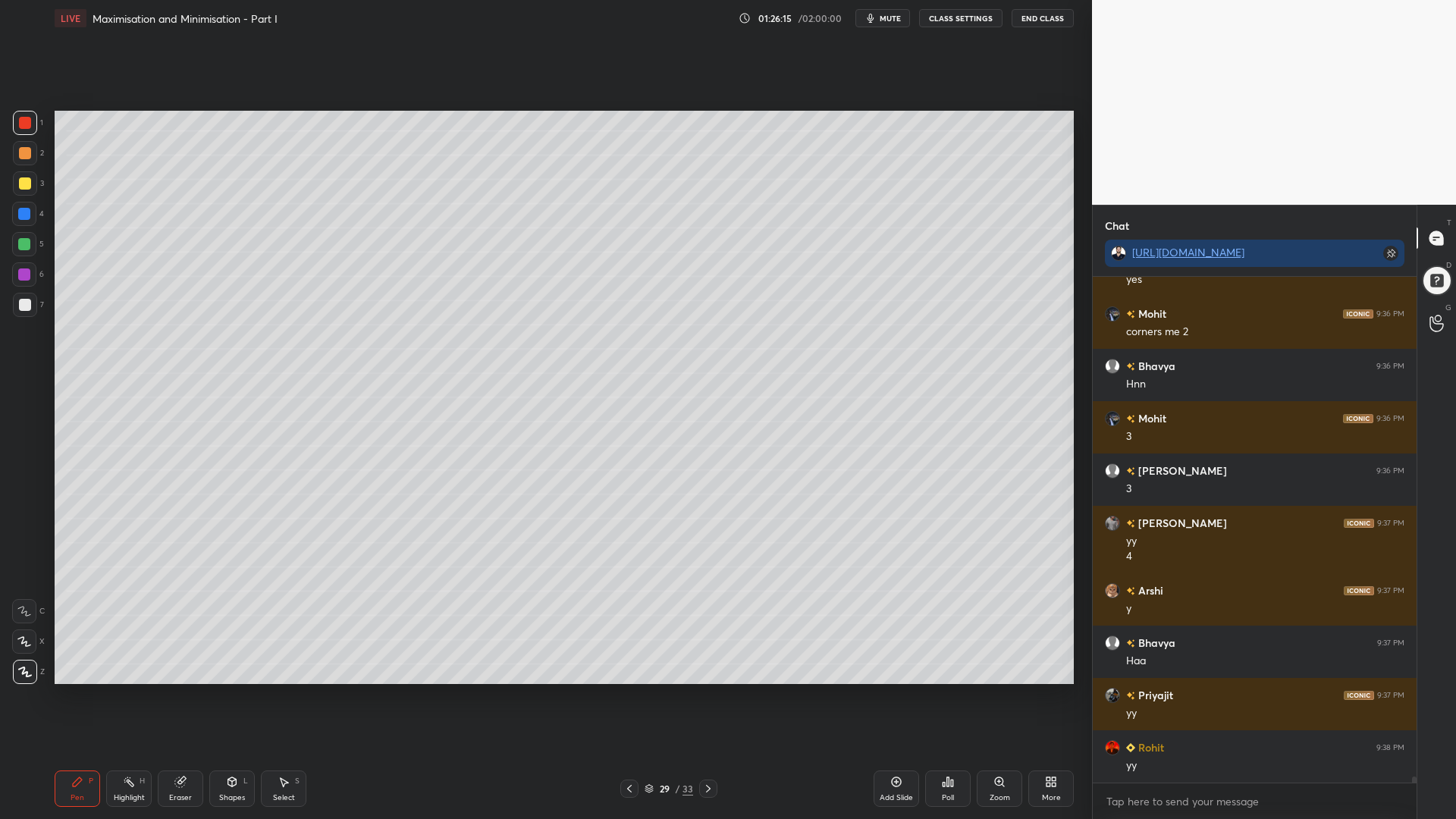
click at [23, 213] on div at bounding box center [24, 213] width 12 height 12
click at [20, 148] on div at bounding box center [24, 153] width 12 height 12
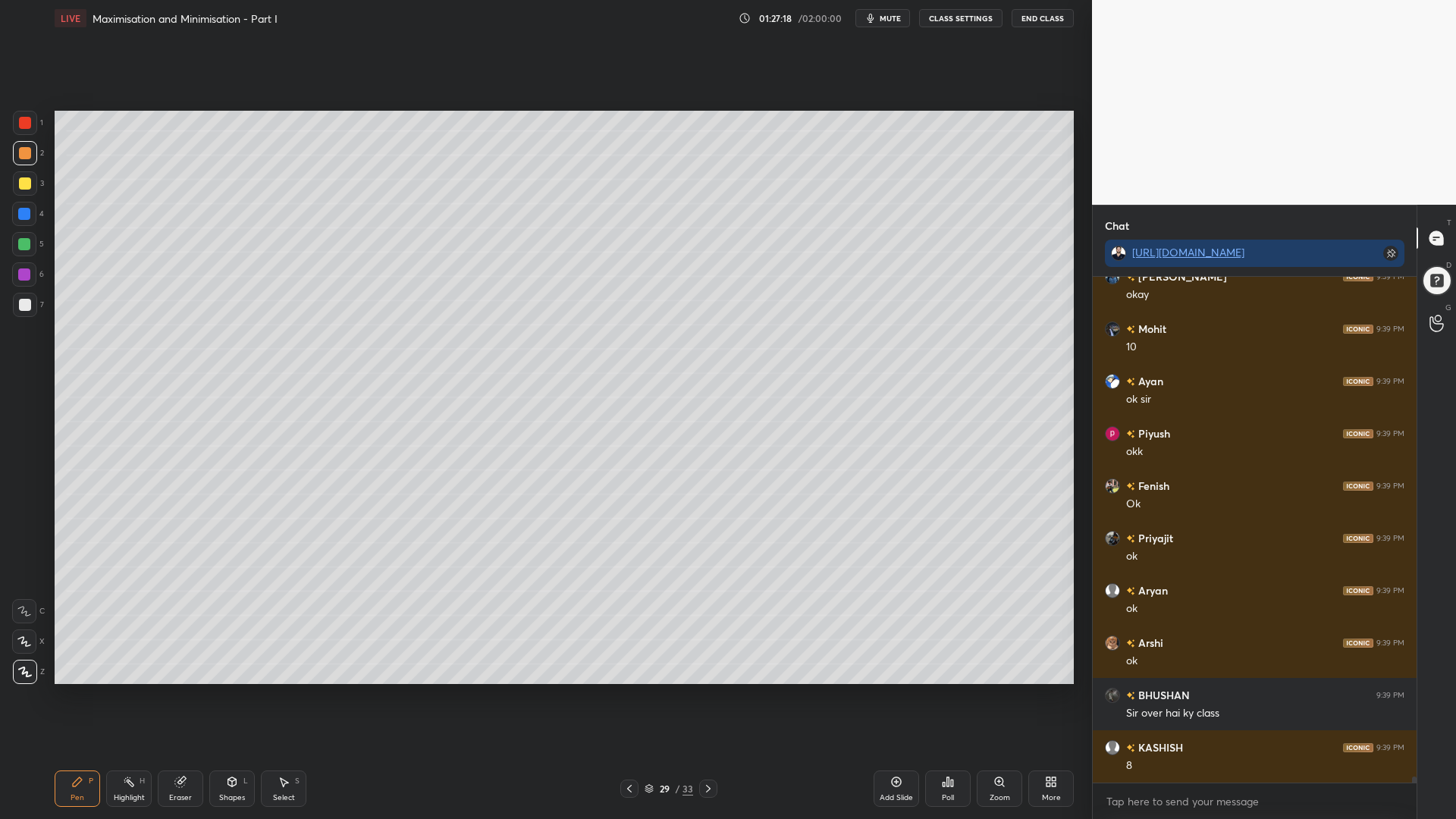
scroll to position [41496, 0]
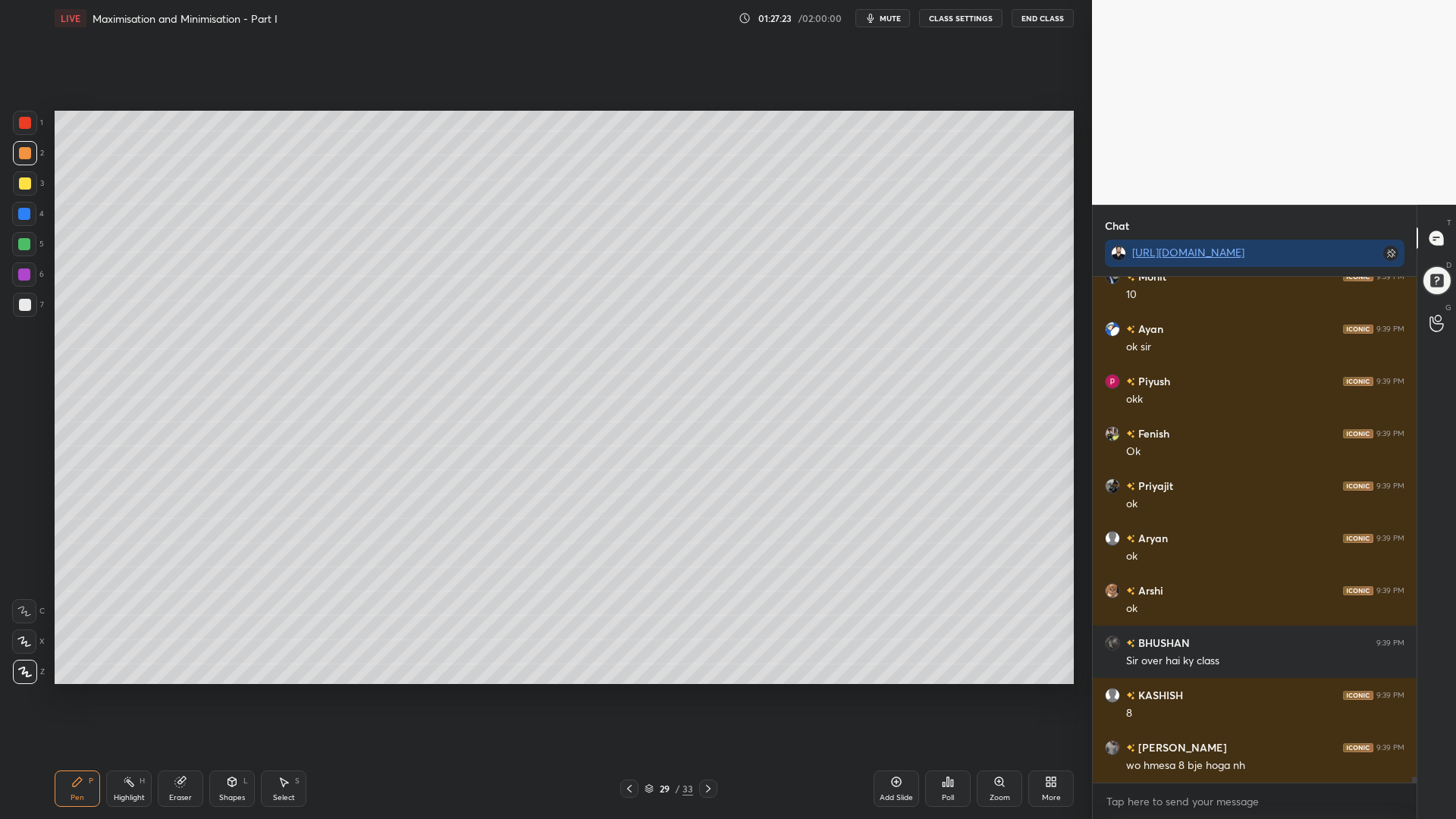
click at [707, 690] on icon at bounding box center [708, 788] width 12 height 12
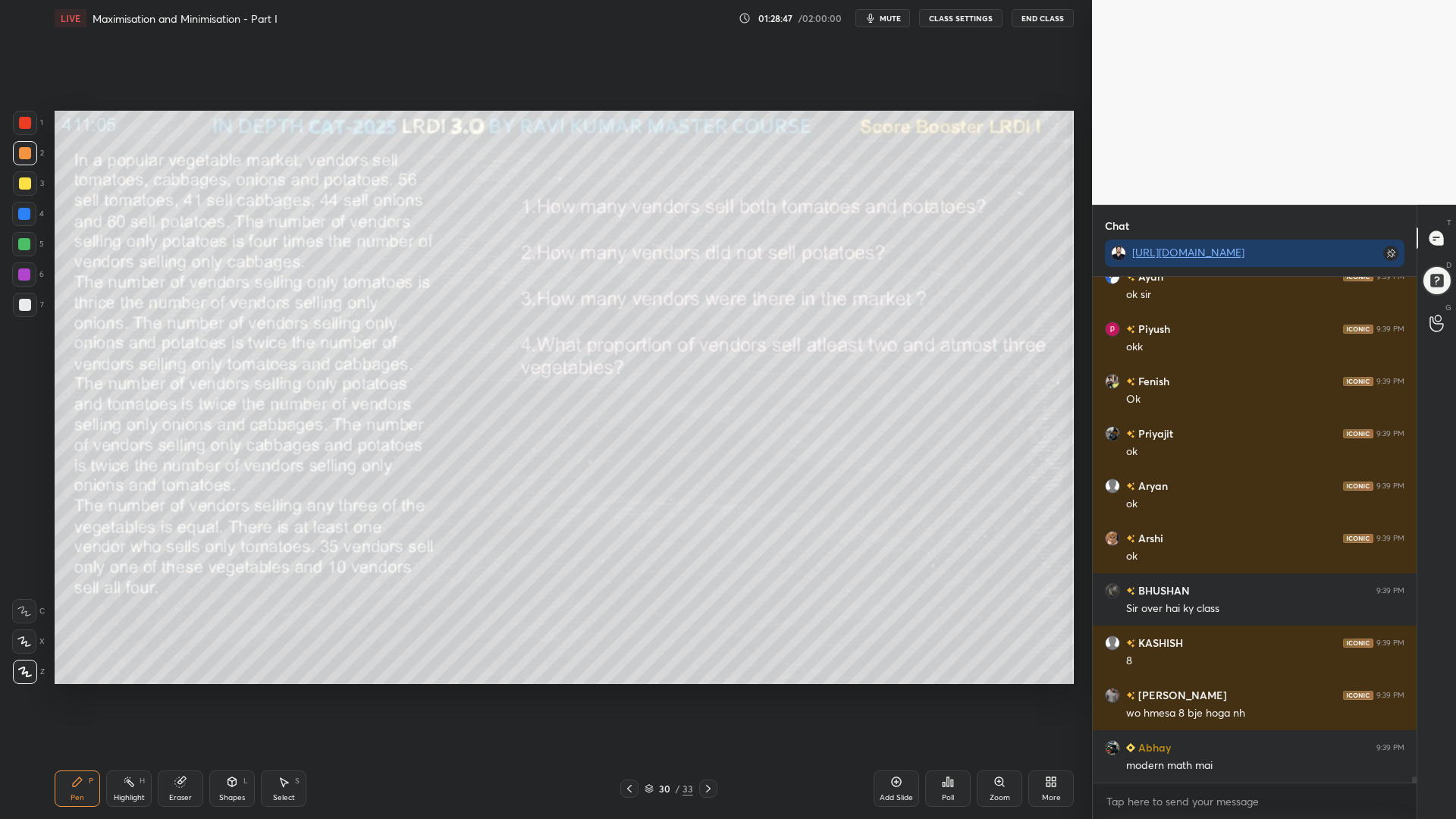
scroll to position [470, 319]
click at [25, 213] on div at bounding box center [24, 213] width 12 height 12
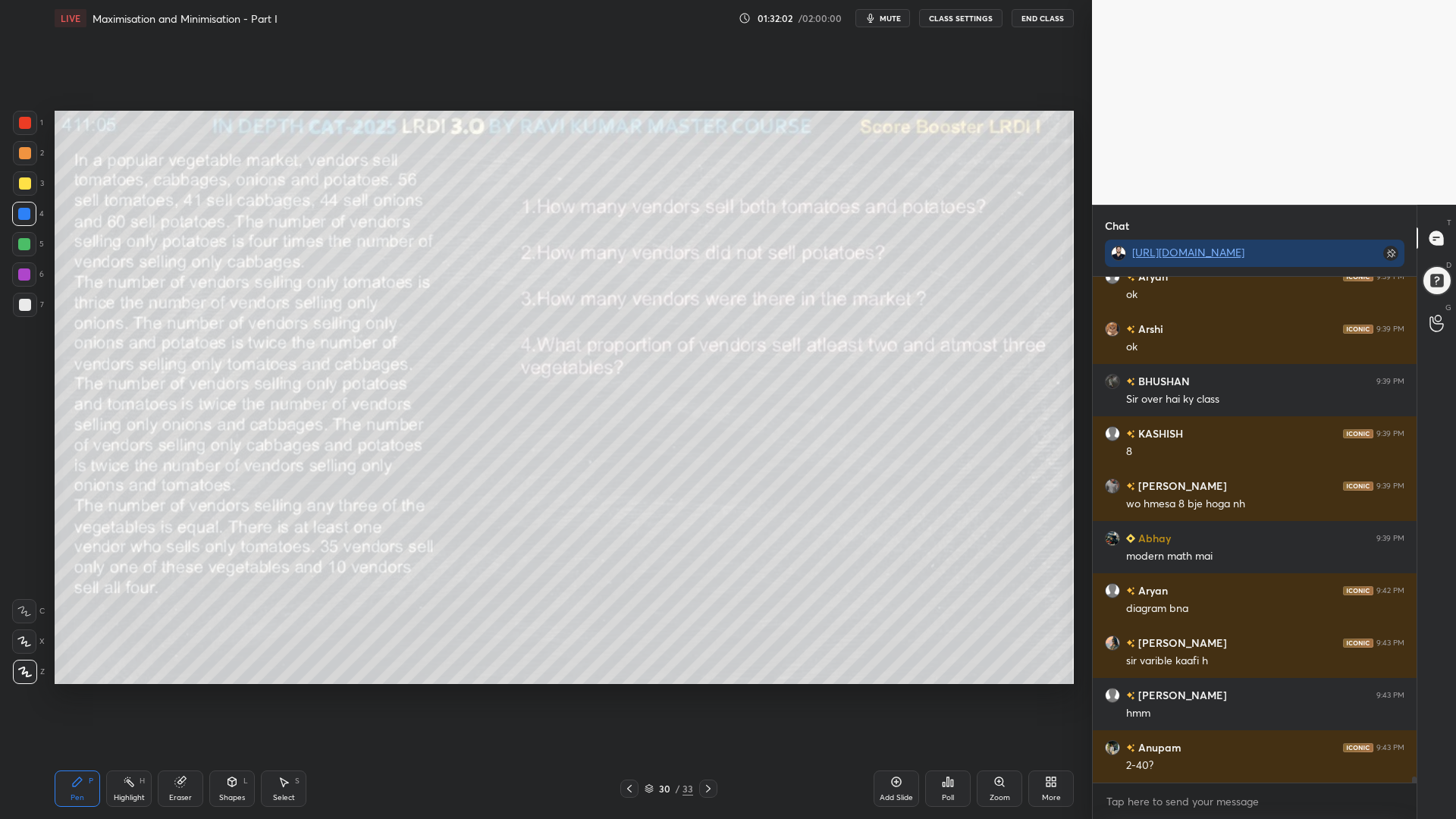
scroll to position [41810, 0]
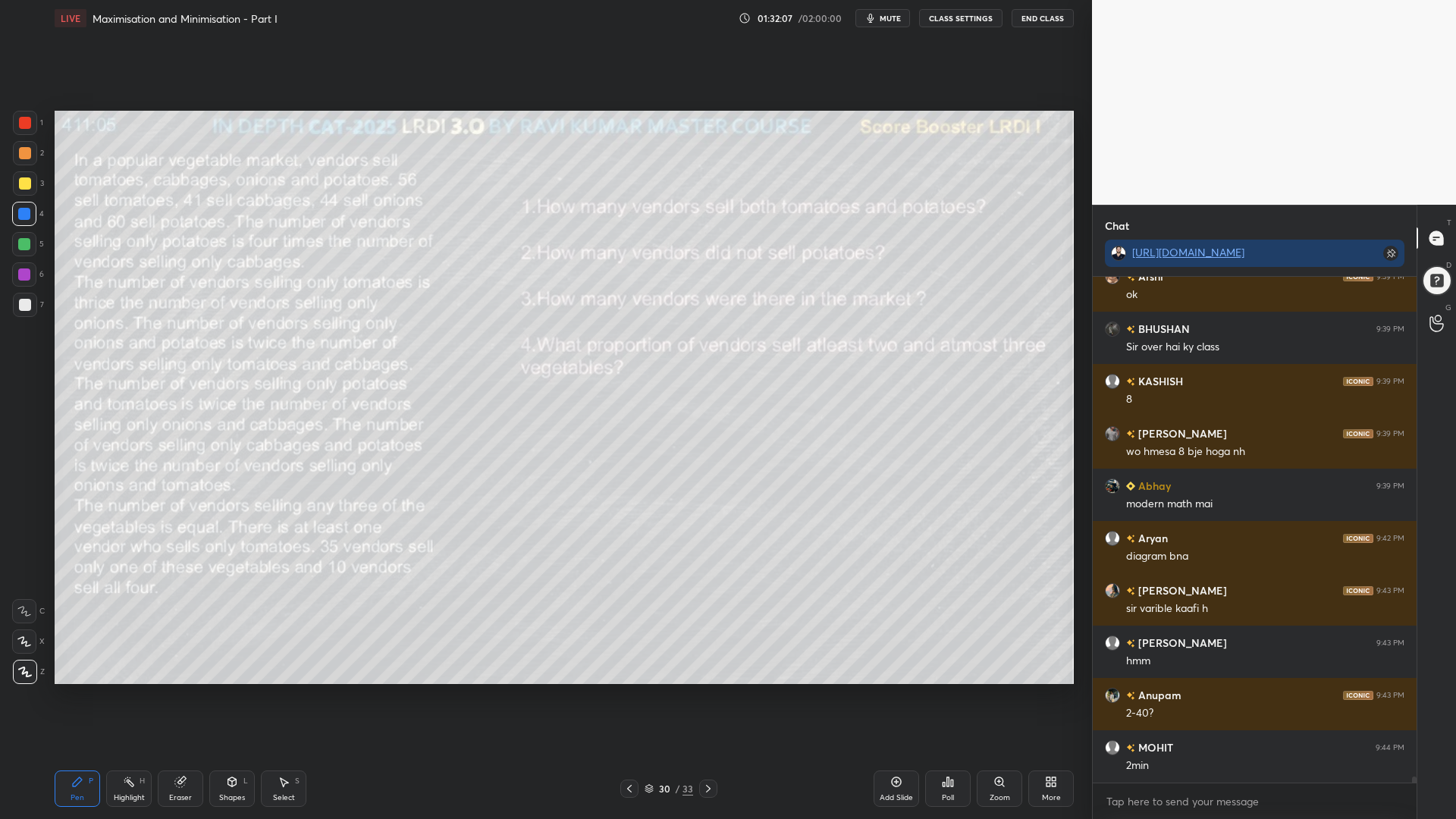
click at [708, 690] on icon at bounding box center [708, 788] width 12 height 12
click at [26, 131] on div at bounding box center [25, 123] width 24 height 24
click at [222, 690] on div "Shapes L" at bounding box center [232, 788] width 45 height 37
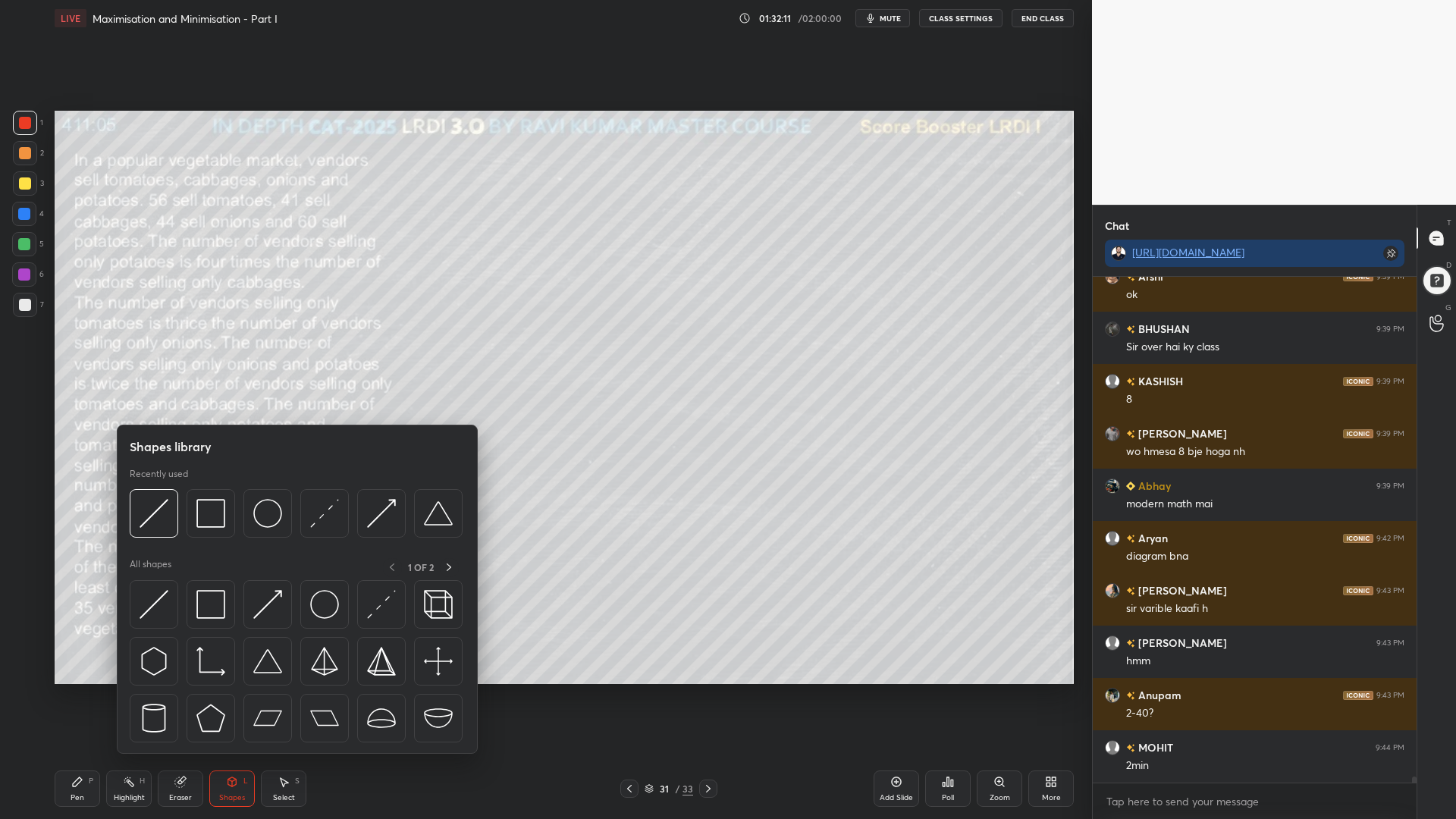
drag, startPoint x: 19, startPoint y: 178, endPoint x: 40, endPoint y: 199, distance: 29.7
click at [19, 179] on div at bounding box center [24, 183] width 12 height 12
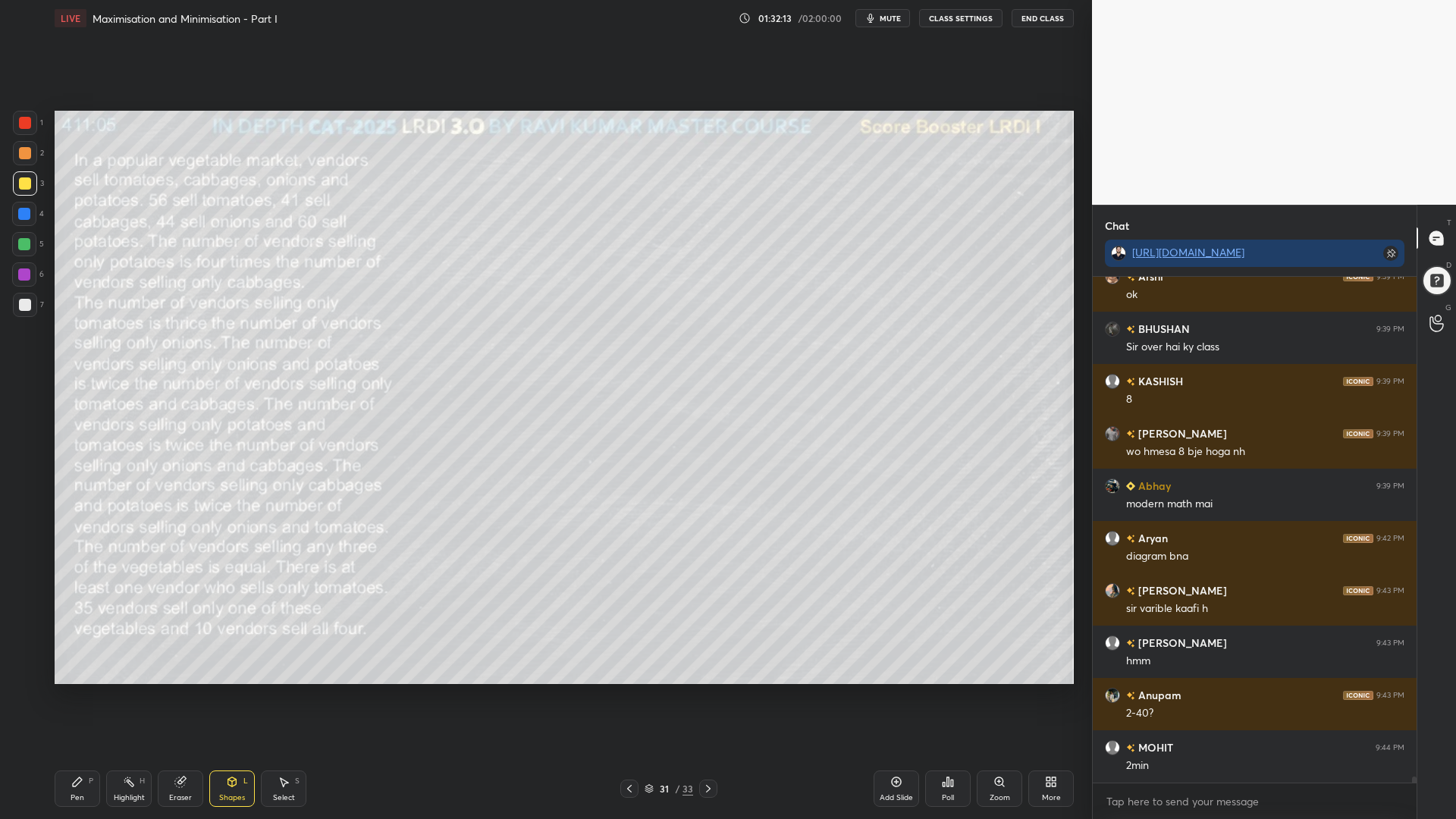
click at [231, 690] on icon at bounding box center [232, 781] width 8 height 9
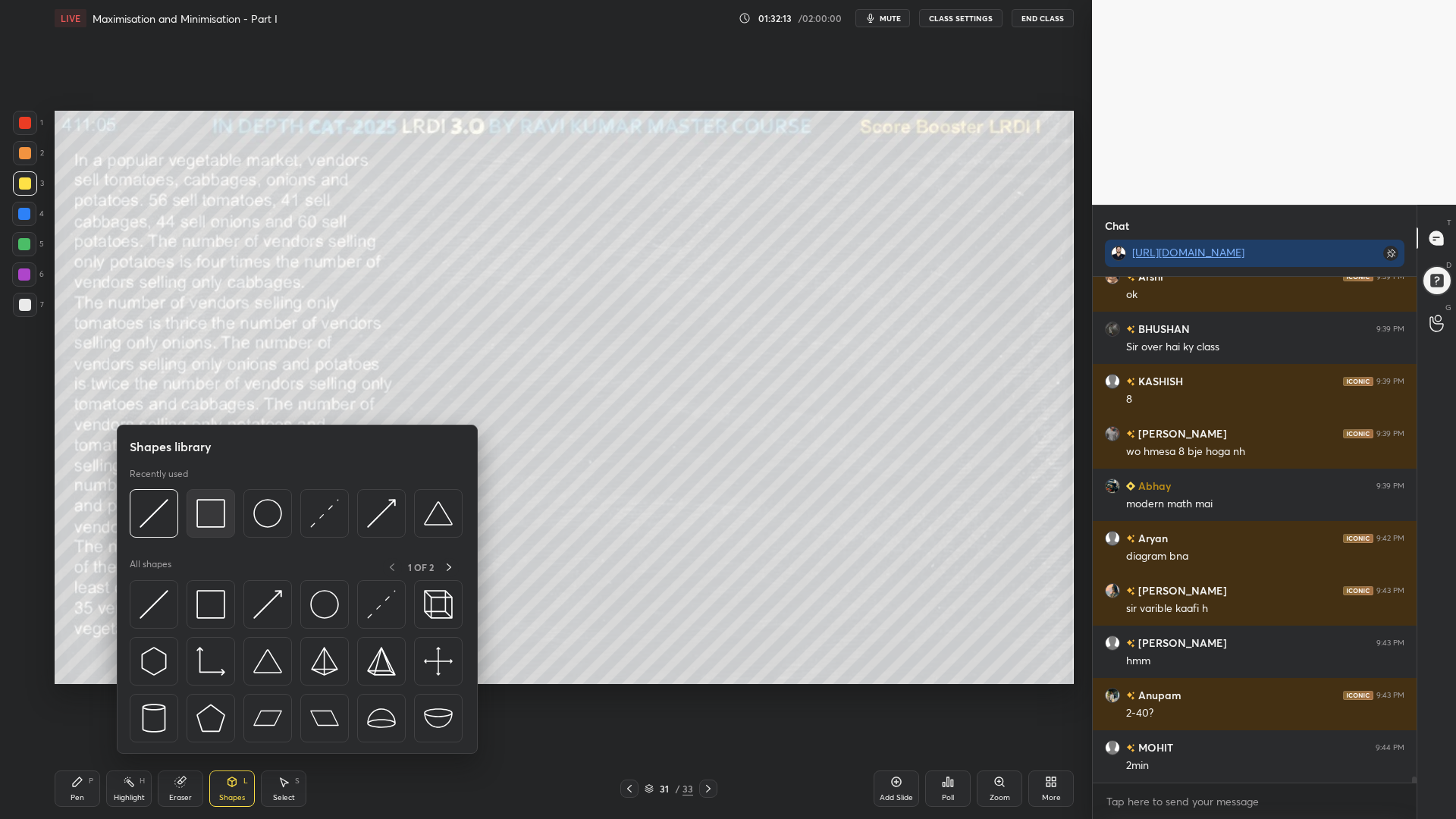
click at [218, 513] on img at bounding box center [210, 513] width 28 height 28
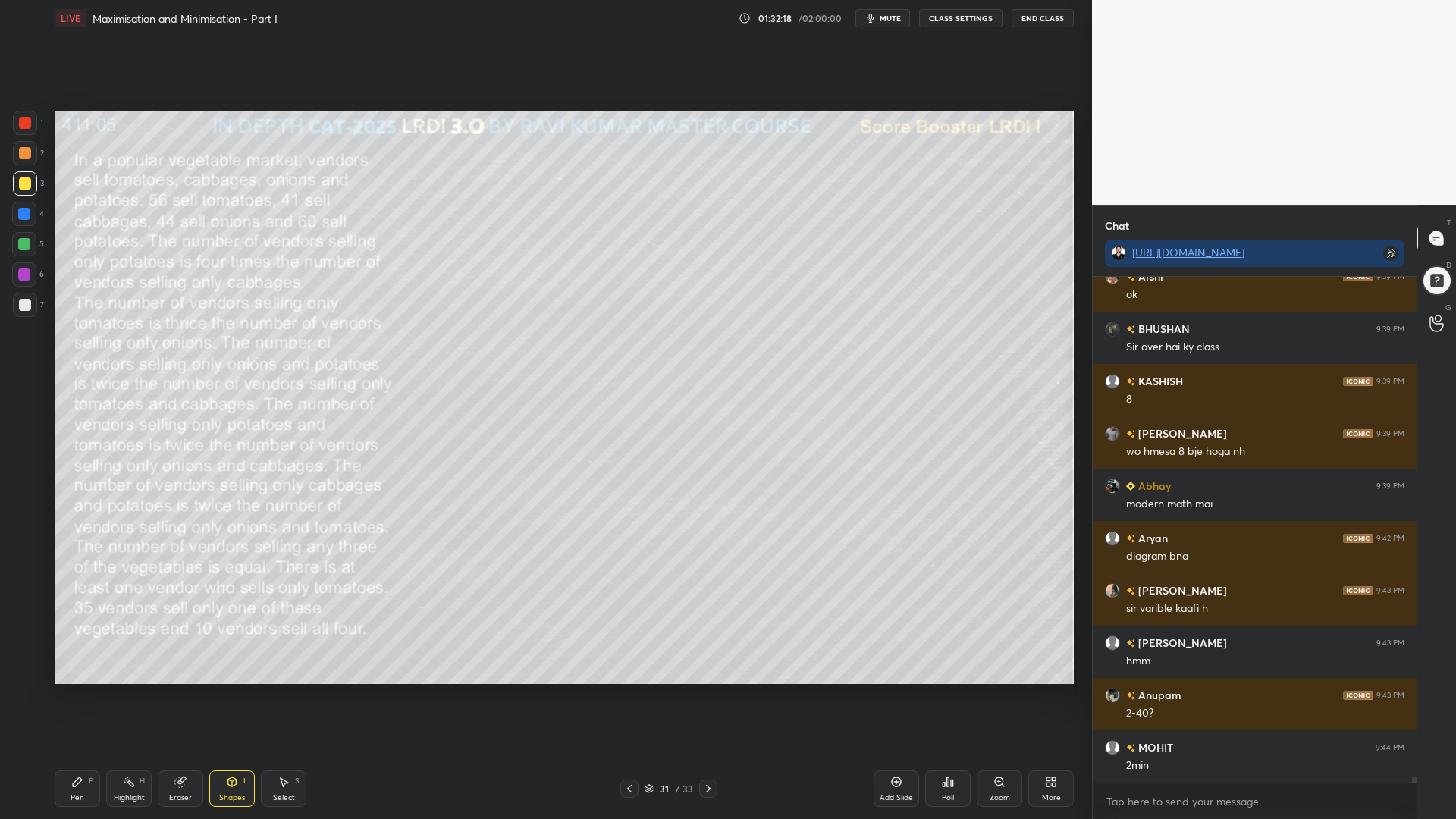
click at [233, 690] on icon at bounding box center [232, 781] width 8 height 9
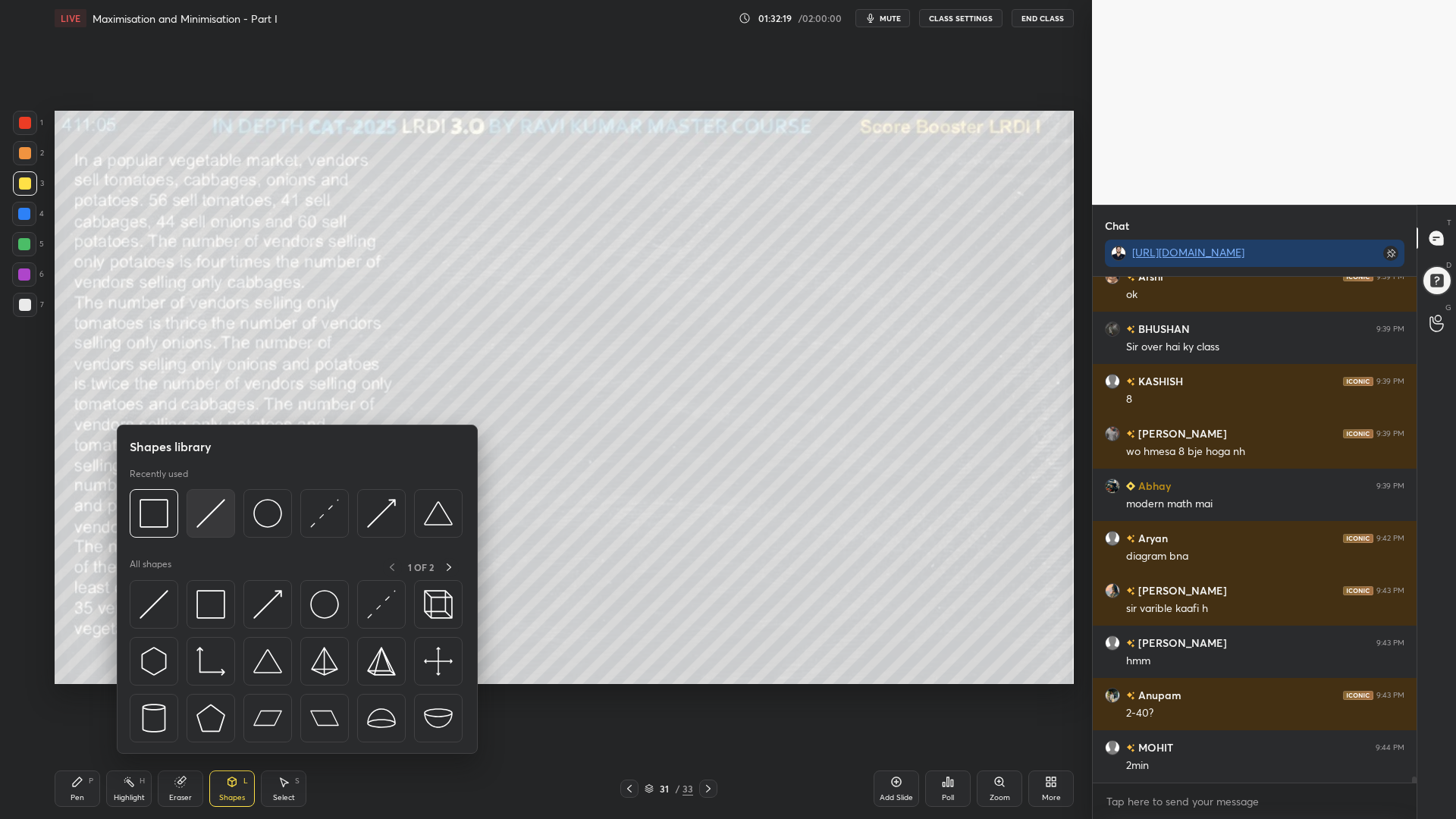
click at [215, 512] on img at bounding box center [210, 513] width 28 height 28
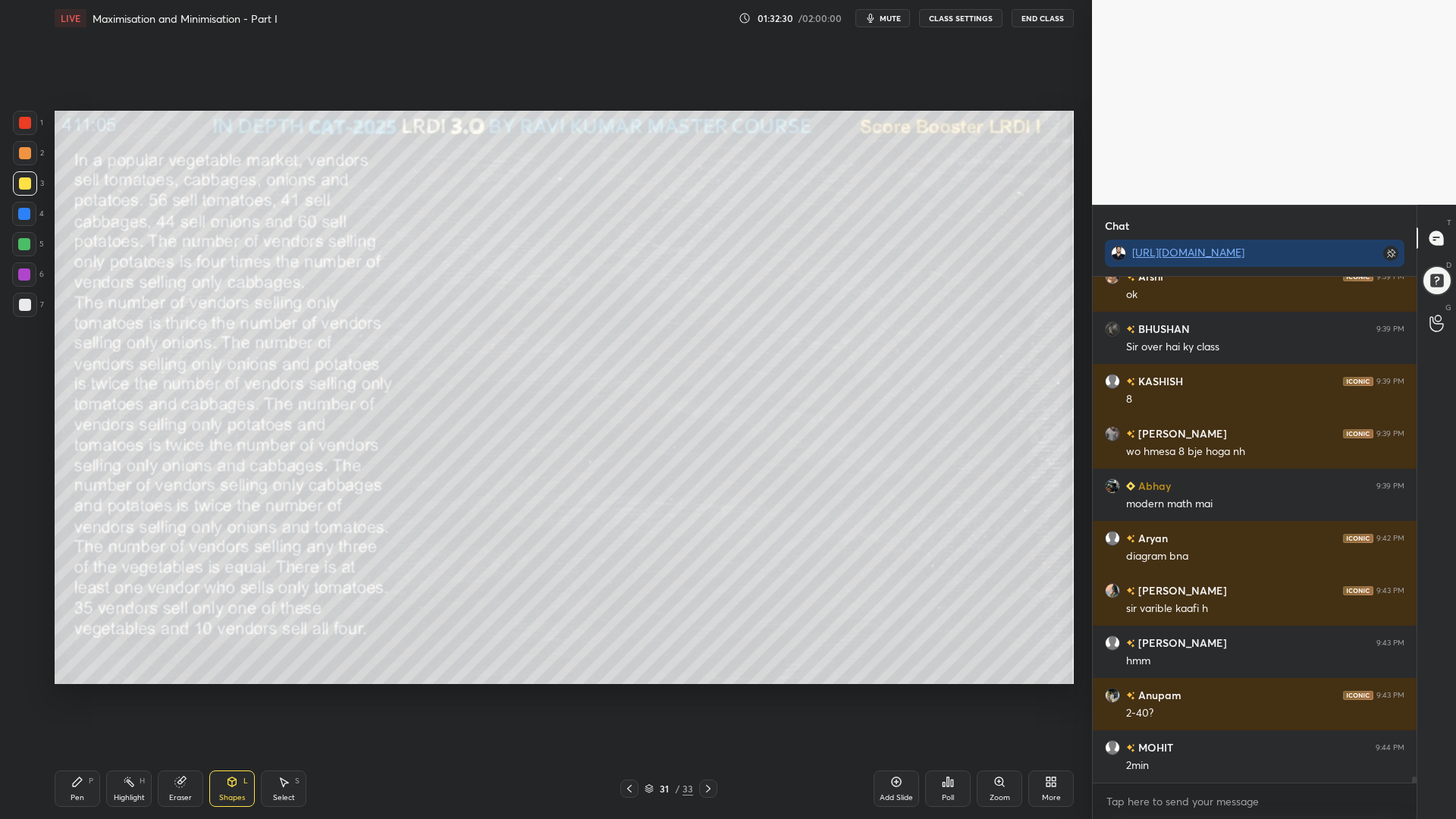
click at [71, 690] on icon at bounding box center [77, 782] width 12 height 12
click at [19, 123] on div at bounding box center [24, 123] width 12 height 12
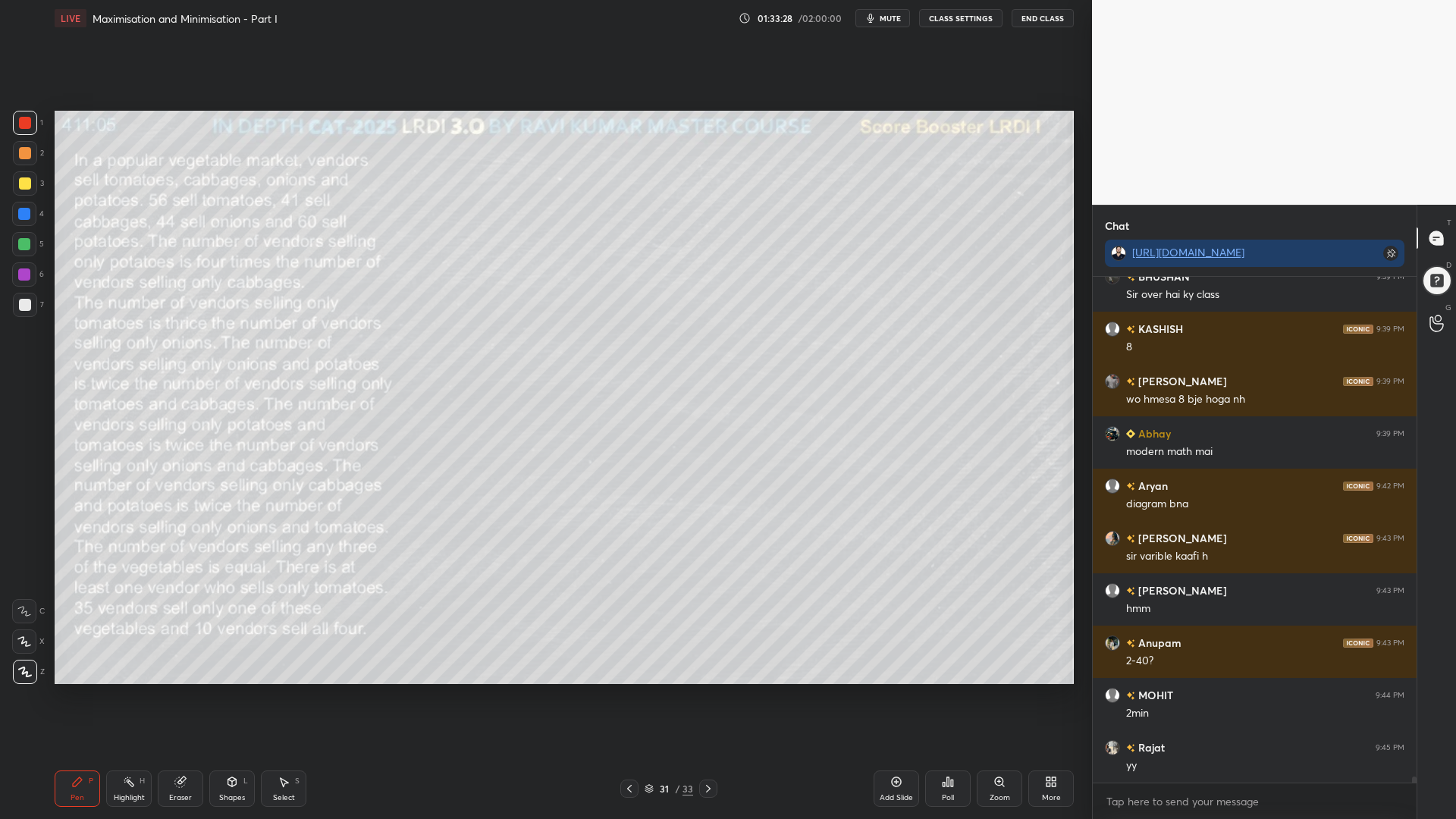
click at [26, 213] on div at bounding box center [24, 213] width 12 height 12
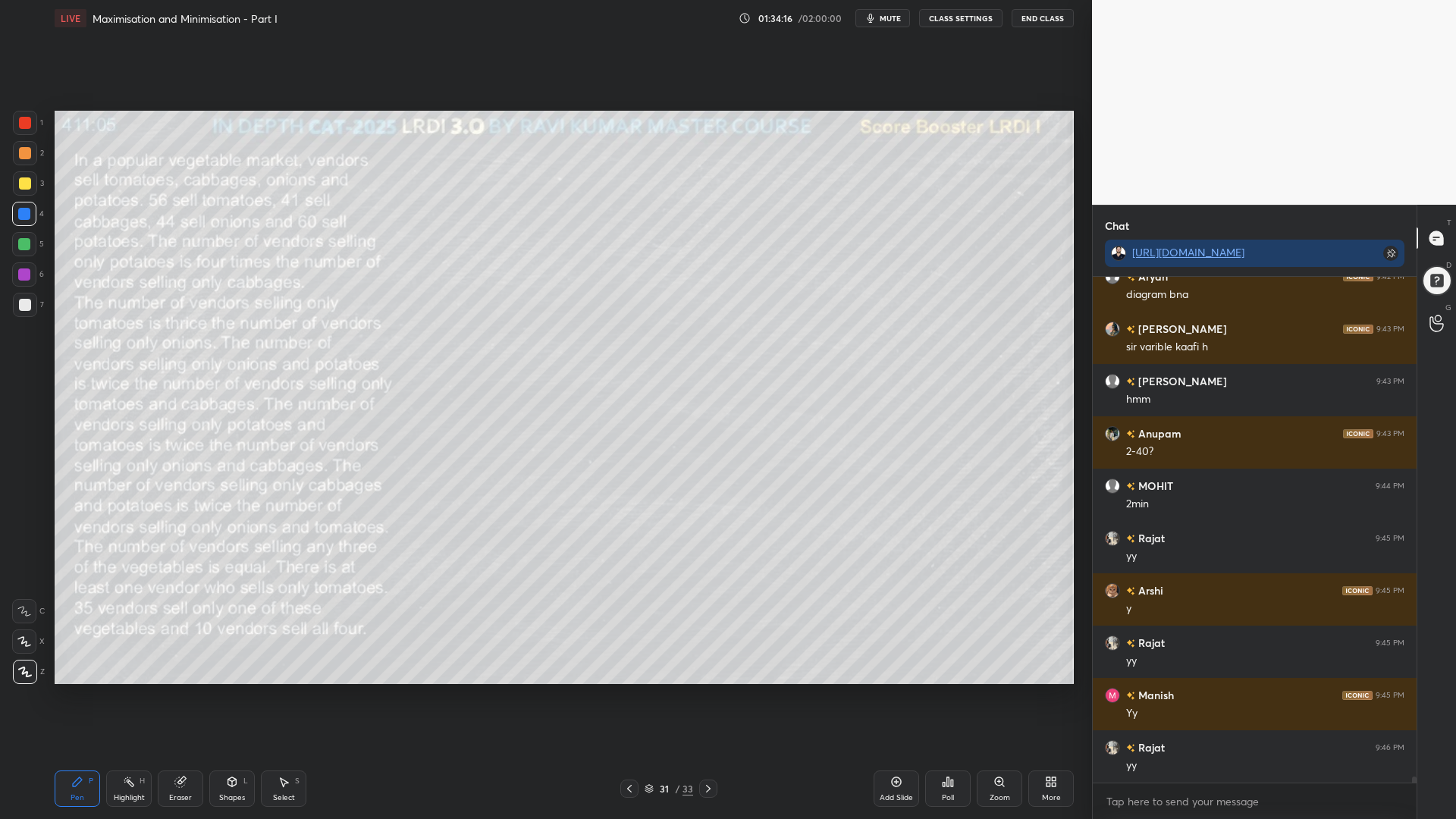
scroll to position [42125, 0]
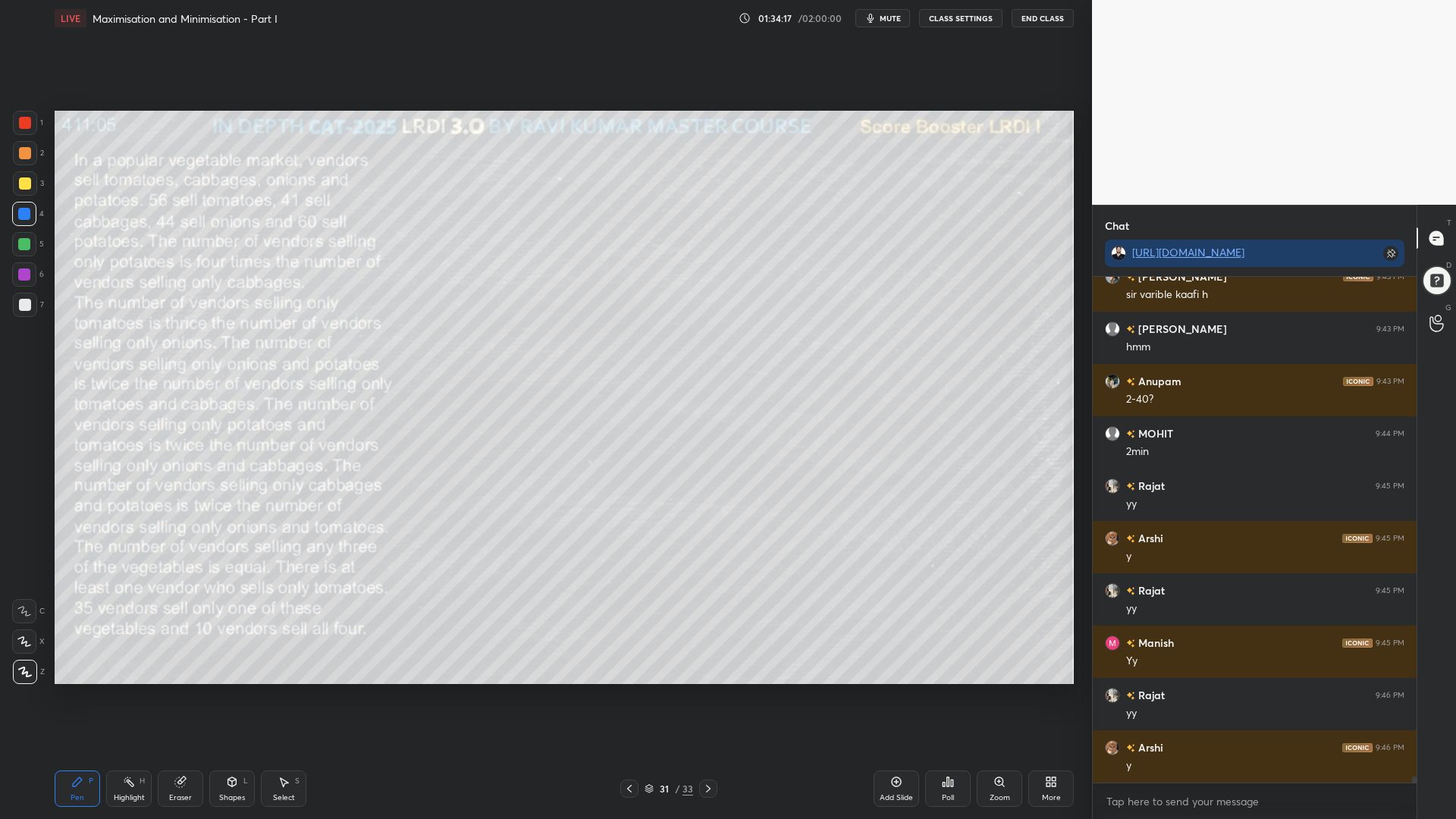
click at [24, 301] on div at bounding box center [24, 304] width 12 height 12
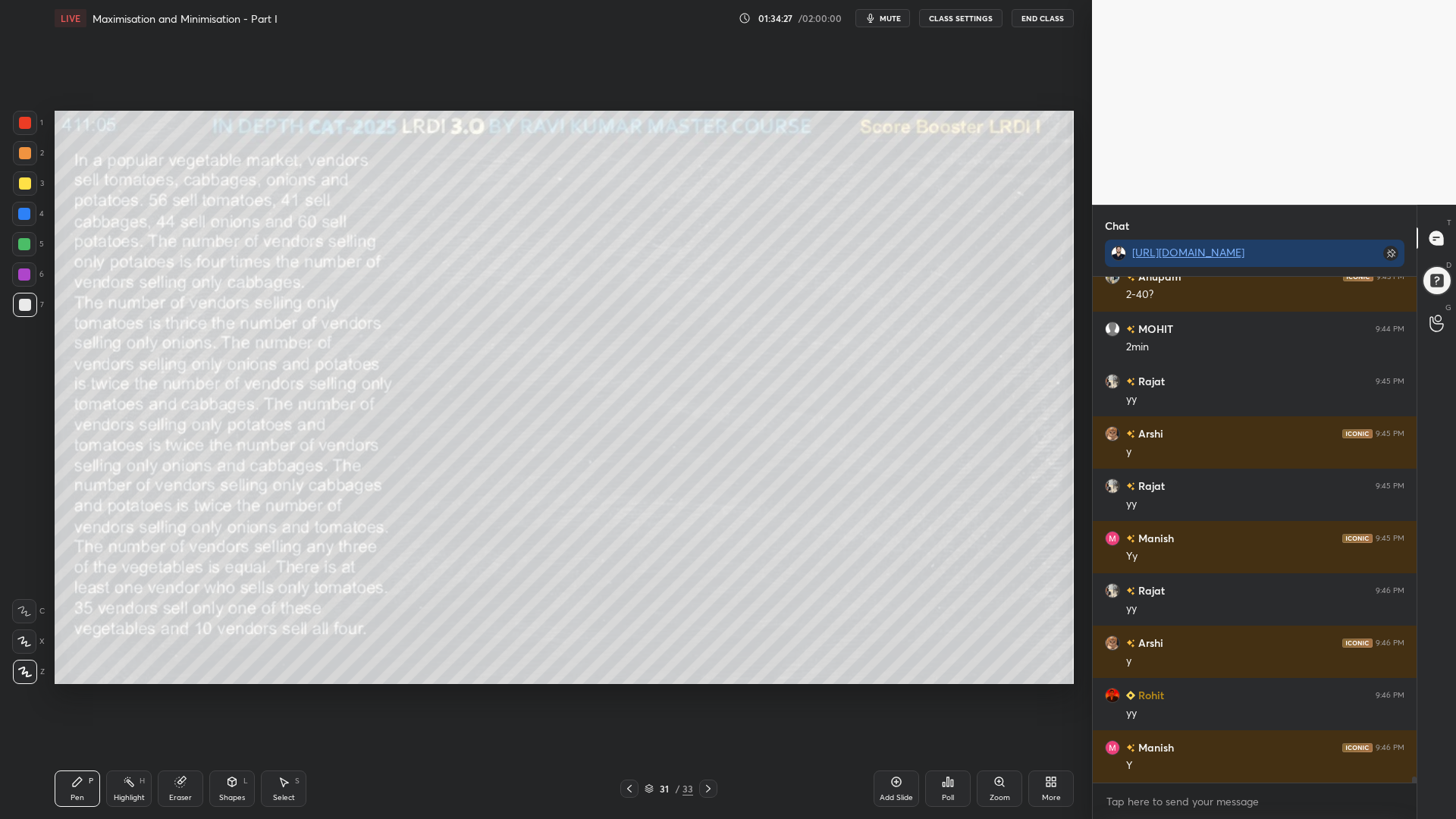
scroll to position [42281, 0]
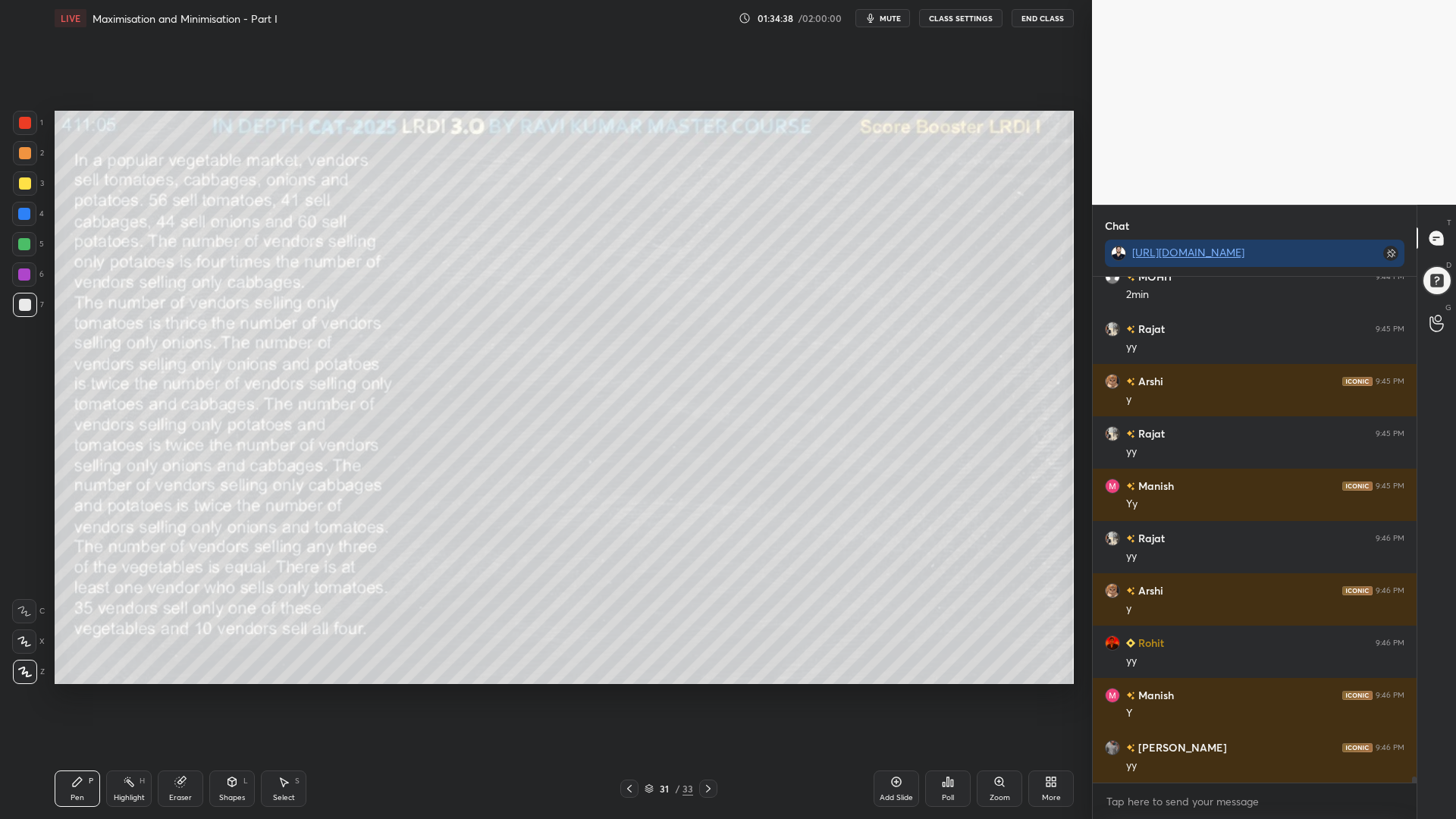
click at [22, 218] on div at bounding box center [24, 213] width 12 height 12
click at [179, 690] on icon at bounding box center [180, 782] width 10 height 10
click at [24, 505] on div at bounding box center [24, 502] width 24 height 24
click at [71, 690] on icon at bounding box center [77, 782] width 12 height 12
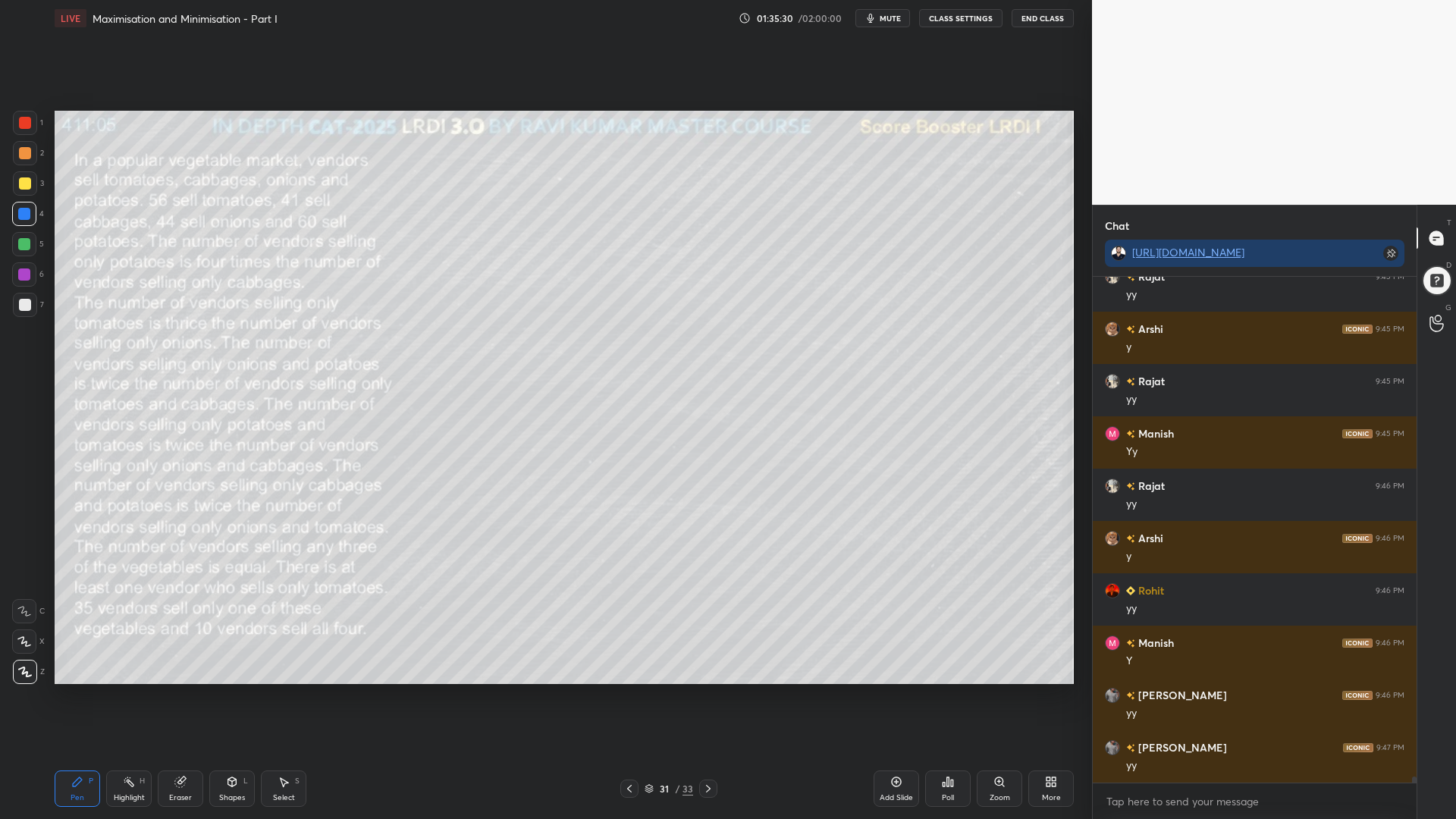
click at [169, 690] on div "Eraser" at bounding box center [180, 788] width 45 height 37
click at [127, 690] on div "Highlight" at bounding box center [129, 797] width 31 height 7
click at [84, 690] on div "Pen P" at bounding box center [77, 788] width 45 height 37
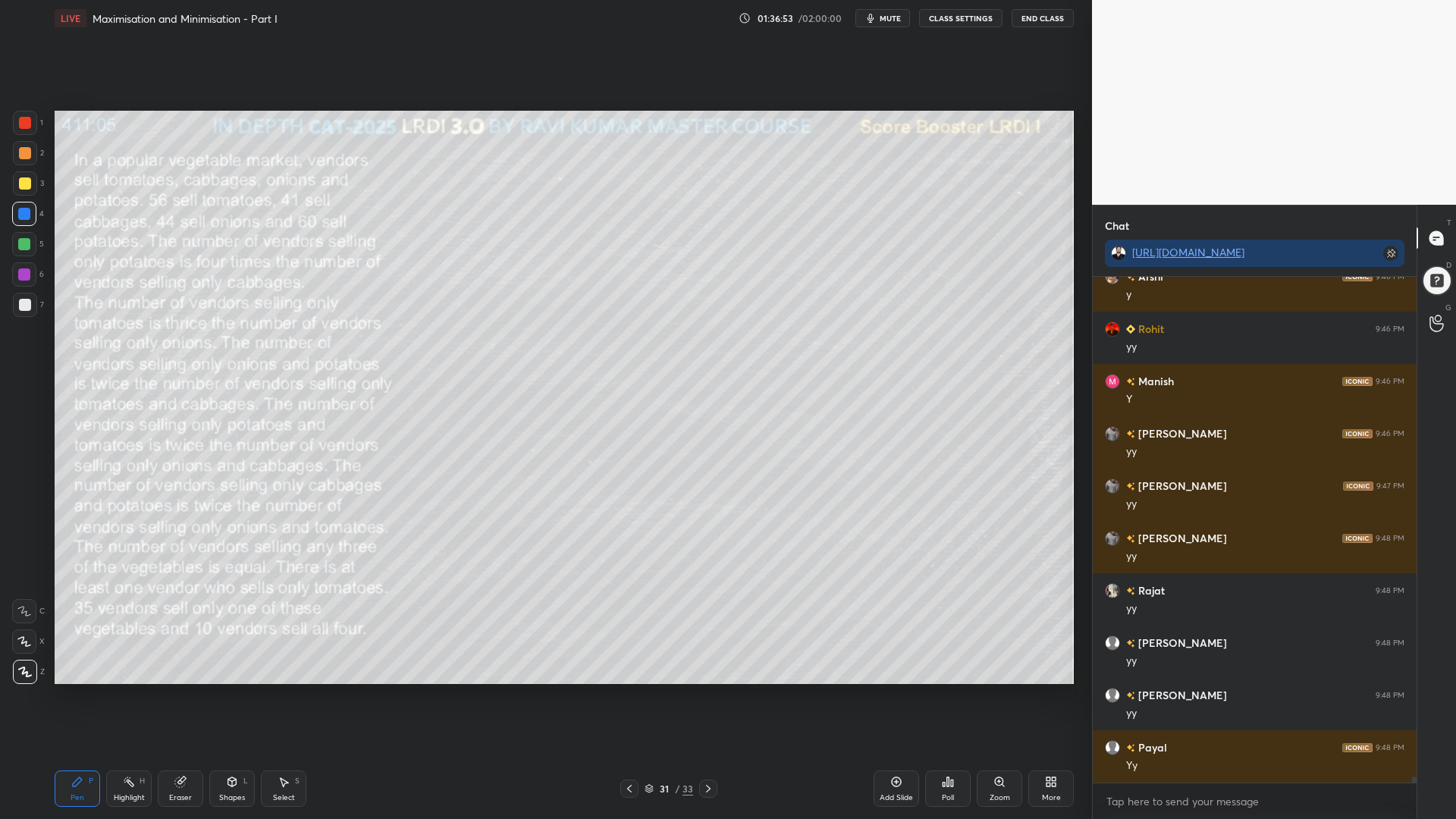
scroll to position [42595, 0]
drag, startPoint x: 24, startPoint y: 304, endPoint x: 41, endPoint y: 295, distance: 19.2
click at [24, 303] on div at bounding box center [24, 304] width 12 height 12
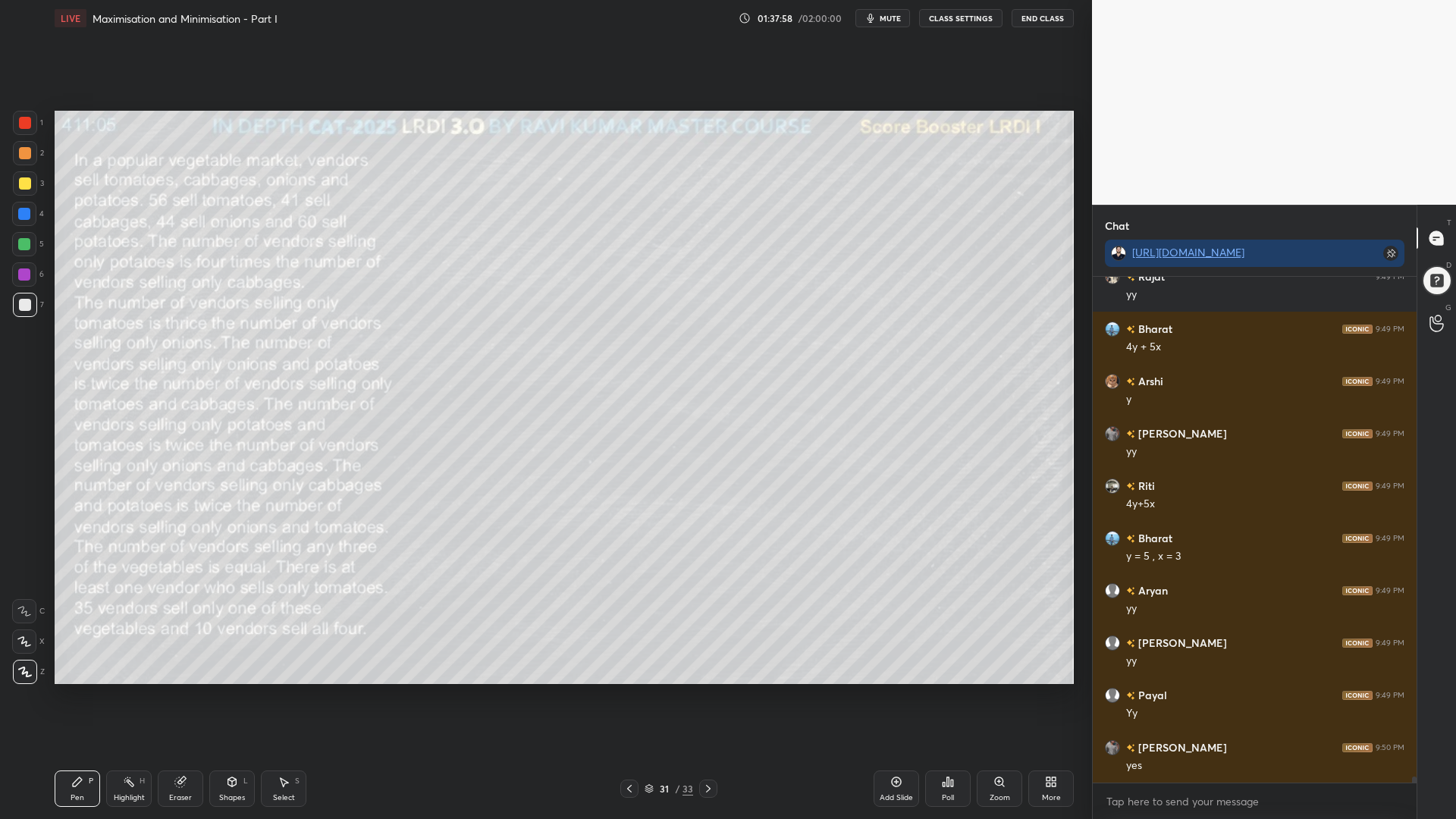
scroll to position [43171, 0]
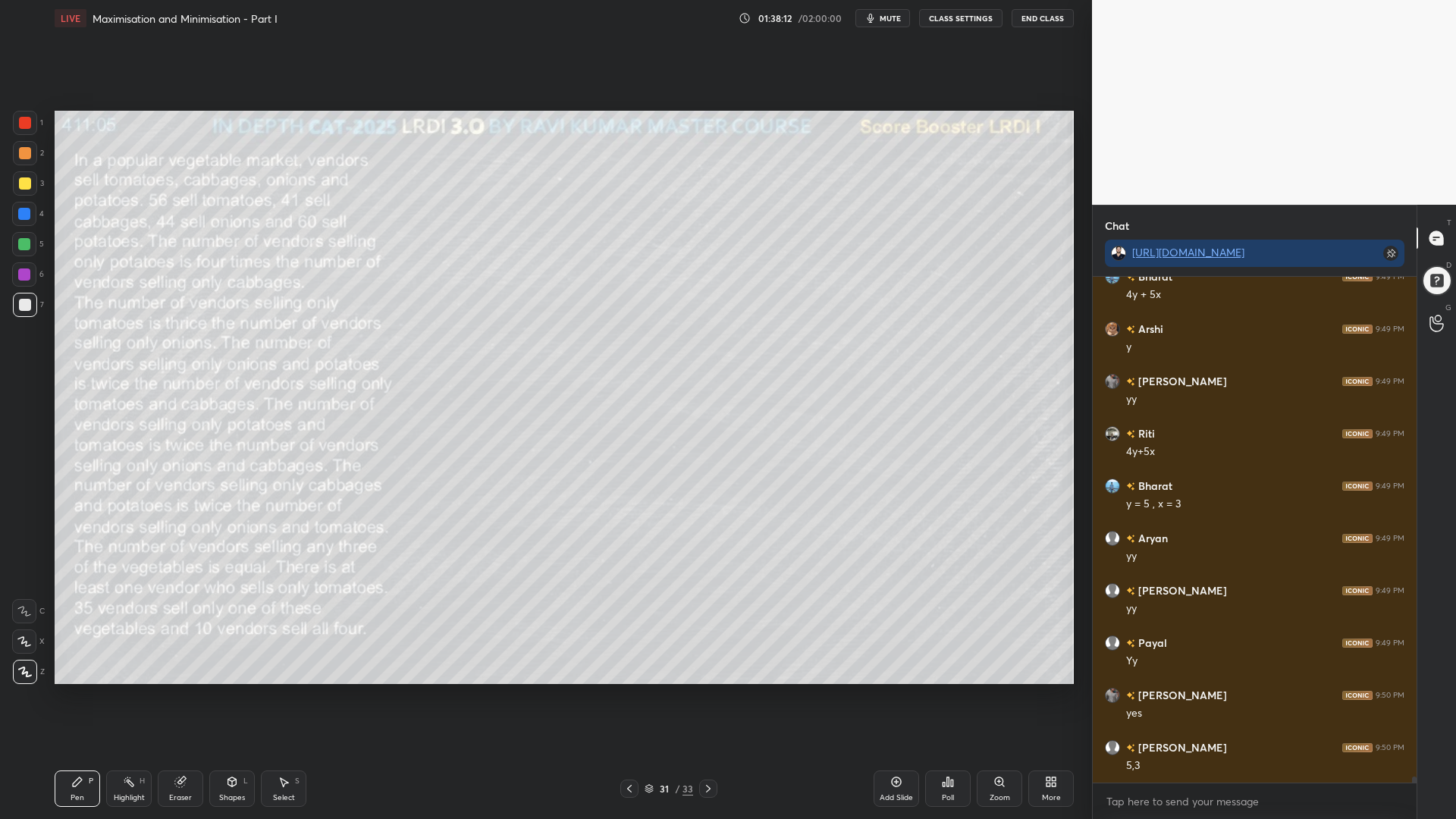
click at [23, 211] on div at bounding box center [24, 213] width 12 height 12
click at [24, 124] on div at bounding box center [24, 123] width 12 height 12
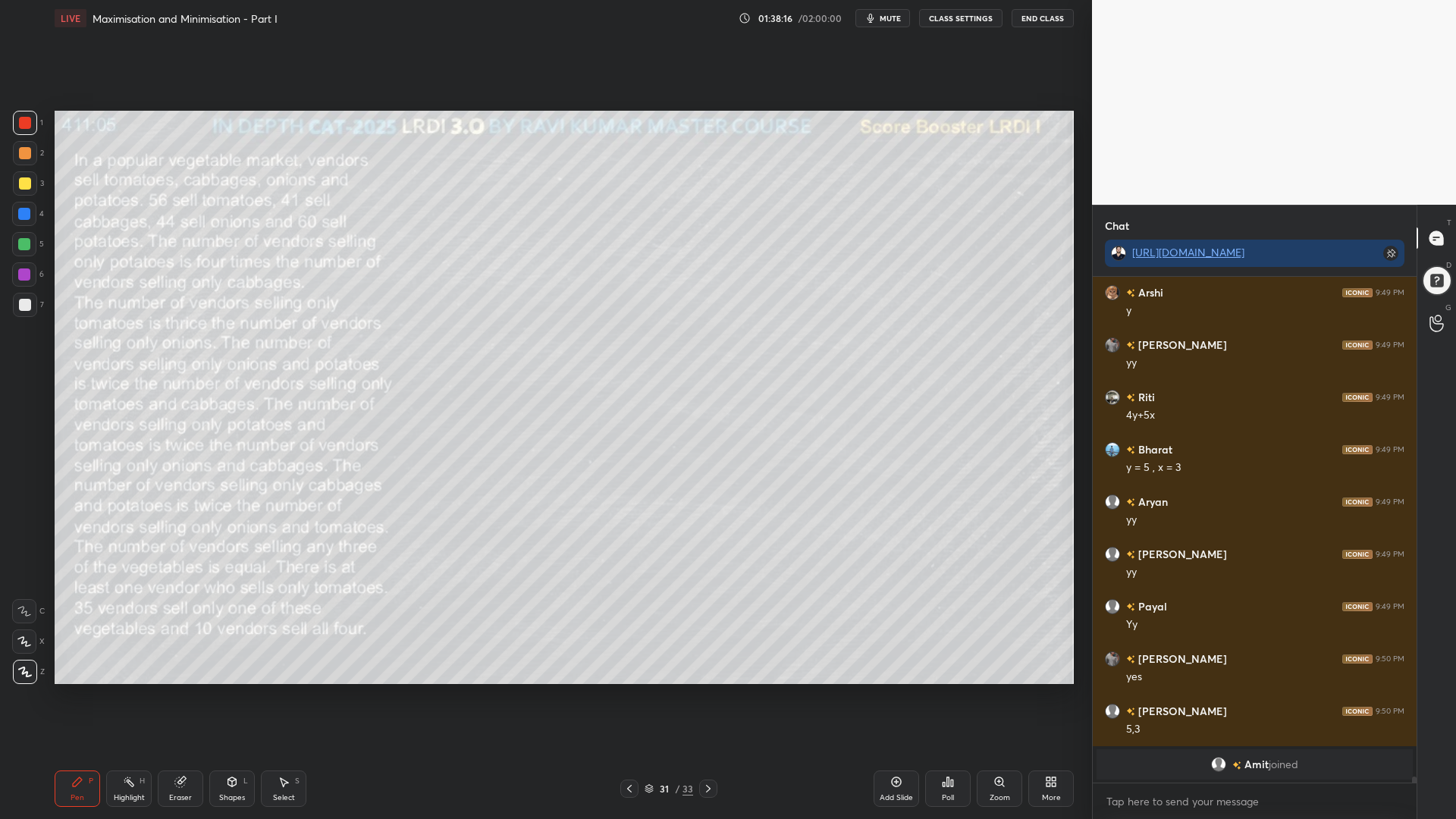
scroll to position [42611, 0]
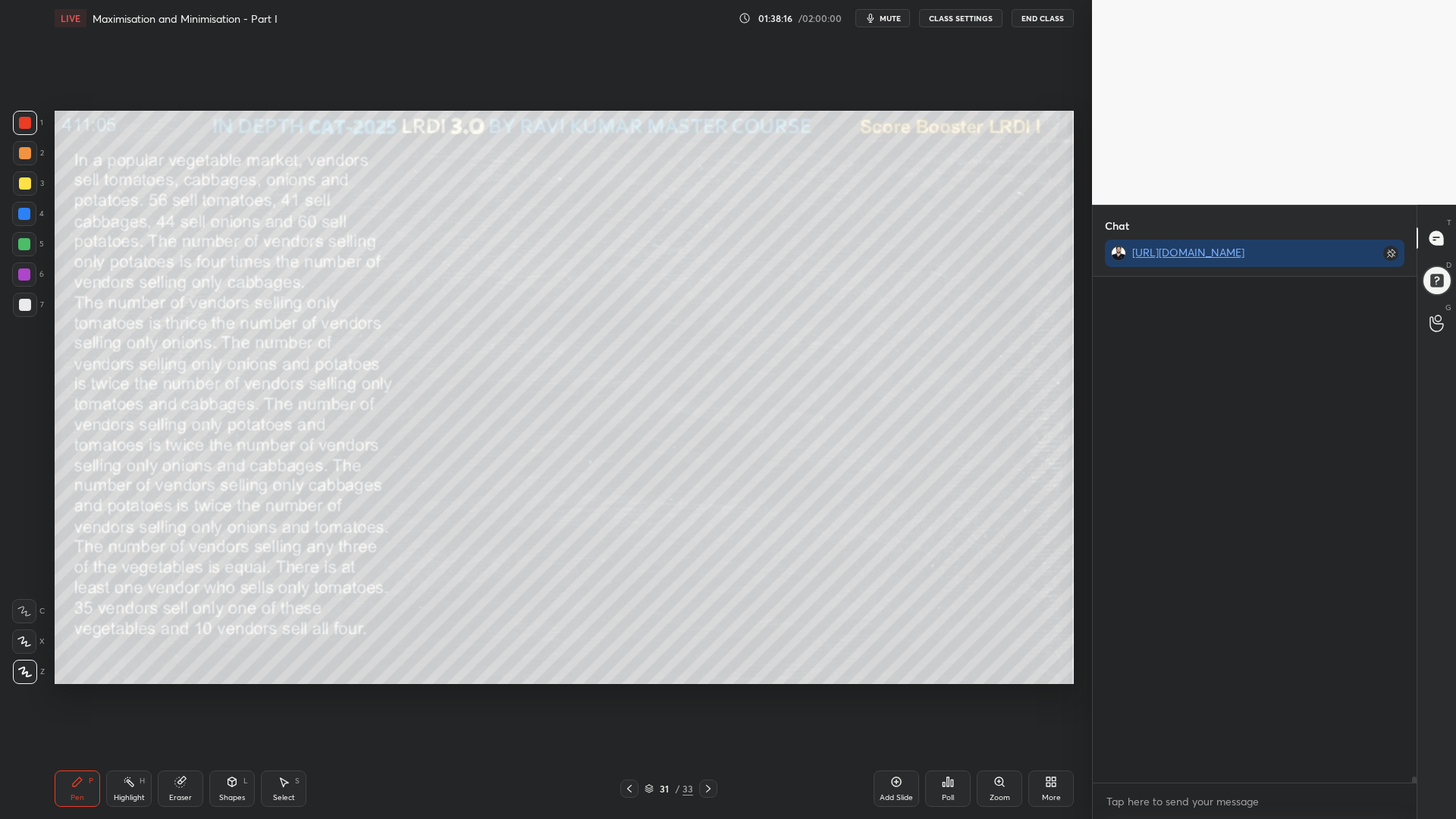
click at [22, 257] on div "5" at bounding box center [28, 247] width 32 height 30
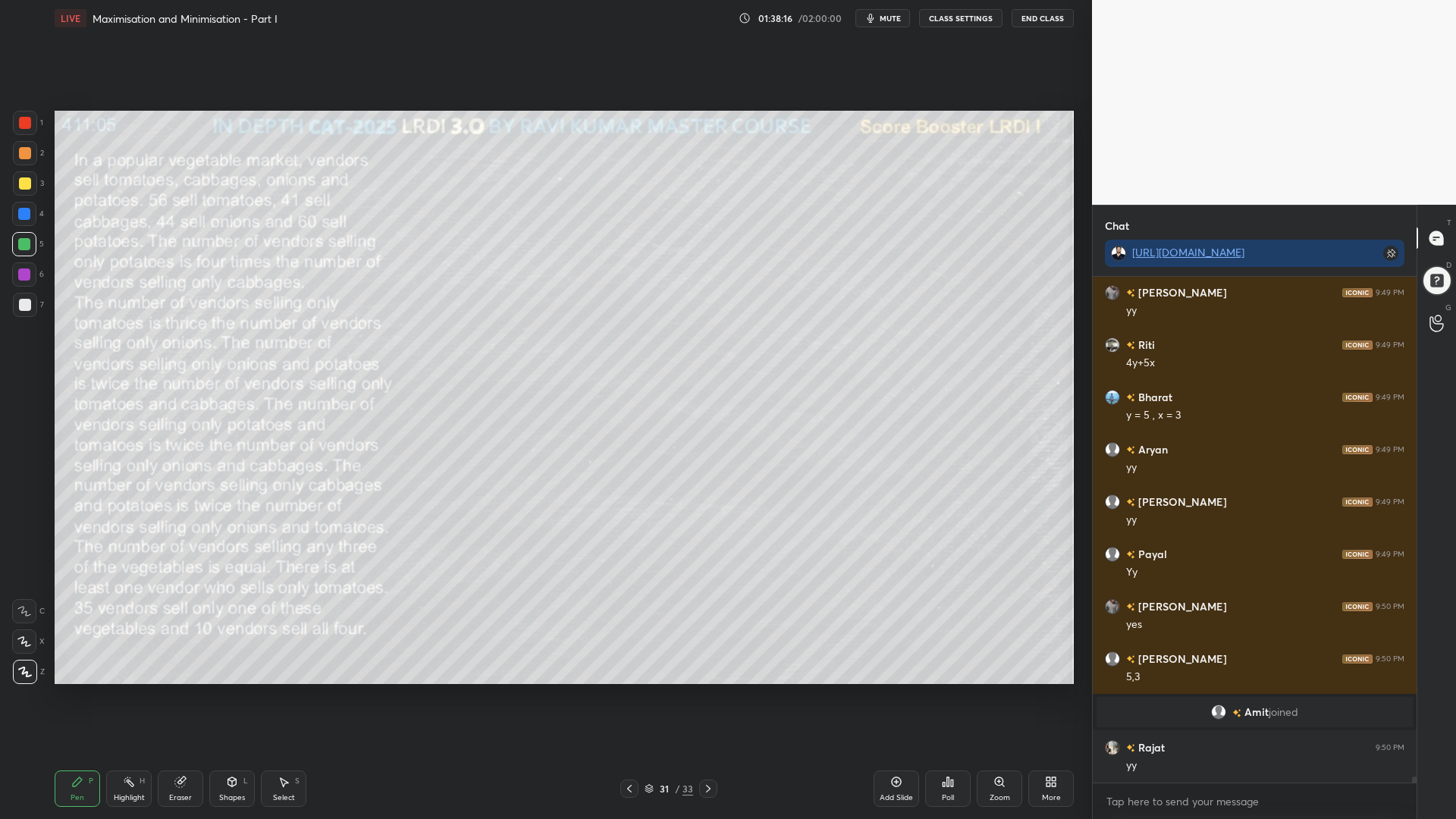
click at [19, 274] on div at bounding box center [24, 274] width 12 height 12
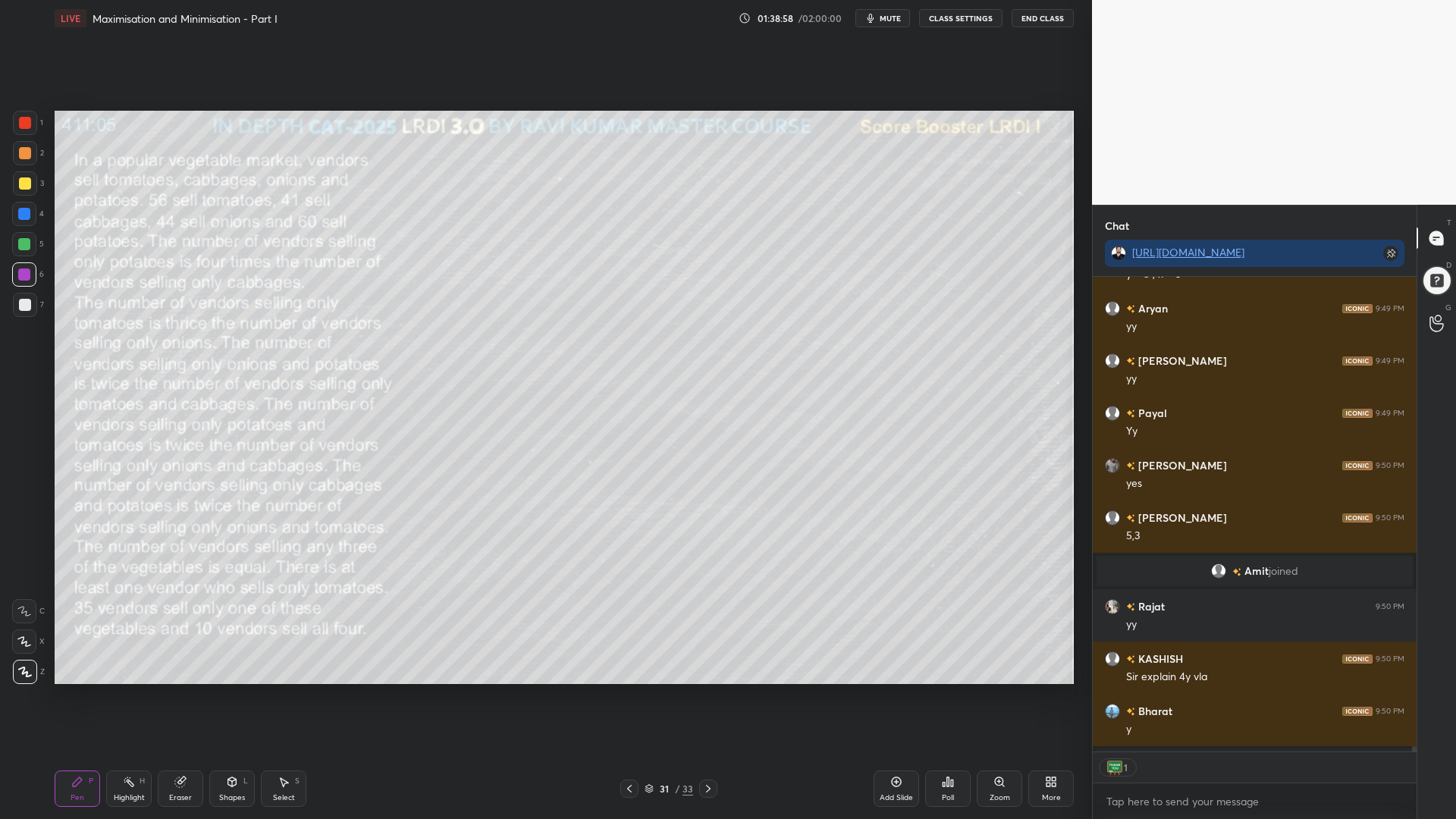
scroll to position [470, 319]
click at [190, 690] on div "Eraser" at bounding box center [180, 788] width 45 height 37
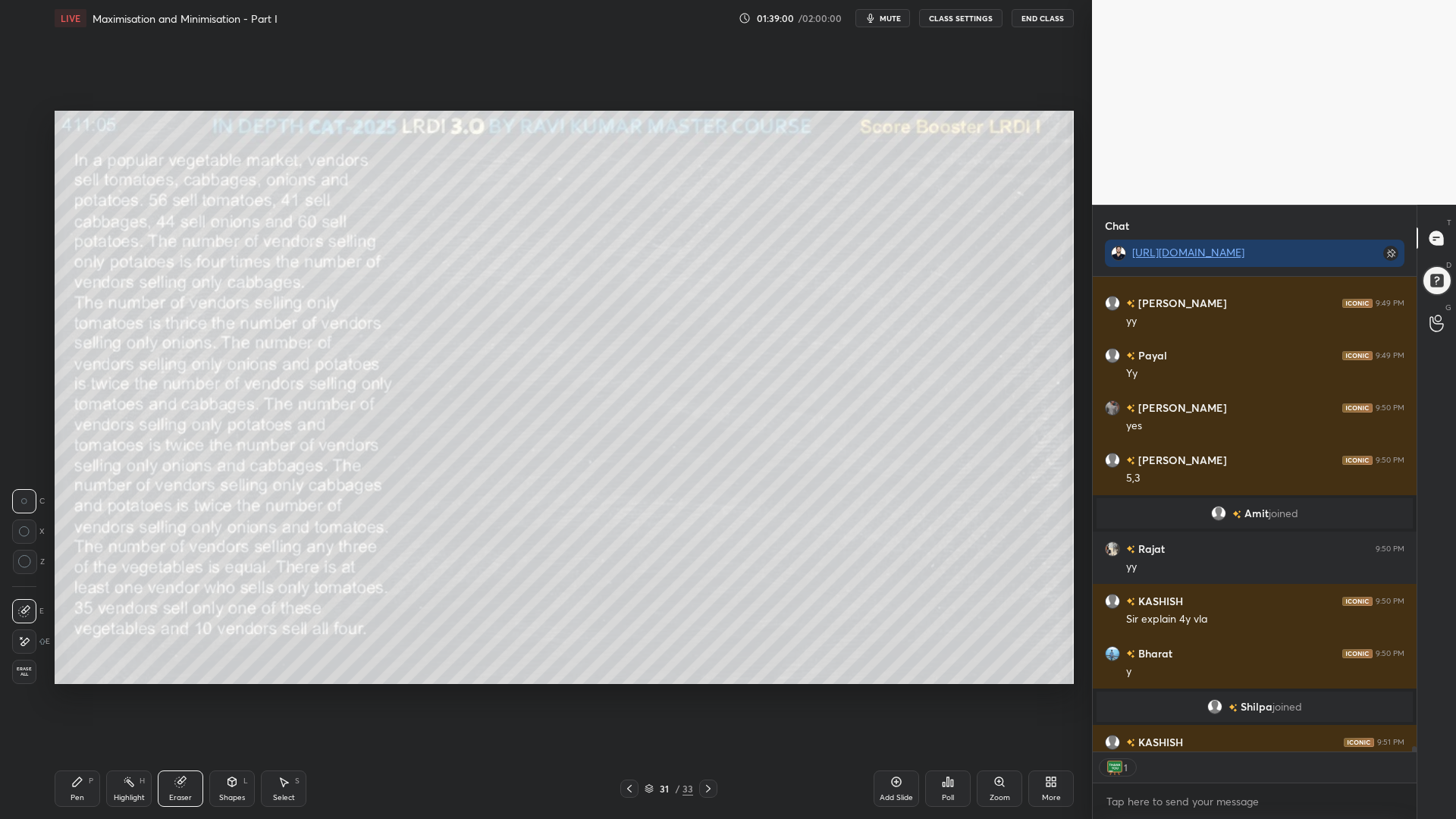
scroll to position [42778, 0]
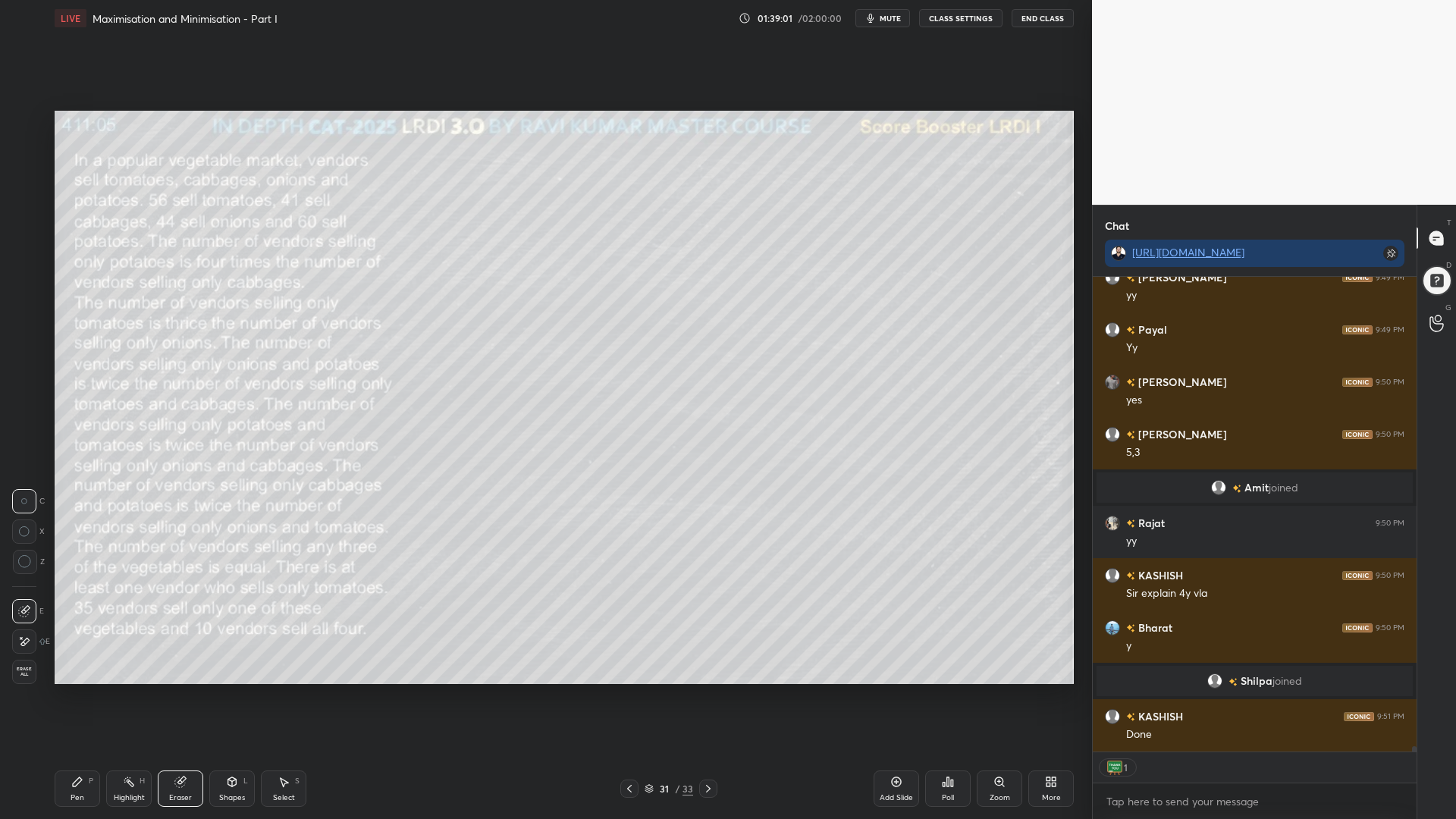
click at [16, 551] on div at bounding box center [25, 562] width 24 height 24
click at [82, 690] on icon at bounding box center [77, 782] width 12 height 12
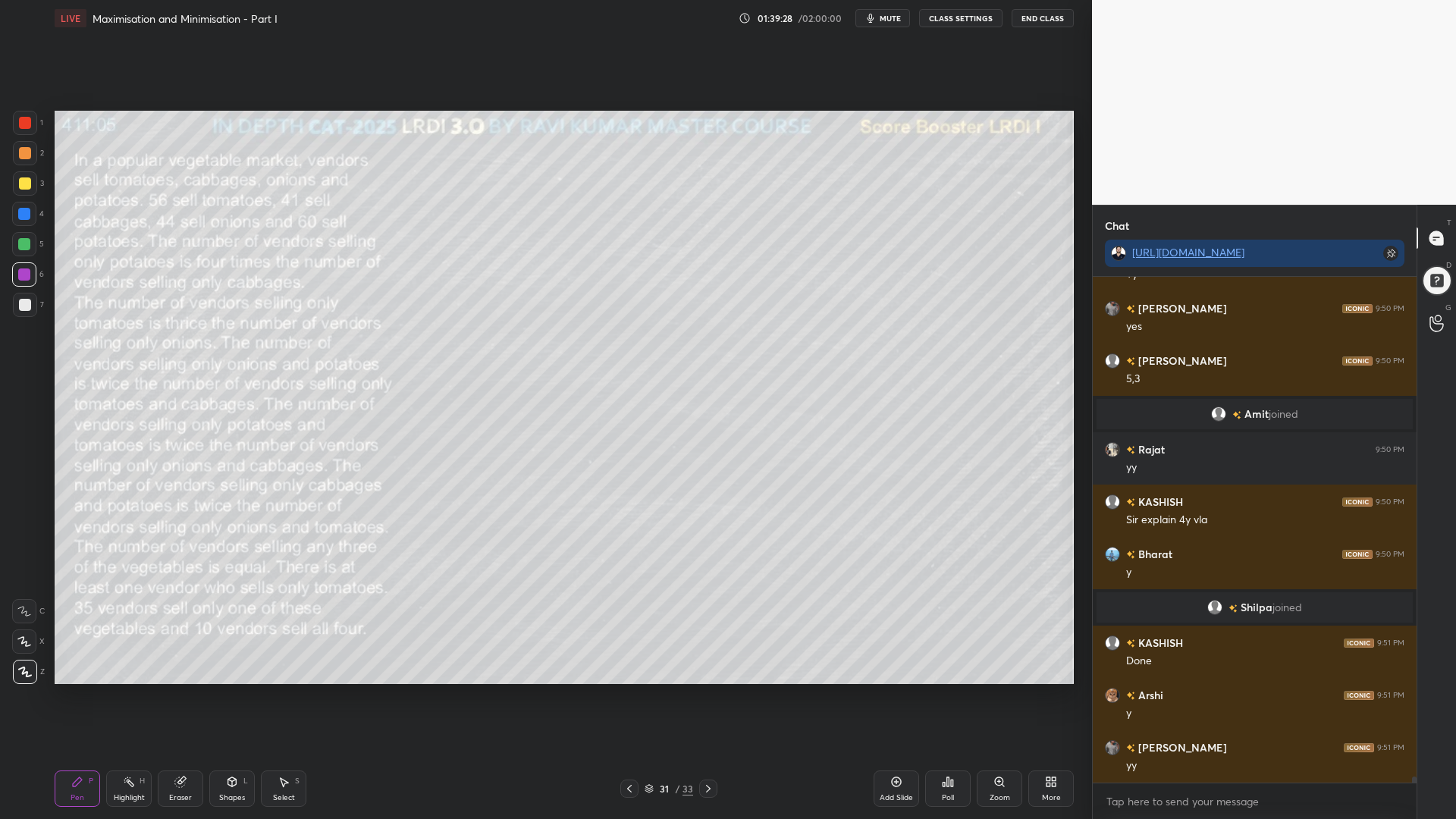
scroll to position [42904, 0]
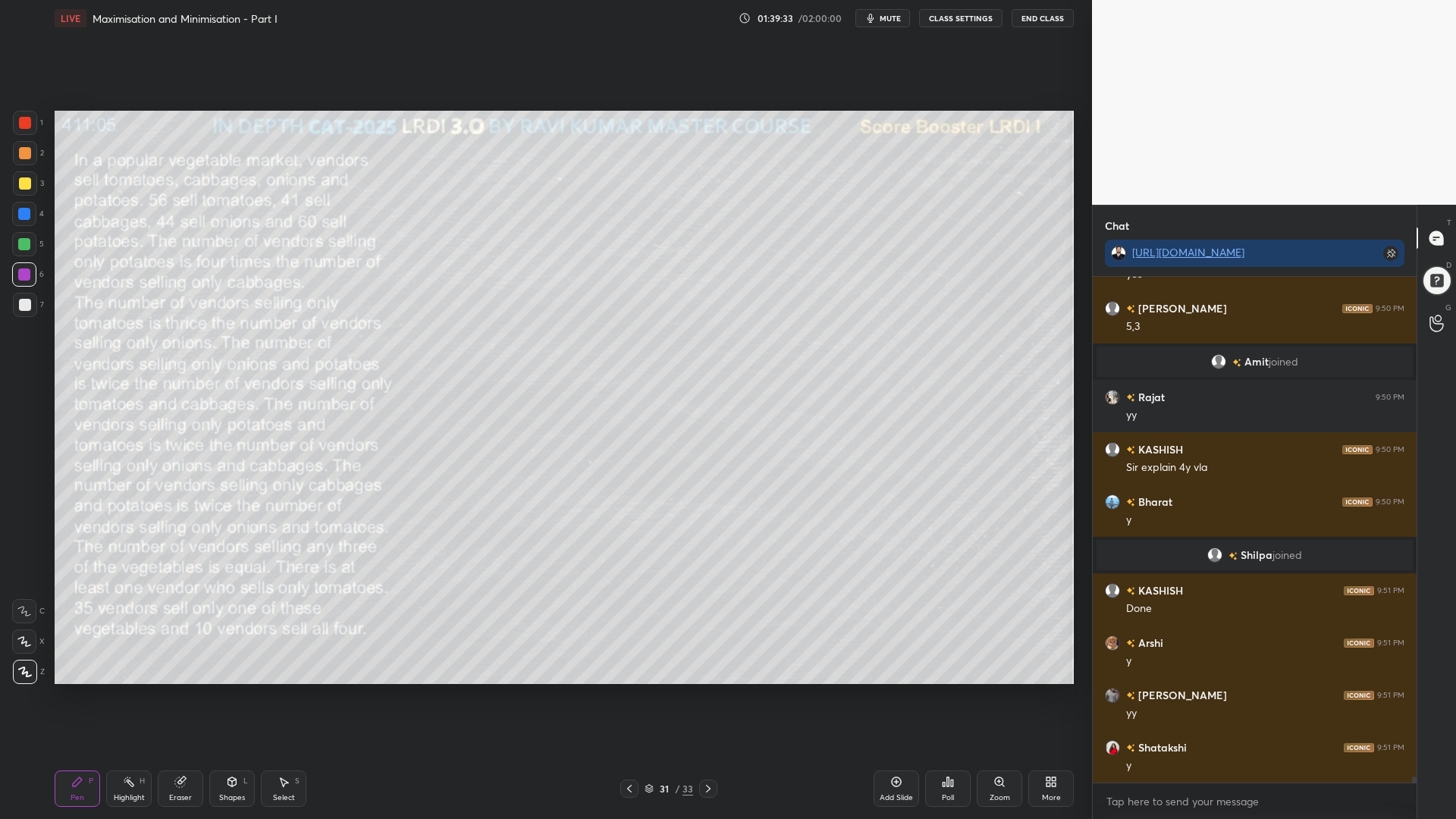
drag, startPoint x: 25, startPoint y: 245, endPoint x: 33, endPoint y: 213, distance: 33.0
click at [27, 242] on div at bounding box center [24, 244] width 12 height 12
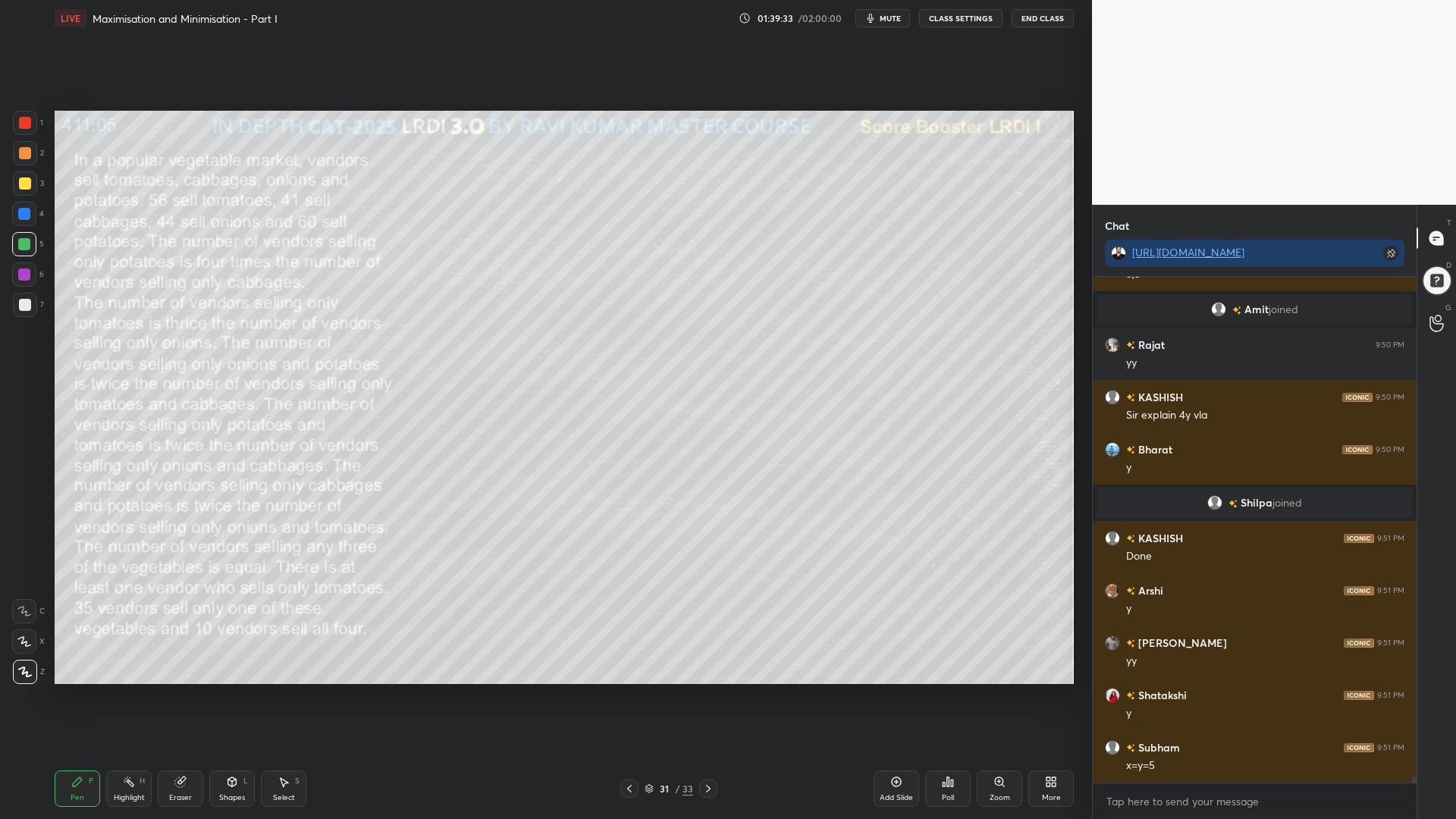
drag, startPoint x: 21, startPoint y: 144, endPoint x: 29, endPoint y: 144, distance: 8.0
click at [22, 143] on div at bounding box center [25, 153] width 24 height 24
click at [22, 183] on div at bounding box center [24, 183] width 12 height 12
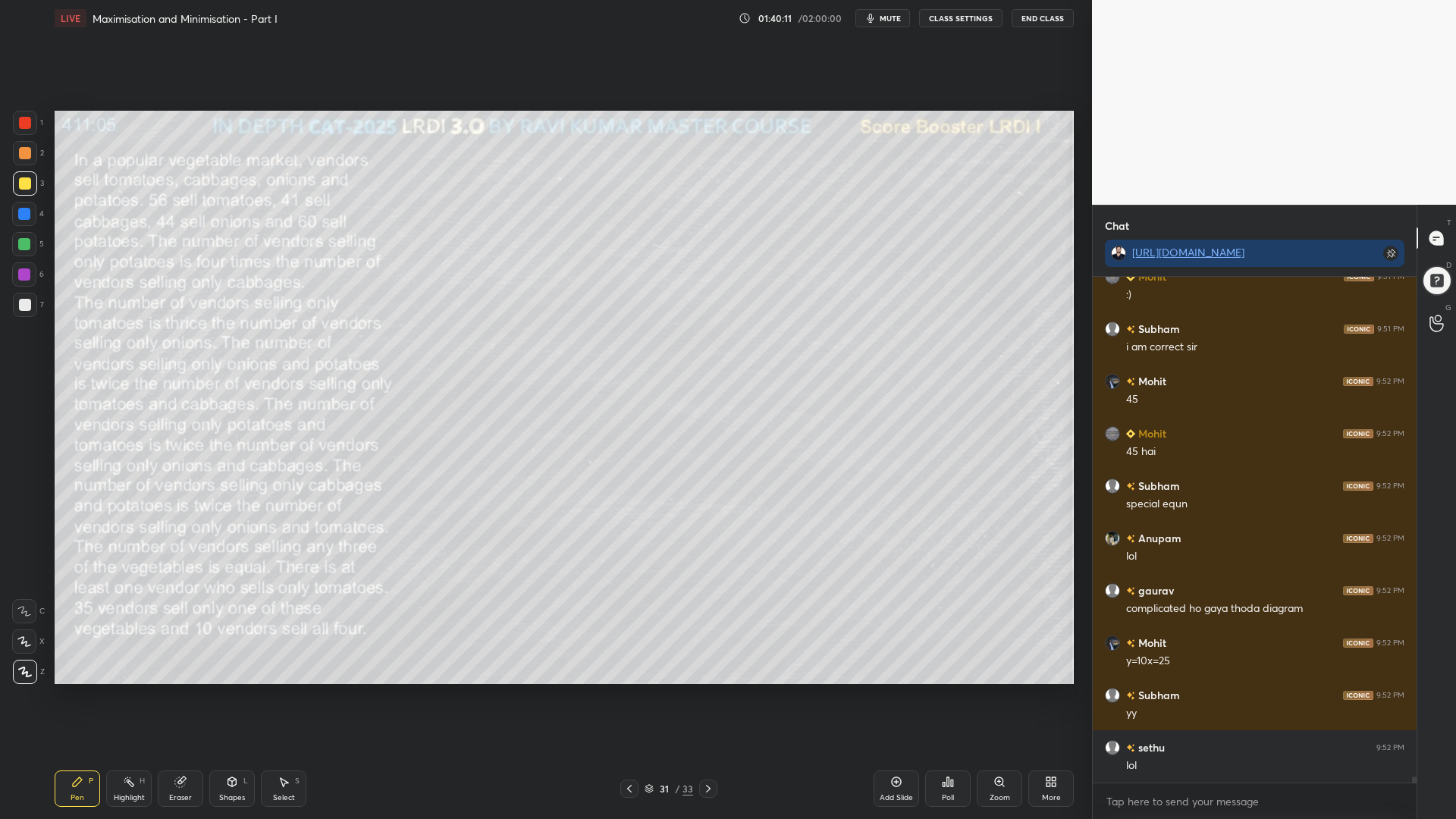
scroll to position [43531, 0]
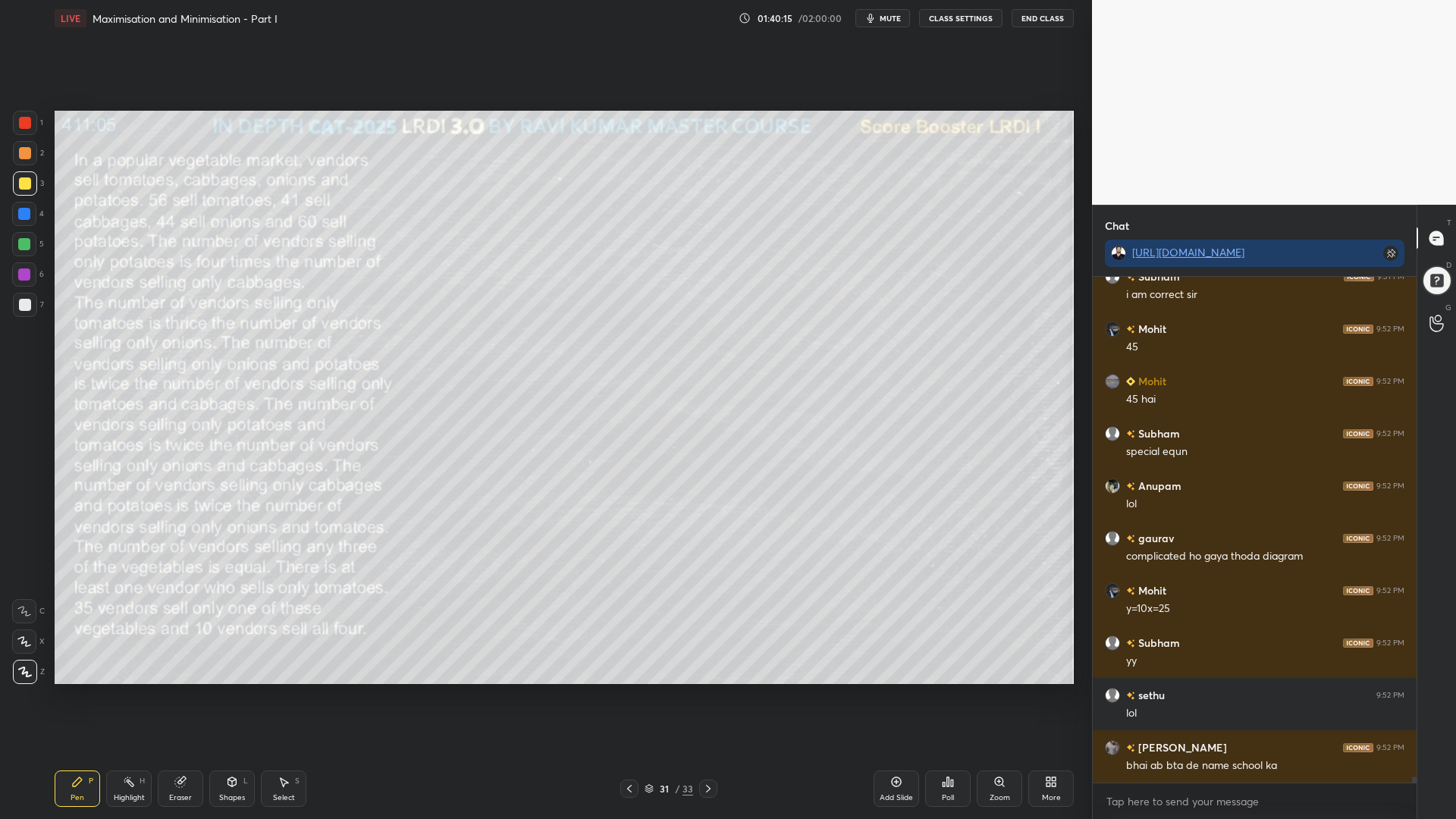
click at [166, 690] on div "Eraser" at bounding box center [180, 788] width 45 height 37
click at [17, 502] on div at bounding box center [24, 502] width 24 height 24
click at [24, 558] on icon at bounding box center [24, 562] width 14 height 14
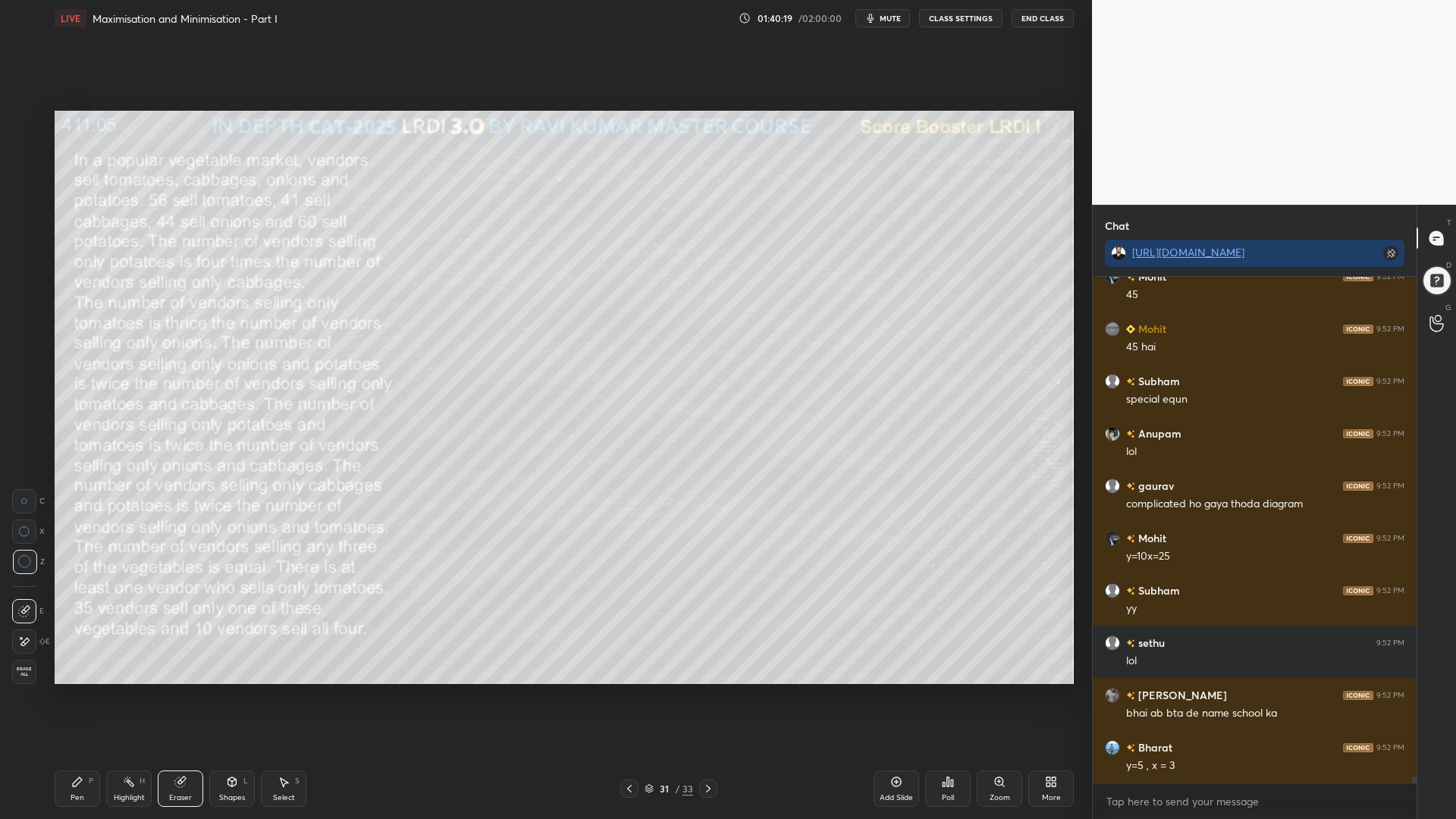
scroll to position [43636, 0]
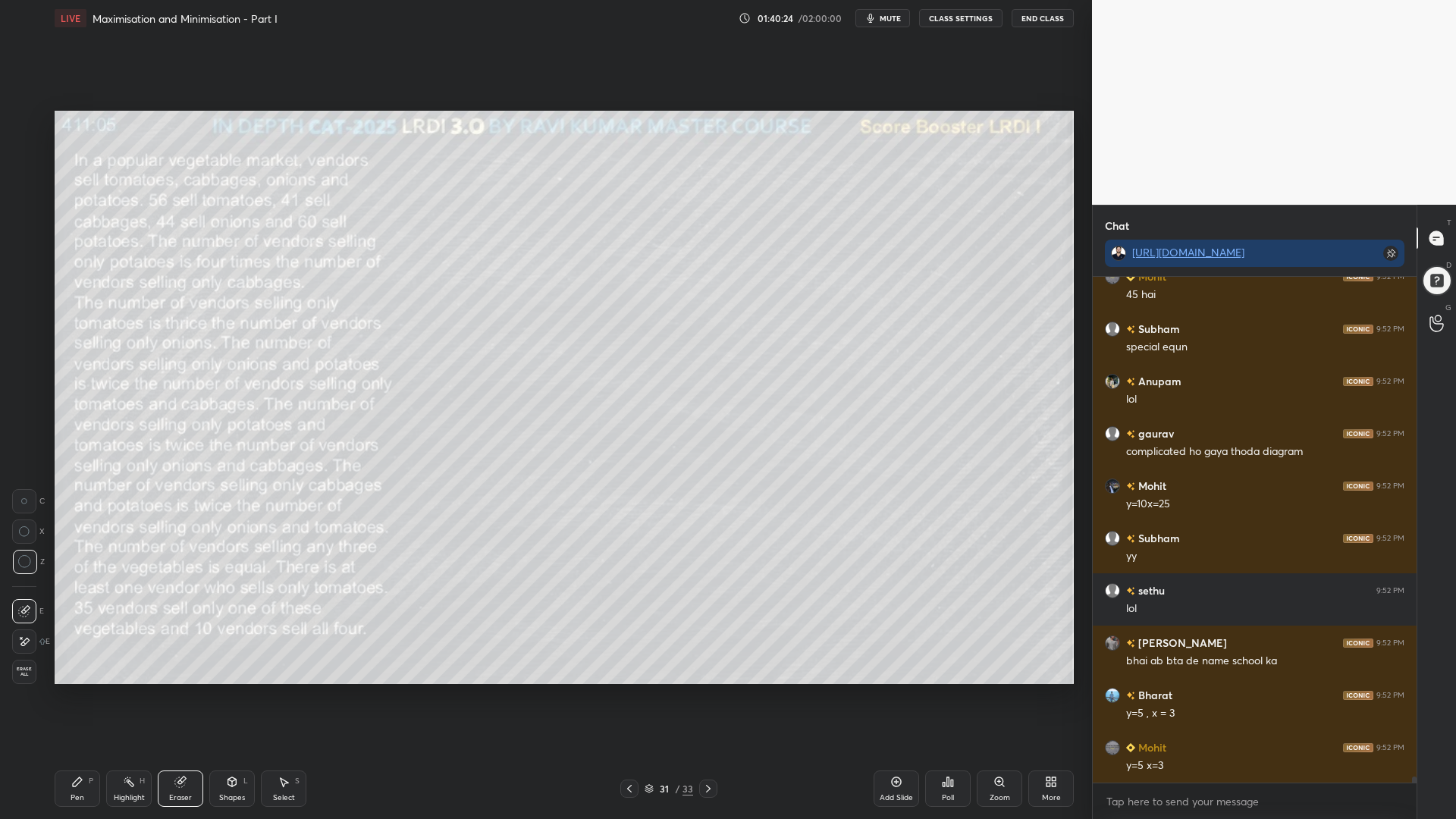
click at [75, 690] on div "Pen P" at bounding box center [77, 788] width 45 height 37
drag, startPoint x: 25, startPoint y: 279, endPoint x: 24, endPoint y: 296, distance: 17.0
click at [26, 281] on div at bounding box center [24, 274] width 24 height 24
click at [22, 304] on div at bounding box center [24, 304] width 12 height 12
click at [24, 148] on div at bounding box center [24, 153] width 12 height 12
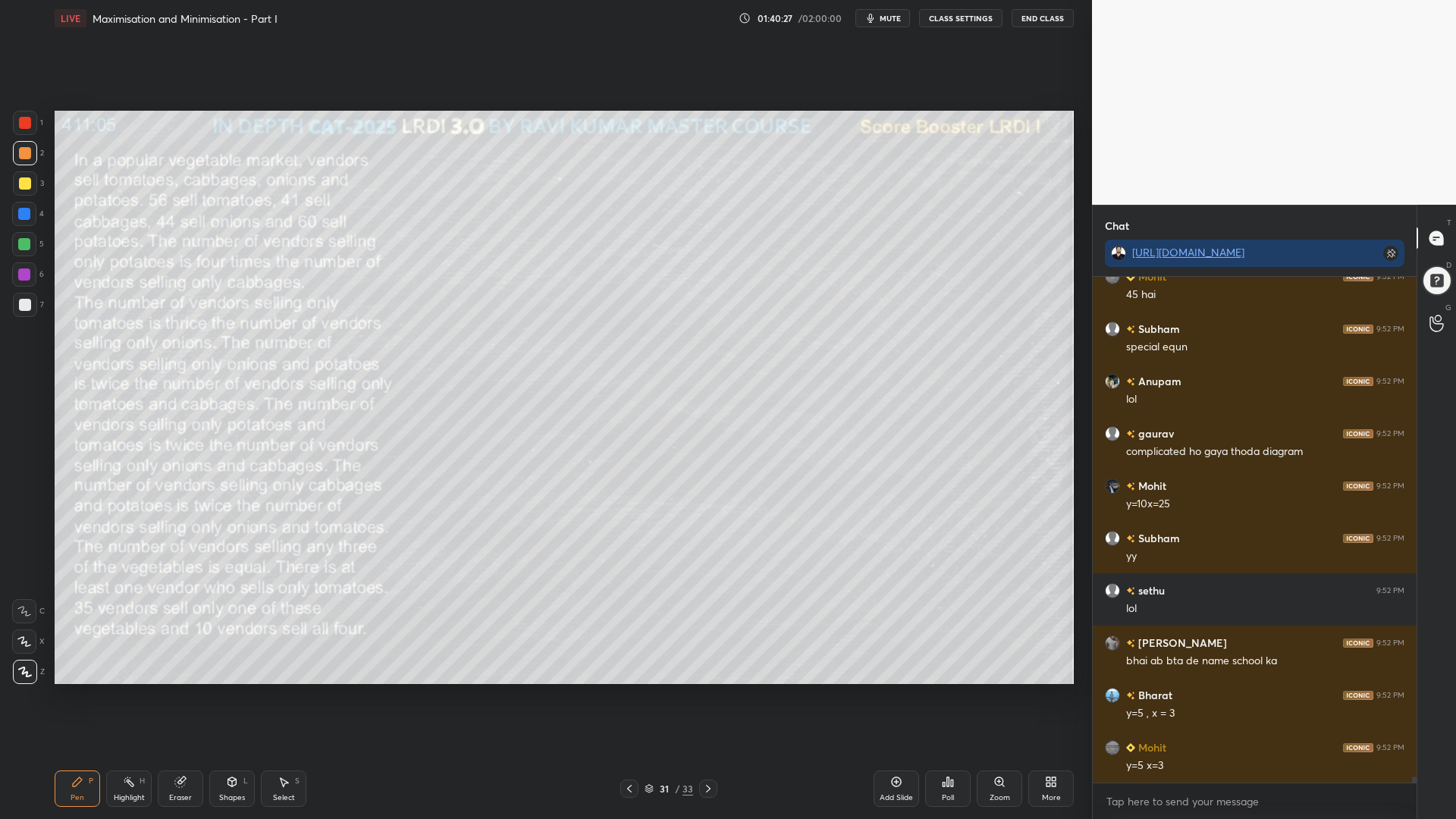
click at [20, 121] on div at bounding box center [24, 123] width 12 height 12
click at [25, 209] on div at bounding box center [24, 213] width 12 height 12
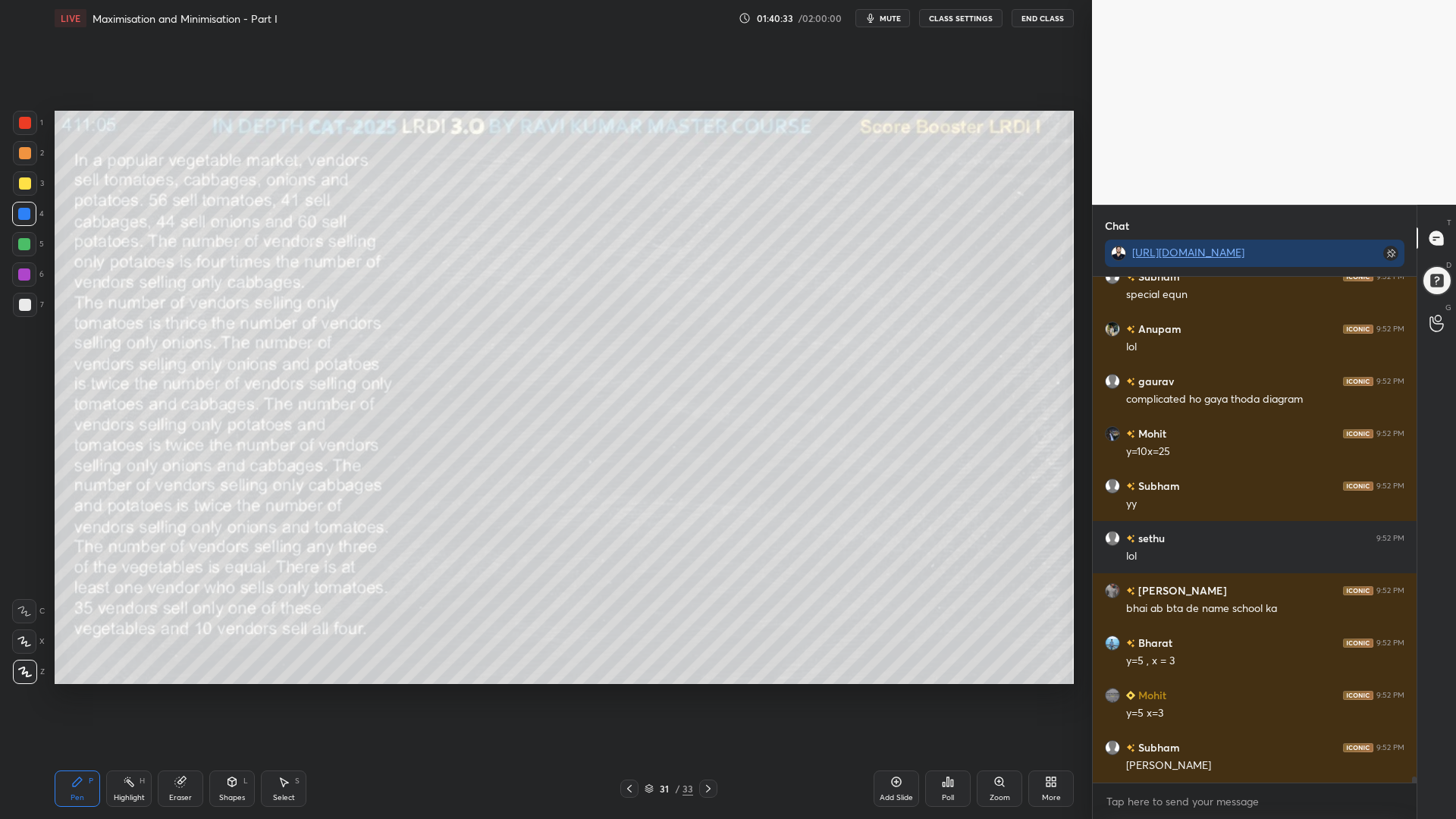
click at [26, 639] on icon at bounding box center [24, 641] width 14 height 11
click at [23, 610] on icon at bounding box center [24, 610] width 14 height 11
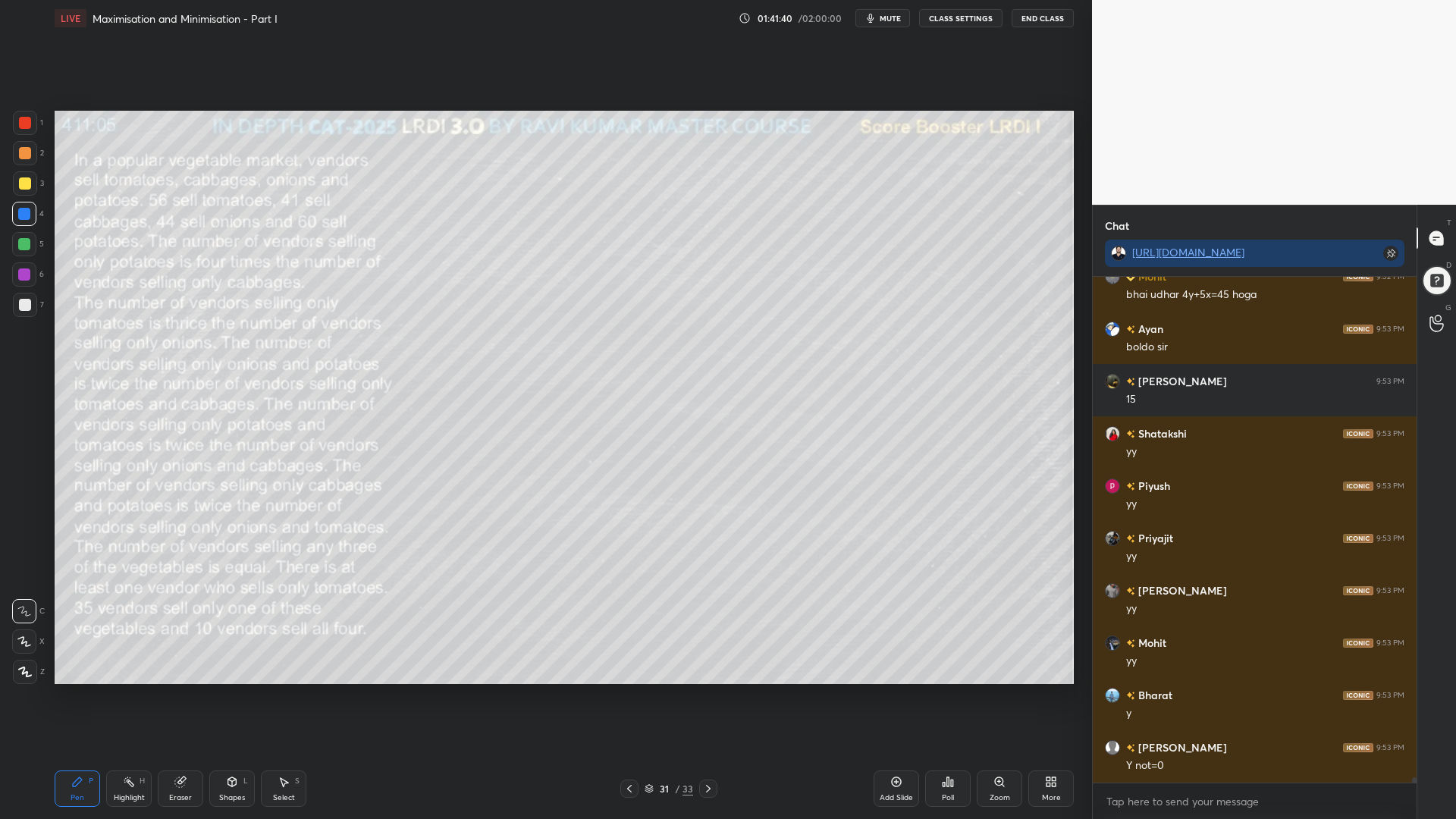
scroll to position [44474, 0]
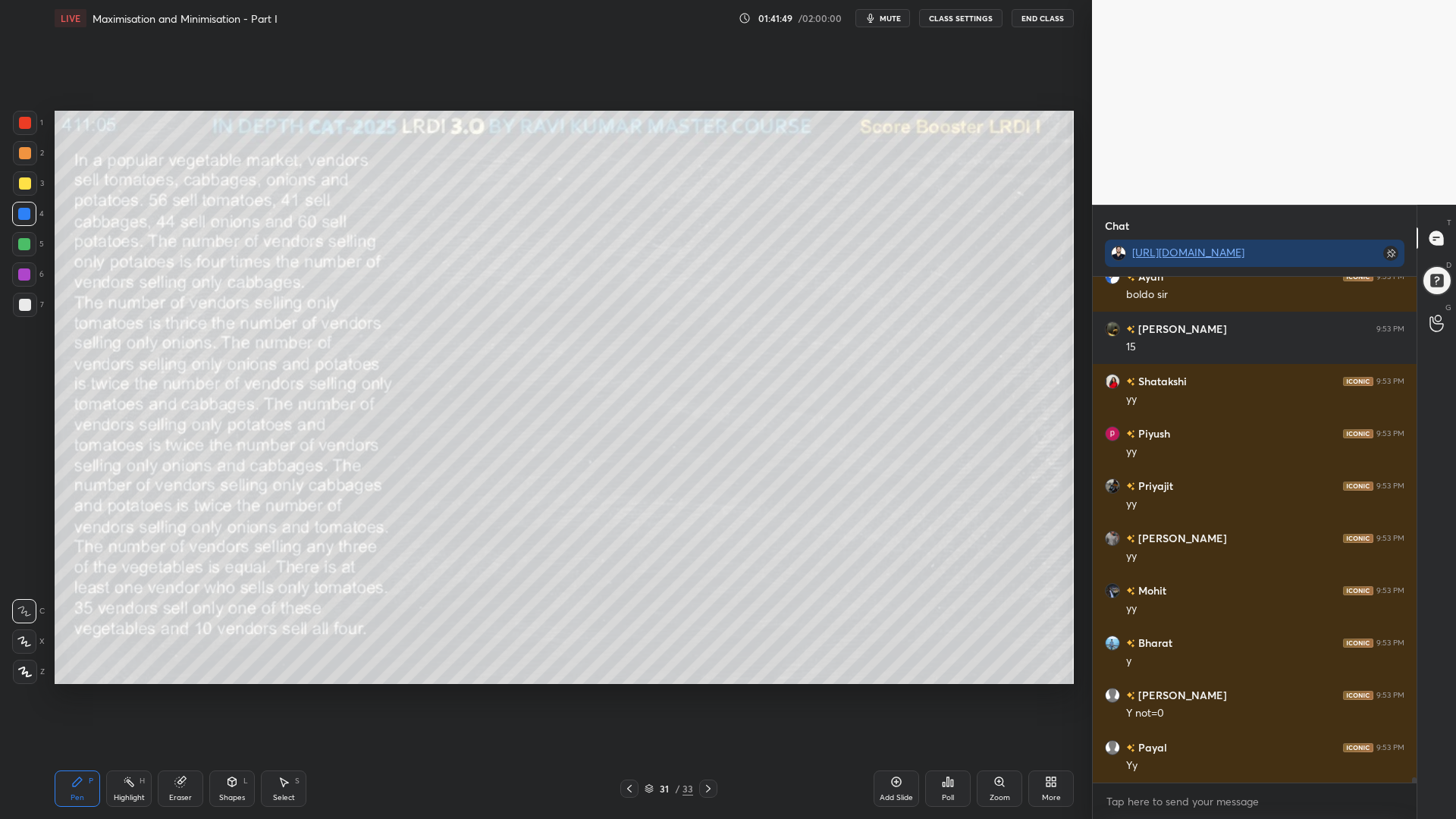
click at [171, 690] on div "Eraser" at bounding box center [180, 797] width 23 height 7
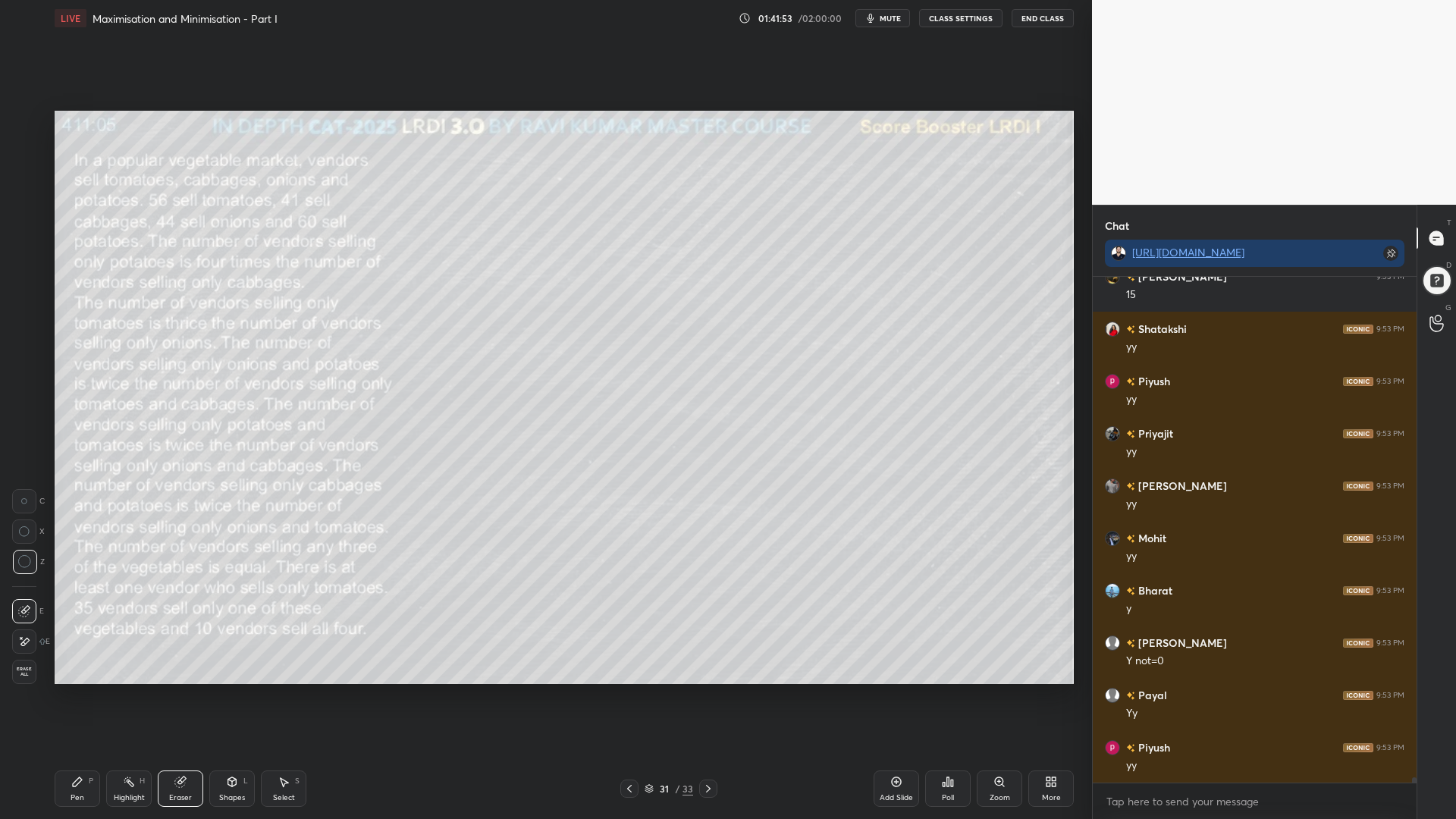
drag, startPoint x: 85, startPoint y: 786, endPoint x: 93, endPoint y: 776, distance: 12.8
click at [85, 690] on div "Pen P" at bounding box center [77, 788] width 45 height 37
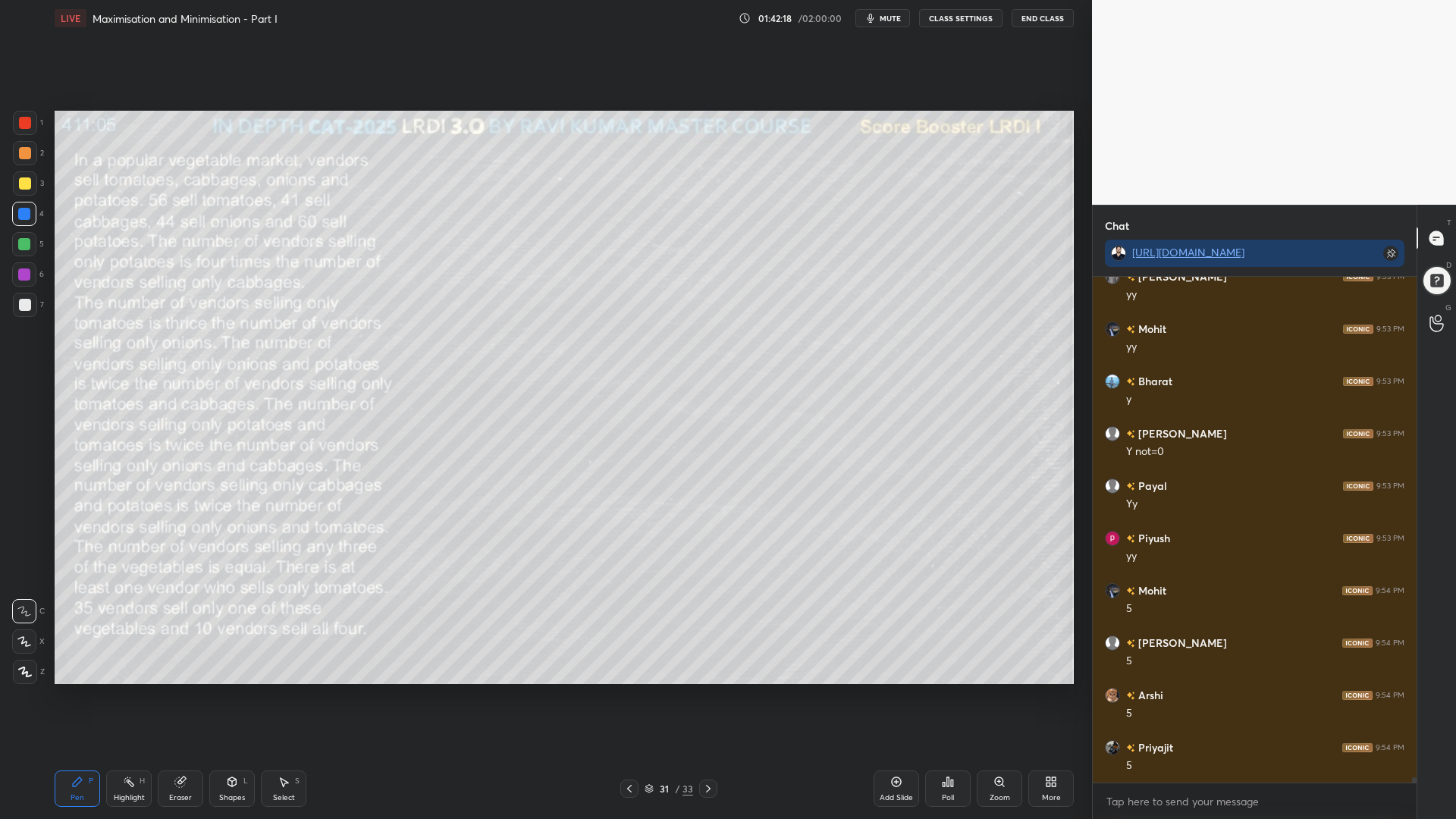
scroll to position [44787, 0]
click at [20, 244] on div at bounding box center [24, 244] width 12 height 12
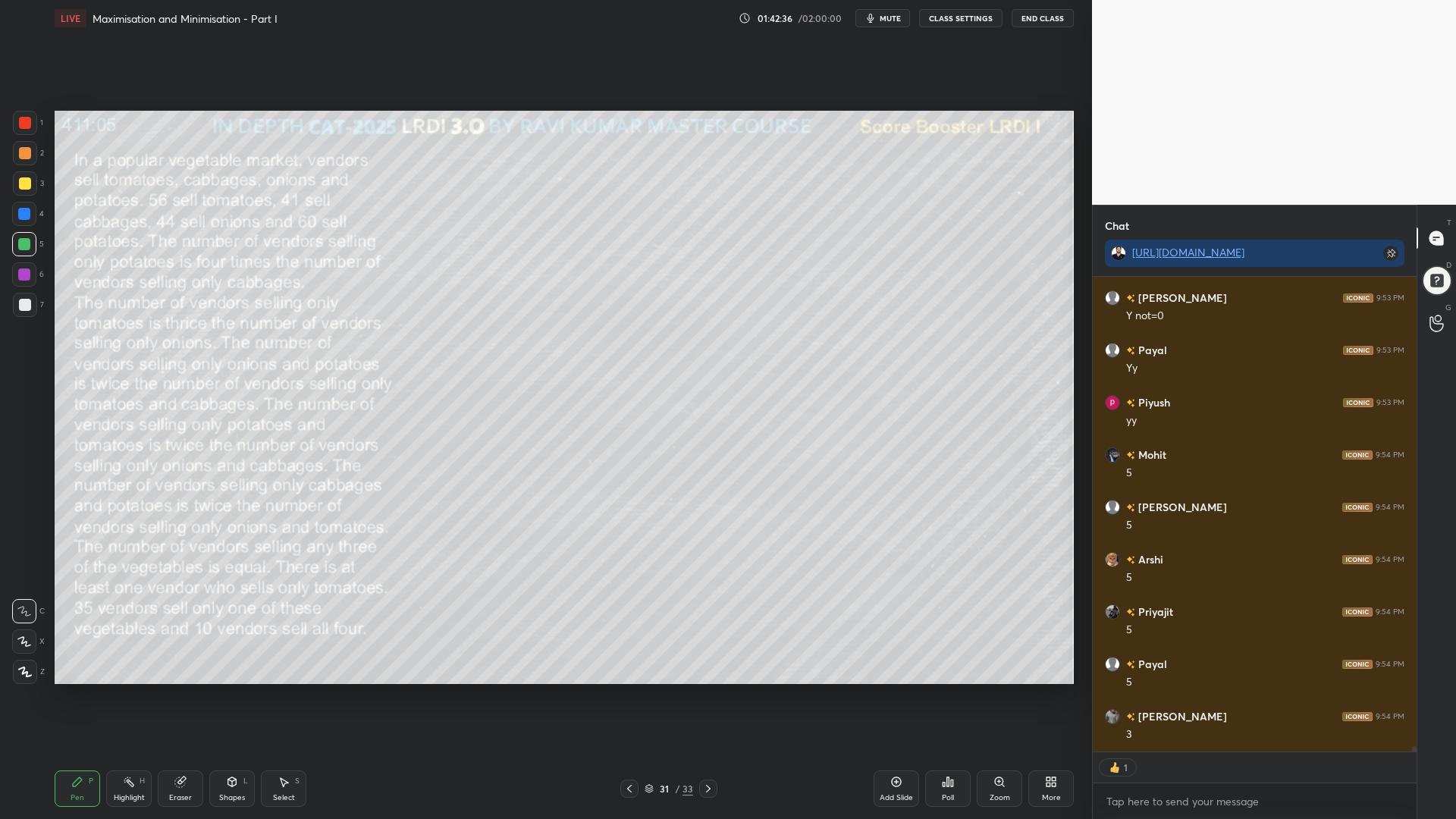
scroll to position [44922, 0]
drag, startPoint x: 28, startPoint y: 276, endPoint x: 28, endPoint y: 205, distance: 71.0
click at [28, 275] on div at bounding box center [24, 274] width 12 height 12
click at [28, 191] on div at bounding box center [25, 183] width 24 height 24
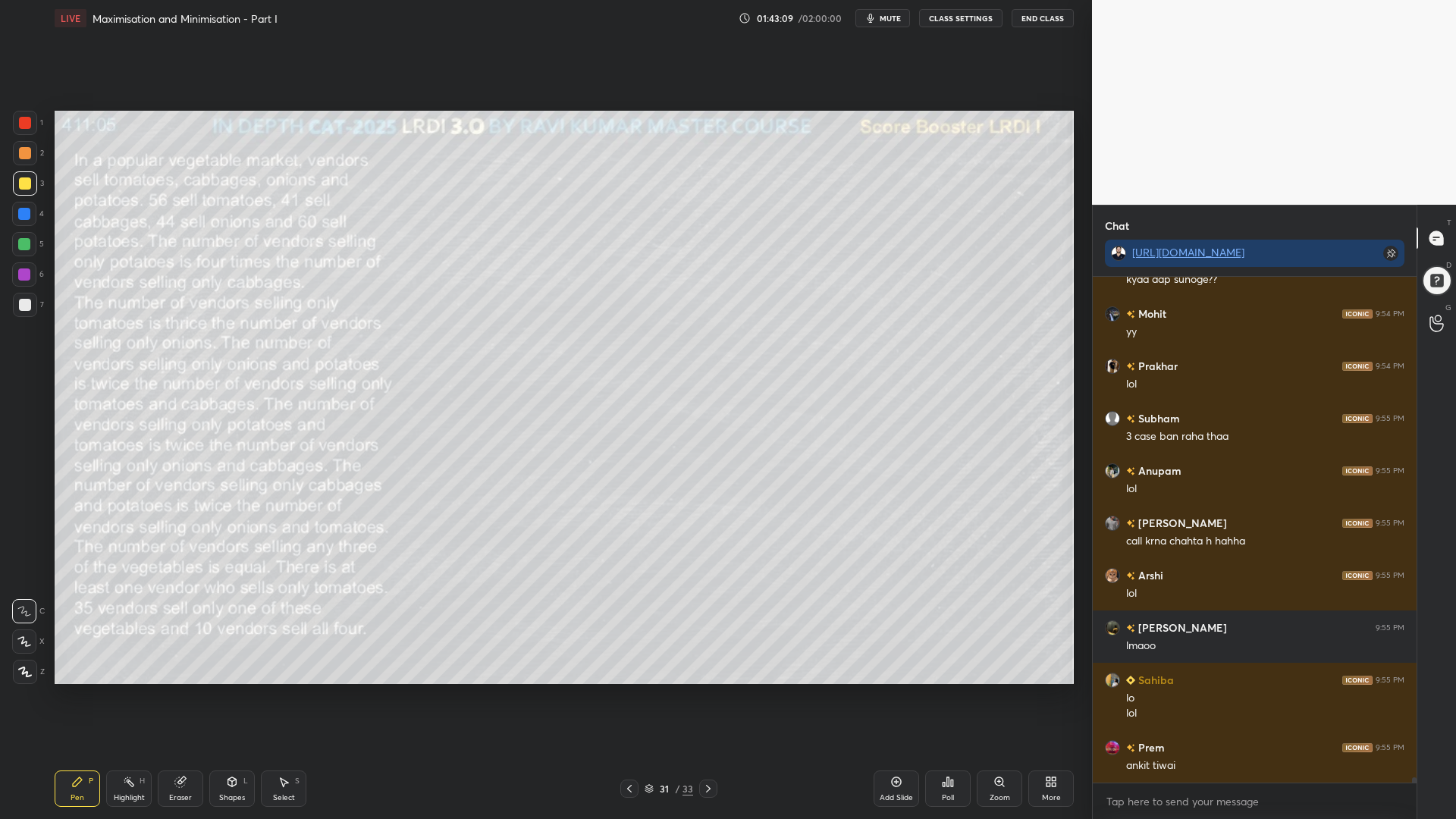
scroll to position [45498, 0]
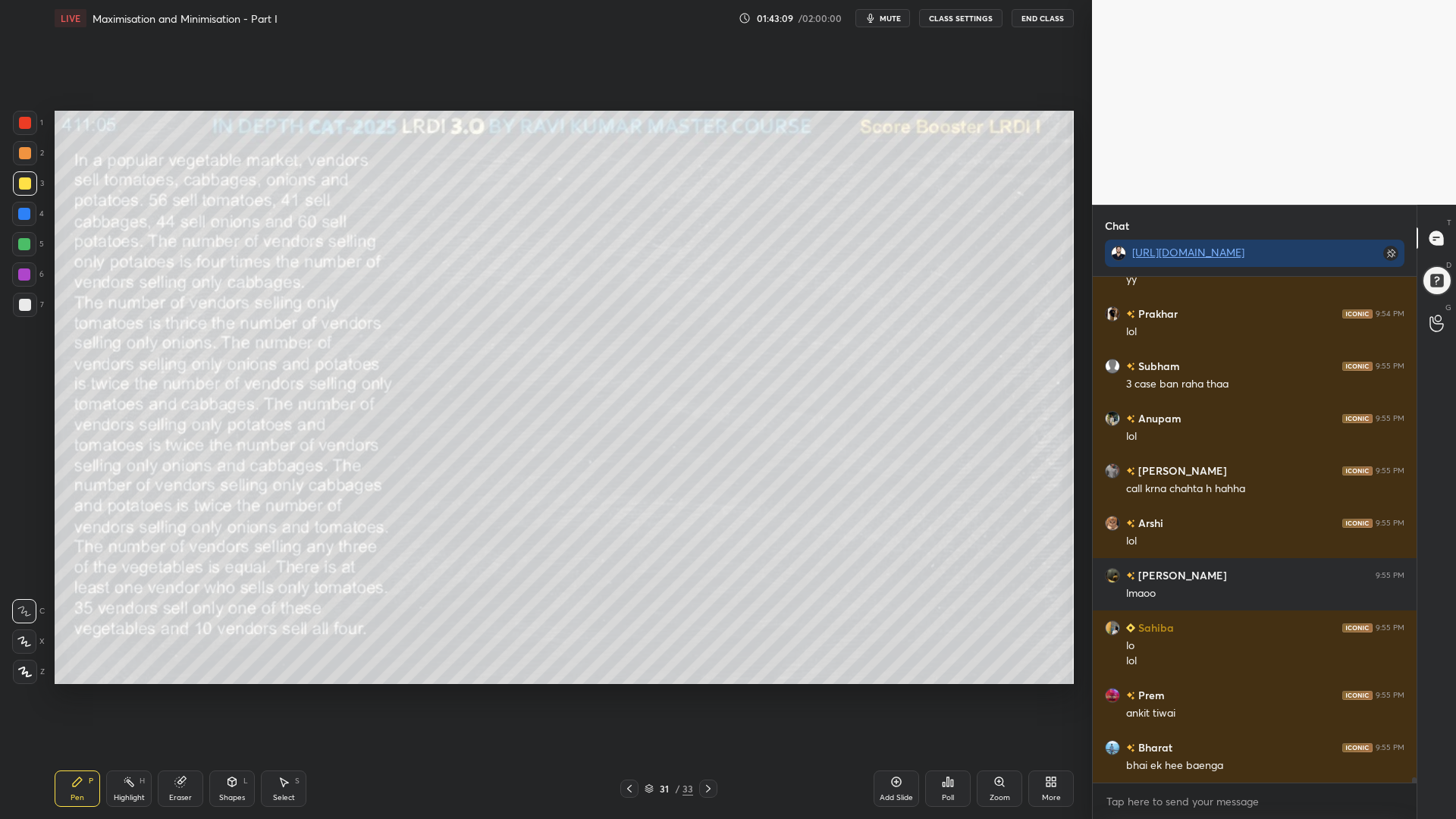
click at [22, 247] on div at bounding box center [24, 244] width 12 height 12
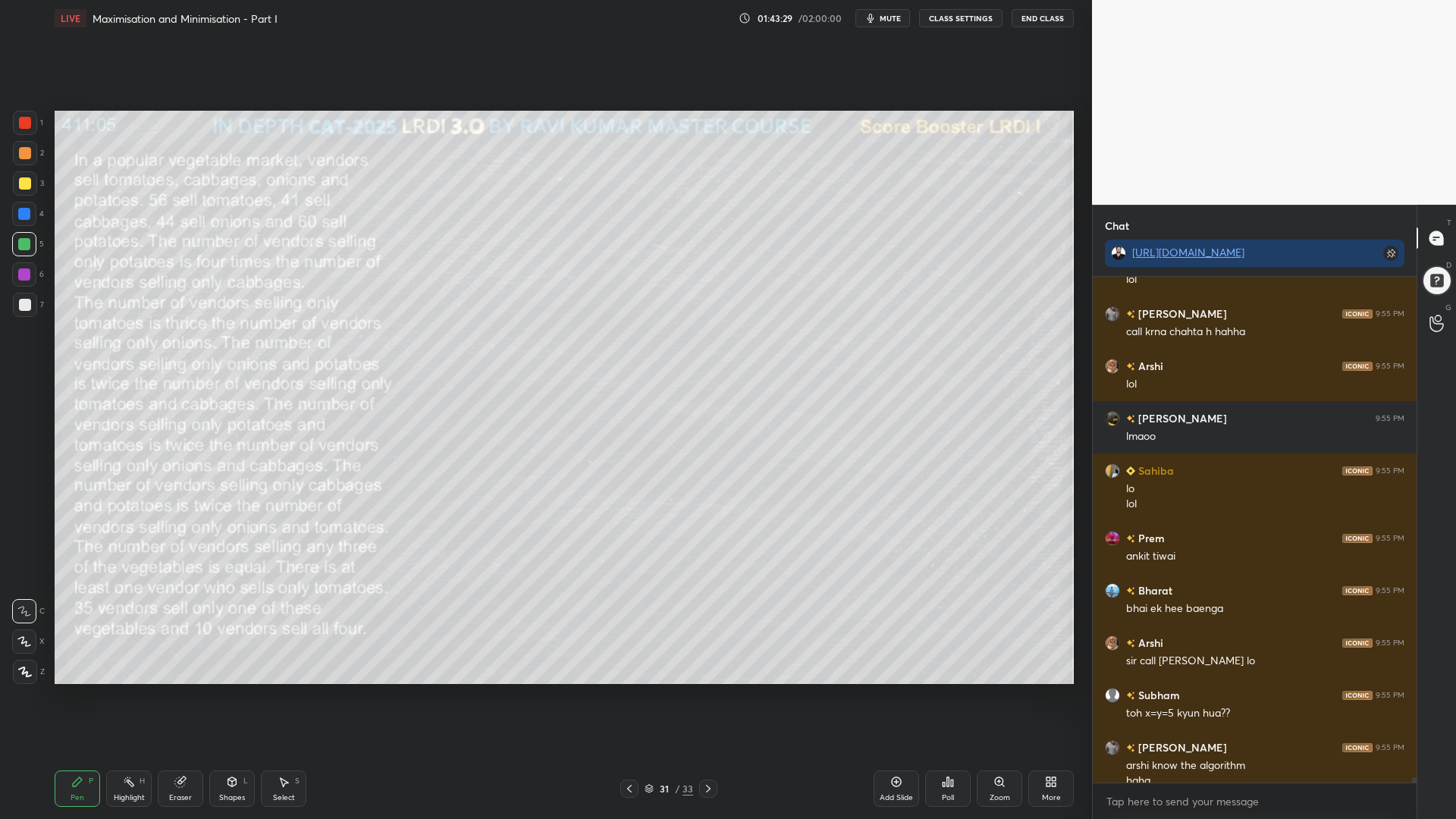
scroll to position [45670, 0]
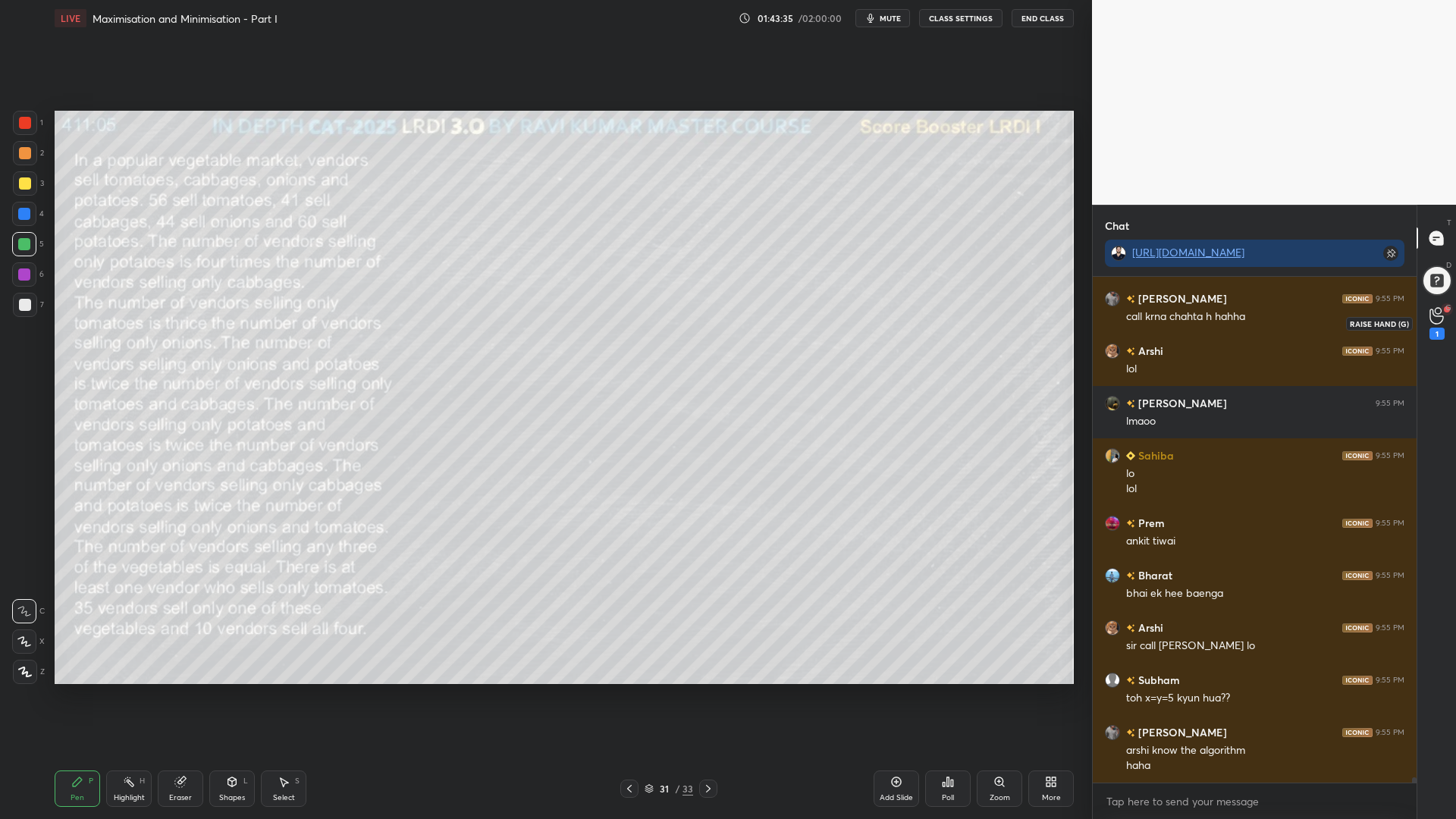
click at [1434, 315] on icon at bounding box center [1437, 315] width 15 height 17
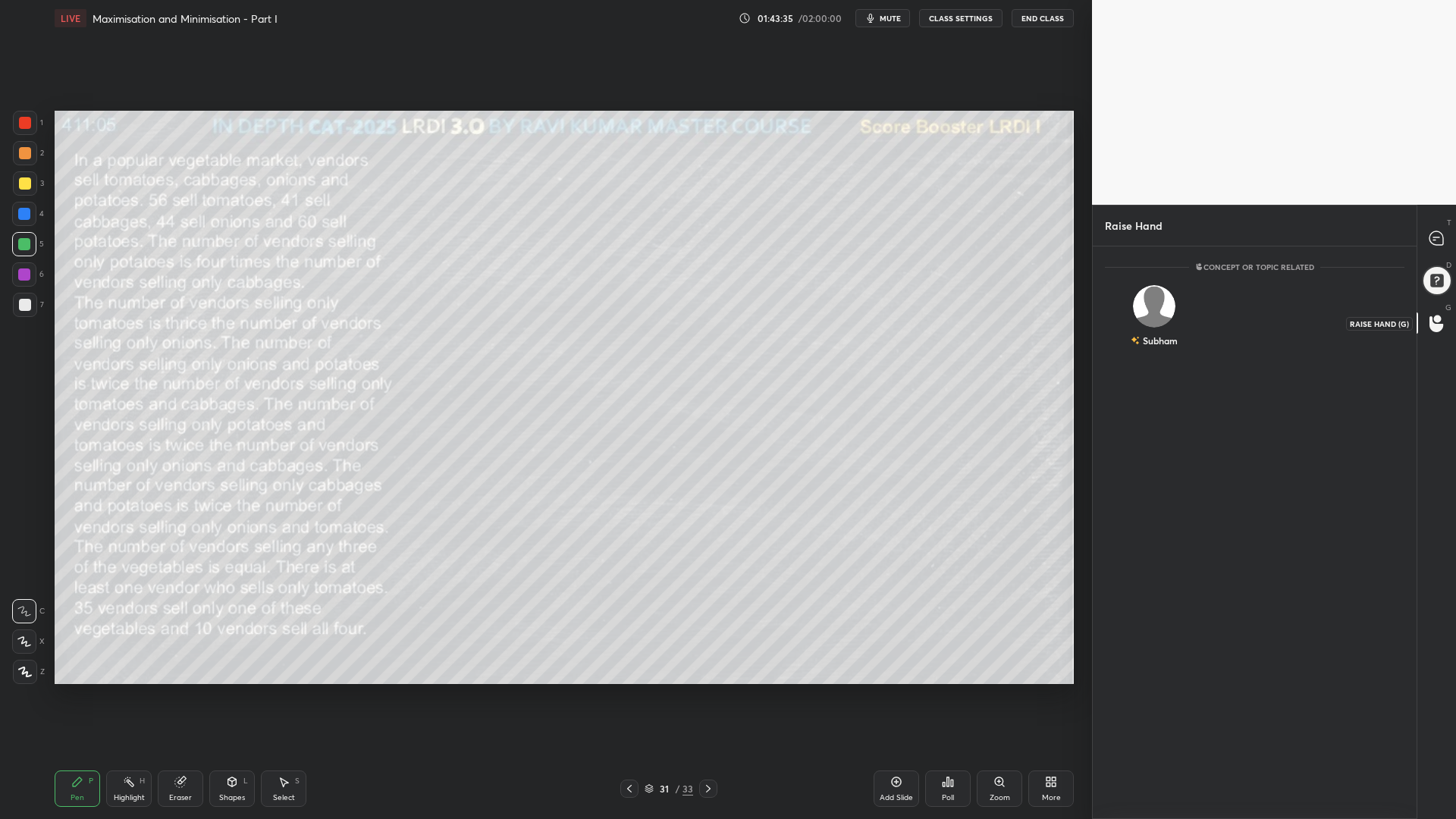
scroll to position [6, 6]
click at [1154, 317] on div "Subham" at bounding box center [1153, 319] width 98 height 88
click at [1160, 345] on button "INVITE" at bounding box center [1153, 351] width 85 height 19
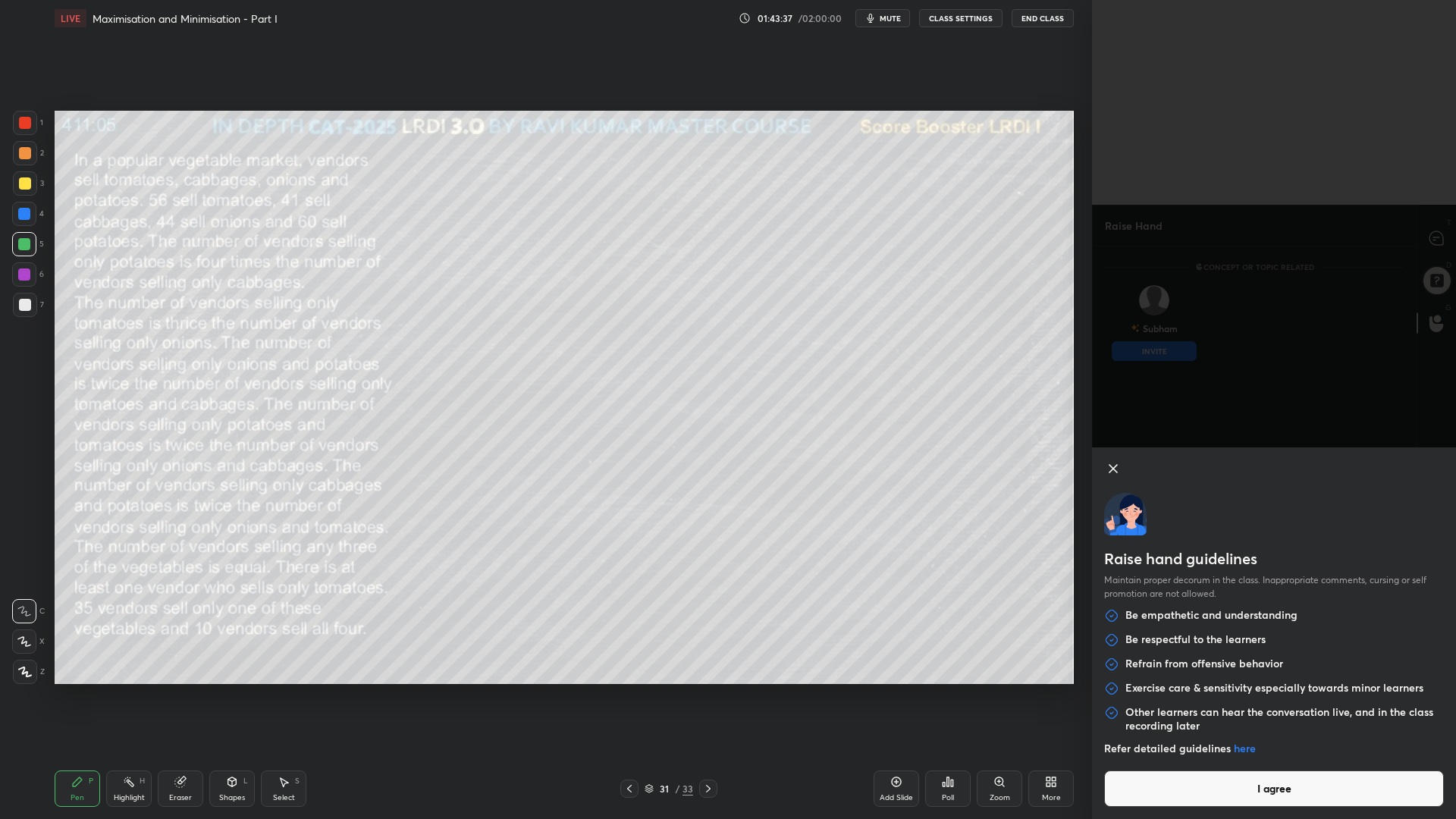
click at [1260, 690] on button "I agree" at bounding box center [1273, 788] width 339 height 37
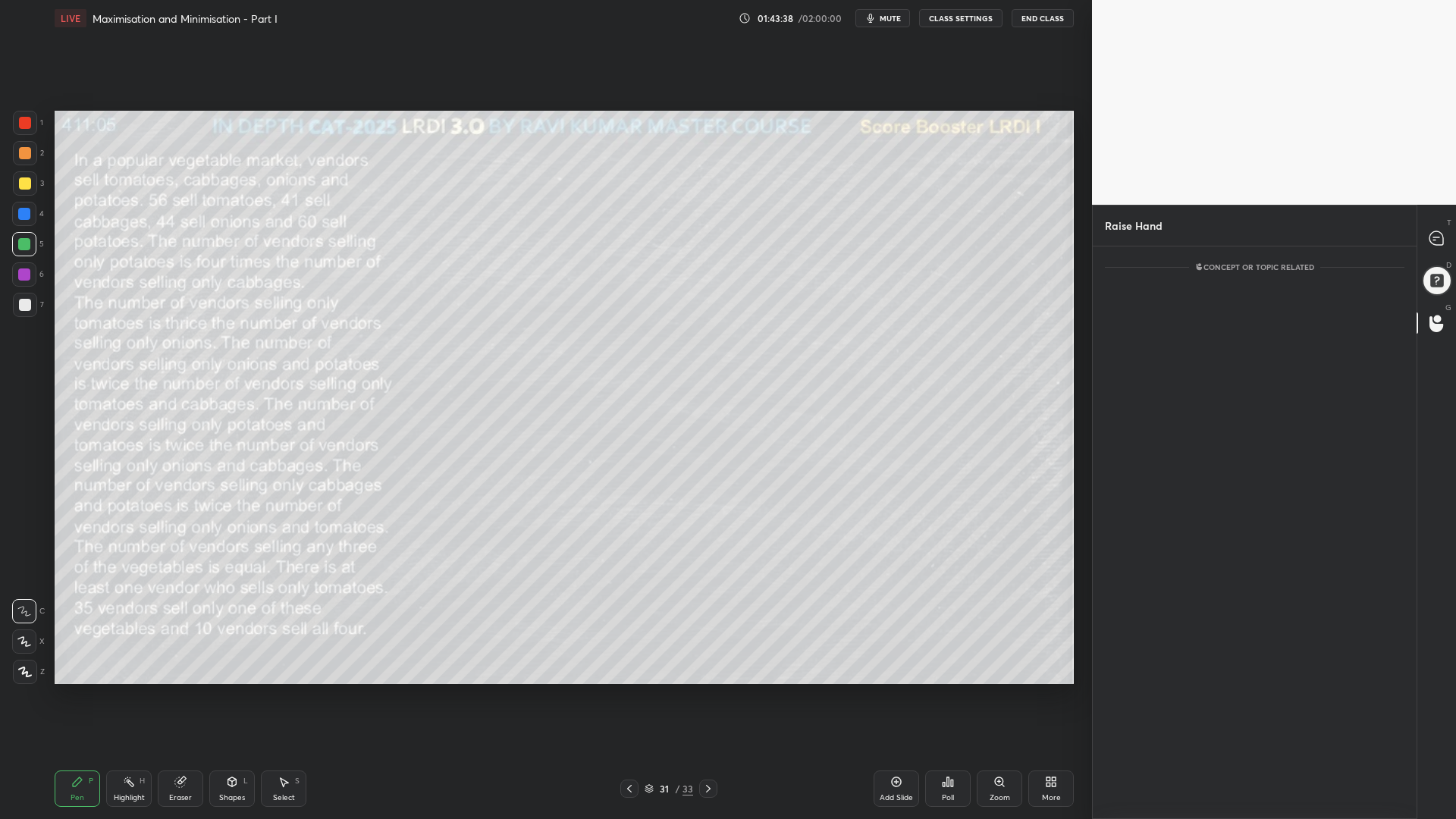
scroll to position [506, 319]
click at [1435, 231] on icon at bounding box center [1437, 239] width 16 height 16
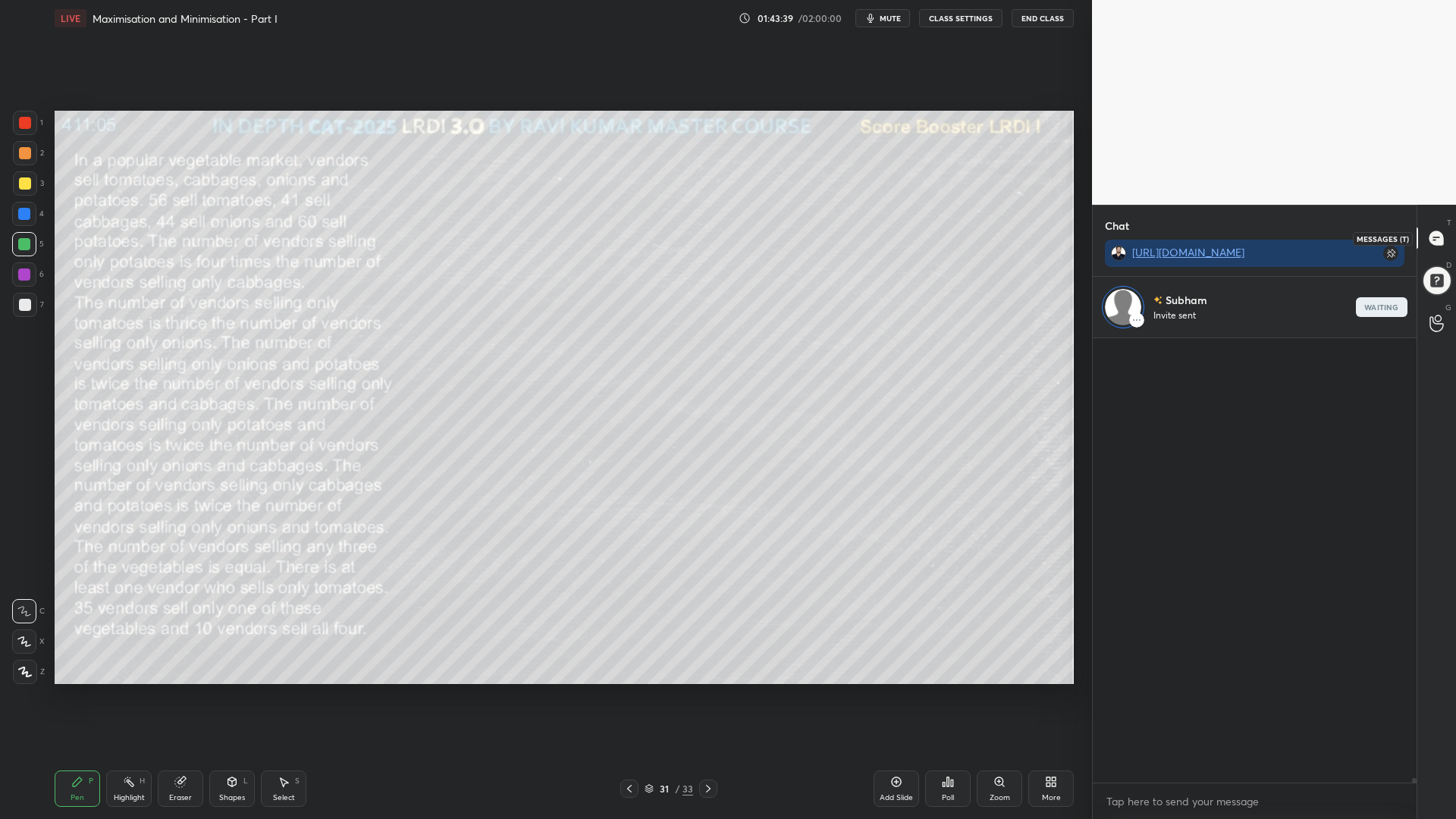
scroll to position [440, 319]
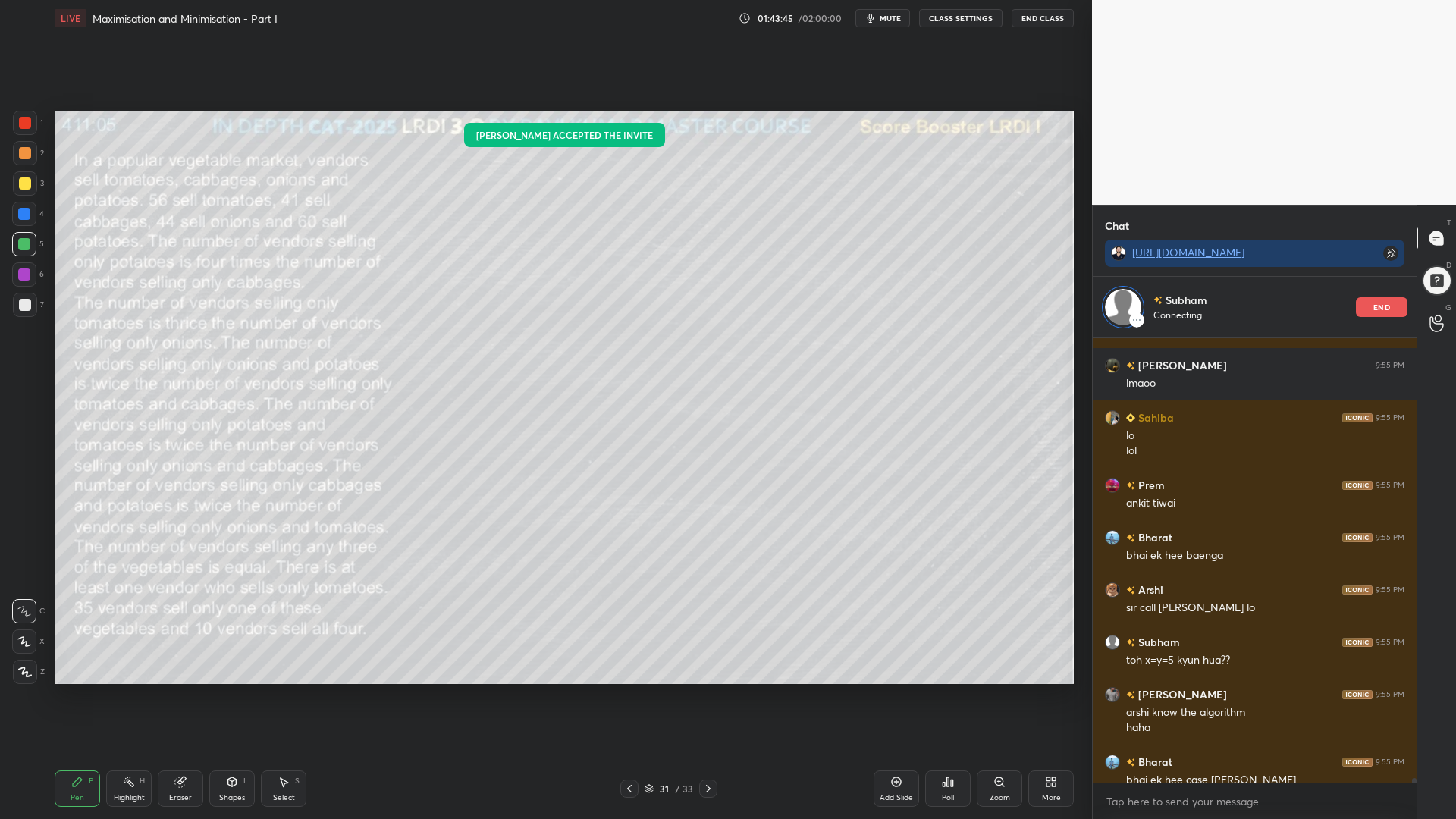
drag, startPoint x: 1421, startPoint y: 785, endPoint x: 1419, endPoint y: 777, distance: 8.2
click at [1419, 690] on div "T Messages (T) D Doubts (D) G Raise Hand (G)" at bounding box center [1436, 511] width 40 height 614
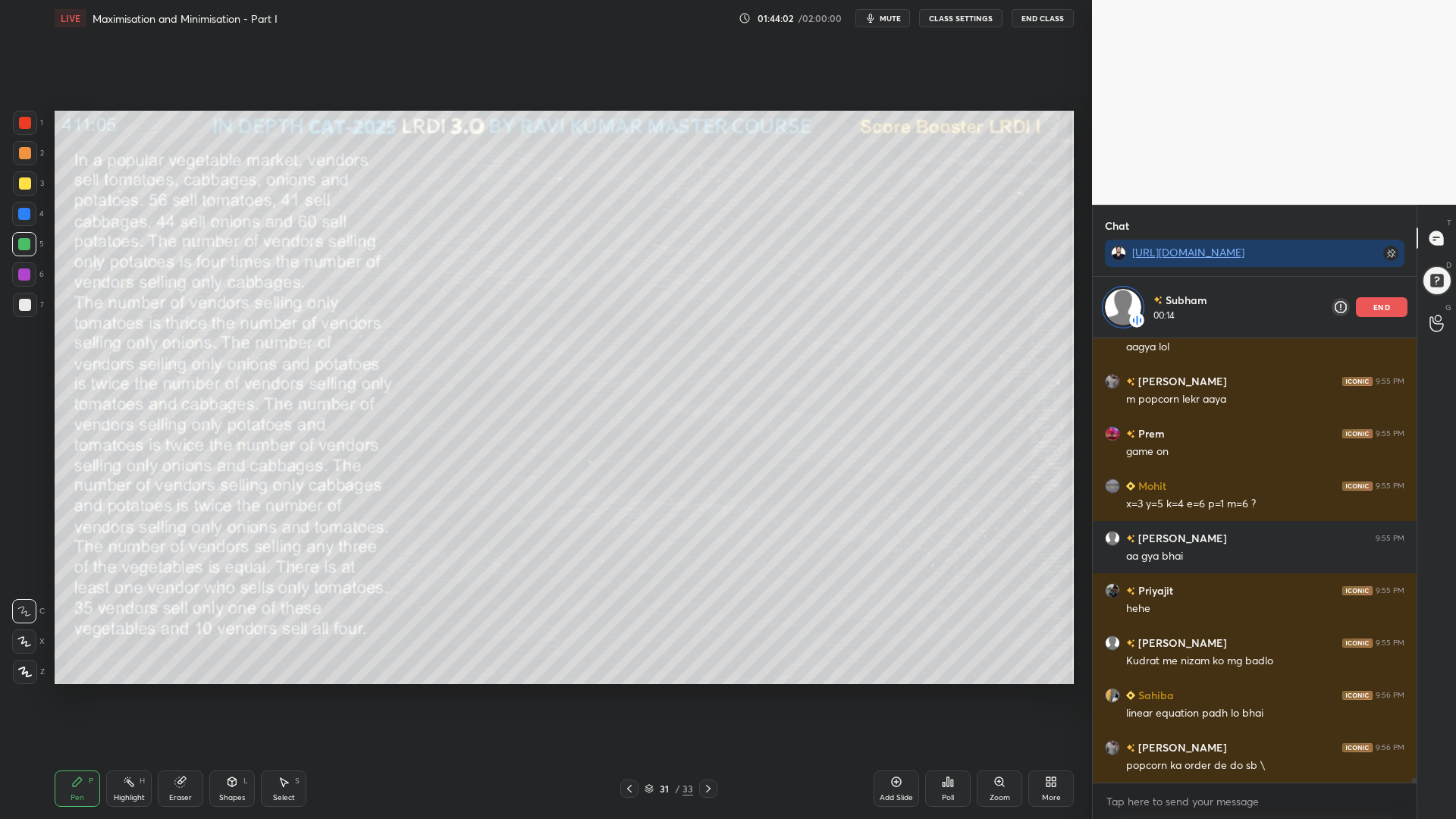
scroll to position [46605, 0]
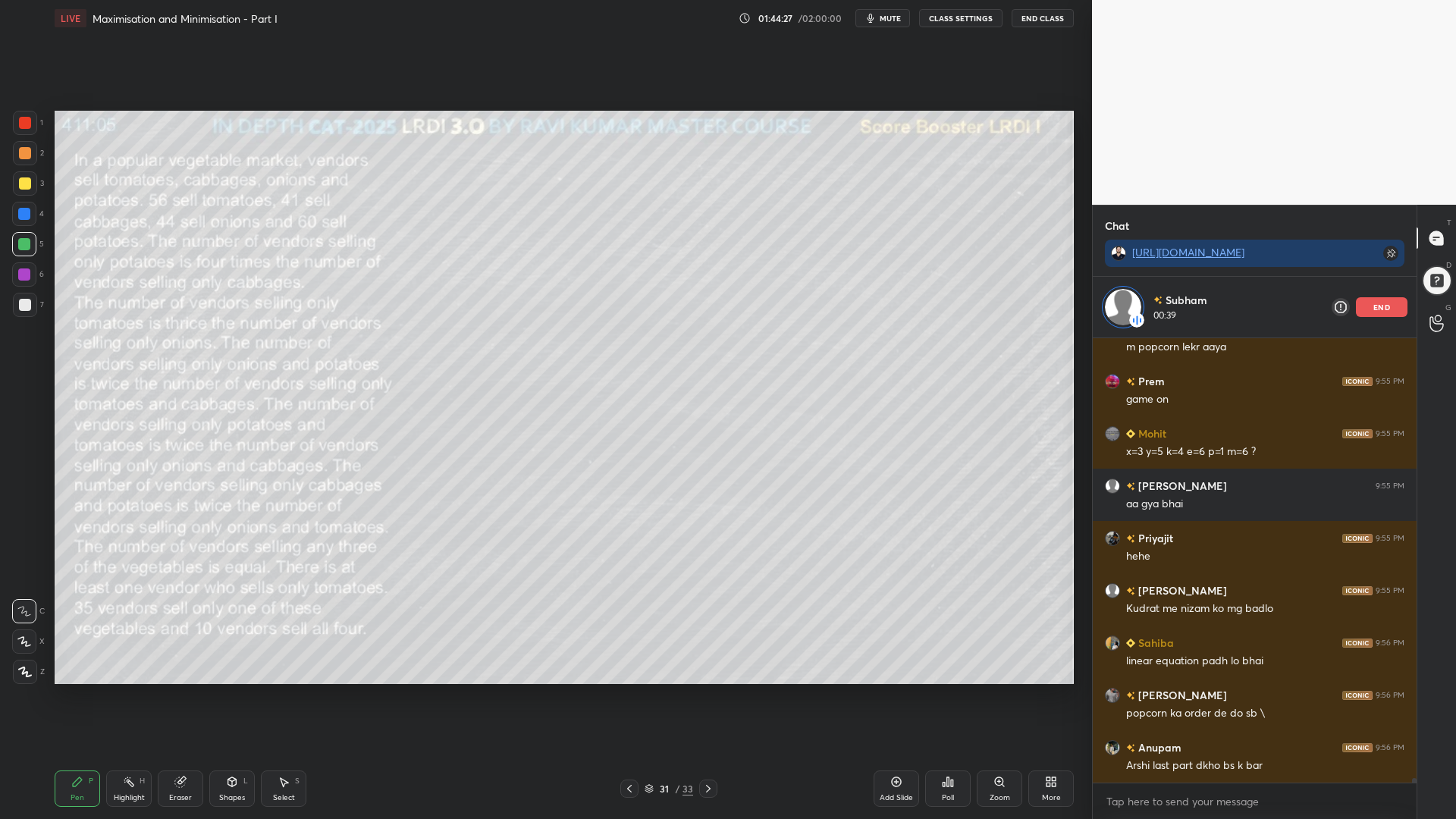
click at [881, 690] on div "Add Slide" at bounding box center [896, 788] width 45 height 37
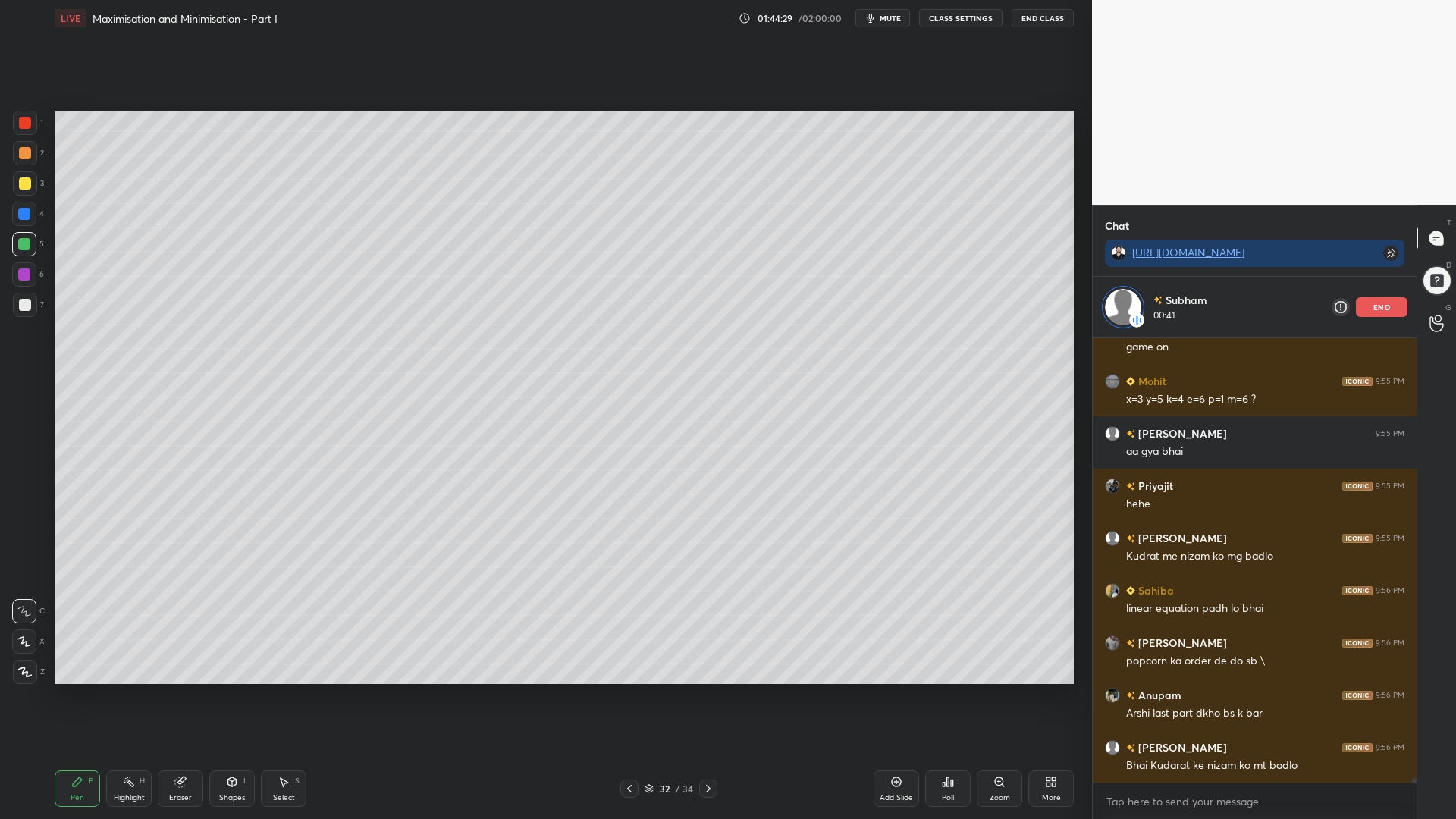
click at [22, 270] on div at bounding box center [24, 274] width 12 height 12
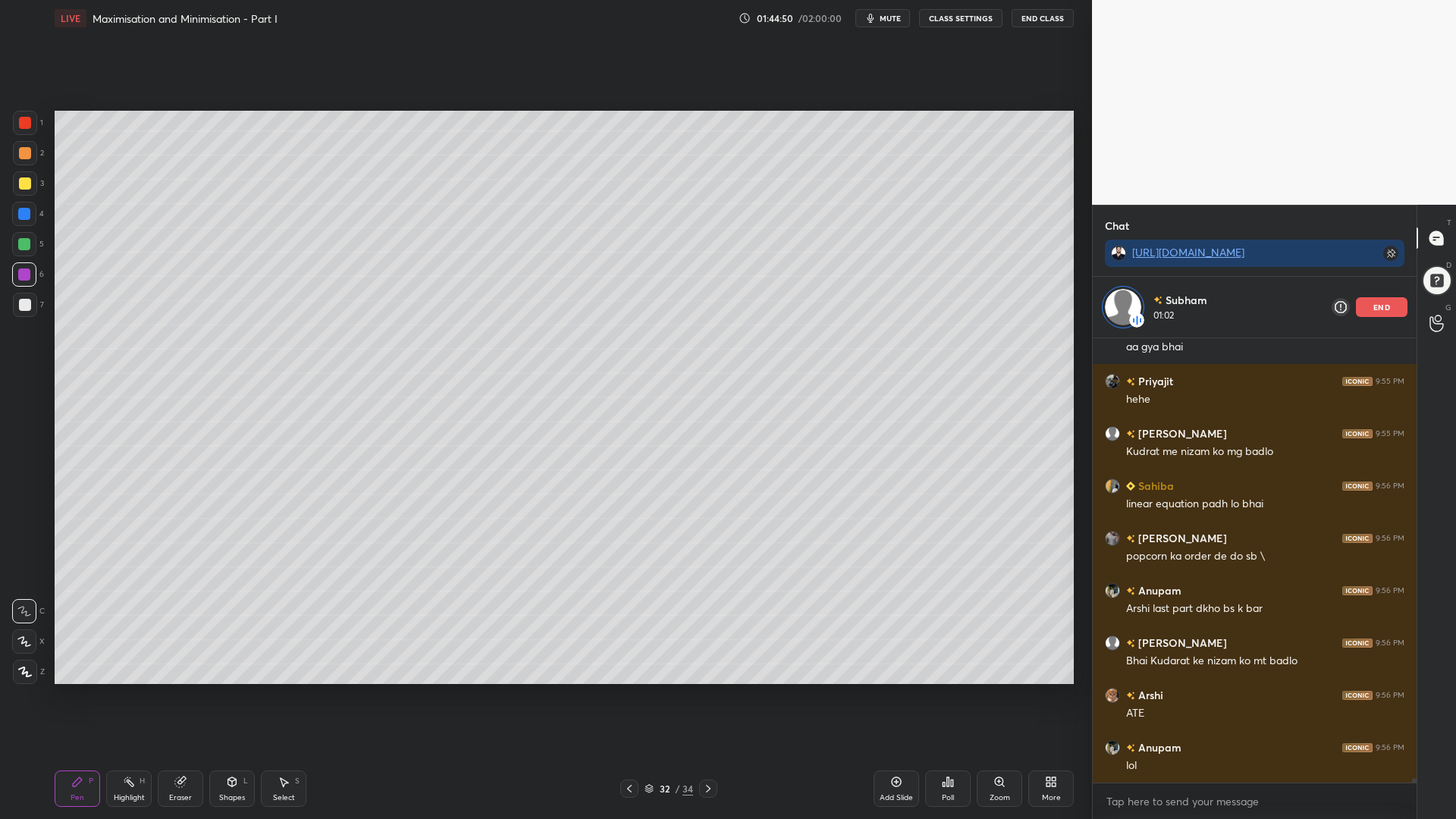
scroll to position [46814, 0]
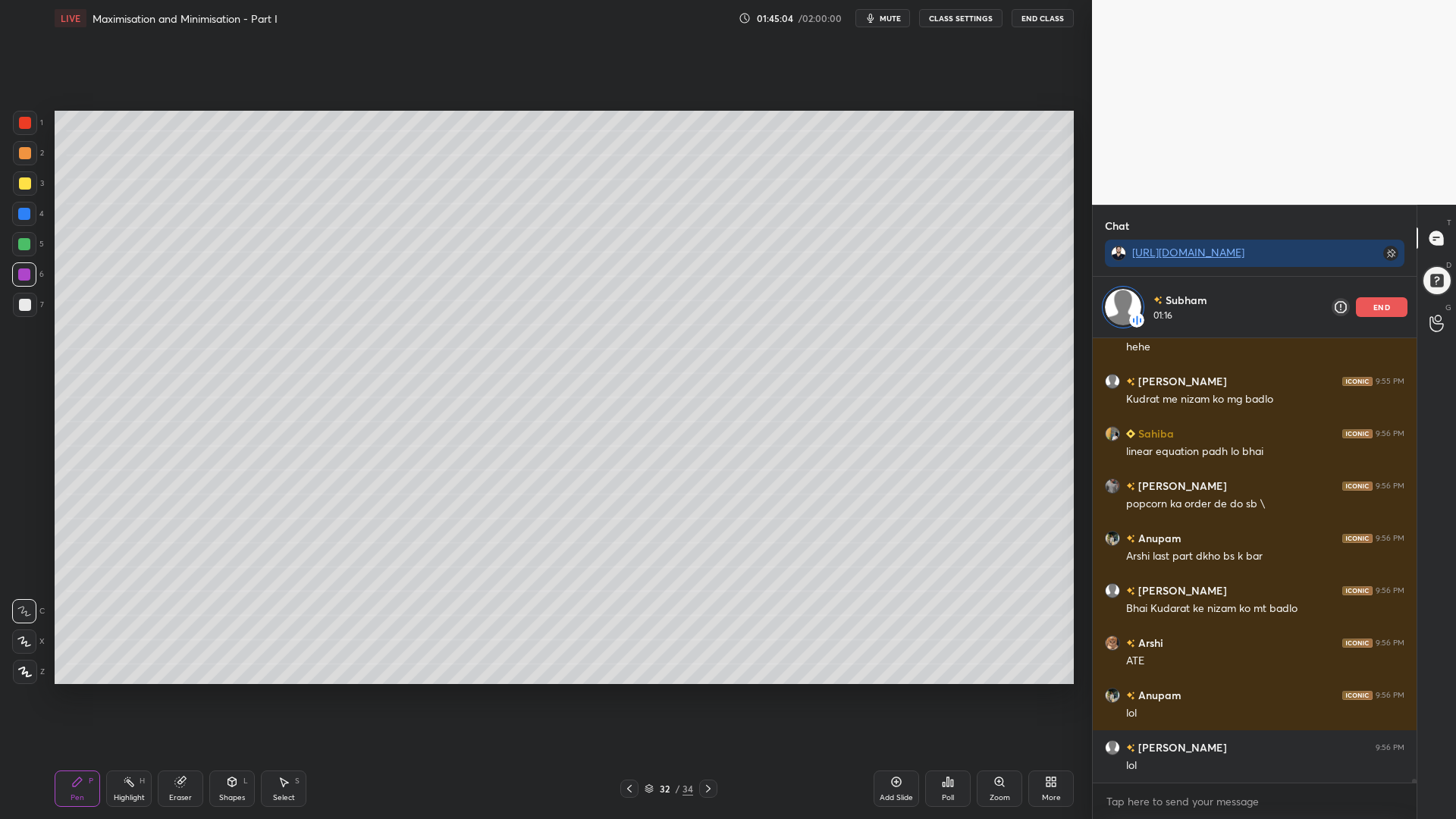
click at [22, 243] on div at bounding box center [24, 244] width 12 height 12
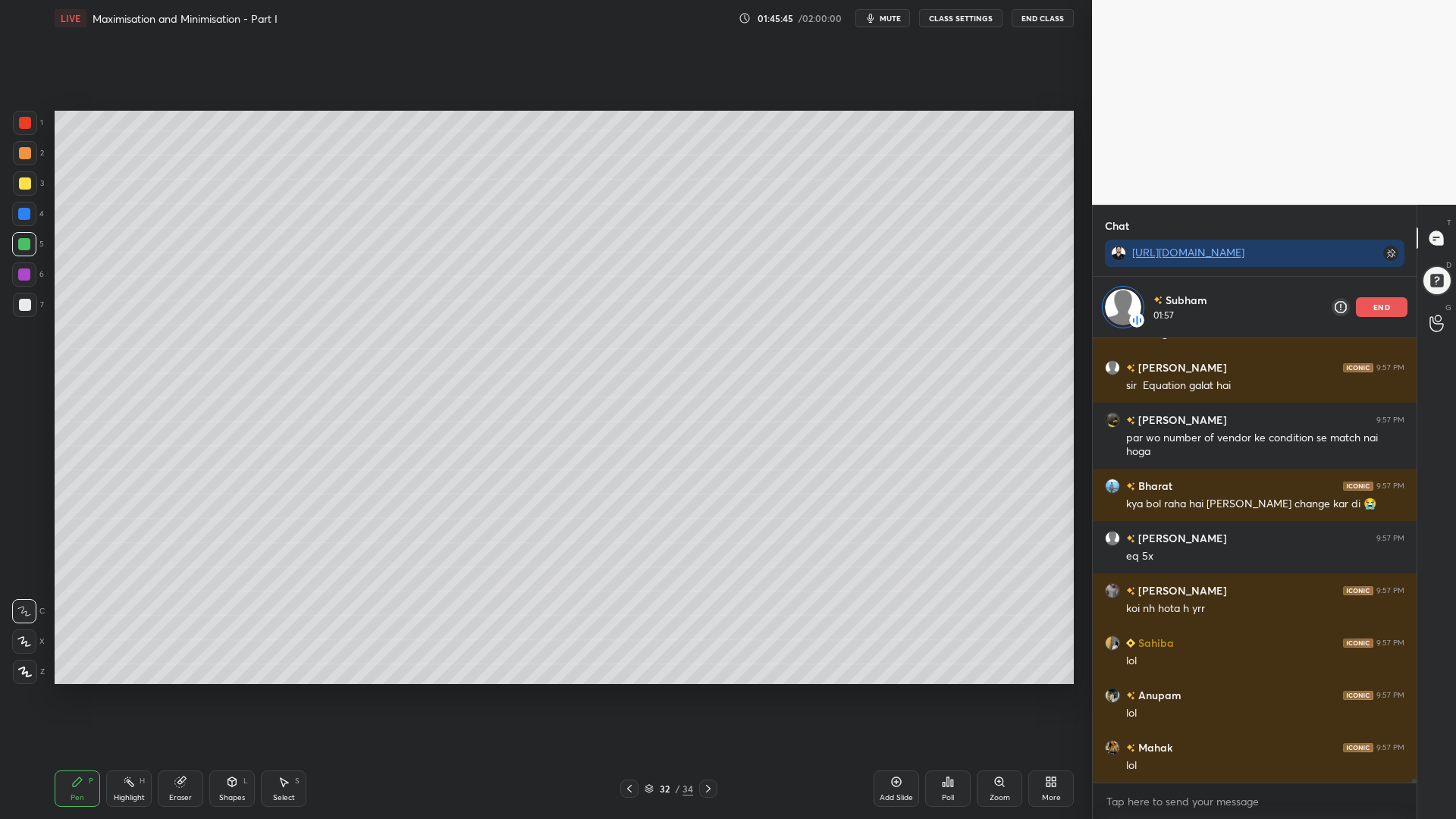
scroll to position [47404, 0]
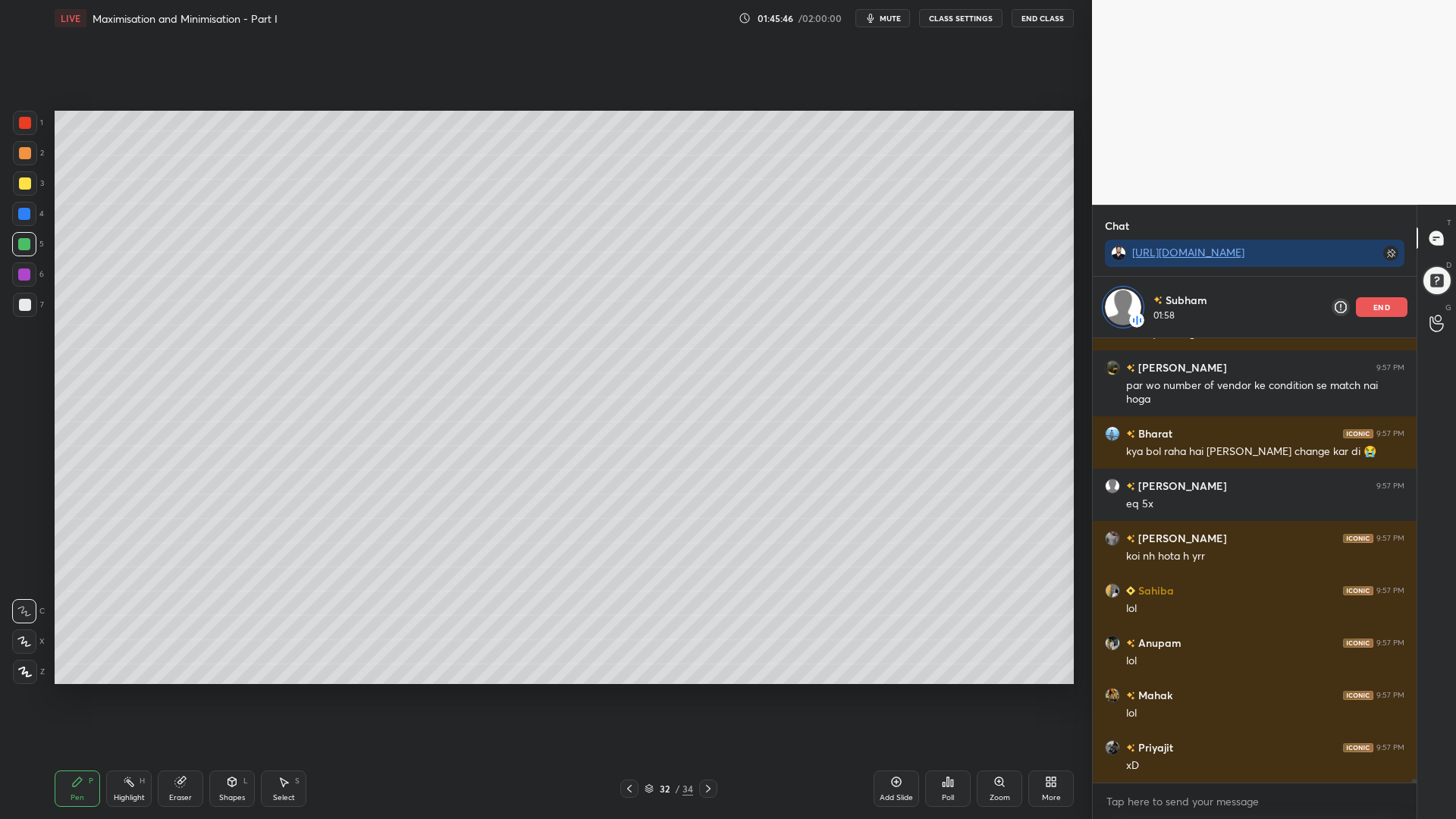
click at [633, 690] on icon at bounding box center [629, 788] width 12 height 12
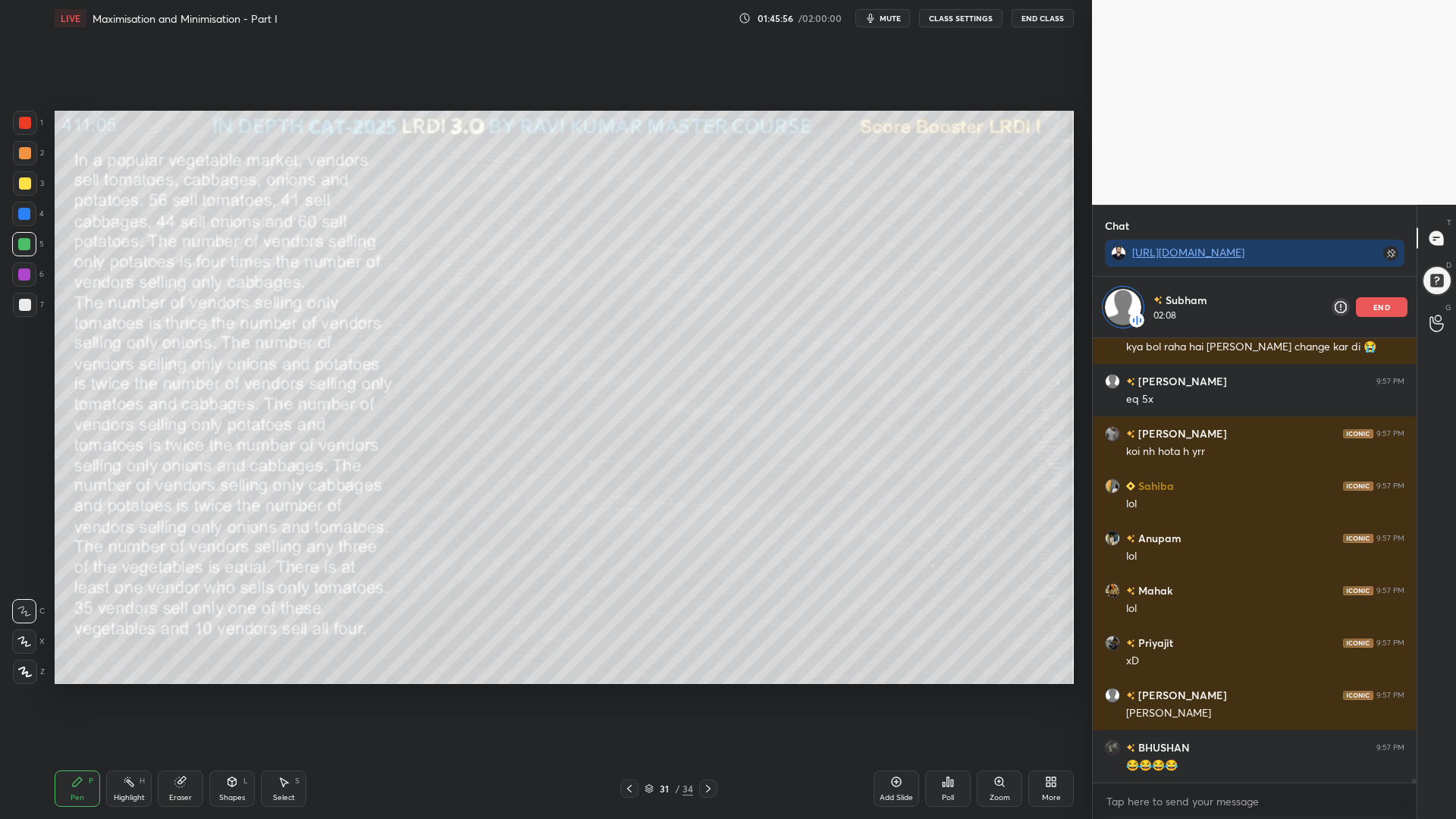
scroll to position [47560, 0]
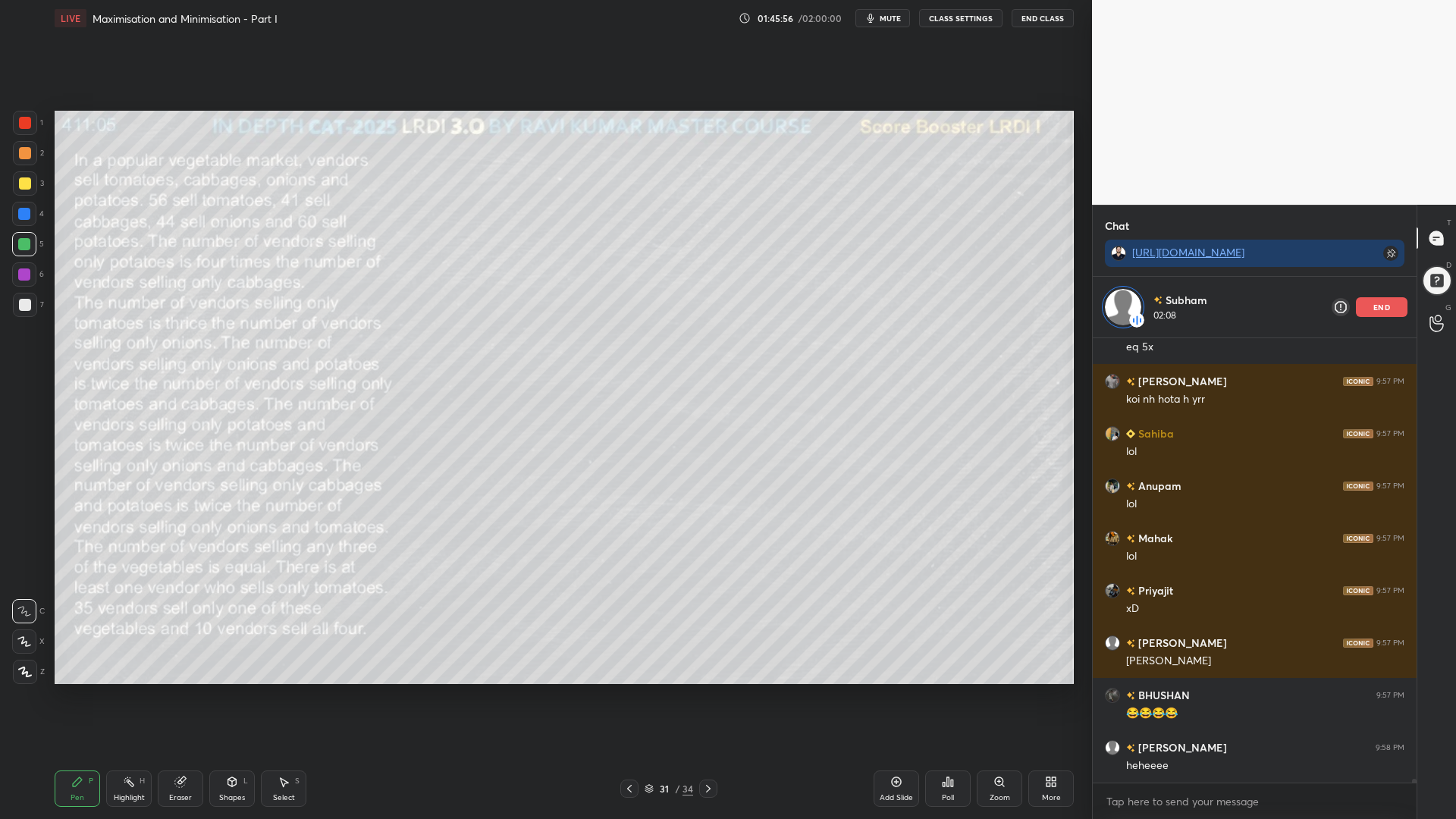
click at [708, 690] on icon at bounding box center [708, 788] width 12 height 12
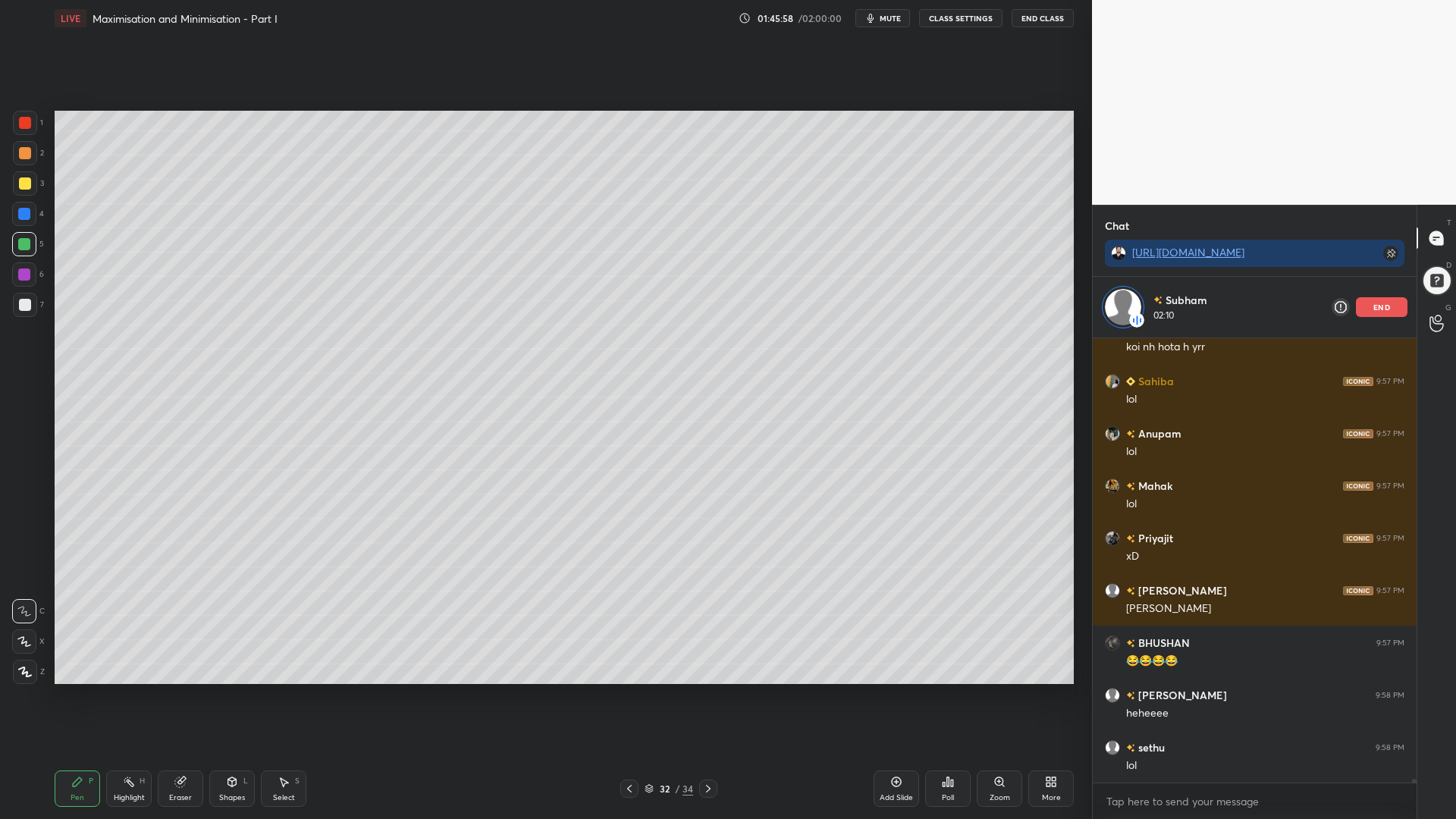
drag, startPoint x: 17, startPoint y: 213, endPoint x: 38, endPoint y: 213, distance: 21.0
click at [17, 213] on div at bounding box center [24, 213] width 24 height 24
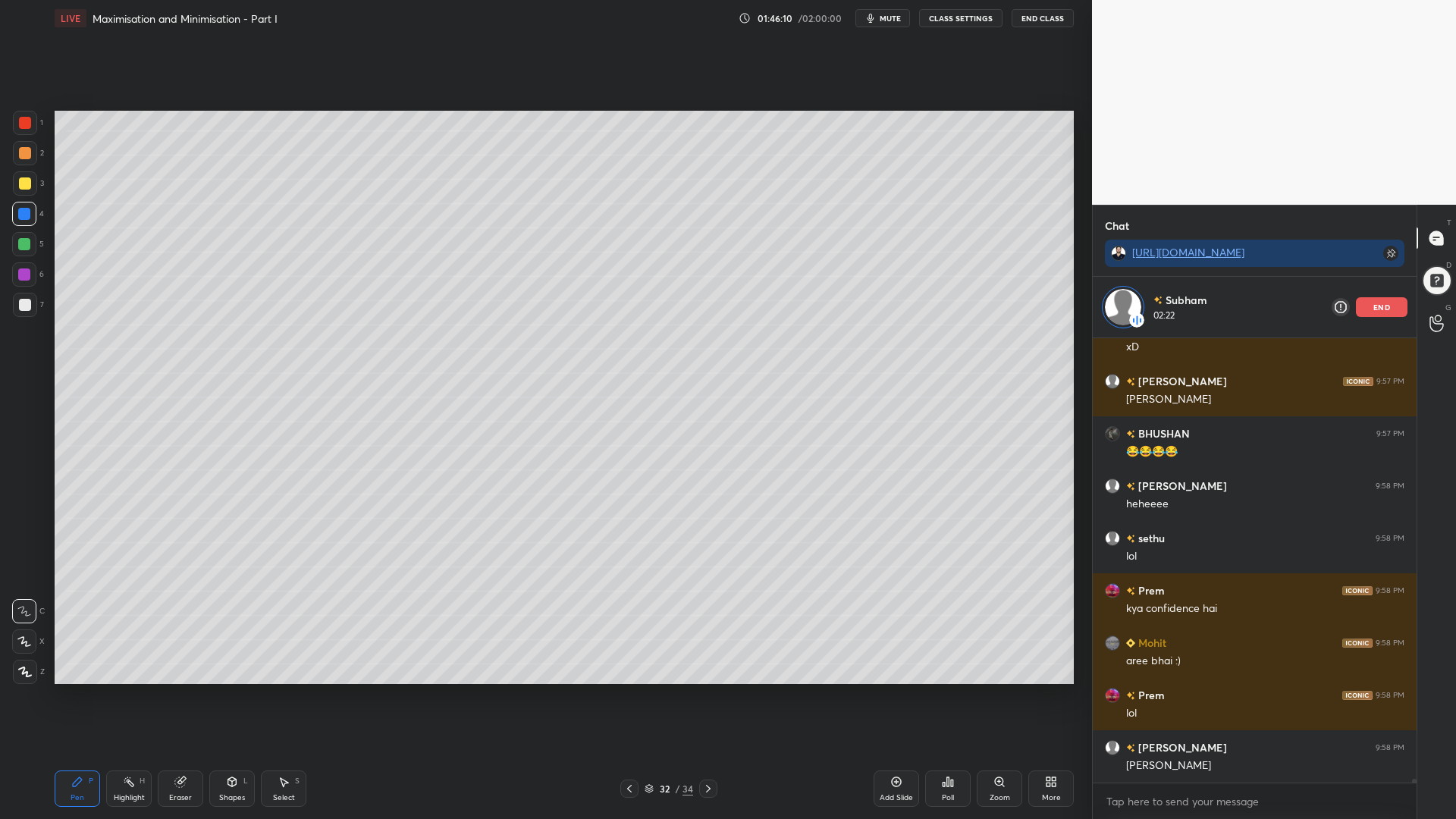
scroll to position [47875, 0]
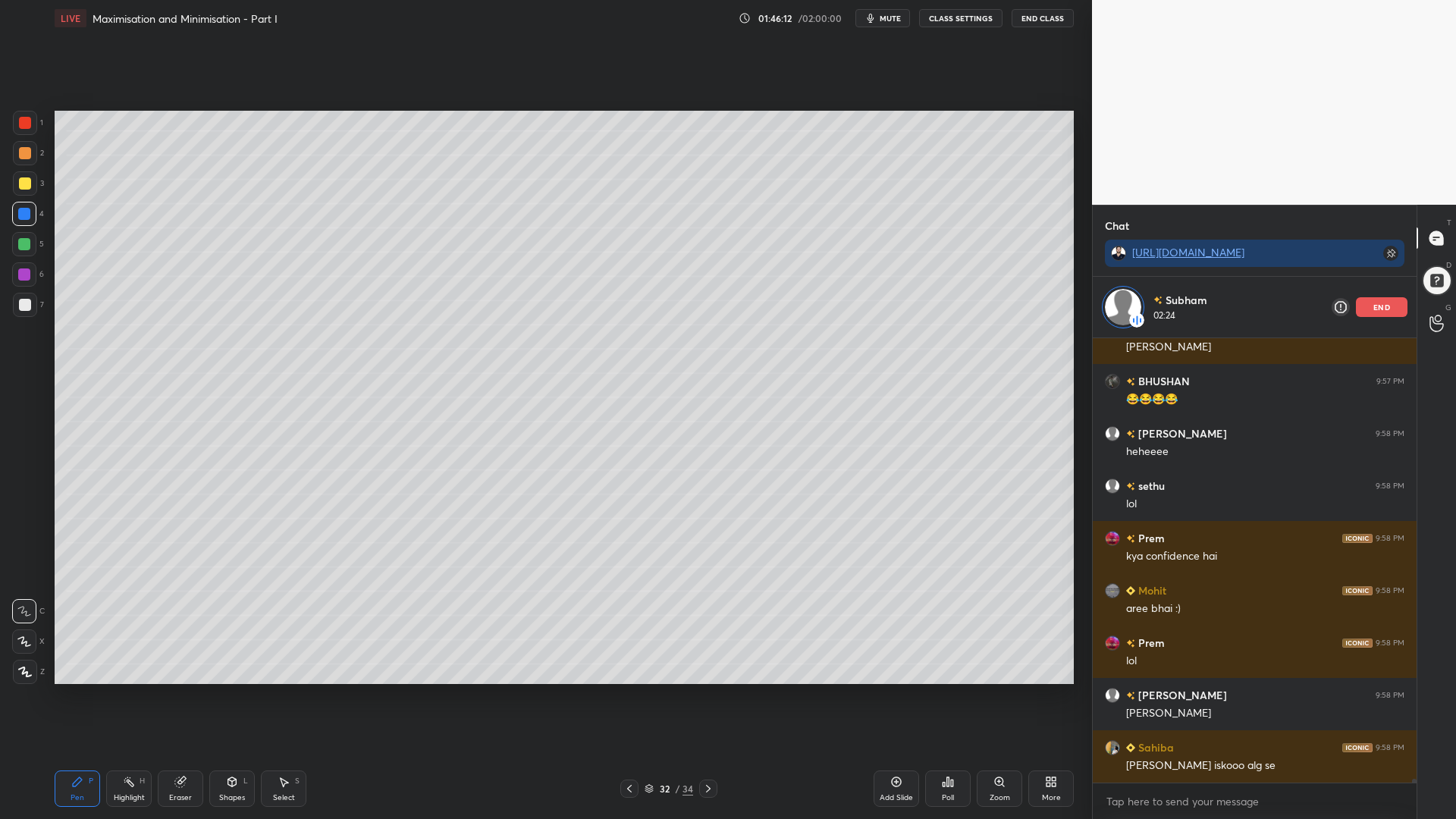
drag, startPoint x: 28, startPoint y: 274, endPoint x: 41, endPoint y: 269, distance: 13.9
click at [28, 274] on div at bounding box center [24, 274] width 12 height 12
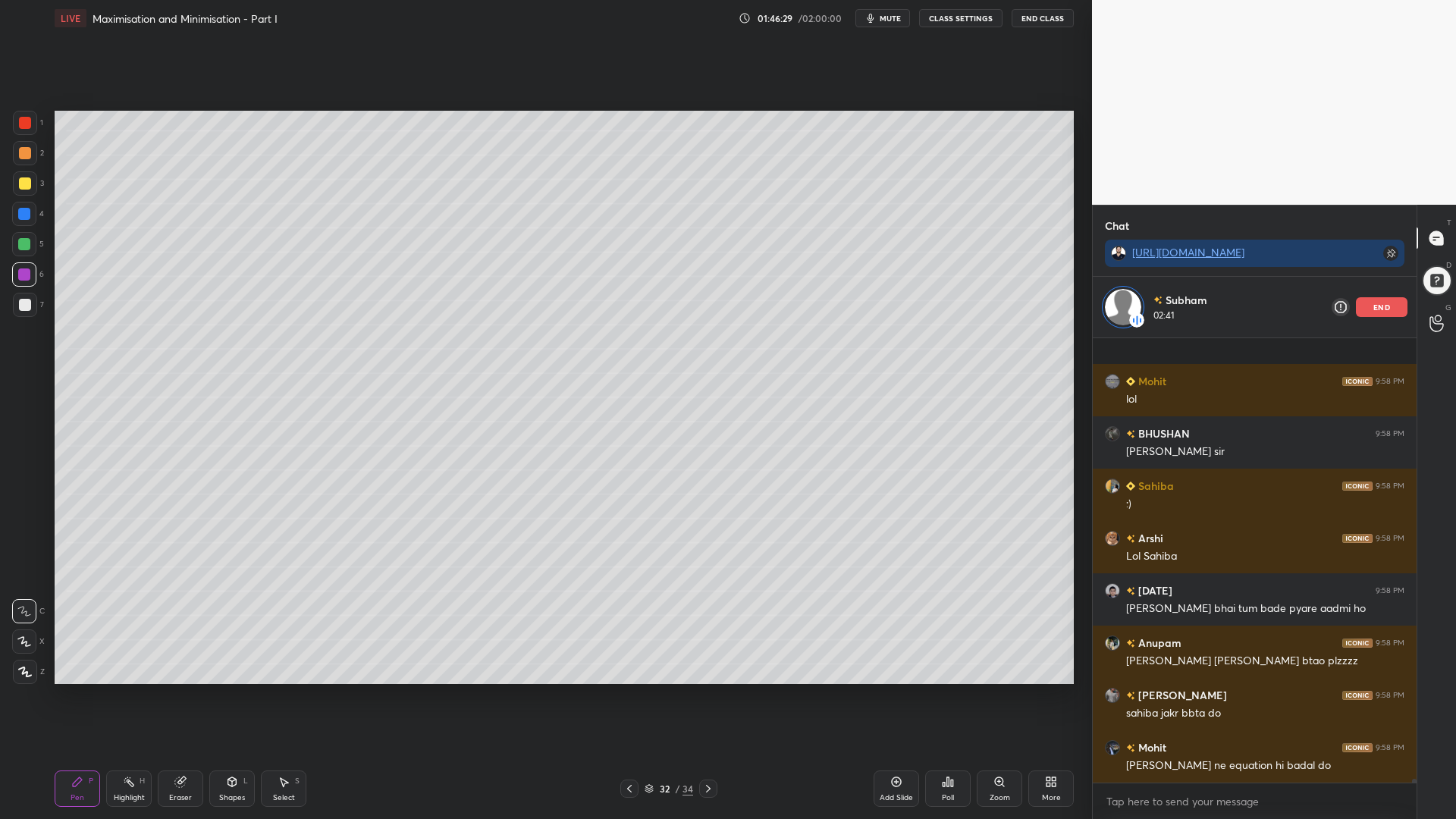
scroll to position [48450, 0]
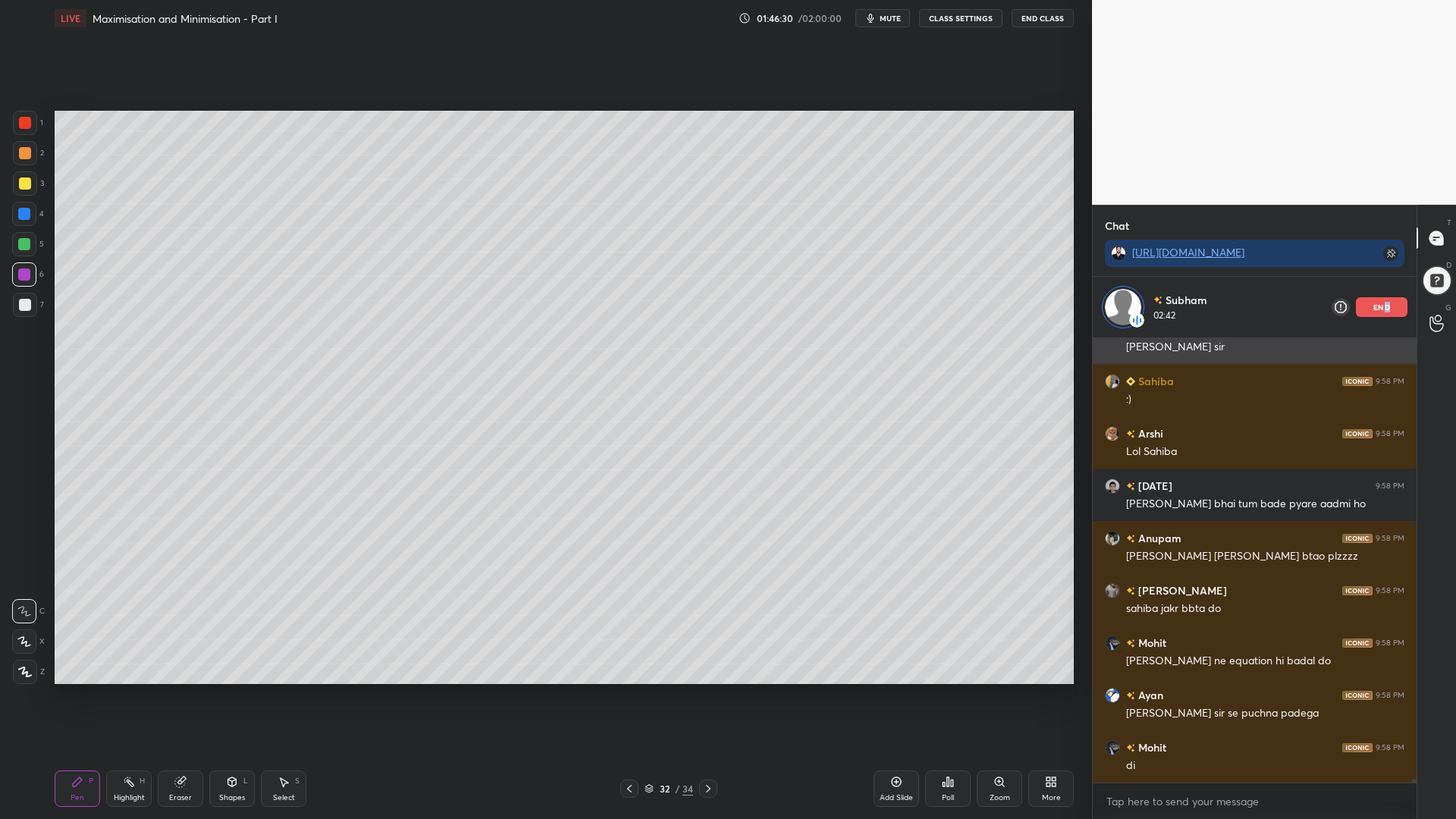
click at [1386, 298] on div "end" at bounding box center [1381, 307] width 52 height 19
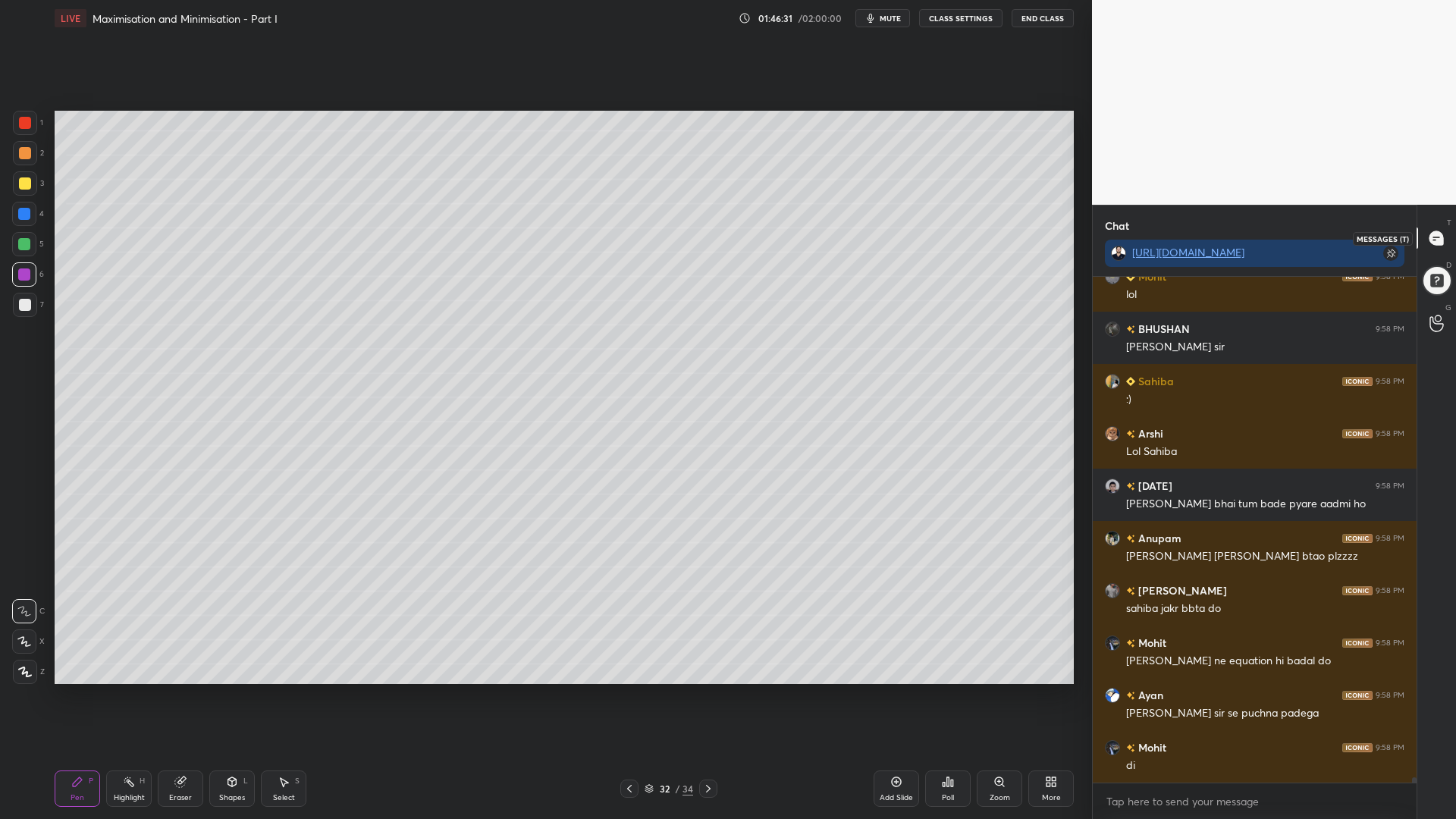
scroll to position [48441, 0]
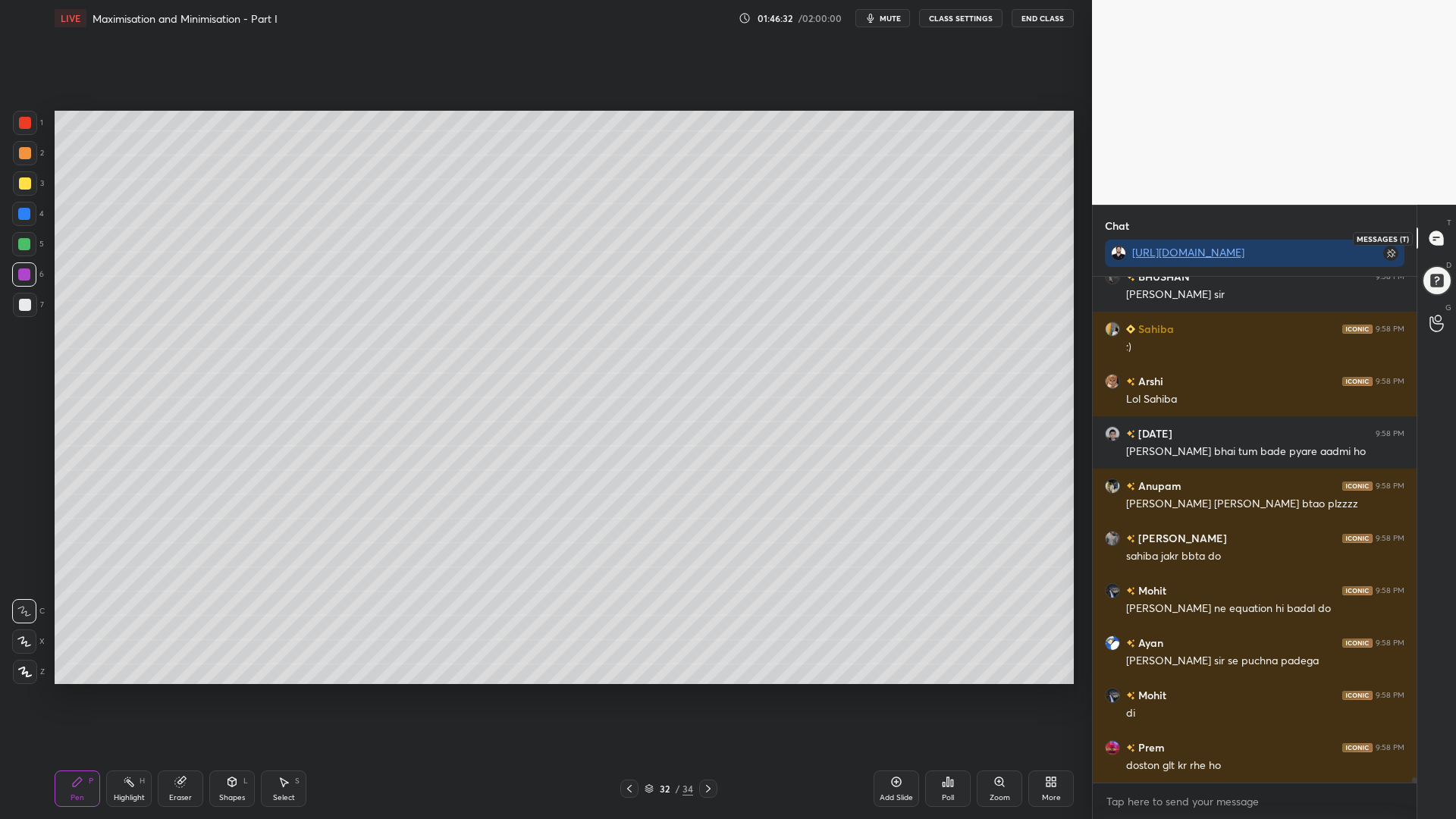
click at [1441, 231] on icon at bounding box center [1437, 239] width 16 height 16
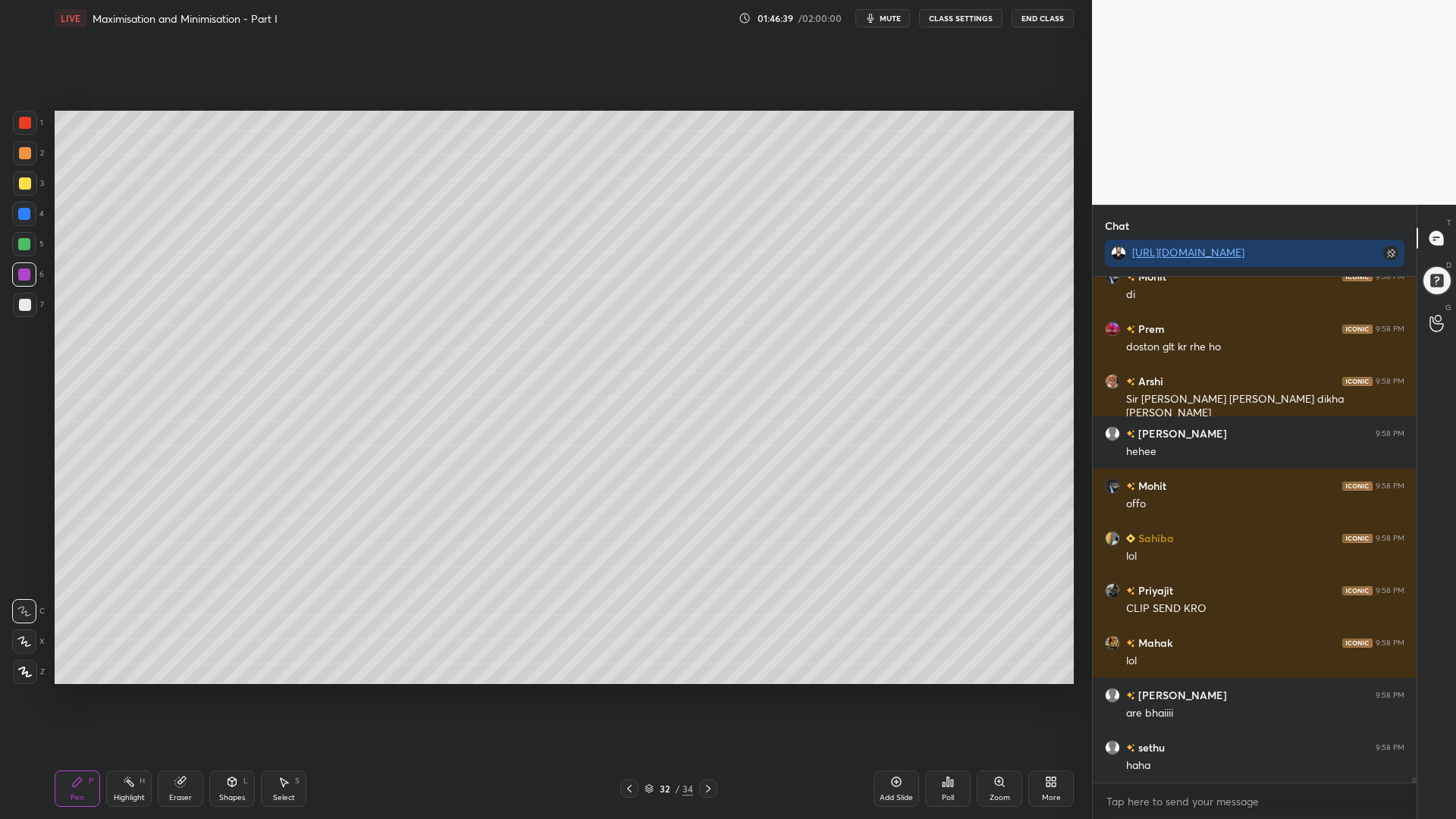
click at [635, 690] on div at bounding box center [629, 788] width 18 height 18
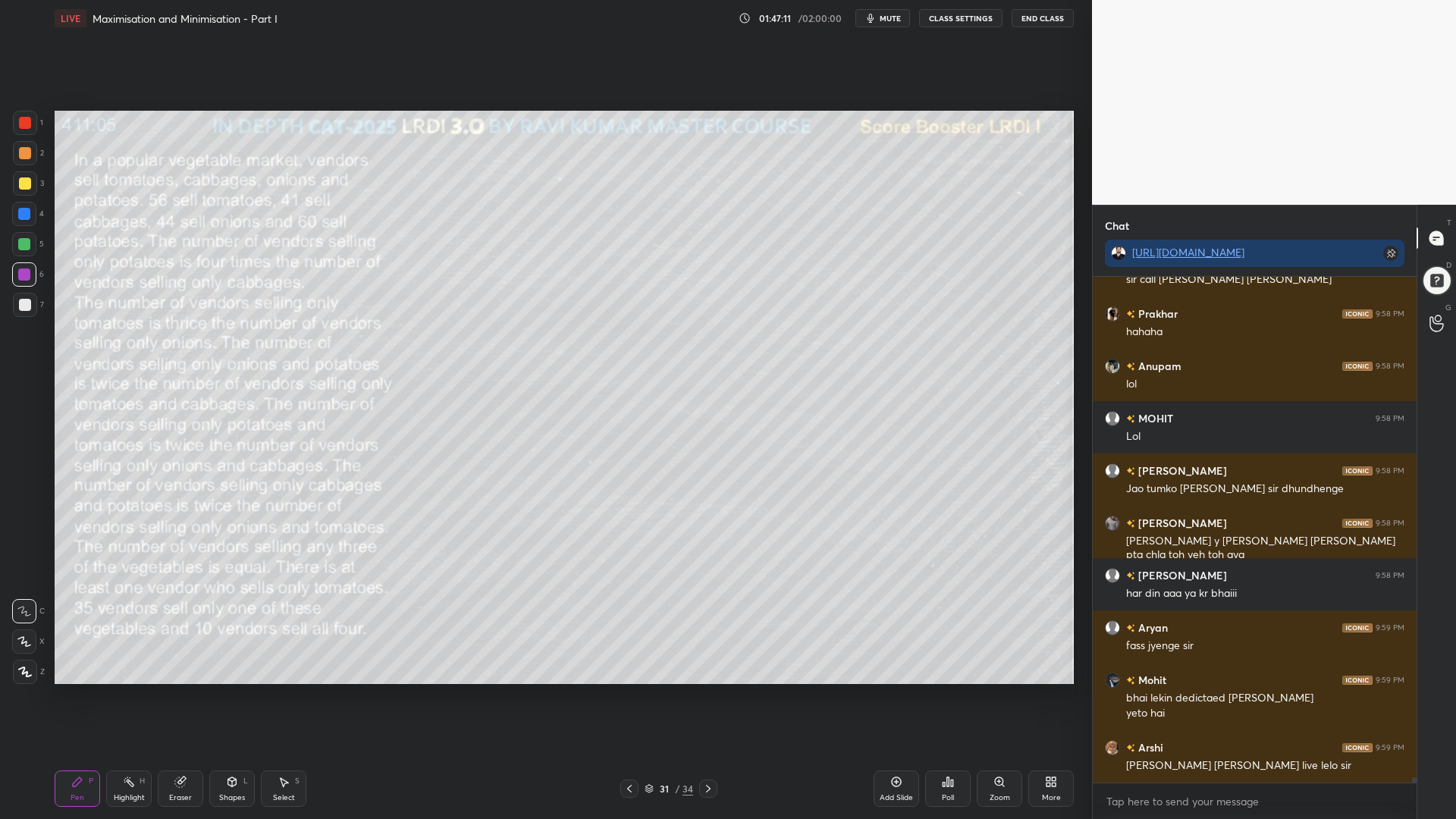
drag, startPoint x: 19, startPoint y: 127, endPoint x: 45, endPoint y: 136, distance: 27.5
click at [21, 127] on div at bounding box center [24, 123] width 12 height 12
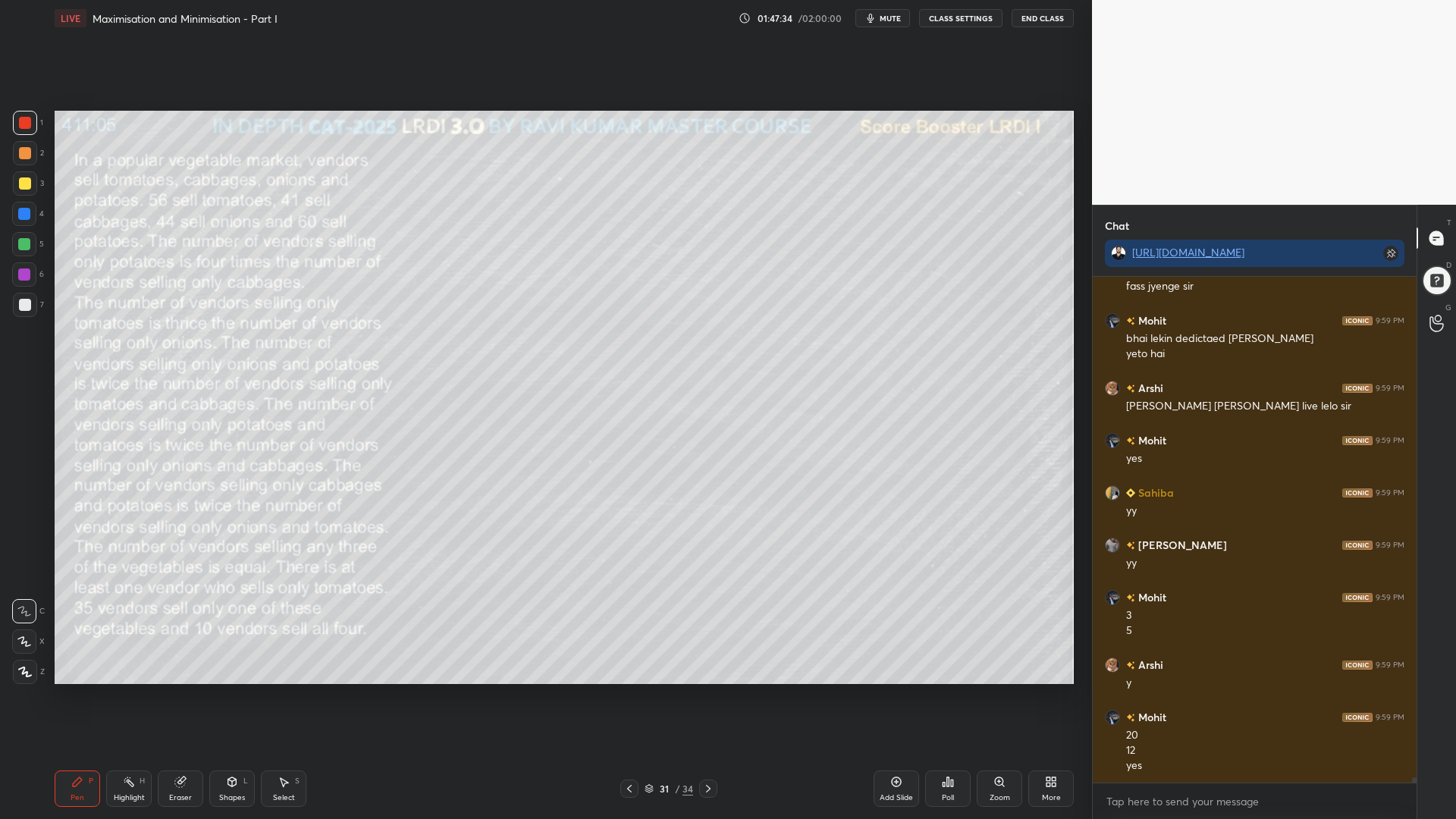
click at [72, 690] on div "Pen" at bounding box center [77, 797] width 14 height 7
click at [123, 690] on div "Highlight" at bounding box center [129, 797] width 31 height 7
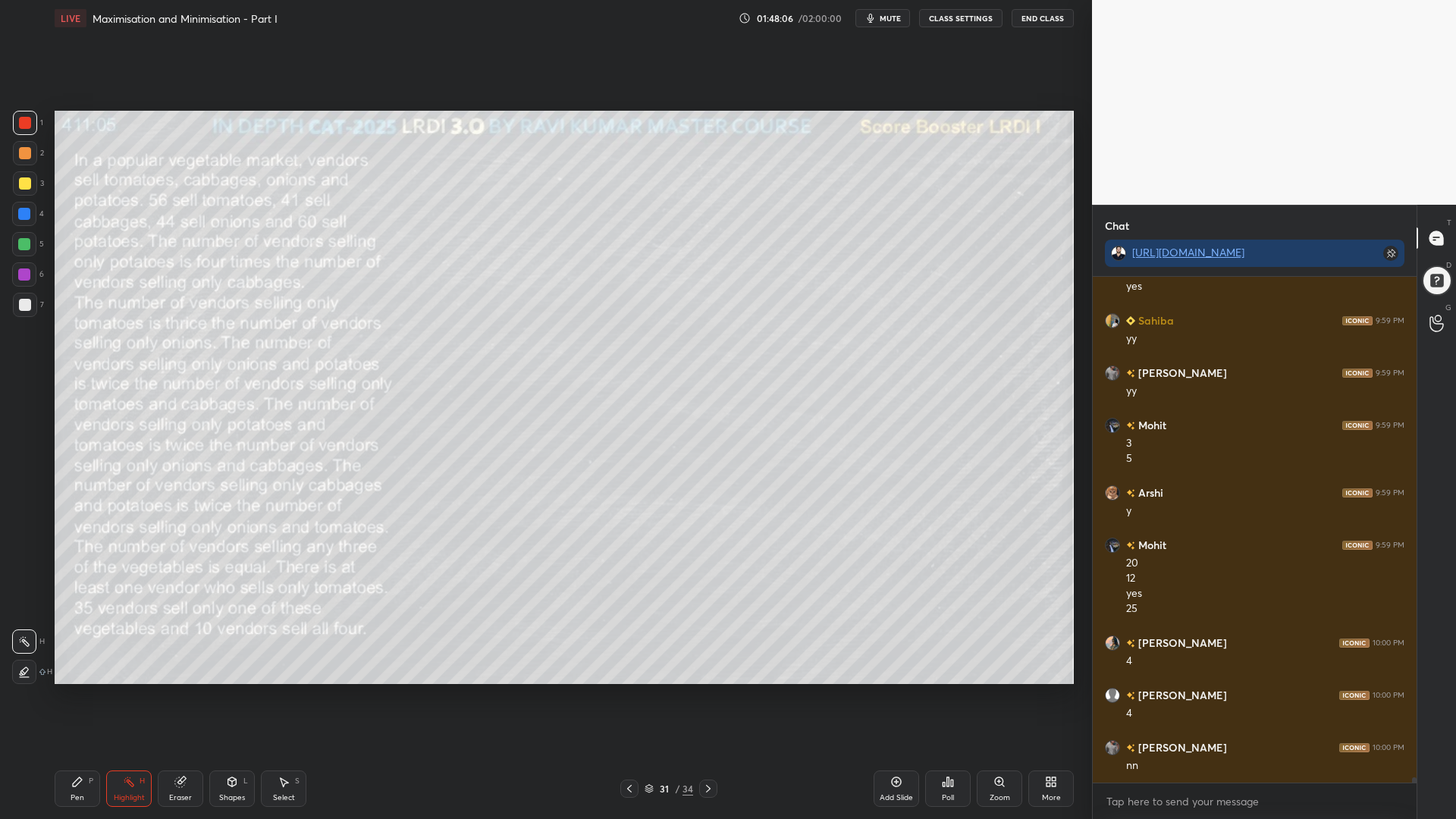
scroll to position [50609, 0]
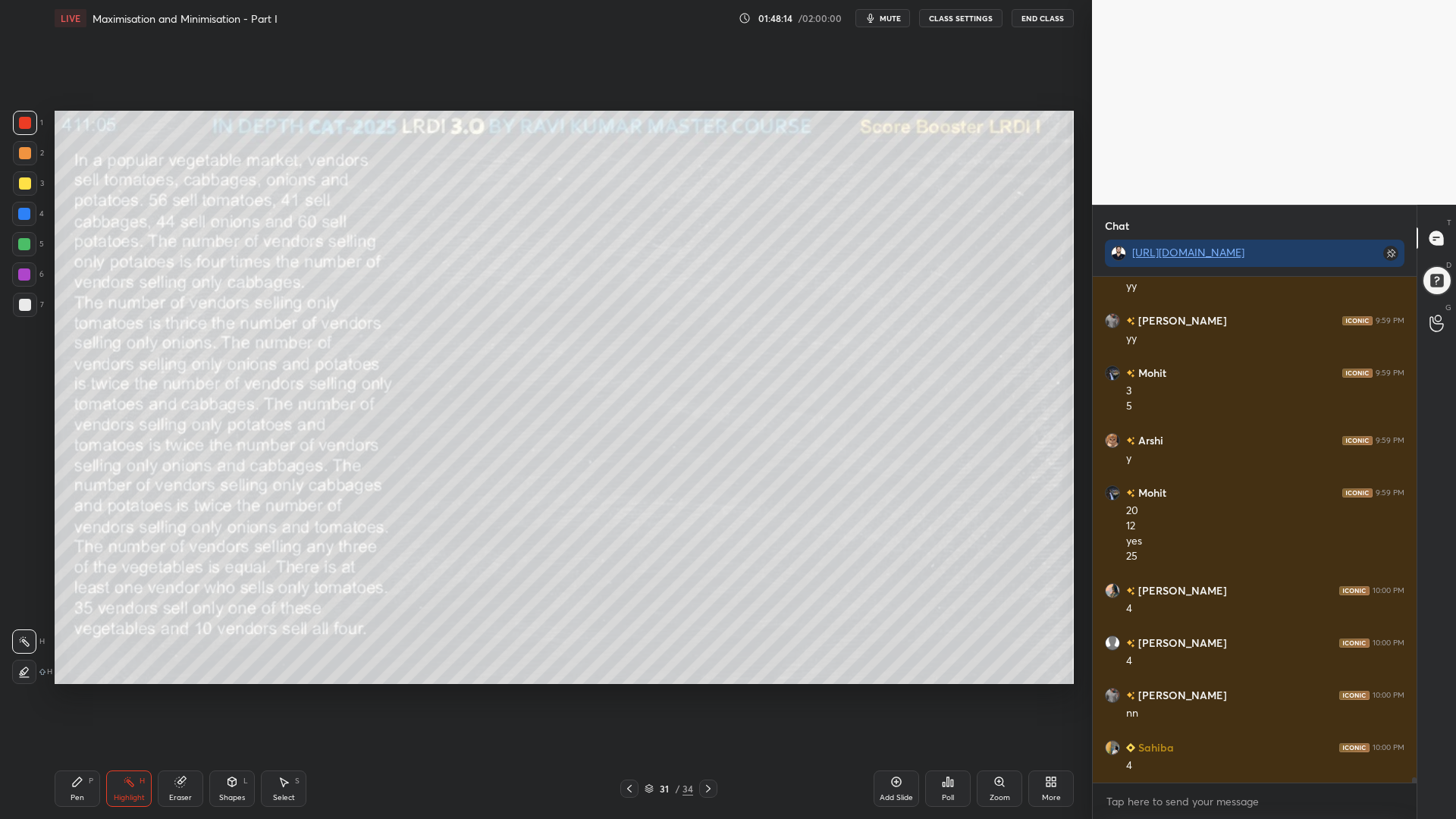
click at [131, 690] on div "Highlight" at bounding box center [129, 797] width 31 height 7
click at [78, 690] on div "Pen P" at bounding box center [77, 788] width 45 height 37
click at [136, 690] on div "Highlight H" at bounding box center [129, 788] width 45 height 37
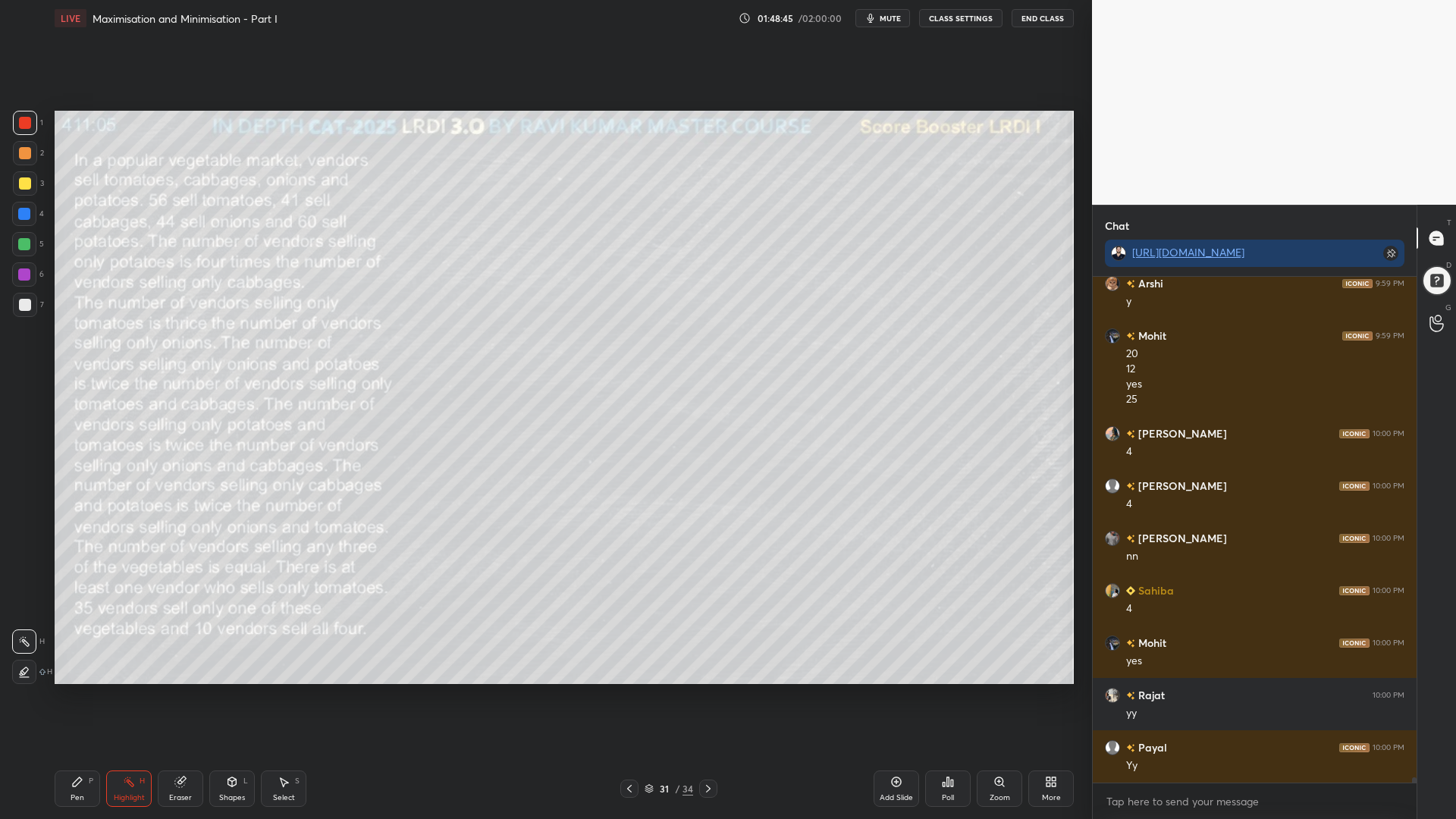
scroll to position [50819, 0]
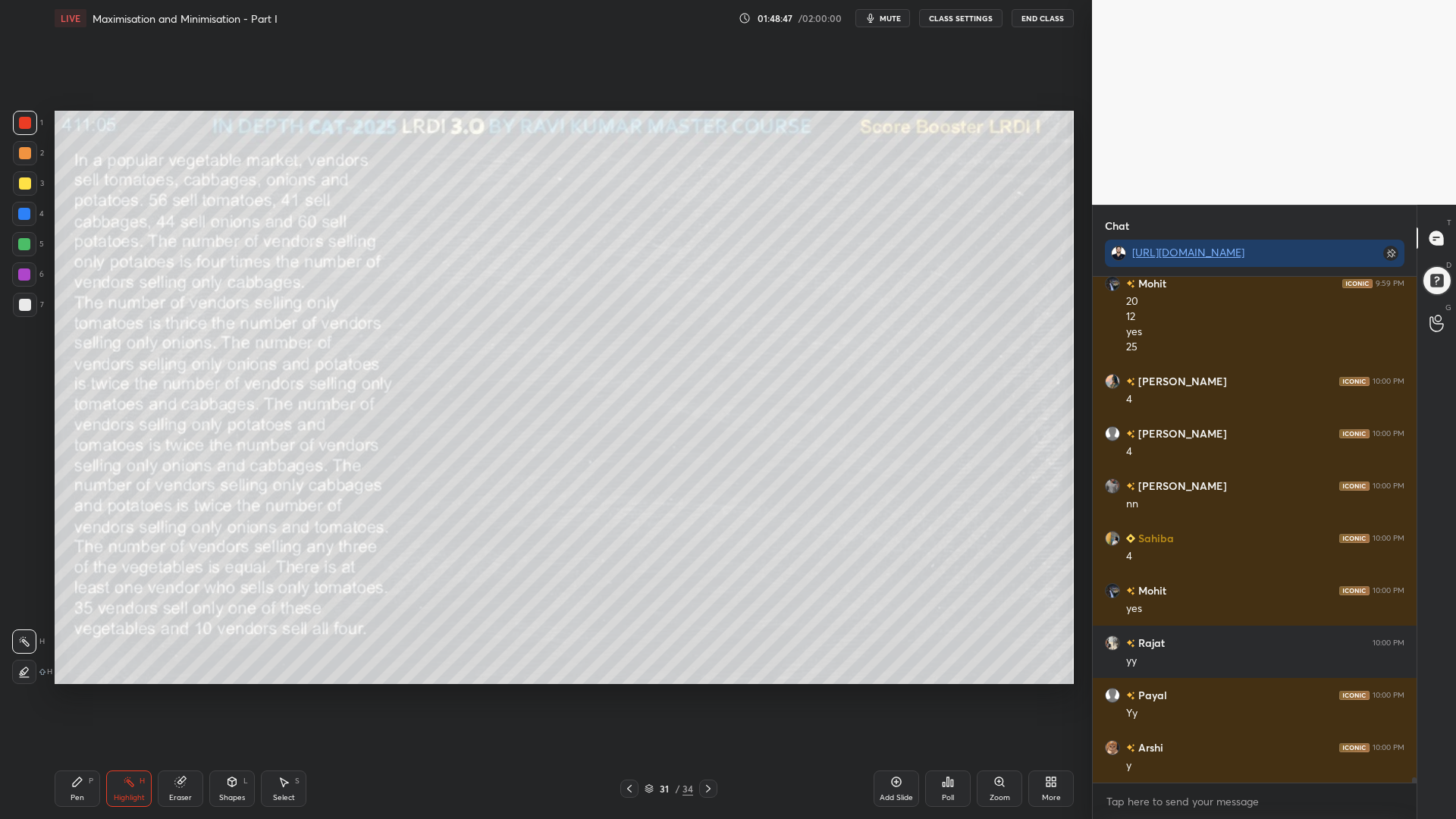
click at [71, 690] on div "Pen P" at bounding box center [77, 788] width 45 height 37
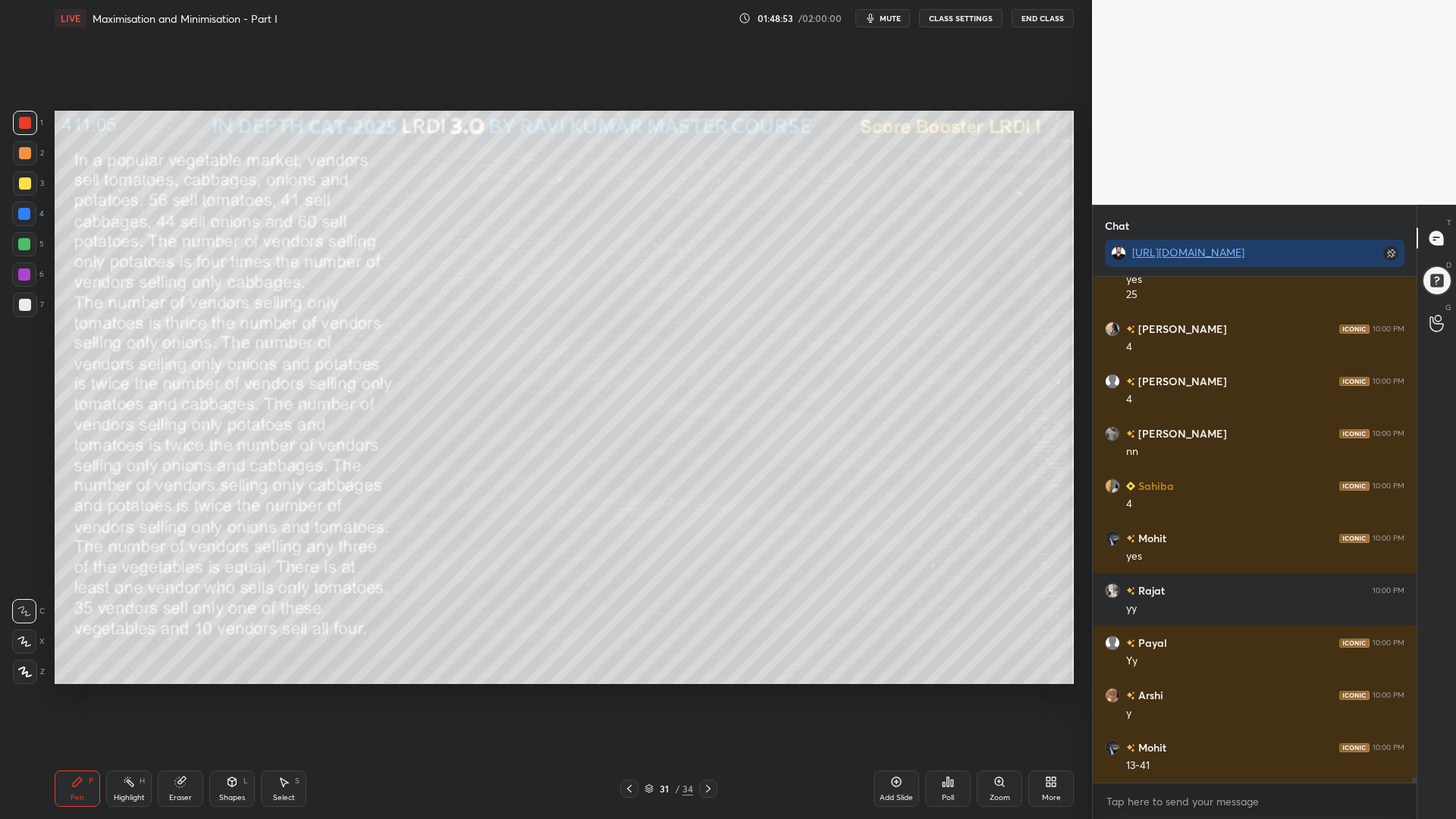
scroll to position [50886, 0]
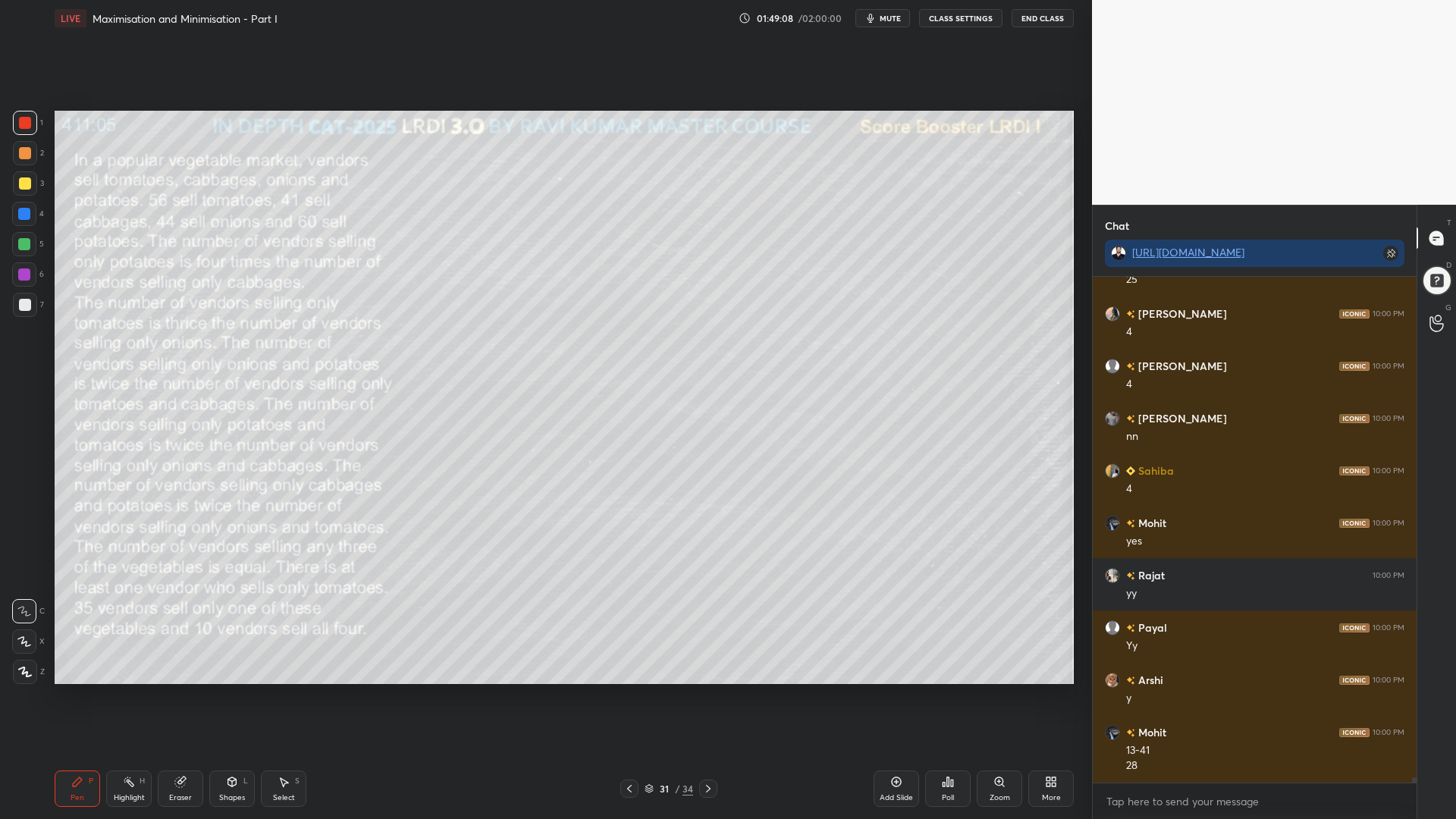
click at [128, 690] on rect at bounding box center [130, 782] width 7 height 7
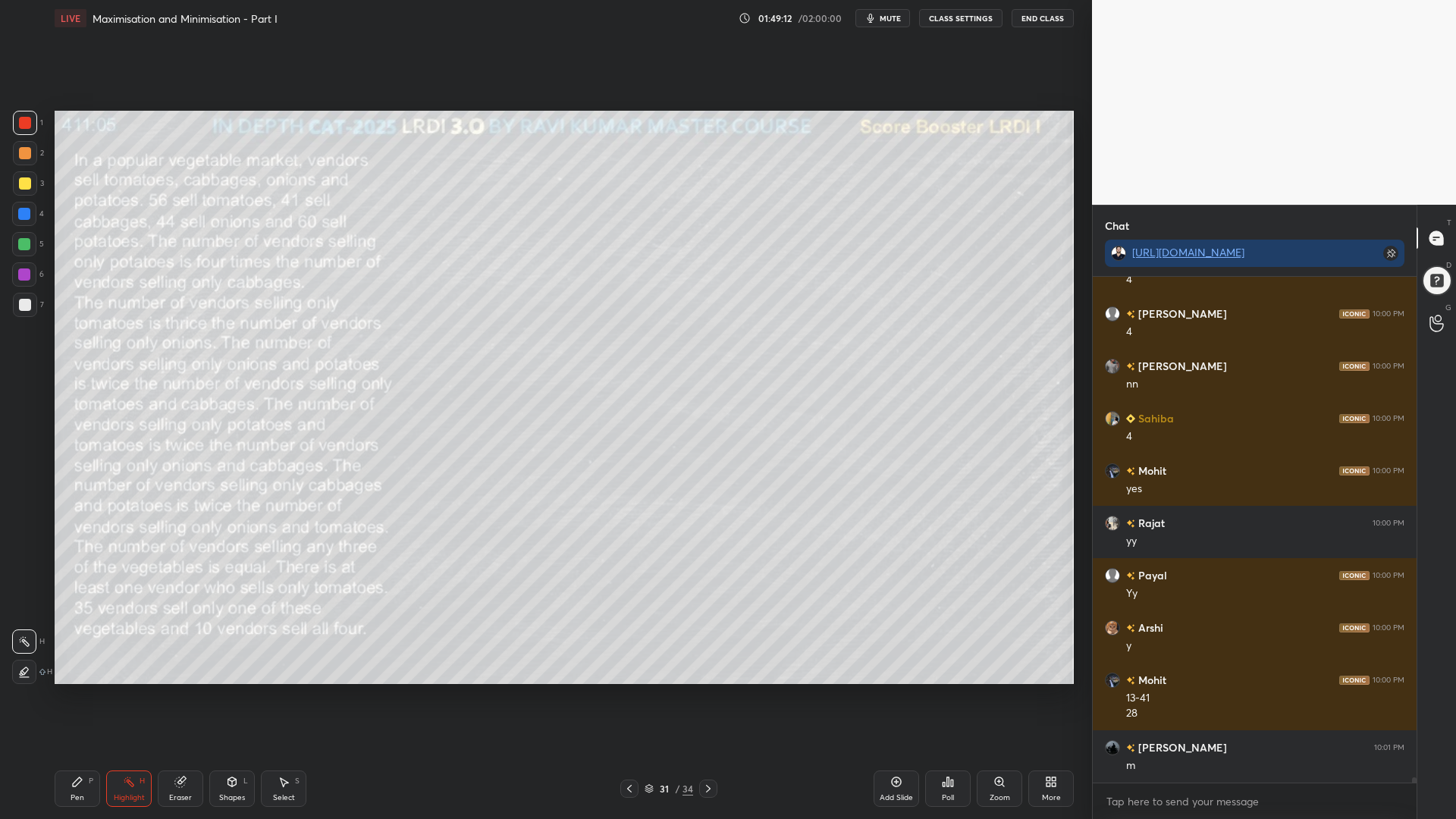
click at [72, 690] on div "Pen P" at bounding box center [77, 788] width 45 height 37
click at [134, 690] on div "Highlight H" at bounding box center [129, 788] width 45 height 37
click at [77, 690] on div "Pen P" at bounding box center [77, 788] width 45 height 37
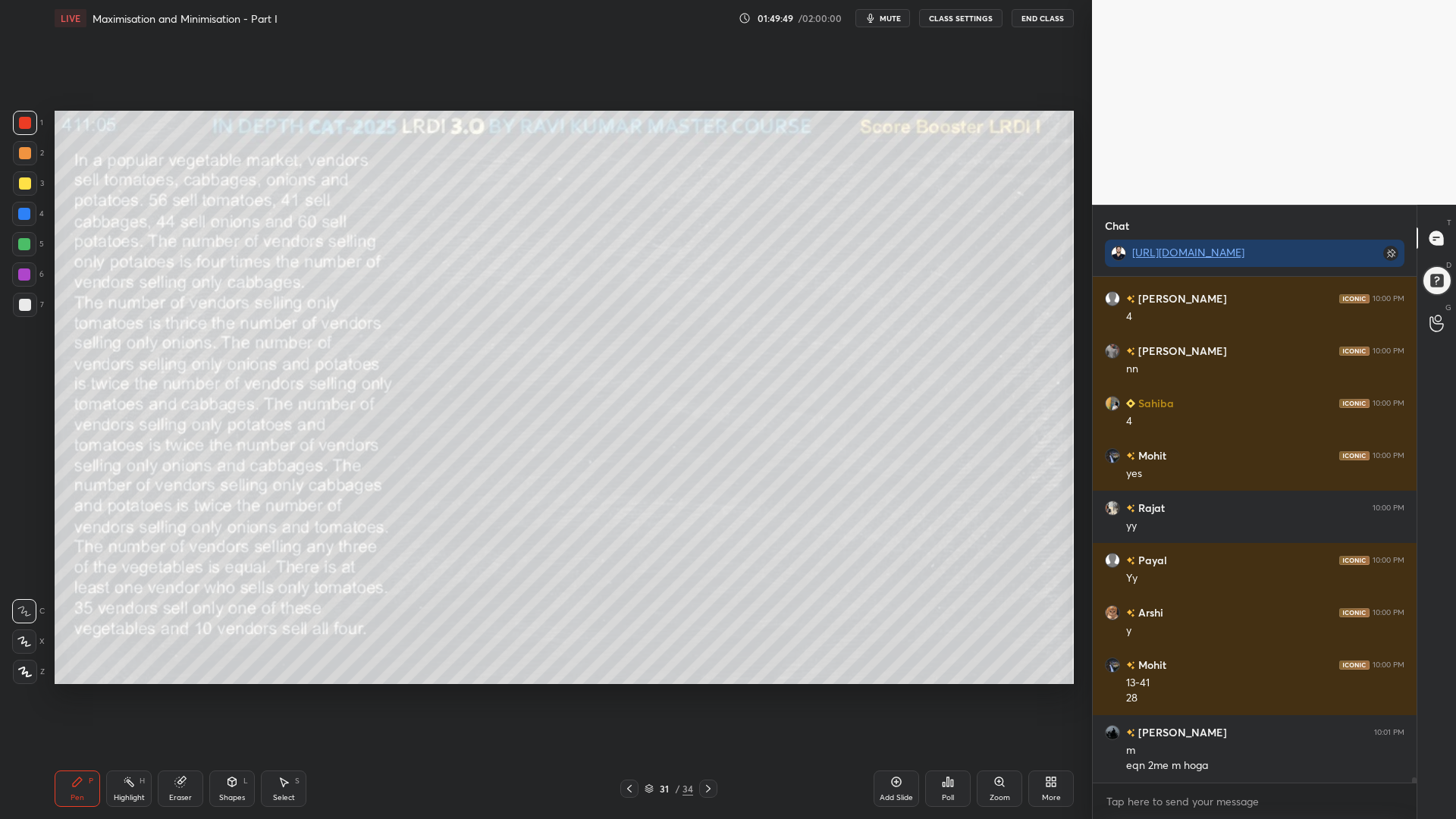
click at [183, 690] on div "Eraser" at bounding box center [180, 797] width 23 height 7
click at [22, 503] on icon at bounding box center [24, 502] width 6 height 6
click at [75, 690] on div "Pen P" at bounding box center [77, 788] width 45 height 37
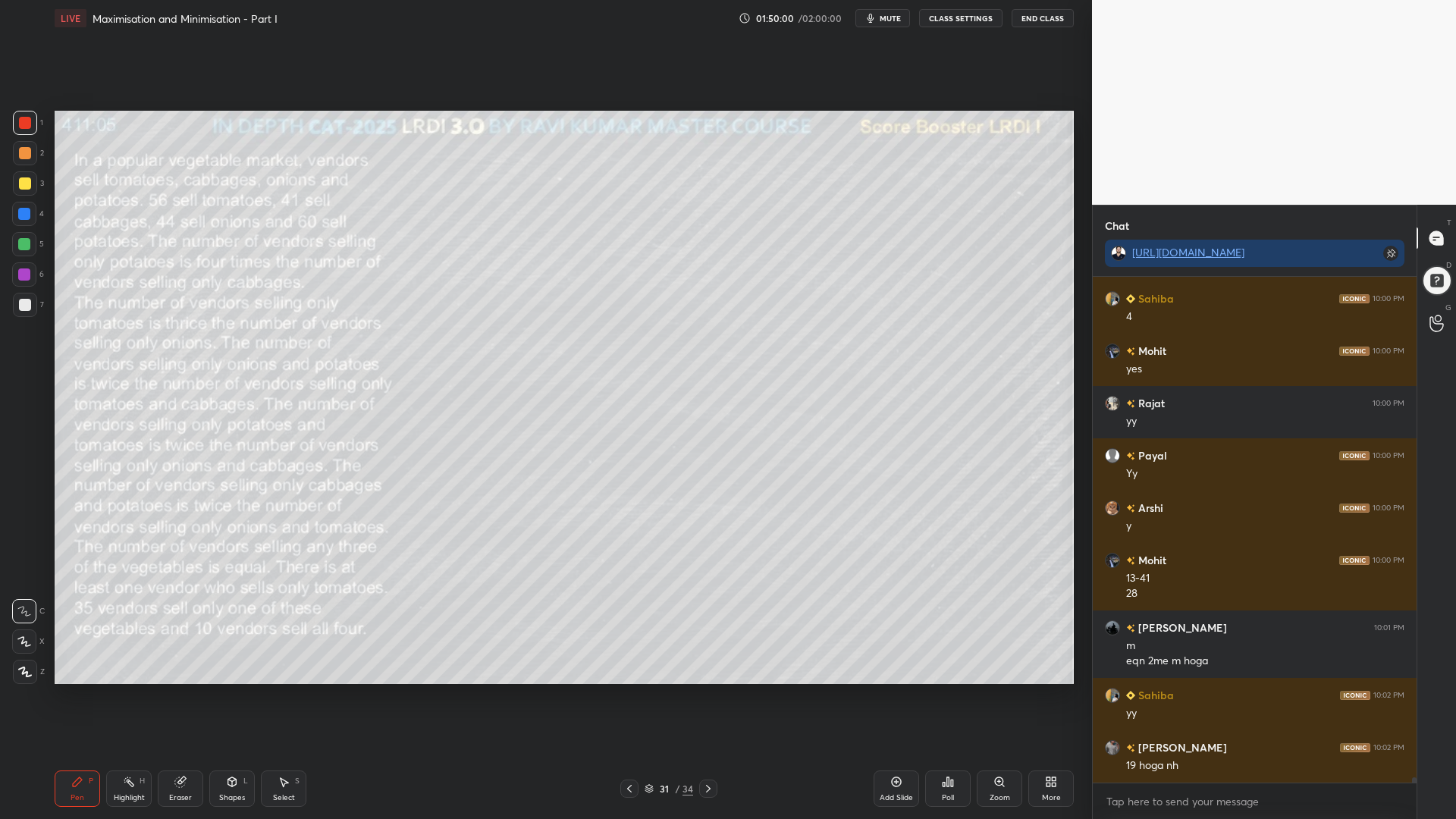
scroll to position [51111, 0]
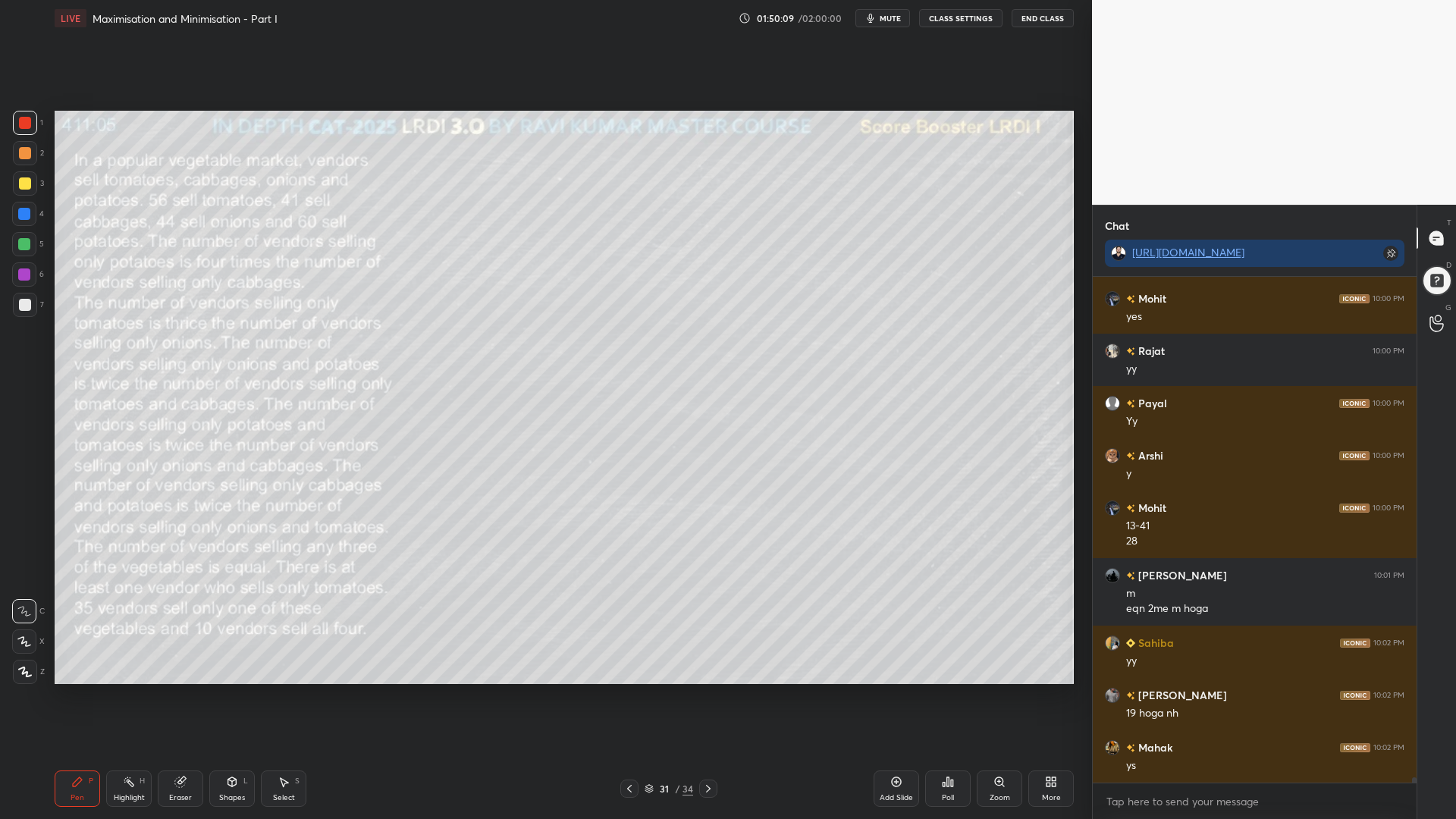
click at [140, 690] on div "H" at bounding box center [142, 780] width 6 height 7
click at [103, 690] on div "Setting up your live class Poll for secs No correct answer Start poll" at bounding box center [564, 397] width 1031 height 722
drag, startPoint x: 76, startPoint y: 800, endPoint x: 210, endPoint y: 747, distance: 144.1
click at [76, 690] on div "Pen" at bounding box center [77, 797] width 14 height 7
click at [22, 246] on div at bounding box center [24, 244] width 12 height 12
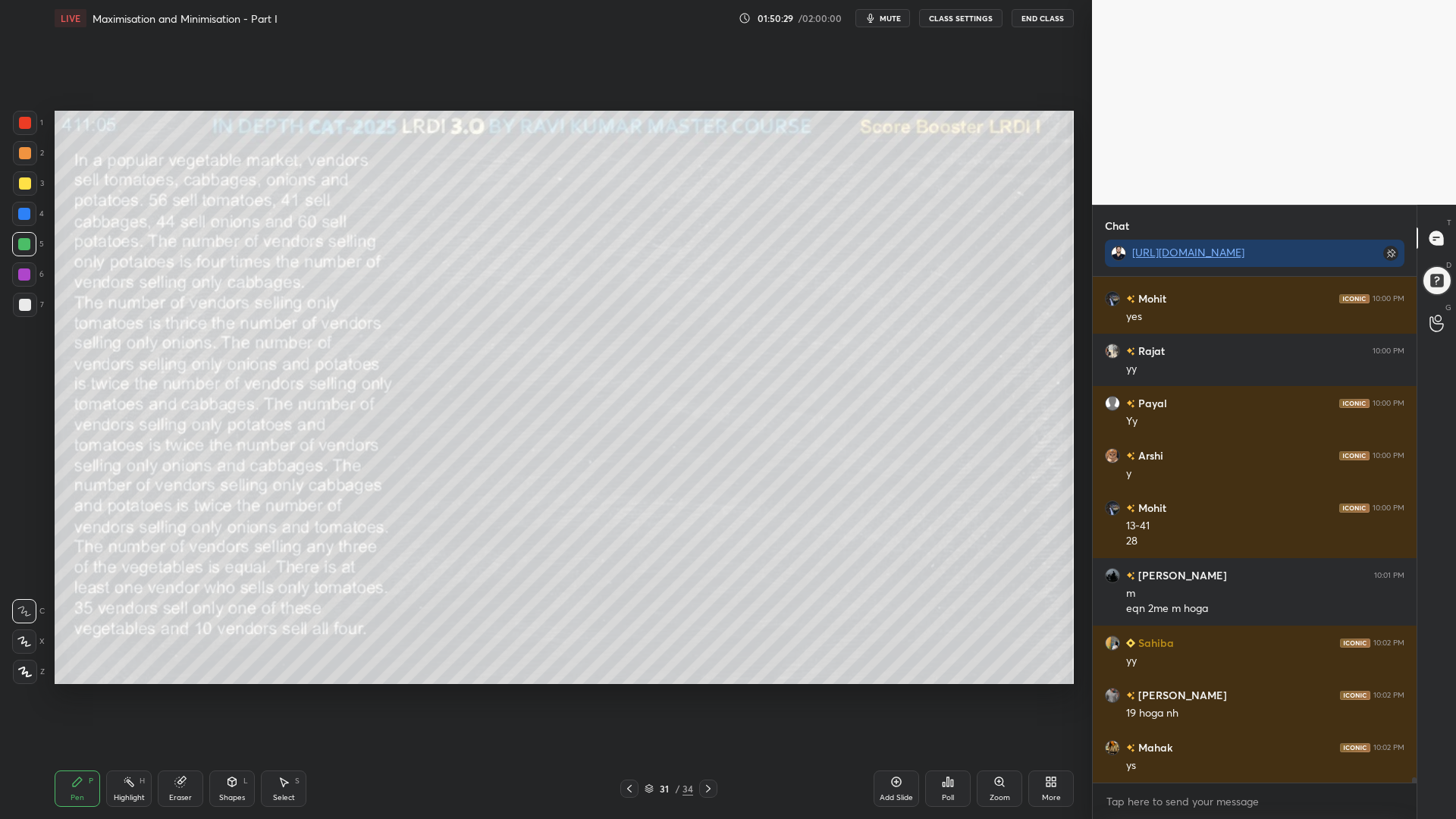
click at [19, 272] on div at bounding box center [24, 274] width 12 height 12
click at [29, 643] on icon at bounding box center [24, 641] width 14 height 11
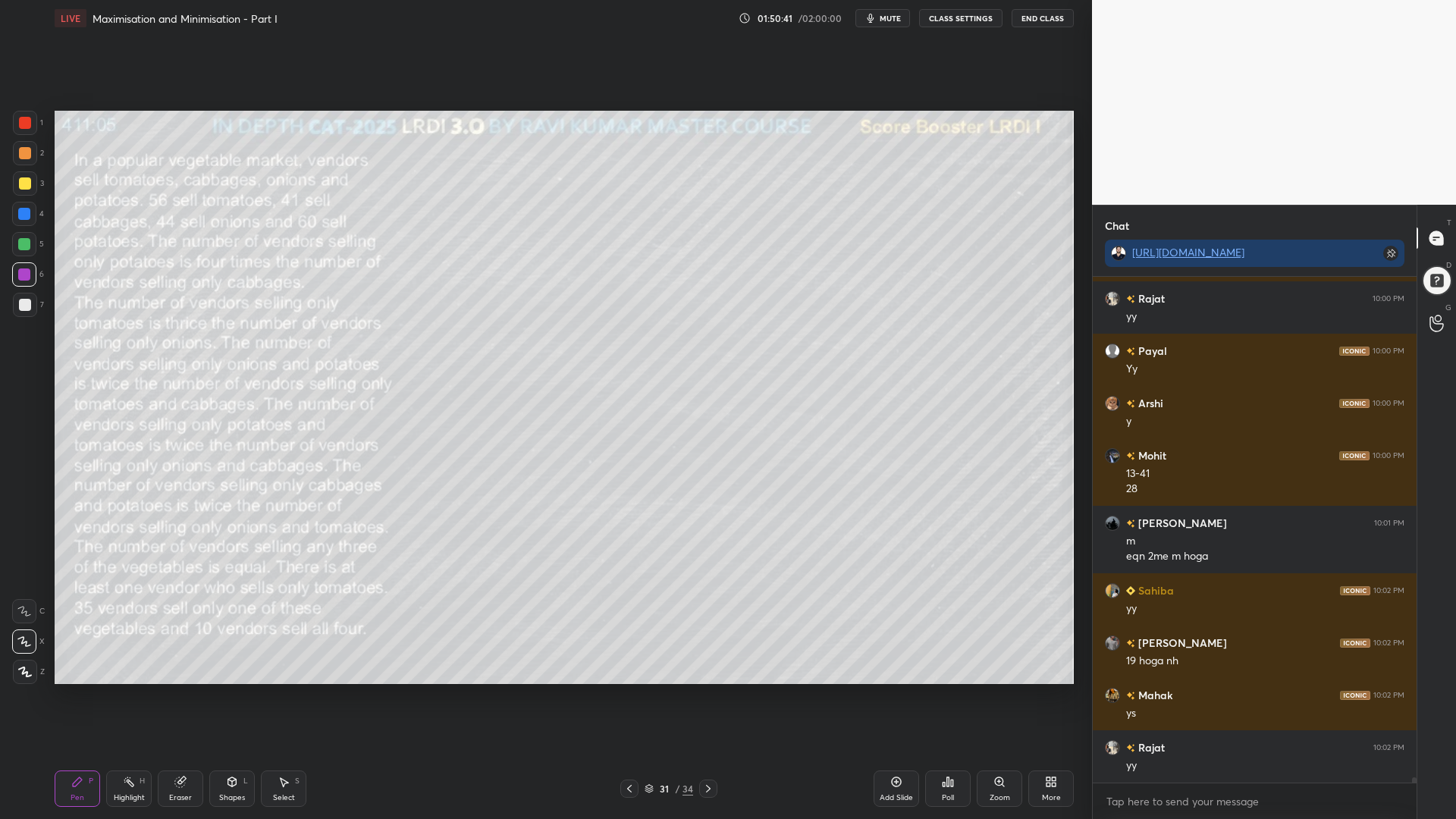
click at [285, 690] on div "Select S" at bounding box center [283, 788] width 45 height 37
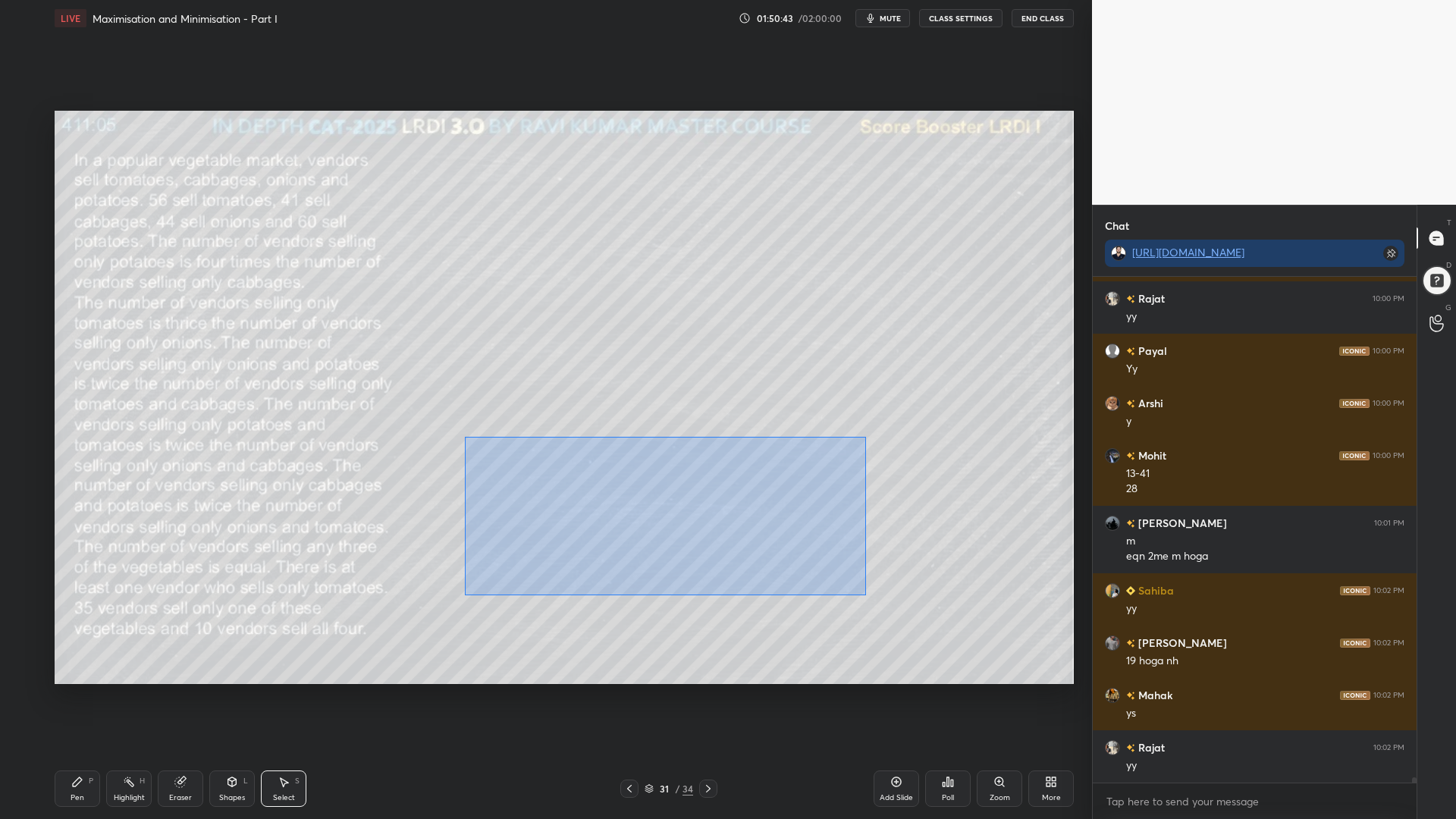
drag, startPoint x: 730, startPoint y: 556, endPoint x: 473, endPoint y: 442, distance: 281.1
click at [463, 438] on div "0 ° Undo Copy Paste here Duplicate Duplicate to new slide Delete" at bounding box center [563, 397] width 1019 height 573
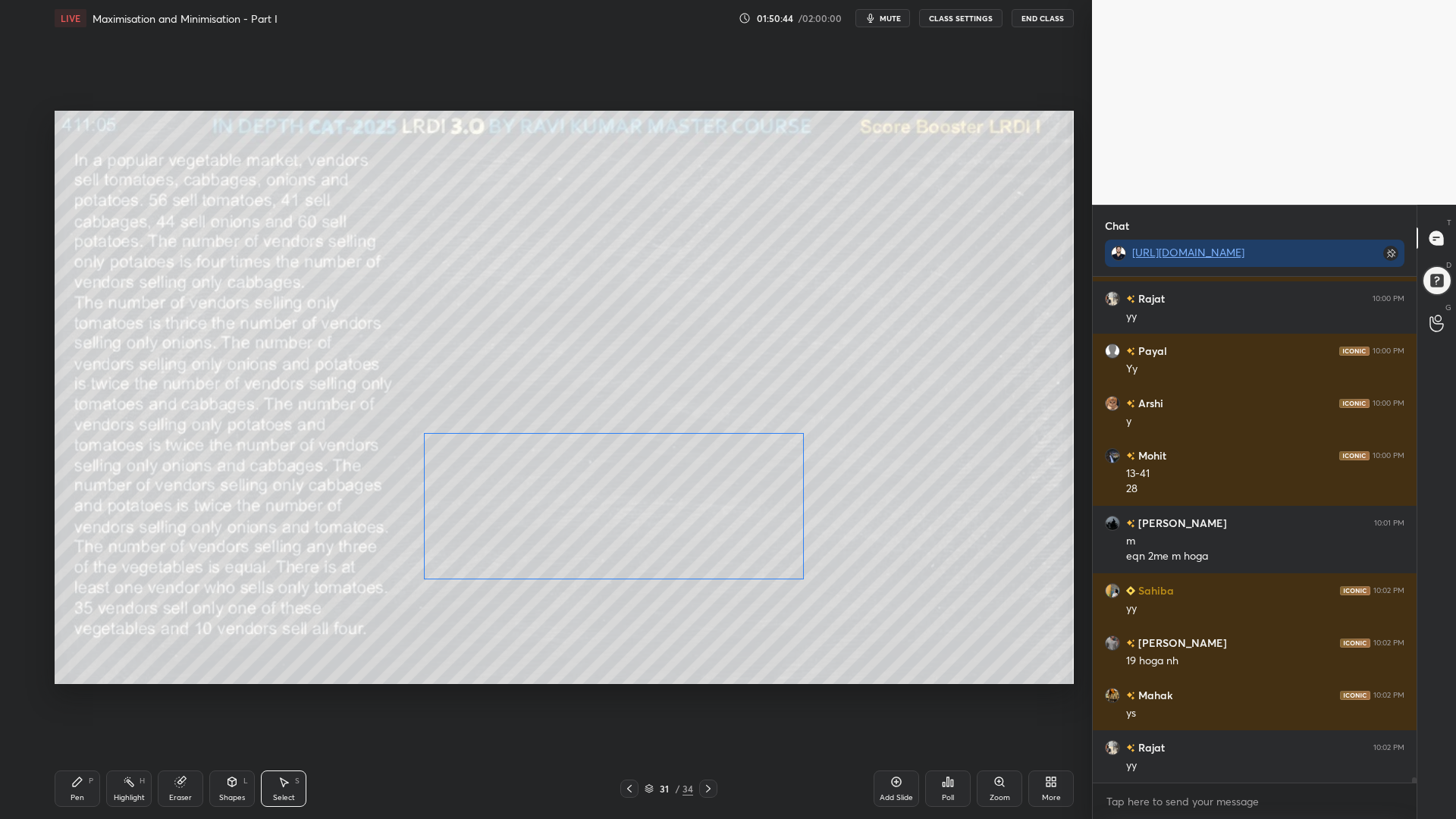
click at [647, 493] on div "0 ° Undo Copy Paste here Duplicate Duplicate to new slide Delete" at bounding box center [563, 397] width 1019 height 573
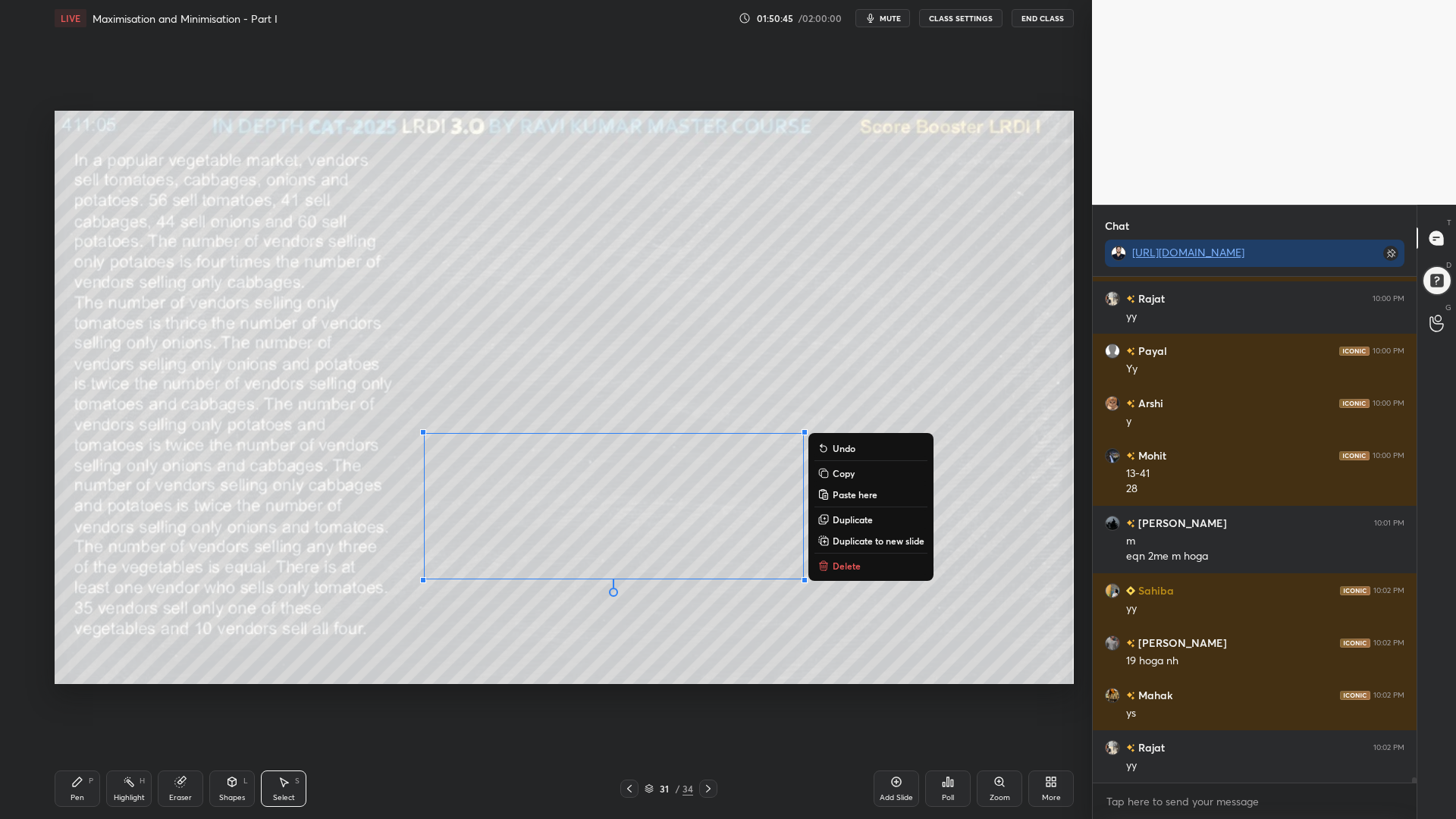
scroll to position [51216, 0]
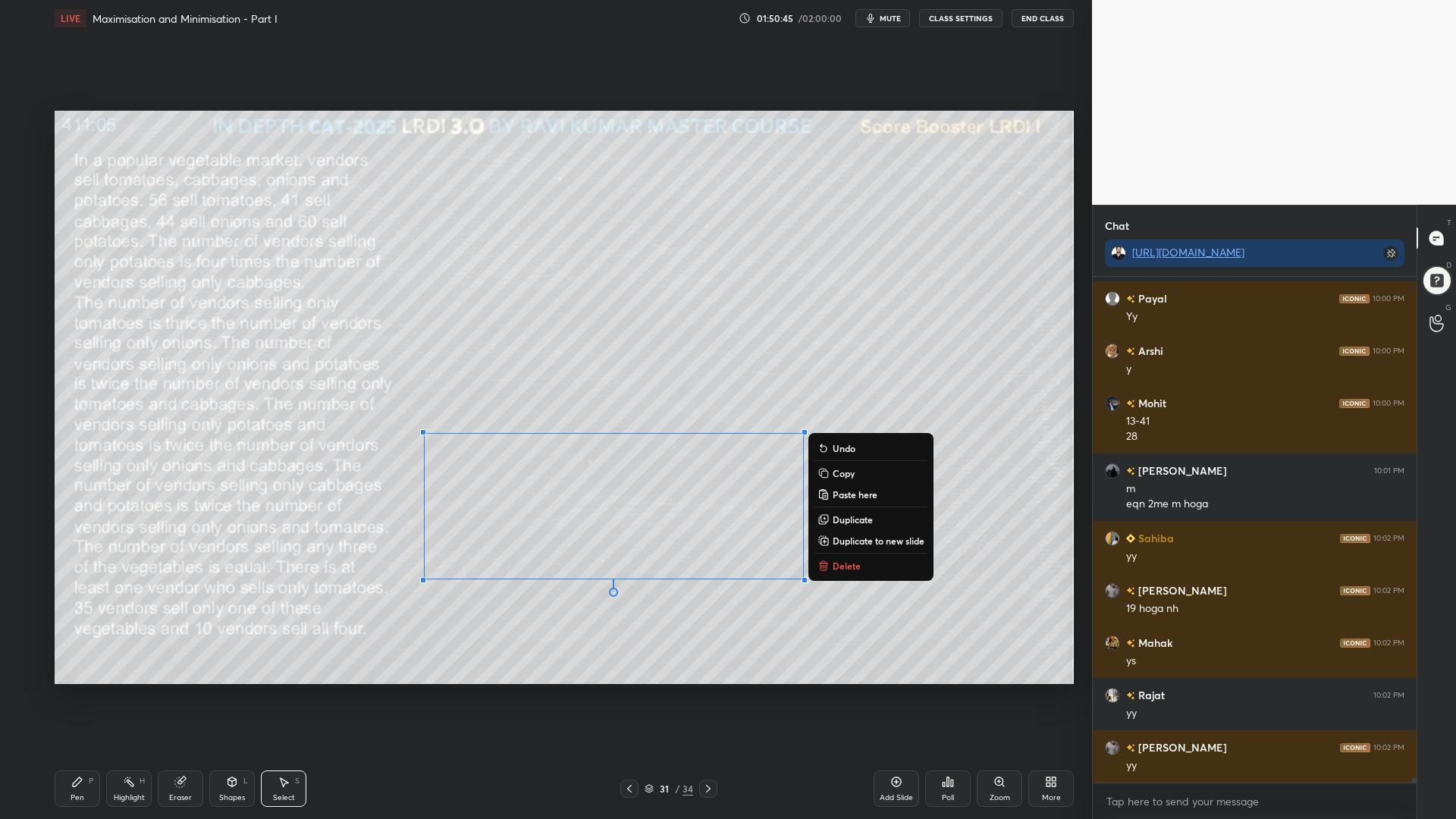
click at [87, 690] on div "Pen P" at bounding box center [77, 788] width 45 height 37
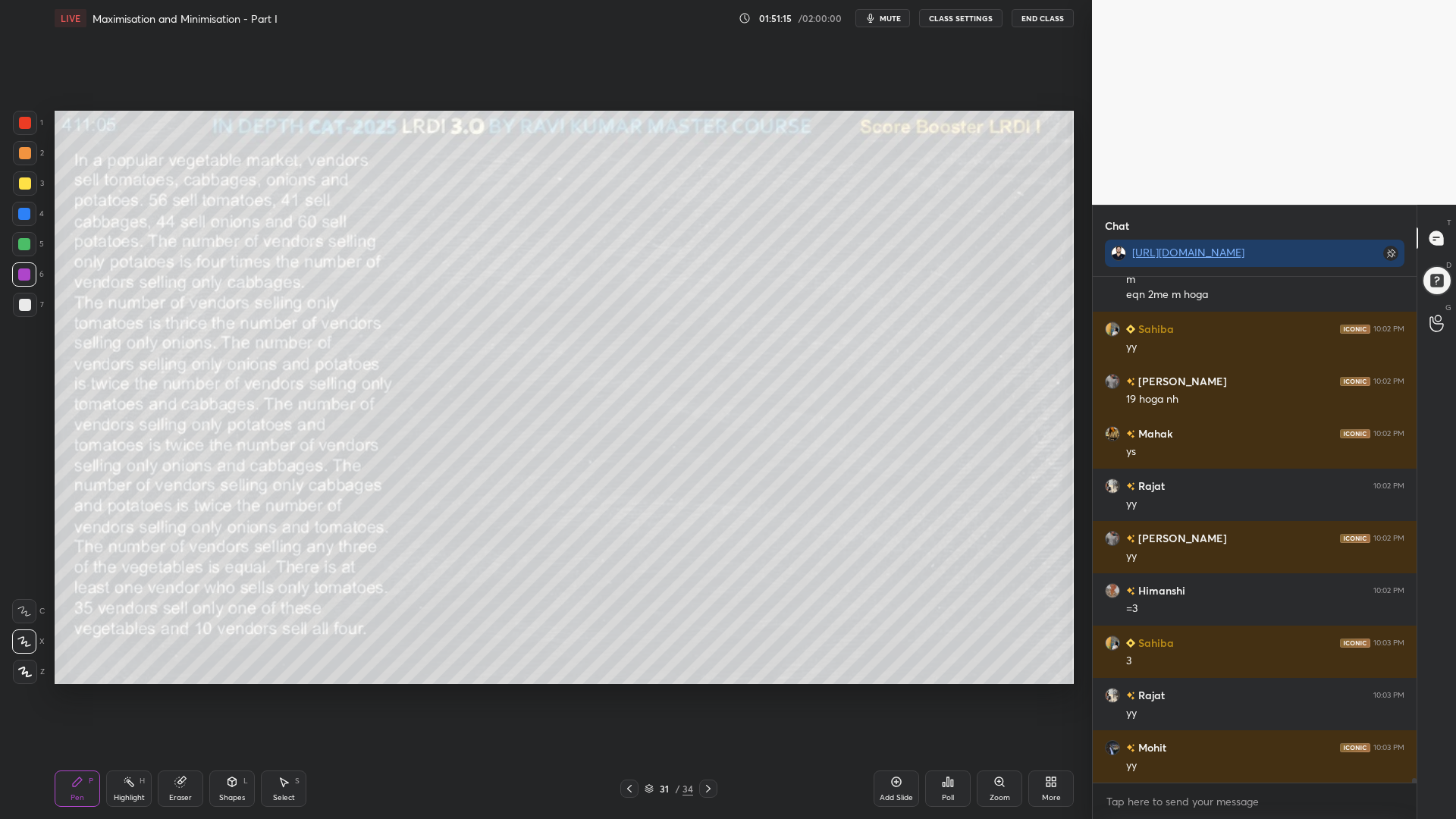
scroll to position [51477, 0]
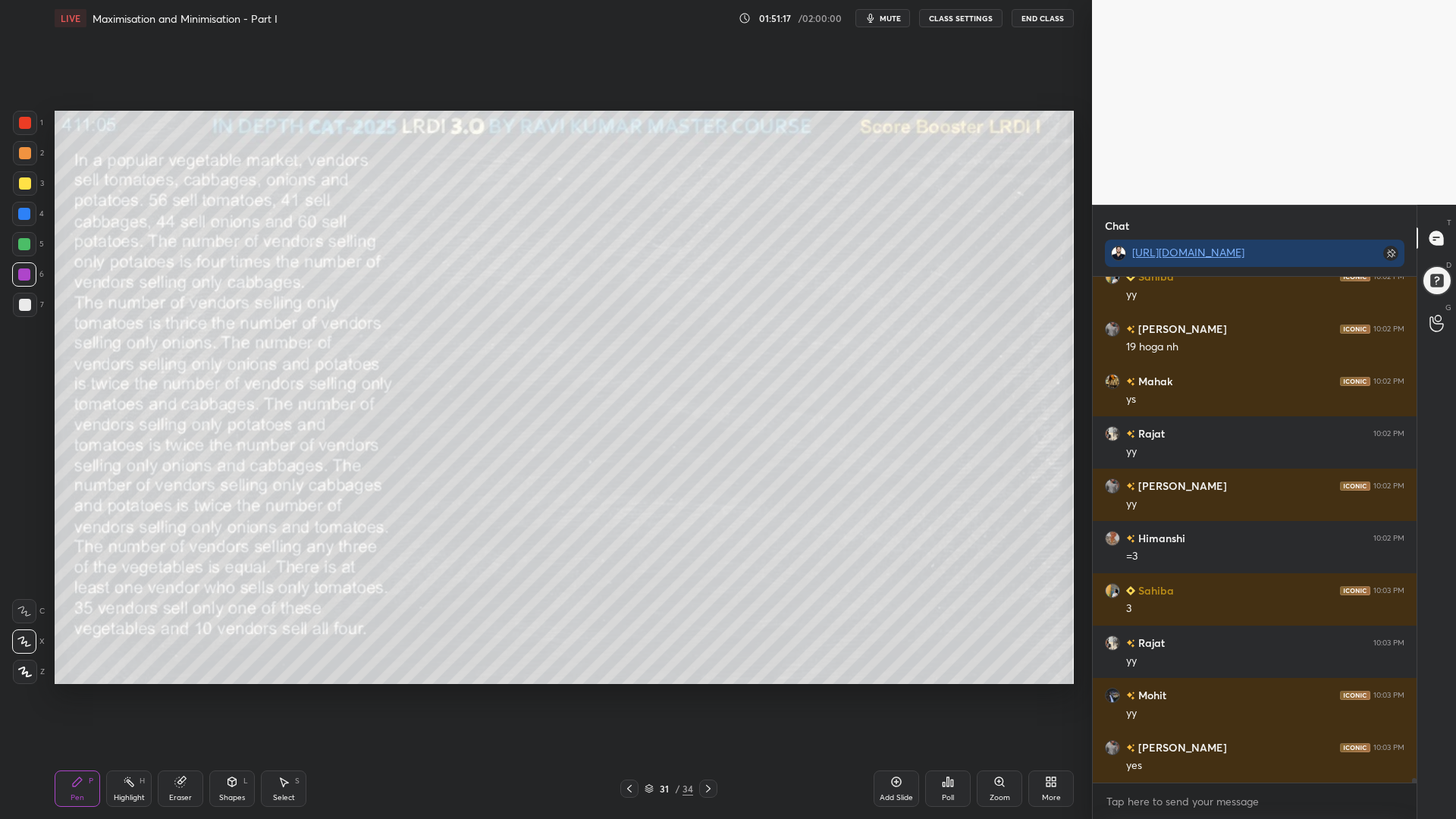
click at [136, 690] on div "Highlight H" at bounding box center [129, 788] width 45 height 37
click at [50, 690] on div "LIVE Maximisation and Minimisation - Part I 01:51:21 / 02:00:00 mute CLASS SETT…" at bounding box center [564, 409] width 1031 height 819
drag, startPoint x: 71, startPoint y: 787, endPoint x: 135, endPoint y: 748, distance: 74.9
click at [72, 690] on icon at bounding box center [77, 782] width 12 height 12
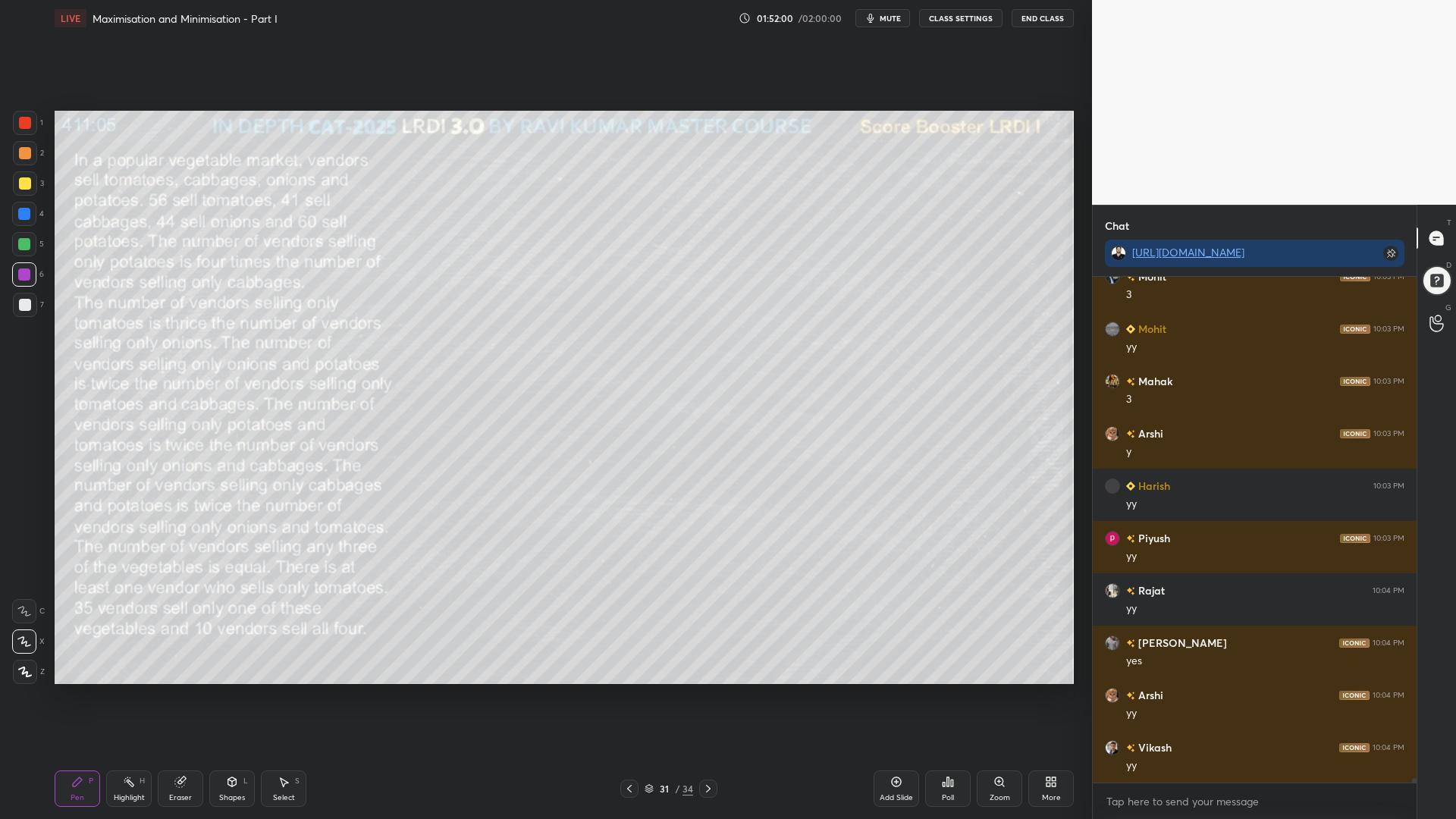
scroll to position [52262, 0]
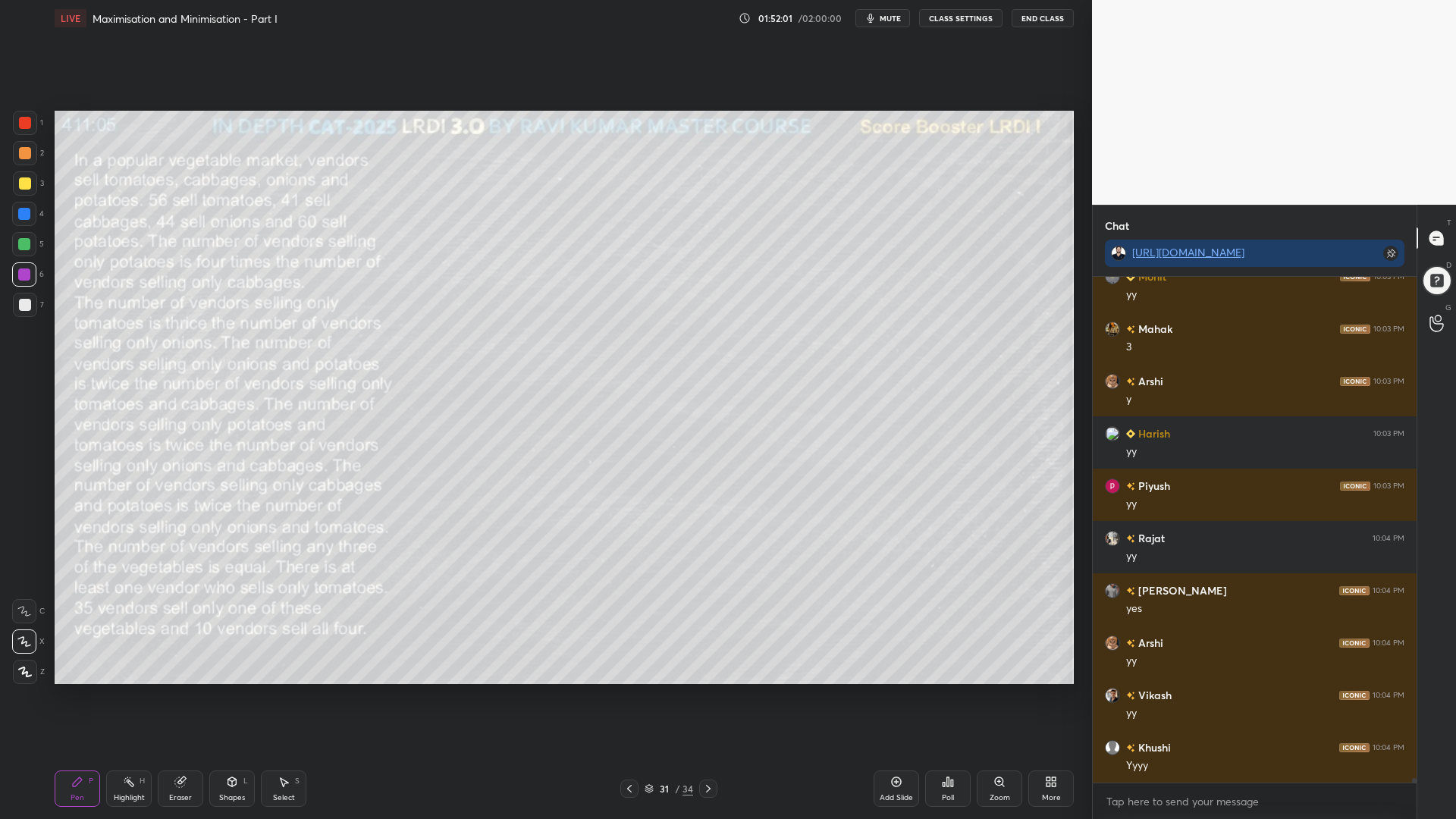
click at [24, 242] on div at bounding box center [24, 244] width 12 height 12
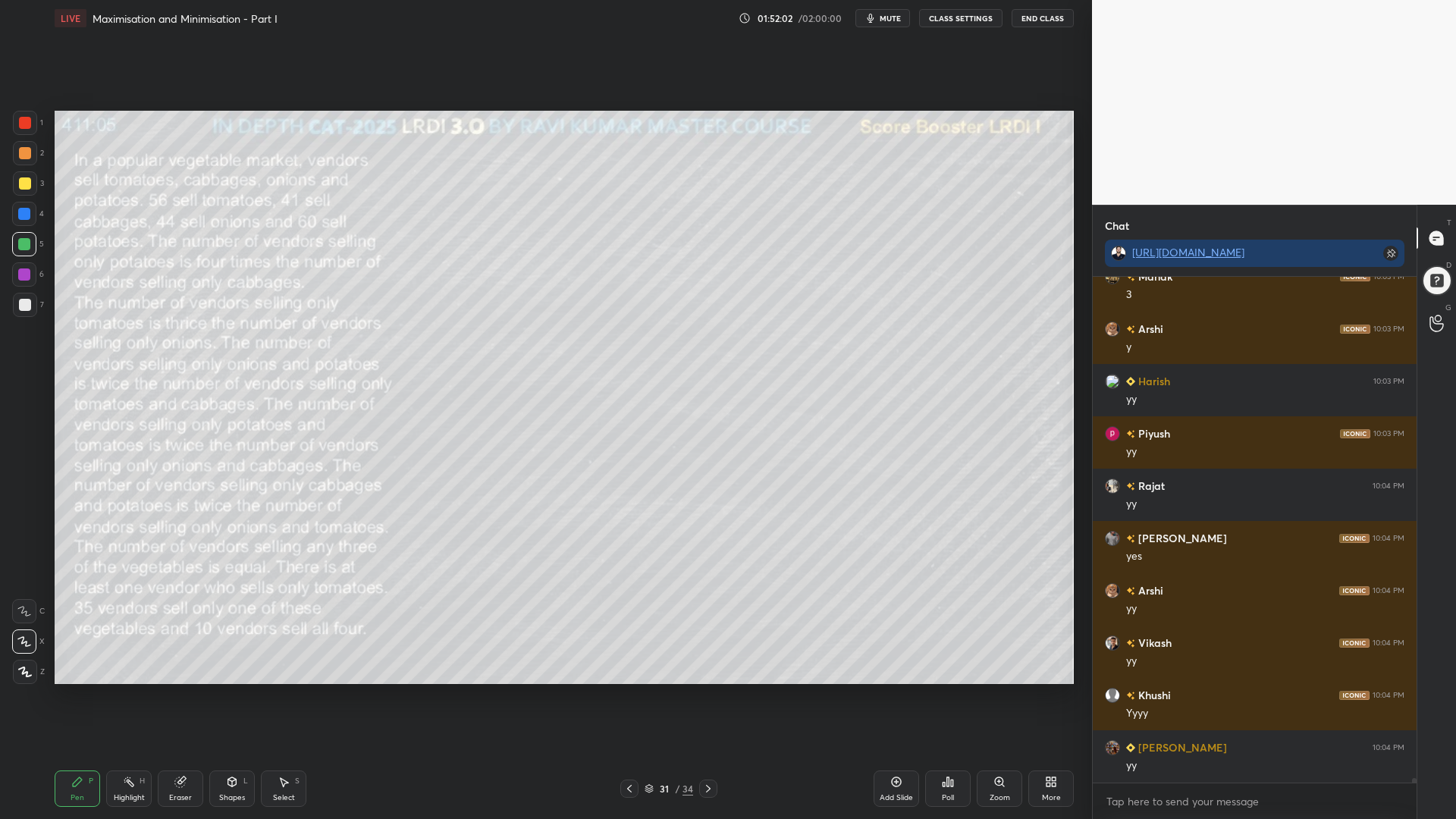
drag, startPoint x: 23, startPoint y: 151, endPoint x: 32, endPoint y: 163, distance: 15.0
click at [28, 157] on div at bounding box center [24, 153] width 12 height 12
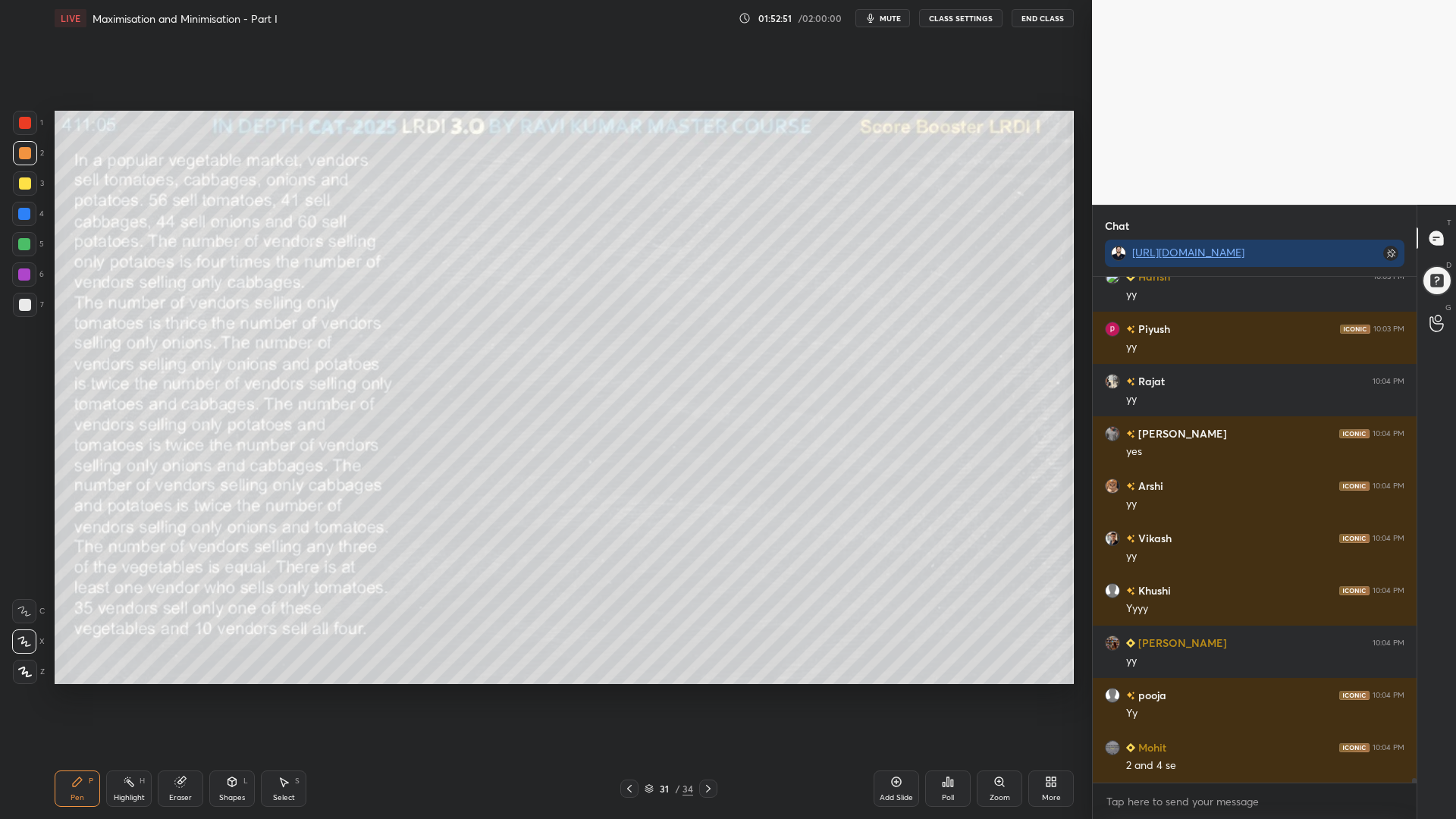
scroll to position [52471, 0]
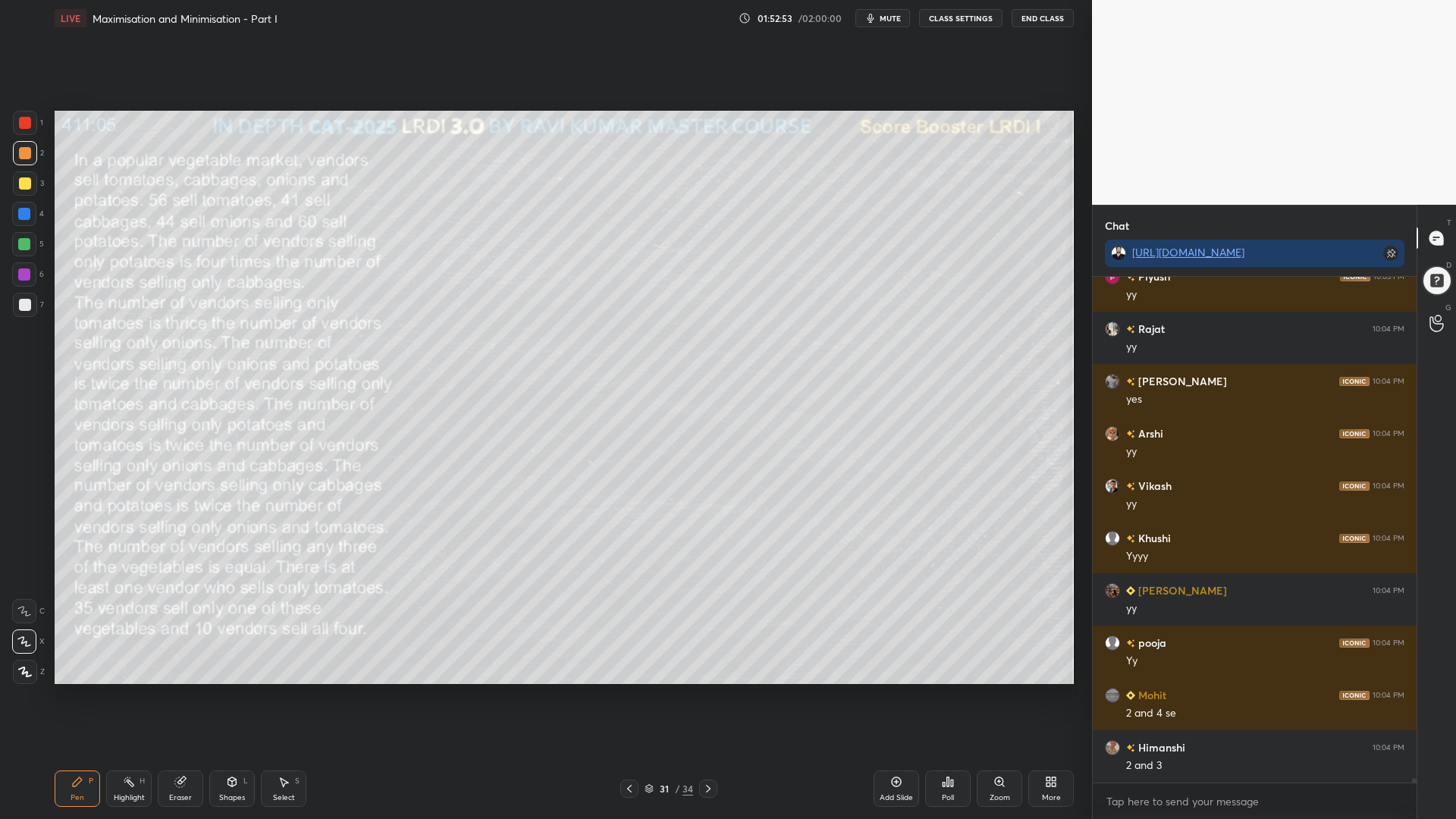
click at [24, 272] on div at bounding box center [24, 274] width 12 height 12
click at [20, 247] on div at bounding box center [24, 244] width 12 height 12
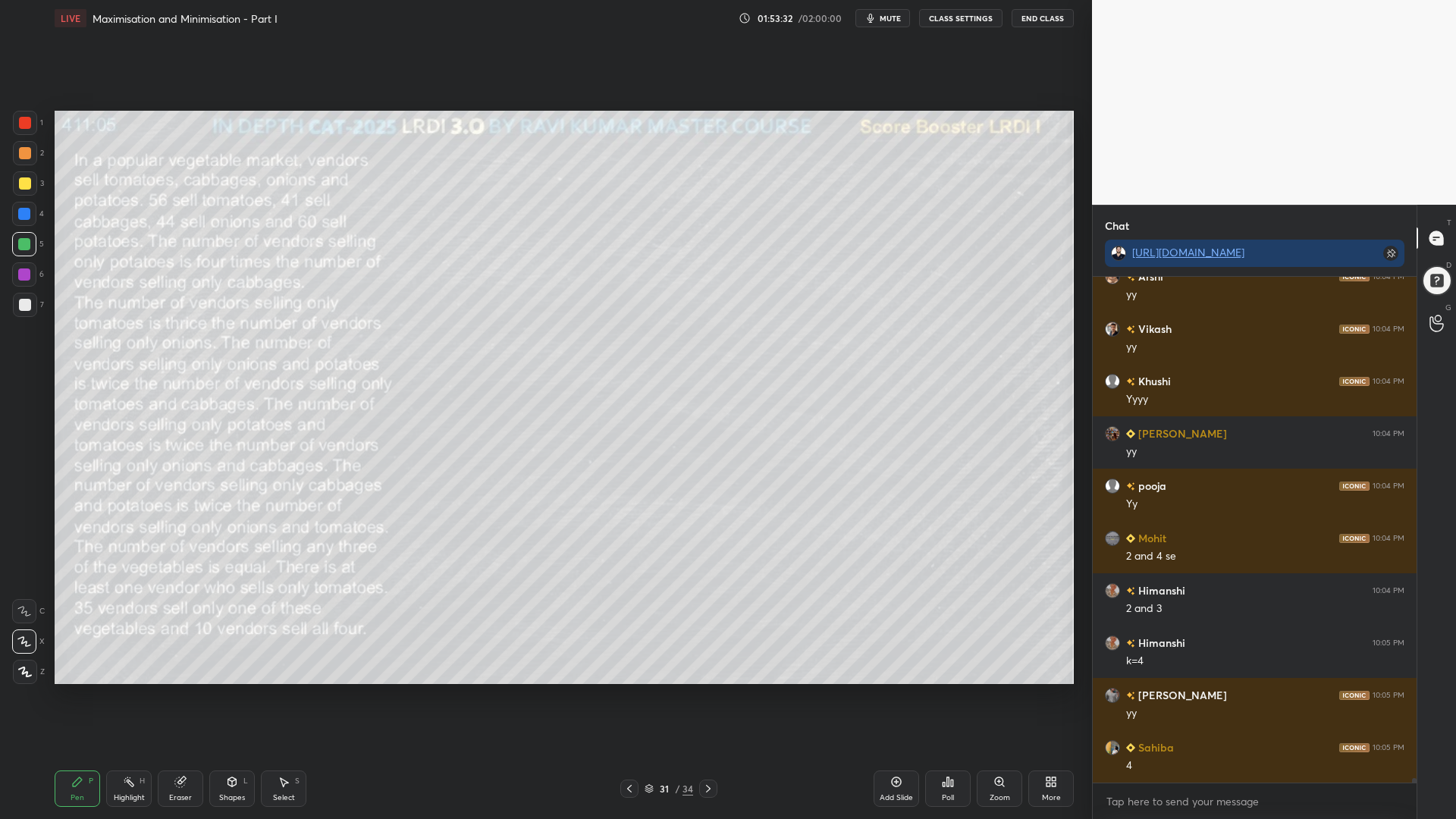
scroll to position [52680, 0]
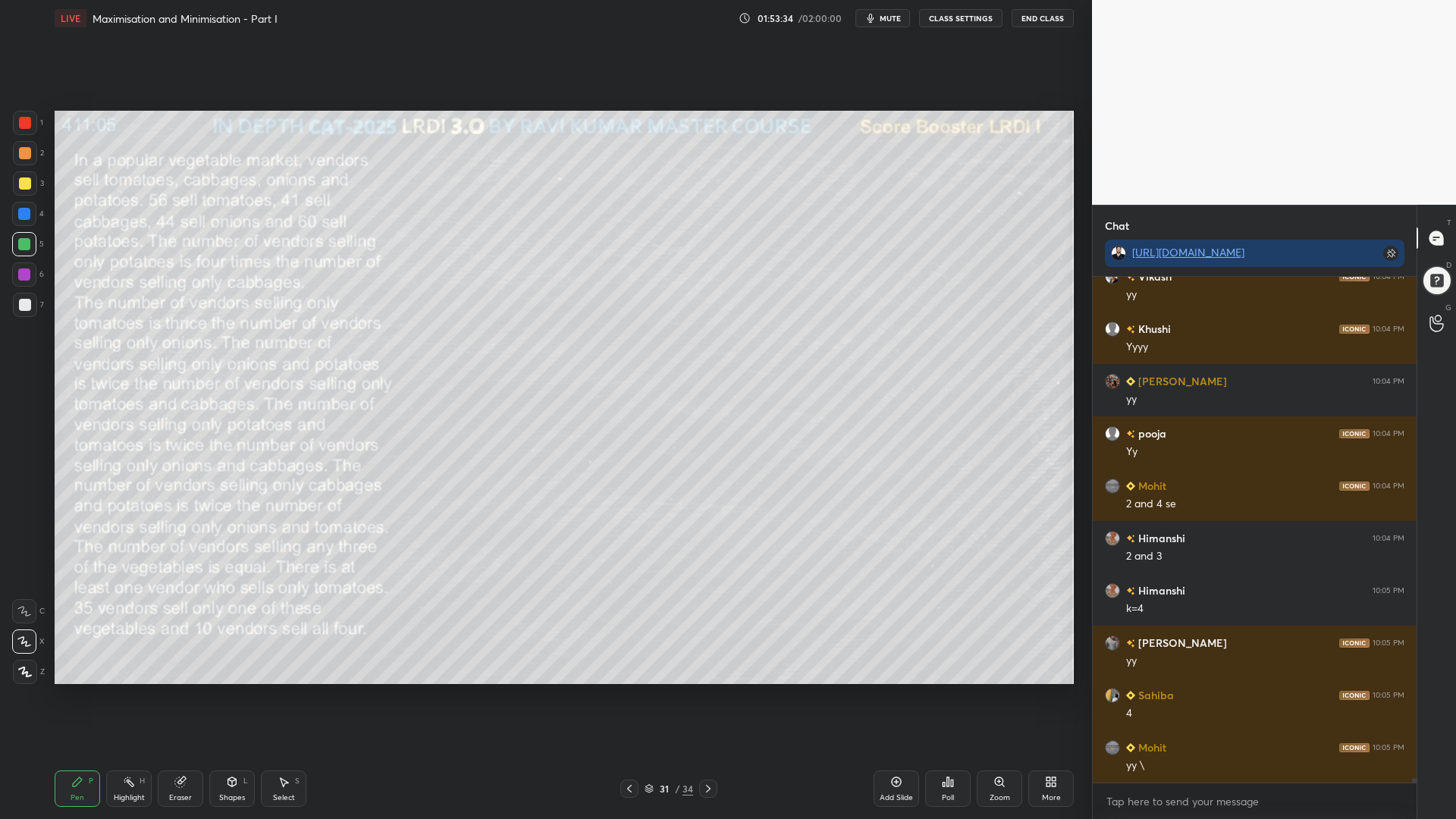
click at [129, 690] on icon at bounding box center [128, 782] width 12 height 12
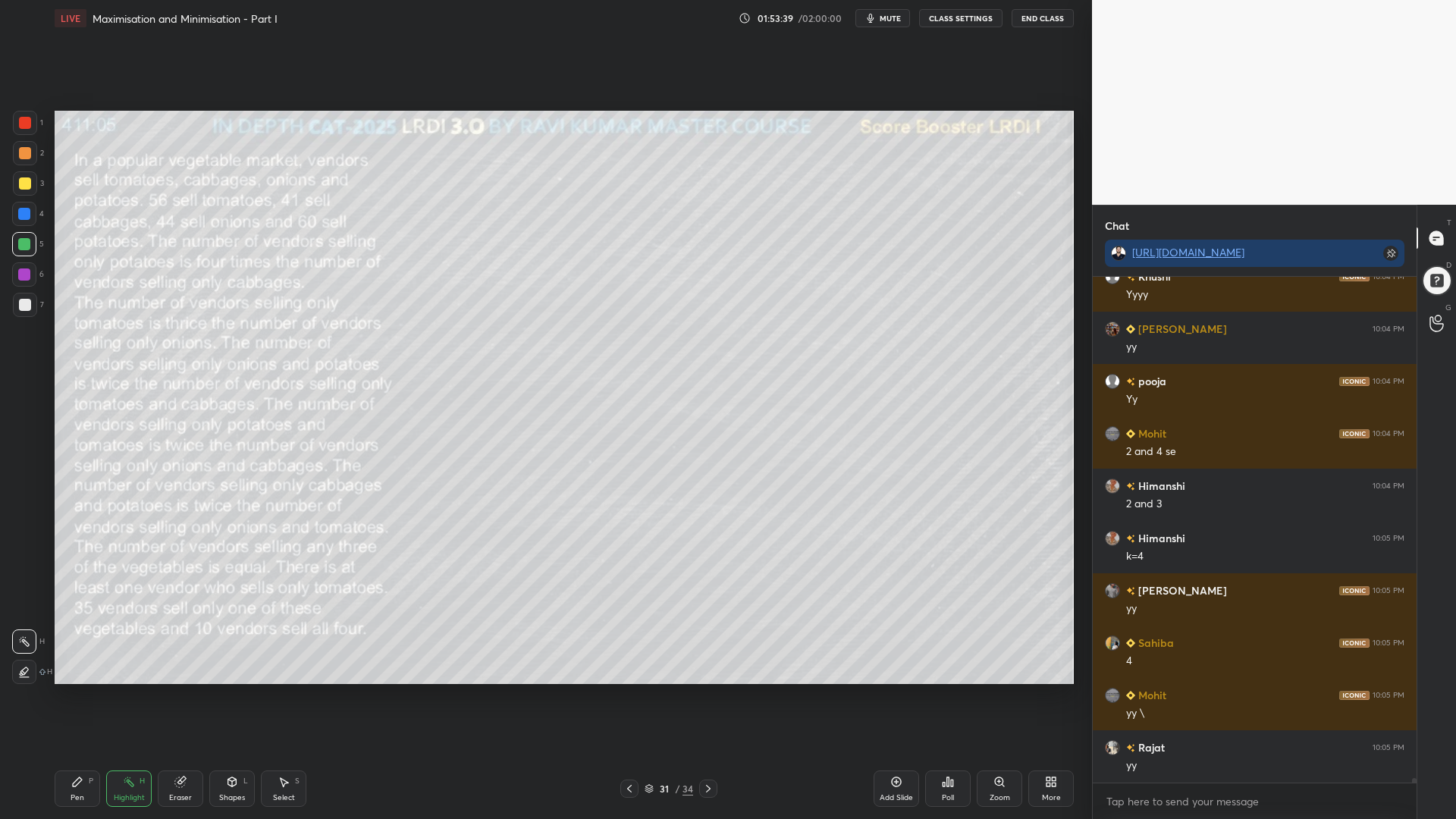
click at [82, 690] on div "Pen P" at bounding box center [77, 788] width 45 height 37
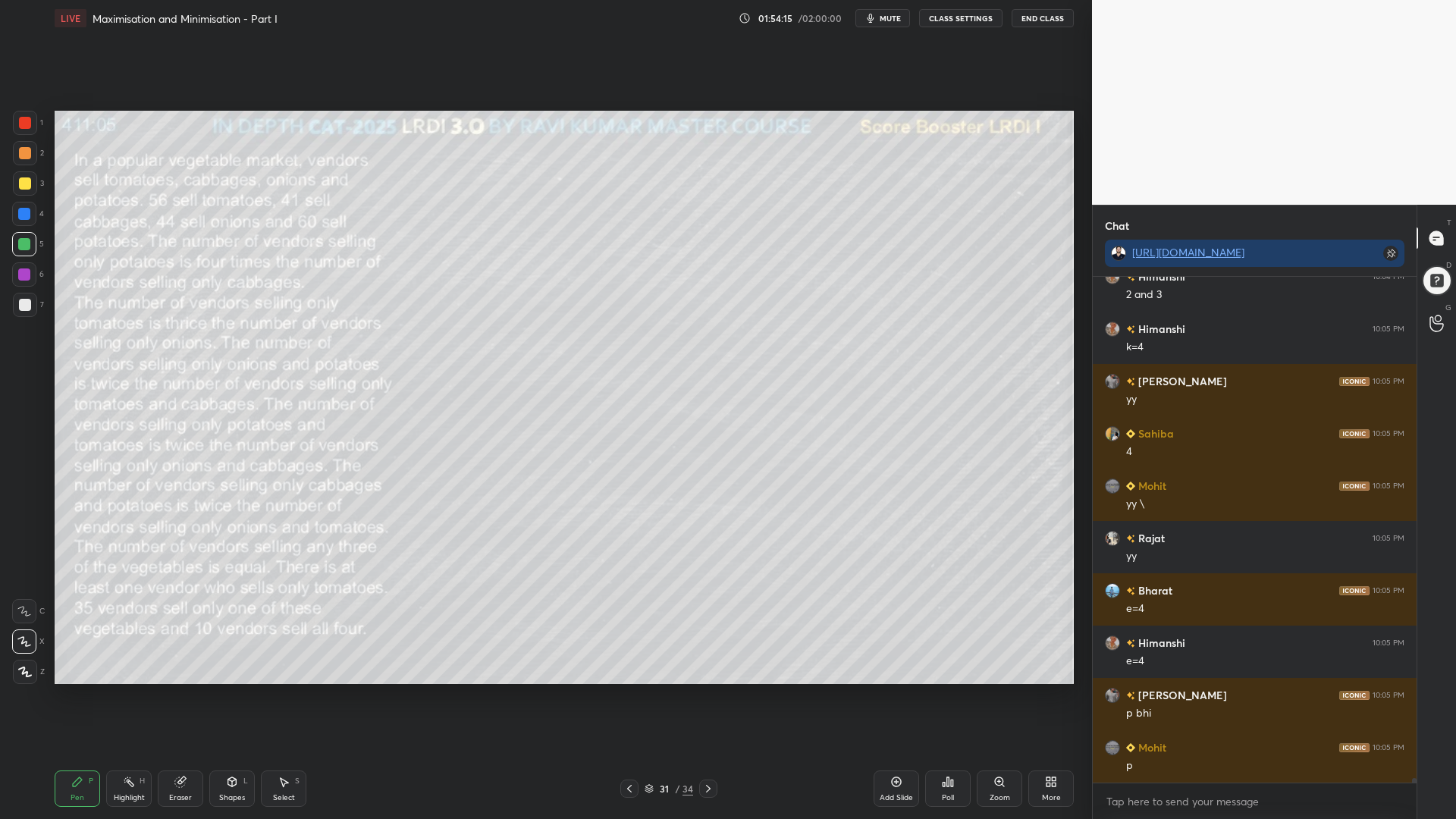
scroll to position [52994, 0]
click at [278, 690] on icon at bounding box center [283, 782] width 12 height 12
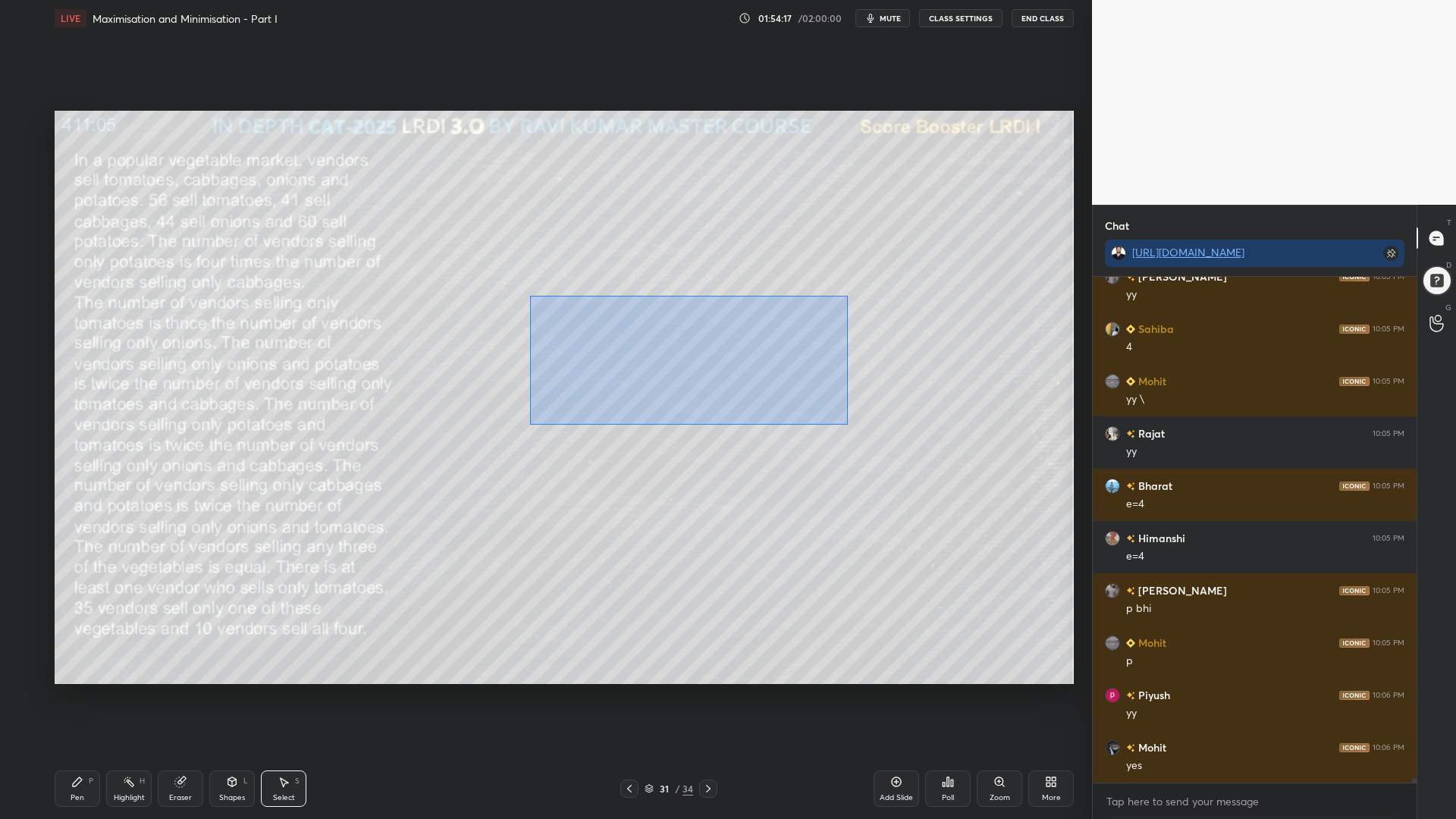
scroll to position [53099, 0]
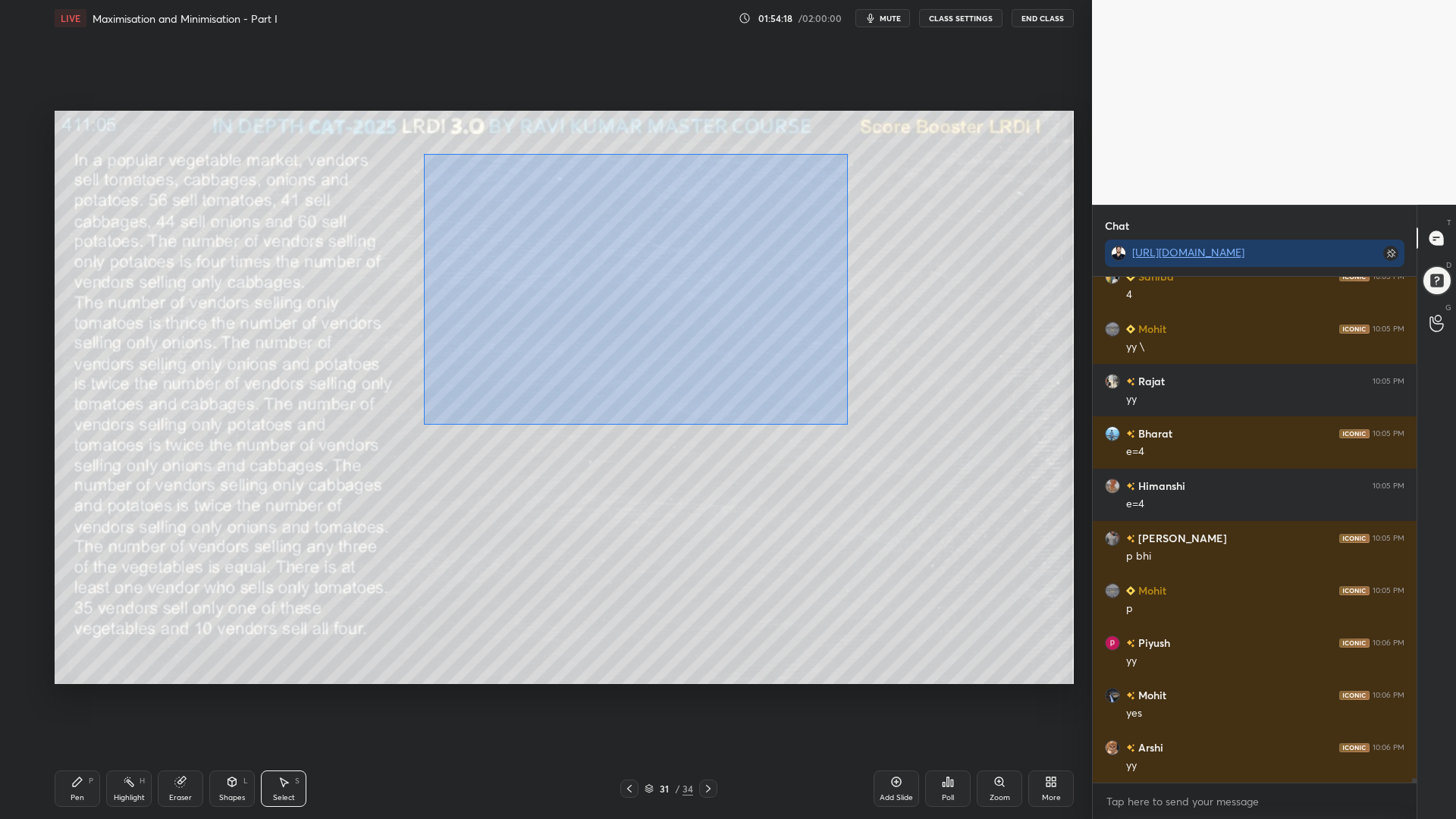
drag, startPoint x: 837, startPoint y: 420, endPoint x: 422, endPoint y: 153, distance: 493.5
click at [423, 154] on div "0 ° Undo Copy Paste here Duplicate Duplicate to new slide Delete" at bounding box center [563, 397] width 1019 height 573
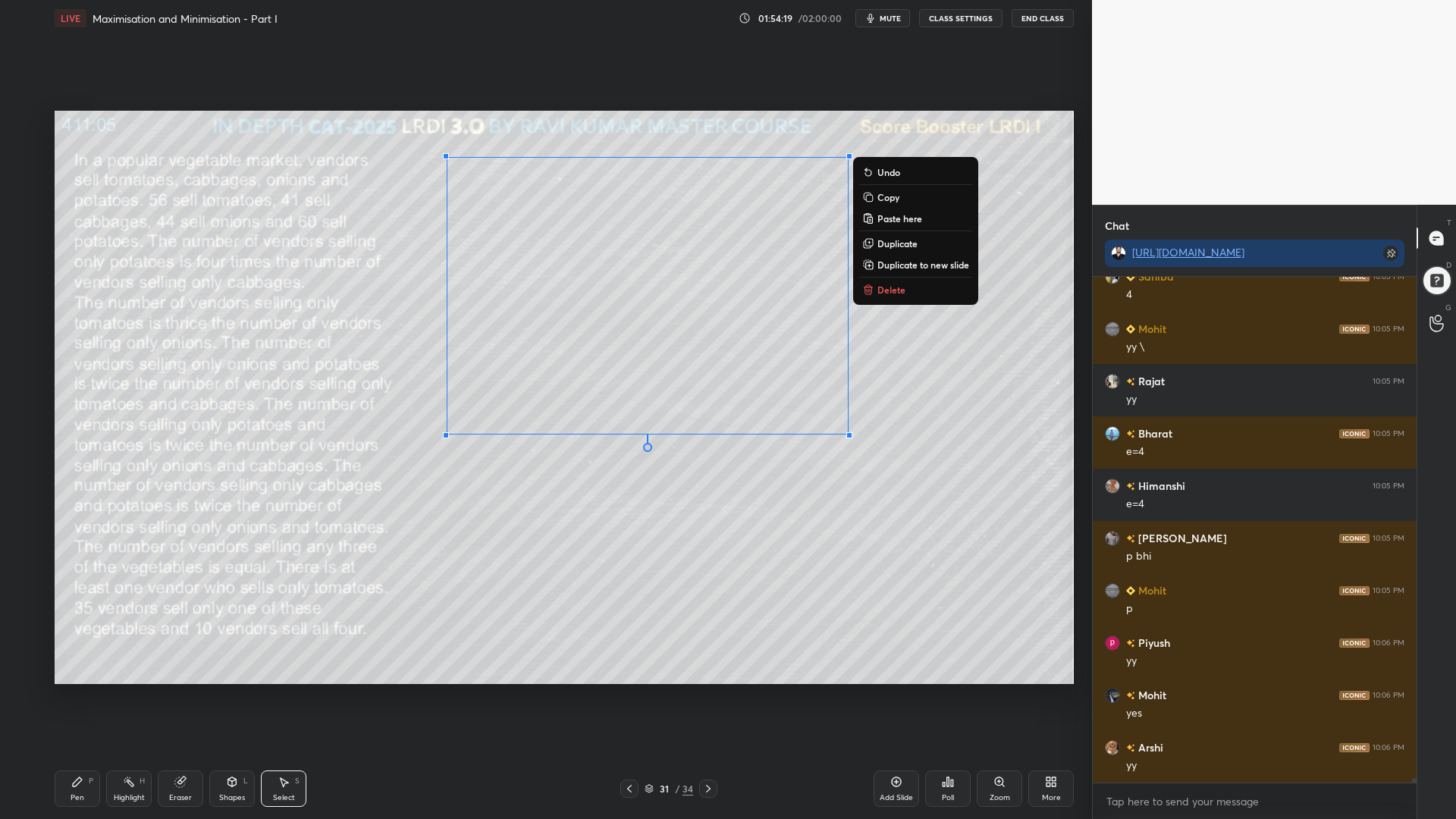
click at [890, 199] on p "Copy" at bounding box center [888, 196] width 22 height 12
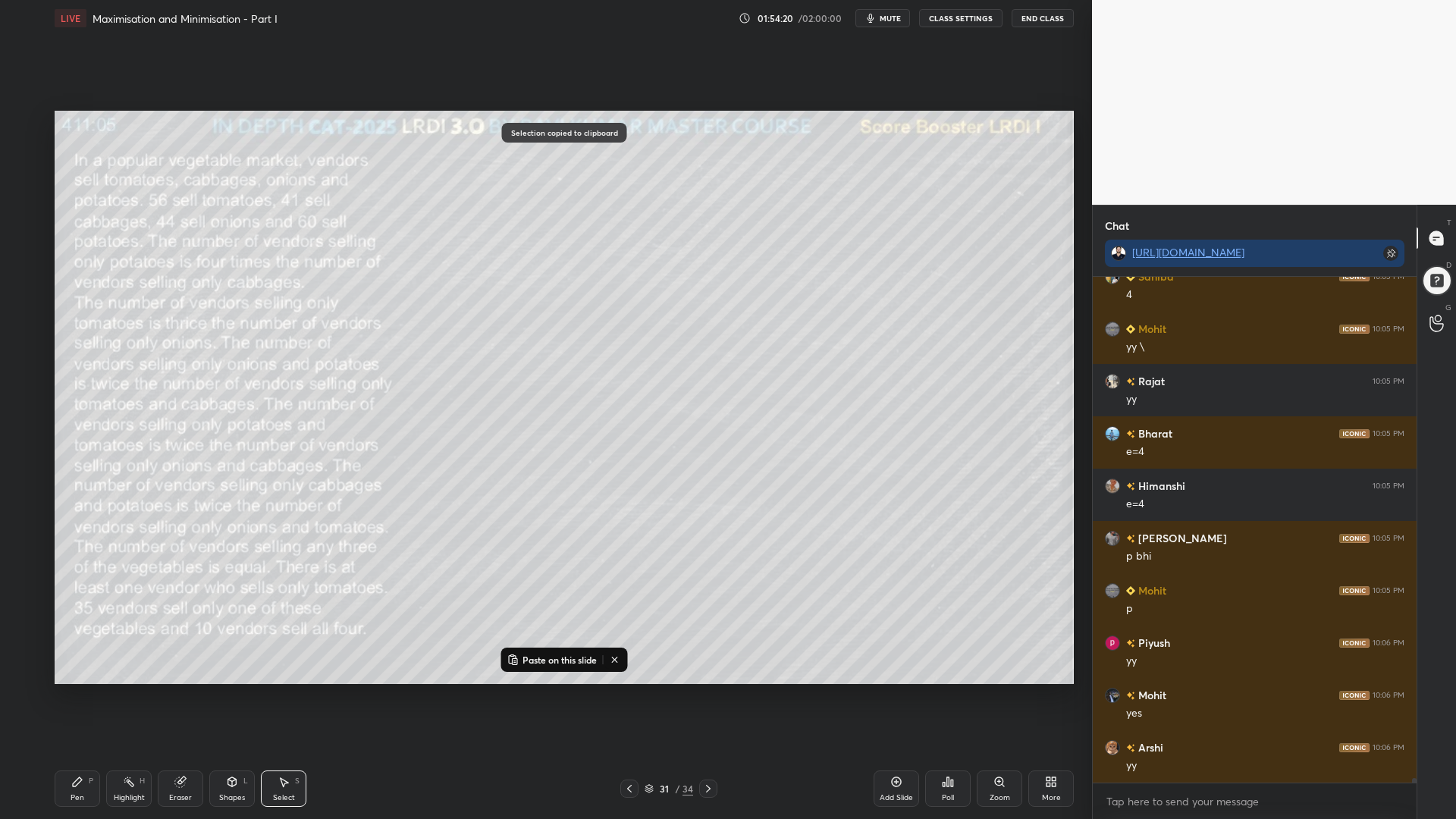
click at [708, 690] on icon at bounding box center [708, 788] width 12 height 12
click at [634, 690] on icon at bounding box center [629, 788] width 12 height 12
click at [636, 690] on div at bounding box center [629, 788] width 18 height 18
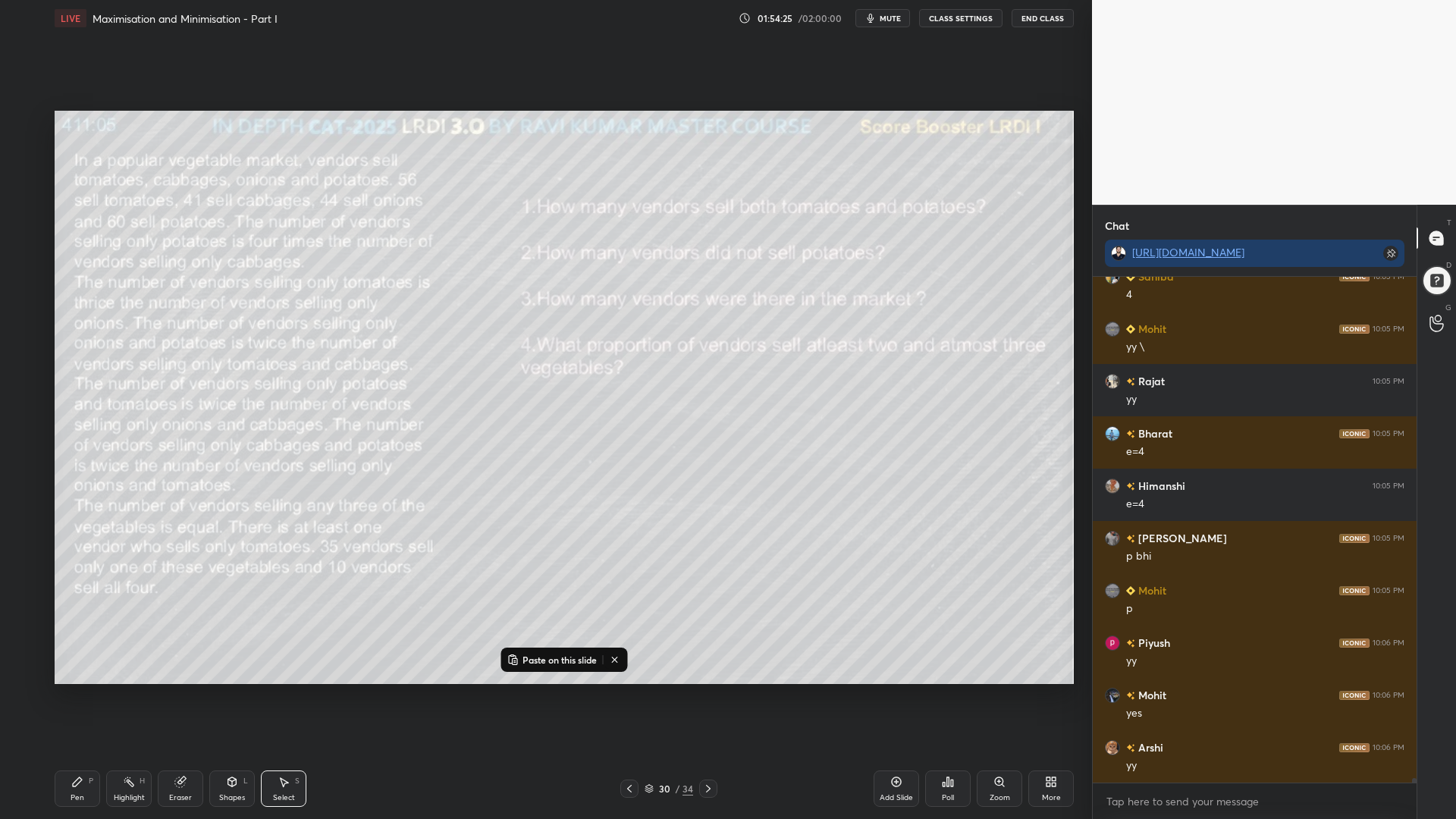
click at [175, 690] on div "Eraser" at bounding box center [180, 788] width 45 height 37
click at [24, 667] on span "Erase all" at bounding box center [24, 671] width 23 height 11
click at [565, 663] on p "Paste on this slide" at bounding box center [560, 659] width 75 height 12
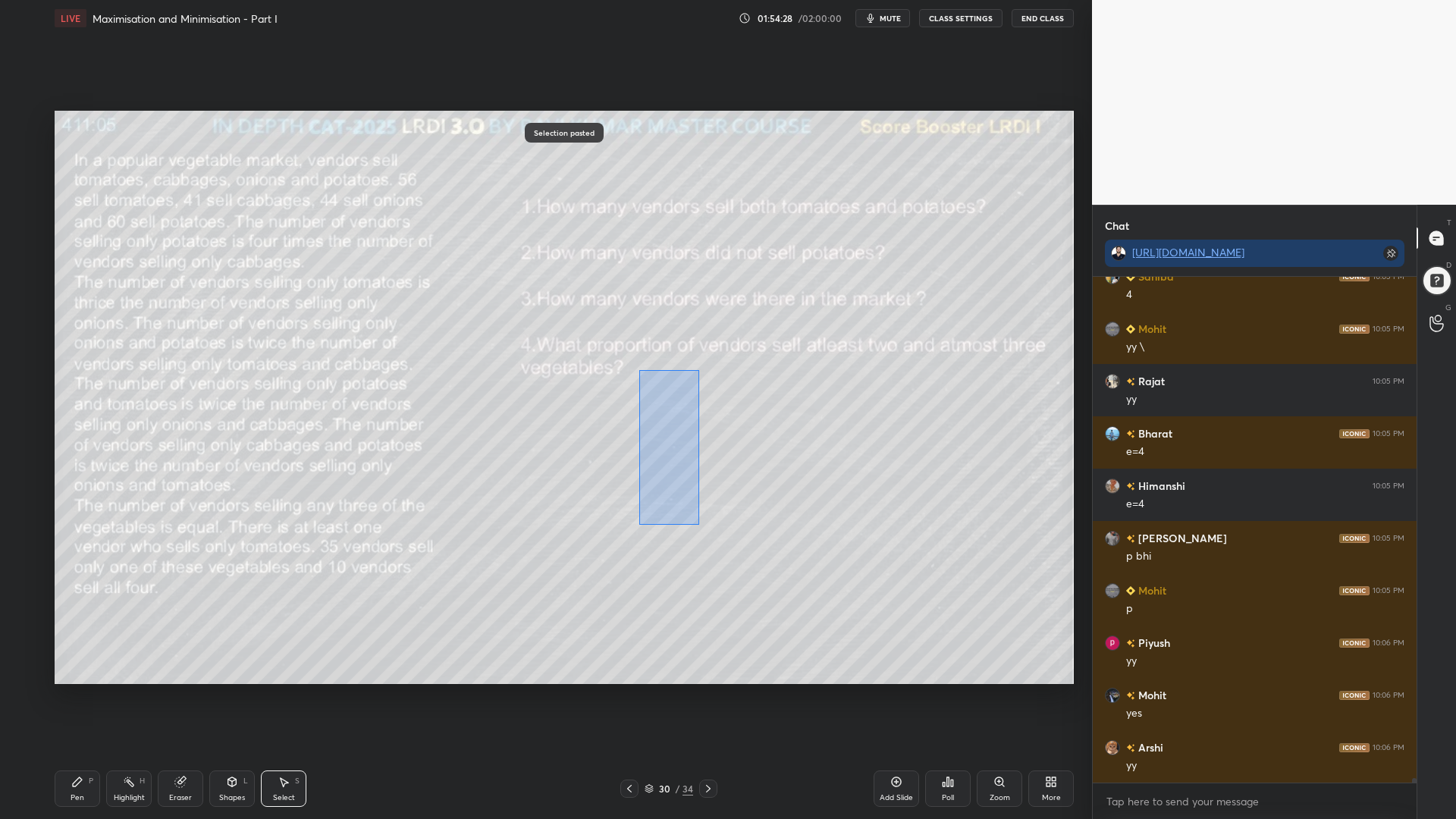
drag, startPoint x: 668, startPoint y: 428, endPoint x: 696, endPoint y: 513, distance: 89.5
click at [696, 515] on div "0 ° Undo Copy Paste here Duplicate Duplicate to new slide Delete" at bounding box center [563, 397] width 1019 height 573
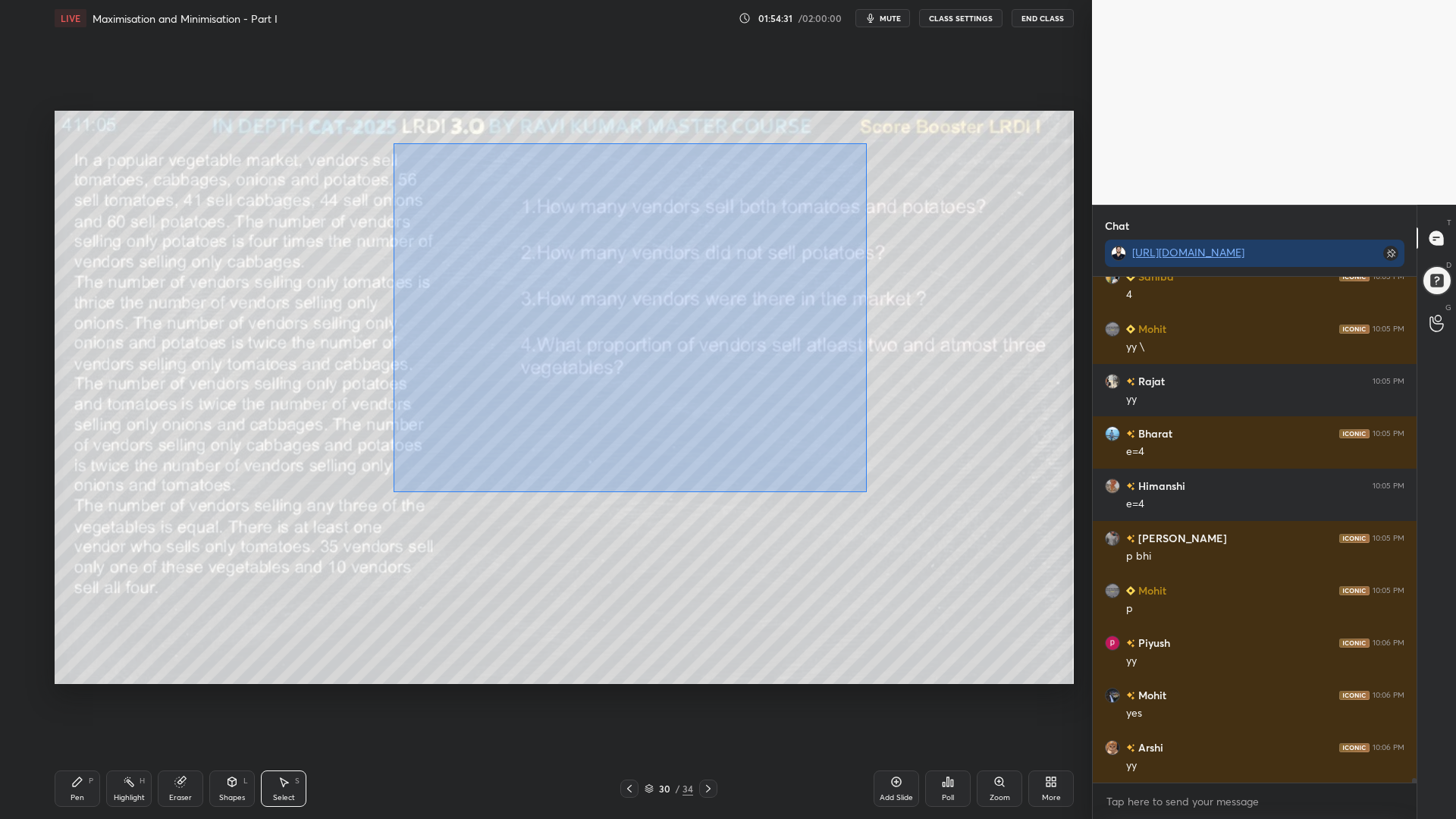
drag, startPoint x: 868, startPoint y: 489, endPoint x: 437, endPoint y: 158, distance: 543.4
click at [432, 152] on div "0 ° Undo Copy Paste here Duplicate Duplicate to new slide Delete" at bounding box center [563, 397] width 1019 height 573
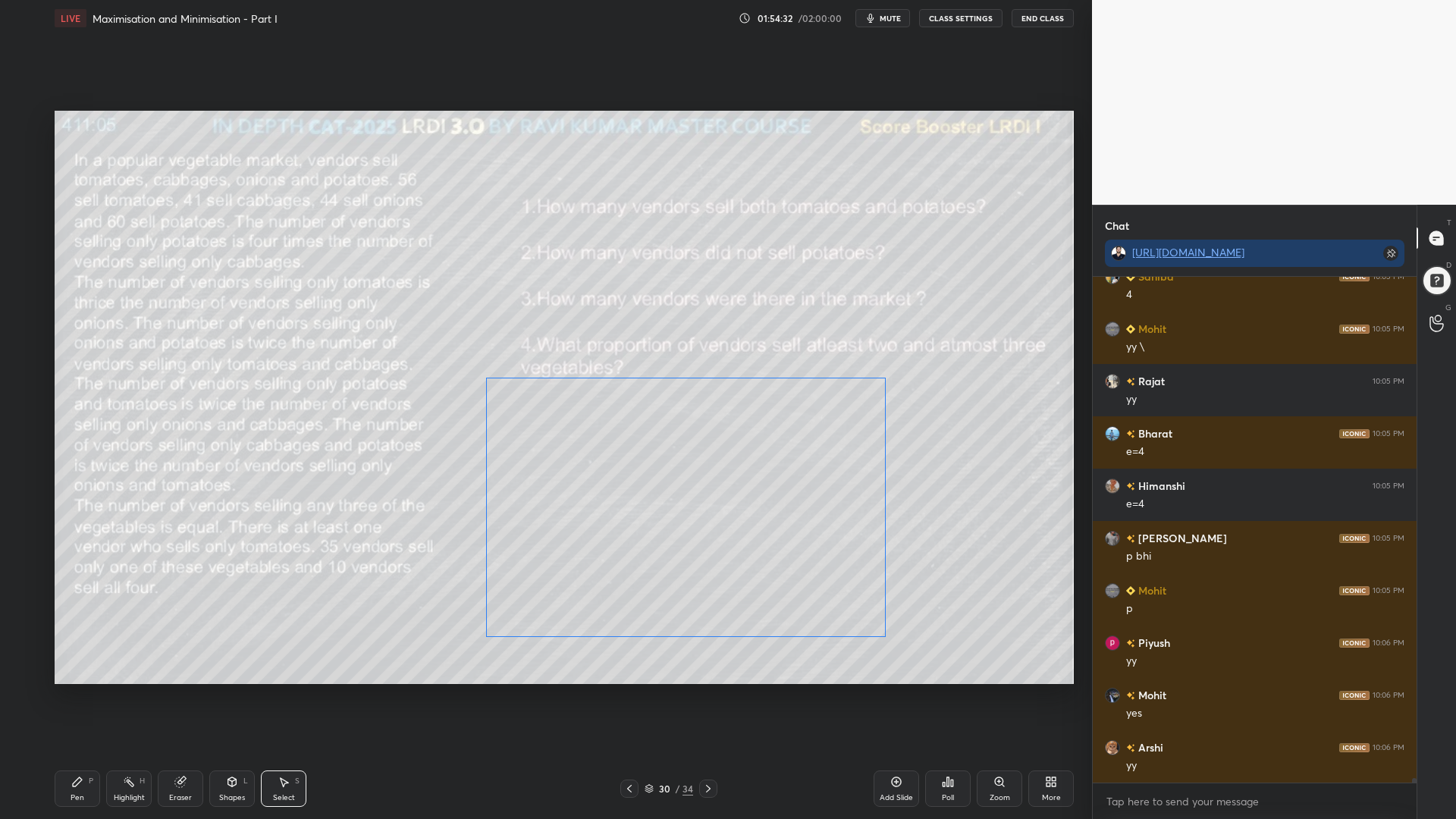
drag, startPoint x: 610, startPoint y: 362, endPoint x: 584, endPoint y: 445, distance: 87.0
click at [584, 445] on div "0 ° Undo Copy Paste here Duplicate Duplicate to new slide Delete" at bounding box center [563, 397] width 1019 height 573
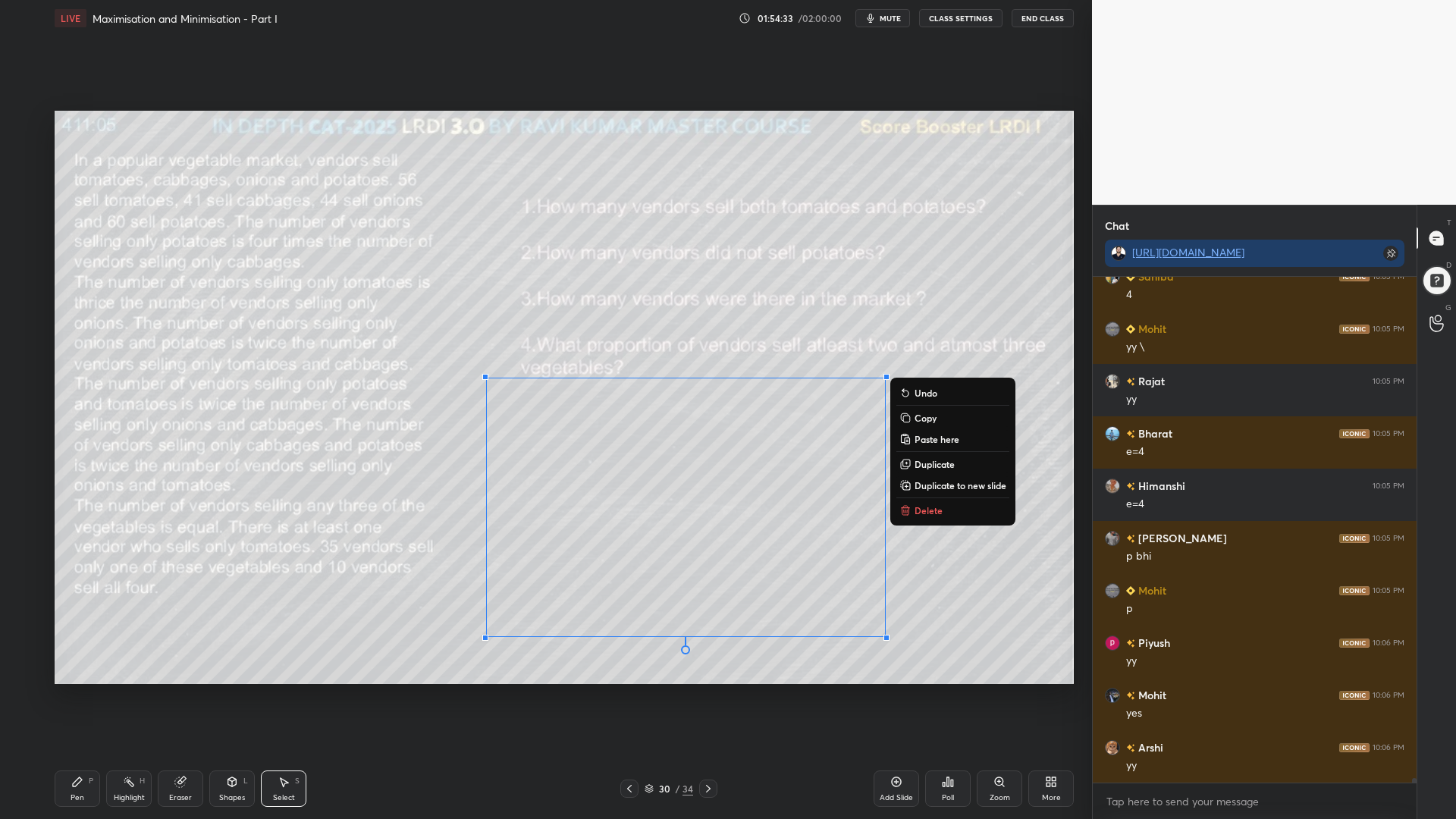
scroll to position [53151, 0]
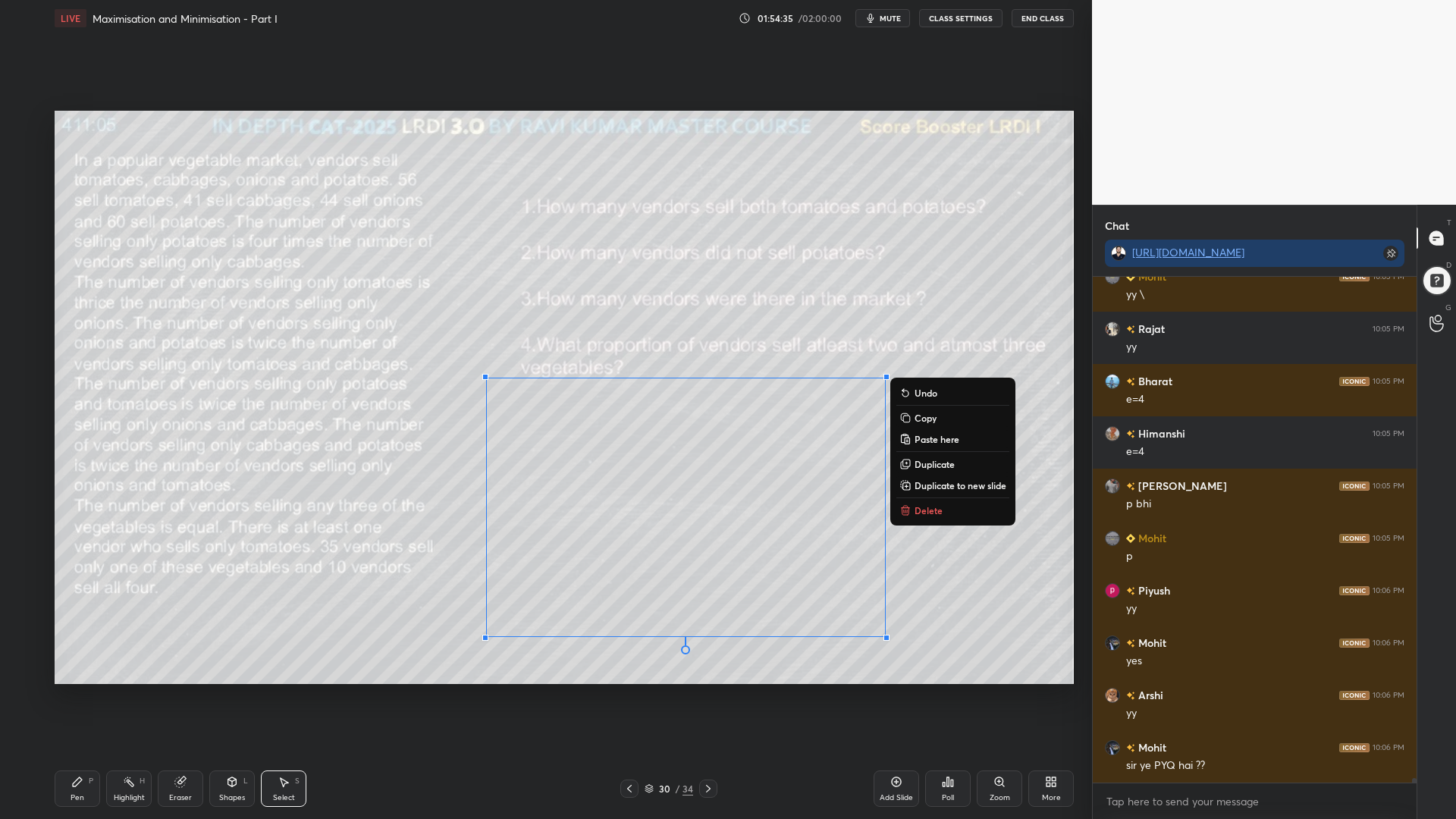
click at [83, 690] on icon at bounding box center [77, 782] width 12 height 12
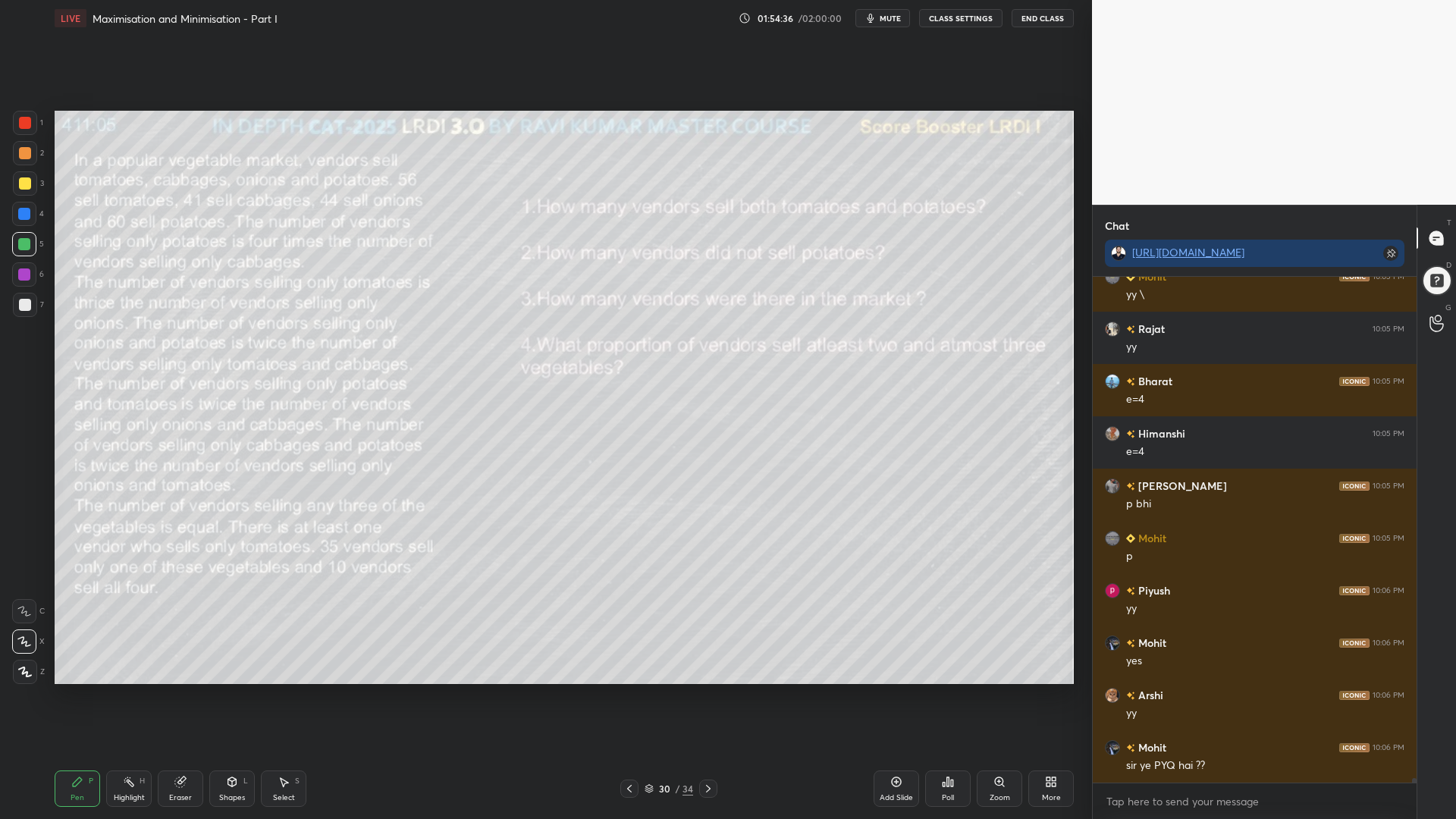
click at [23, 304] on div at bounding box center [24, 304] width 12 height 12
drag, startPoint x: 19, startPoint y: 151, endPoint x: 10, endPoint y: 155, distance: 9.8
click at [17, 153] on div at bounding box center [25, 153] width 24 height 24
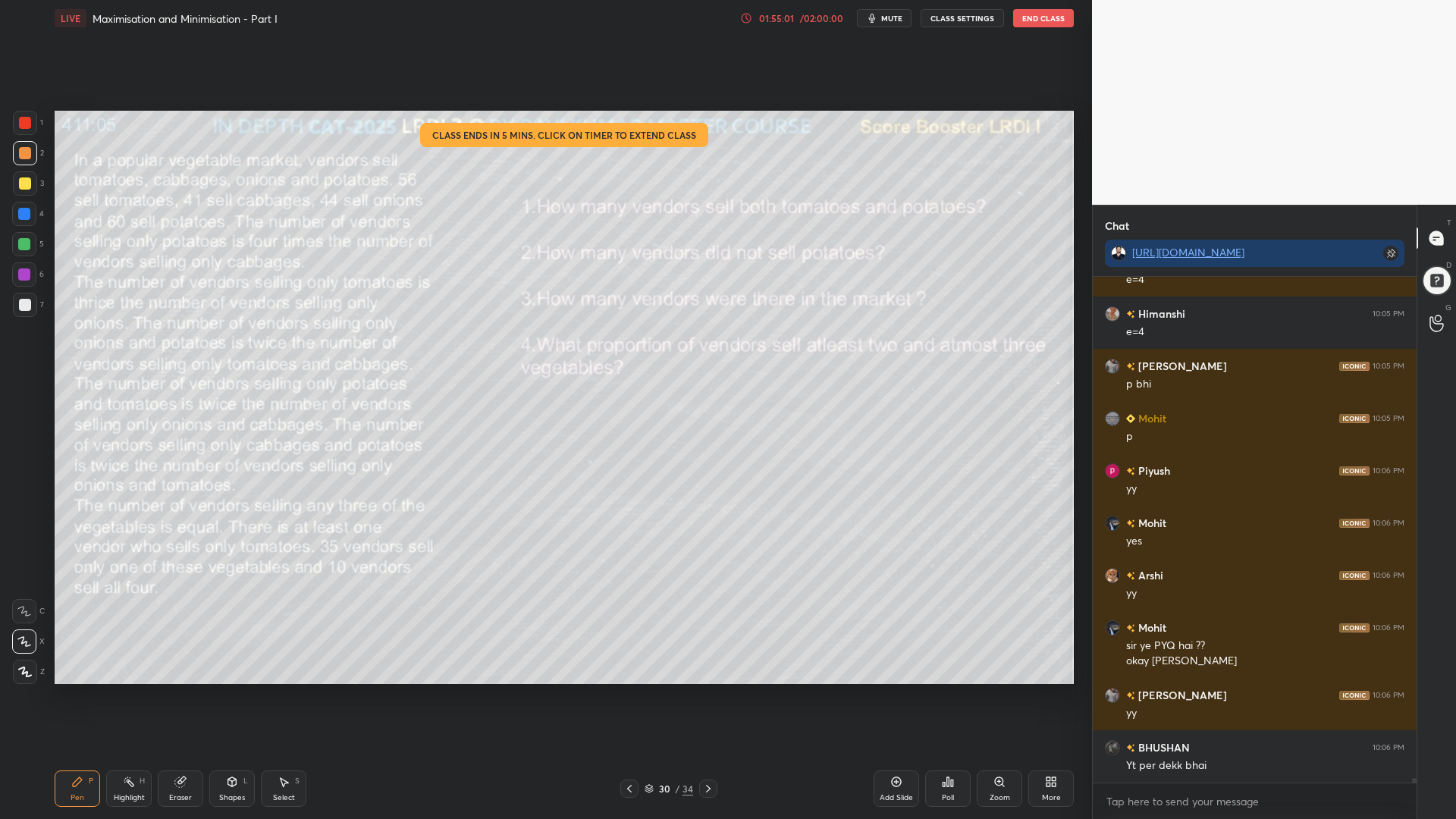
scroll to position [53323, 0]
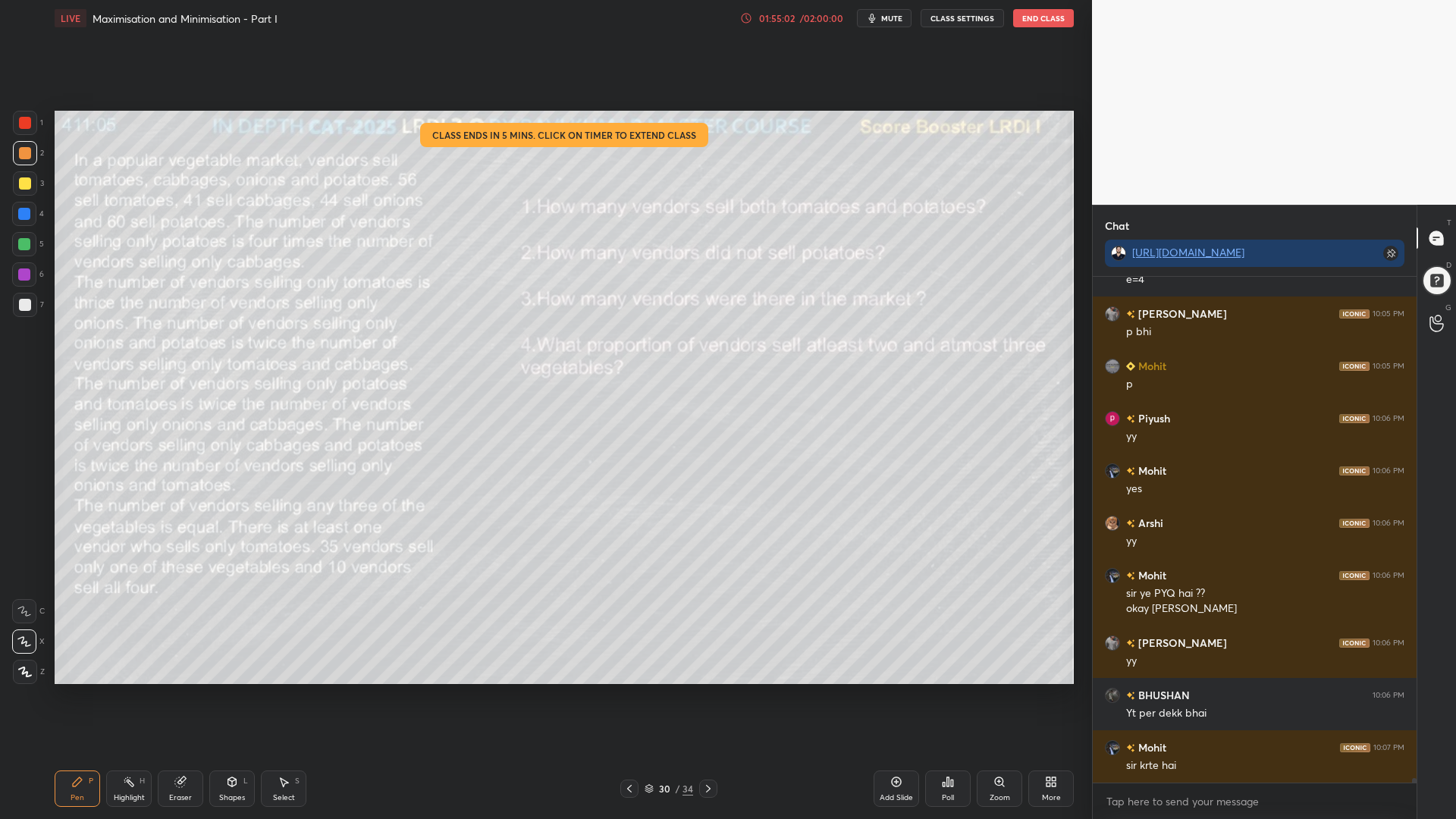
click at [743, 21] on icon at bounding box center [746, 18] width 12 height 12
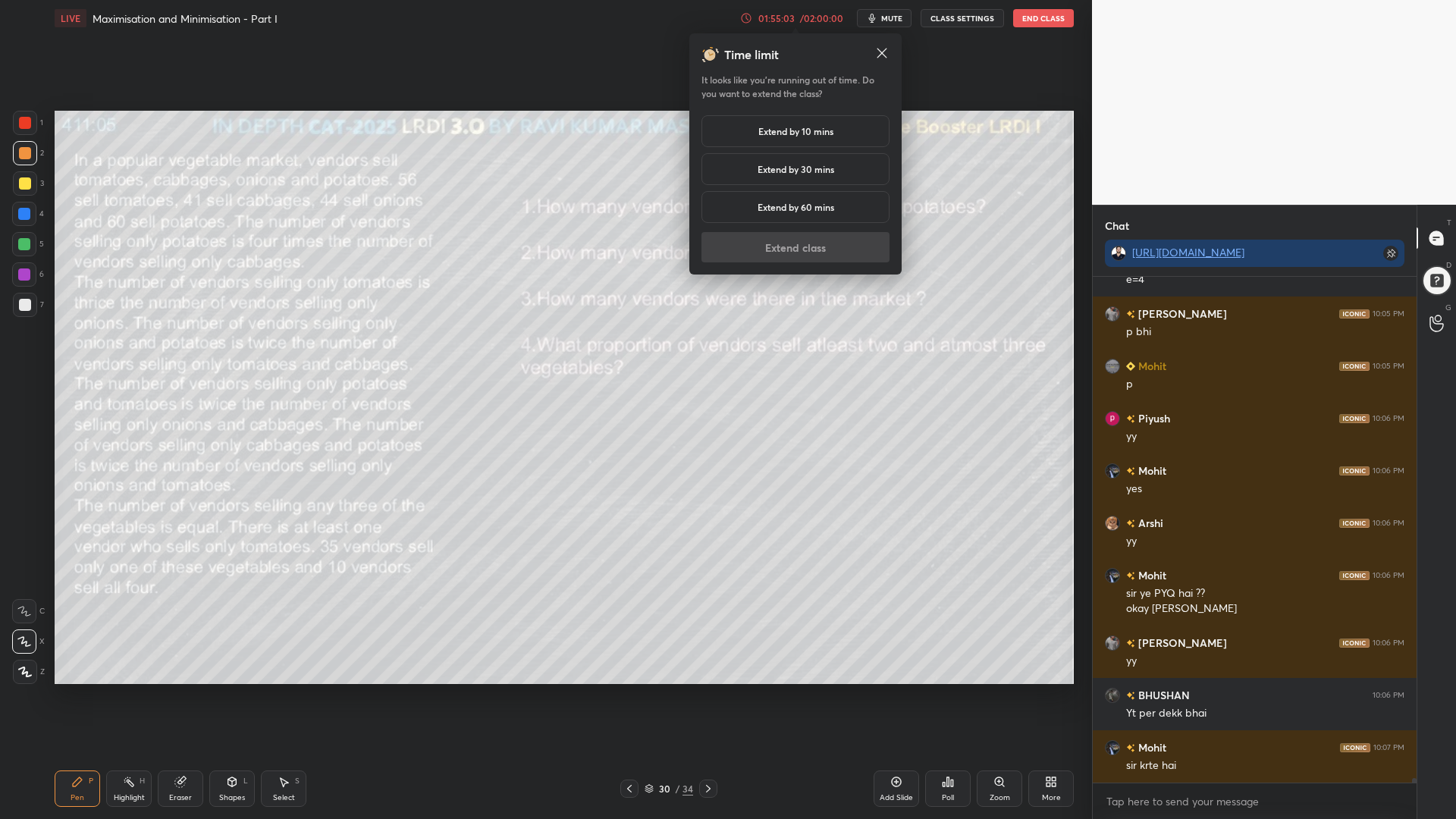
click at [796, 207] on h5 "Extend by 60 mins" at bounding box center [795, 207] width 76 height 14
click at [802, 246] on button "Extend class" at bounding box center [795, 247] width 188 height 30
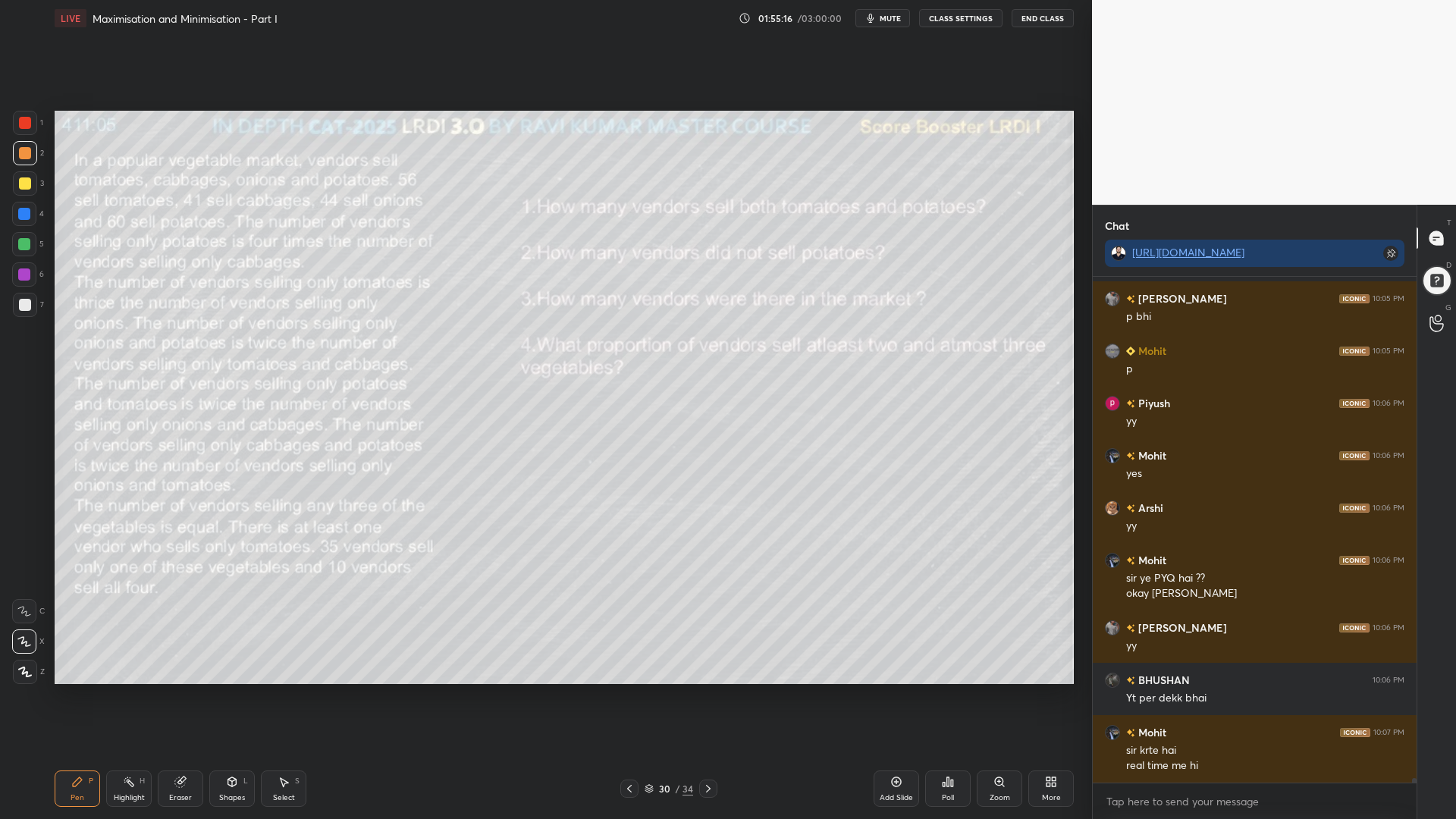
scroll to position [53391, 0]
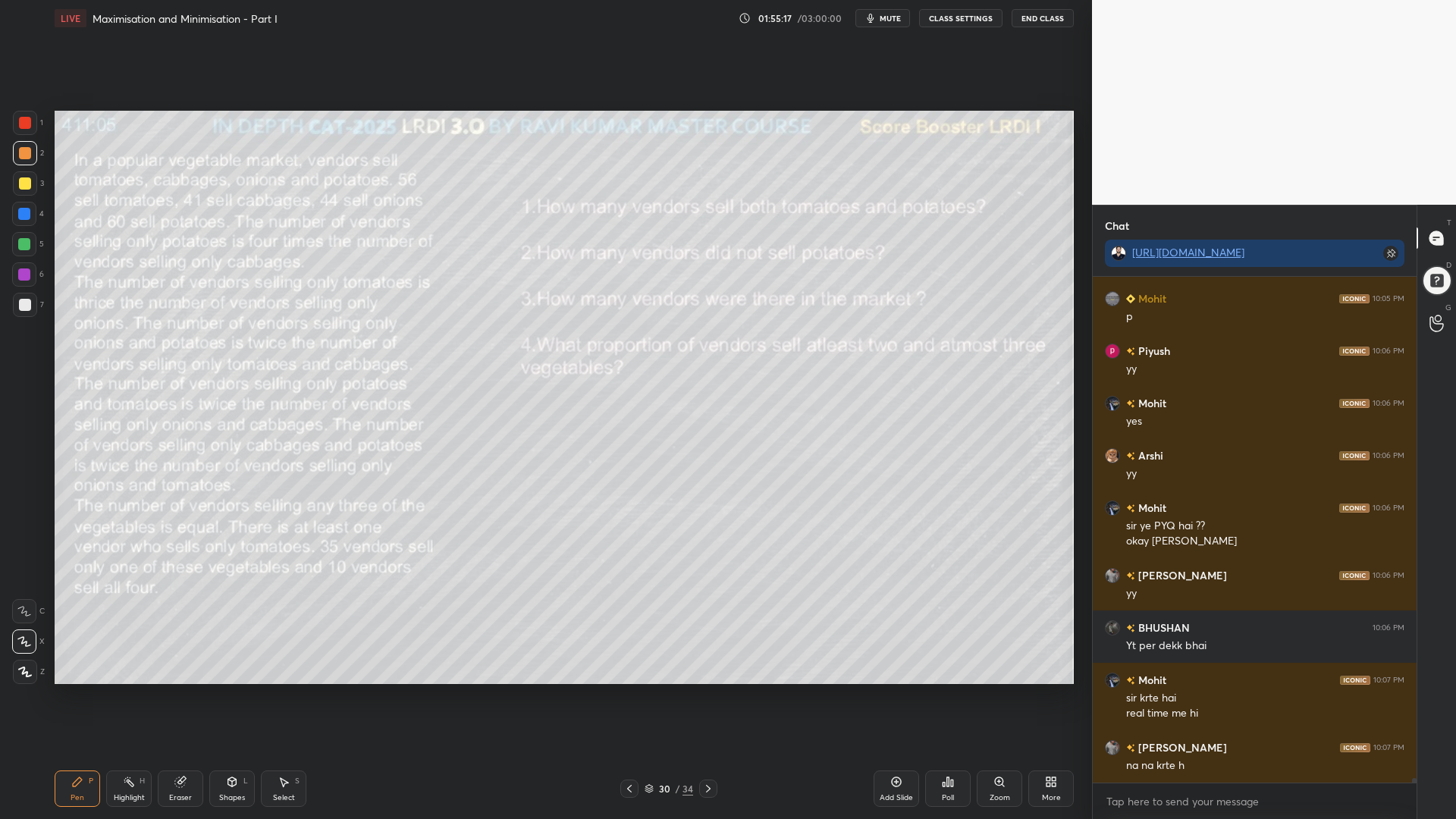
click at [34, 283] on div at bounding box center [24, 274] width 24 height 24
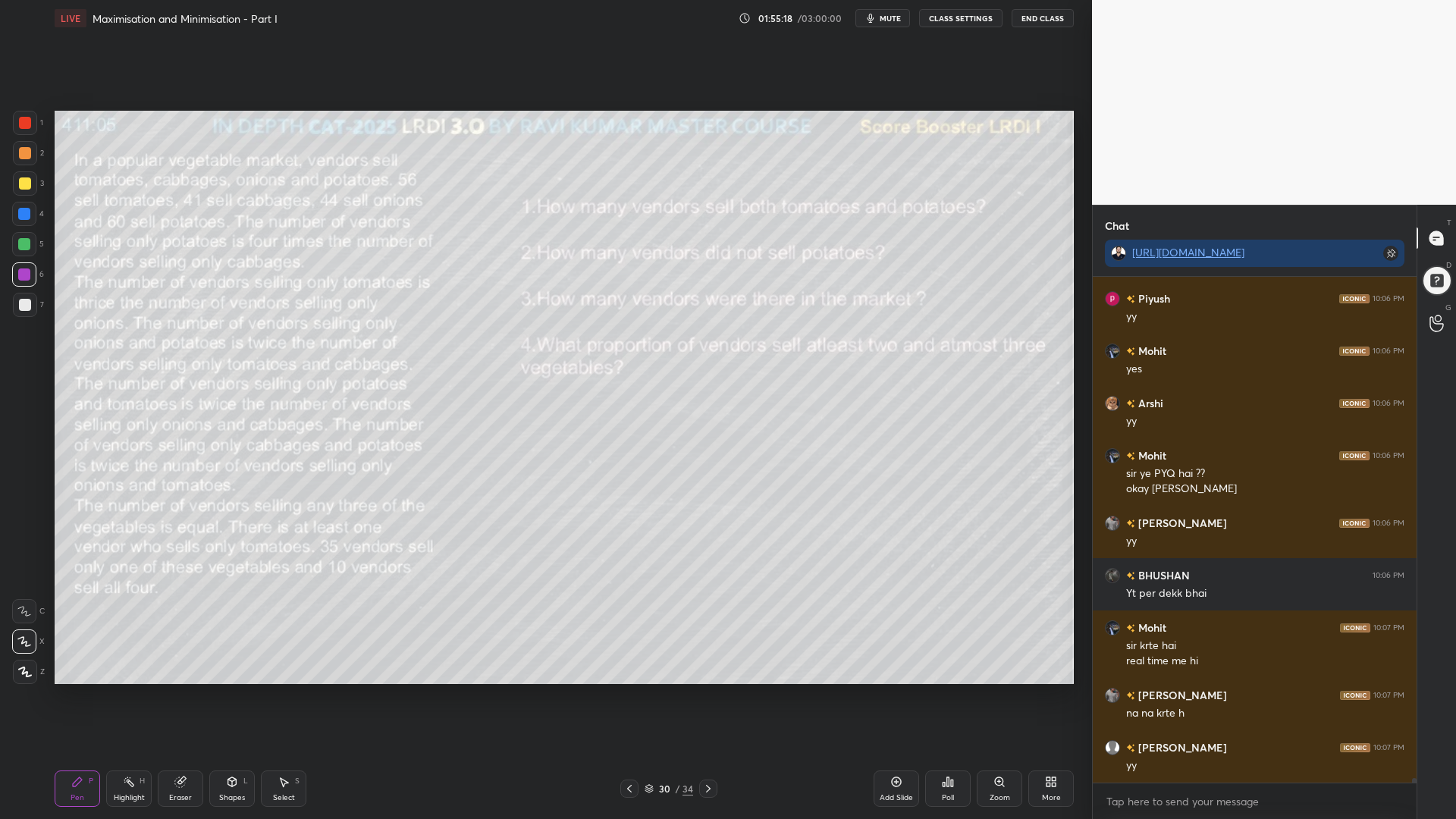
click at [20, 220] on div at bounding box center [24, 213] width 24 height 24
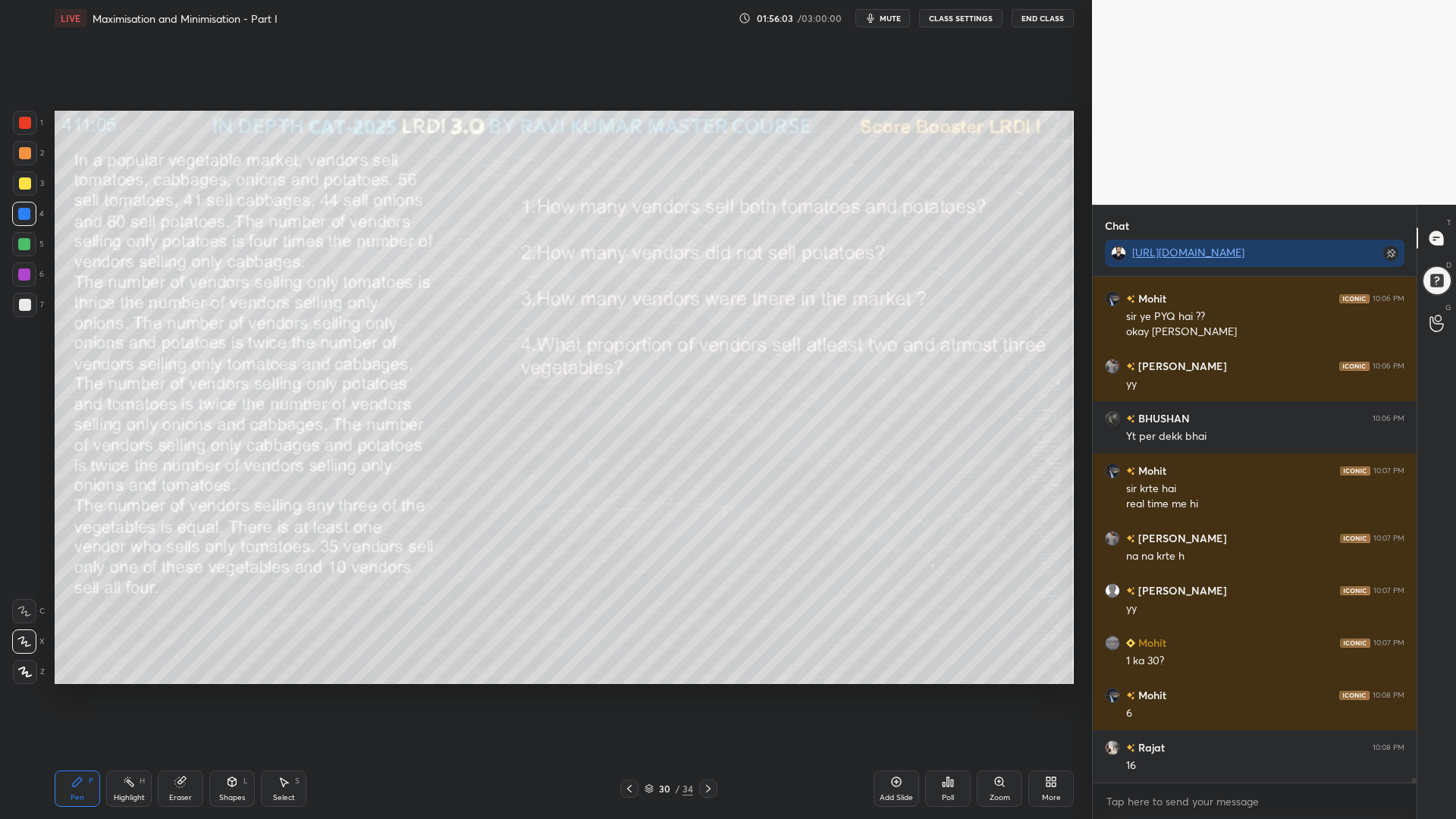
scroll to position [53652, 0]
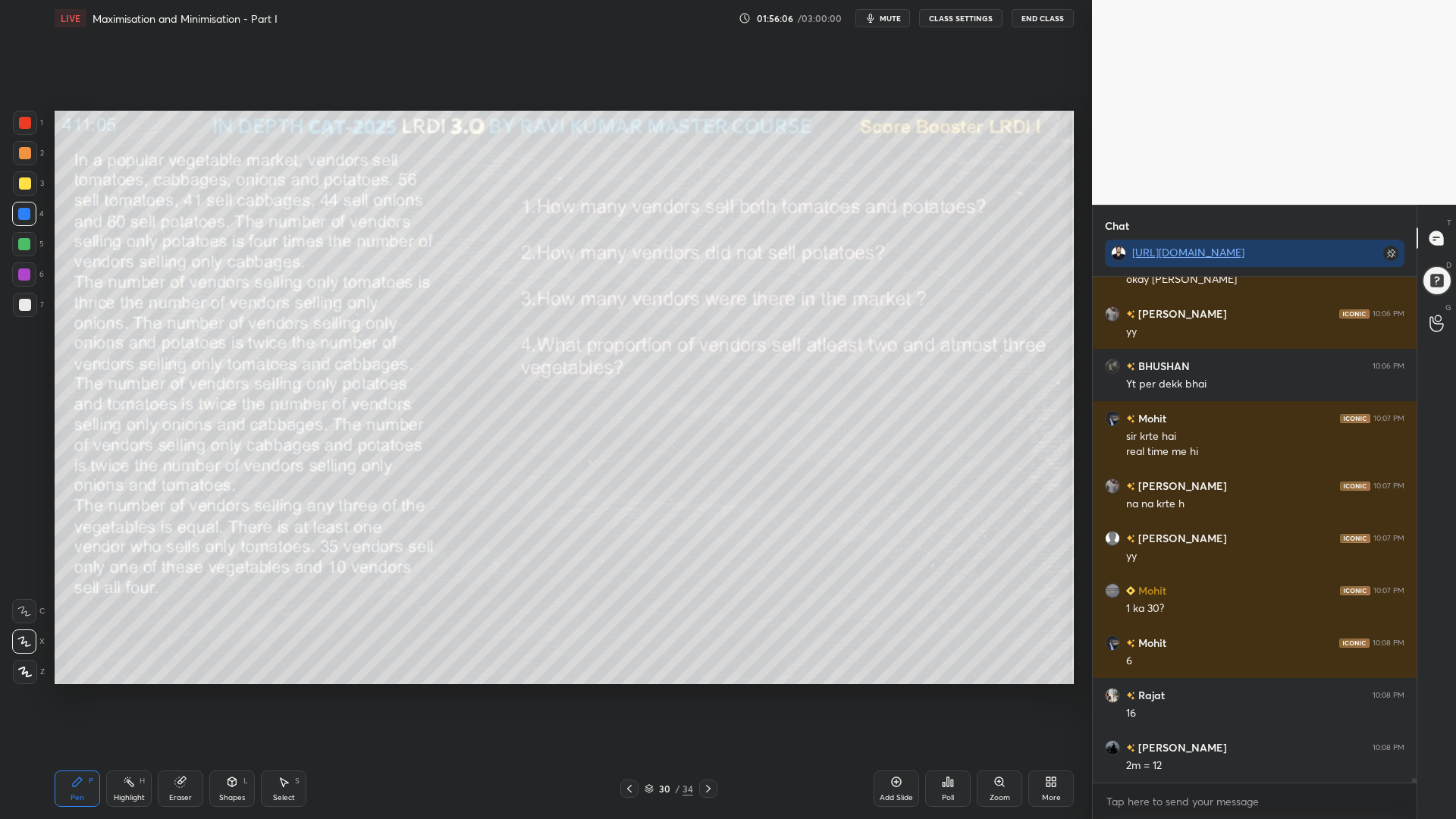
click at [129, 690] on icon at bounding box center [128, 782] width 12 height 12
click at [234, 690] on icon at bounding box center [231, 782] width 12 height 12
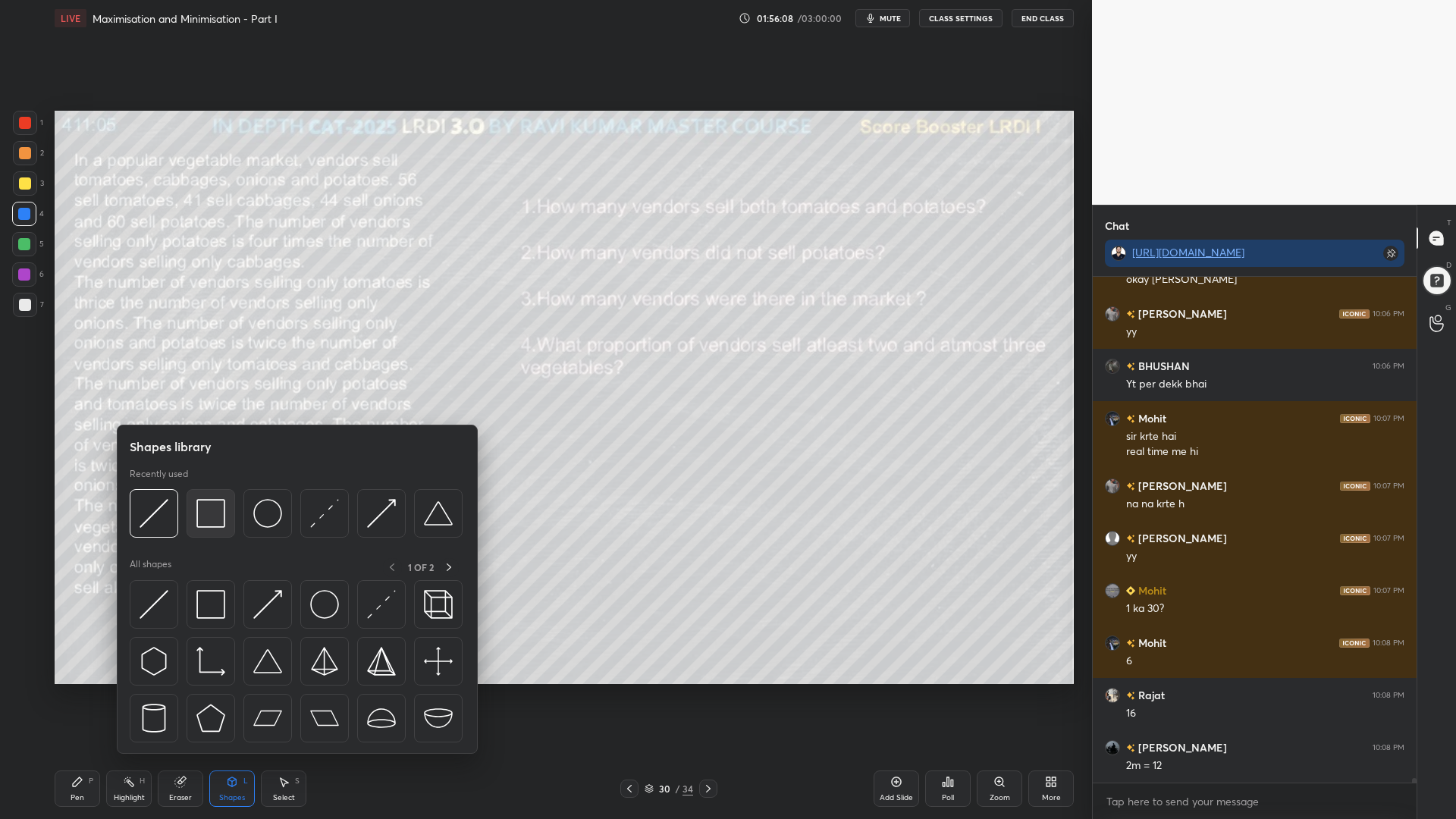
click at [213, 518] on img at bounding box center [210, 513] width 28 height 28
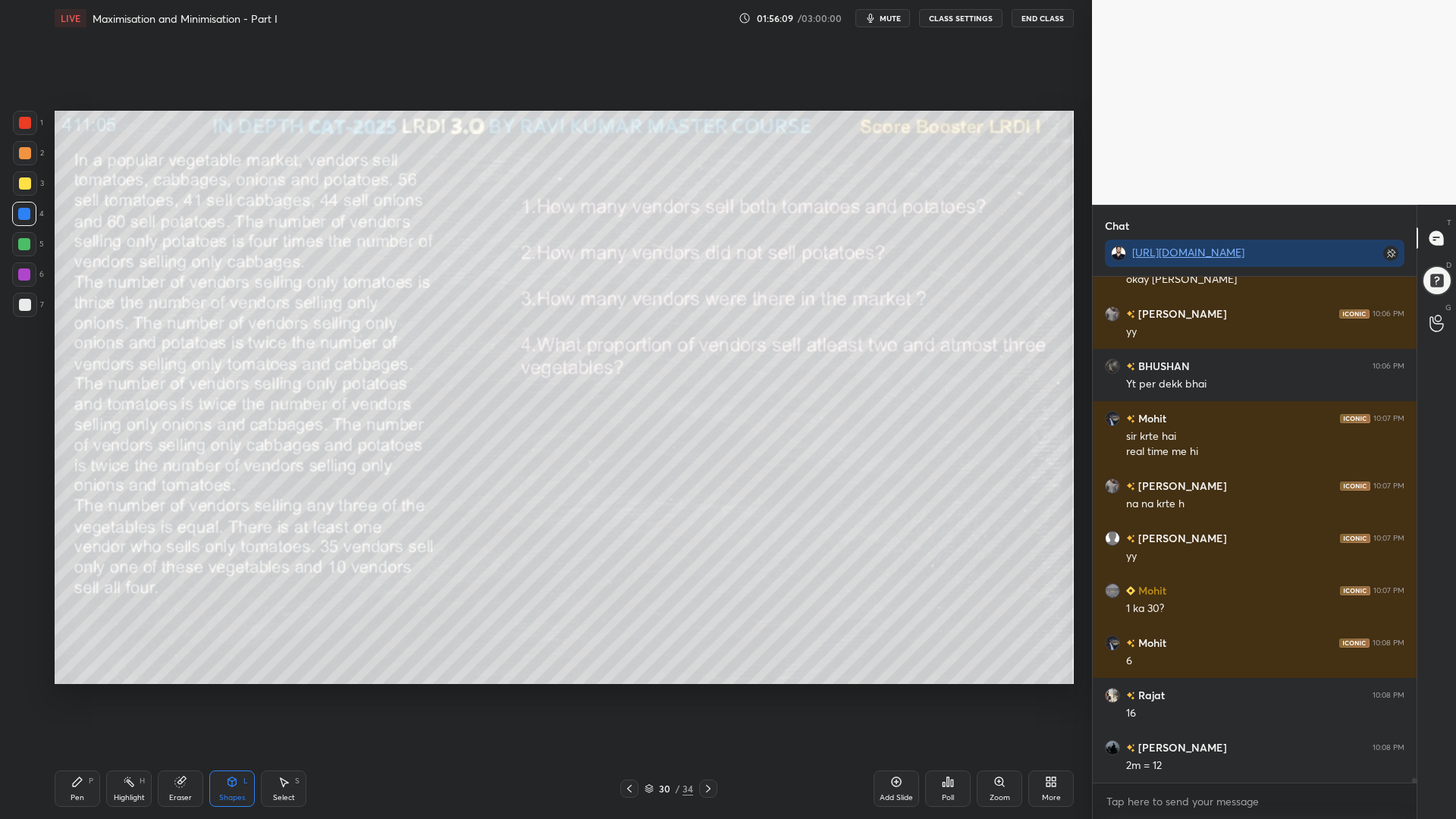
click at [28, 309] on div at bounding box center [24, 304] width 12 height 12
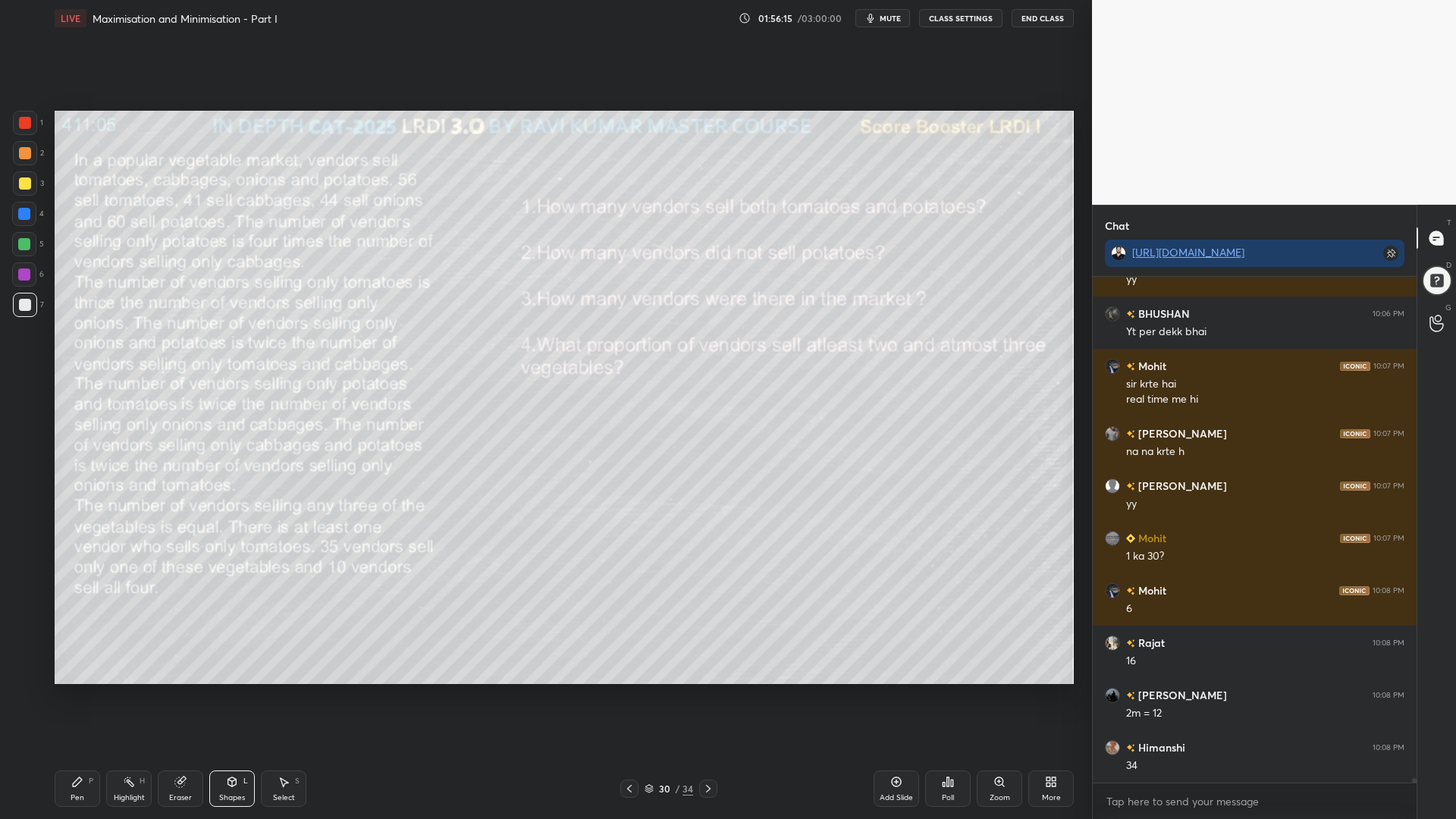
scroll to position [53757, 0]
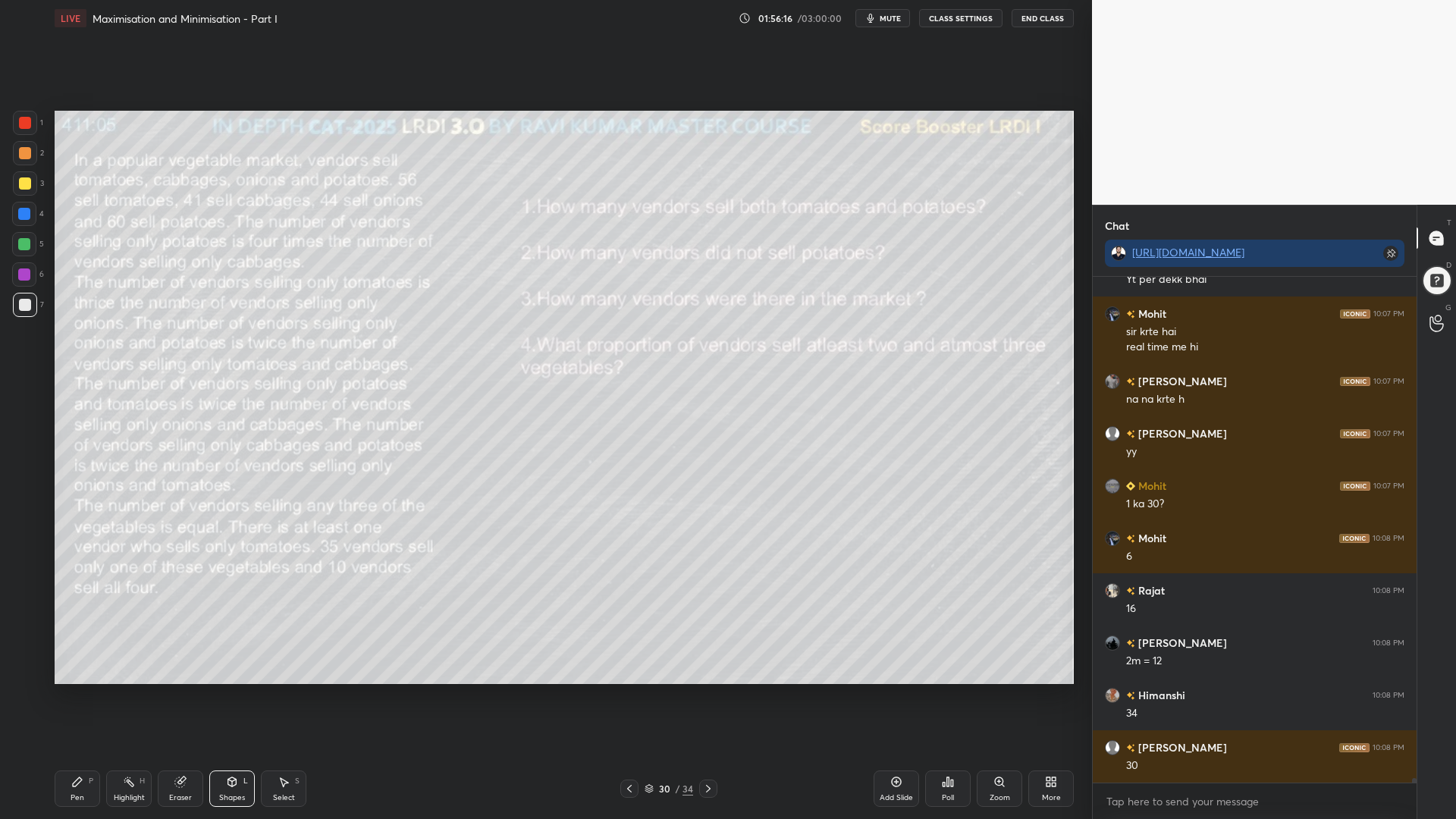
click at [77, 690] on div "Pen" at bounding box center [77, 797] width 14 height 7
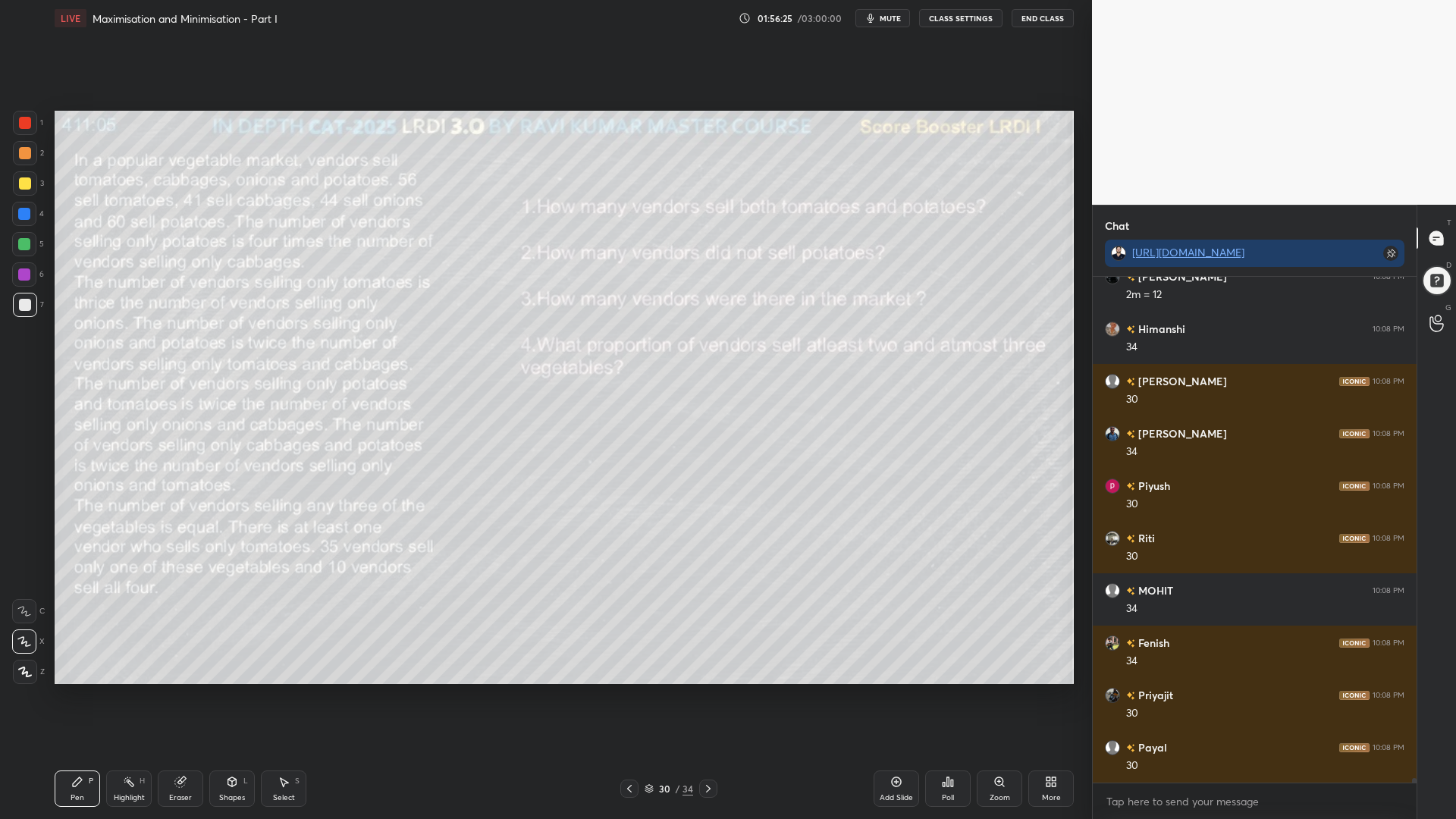
scroll to position [54175, 0]
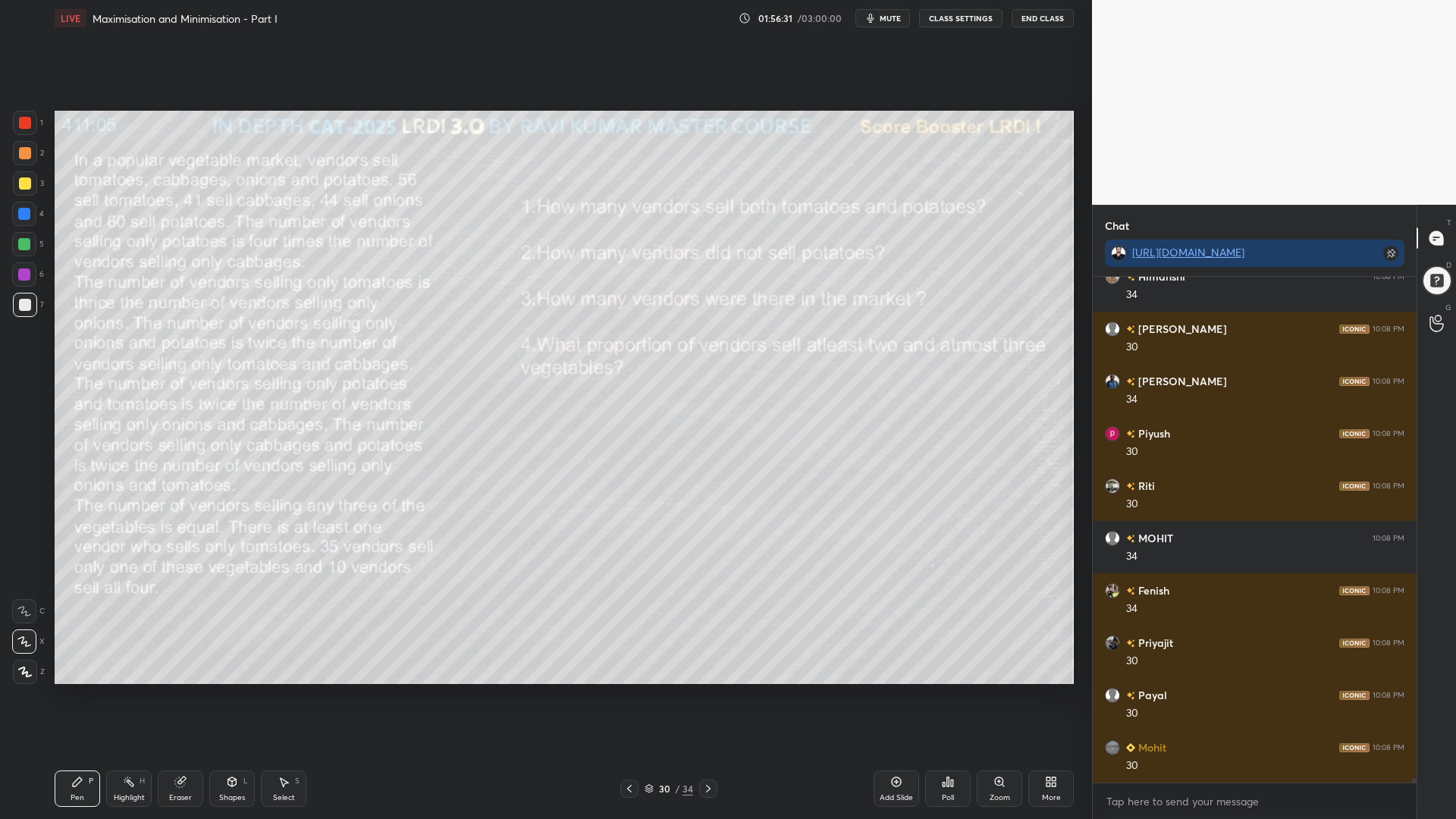
click at [204, 690] on div "Pen P Highlight H Eraser Shapes L Select S" at bounding box center [259, 788] width 409 height 37
drag, startPoint x: 171, startPoint y: 788, endPoint x: 180, endPoint y: 783, distance: 10.3
click at [172, 690] on div "Eraser" at bounding box center [180, 788] width 45 height 37
click at [24, 560] on icon at bounding box center [24, 562] width 14 height 14
drag, startPoint x: 49, startPoint y: 781, endPoint x: 63, endPoint y: 783, distance: 14.1
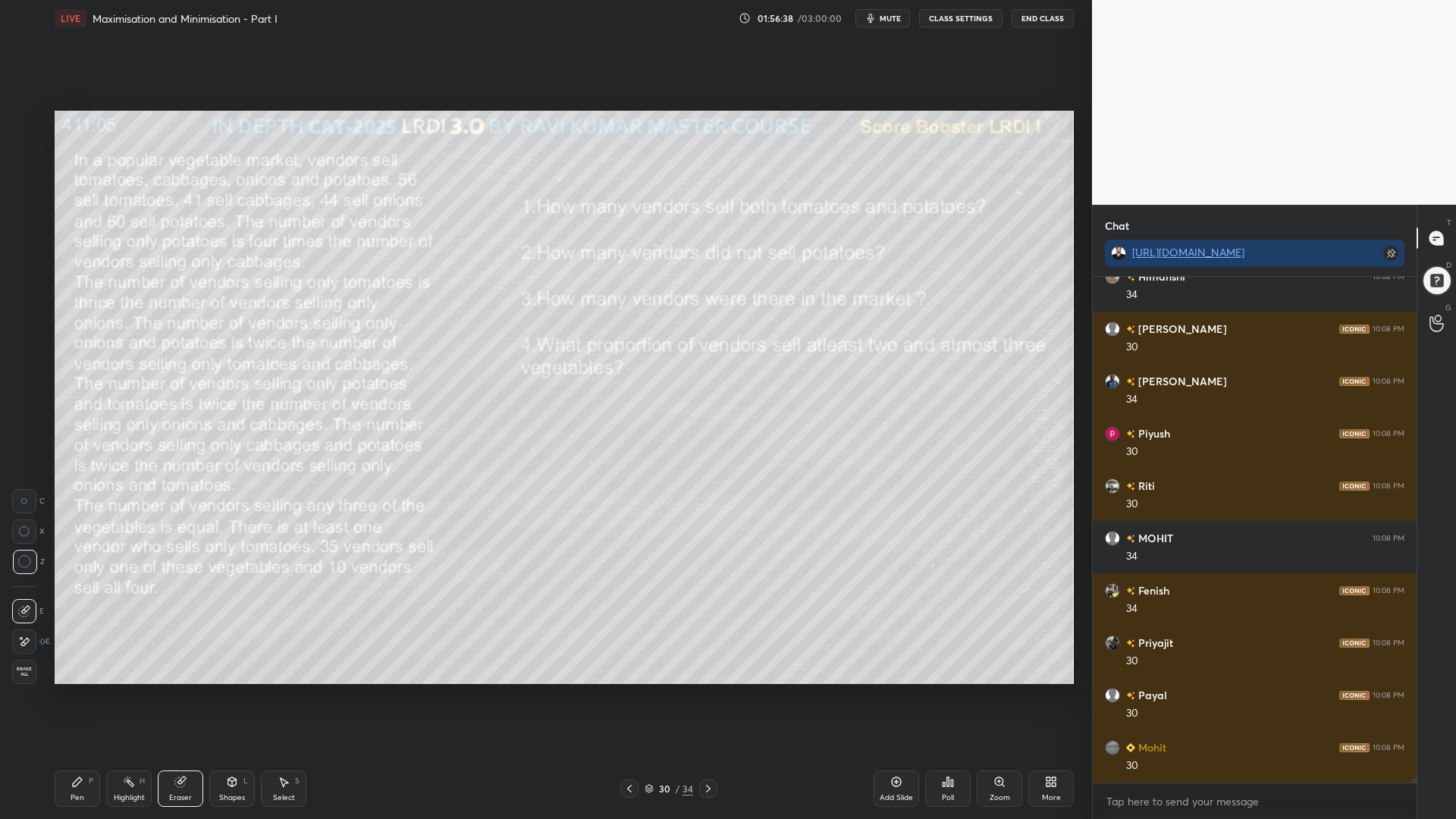
click at [49, 690] on div "LIVE Maximisation and Minimisation - Part I 01:56:38 / 03:00:00 mute CLASS SETT…" at bounding box center [564, 409] width 1031 height 819
click at [80, 690] on div "Pen P" at bounding box center [77, 788] width 45 height 37
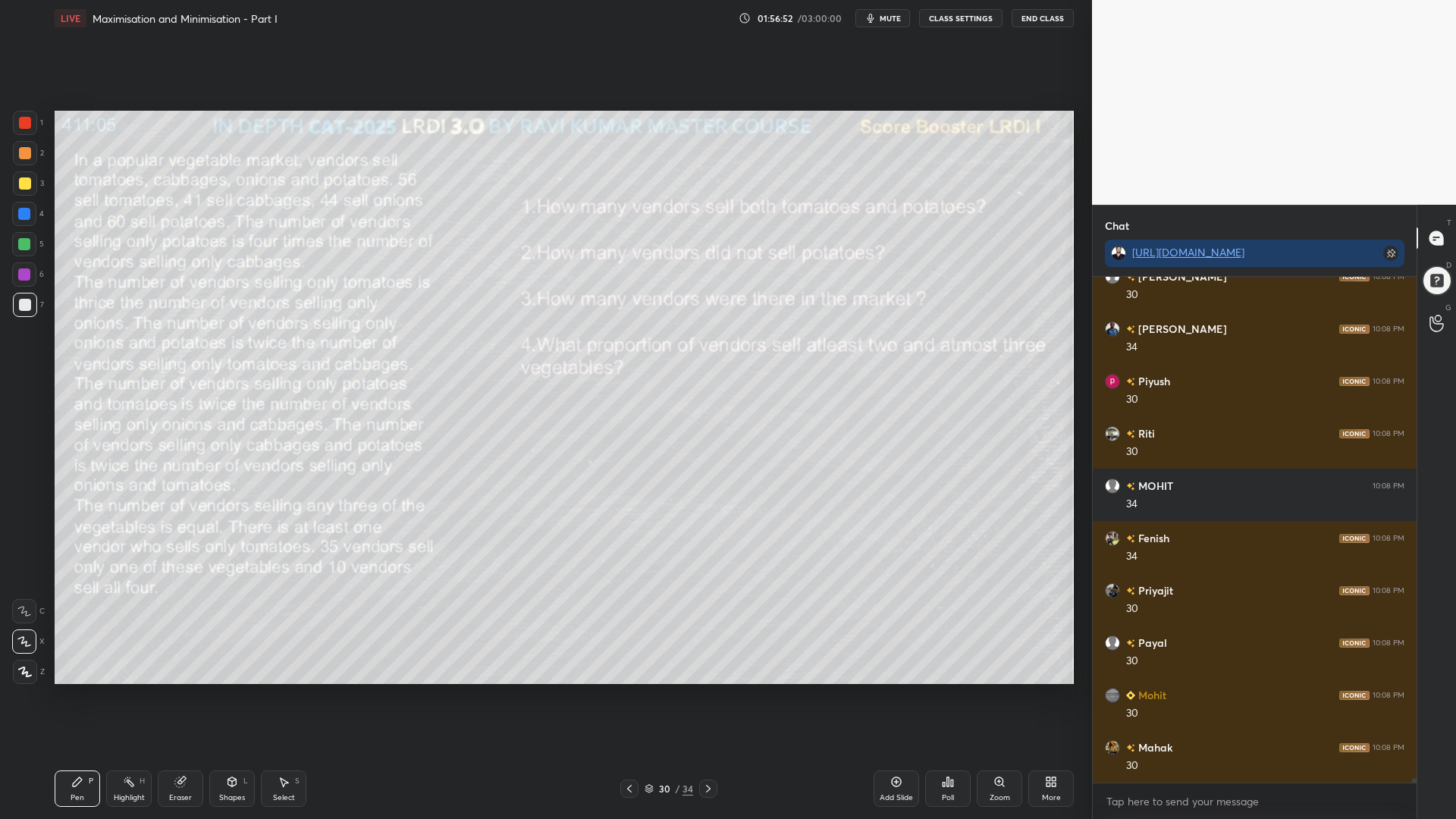
click at [27, 244] on div at bounding box center [24, 244] width 12 height 12
click at [22, 214] on div at bounding box center [24, 213] width 12 height 12
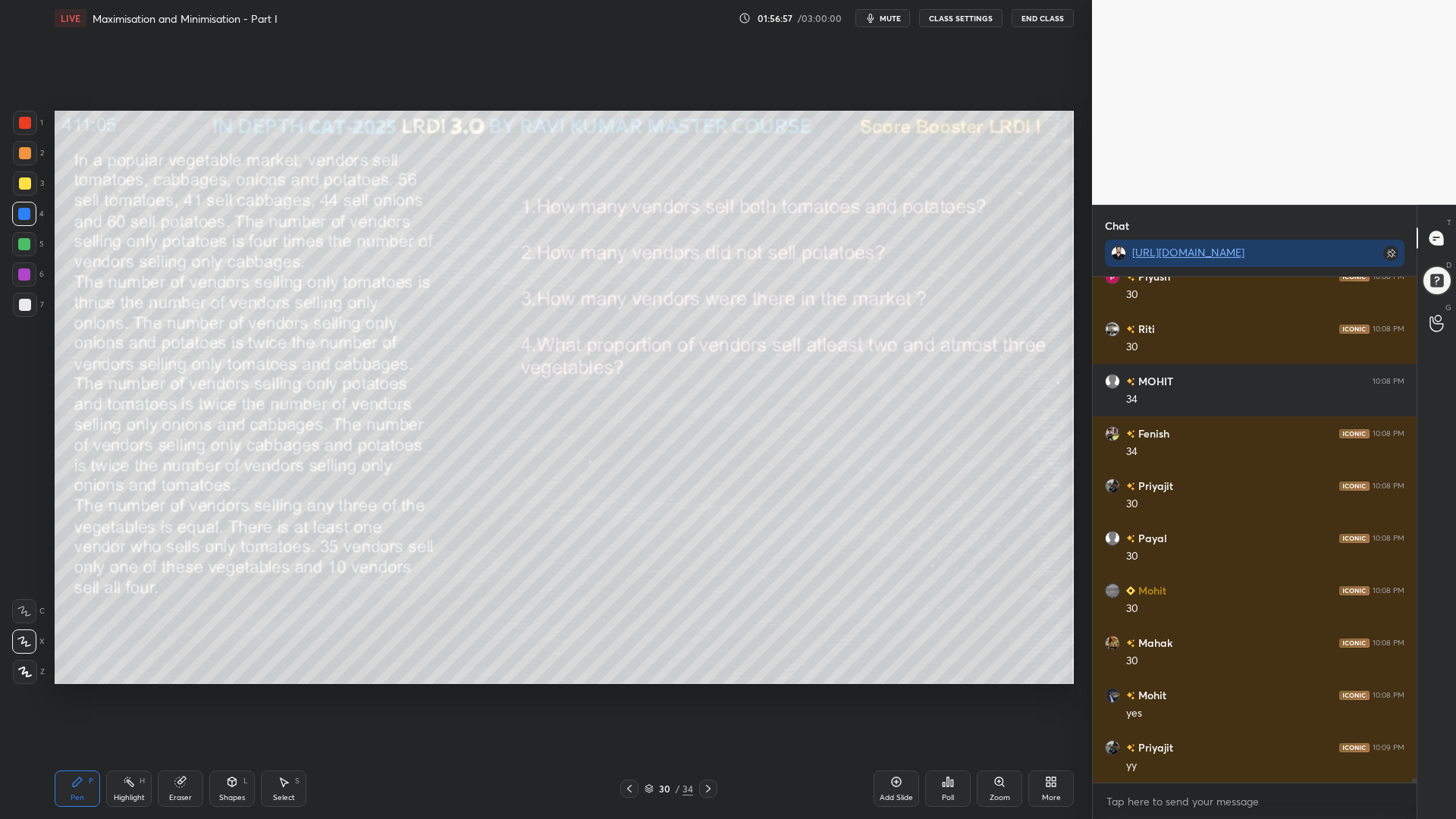
scroll to position [54384, 0]
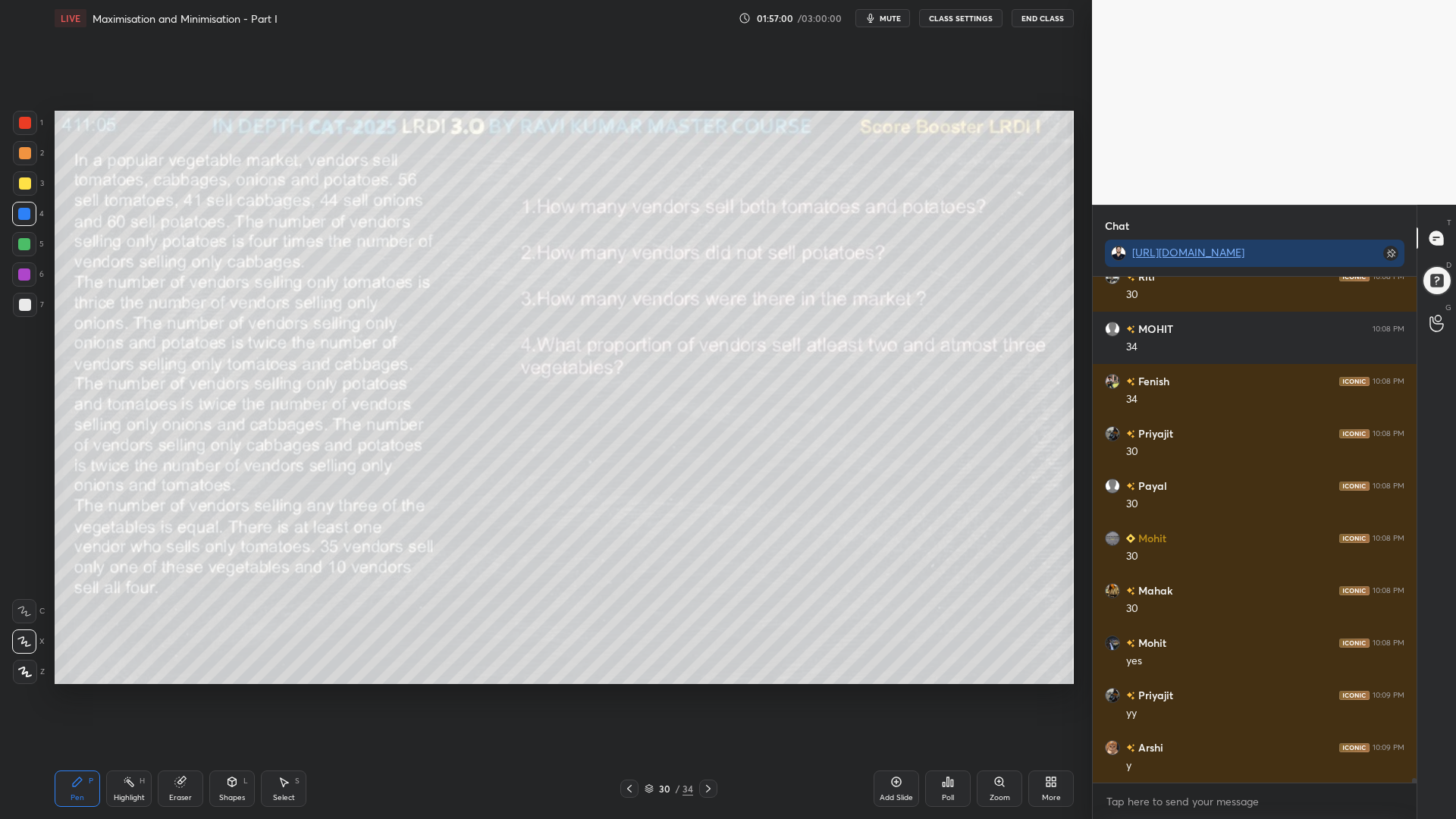
click at [130, 690] on div "Highlight H" at bounding box center [129, 788] width 45 height 37
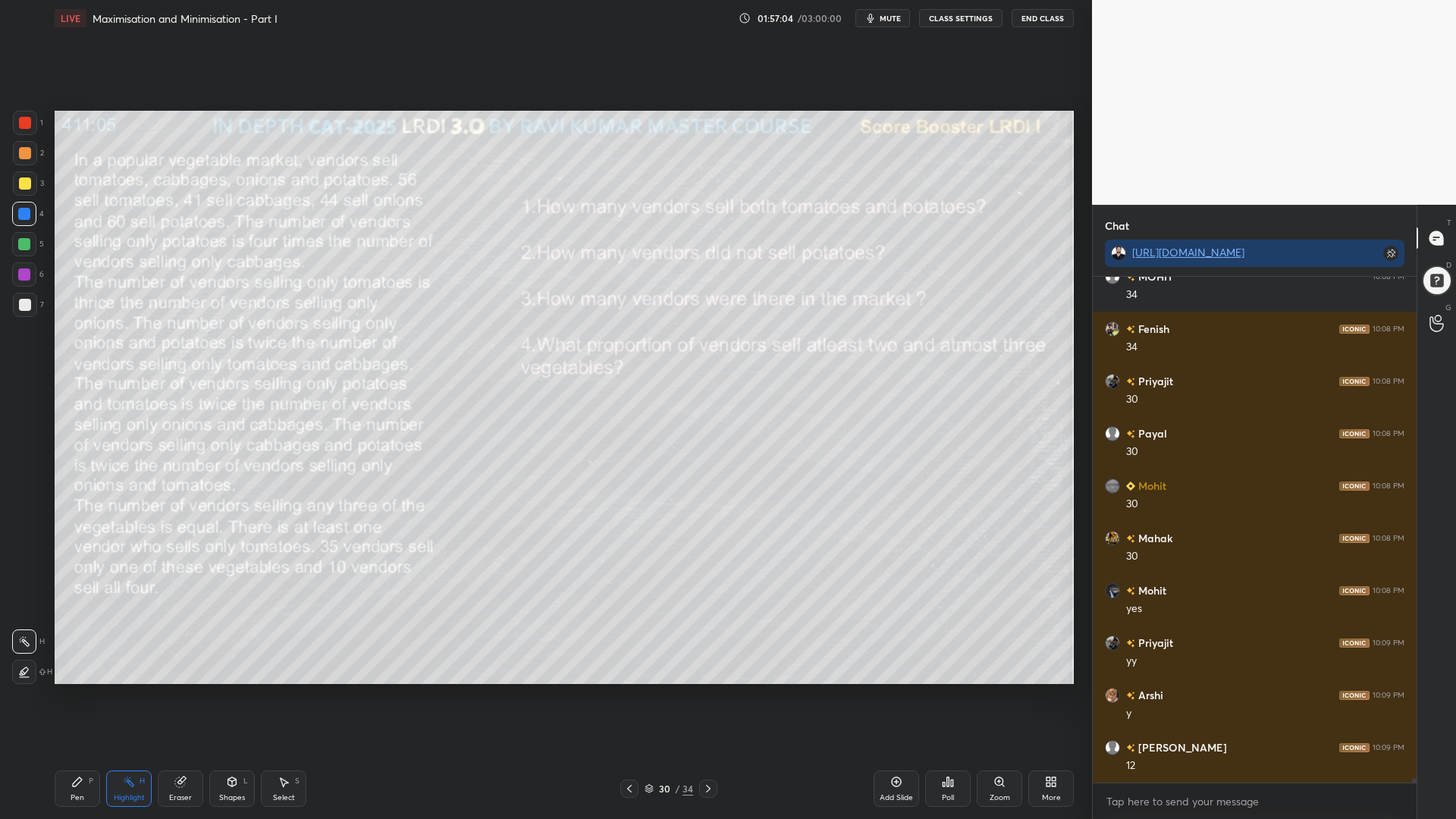
scroll to position [54542, 0]
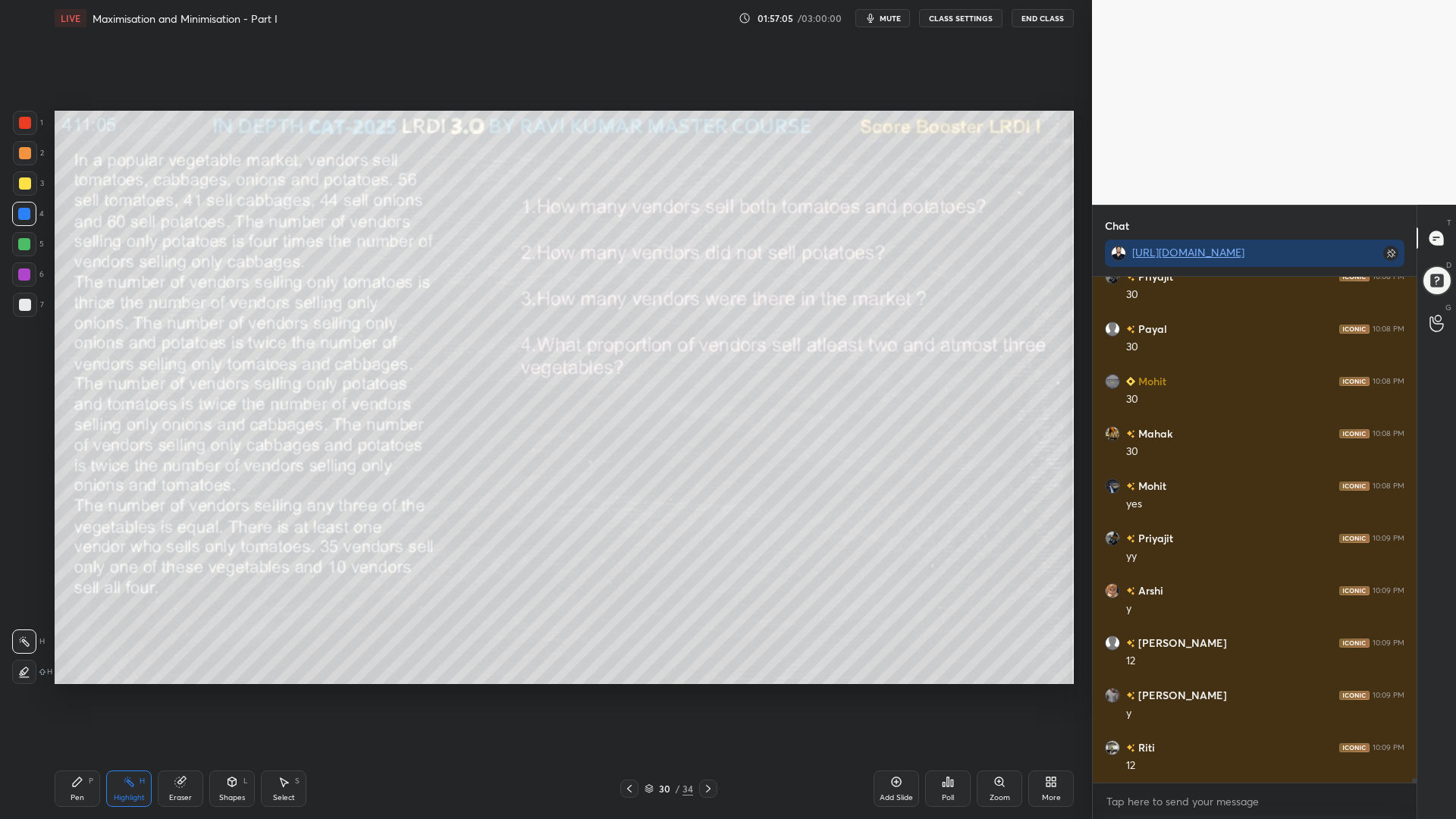
click at [80, 690] on div "Pen P" at bounding box center [77, 788] width 45 height 37
click at [20, 125] on div at bounding box center [24, 123] width 12 height 12
drag, startPoint x: 124, startPoint y: 784, endPoint x: 186, endPoint y: 770, distance: 63.6
click at [125, 690] on icon at bounding box center [128, 782] width 12 height 12
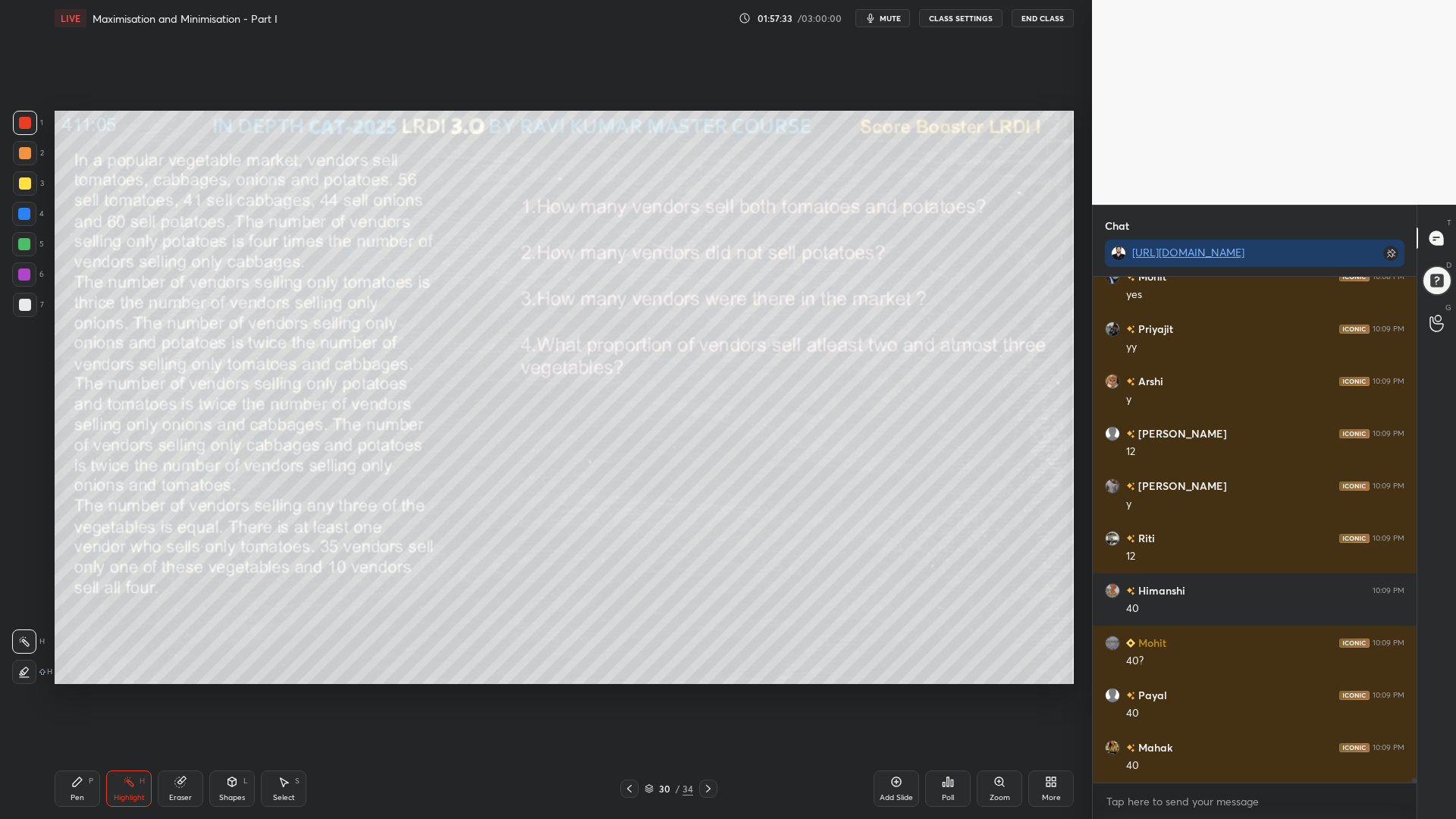
scroll to position [54803, 0]
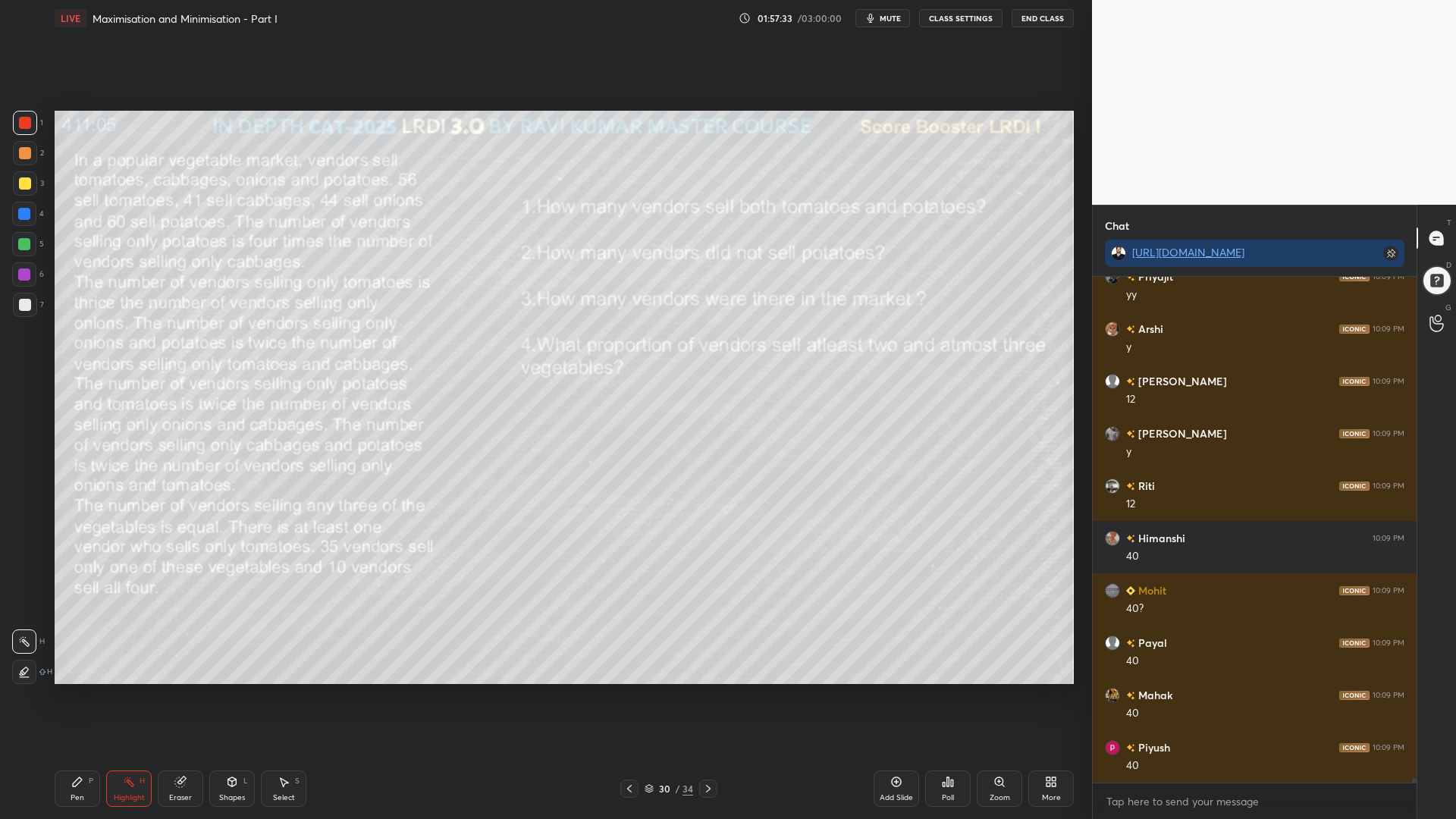
click at [74, 690] on div "Pen P" at bounding box center [77, 788] width 45 height 37
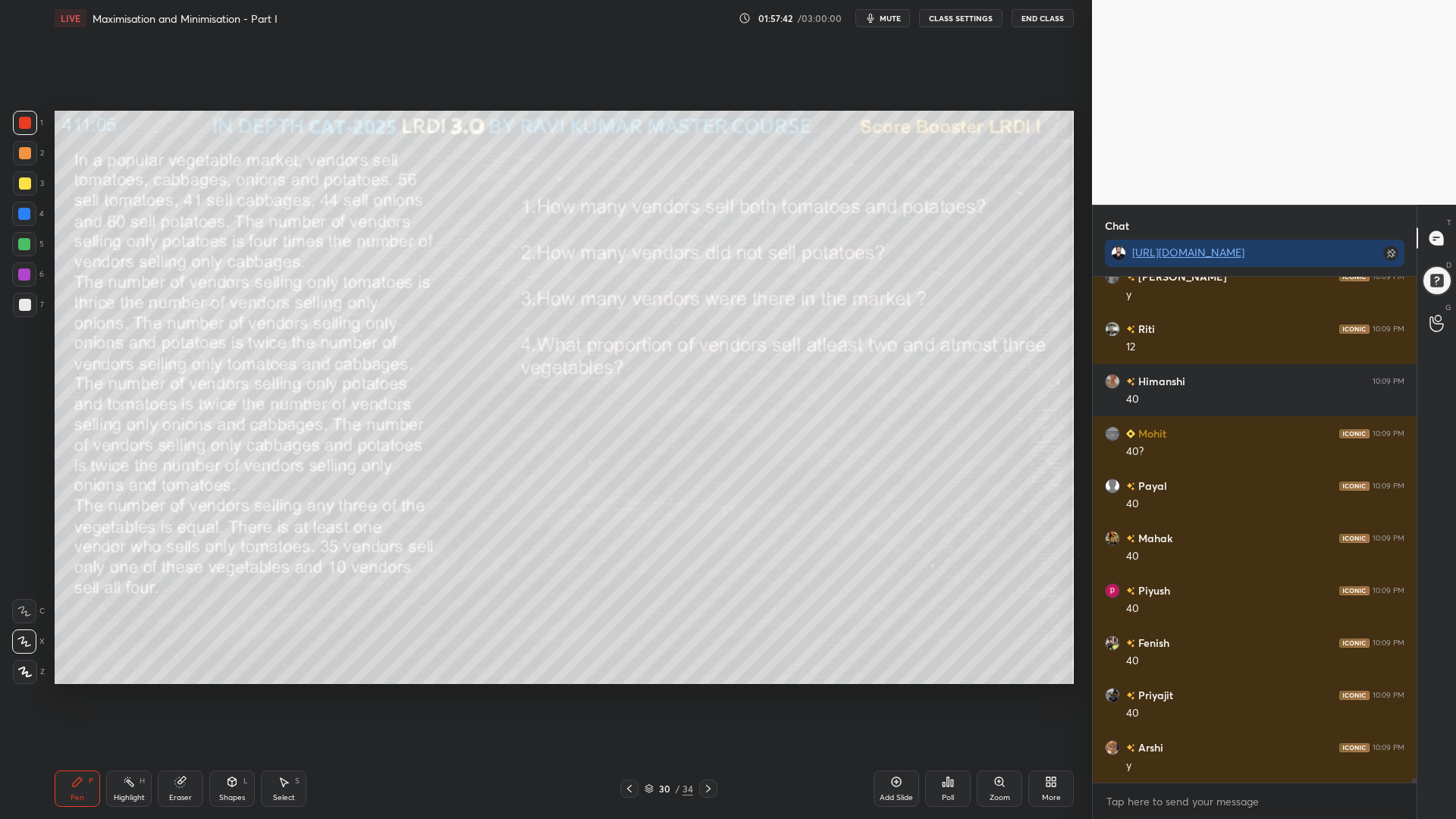
scroll to position [55013, 0]
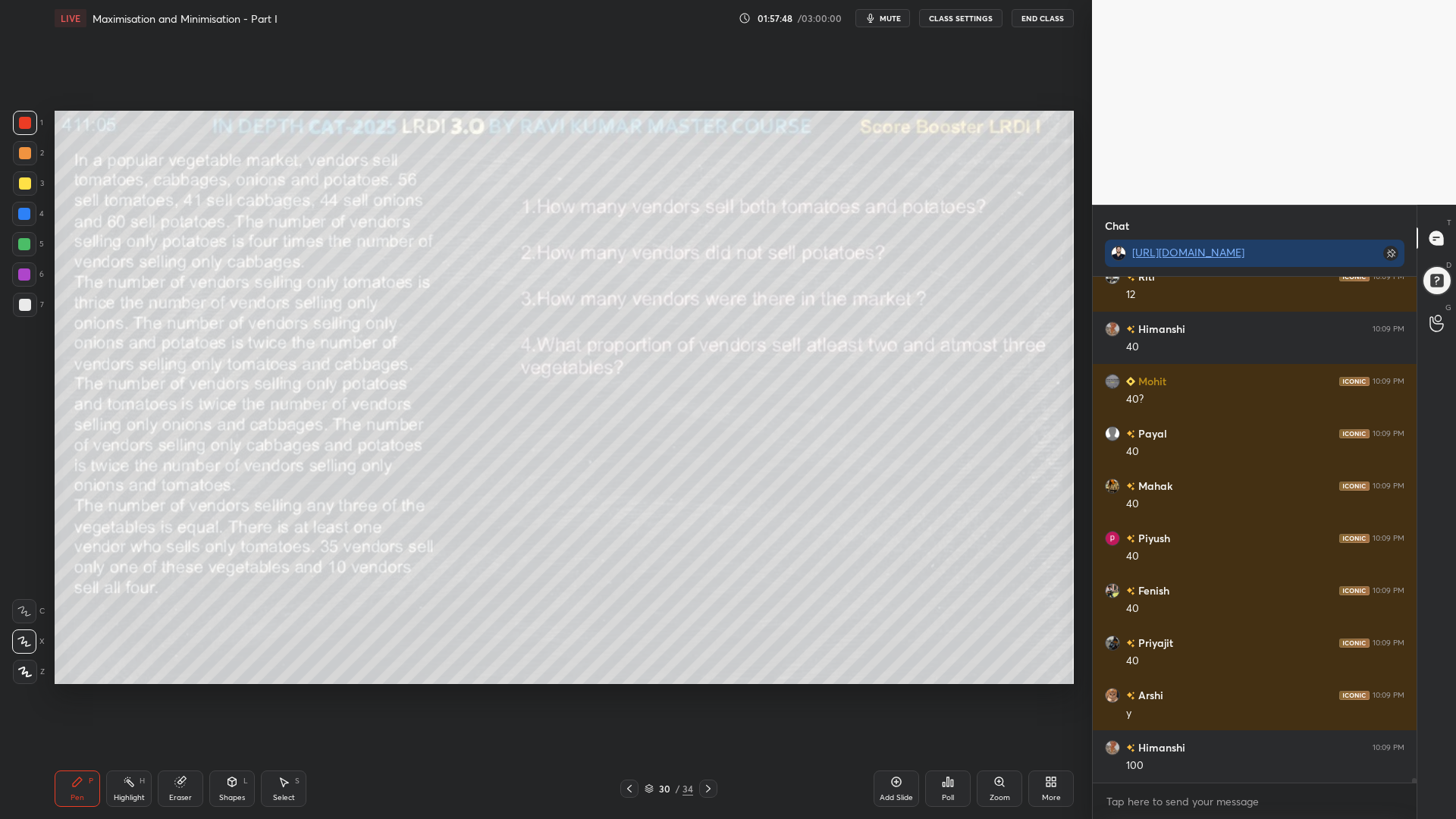
click at [121, 690] on div "Highlight H" at bounding box center [129, 788] width 45 height 37
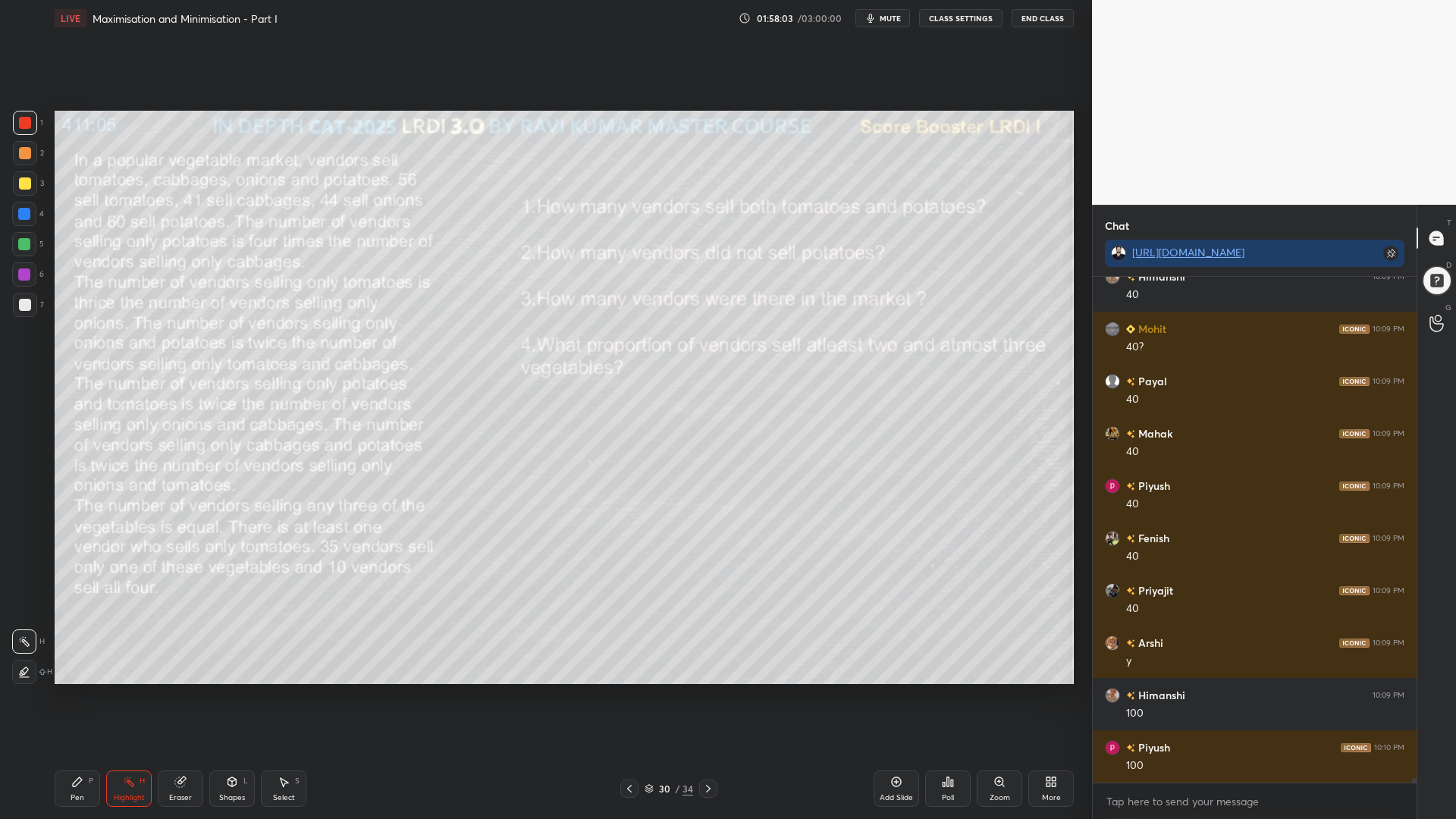
scroll to position [55117, 0]
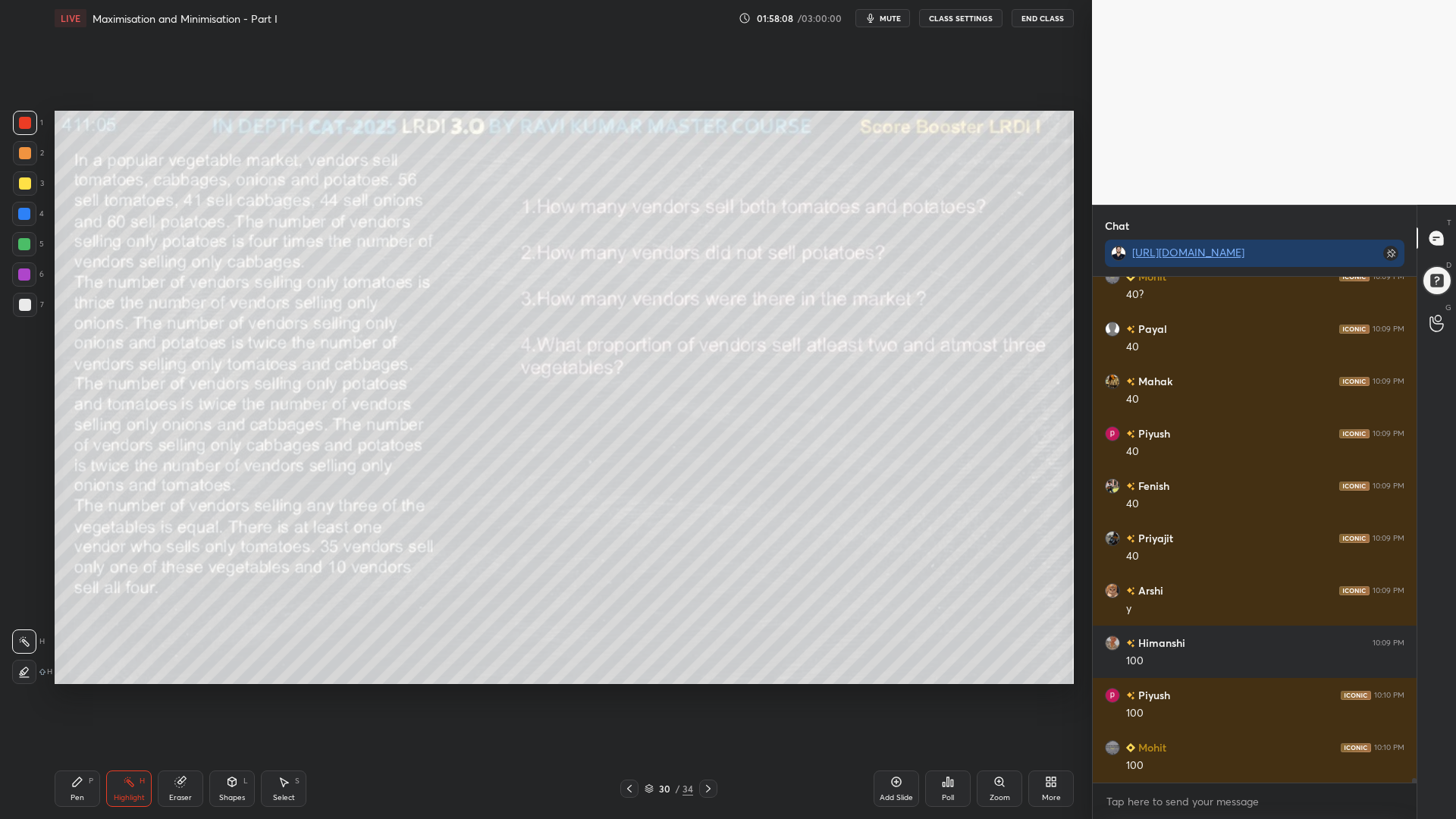
click at [75, 690] on div "Pen P" at bounding box center [77, 788] width 45 height 37
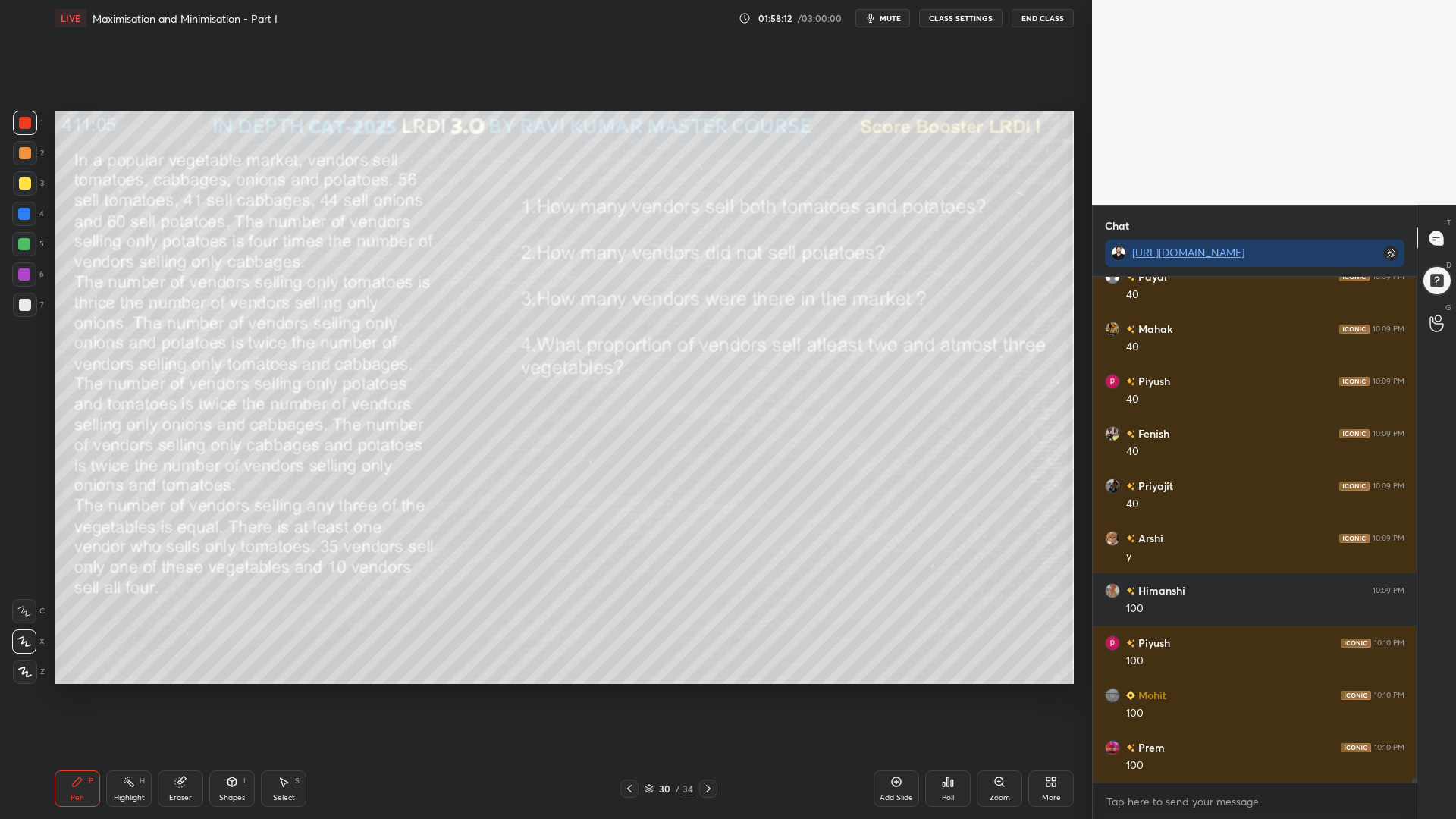
drag, startPoint x: 20, startPoint y: 213, endPoint x: 17, endPoint y: 221, distance: 8.5
click at [20, 213] on div at bounding box center [24, 213] width 12 height 12
click at [19, 243] on div at bounding box center [24, 244] width 12 height 12
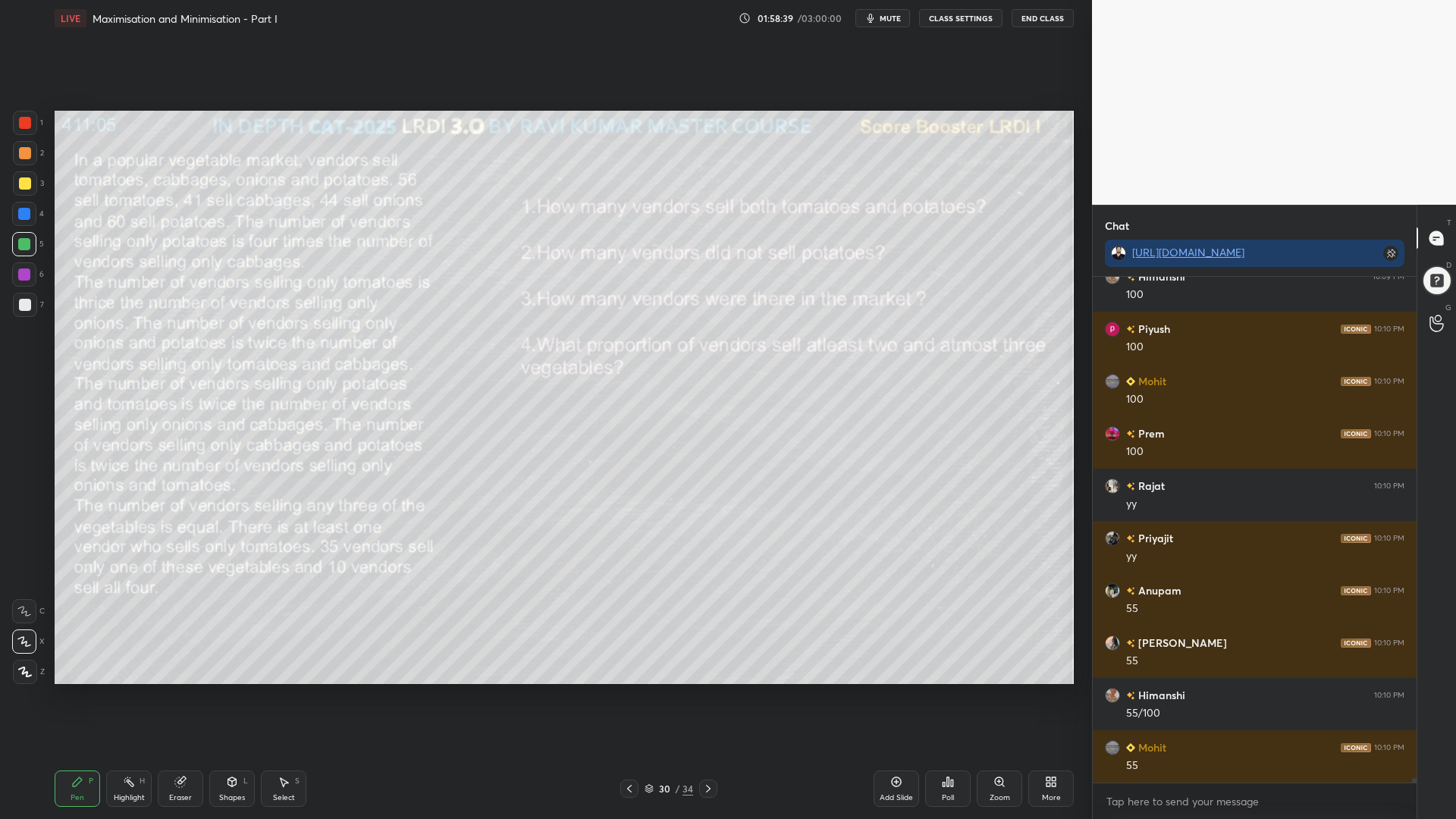
scroll to position [55535, 0]
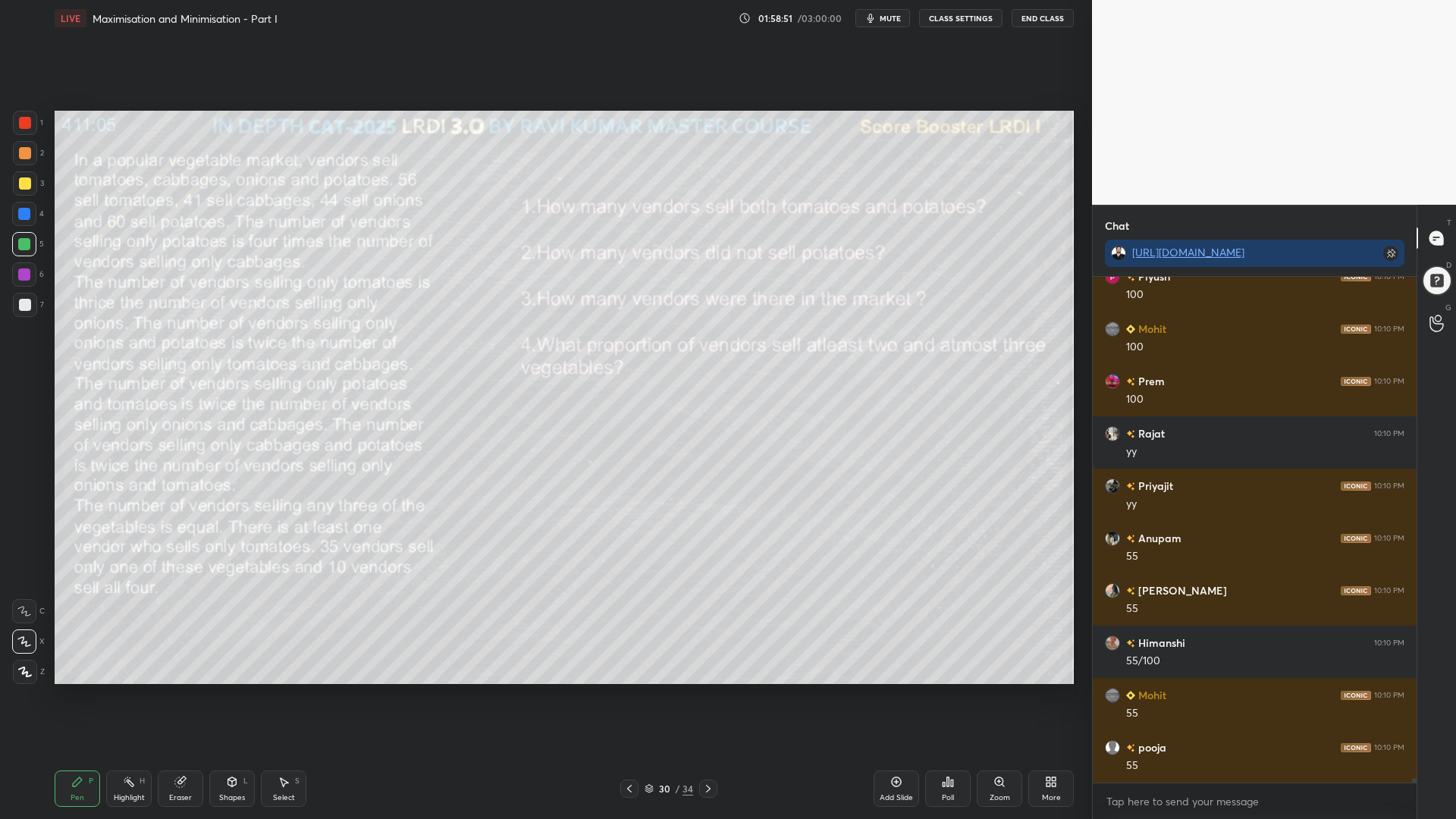
click at [26, 278] on div at bounding box center [24, 274] width 12 height 12
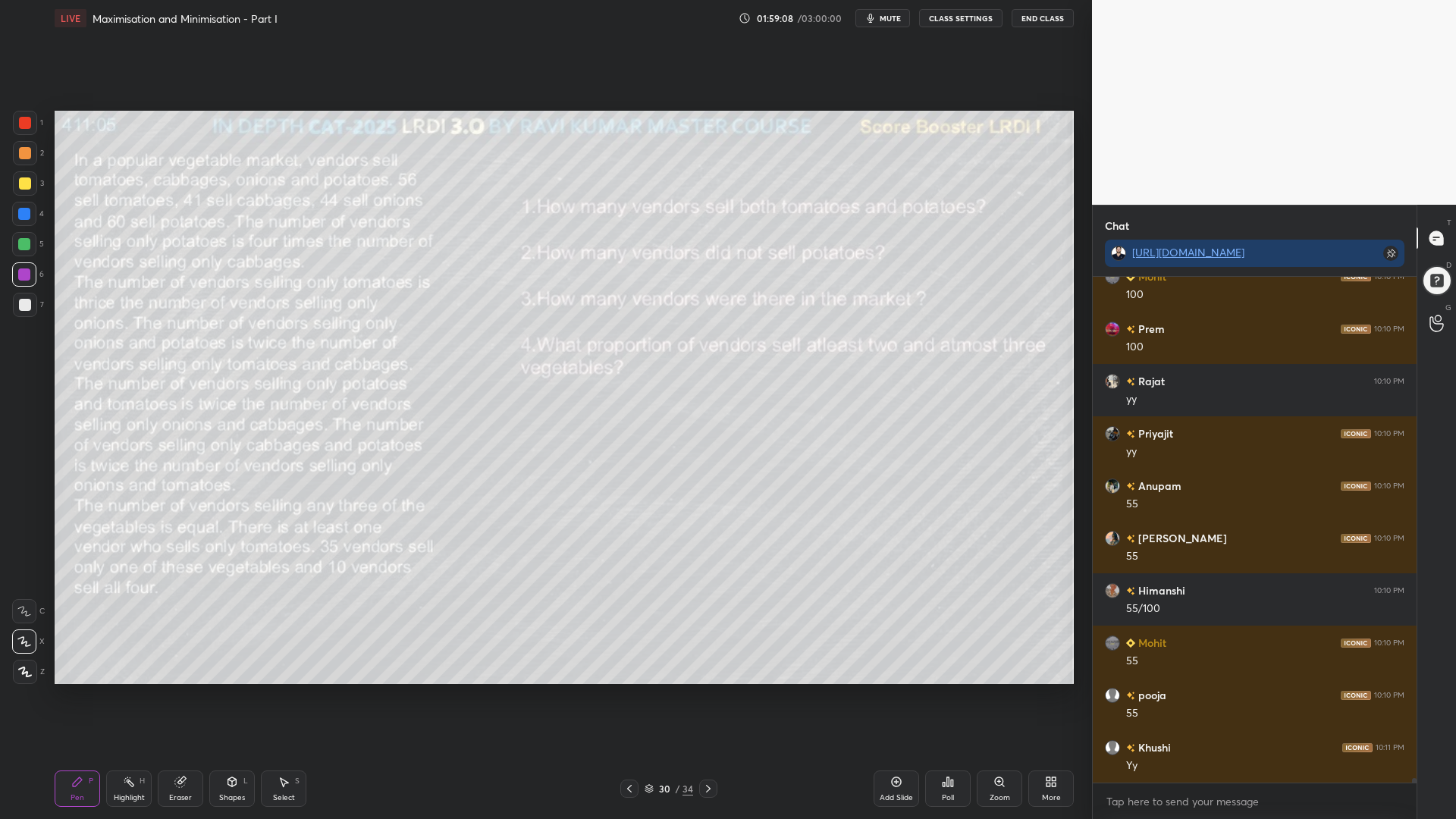
drag, startPoint x: 119, startPoint y: 787, endPoint x: 136, endPoint y: 792, distance: 17.7
click at [120, 690] on div "Highlight H" at bounding box center [129, 788] width 45 height 37
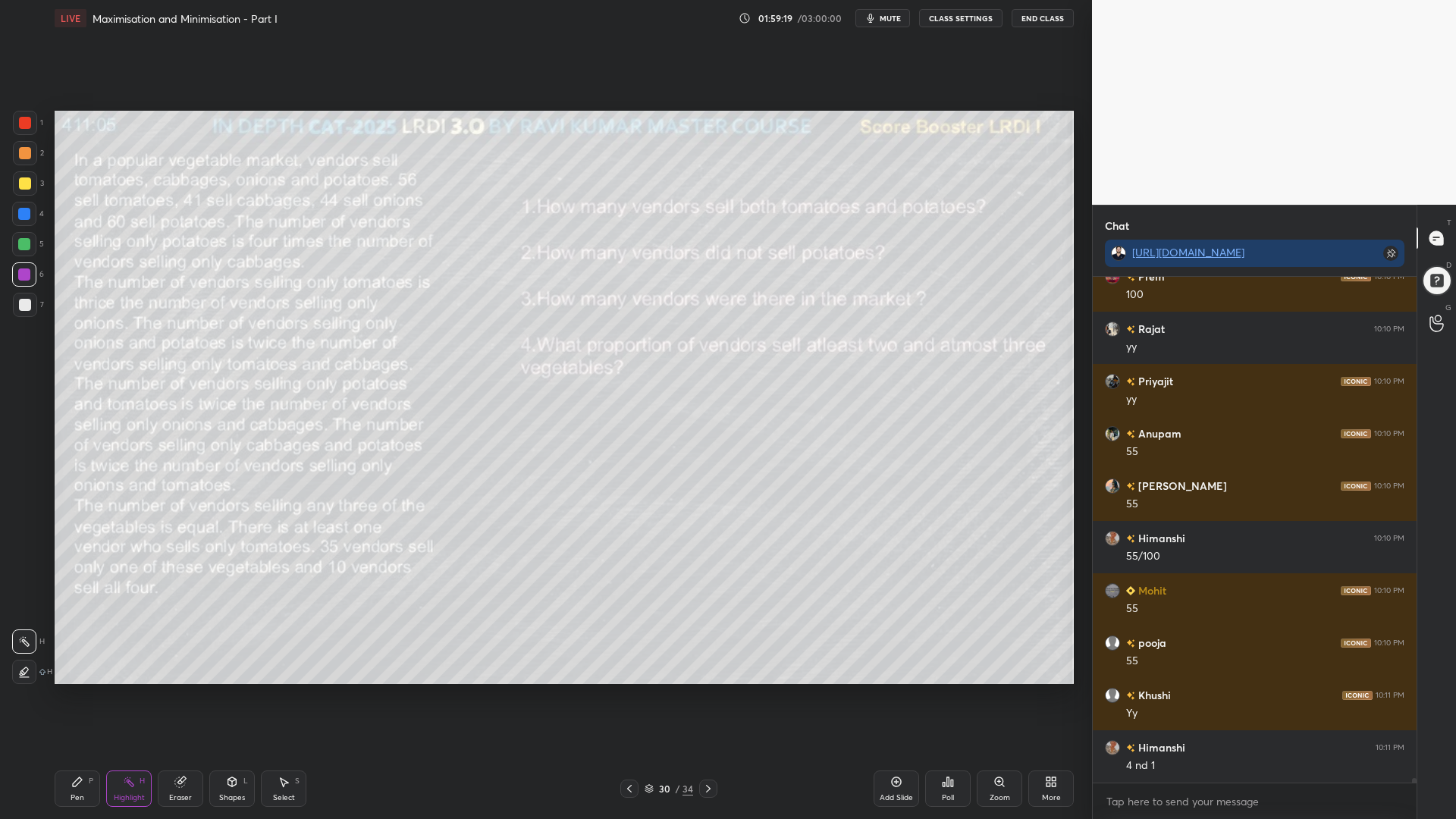
click at [67, 690] on div "Pen P" at bounding box center [77, 788] width 45 height 37
click at [28, 211] on div at bounding box center [24, 213] width 12 height 12
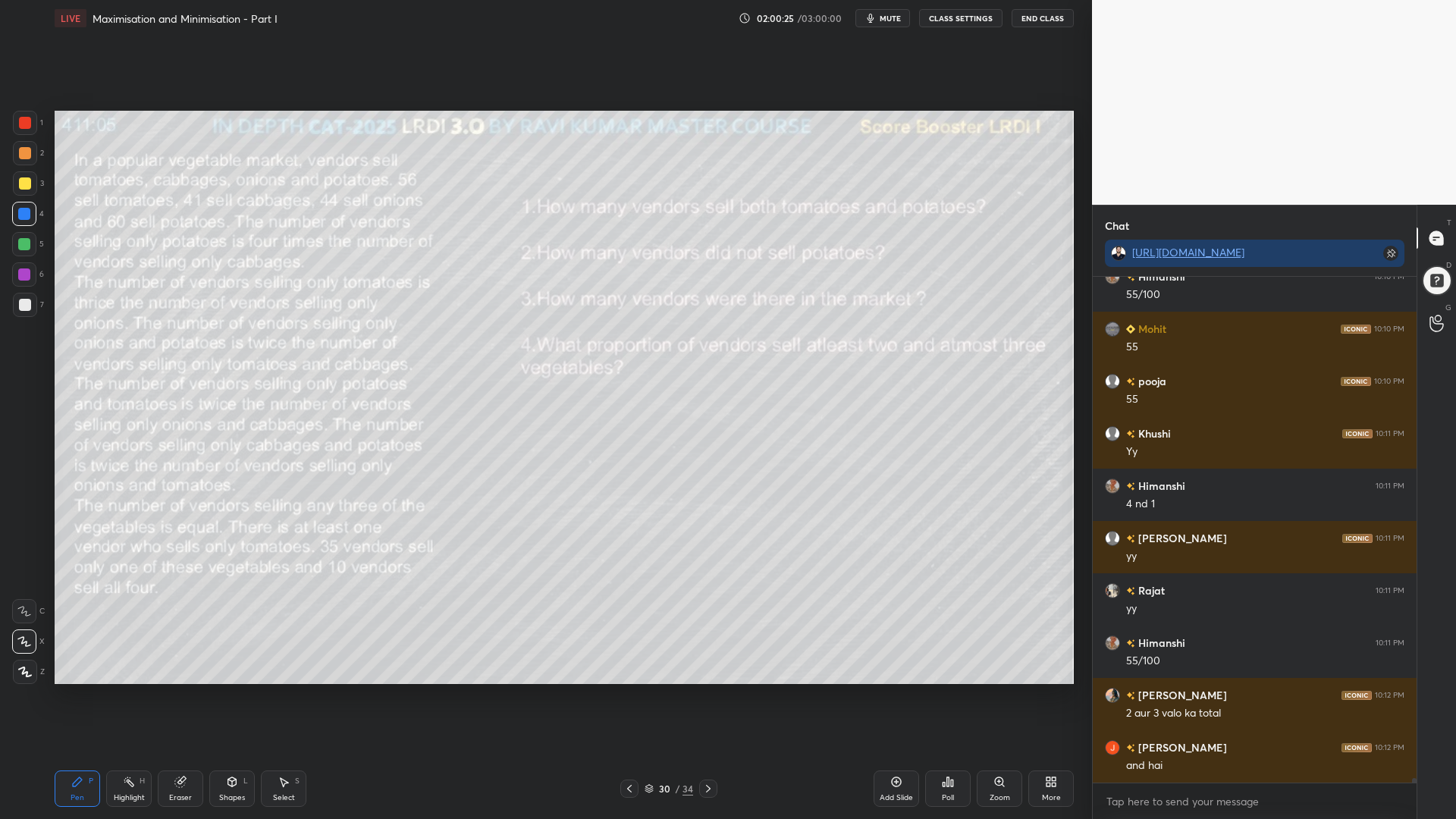
scroll to position [55954, 0]
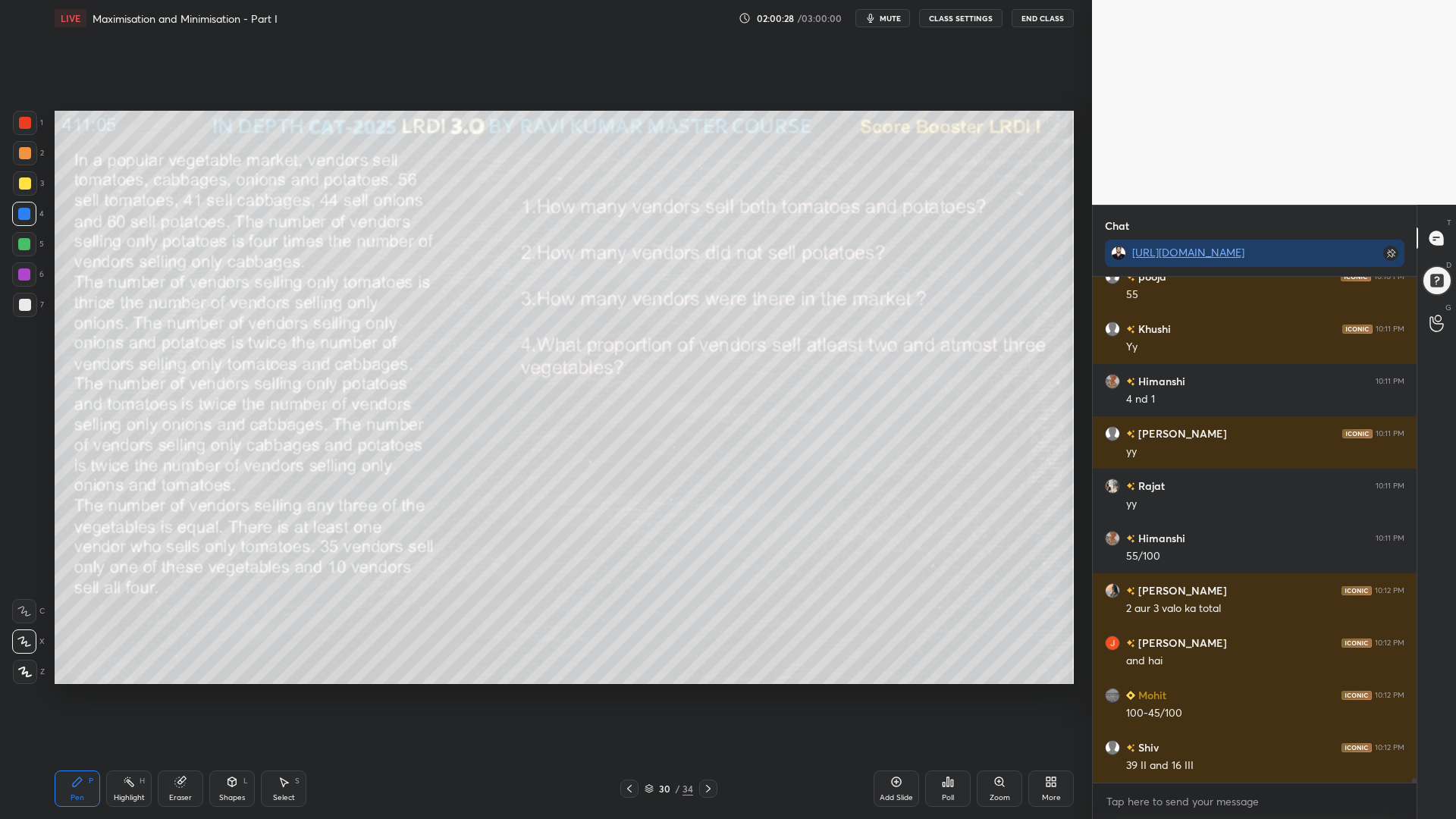
click at [184, 690] on icon at bounding box center [180, 782] width 12 height 12
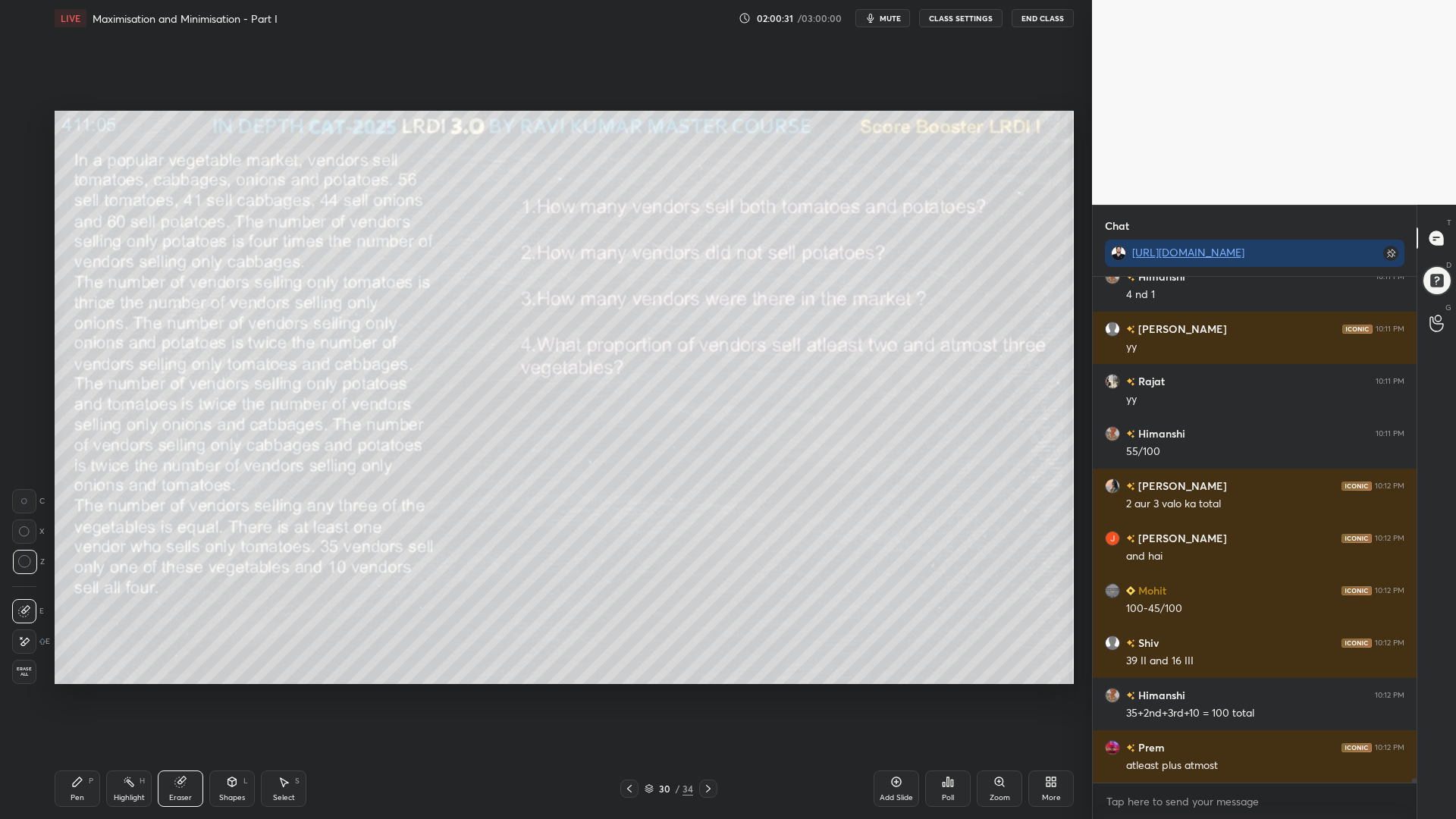
scroll to position [56164, 0]
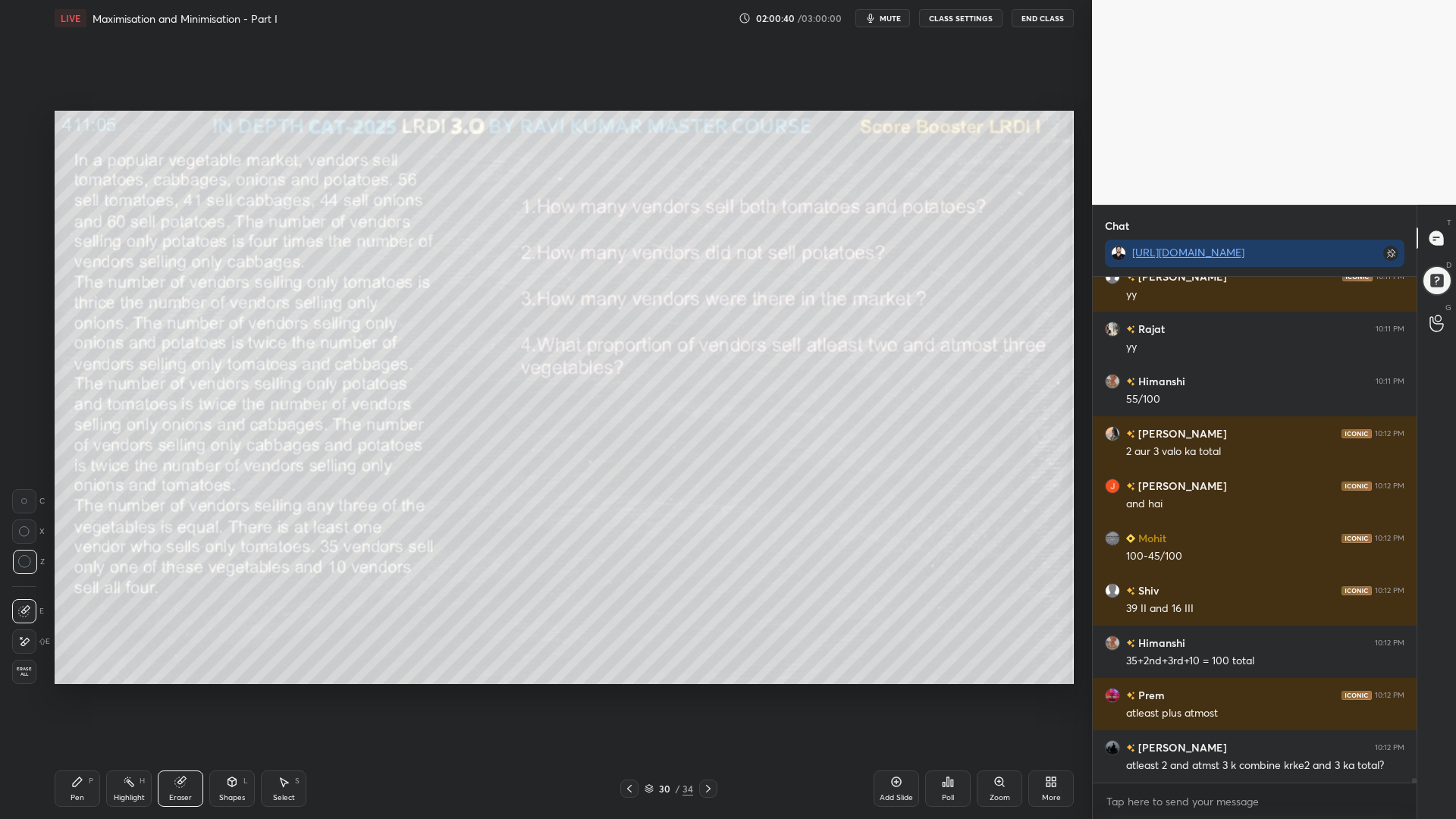
click at [67, 690] on div "Pen P" at bounding box center [77, 788] width 45 height 37
click at [24, 121] on div at bounding box center [24, 123] width 12 height 12
click at [24, 149] on div at bounding box center [24, 153] width 12 height 12
drag, startPoint x: 132, startPoint y: 791, endPoint x: 297, endPoint y: 696, distance: 190.4
click at [132, 690] on div "Highlight H" at bounding box center [129, 788] width 45 height 37
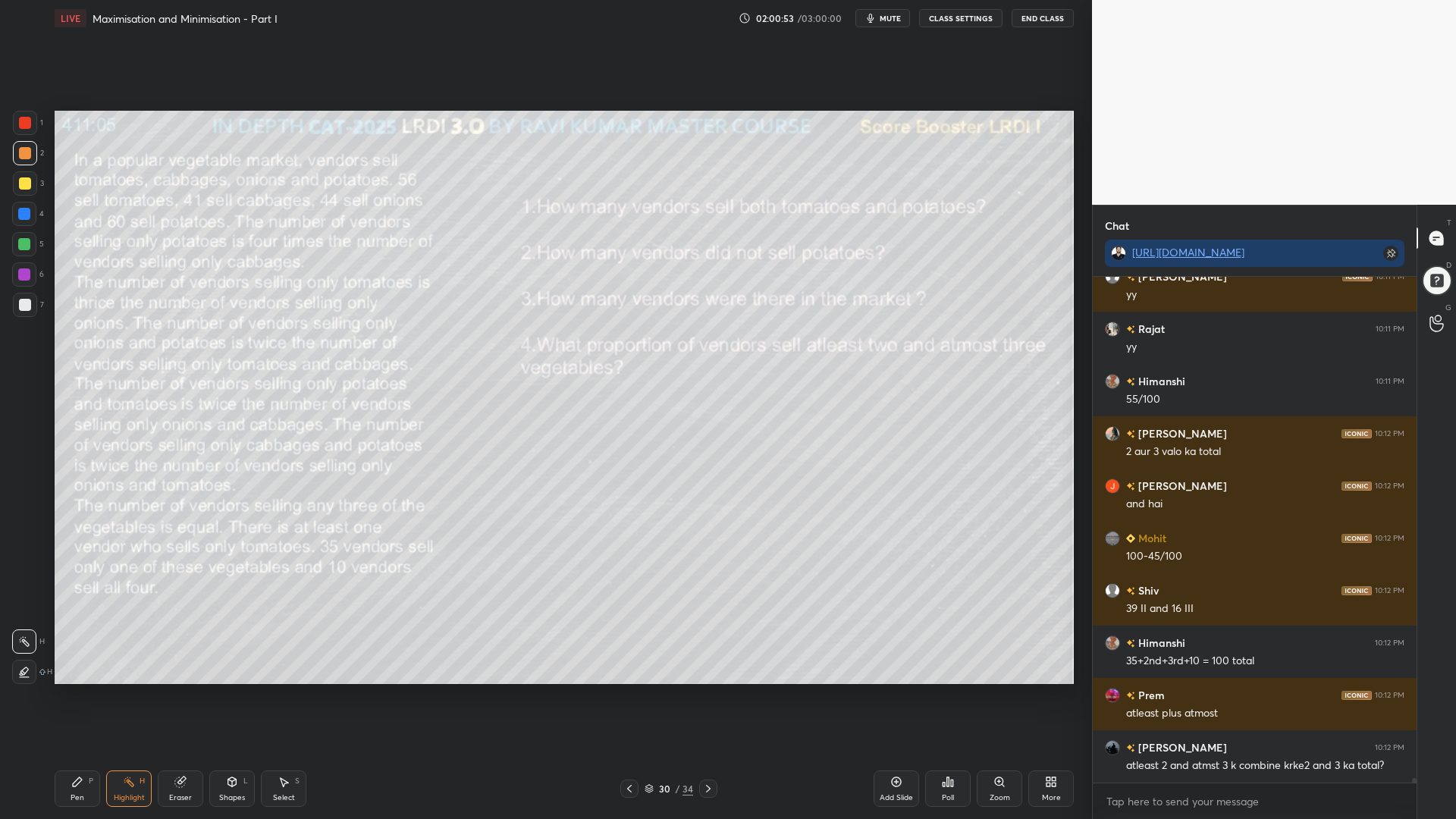
click at [93, 690] on div "Pen P" at bounding box center [77, 788] width 45 height 37
click at [18, 244] on div at bounding box center [24, 244] width 24 height 24
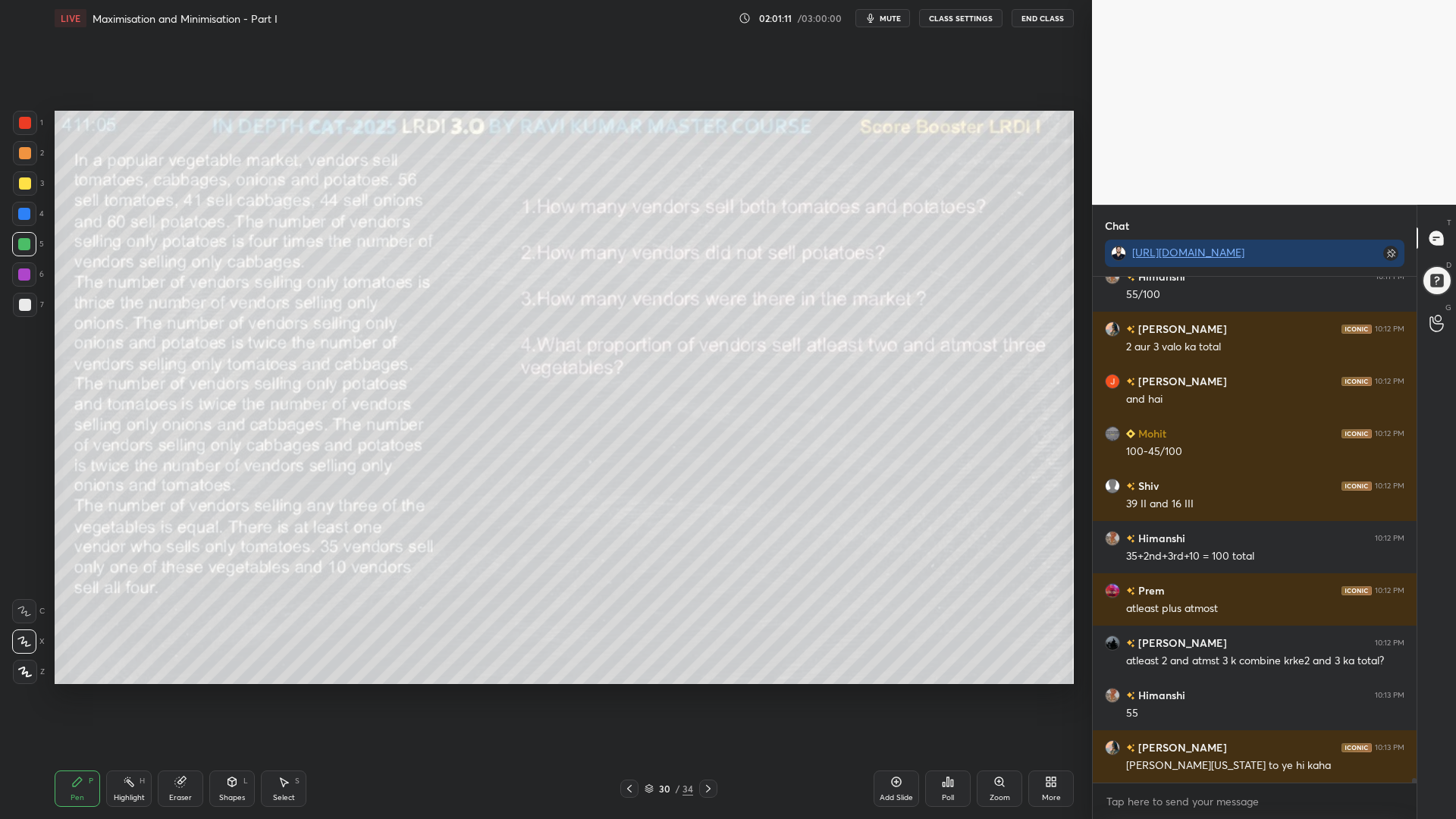
scroll to position [56320, 0]
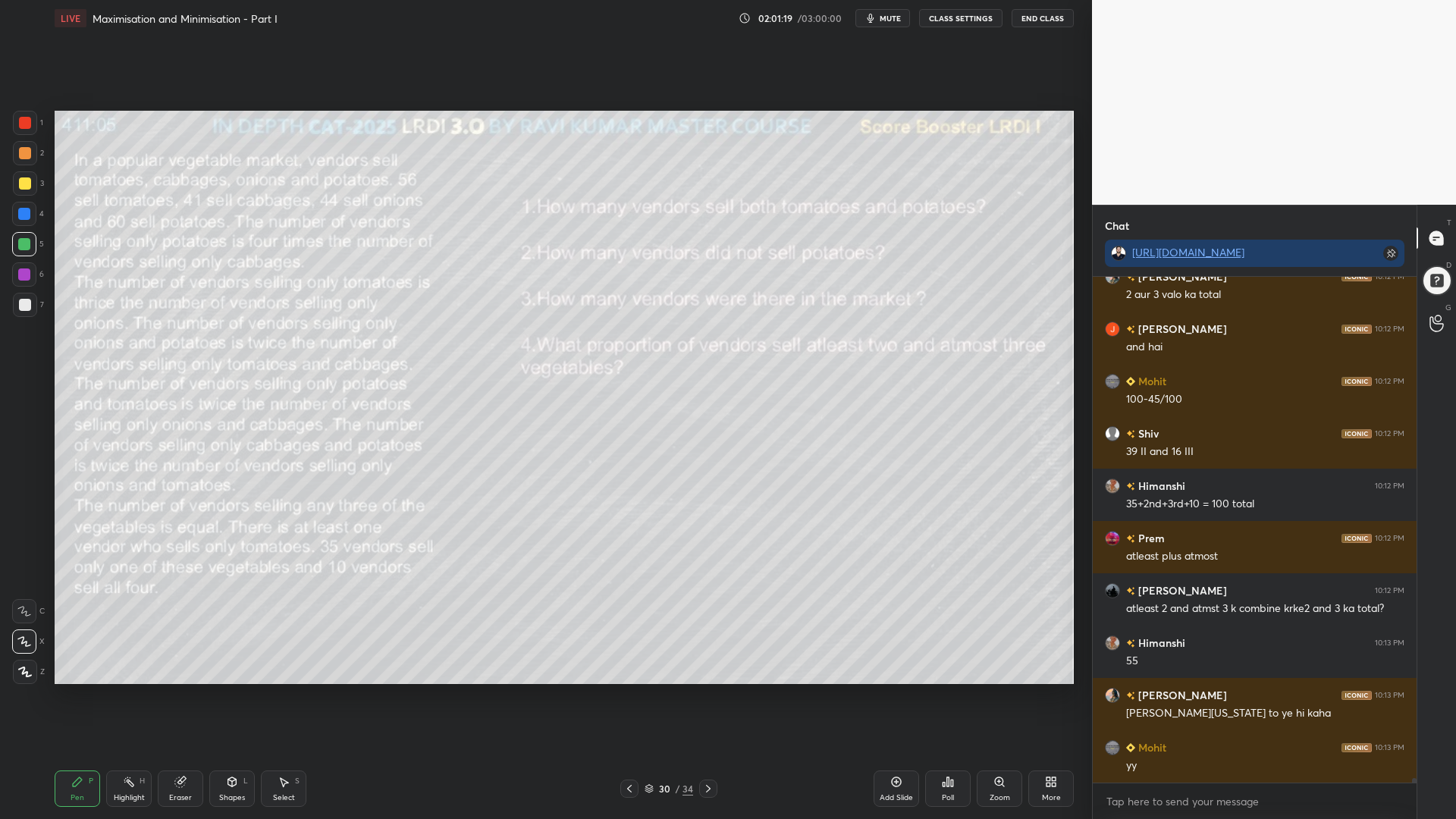
click at [622, 690] on div at bounding box center [629, 788] width 18 height 18
click at [713, 690] on icon at bounding box center [708, 788] width 12 height 12
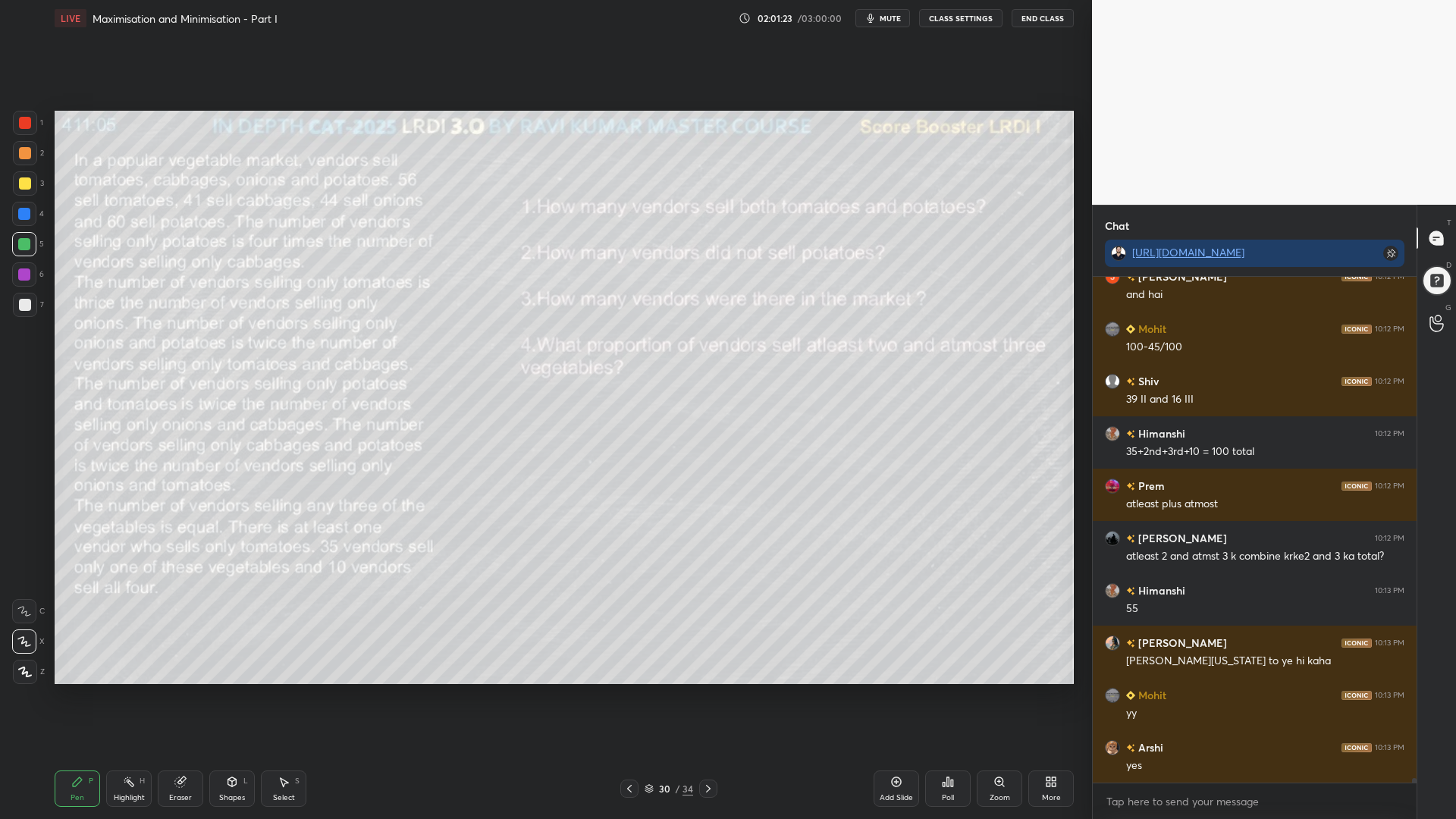
scroll to position [56425, 0]
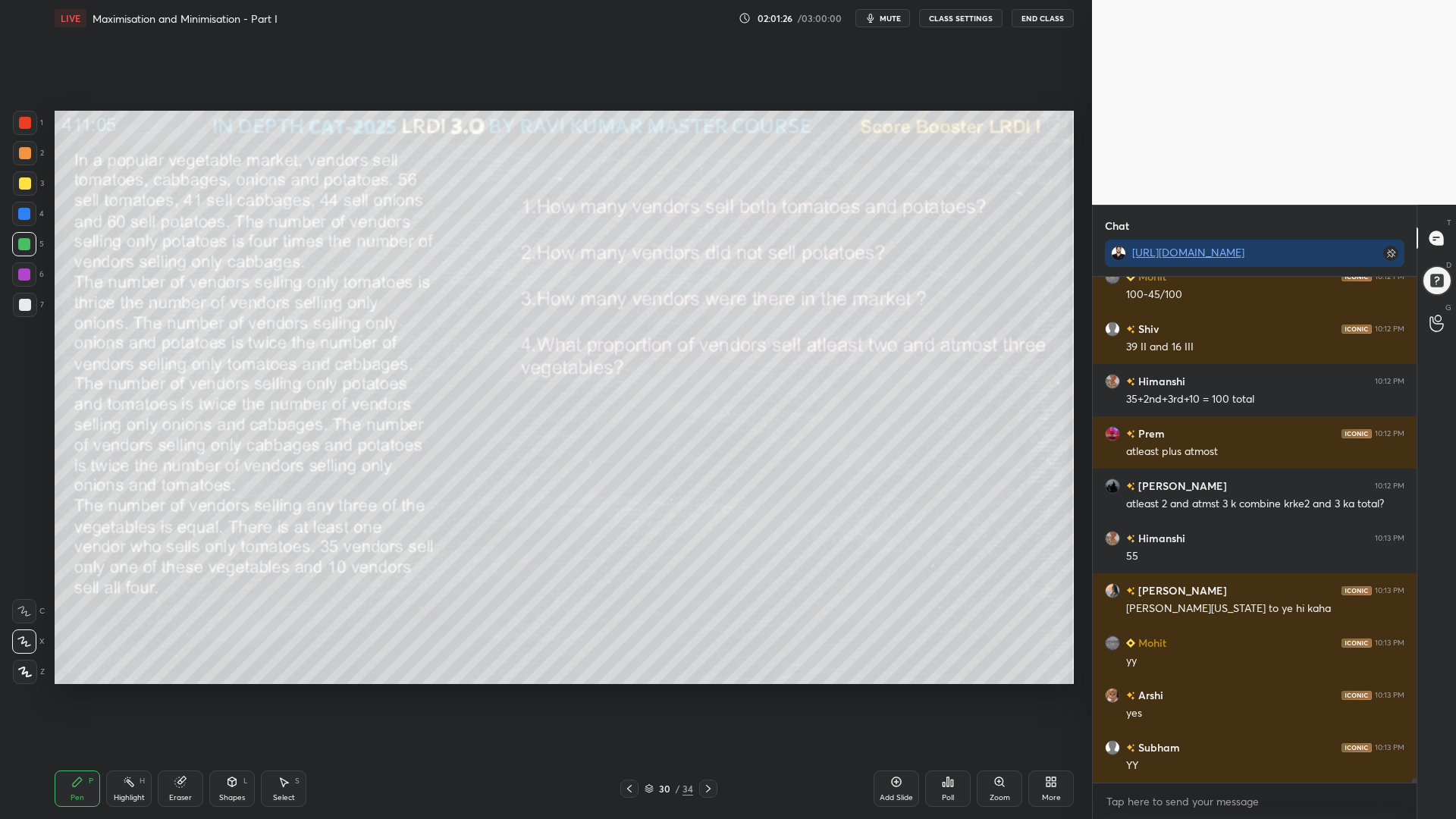
click at [705, 690] on icon at bounding box center [708, 788] width 12 height 12
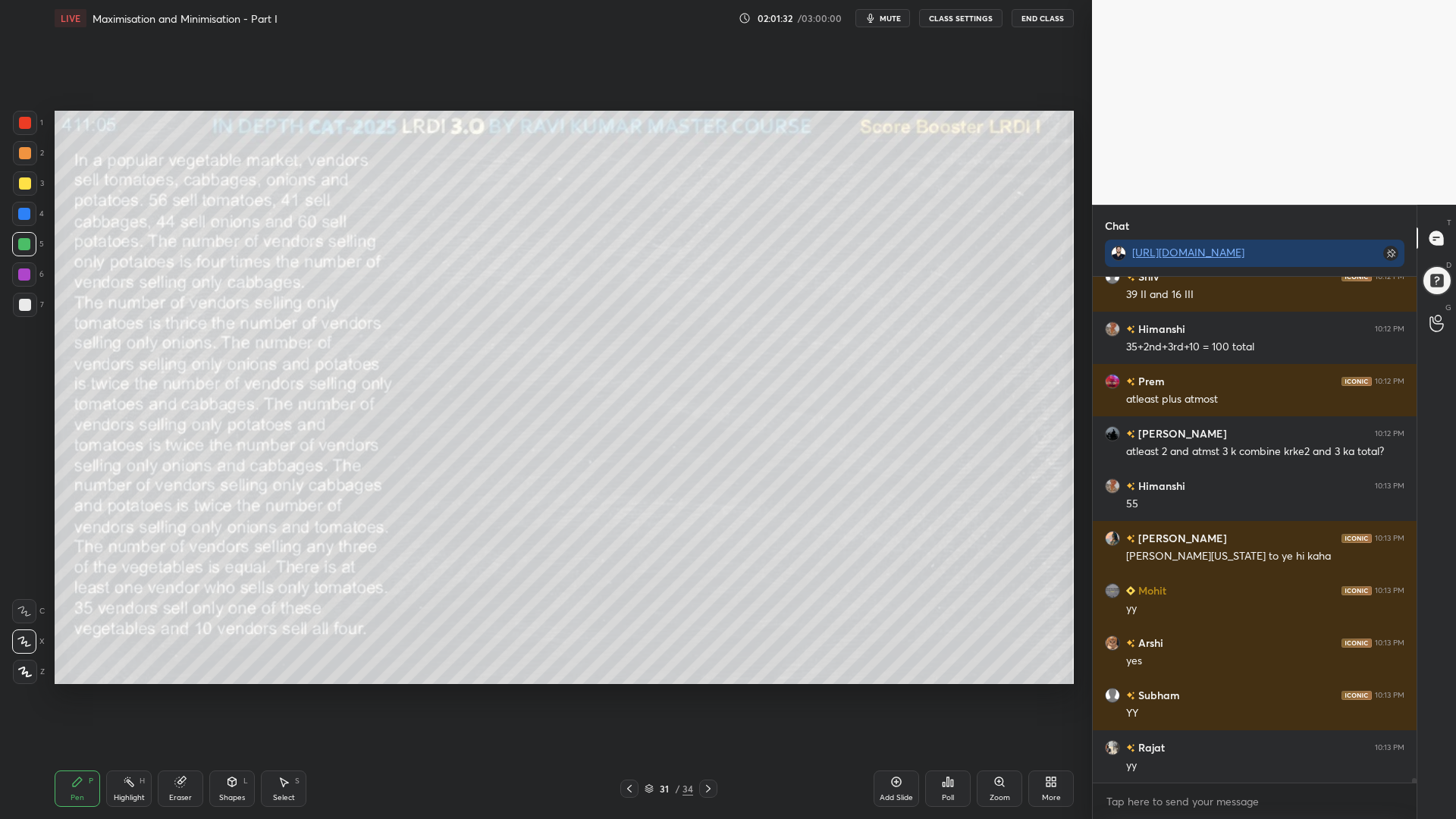
scroll to position [56530, 0]
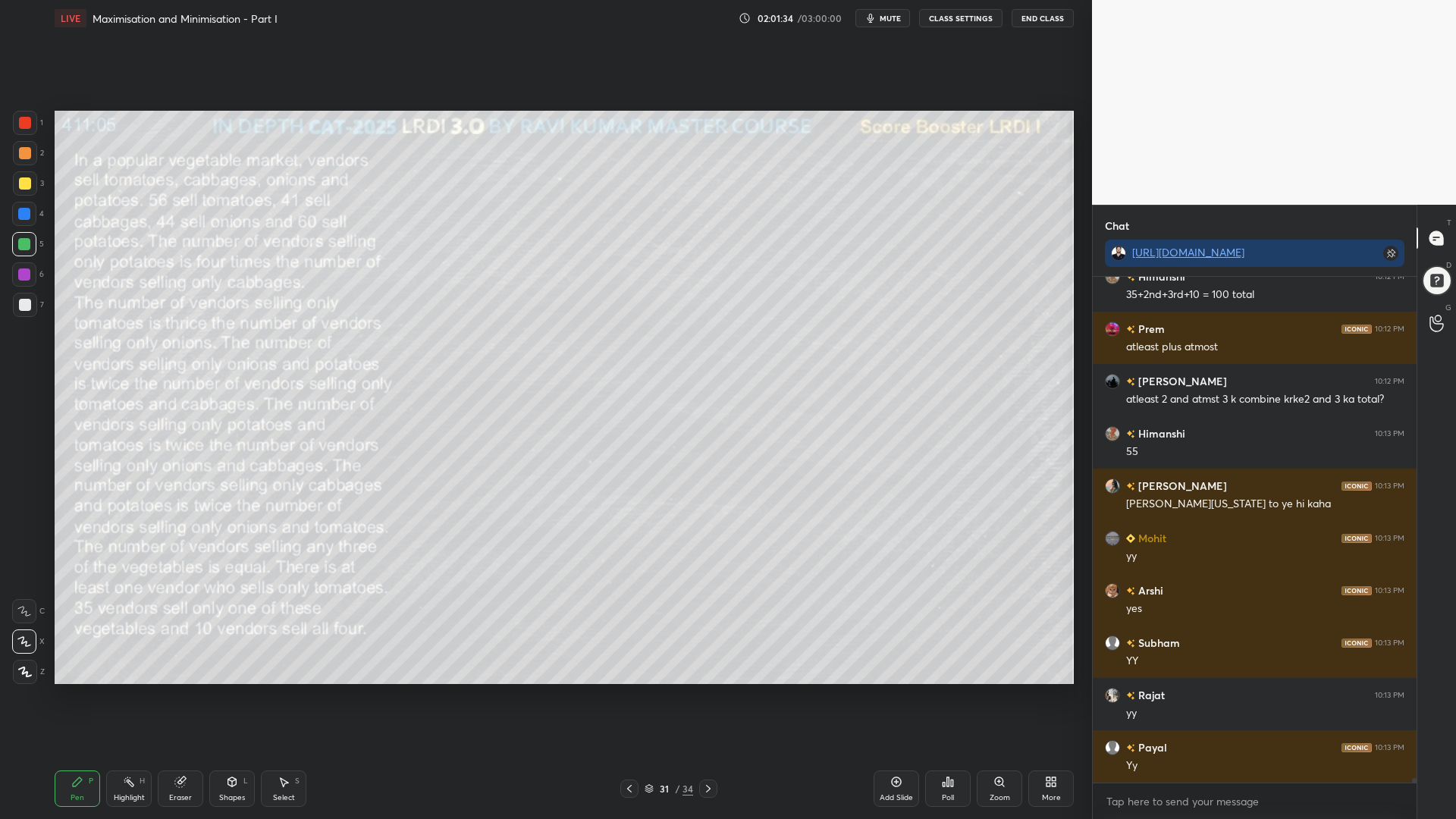
click at [19, 126] on div at bounding box center [24, 123] width 12 height 12
click at [23, 307] on div at bounding box center [24, 304] width 12 height 12
click at [21, 244] on div at bounding box center [24, 244] width 12 height 12
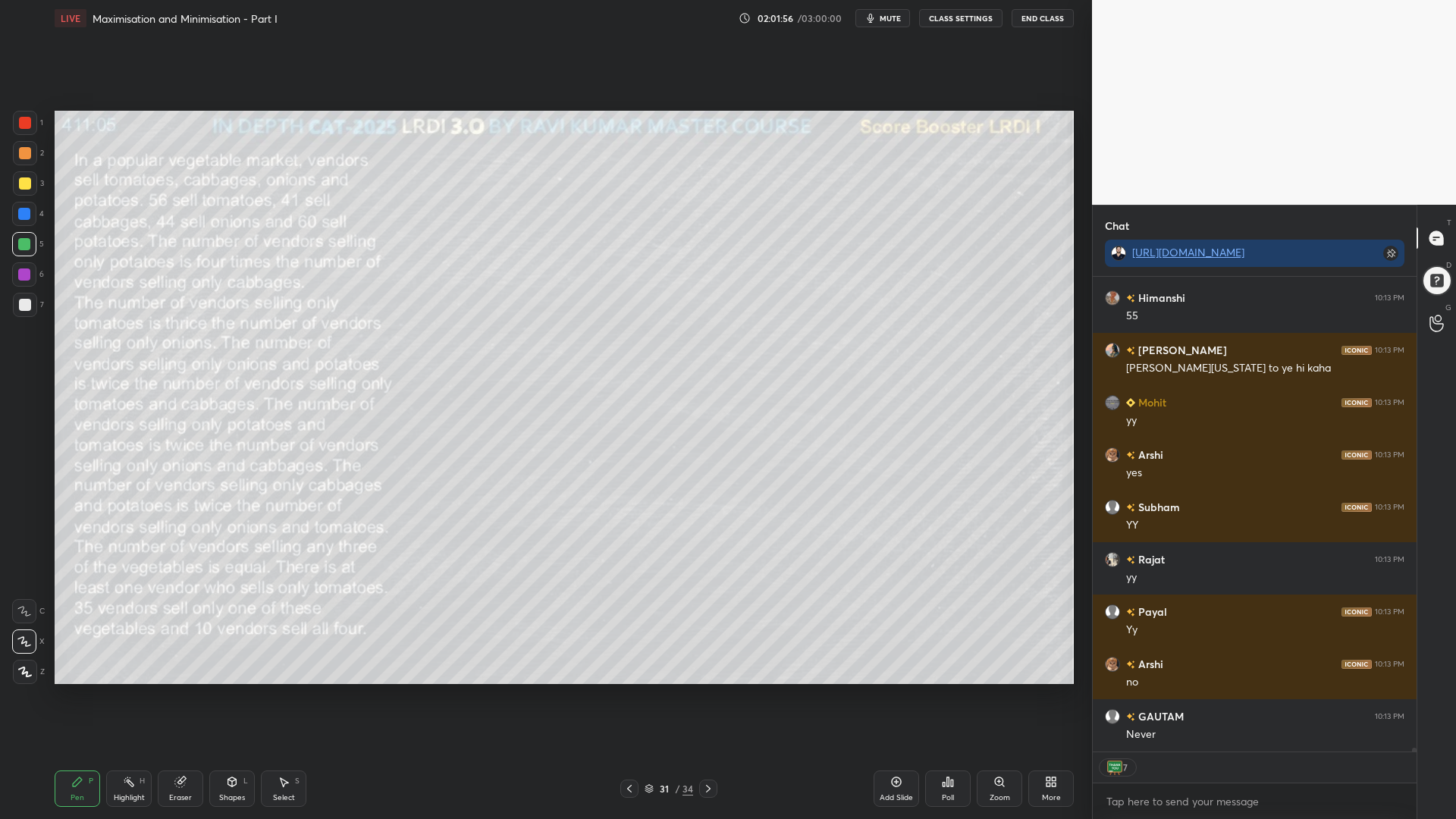
scroll to position [56718, 0]
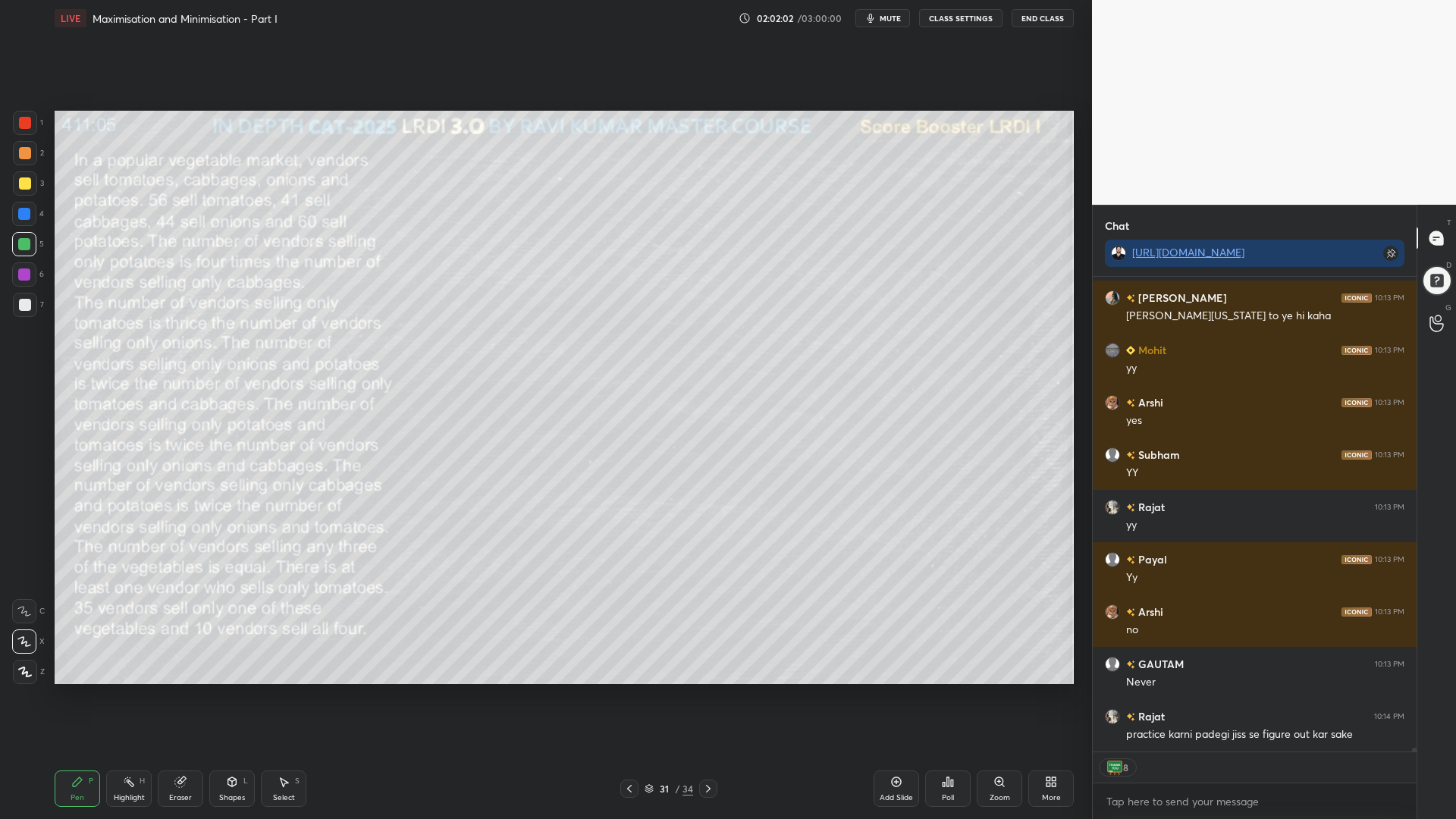
click at [179, 690] on div "Eraser" at bounding box center [180, 788] width 45 height 37
click at [78, 690] on icon at bounding box center [77, 782] width 12 height 12
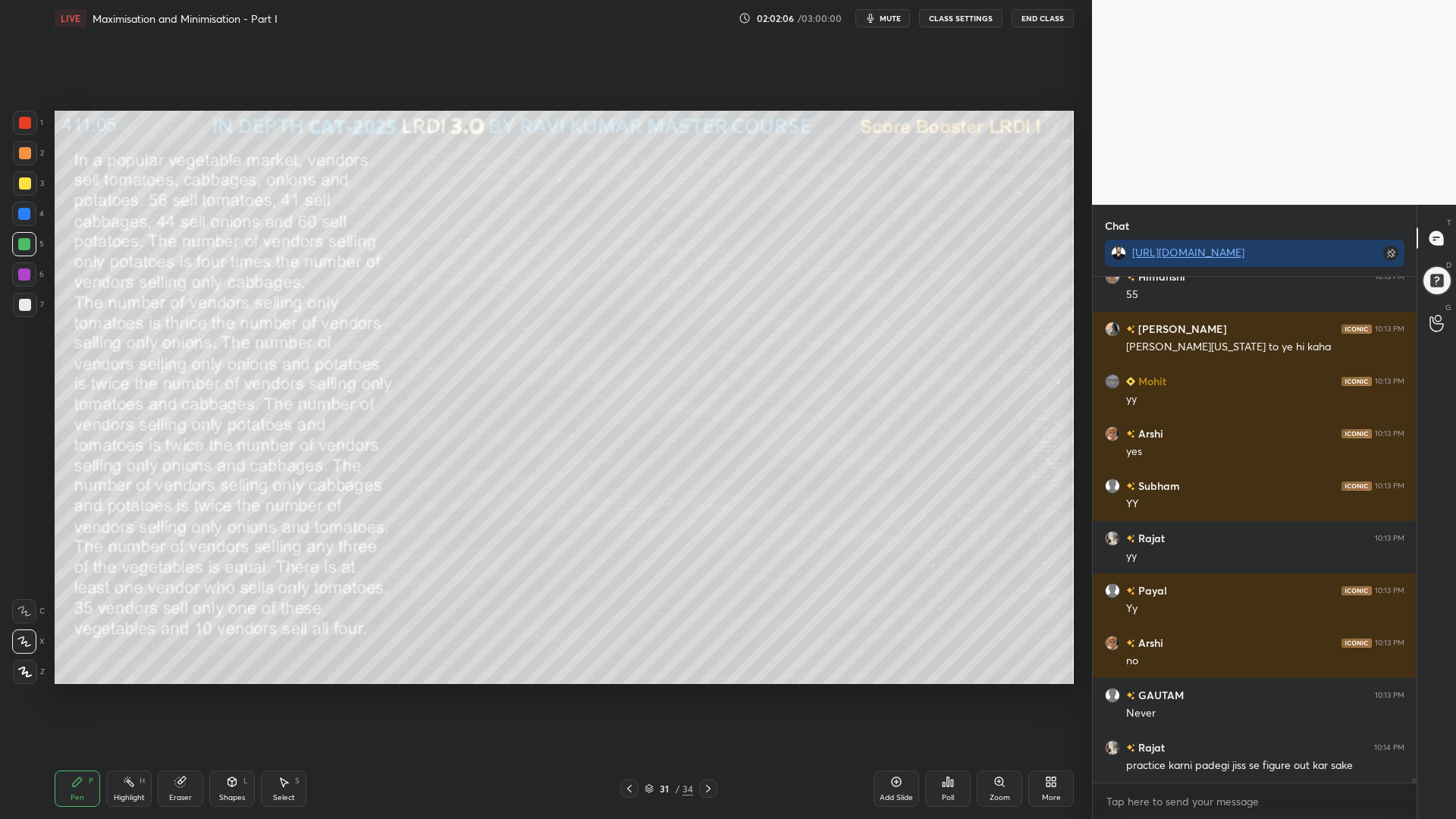
scroll to position [56686, 0]
click at [706, 690] on icon at bounding box center [708, 788] width 12 height 12
click at [704, 690] on icon at bounding box center [708, 788] width 12 height 12
click at [23, 121] on div at bounding box center [24, 123] width 12 height 12
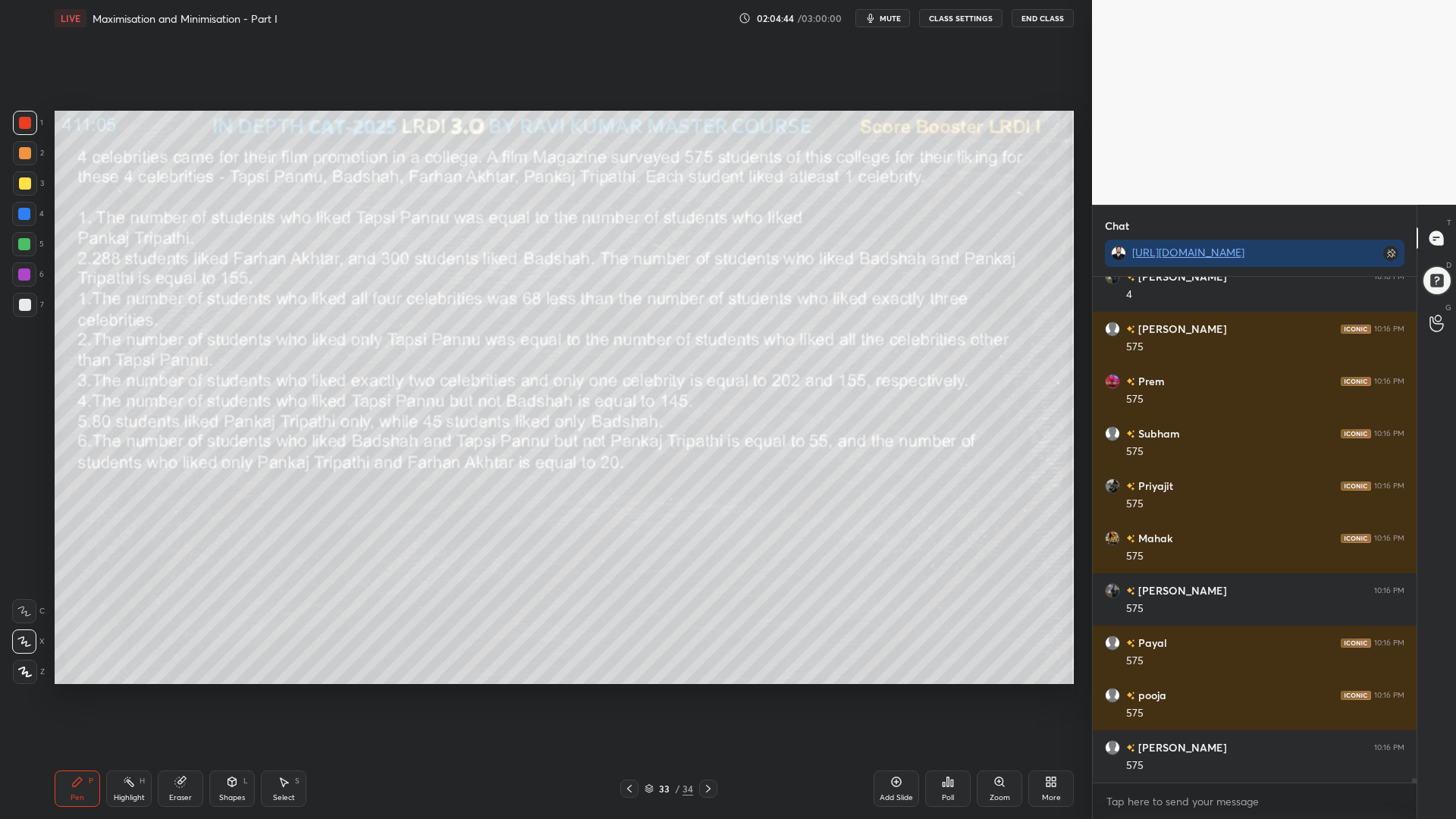
scroll to position [57995, 0]
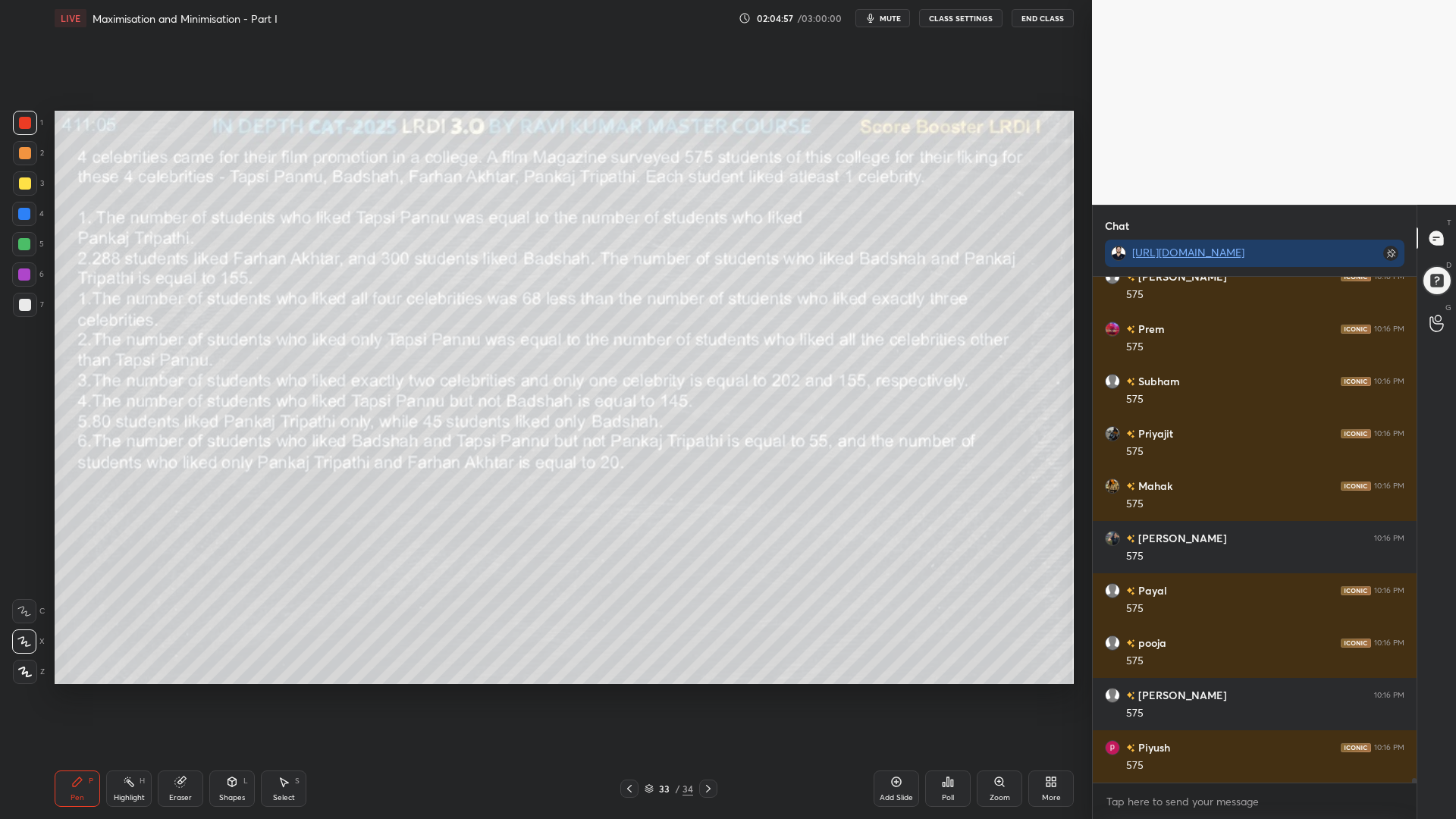
click at [19, 249] on div at bounding box center [24, 244] width 12 height 12
click at [709, 690] on icon at bounding box center [708, 788] width 12 height 12
click at [628, 690] on icon at bounding box center [629, 788] width 12 height 12
click at [21, 127] on div at bounding box center [24, 123] width 12 height 12
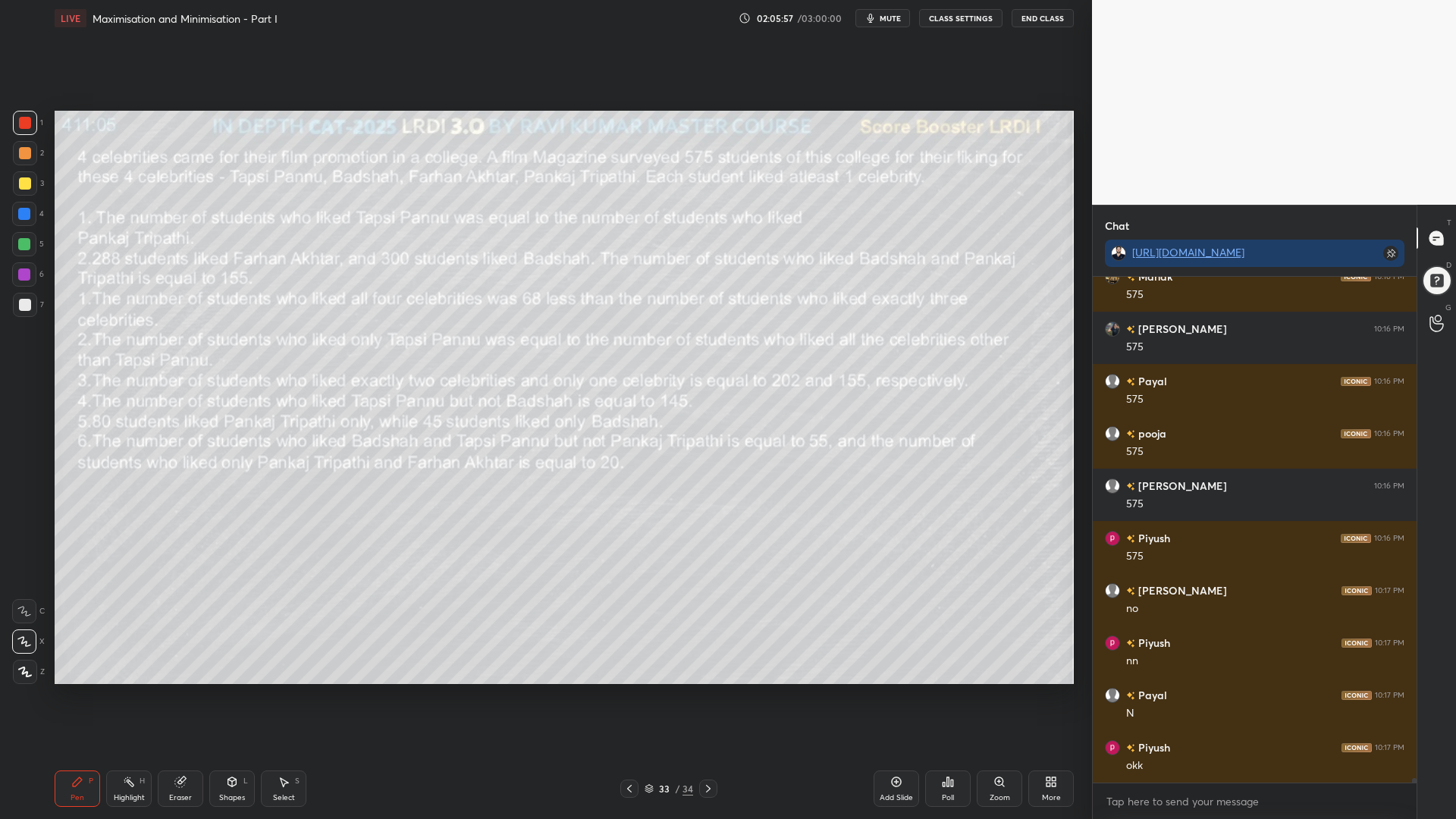
scroll to position [58256, 0]
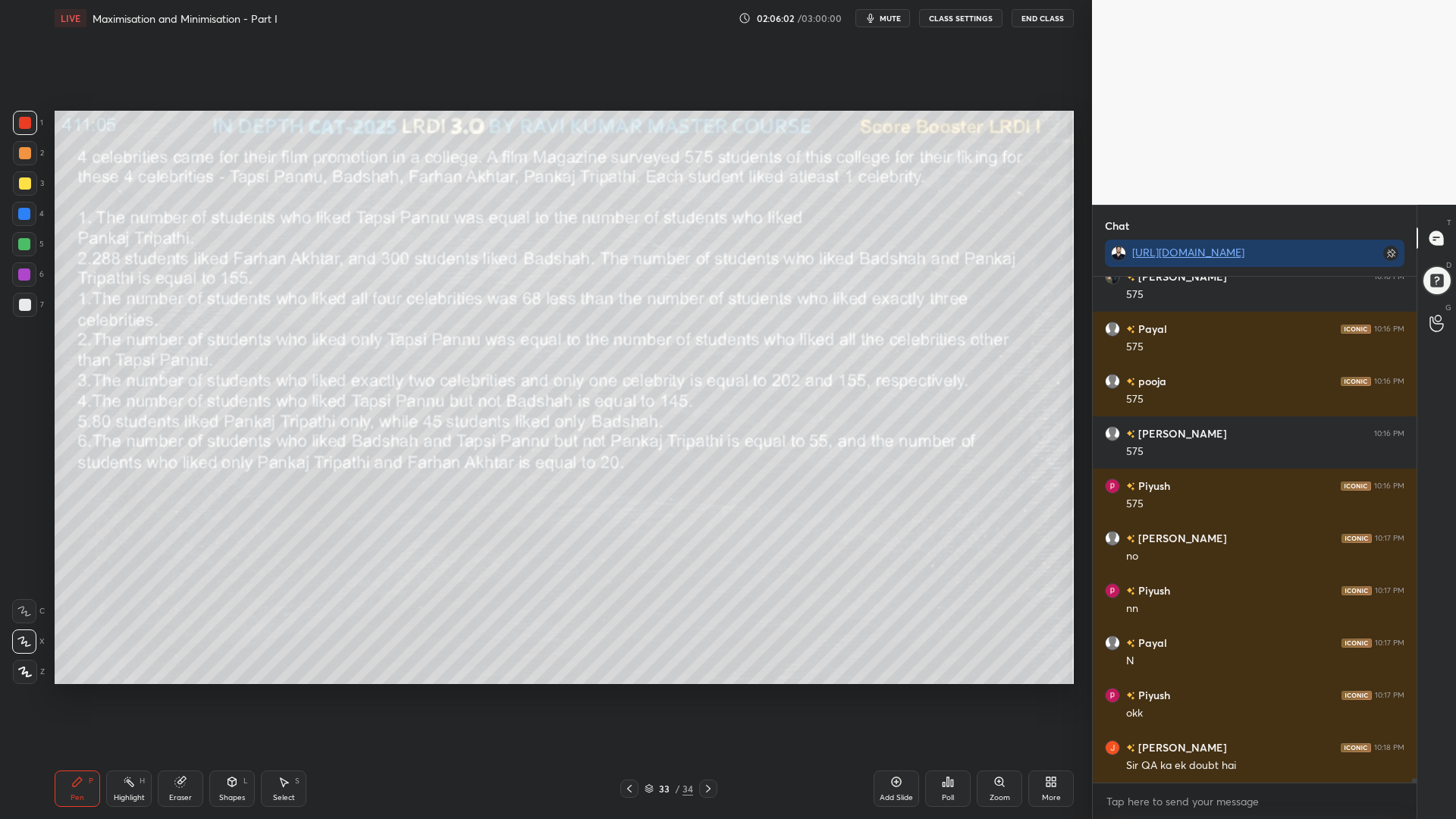
click at [709, 690] on icon at bounding box center [708, 788] width 12 height 12
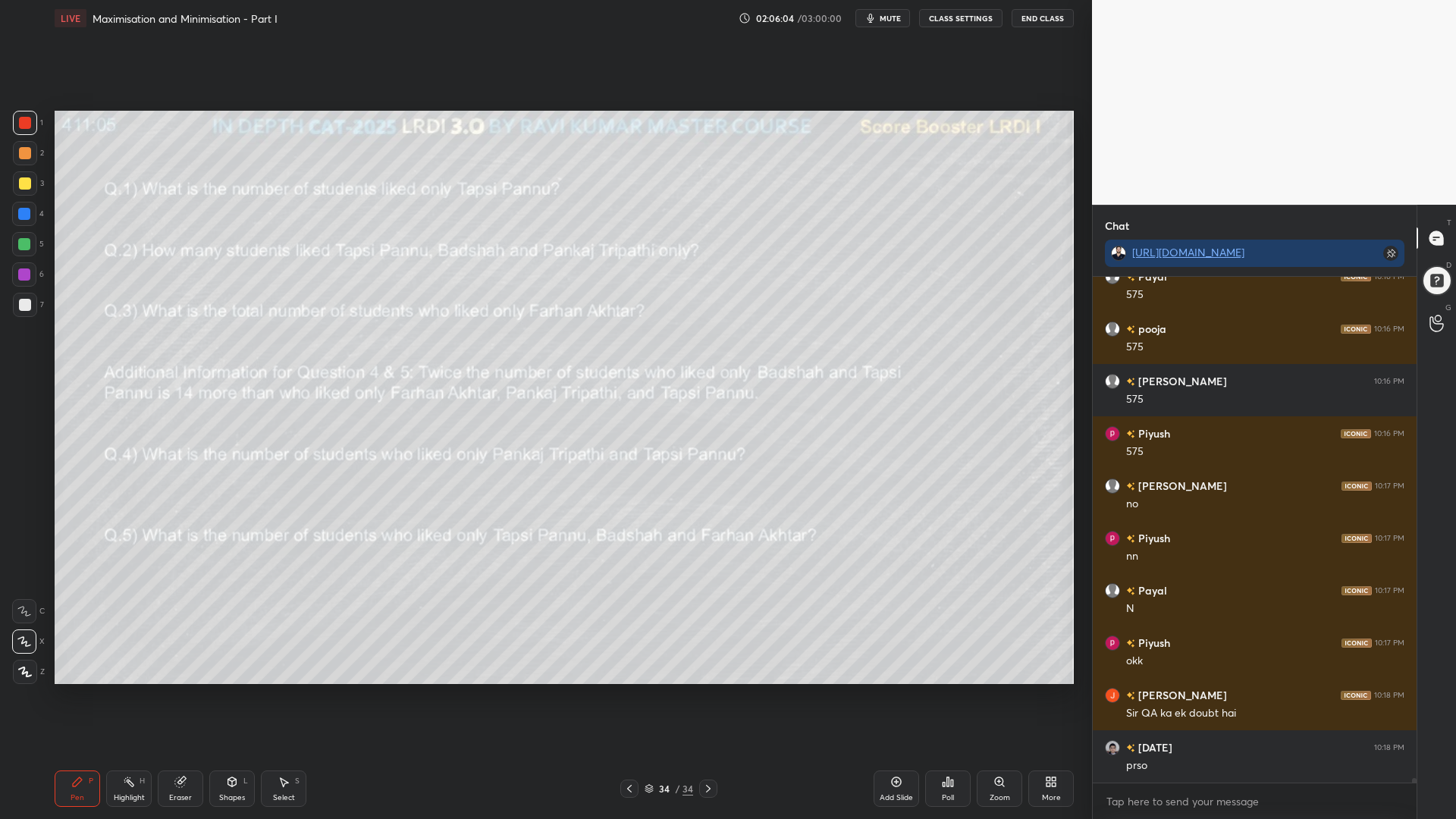
scroll to position [58361, 0]
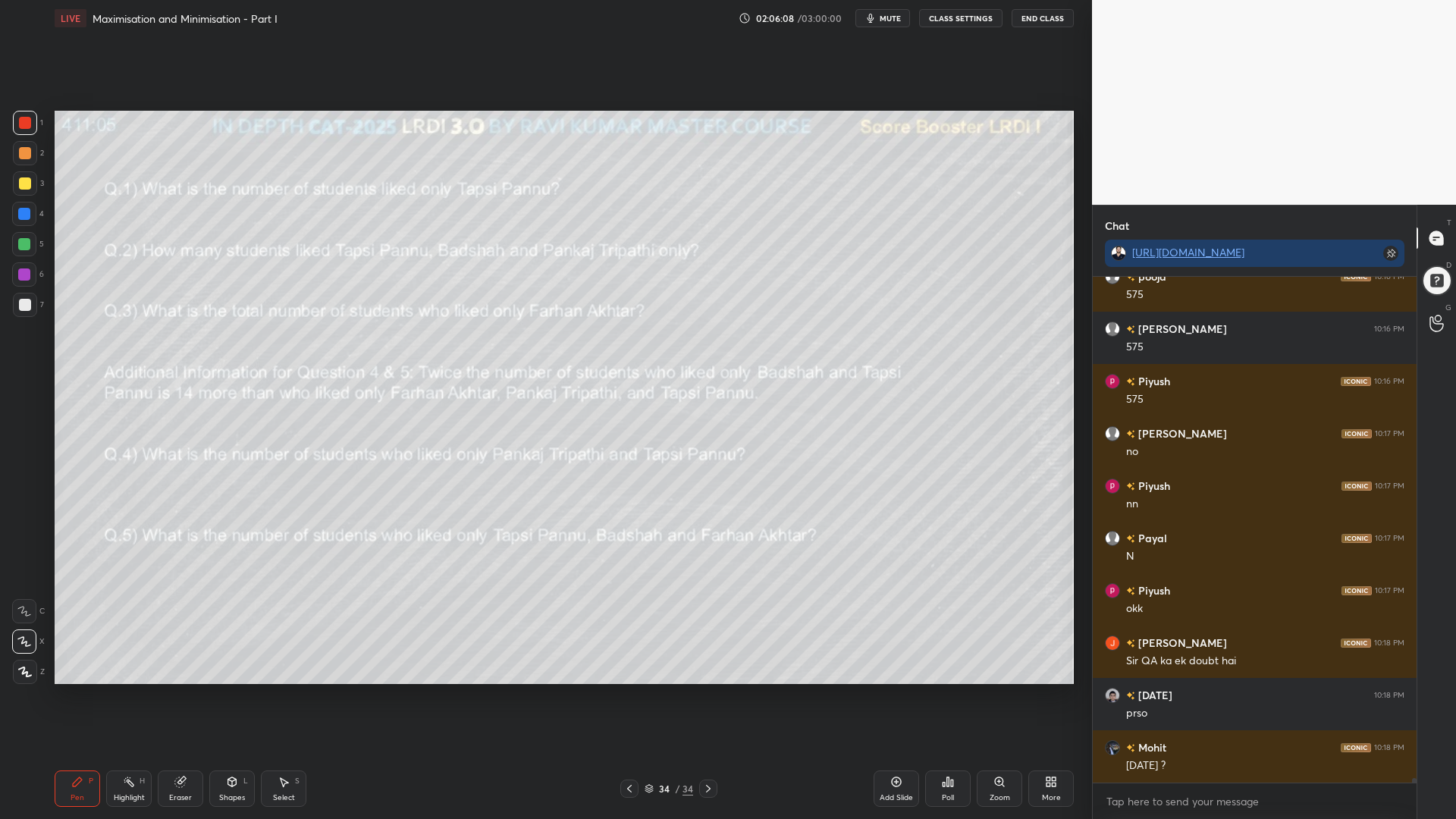
click at [165, 690] on div "Eraser" at bounding box center [180, 788] width 45 height 37
click at [22, 666] on span "Erase all" at bounding box center [24, 671] width 23 height 11
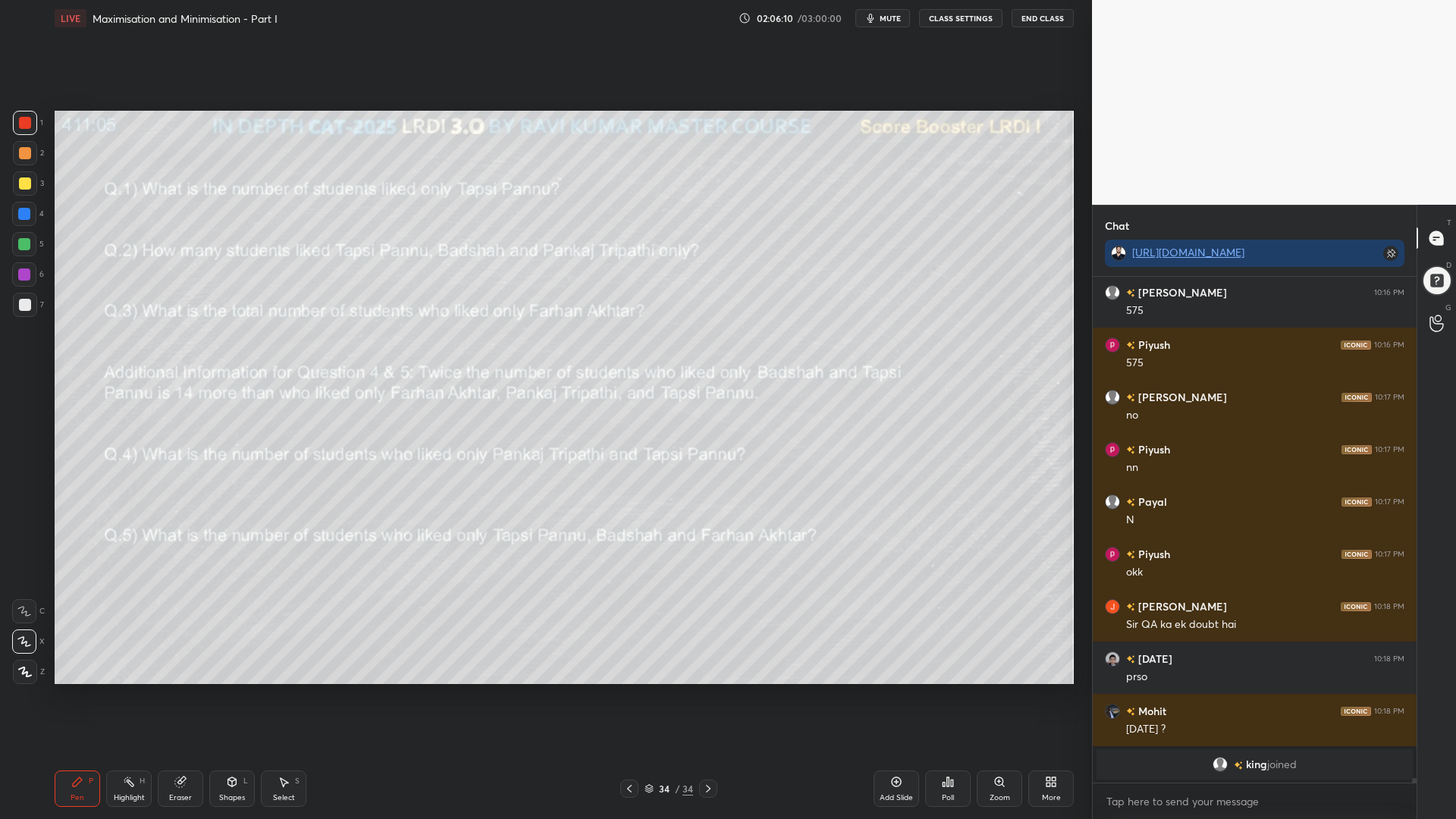
click at [890, 690] on icon at bounding box center [896, 782] width 12 height 12
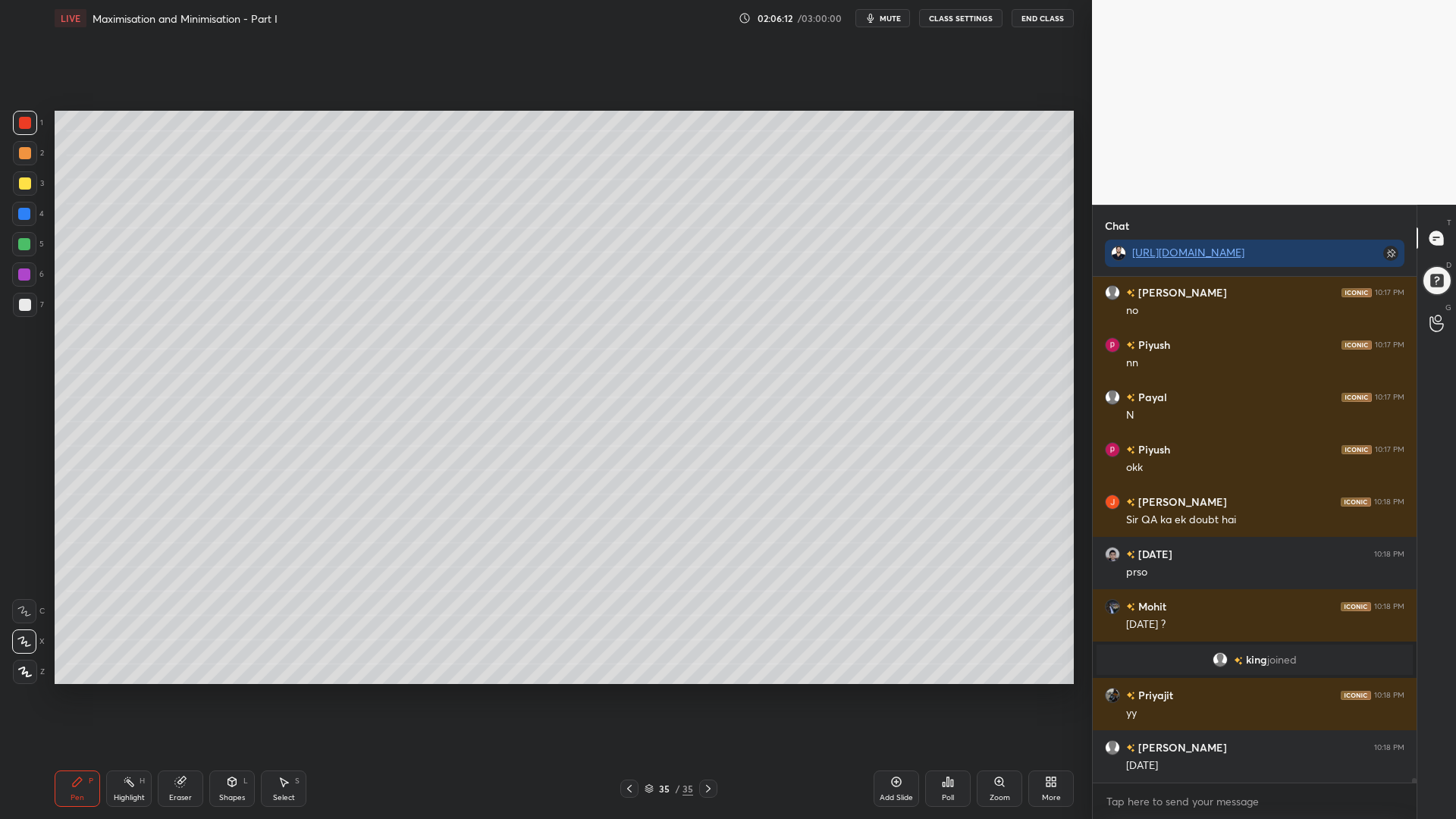
drag, startPoint x: 20, startPoint y: 244, endPoint x: 35, endPoint y: 244, distance: 15.0
click at [20, 245] on div at bounding box center [24, 244] width 12 height 12
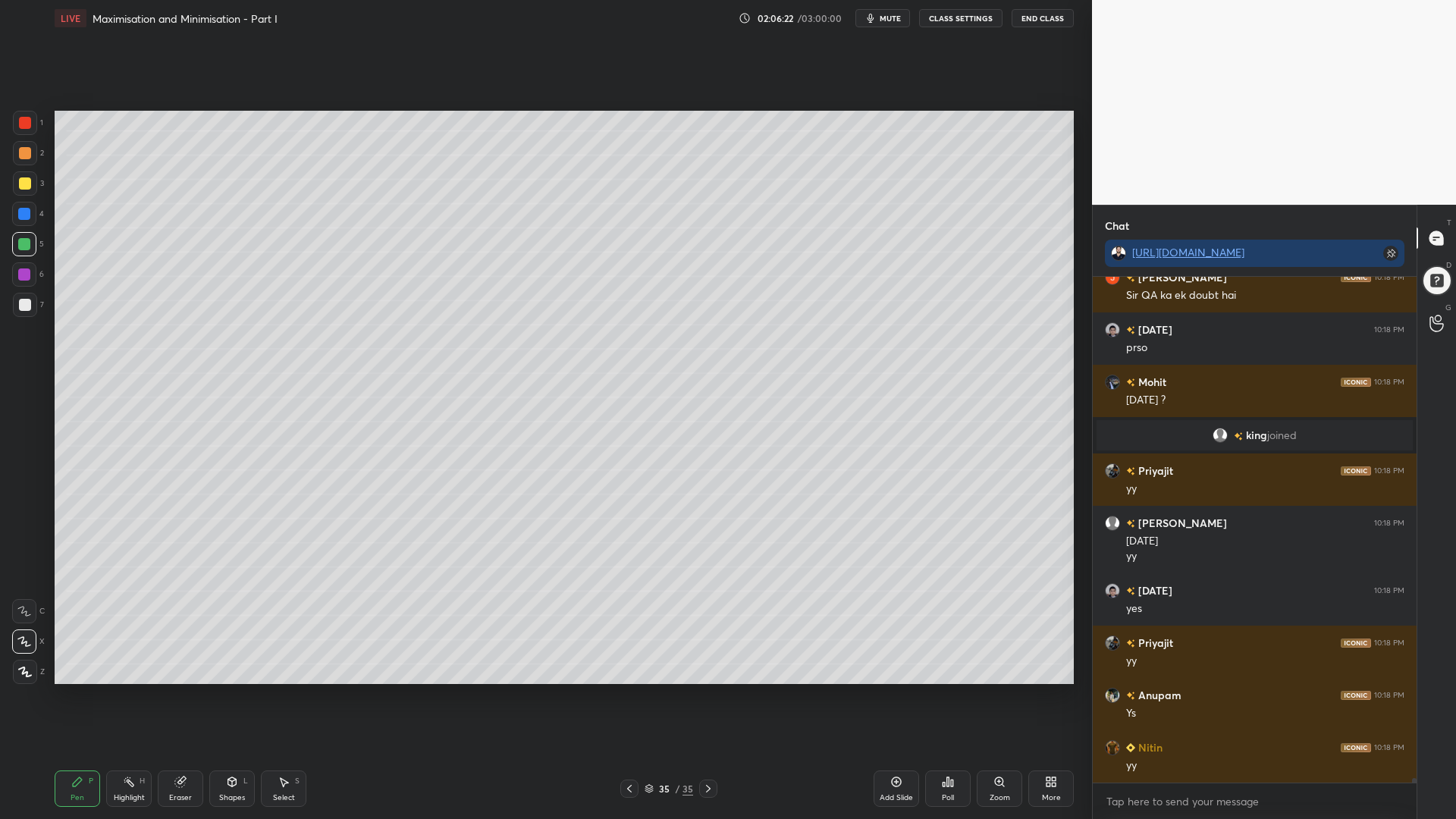
scroll to position [54109, 0]
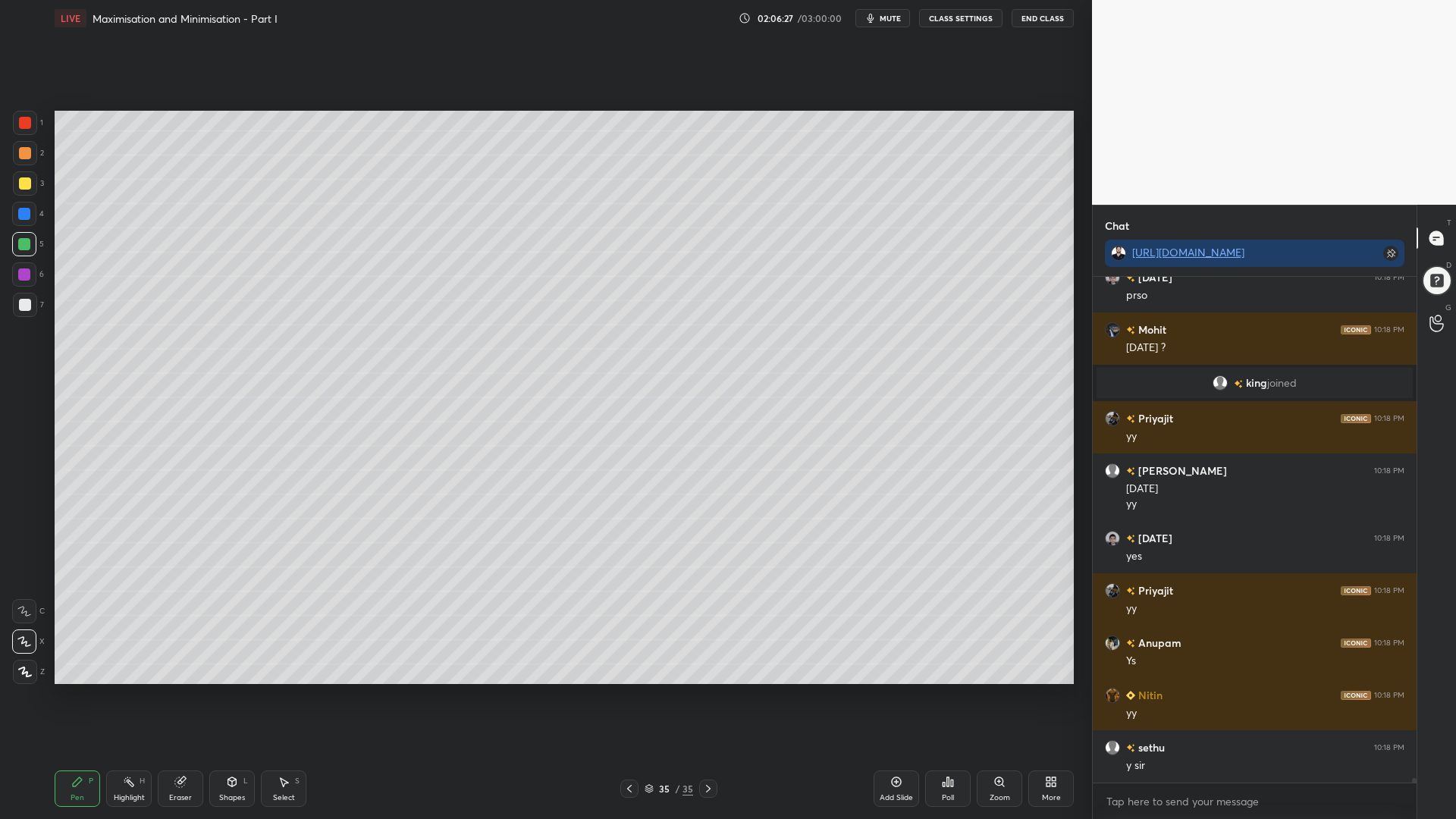
click at [10, 285] on div "1 2 3 4 5 6 7 C X Z C X Z E E Erase all H H" at bounding box center [24, 397] width 49 height 573
click at [23, 231] on div "4" at bounding box center [28, 216] width 32 height 30
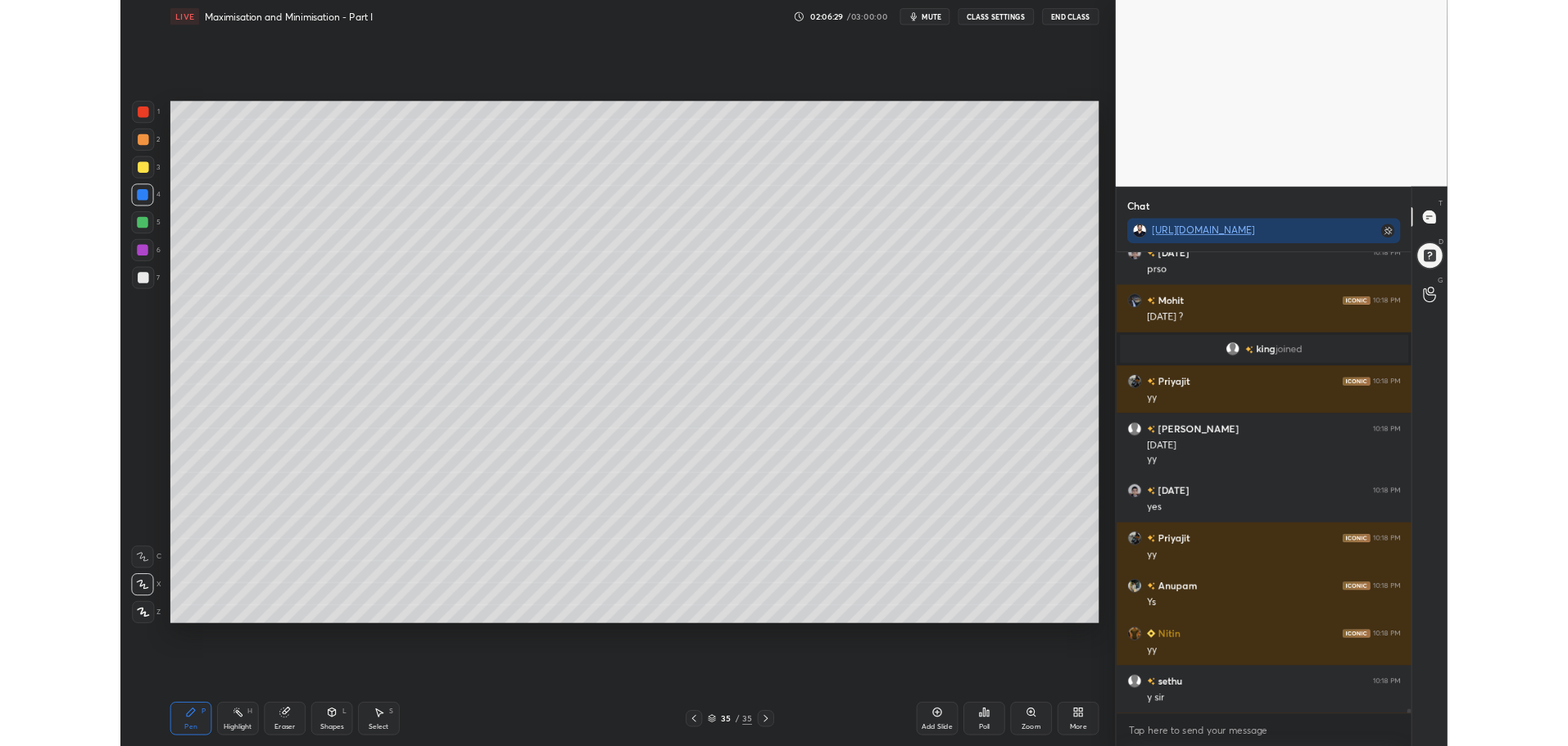
scroll to position [58494, 0]
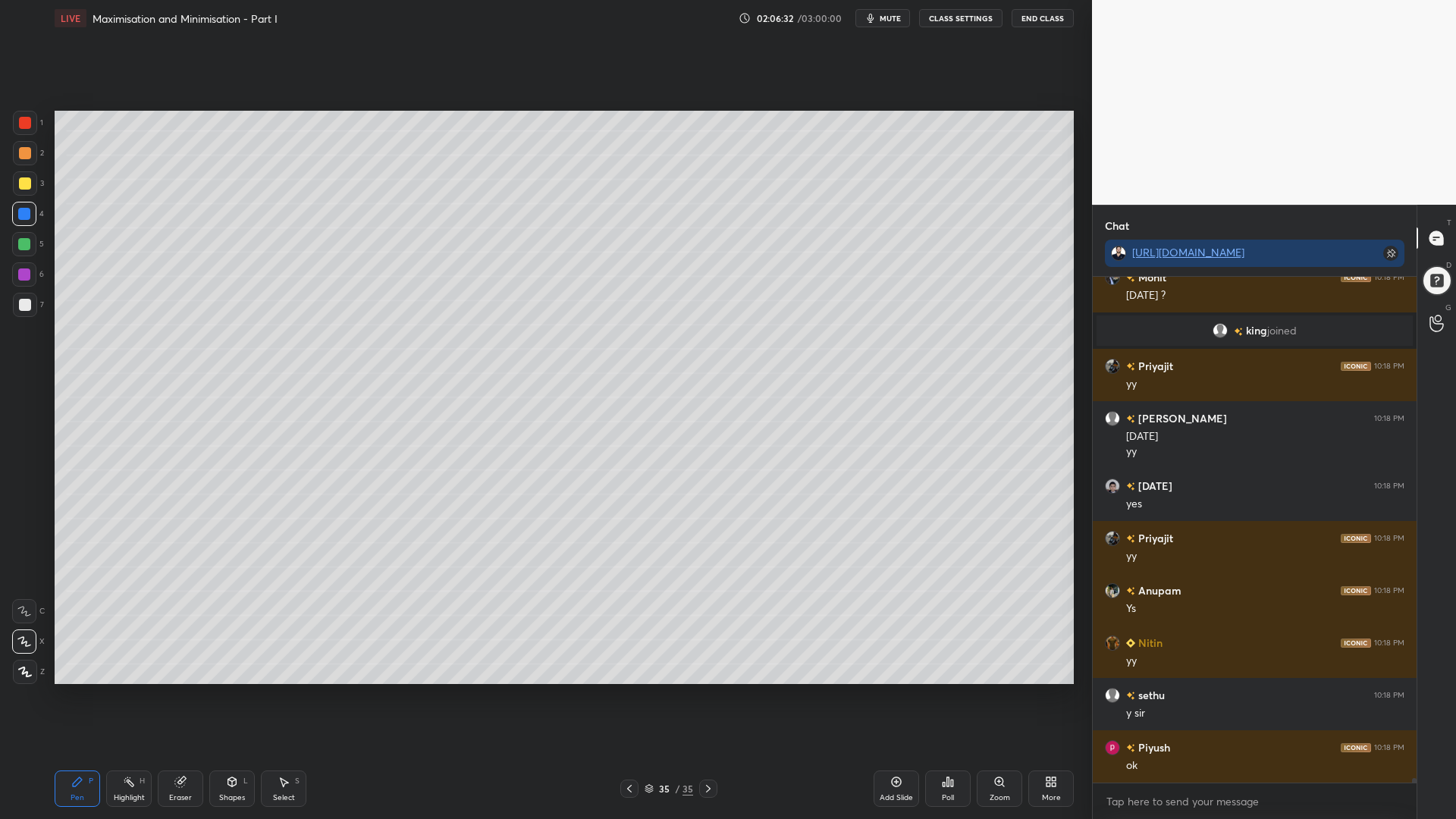
click at [1050, 690] on div "More" at bounding box center [1051, 788] width 45 height 37
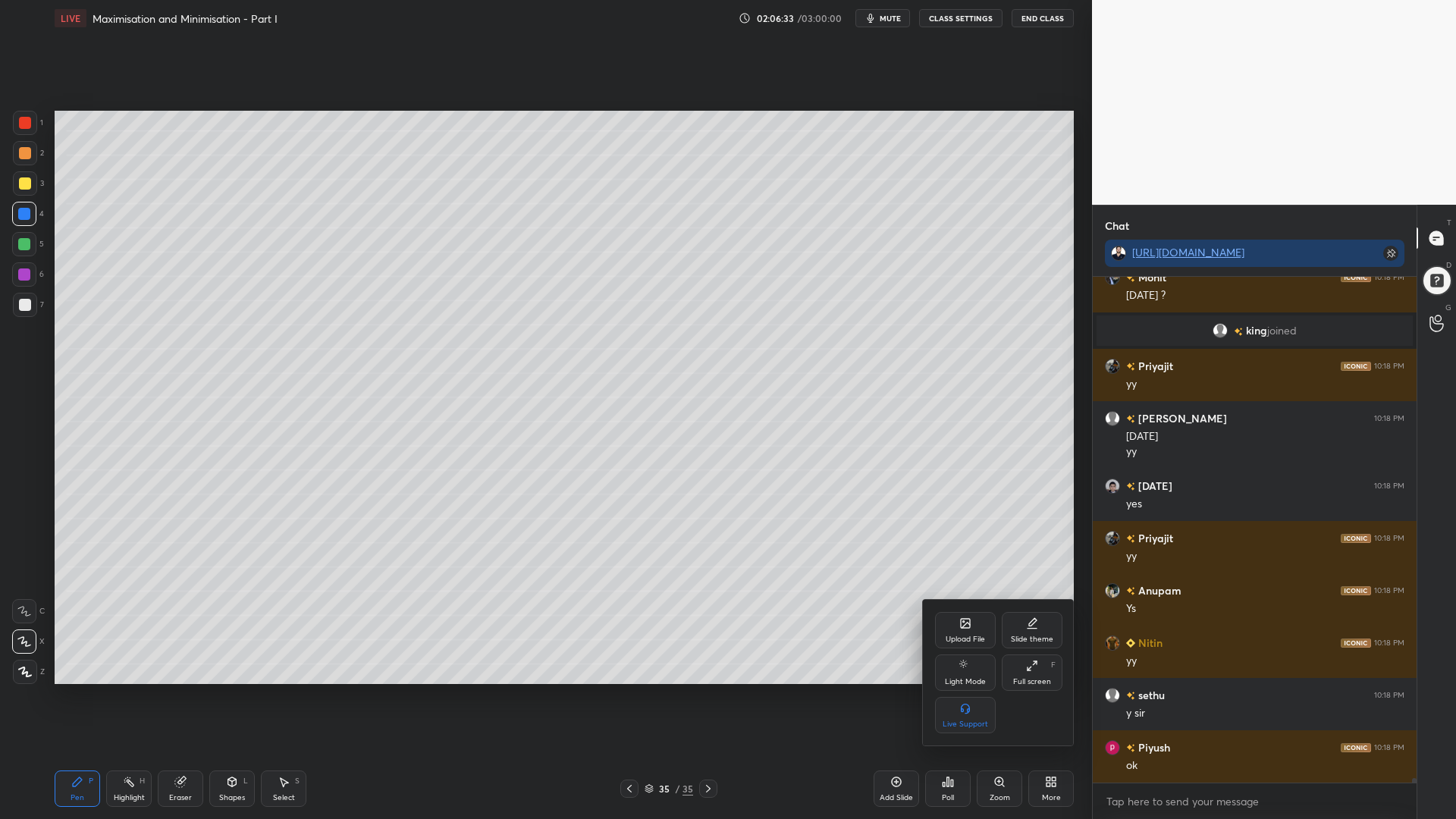
click at [1029, 666] on icon at bounding box center [1032, 666] width 12 height 12
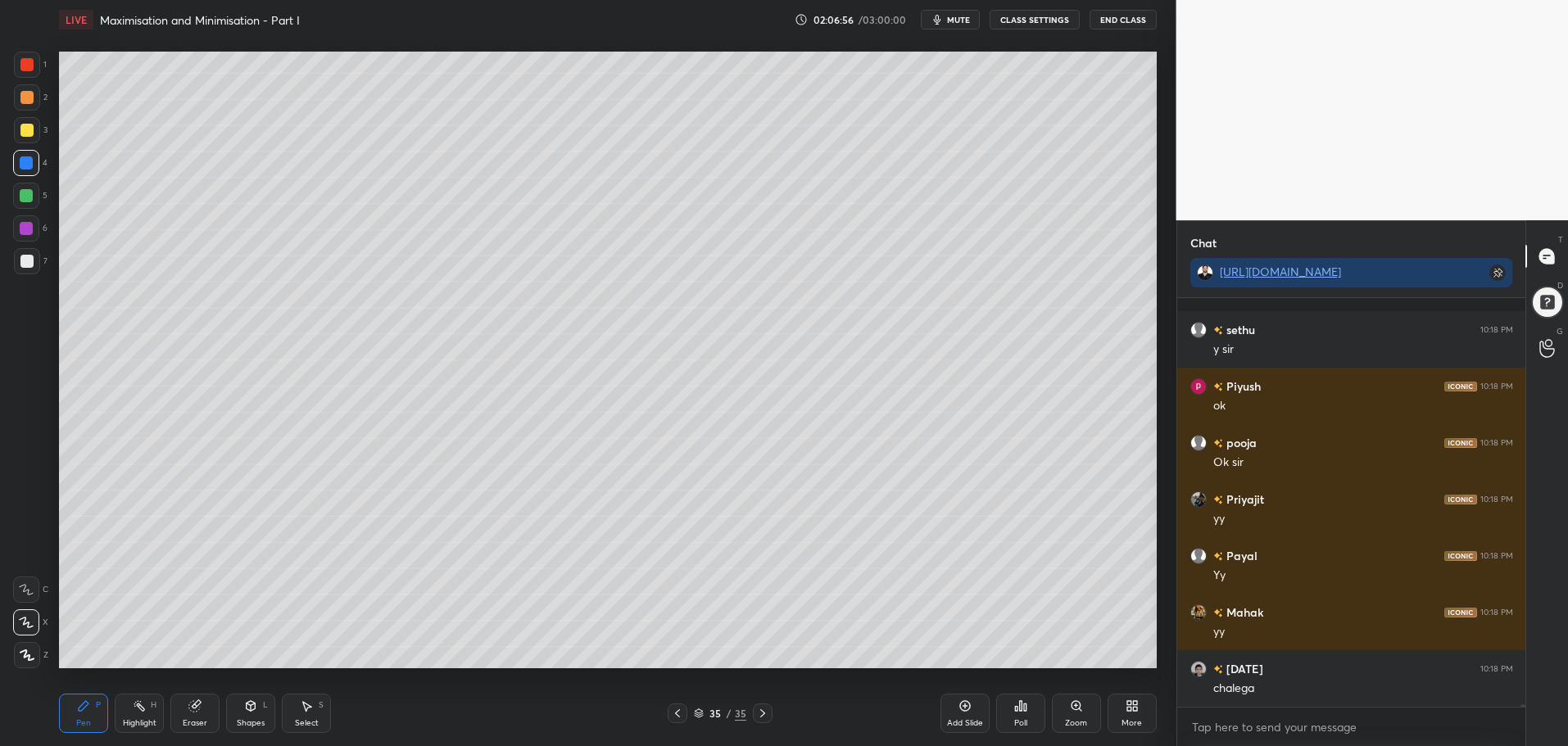
scroll to position [58875, 0]
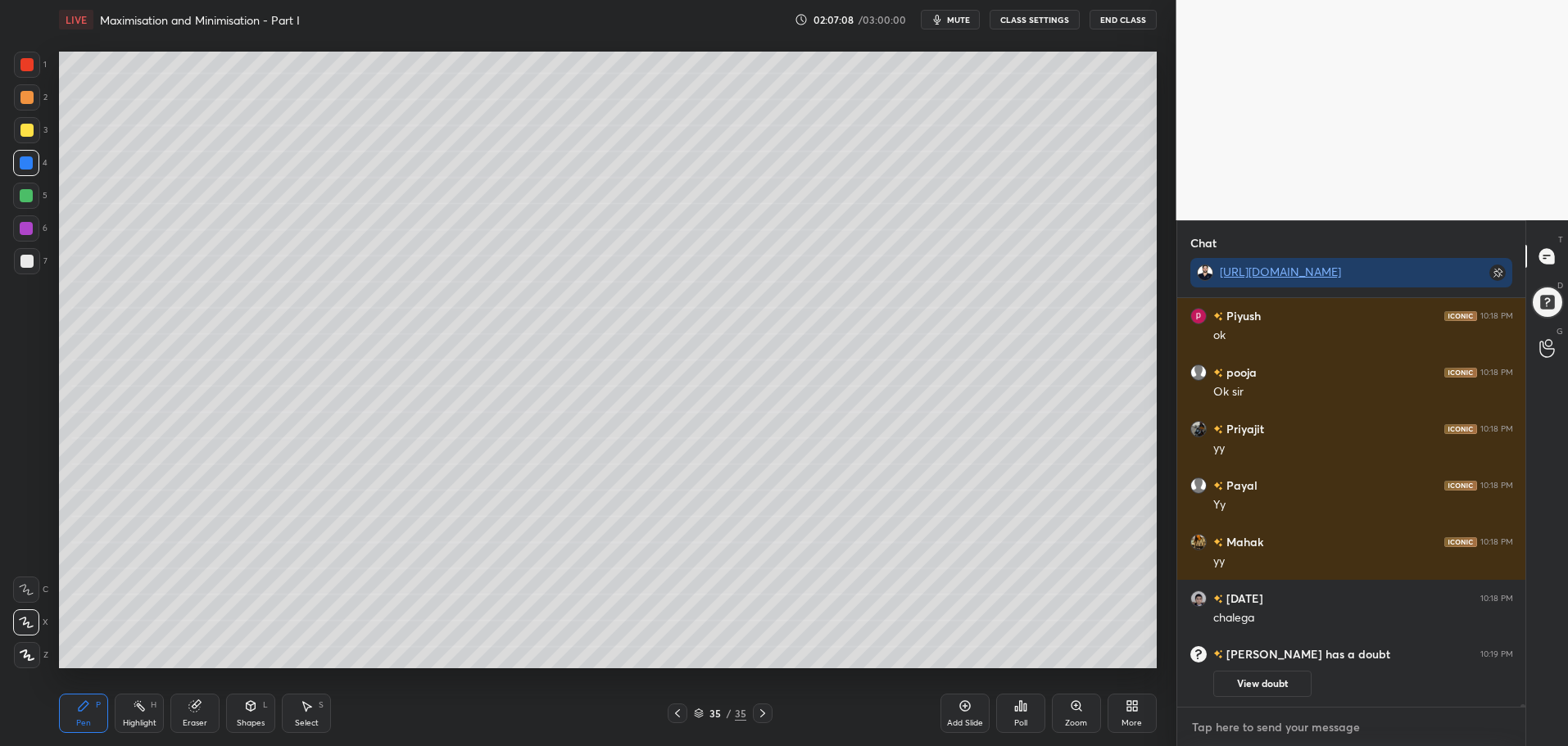
type textarea "x"
click at [1224, 731] on textarea at bounding box center [1351, 728] width 323 height 26
click at [1224, 735] on textarea at bounding box center [1351, 728] width 323 height 26
paste textarea "[URL][DOMAIN_NAME]"
type textarea "[URL][DOMAIN_NAME]"
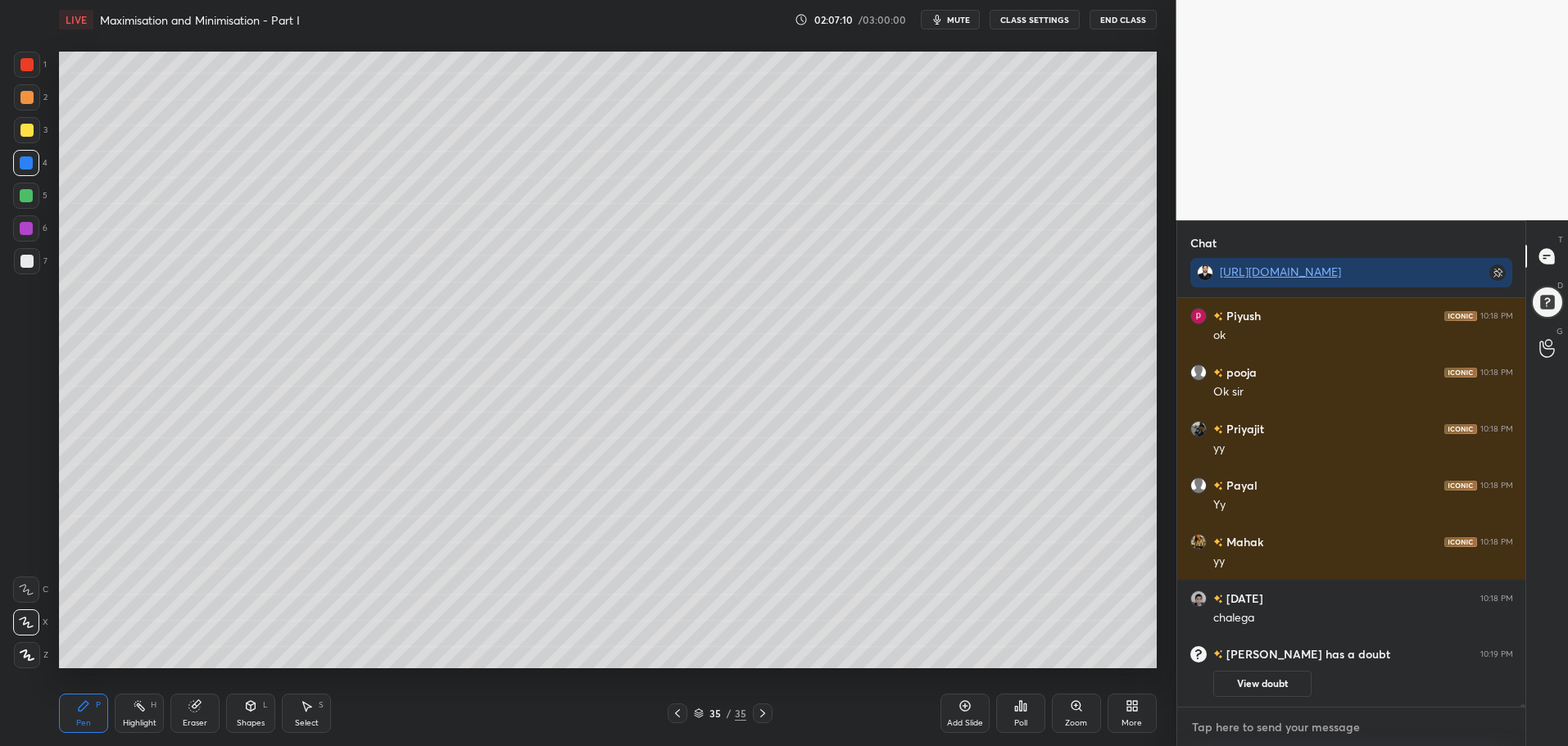
type textarea "x"
type textarea "[URL][DOMAIN_NAME]"
type textarea "x"
click at [1498, 729] on icon at bounding box center [1499, 726] width 13 height 13
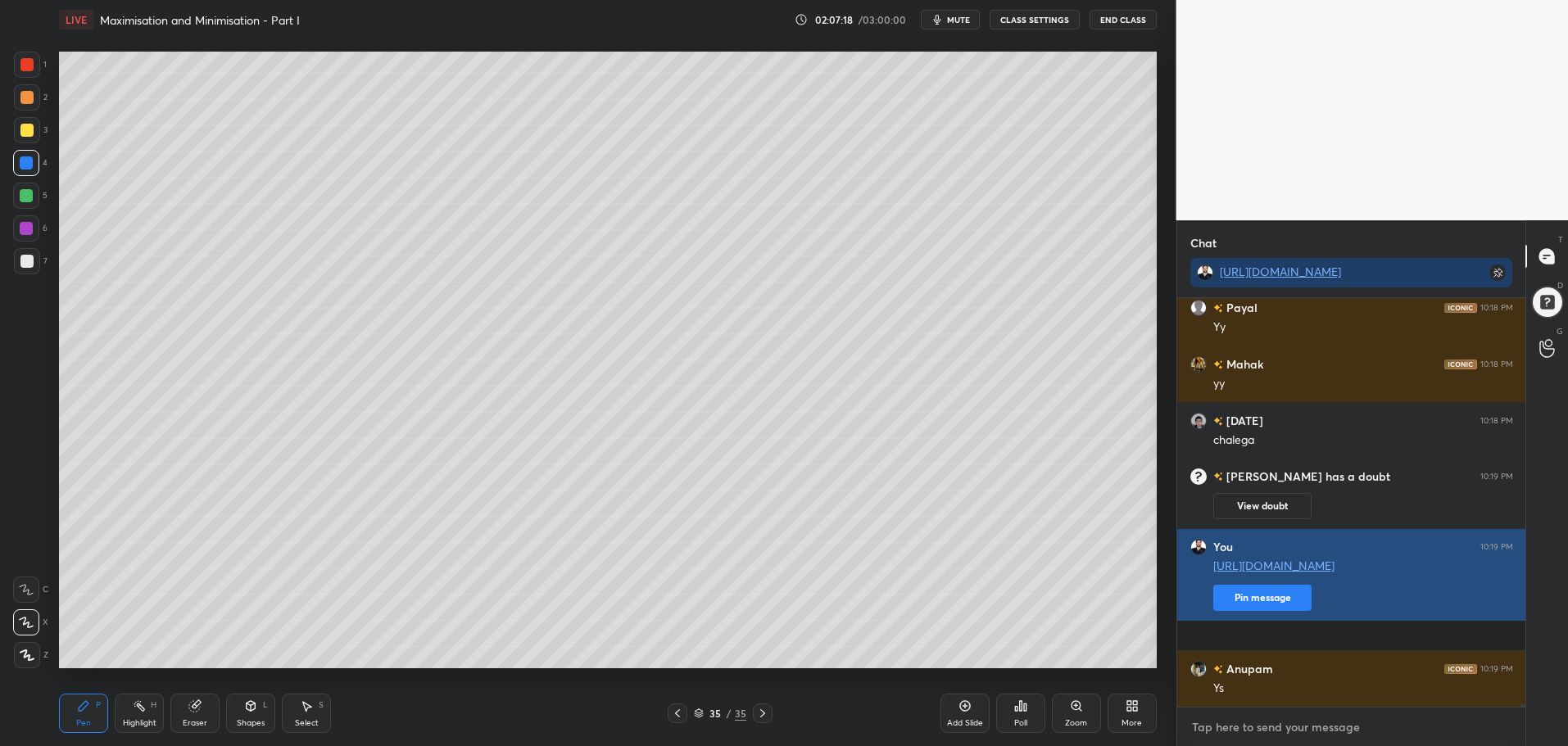
scroll to position [58938, 0]
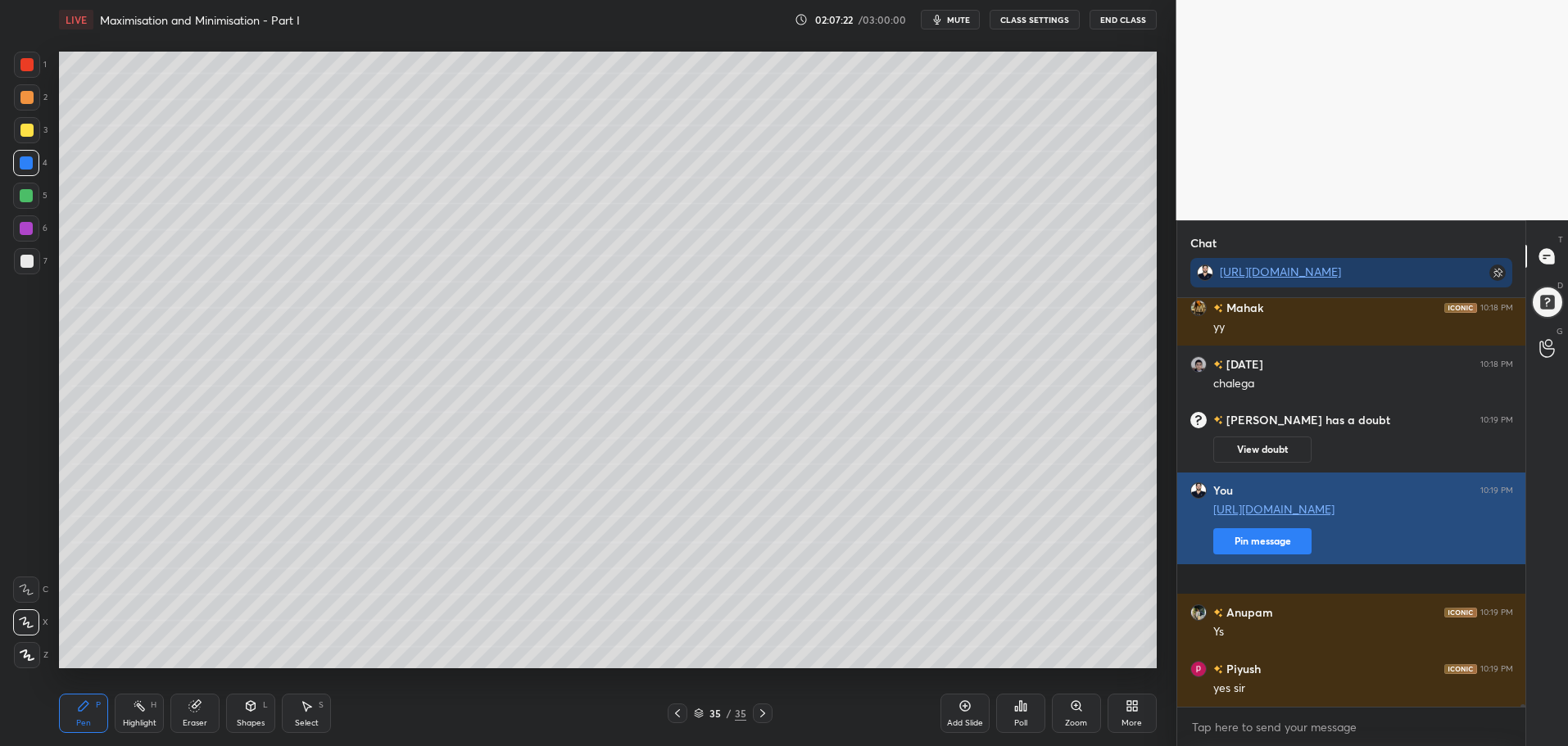
click at [1256, 554] on button "Pin message" at bounding box center [1262, 542] width 98 height 26
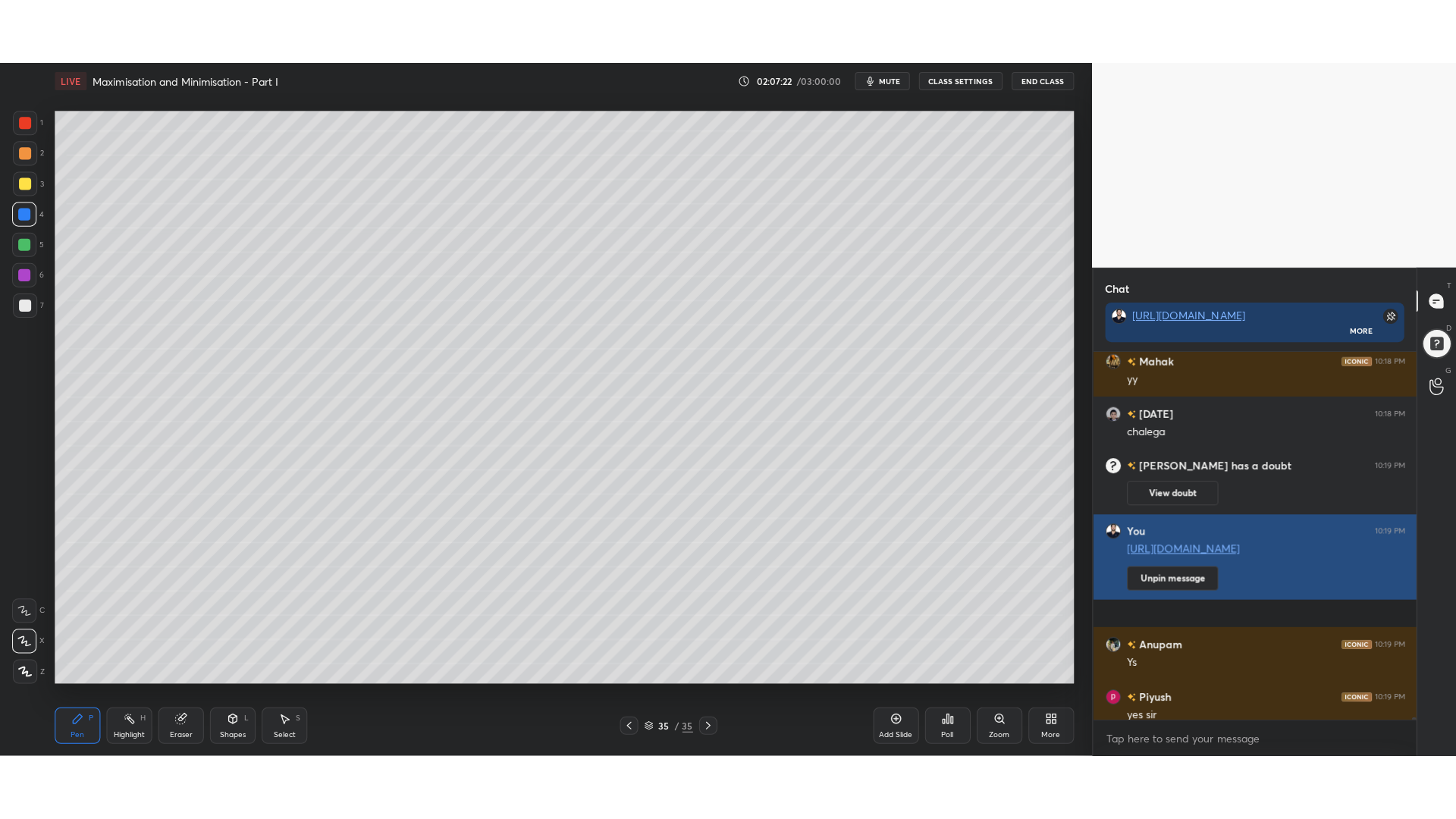
scroll to position [250, 317]
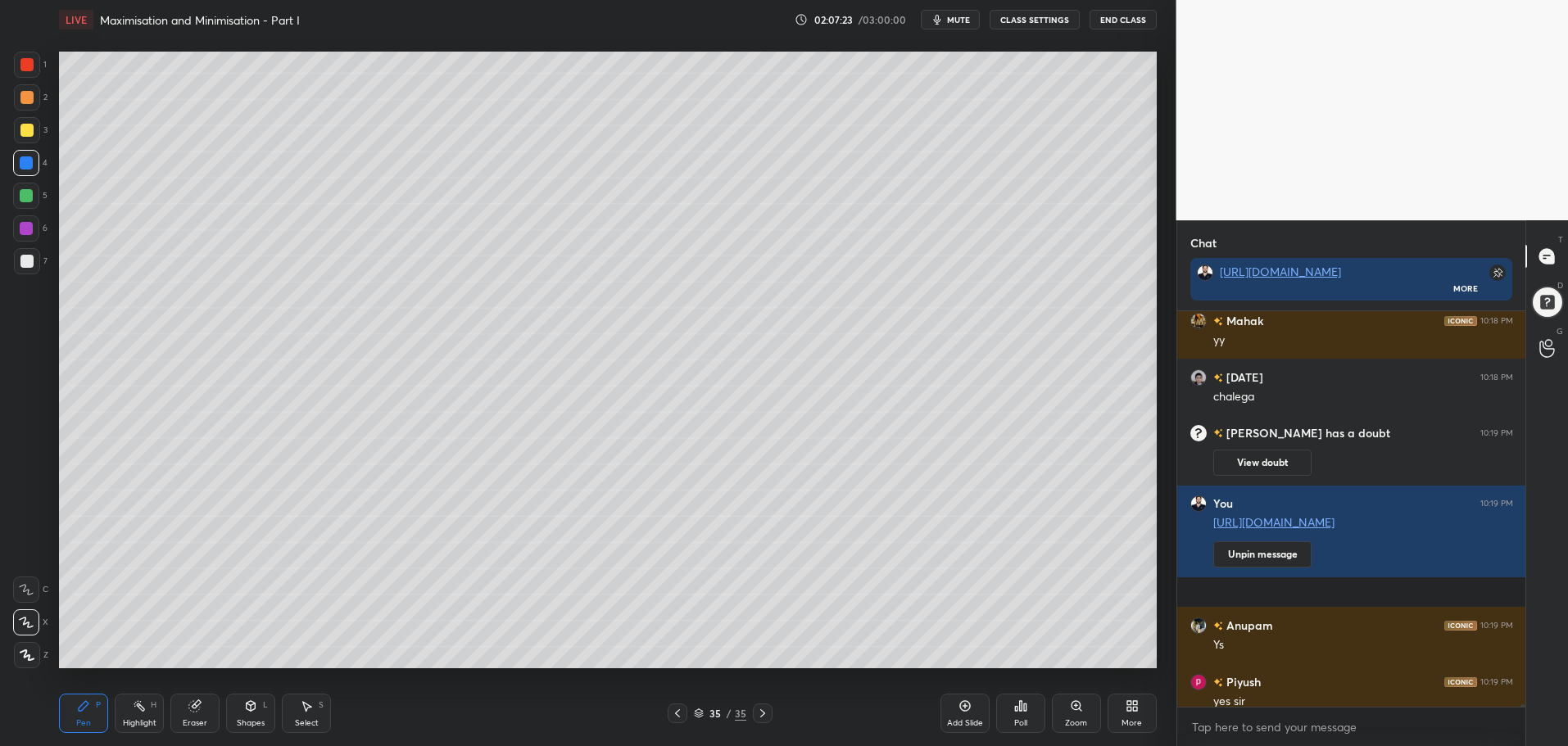
click at [1129, 703] on icon at bounding box center [1129, 703] width 4 height 4
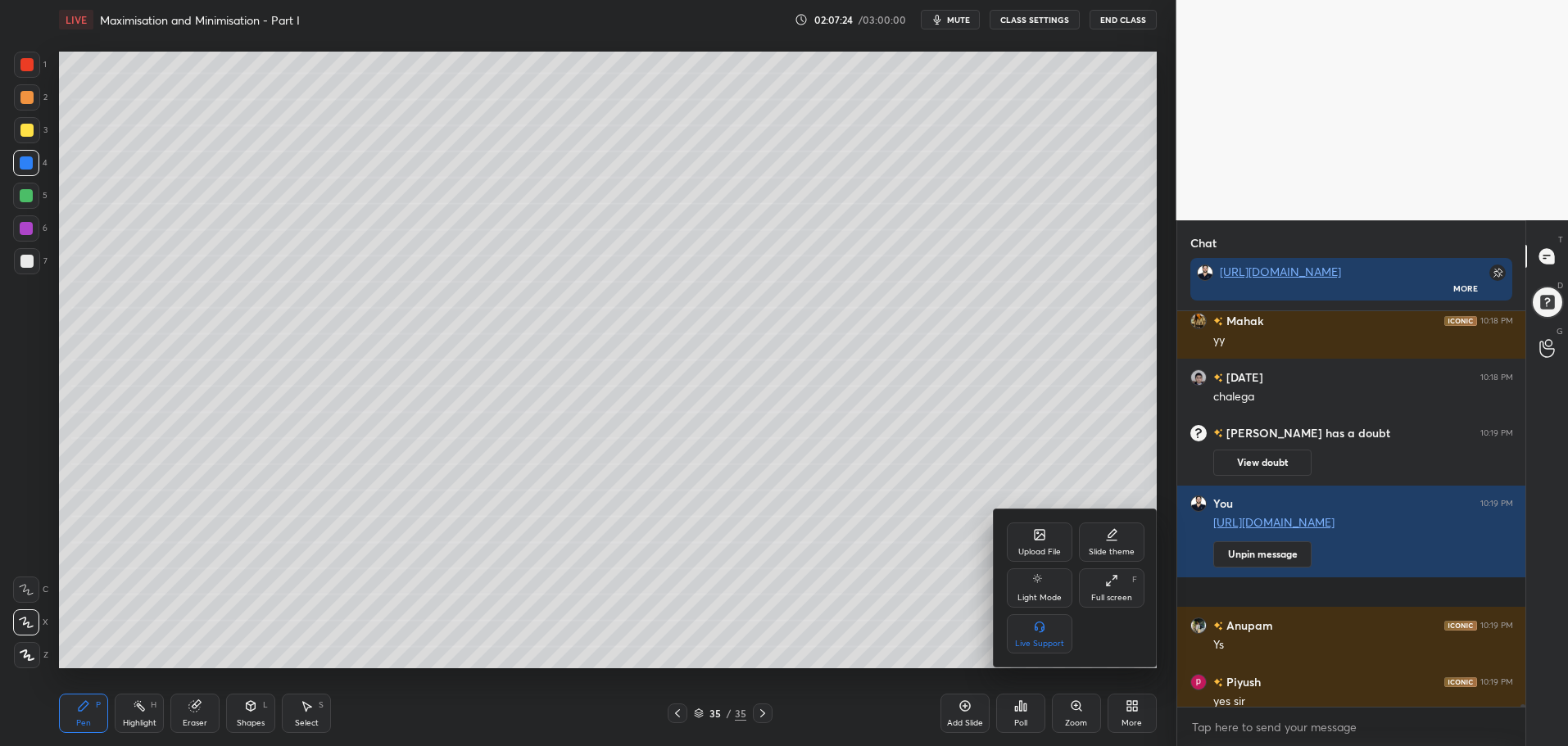
click at [1106, 572] on div "Full screen F" at bounding box center [1111, 587] width 66 height 39
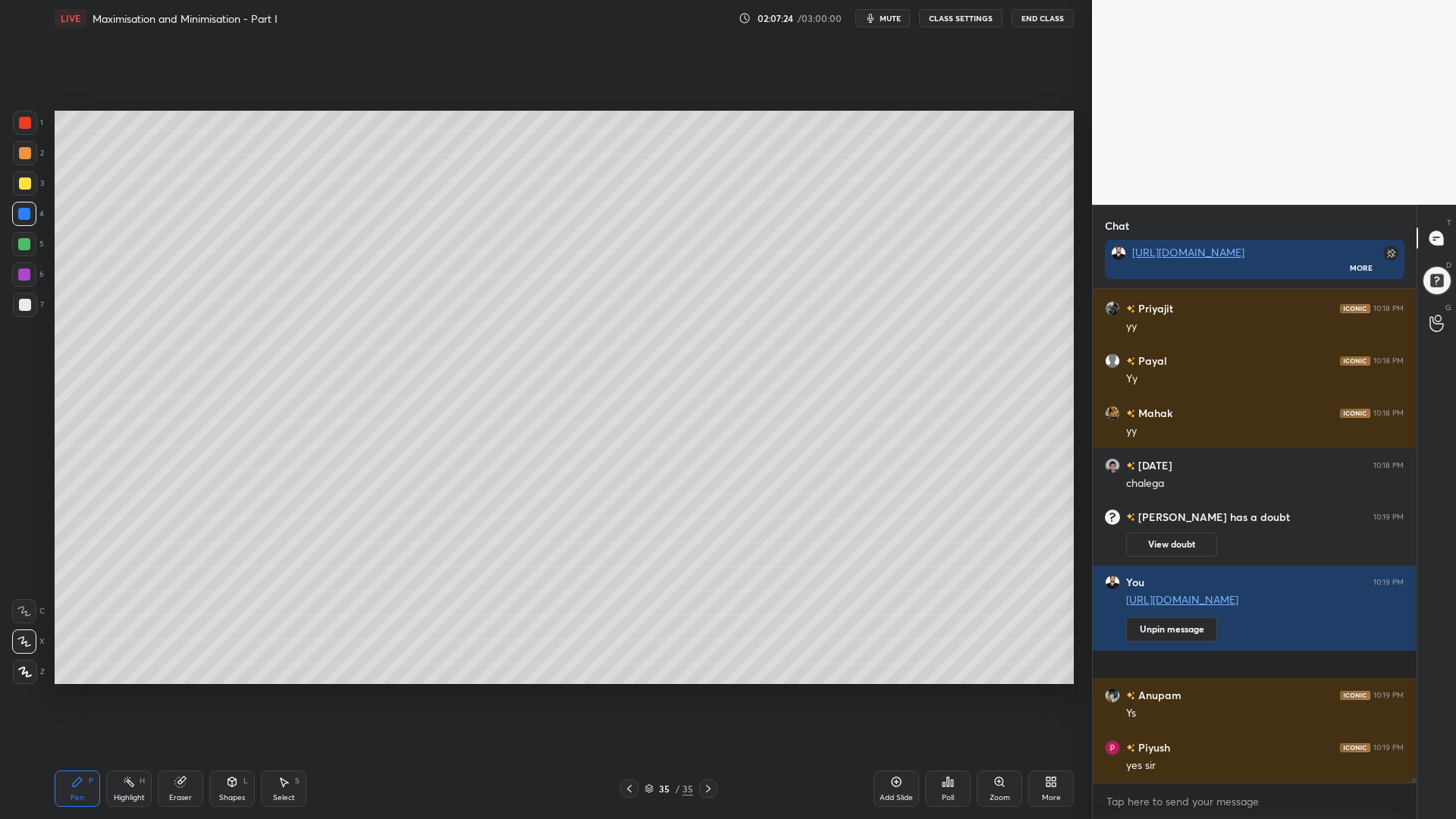
scroll to position [378, 319]
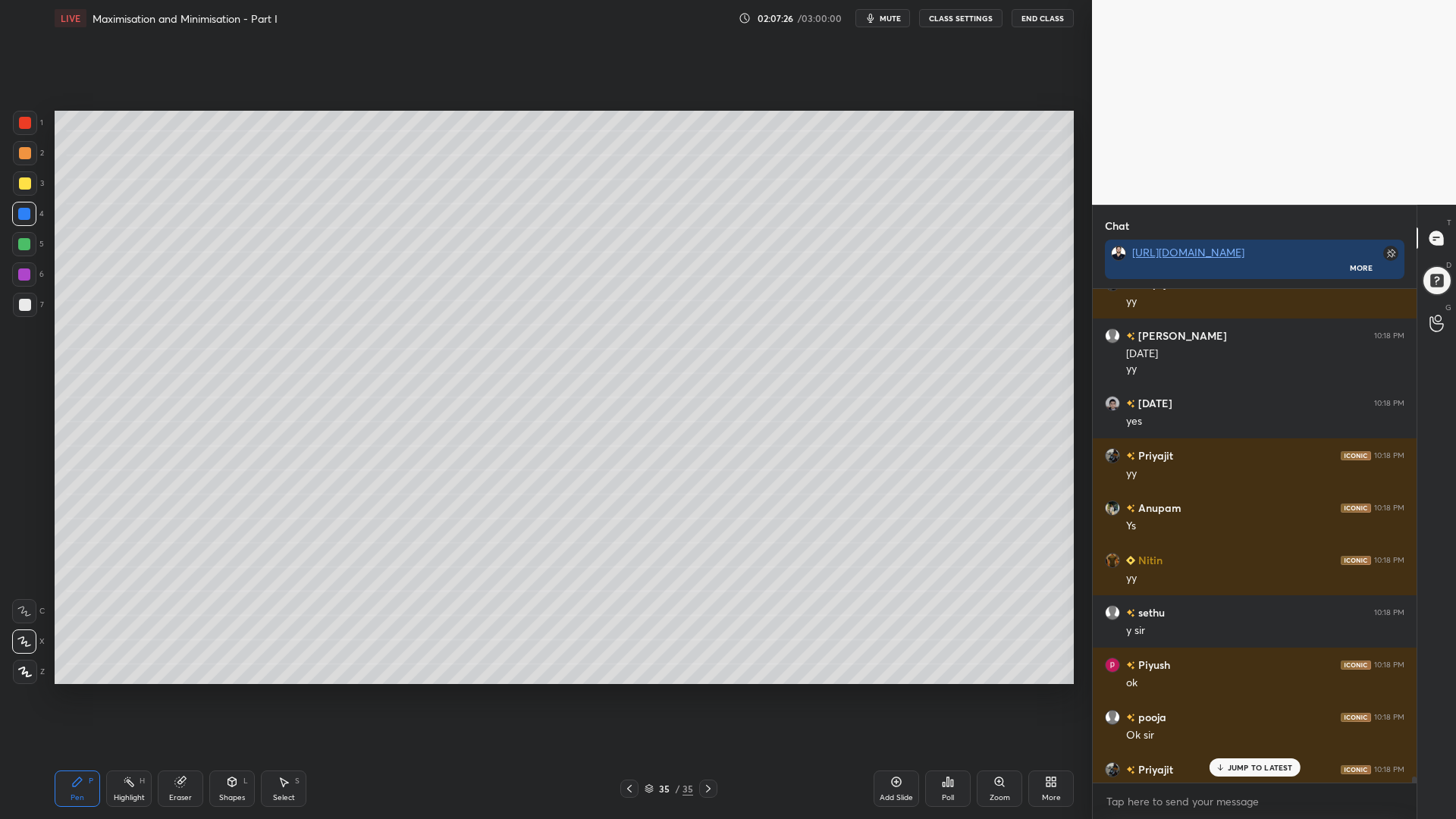
click at [1259, 690] on p "JUMP TO LATEST" at bounding box center [1260, 767] width 65 height 9
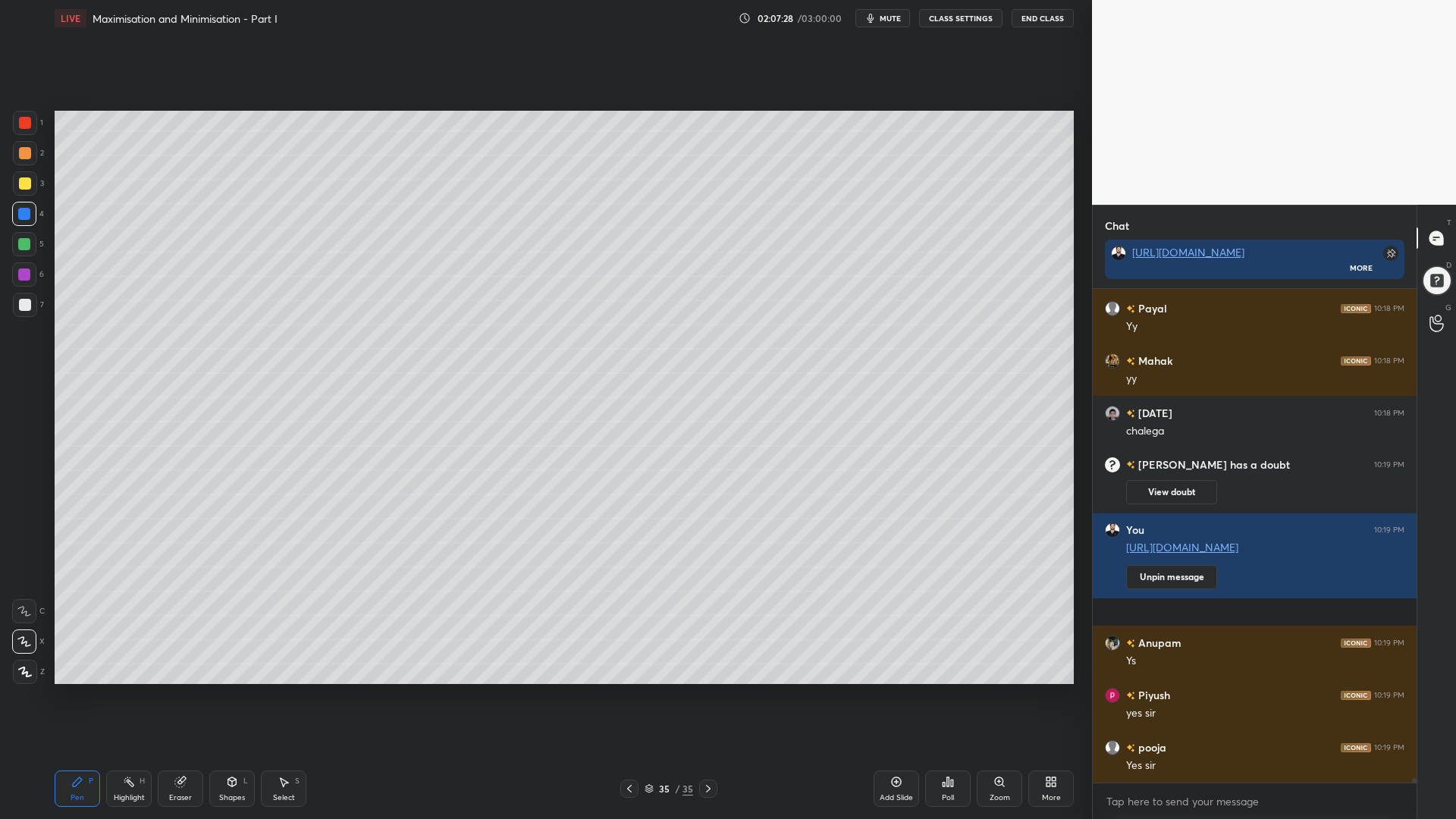
drag, startPoint x: 23, startPoint y: 149, endPoint x: 35, endPoint y: 154, distance: 13.0
click at [23, 149] on div at bounding box center [24, 153] width 12 height 12
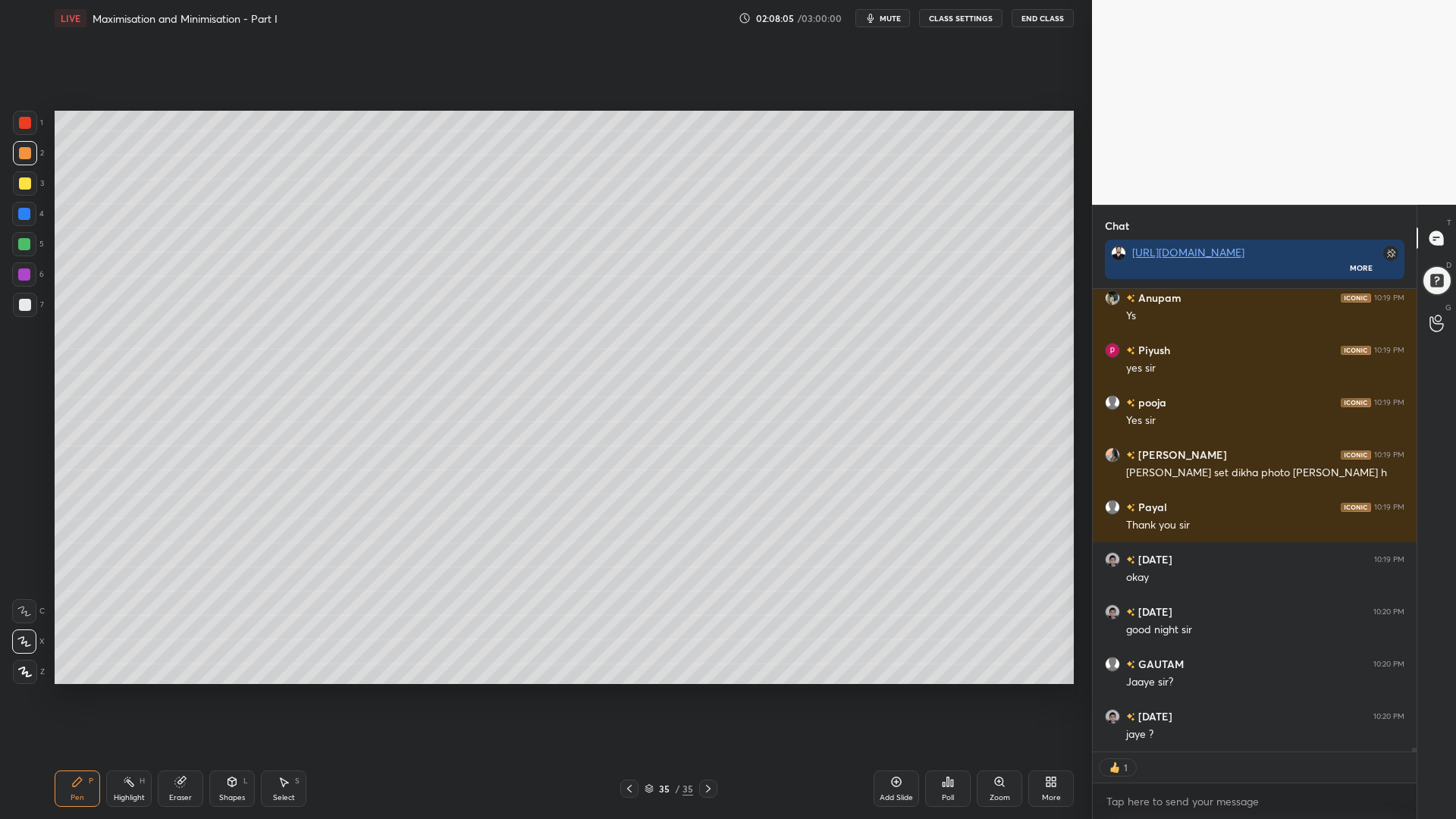
scroll to position [6, 6]
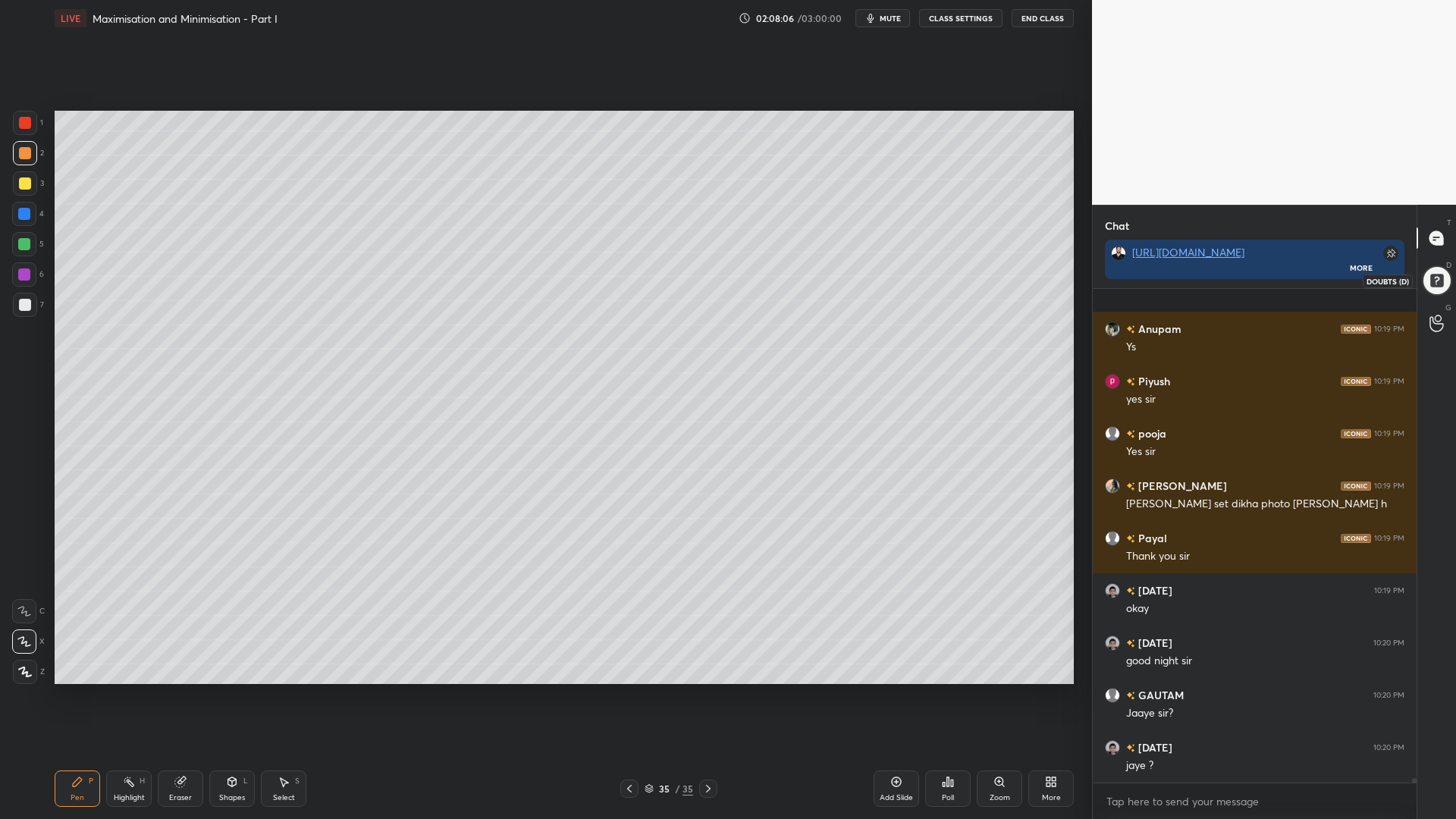
click at [1438, 268] on div at bounding box center [1436, 280] width 30 height 30
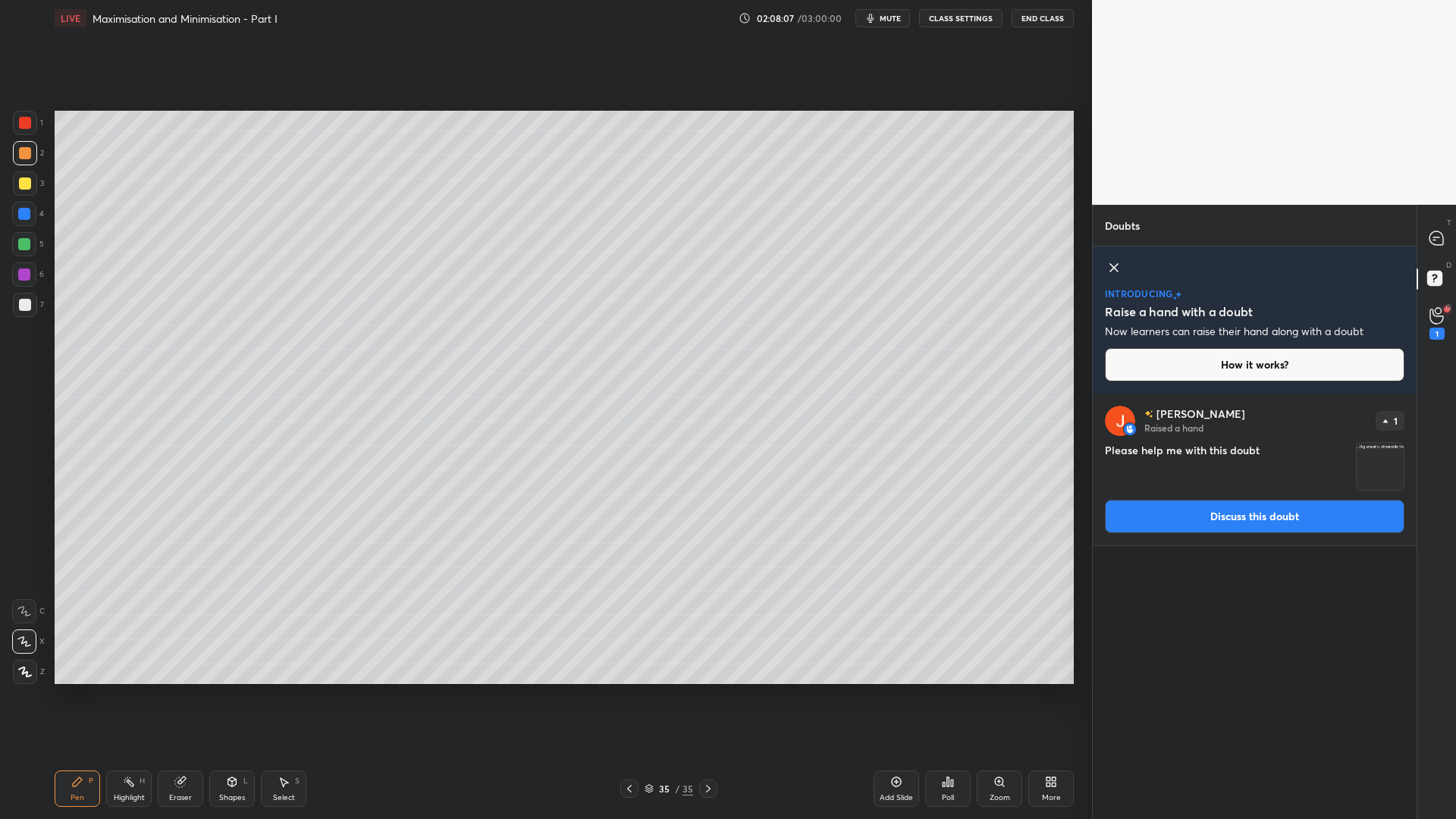
click at [1297, 494] on div "[PERSON_NAME] Raised a hand 1 Please help me with this doubt Discuss this doubt" at bounding box center [1254, 469] width 324 height 152
click at [1281, 520] on button "Discuss this doubt" at bounding box center [1254, 516] width 299 height 33
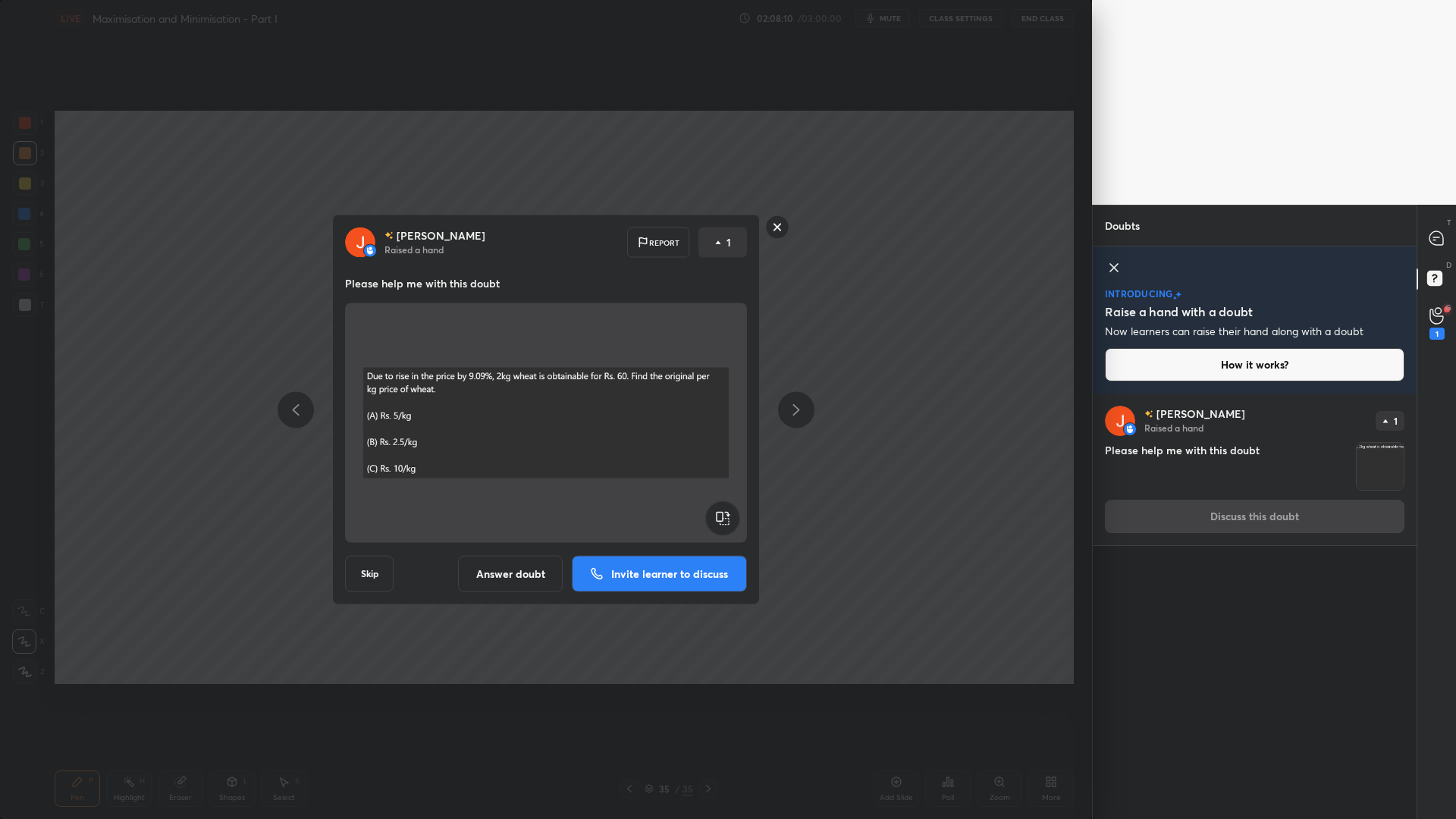
click at [663, 570] on p "Invite learner to discuss" at bounding box center [670, 574] width 117 height 11
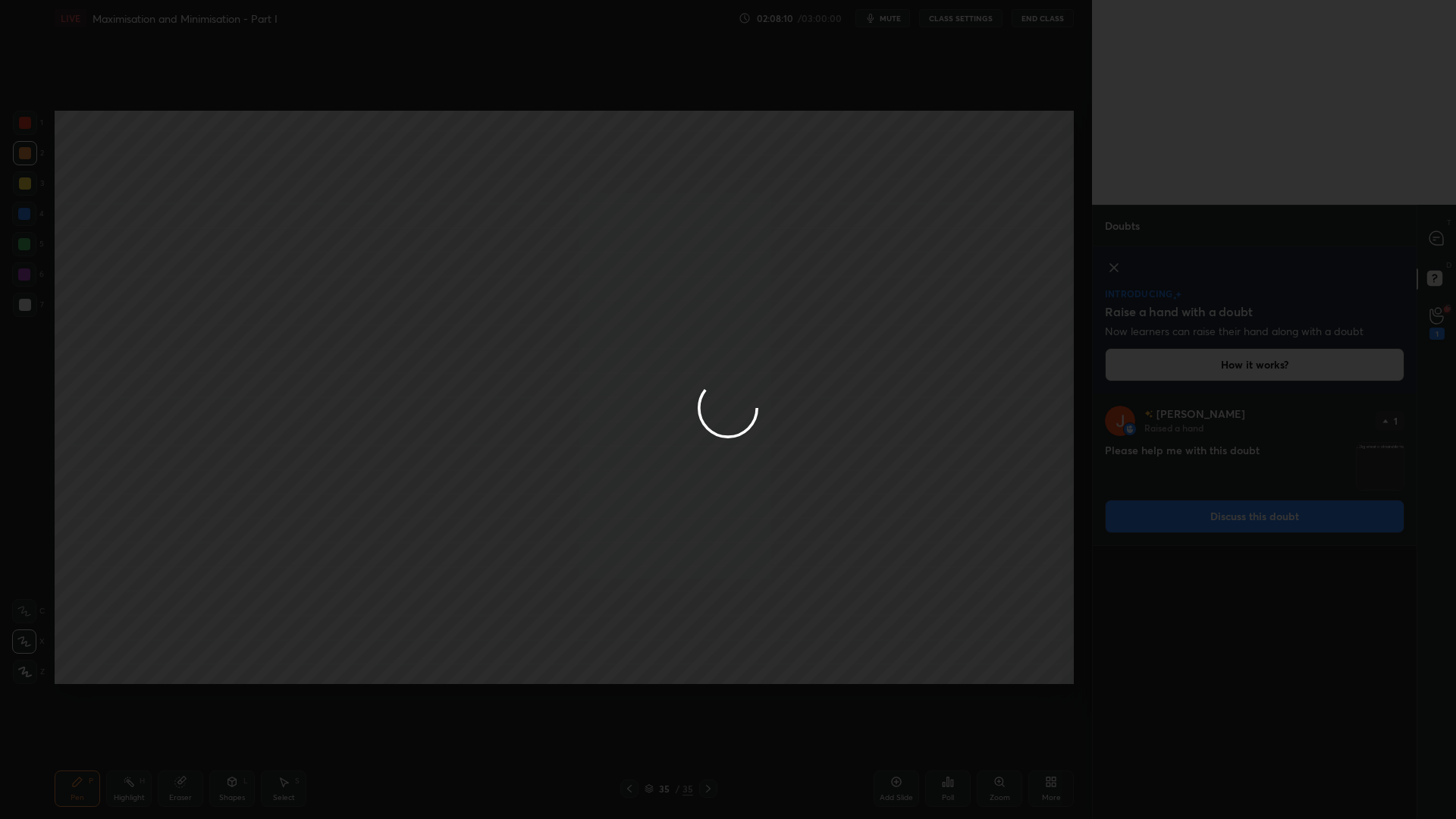
scroll to position [360, 319]
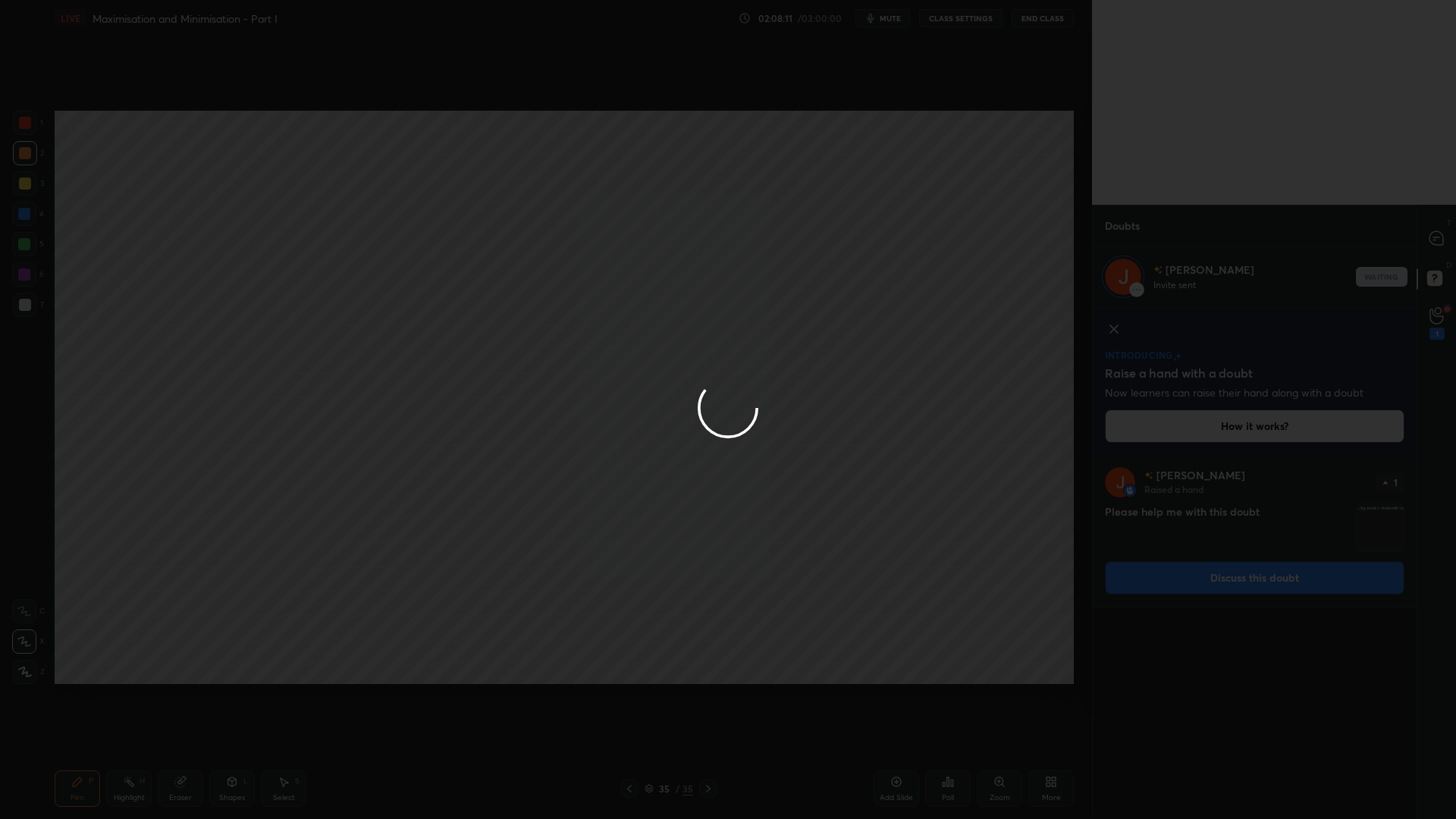
click at [1425, 259] on div at bounding box center [728, 409] width 1456 height 819
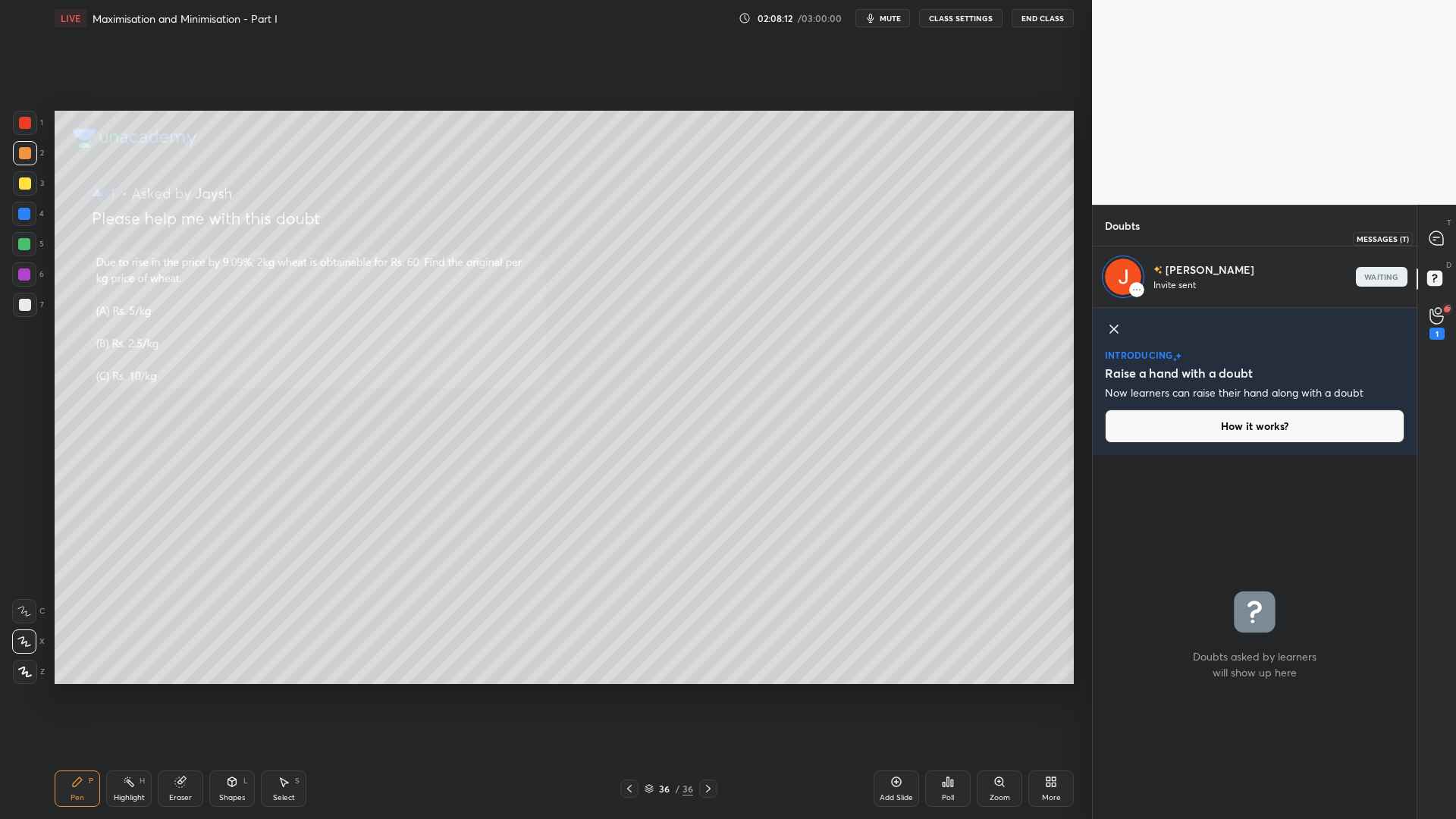
click at [1437, 242] on icon at bounding box center [1436, 238] width 14 height 14
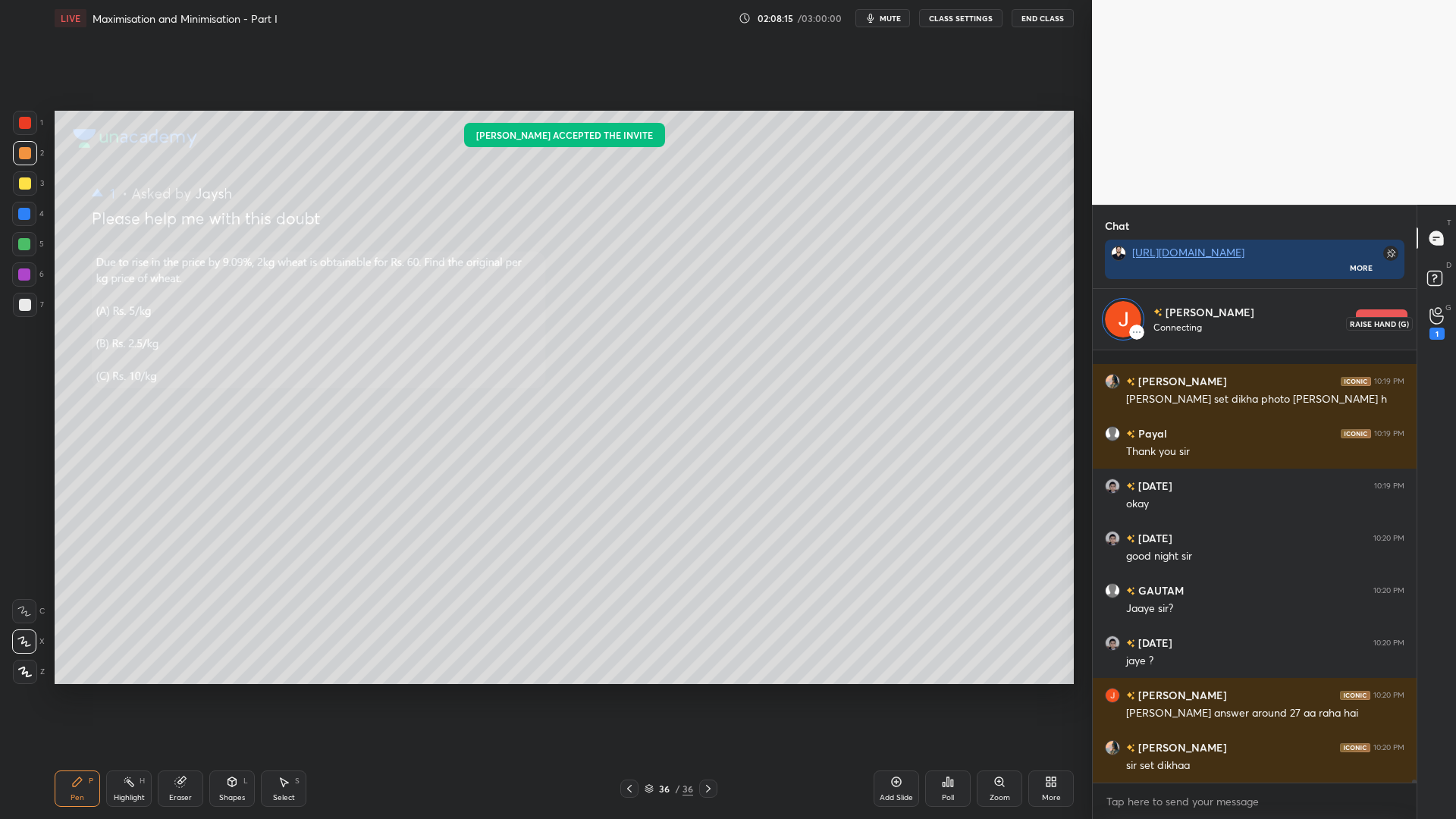
scroll to position [55391, 0]
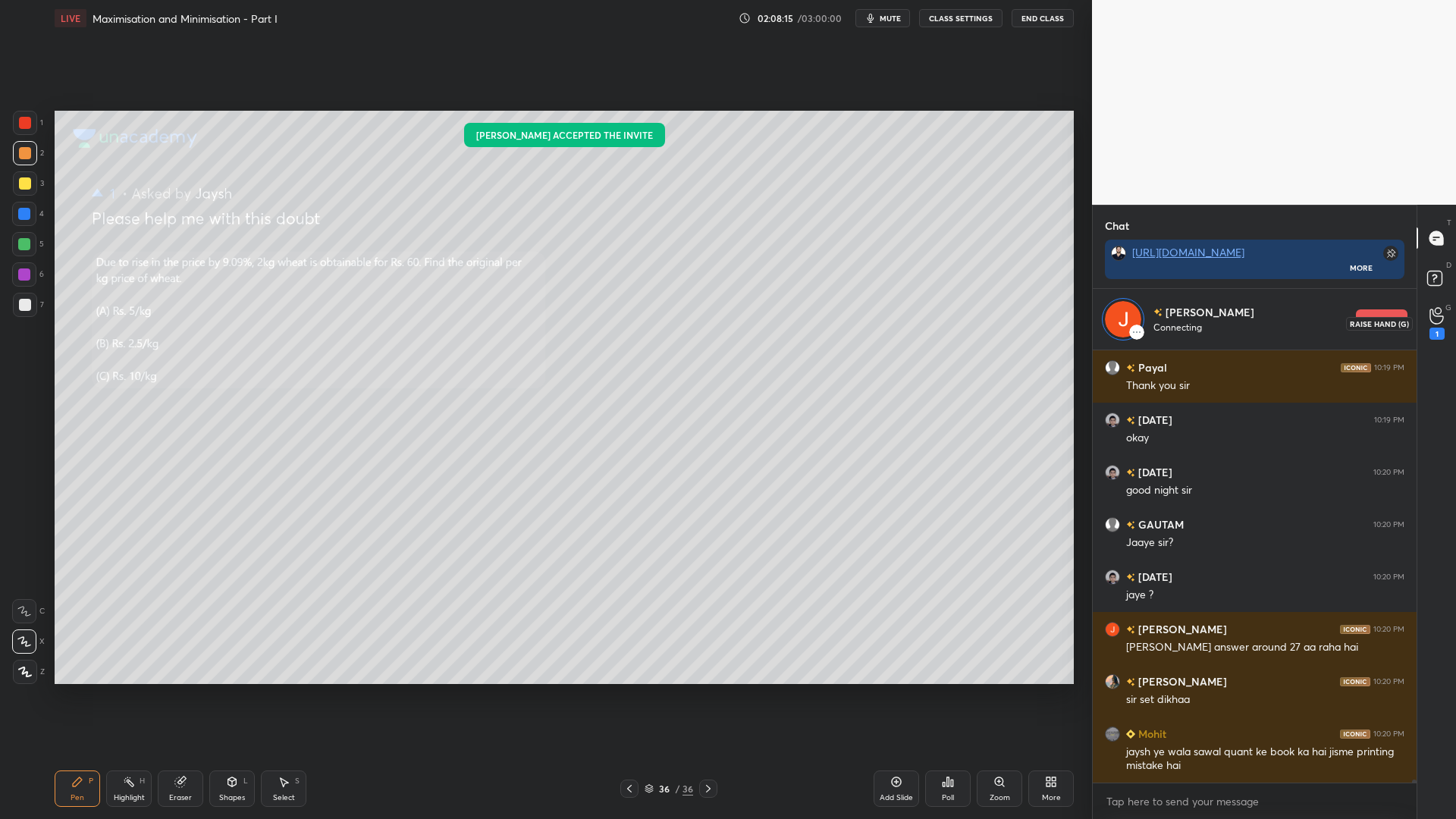
click at [1432, 311] on icon at bounding box center [1437, 315] width 15 height 17
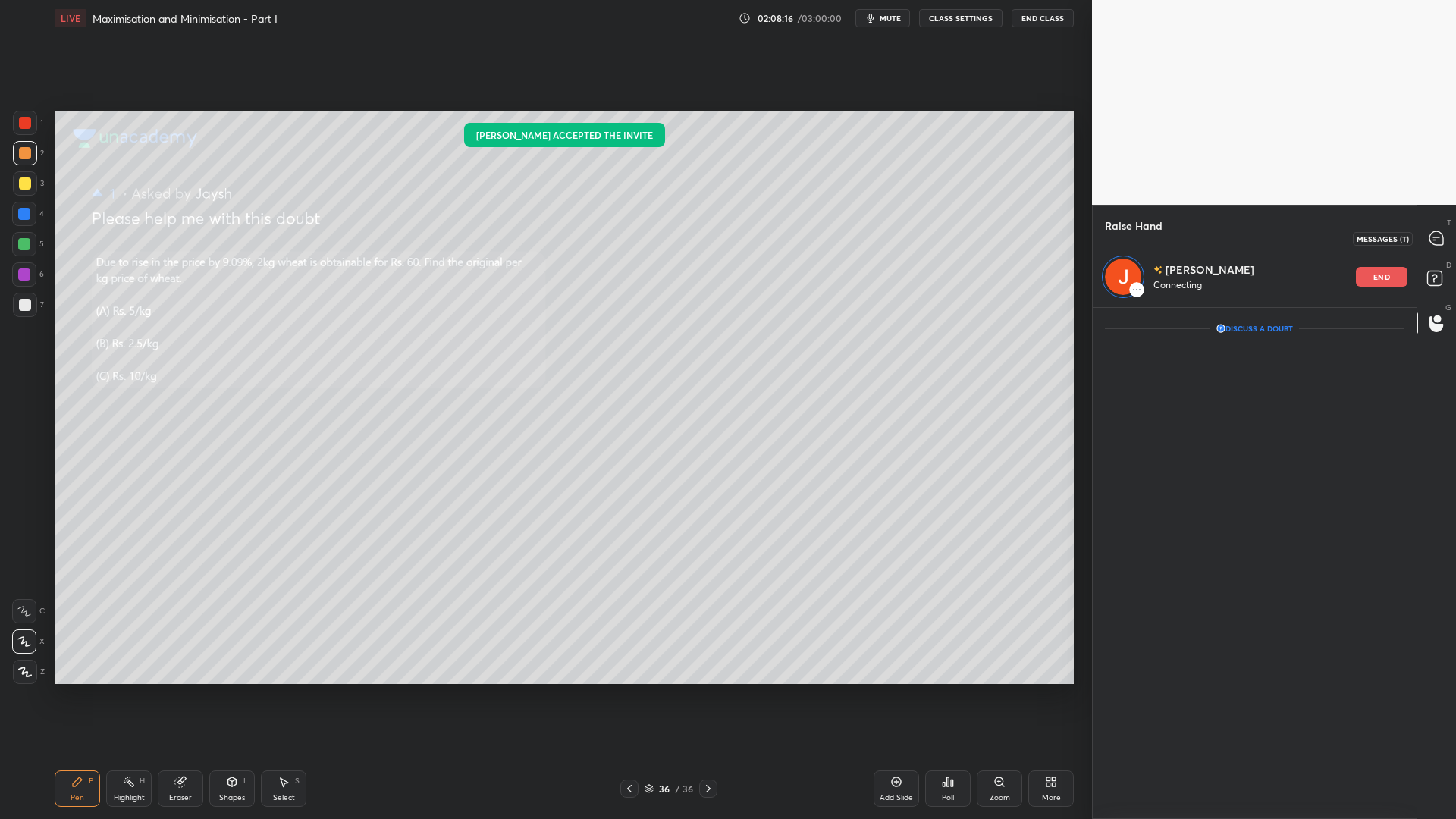
click at [1432, 239] on icon at bounding box center [1436, 238] width 14 height 14
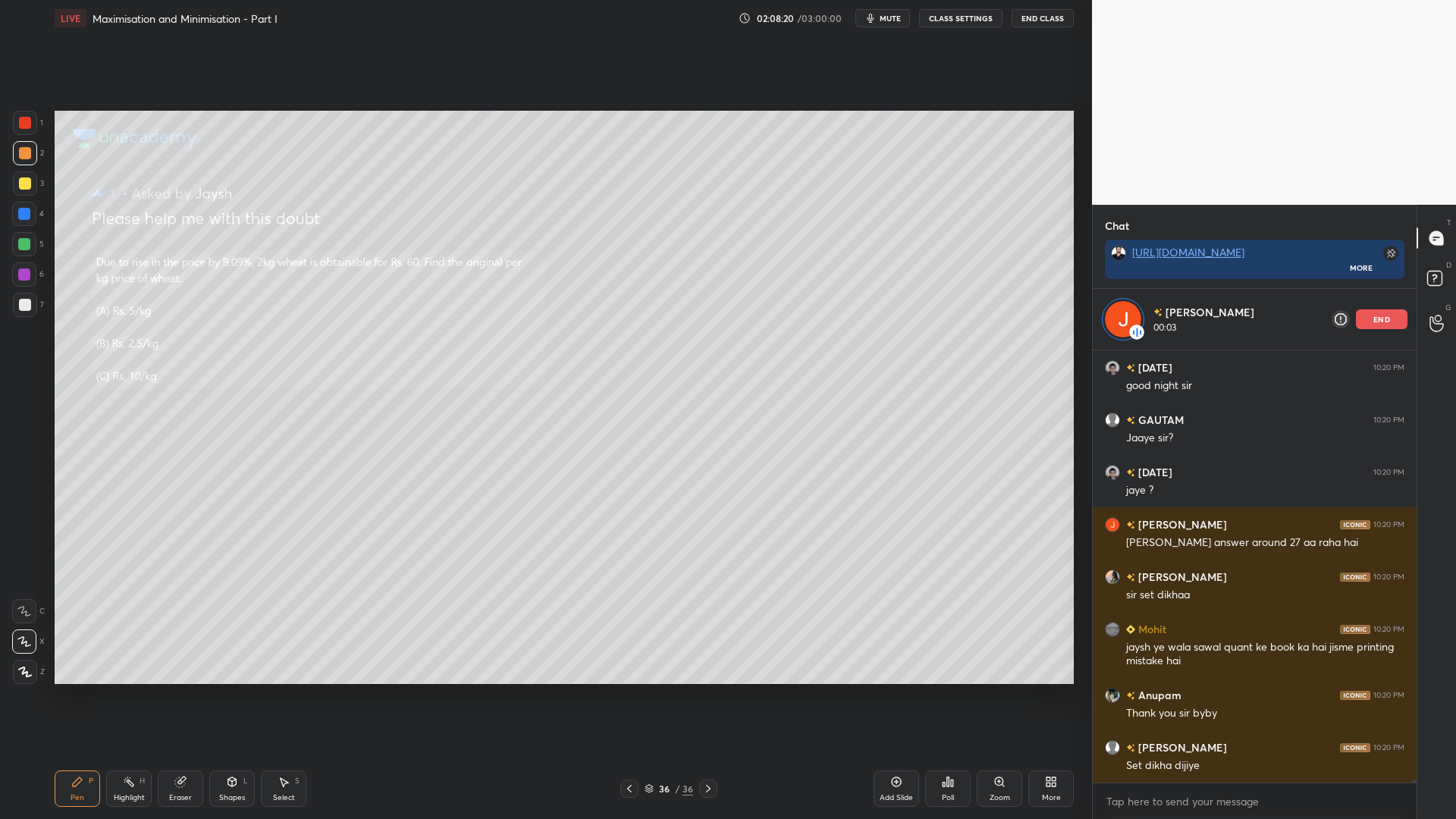
click at [23, 119] on div at bounding box center [24, 123] width 12 height 12
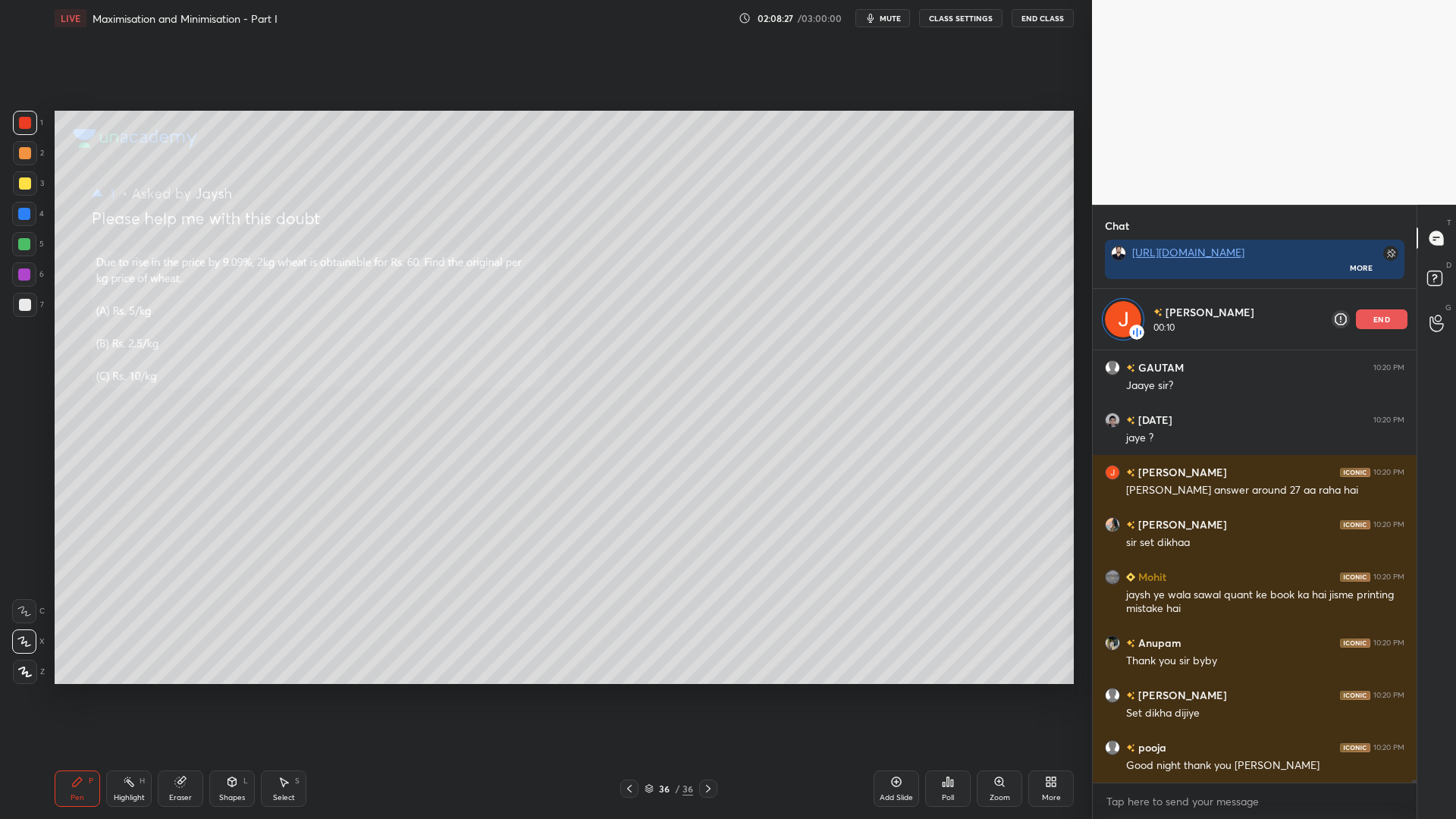
scroll to position [55600, 0]
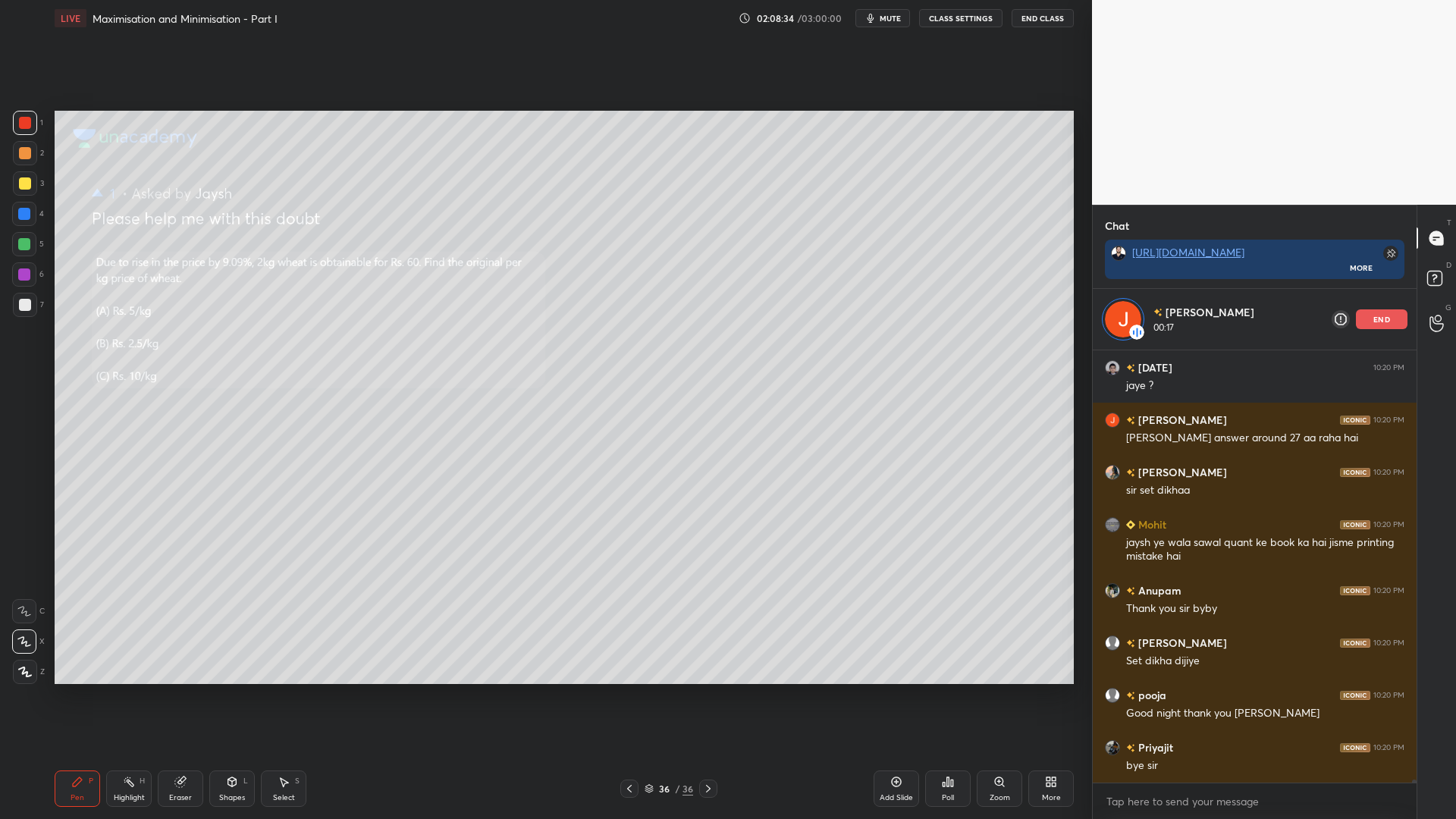
click at [28, 247] on div at bounding box center [24, 244] width 12 height 12
click at [174, 690] on icon at bounding box center [180, 782] width 12 height 12
click at [26, 662] on div "Erase all" at bounding box center [24, 672] width 24 height 24
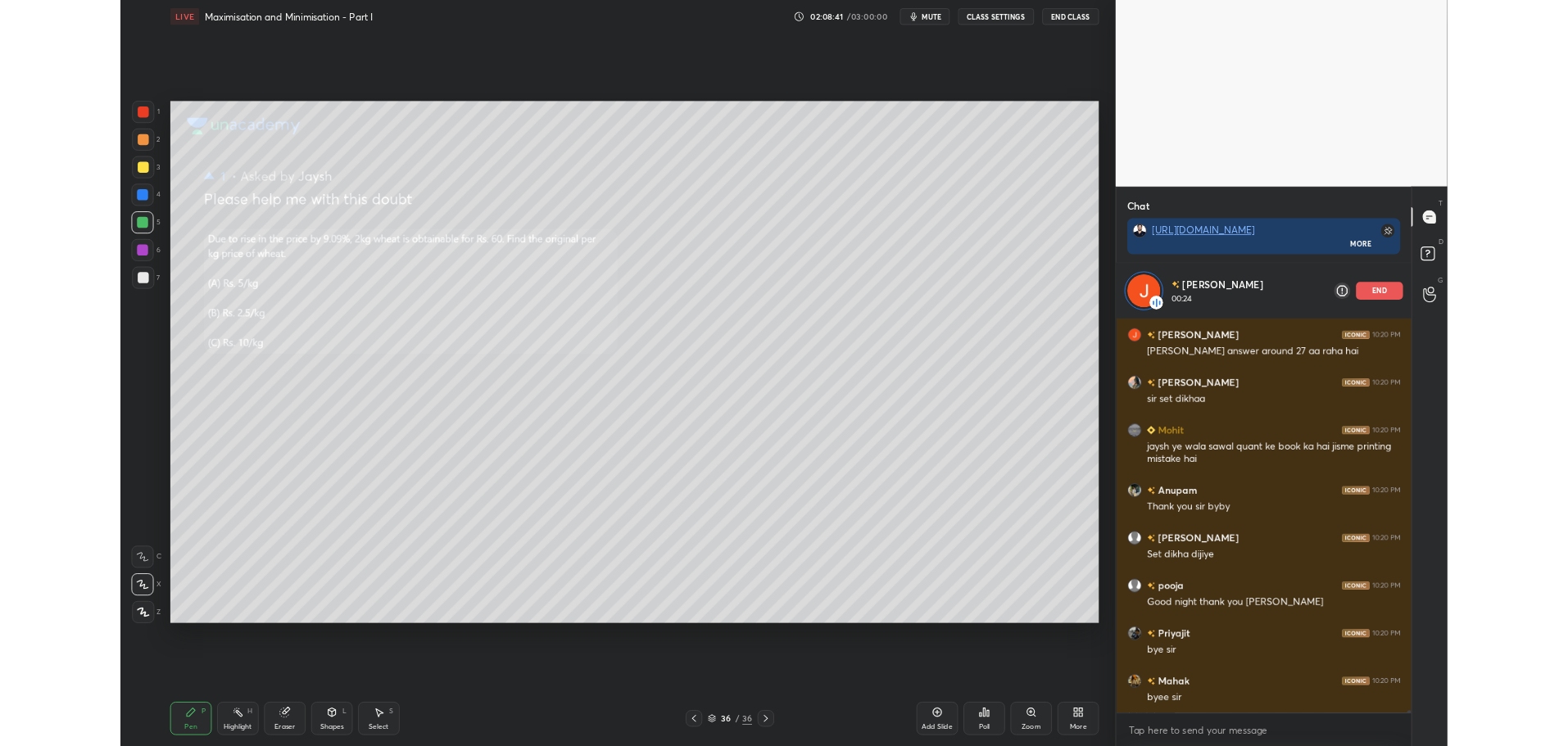
scroll to position [60160, 0]
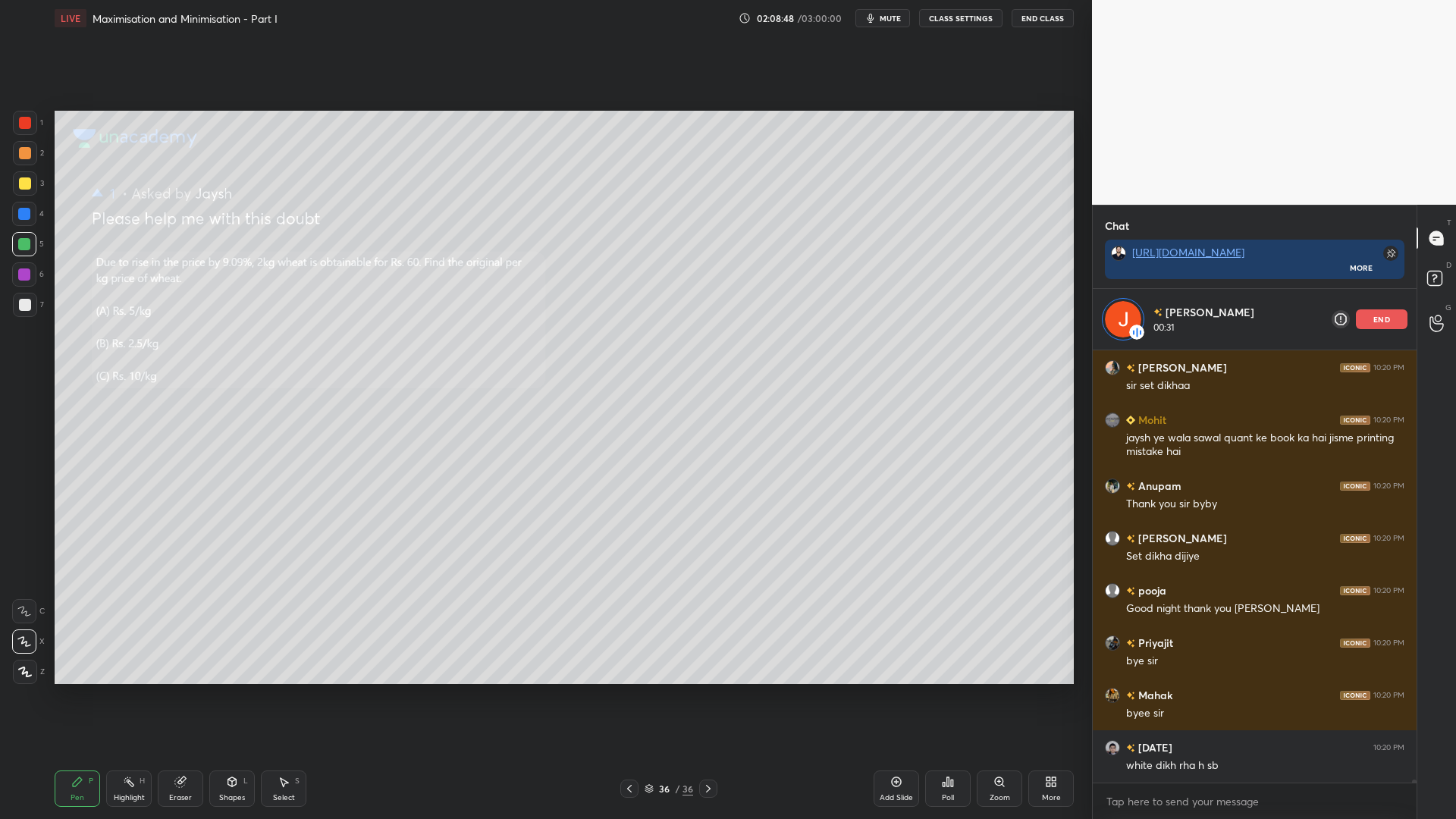
click at [22, 148] on div at bounding box center [24, 153] width 12 height 12
click at [1045, 690] on icon at bounding box center [1050, 782] width 12 height 12
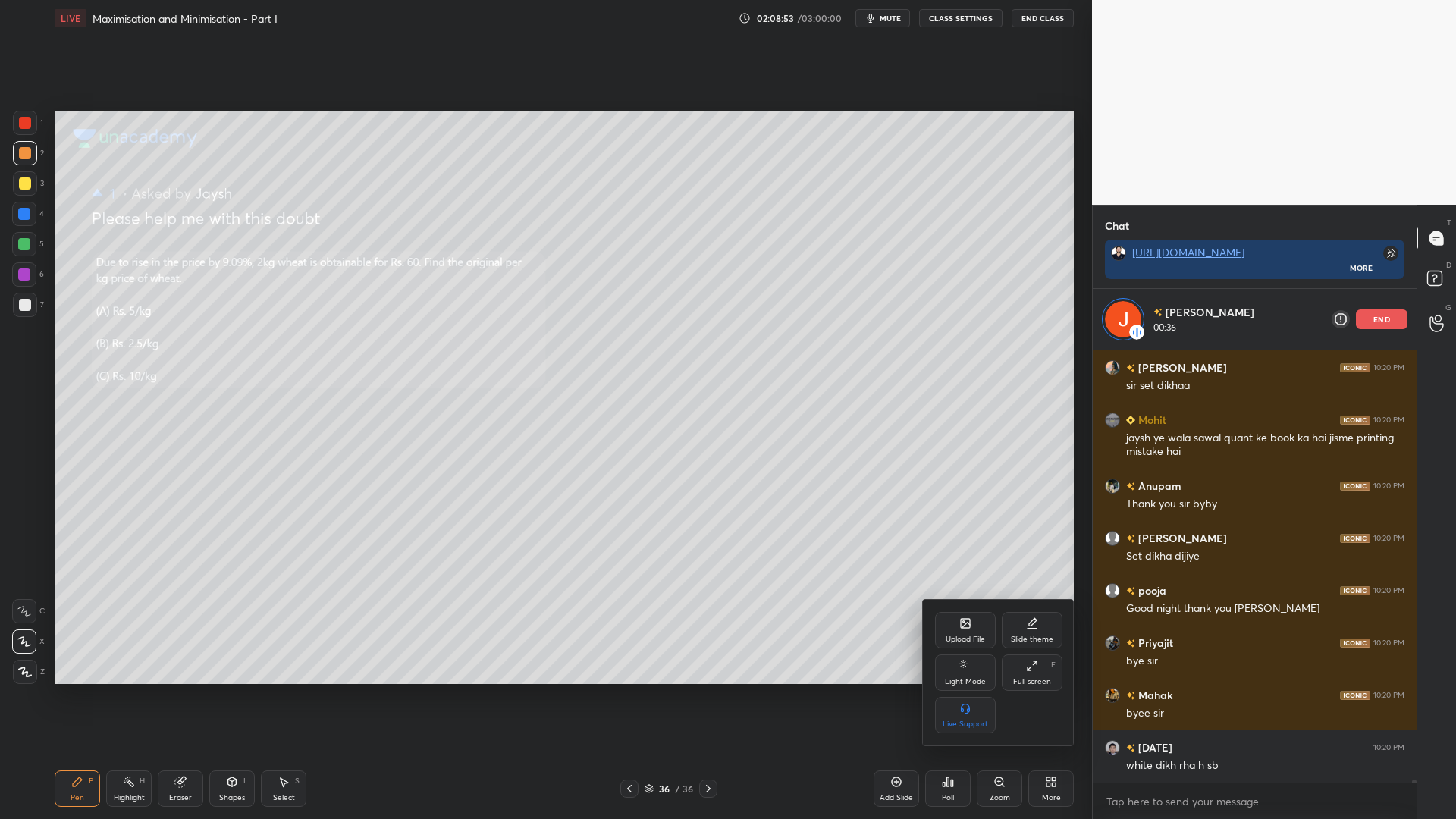
drag, startPoint x: 1032, startPoint y: 666, endPoint x: 1032, endPoint y: 558, distance: 108.0
click at [1031, 666] on icon at bounding box center [1032, 666] width 12 height 12
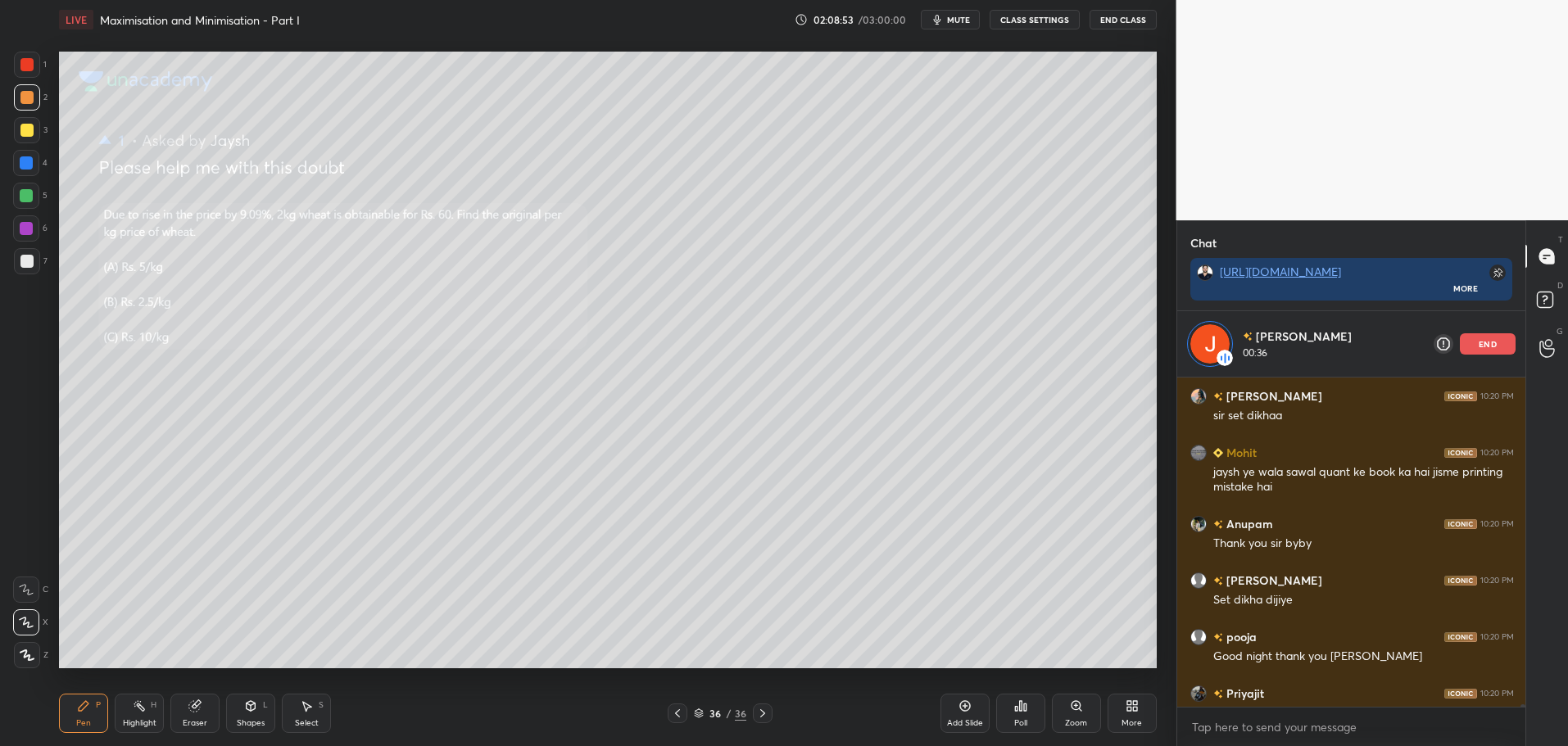
scroll to position [81245, 80807]
type textarea "x"
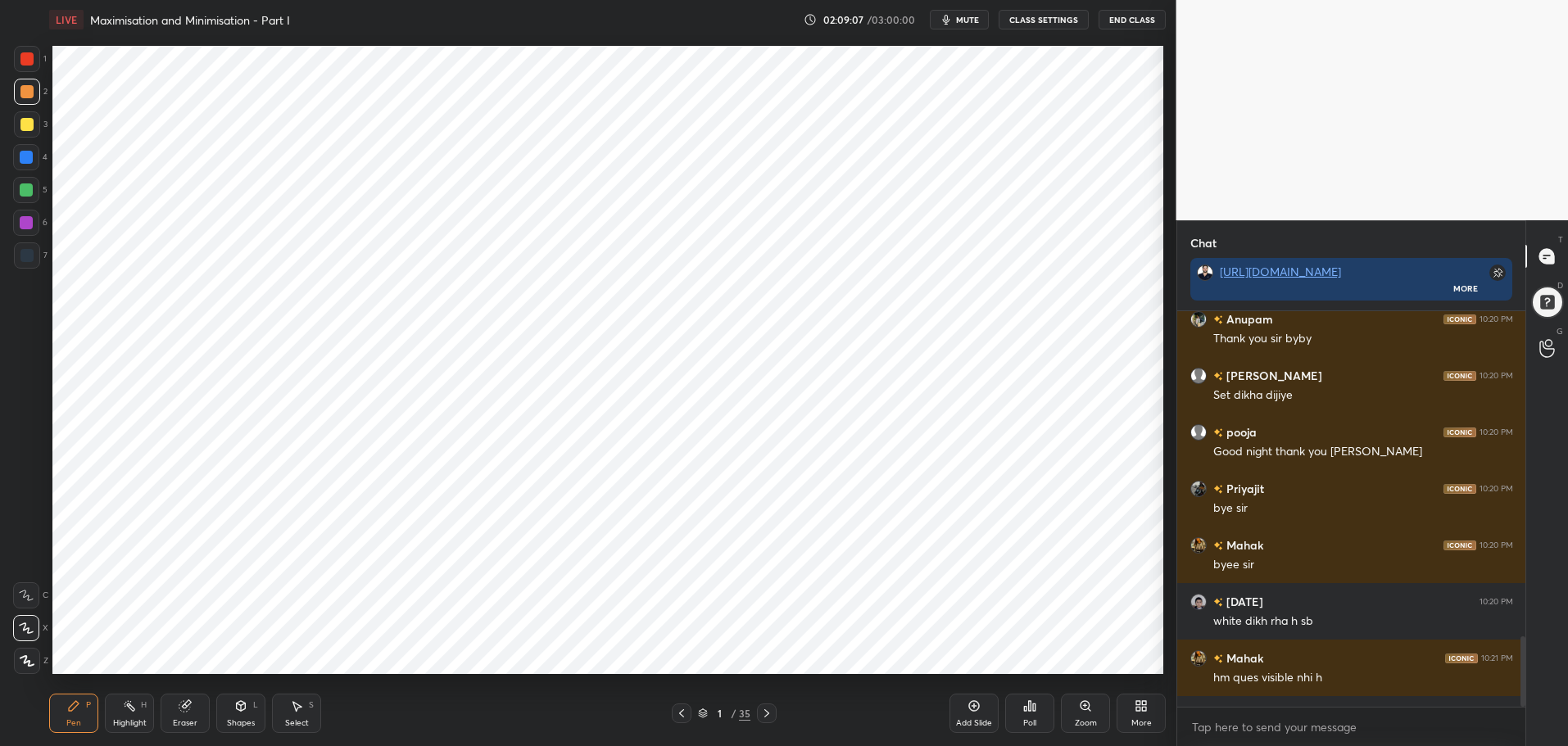
scroll to position [641, 1110]
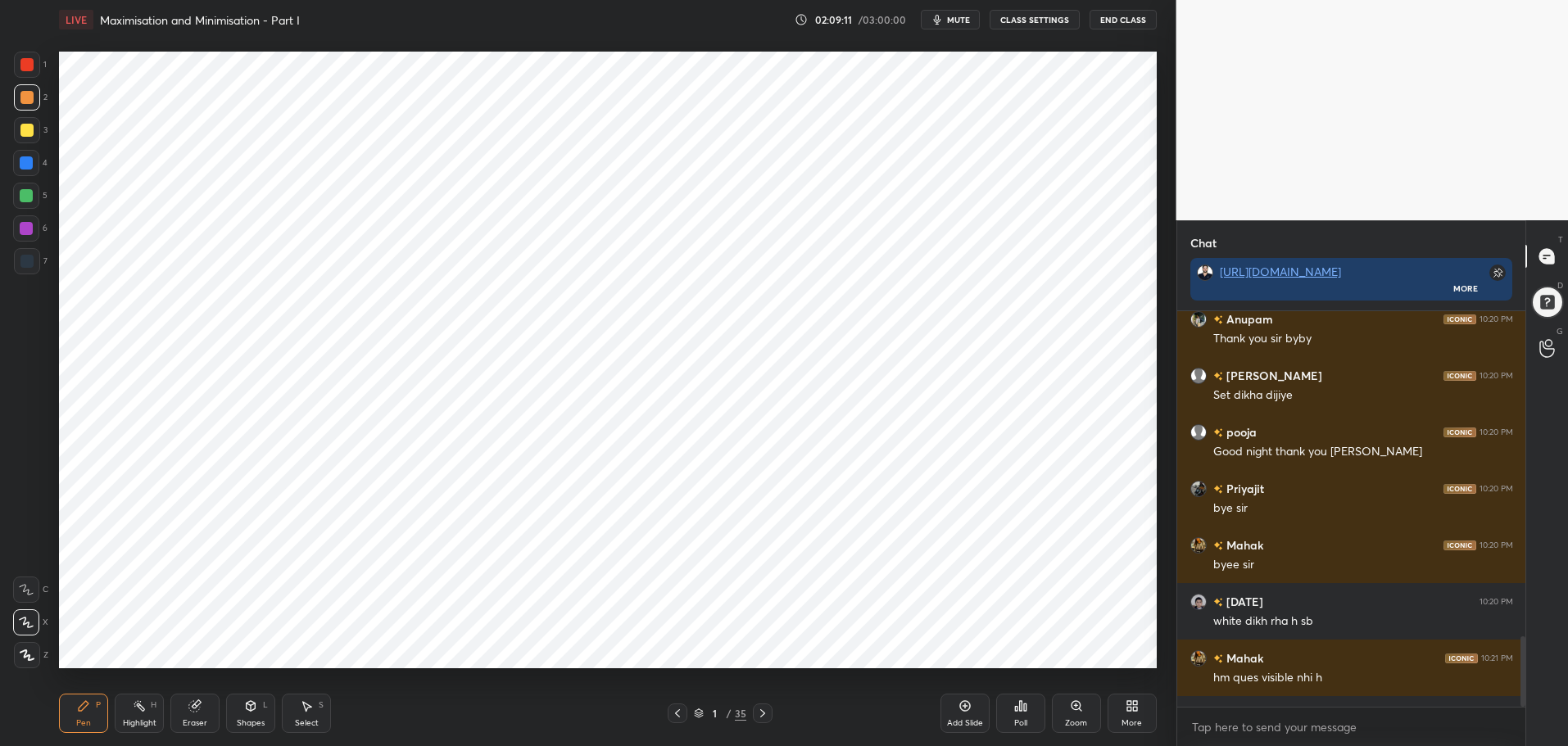
click at [760, 722] on div at bounding box center [762, 713] width 19 height 19
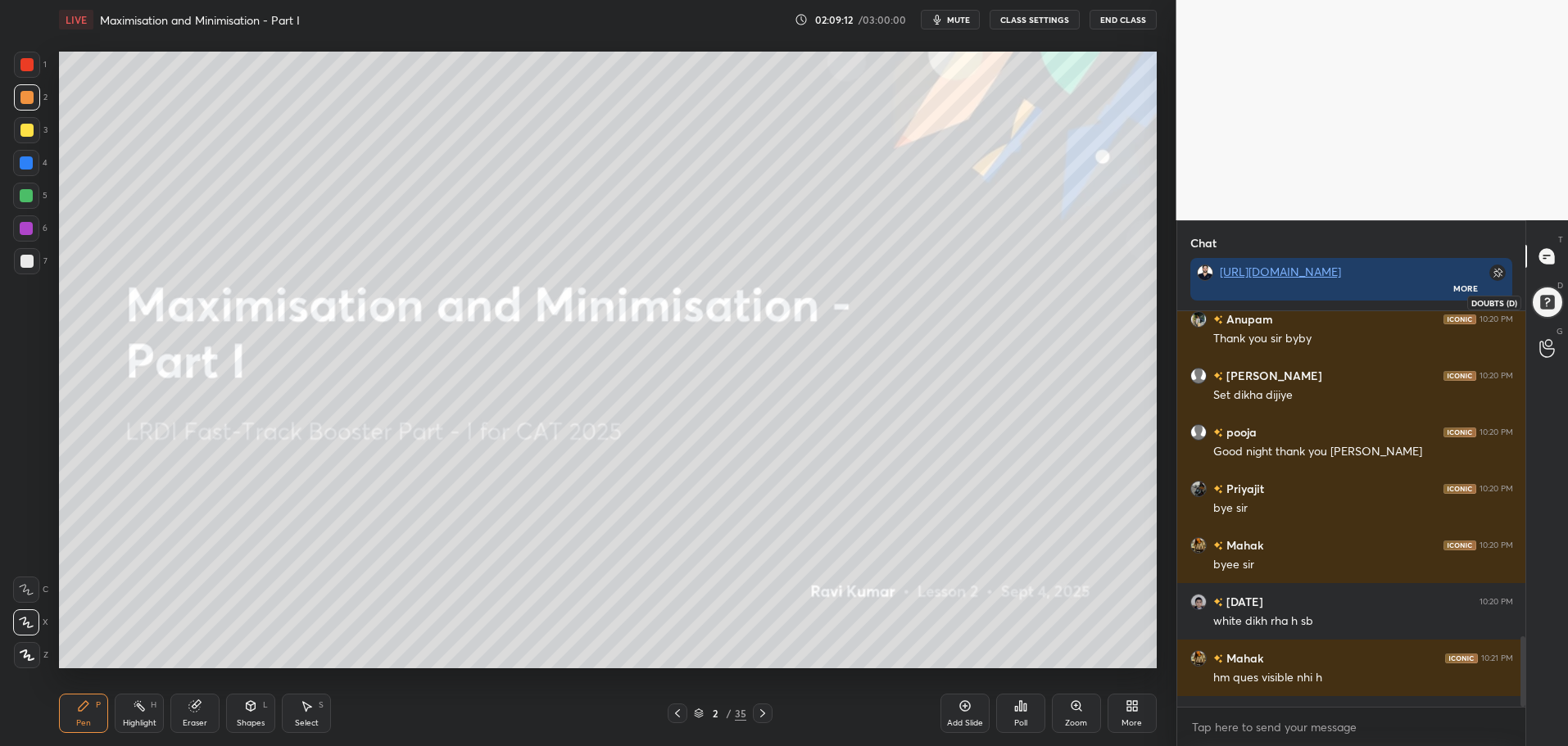
click at [1547, 306] on div at bounding box center [1547, 302] width 39 height 39
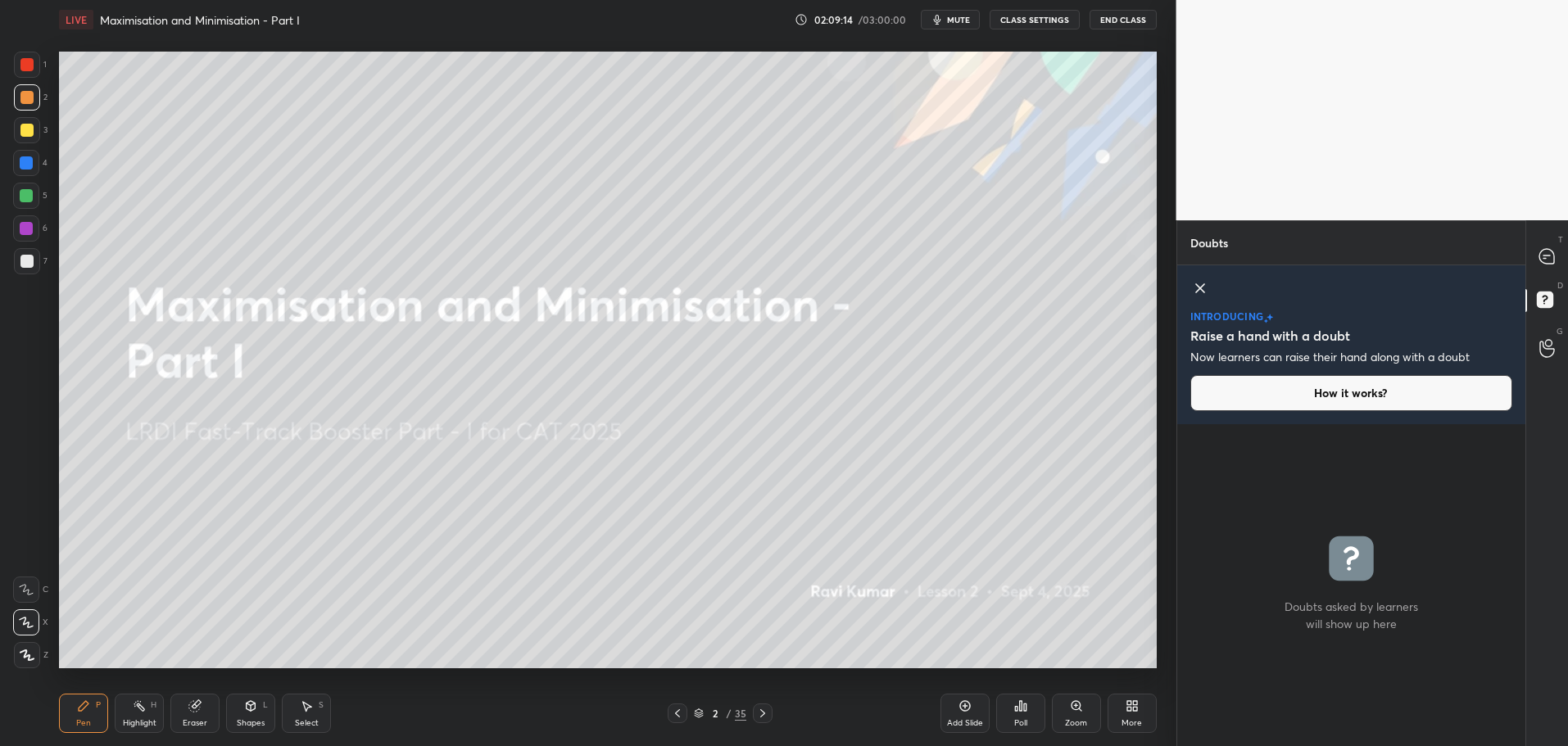
click at [691, 713] on div "2 / 35" at bounding box center [720, 713] width 105 height 19
click at [700, 711] on icon at bounding box center [698, 713] width 10 height 10
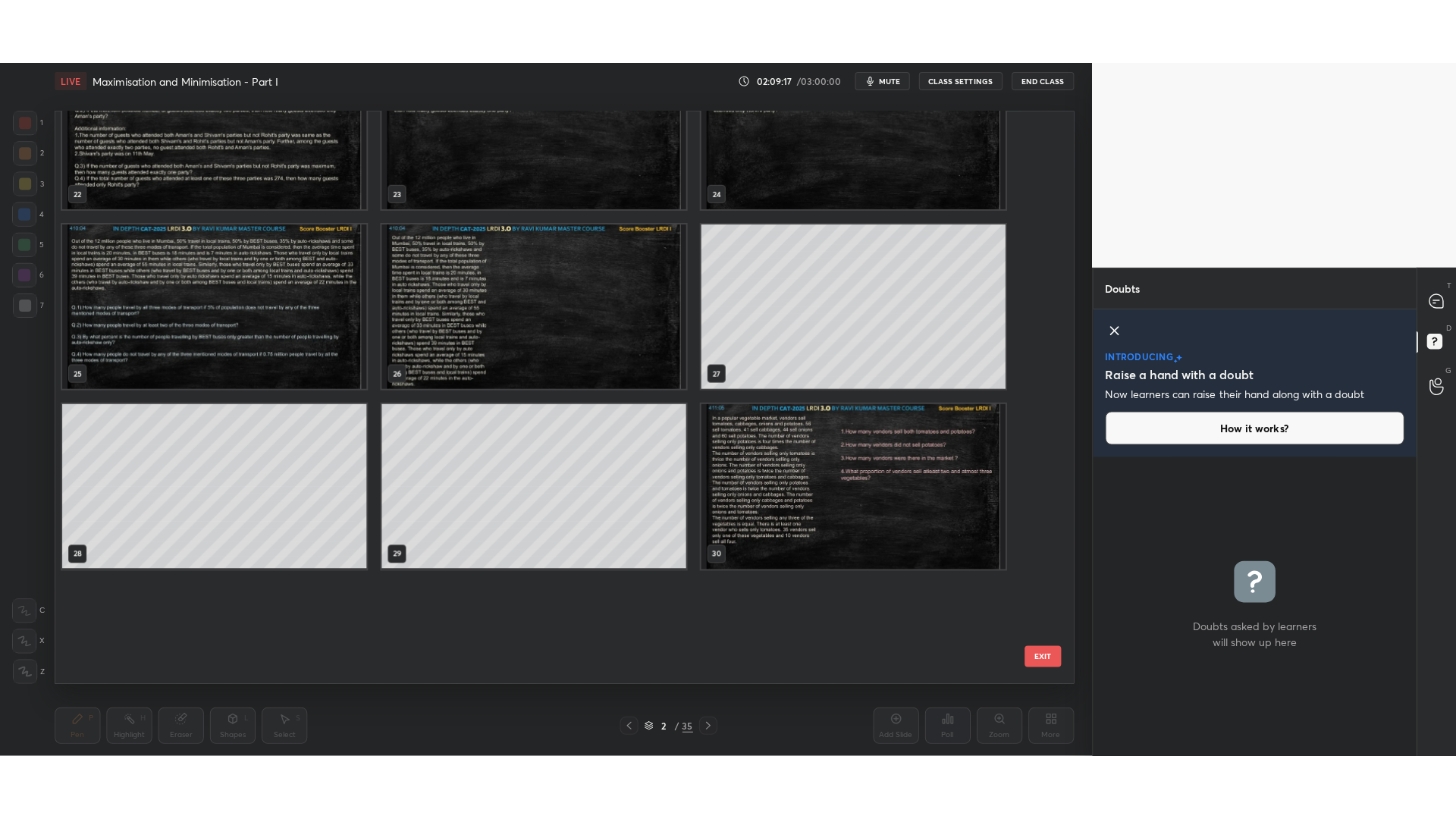
scroll to position [1579, 0]
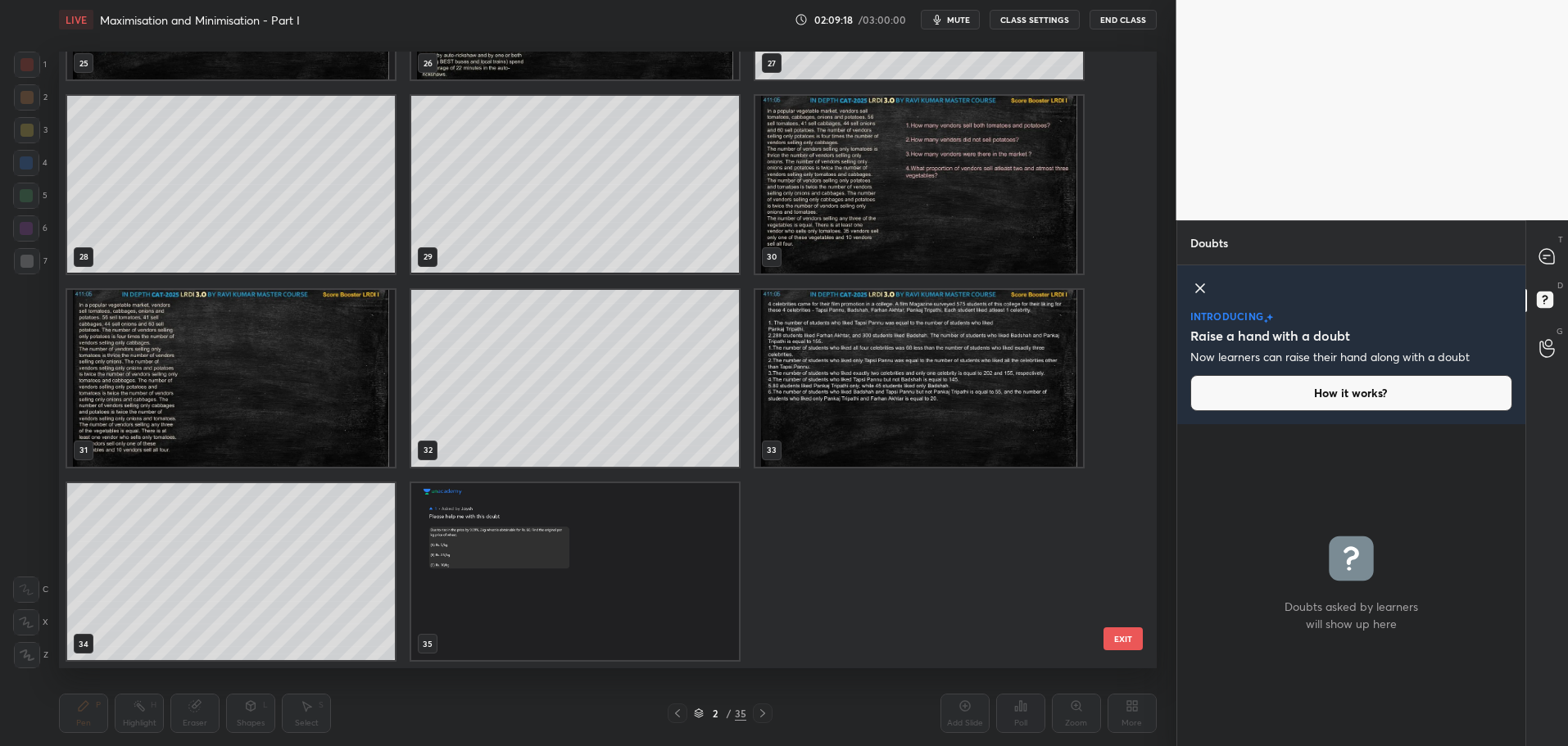
click at [591, 594] on img "grid" at bounding box center [575, 572] width 328 height 177
click at [597, 594] on img "grid" at bounding box center [575, 572] width 328 height 177
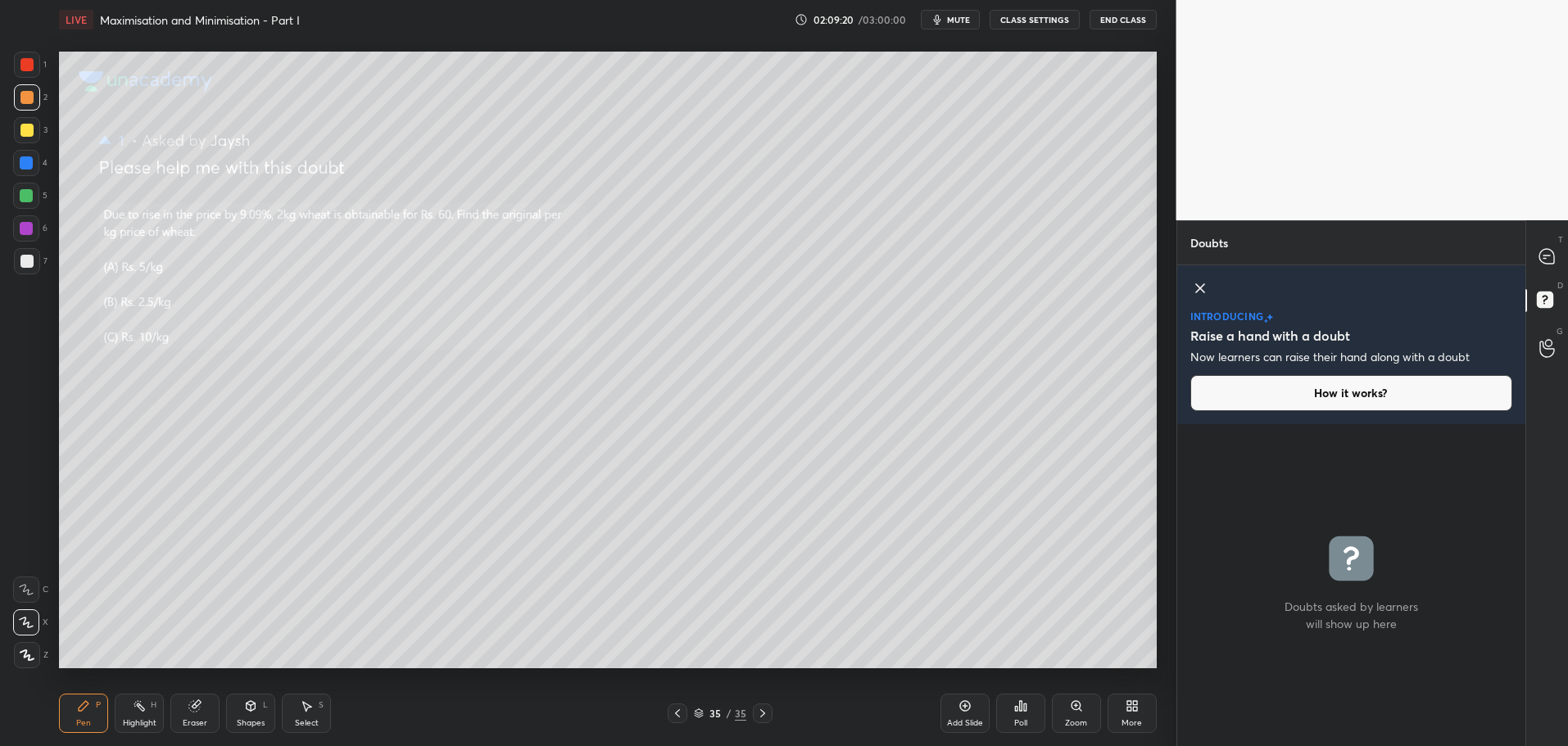
click at [1137, 711] on div "More" at bounding box center [1132, 713] width 49 height 39
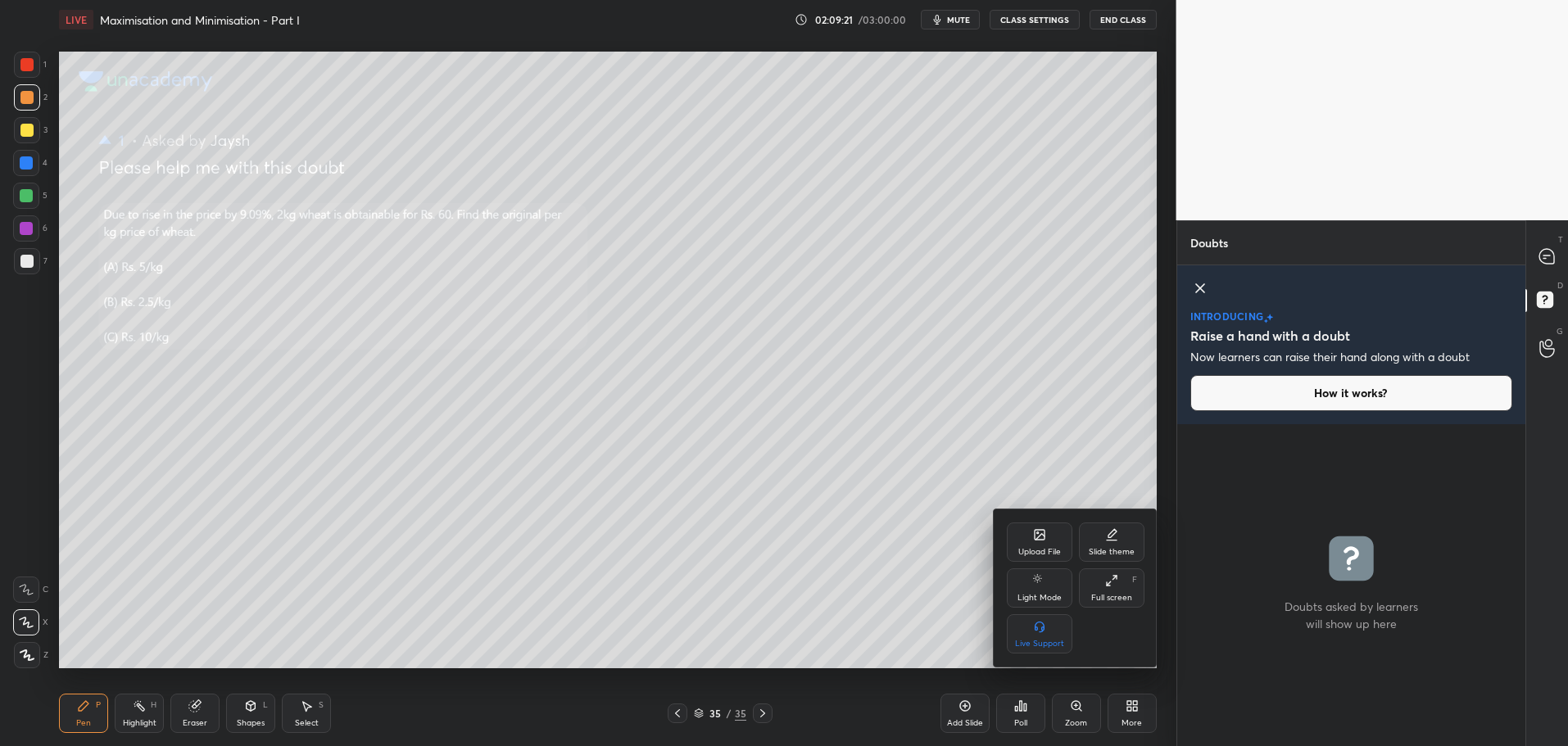
click at [1118, 583] on div "Full screen F" at bounding box center [1111, 587] width 66 height 39
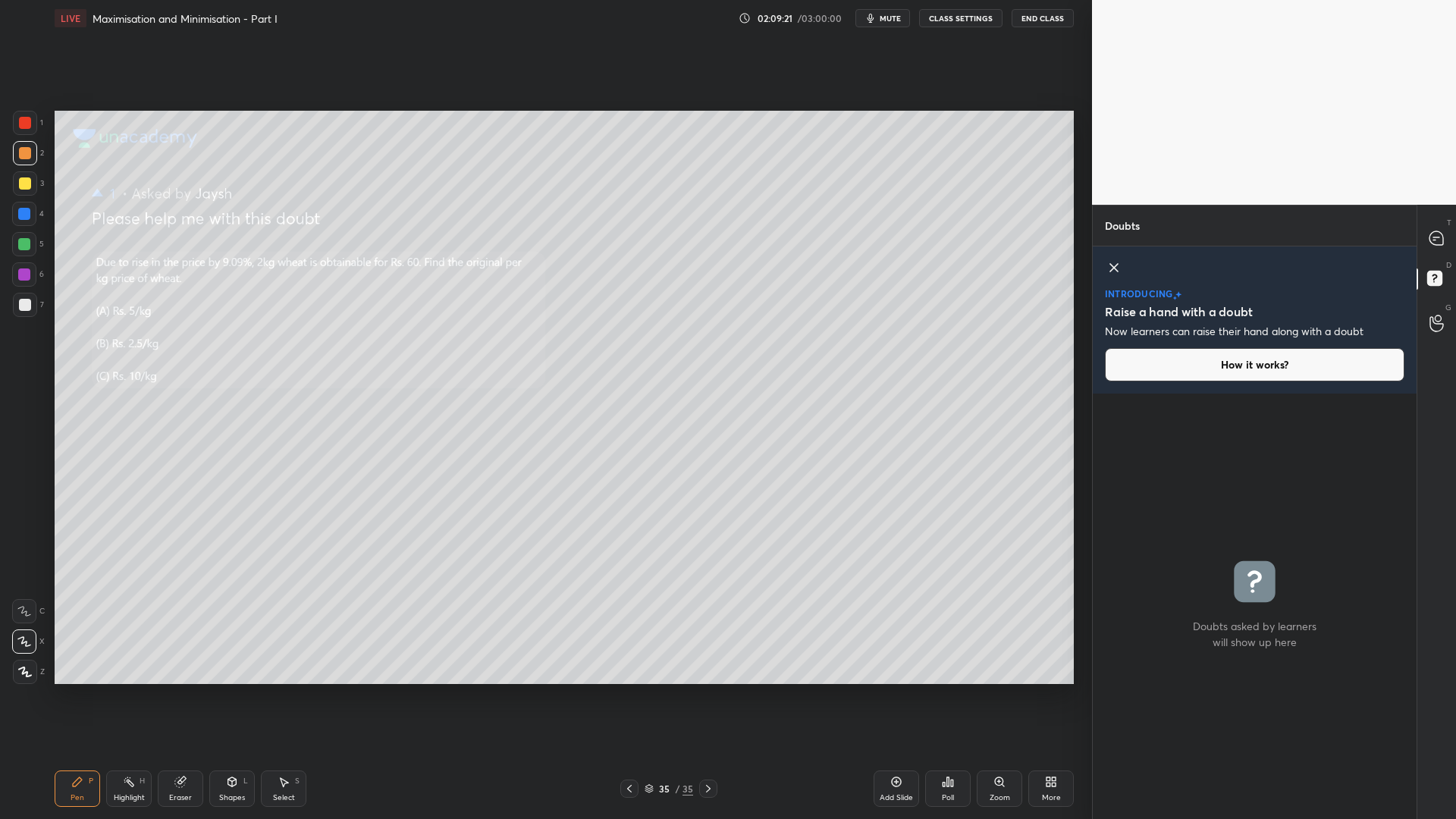
scroll to position [722, 1031]
click at [1432, 239] on icon at bounding box center [1436, 238] width 14 height 14
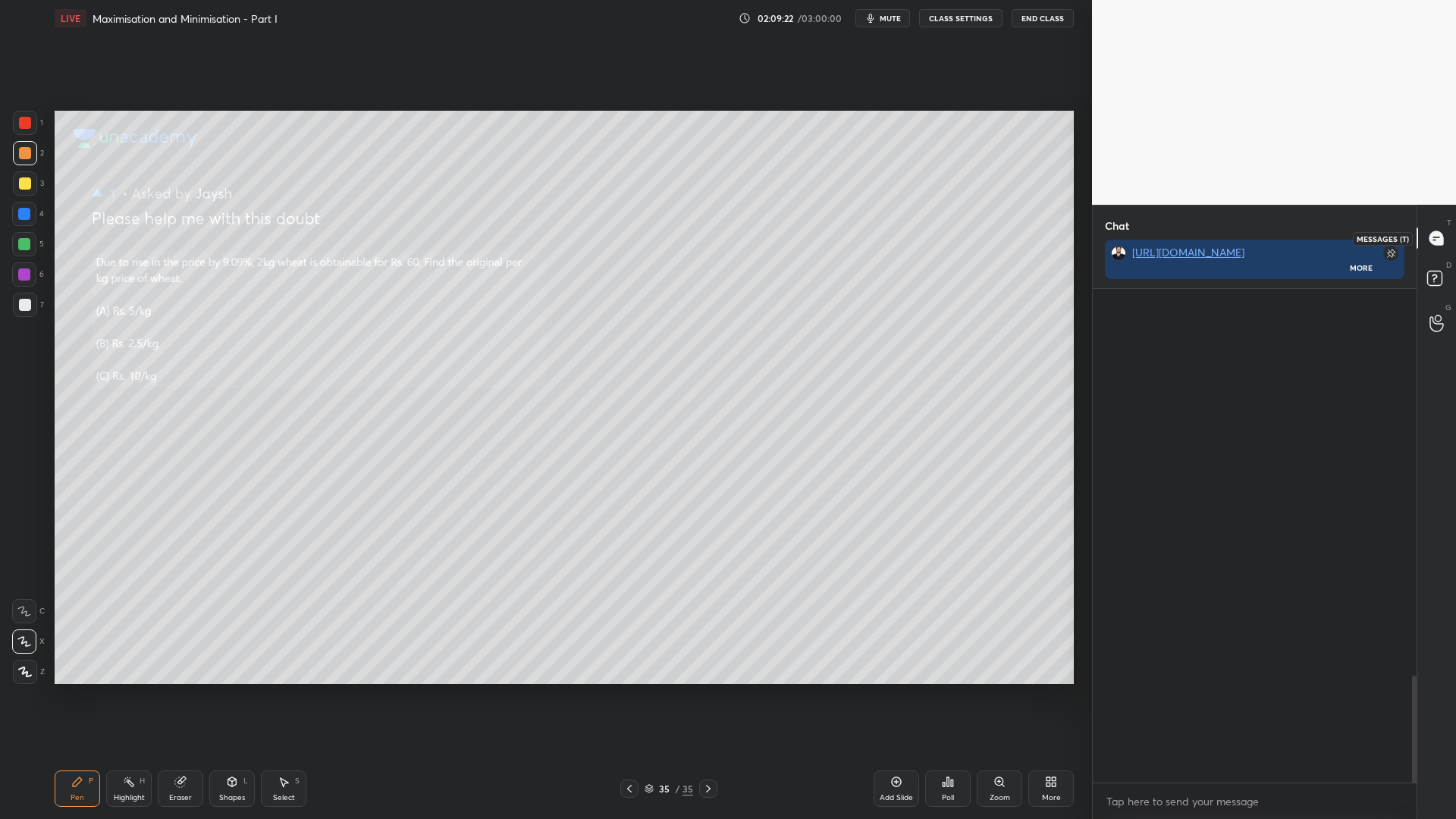
scroll to position [0, 0]
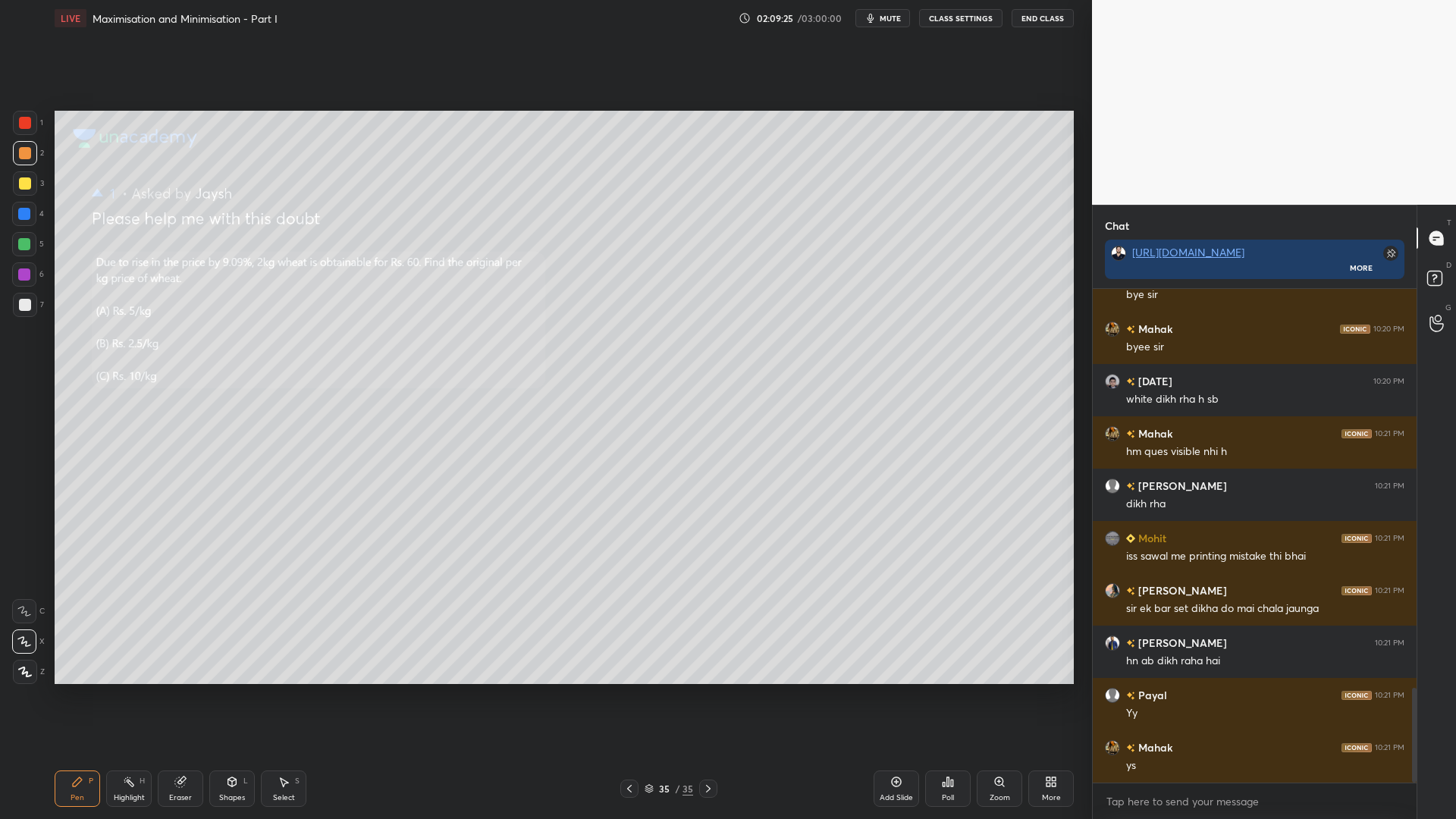
click at [26, 122] on div at bounding box center [24, 123] width 12 height 12
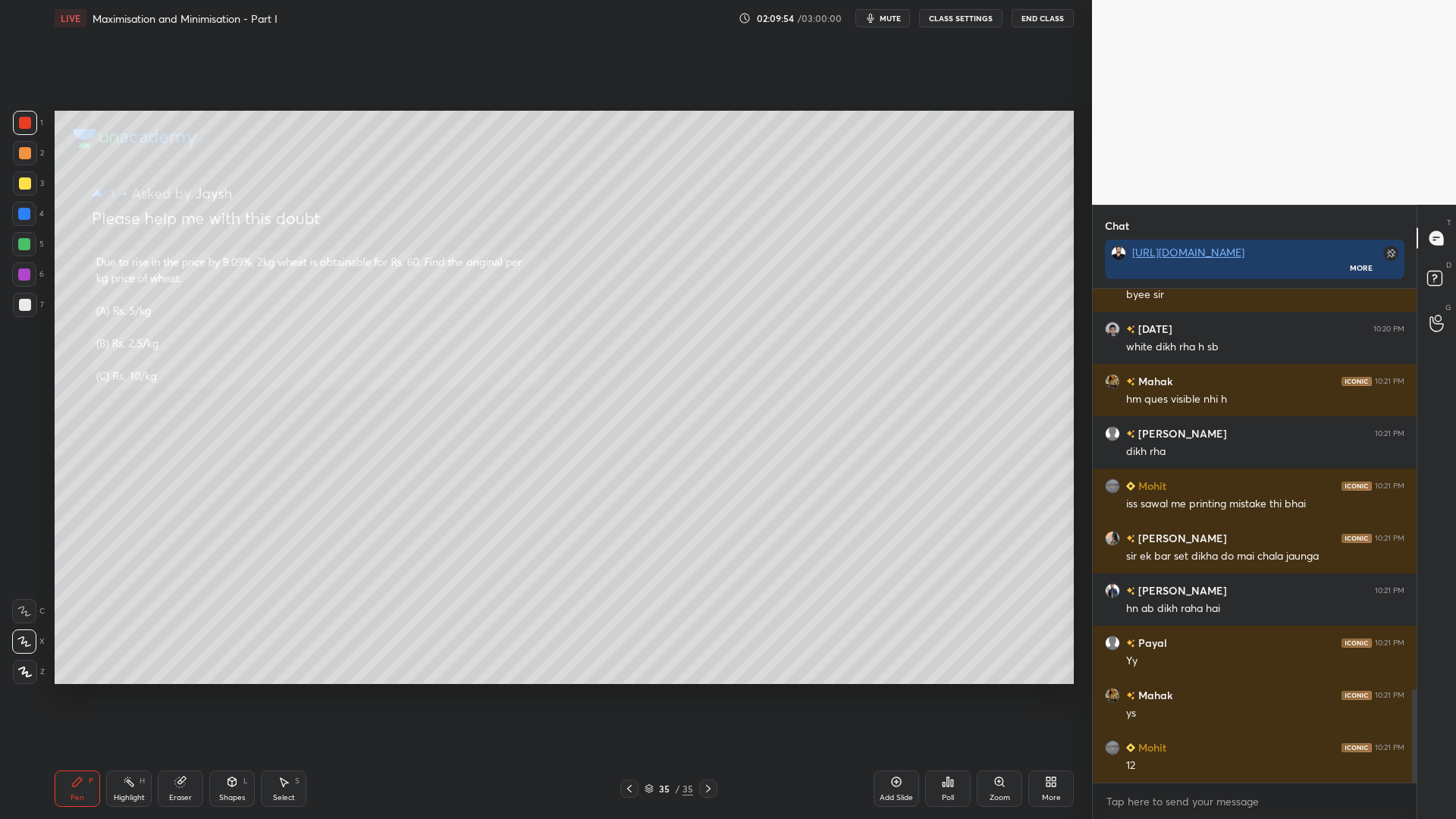
click at [24, 244] on div at bounding box center [24, 244] width 12 height 12
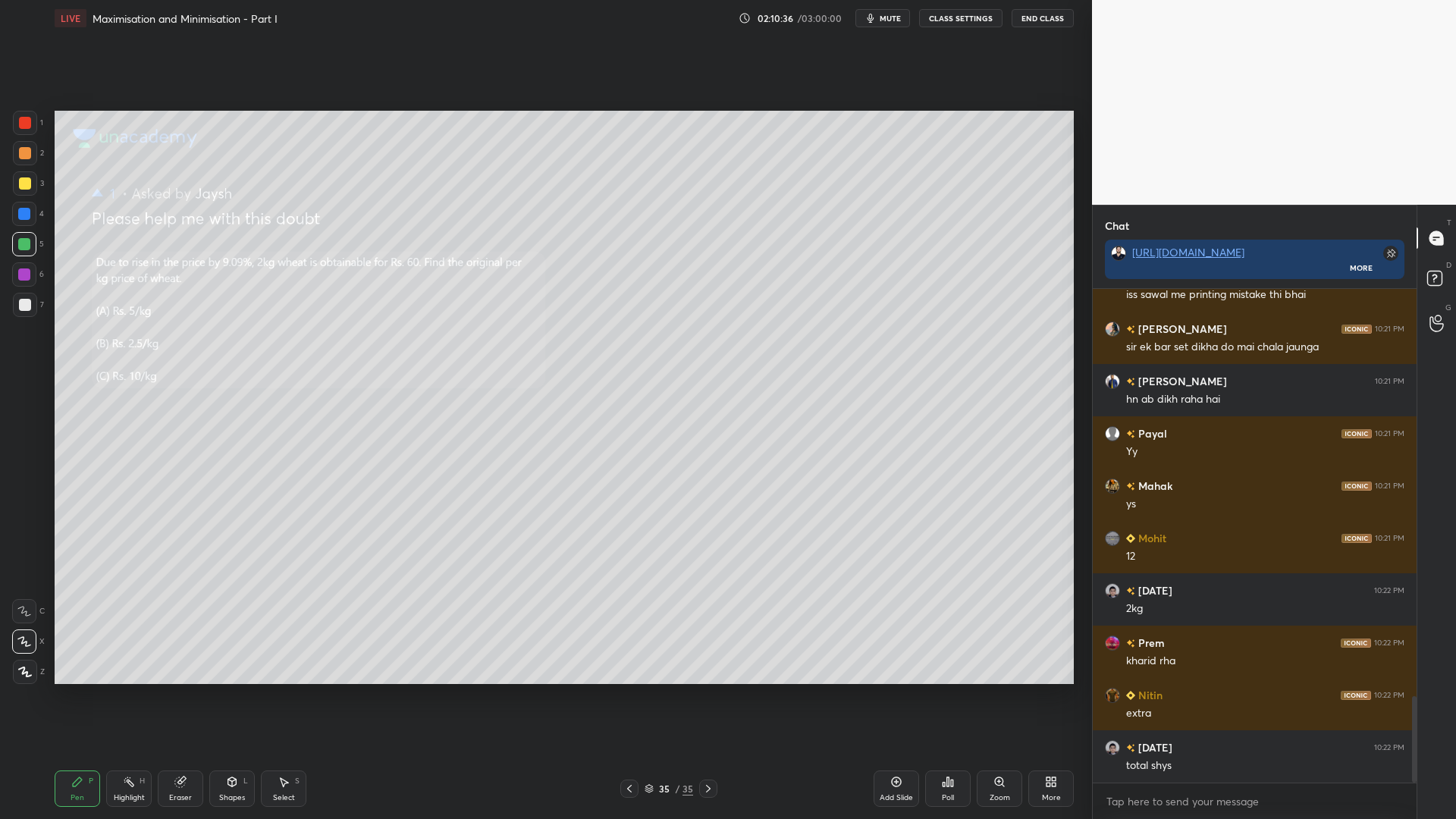
scroll to position [2381, 0]
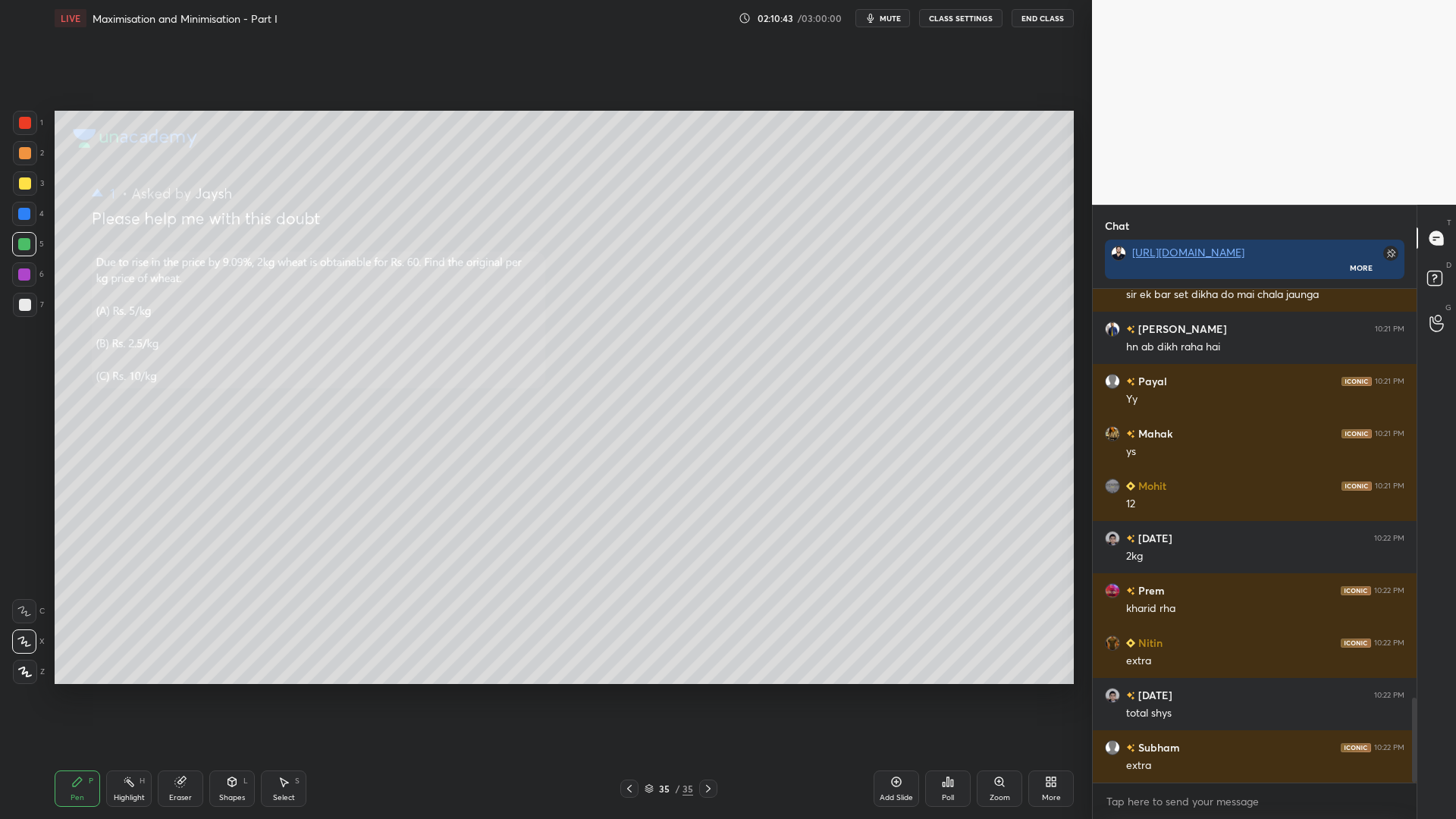
click at [24, 115] on div at bounding box center [25, 123] width 24 height 24
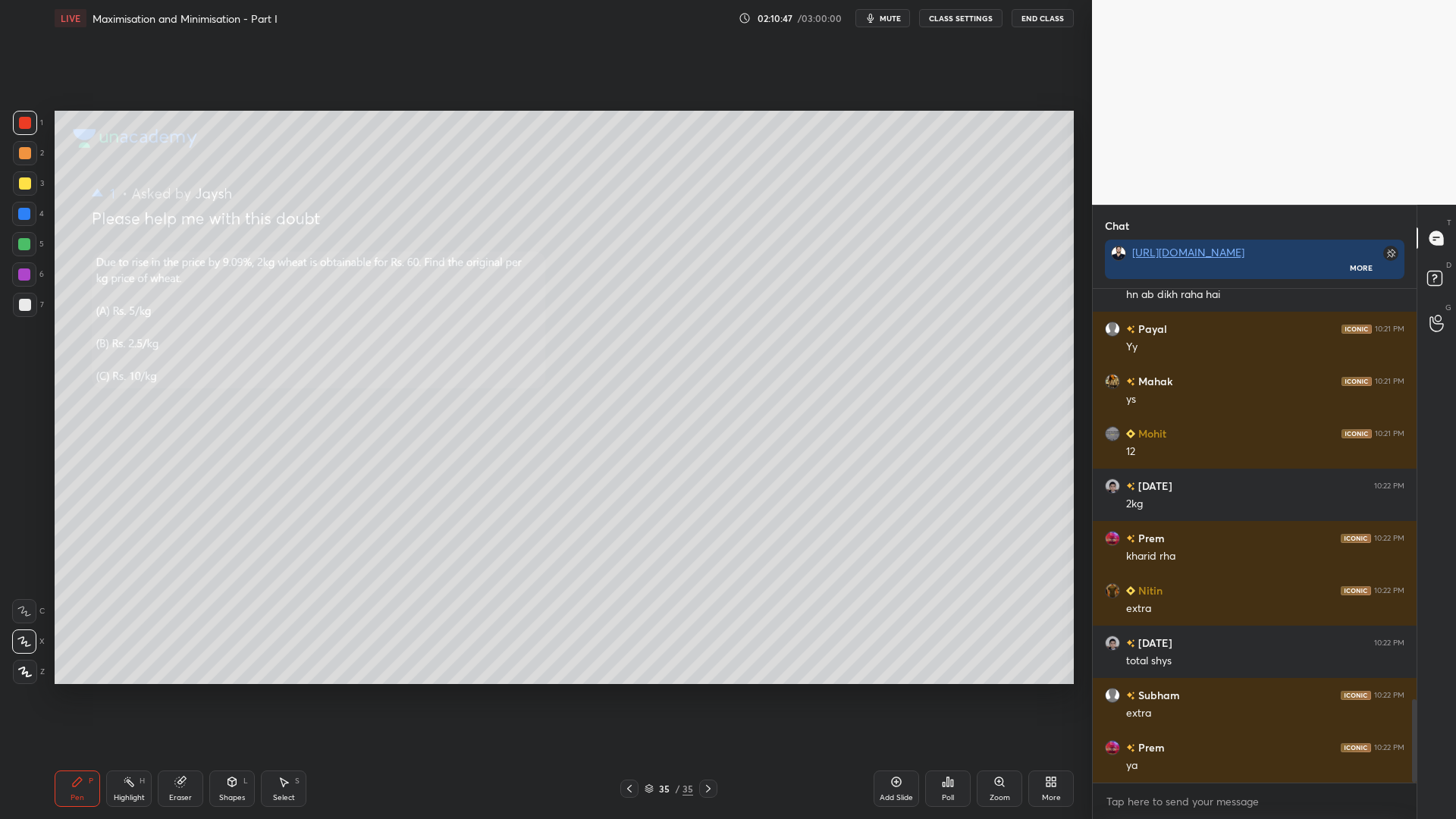
click at [21, 216] on div at bounding box center [24, 213] width 12 height 12
click at [22, 238] on div at bounding box center [24, 244] width 12 height 12
click at [25, 147] on div at bounding box center [24, 153] width 12 height 12
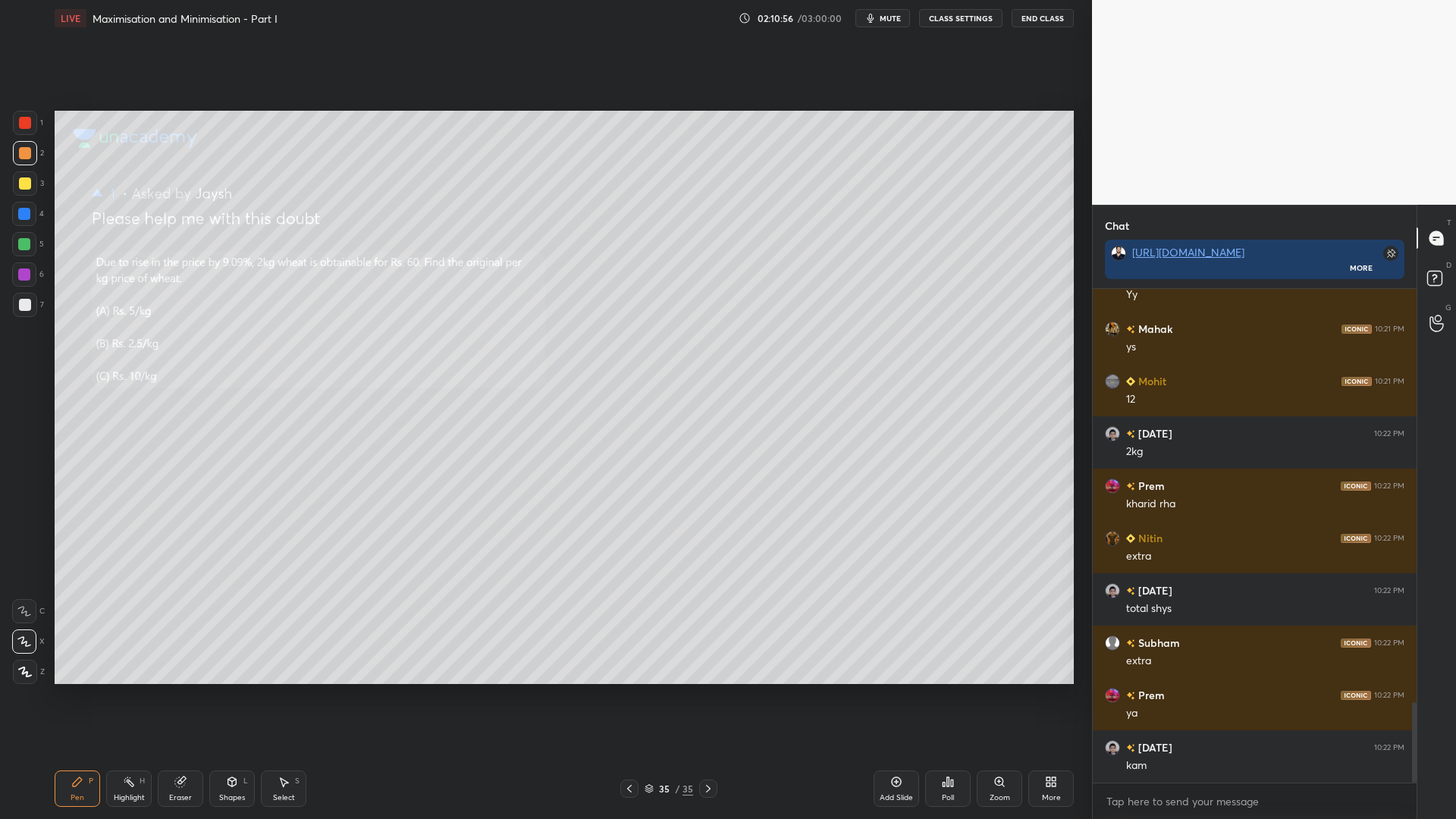
scroll to position [2537, 0]
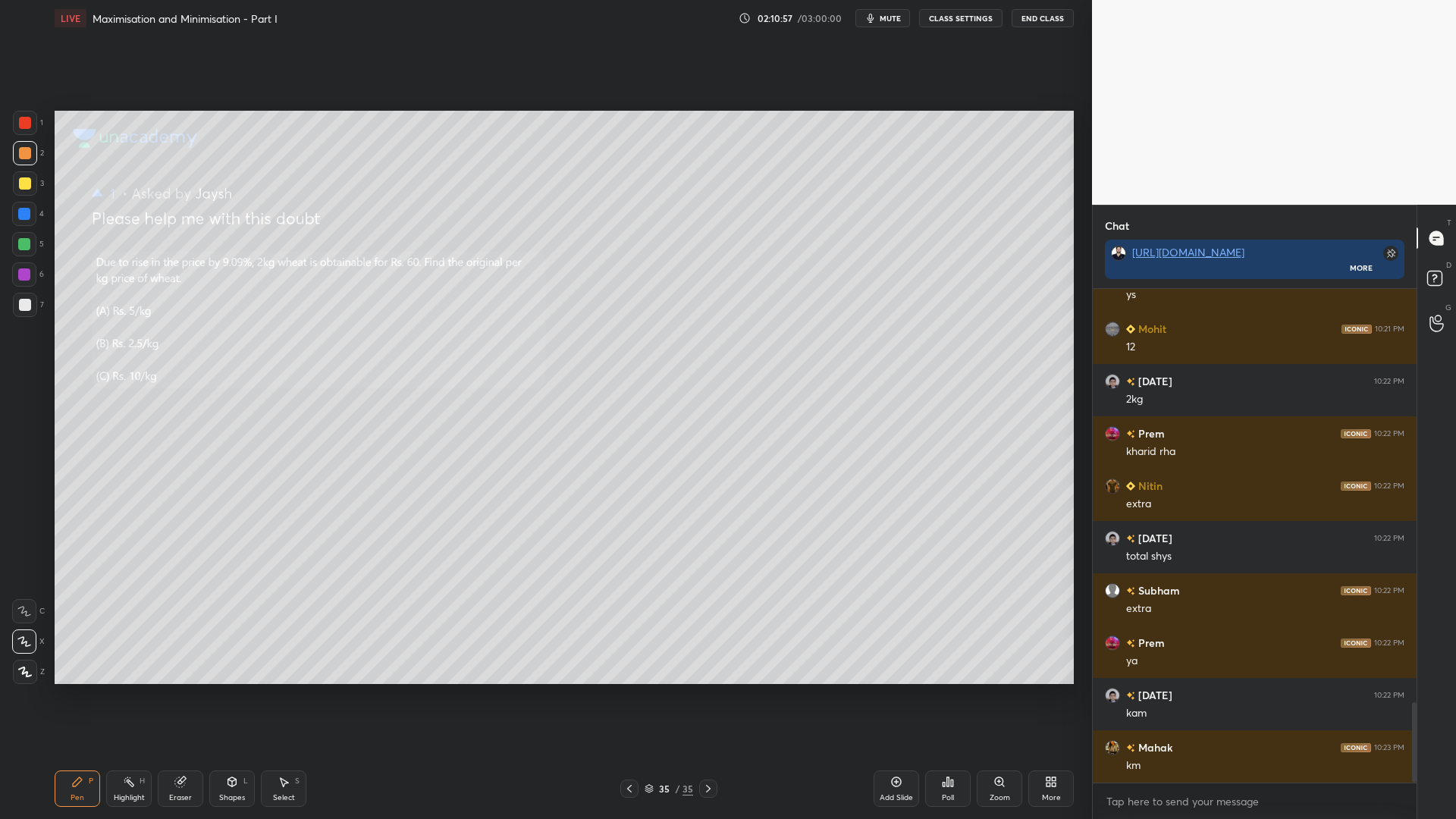
click at [19, 183] on div at bounding box center [24, 183] width 12 height 12
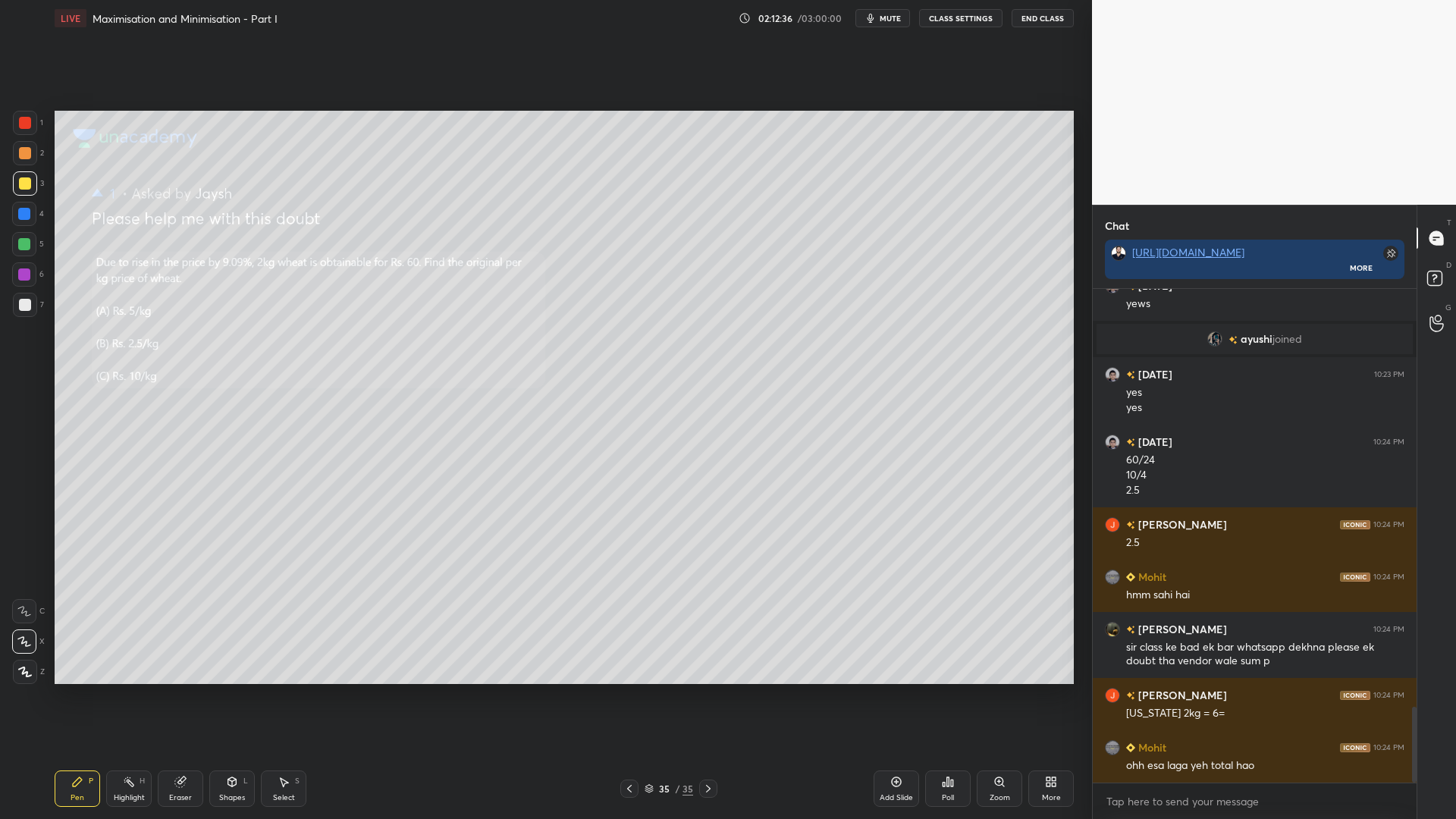
scroll to position [2788, 0]
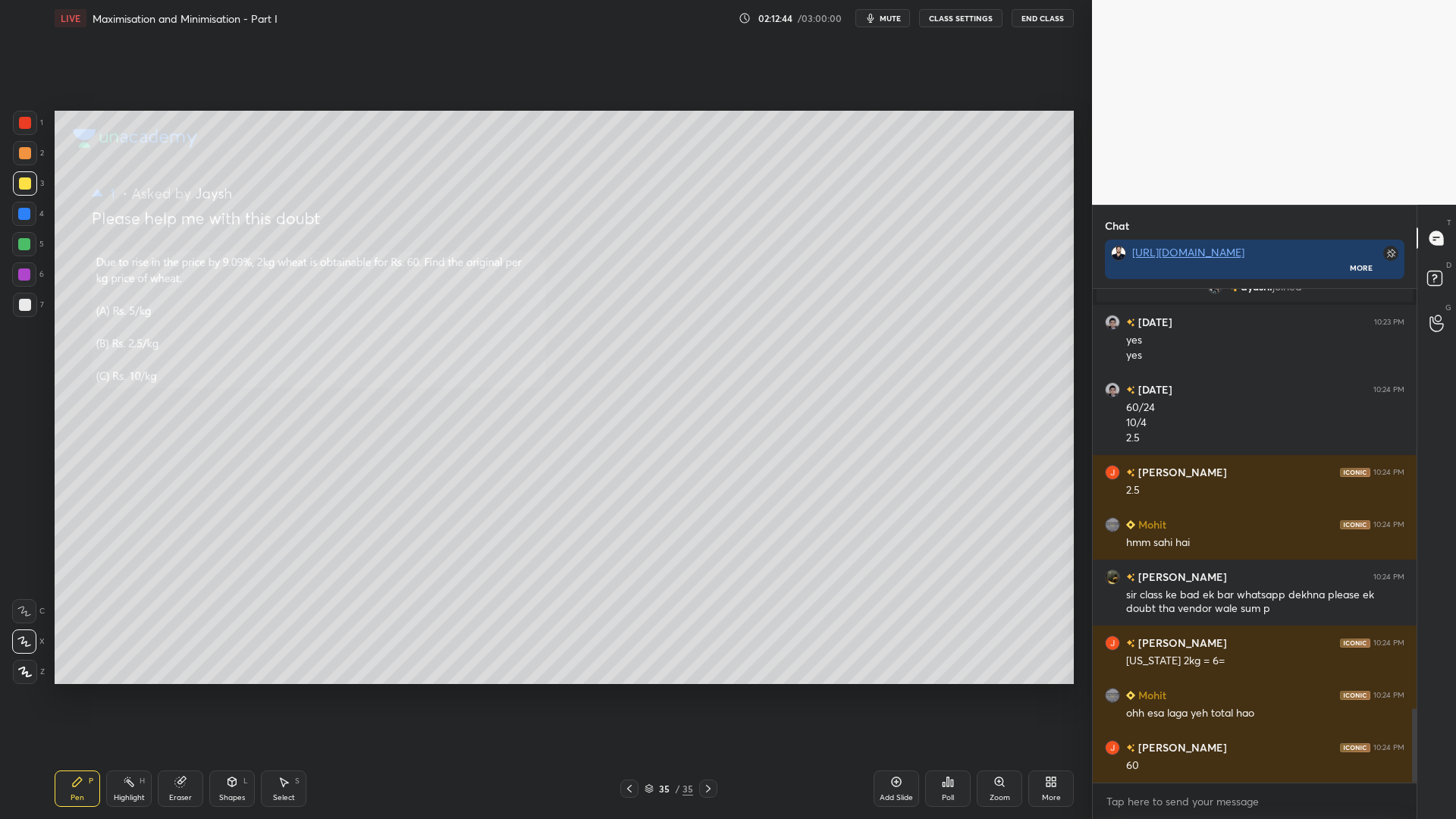
click at [635, 690] on div at bounding box center [629, 788] width 18 height 18
click at [657, 690] on div "34" at bounding box center [664, 788] width 15 height 9
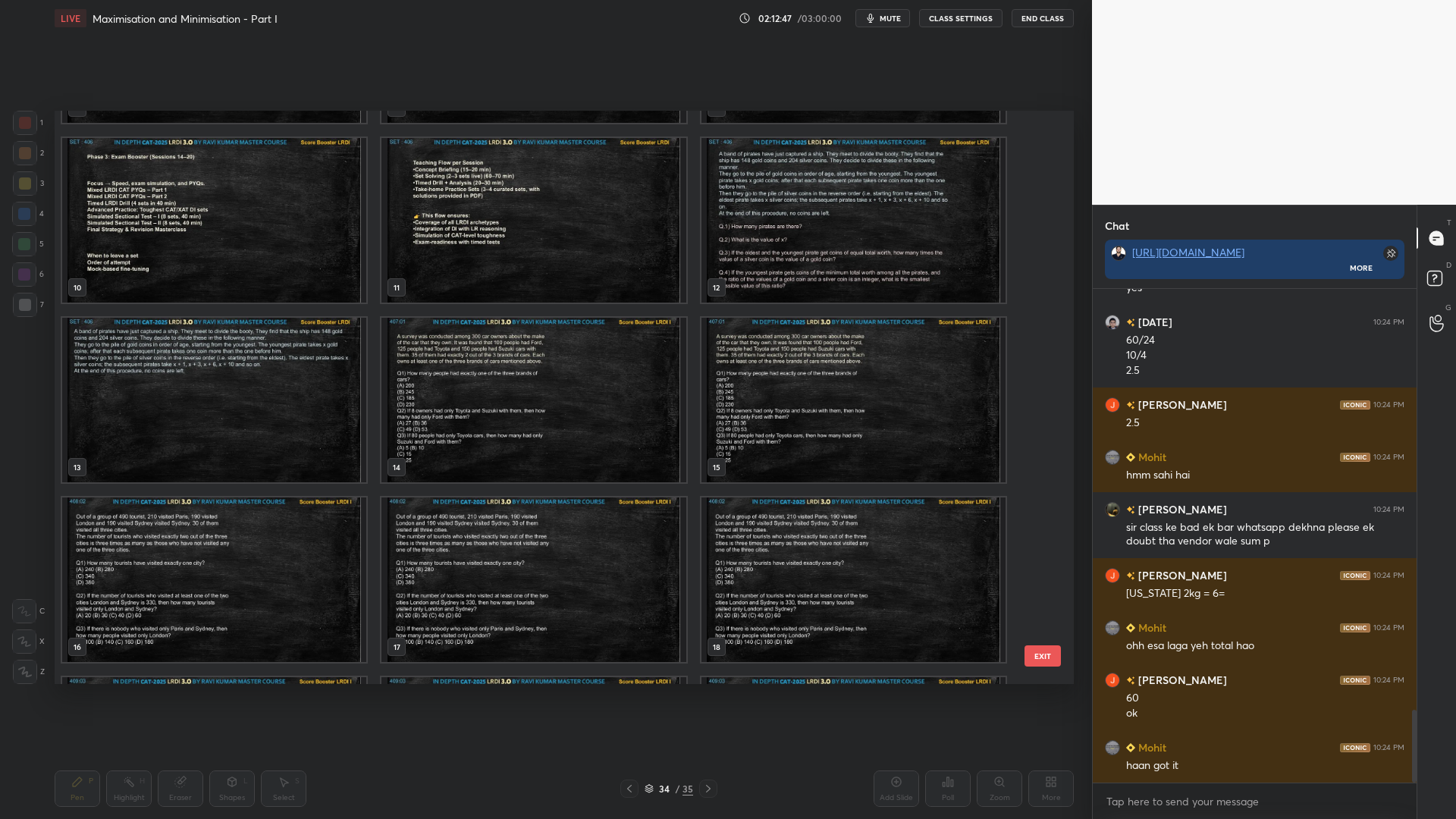
scroll to position [106, 0]
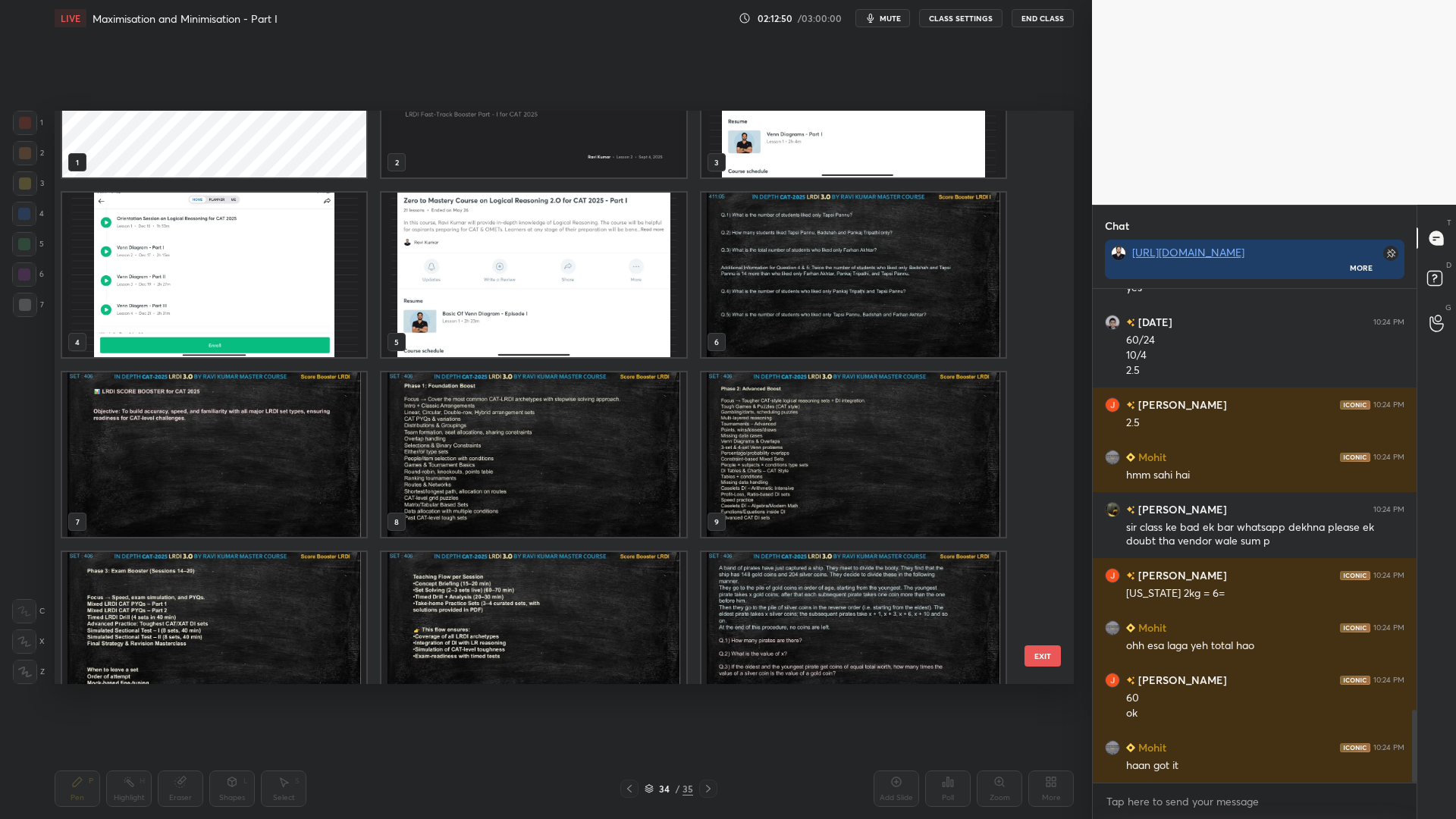
drag, startPoint x: 1041, startPoint y: 205, endPoint x: 1041, endPoint y: 186, distance: 19.0
click at [1041, 184] on div "1 2 3 4 5 6 7 8 9 10 11 12" at bounding box center [550, 397] width 993 height 573
drag, startPoint x: 1041, startPoint y: 188, endPoint x: 1041, endPoint y: 177, distance: 11.0
click at [1041, 177] on div "1 2 3 4 5 6 7 8 9 10 11 12" at bounding box center [550, 397] width 993 height 573
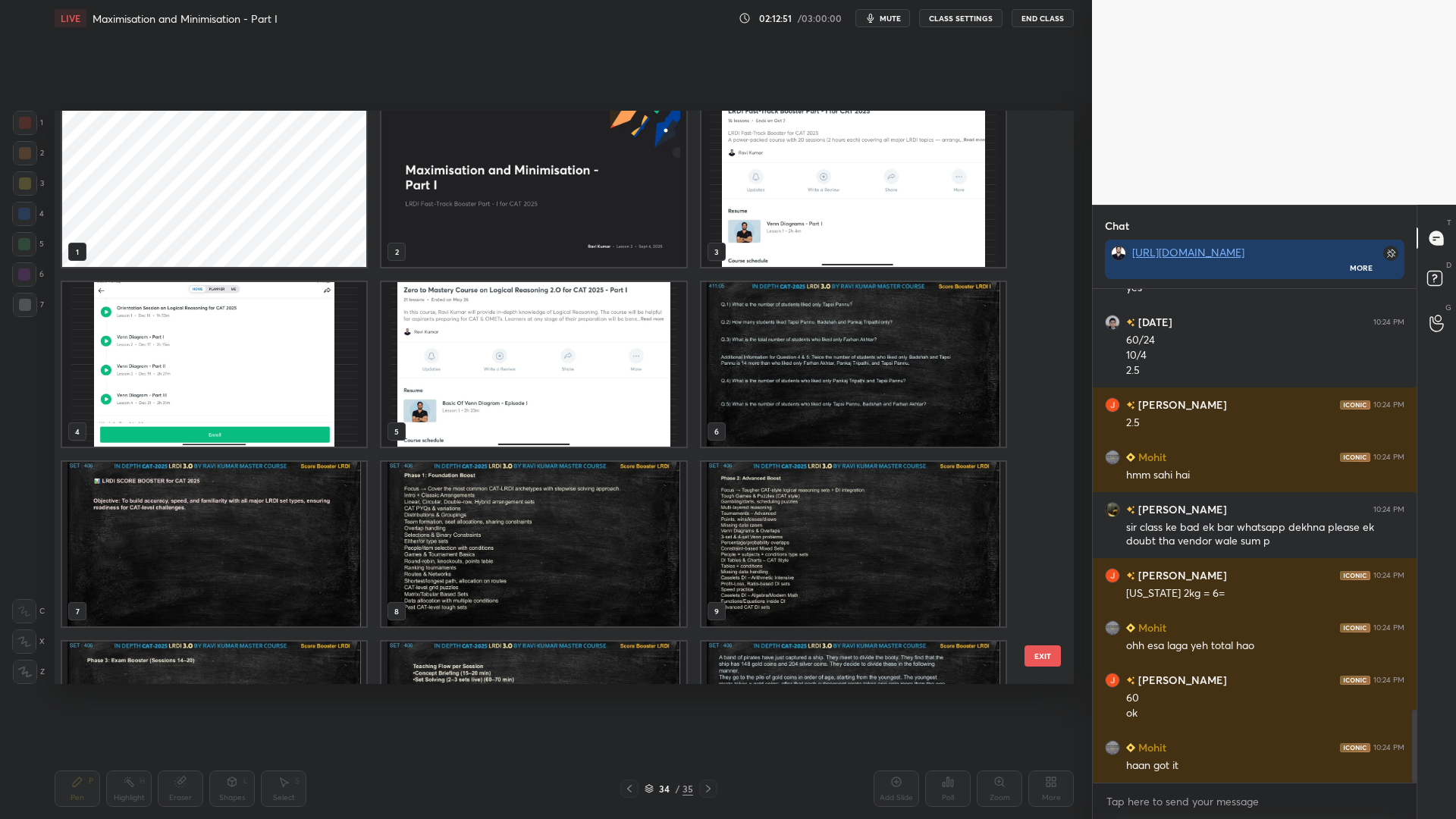
scroll to position [0, 0]
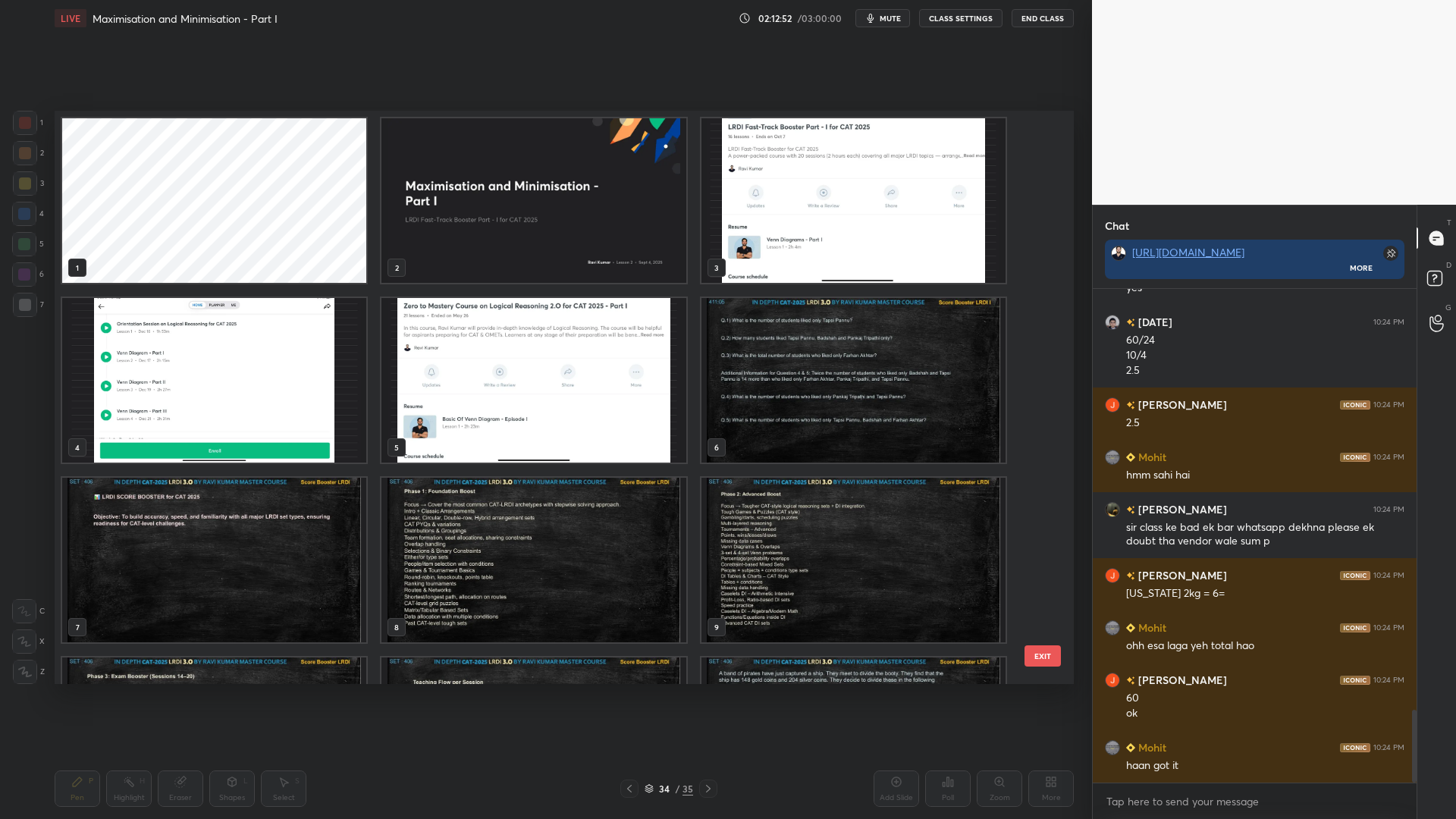
click at [614, 237] on img "grid" at bounding box center [533, 200] width 304 height 165
click at [616, 237] on img "grid" at bounding box center [533, 200] width 304 height 165
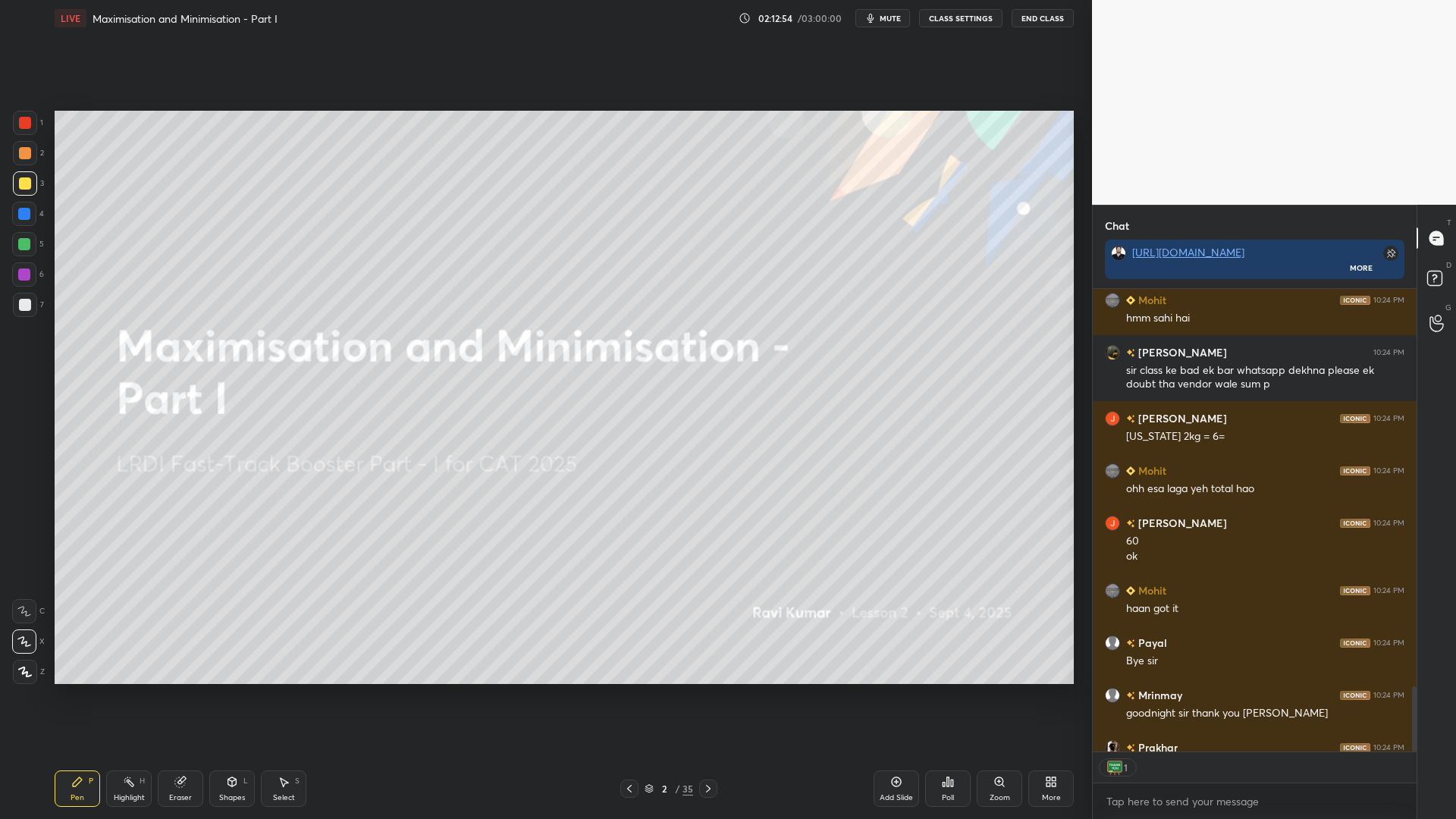
scroll to position [458, 319]
click at [703, 690] on icon at bounding box center [708, 788] width 12 height 12
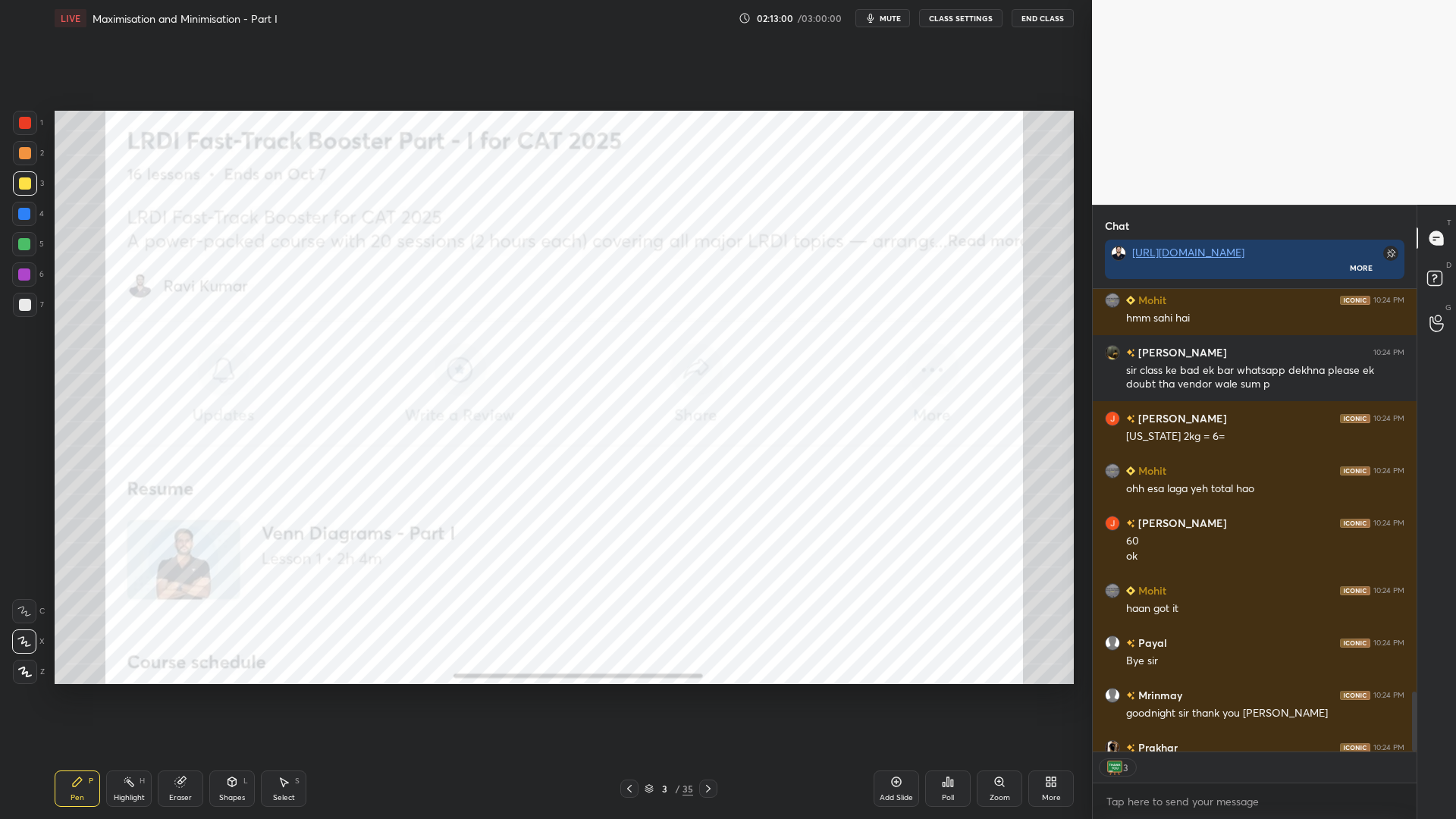
scroll to position [3096, 0]
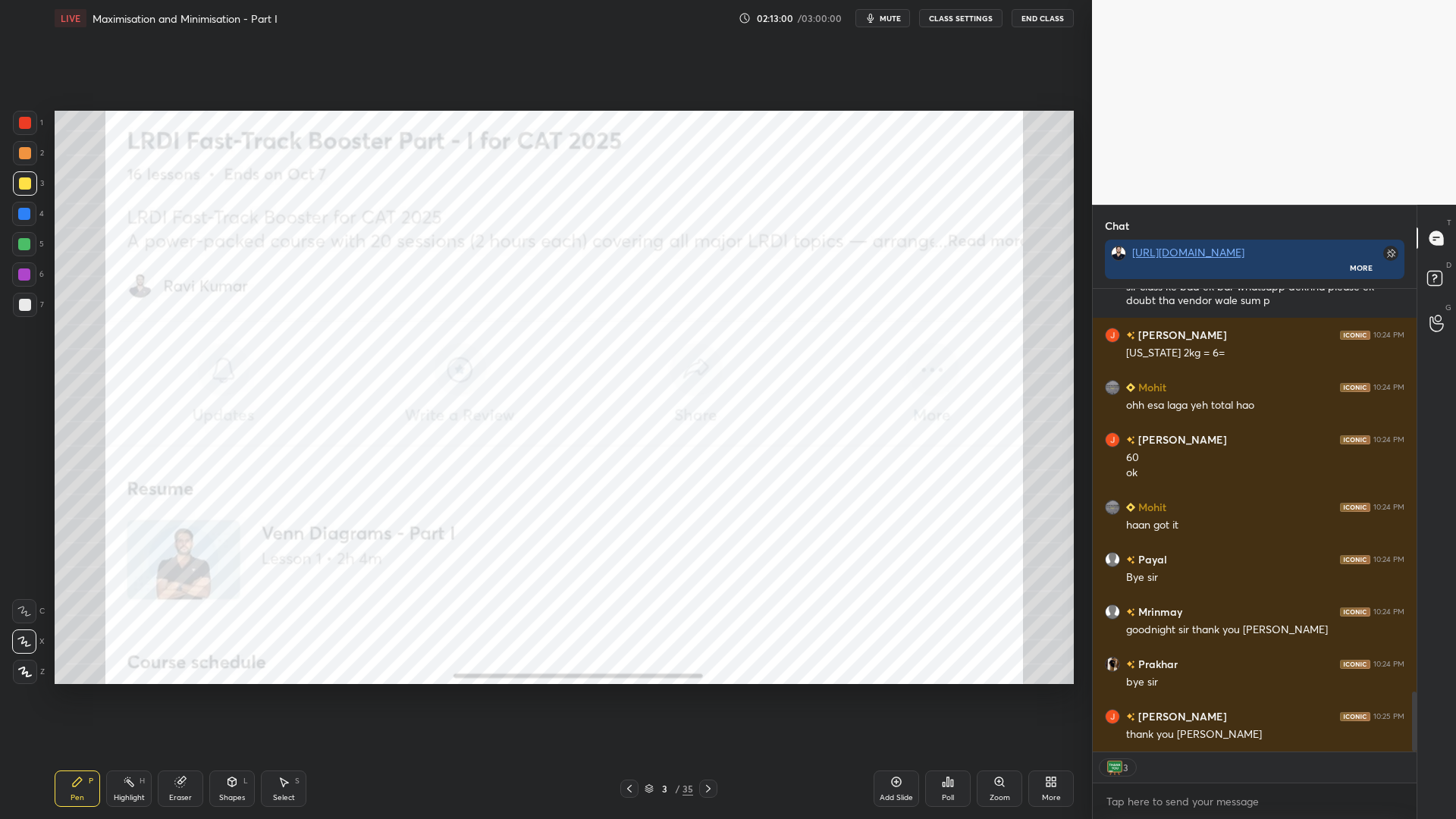
click at [713, 690] on icon at bounding box center [708, 788] width 12 height 12
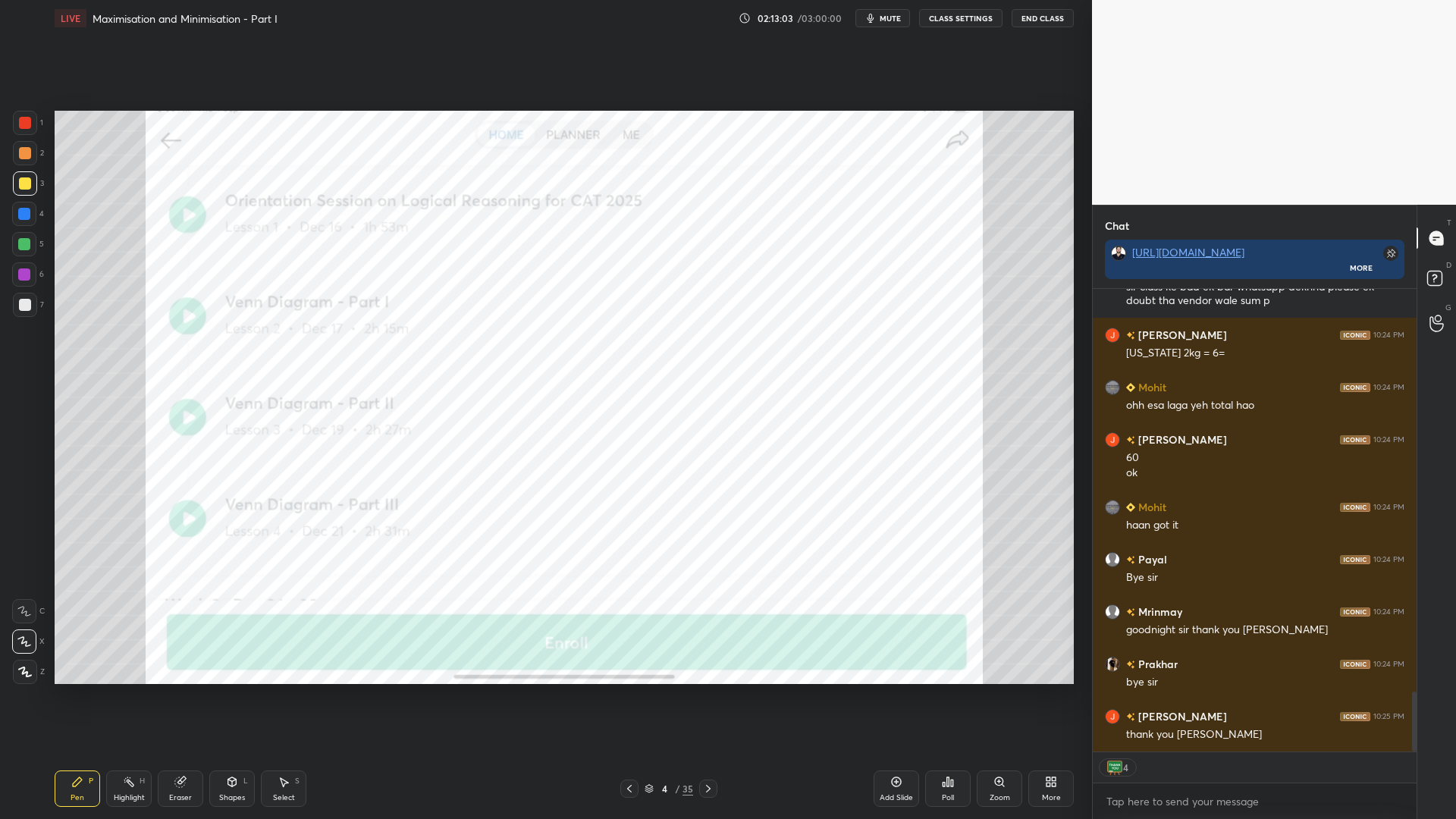
click at [707, 690] on icon at bounding box center [708, 788] width 12 height 12
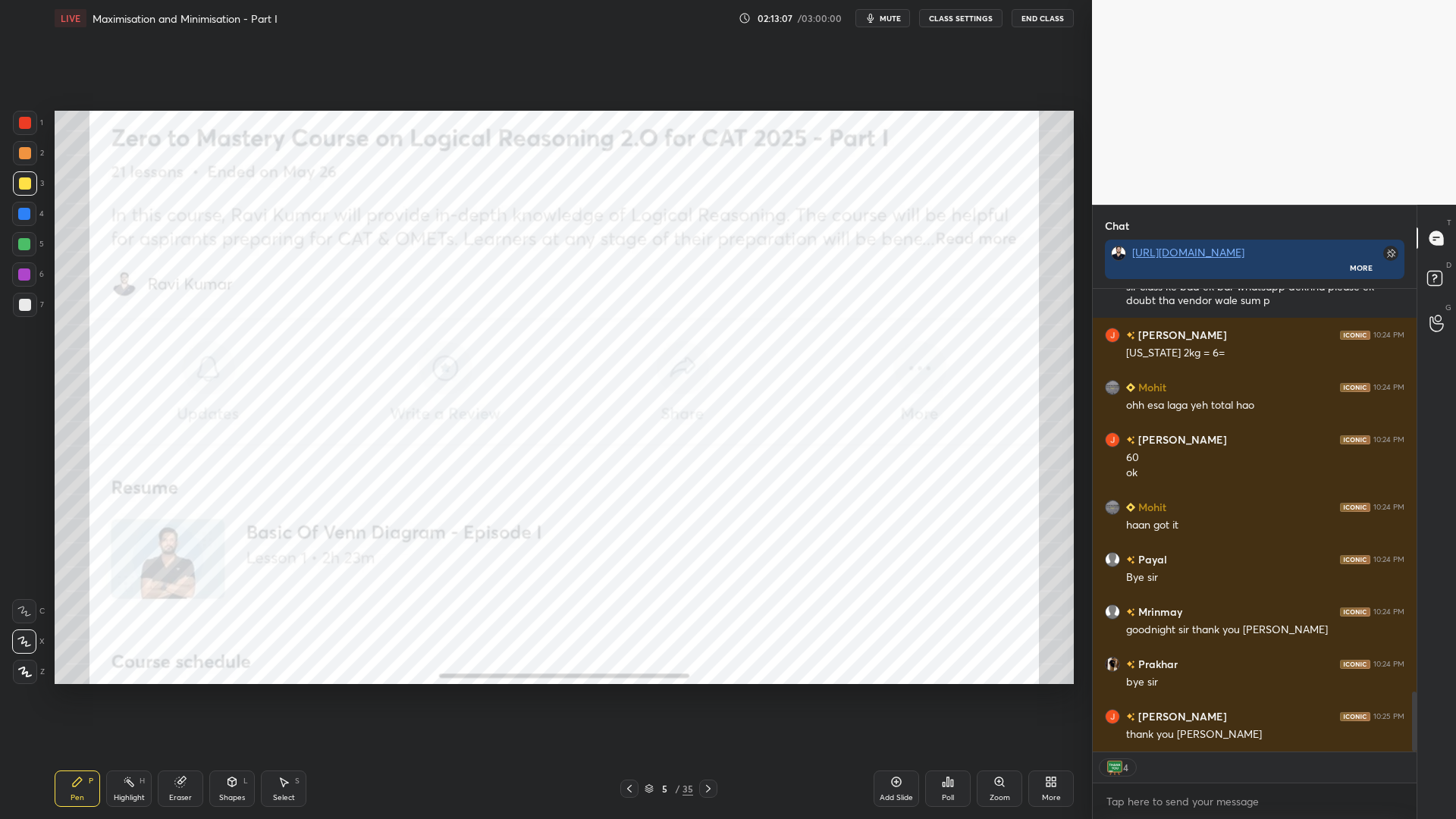
scroll to position [3148, 0]
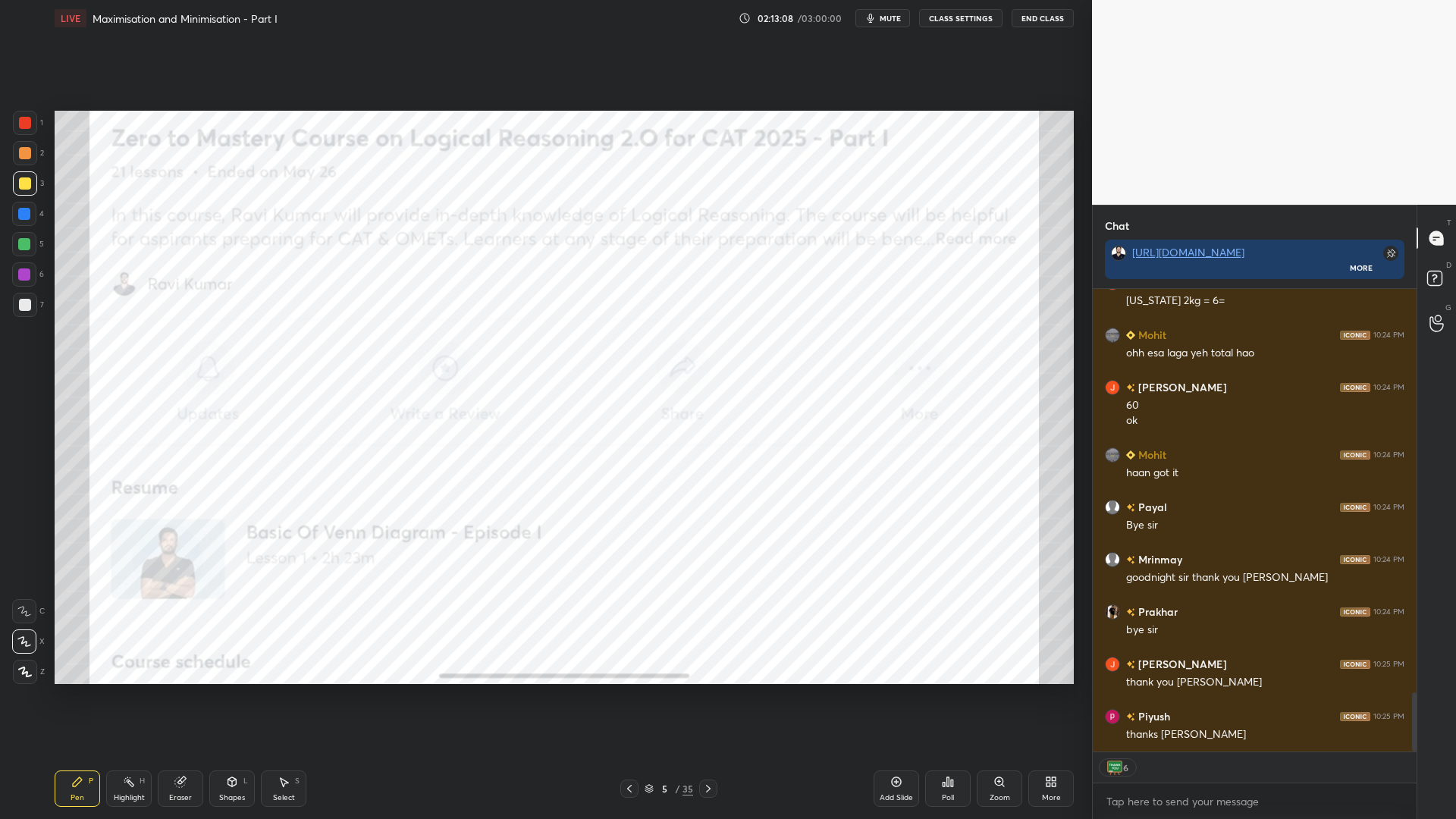
click at [1041, 19] on button "End Class" at bounding box center [1042, 18] width 62 height 18
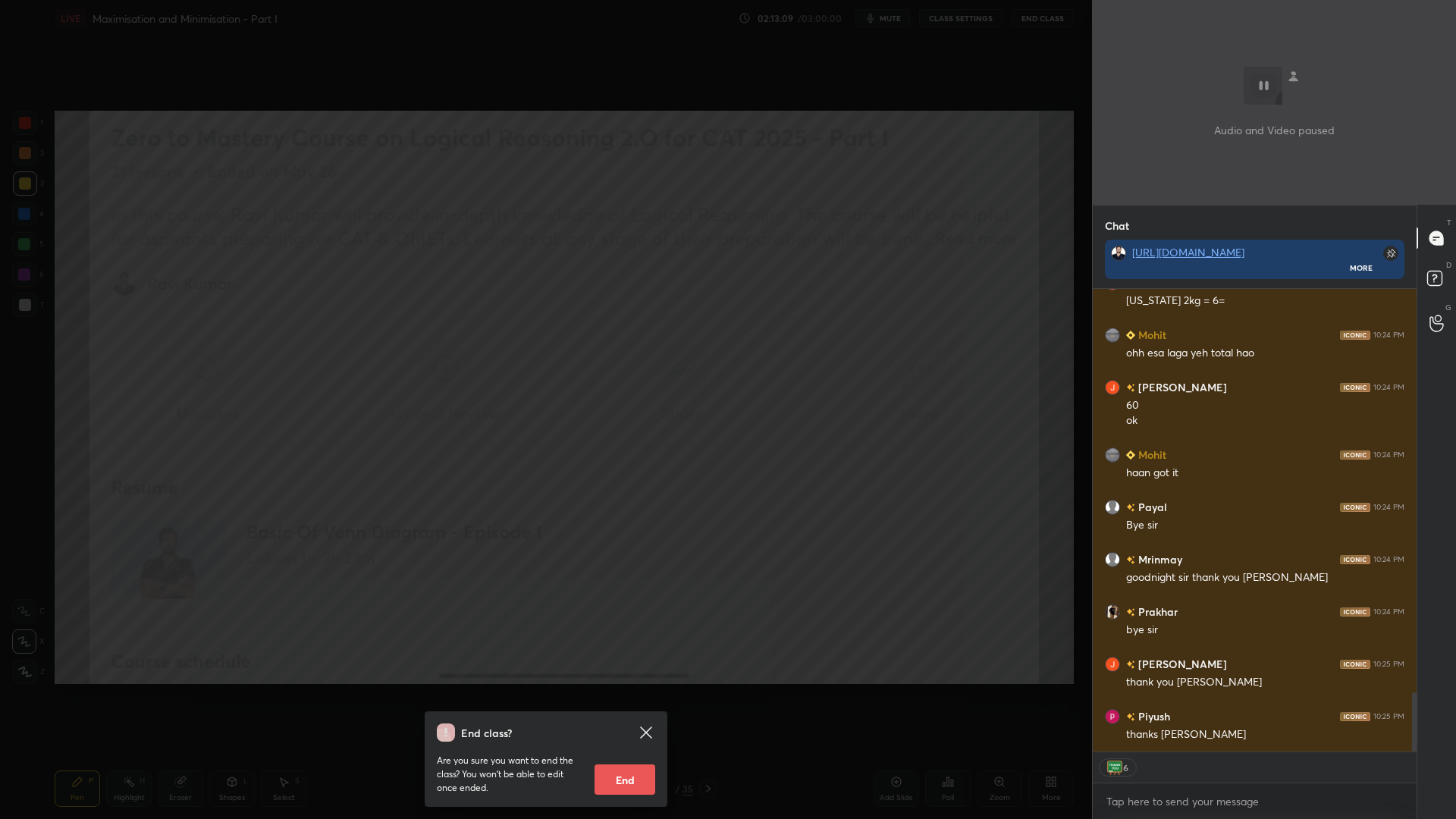
click at [627, 690] on button "End" at bounding box center [624, 779] width 61 height 30
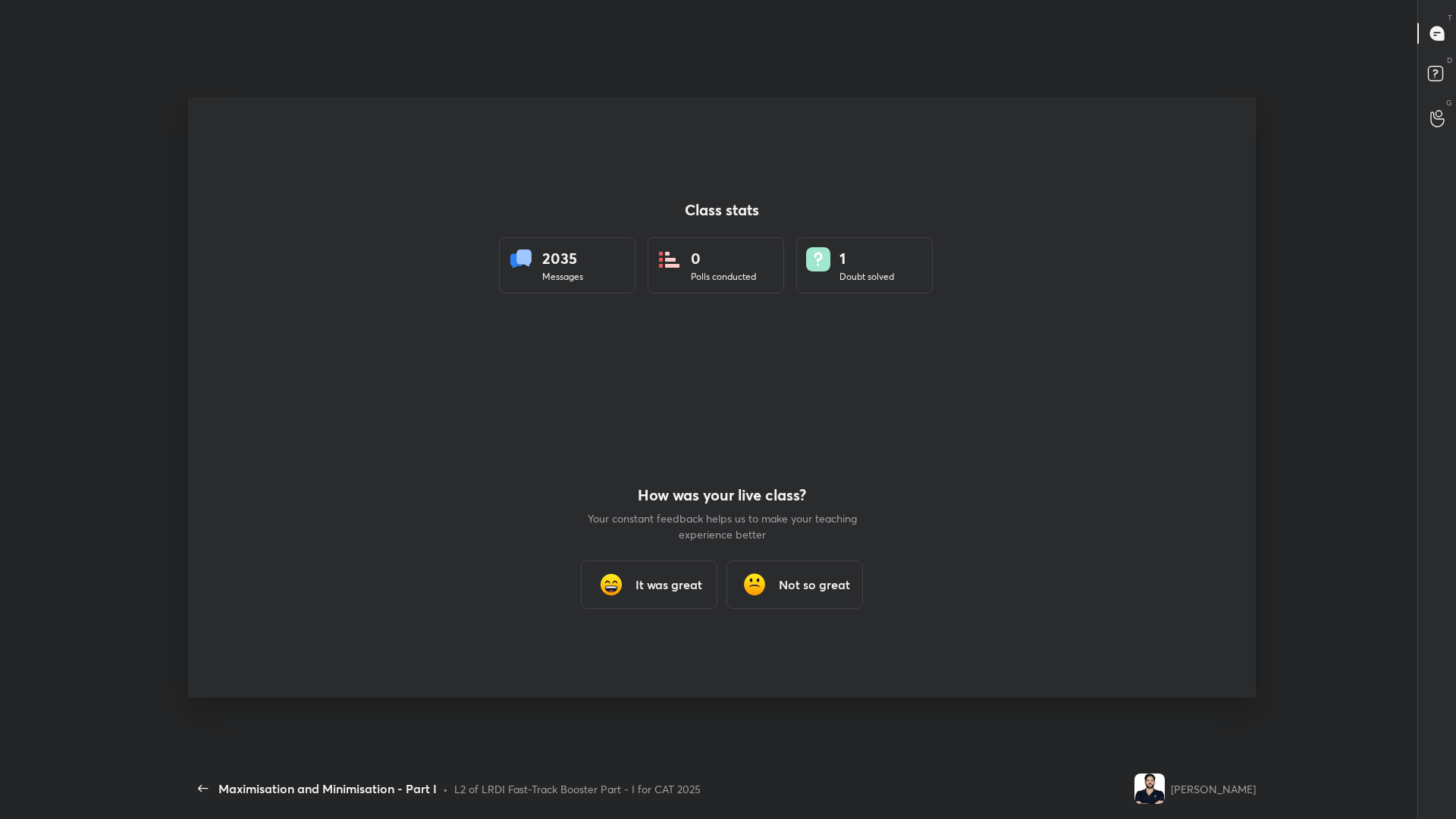
scroll to position [75100, 74369]
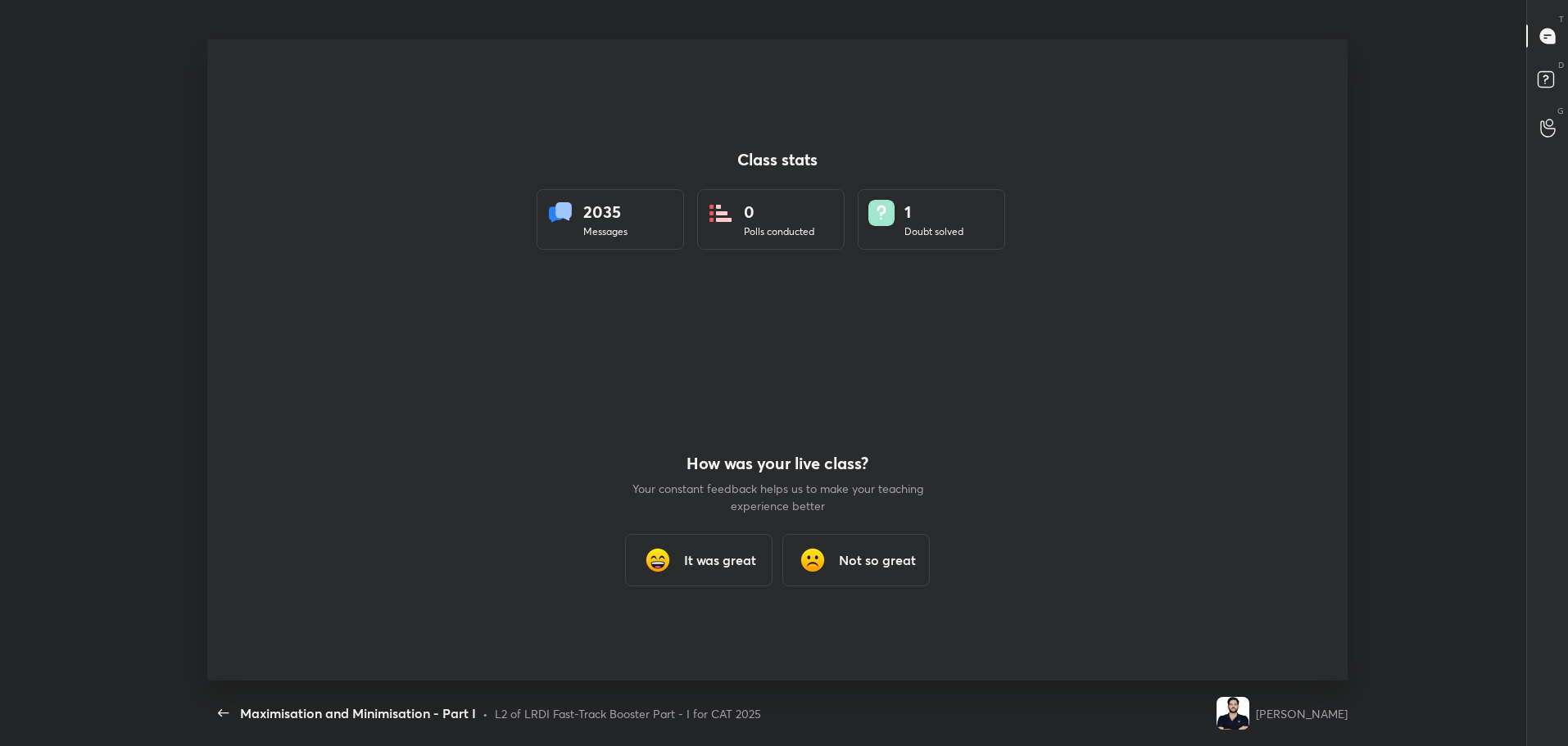
type textarea "x"
